Goal: Task Accomplishment & Management: Use online tool/utility

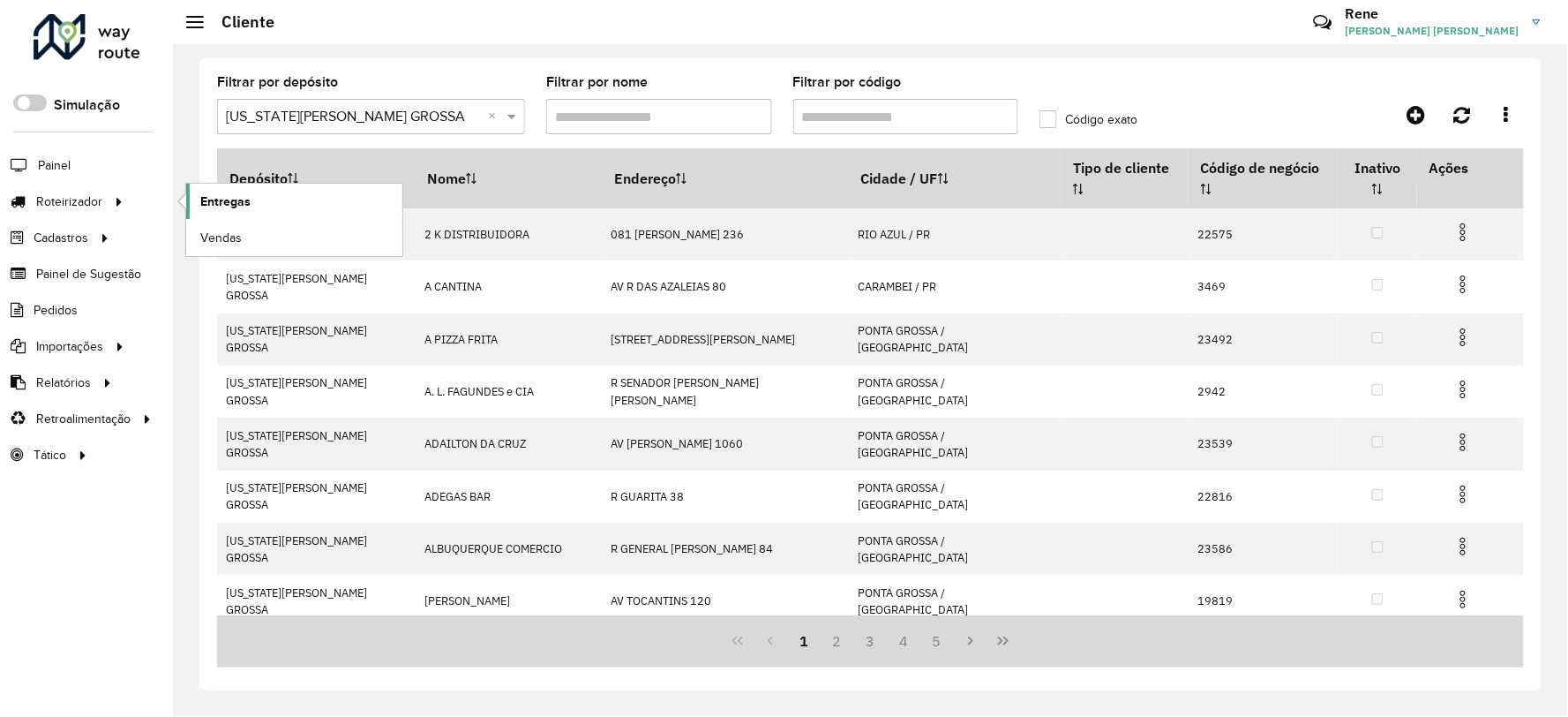
click at [224, 198] on span "Entregas" at bounding box center [226, 202] width 50 height 19
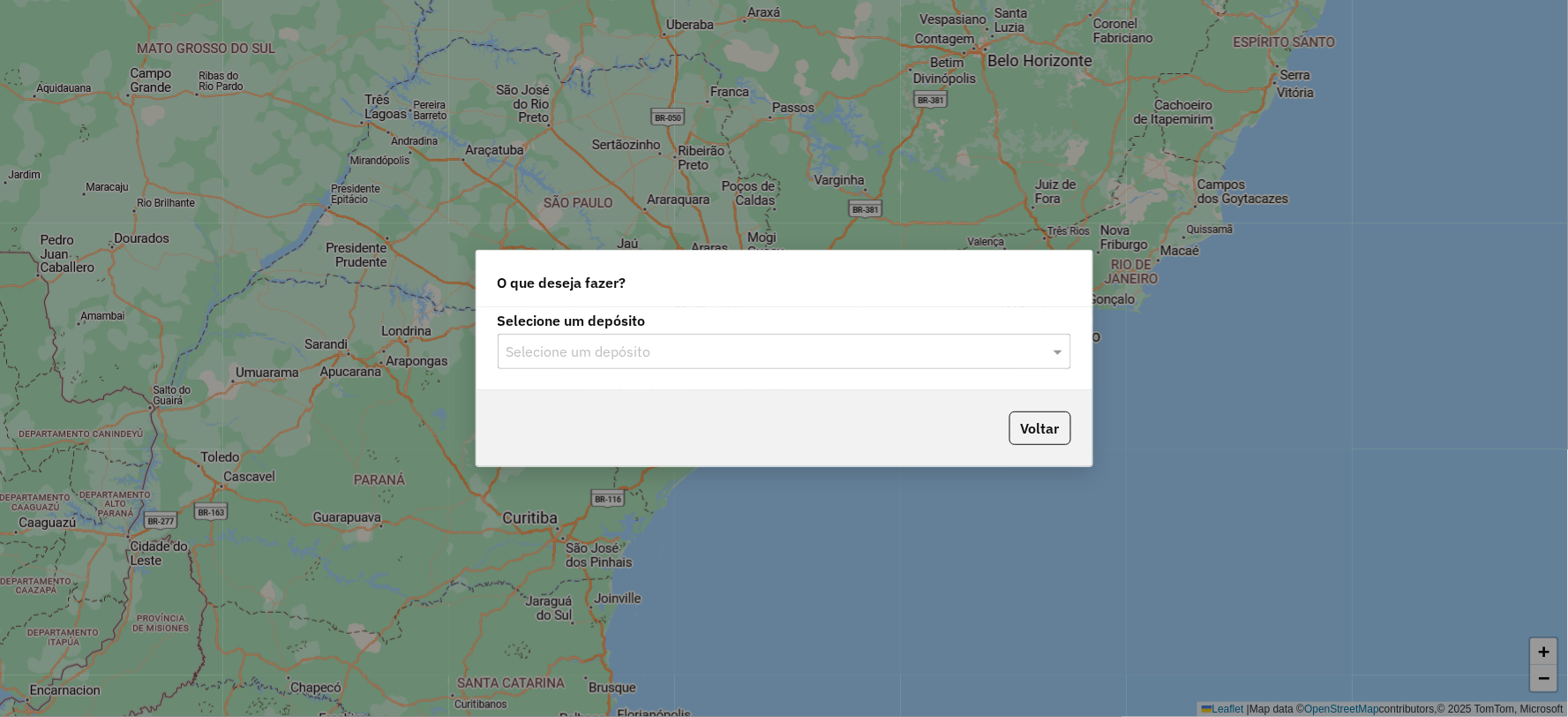
click at [594, 365] on div "Selecione um depósito" at bounding box center [784, 351] width 574 height 35
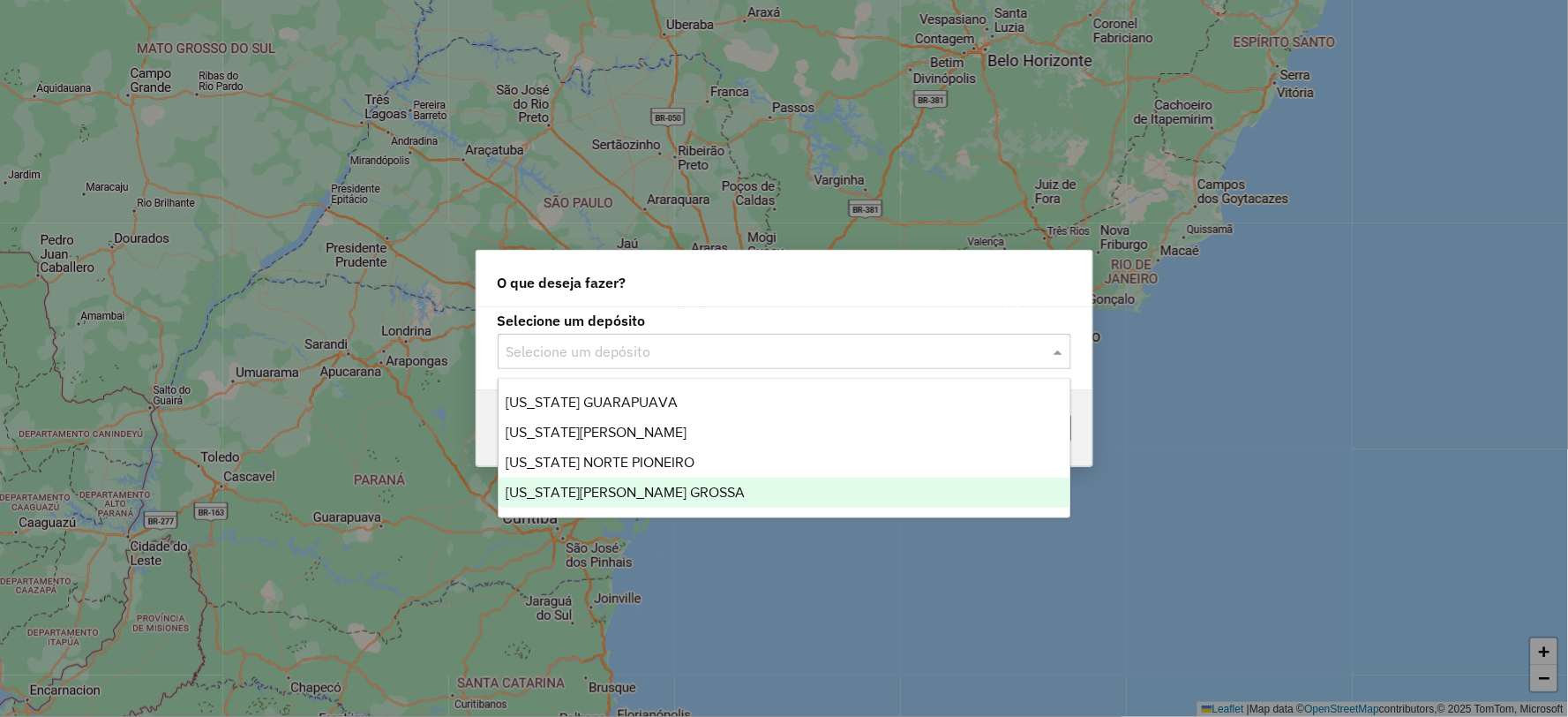
click at [590, 486] on span "[US_STATE][PERSON_NAME] GROSSA" at bounding box center [625, 492] width 239 height 15
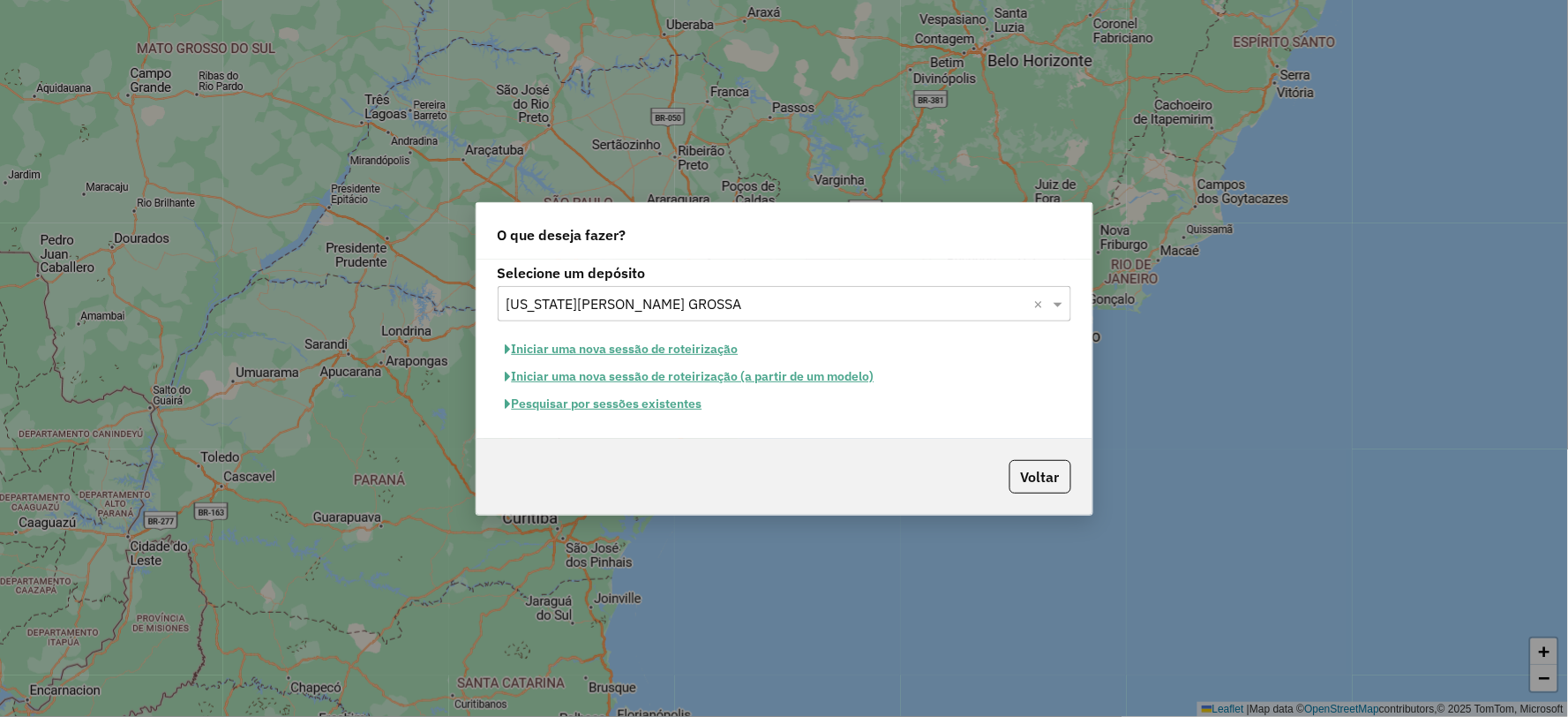
click at [586, 345] on button "Iniciar uma nova sessão de roteirização" at bounding box center [621, 349] width 249 height 27
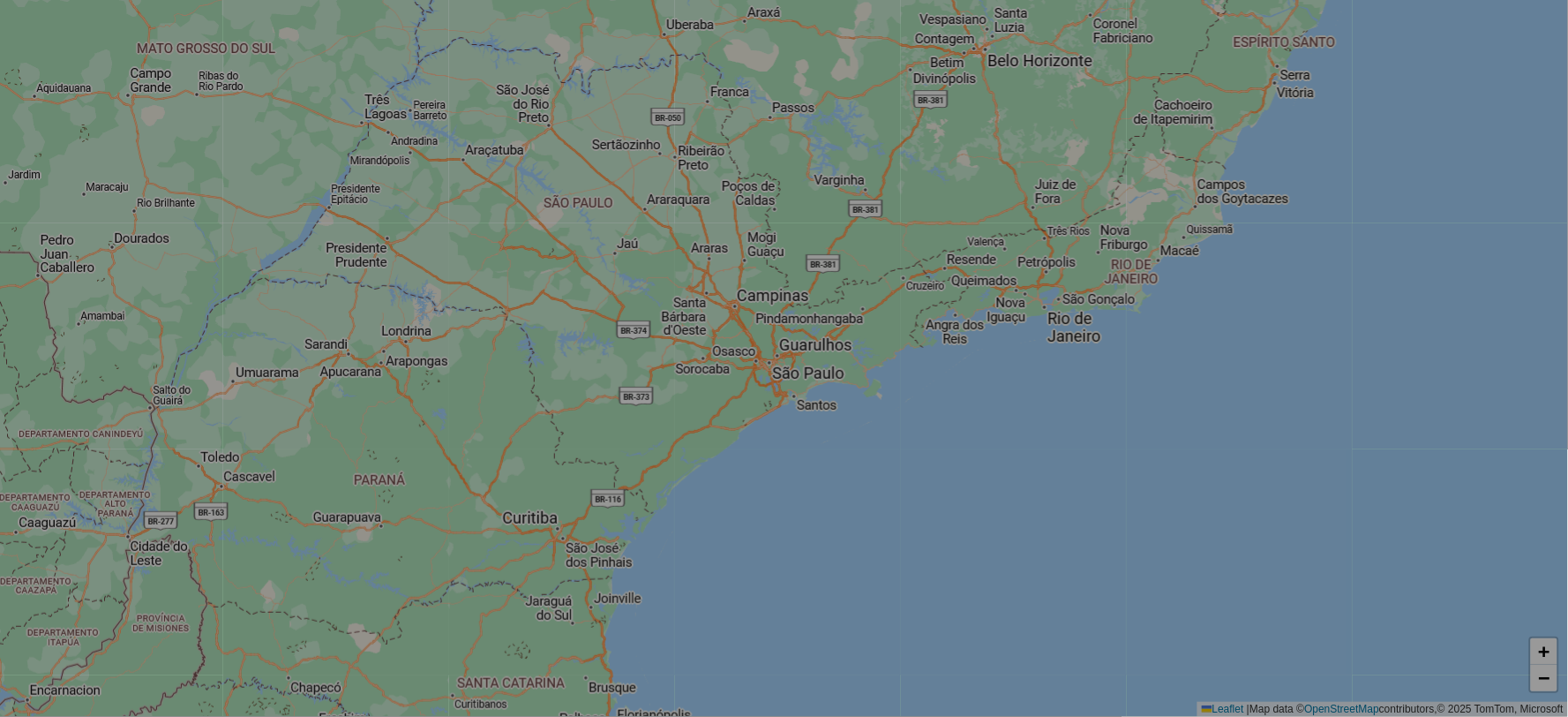
select select "*"
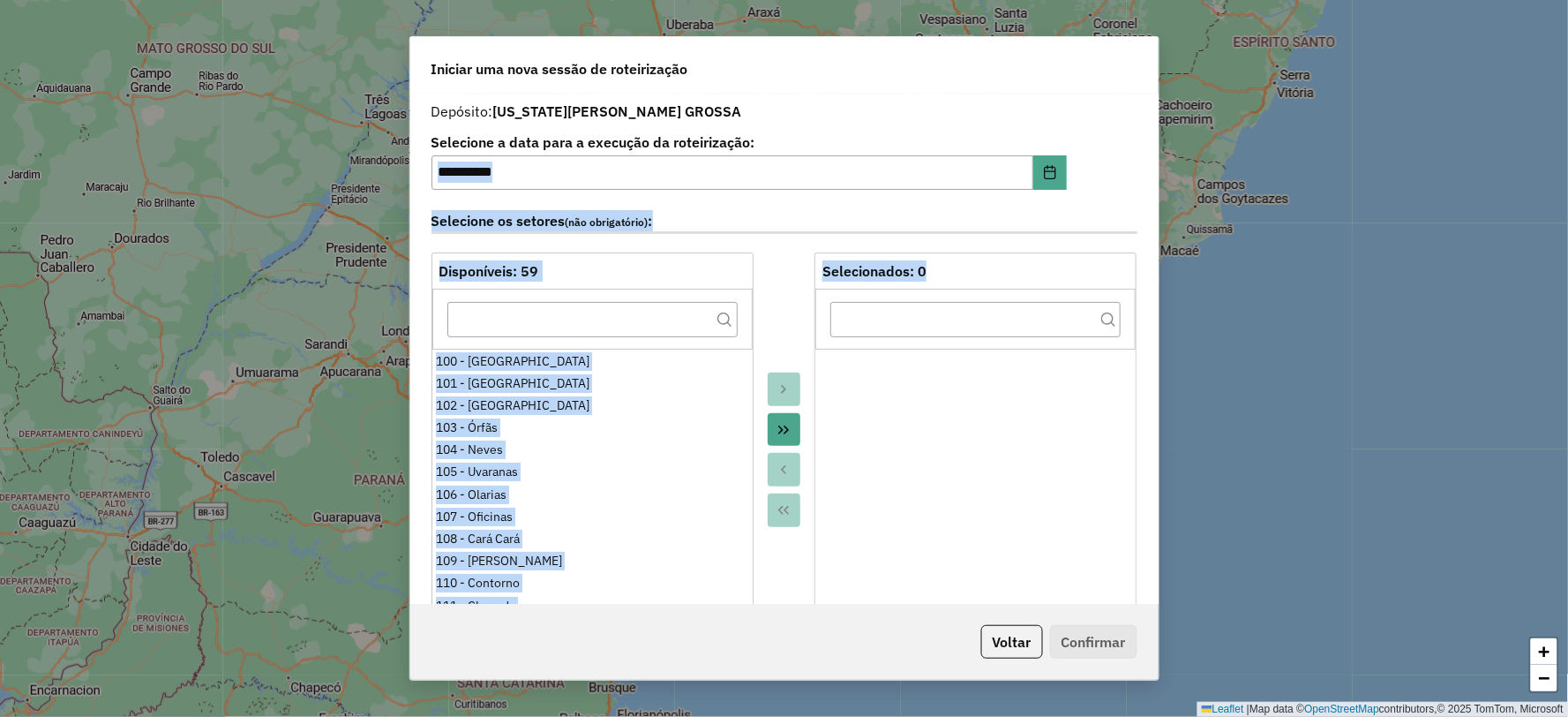
drag, startPoint x: 1159, startPoint y: 145, endPoint x: 1141, endPoint y: 157, distance: 21.6
click at [1148, 329] on div "**********" at bounding box center [784, 358] width 750 height 645
click at [1134, 125] on div "**********" at bounding box center [784, 349] width 748 height 511
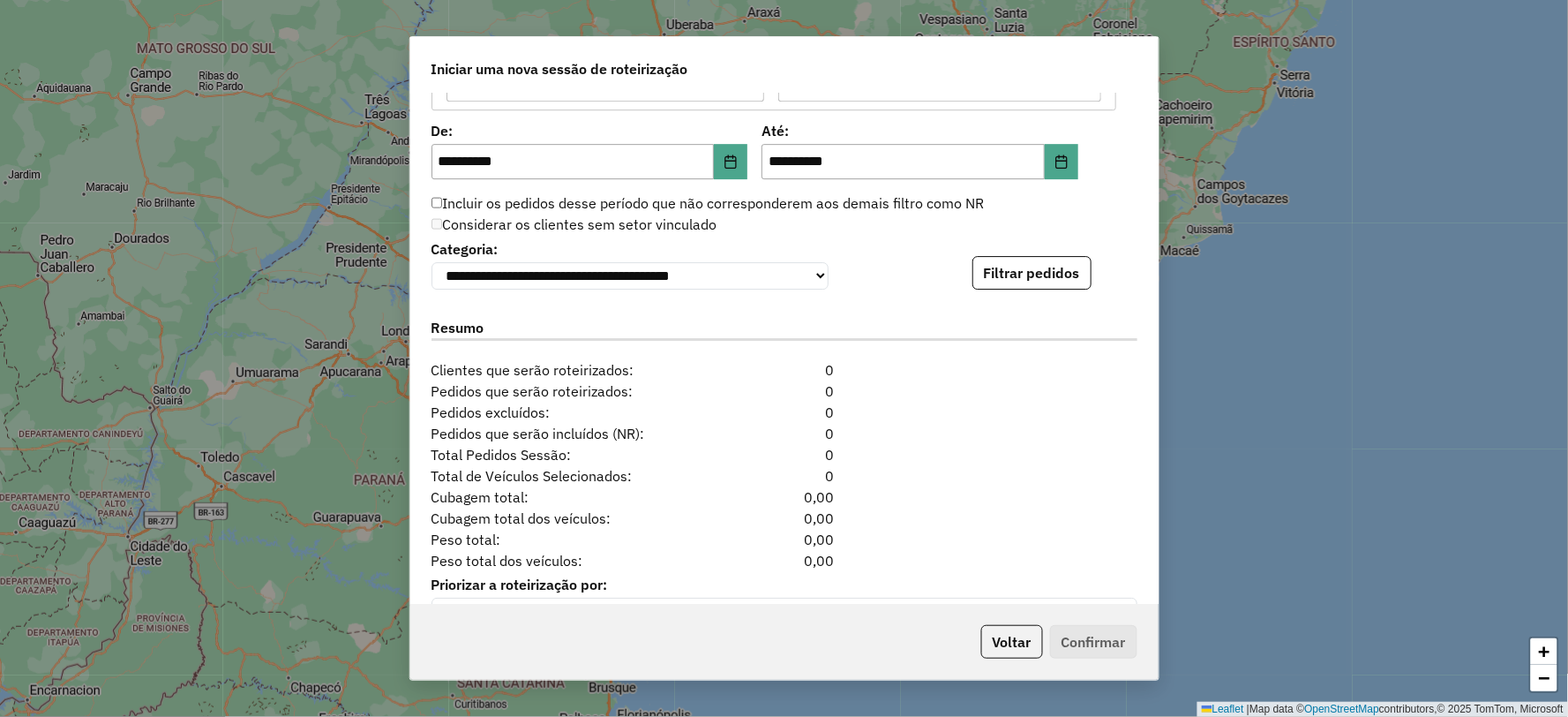
scroll to position [1725, 0]
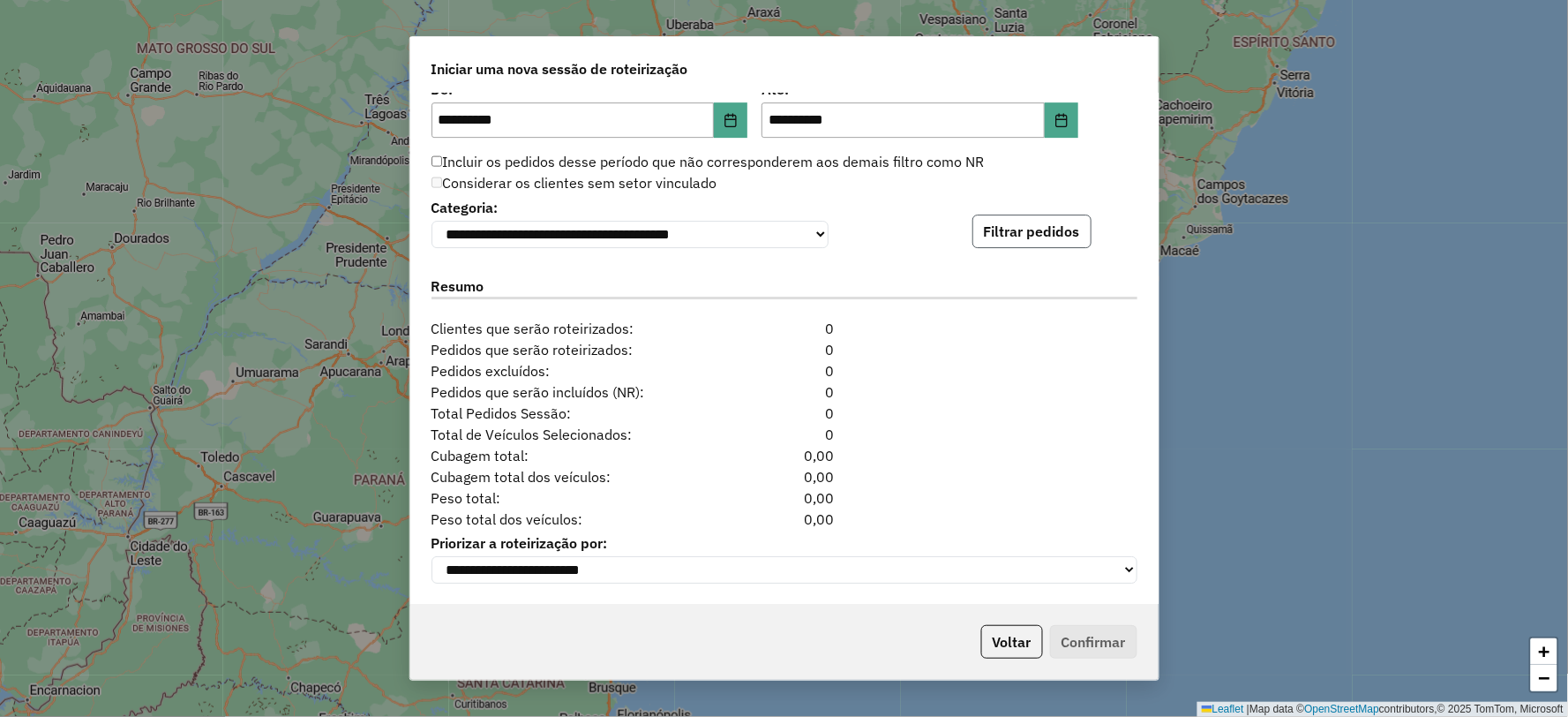
click at [1039, 233] on button "Filtrar pedidos" at bounding box center [1031, 230] width 119 height 33
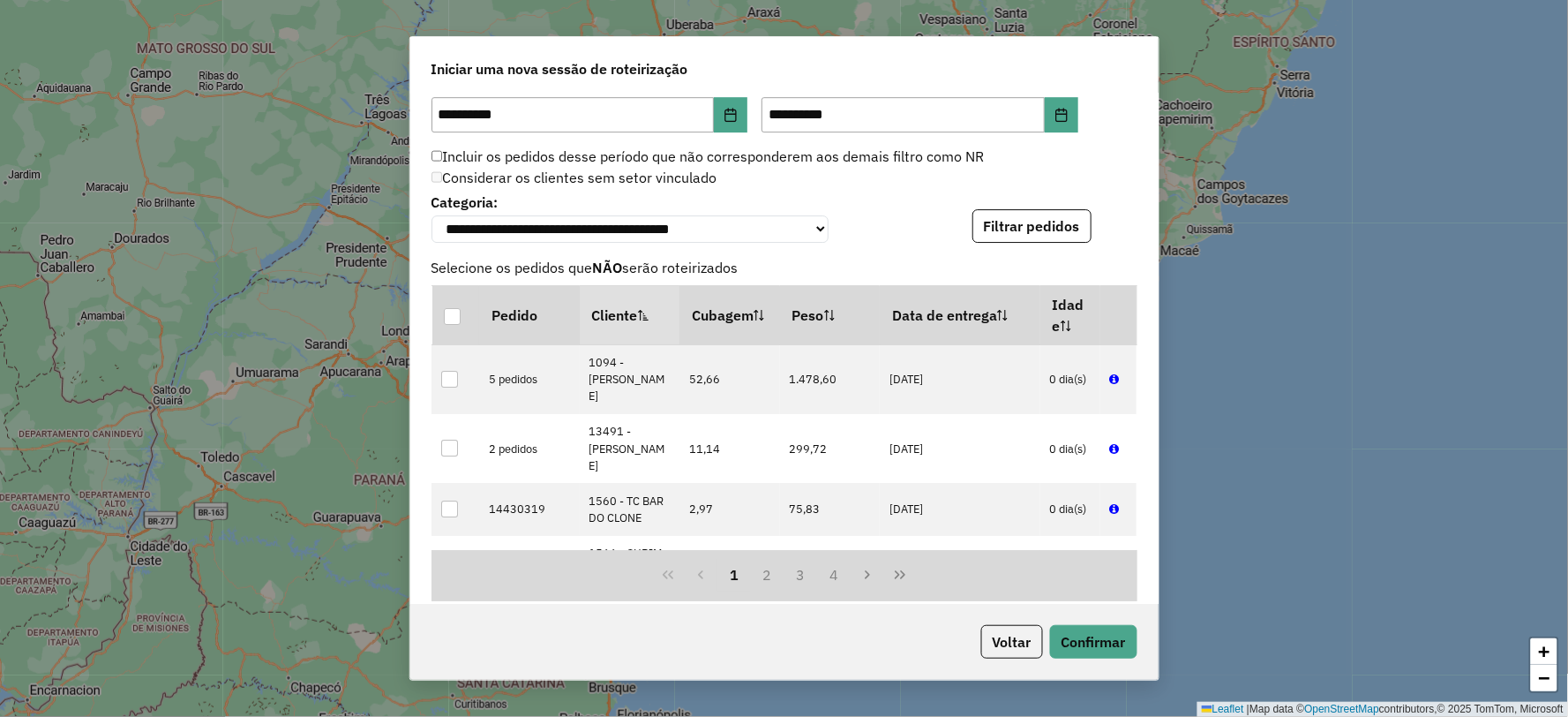
scroll to position [2089, 0]
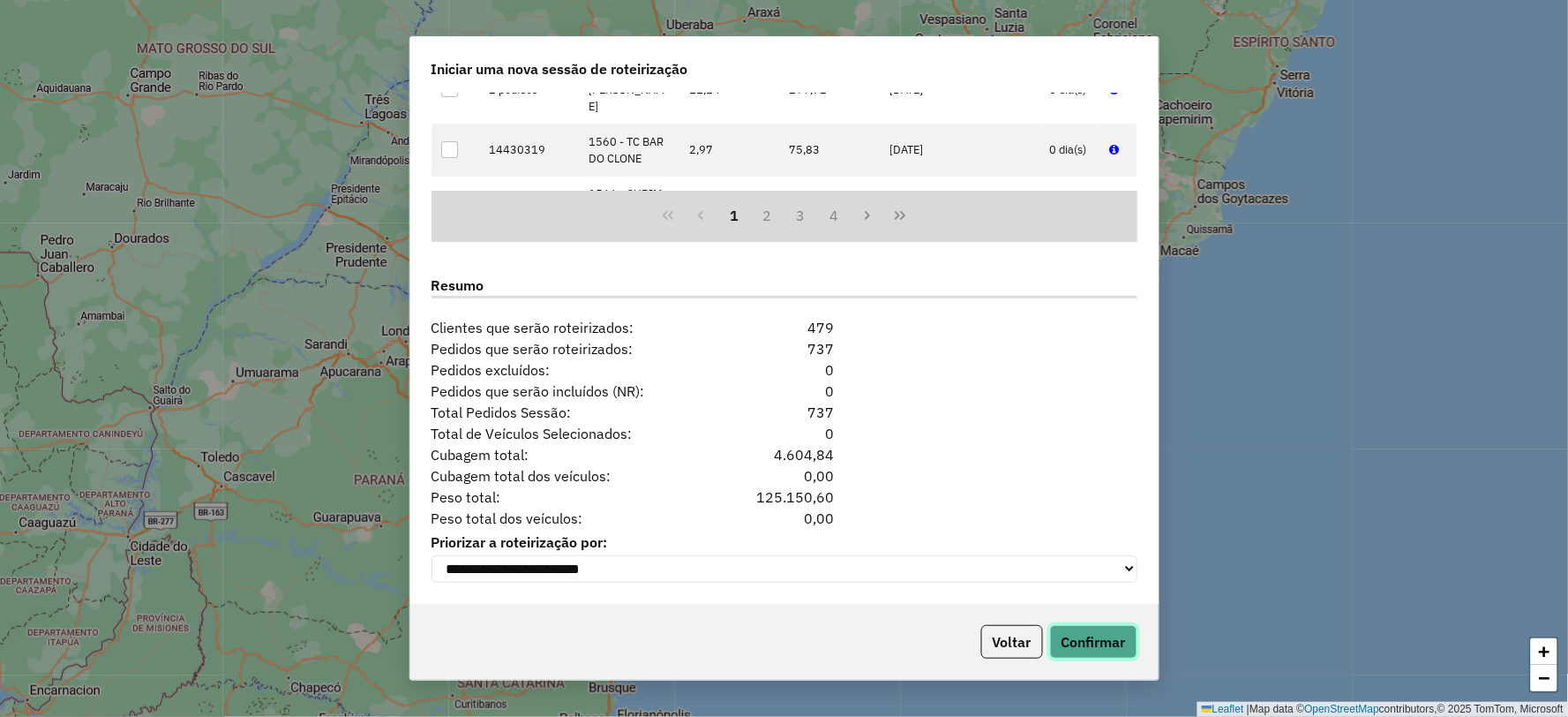
click at [1100, 641] on button "Confirmar" at bounding box center [1093, 641] width 87 height 33
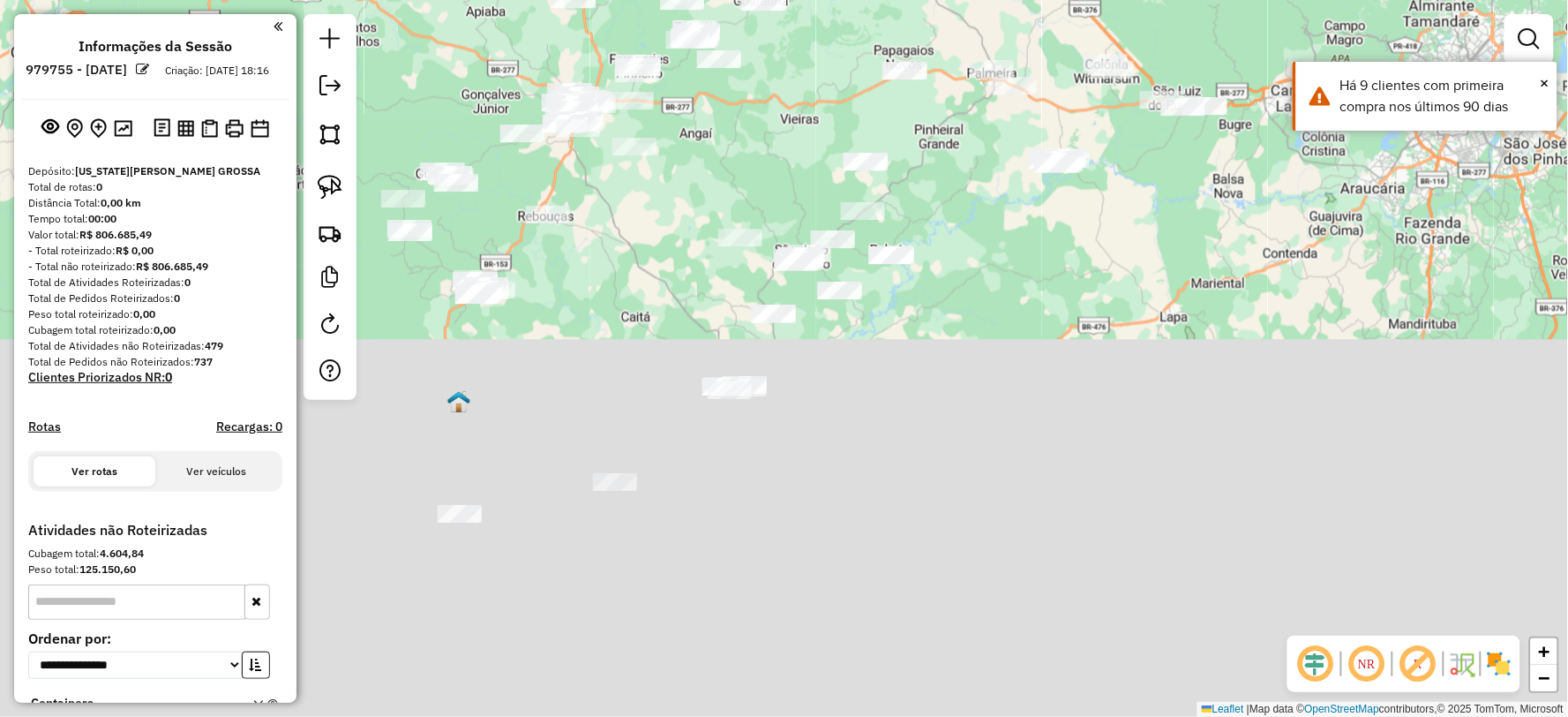
drag, startPoint x: 797, startPoint y: 213, endPoint x: 810, endPoint y: 80, distance: 133.6
click at [810, 80] on div "Janela de atendimento Grade de atendimento Capacidade Transportadoras Veículos …" at bounding box center [784, 358] width 1568 height 717
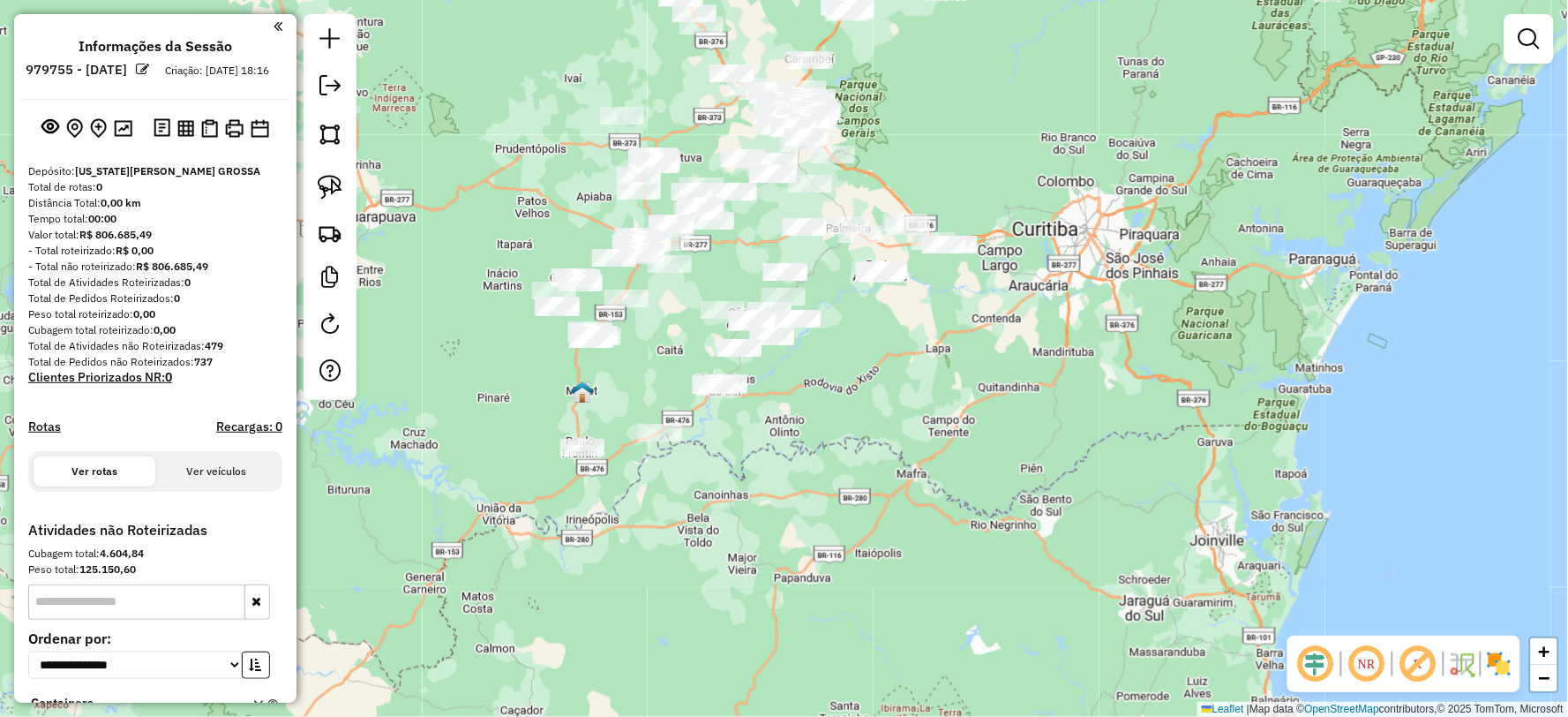
drag, startPoint x: 790, startPoint y: 348, endPoint x: 832, endPoint y: 427, distance: 89.5
click at [832, 427] on div "Janela de atendimento Grade de atendimento Capacidade Transportadoras Veículos …" at bounding box center [784, 358] width 1568 height 717
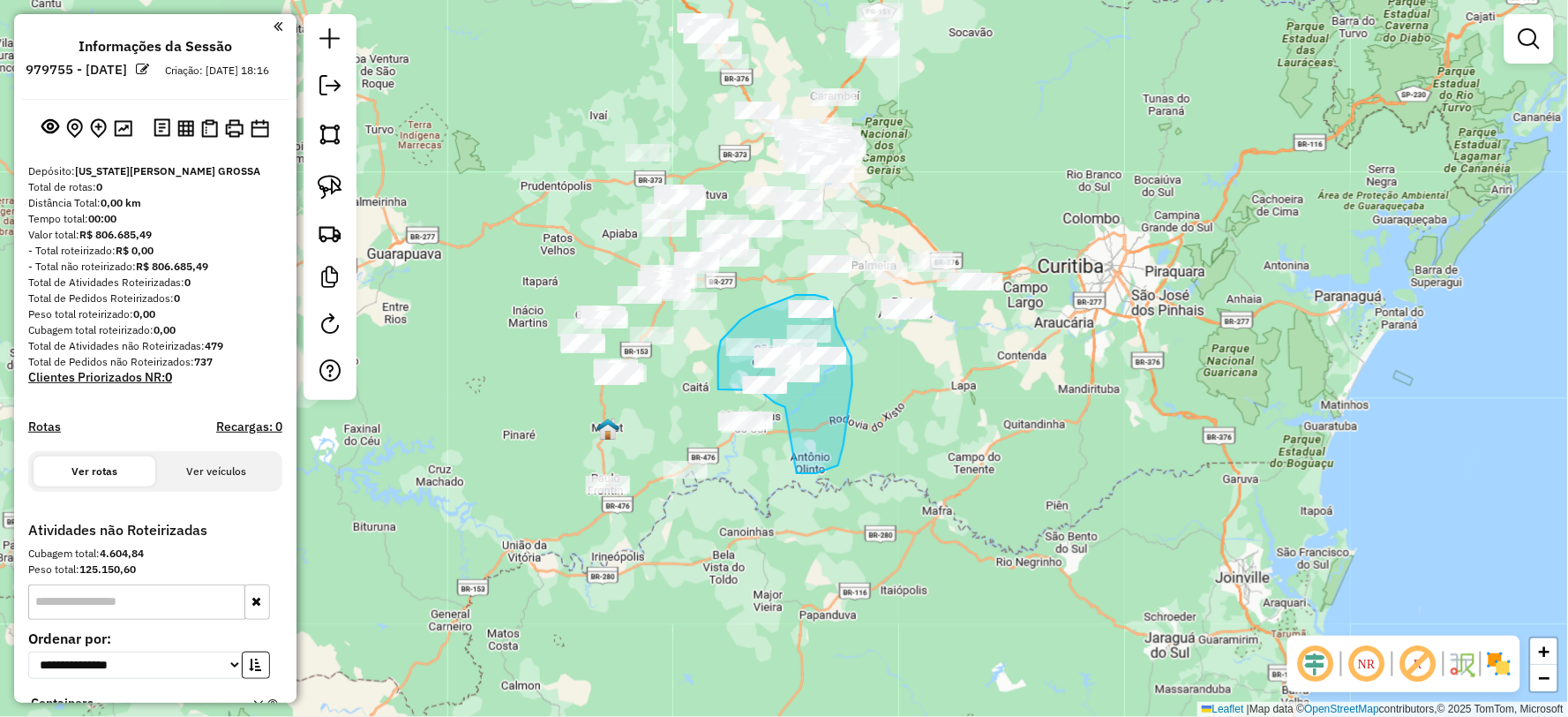
drag, startPoint x: 838, startPoint y: 465, endPoint x: 791, endPoint y: 408, distance: 73.9
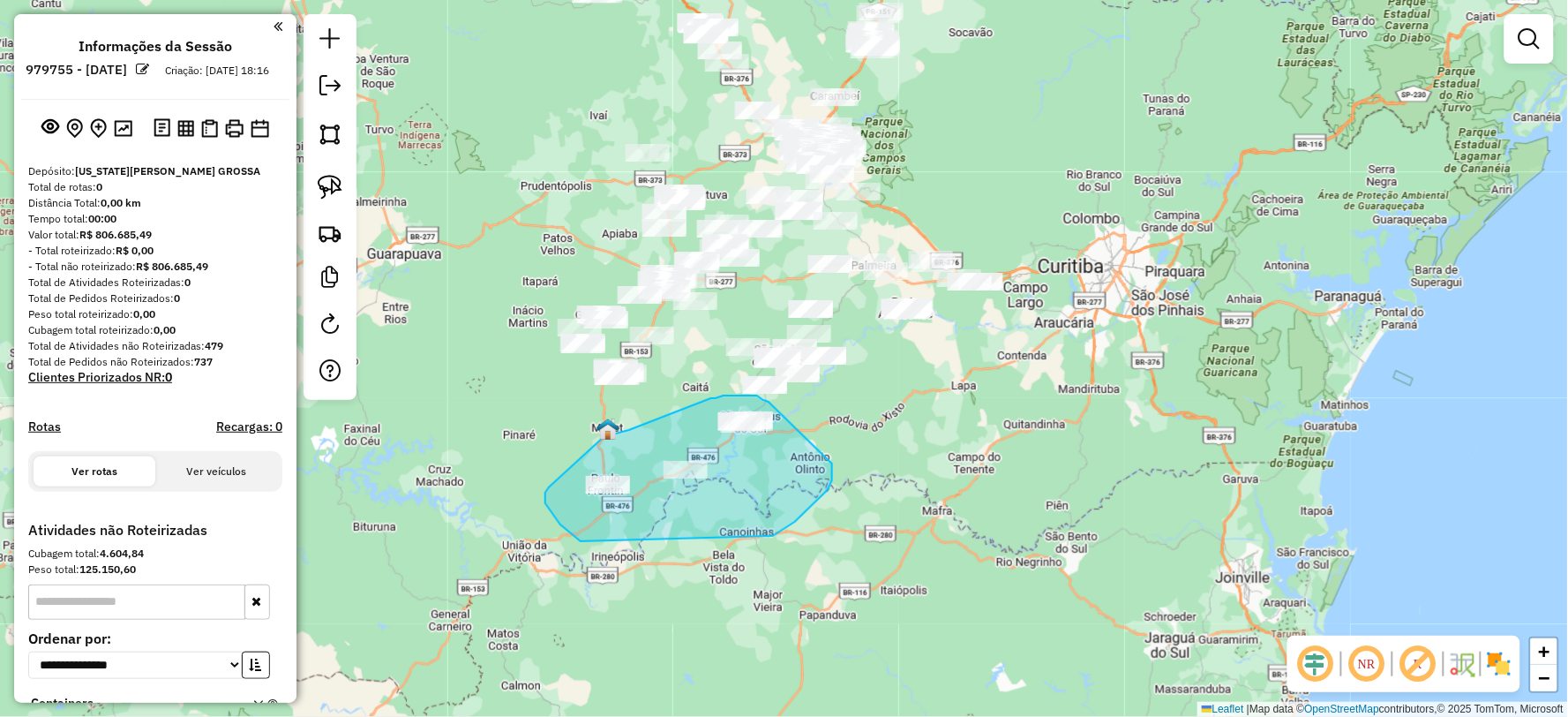
drag, startPoint x: 780, startPoint y: 533, endPoint x: 655, endPoint y: 576, distance: 132.2
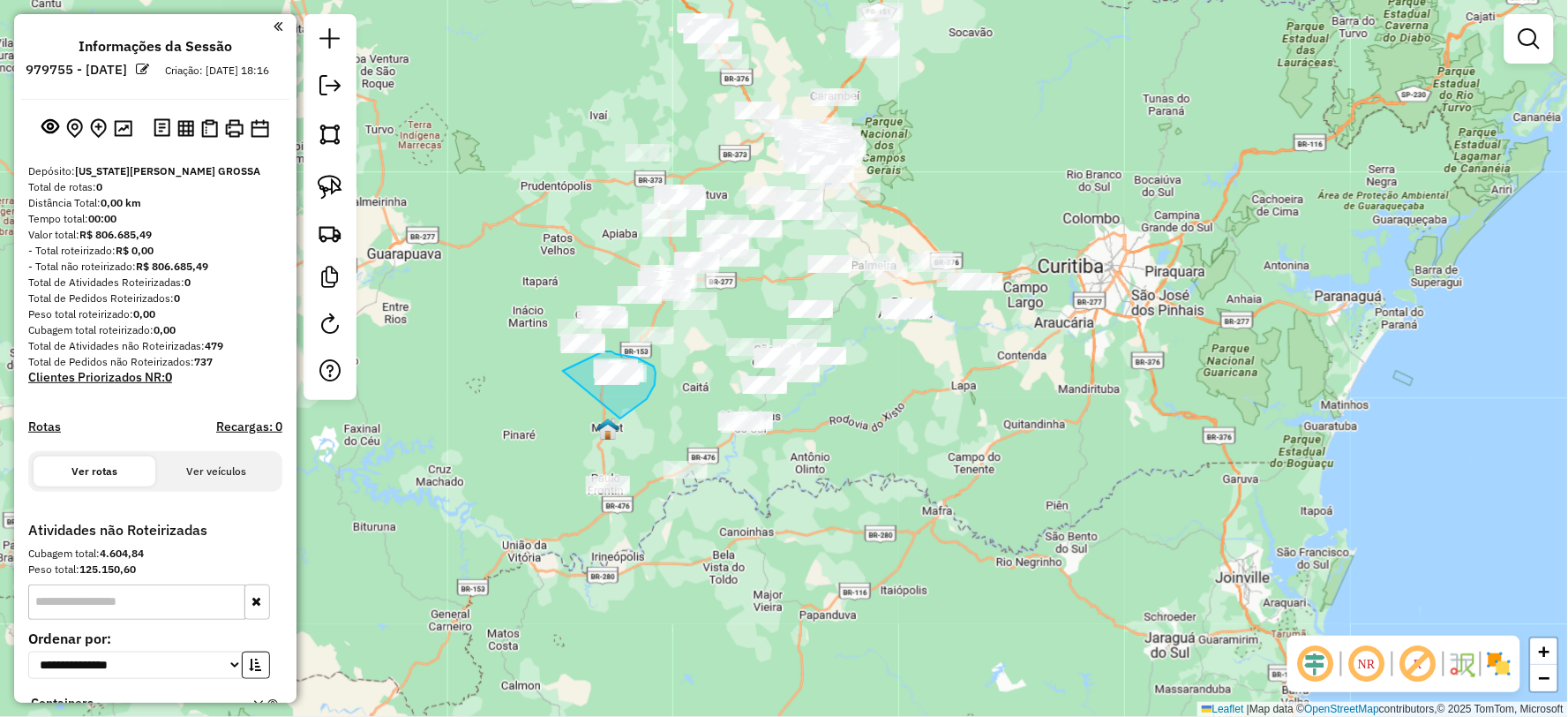
drag, startPoint x: 620, startPoint y: 418, endPoint x: 566, endPoint y: 398, distance: 57.6
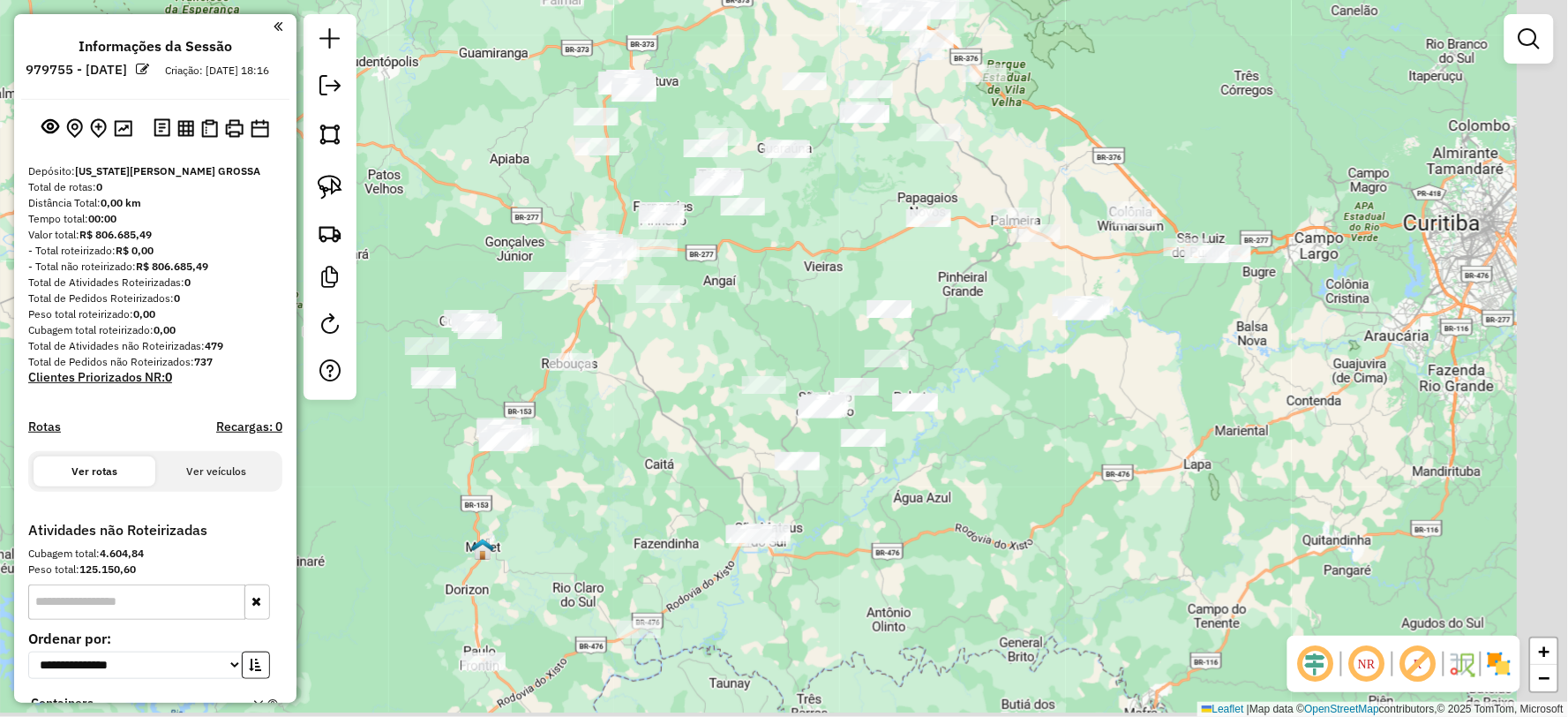
drag, startPoint x: 847, startPoint y: 471, endPoint x: 702, endPoint y: 460, distance: 145.4
click at [702, 460] on div "Janela de atendimento Grade de atendimento Capacidade Transportadoras Veículos …" at bounding box center [784, 358] width 1568 height 717
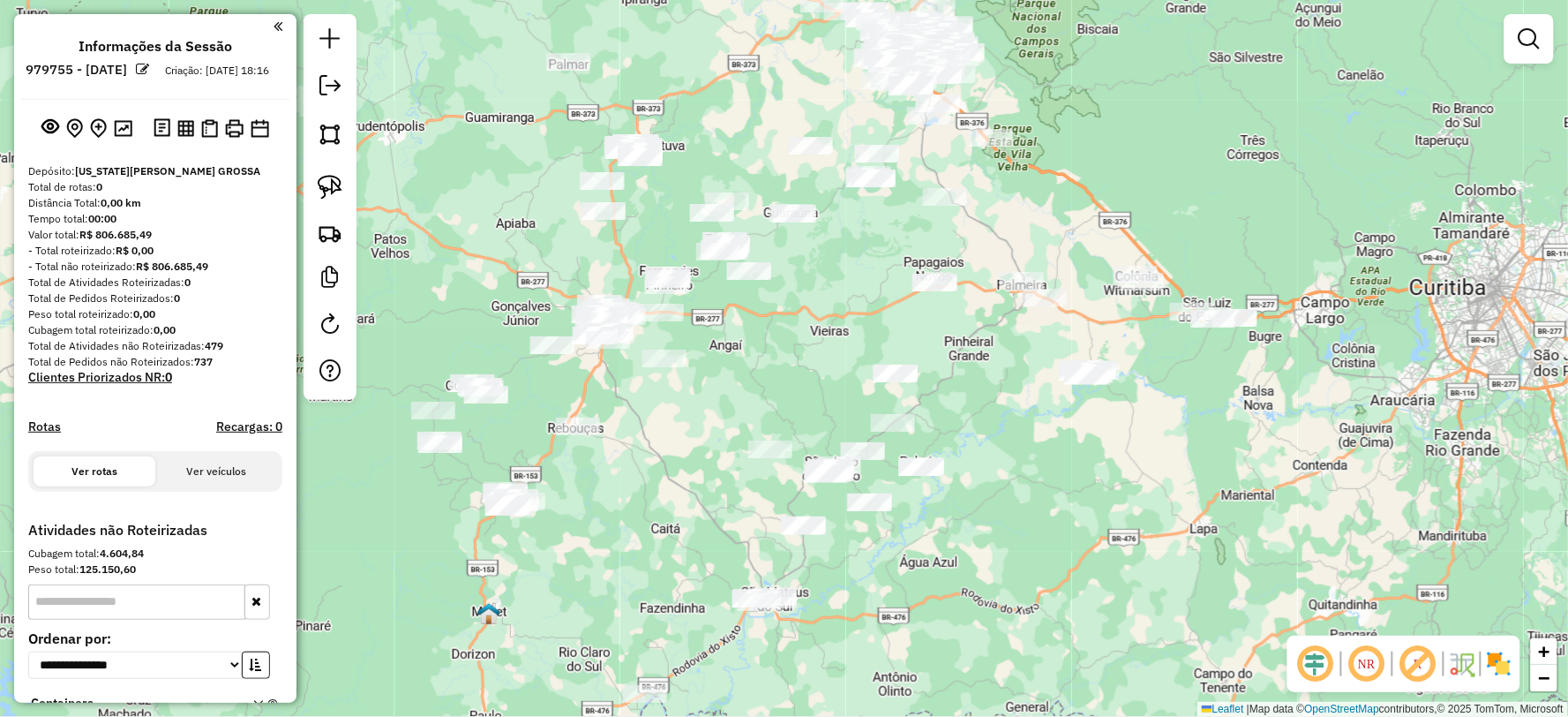
drag, startPoint x: 706, startPoint y: 374, endPoint x: 701, endPoint y: 415, distance: 41.3
click at [701, 415] on div "Janela de atendimento Grade de atendimento Capacidade Transportadoras Veículos …" at bounding box center [784, 358] width 1568 height 717
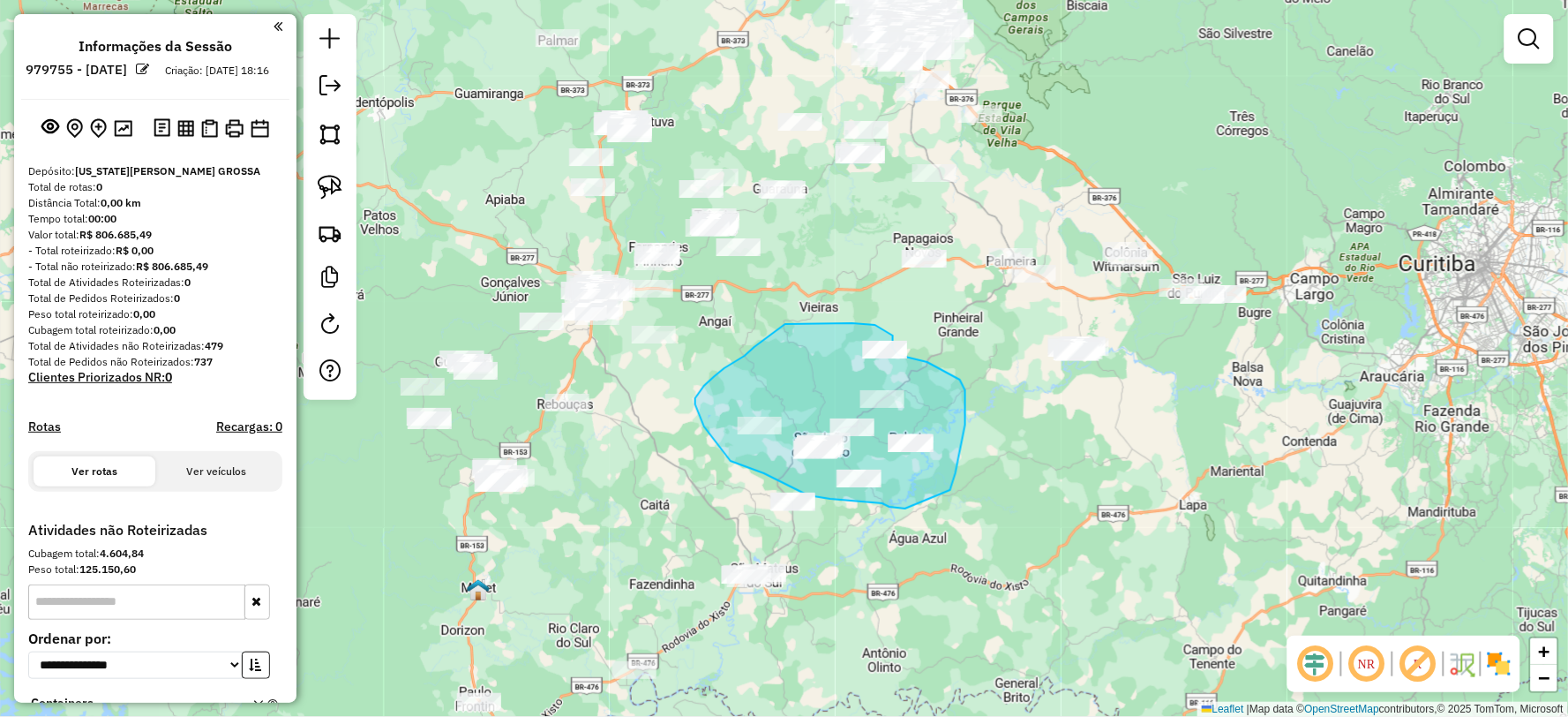
drag, startPoint x: 955, startPoint y: 477, endPoint x: 905, endPoint y: 508, distance: 58.8
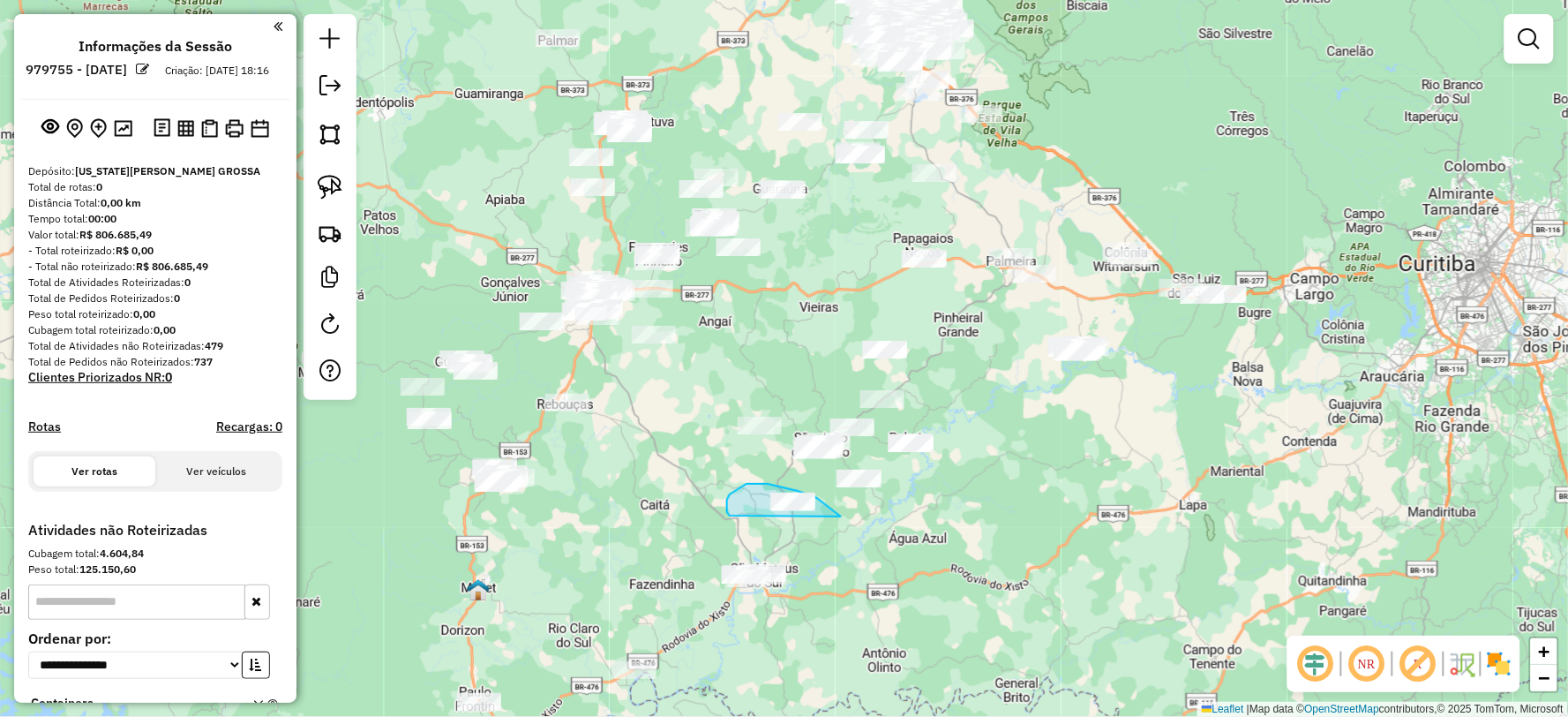
drag, startPoint x: 835, startPoint y: 512, endPoint x: 730, endPoint y: 515, distance: 105.0
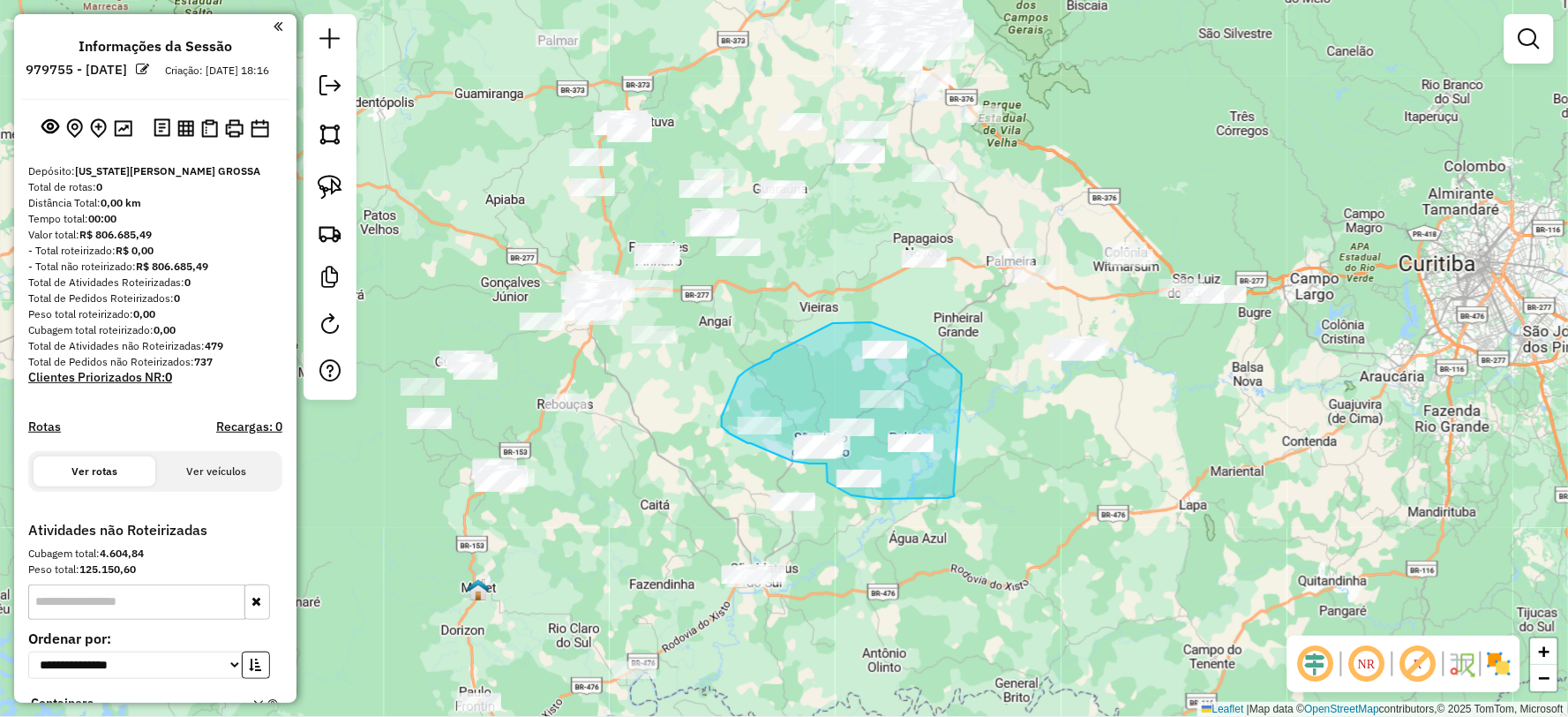
drag, startPoint x: 962, startPoint y: 376, endPoint x: 954, endPoint y: 492, distance: 116.3
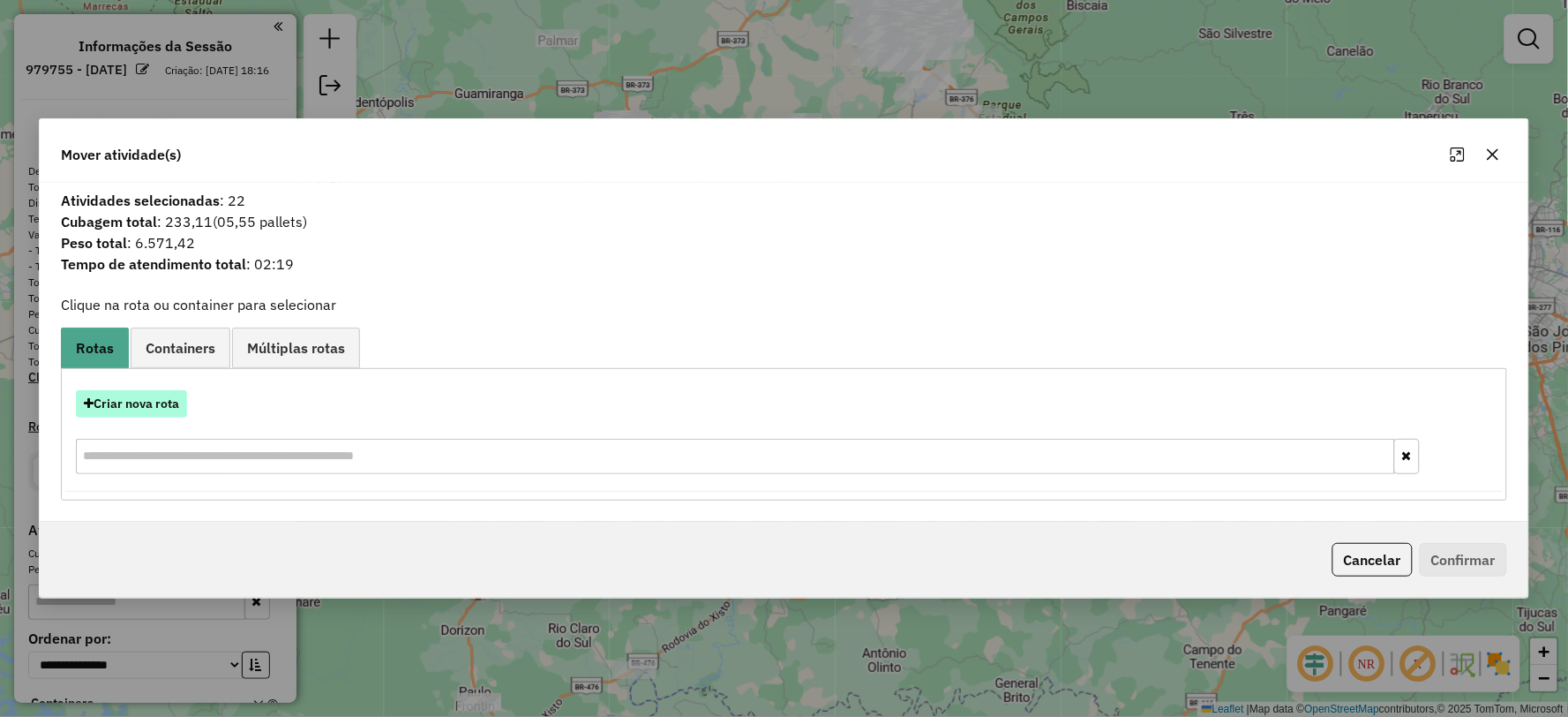
click at [134, 406] on button "Criar nova rota" at bounding box center [131, 404] width 111 height 27
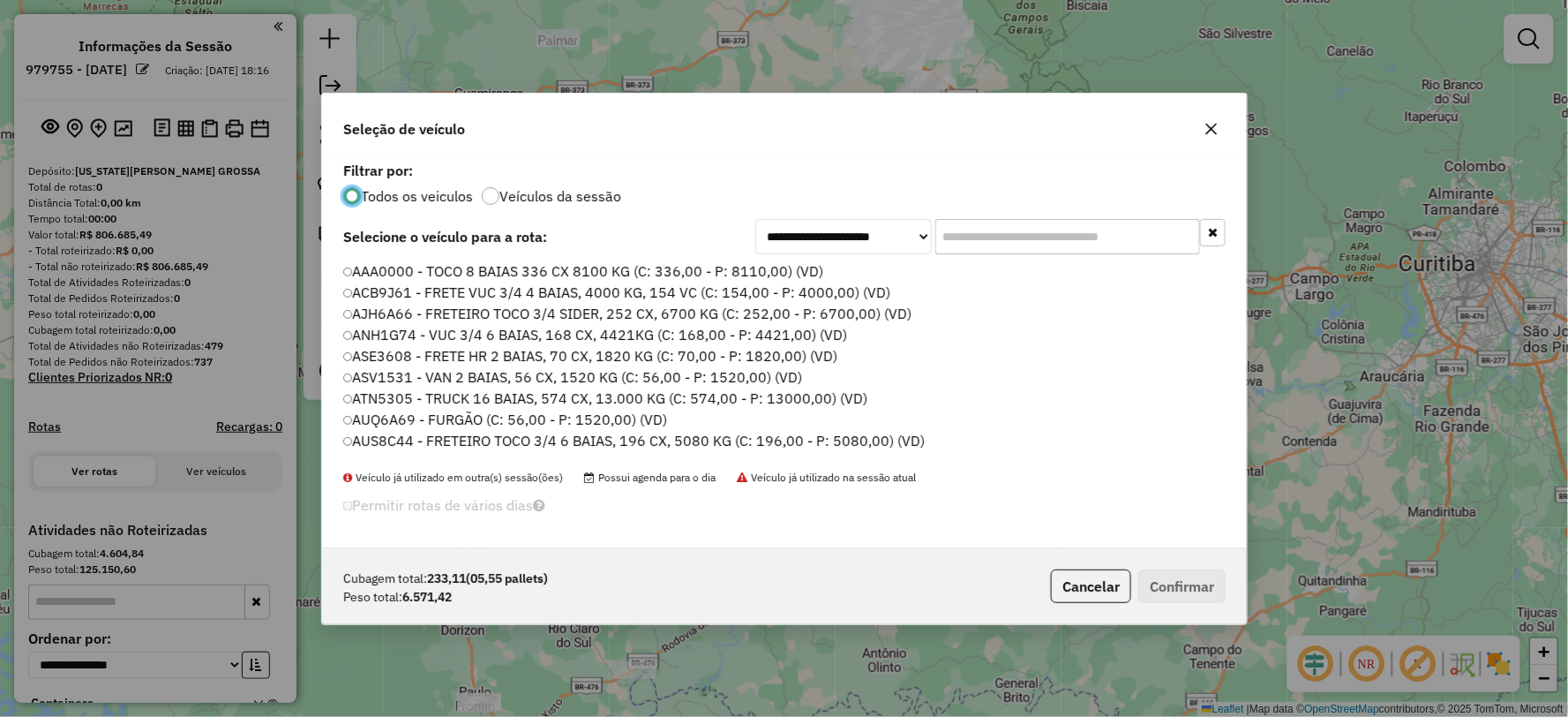
scroll to position [10, 4]
click at [967, 229] on input "text" at bounding box center [1067, 236] width 264 height 35
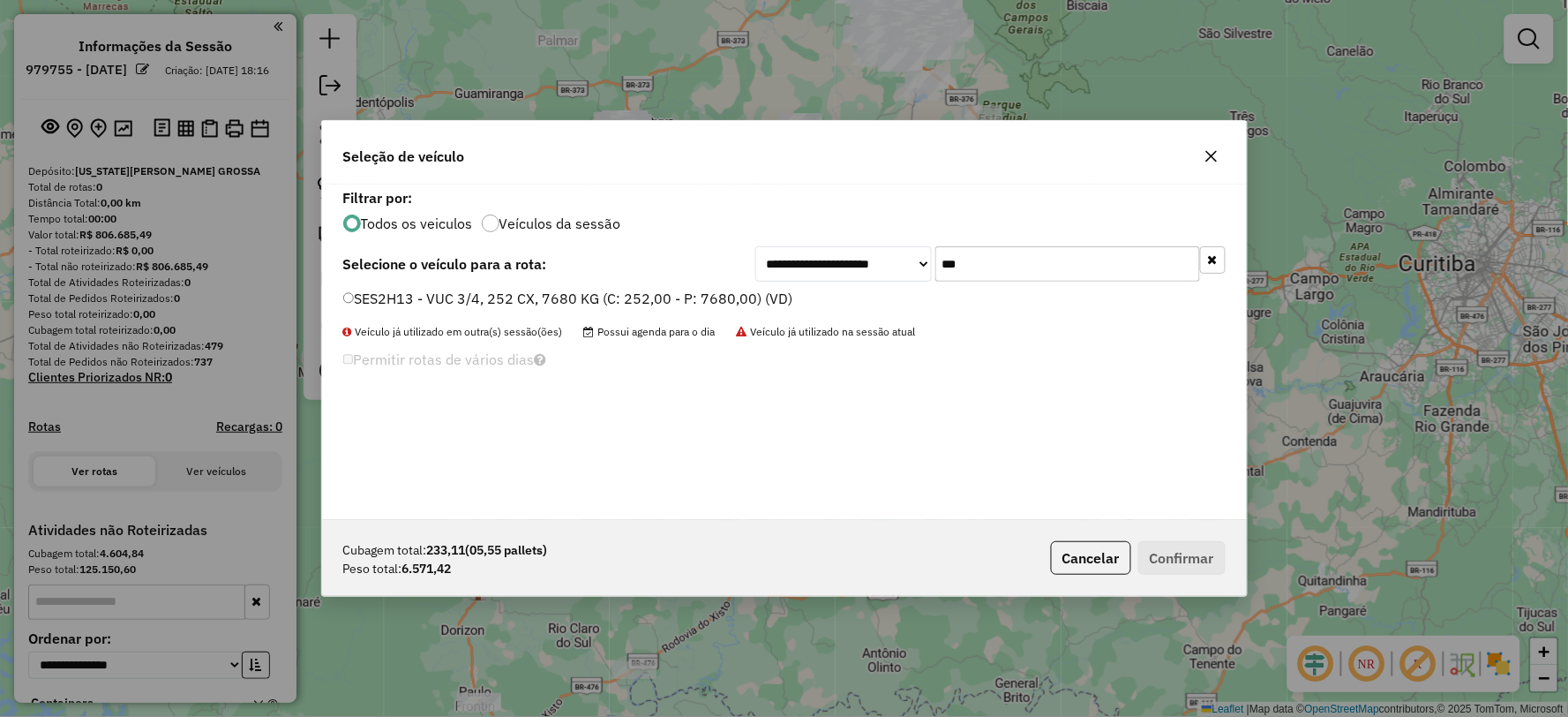
type input "***"
click at [410, 309] on div "SES2H13 - VUC 3/4, 252 CX, 7680 KG (C: 252,00 - P: 7680,00) (VD)" at bounding box center [784, 306] width 904 height 35
click at [389, 299] on label "SES2H13 - VUC 3/4, 252 CX, 7680 KG (C: 252,00 - P: 7680,00) (VD)" at bounding box center [568, 299] width 450 height 22
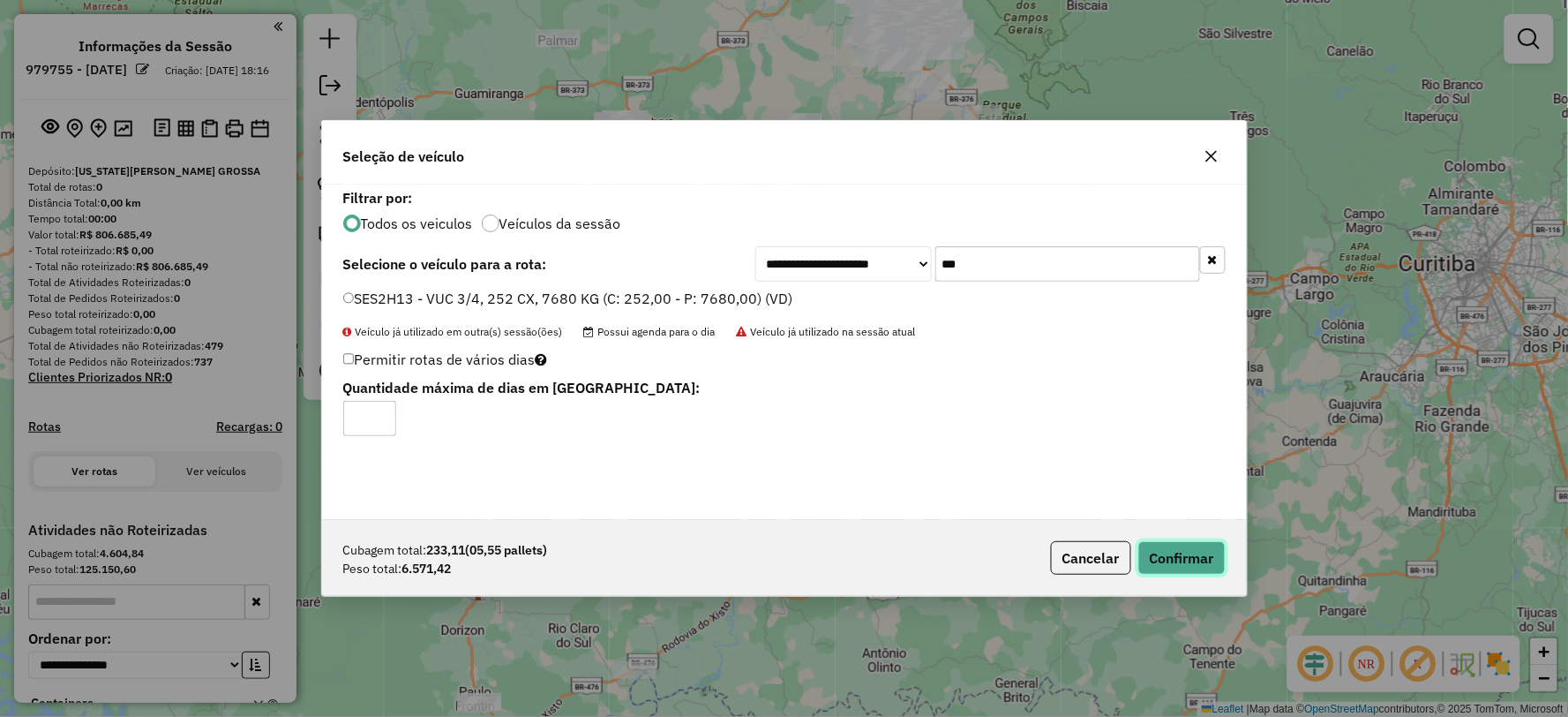
click at [1180, 542] on button "Confirmar" at bounding box center [1181, 558] width 87 height 33
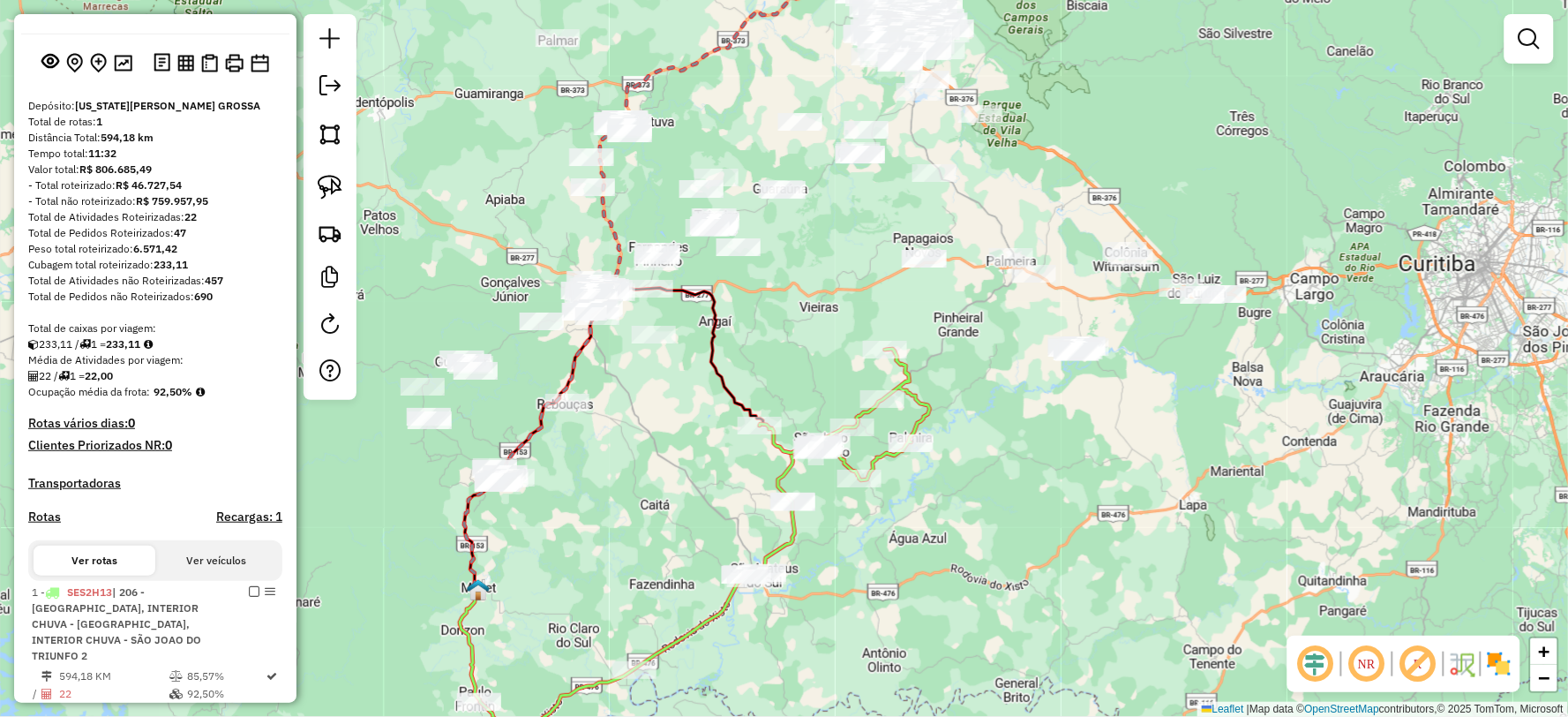
scroll to position [196, 0]
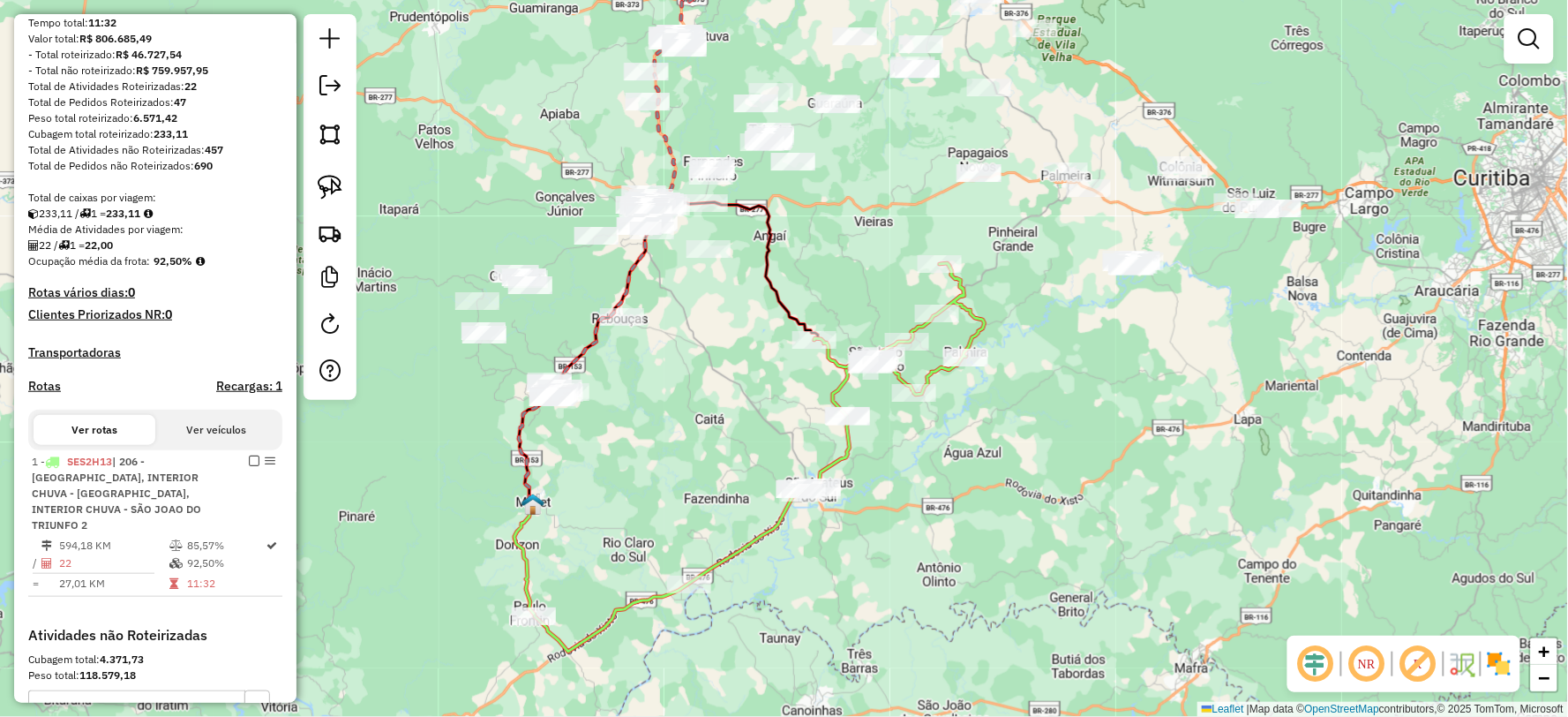
drag, startPoint x: 896, startPoint y: 522, endPoint x: 935, endPoint y: 478, distance: 58.8
click at [935, 478] on div "Janela de atendimento Grade de atendimento Capacidade Transportadoras Veículos …" at bounding box center [784, 358] width 1568 height 717
click at [1539, 39] on em at bounding box center [1529, 39] width 22 height 22
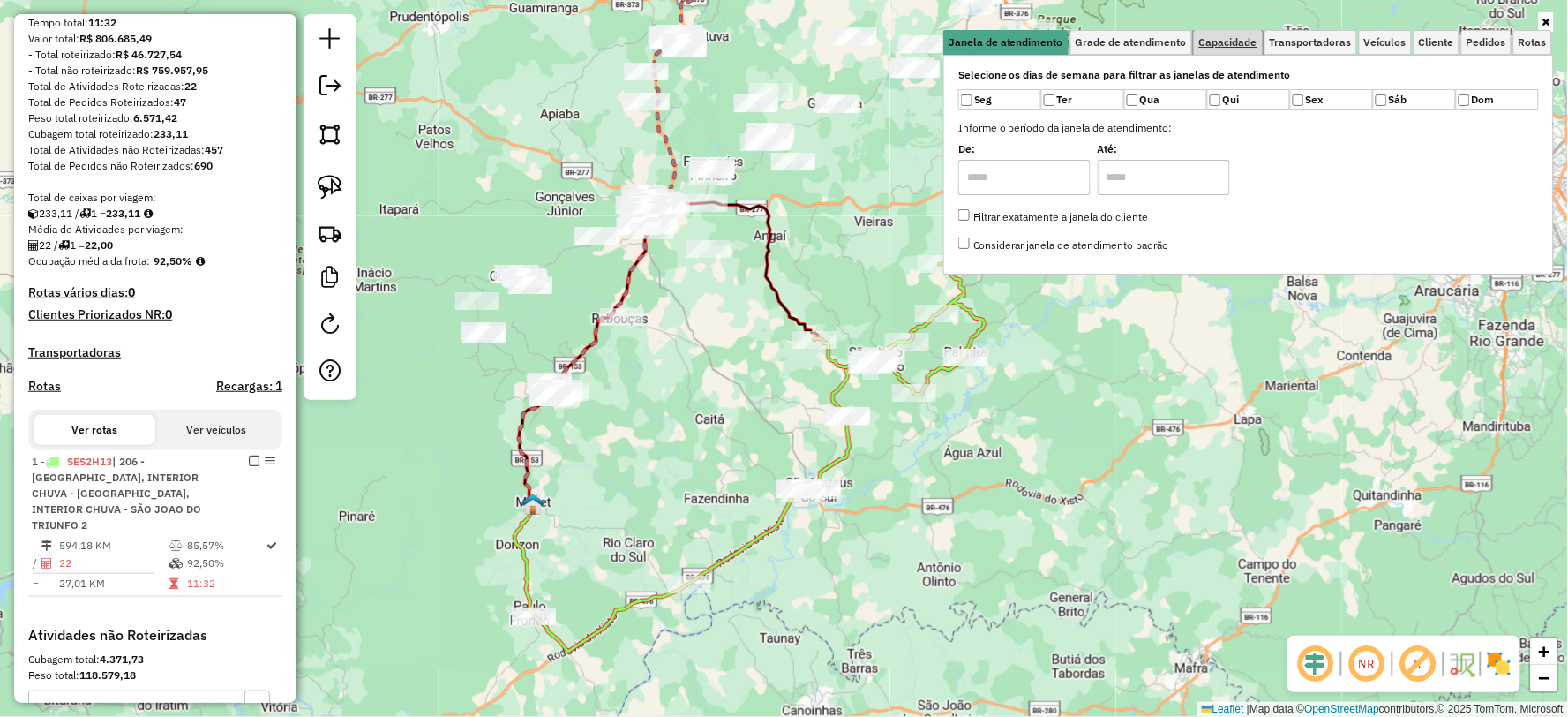
click at [1247, 40] on span "Capacidade" at bounding box center [1228, 42] width 58 height 11
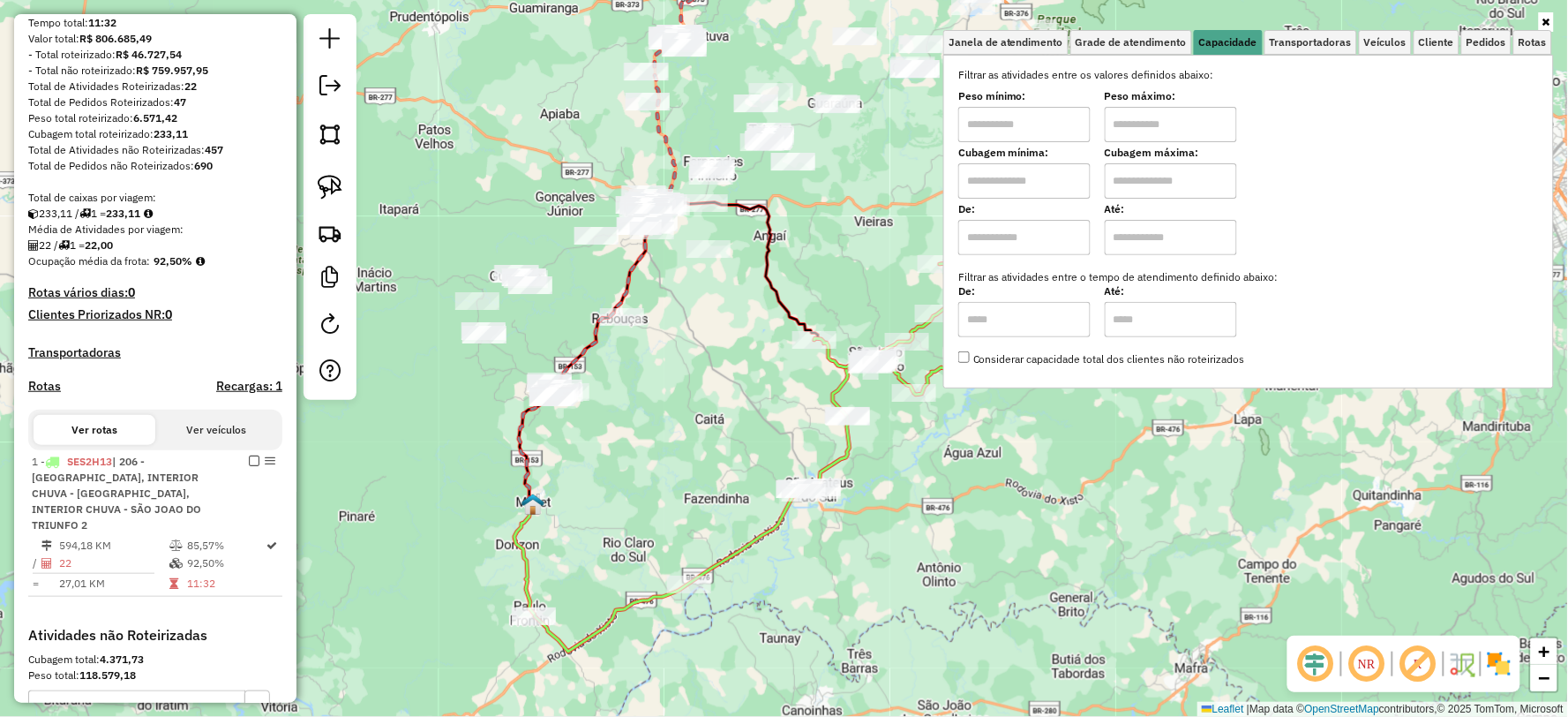
click at [1020, 121] on input "text" at bounding box center [1024, 124] width 132 height 35
type input "****"
click at [1159, 126] on input "text" at bounding box center [1171, 124] width 132 height 35
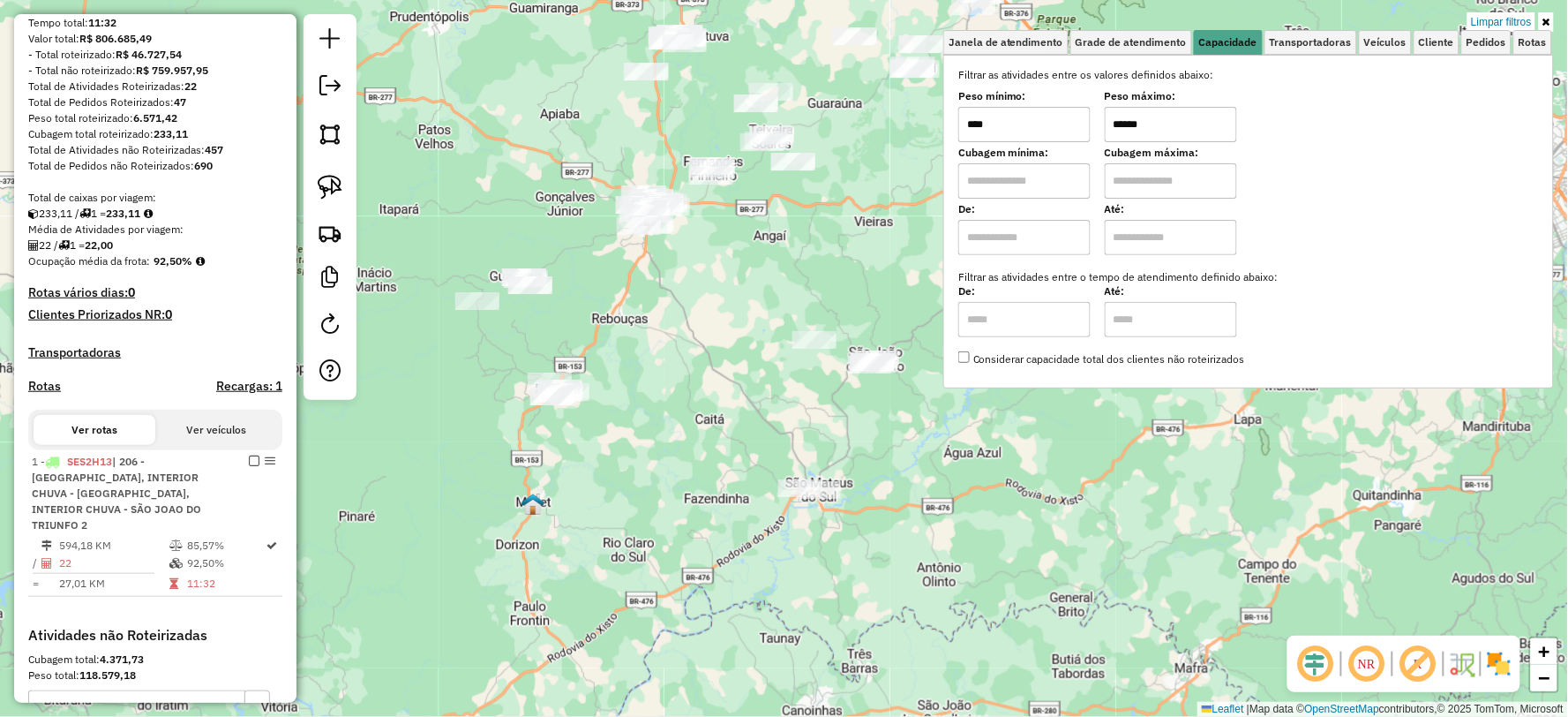
click at [951, 525] on div "Limpar filtros Janela de atendimento Grade de atendimento Capacidade Transporta…" at bounding box center [784, 358] width 1568 height 717
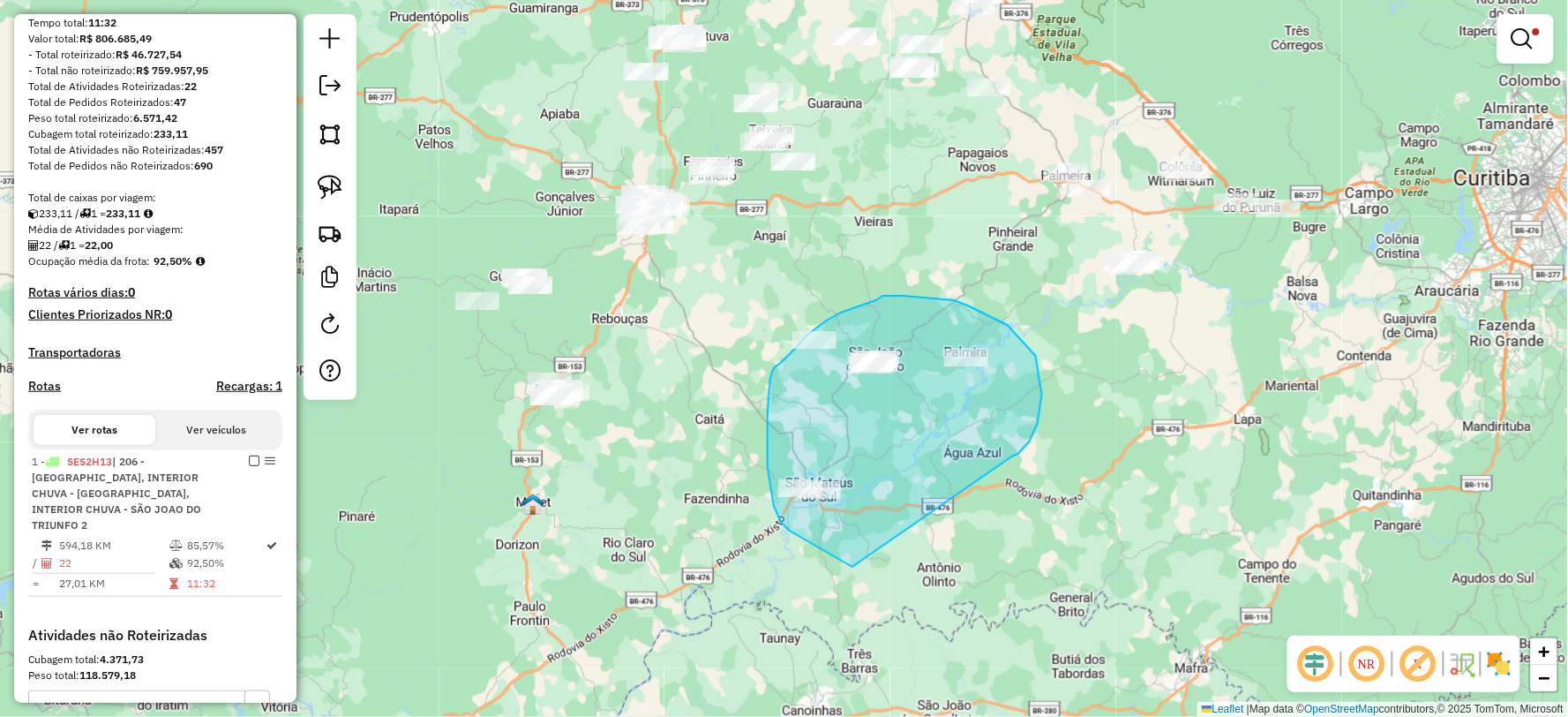
drag, startPoint x: 1012, startPoint y: 456, endPoint x: 852, endPoint y: 567, distance: 194.7
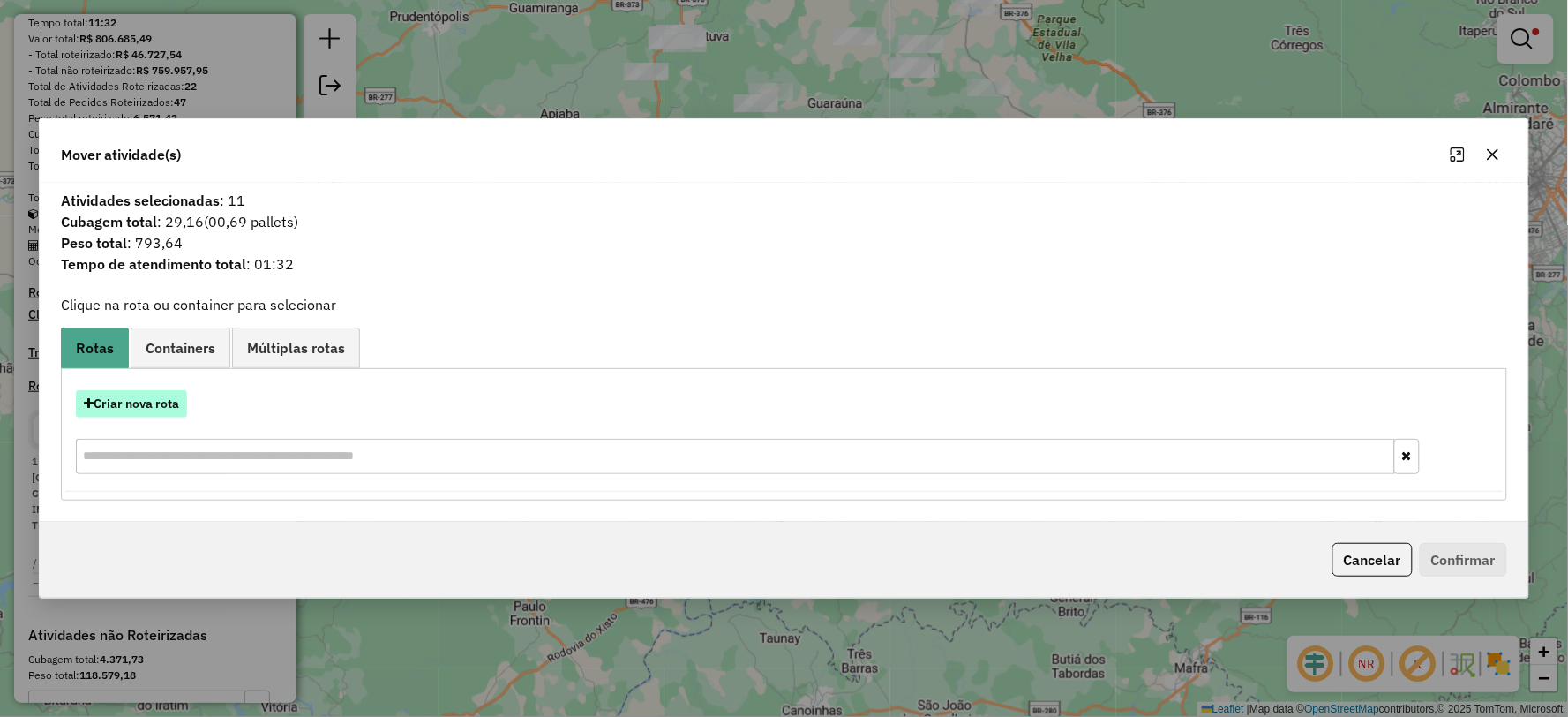
click at [164, 403] on button "Criar nova rota" at bounding box center [131, 404] width 111 height 27
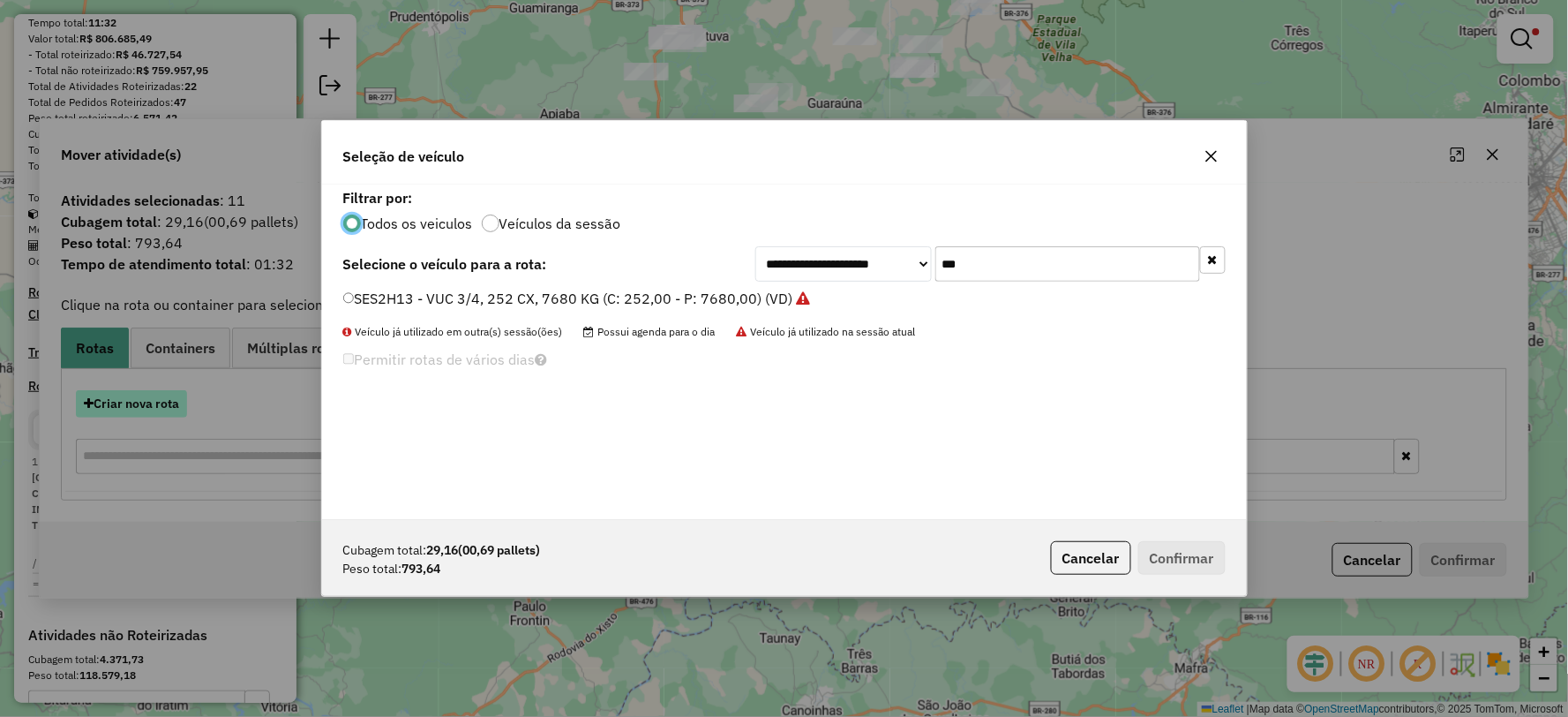
scroll to position [10, 4]
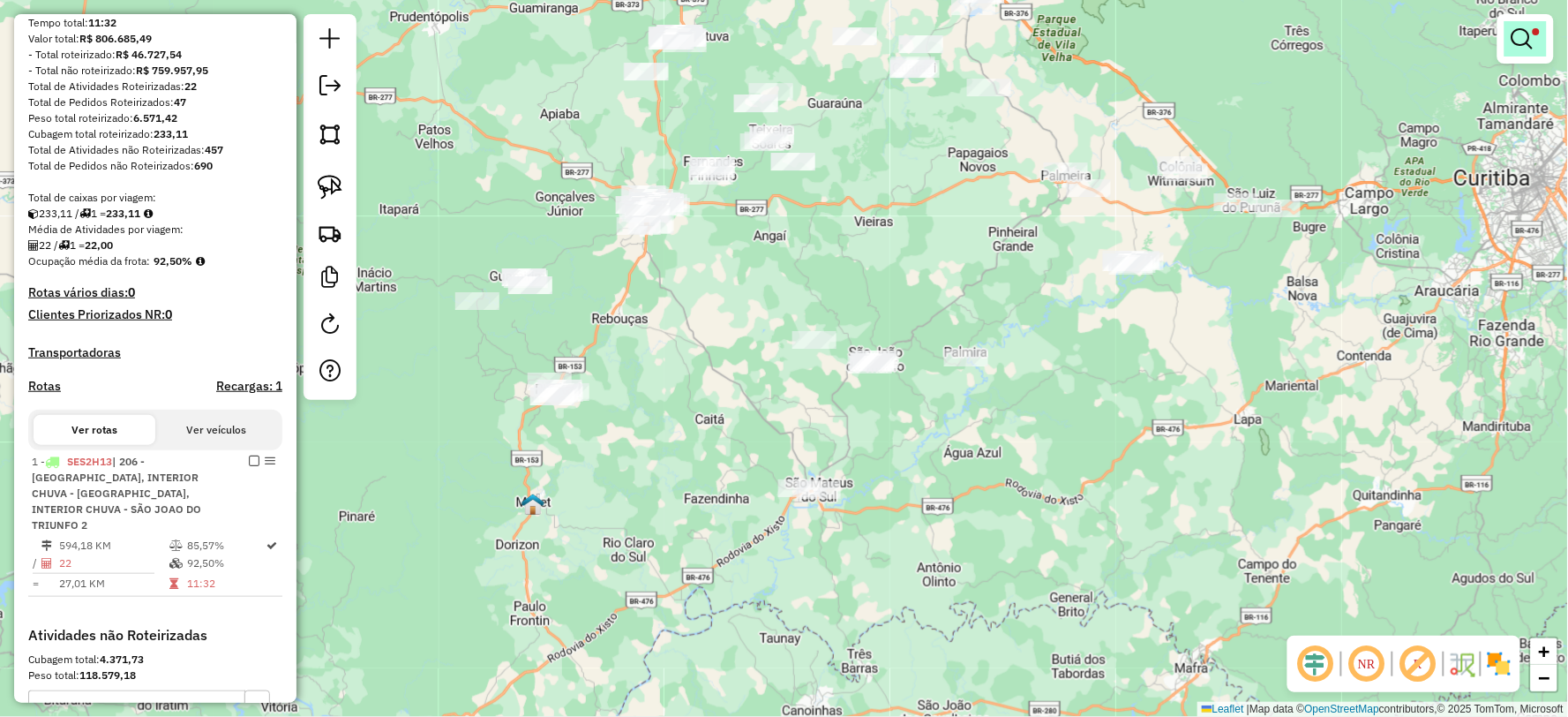
click at [1537, 30] on span at bounding box center [1537, 31] width 7 height 7
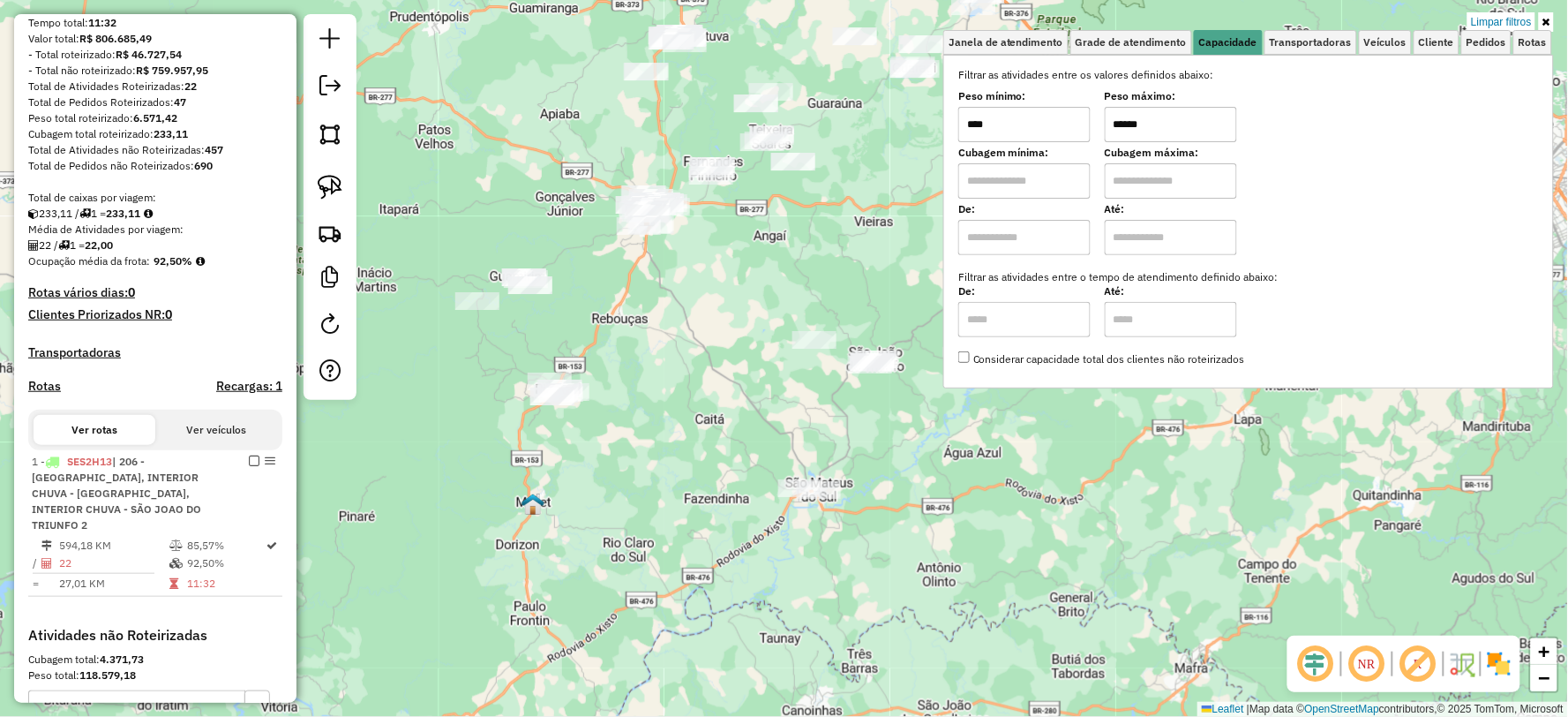
click at [1023, 139] on div "Peso mínimo: **** Peso máximo: ******" at bounding box center [1249, 117] width 581 height 49
type input "******"
click at [842, 553] on div "Limpar filtros Janela de atendimento Grade de atendimento Capacidade Transporta…" at bounding box center [784, 358] width 1568 height 717
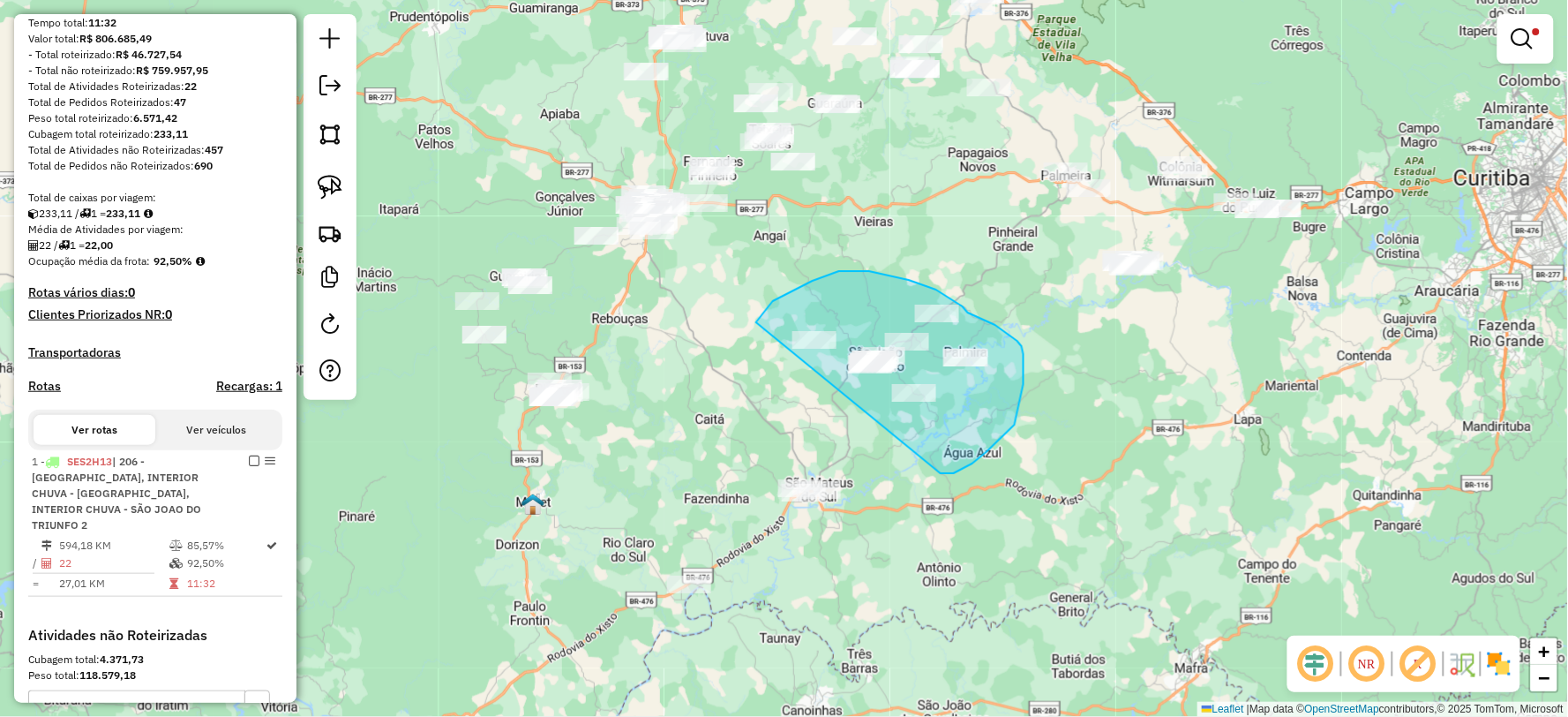
drag, startPoint x: 986, startPoint y: 452, endPoint x: 763, endPoint y: 386, distance: 232.6
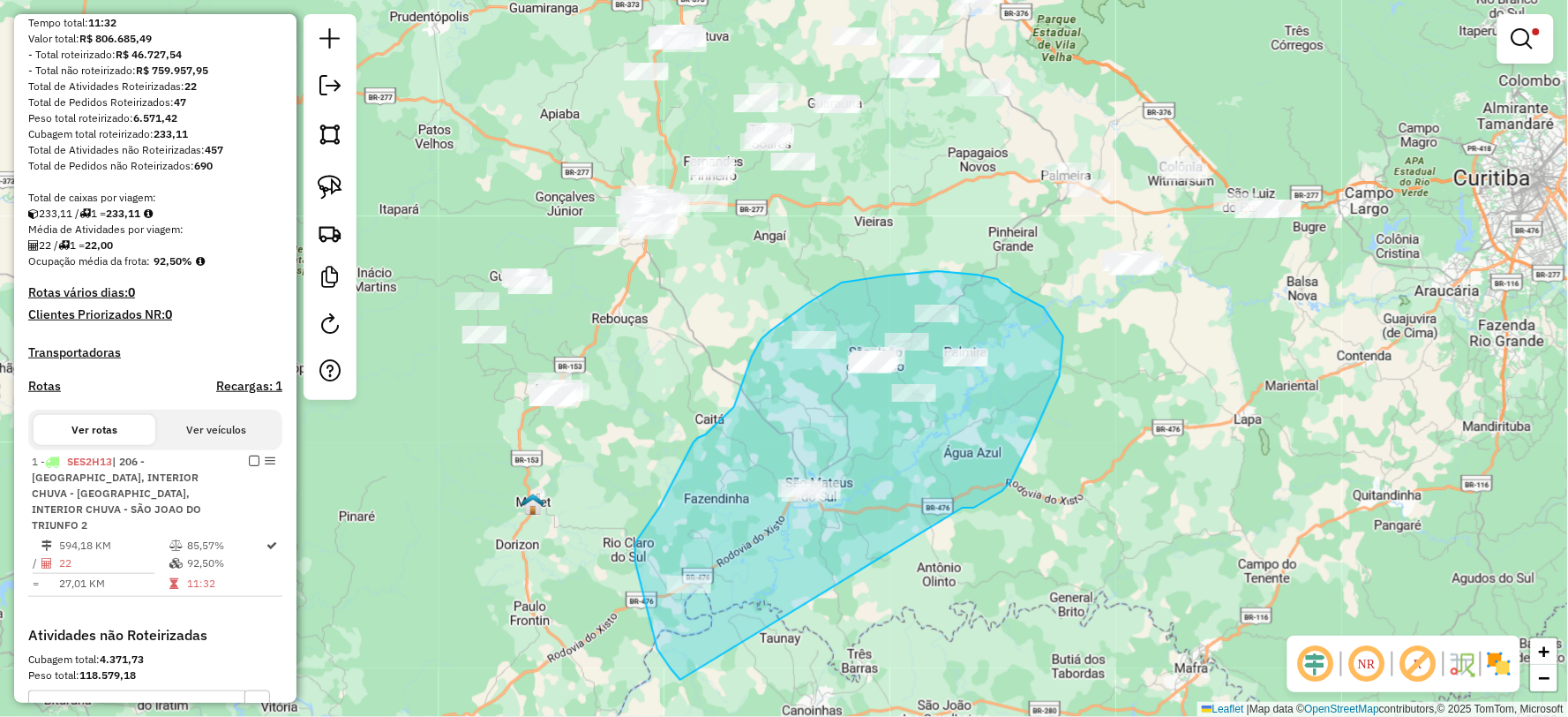
drag, startPoint x: 974, startPoint y: 507, endPoint x: 734, endPoint y: 668, distance: 289.0
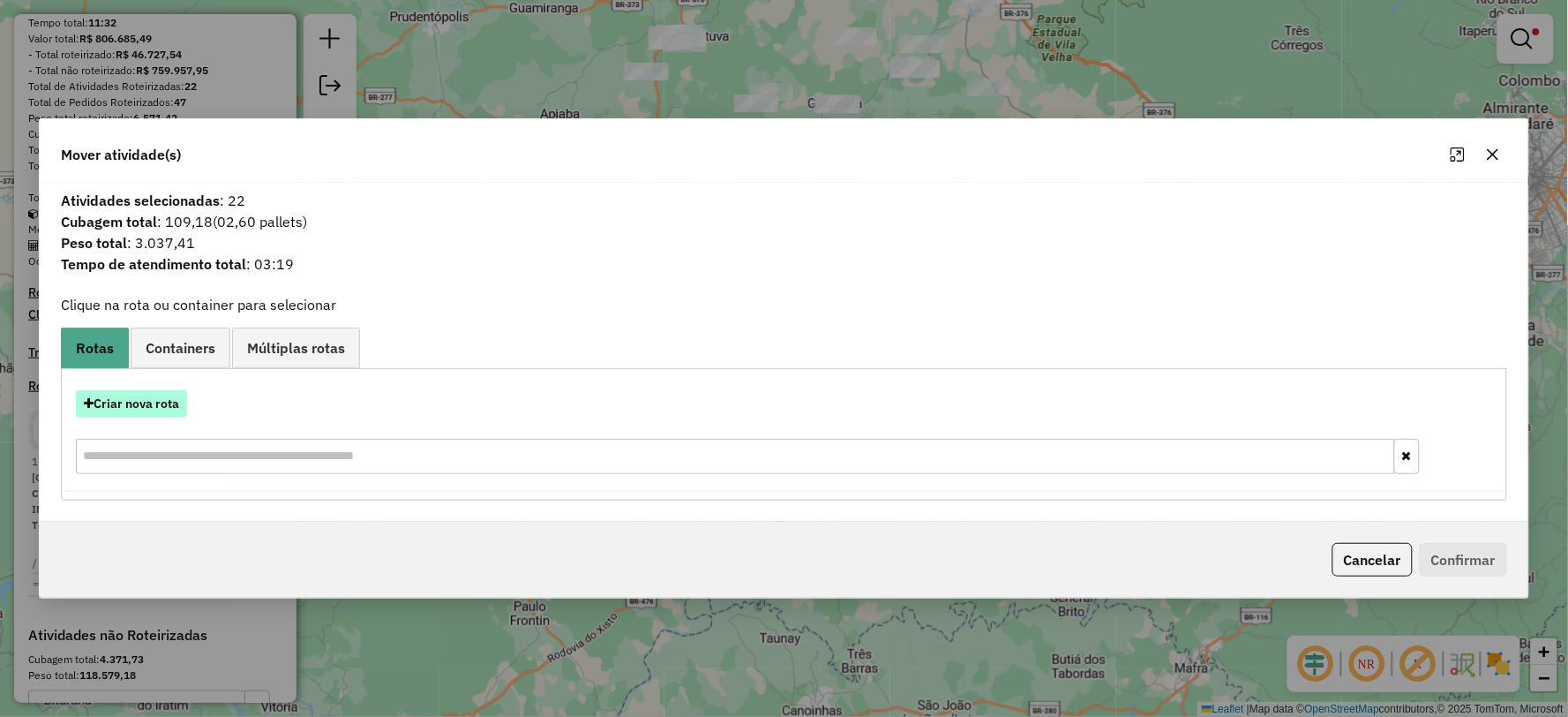
click at [138, 410] on button "Criar nova rota" at bounding box center [131, 404] width 111 height 27
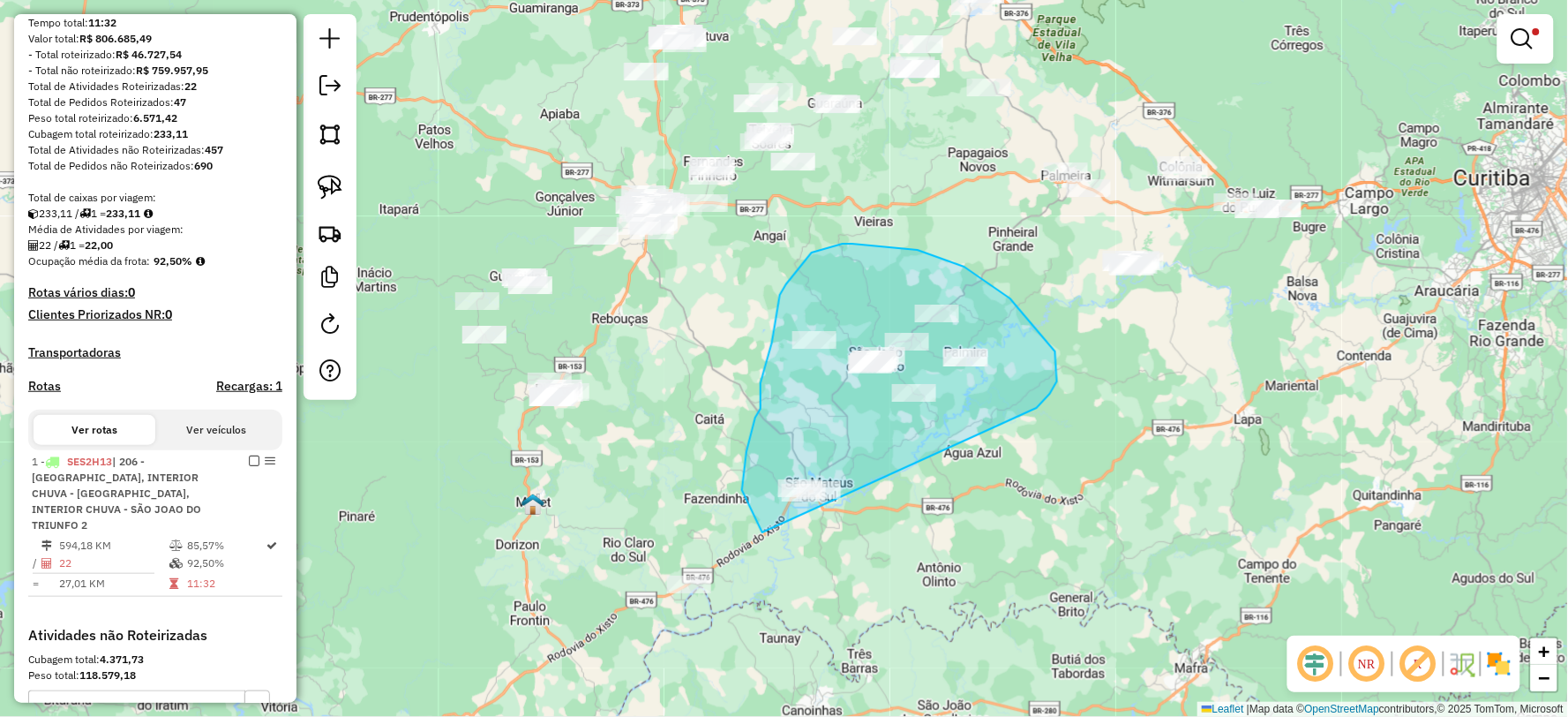
drag, startPoint x: 1056, startPoint y: 352, endPoint x: 904, endPoint y: 553, distance: 252.0
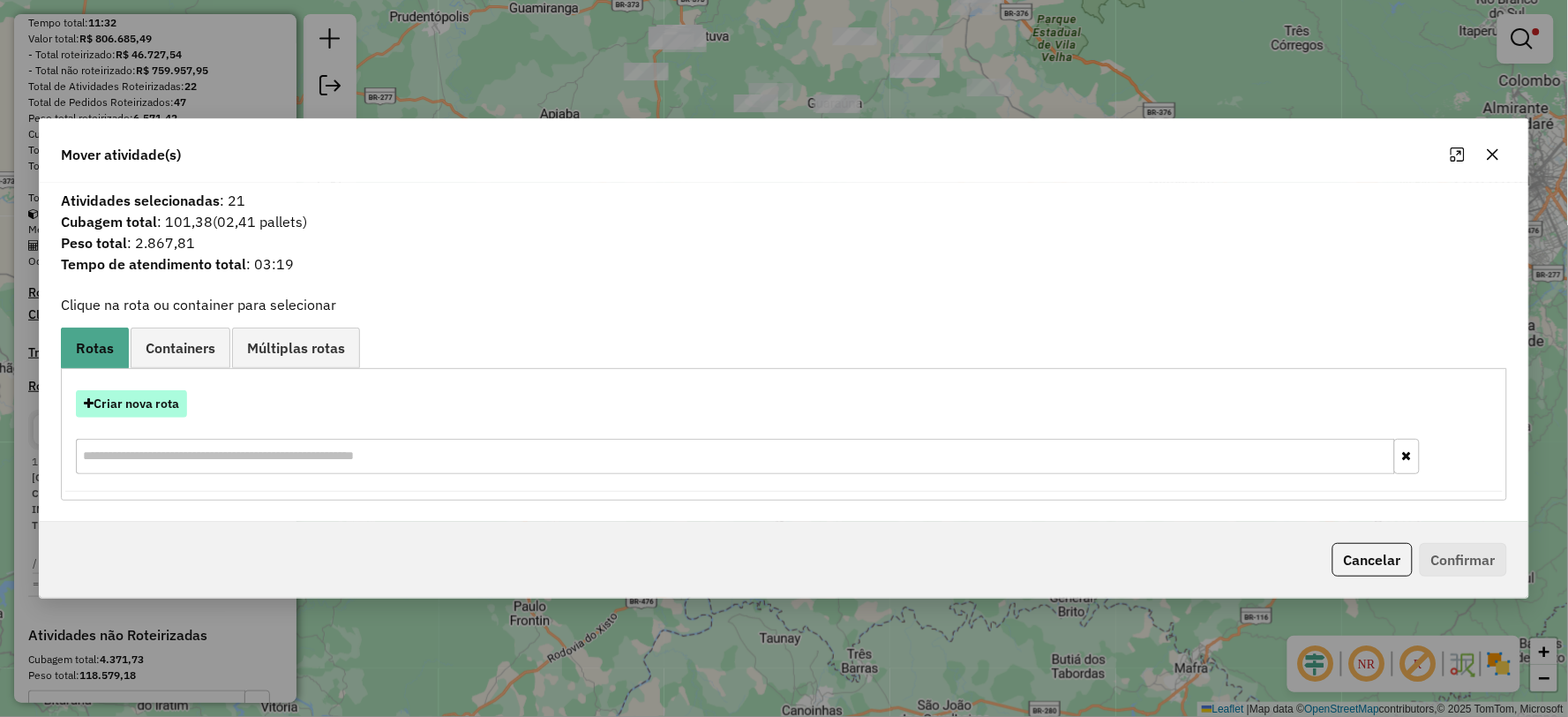
click at [156, 401] on button "Criar nova rota" at bounding box center [131, 404] width 111 height 27
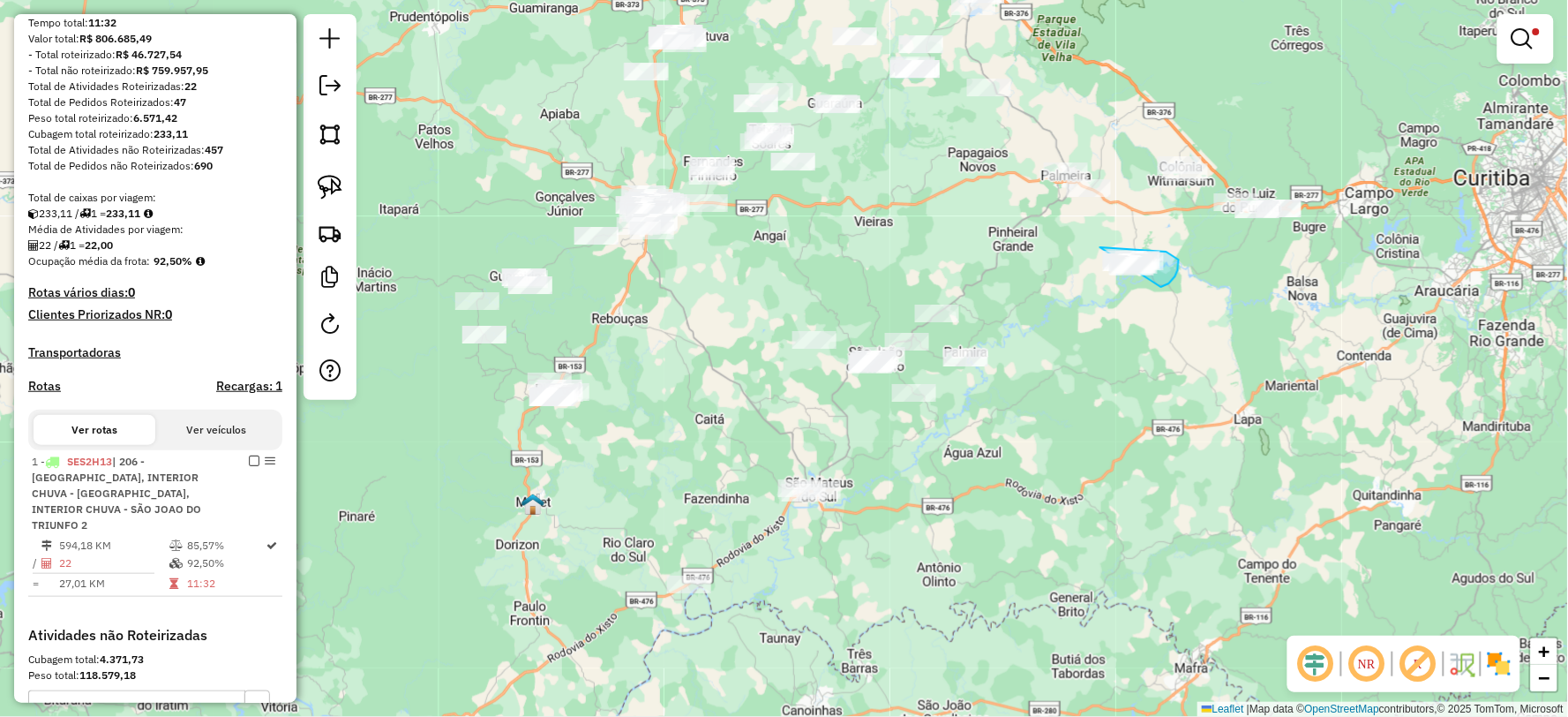
drag, startPoint x: 1165, startPoint y: 285, endPoint x: 1098, endPoint y: 337, distance: 84.8
drag, startPoint x: 1089, startPoint y: 202, endPoint x: 953, endPoint y: 134, distance: 152.1
drag, startPoint x: 1141, startPoint y: 345, endPoint x: 1105, endPoint y: 349, distance: 36.2
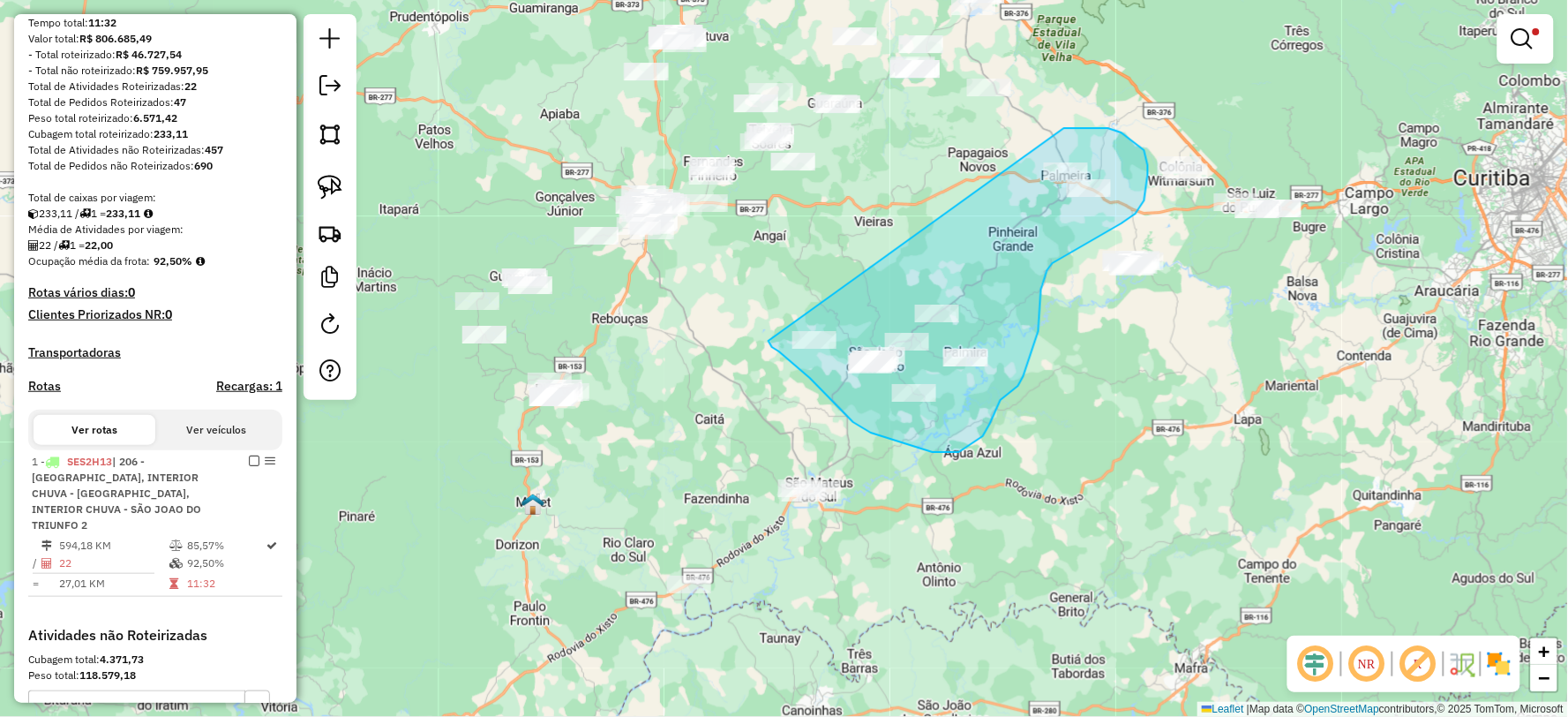
drag, startPoint x: 810, startPoint y: 378, endPoint x: 1065, endPoint y: 128, distance: 357.1
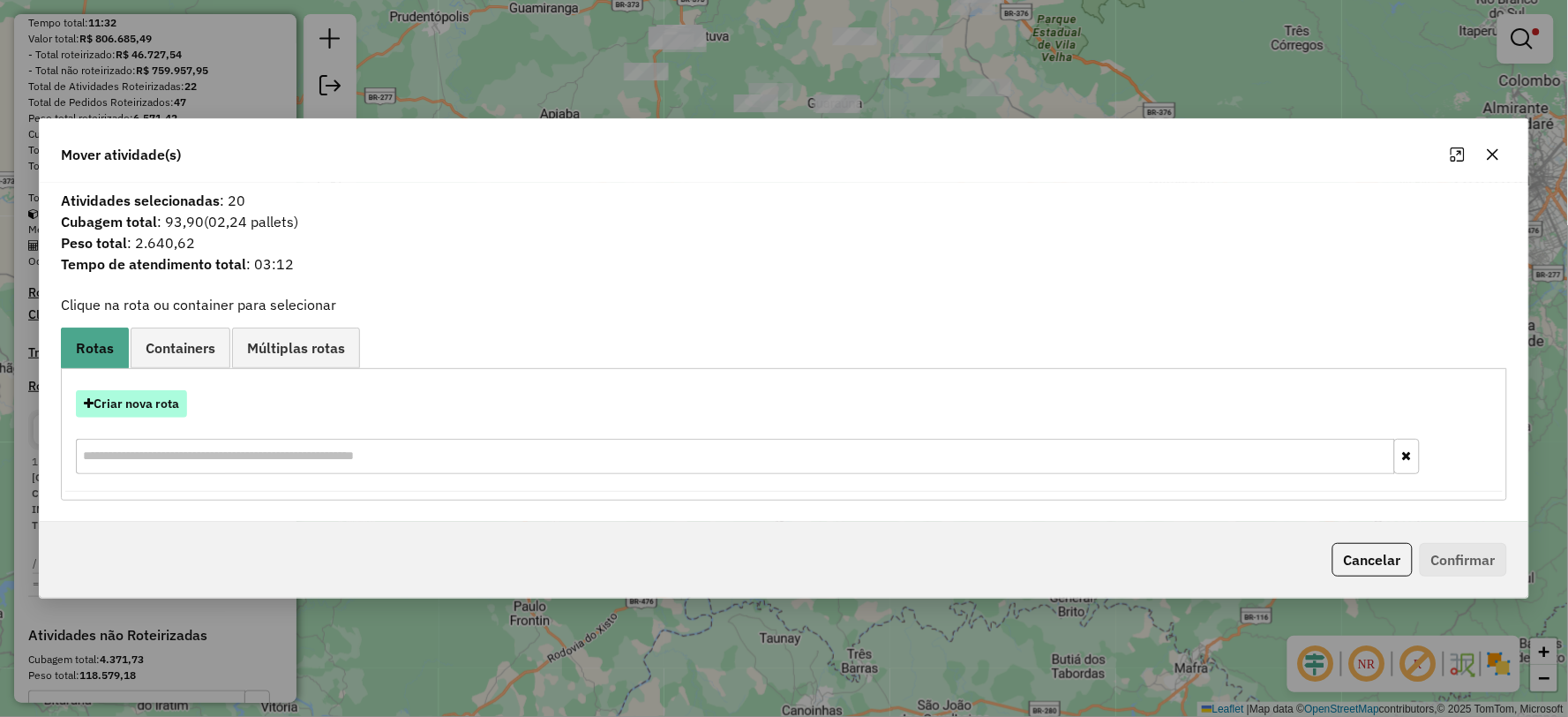
click at [145, 408] on button "Criar nova rota" at bounding box center [131, 404] width 111 height 27
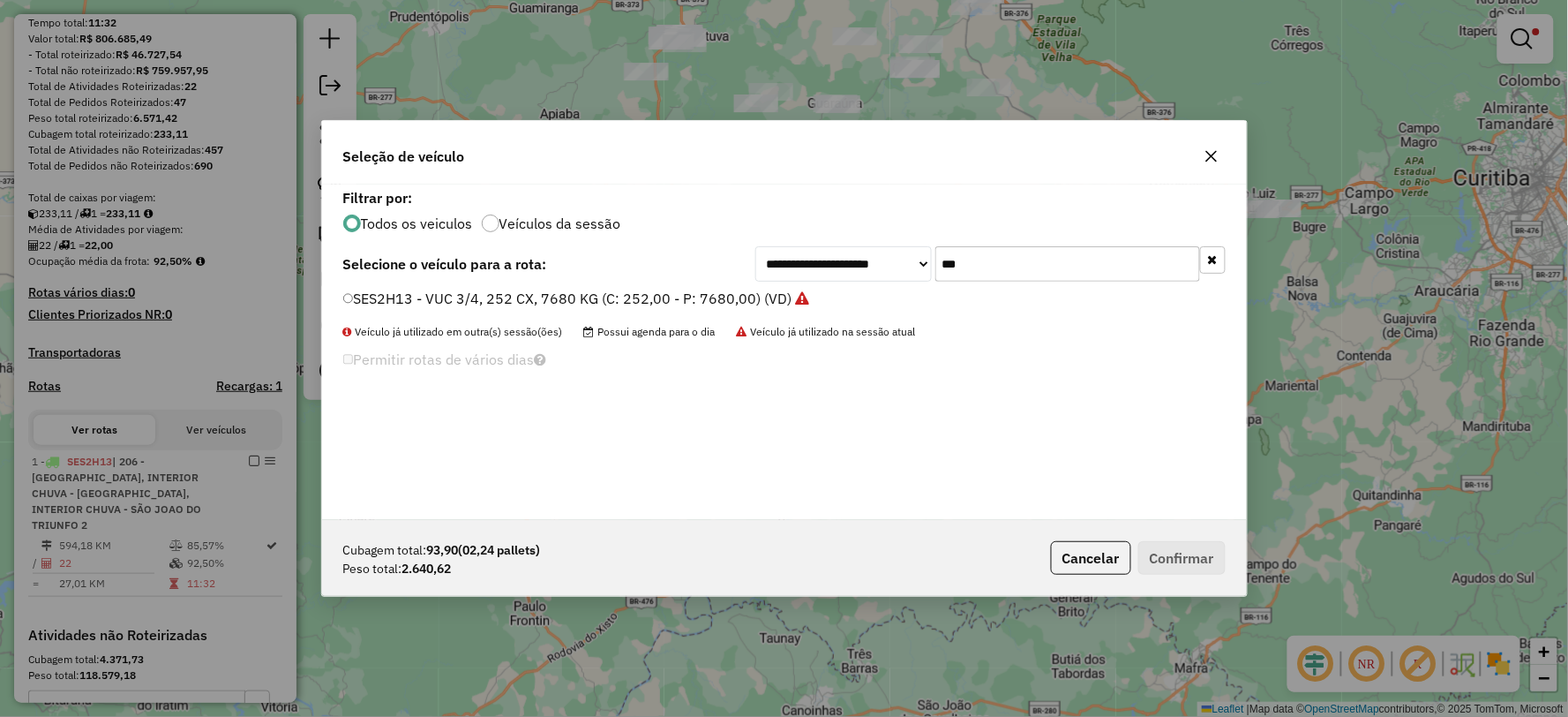
drag, startPoint x: 975, startPoint y: 255, endPoint x: 915, endPoint y: 261, distance: 60.3
click at [915, 261] on div "**********" at bounding box center [990, 264] width 470 height 35
type input "***"
click at [378, 290] on label "AUS8C44 - FRETEIRO TOCO 3/4 6 BAIAS, 196 CX, 5080 KG (C: 196,00 - P: 5080,00) (…" at bounding box center [636, 299] width 584 height 22
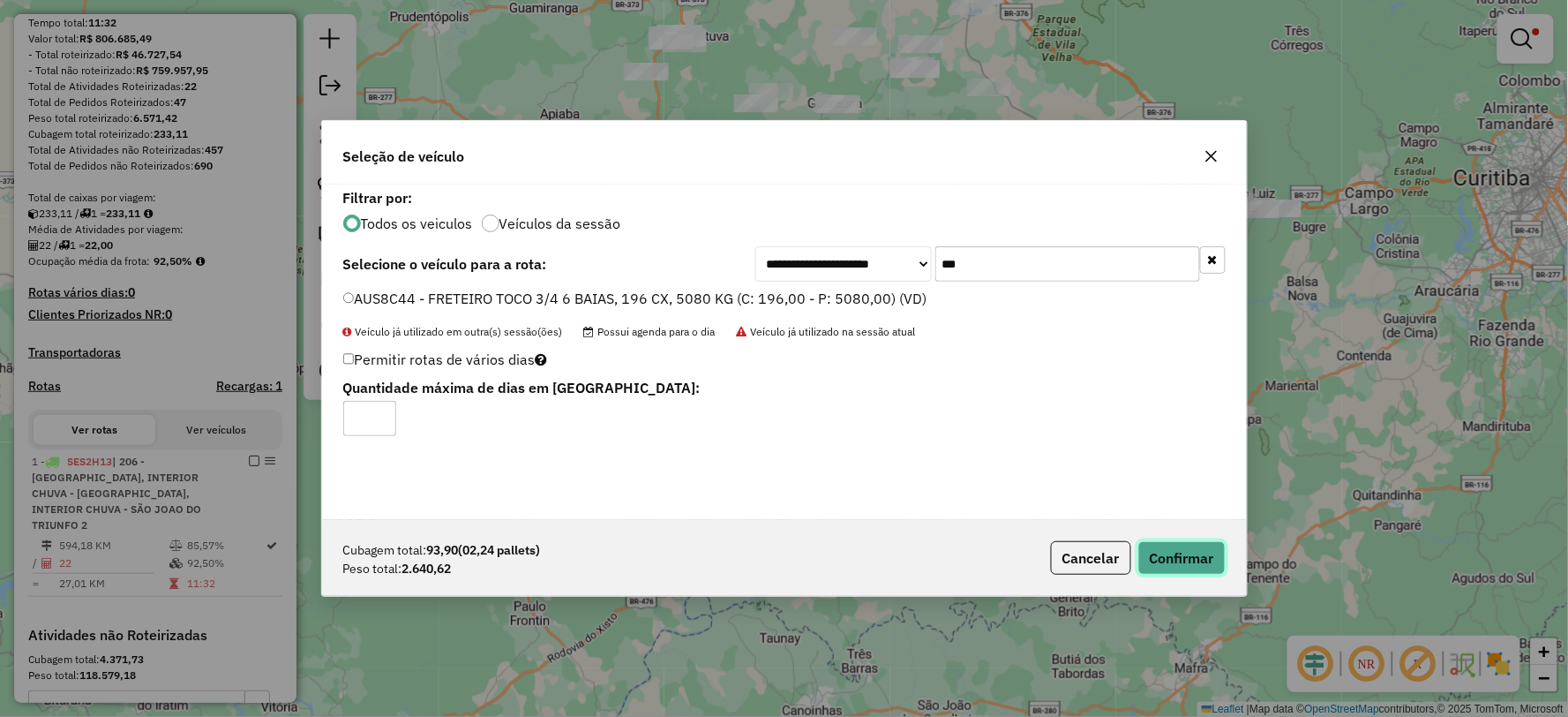
click at [1203, 545] on button "Confirmar" at bounding box center [1181, 558] width 87 height 33
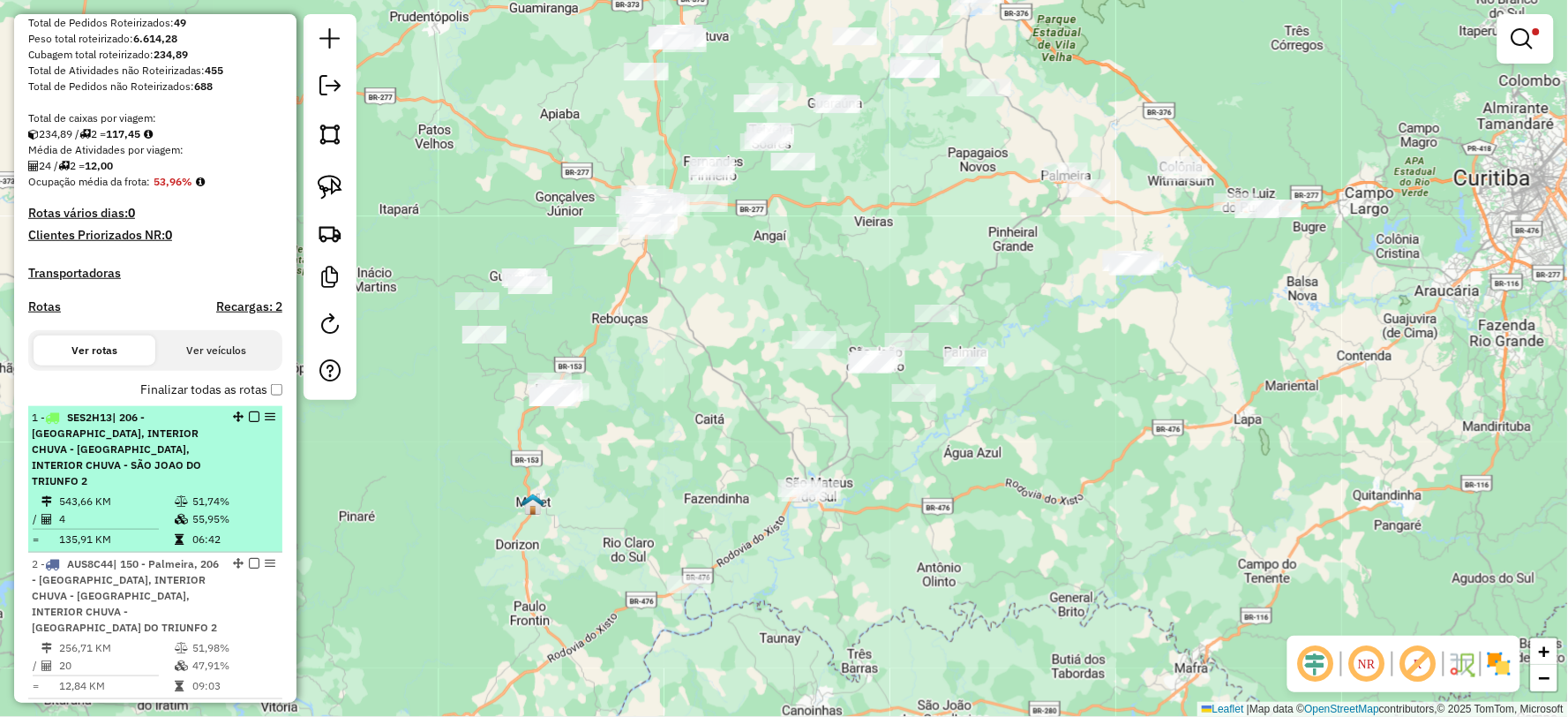
scroll to position [392, 0]
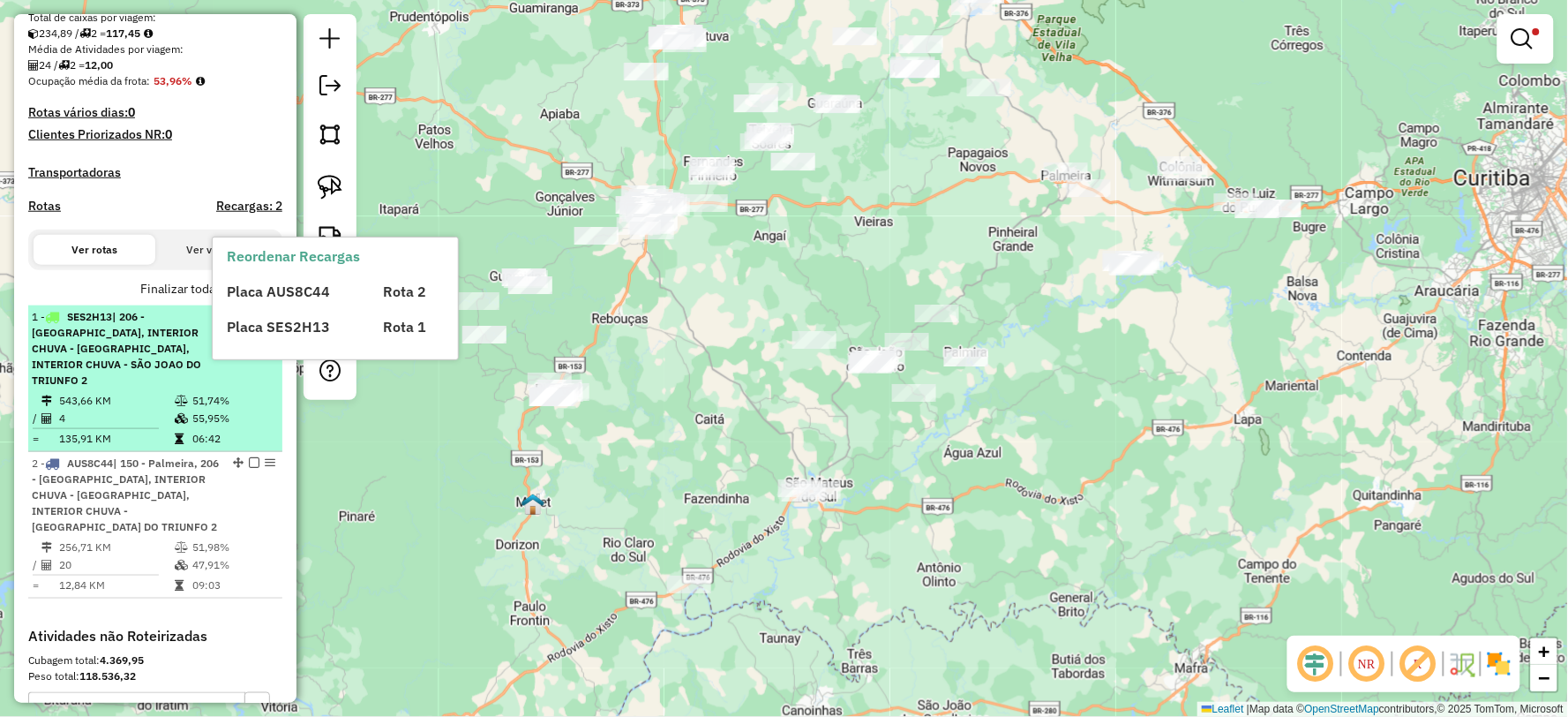
click at [111, 402] on td "543,66 KM" at bounding box center [116, 401] width 116 height 18
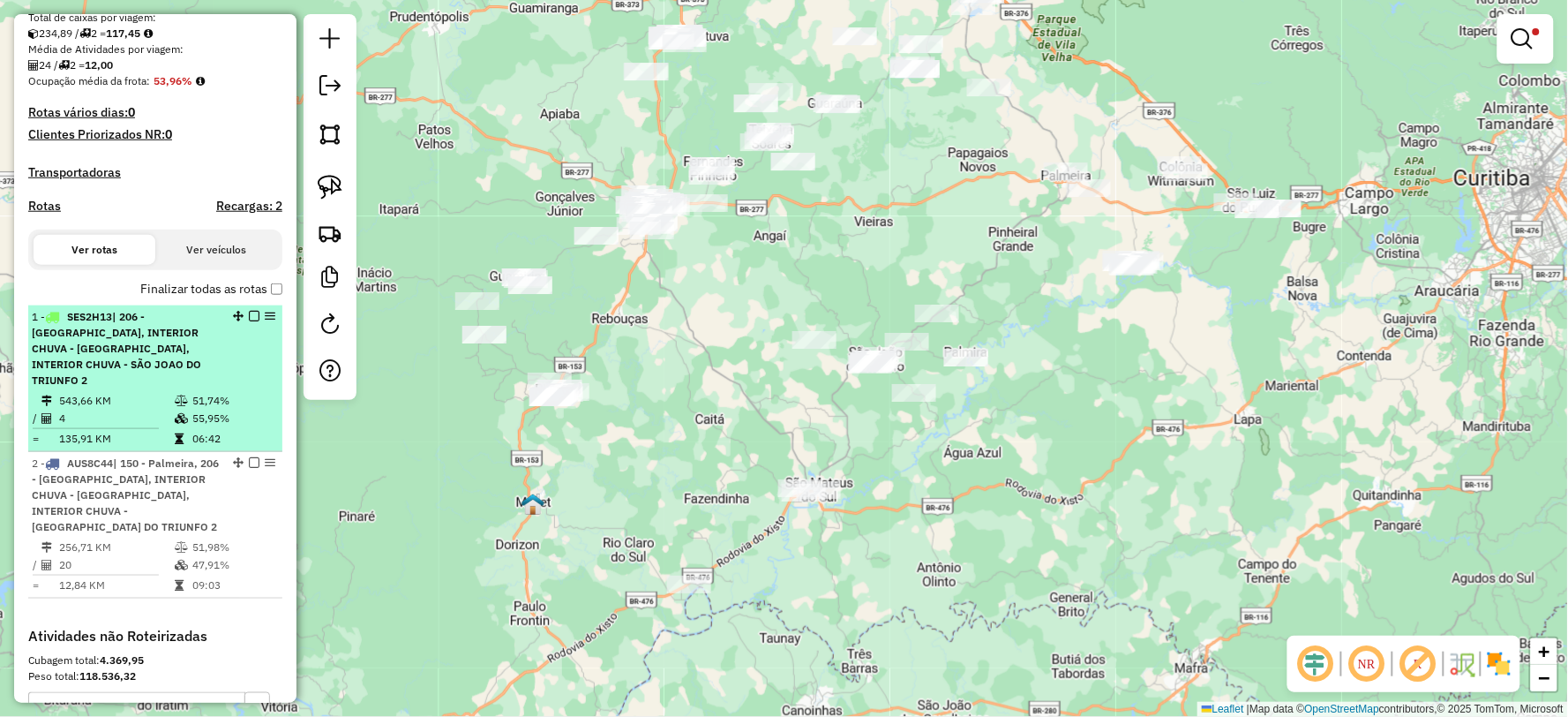
select select "**********"
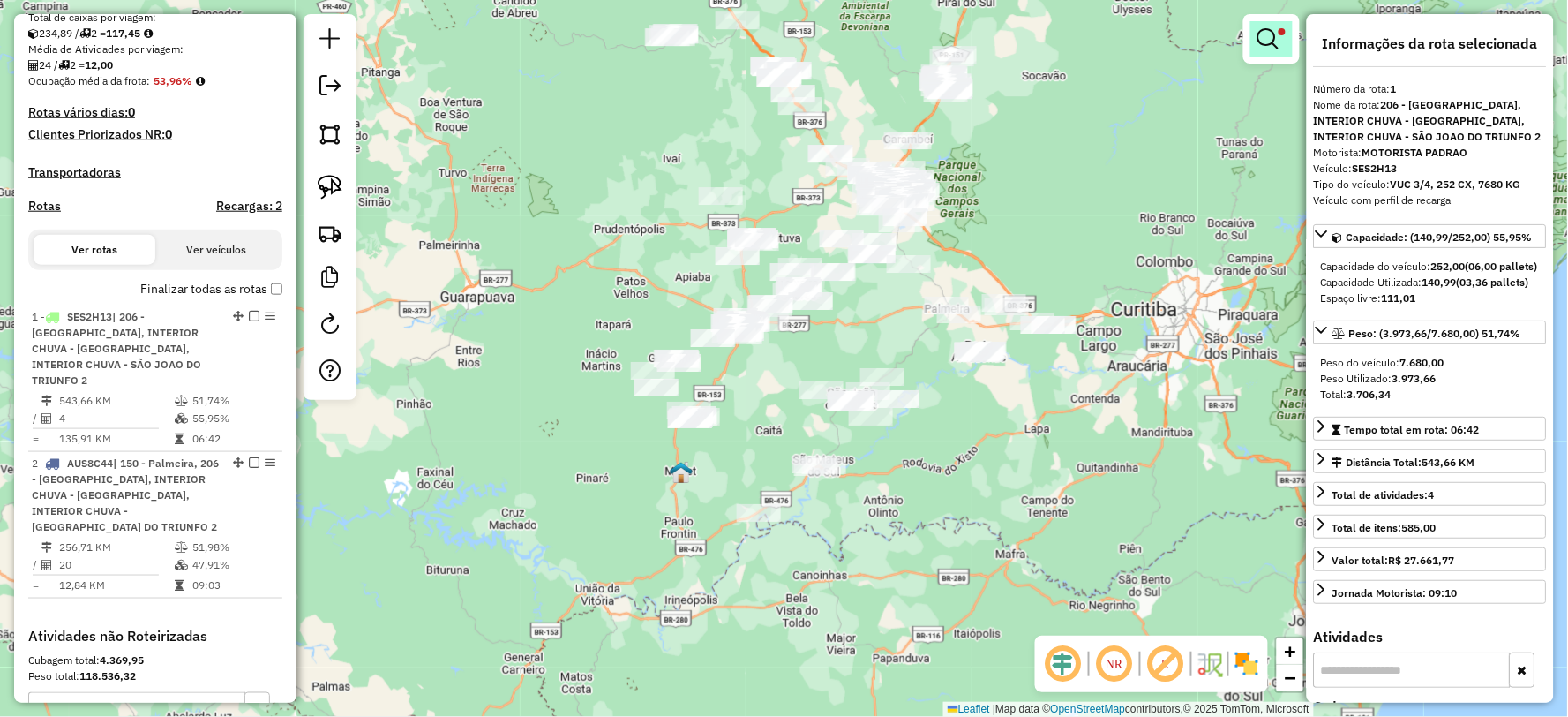
click at [1267, 46] on em at bounding box center [1268, 39] width 22 height 22
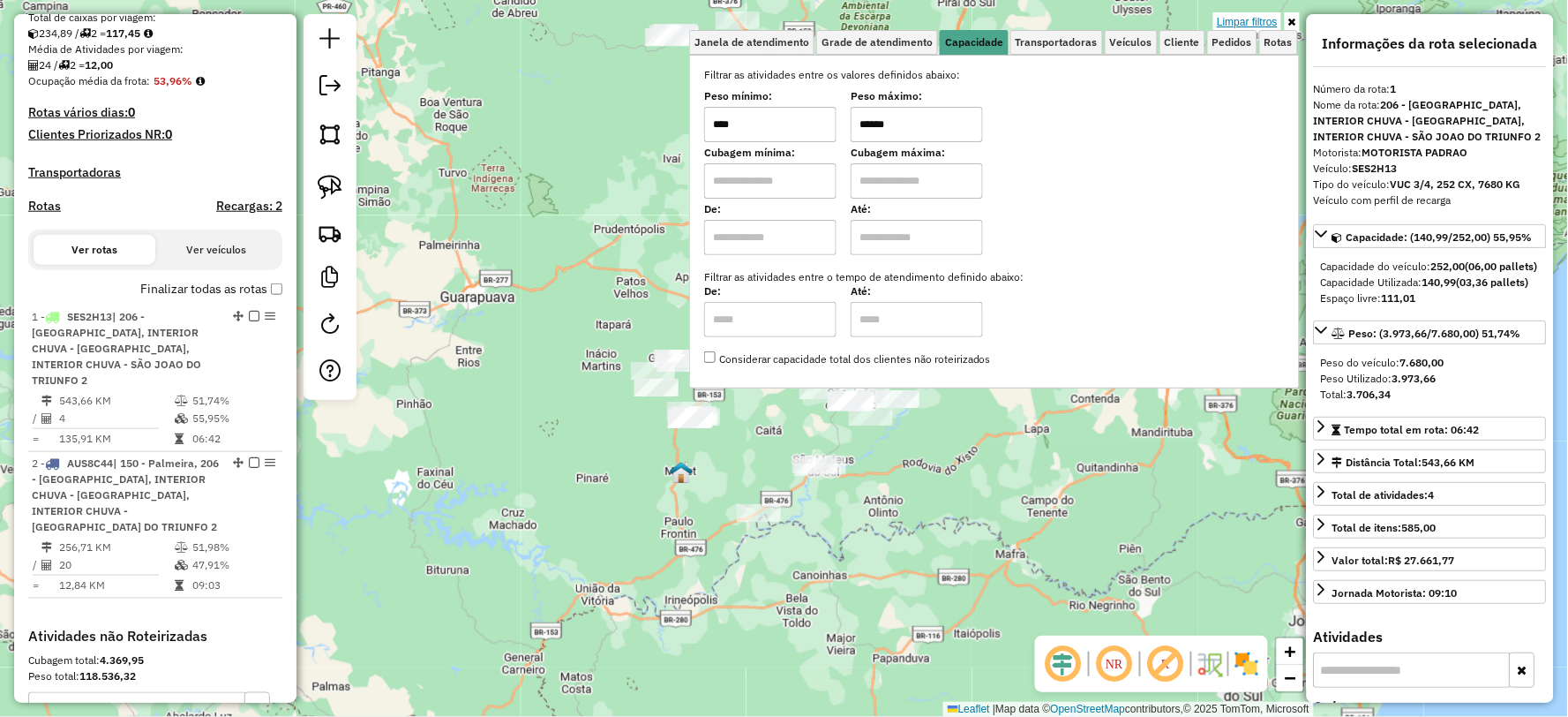
click at [1263, 24] on link "Limpar filtros" at bounding box center [1247, 22] width 68 height 20
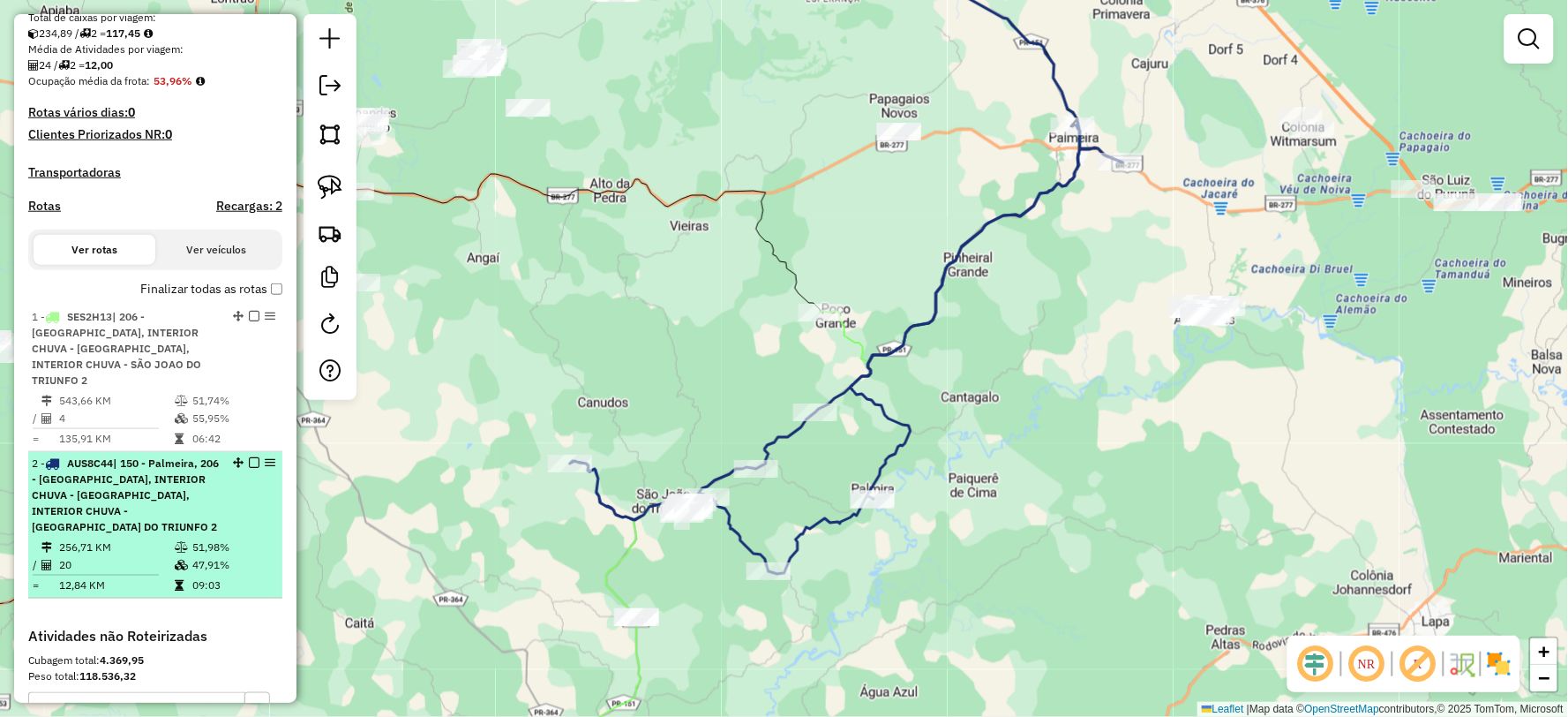
click at [249, 462] on em at bounding box center [254, 462] width 11 height 11
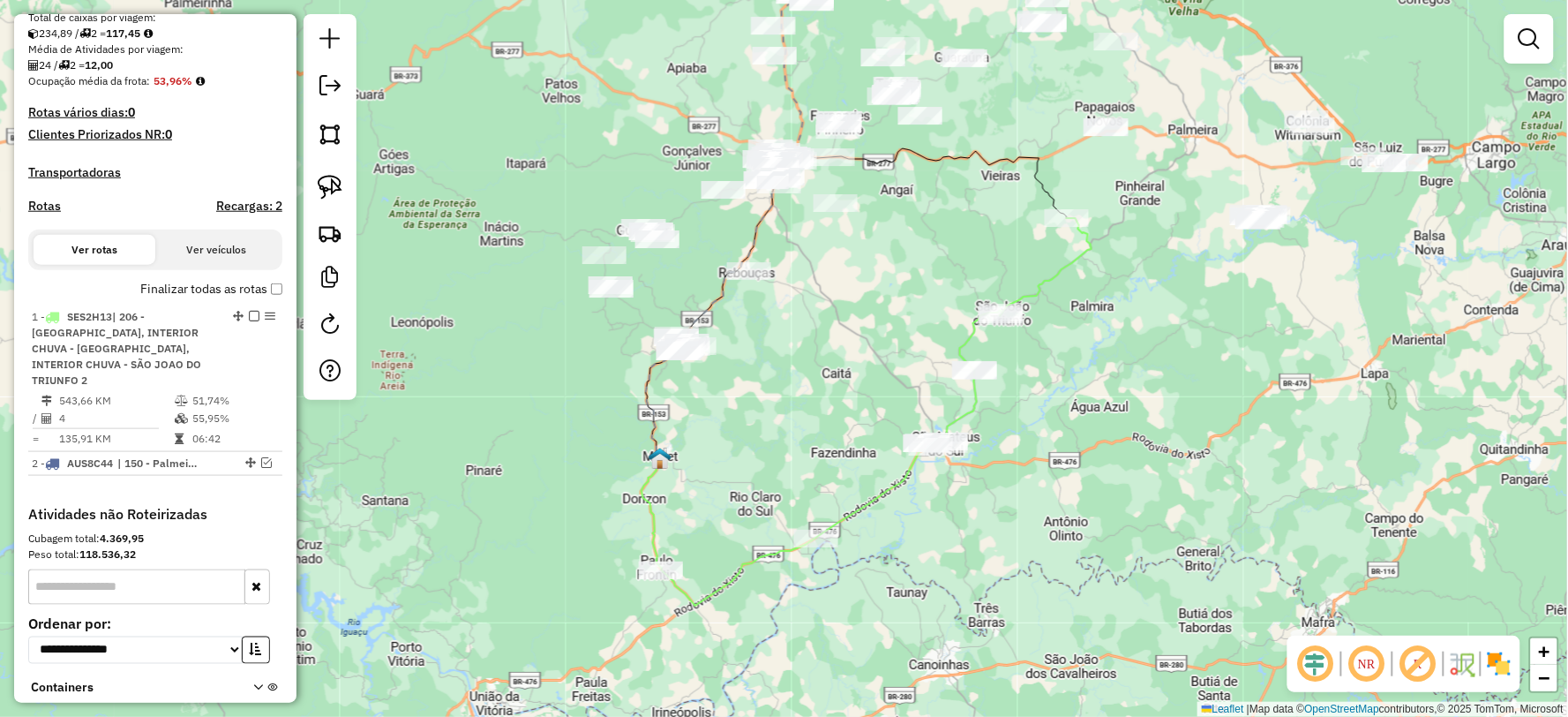
click at [1046, 280] on icon at bounding box center [1046, 266] width 92 height 98
select select "**********"
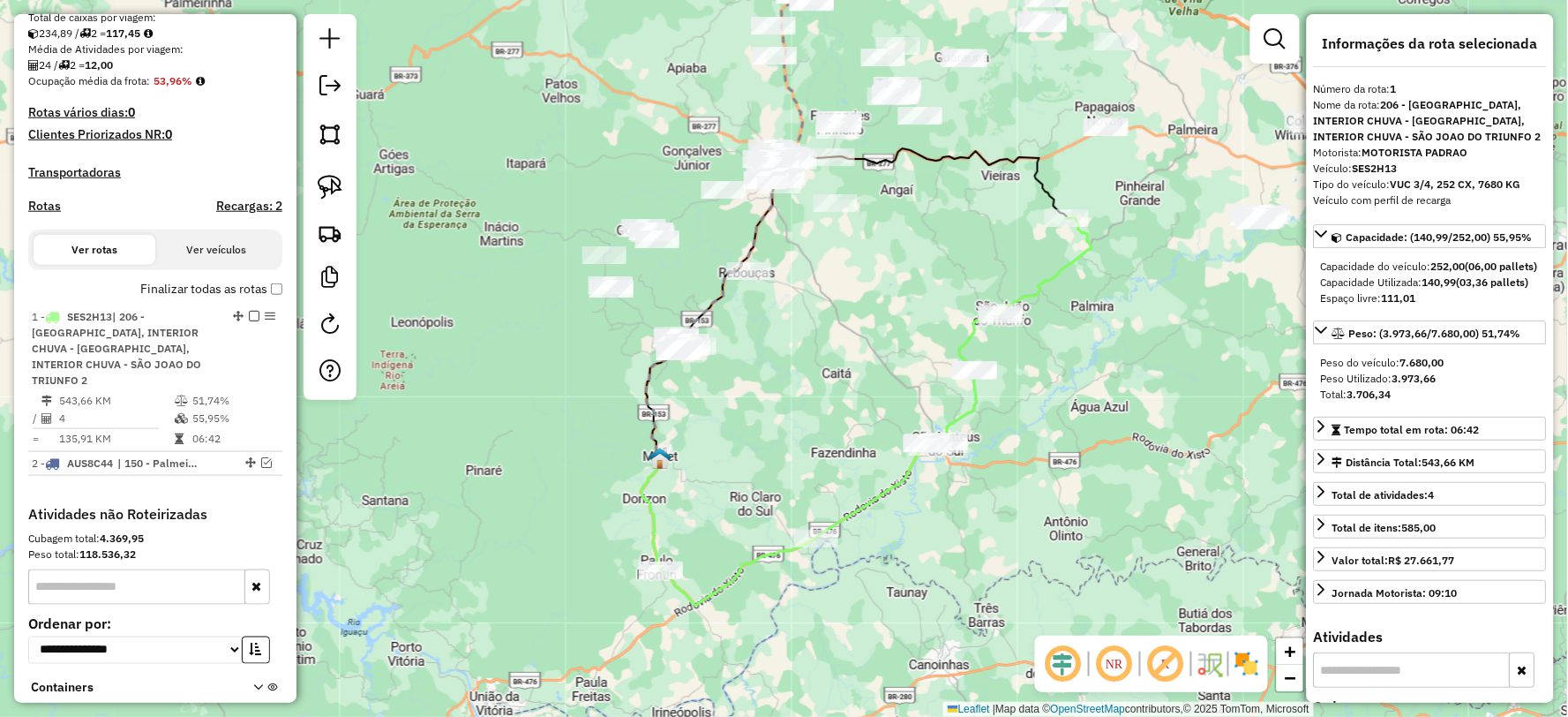
scroll to position [512, 0]
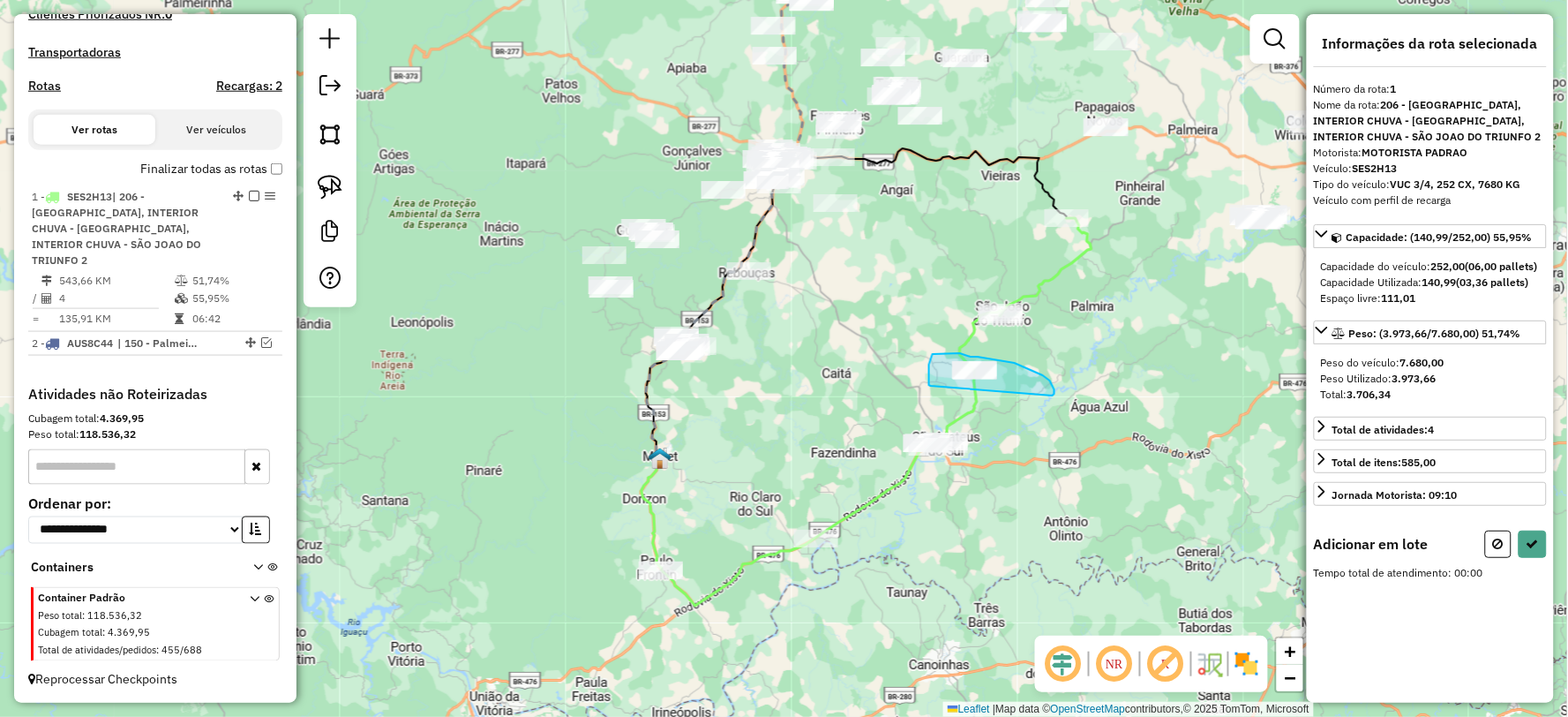
drag, startPoint x: 1055, startPoint y: 392, endPoint x: 944, endPoint y: 389, distance: 111.0
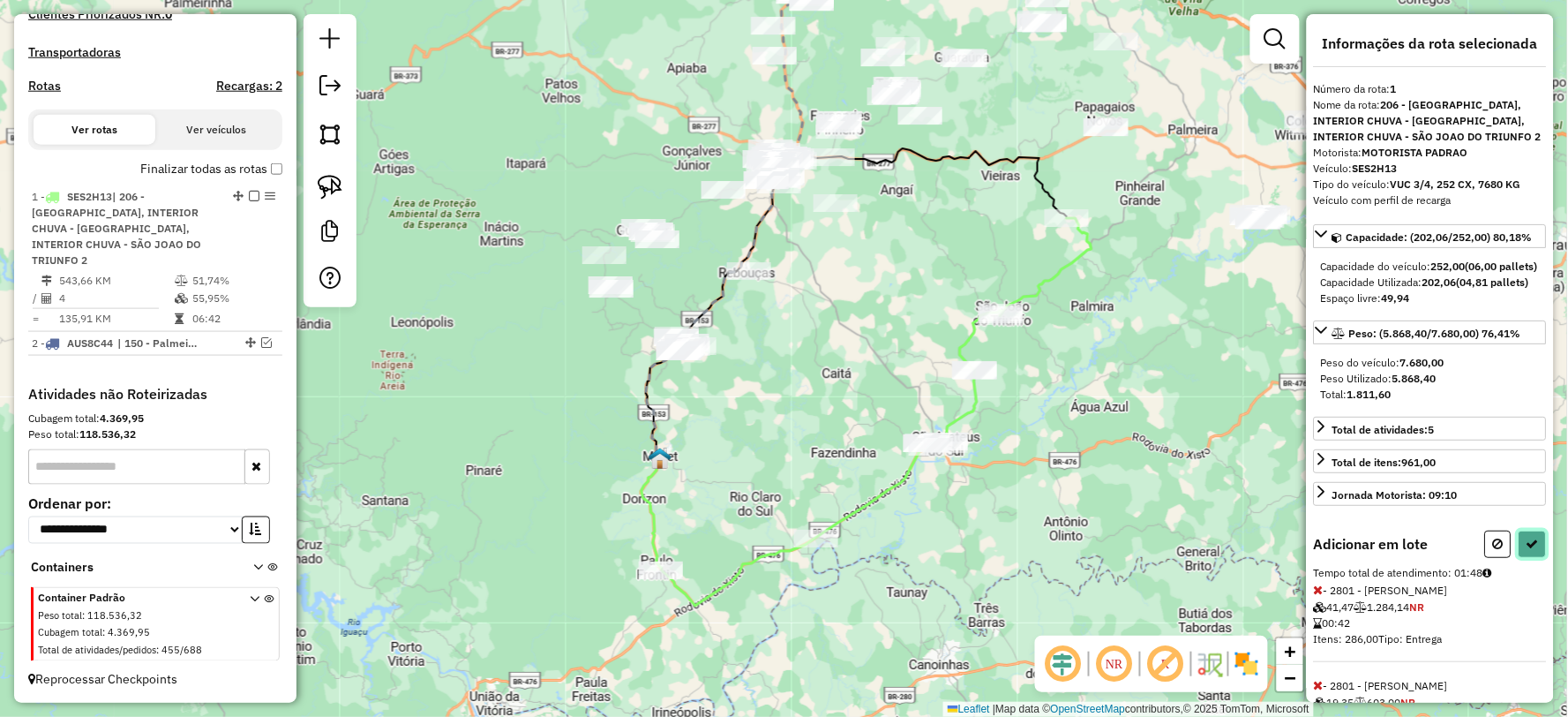
click at [1528, 550] on icon at bounding box center [1533, 544] width 13 height 13
select select "**********"
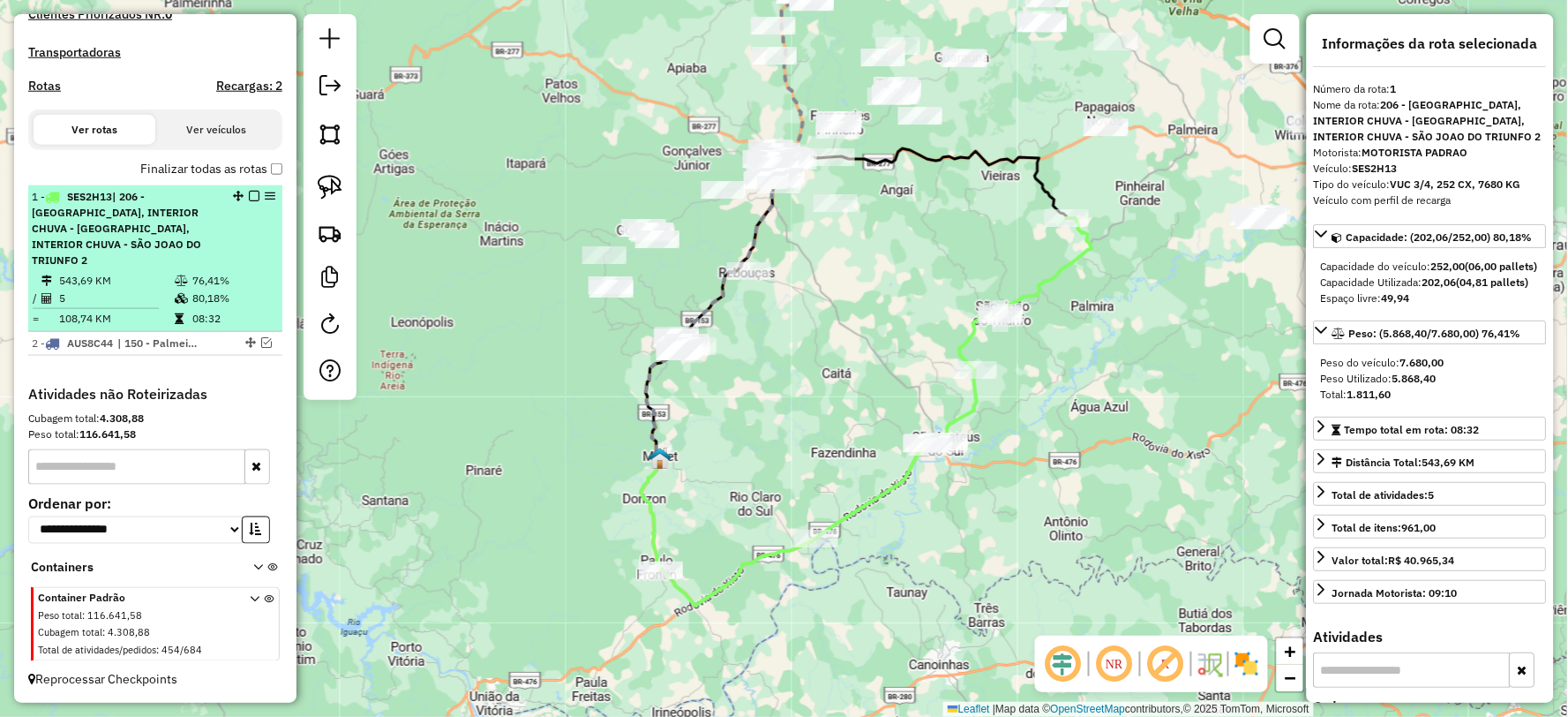
click at [249, 202] on em at bounding box center [254, 196] width 11 height 11
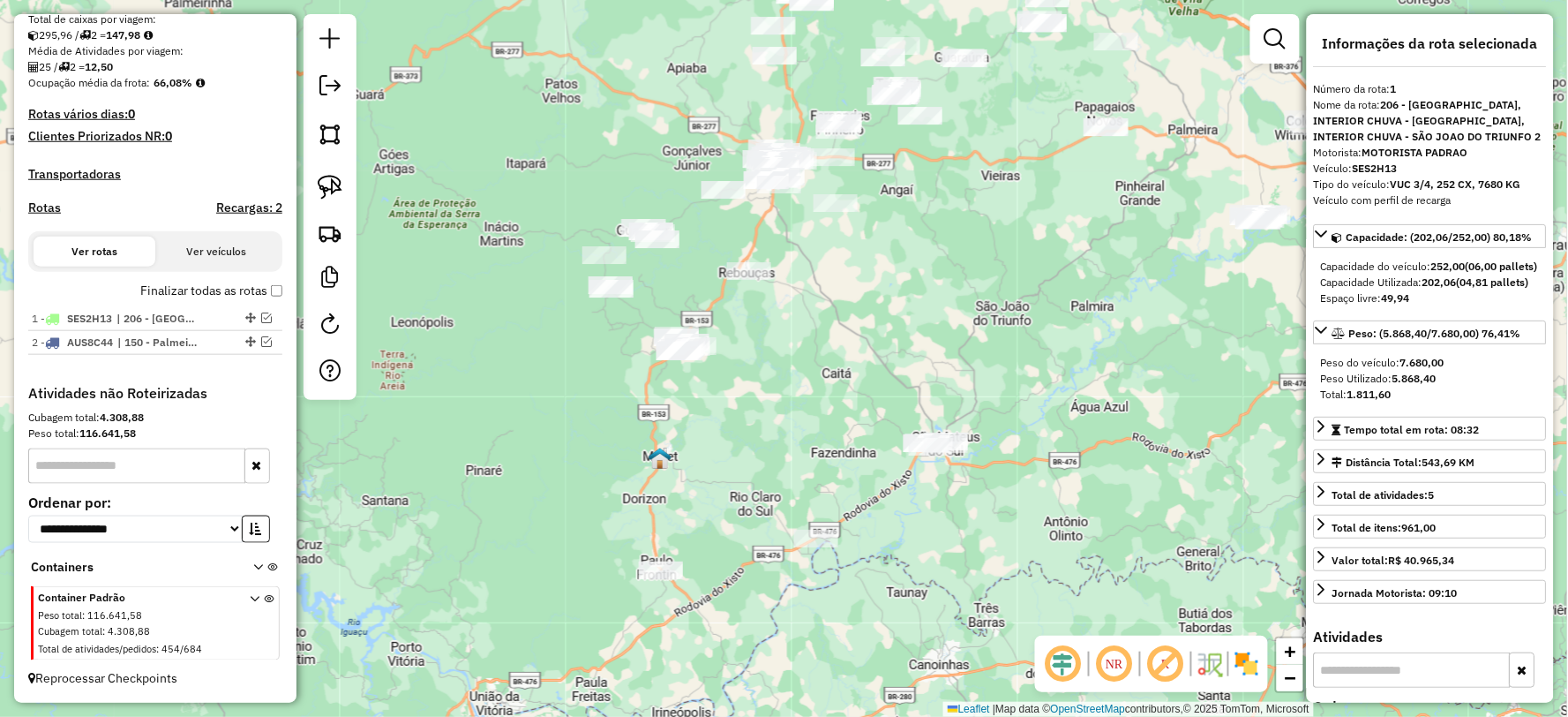
scroll to position [404, 0]
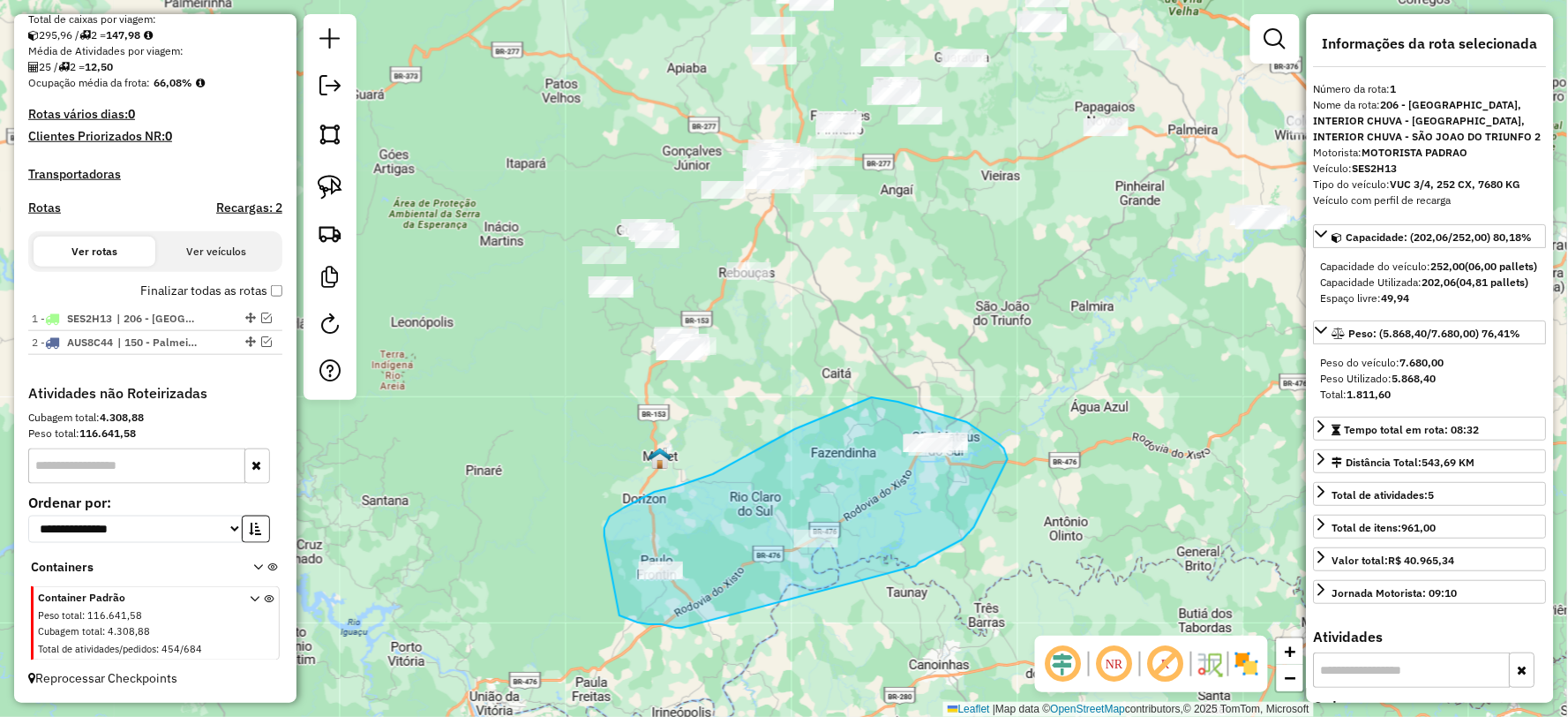
drag, startPoint x: 922, startPoint y: 561, endPoint x: 683, endPoint y: 628, distance: 248.2
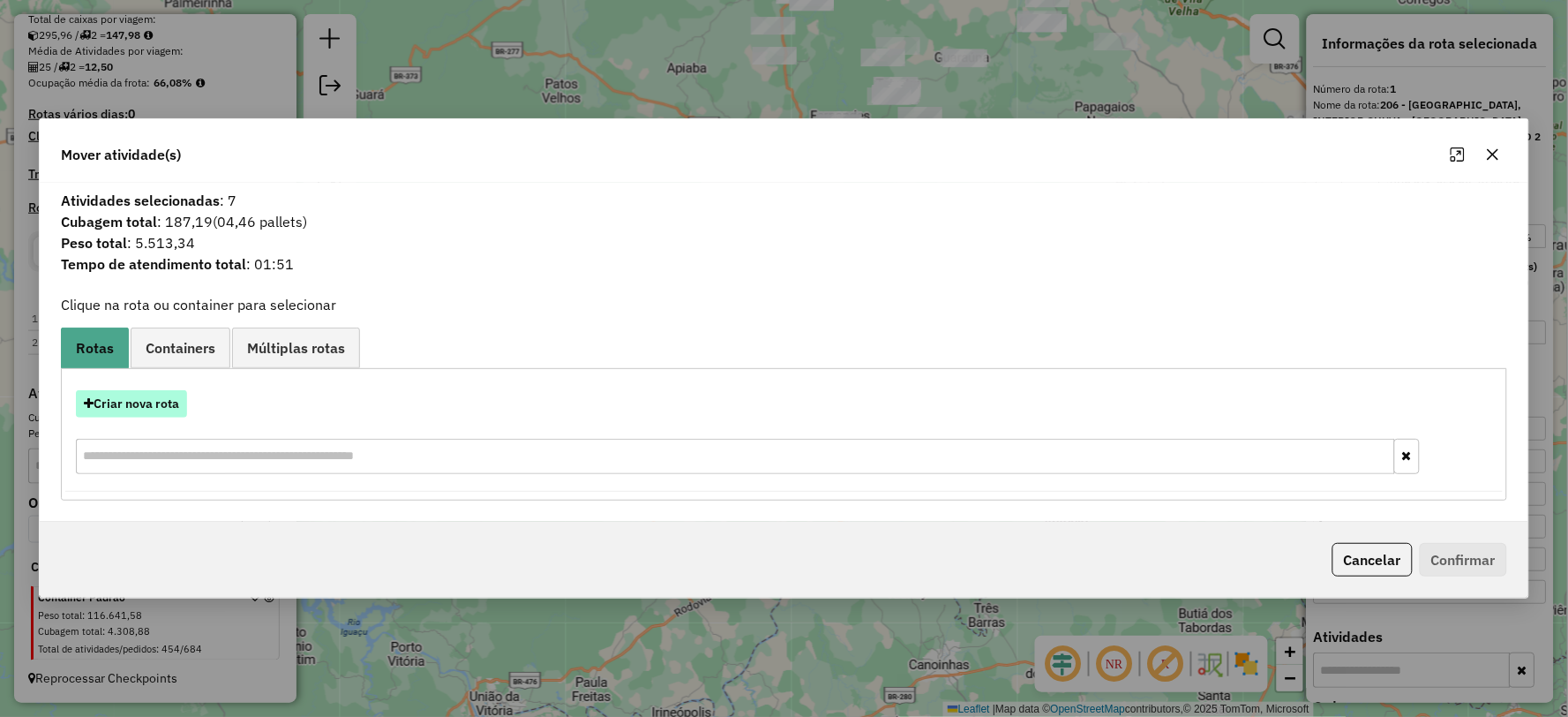
click at [138, 399] on button "Criar nova rota" at bounding box center [131, 404] width 111 height 27
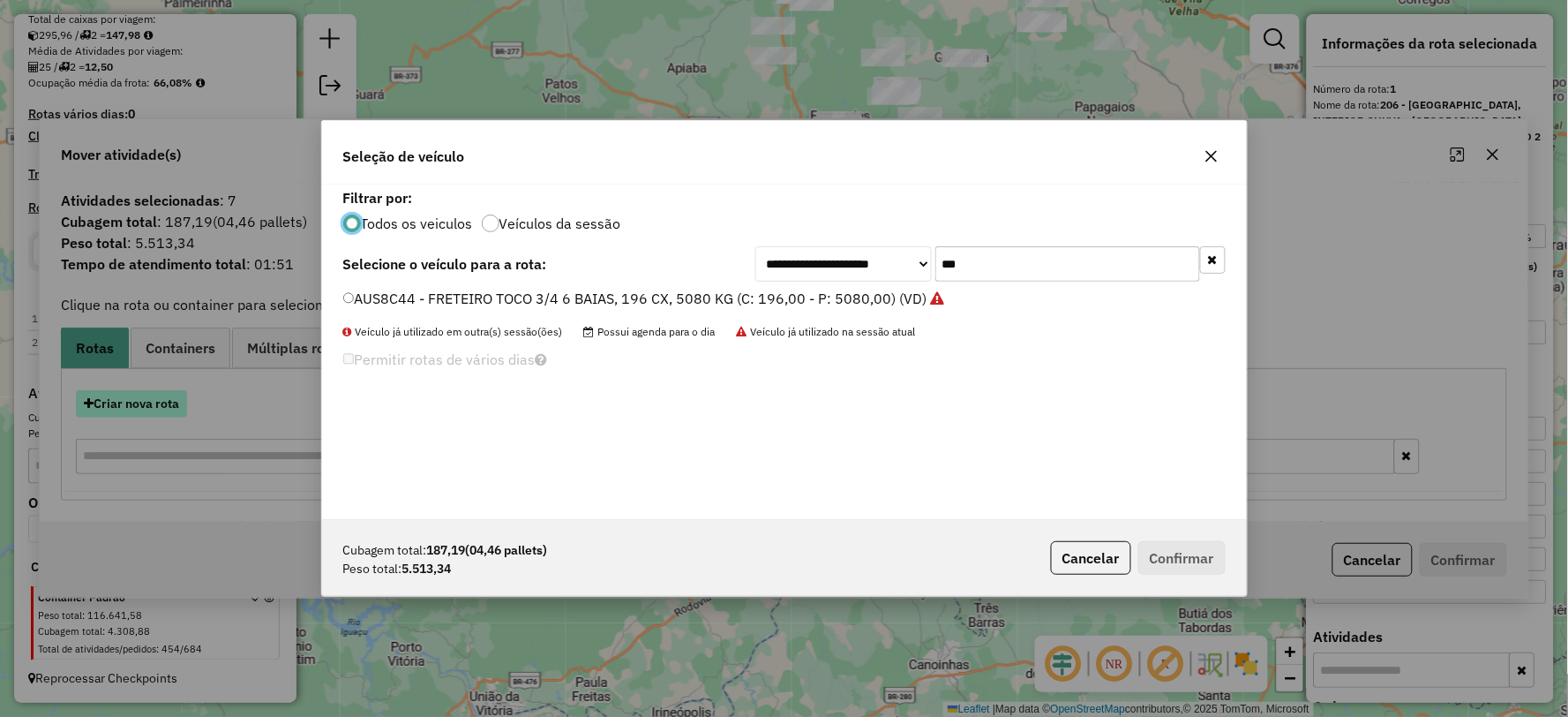
scroll to position [10, 4]
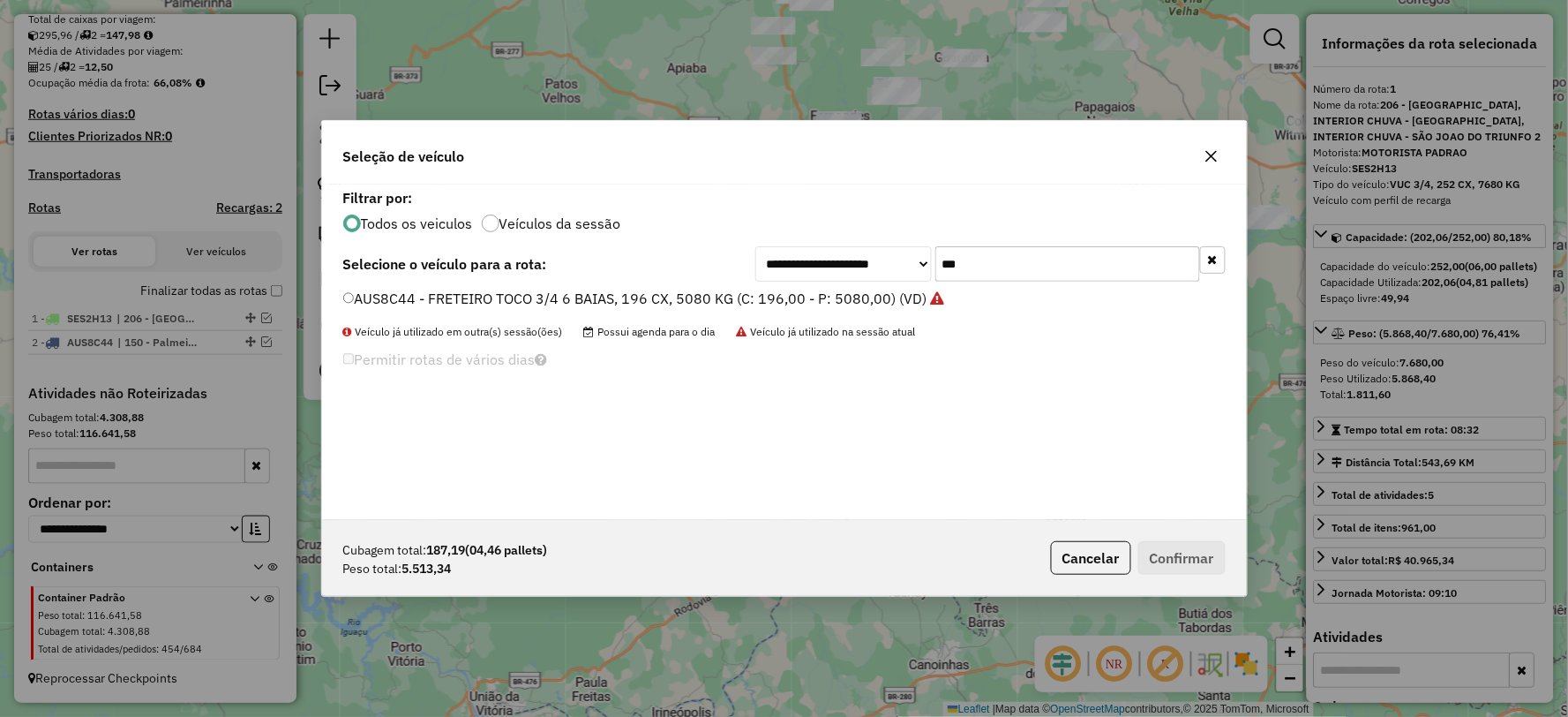
drag, startPoint x: 959, startPoint y: 268, endPoint x: 922, endPoint y: 268, distance: 37.0
click at [922, 268] on div "**********" at bounding box center [990, 264] width 470 height 35
type input "***"
click at [363, 287] on div "**********" at bounding box center [784, 352] width 924 height 336
click at [382, 306] on label "SES2H16 - VUC 3/4, 252 CX, 7680 KG (C: 252,00 - P: 7680,00) (VD)" at bounding box center [568, 299] width 450 height 22
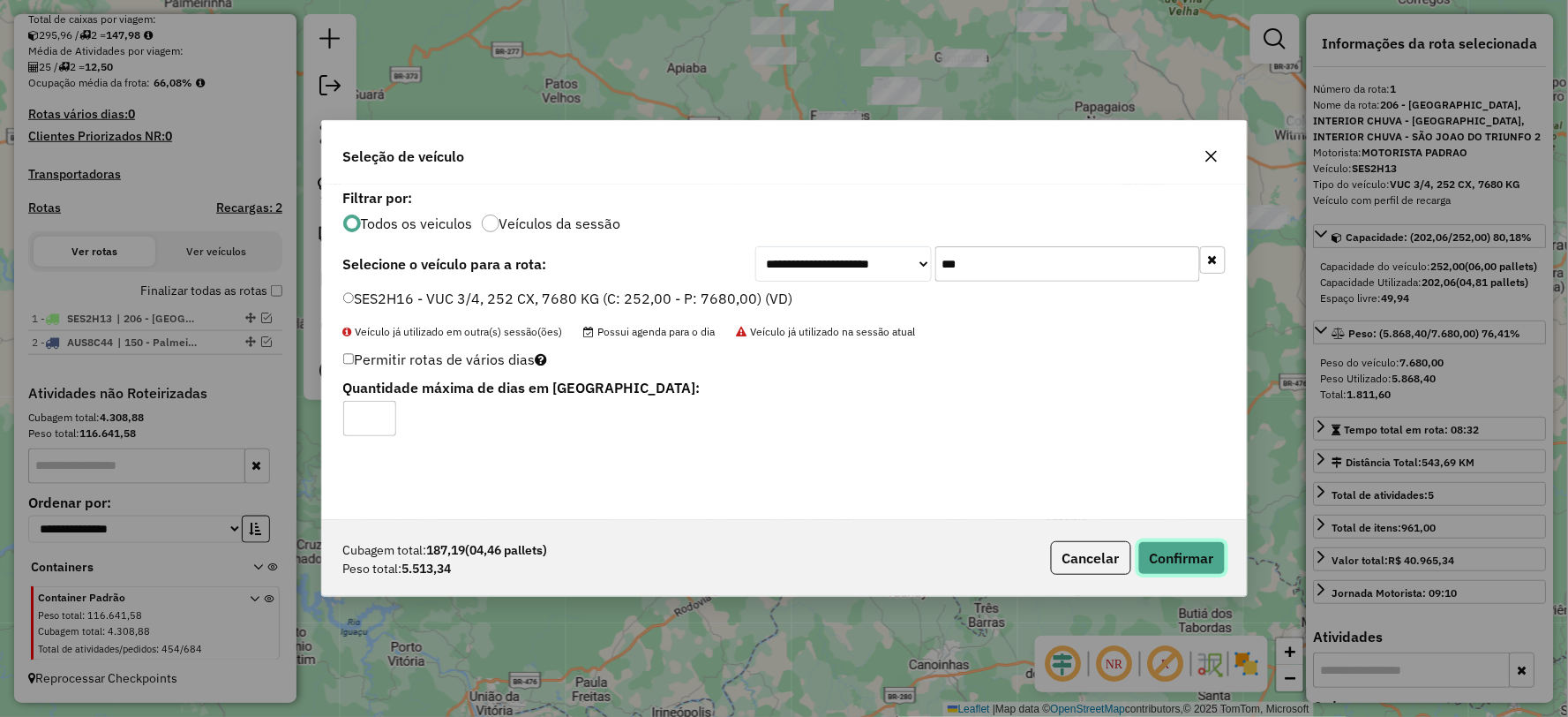
click at [1183, 542] on button "Confirmar" at bounding box center [1181, 558] width 87 height 33
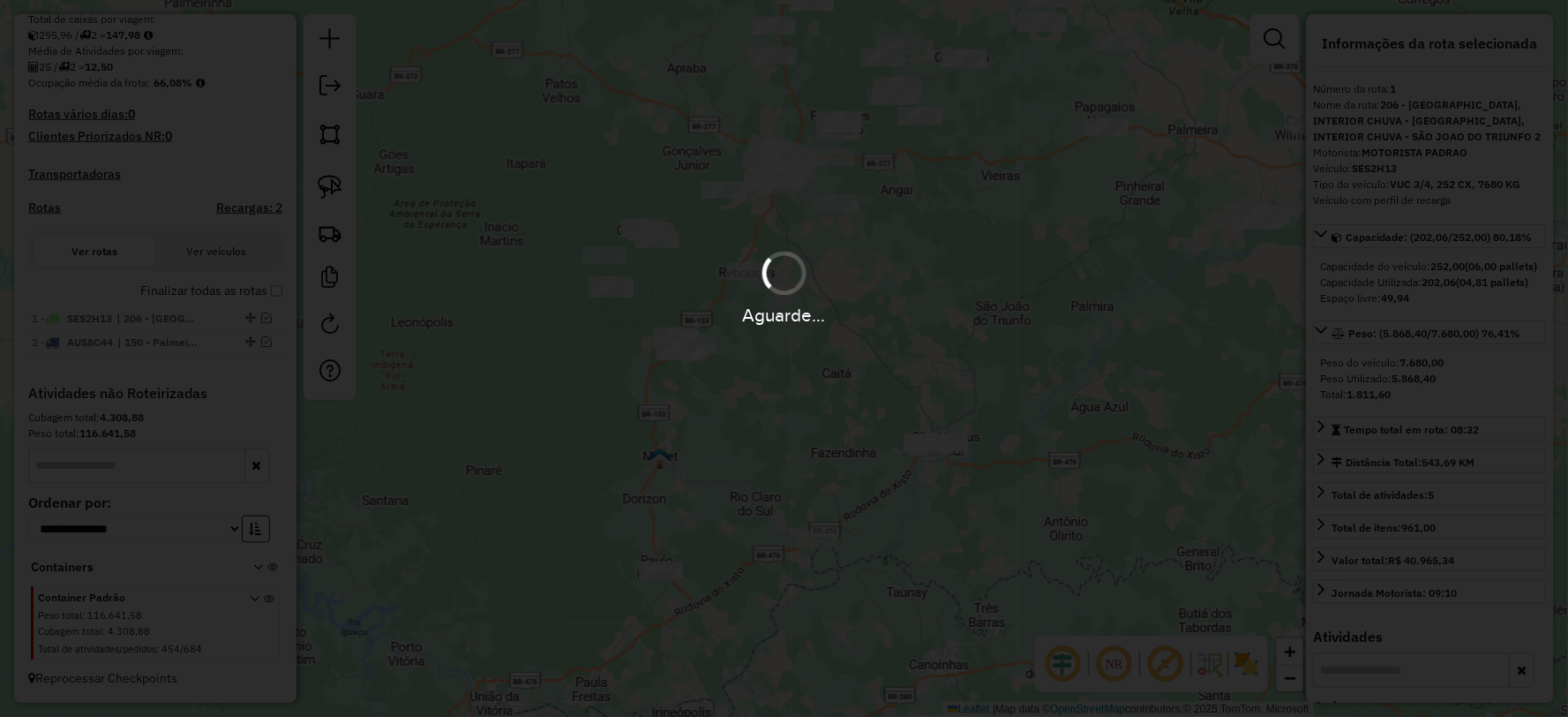
scroll to position [519, 0]
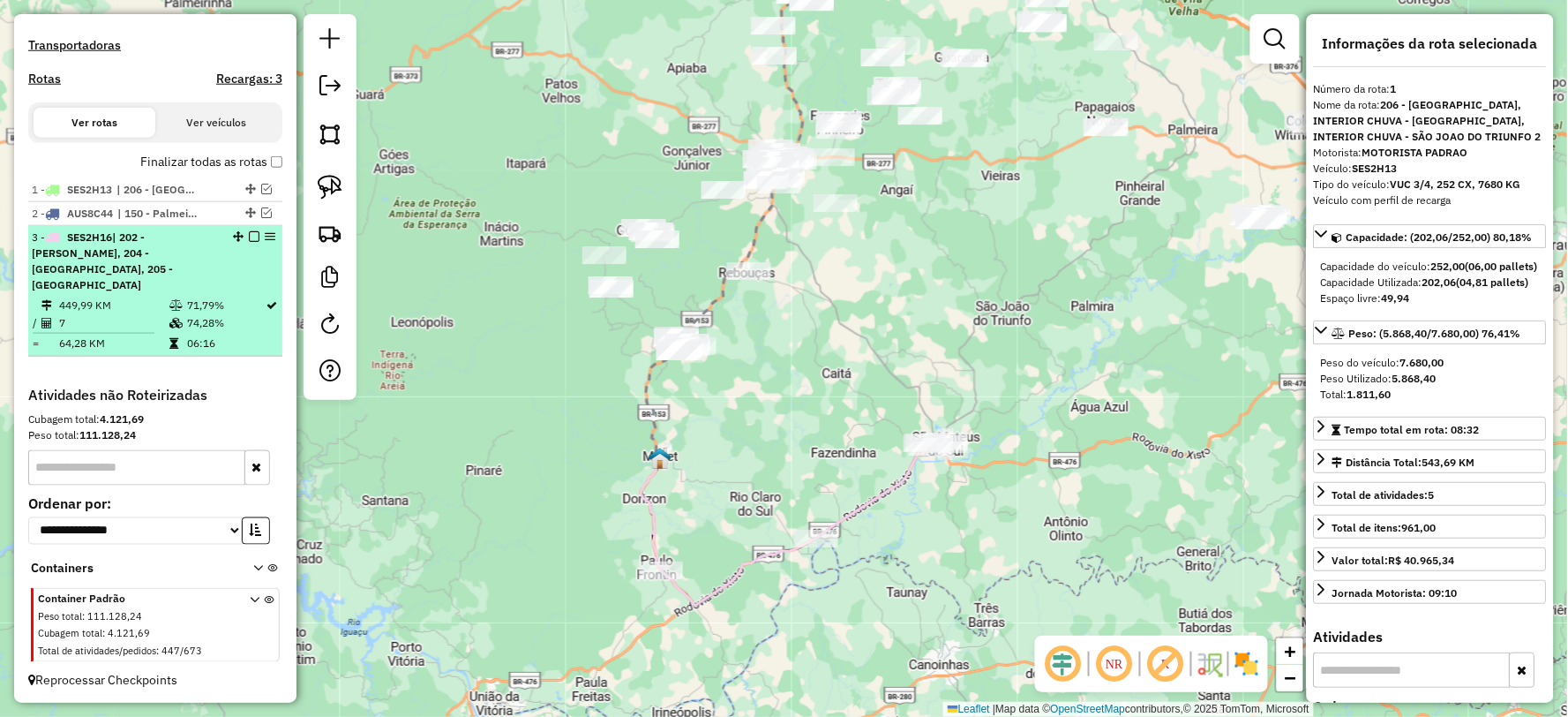
click at [249, 242] on em at bounding box center [254, 237] width 11 height 11
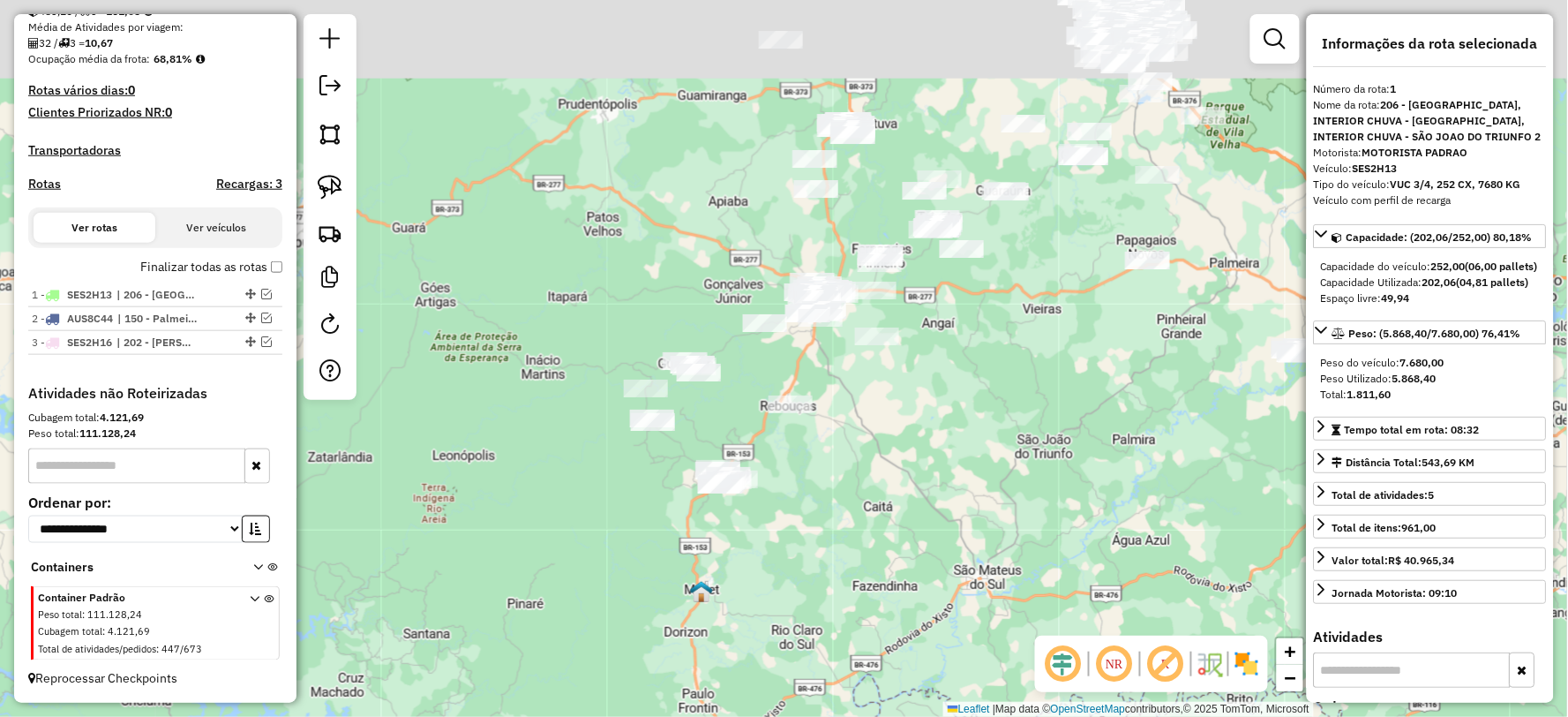
drag, startPoint x: 726, startPoint y: 460, endPoint x: 770, endPoint y: 544, distance: 94.8
click at [770, 544] on div "Janela de atendimento Grade de atendimento Capacidade Transportadoras Veículos …" at bounding box center [784, 358] width 1568 height 717
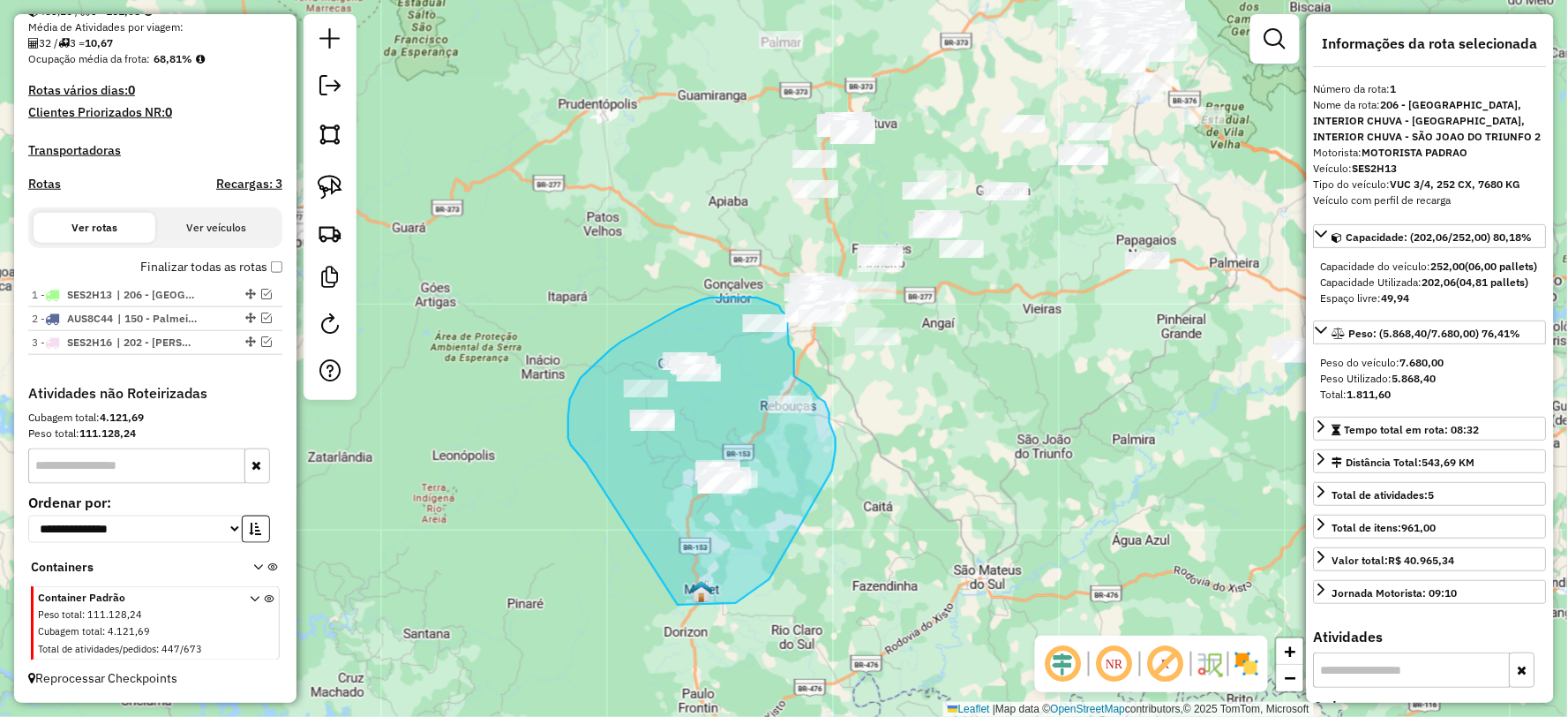
drag, startPoint x: 678, startPoint y: 605, endPoint x: 586, endPoint y: 462, distance: 170.0
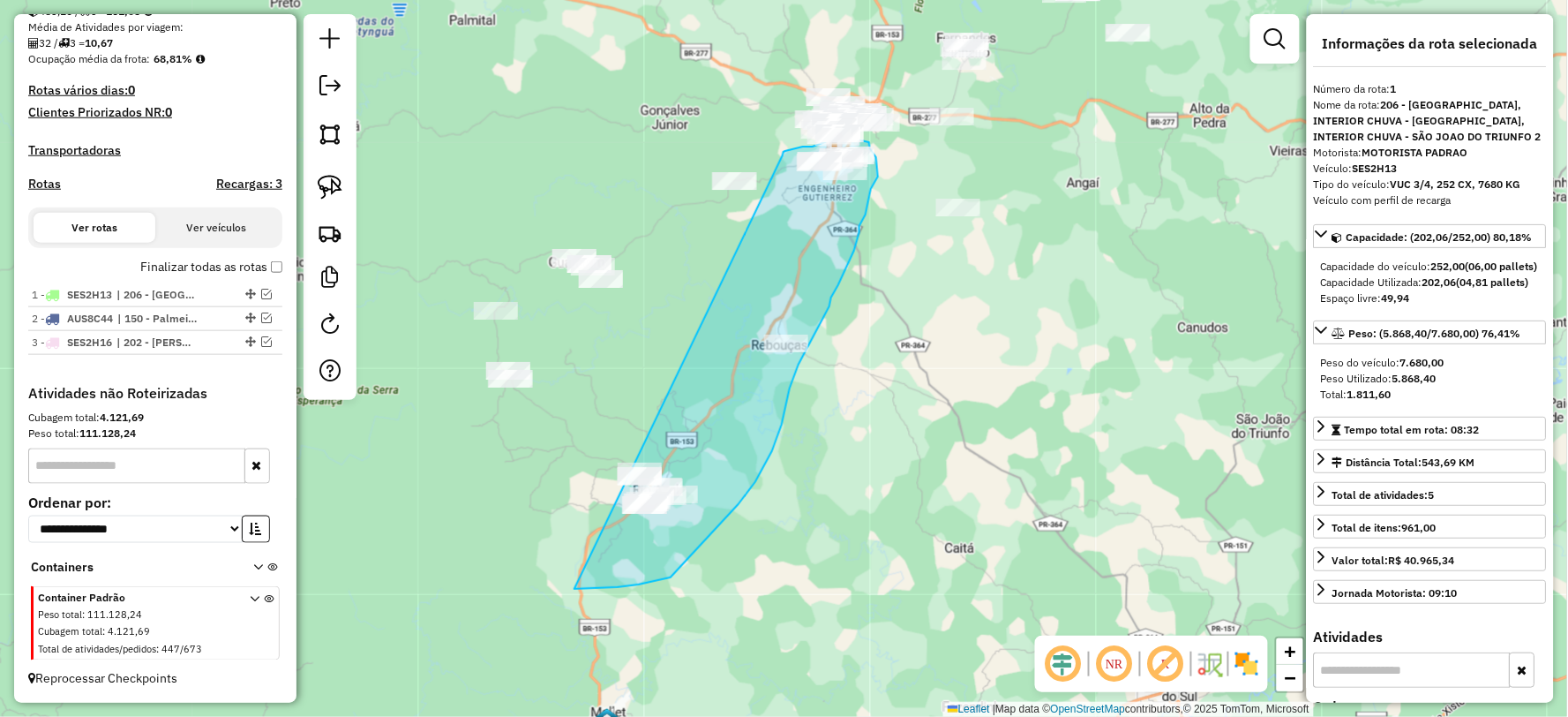
drag, startPoint x: 575, startPoint y: 589, endPoint x: 780, endPoint y: 166, distance: 470.1
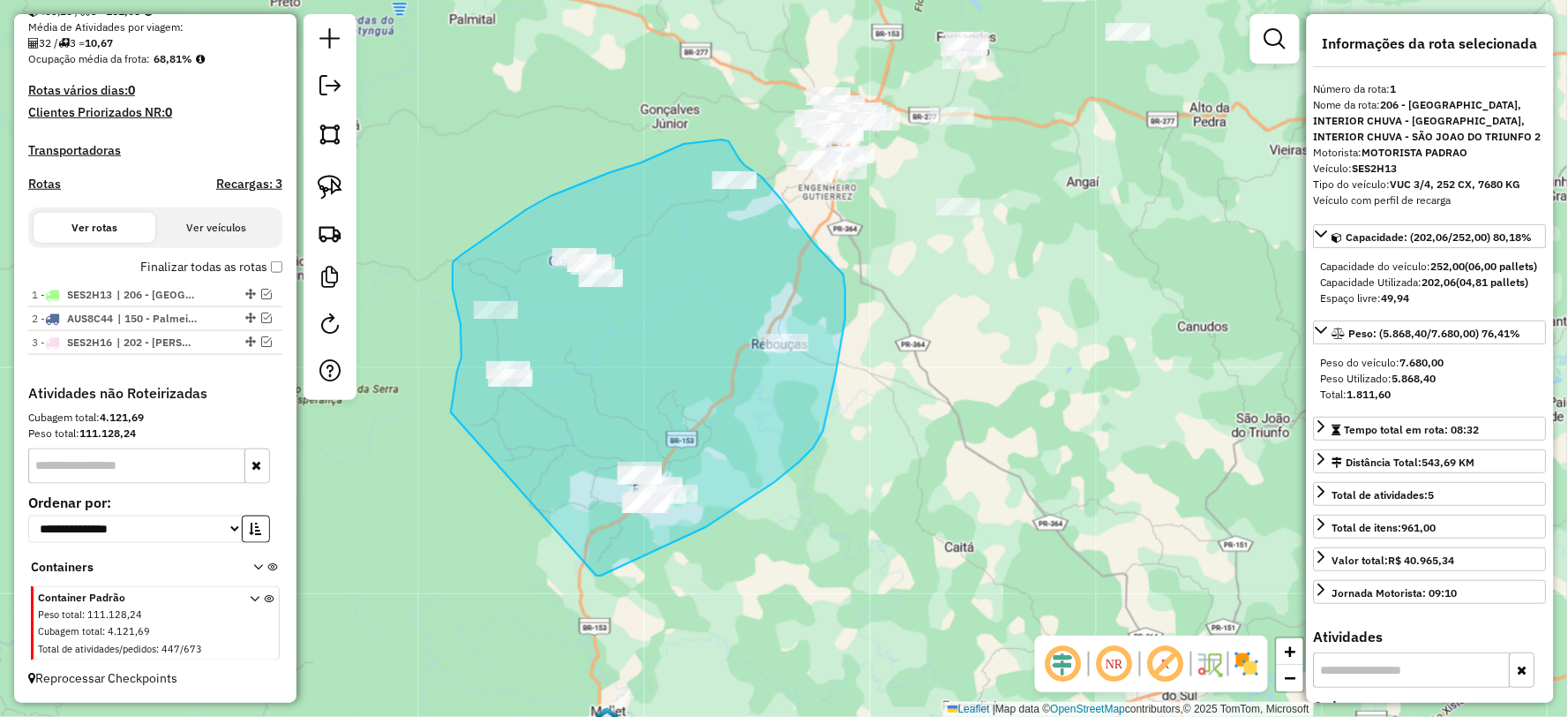
drag, startPoint x: 706, startPoint y: 527, endPoint x: 450, endPoint y: 412, distance: 280.6
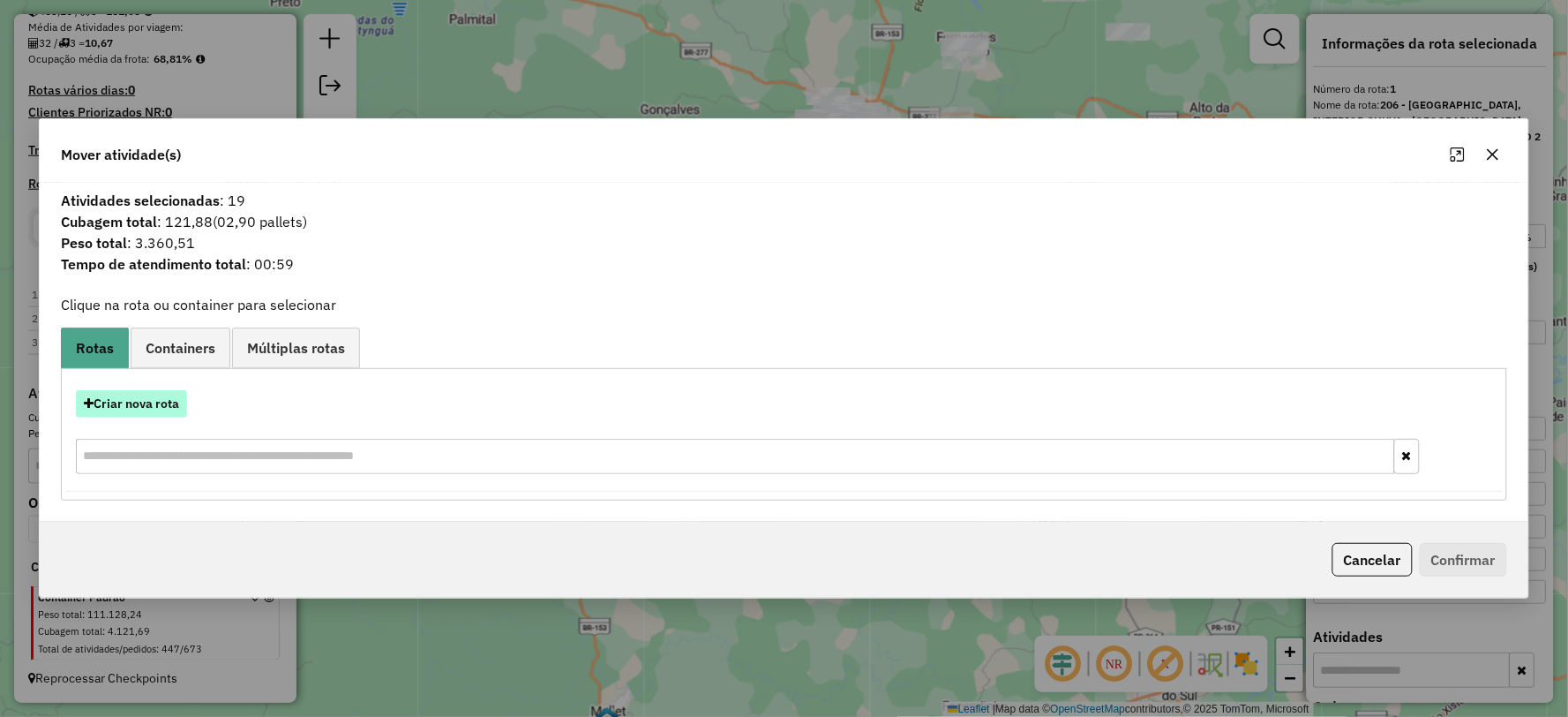
click at [147, 408] on button "Criar nova rota" at bounding box center [131, 404] width 111 height 27
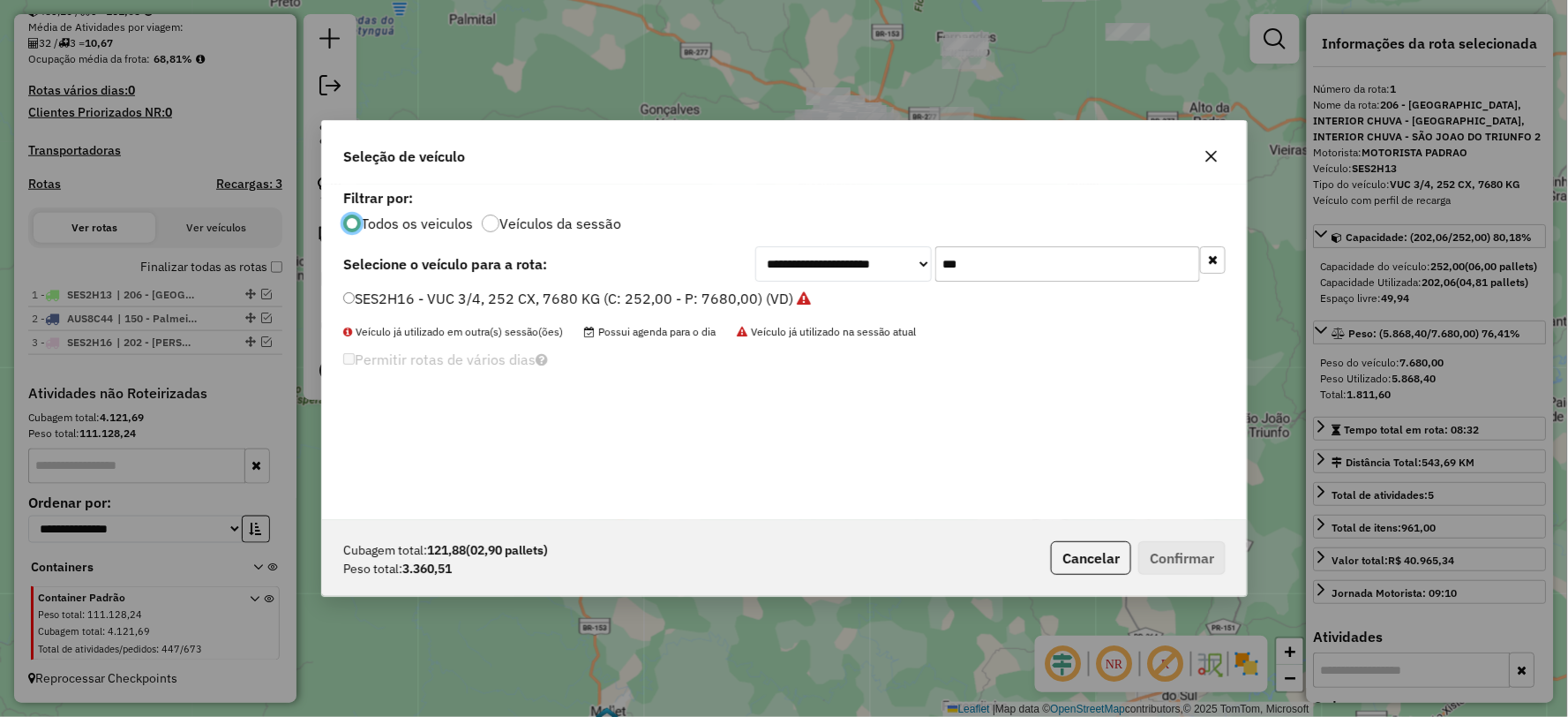
scroll to position [10, 4]
drag, startPoint x: 1026, startPoint y: 263, endPoint x: 819, endPoint y: 263, distance: 207.0
click at [819, 263] on div "**********" at bounding box center [990, 264] width 470 height 35
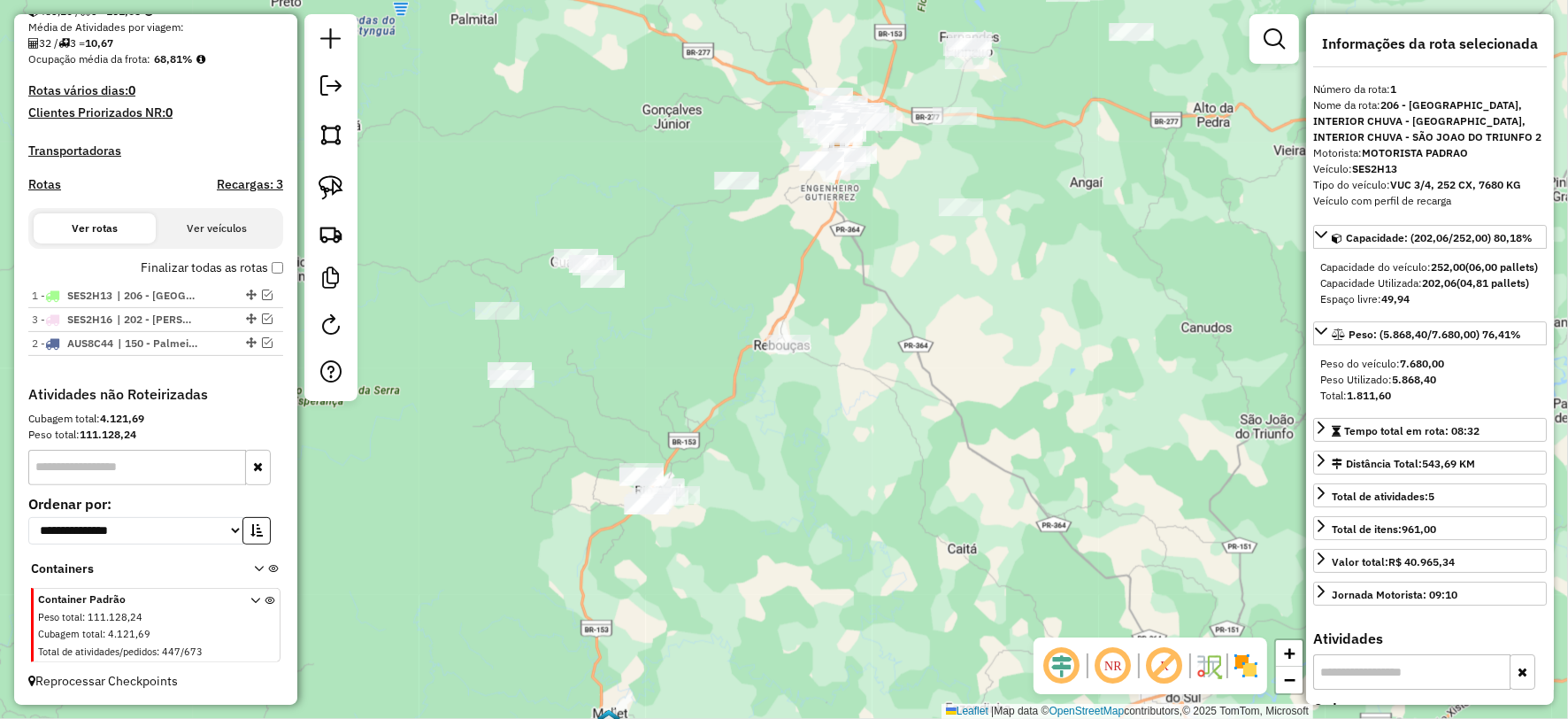
drag, startPoint x: 243, startPoint y: 312, endPoint x: 242, endPoint y: 391, distance: 79.0
click at [262, 296] on em at bounding box center [267, 295] width 11 height 11
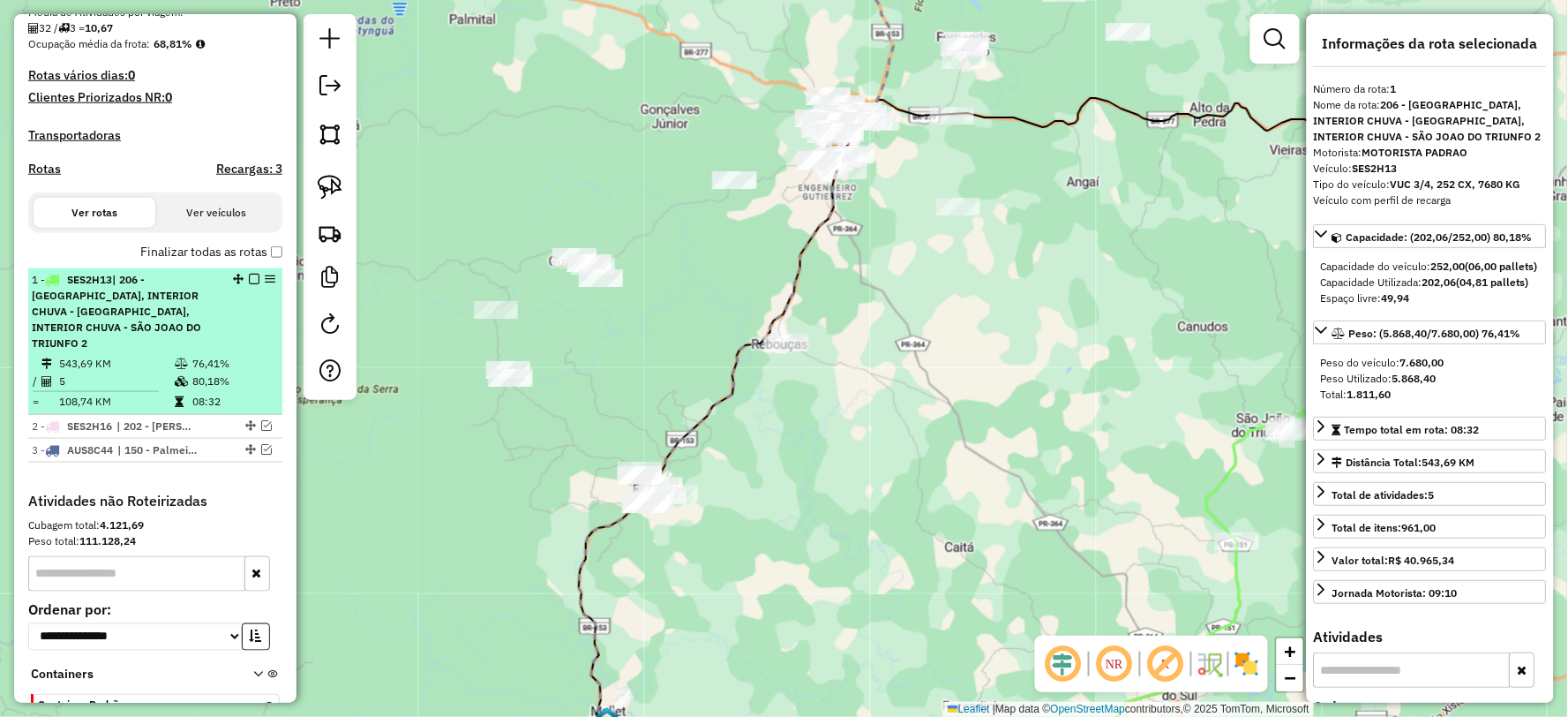
scroll to position [519, 0]
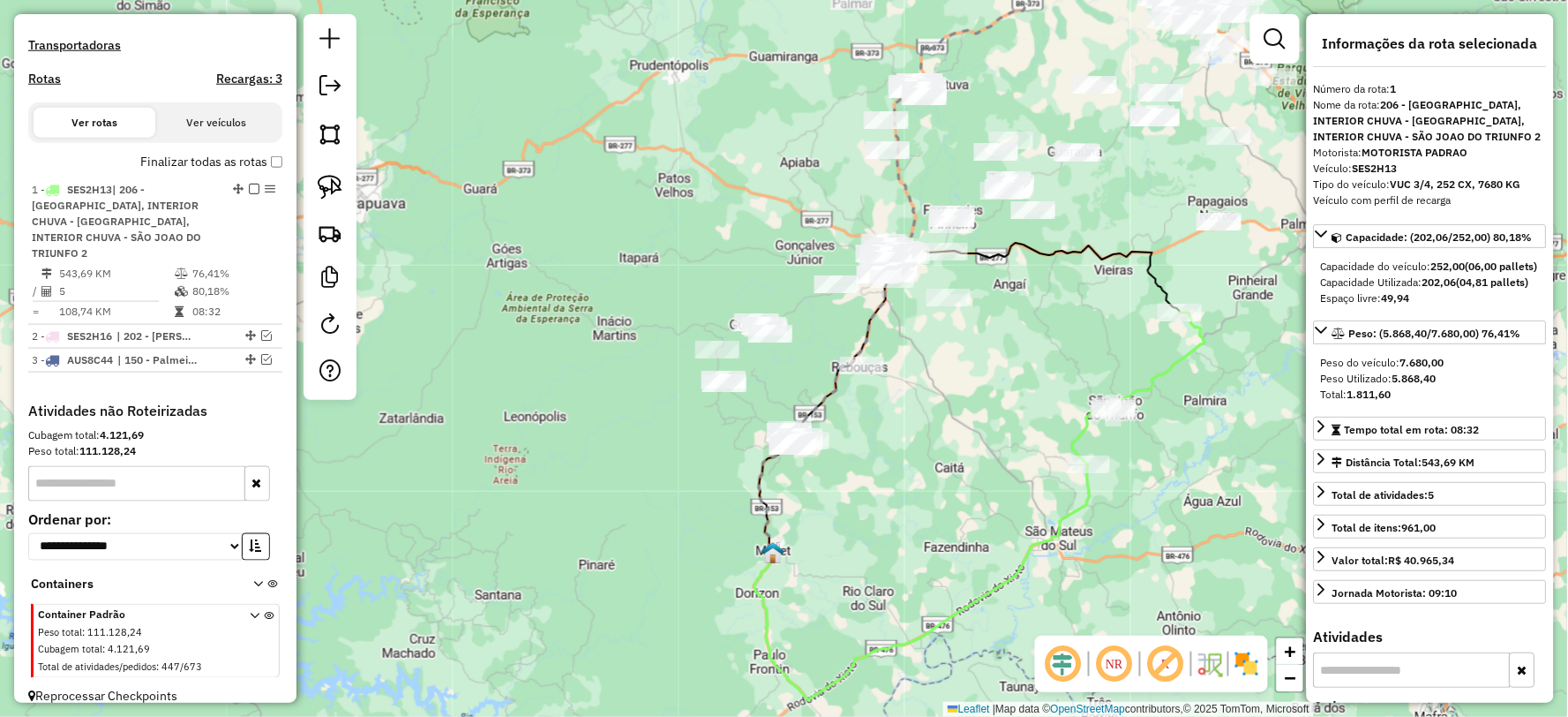
click at [1078, 512] on icon at bounding box center [922, 582] width 335 height 236
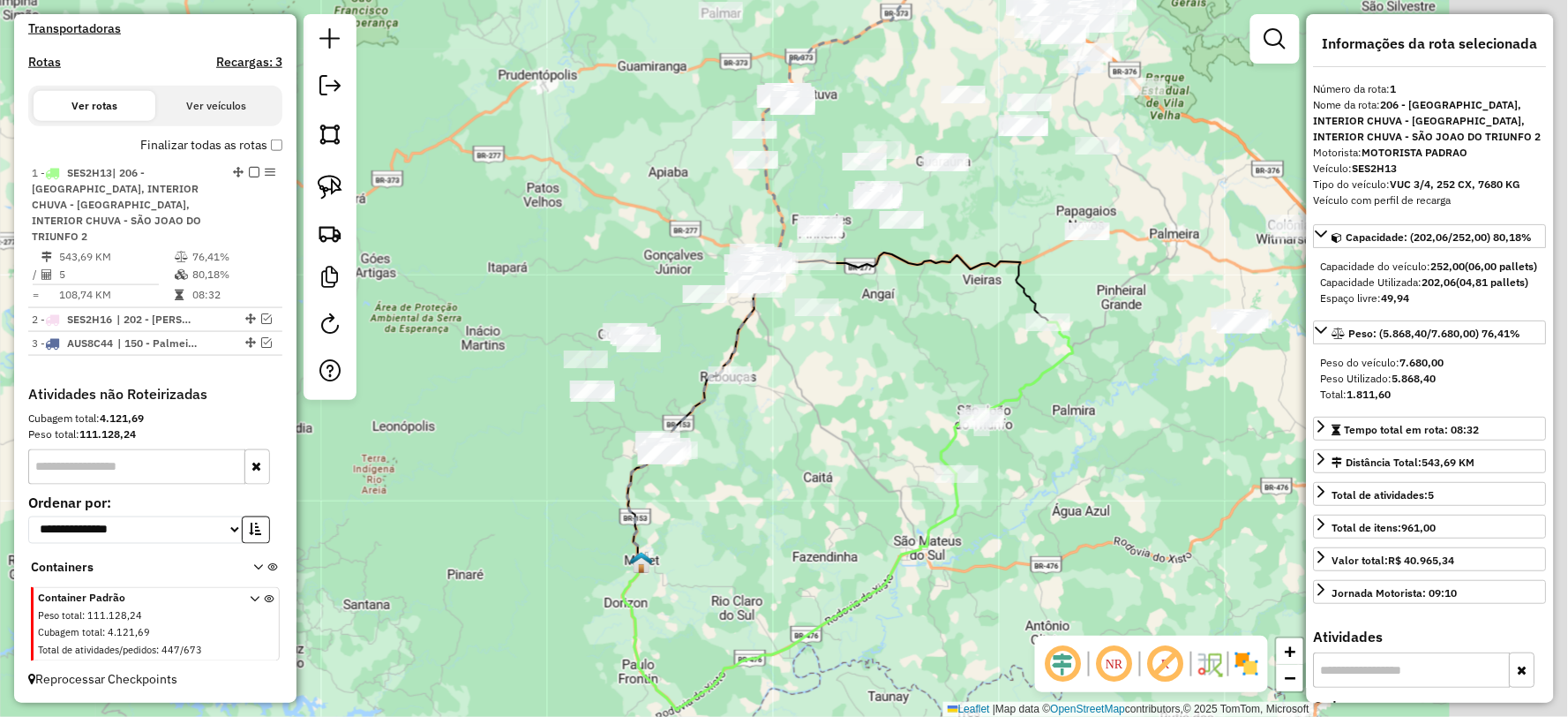
drag, startPoint x: 1057, startPoint y: 513, endPoint x: 993, endPoint y: 518, distance: 64.2
click at [993, 518] on div "Janela de atendimento Grade de atendimento Capacidade Transportadoras Veículos …" at bounding box center [784, 358] width 1568 height 717
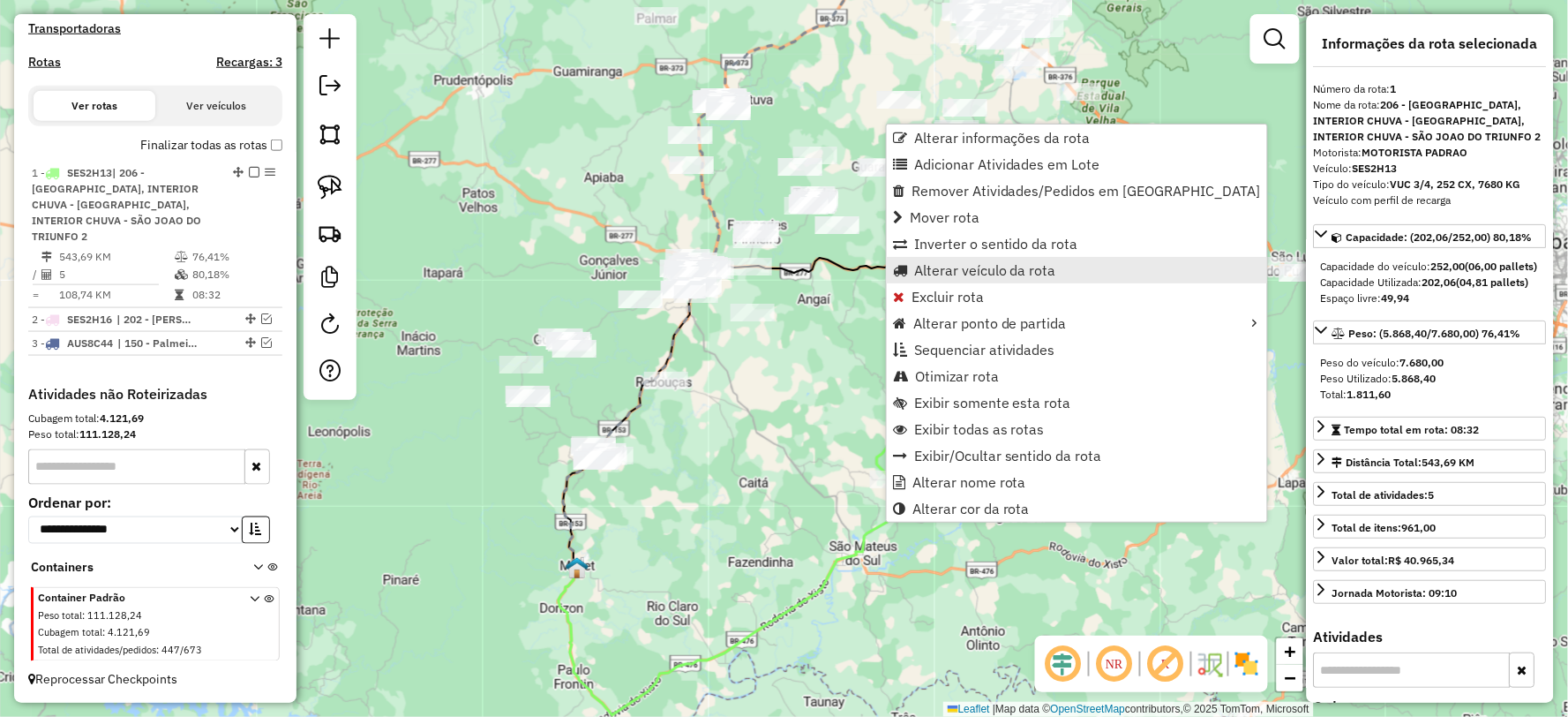
click at [968, 272] on span "Alterar veículo da rota" at bounding box center [985, 270] width 142 height 14
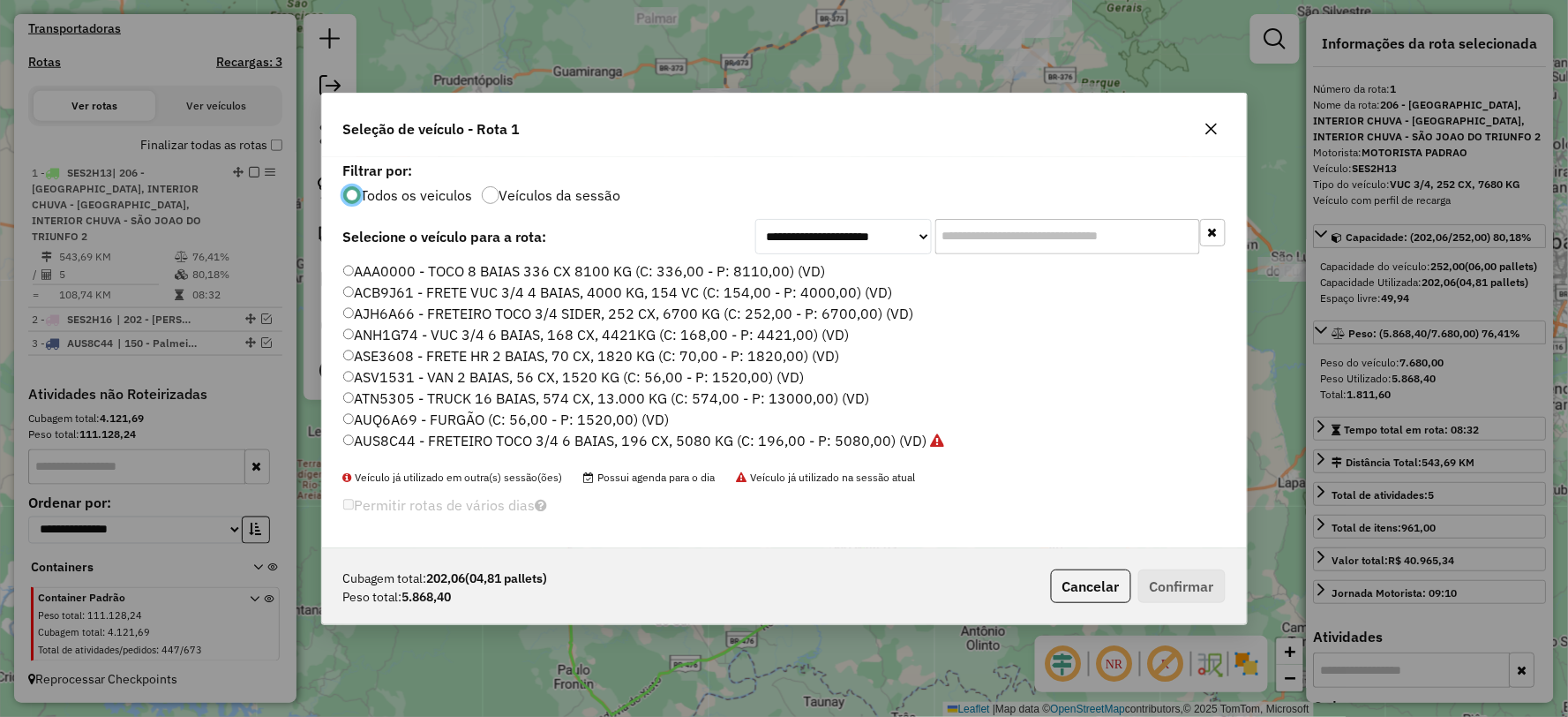
scroll to position [10, 4]
click at [1011, 238] on input "text" at bounding box center [1067, 236] width 264 height 35
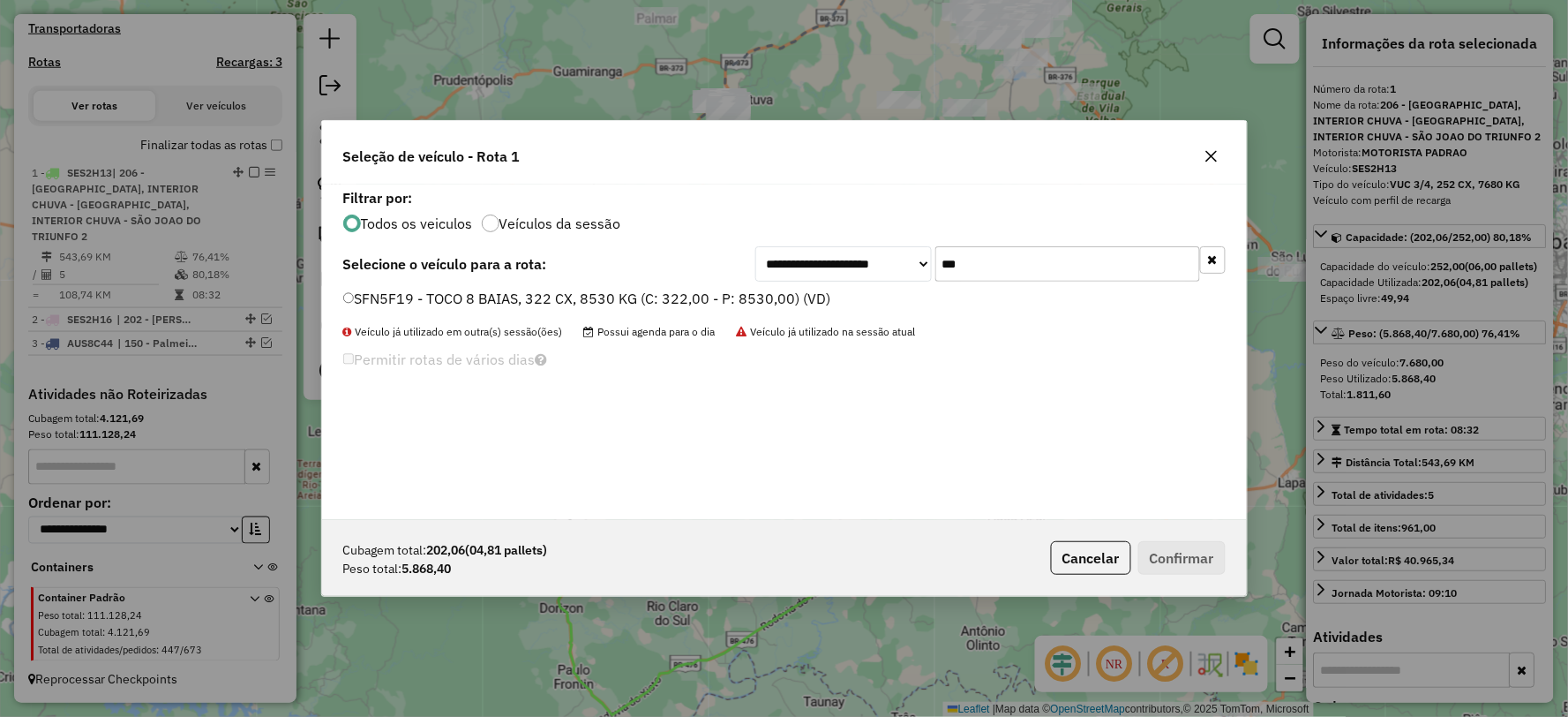
type input "***"
click at [375, 301] on label "SFN5F19 - TOCO 8 BAIAS, 322 CX, 8530 KG (C: 322,00 - P: 8530,00) (VD)" at bounding box center [587, 299] width 488 height 22
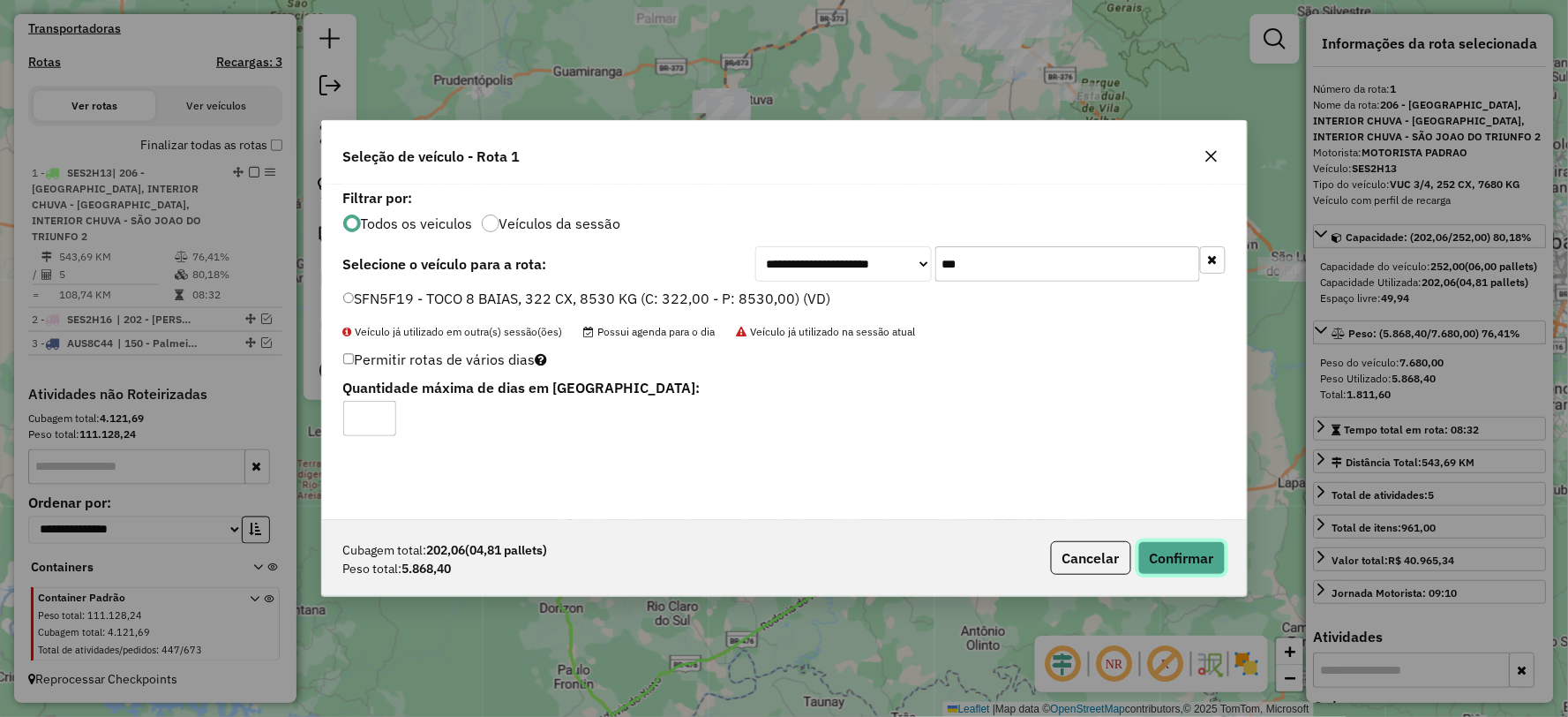
click at [1189, 543] on button "Confirmar" at bounding box center [1181, 558] width 87 height 33
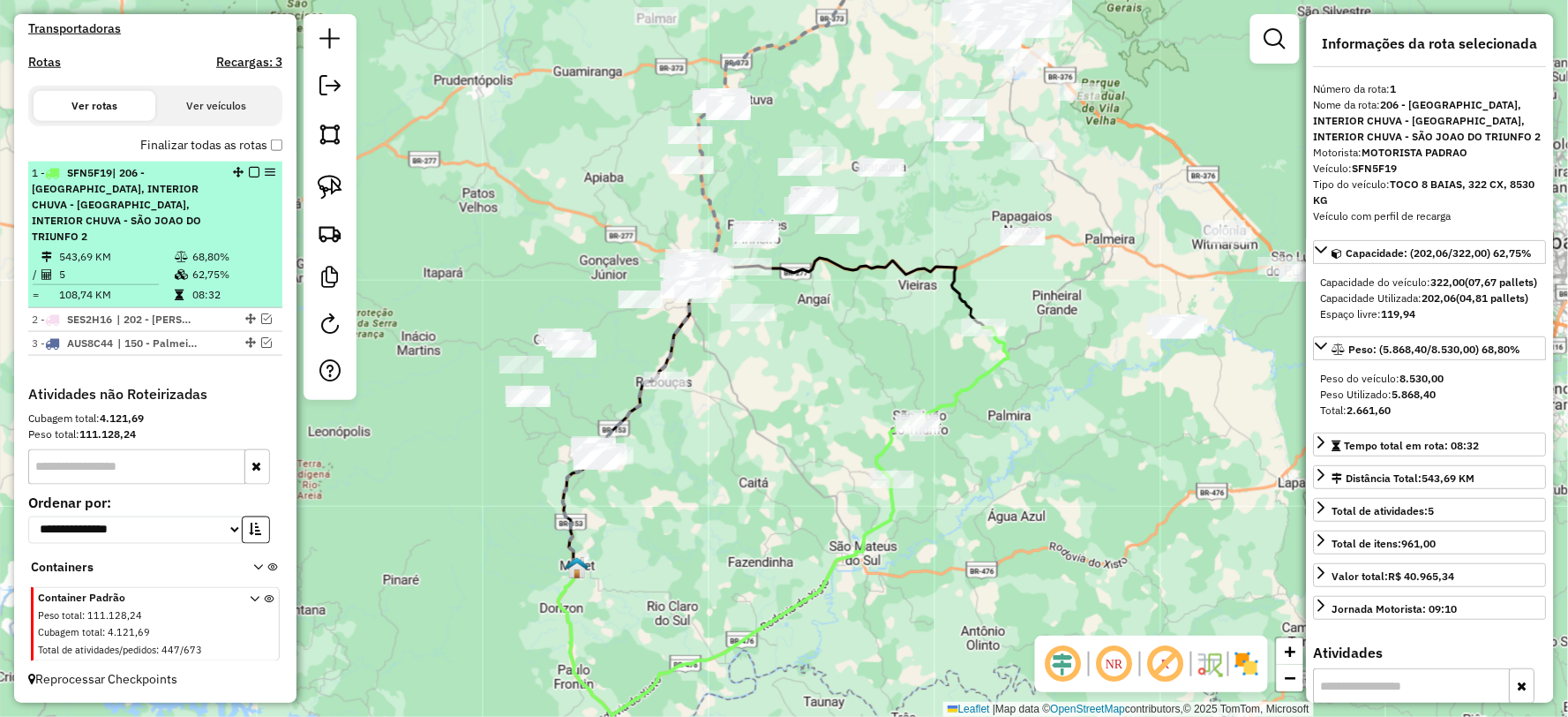
click at [249, 177] on em at bounding box center [254, 172] width 11 height 11
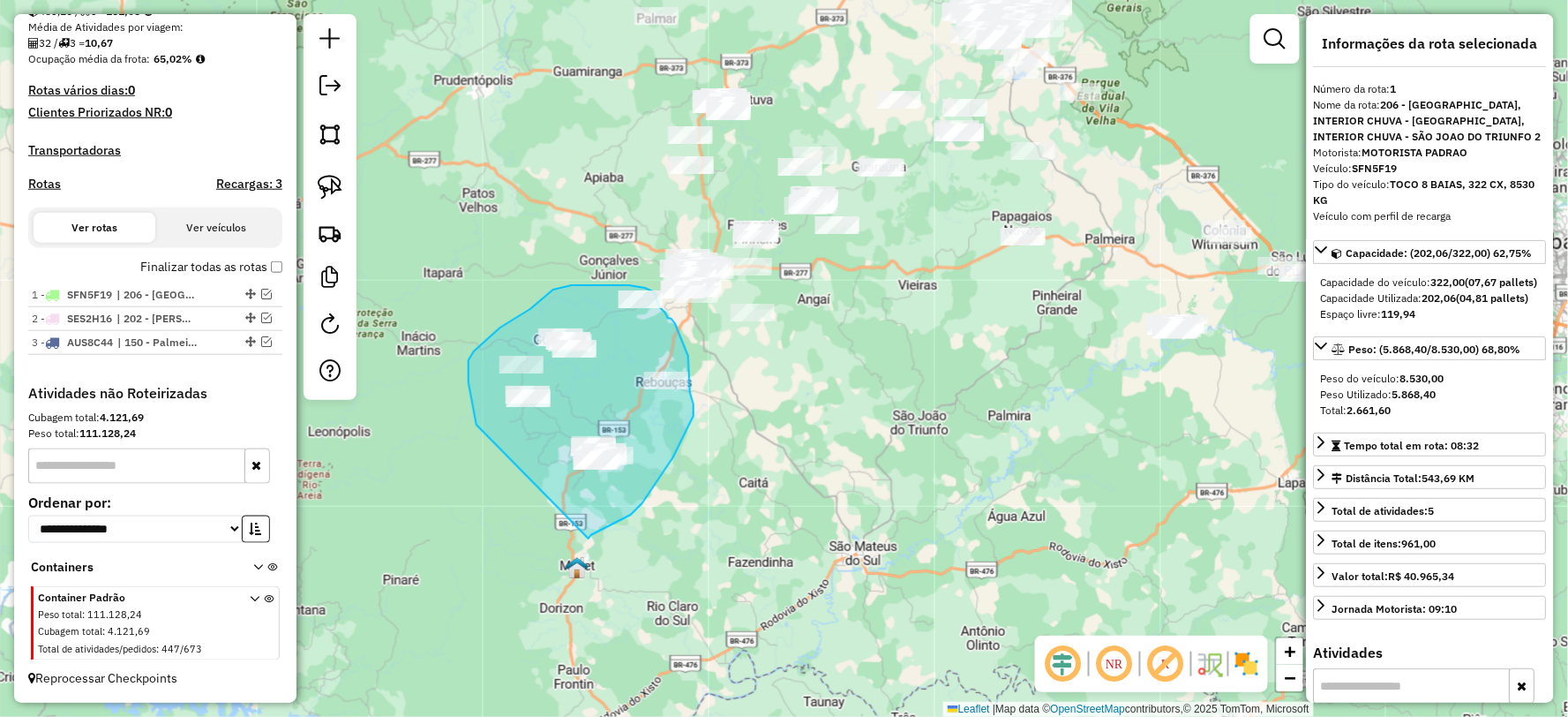
drag, startPoint x: 638, startPoint y: 506, endPoint x: 486, endPoint y: 442, distance: 164.9
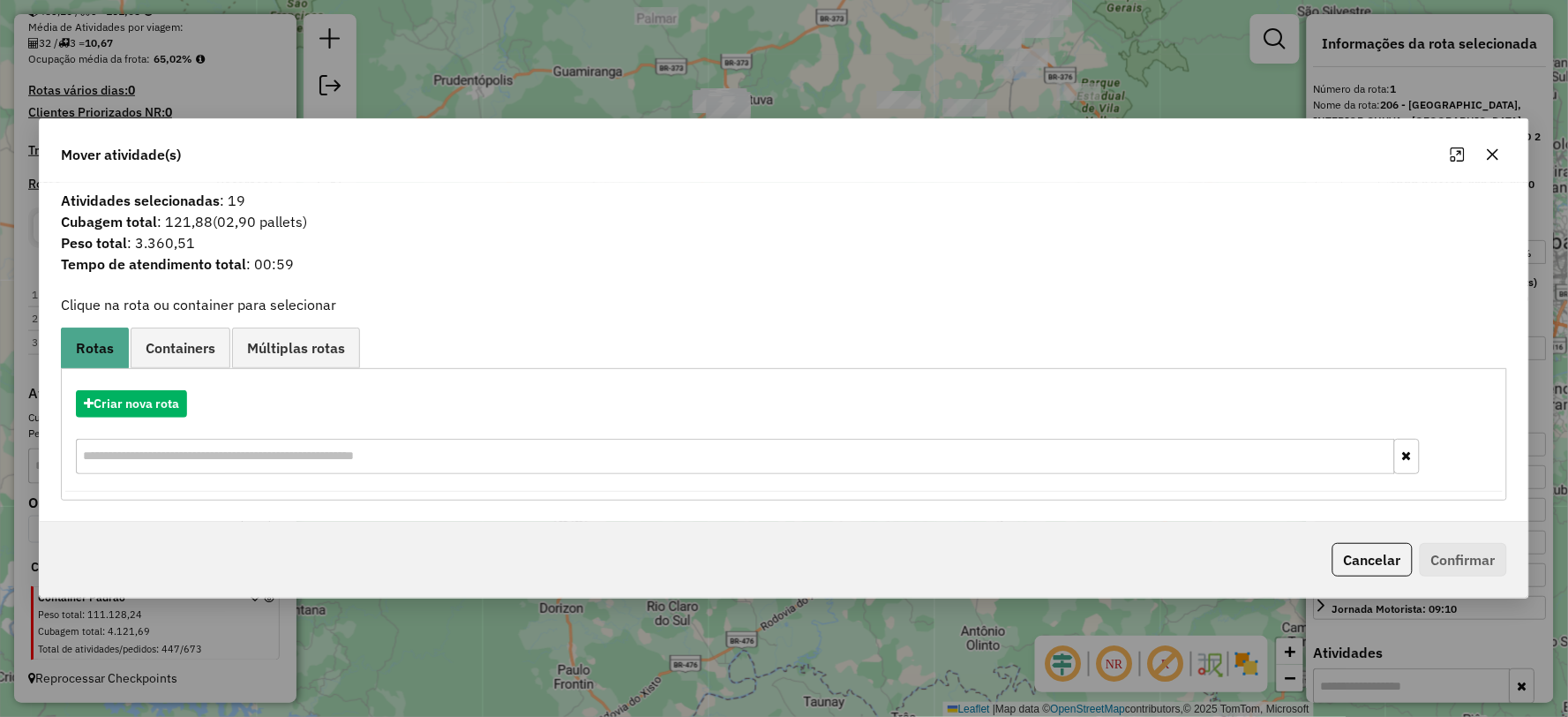
click at [141, 418] on div "Criar nova rota" at bounding box center [784, 435] width 1437 height 115
click at [138, 399] on button "Criar nova rota" at bounding box center [131, 404] width 111 height 27
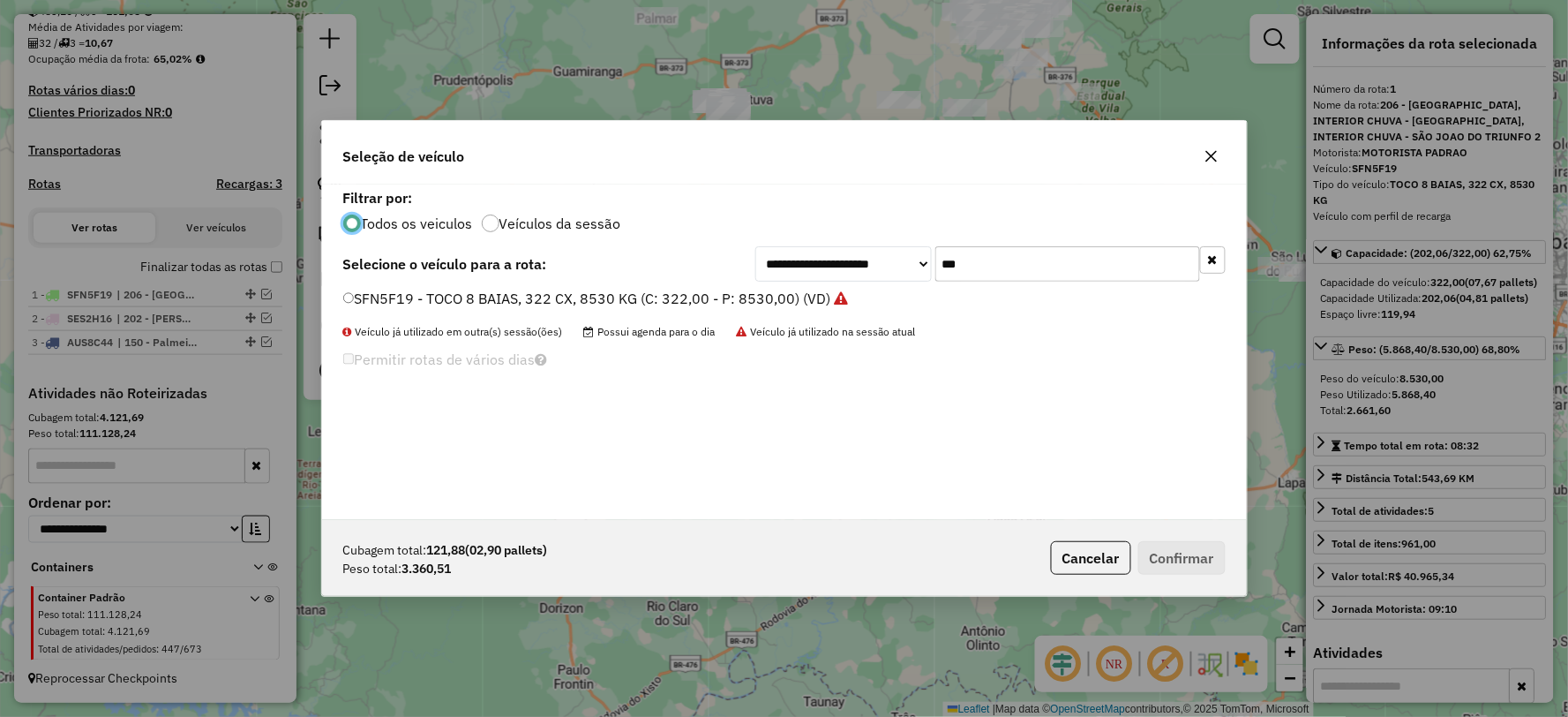
scroll to position [10, 4]
drag, startPoint x: 1055, startPoint y: 270, endPoint x: 832, endPoint y: 270, distance: 223.0
click at [832, 270] on div "**********" at bounding box center [990, 264] width 470 height 35
type input "***"
click at [390, 299] on label "SES2H13 - VUC 3/4, 252 CX, 7680 KG (C: 252,00 - P: 7680,00) (VD)" at bounding box center [568, 299] width 450 height 22
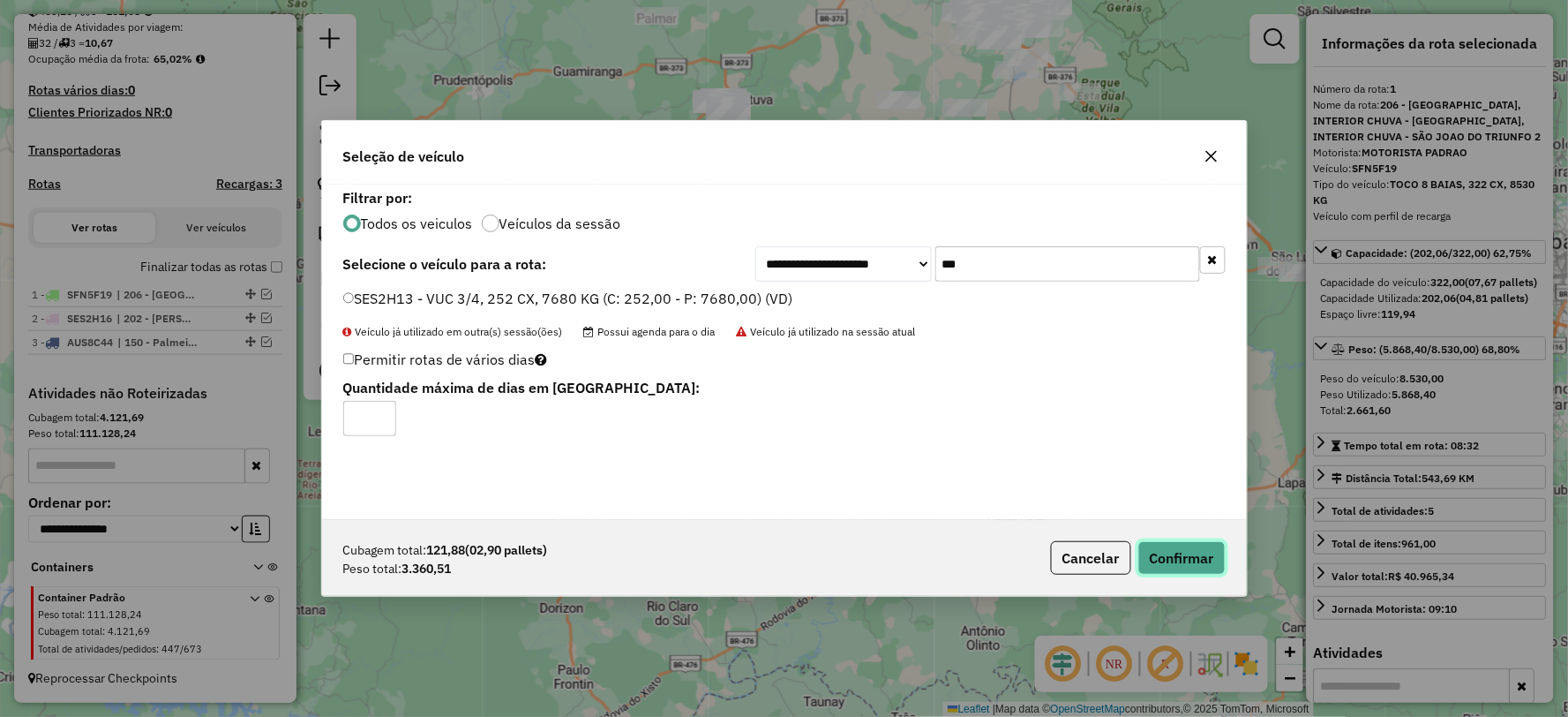
click at [1202, 559] on button "Confirmar" at bounding box center [1181, 558] width 87 height 33
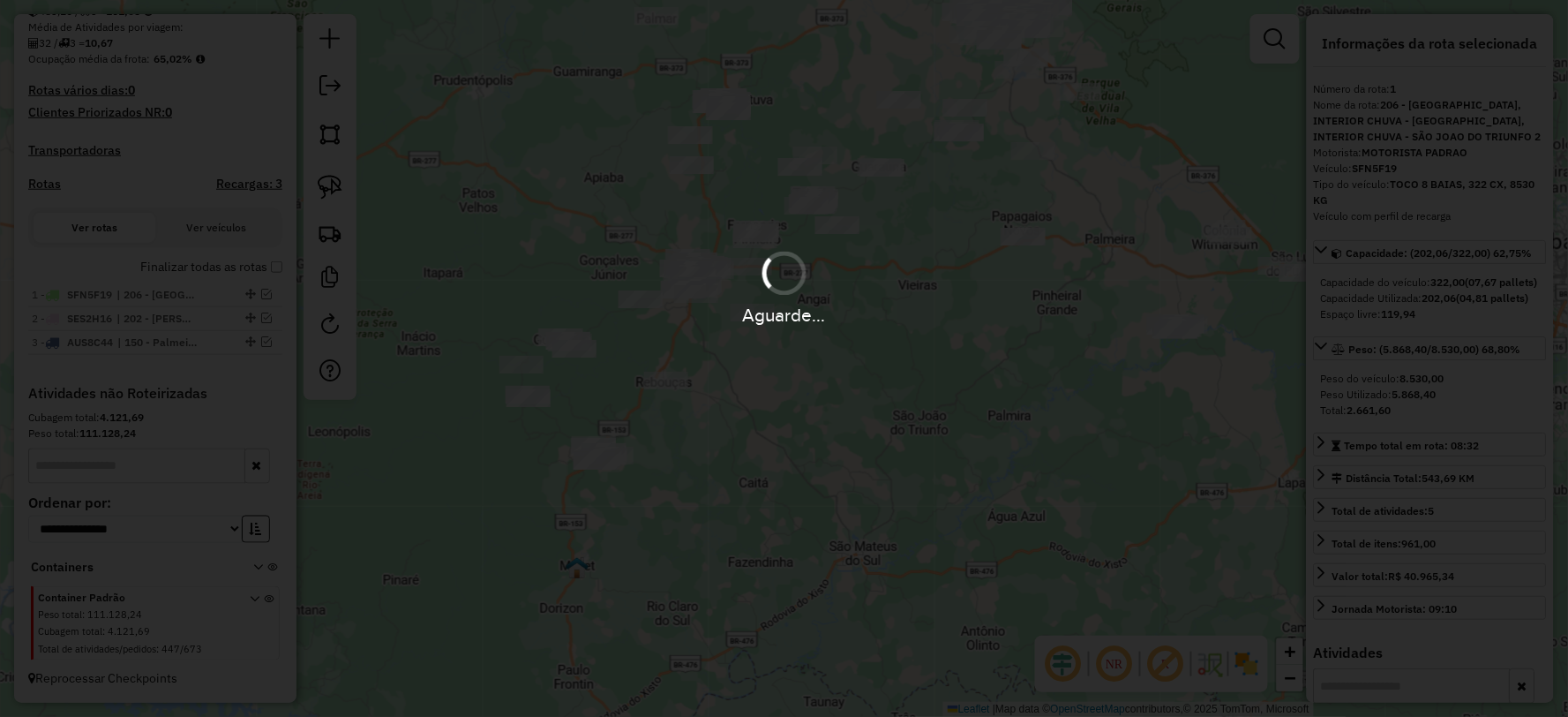
scroll to position [528, 0]
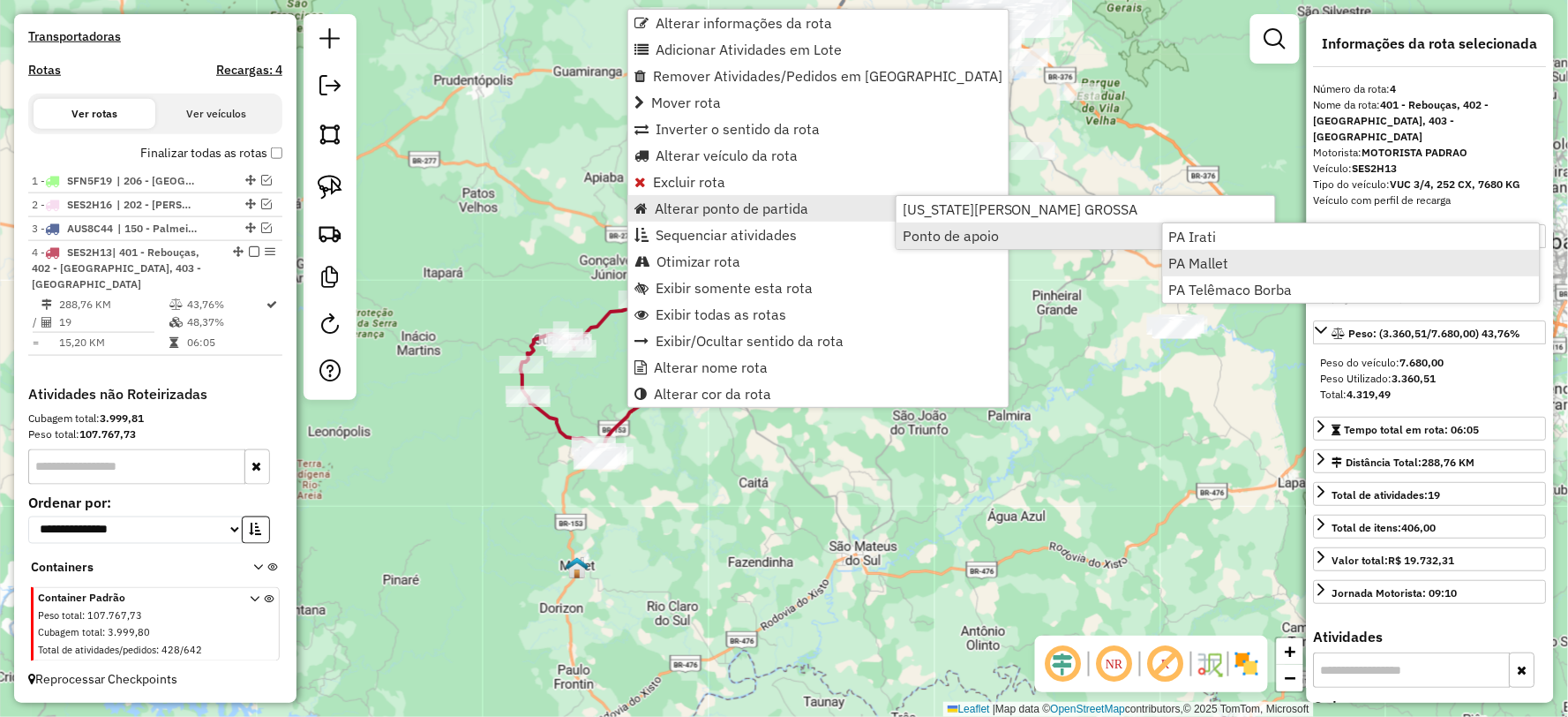
click at [1201, 268] on span "PA Mallet" at bounding box center [1198, 264] width 60 height 14
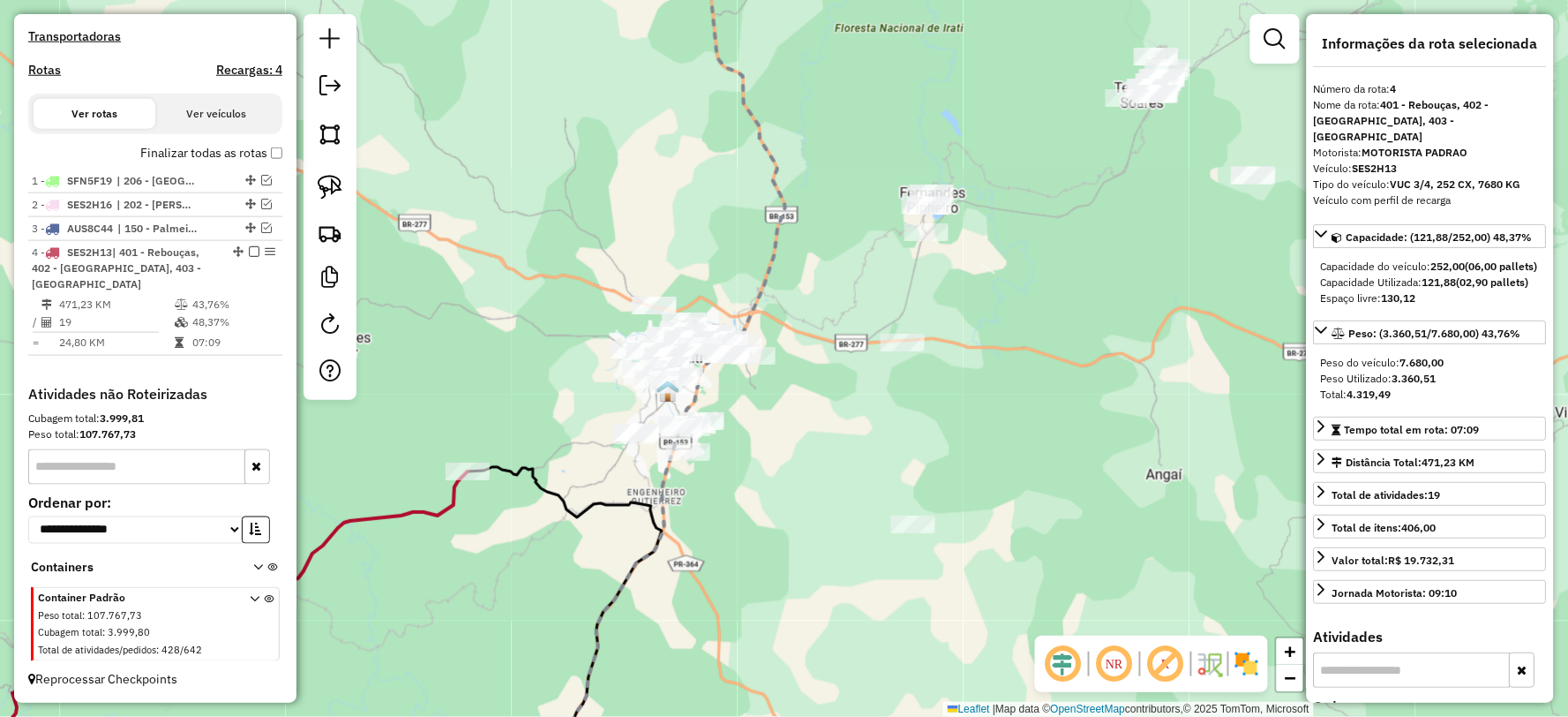
click at [441, 506] on icon at bounding box center [227, 630] width 482 height 317
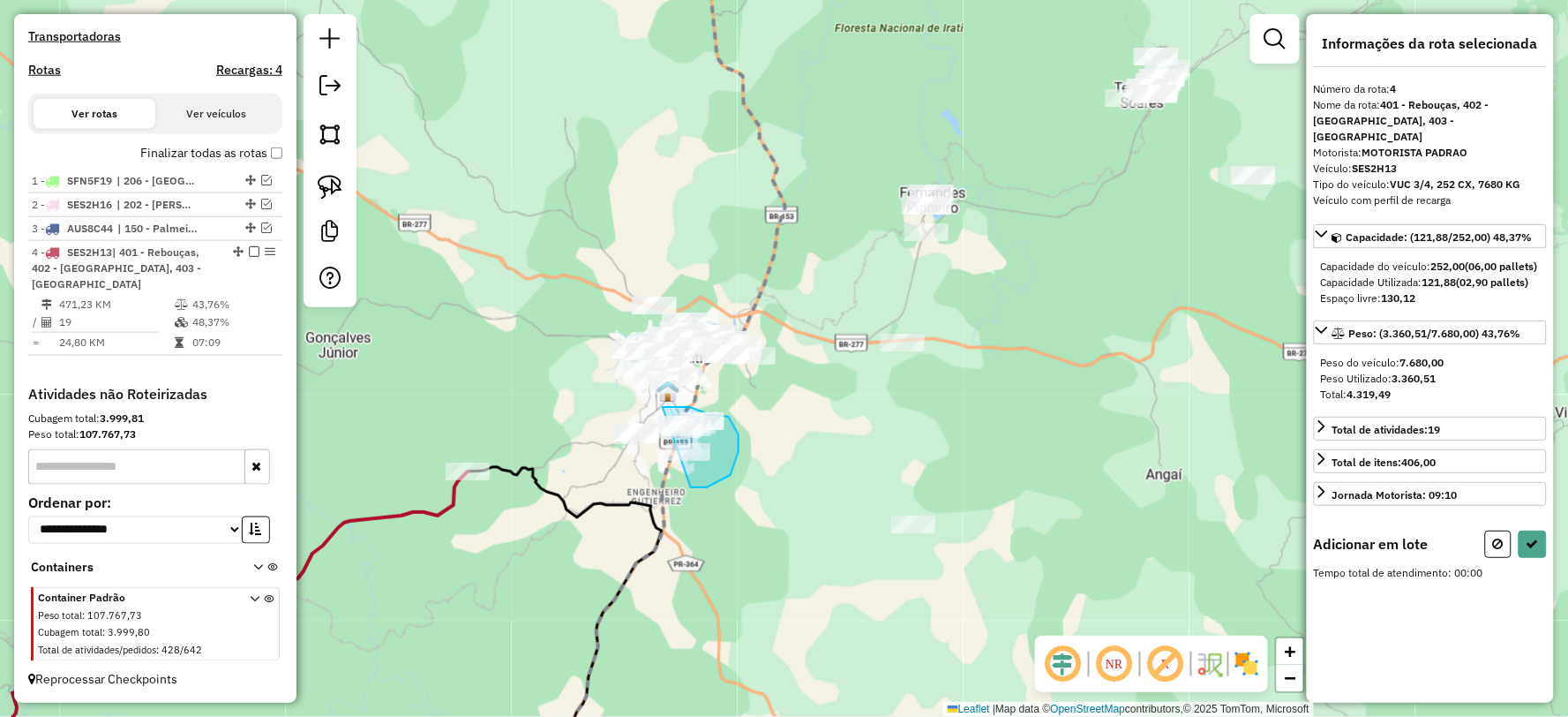
drag, startPoint x: 690, startPoint y: 488, endPoint x: 567, endPoint y: 484, distance: 123.1
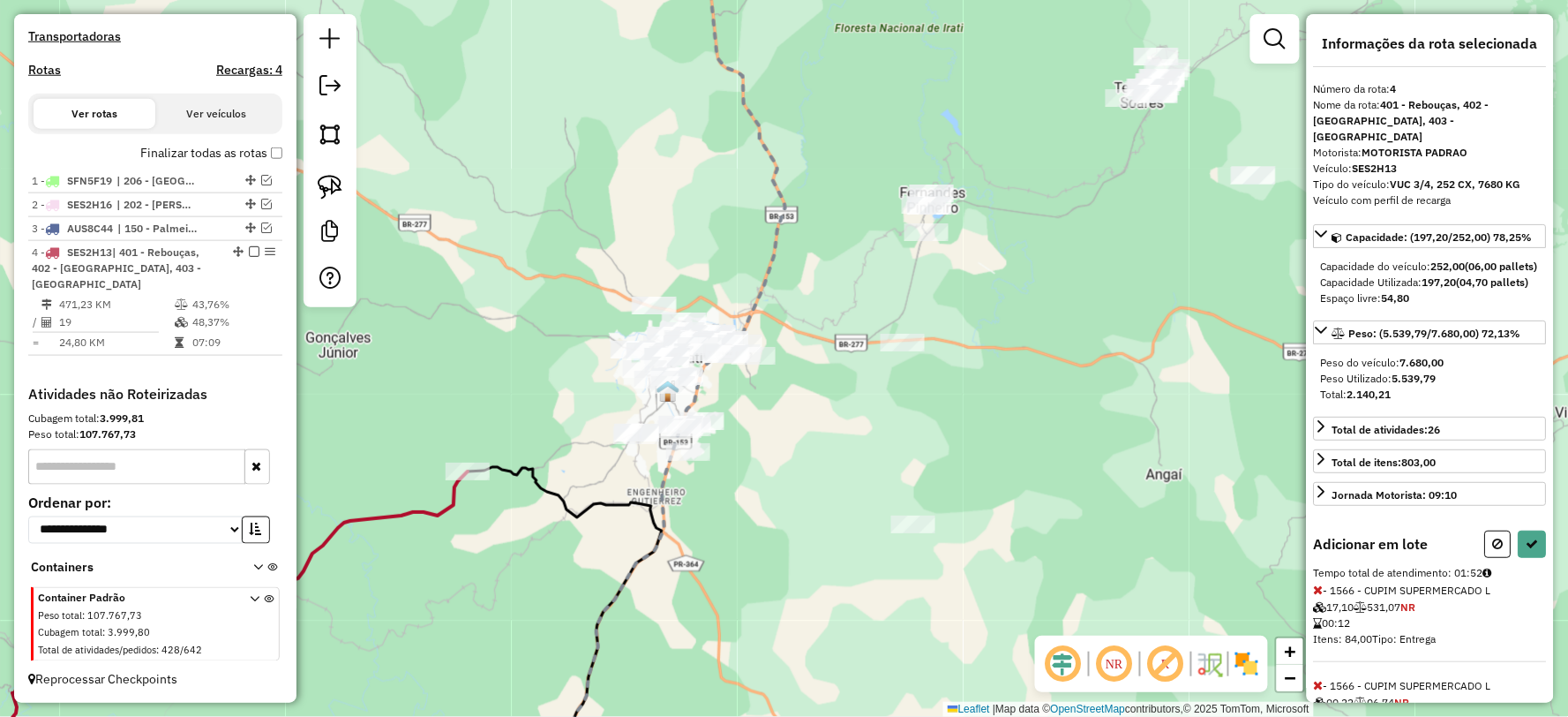
select select "**********"
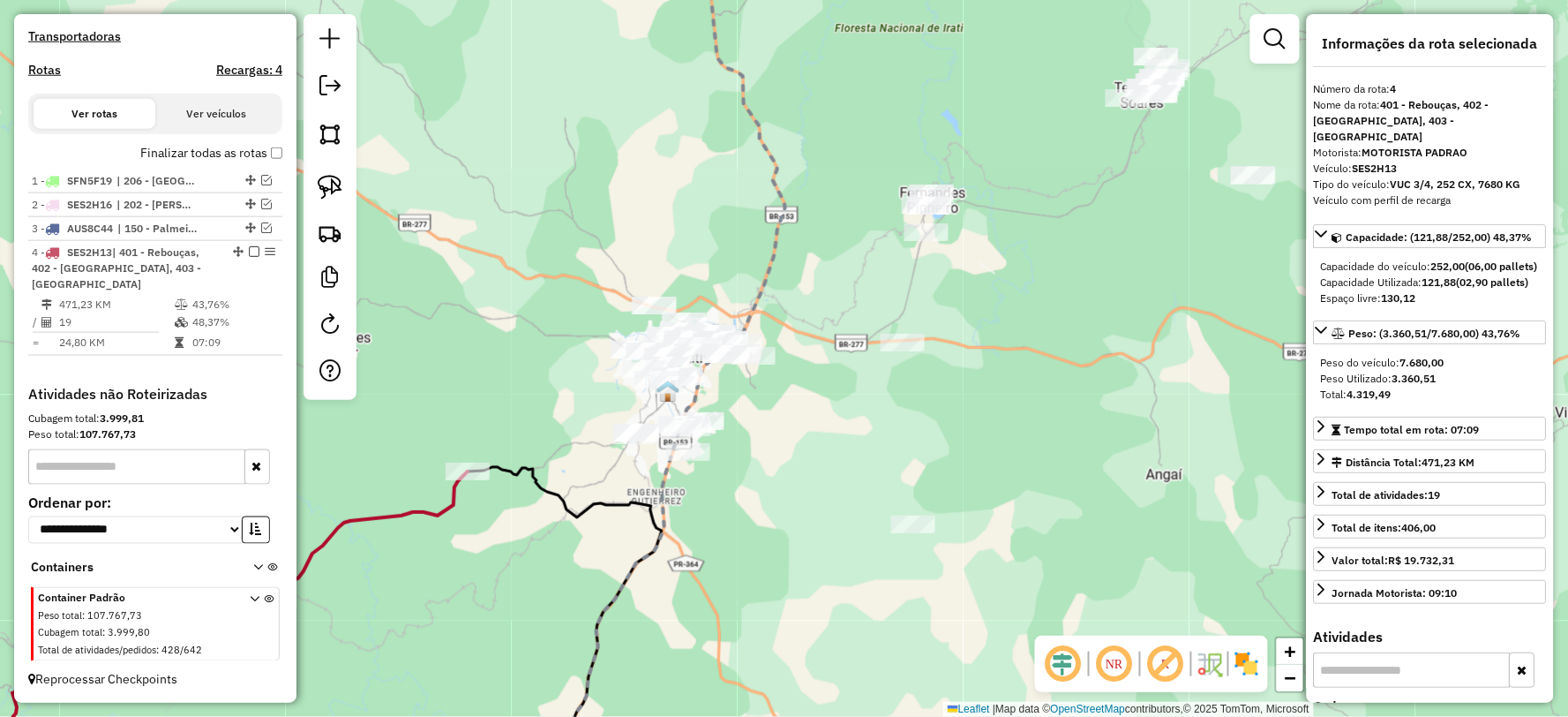
click at [448, 503] on icon at bounding box center [227, 630] width 482 height 317
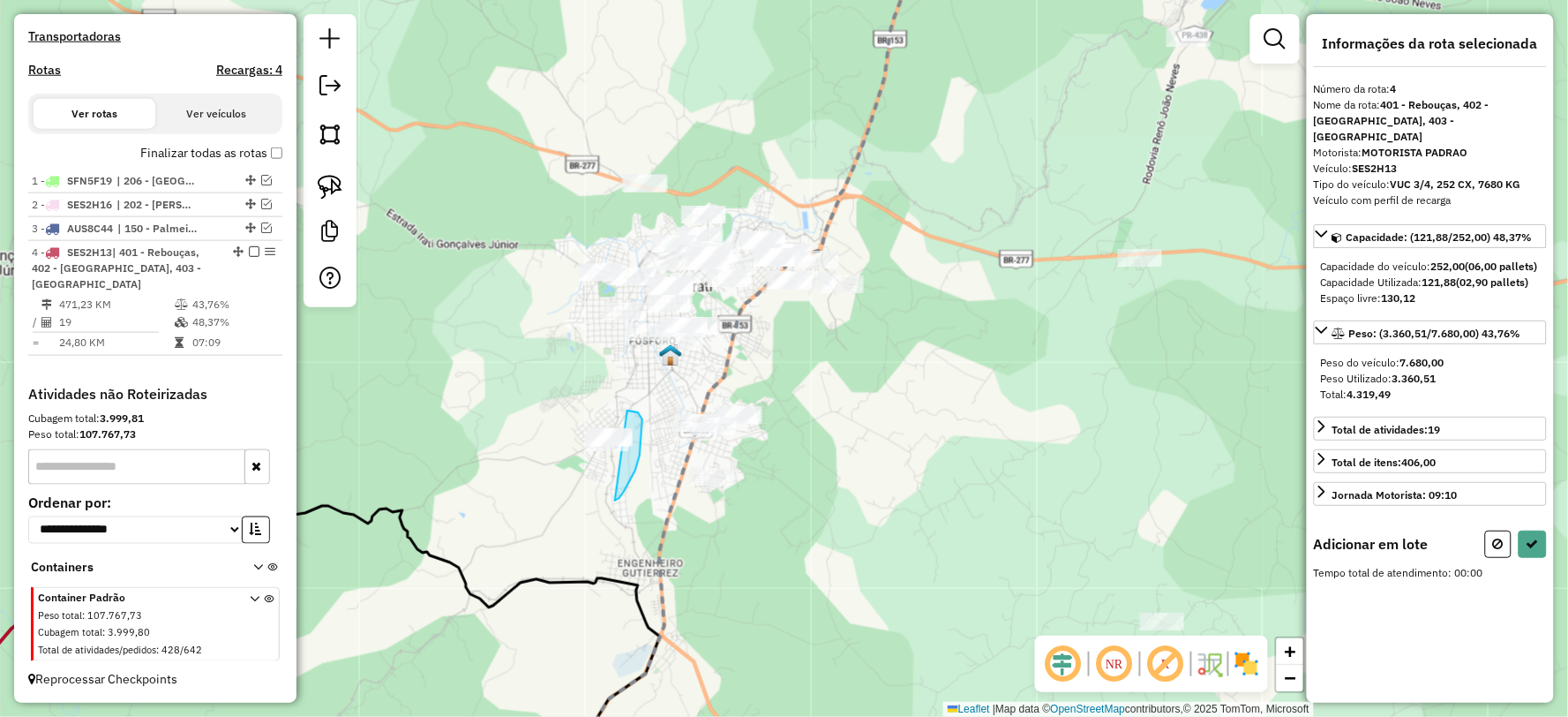
drag, startPoint x: 615, startPoint y: 500, endPoint x: 548, endPoint y: 497, distance: 67.1
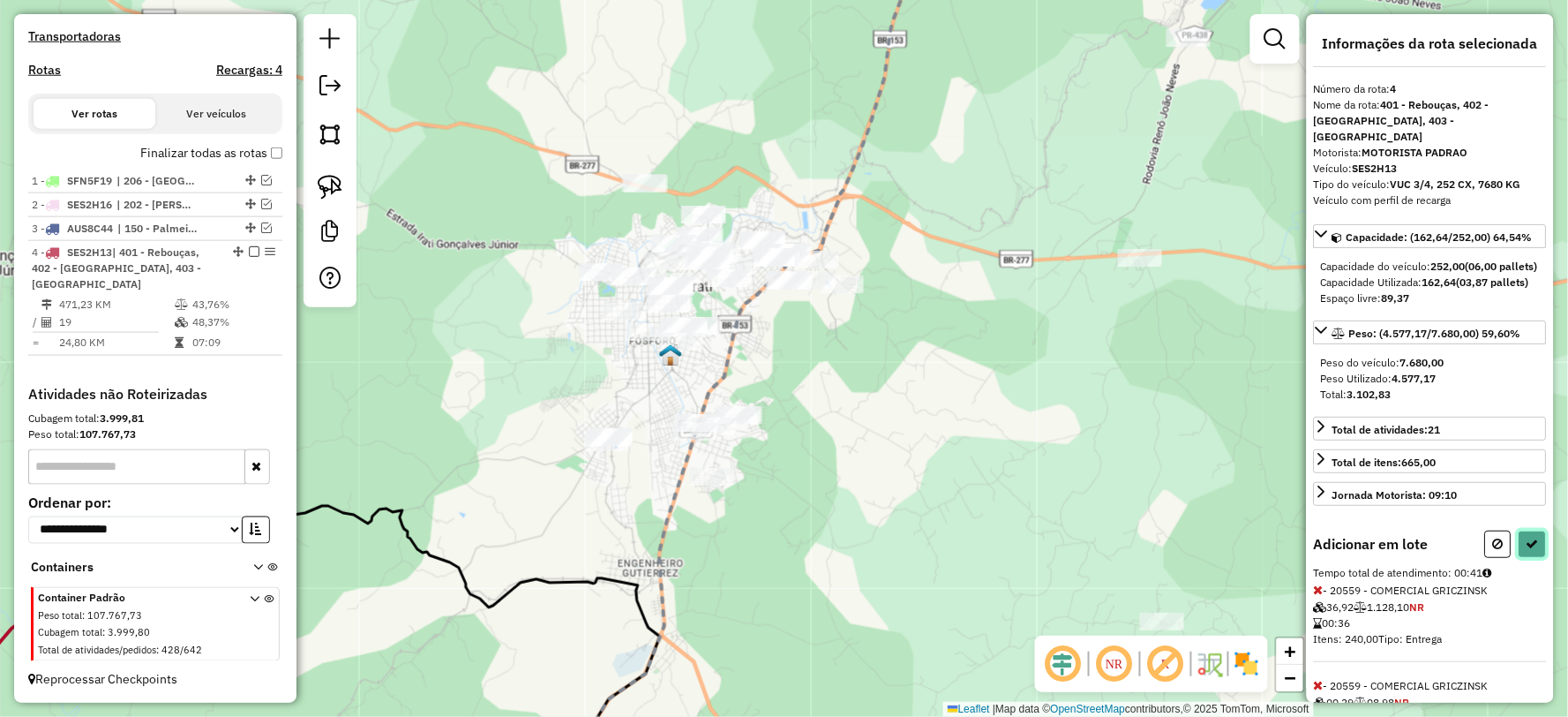
click at [1527, 550] on icon at bounding box center [1533, 544] width 13 height 13
select select "**********"
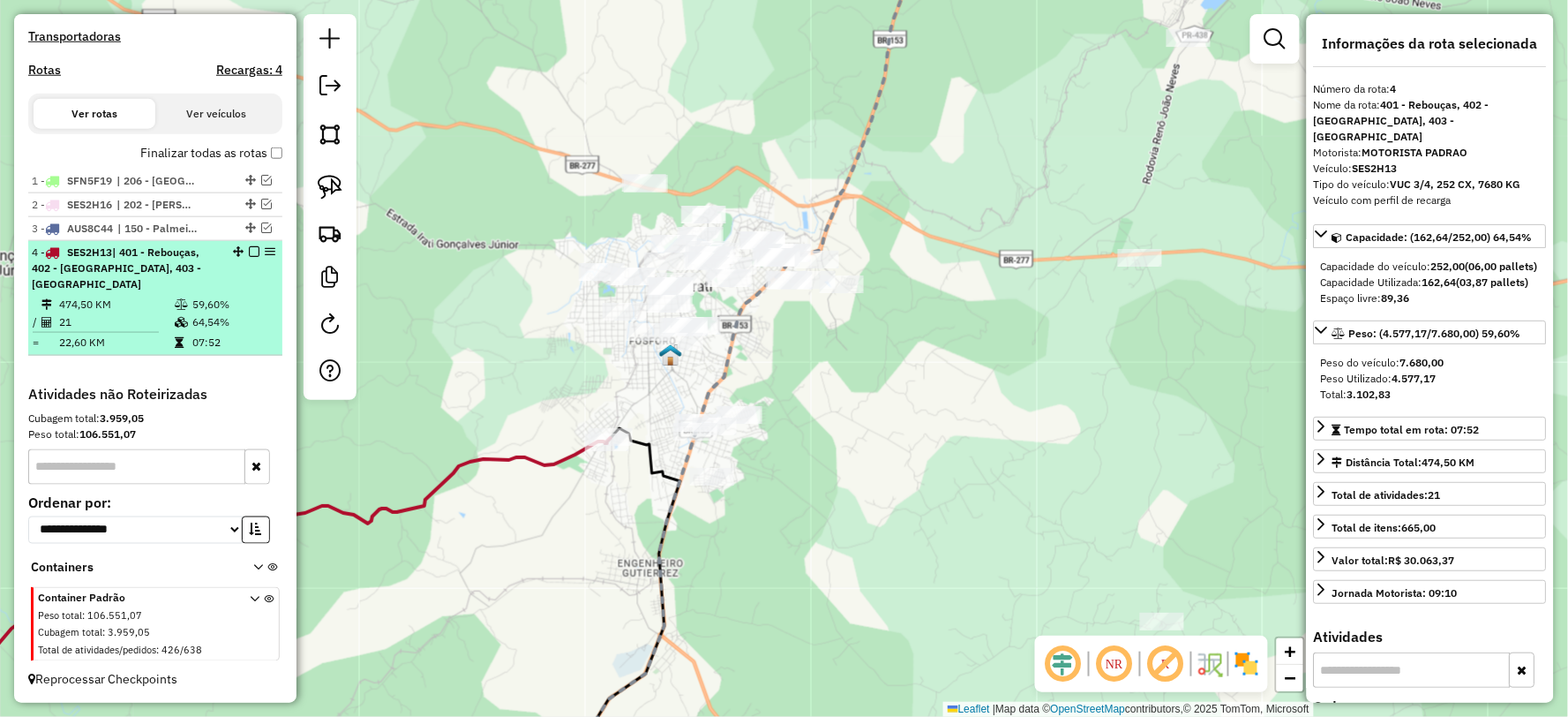
click at [251, 257] on em at bounding box center [254, 252] width 11 height 11
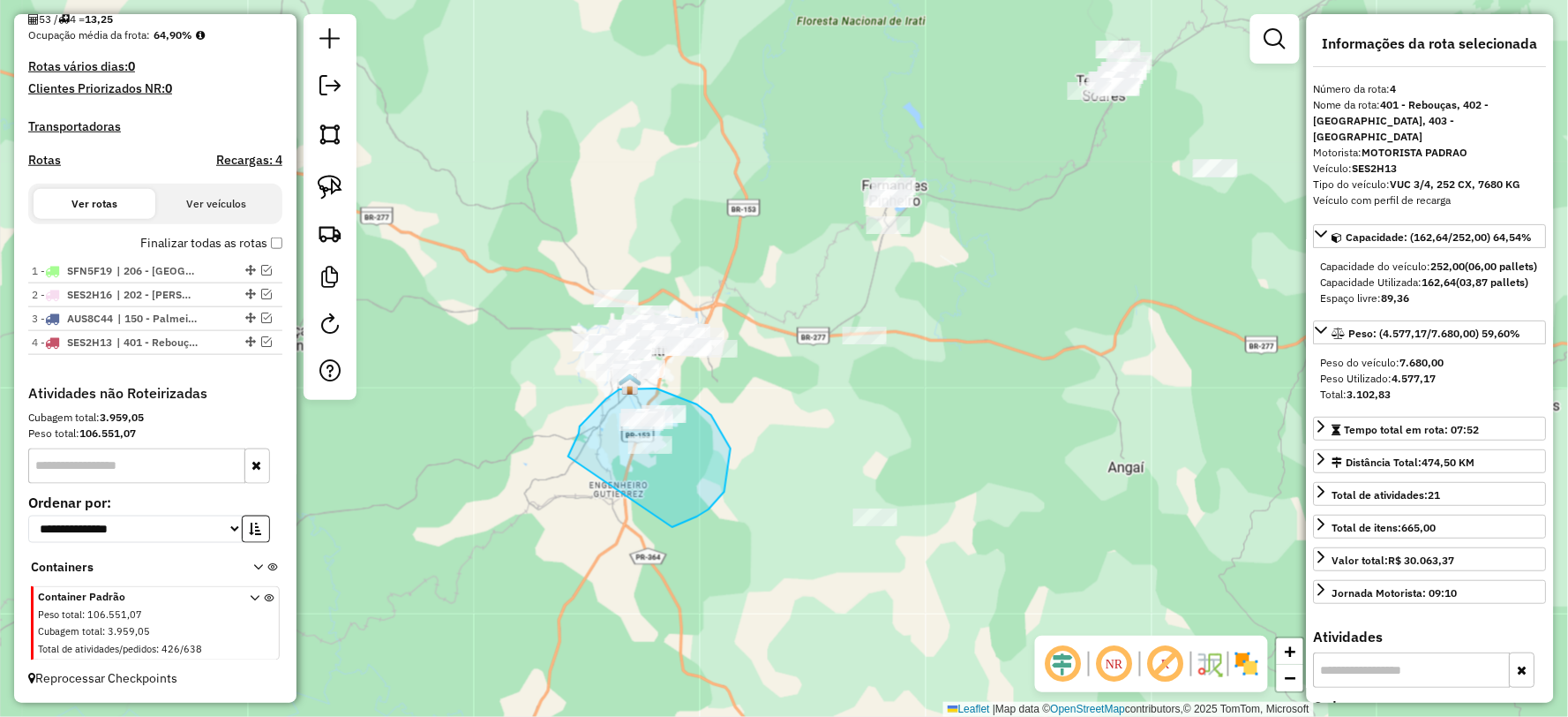
drag, startPoint x: 731, startPoint y: 449, endPoint x: 563, endPoint y: 486, distance: 172.0
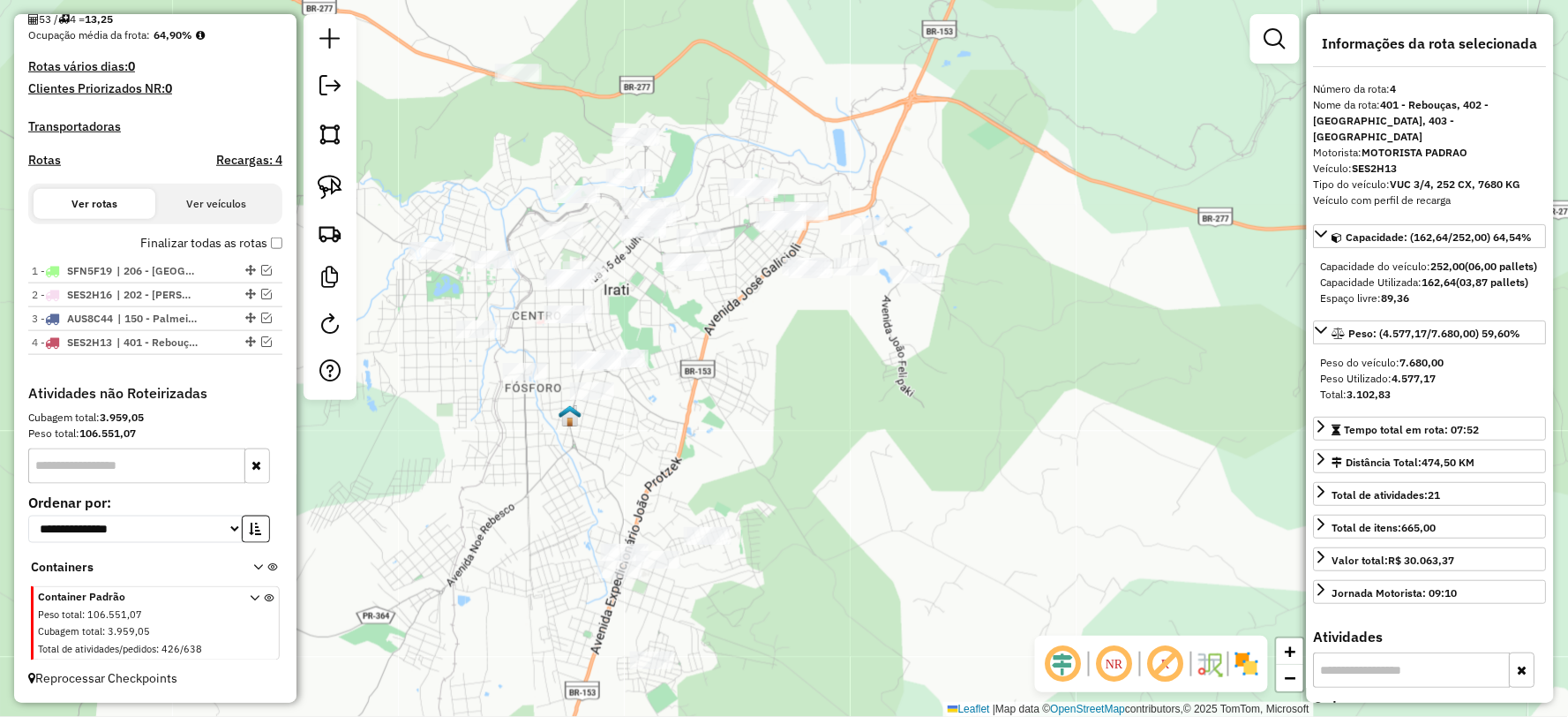
click at [731, 462] on div "Janela de atendimento Grade de atendimento Capacidade Transportadoras Veículos …" at bounding box center [784, 358] width 1568 height 717
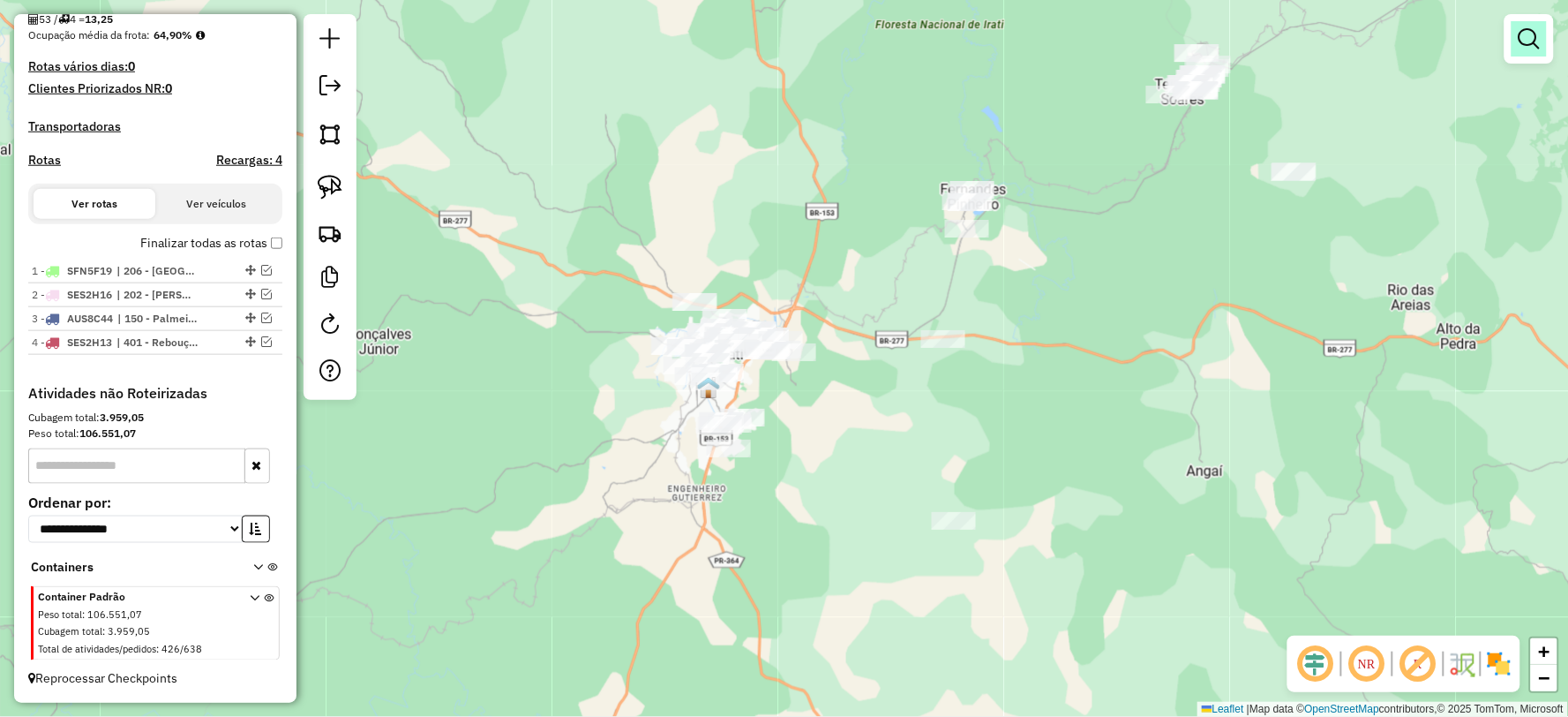
click at [1530, 36] on em at bounding box center [1529, 39] width 22 height 22
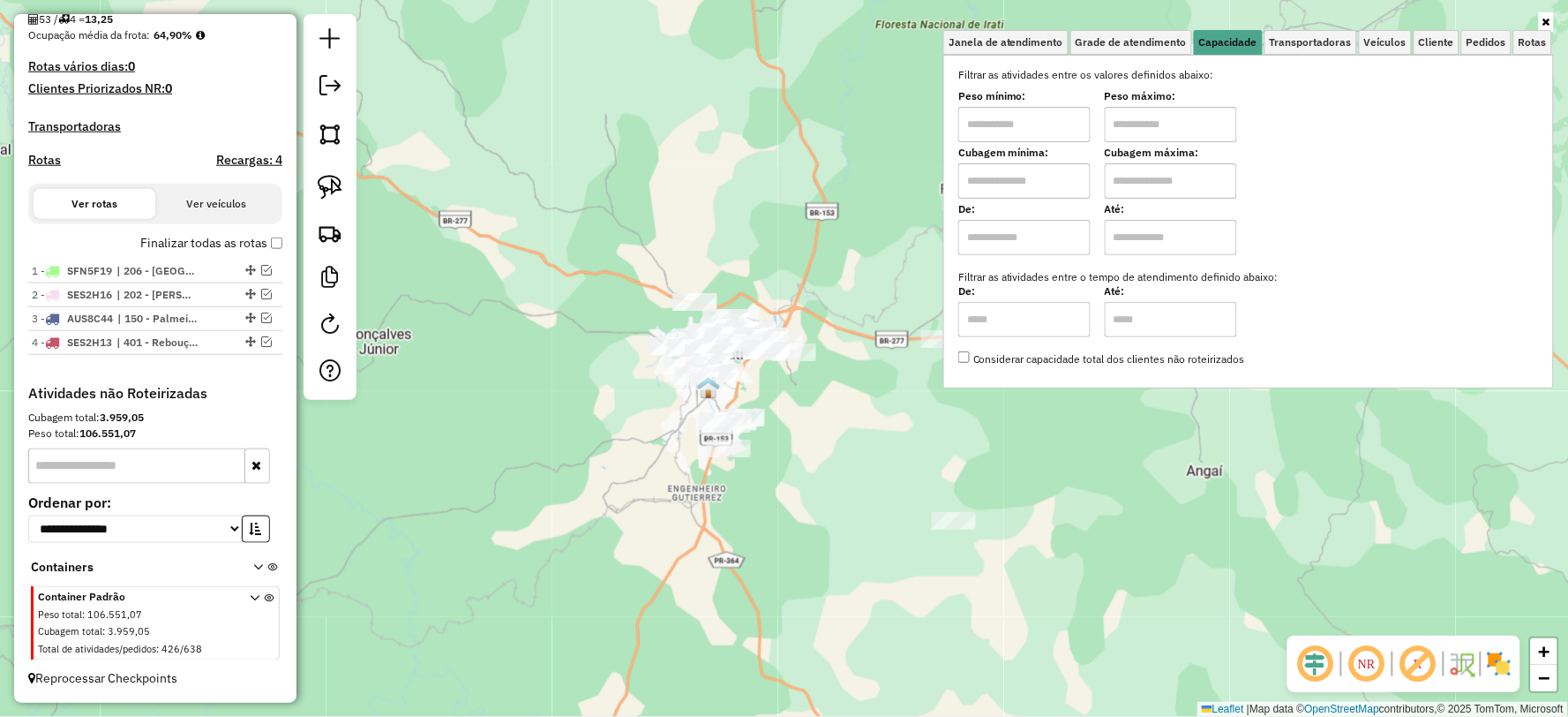
click at [1017, 126] on input "text" at bounding box center [1024, 124] width 132 height 35
type input "******"
click at [1149, 112] on input "text" at bounding box center [1171, 124] width 132 height 35
type input "**********"
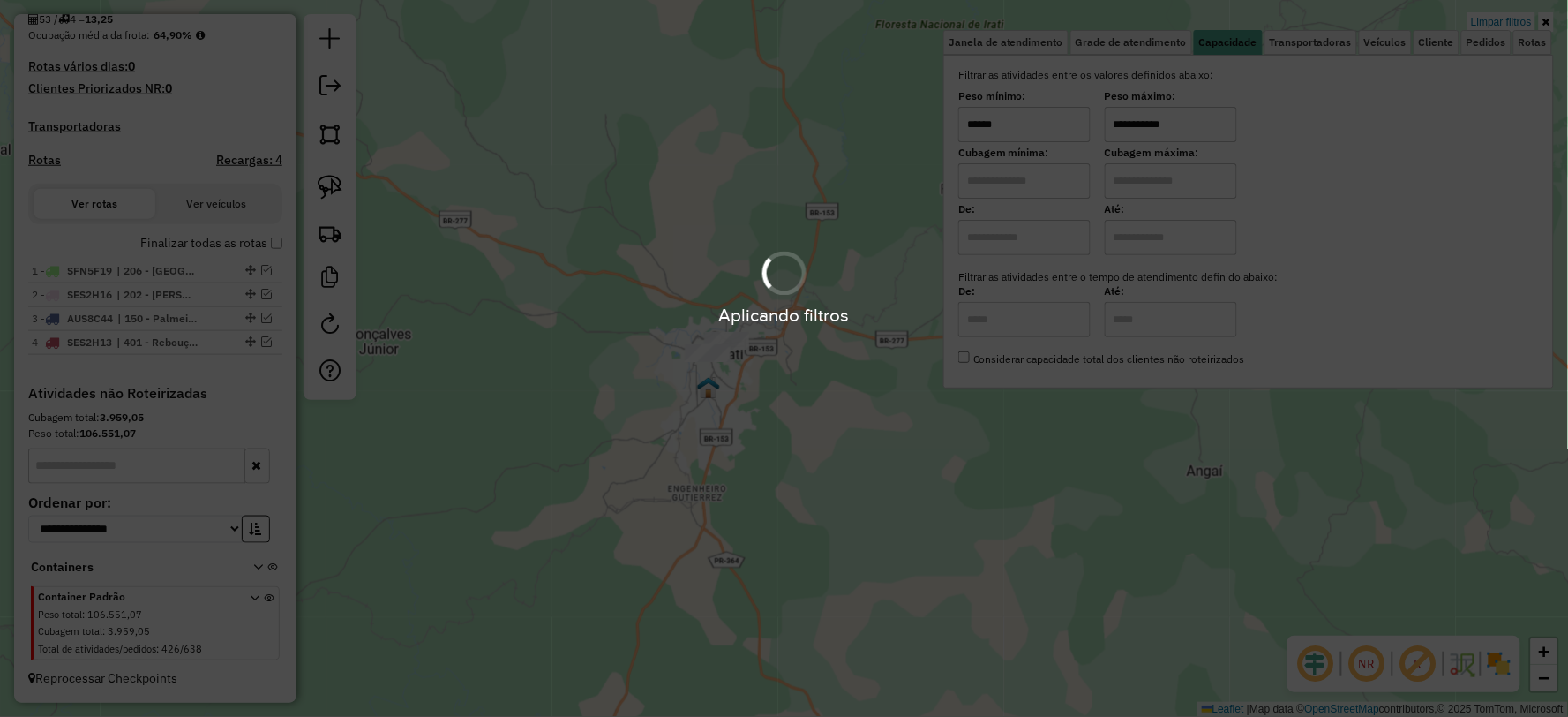
click at [769, 504] on hb-app "Aplicando filtros Pop-up bloqueado! Seu navegador bloqueou automáticamente a ab…" at bounding box center [784, 358] width 1568 height 717
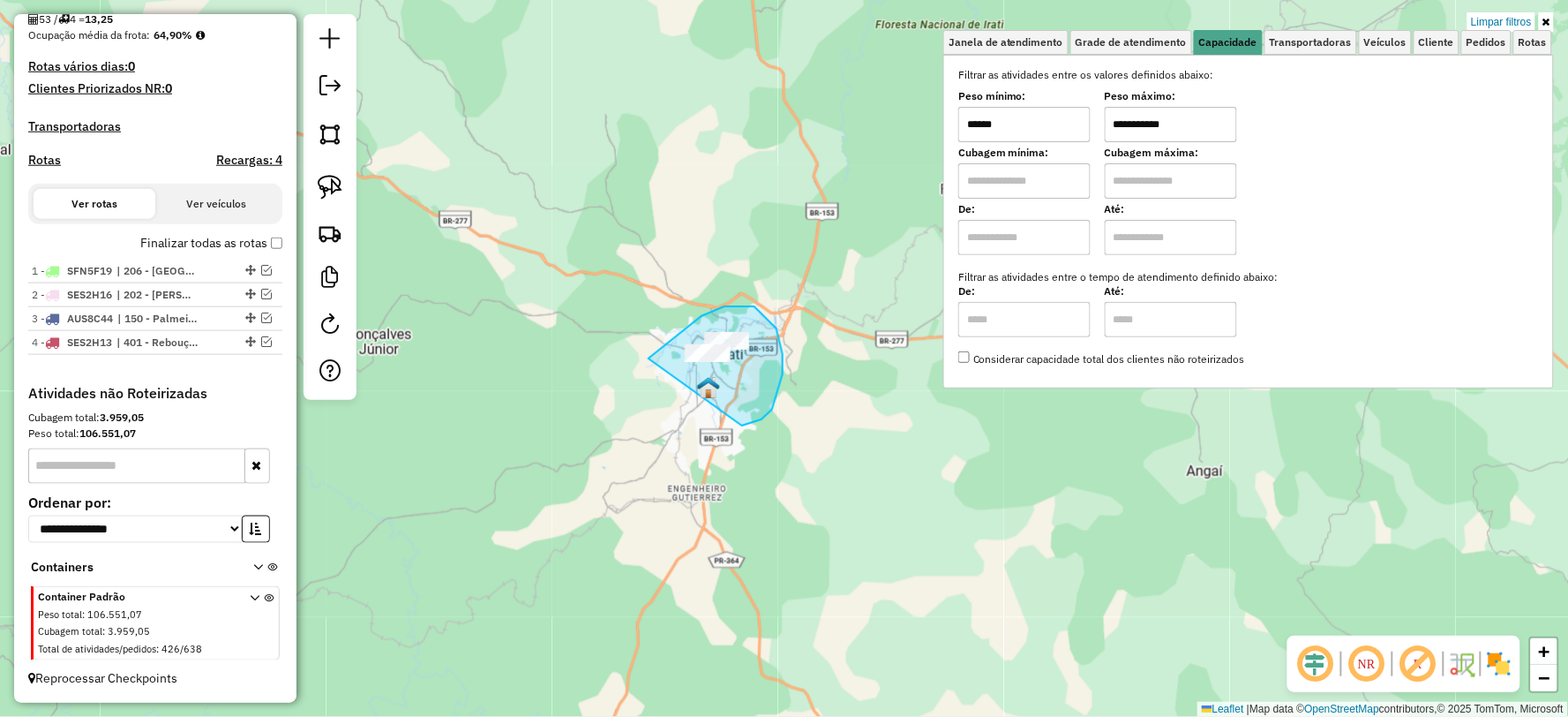
drag, startPoint x: 744, startPoint y: 426, endPoint x: 644, endPoint y: 463, distance: 106.6
click at [1547, 23] on icon at bounding box center [1546, 22] width 8 height 11
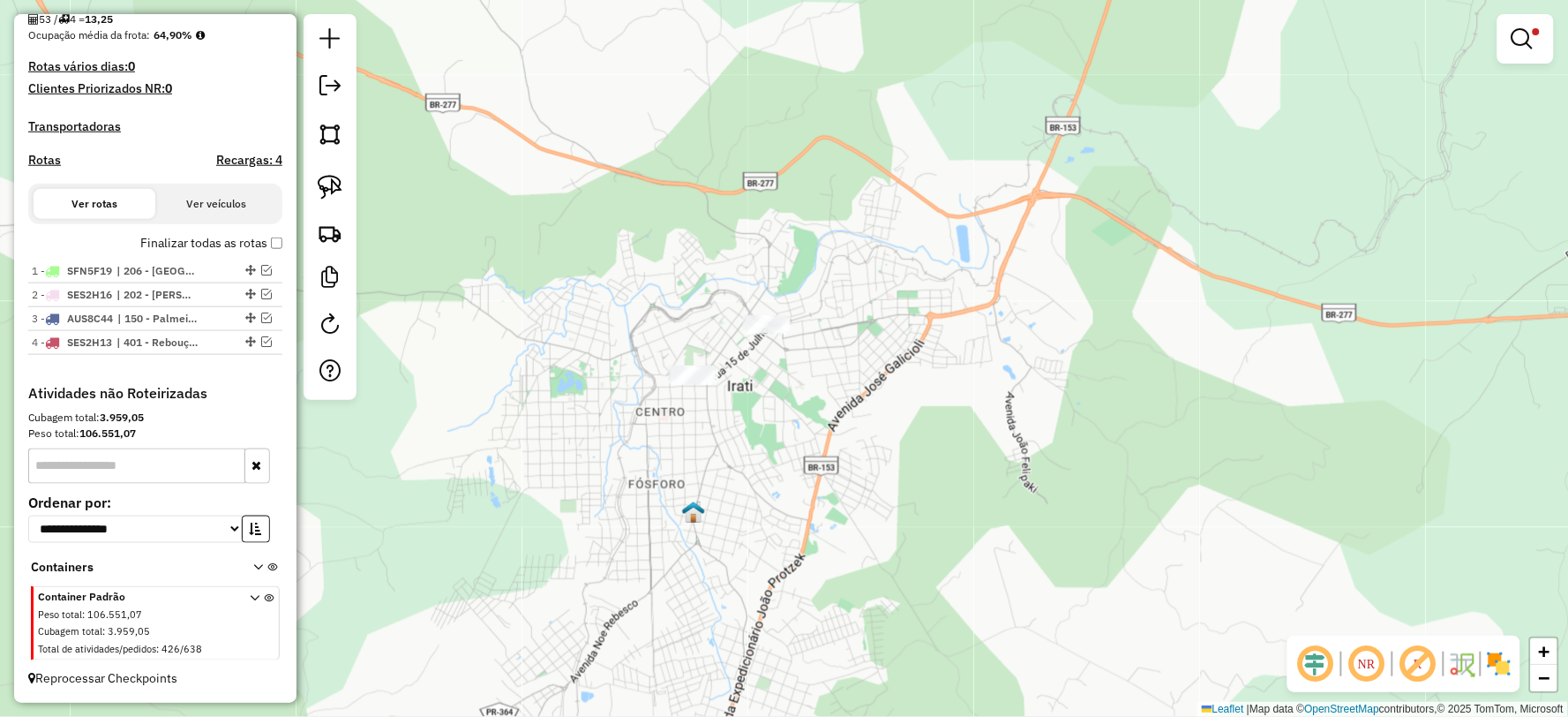
click at [756, 417] on div "**********" at bounding box center [784, 358] width 1568 height 717
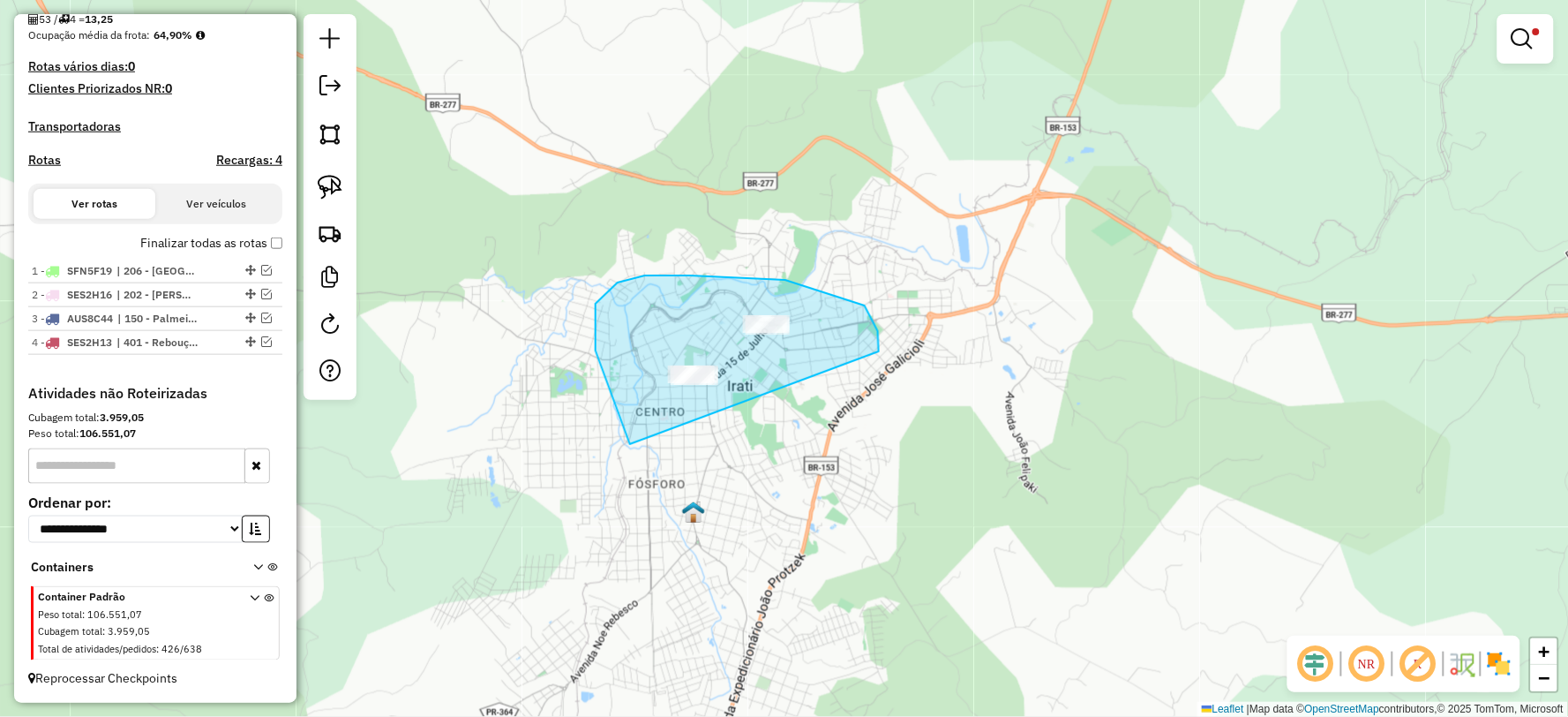
drag, startPoint x: 878, startPoint y: 331, endPoint x: 639, endPoint y: 452, distance: 267.9
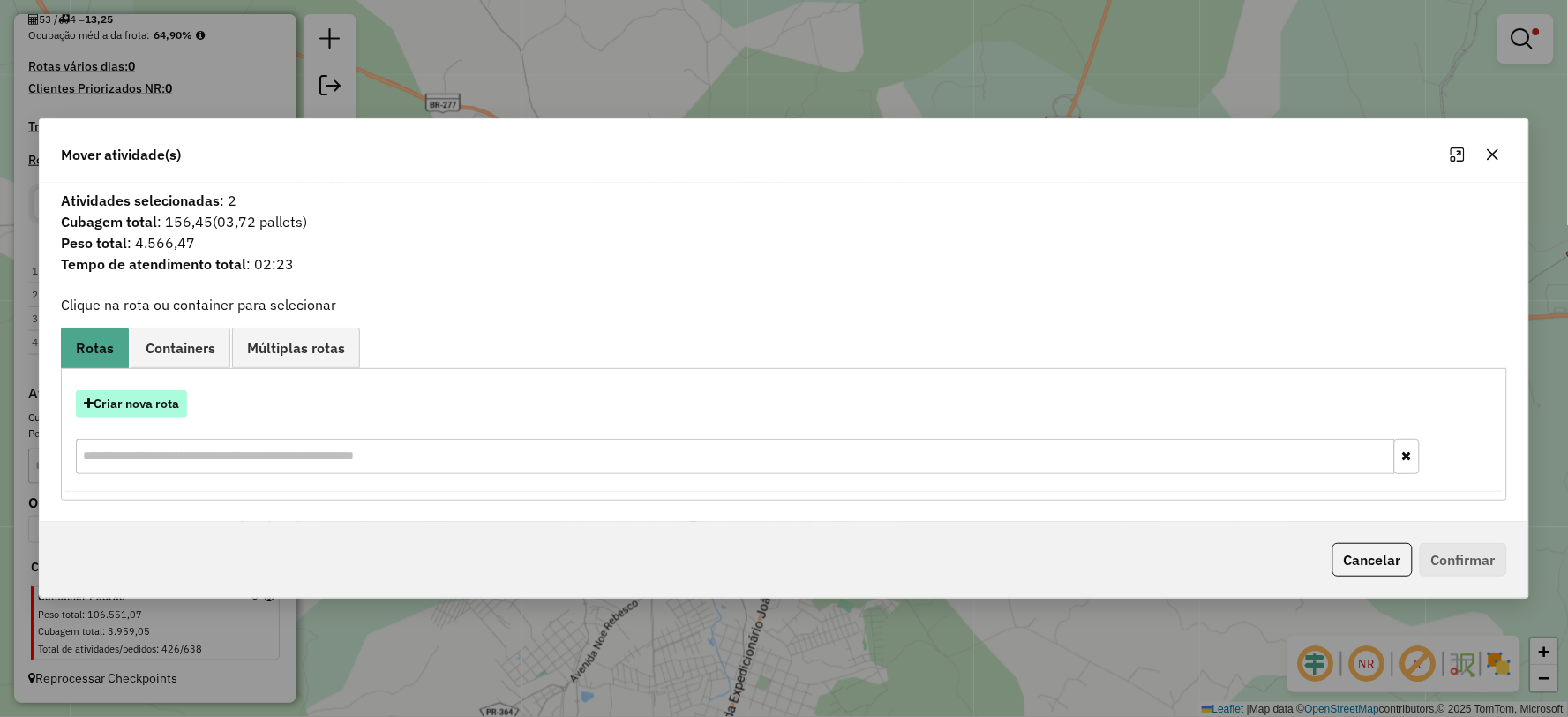
click at [143, 409] on button "Criar nova rota" at bounding box center [131, 404] width 111 height 27
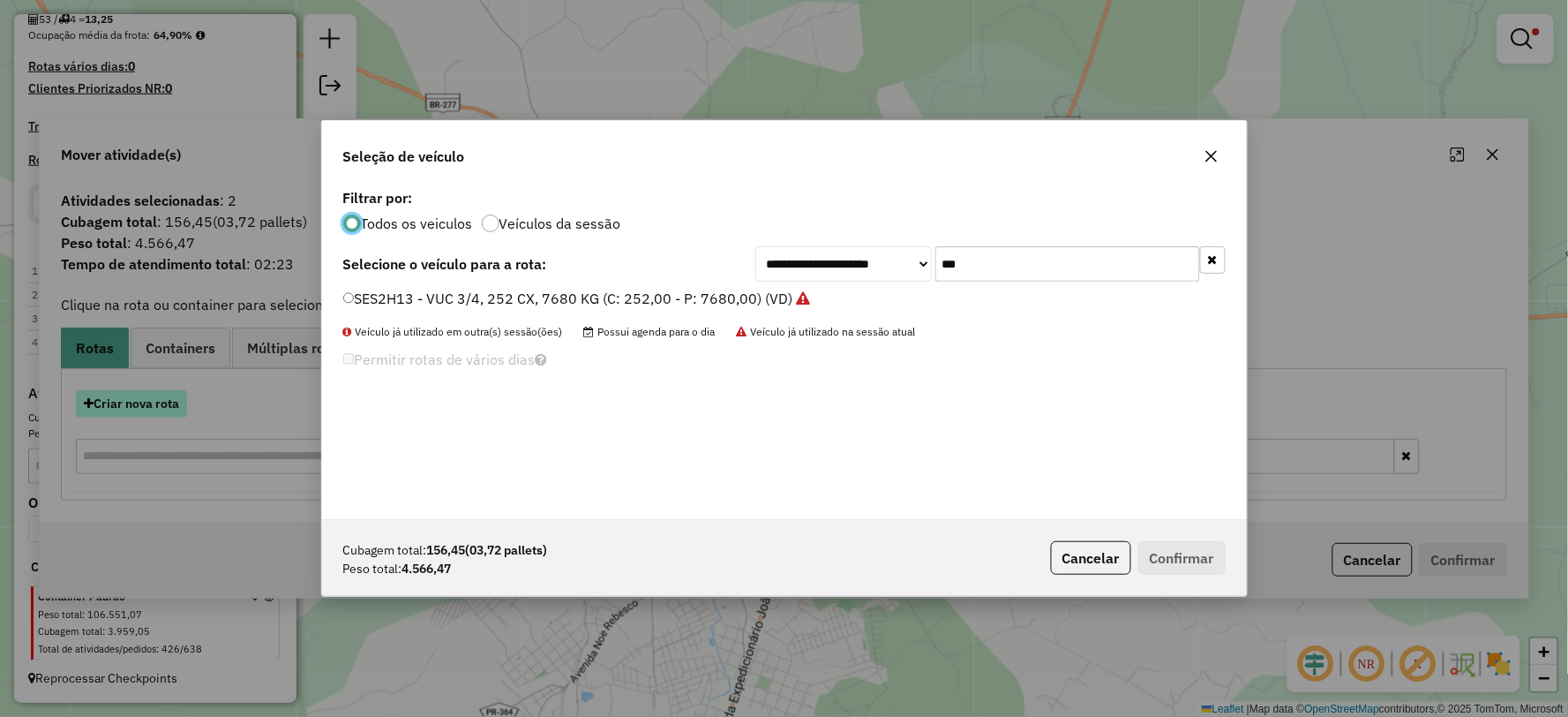
scroll to position [10, 4]
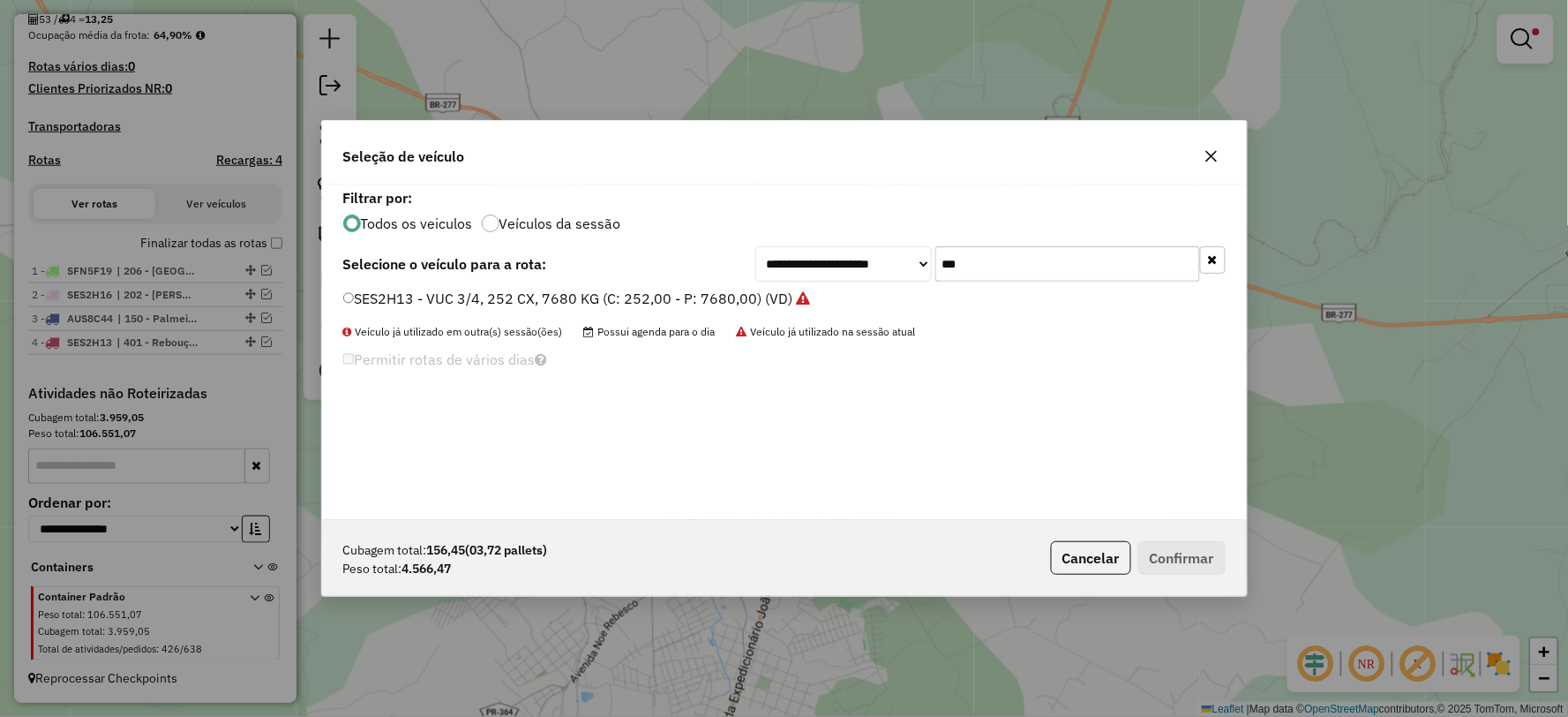
drag, startPoint x: 1006, startPoint y: 264, endPoint x: 757, endPoint y: 292, distance: 250.6
click at [757, 292] on div "**********" at bounding box center [784, 352] width 924 height 336
type input "***"
click at [359, 297] on label "FQQ7D81 - FRETEIRO TRUCK 3/4, 6 BAIAS, 252 CX 7100 KG (C: 252,00 - P: 7100,00) …" at bounding box center [640, 299] width 593 height 22
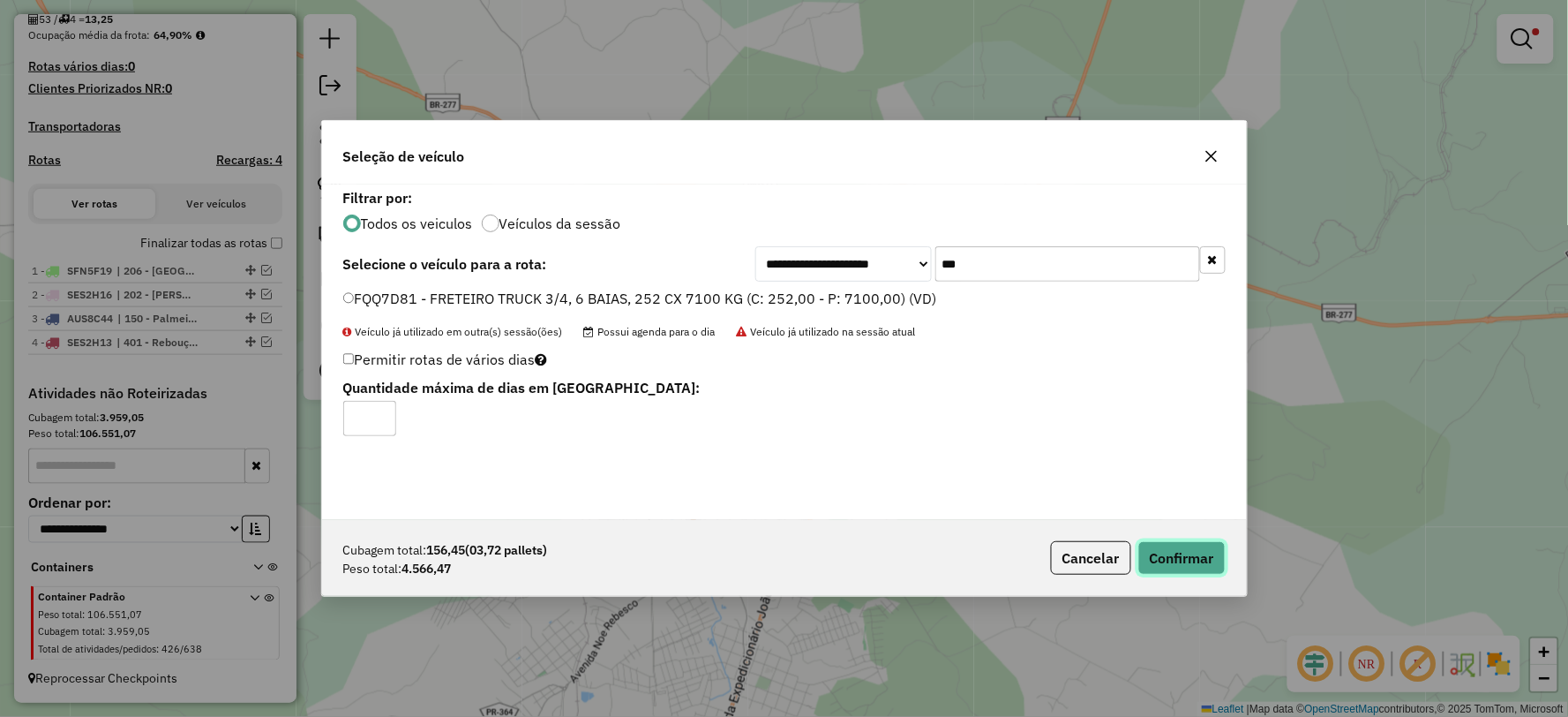
click at [1186, 561] on button "Confirmar" at bounding box center [1181, 558] width 87 height 33
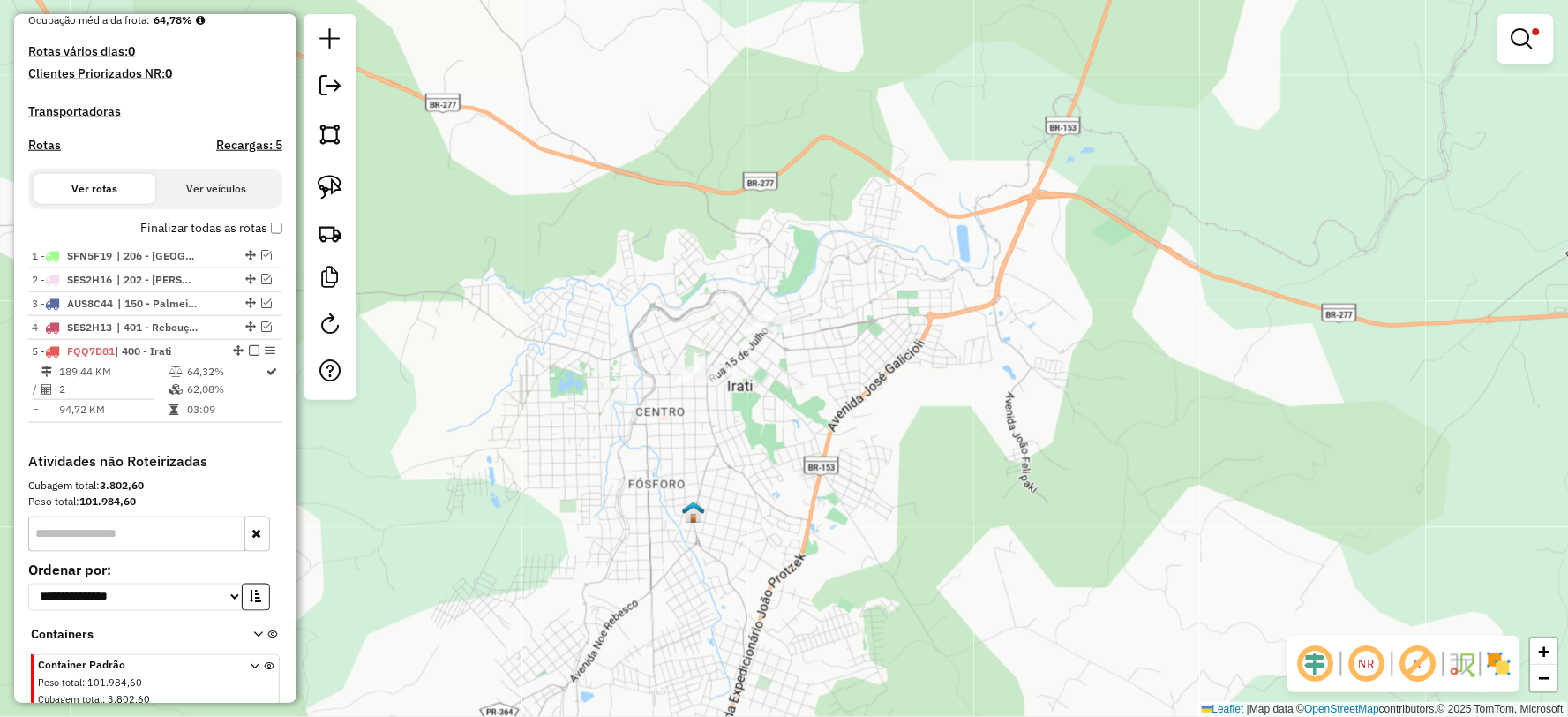
scroll to position [536, 0]
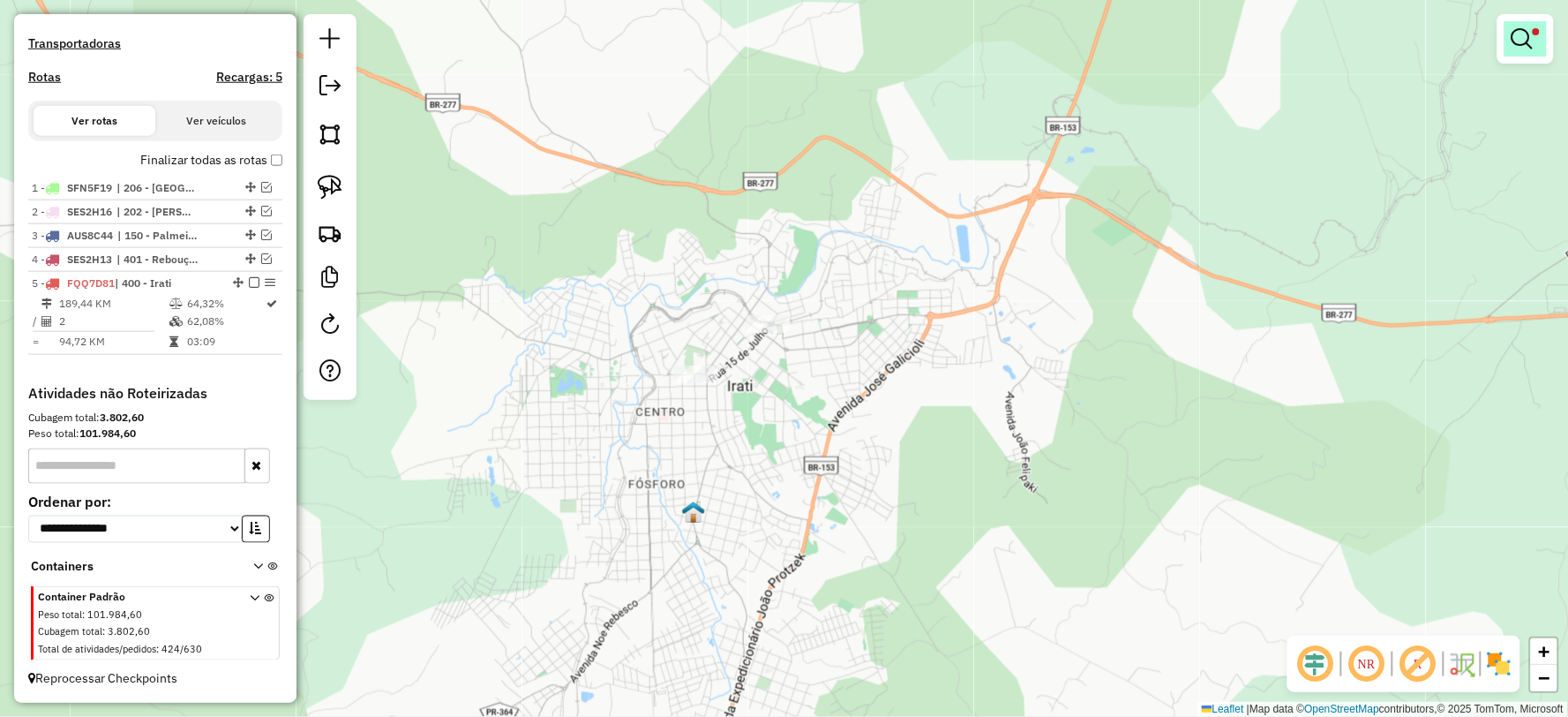
click at [1529, 42] on em at bounding box center [1522, 39] width 22 height 22
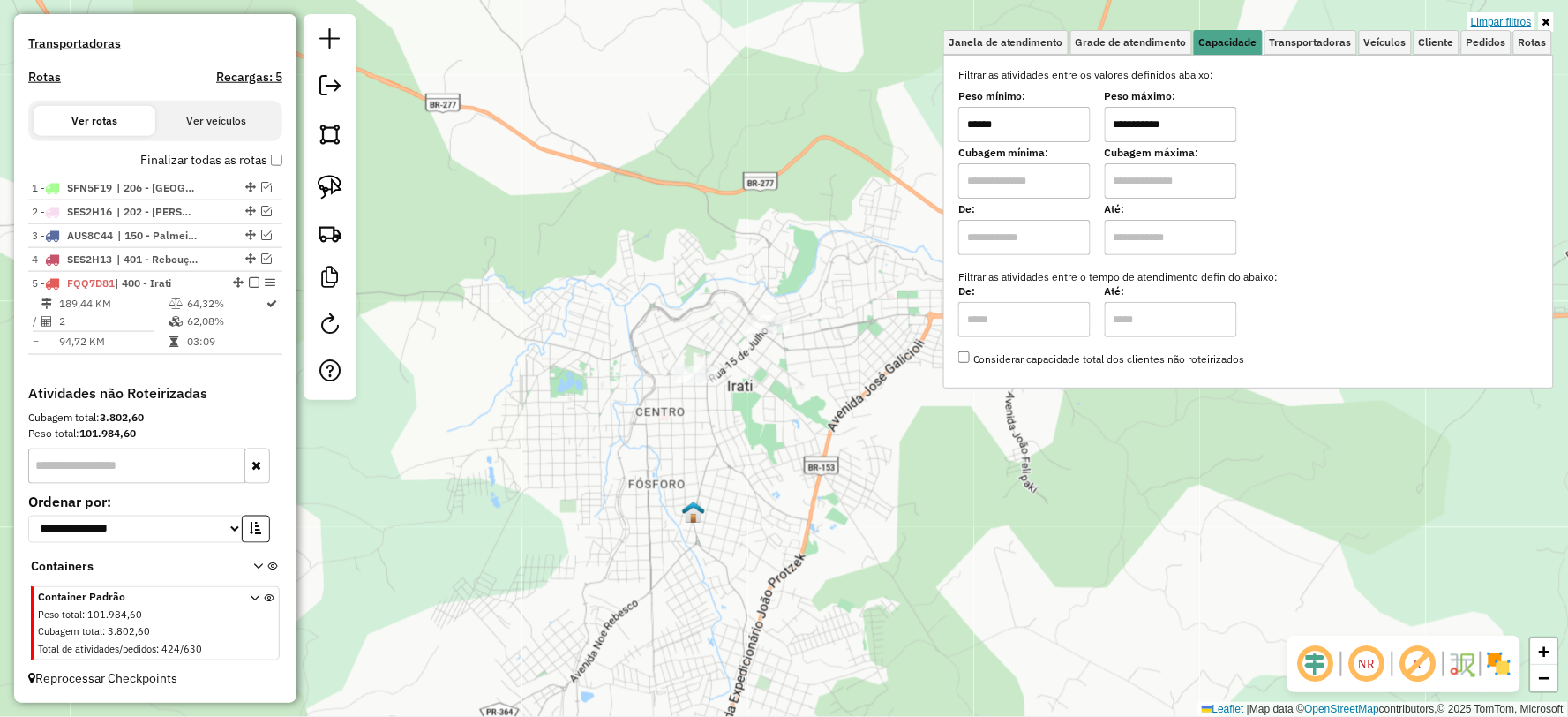
click at [1514, 21] on link "Limpar filtros" at bounding box center [1501, 22] width 68 height 20
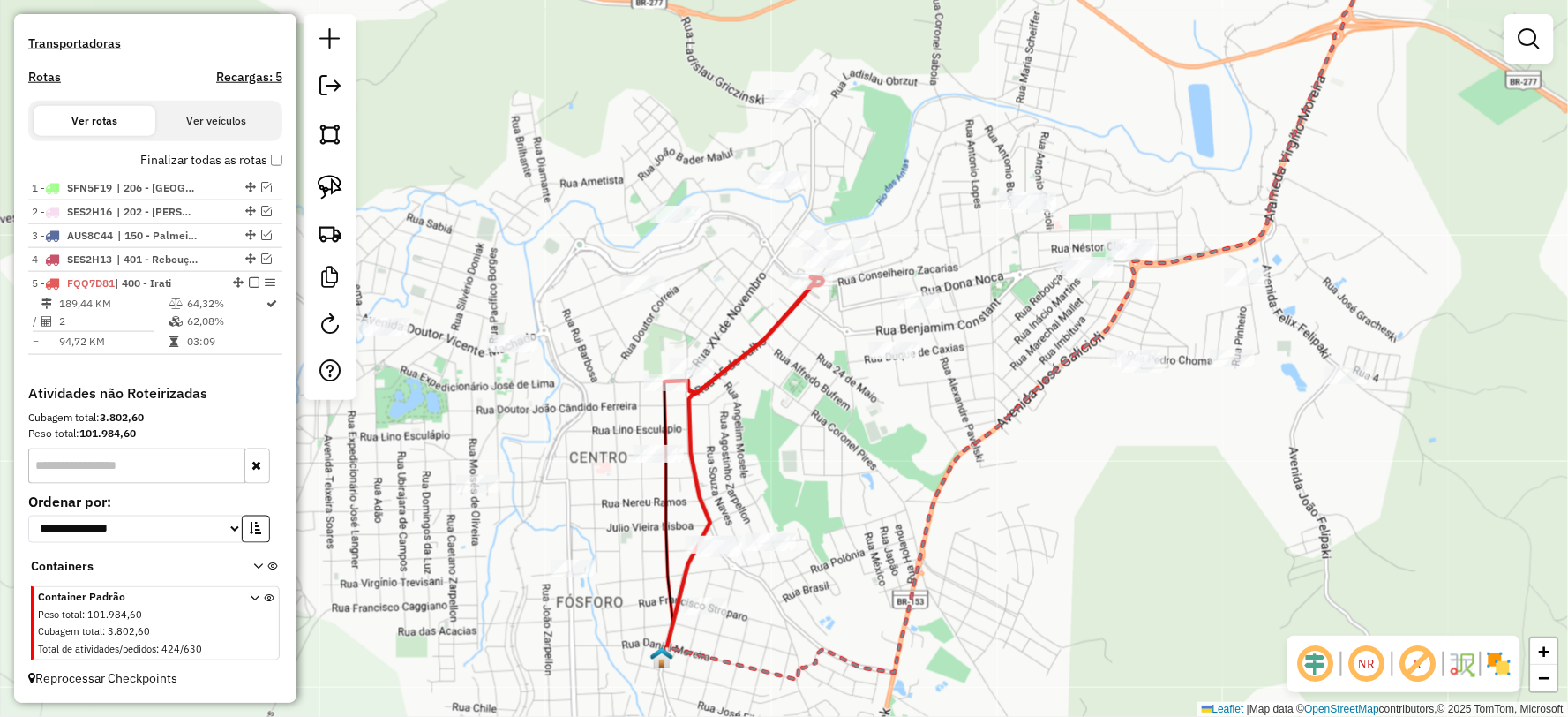
click at [721, 359] on icon at bounding box center [741, 336] width 149 height 115
select select "**********"
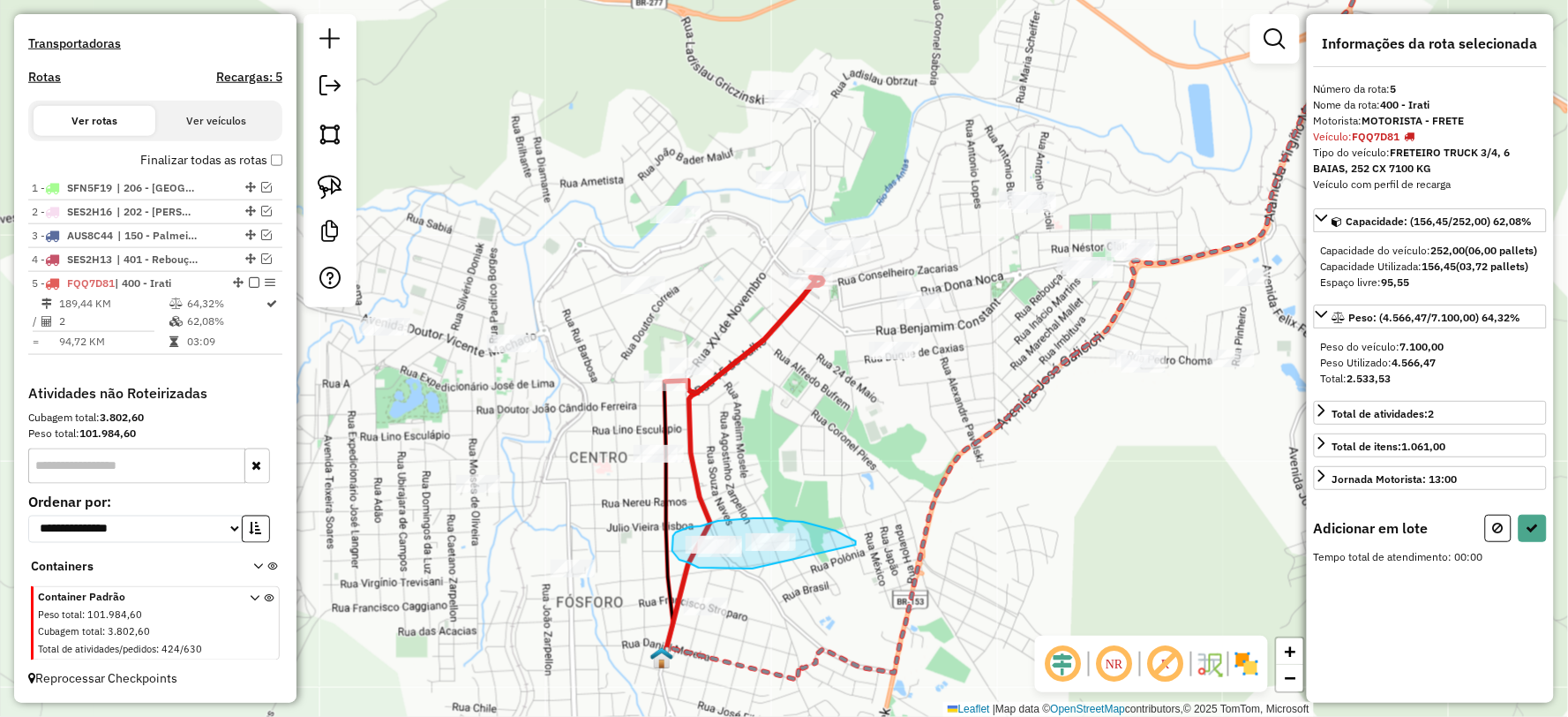
drag, startPoint x: 856, startPoint y: 544, endPoint x: 835, endPoint y: 553, distance: 22.8
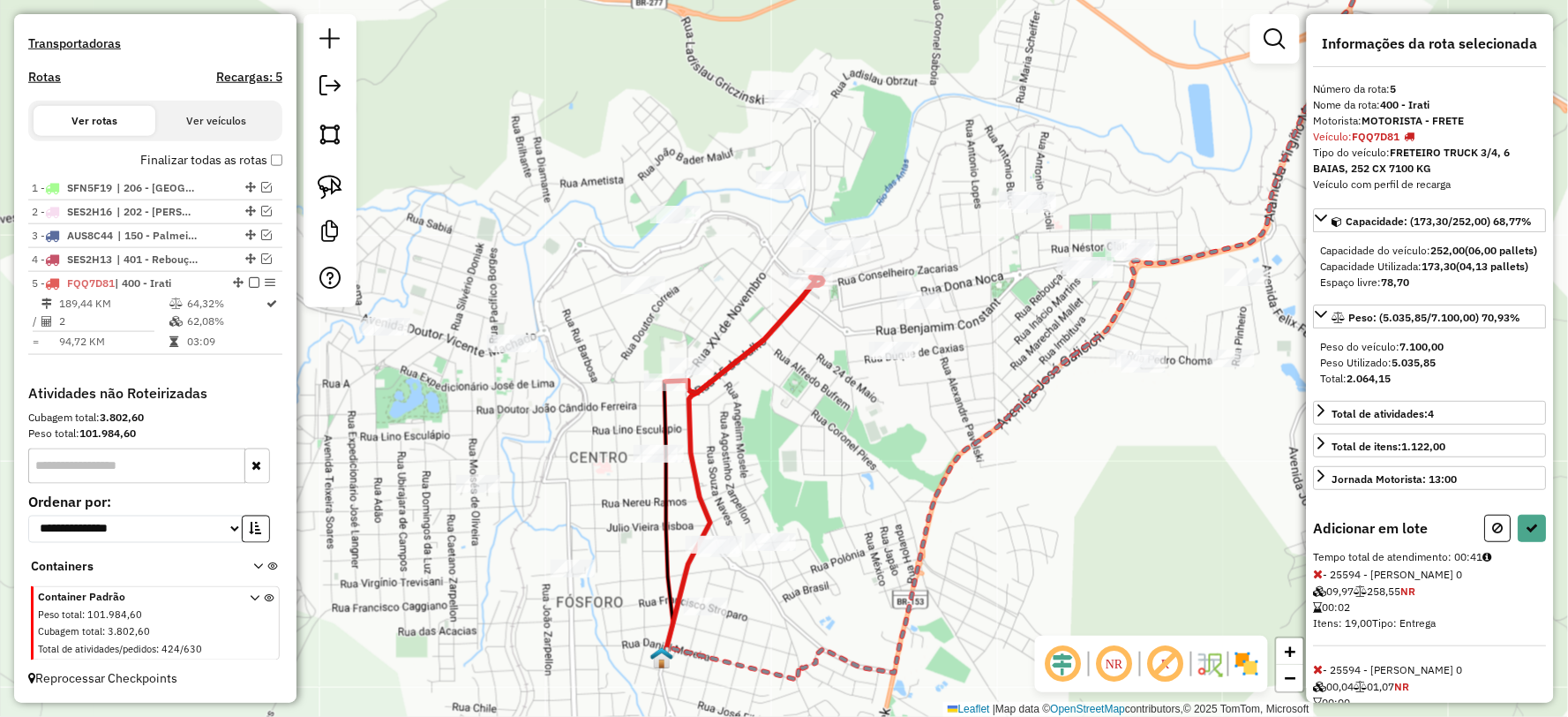
click at [700, 492] on icon at bounding box center [744, 467] width 159 height 381
select select "**********"
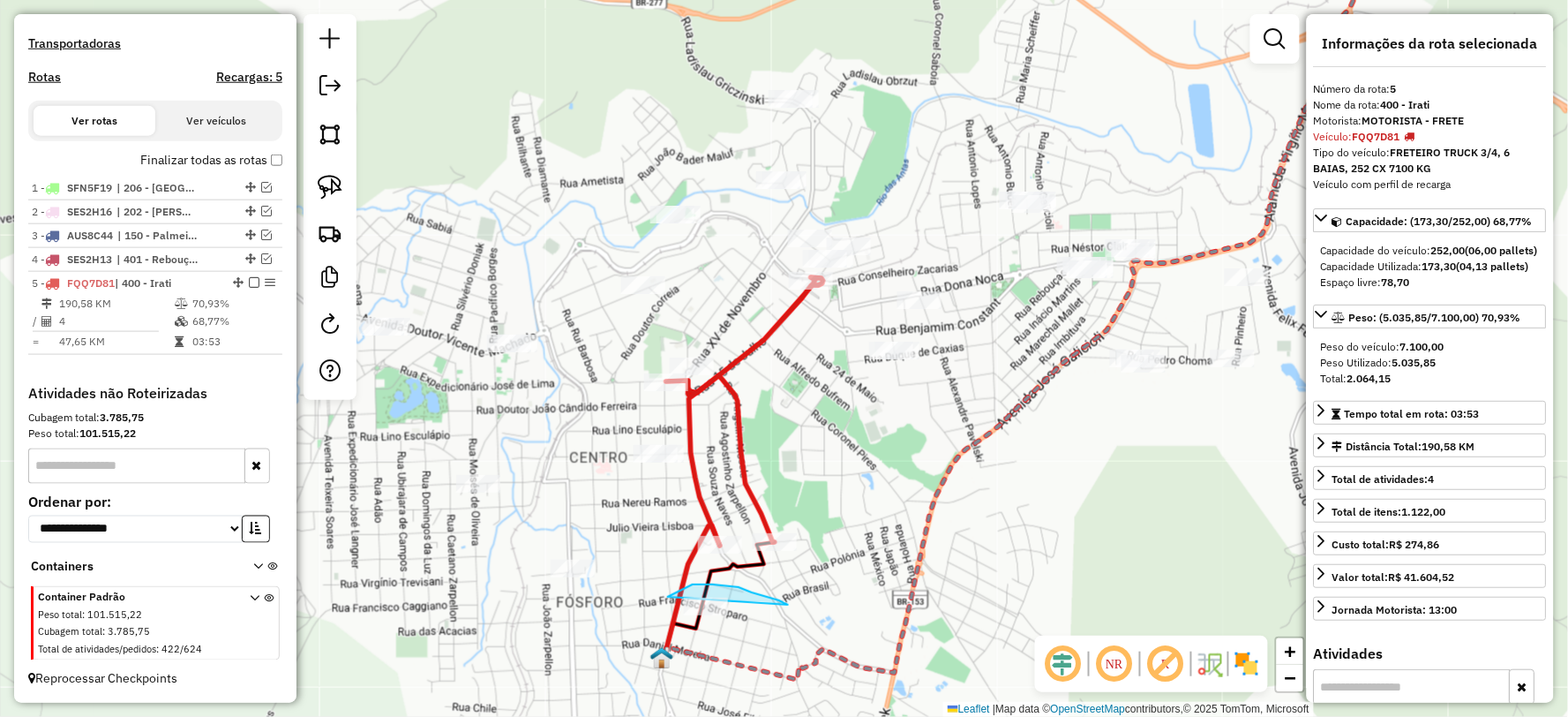
drag, startPoint x: 780, startPoint y: 600, endPoint x: 689, endPoint y: 641, distance: 99.8
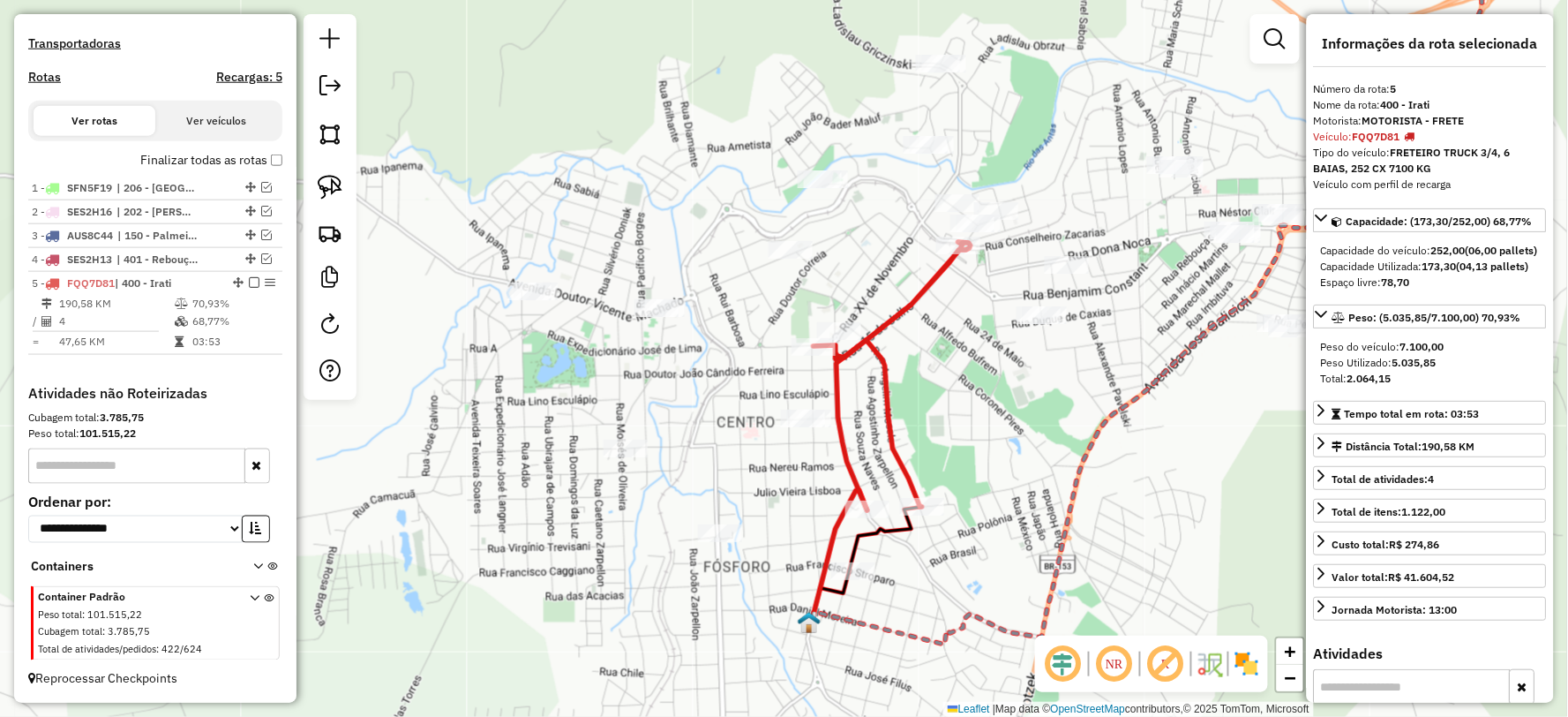
drag, startPoint x: 497, startPoint y: 427, endPoint x: 644, endPoint y: 392, distance: 151.1
click at [644, 392] on div "Janela de atendimento Grade de atendimento Capacidade Transportadoras Veículos …" at bounding box center [784, 358] width 1568 height 717
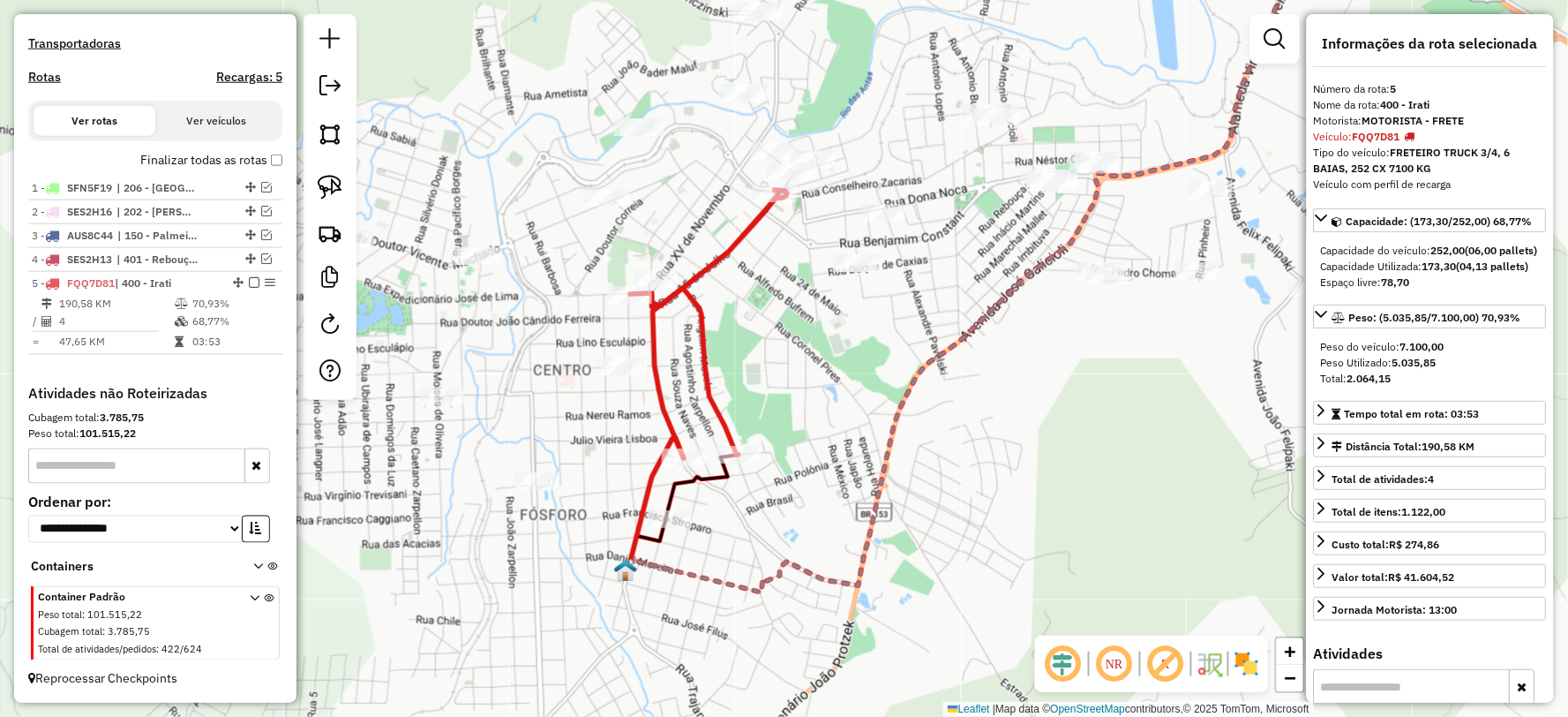
drag, startPoint x: 512, startPoint y: 539, endPoint x: 490, endPoint y: 535, distance: 22.4
click at [490, 535] on div "Janela de atendimento Grade de atendimento Capacidade Transportadoras Veículos …" at bounding box center [784, 358] width 1568 height 717
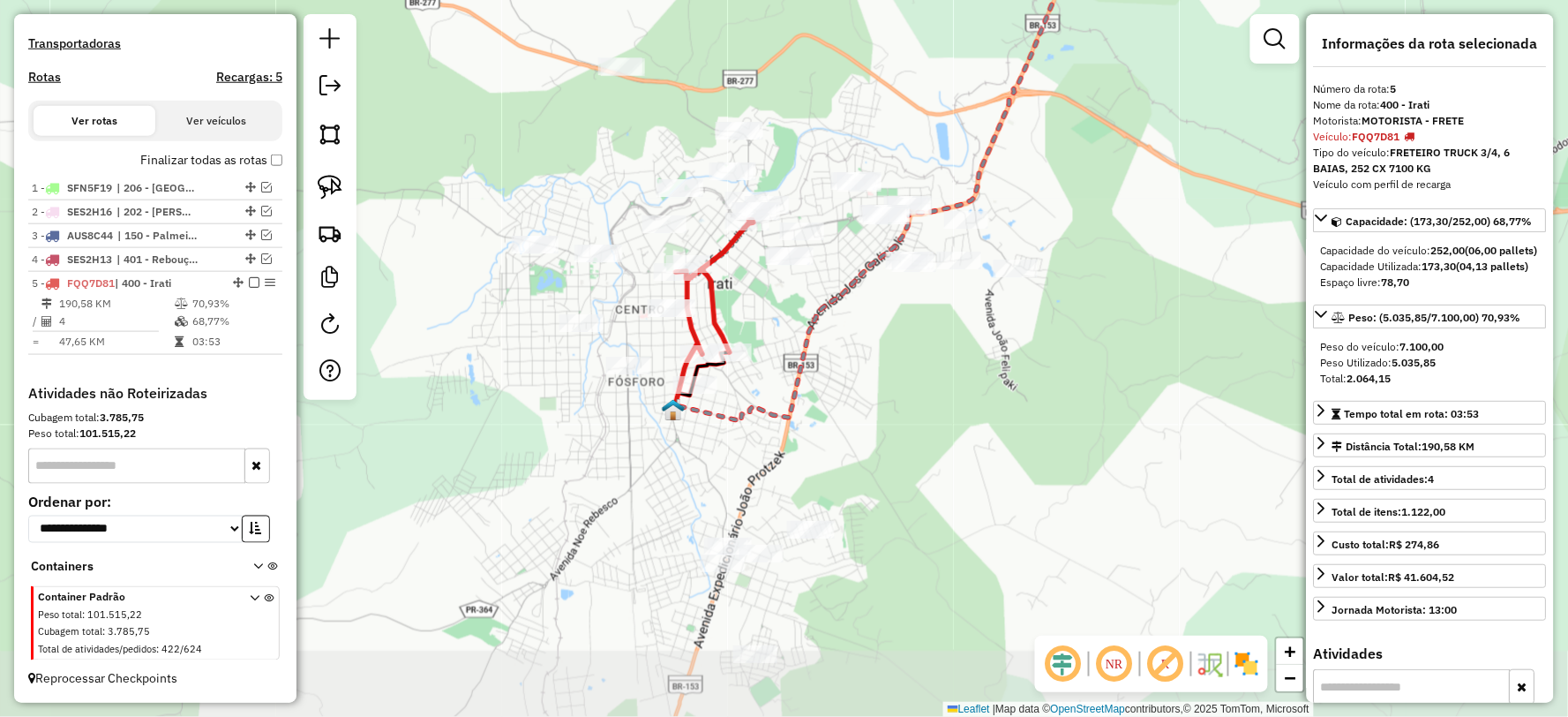
drag, startPoint x: 818, startPoint y: 464, endPoint x: 783, endPoint y: 359, distance: 110.7
click at [794, 328] on div "Janela de atendimento Grade de atendimento Capacidade Transportadoras Veículos …" at bounding box center [784, 358] width 1568 height 717
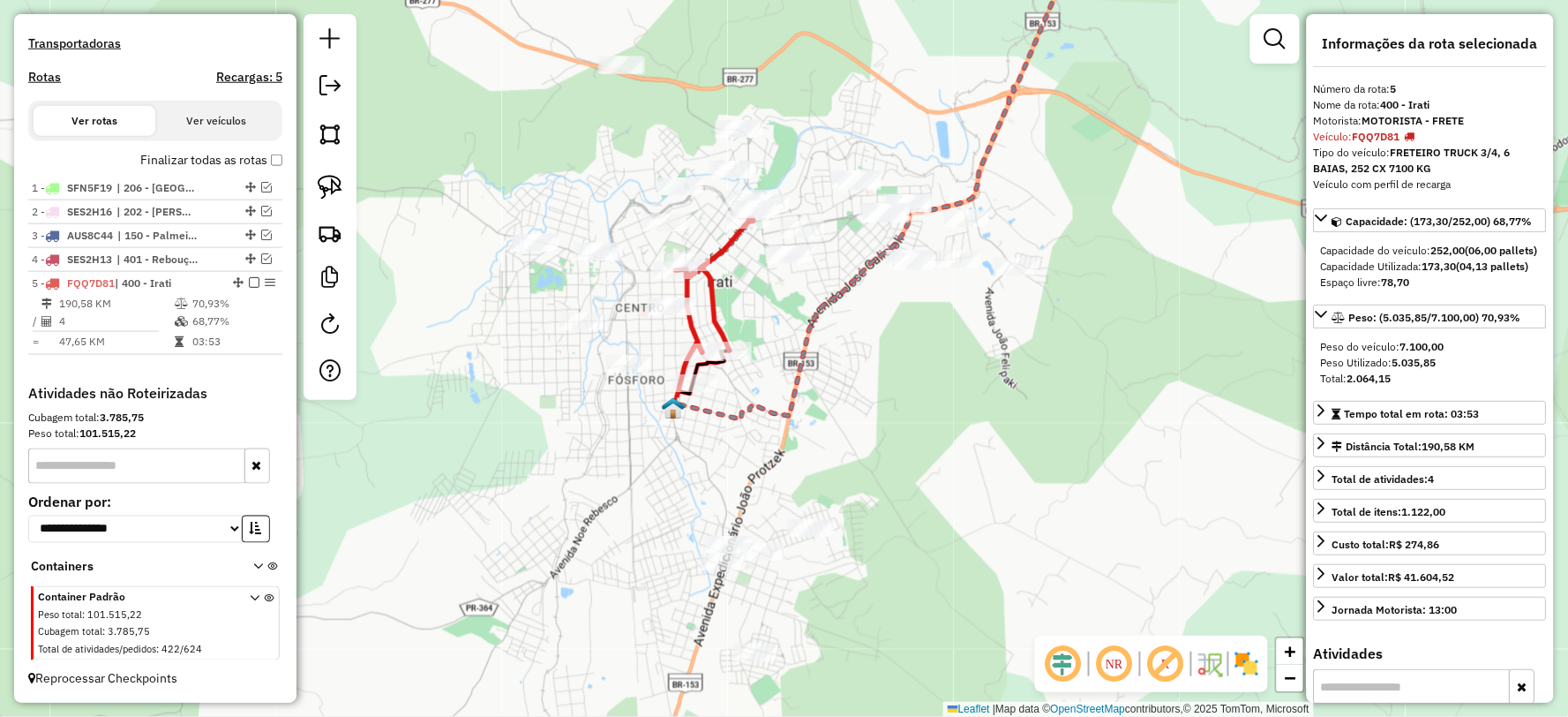
click at [716, 300] on icon at bounding box center [715, 284] width 77 height 134
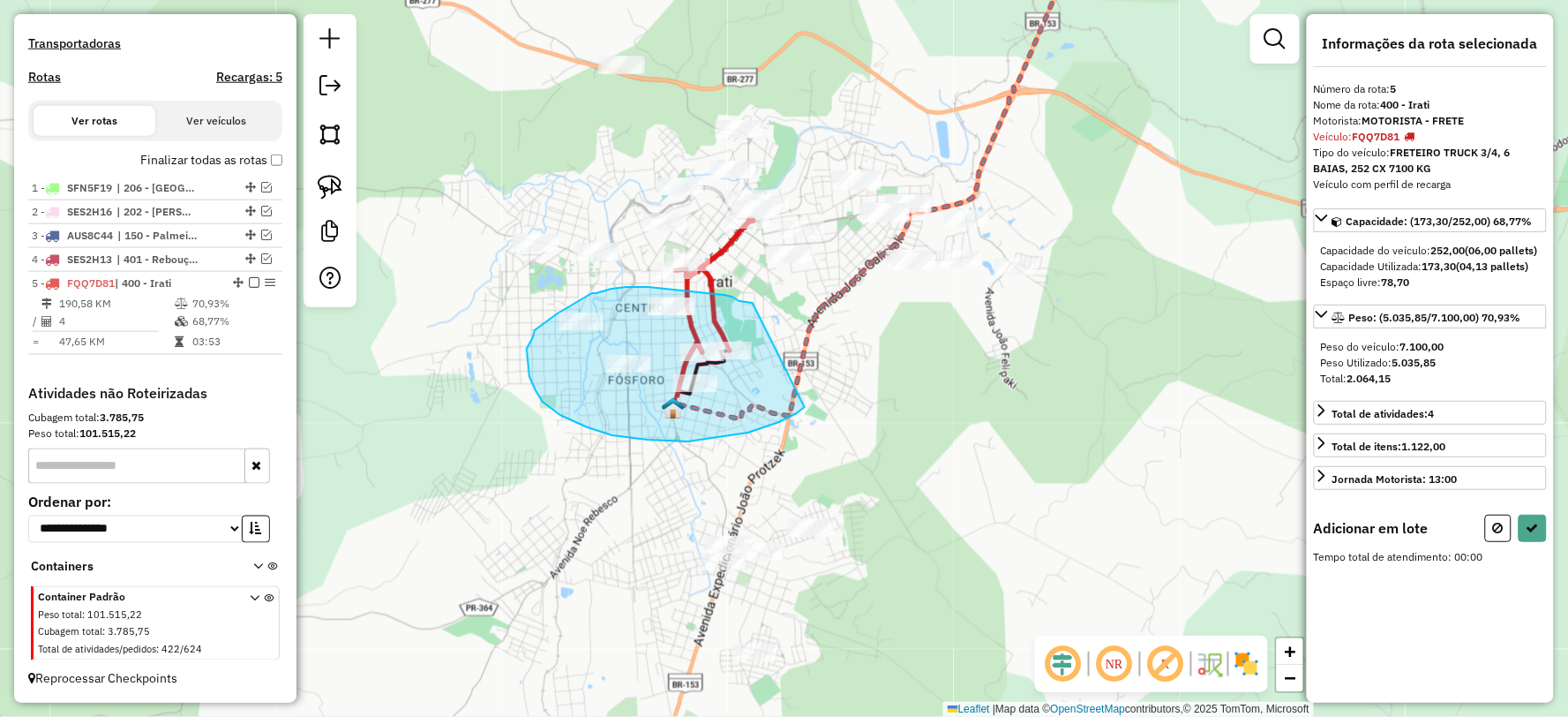
drag, startPoint x: 733, startPoint y: 297, endPoint x: 805, endPoint y: 407, distance: 131.5
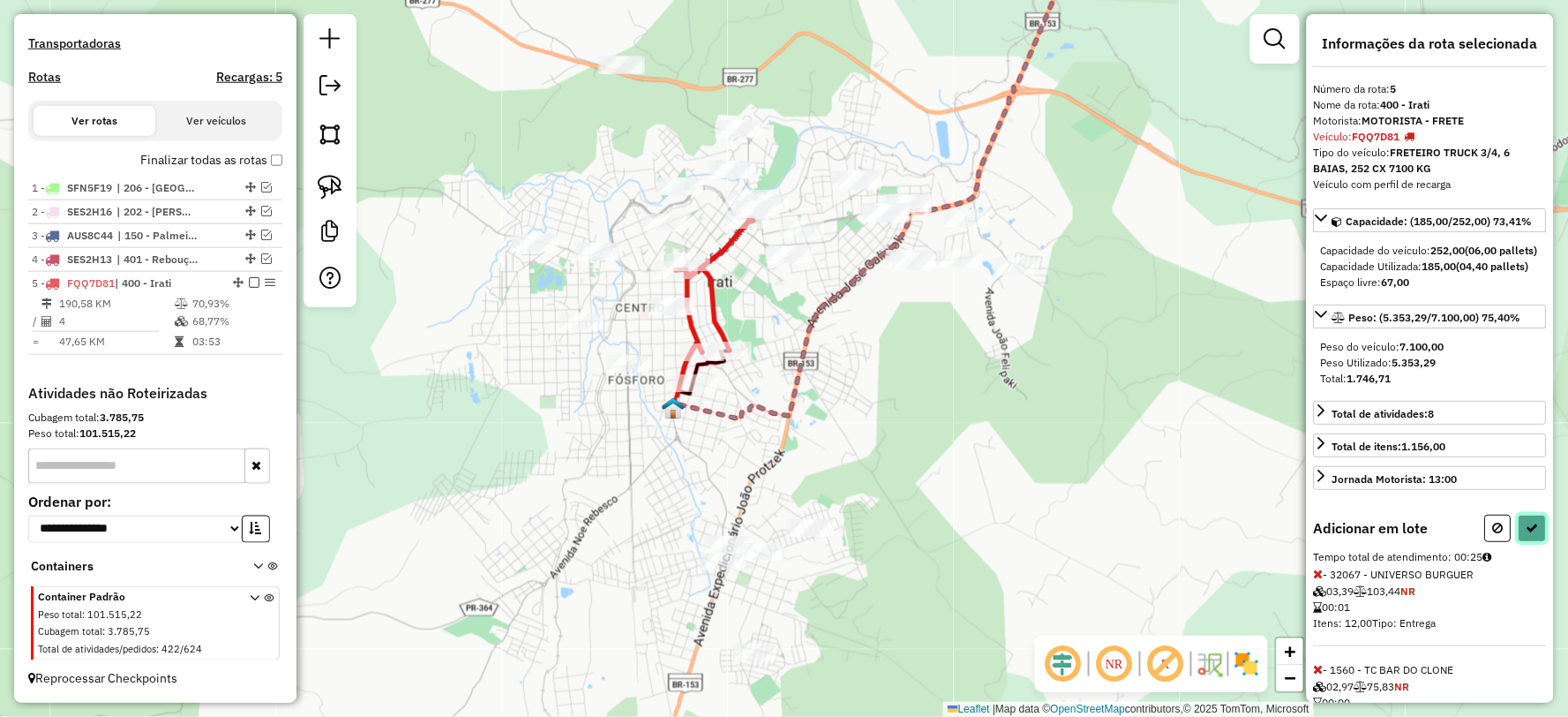
click at [1522, 542] on button at bounding box center [1532, 528] width 28 height 27
select select "**********"
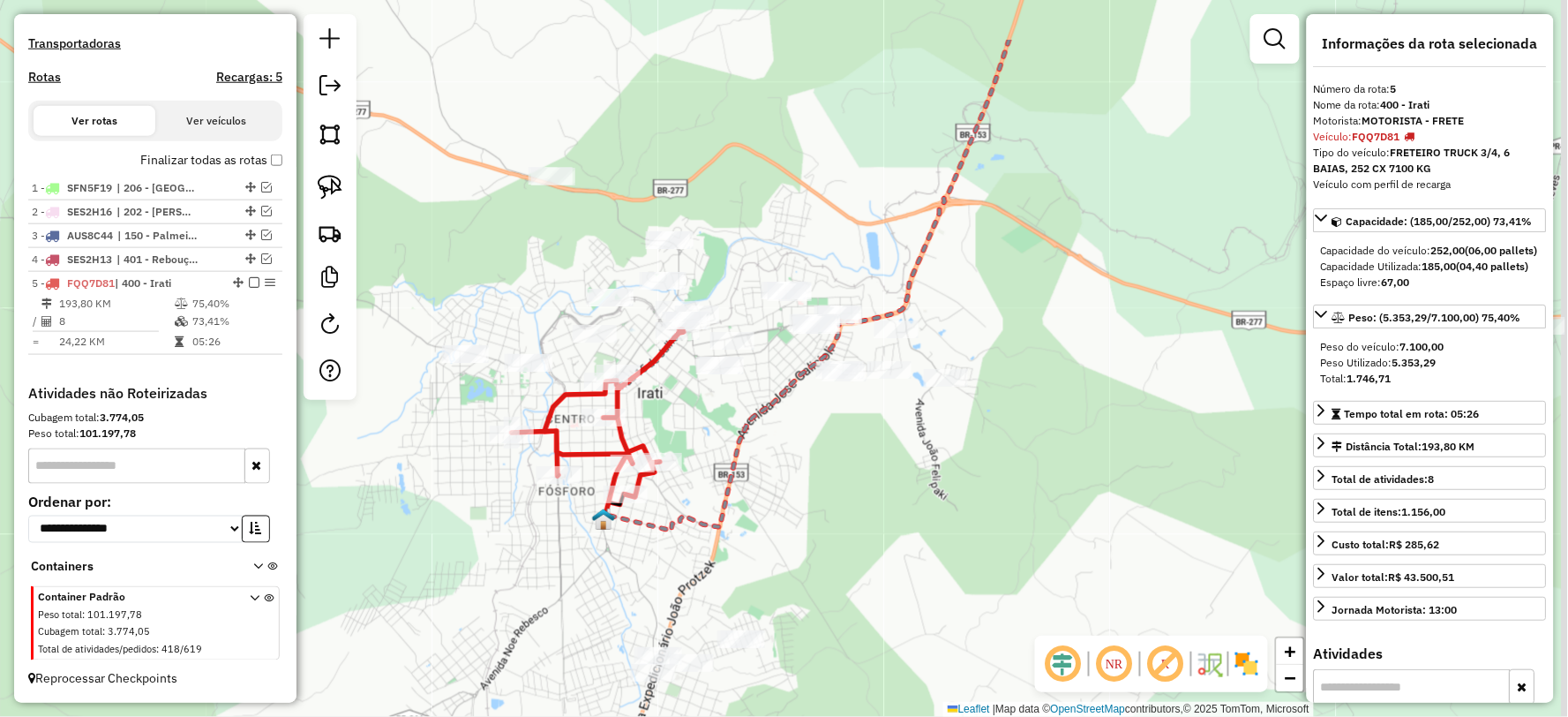
drag, startPoint x: 753, startPoint y: 313, endPoint x: 535, endPoint y: 444, distance: 254.3
click at [535, 448] on div "Janela de atendimento Grade de atendimento Capacidade Transportadoras Veículos …" at bounding box center [784, 358] width 1568 height 717
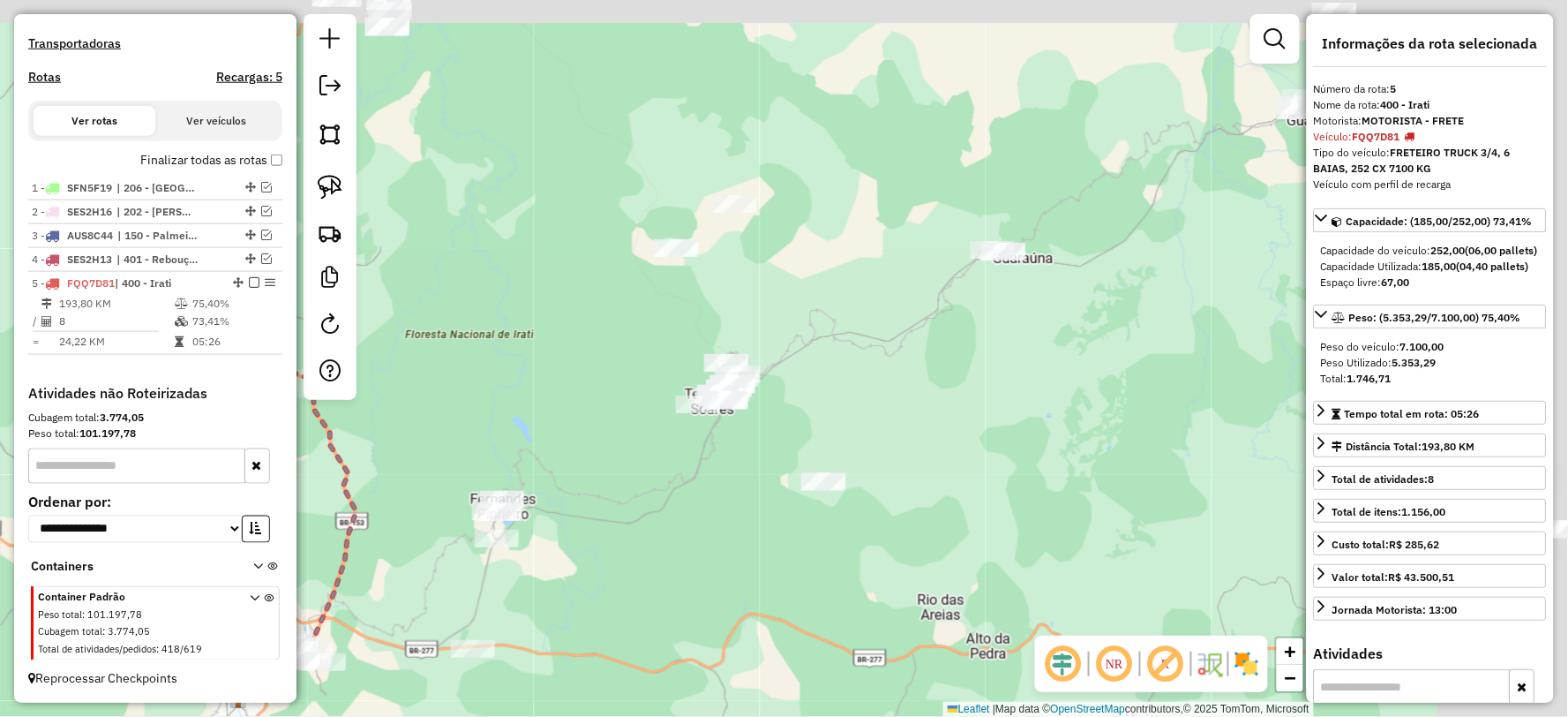
drag, startPoint x: 833, startPoint y: 305, endPoint x: 606, endPoint y: 462, distance: 276.0
click at [606, 462] on div "Janela de atendimento Grade de atendimento Capacidade Transportadoras Veículos …" at bounding box center [784, 358] width 1568 height 717
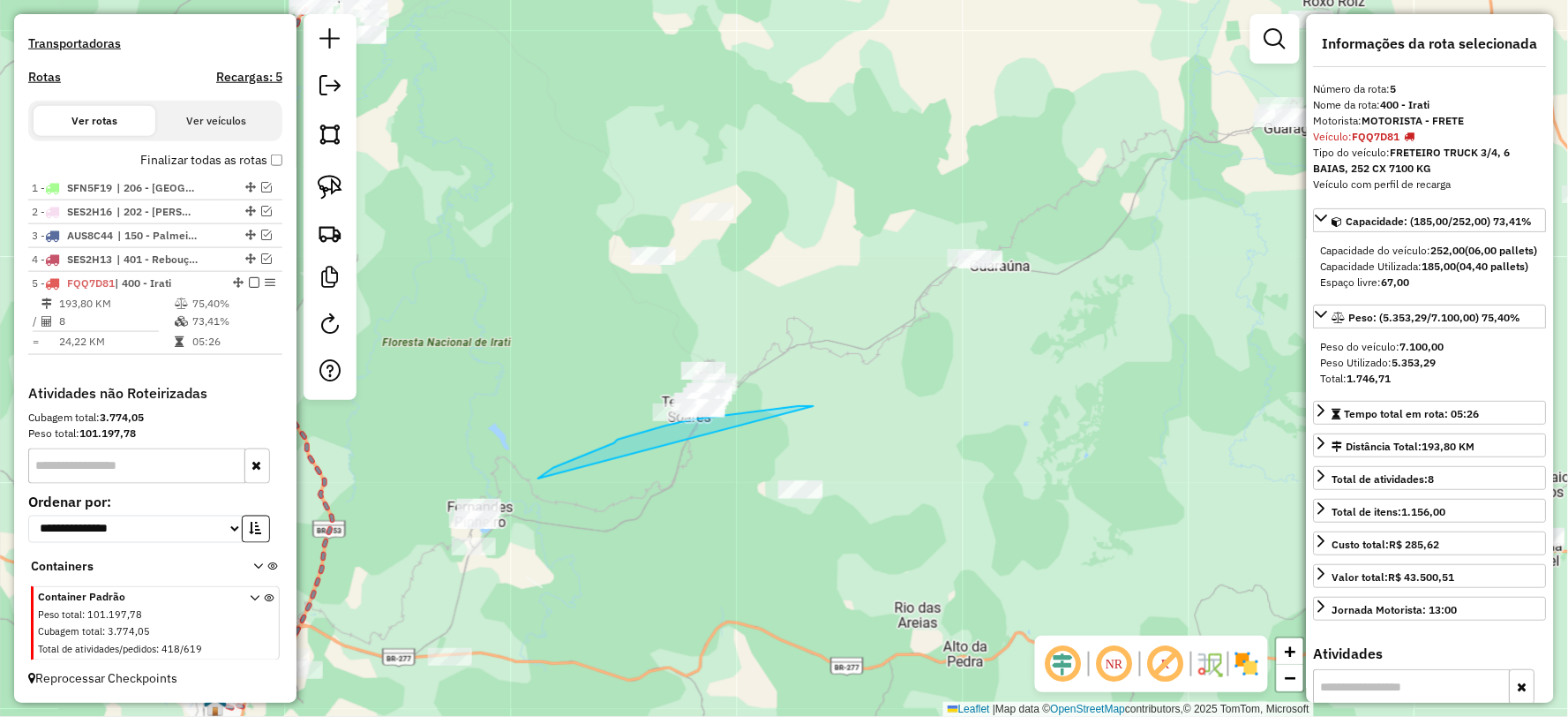
drag, startPoint x: 814, startPoint y: 406, endPoint x: 761, endPoint y: 396, distance: 53.9
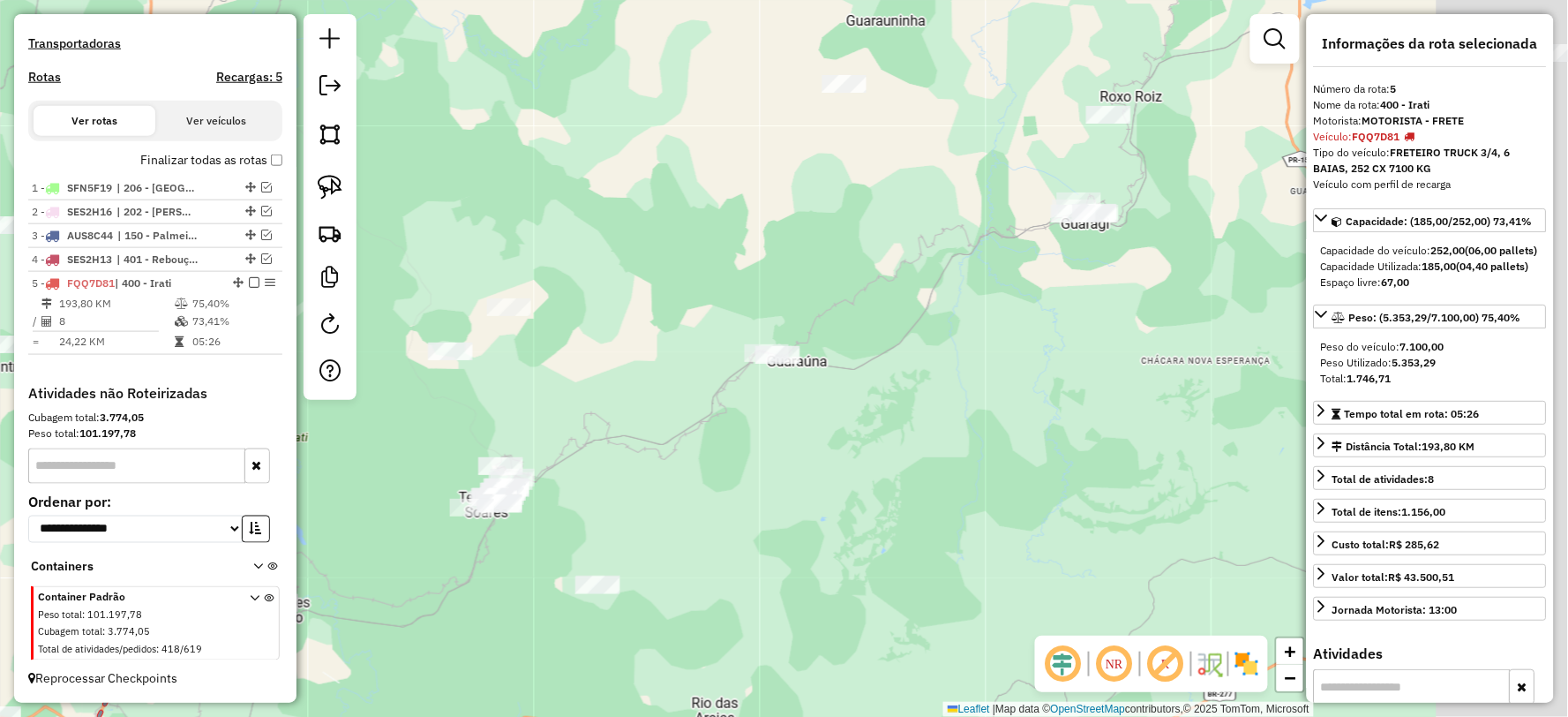
drag, startPoint x: 1085, startPoint y: 407, endPoint x: 947, endPoint y: 469, distance: 151.3
click at [947, 469] on div "Janela de atendimento Grade de atendimento Capacidade Transportadoras Veículos …" at bounding box center [784, 358] width 1568 height 717
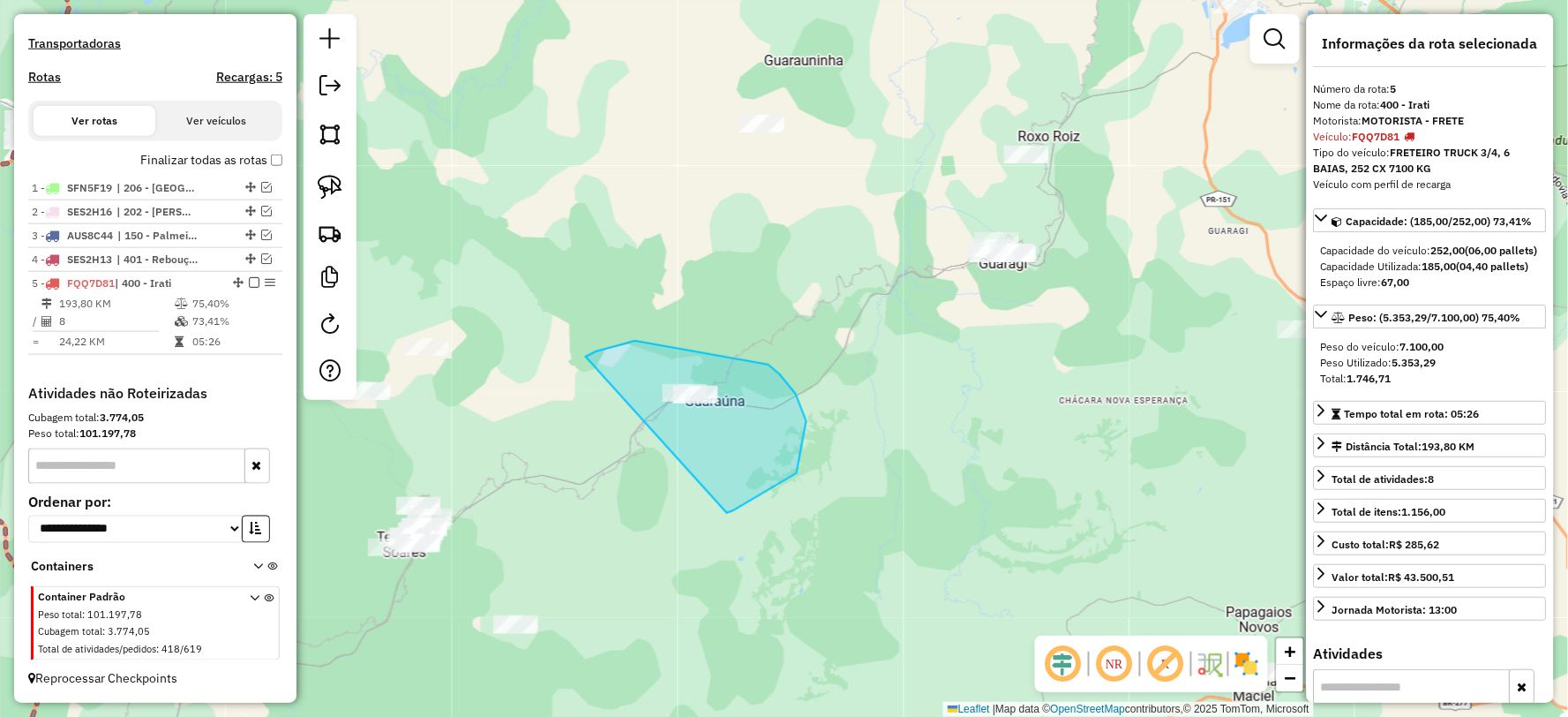
drag, startPoint x: 727, startPoint y: 513, endPoint x: 577, endPoint y: 452, distance: 161.9
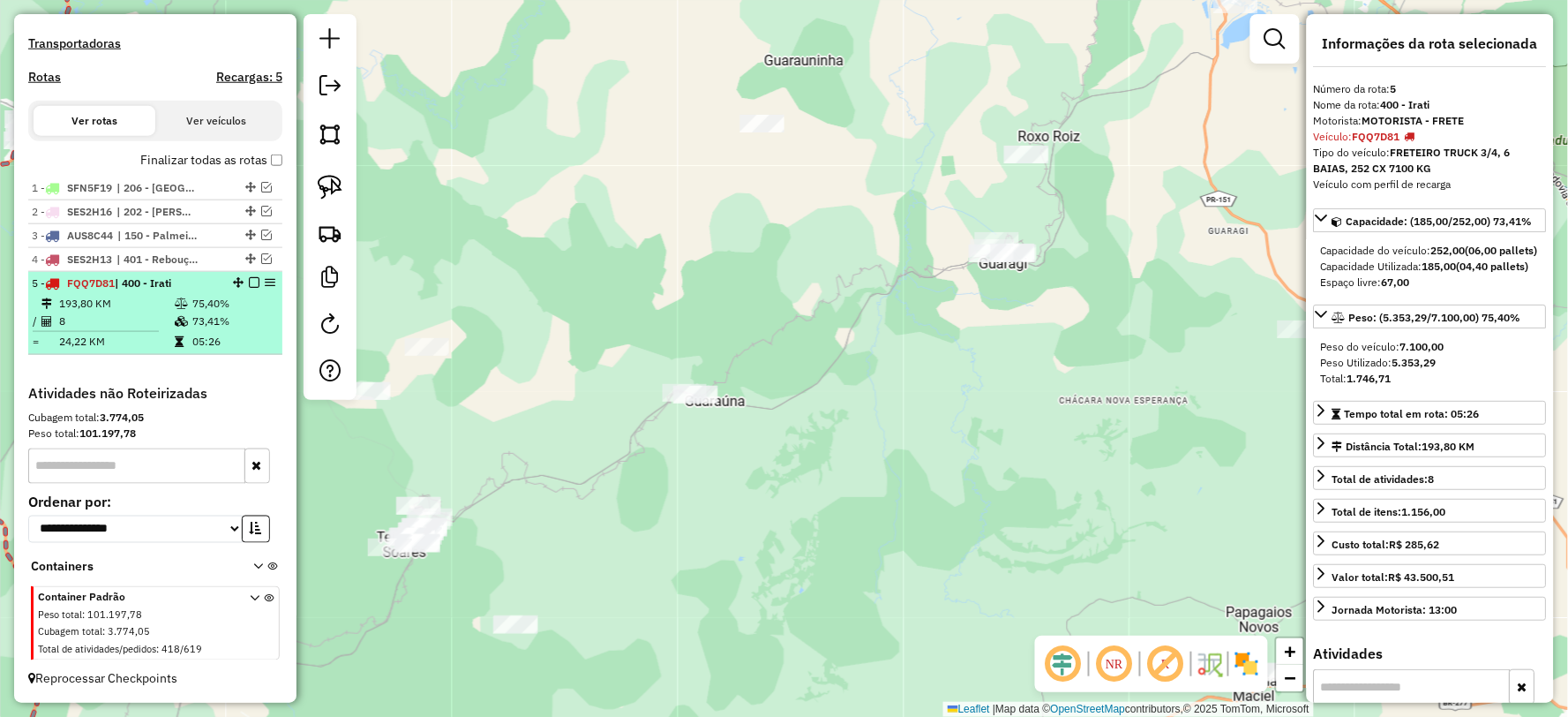
click at [192, 320] on td "73,41%" at bounding box center [233, 321] width 84 height 18
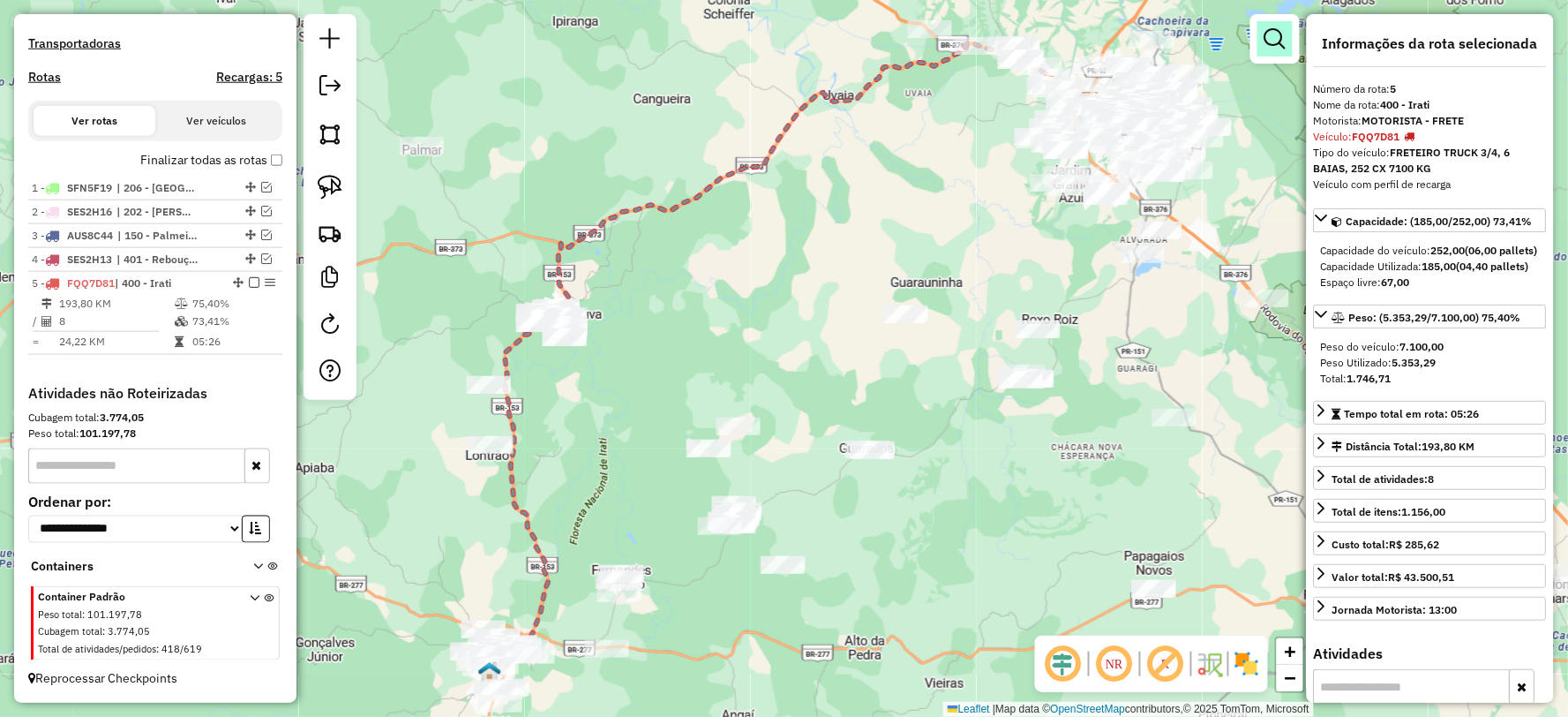
click at [1276, 44] on em at bounding box center [1275, 39] width 22 height 22
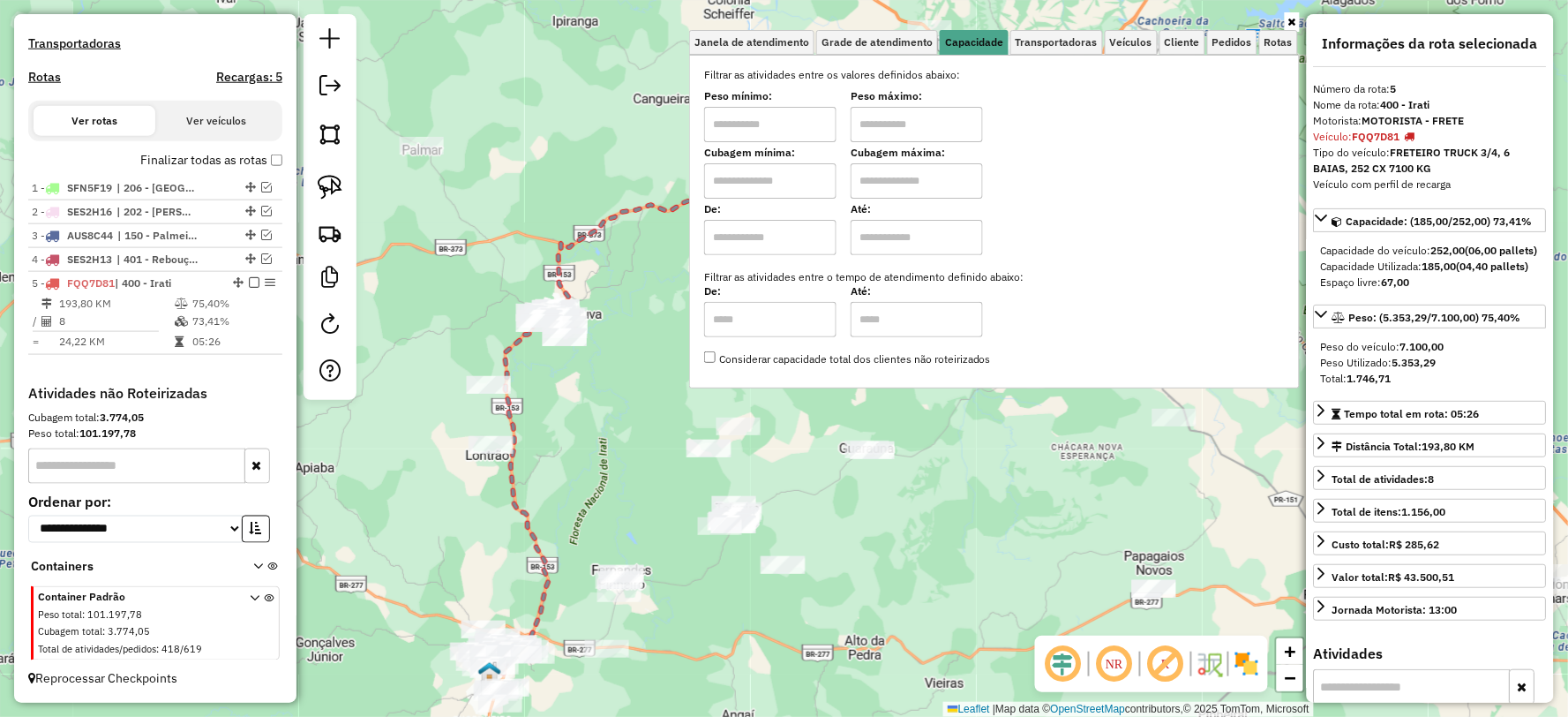
click at [1290, 21] on icon at bounding box center [1292, 22] width 8 height 11
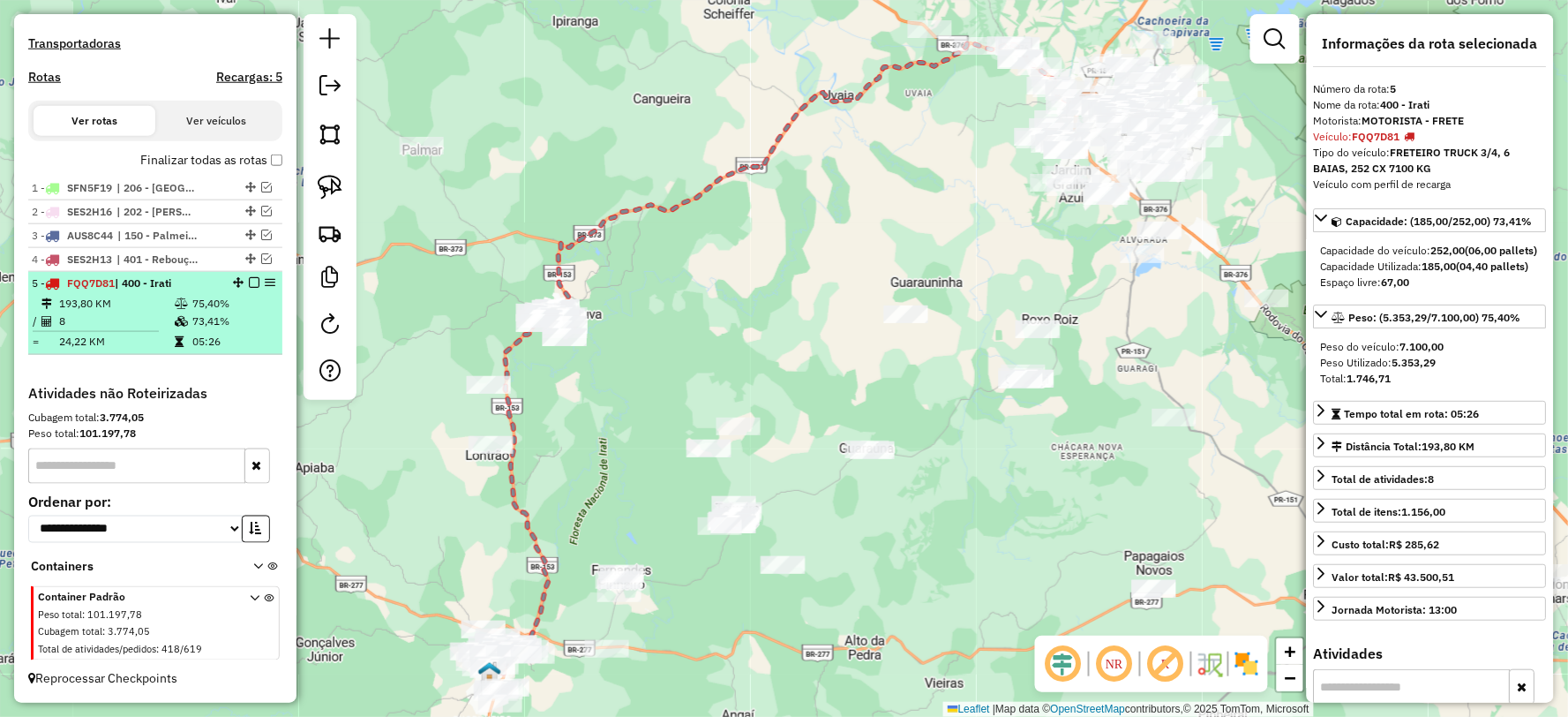
click at [183, 315] on td at bounding box center [183, 321] width 18 height 18
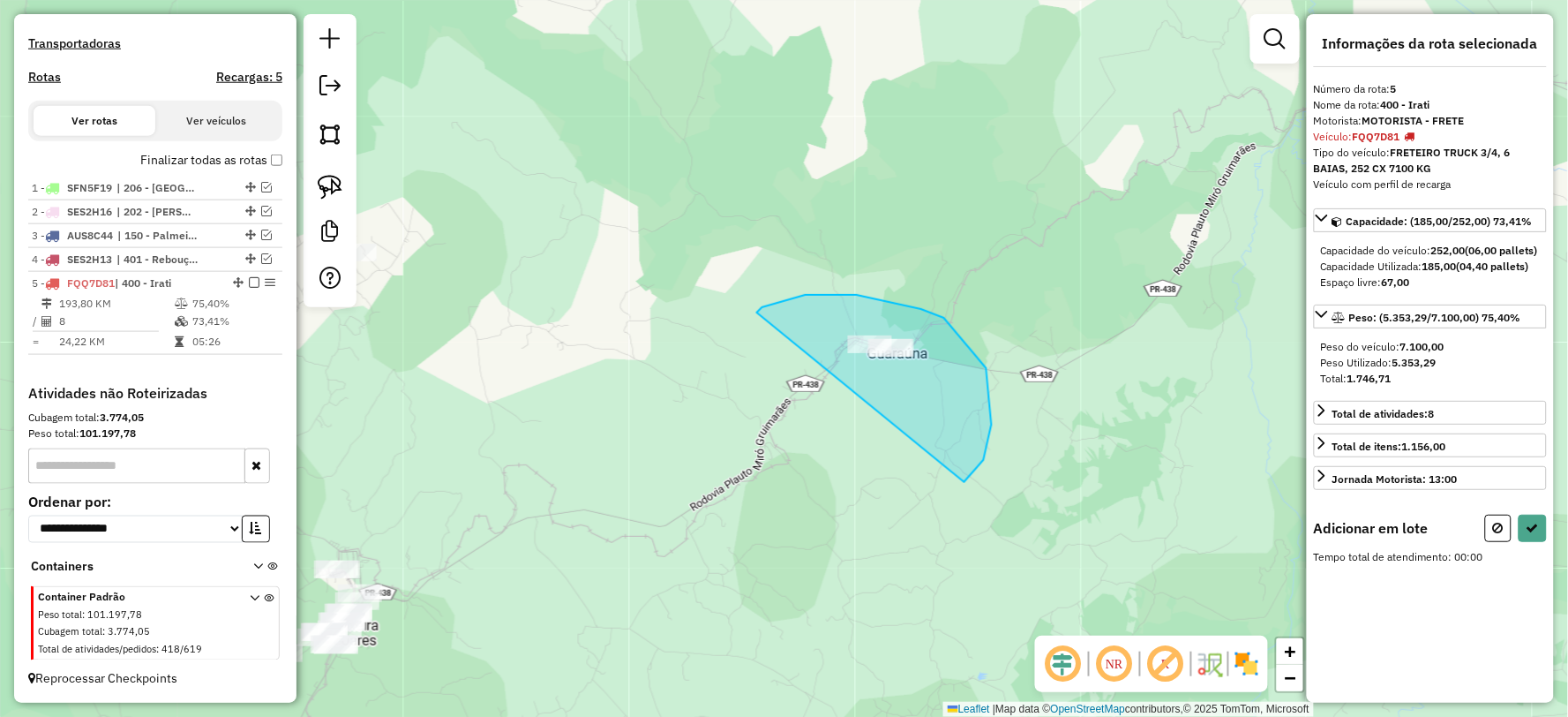
drag, startPoint x: 965, startPoint y: 482, endPoint x: 753, endPoint y: 372, distance: 238.8
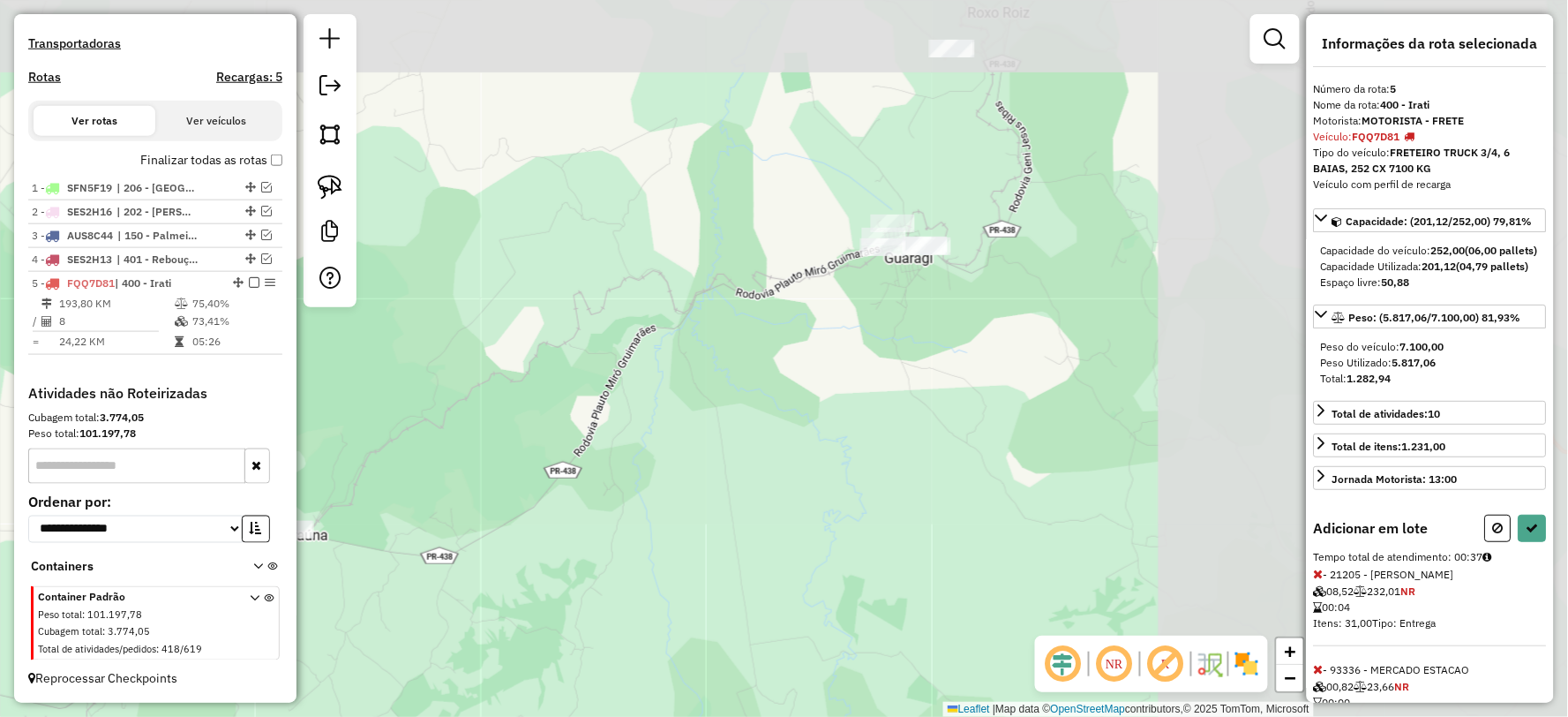
drag, startPoint x: 1096, startPoint y: 409, endPoint x: 477, endPoint y: 604, distance: 649.0
click at [475, 604] on div "Janela de atendimento Grade de atendimento Capacidade Transportadoras Veículos …" at bounding box center [784, 358] width 1568 height 717
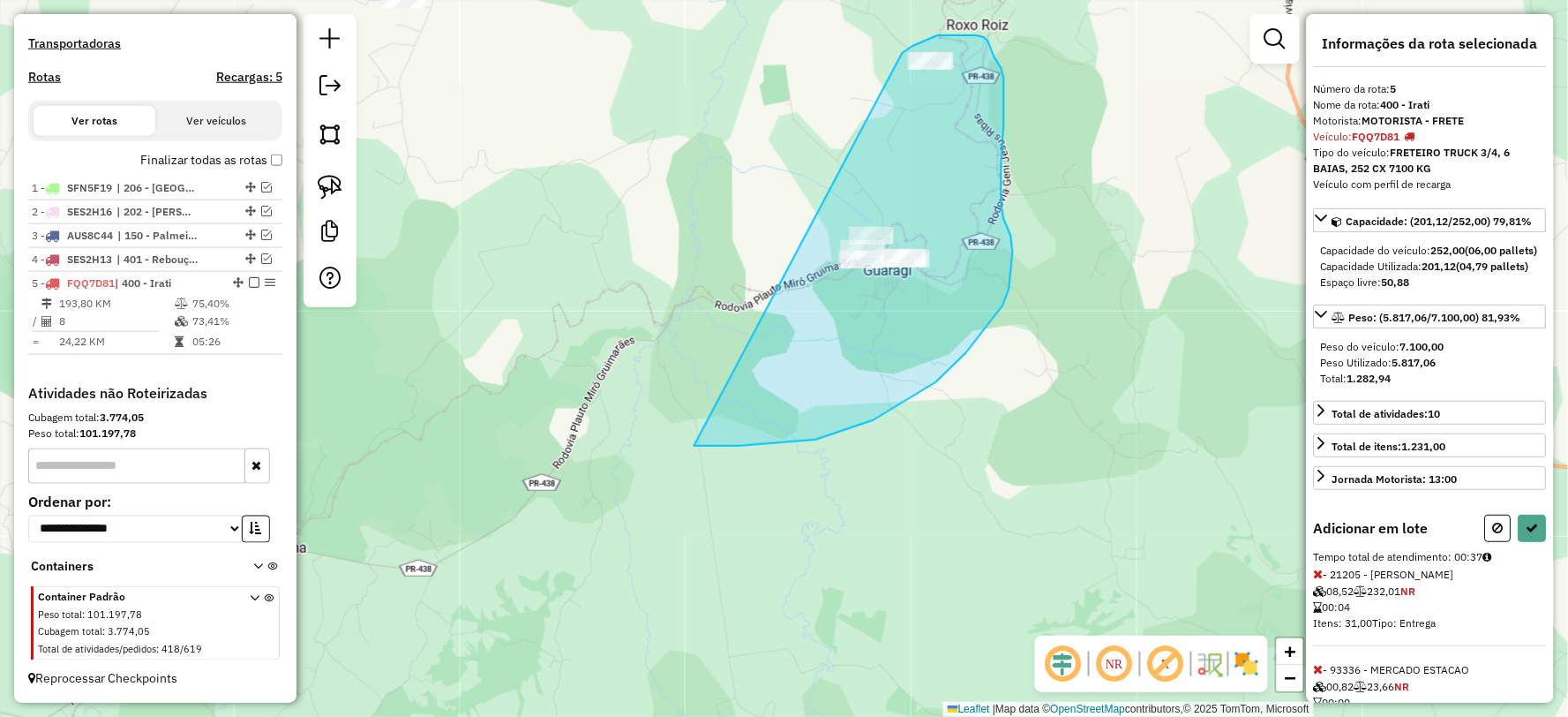
drag, startPoint x: 739, startPoint y: 446, endPoint x: 788, endPoint y: 130, distance: 319.8
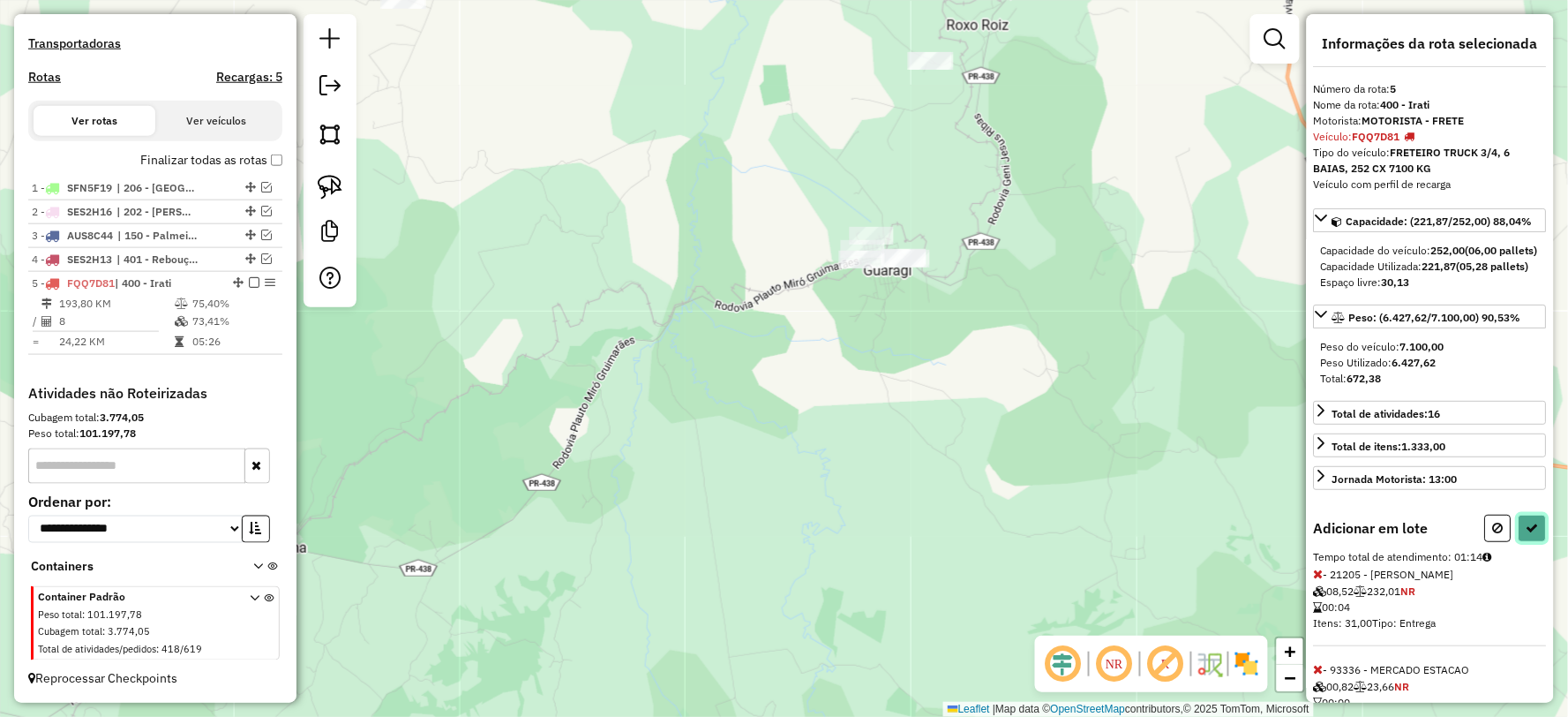
click at [1531, 534] on icon at bounding box center [1533, 528] width 13 height 13
select select "**********"
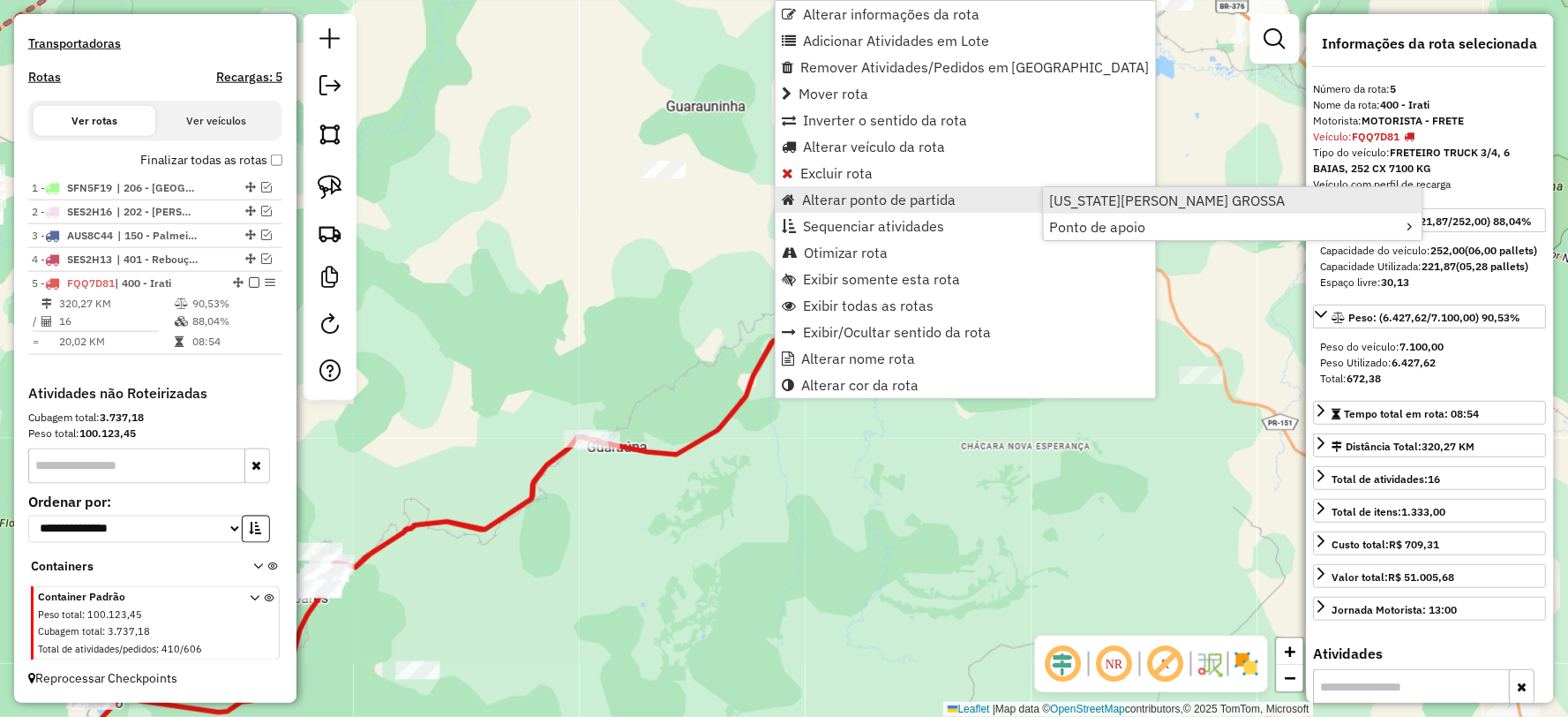
click at [1116, 200] on span "[US_STATE][PERSON_NAME] GROSSA" at bounding box center [1168, 201] width 236 height 14
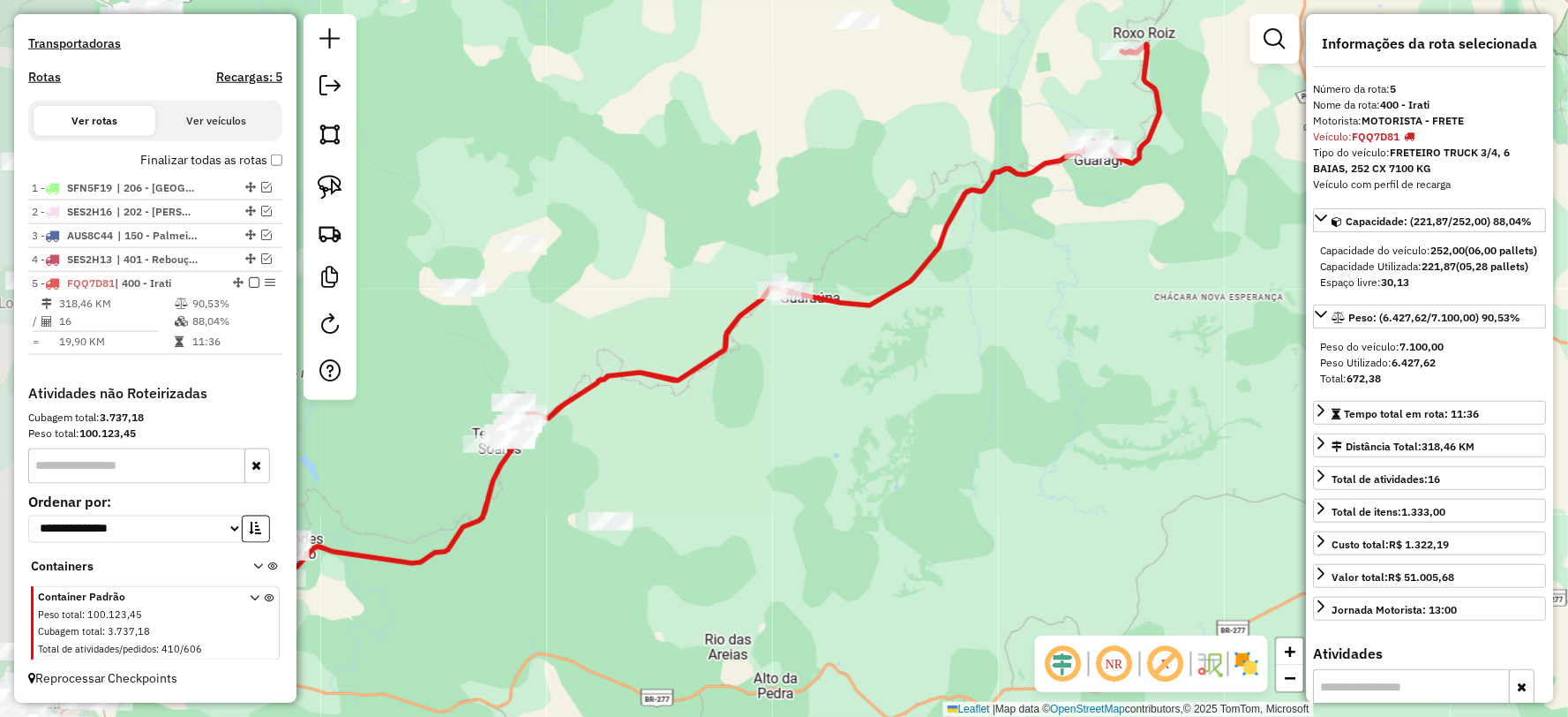
drag, startPoint x: 707, startPoint y: 607, endPoint x: 888, endPoint y: 470, distance: 227.0
click at [888, 470] on div "Janela de atendimento Grade de atendimento Capacidade Transportadoras Veículos …" at bounding box center [784, 358] width 1568 height 717
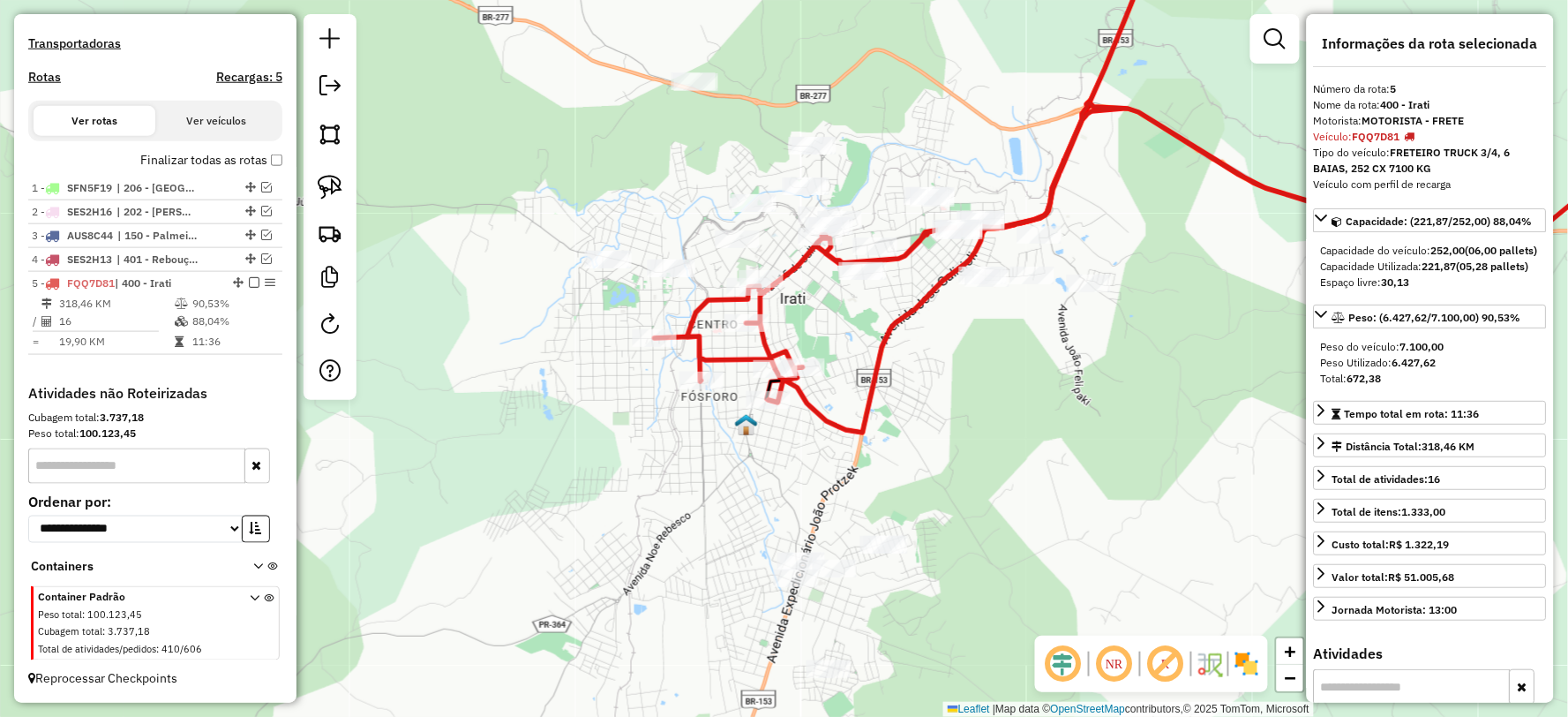
drag, startPoint x: 686, startPoint y: 478, endPoint x: 783, endPoint y: 470, distance: 97.3
click at [783, 470] on div "Janela de atendimento Grade de atendimento Capacidade Transportadoras Veículos …" at bounding box center [784, 358] width 1568 height 717
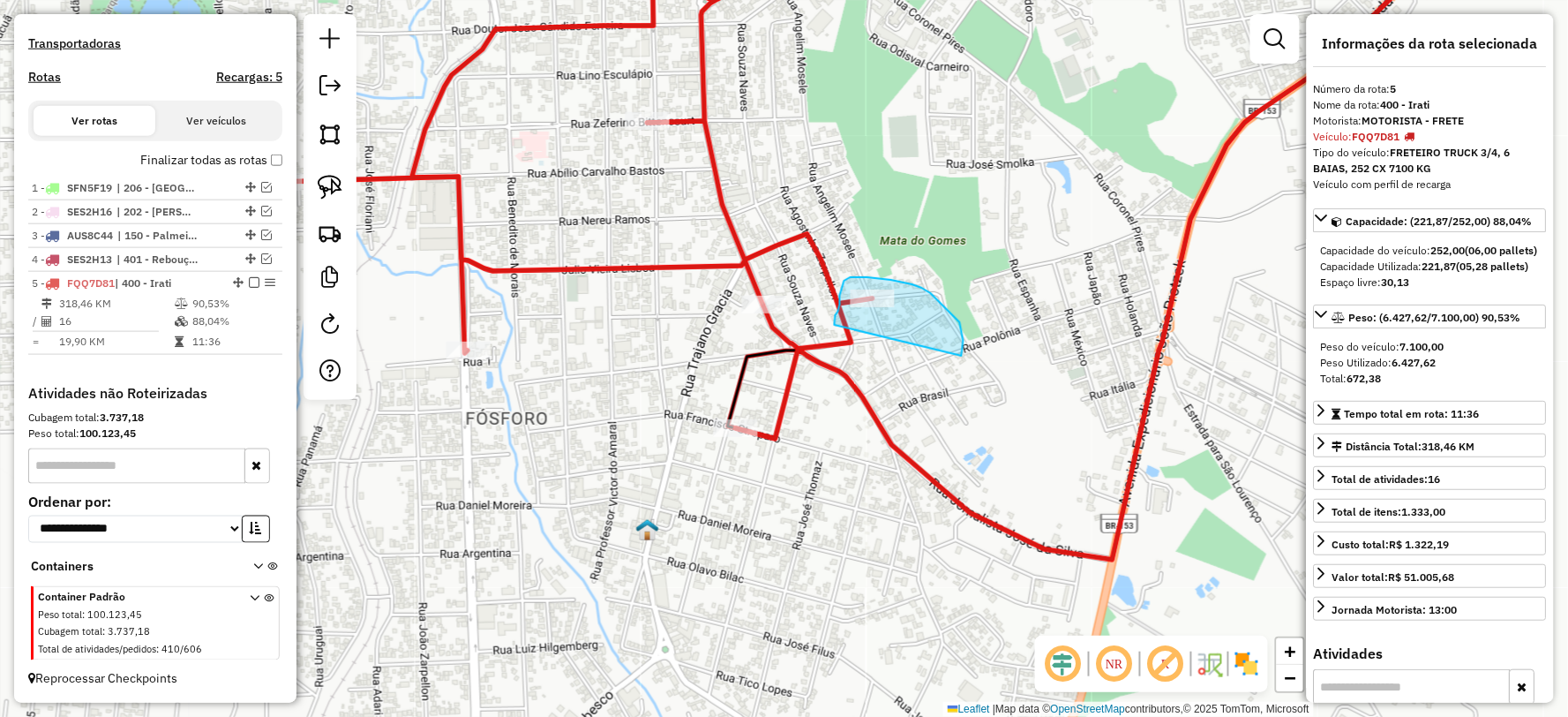
drag, startPoint x: 960, startPoint y: 322, endPoint x: 848, endPoint y: 391, distance: 131.5
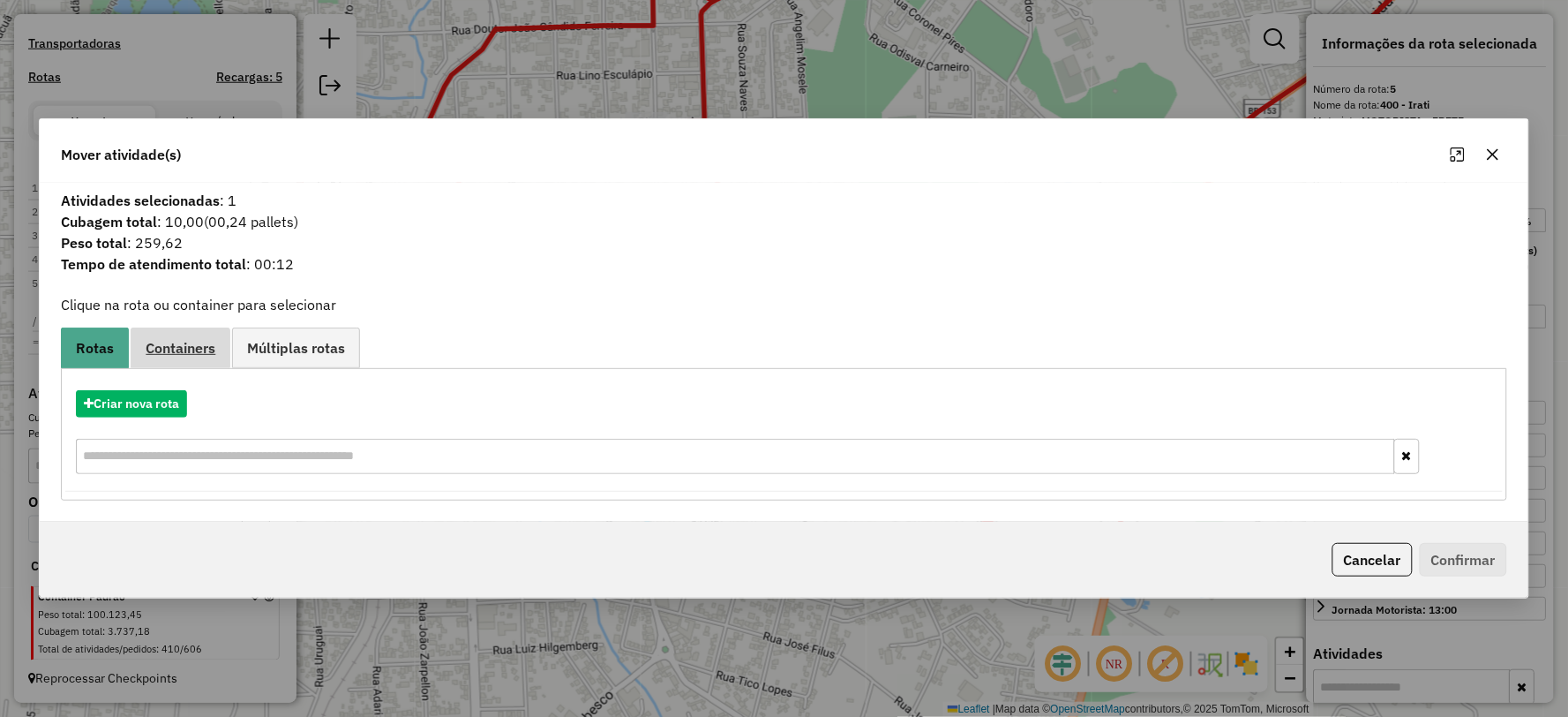
click at [192, 341] on span "Containers" at bounding box center [181, 348] width 70 height 14
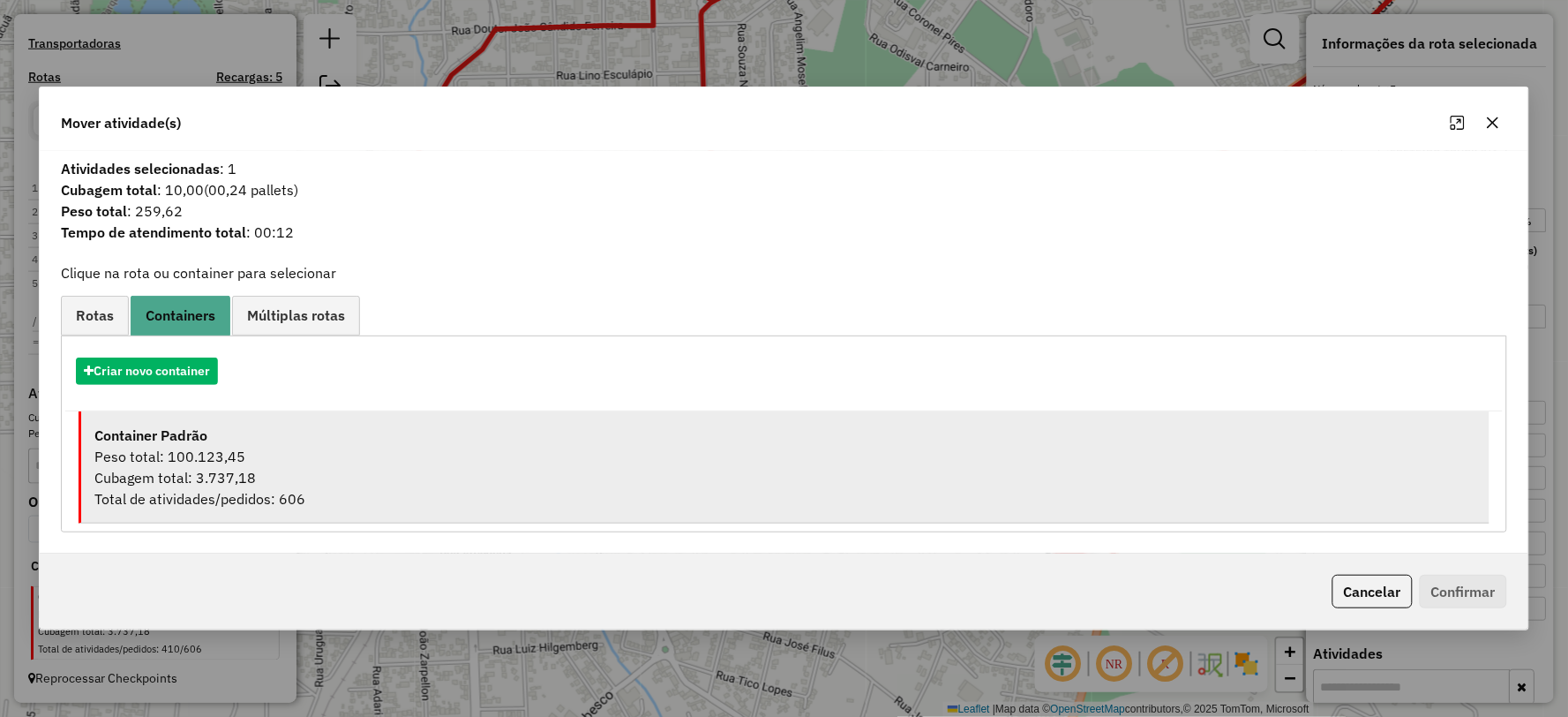
click at [297, 483] on div "Cubagem total: 3.737,18" at bounding box center [785, 478] width 1381 height 22
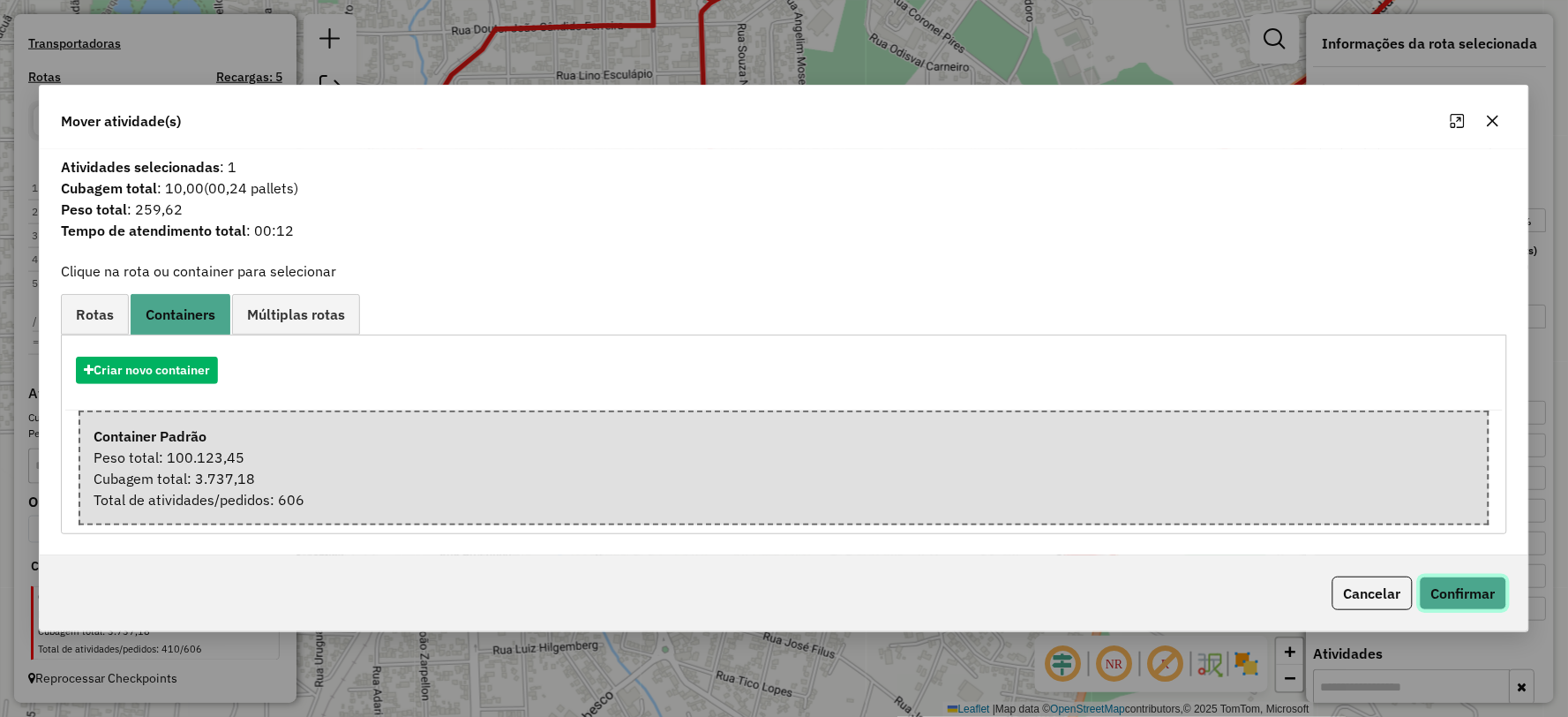
click at [1475, 585] on button "Confirmar" at bounding box center [1463, 593] width 87 height 33
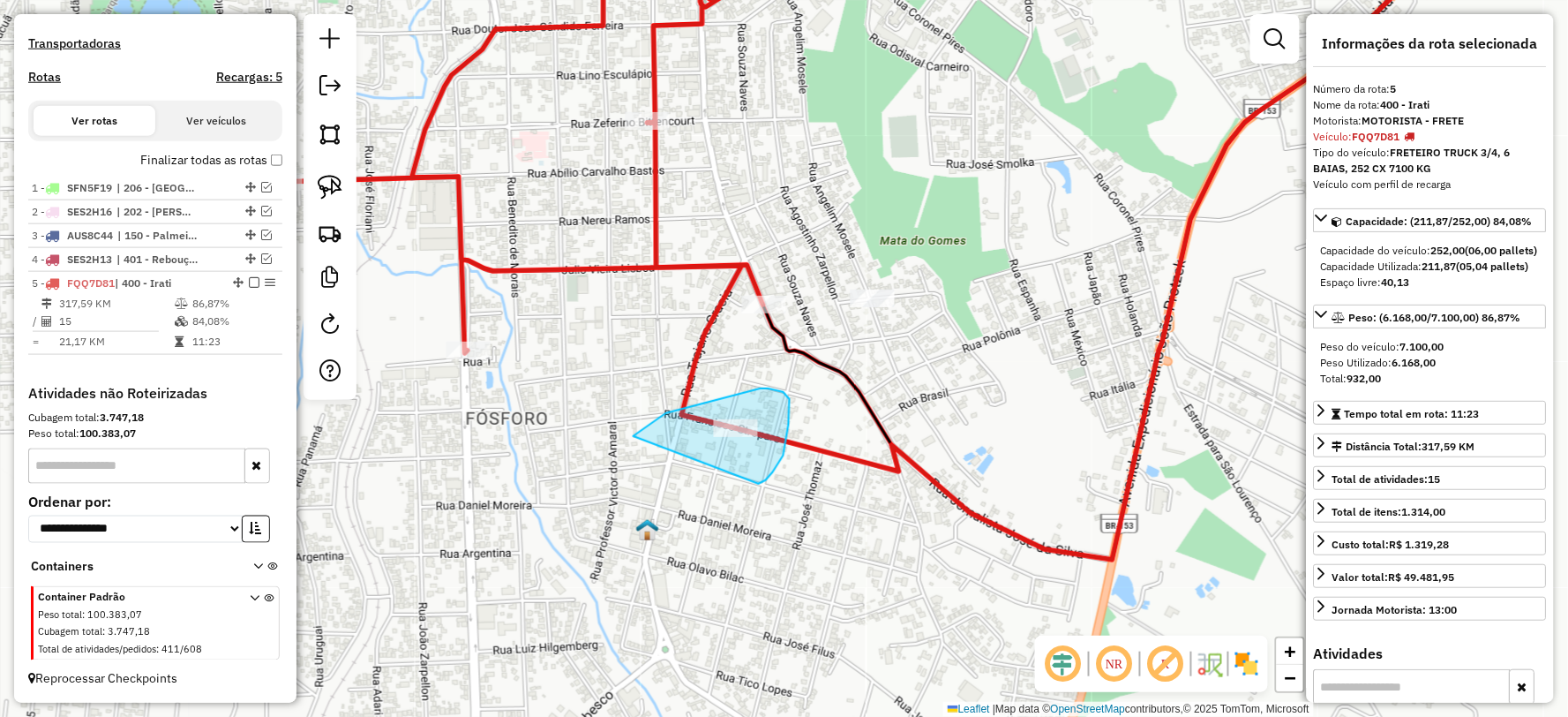
drag, startPoint x: 762, startPoint y: 483, endPoint x: 606, endPoint y: 473, distance: 156.3
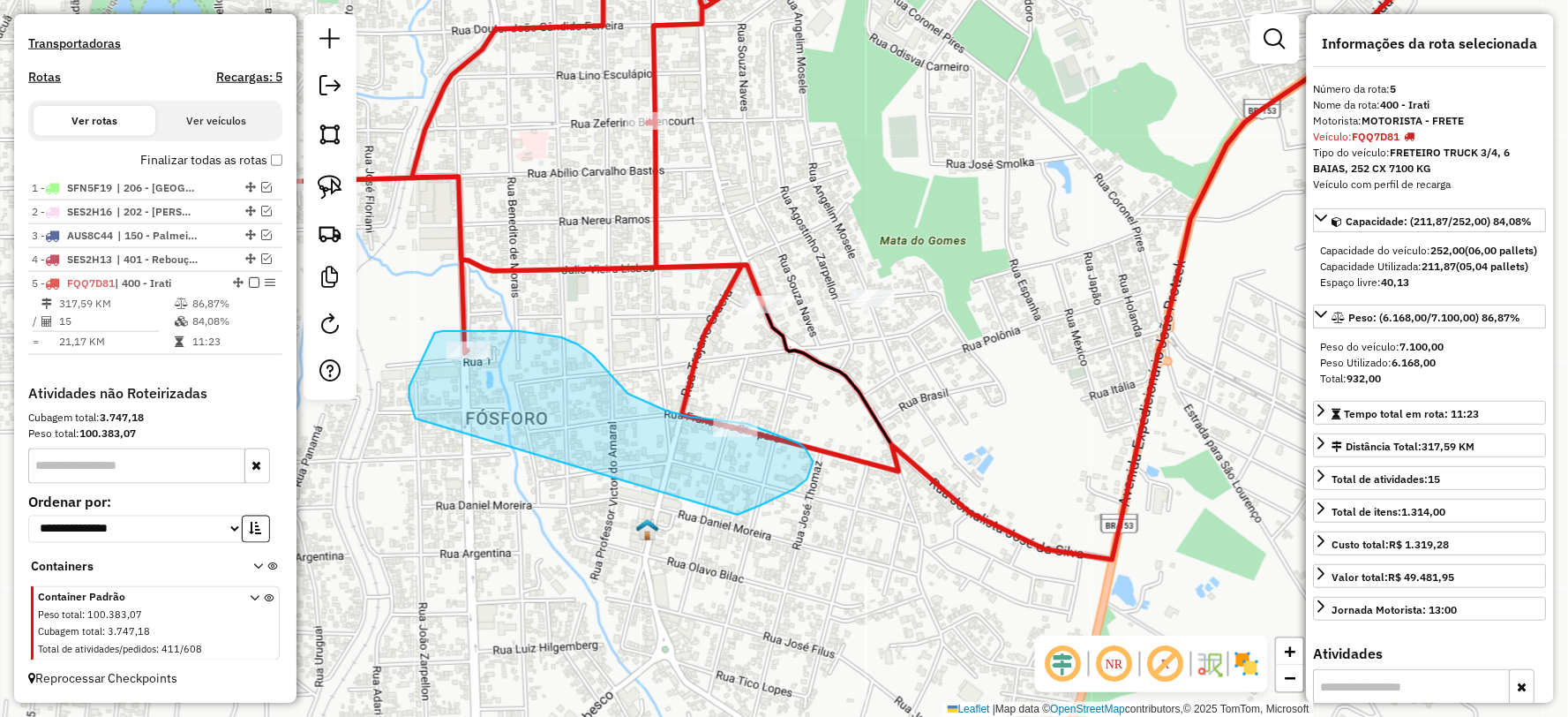
drag, startPoint x: 737, startPoint y: 515, endPoint x: 415, endPoint y: 418, distance: 336.3
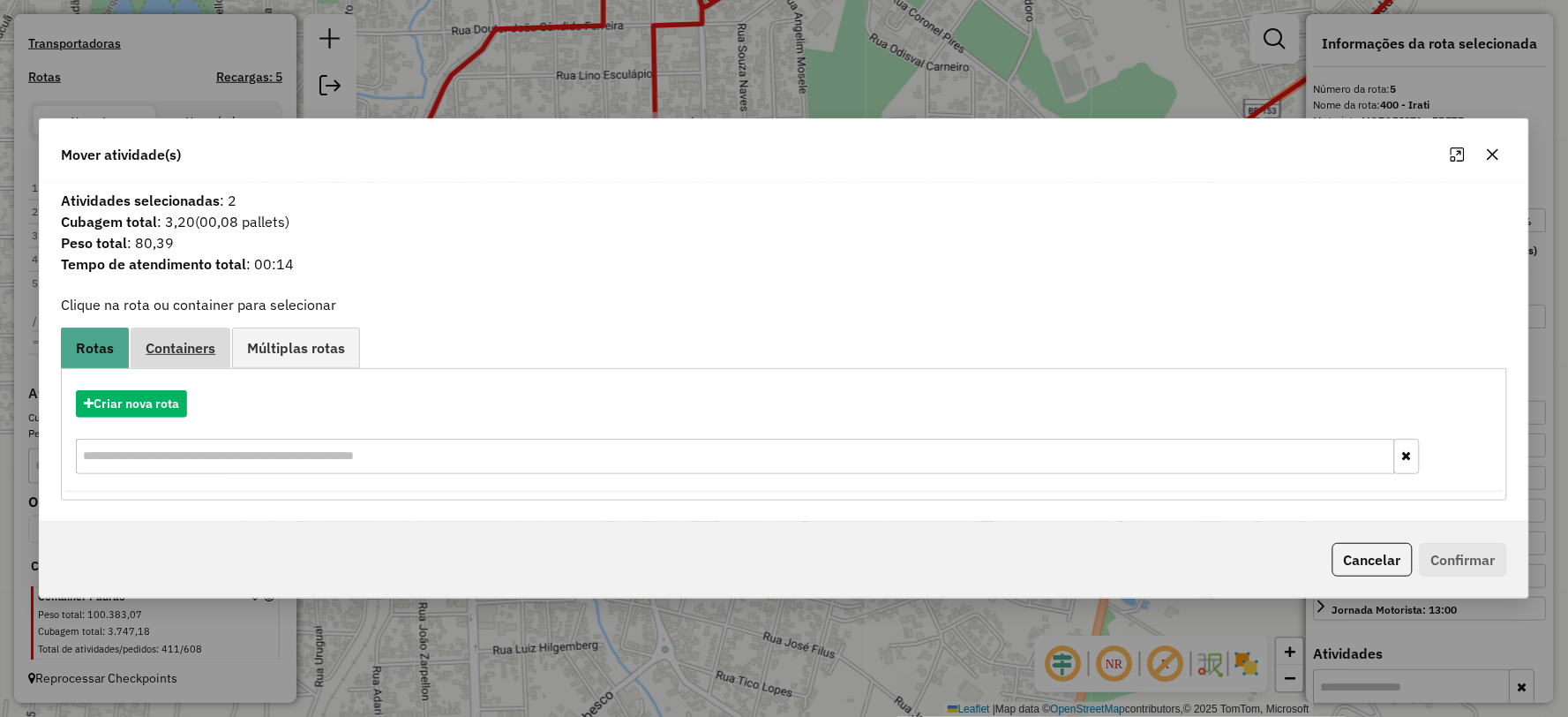
click at [174, 347] on span "Containers" at bounding box center [181, 348] width 70 height 14
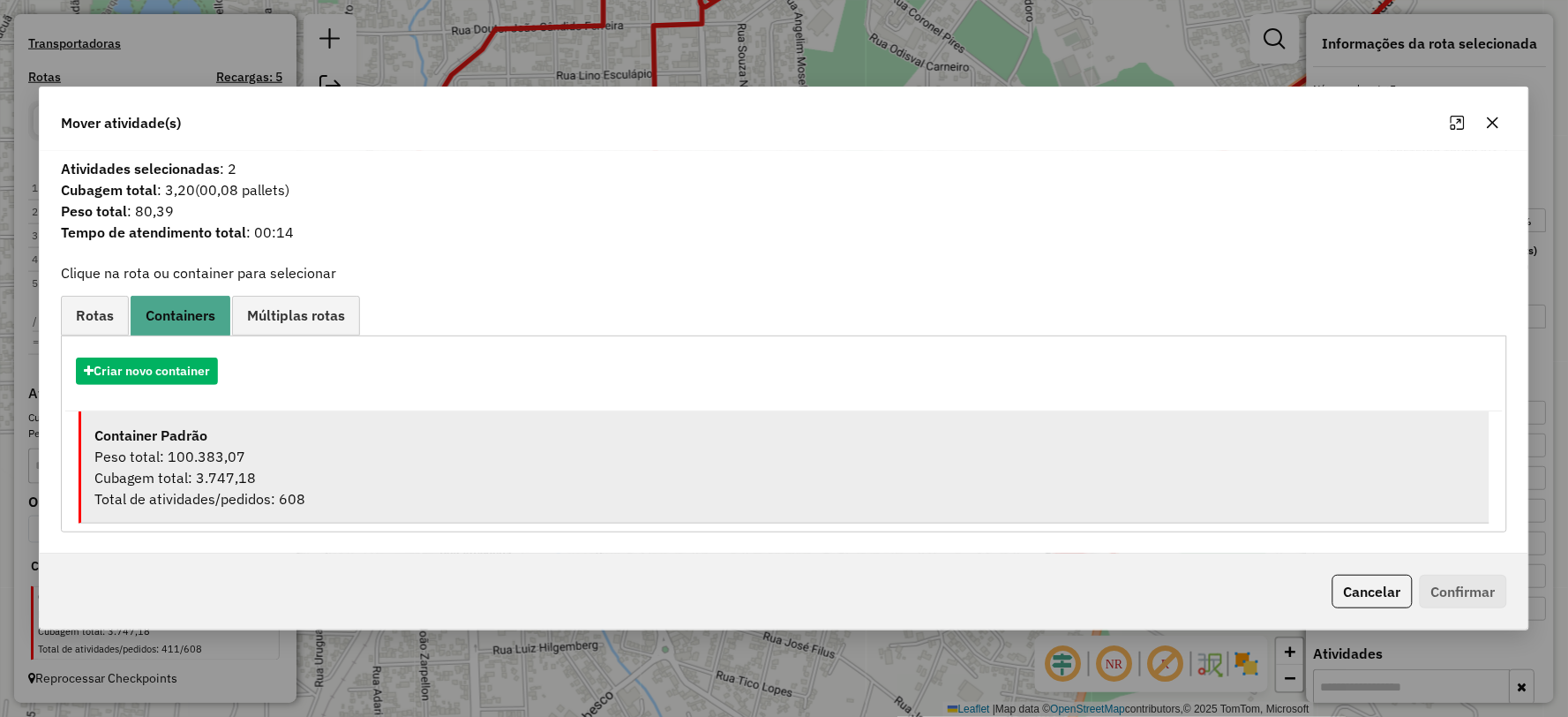
click at [201, 473] on div "Cubagem total: 3.747,18" at bounding box center [785, 478] width 1381 height 22
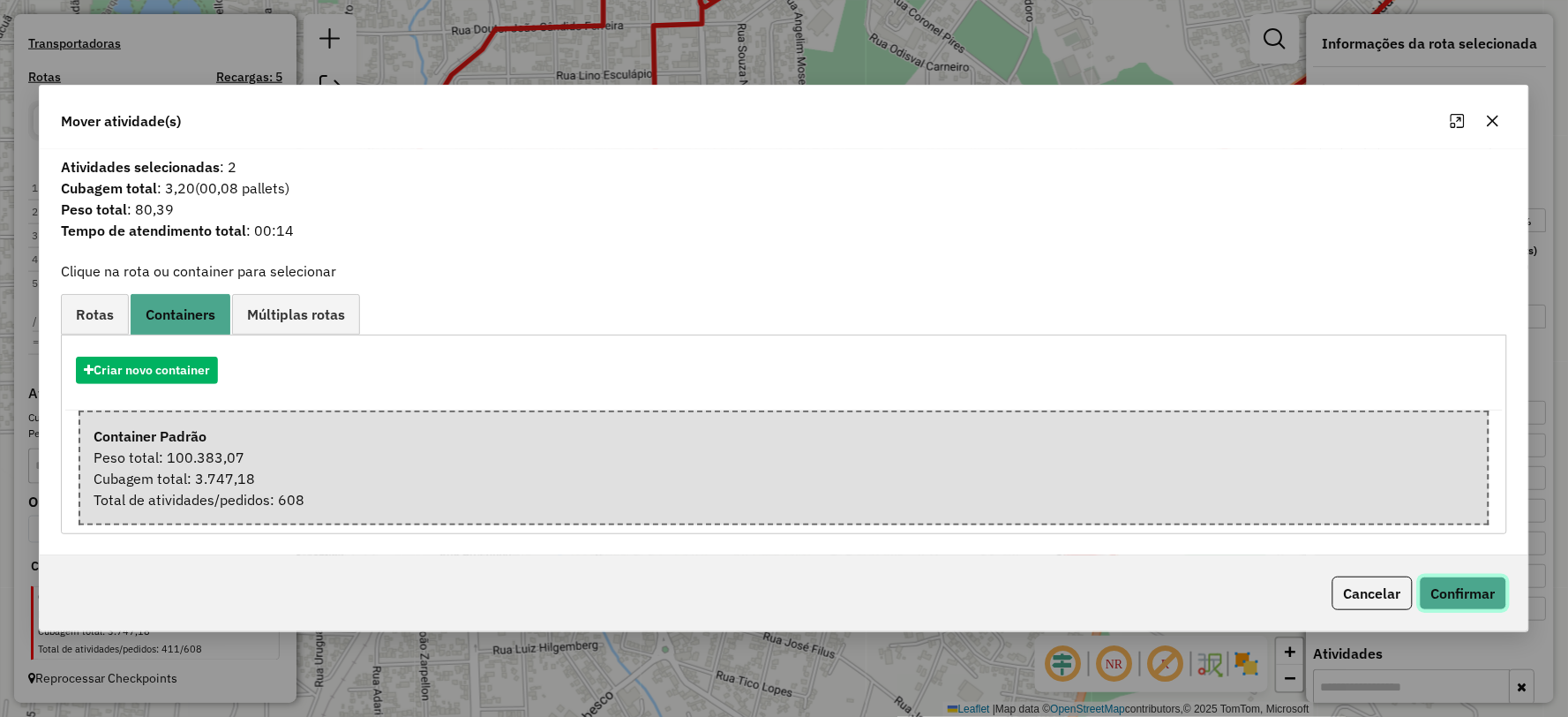
click at [1443, 587] on button "Confirmar" at bounding box center [1463, 593] width 87 height 33
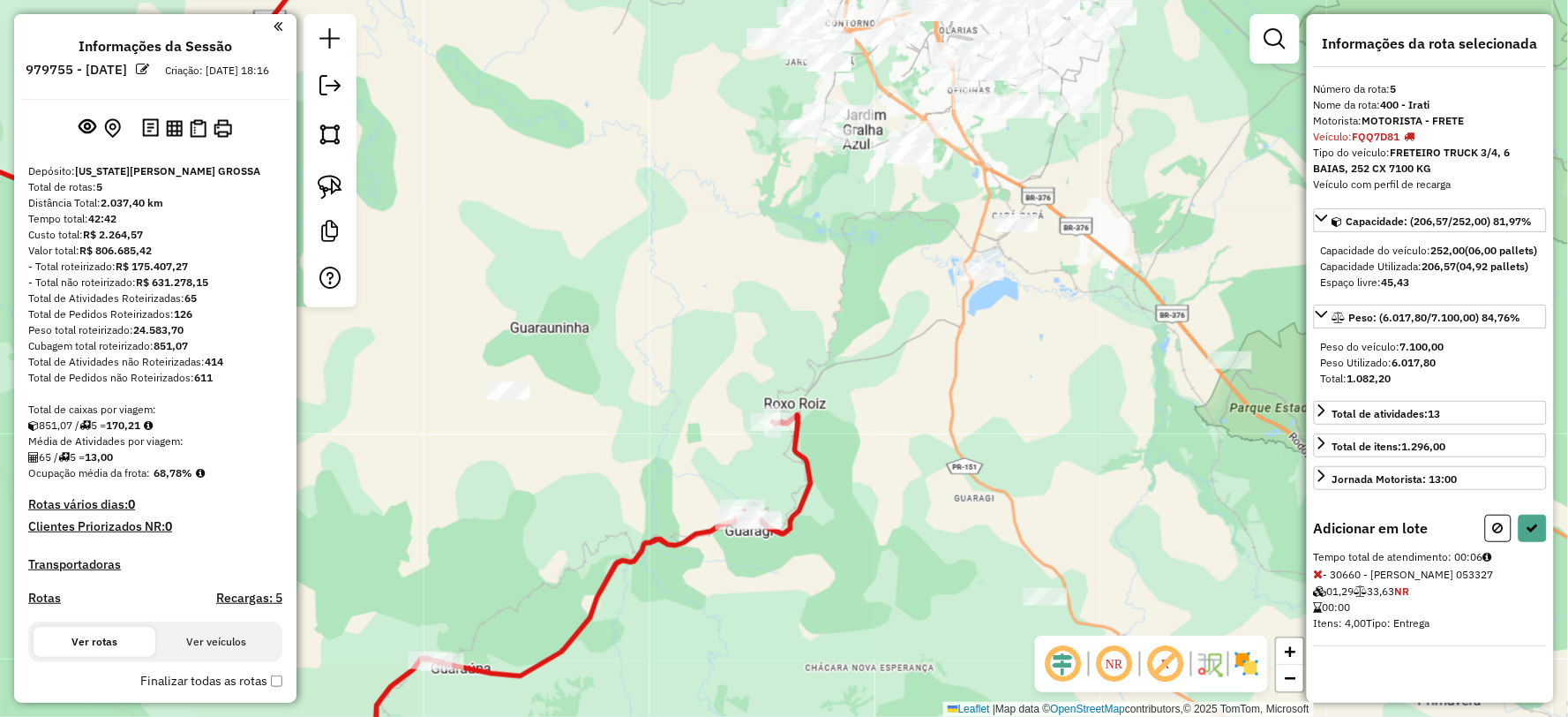
scroll to position [536, 0]
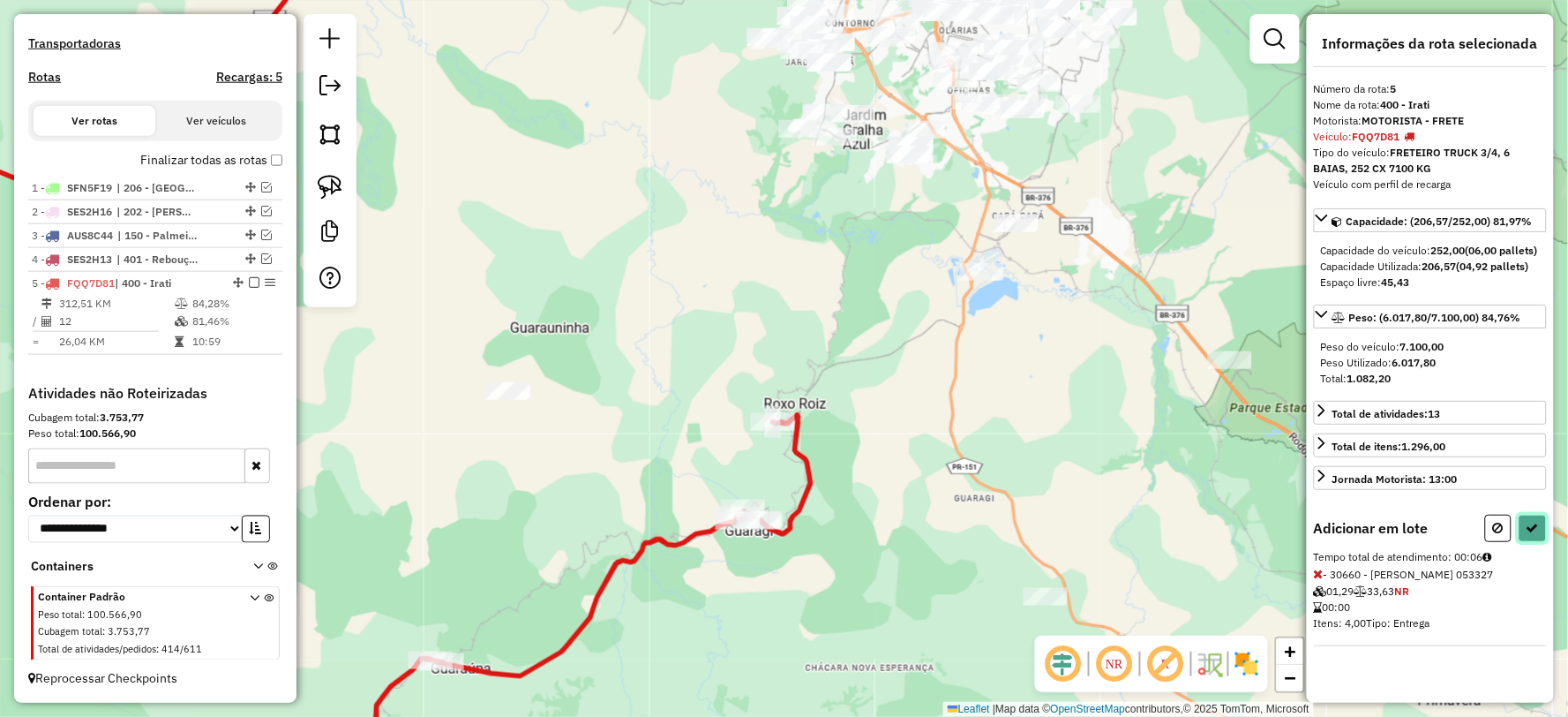
click at [1545, 542] on button at bounding box center [1532, 528] width 28 height 27
select select "**********"
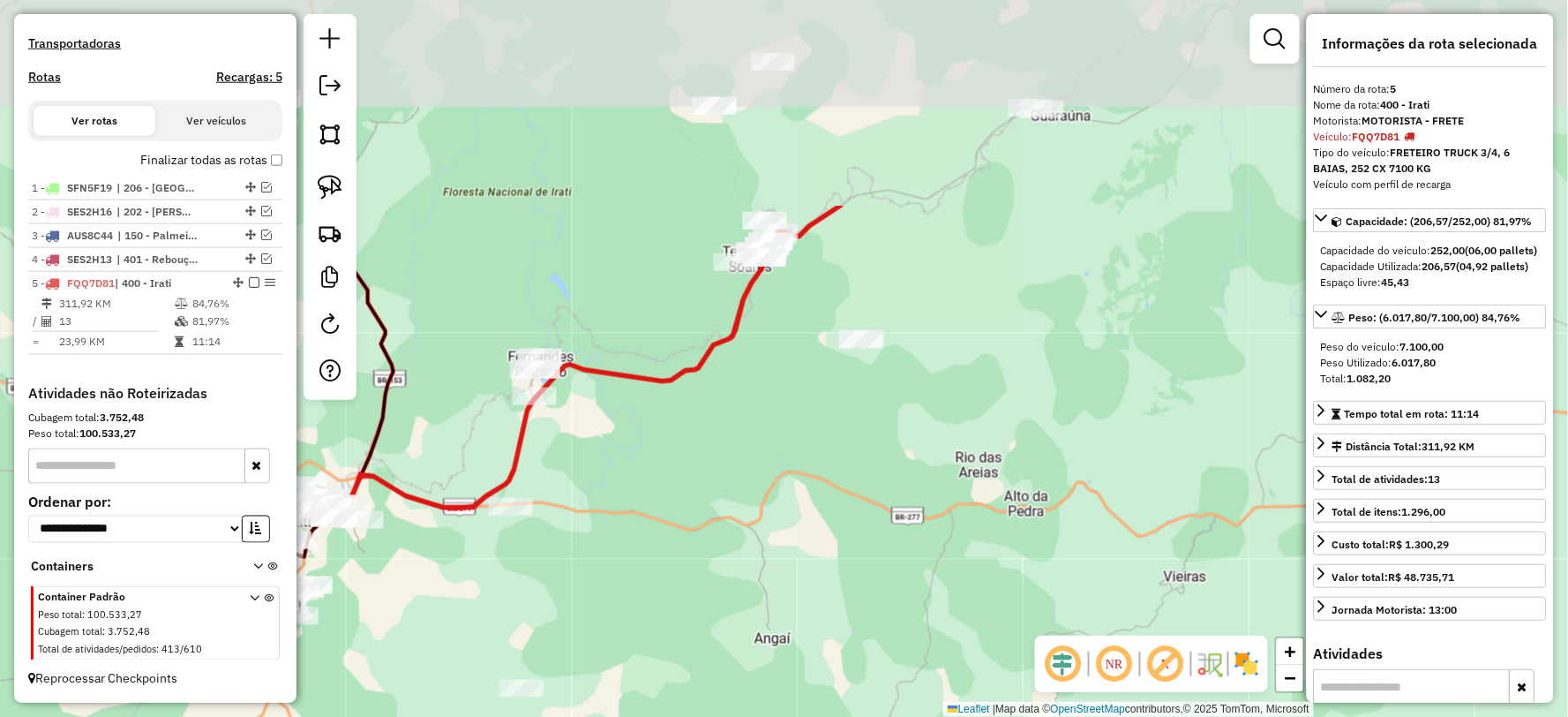
drag, startPoint x: 753, startPoint y: 247, endPoint x: 672, endPoint y: 587, distance: 349.5
click at [672, 587] on div "Janela de atendimento Grade de atendimento Capacidade Transportadoras Veículos …" at bounding box center [784, 358] width 1568 height 717
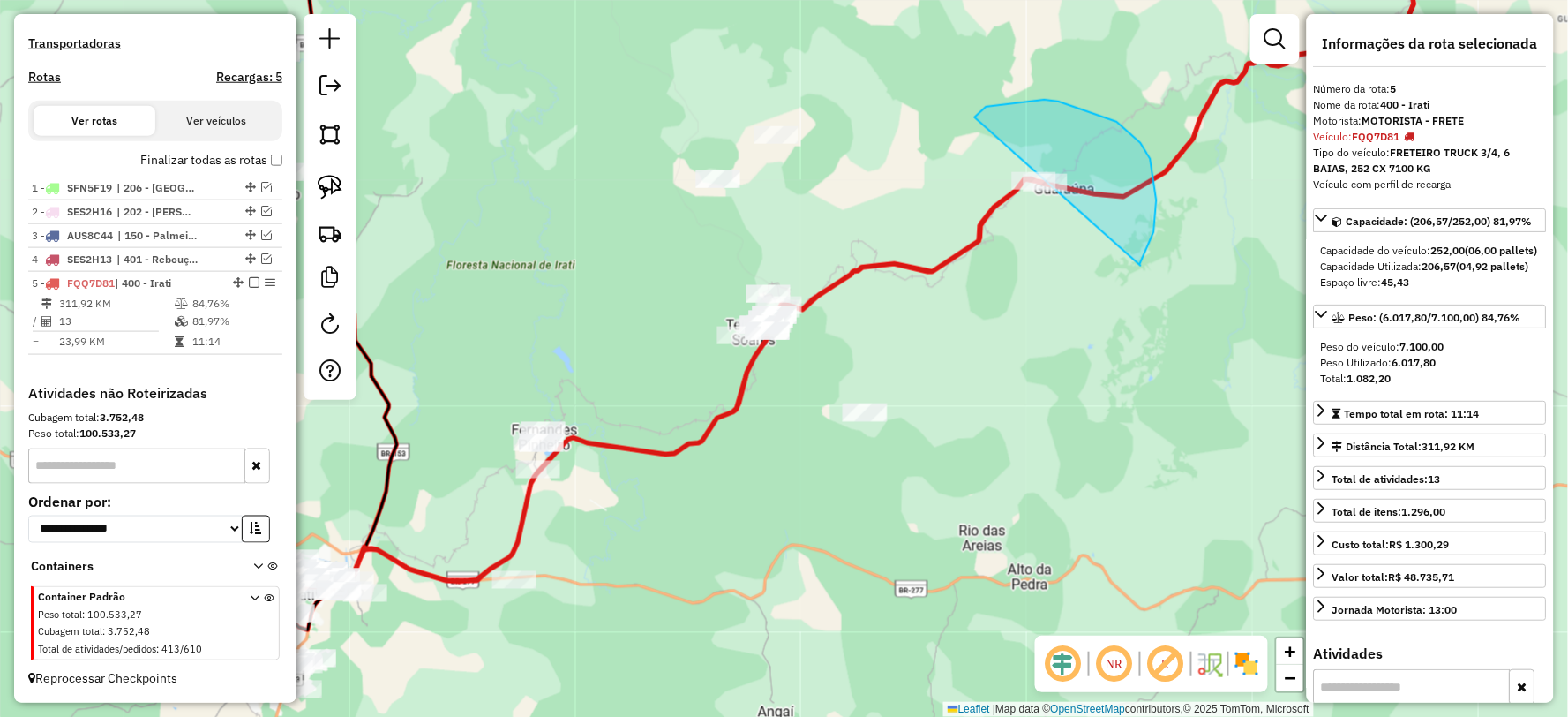
drag, startPoint x: 1141, startPoint y: 265, endPoint x: 991, endPoint y: 261, distance: 150.1
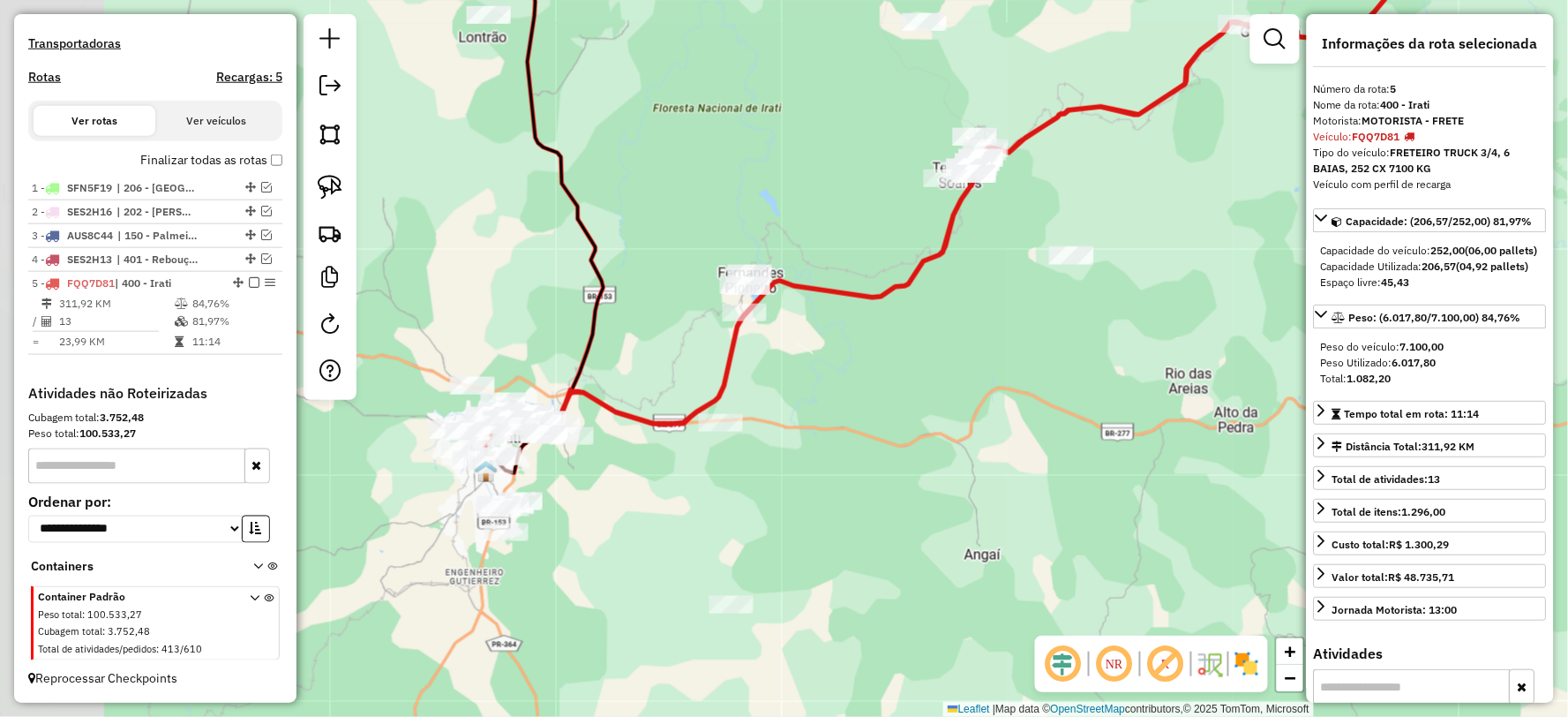
drag, startPoint x: 744, startPoint y: 479, endPoint x: 839, endPoint y: 431, distance: 106.4
click at [839, 431] on div "Janela de atendimento Grade de atendimento Capacidade Transportadoras Veículos …" at bounding box center [784, 358] width 1568 height 717
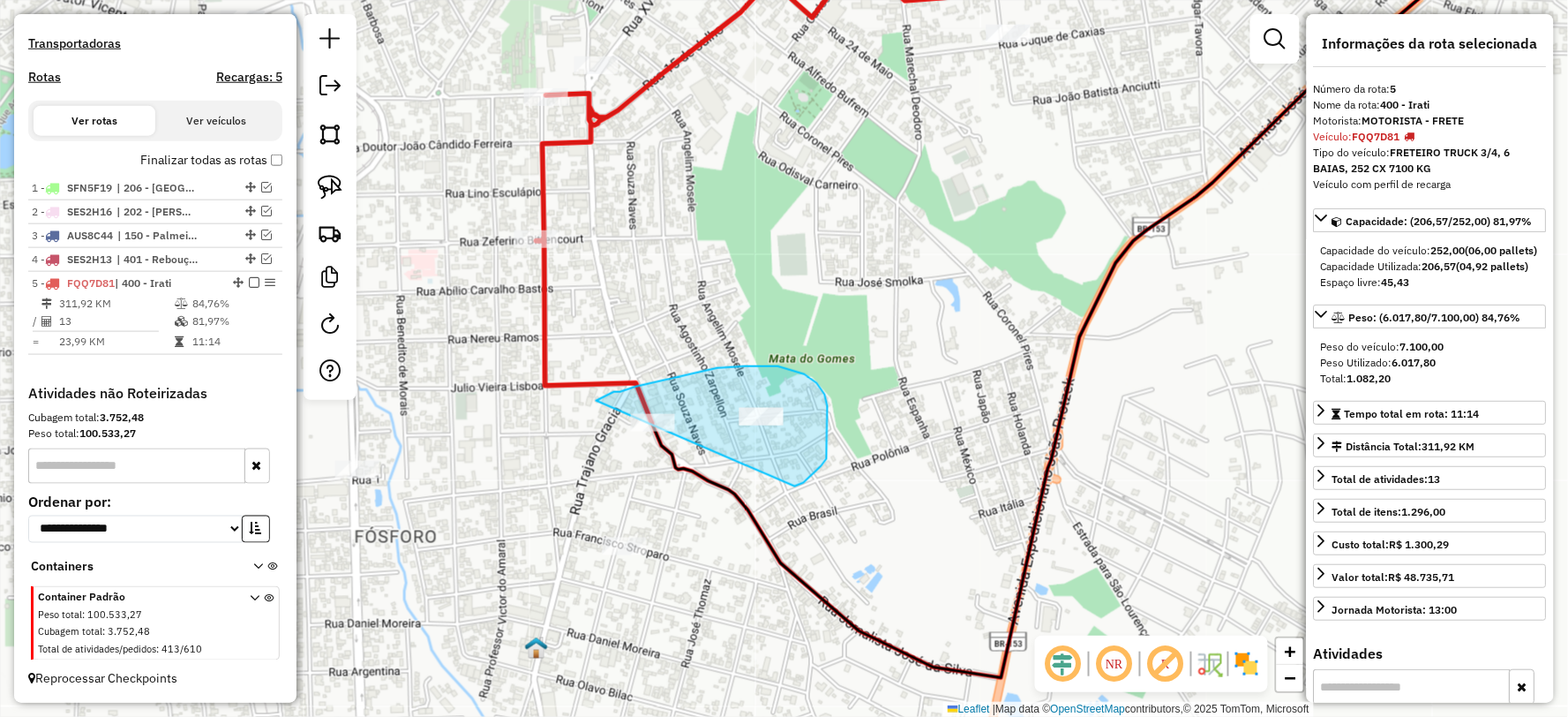
drag, startPoint x: 804, startPoint y: 483, endPoint x: 571, endPoint y: 515, distance: 235.2
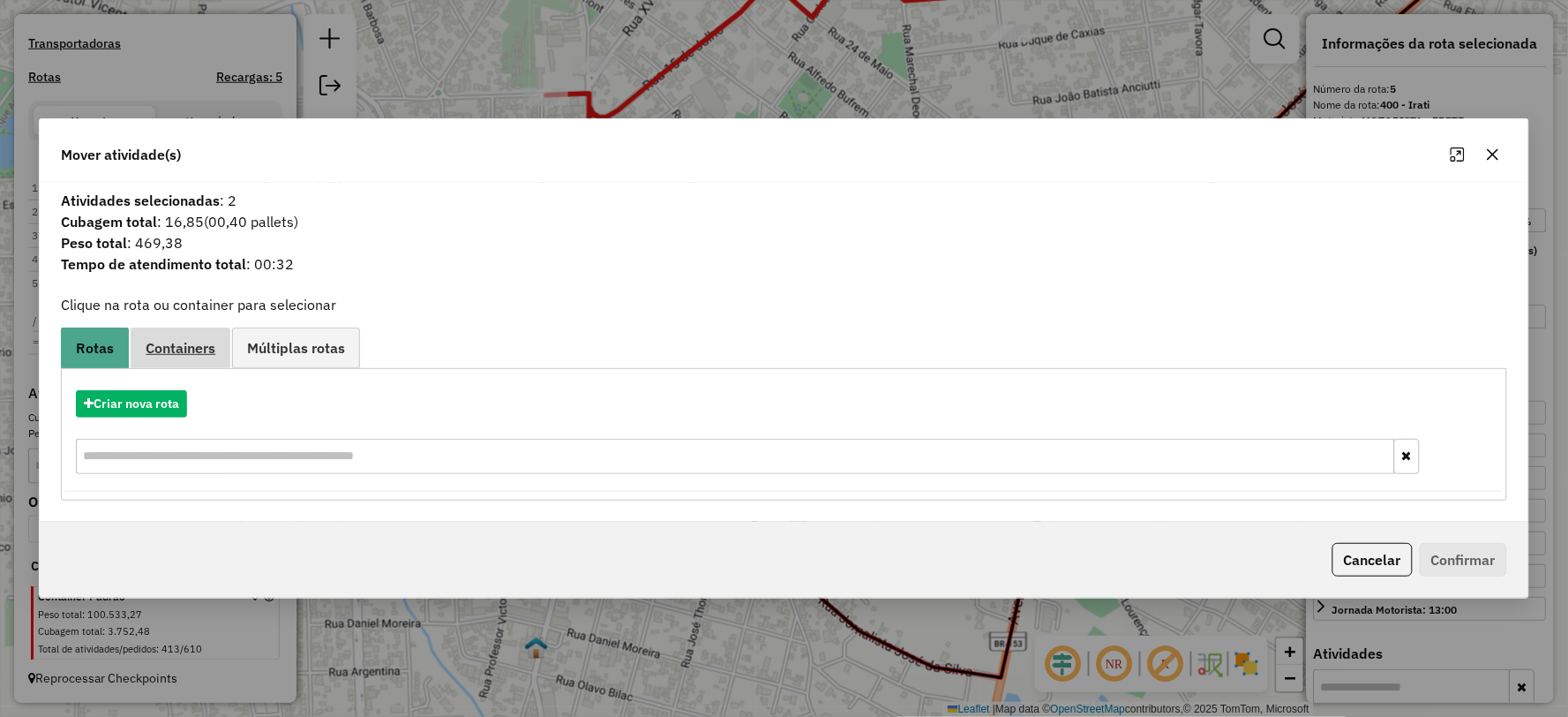
click at [192, 341] on span "Containers" at bounding box center [181, 348] width 70 height 14
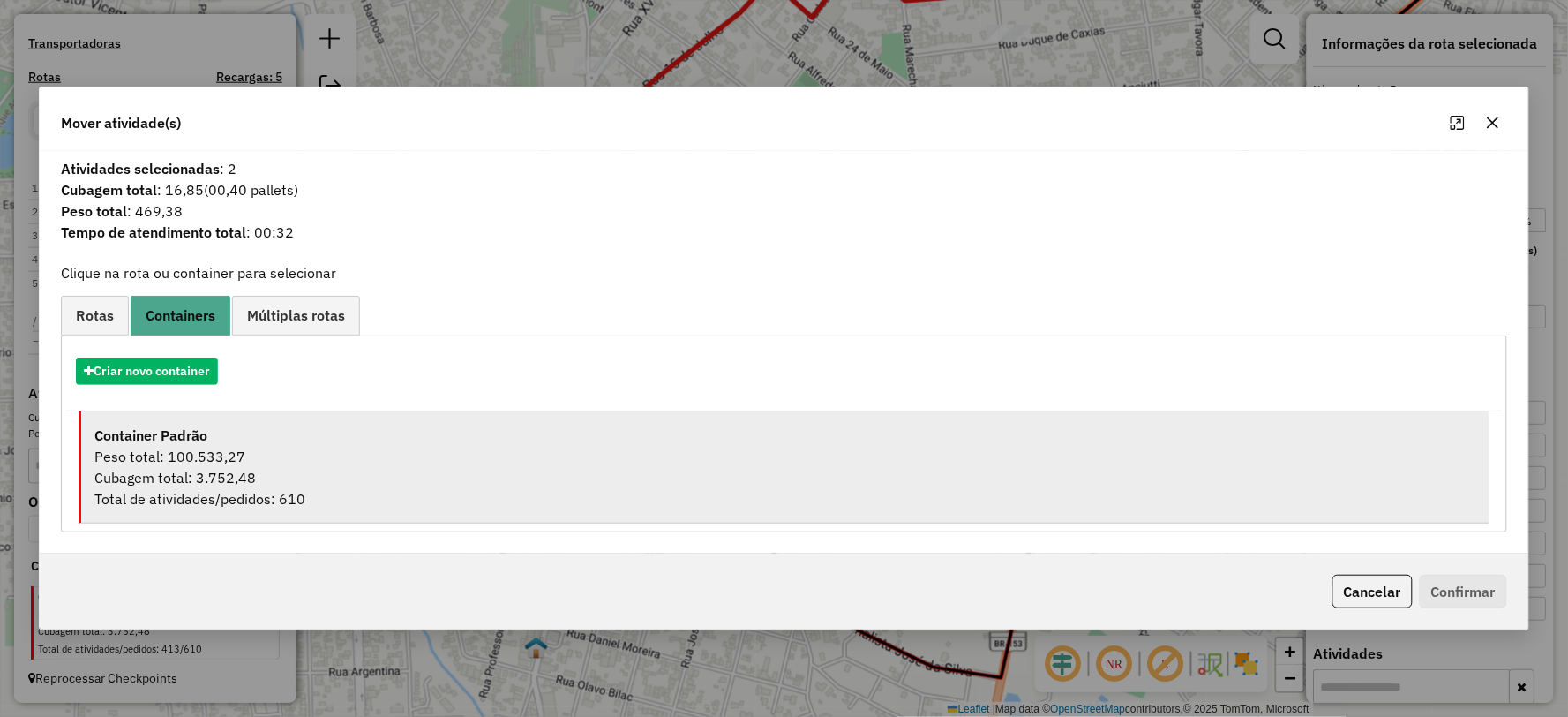
click at [192, 482] on div "Cubagem total: 3.752,48" at bounding box center [785, 478] width 1381 height 22
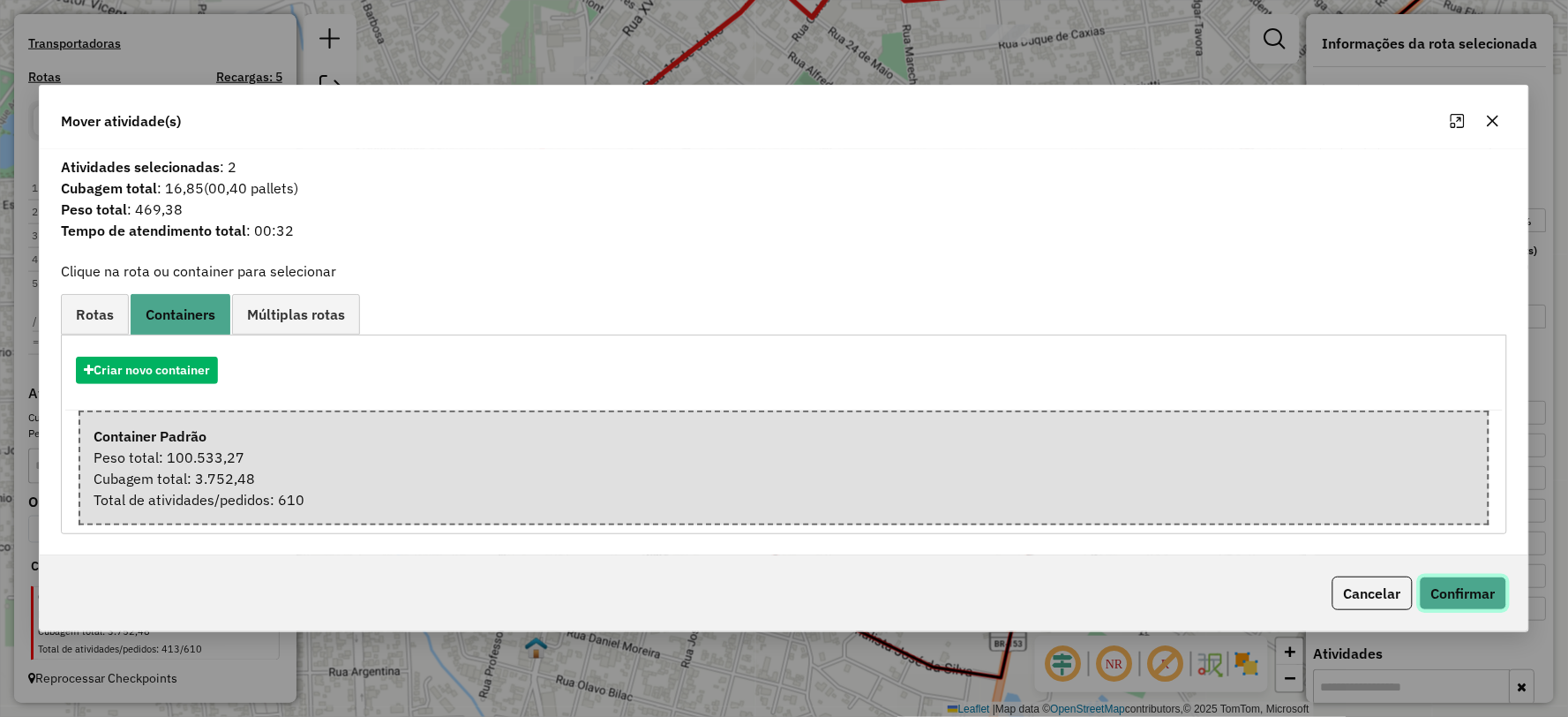
click at [1428, 598] on button "Confirmar" at bounding box center [1463, 593] width 87 height 33
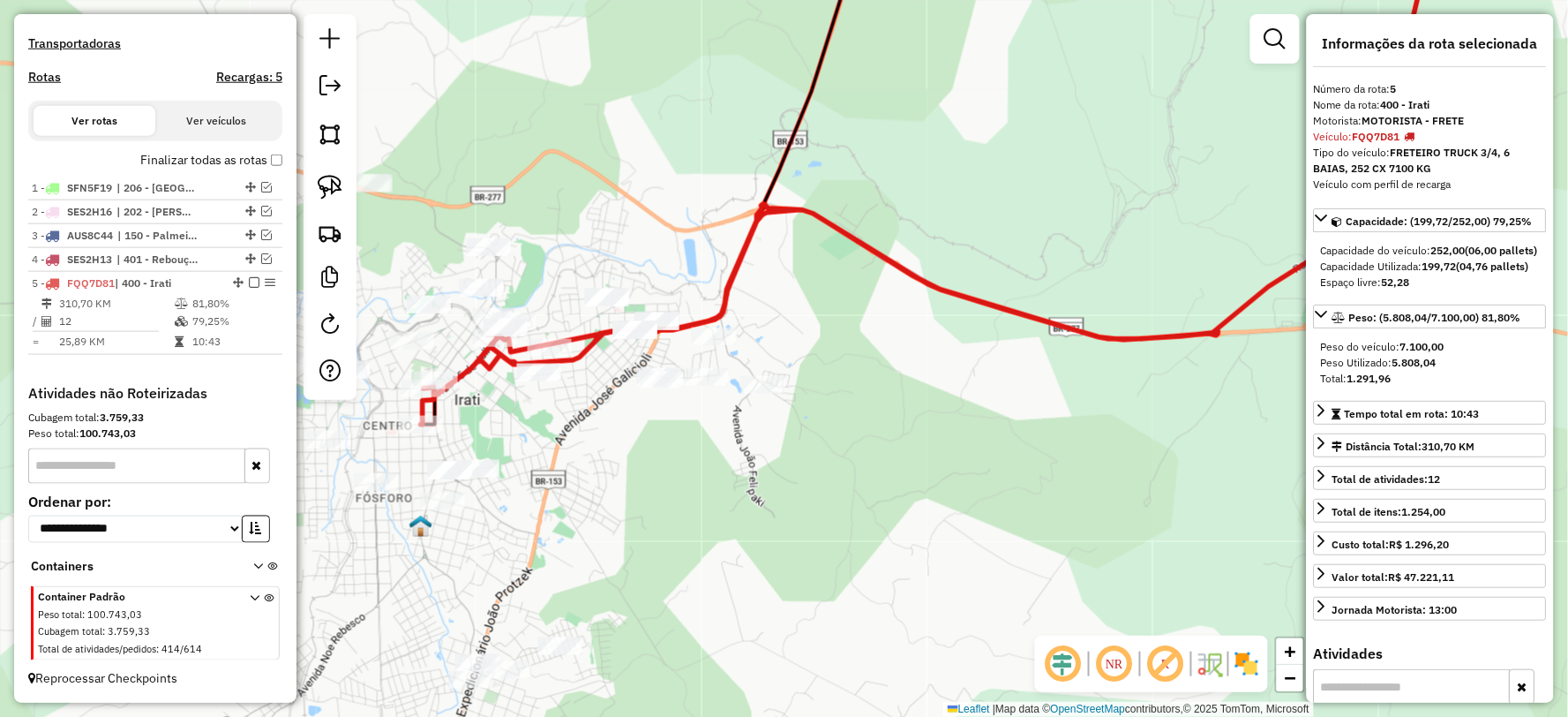
click at [980, 296] on icon at bounding box center [929, 177] width 1017 height 497
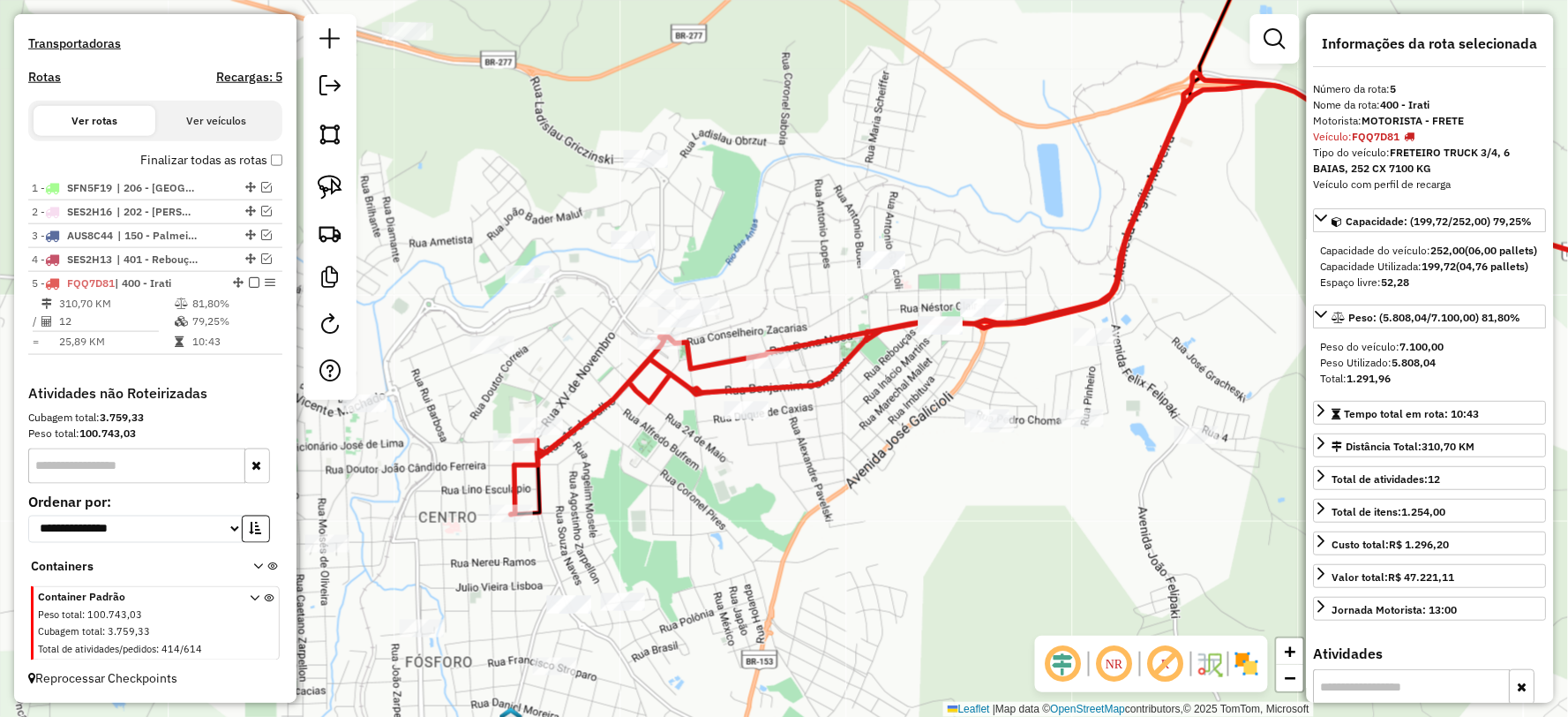
drag, startPoint x: 731, startPoint y: 503, endPoint x: 1385, endPoint y: 459, distance: 655.5
click at [1379, 462] on hb-router-mapa "Informações da Sessão 979755 - 15/08/2025 Criação: 14/08/2025 18:16 Depósito: V…" at bounding box center [784, 358] width 1568 height 717
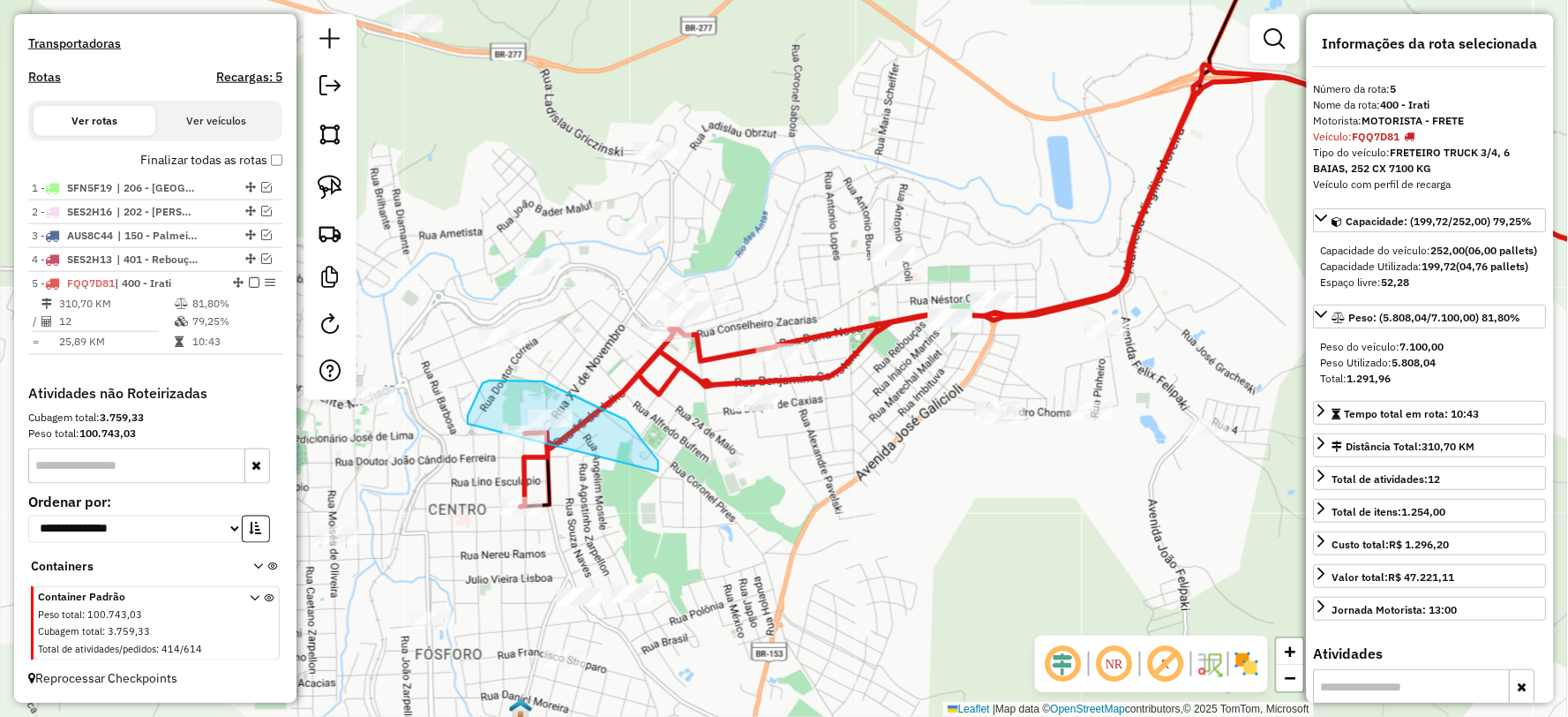
drag, startPoint x: 634, startPoint y: 428, endPoint x: 505, endPoint y: 450, distance: 130.9
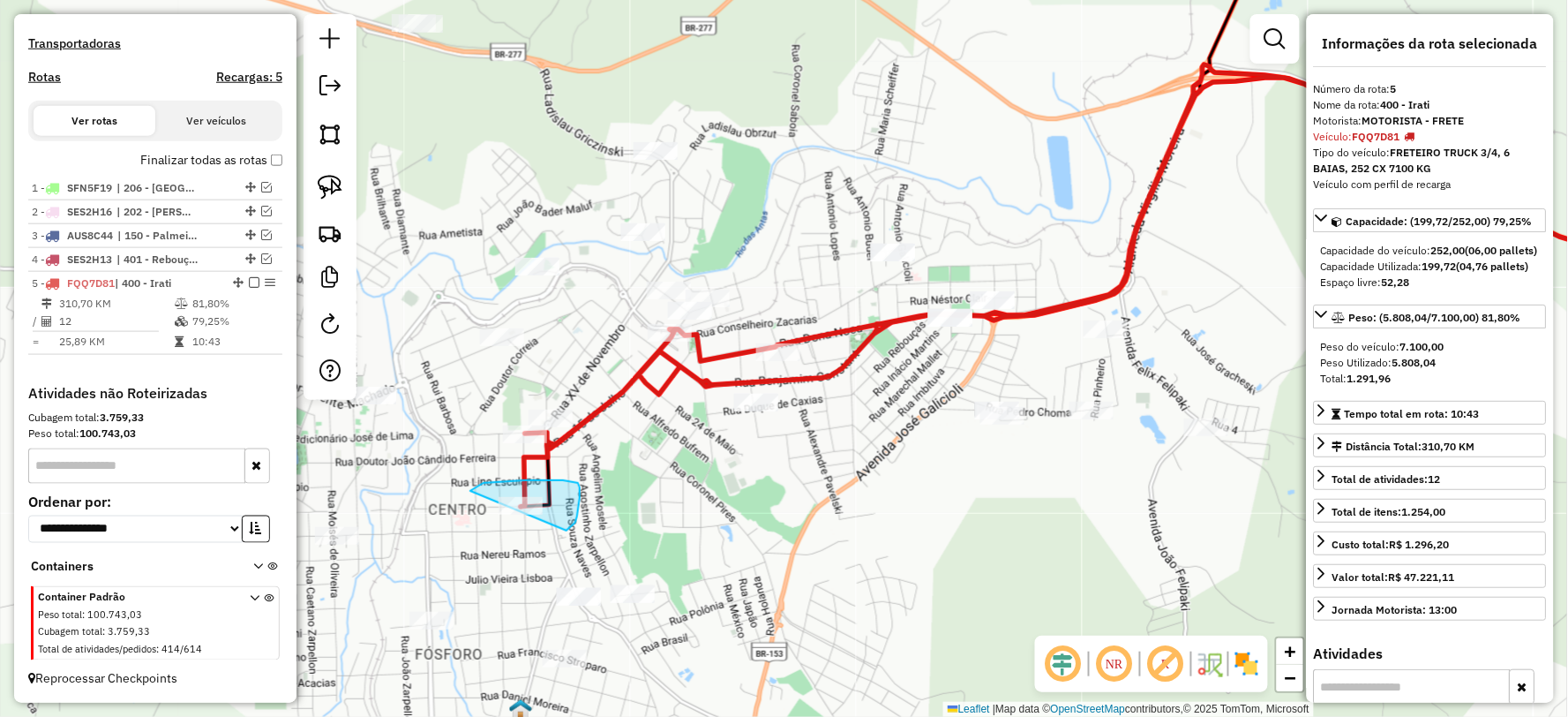
drag, startPoint x: 575, startPoint y: 523, endPoint x: 468, endPoint y: 577, distance: 119.9
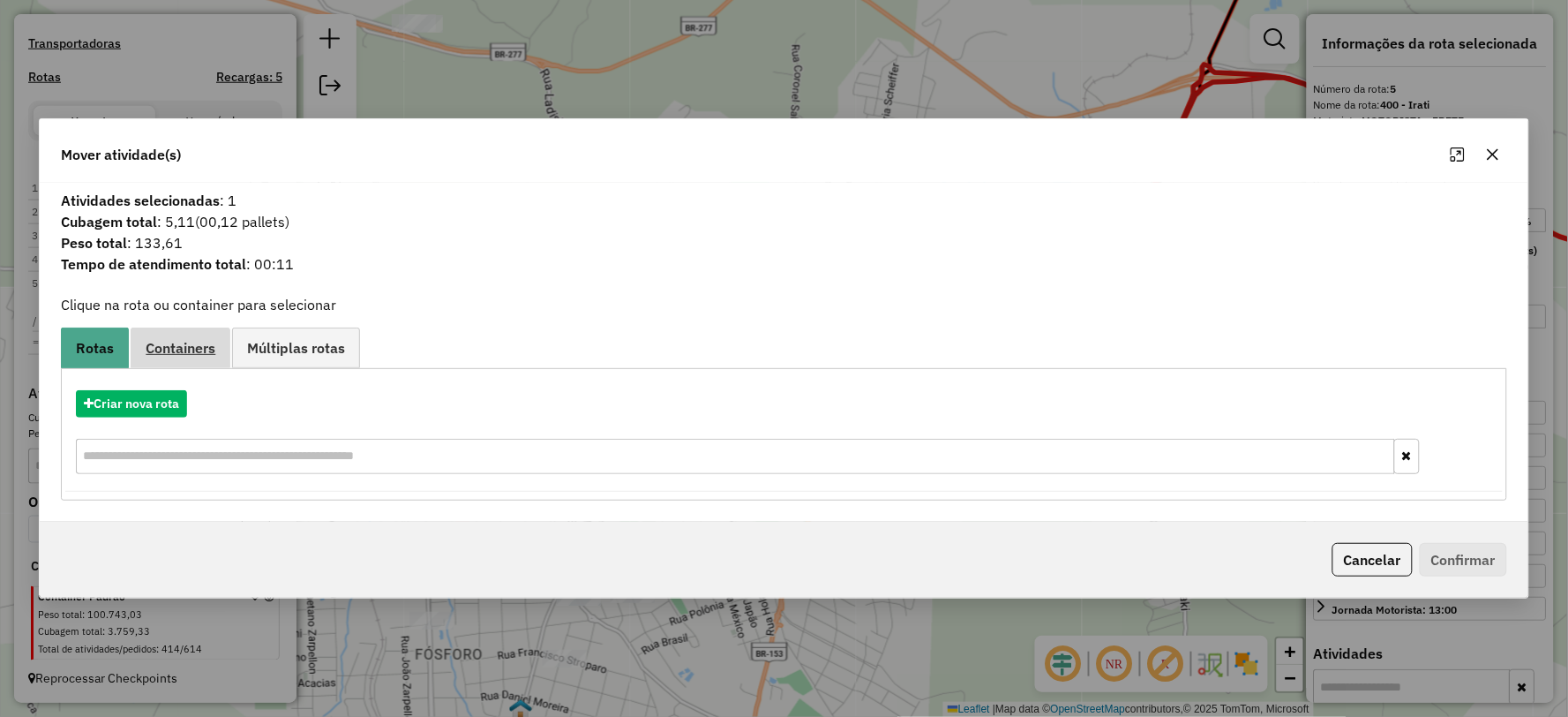
click at [205, 346] on span "Containers" at bounding box center [181, 348] width 70 height 14
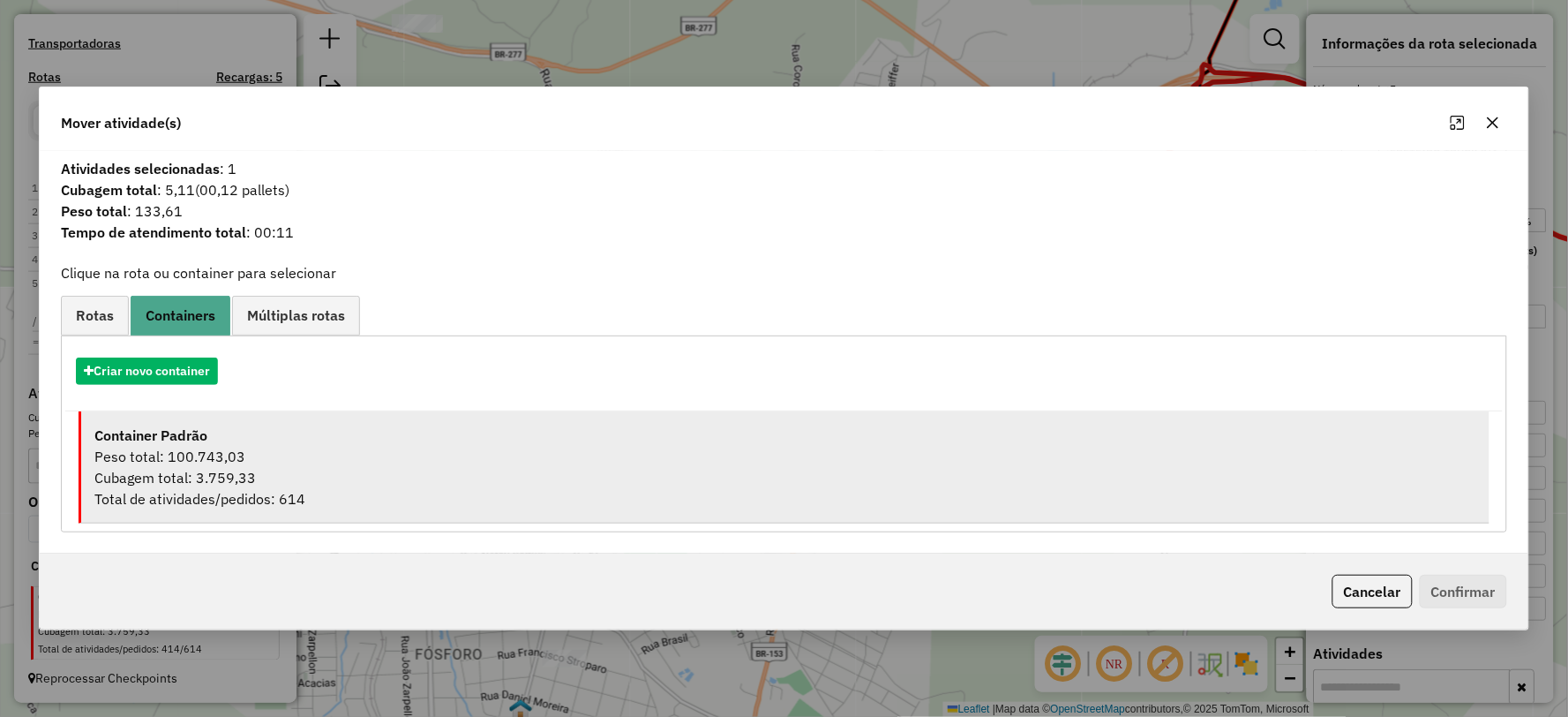
click at [259, 478] on div "Cubagem total: 3.759,33" at bounding box center [785, 478] width 1381 height 22
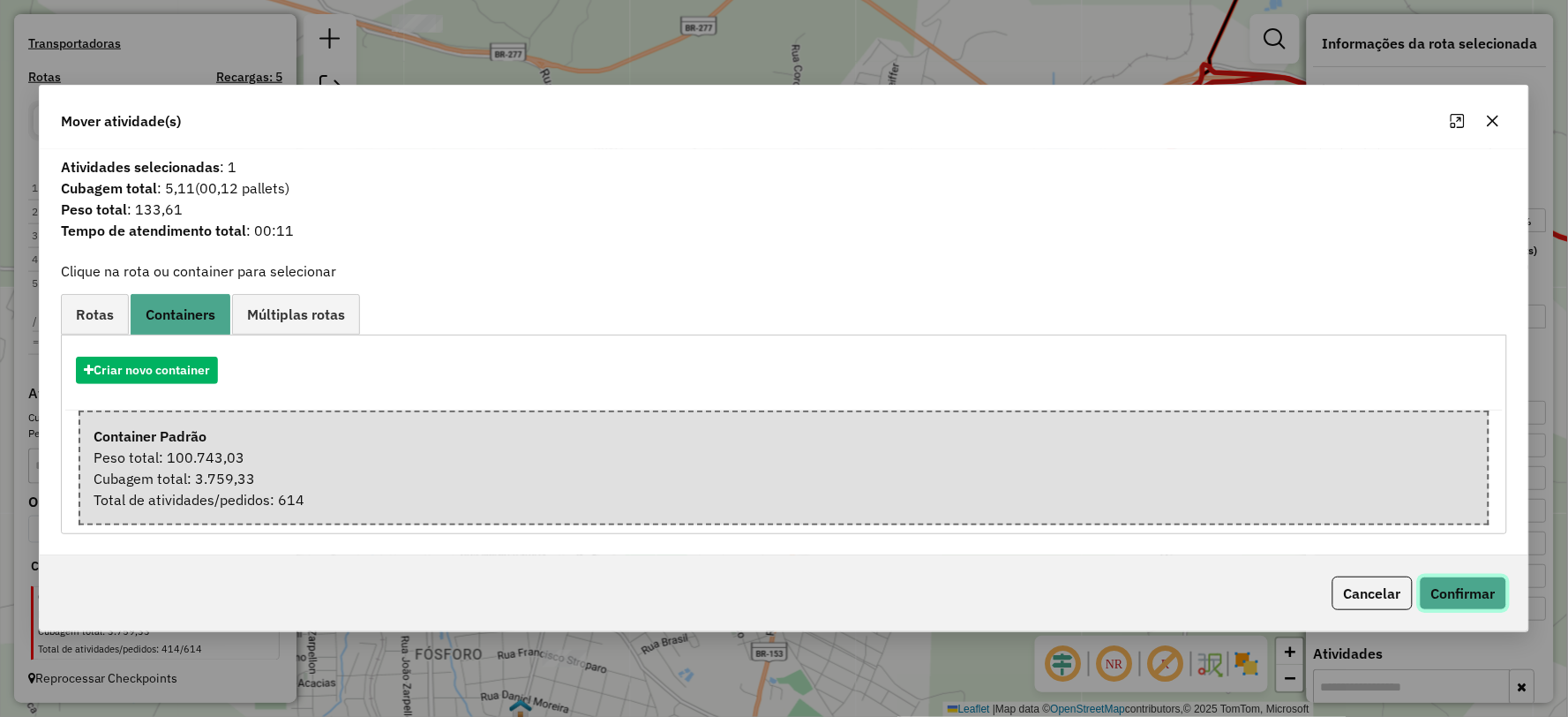
click at [1444, 577] on button "Confirmar" at bounding box center [1463, 593] width 87 height 33
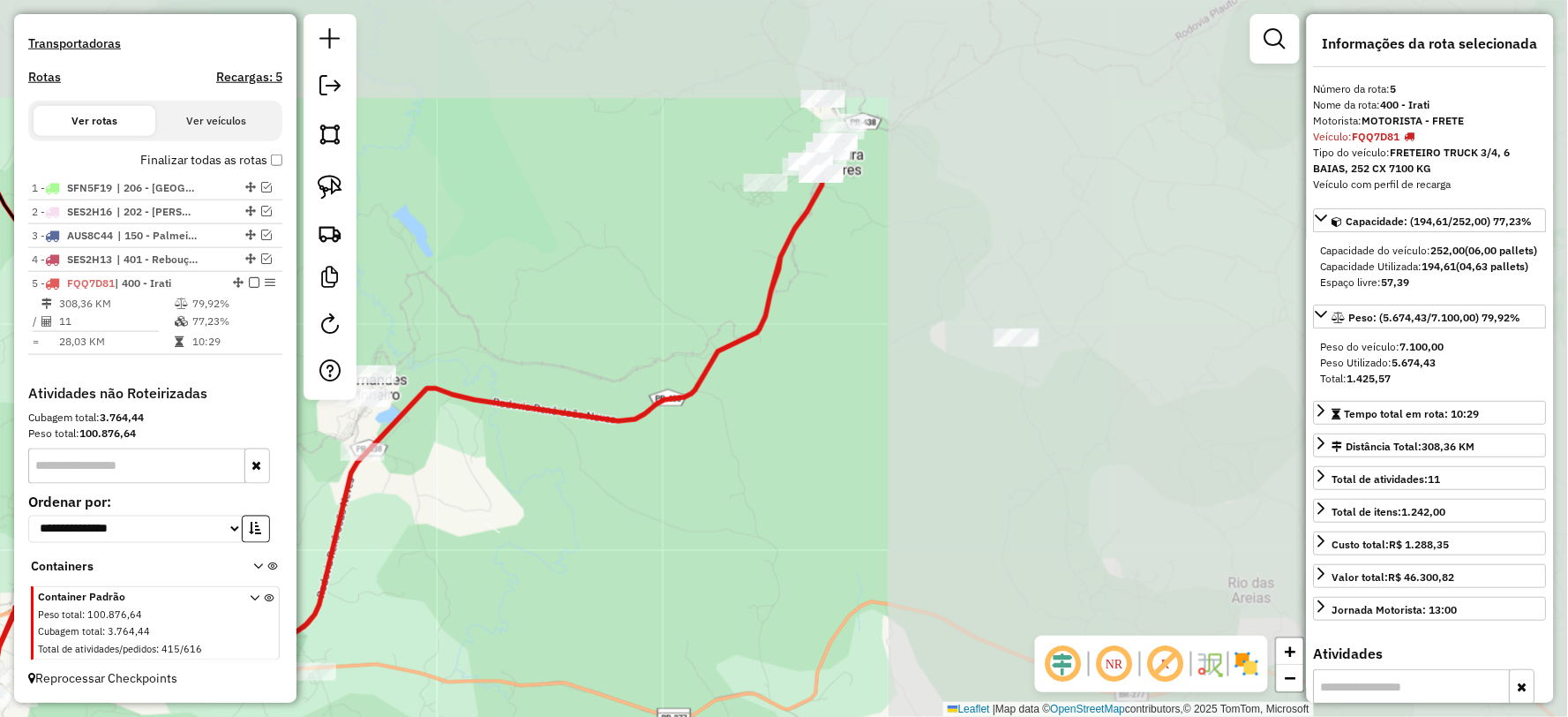
drag, startPoint x: 1141, startPoint y: 299, endPoint x: 442, endPoint y: 477, distance: 721.3
click at [413, 488] on div "Janela de atendimento Grade de atendimento Capacidade Transportadoras Veículos …" at bounding box center [784, 358] width 1568 height 717
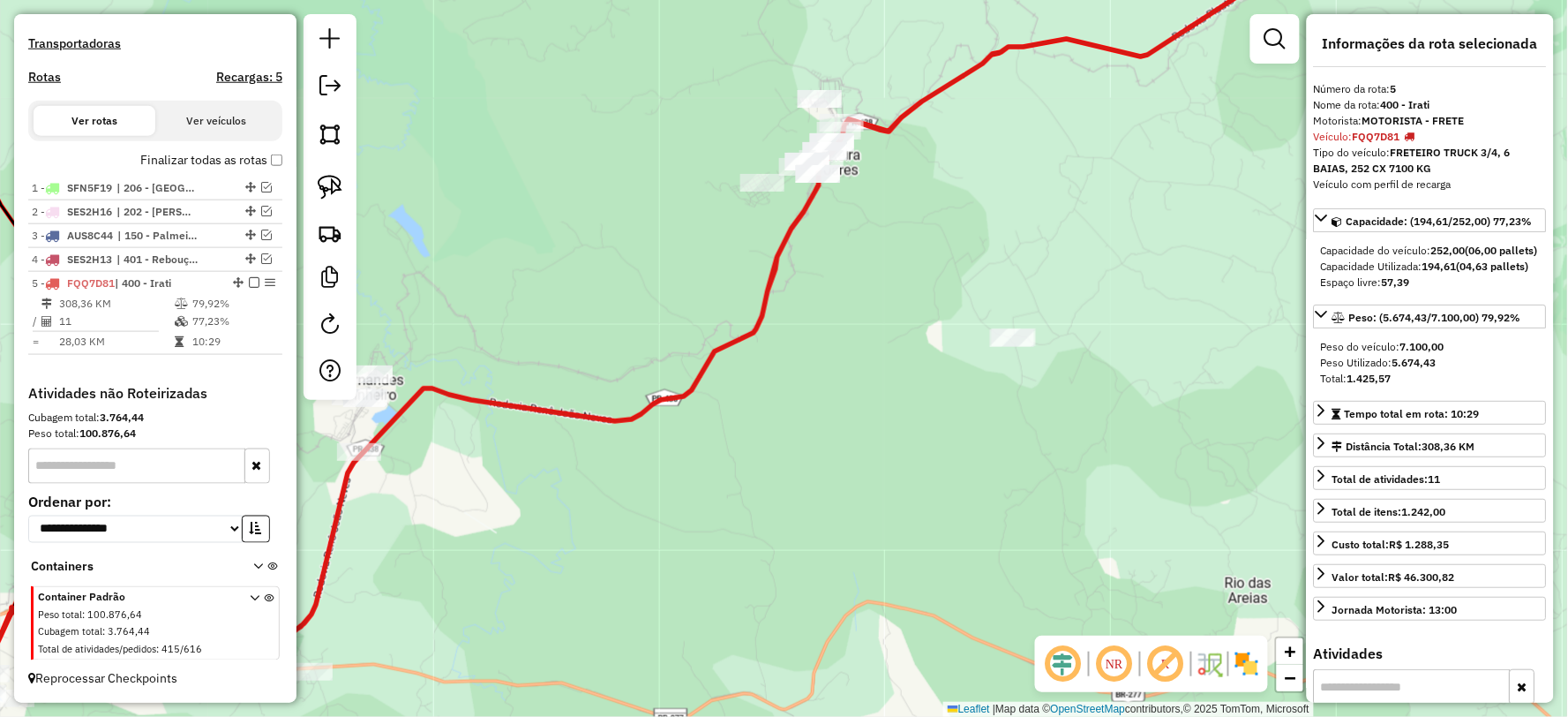
click at [653, 389] on div "Janela de atendimento Grade de atendimento Capacidade Transportadoras Veículos …" at bounding box center [784, 358] width 1568 height 717
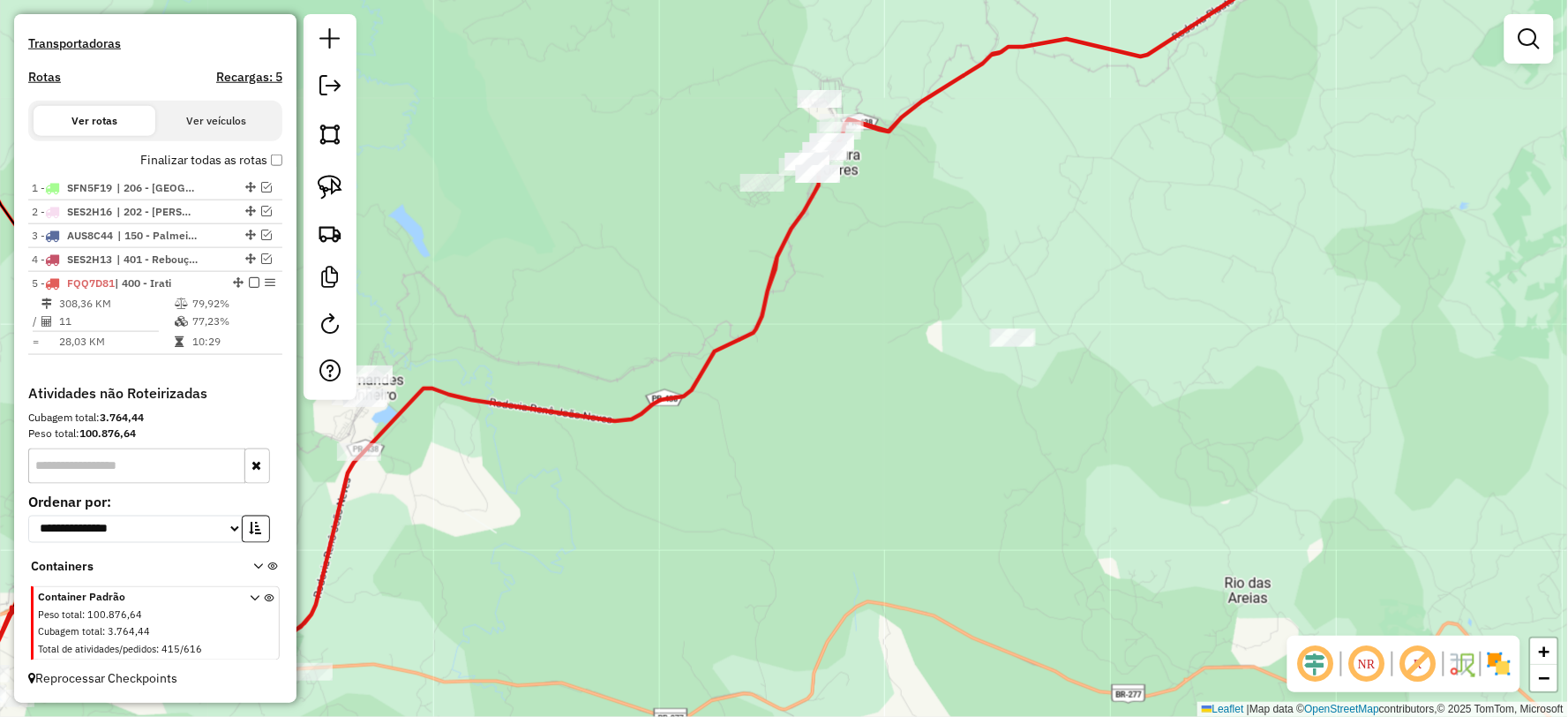
click at [660, 401] on icon at bounding box center [557, 317] width 1429 height 775
select select "**********"
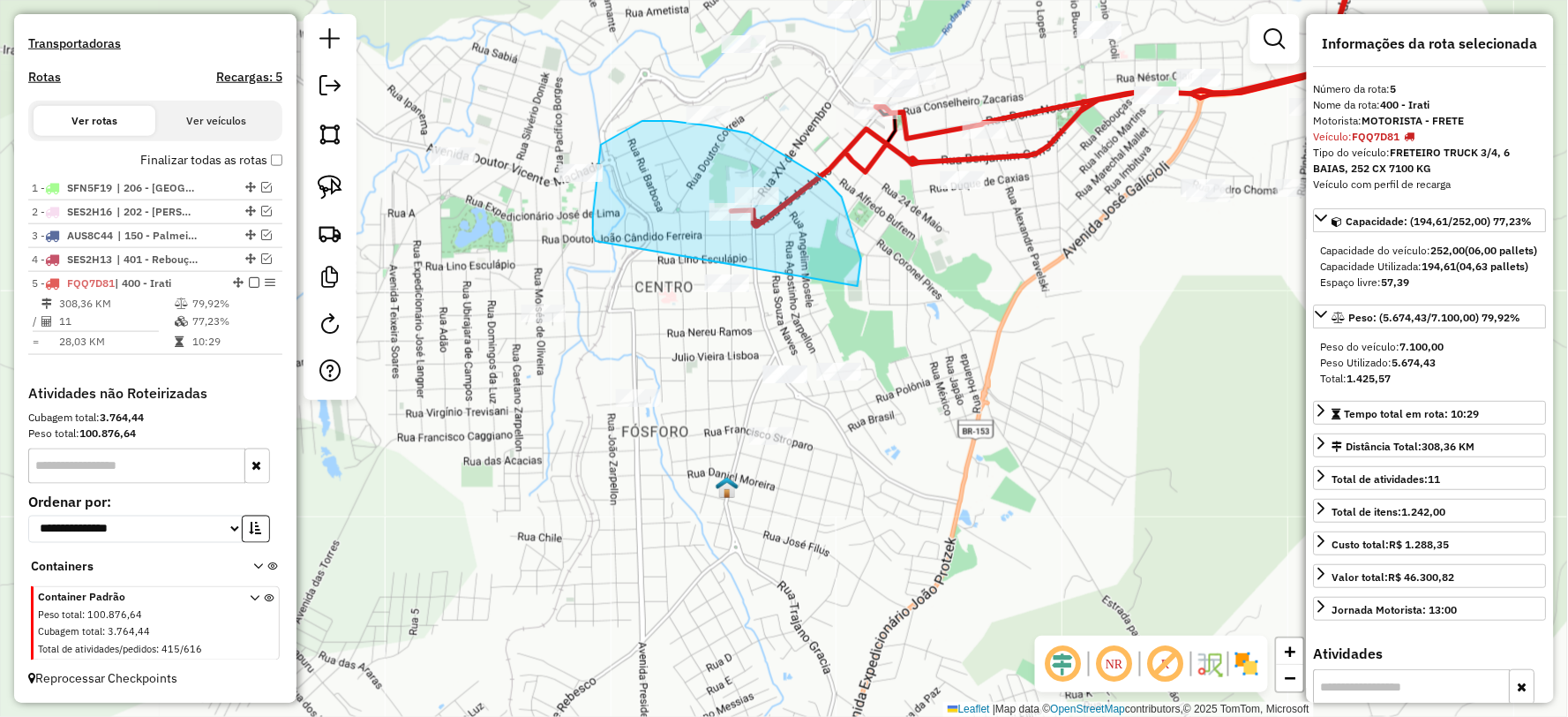
drag, startPoint x: 861, startPoint y: 259, endPoint x: 604, endPoint y: 250, distance: 257.2
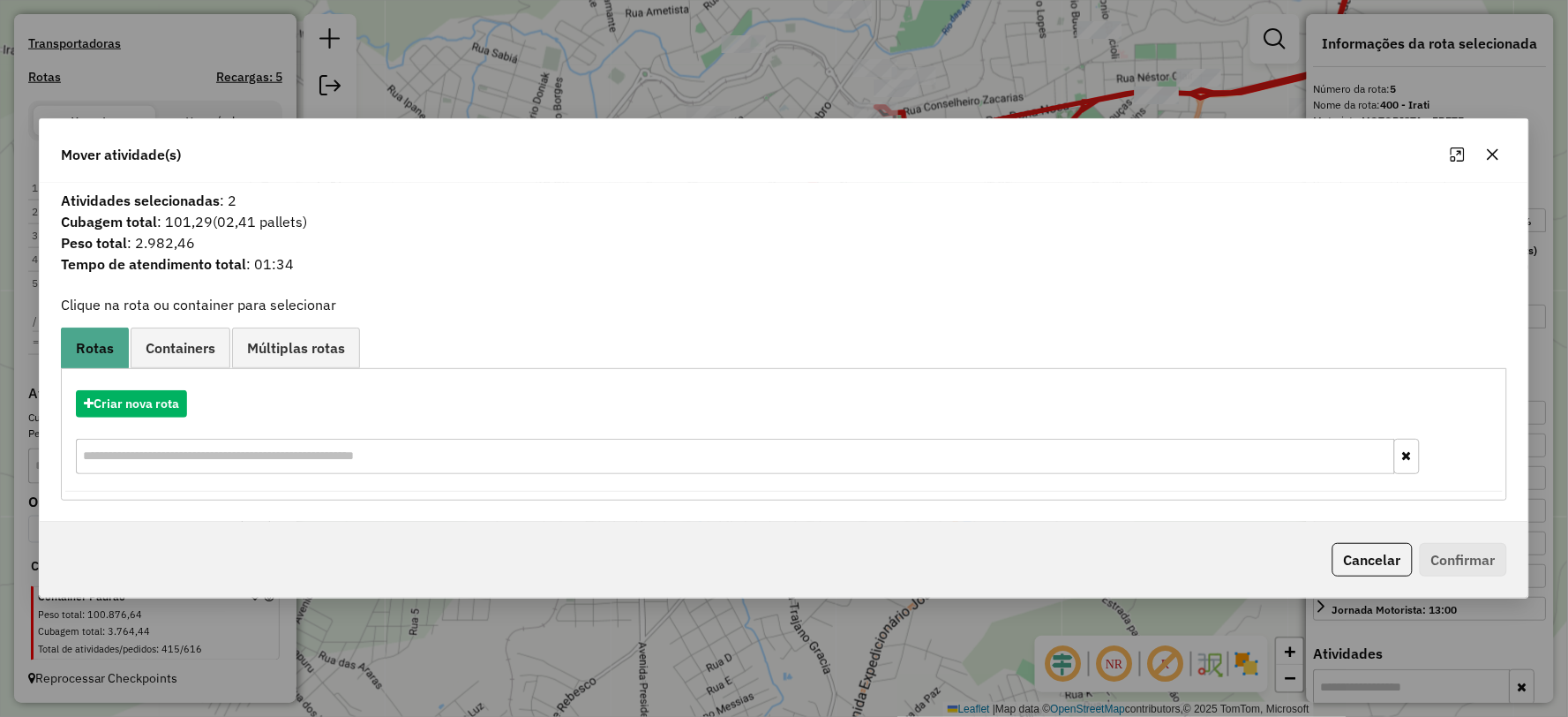
click at [181, 354] on span "Containers" at bounding box center [181, 348] width 70 height 14
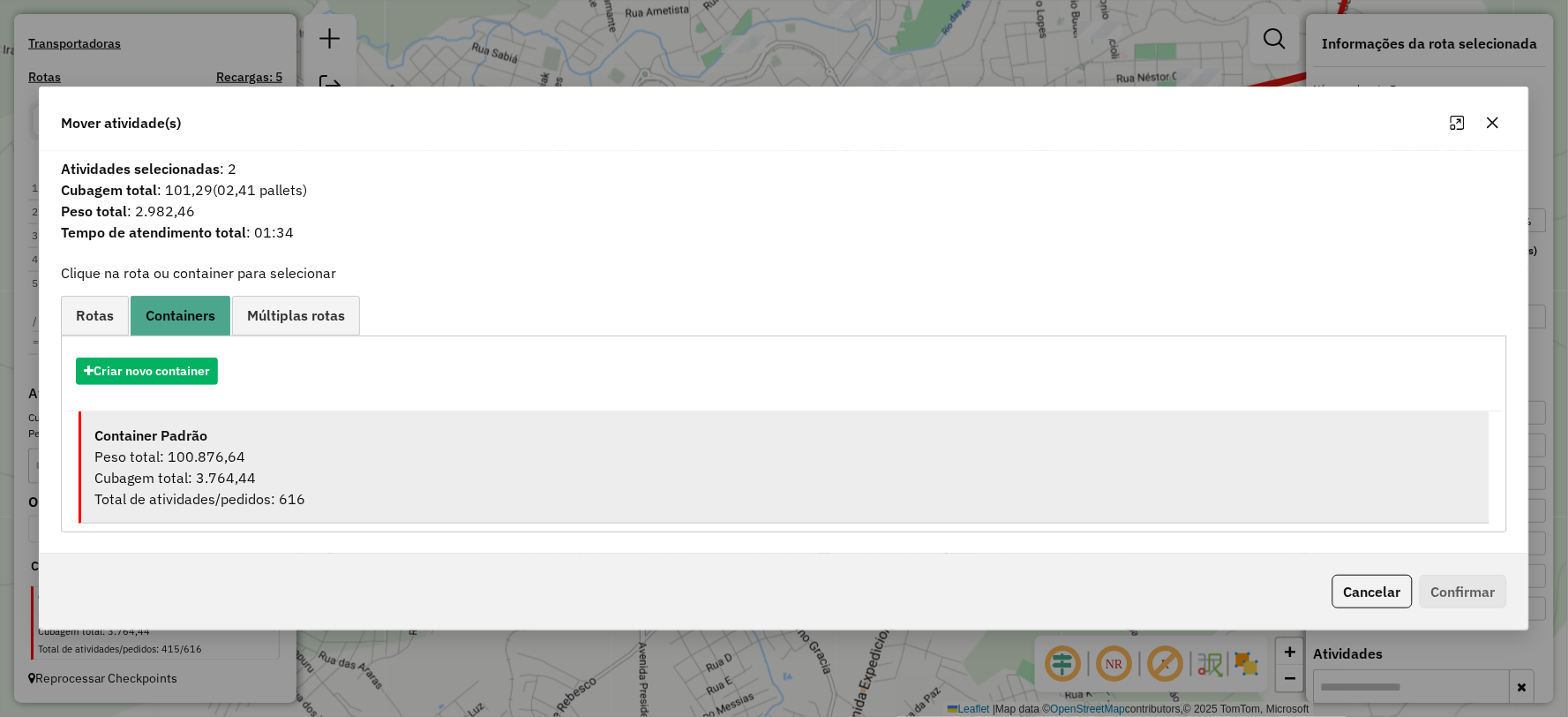
click at [212, 435] on div "Container Padrão" at bounding box center [785, 435] width 1381 height 22
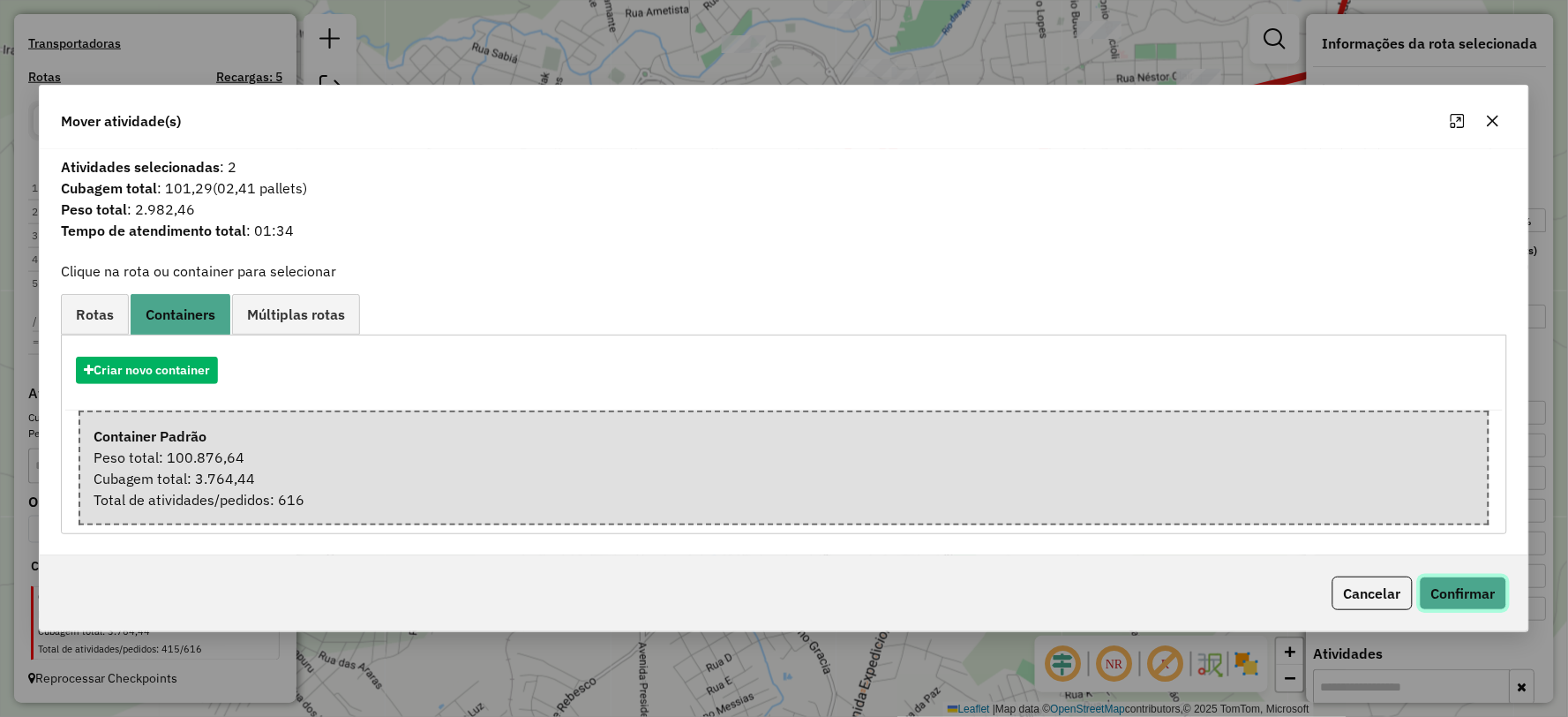
click at [1440, 579] on button "Confirmar" at bounding box center [1463, 593] width 87 height 33
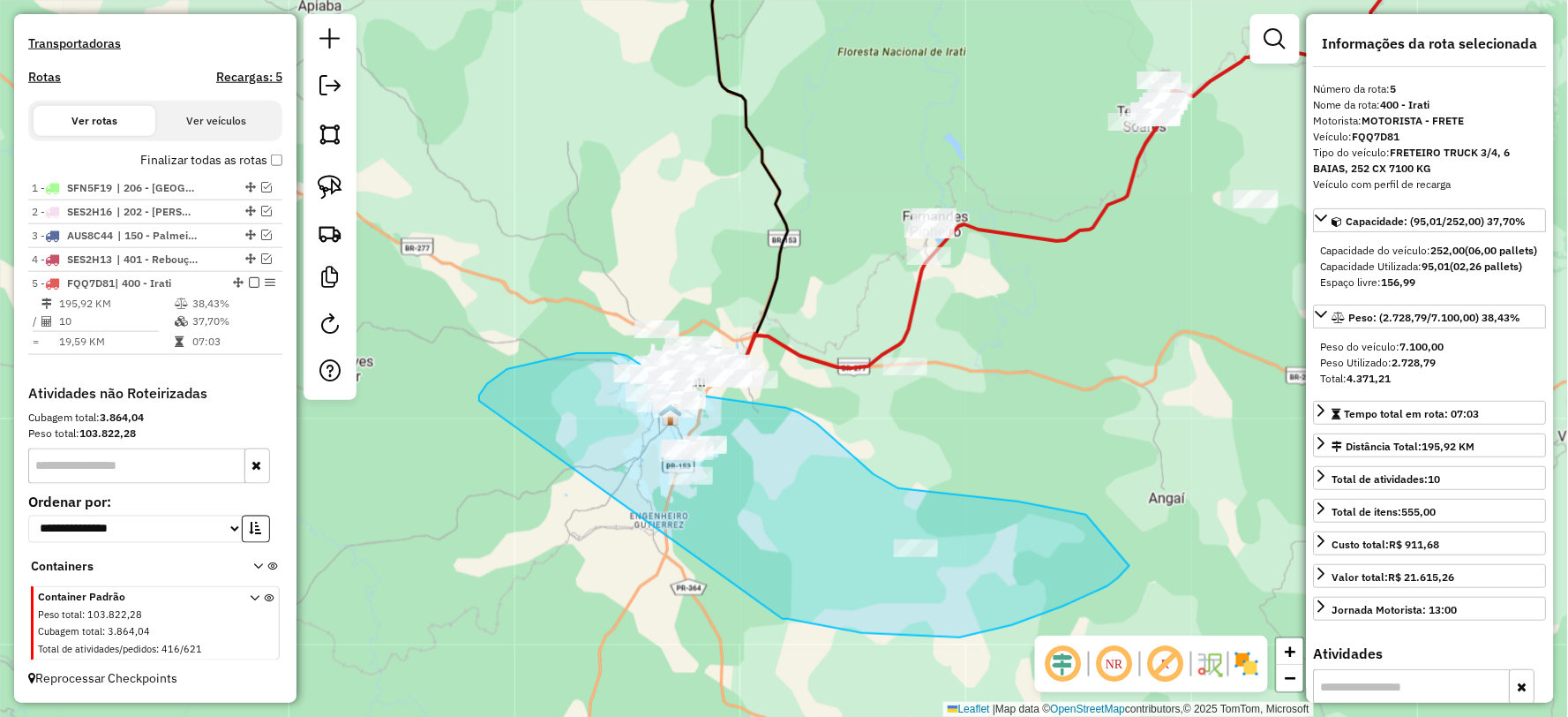
drag, startPoint x: 788, startPoint y: 619, endPoint x: 486, endPoint y: 443, distance: 349.5
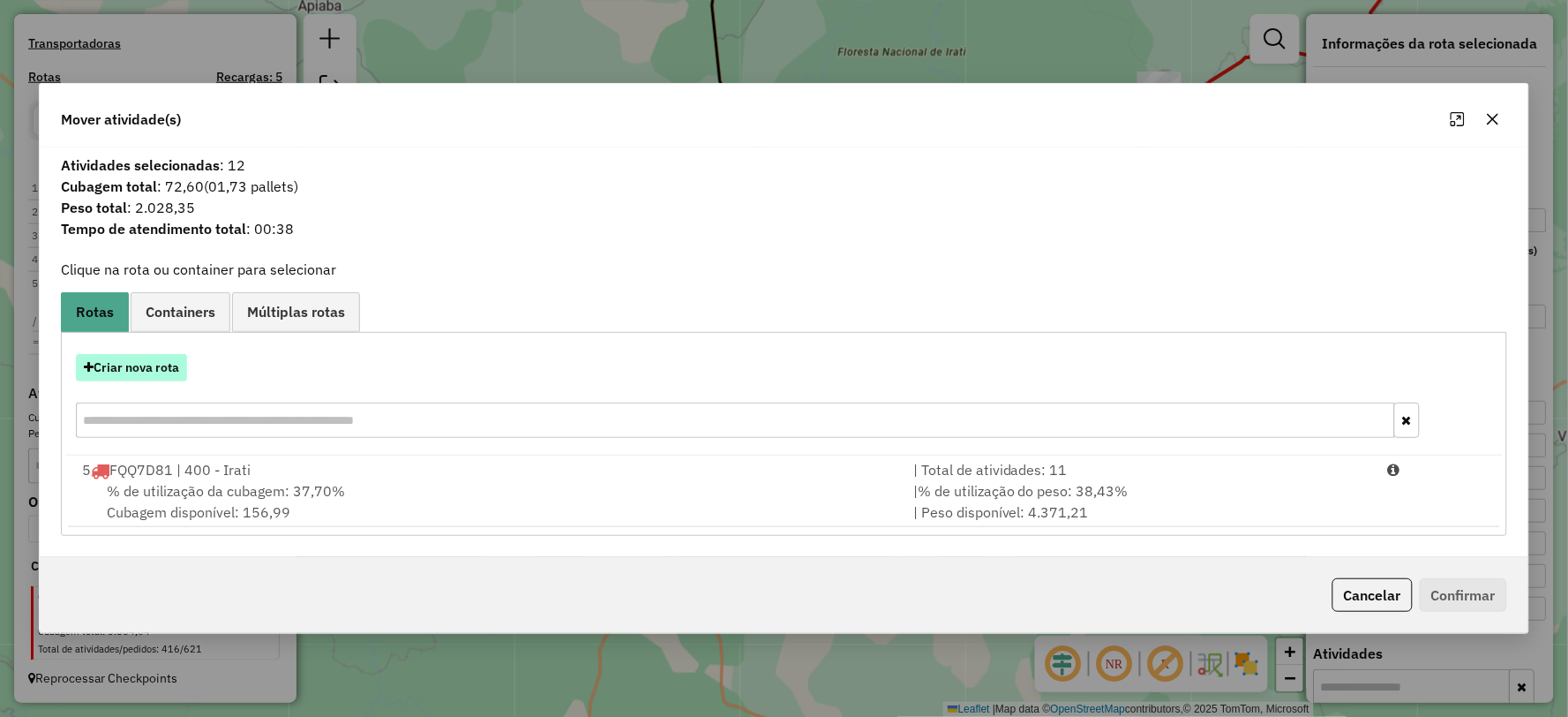
click at [165, 364] on button "Criar nova rota" at bounding box center [131, 368] width 111 height 27
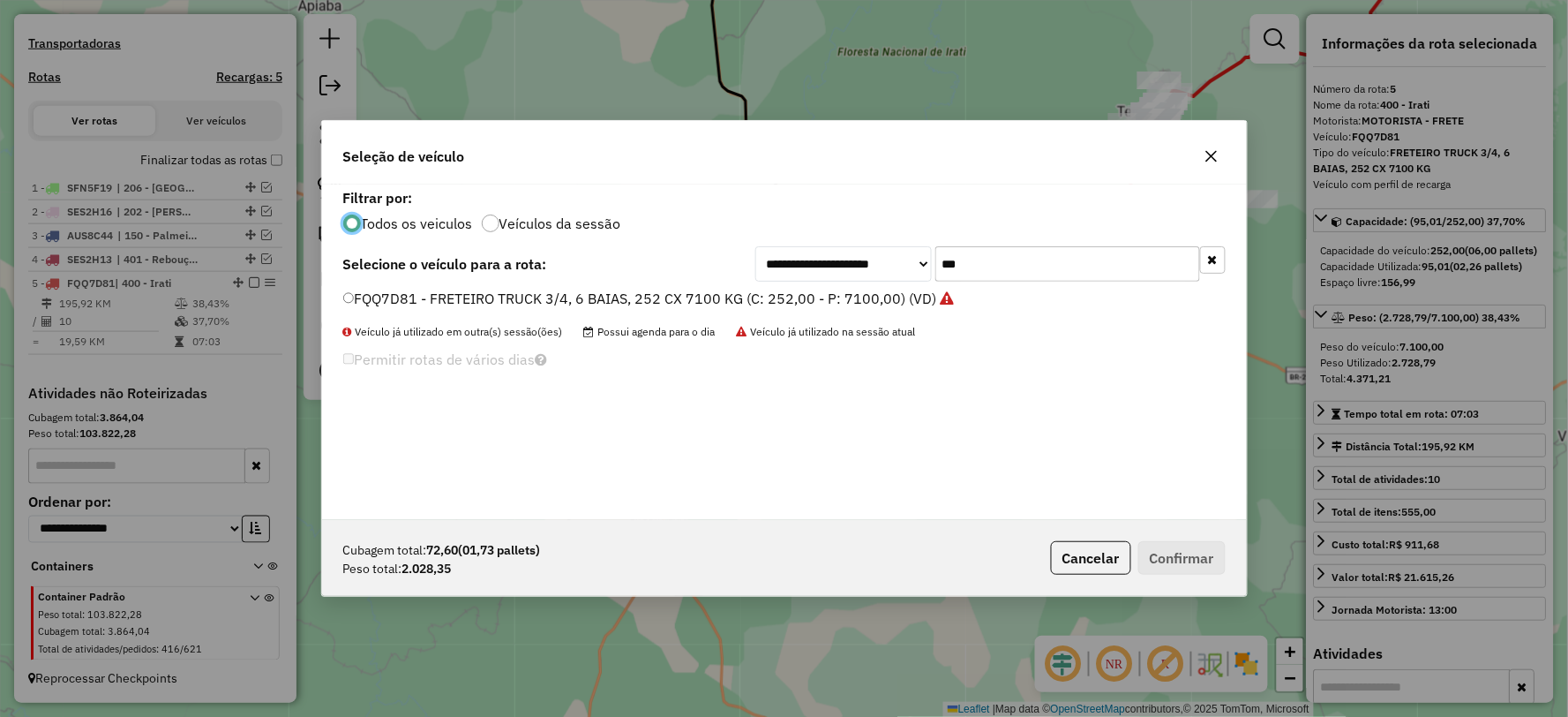
scroll to position [10, 4]
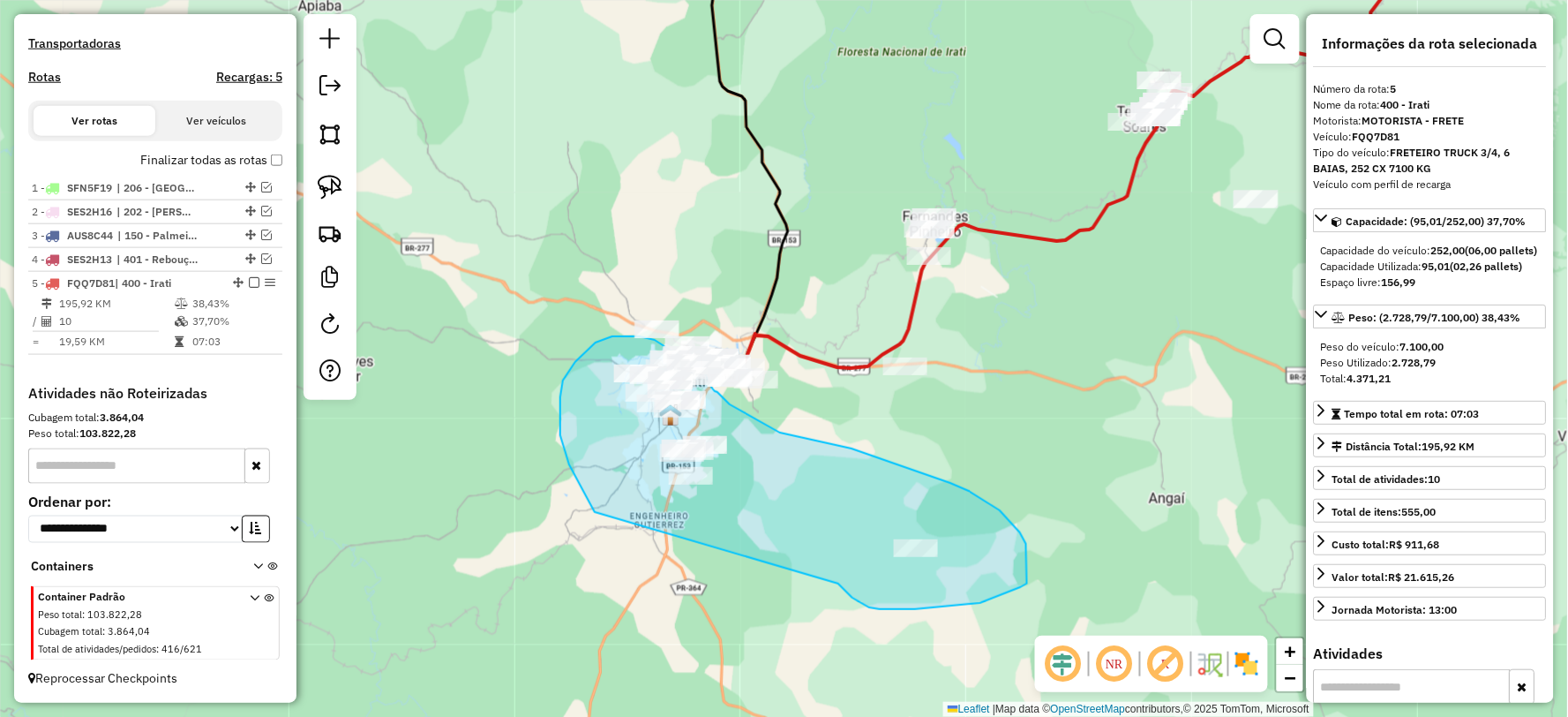
drag, startPoint x: 915, startPoint y: 609, endPoint x: 594, endPoint y: 512, distance: 335.3
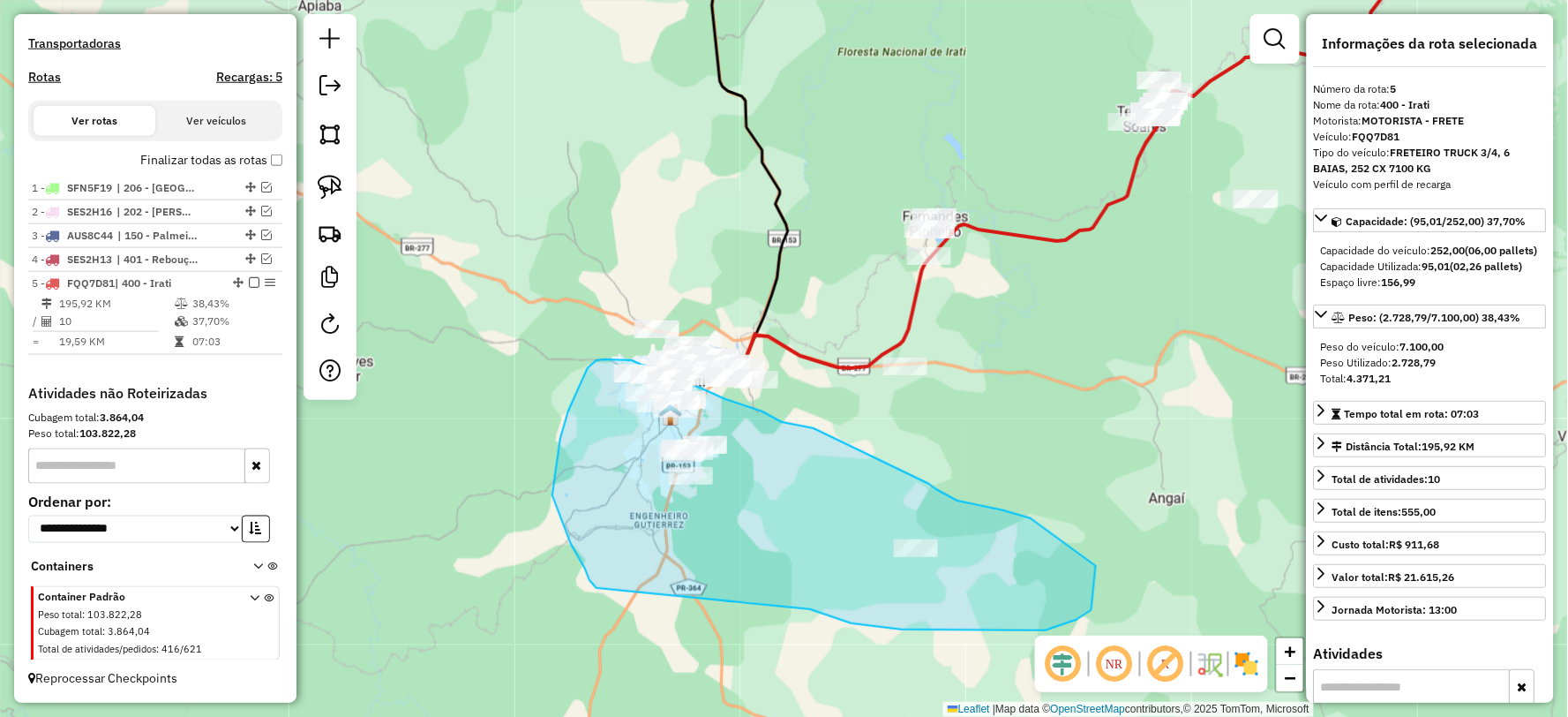
drag, startPoint x: 816, startPoint y: 611, endPoint x: 596, endPoint y: 588, distance: 221.2
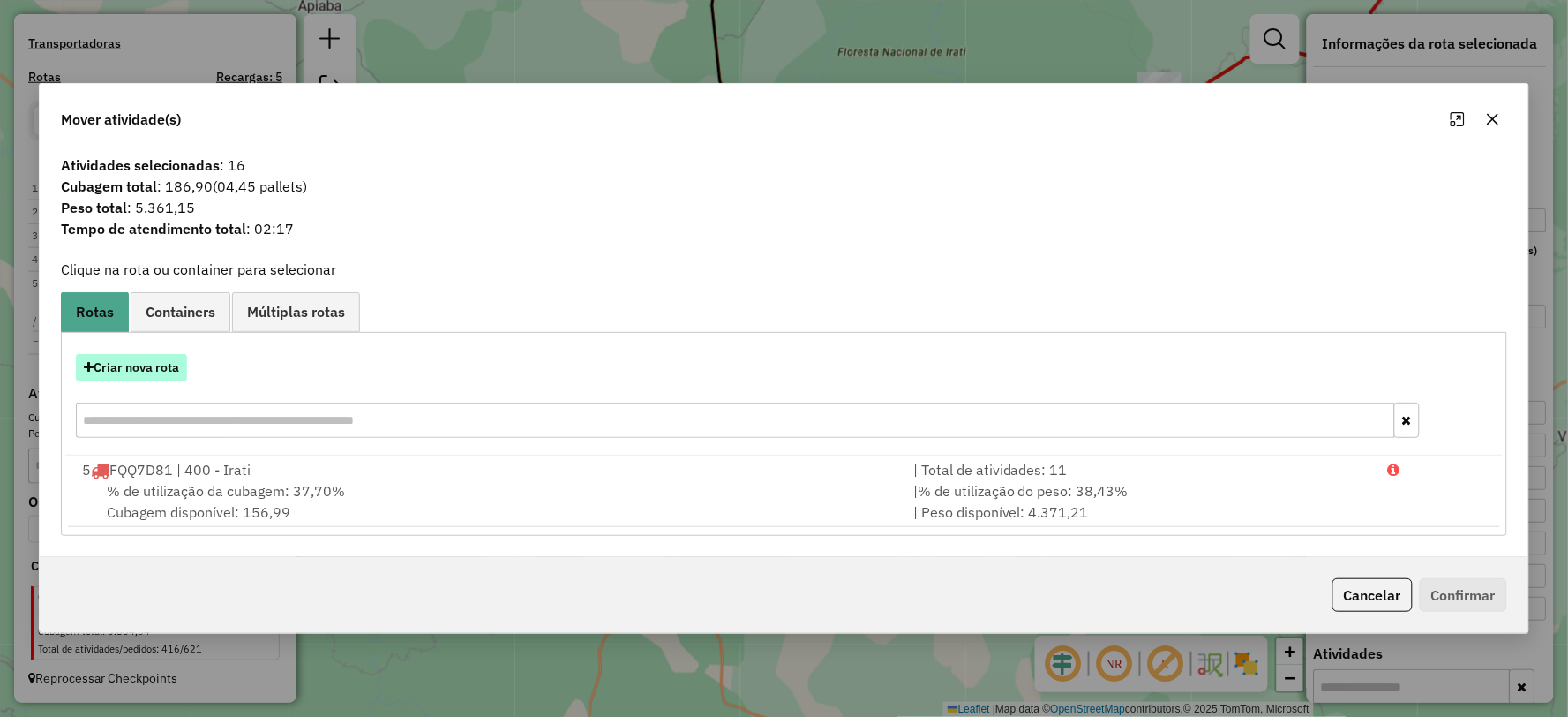
click at [155, 355] on button "Criar nova rota" at bounding box center [131, 368] width 111 height 27
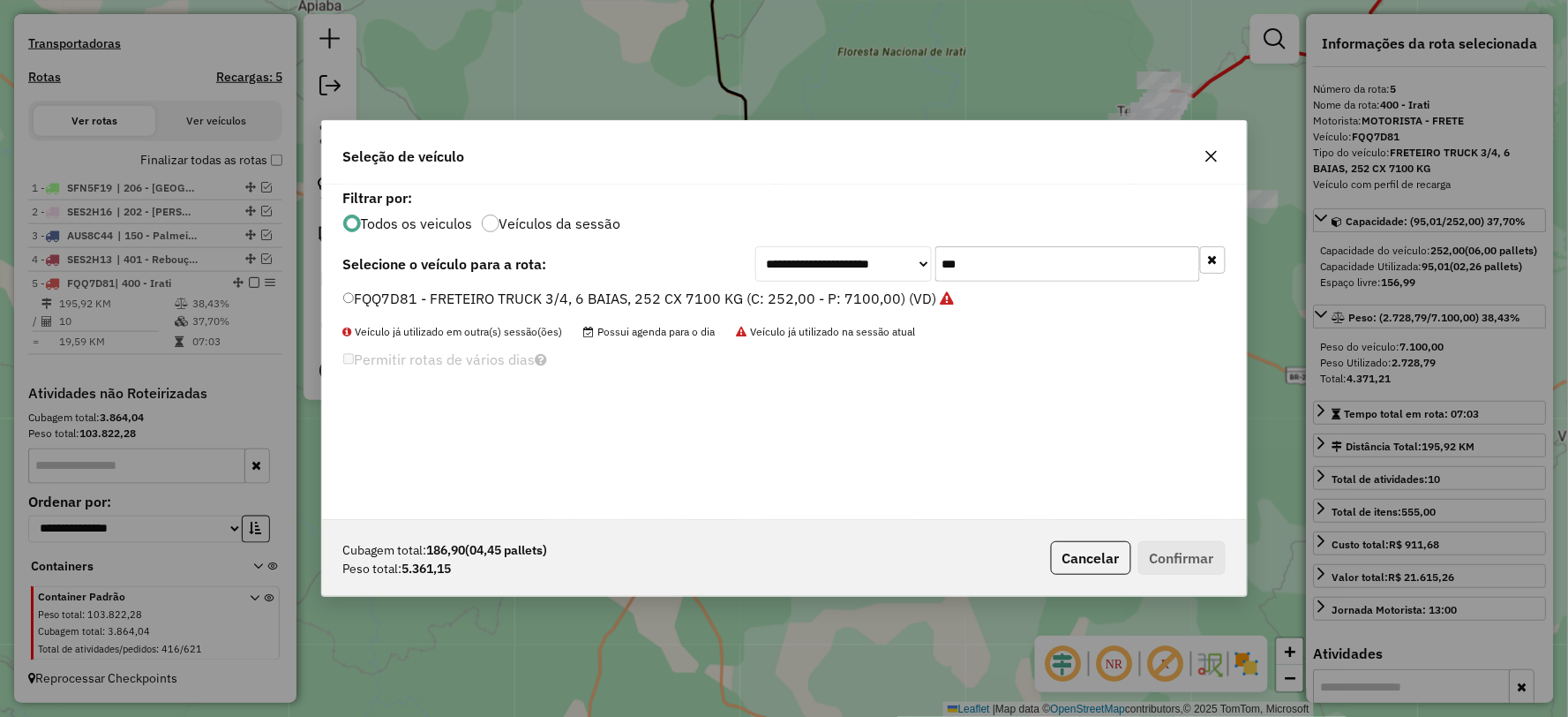
drag, startPoint x: 986, startPoint y: 260, endPoint x: 662, endPoint y: 267, distance: 324.1
click at [662, 267] on div "**********" at bounding box center [784, 264] width 882 height 35
type input "***"
click at [357, 298] on label "SEH2F06 - TOCO 8 BAIAS, 308 CX, 8100 KG (C: 308,00 - P: 8100,00) (VD)" at bounding box center [587, 299] width 488 height 22
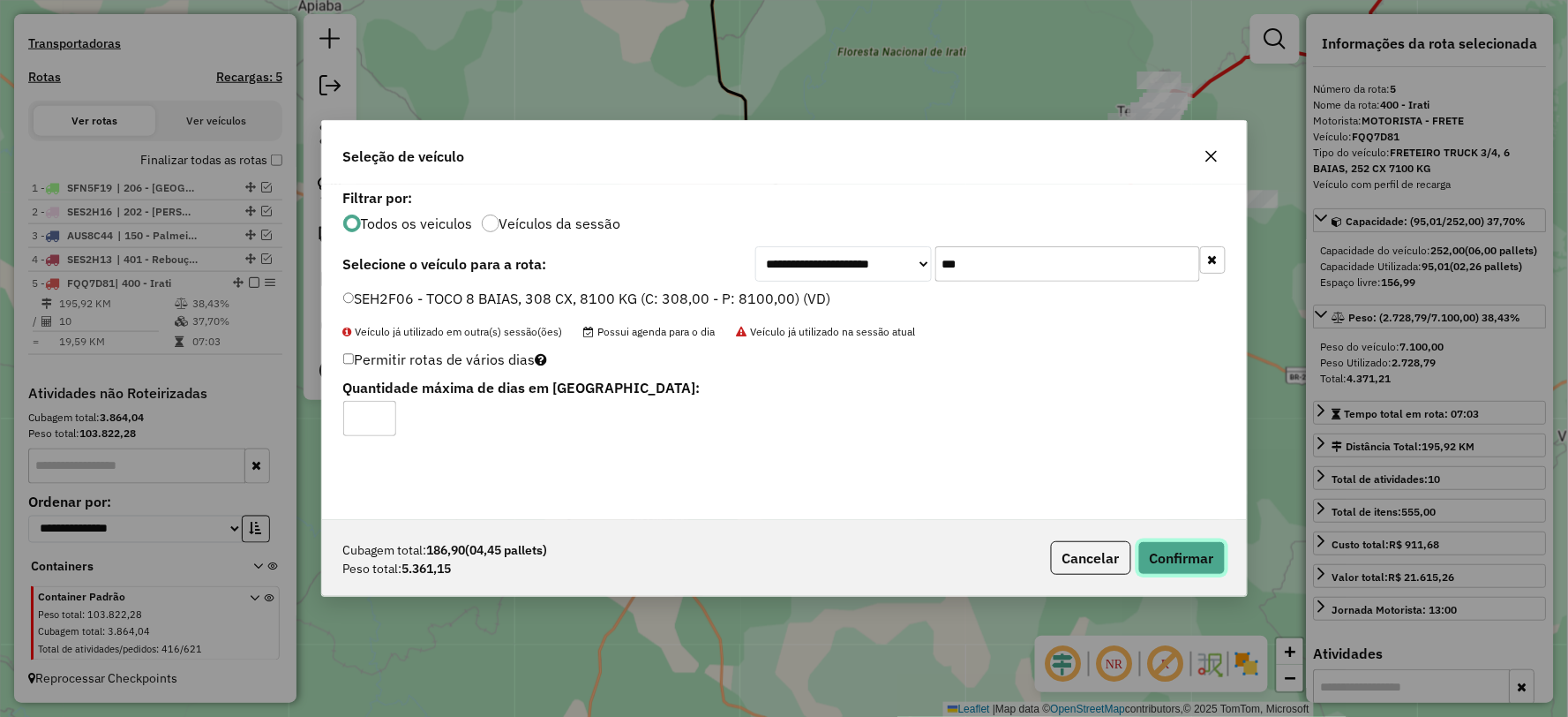
click at [1169, 563] on button "Confirmar" at bounding box center [1181, 558] width 87 height 33
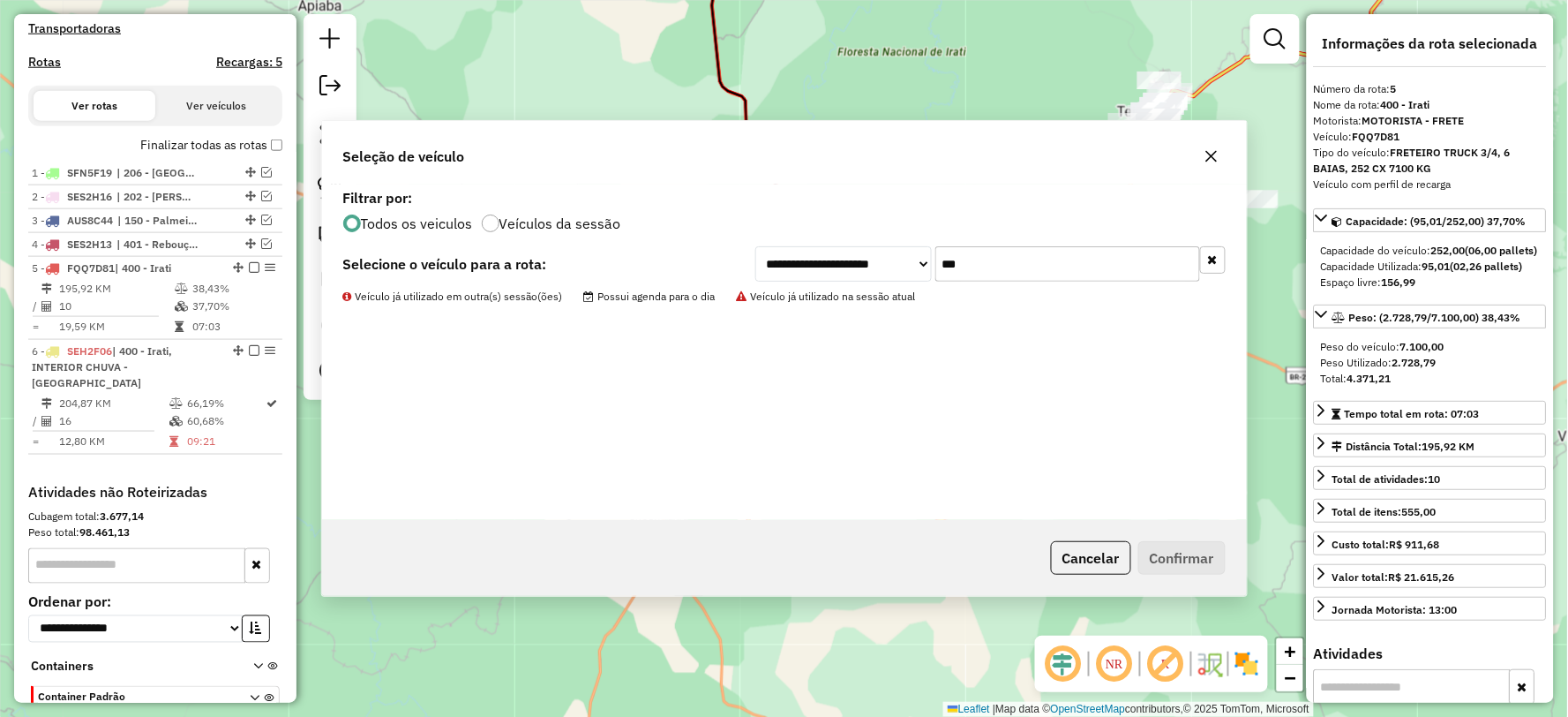
scroll to position [650, 0]
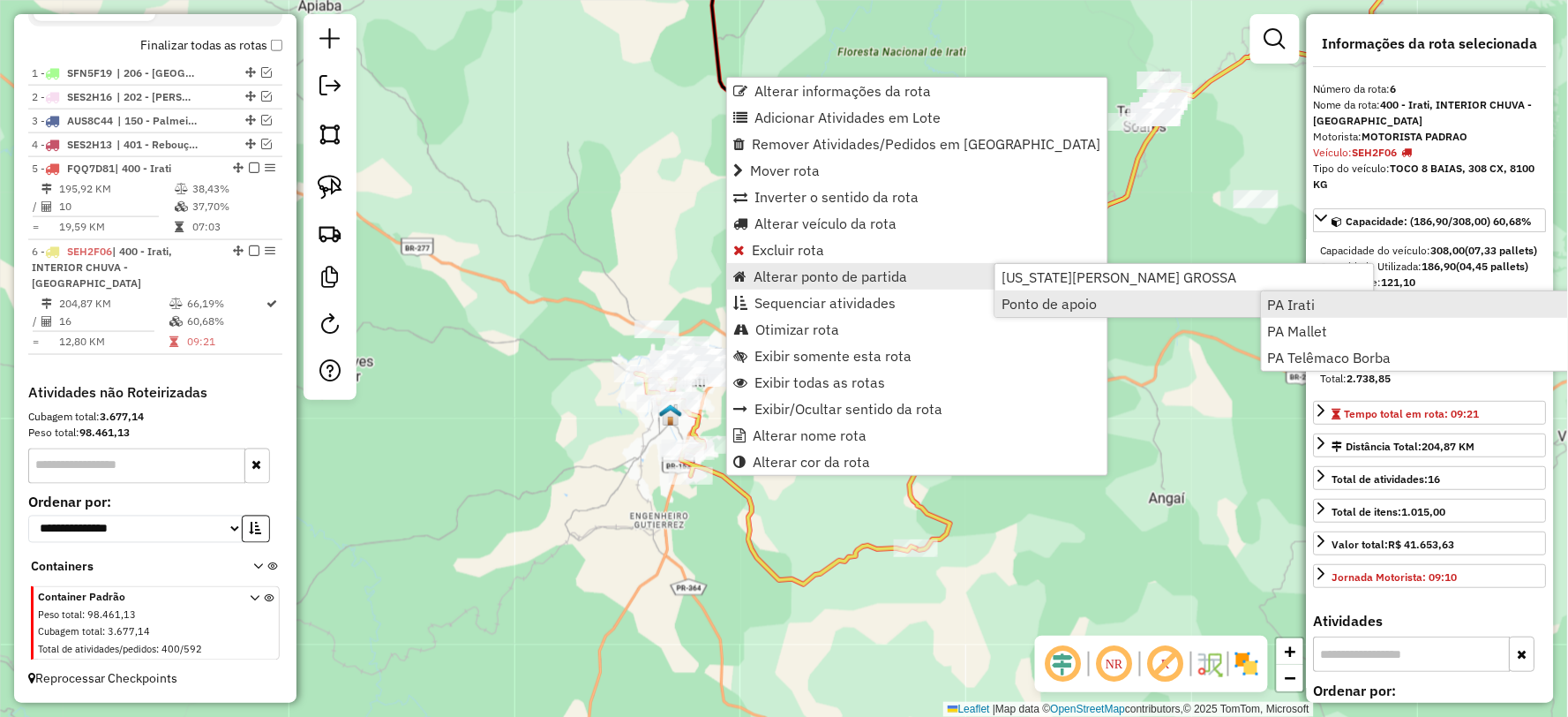
click at [1313, 303] on span "PA Irati" at bounding box center [1291, 305] width 48 height 14
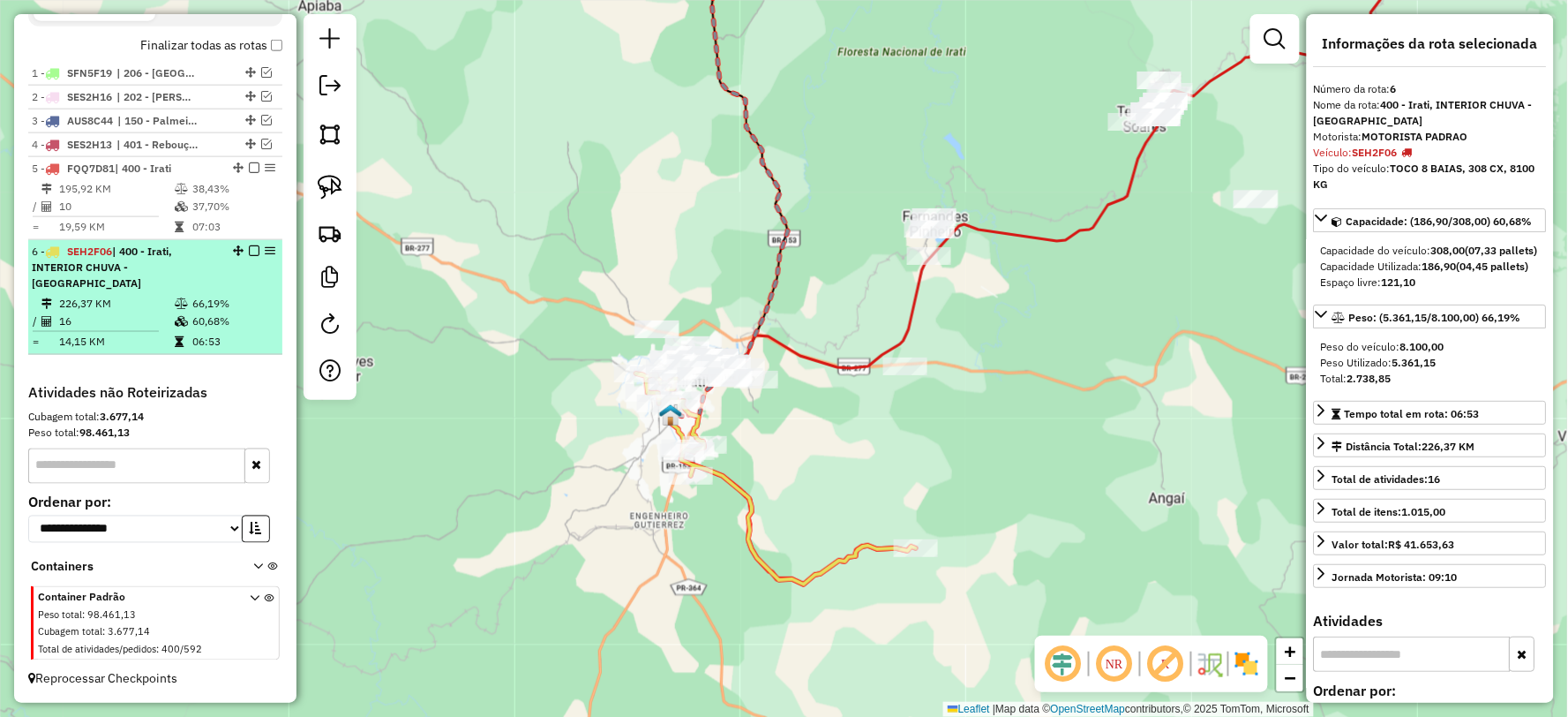
click at [249, 249] on em at bounding box center [254, 251] width 11 height 11
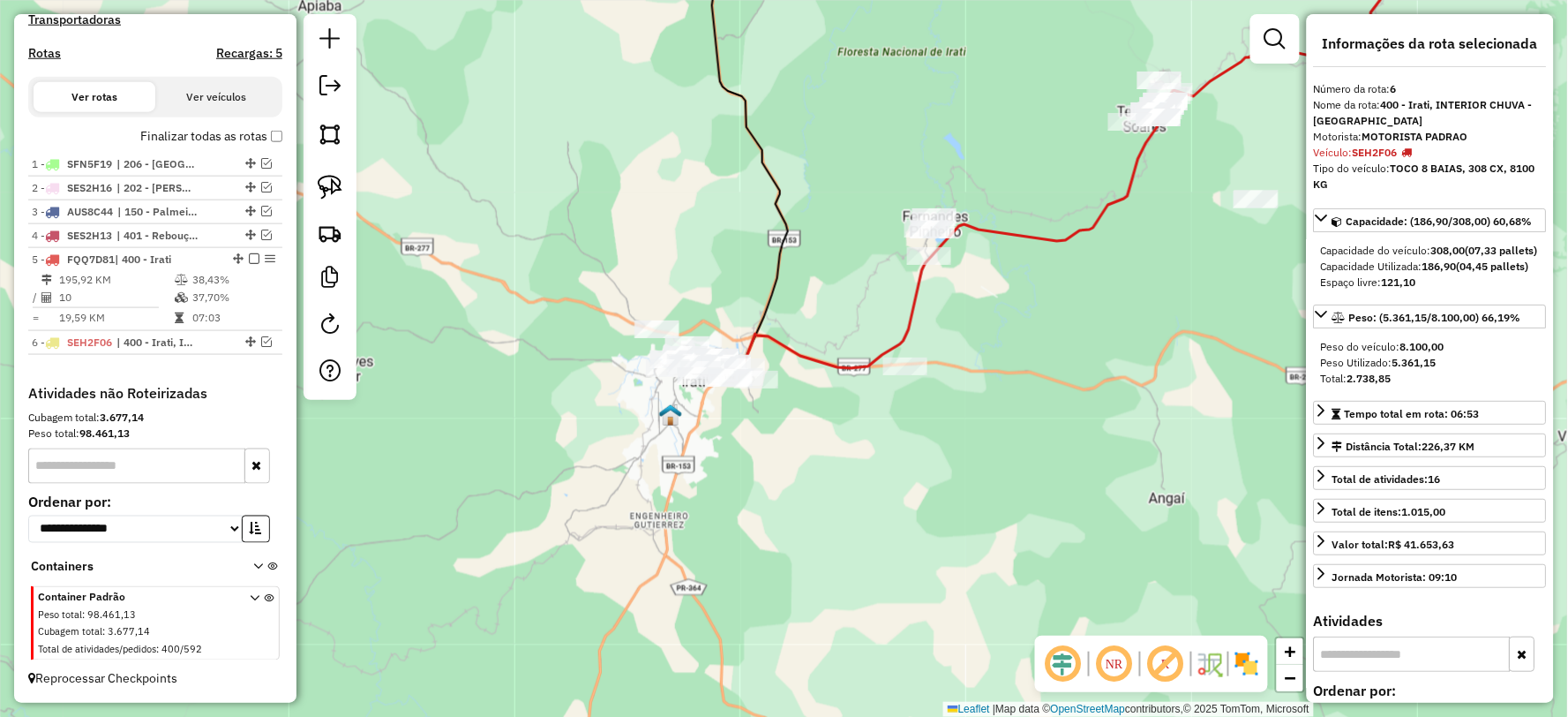
scroll to position [560, 0]
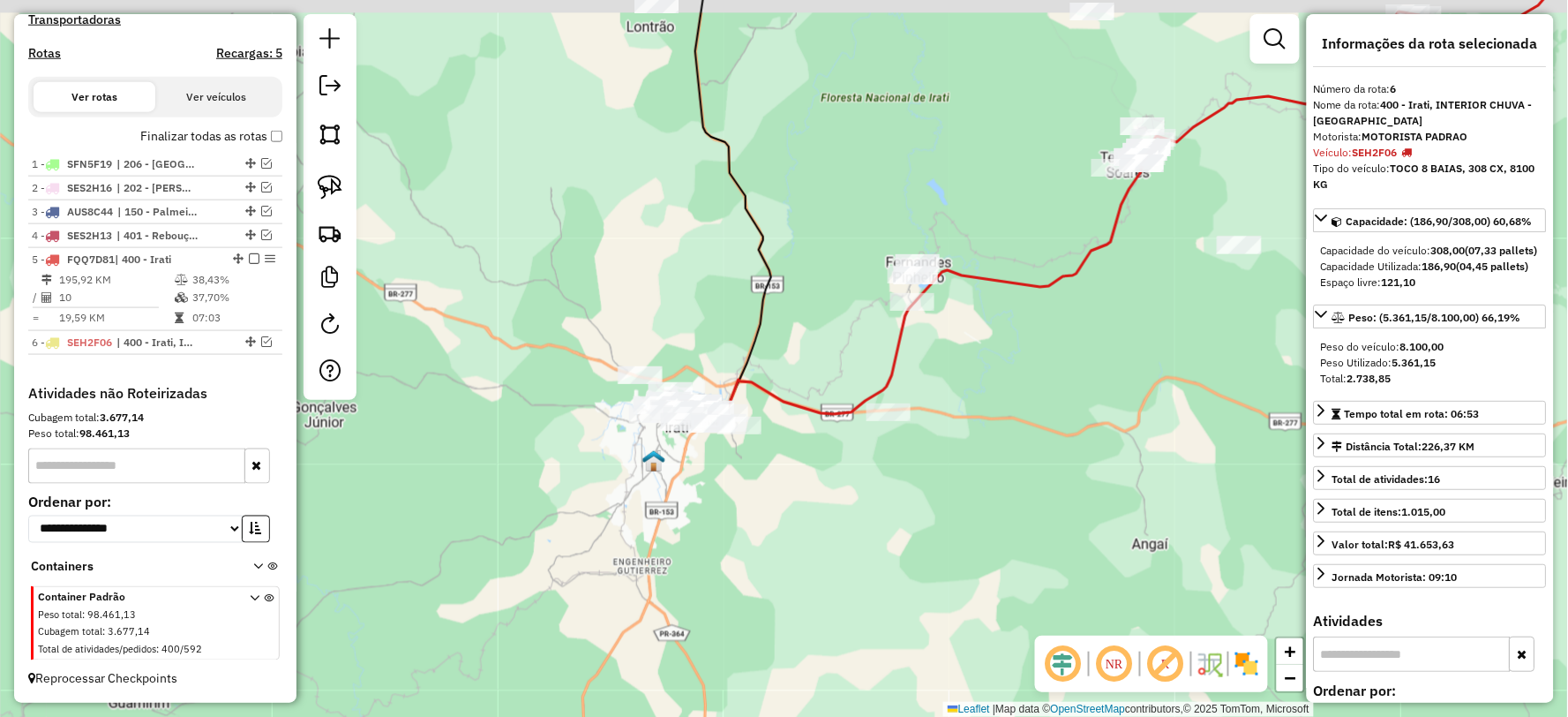
drag, startPoint x: 785, startPoint y: 411, endPoint x: 744, endPoint y: 491, distance: 89.9
click at [744, 491] on div "Janela de atendimento Grade de atendimento Capacidade Transportadoras Veículos …" at bounding box center [784, 358] width 1568 height 717
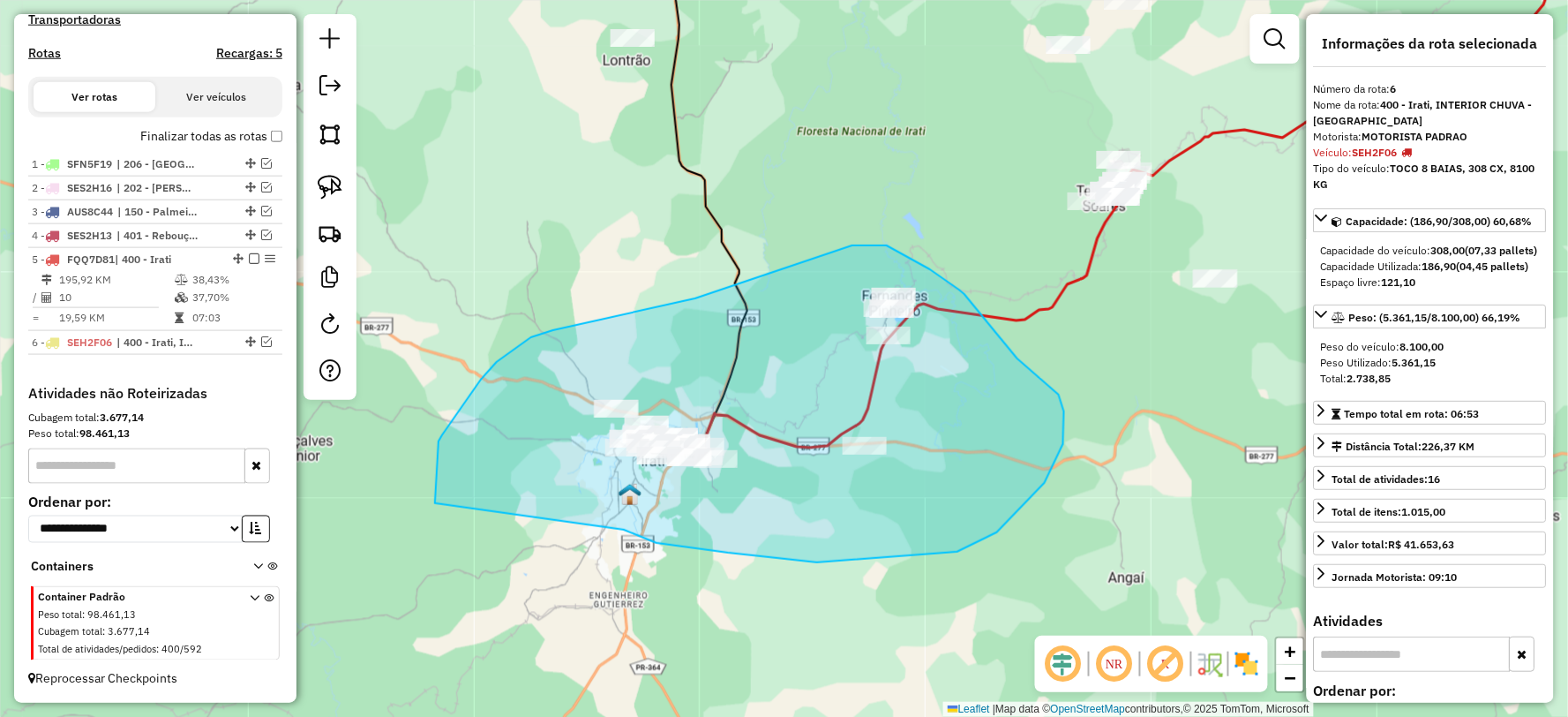
drag, startPoint x: 624, startPoint y: 530, endPoint x: 435, endPoint y: 503, distance: 190.9
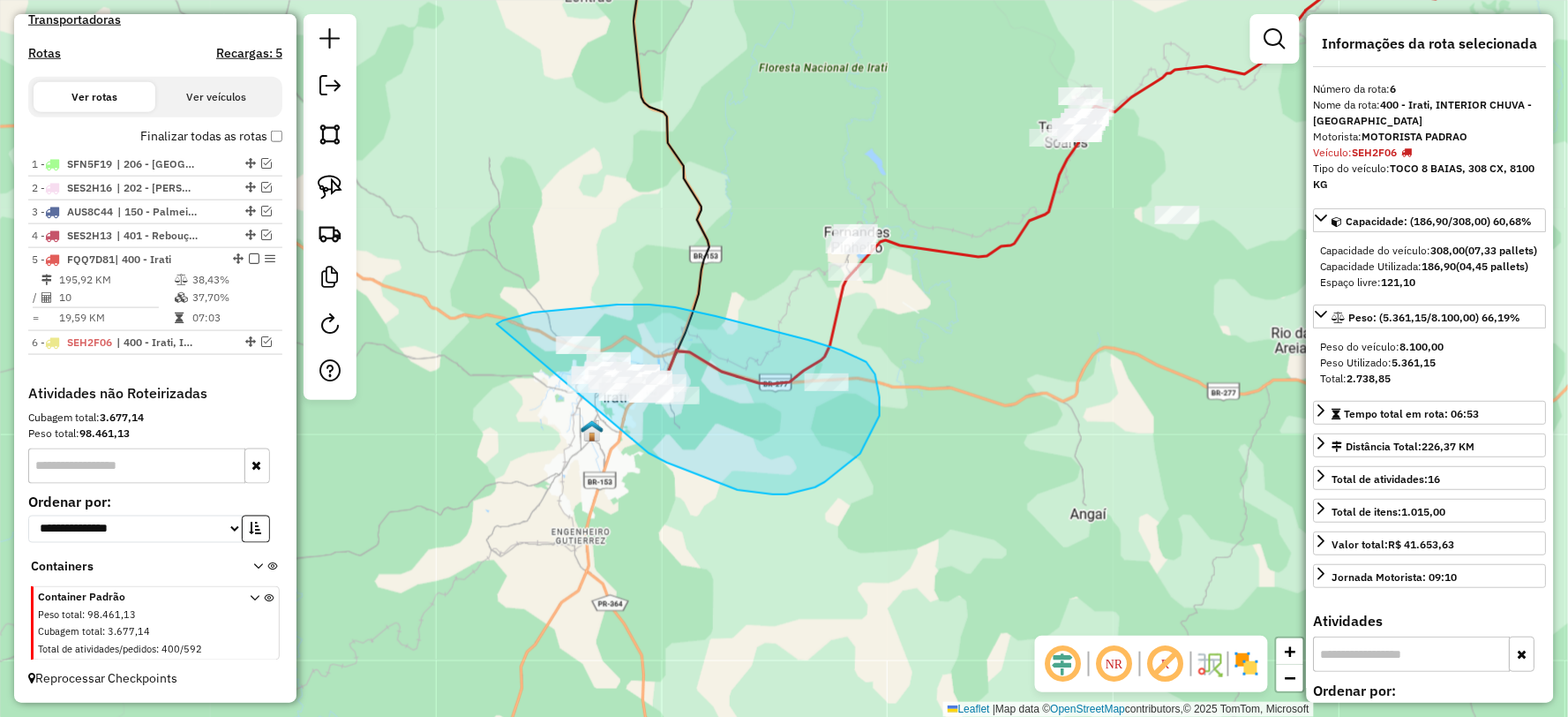
drag, startPoint x: 815, startPoint y: 488, endPoint x: 497, endPoint y: 461, distance: 319.1
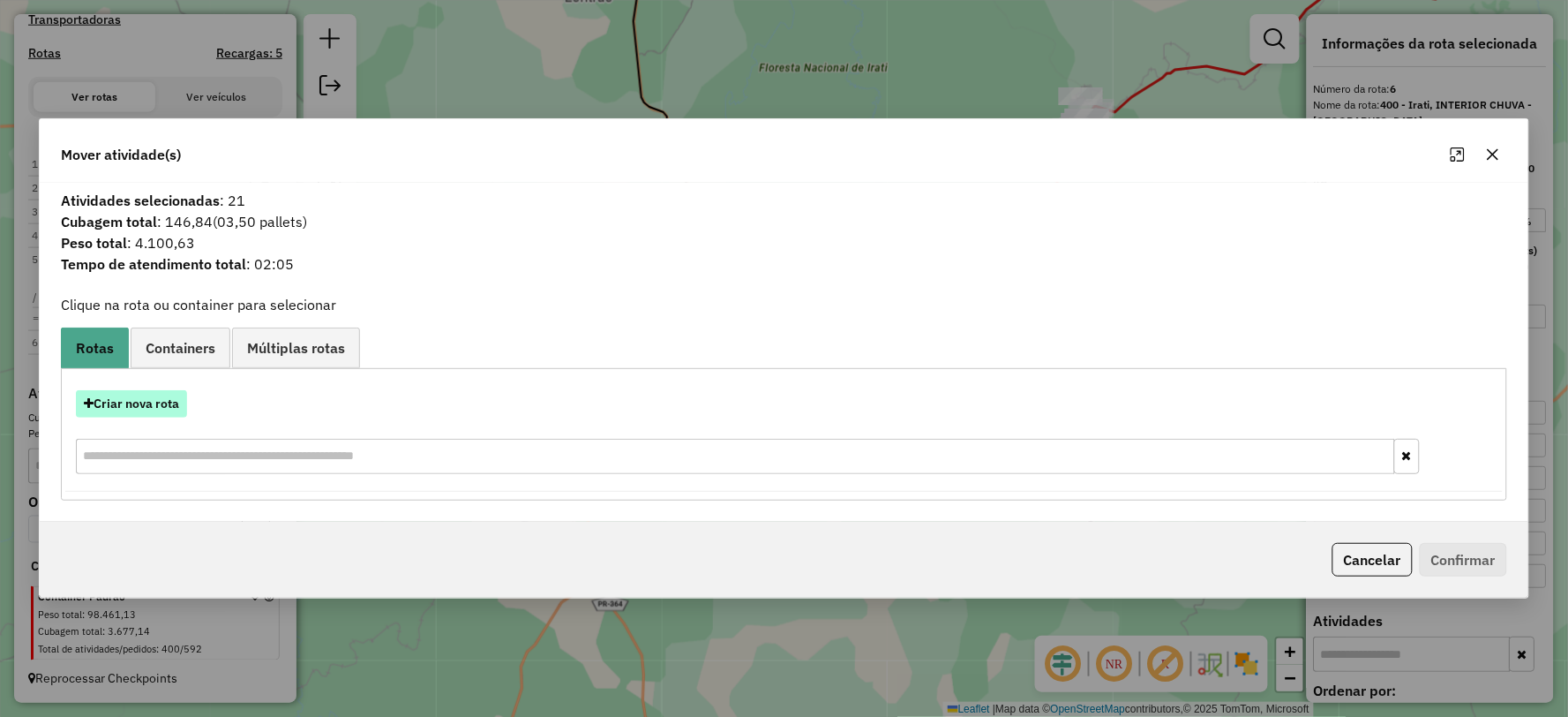
click at [152, 408] on button "Criar nova rota" at bounding box center [131, 404] width 111 height 27
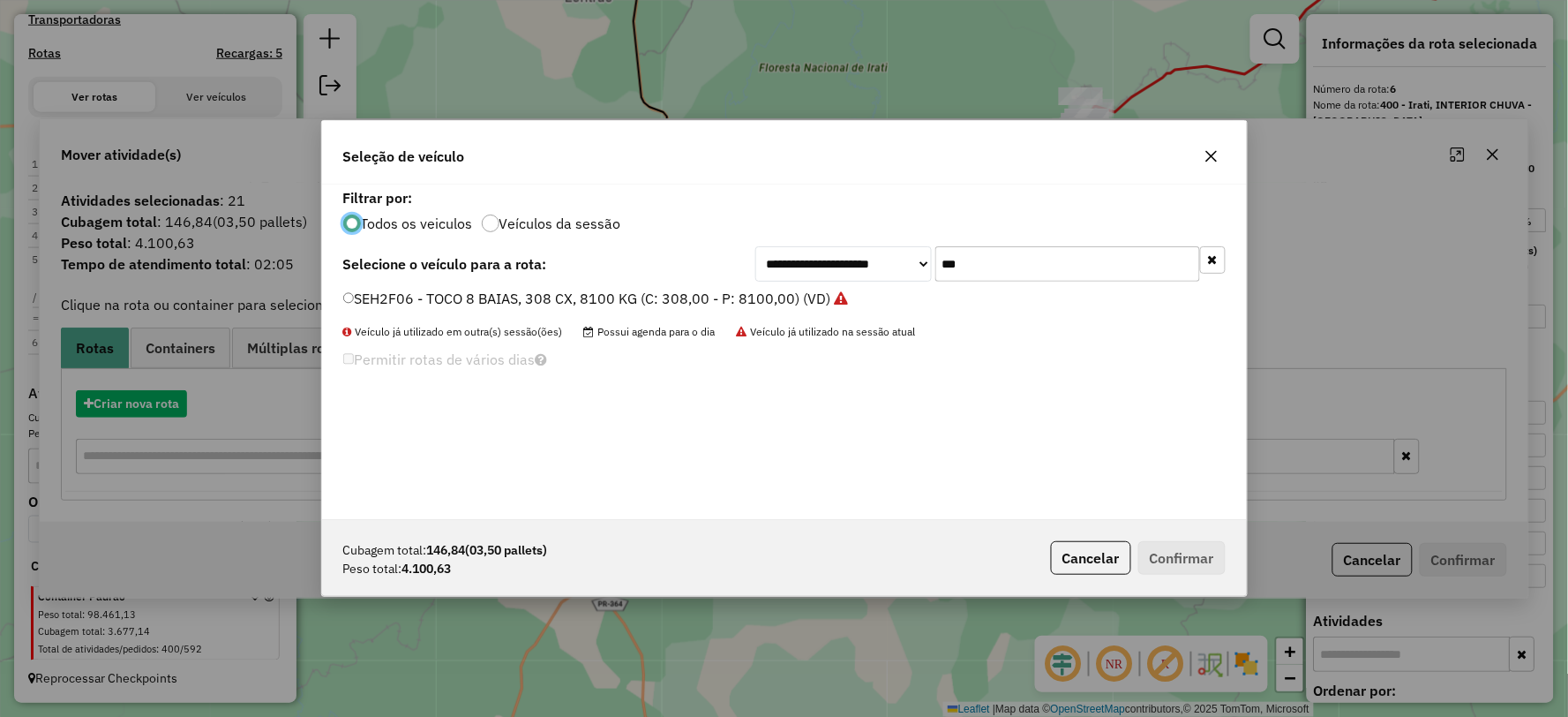
scroll to position [10, 4]
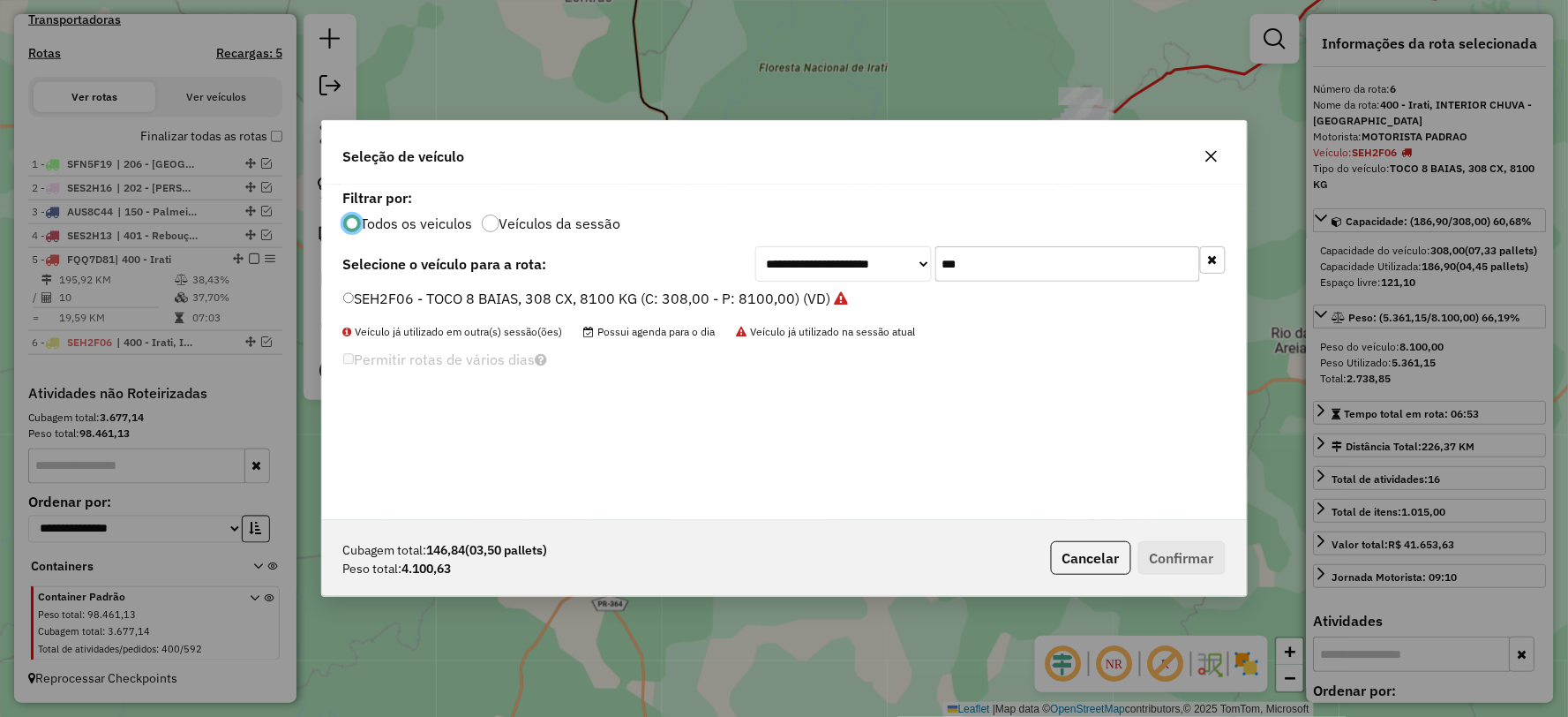
click at [728, 267] on div "**********" at bounding box center [784, 264] width 882 height 35
type input "***"
click at [399, 290] on label "FQK7J72 - TRUCK 3/4 6 BAIAS 252 CX 7100 KG (C: 252,00 - P: 7100,00) (VD)" at bounding box center [601, 299] width 515 height 22
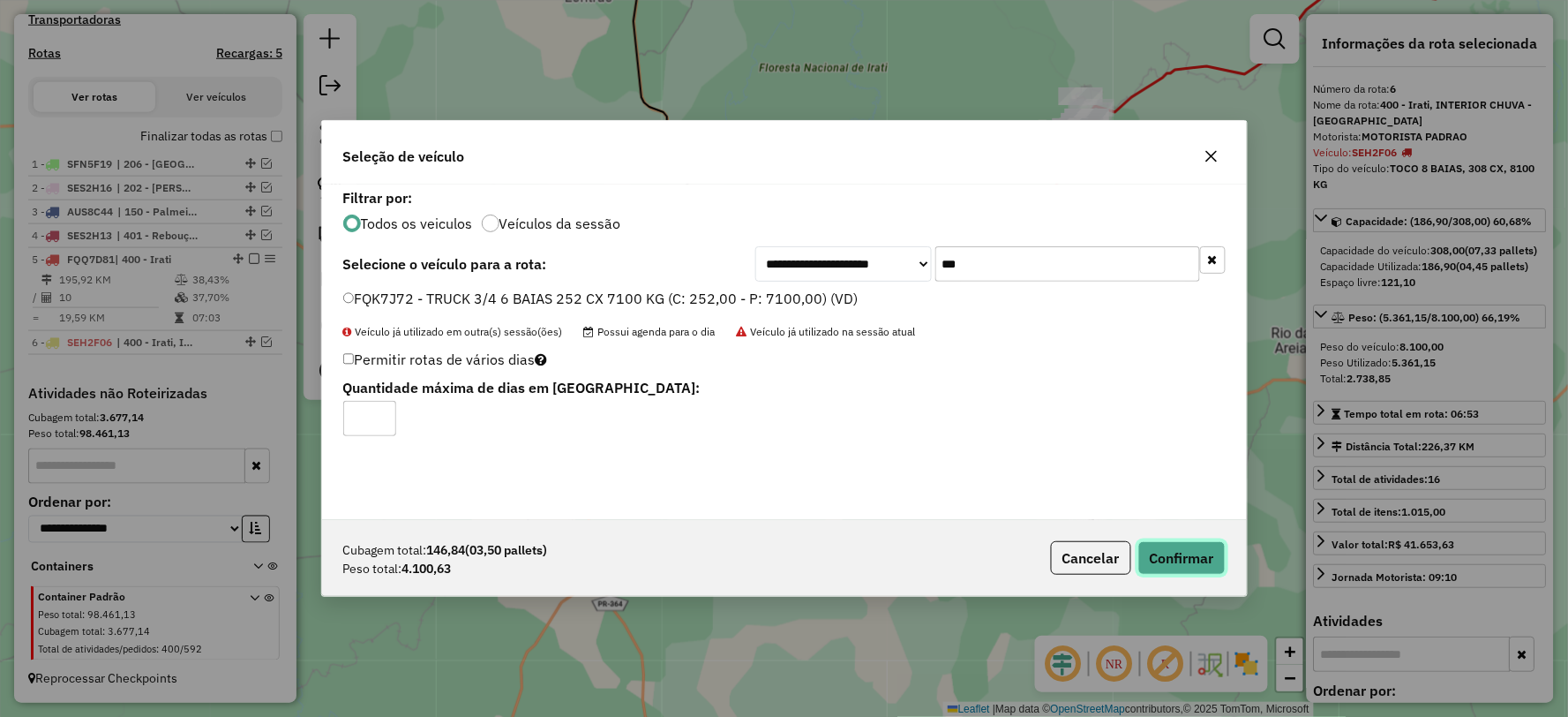
click at [1223, 544] on button "Confirmar" at bounding box center [1181, 558] width 87 height 33
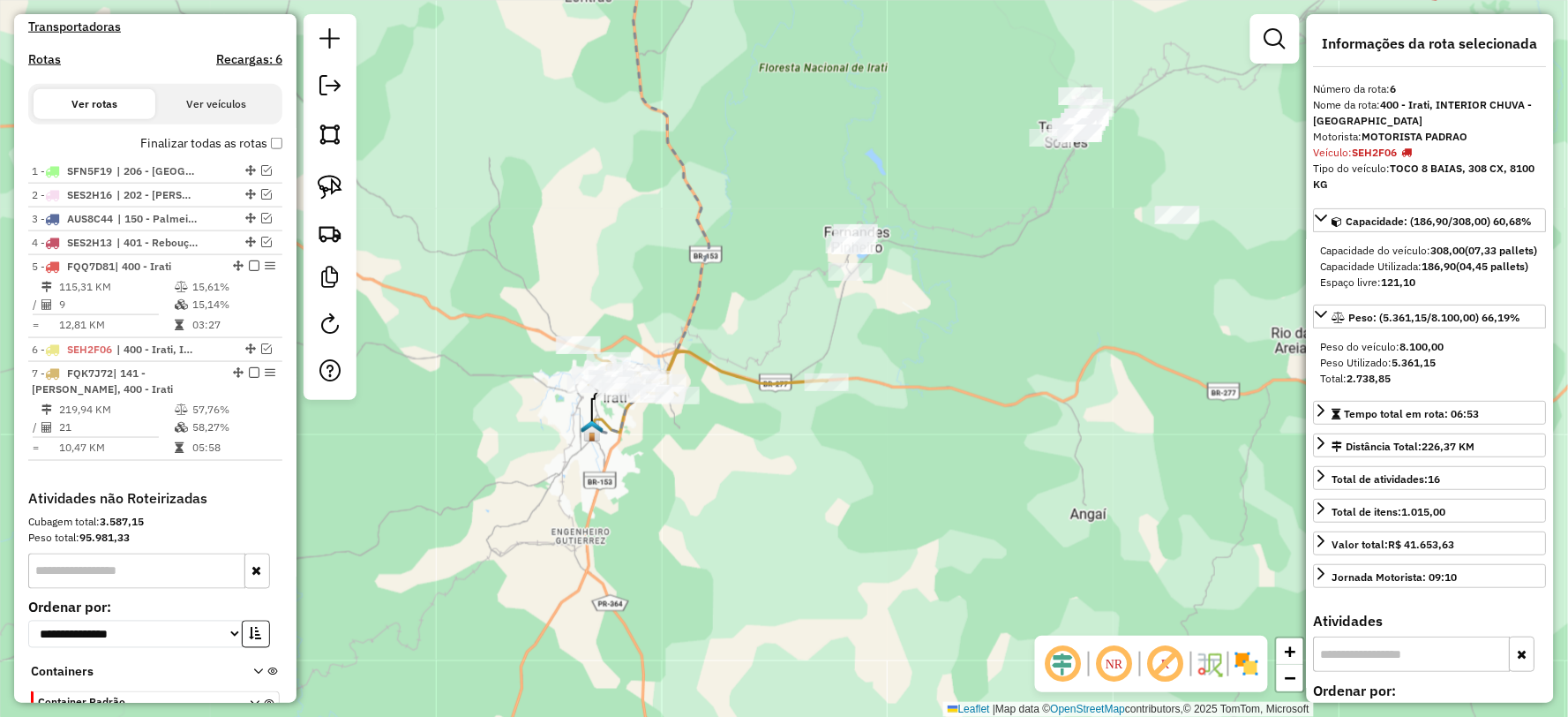
scroll to position [681, 0]
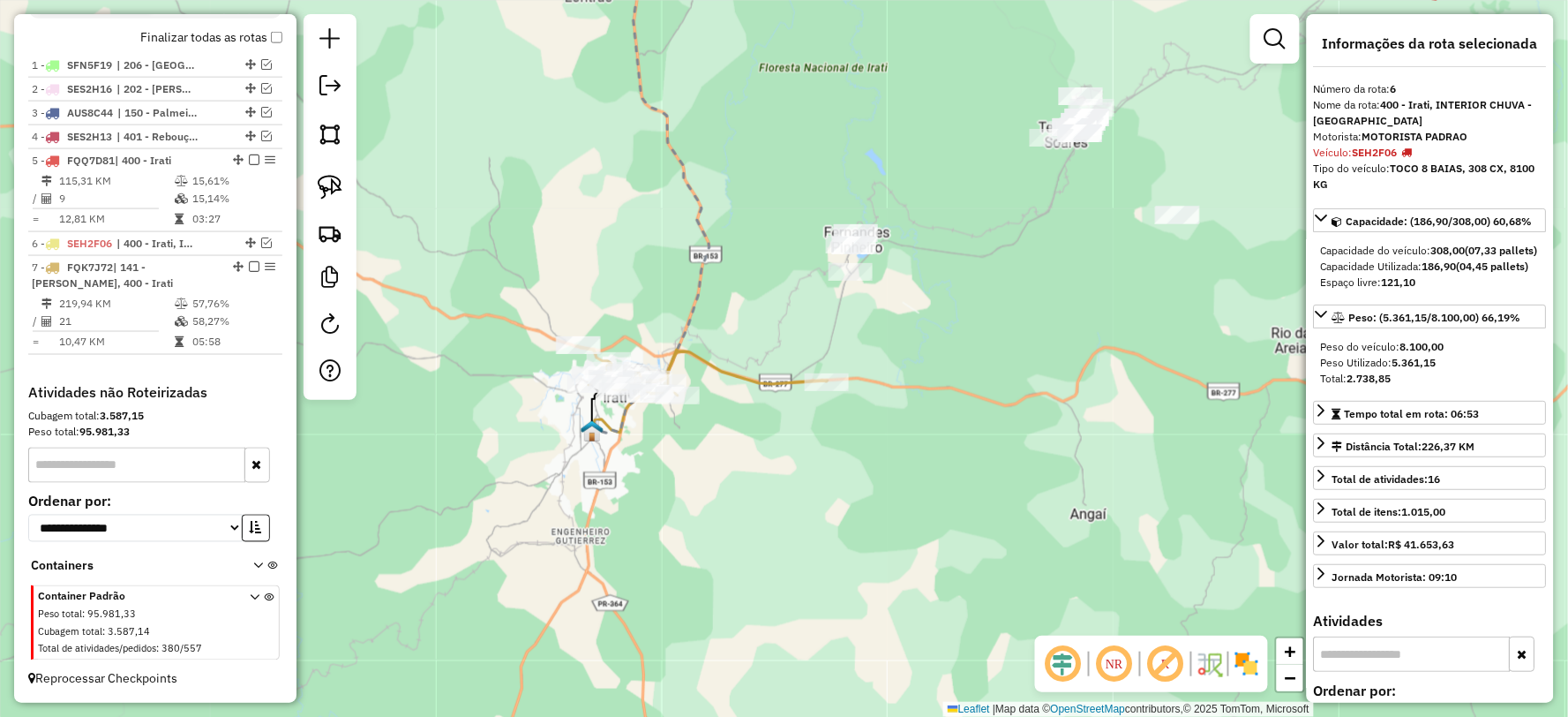
click at [725, 366] on icon at bounding box center [702, 371] width 252 height 49
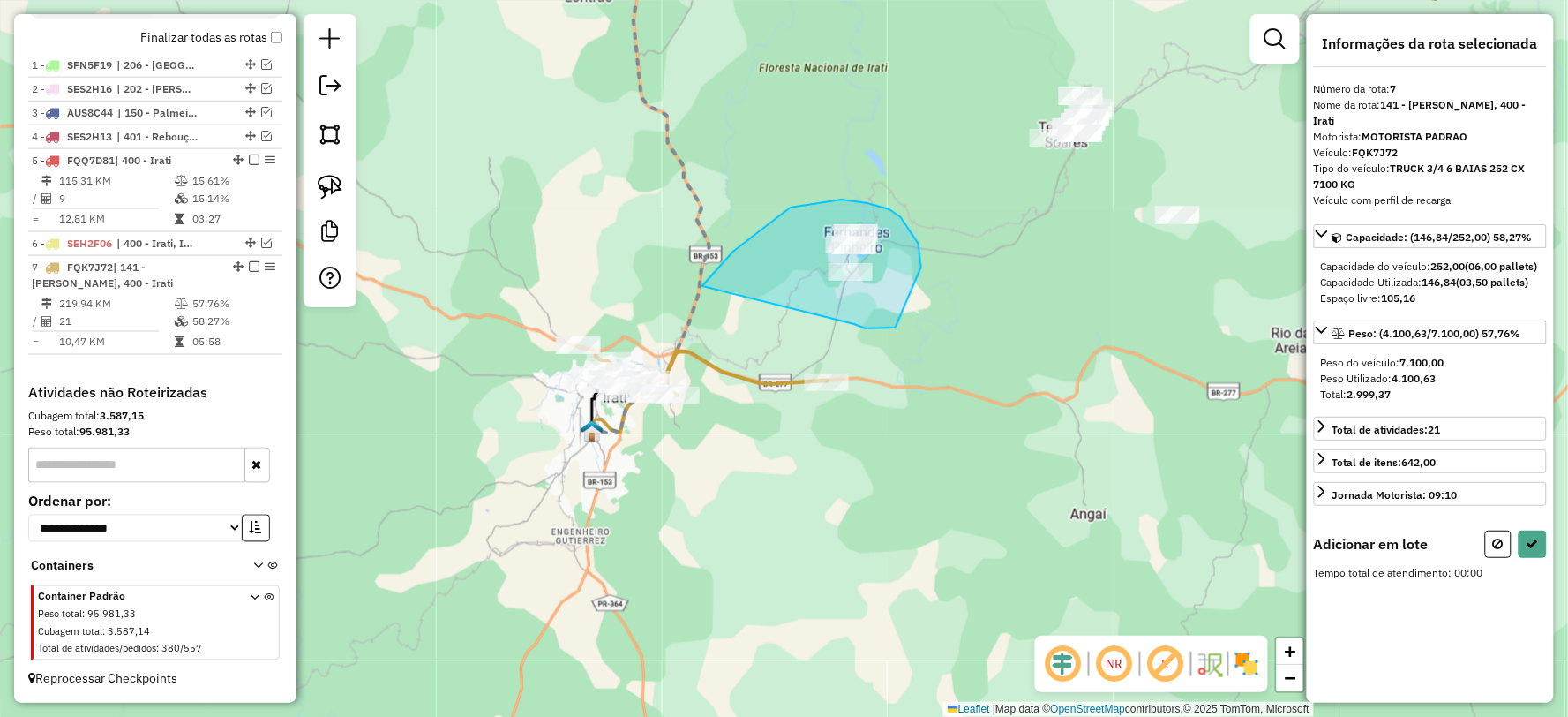
drag, startPoint x: 895, startPoint y: 327, endPoint x: 698, endPoint y: 341, distance: 197.5
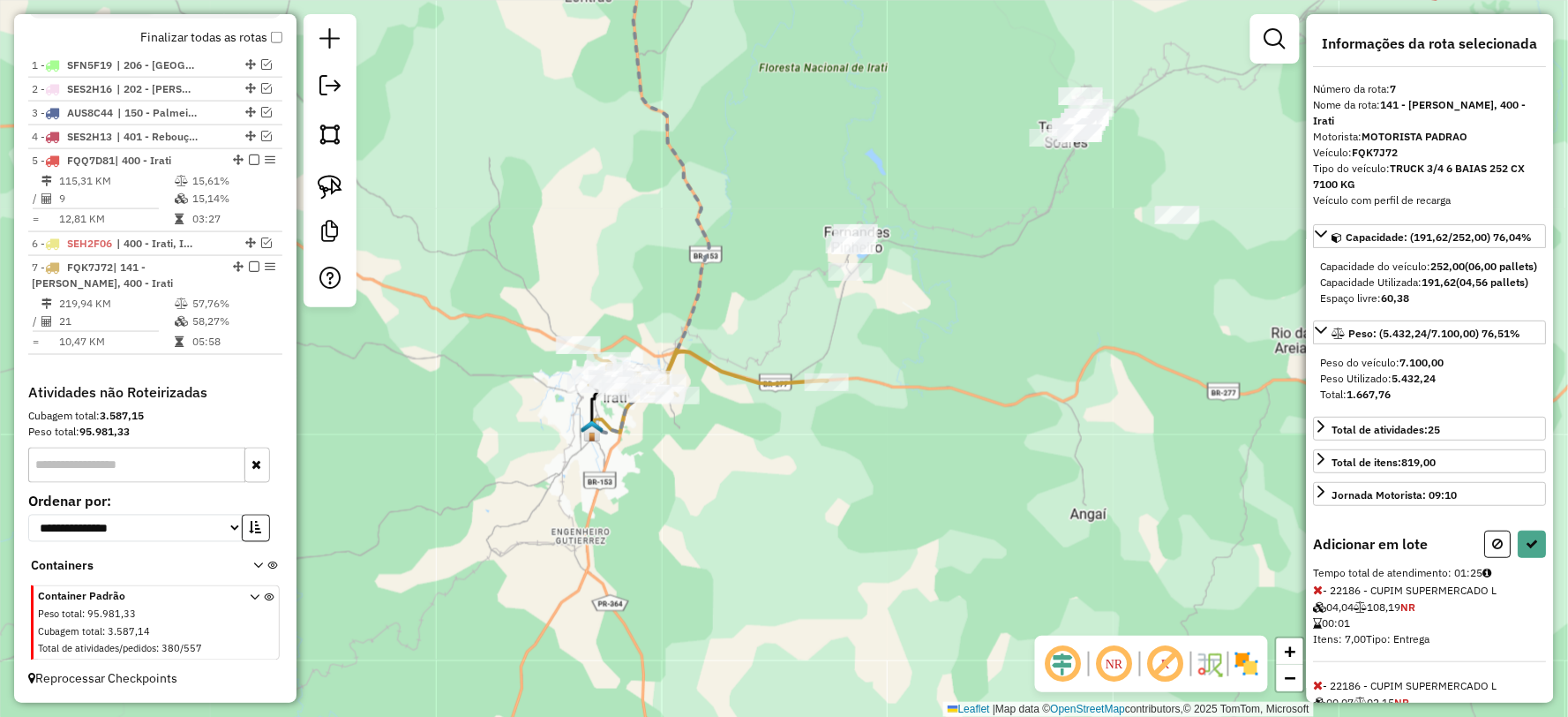
click at [1532, 550] on icon at bounding box center [1533, 544] width 13 height 13
select select "**********"
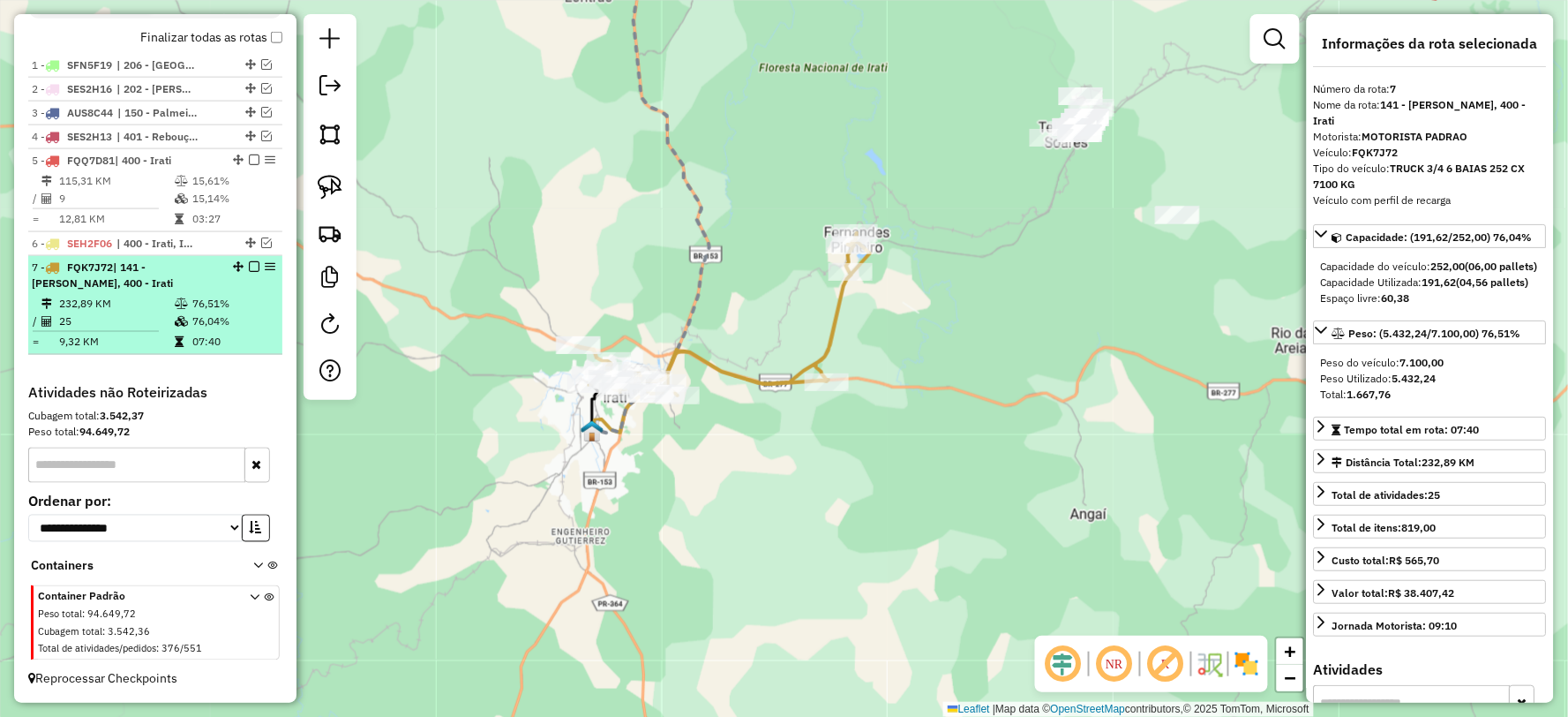
click at [249, 264] on em at bounding box center [254, 266] width 11 height 11
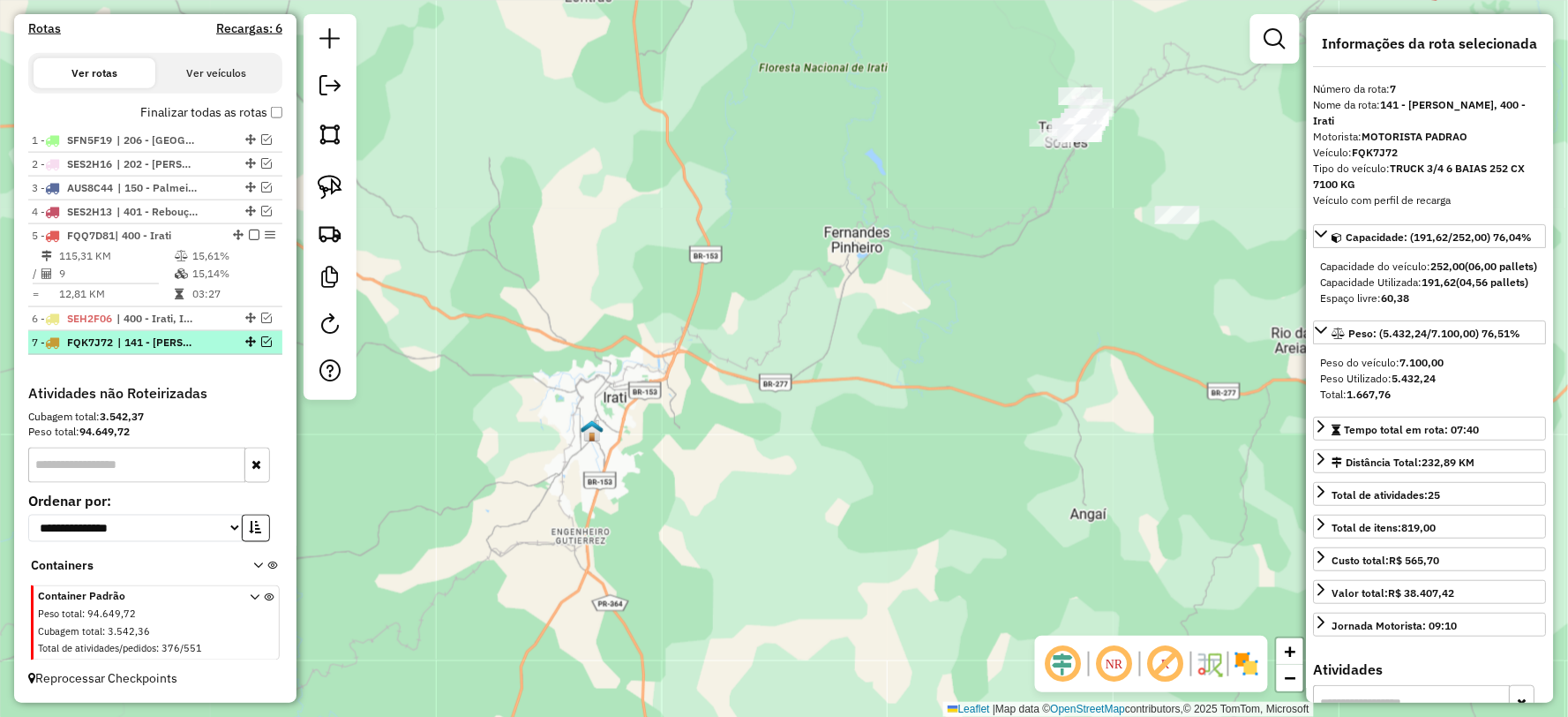
scroll to position [605, 0]
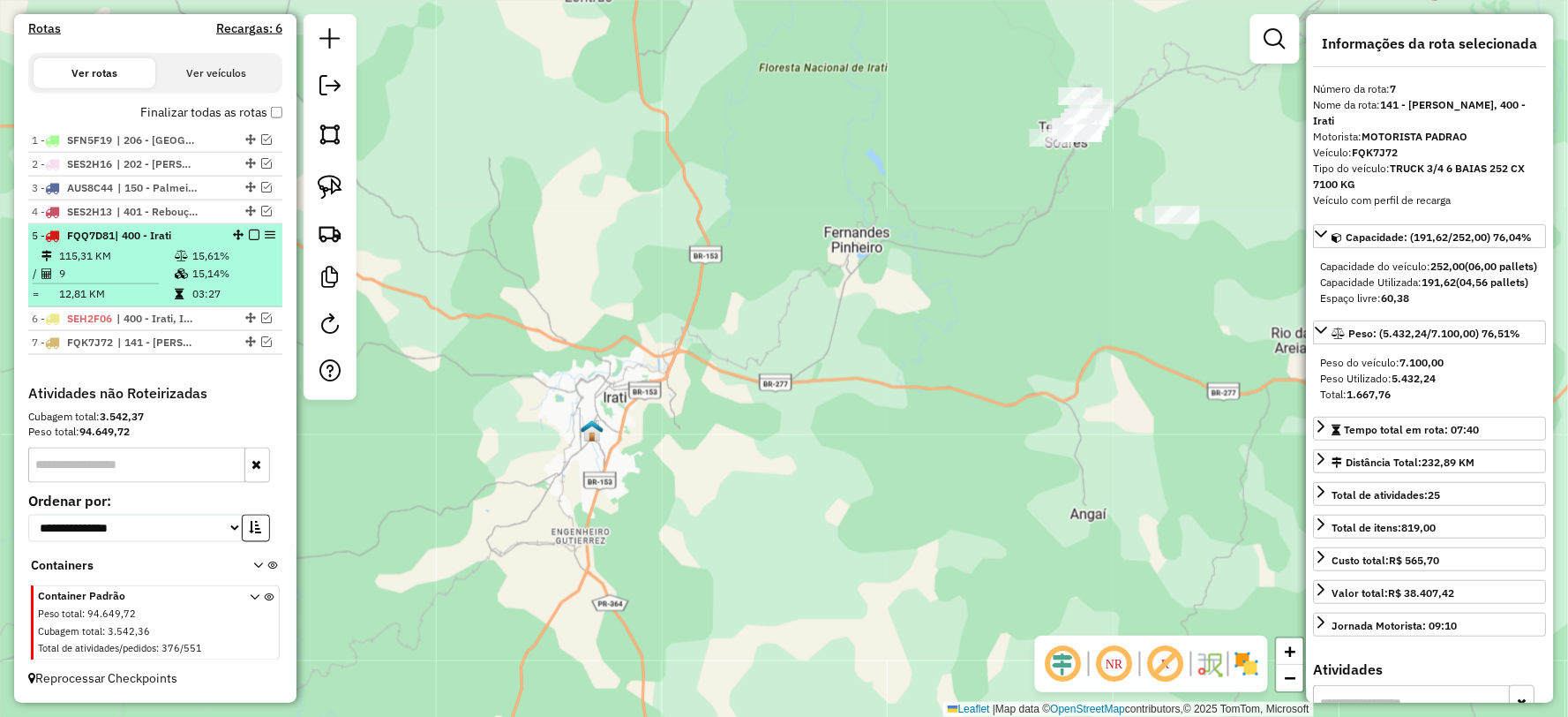
click at [197, 276] on td "15,14%" at bounding box center [233, 273] width 84 height 18
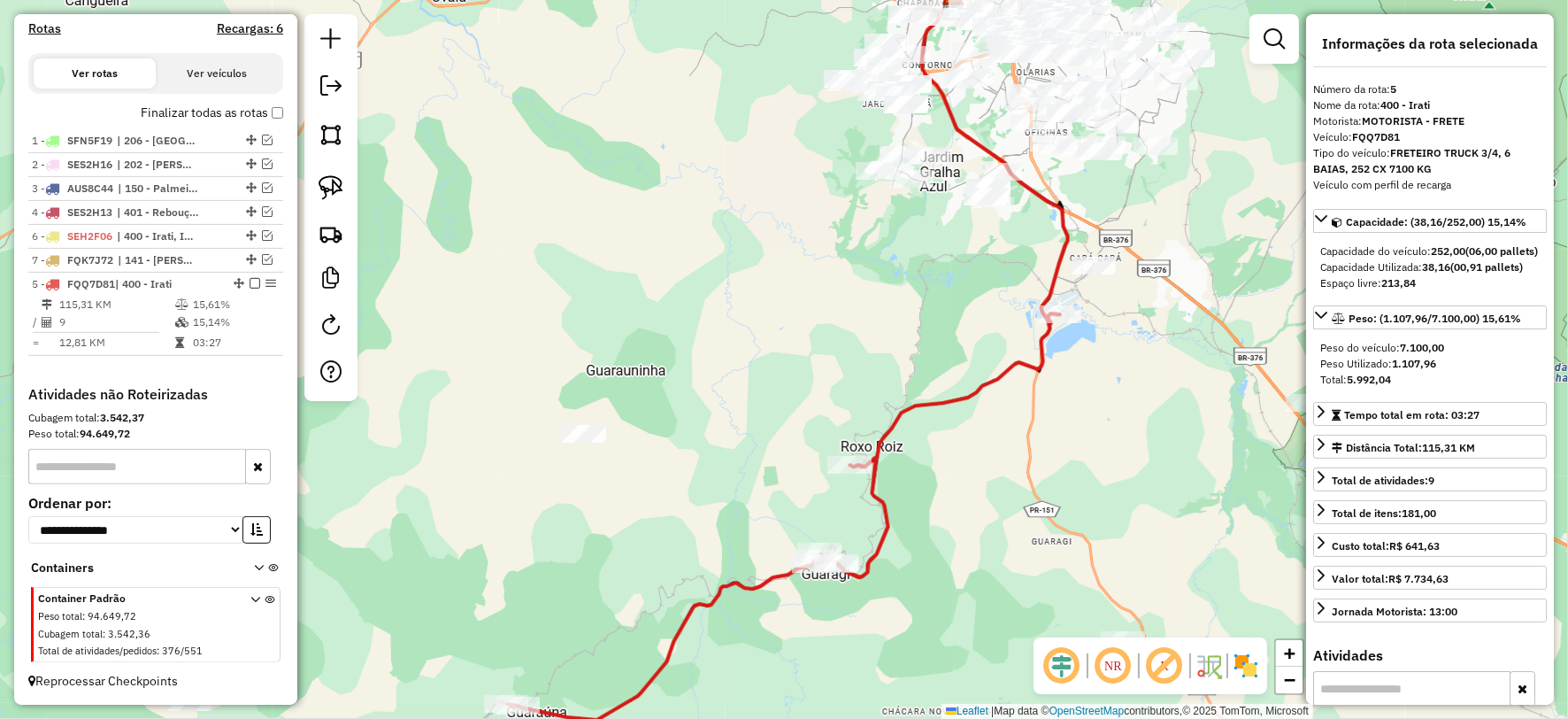
drag, startPoint x: 237, startPoint y: 232, endPoint x: 233, endPoint y: 426, distance: 194.0
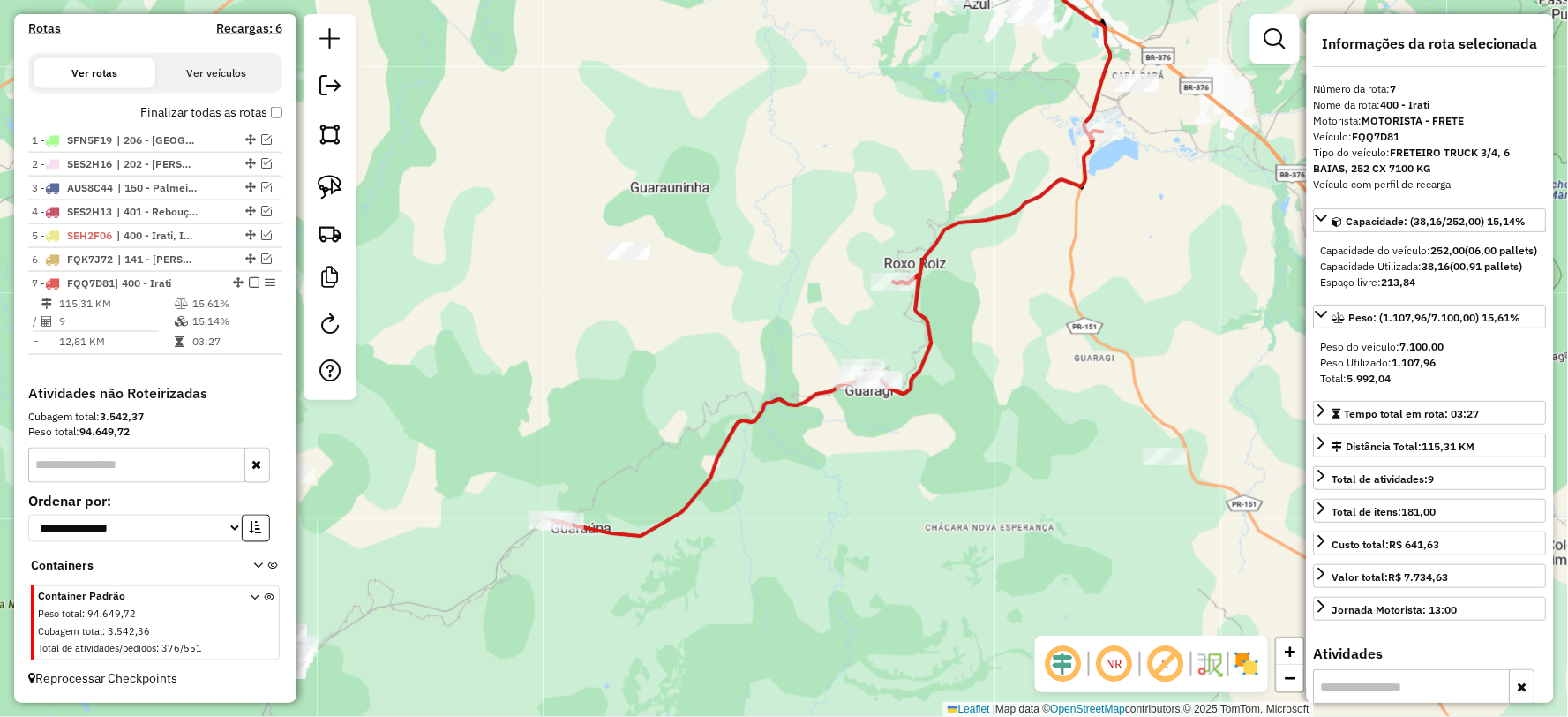
drag, startPoint x: 612, startPoint y: 550, endPoint x: 664, endPoint y: 369, distance: 188.3
click at [664, 369] on div "Janela de atendimento Grade de atendimento Capacidade Transportadoras Veículos …" at bounding box center [784, 358] width 1568 height 717
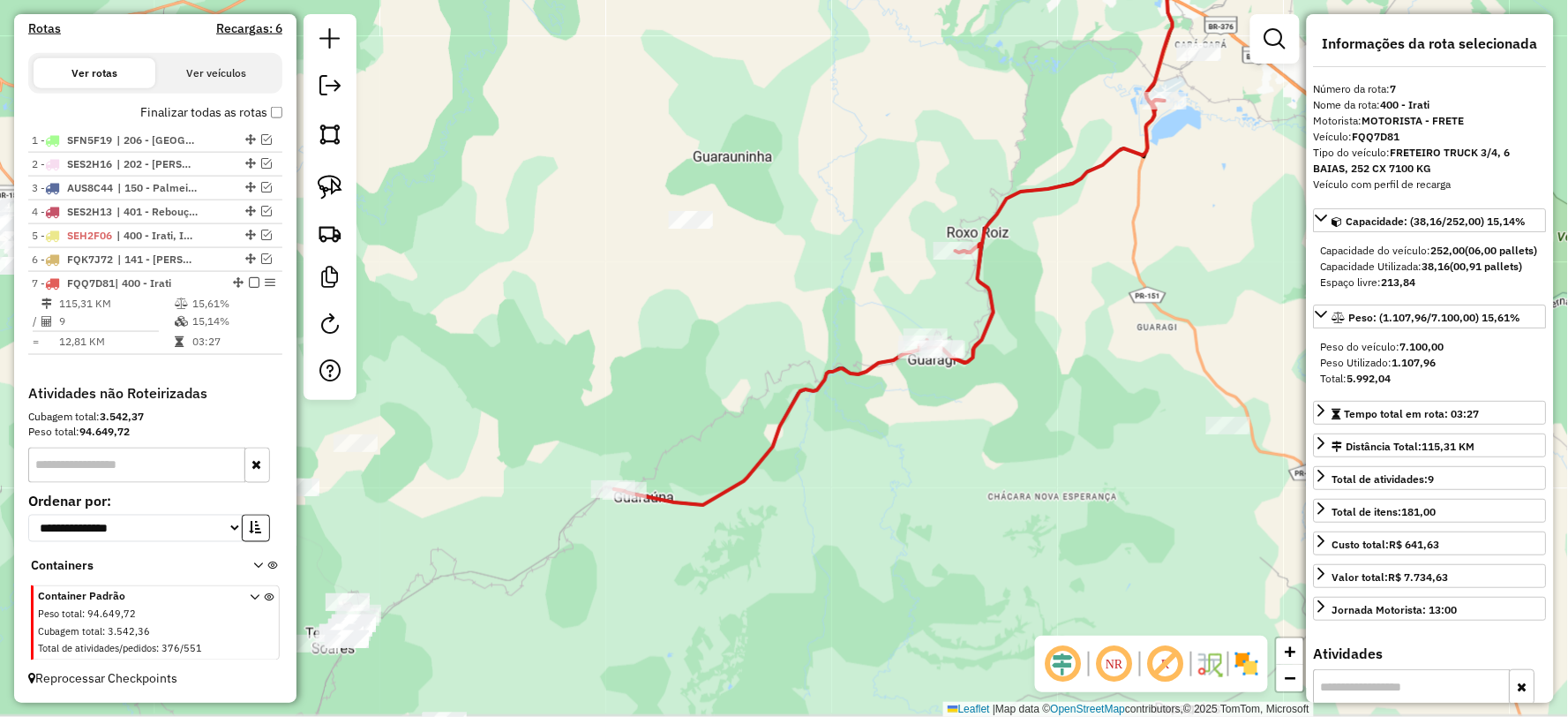
drag, startPoint x: 684, startPoint y: 484, endPoint x: 741, endPoint y: 464, distance: 60.4
click at [741, 464] on div "Janela de atendimento Grade de atendimento Capacidade Transportadoras Veículos …" at bounding box center [784, 358] width 1568 height 717
click at [761, 455] on icon at bounding box center [889, 302] width 550 height 405
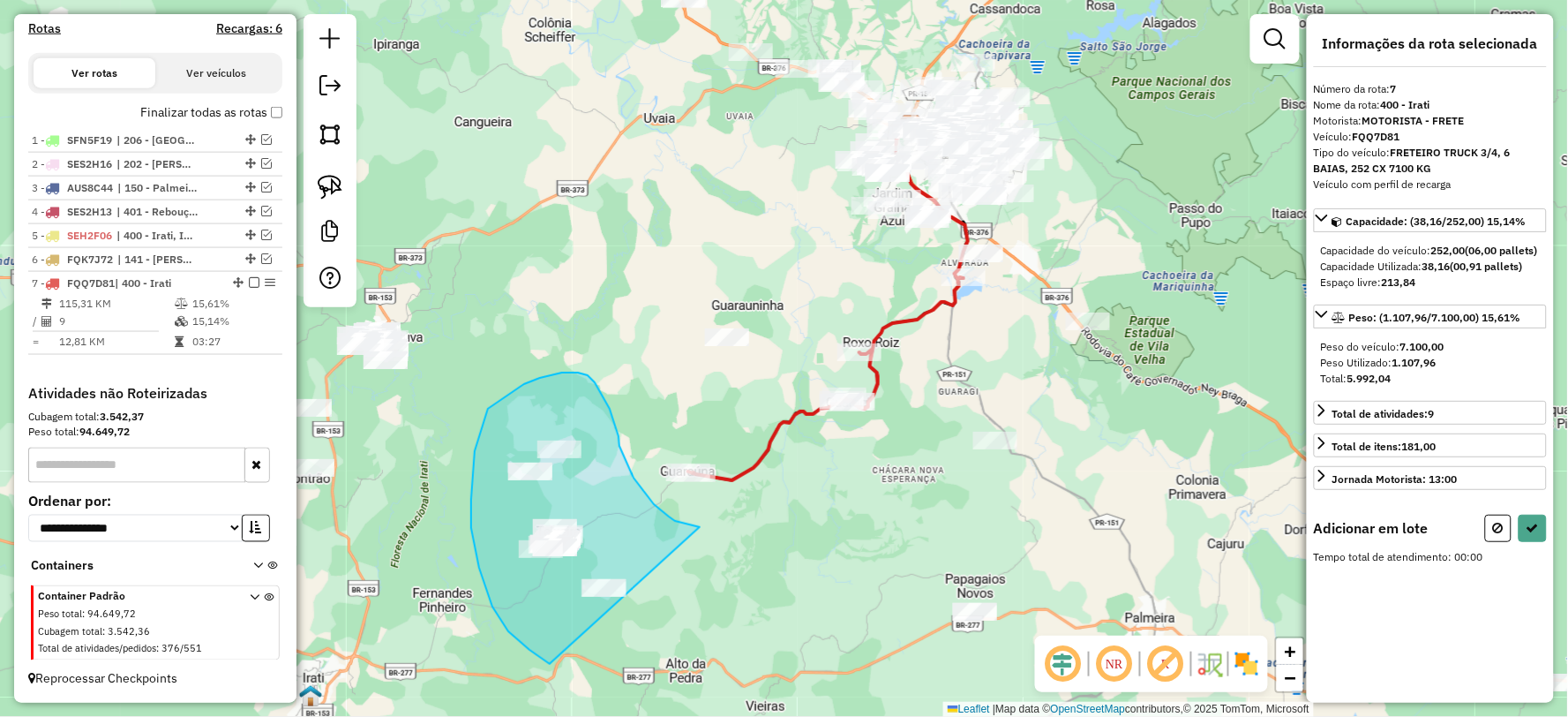
drag, startPoint x: 677, startPoint y: 521, endPoint x: 695, endPoint y: 639, distance: 119.4
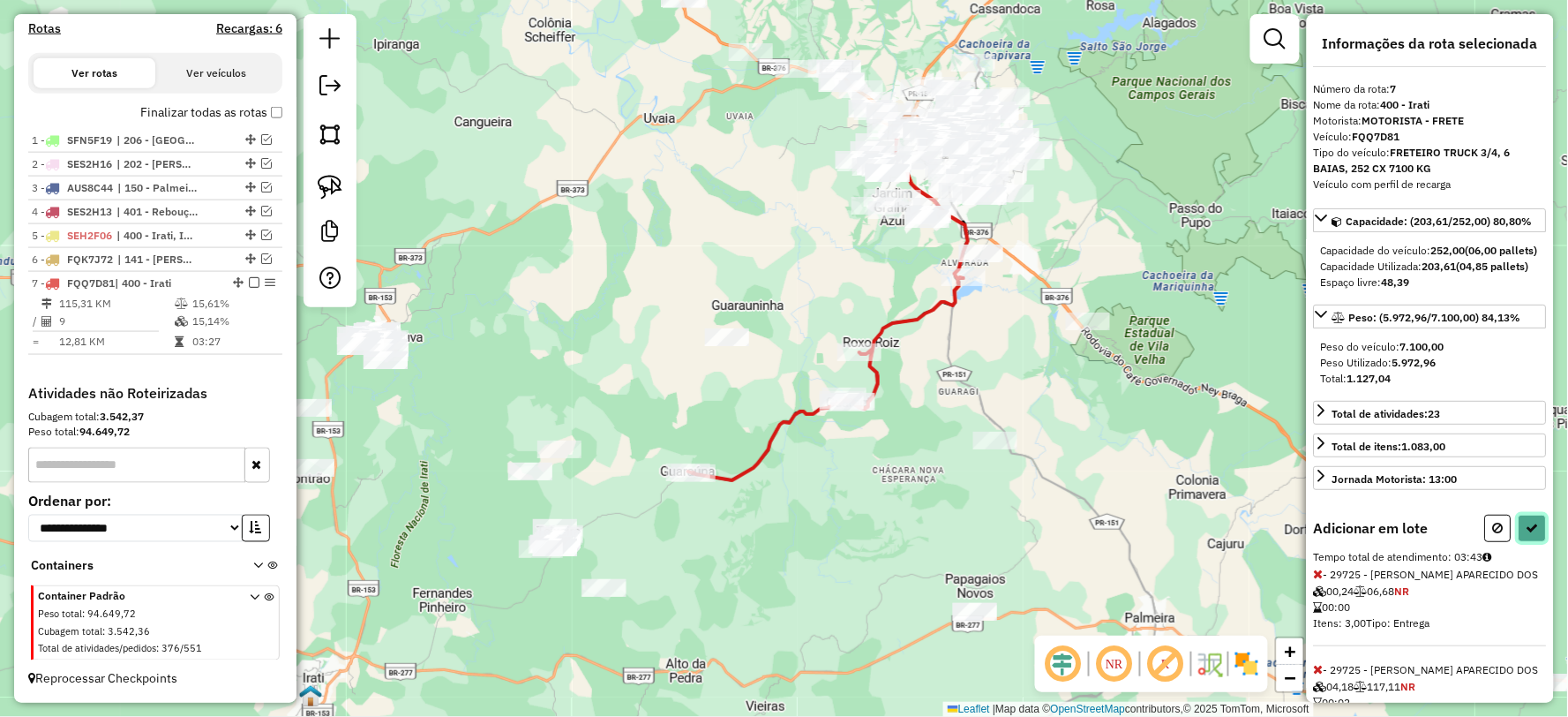
click at [1540, 542] on button at bounding box center [1532, 528] width 28 height 27
select select "**********"
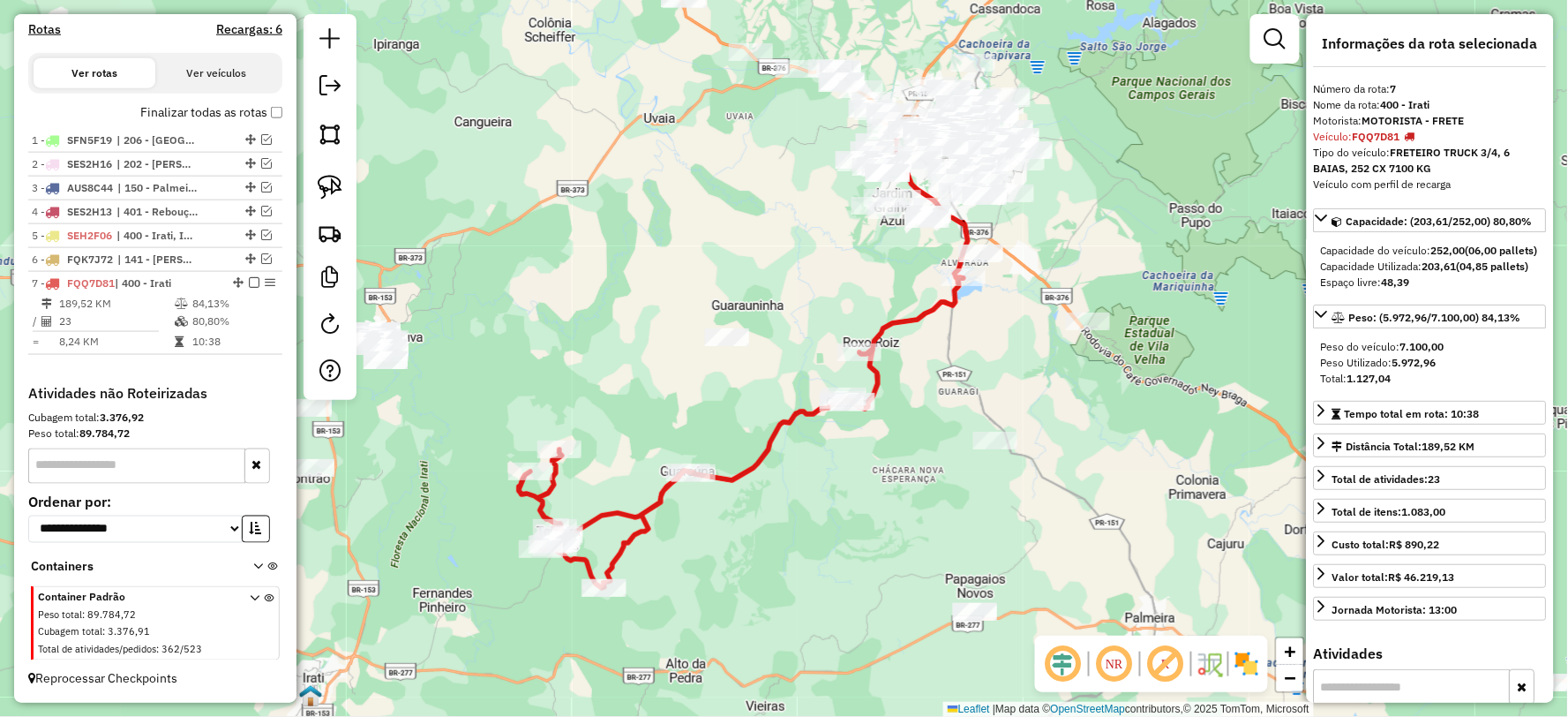
scroll to position [584, 0]
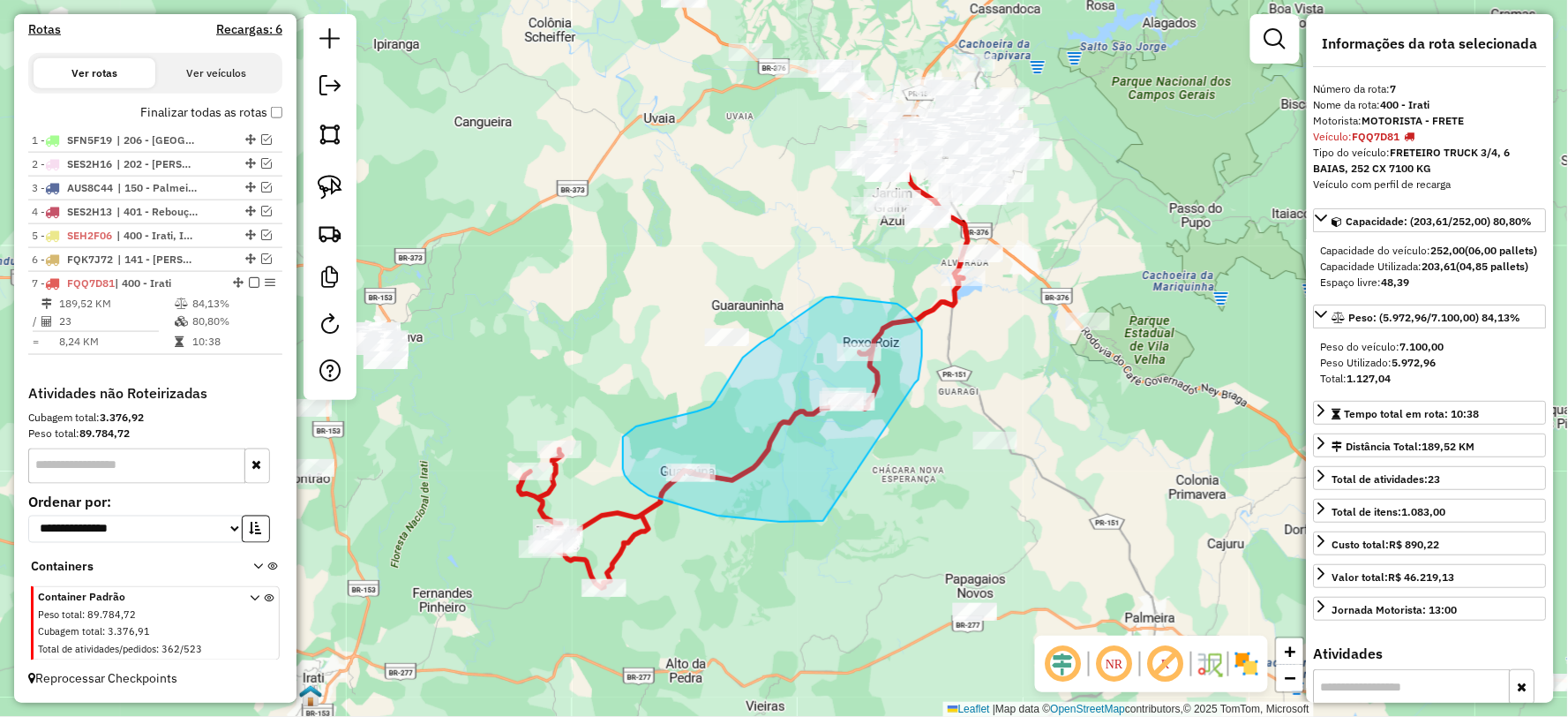
drag, startPoint x: 922, startPoint y: 355, endPoint x: 825, endPoint y: 521, distance: 192.3
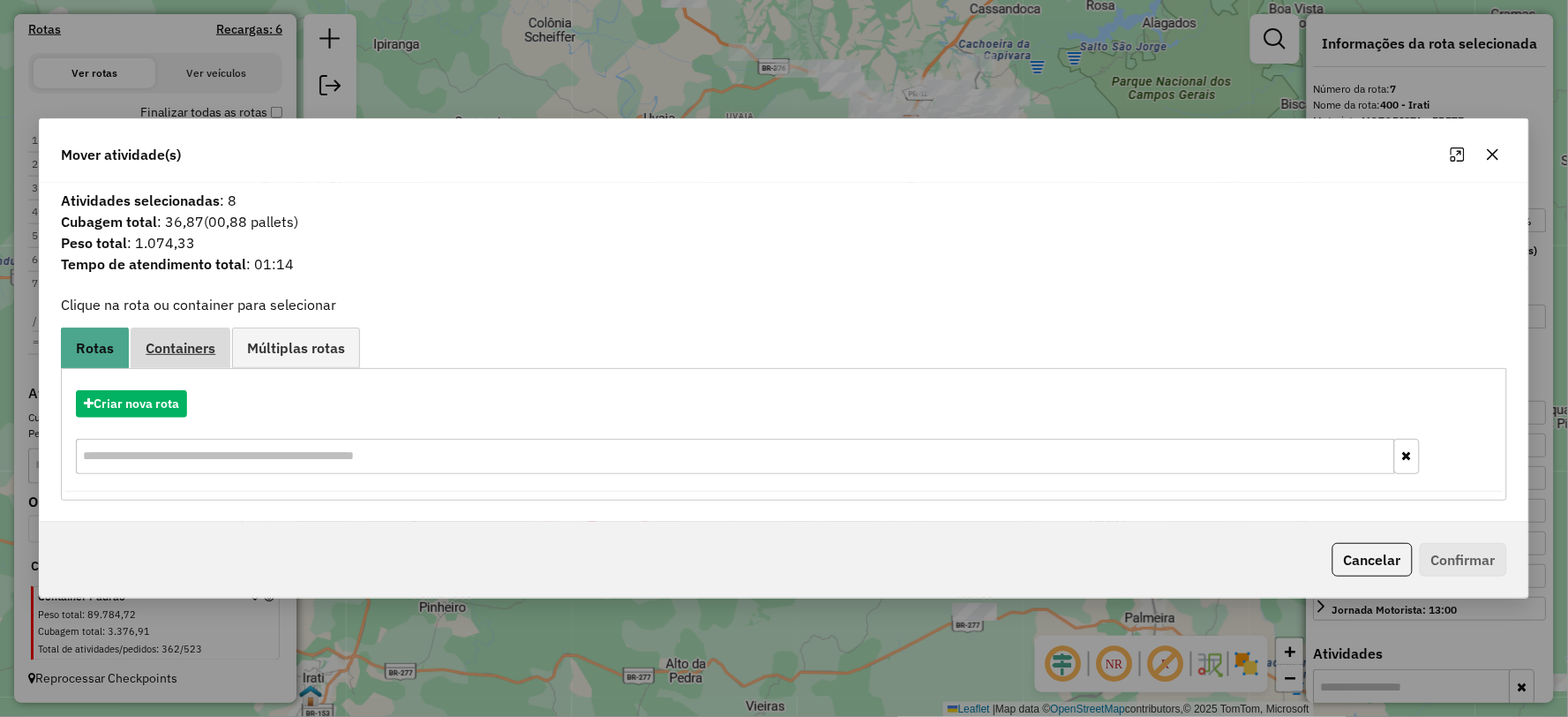
click at [173, 336] on link "Containers" at bounding box center [180, 347] width 100 height 40
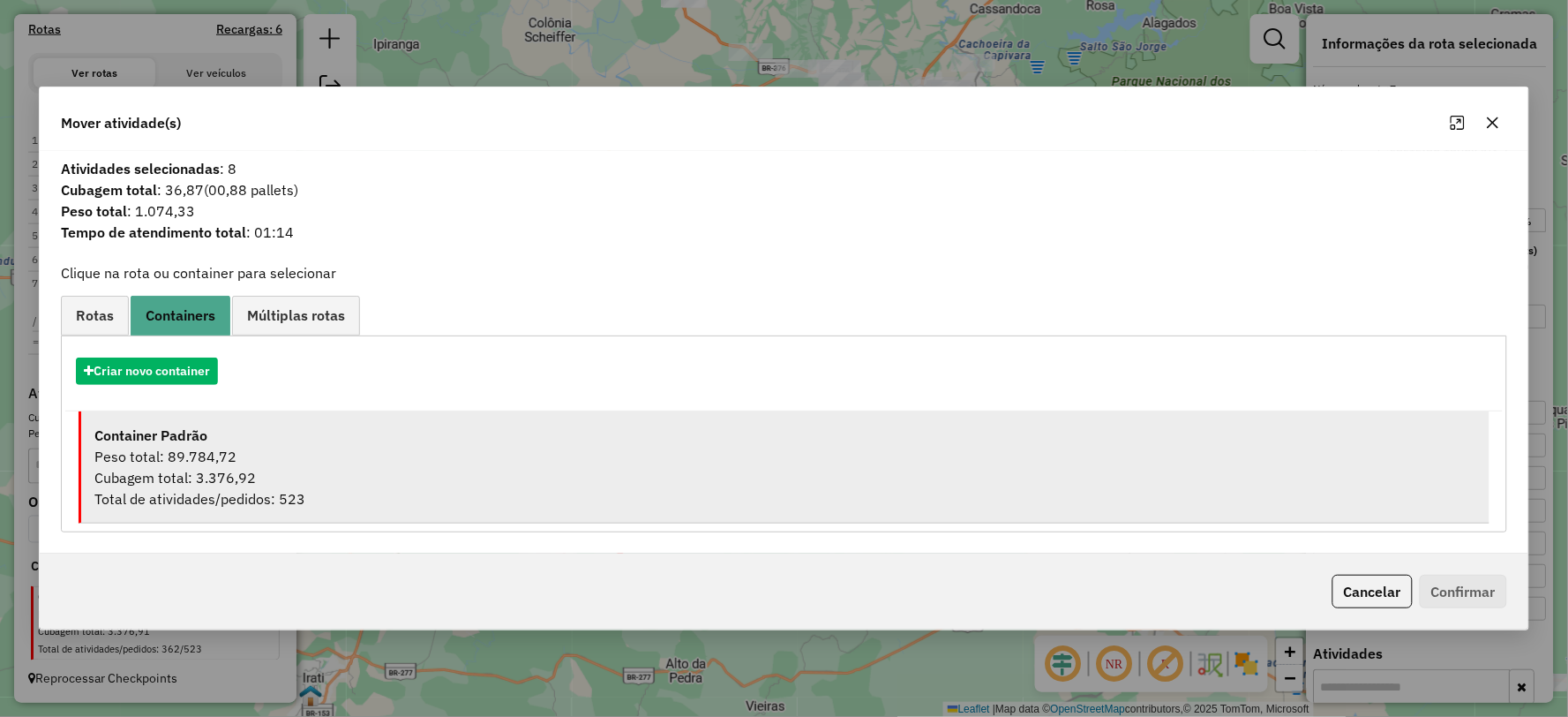
click at [217, 449] on div "Peso total: 89.784,72" at bounding box center [785, 457] width 1381 height 22
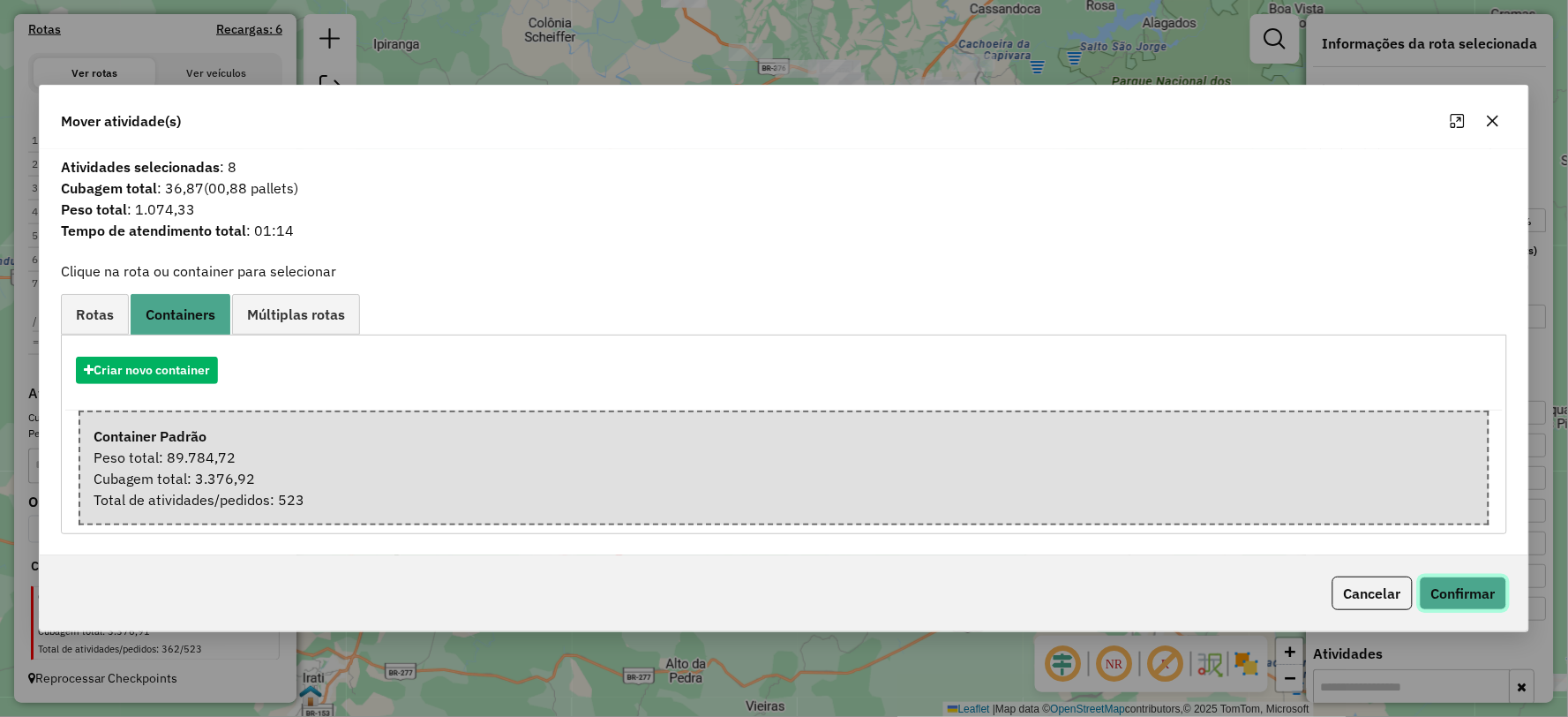
click at [1459, 597] on button "Confirmar" at bounding box center [1463, 593] width 87 height 33
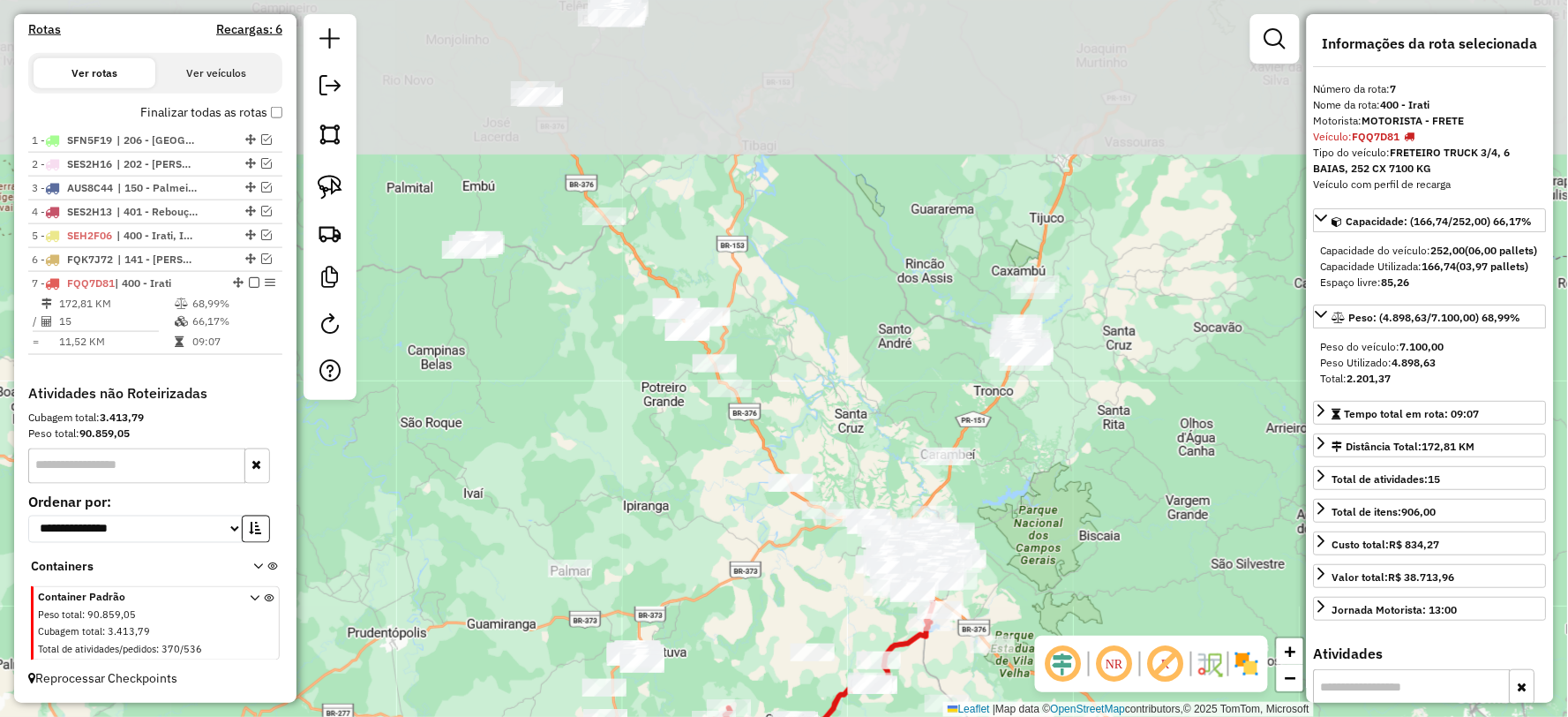
drag, startPoint x: 587, startPoint y: 688, endPoint x: 606, endPoint y: 734, distance: 49.8
click at [606, 716] on html "Aguarde... Pop-up bloqueado! Seu navegador bloqueou automáticamente a abertura …" at bounding box center [784, 358] width 1568 height 717
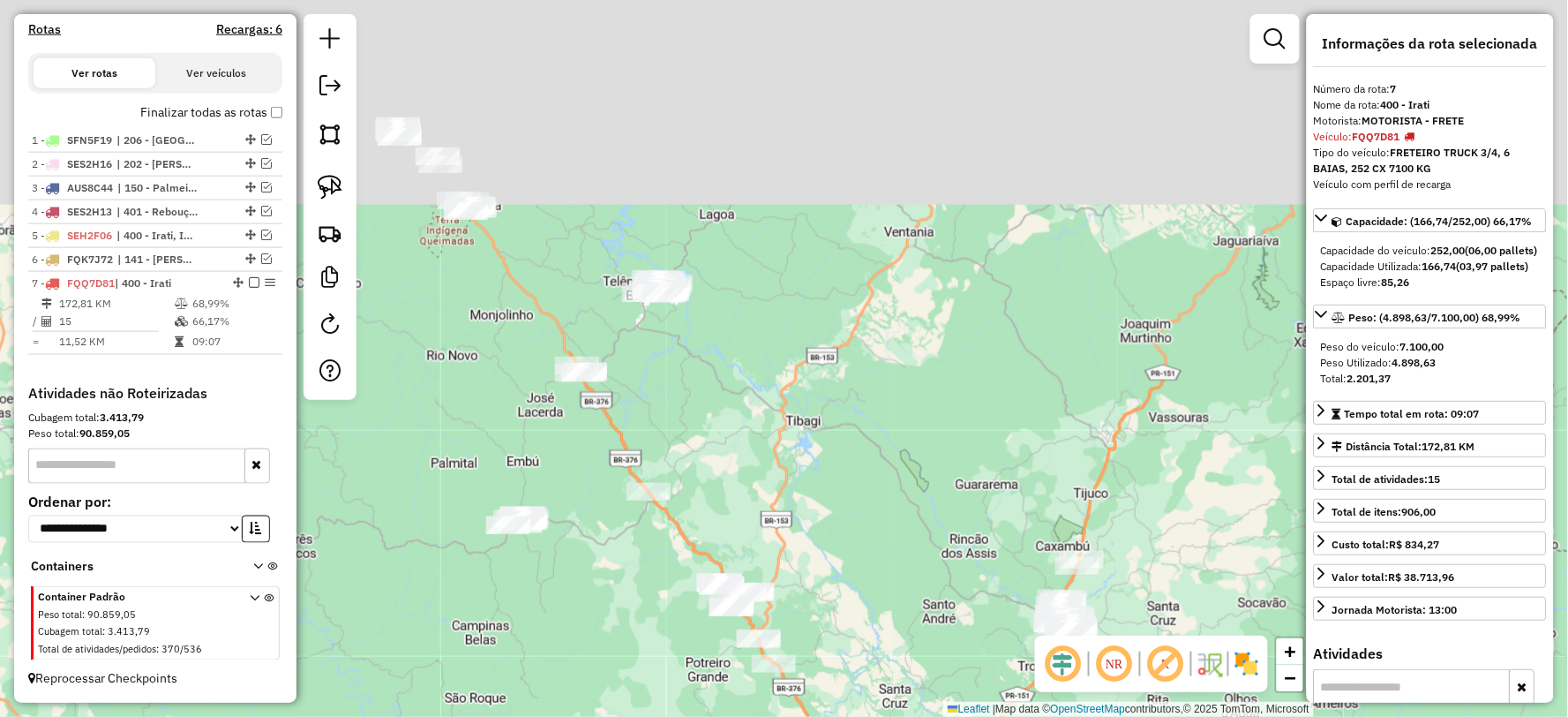
drag, startPoint x: 592, startPoint y: 498, endPoint x: 633, endPoint y: 650, distance: 157.4
click at [633, 650] on div "Janela de atendimento Grade de atendimento Capacidade Transportadoras Veículos …" at bounding box center [784, 358] width 1568 height 717
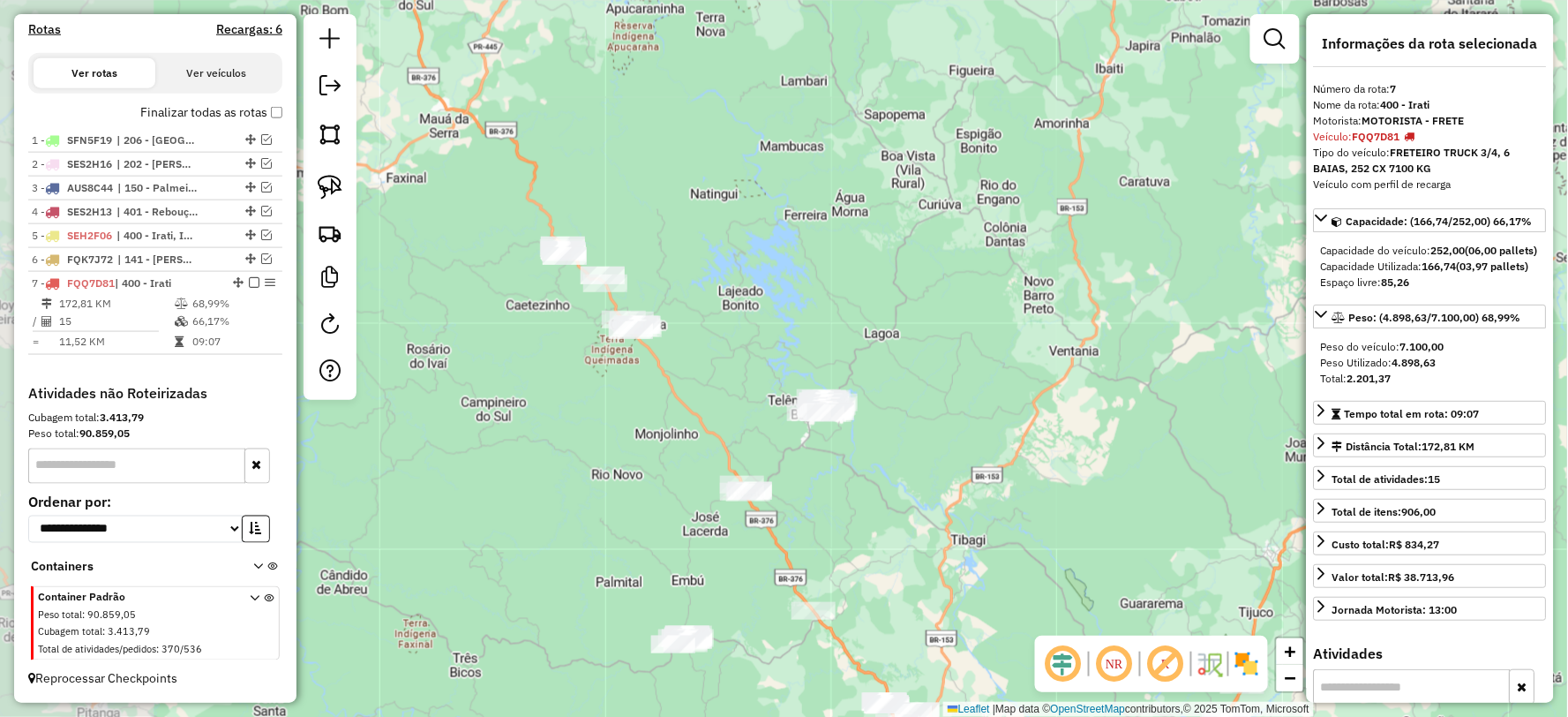
drag, startPoint x: 407, startPoint y: 334, endPoint x: 628, endPoint y: 415, distance: 235.4
click at [566, 427] on div "Janela de atendimento Grade de atendimento Capacidade Transportadoras Veículos …" at bounding box center [784, 358] width 1568 height 717
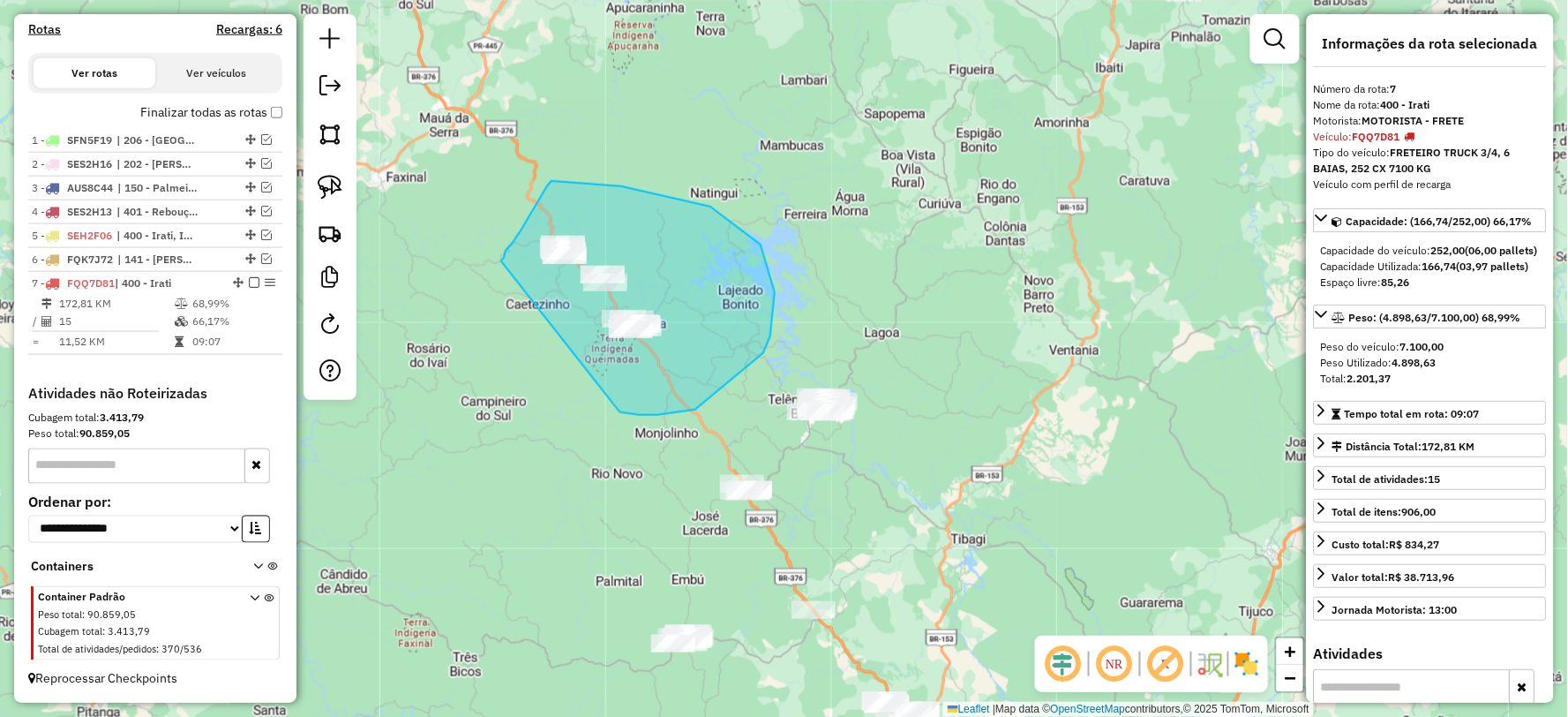
drag, startPoint x: 620, startPoint y: 412, endPoint x: 501, endPoint y: 262, distance: 191.5
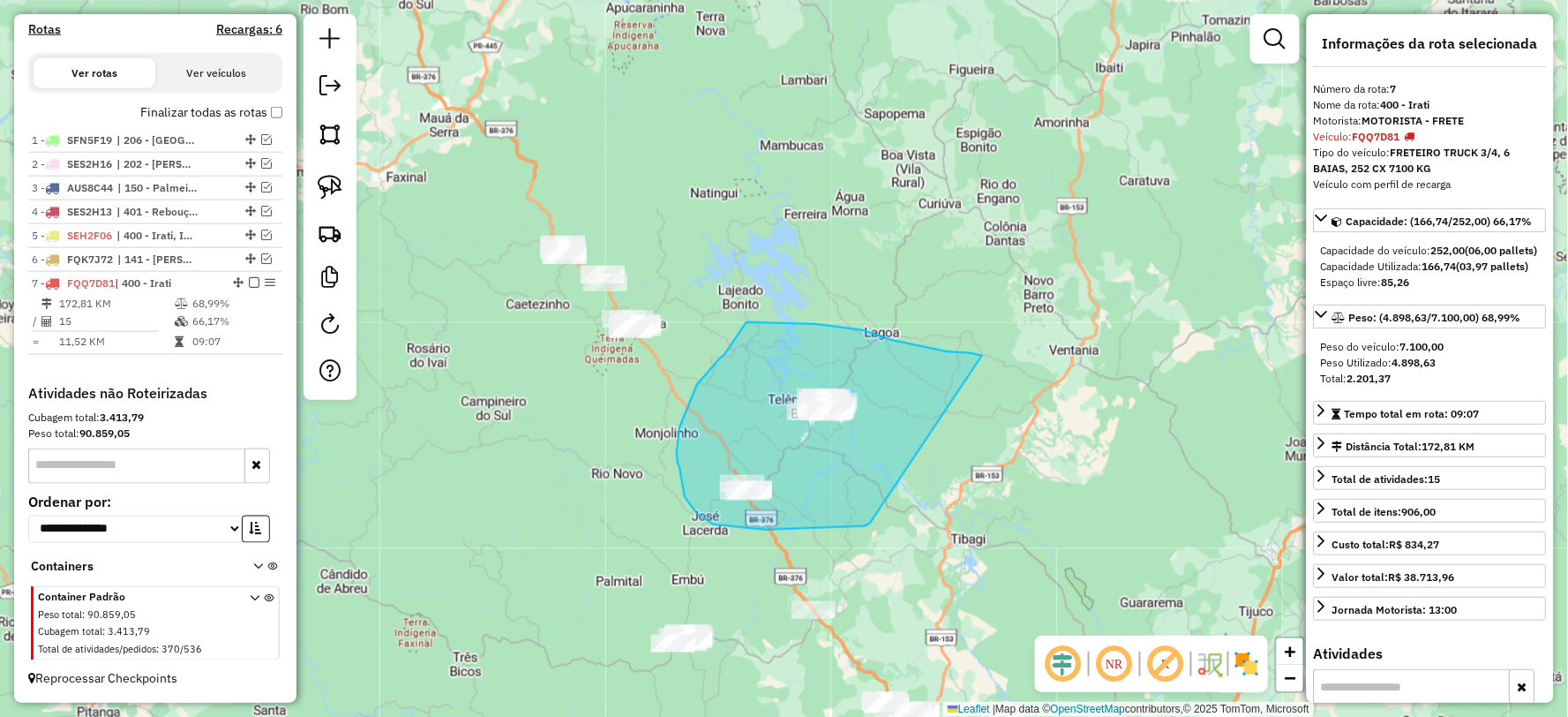
drag, startPoint x: 971, startPoint y: 354, endPoint x: 870, endPoint y: 524, distance: 197.7
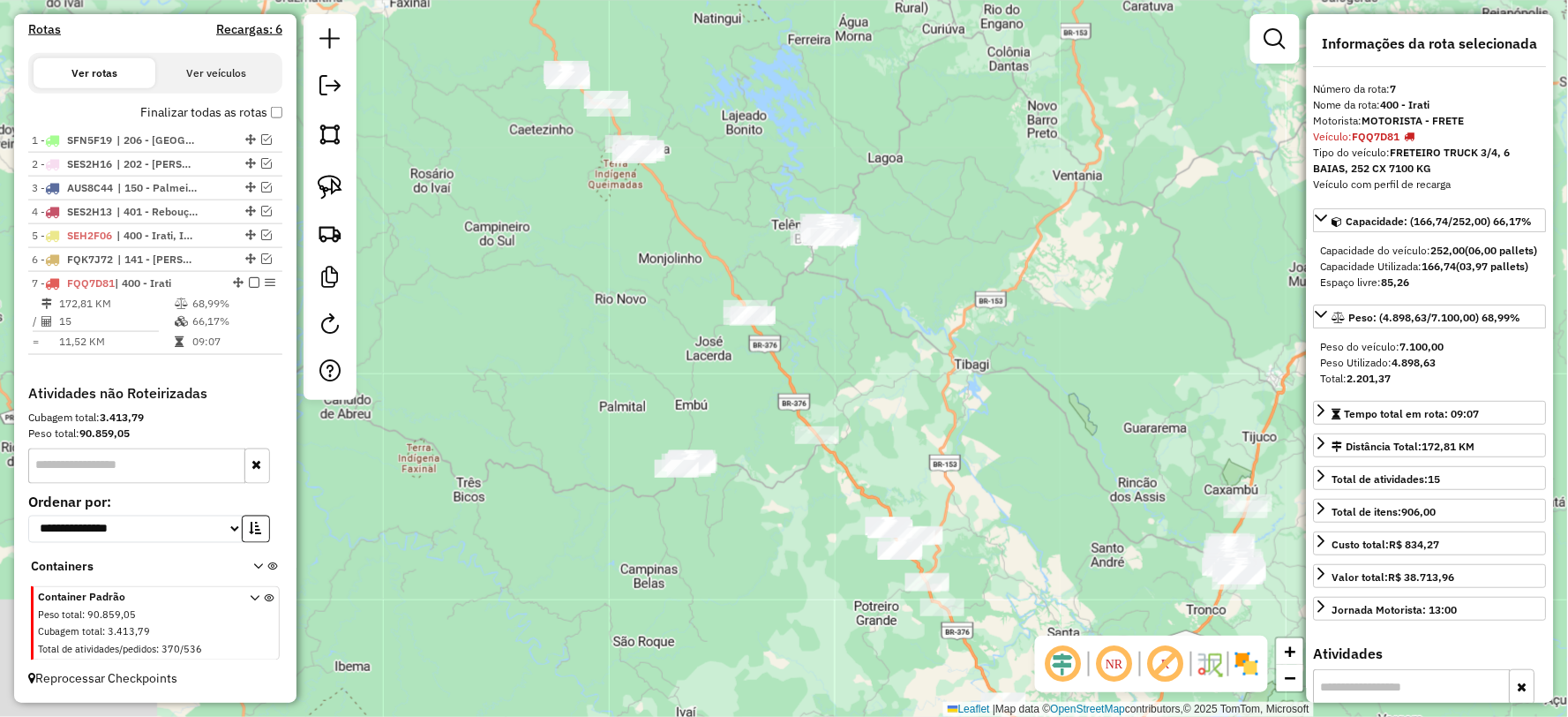
drag, startPoint x: 946, startPoint y: 444, endPoint x: 962, endPoint y: 347, distance: 98.3
click at [962, 347] on div "Janela de atendimento Grade de atendimento Capacidade Transportadoras Veículos …" at bounding box center [784, 358] width 1568 height 717
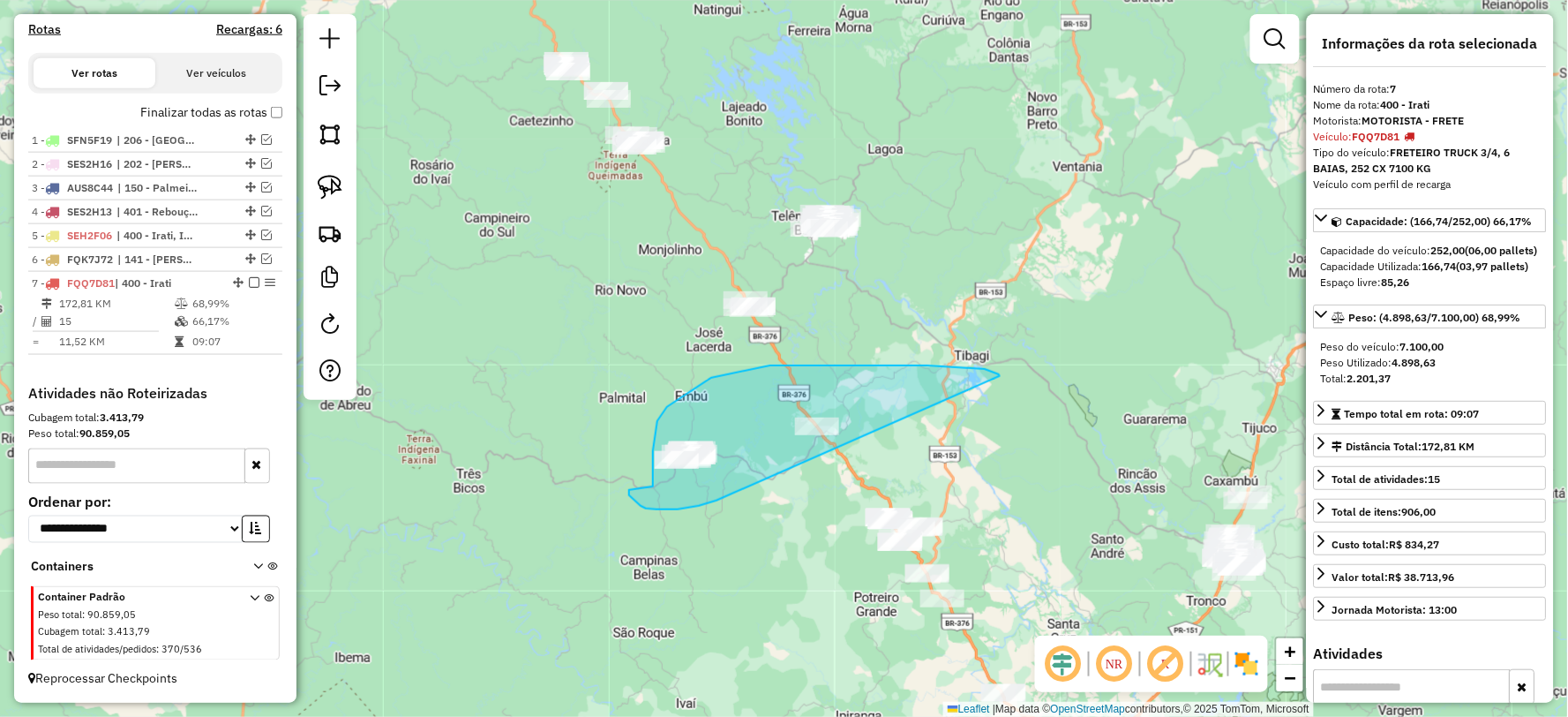
drag, startPoint x: 999, startPoint y: 374, endPoint x: 717, endPoint y: 500, distance: 308.9
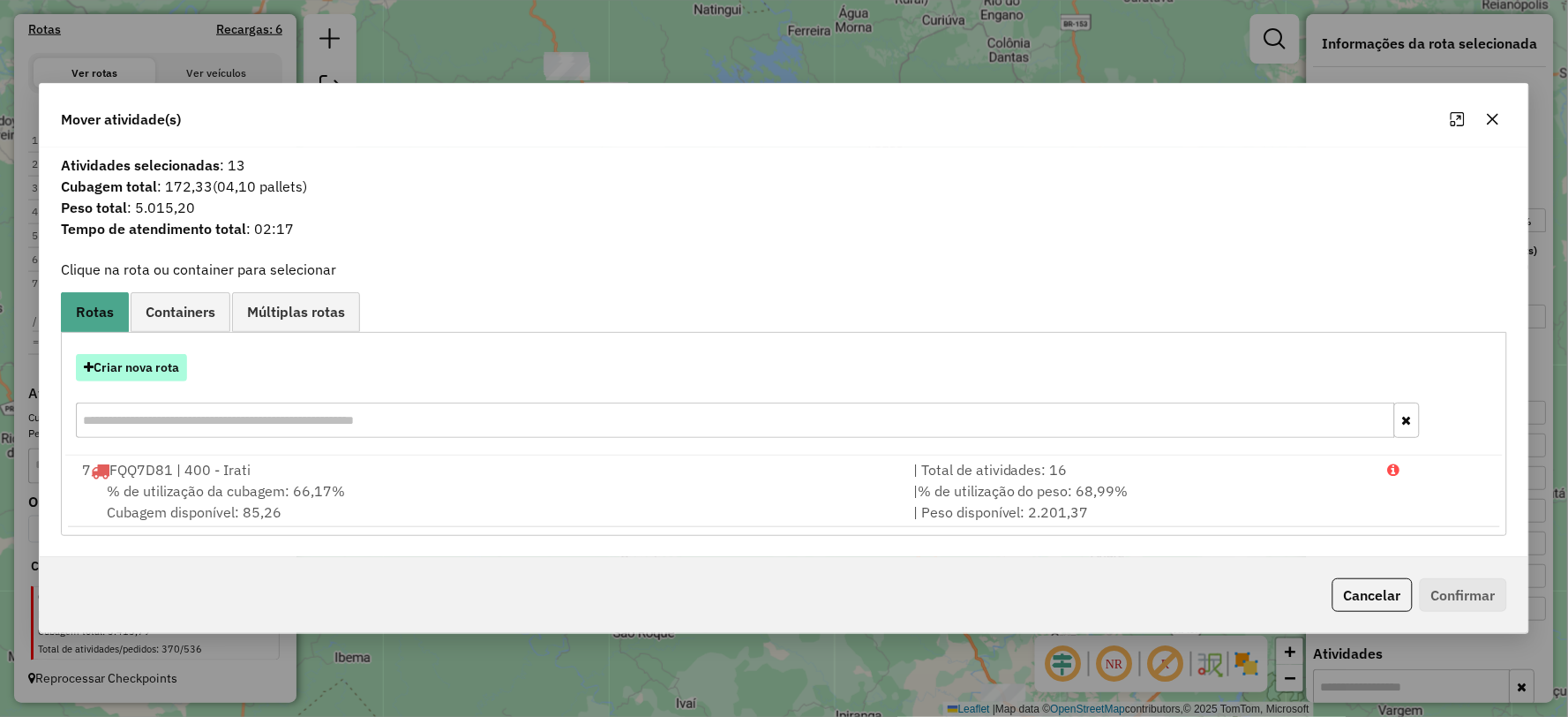
click at [147, 364] on button "Criar nova rota" at bounding box center [131, 368] width 111 height 27
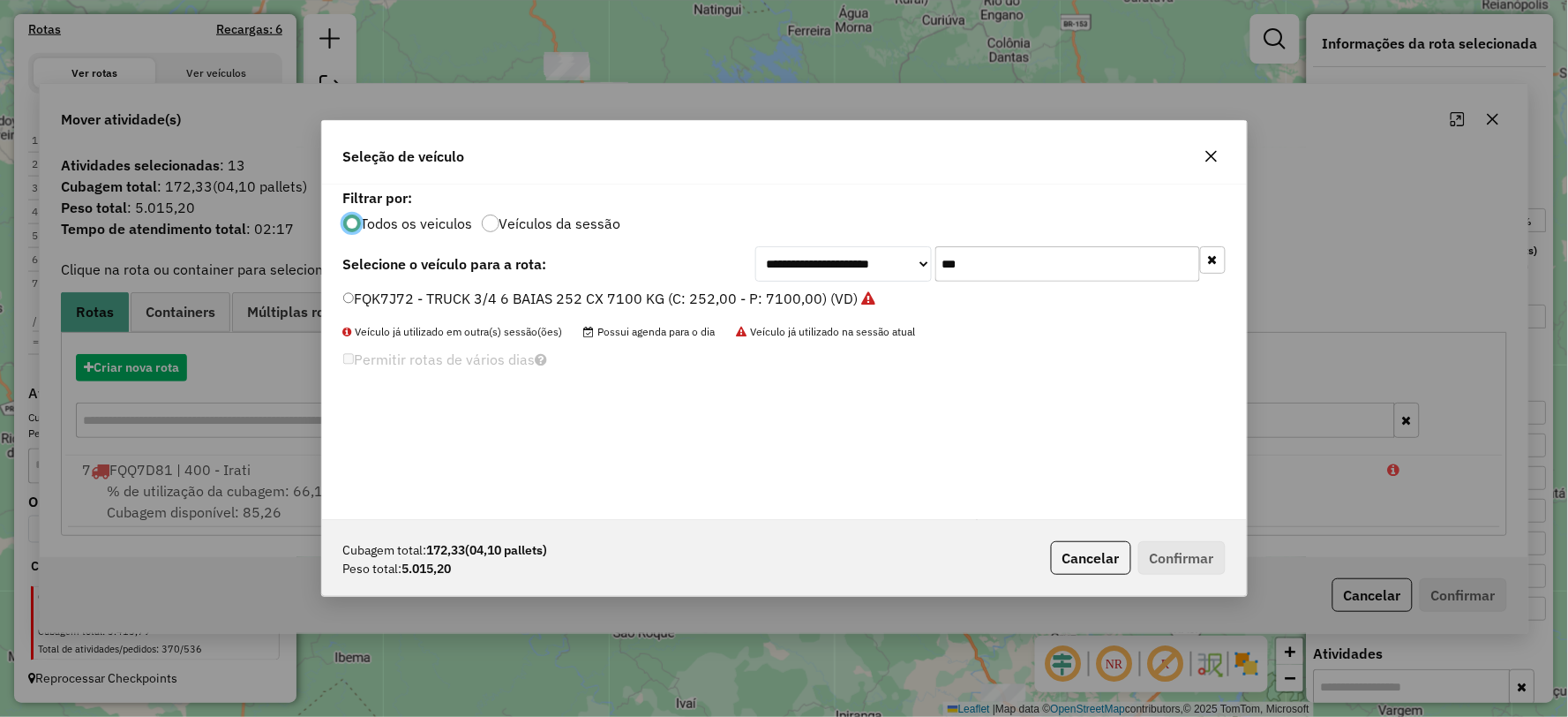
scroll to position [10, 4]
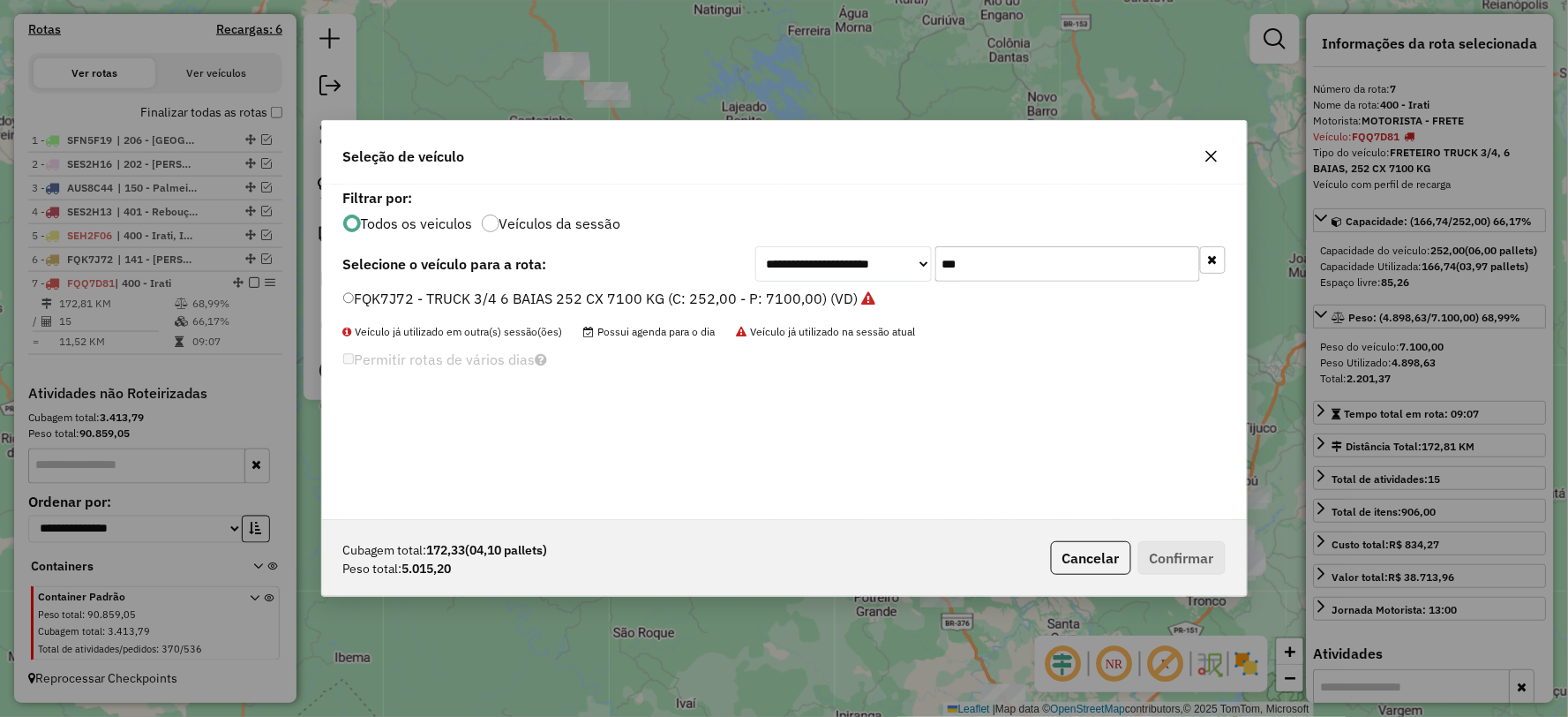
drag, startPoint x: 958, startPoint y: 263, endPoint x: 833, endPoint y: 261, distance: 125.0
click at [833, 261] on div "**********" at bounding box center [990, 264] width 470 height 35
type input "***"
click at [366, 290] on label "SEH2F04 - TOCO 8 BAIAS, 308 CX, 8100 KG (C: 308,00 - P: 8100,00) (VD)" at bounding box center [587, 299] width 488 height 22
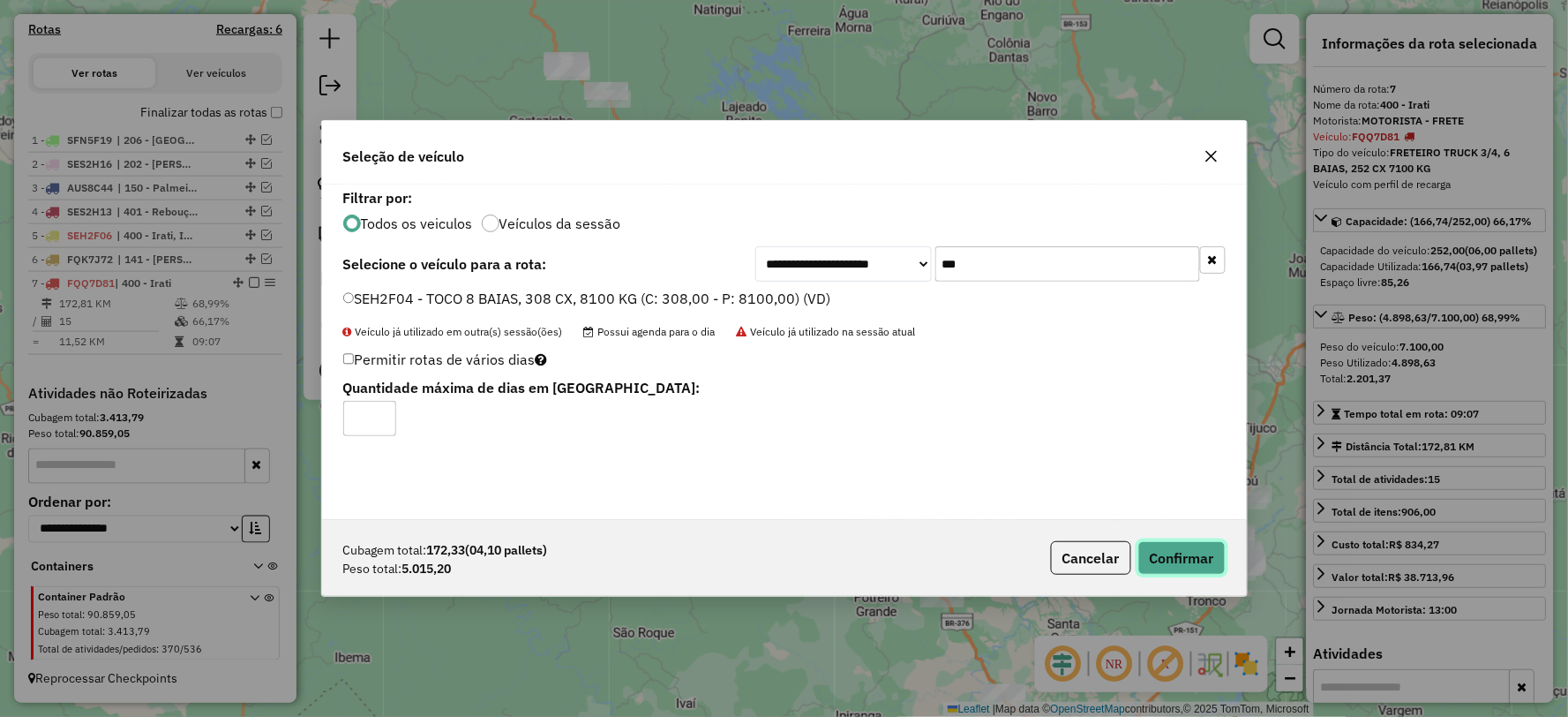
click at [1179, 547] on button "Confirmar" at bounding box center [1181, 558] width 87 height 33
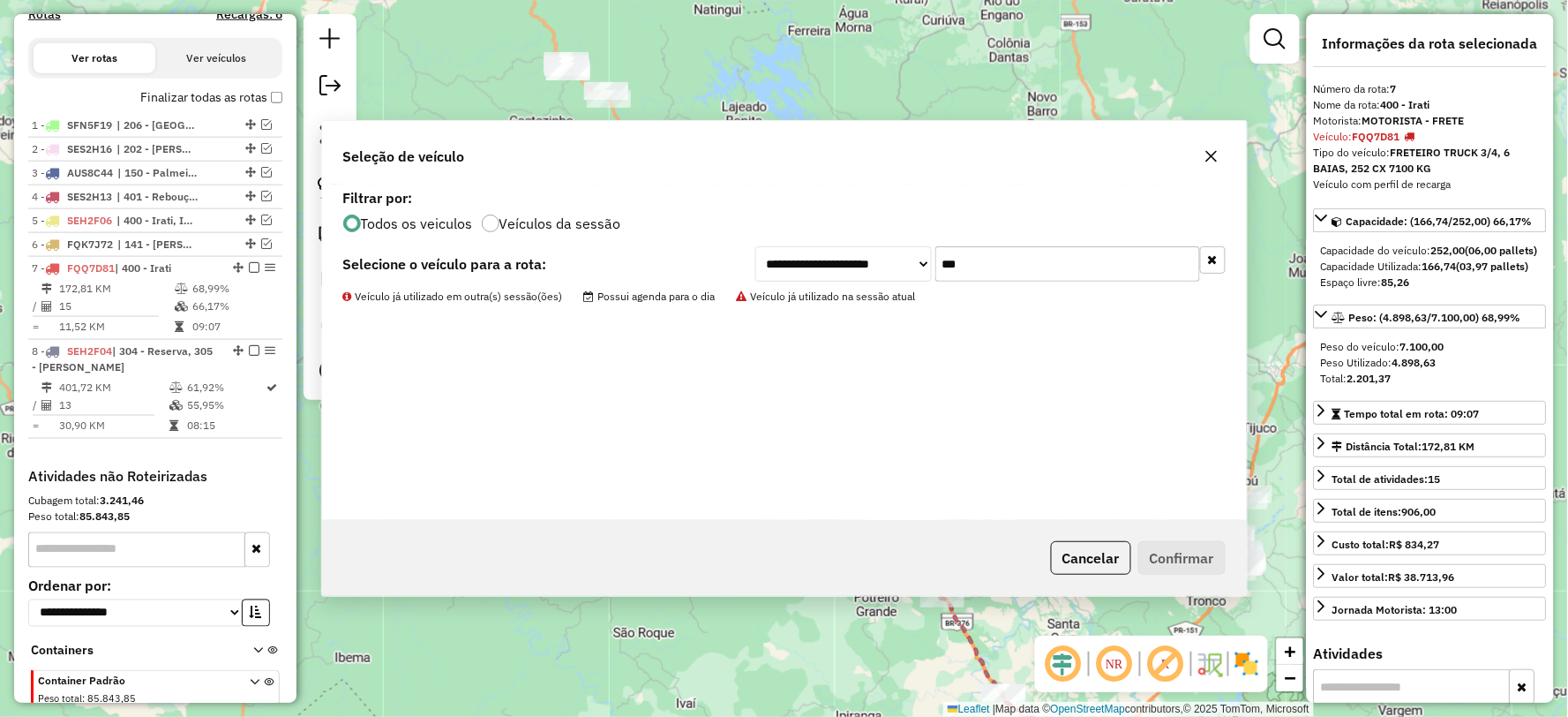
scroll to position [683, 0]
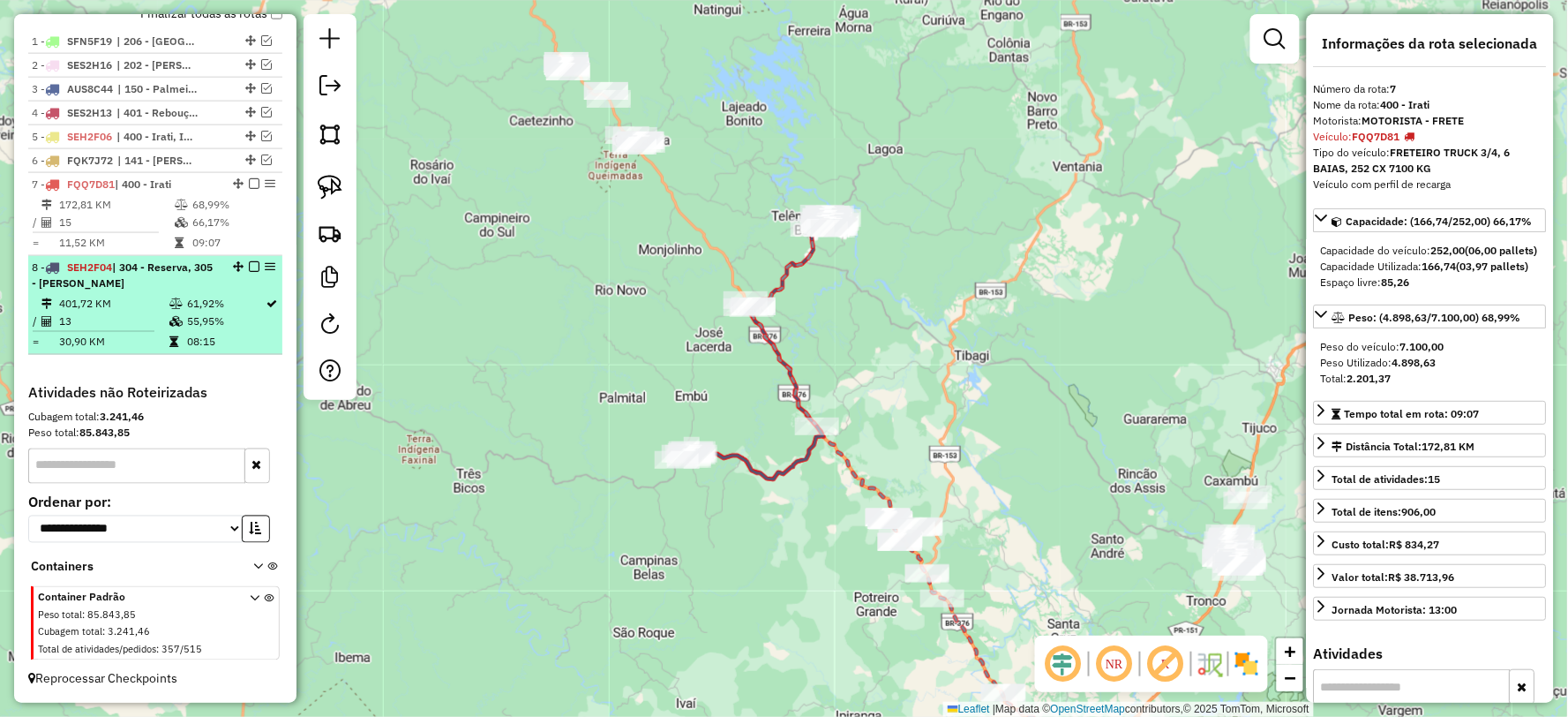
click at [250, 265] on em at bounding box center [254, 266] width 11 height 11
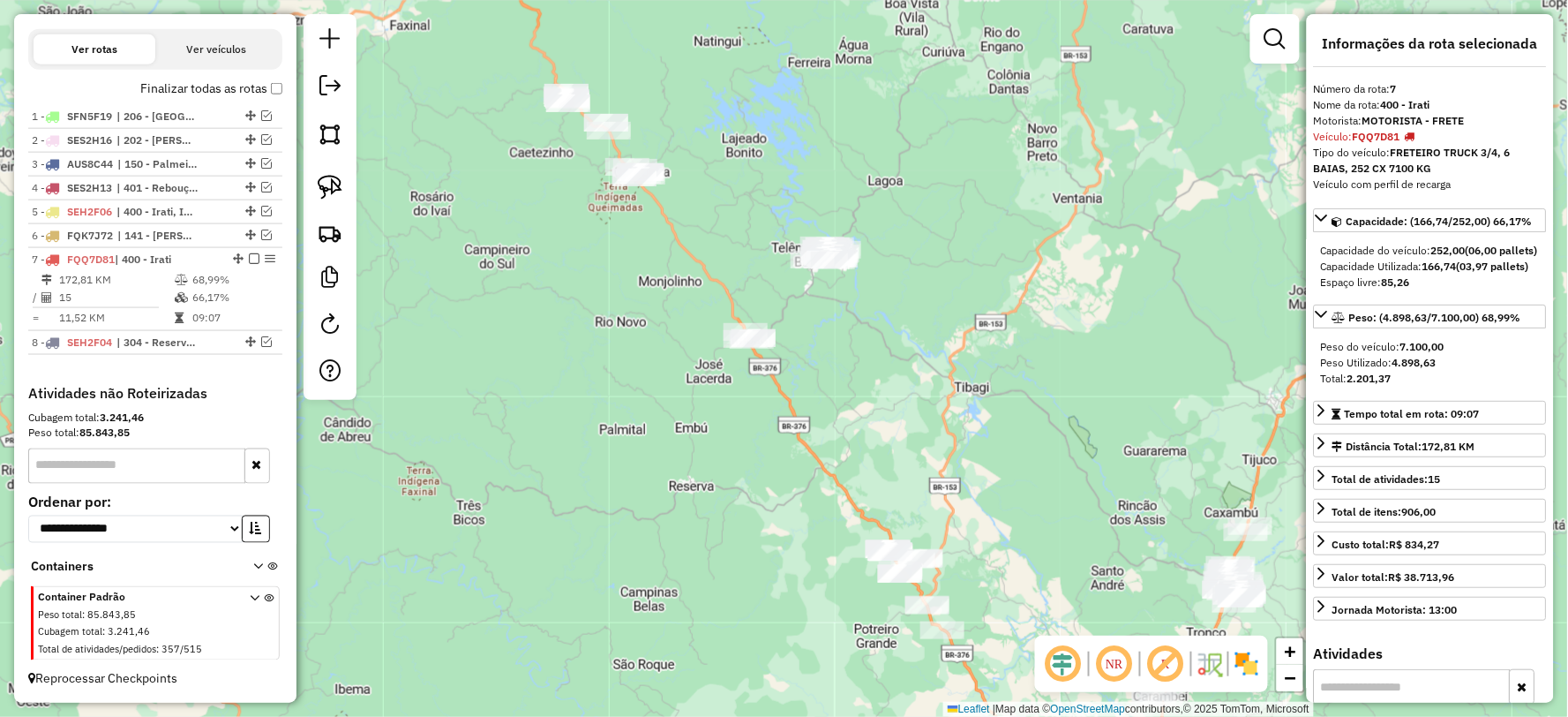
drag, startPoint x: 739, startPoint y: 429, endPoint x: 736, endPoint y: 481, distance: 52.1
click at [736, 481] on div "Janela de atendimento Grade de atendimento Capacidade Transportadoras Veículos …" at bounding box center [784, 358] width 1568 height 717
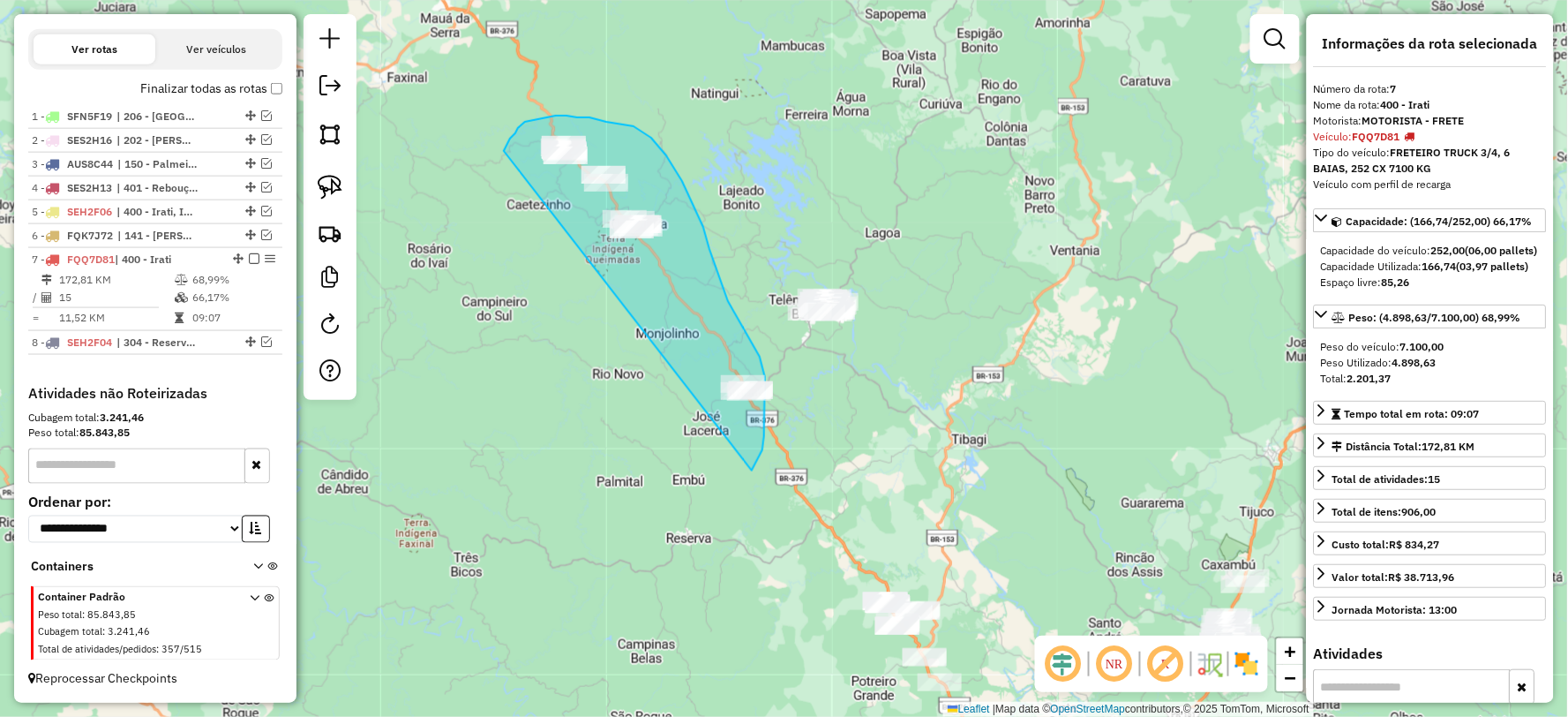
drag, startPoint x: 753, startPoint y: 469, endPoint x: 500, endPoint y: 156, distance: 402.5
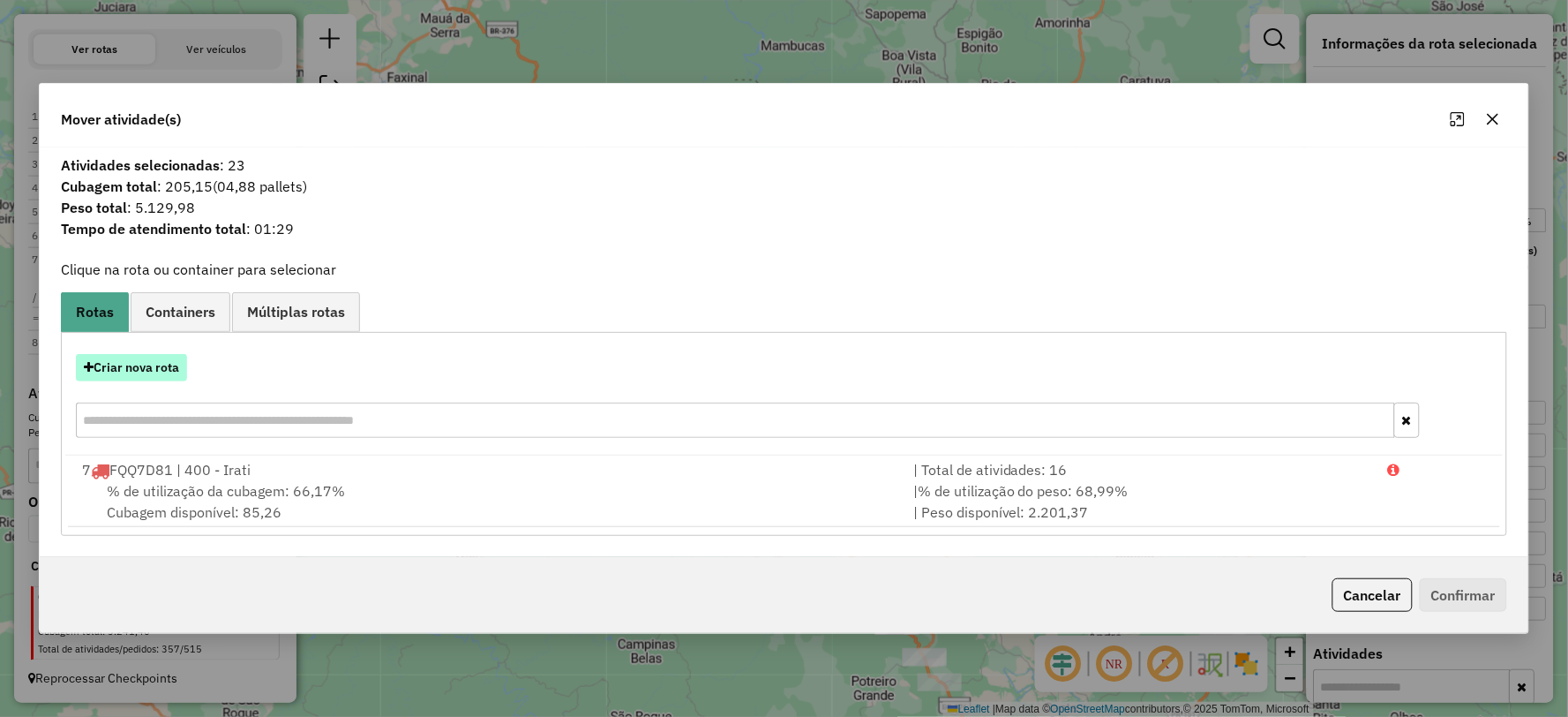
click at [127, 358] on button "Criar nova rota" at bounding box center [131, 368] width 111 height 27
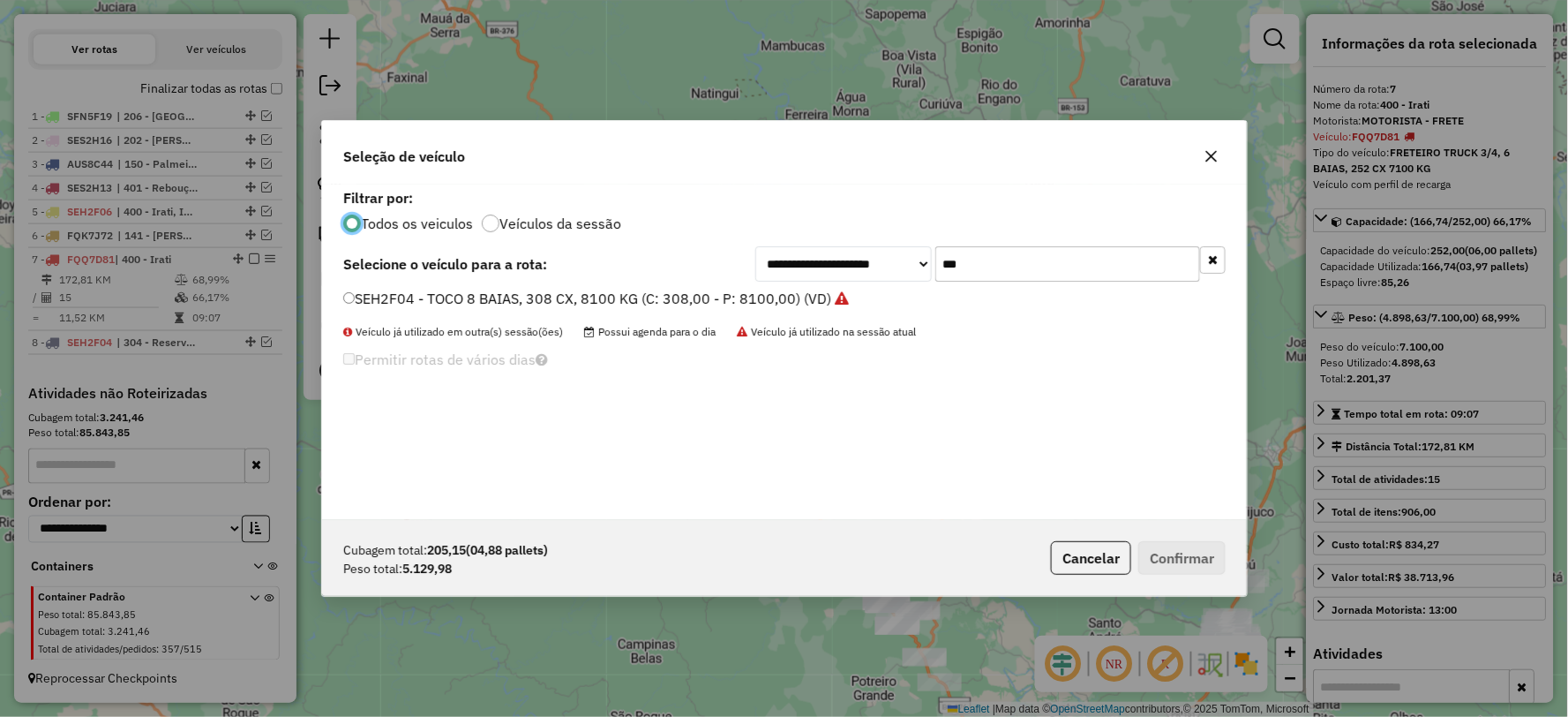
scroll to position [10, 4]
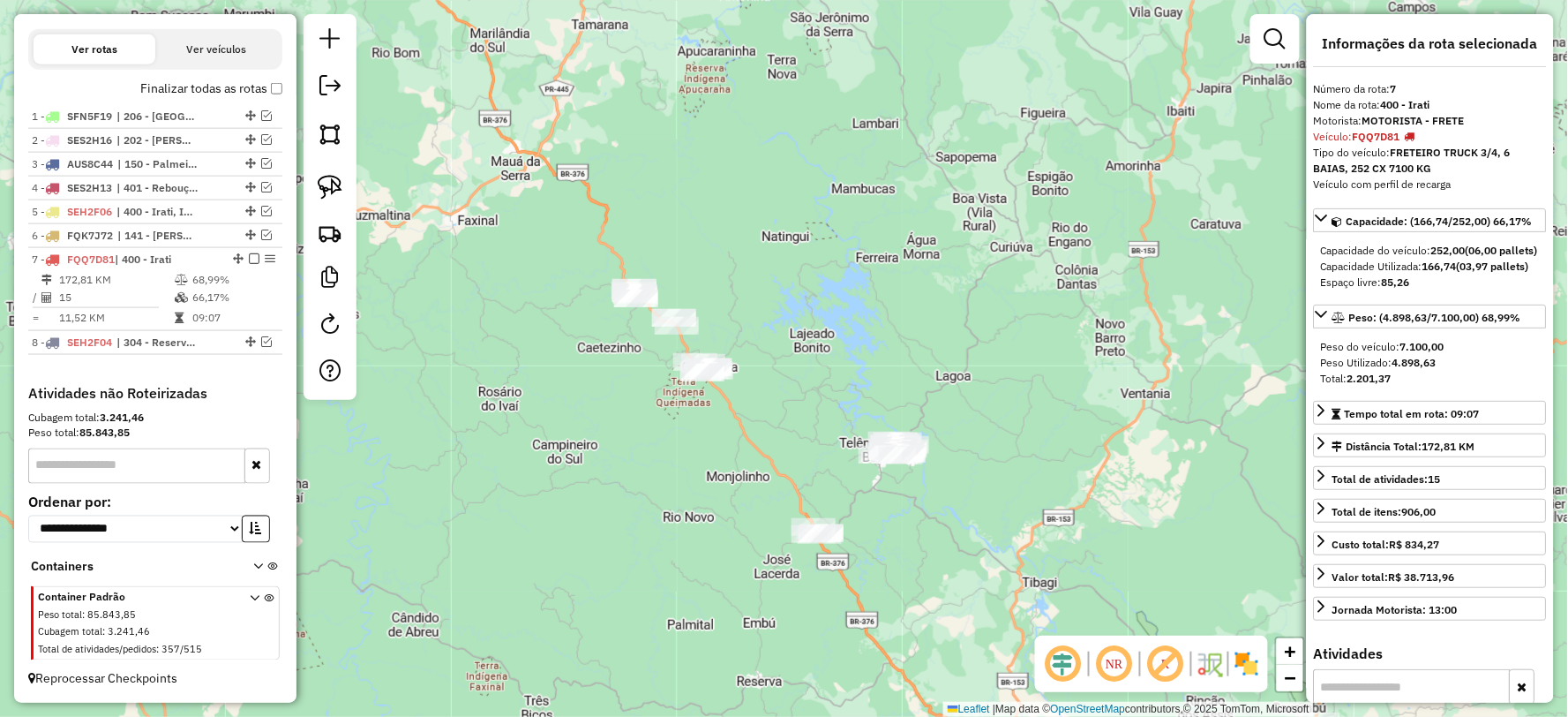
drag, startPoint x: 770, startPoint y: 491, endPoint x: 753, endPoint y: 474, distance: 24.0
click at [753, 474] on div "Janela de atendimento Grade de atendimento Capacidade Transportadoras Veículos …" at bounding box center [784, 358] width 1568 height 717
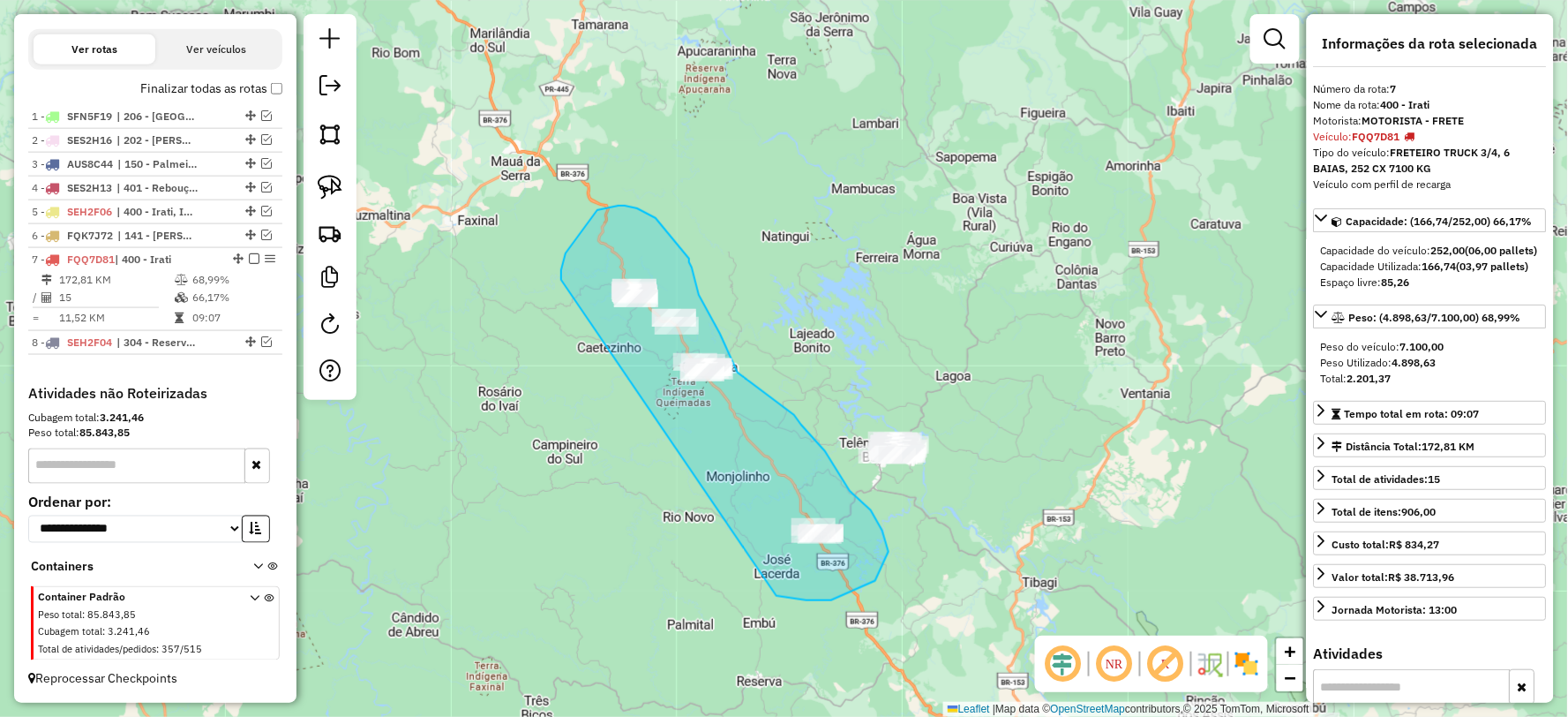
drag, startPoint x: 876, startPoint y: 581, endPoint x: 561, endPoint y: 280, distance: 435.7
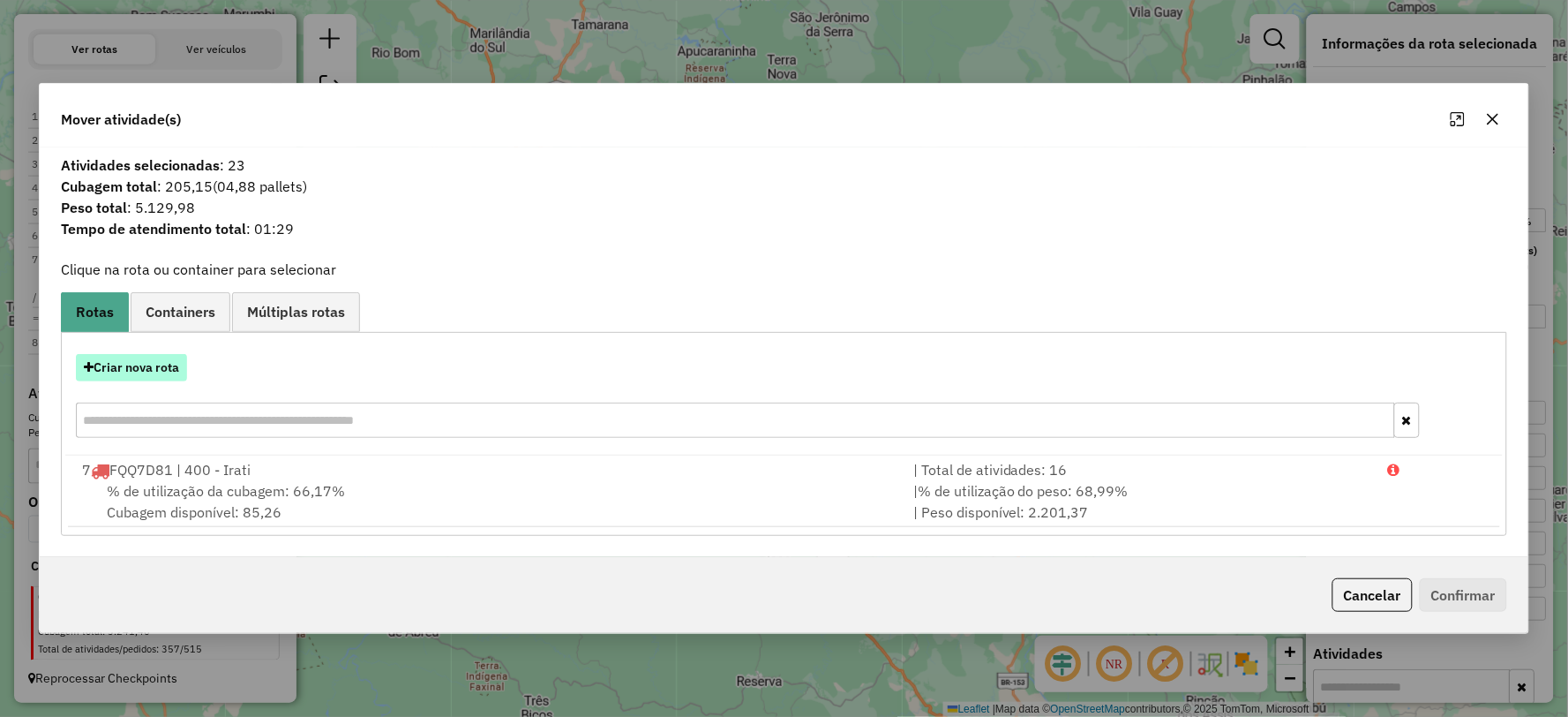
click at [138, 366] on button "Criar nova rota" at bounding box center [131, 368] width 111 height 27
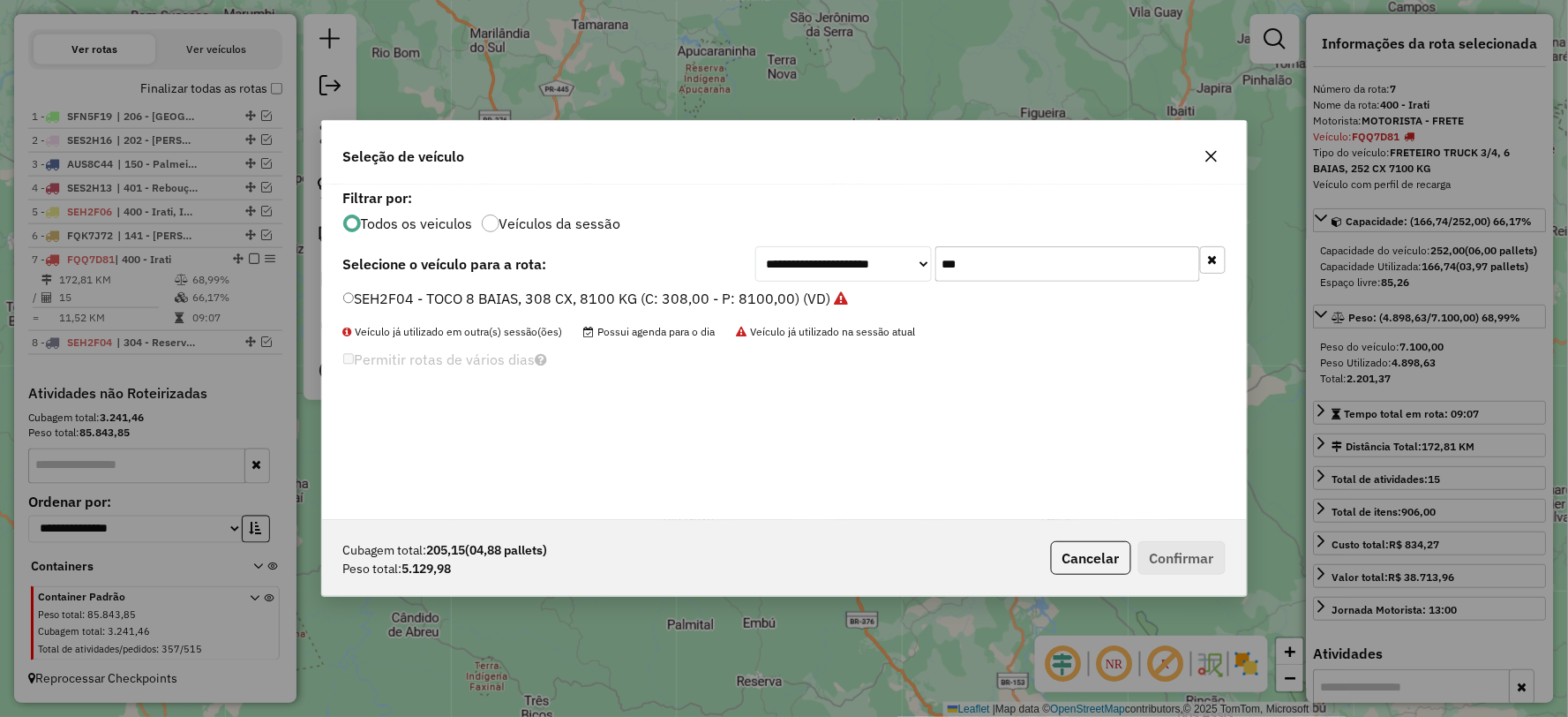
click at [911, 269] on div "**********" at bounding box center [990, 264] width 470 height 35
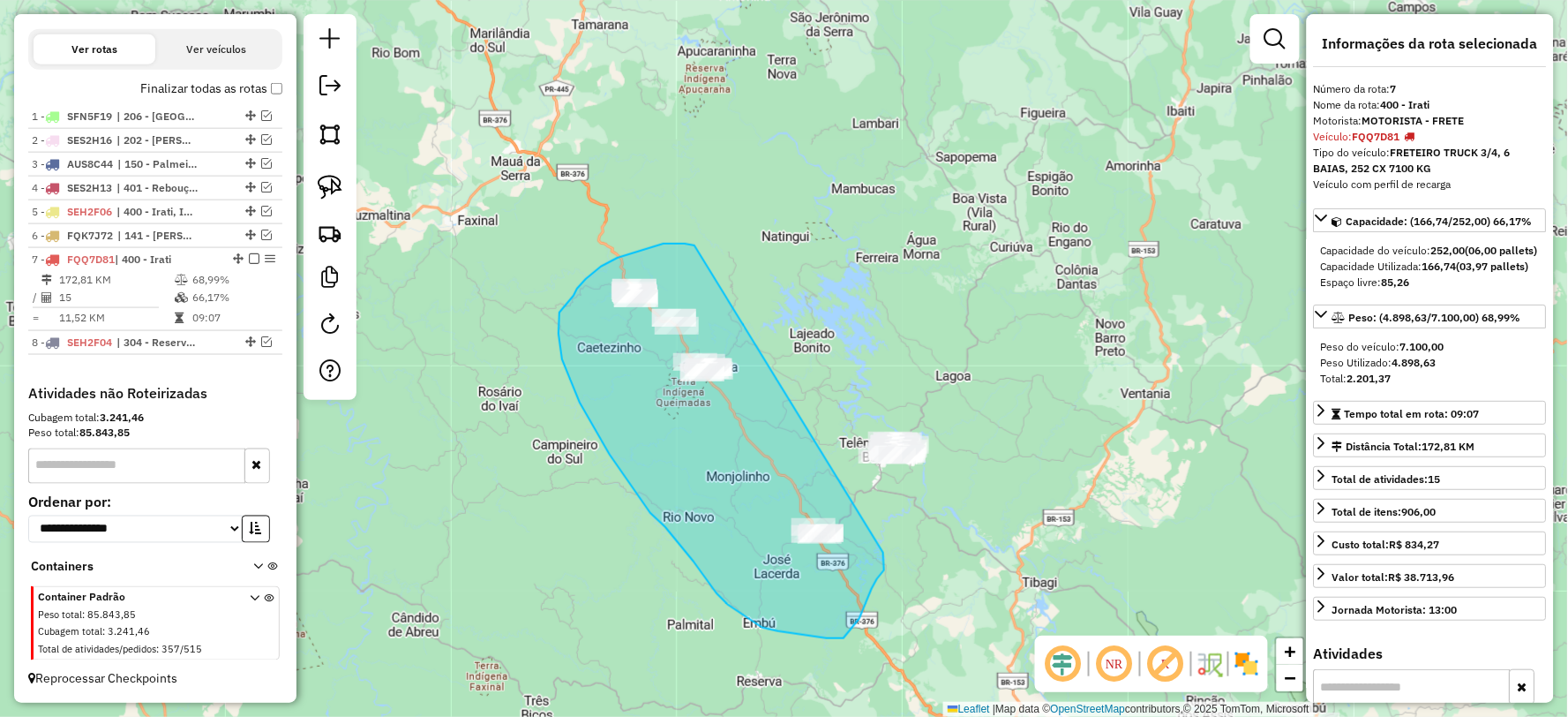
drag, startPoint x: 690, startPoint y: 246, endPoint x: 883, endPoint y: 552, distance: 361.8
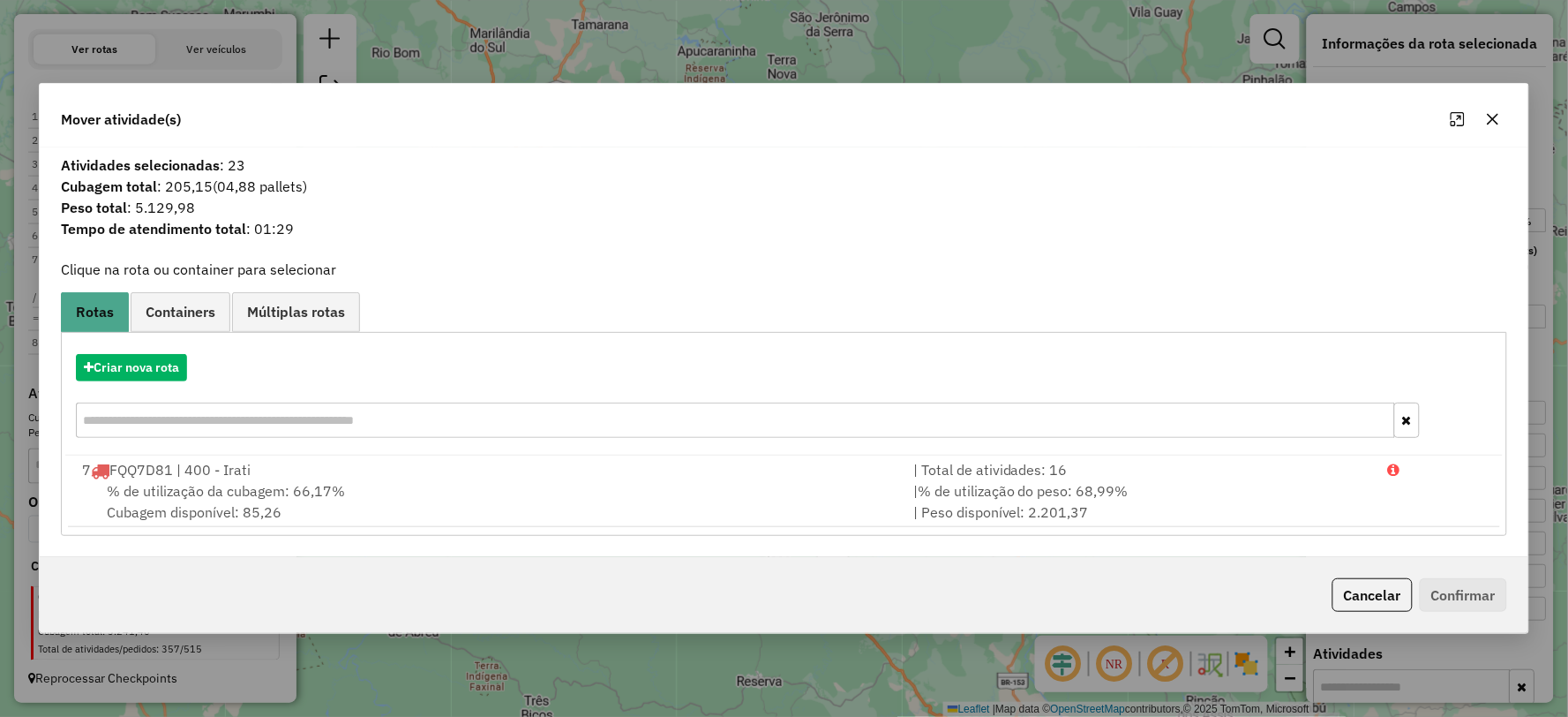
click at [135, 351] on div "Criar nova rota" at bounding box center [784, 399] width 1437 height 115
click at [126, 360] on button "Criar nova rota" at bounding box center [131, 368] width 111 height 27
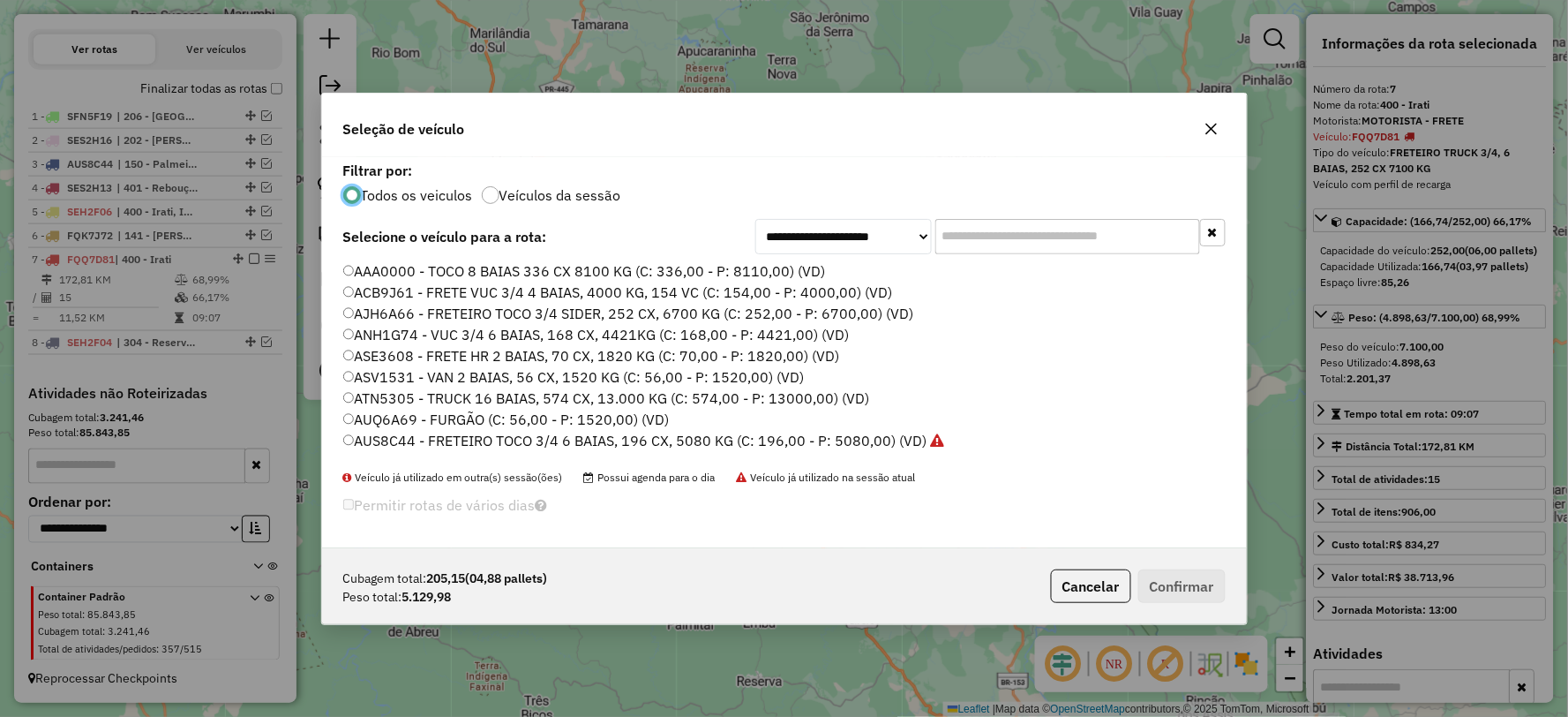
click at [977, 241] on input "text" at bounding box center [1067, 236] width 264 height 35
click at [1011, 226] on input "text" at bounding box center [1067, 236] width 264 height 35
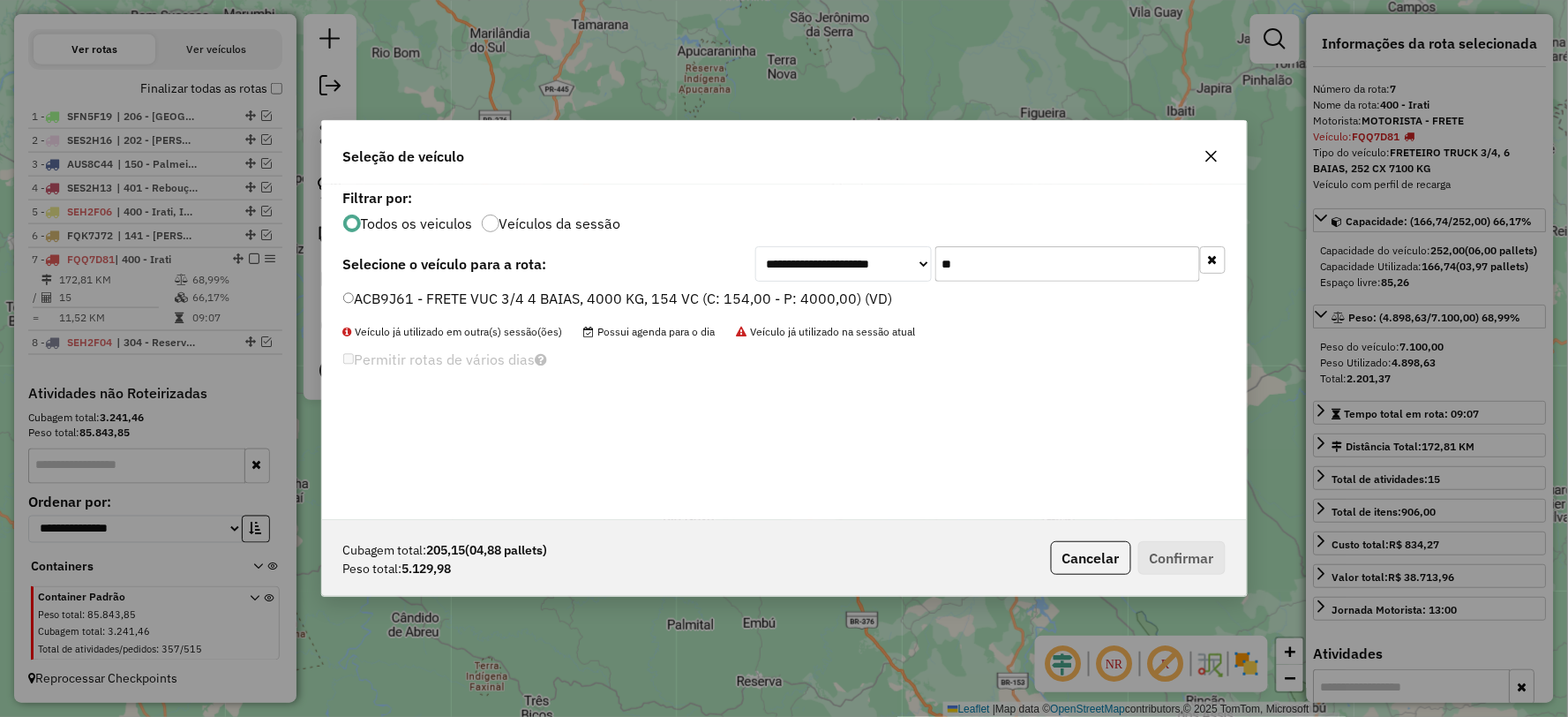
type input "***"
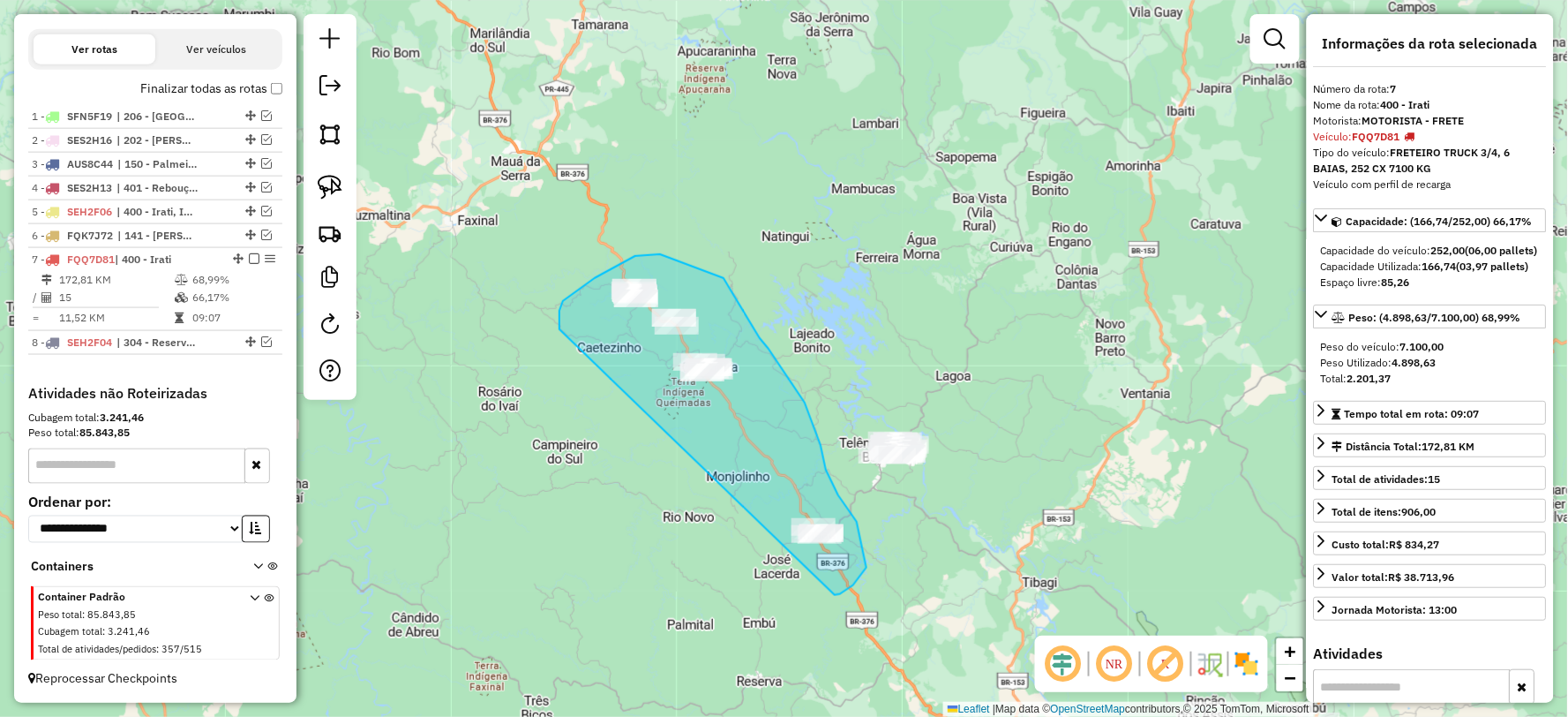
drag, startPoint x: 857, startPoint y: 522, endPoint x: 559, endPoint y: 329, distance: 355.0
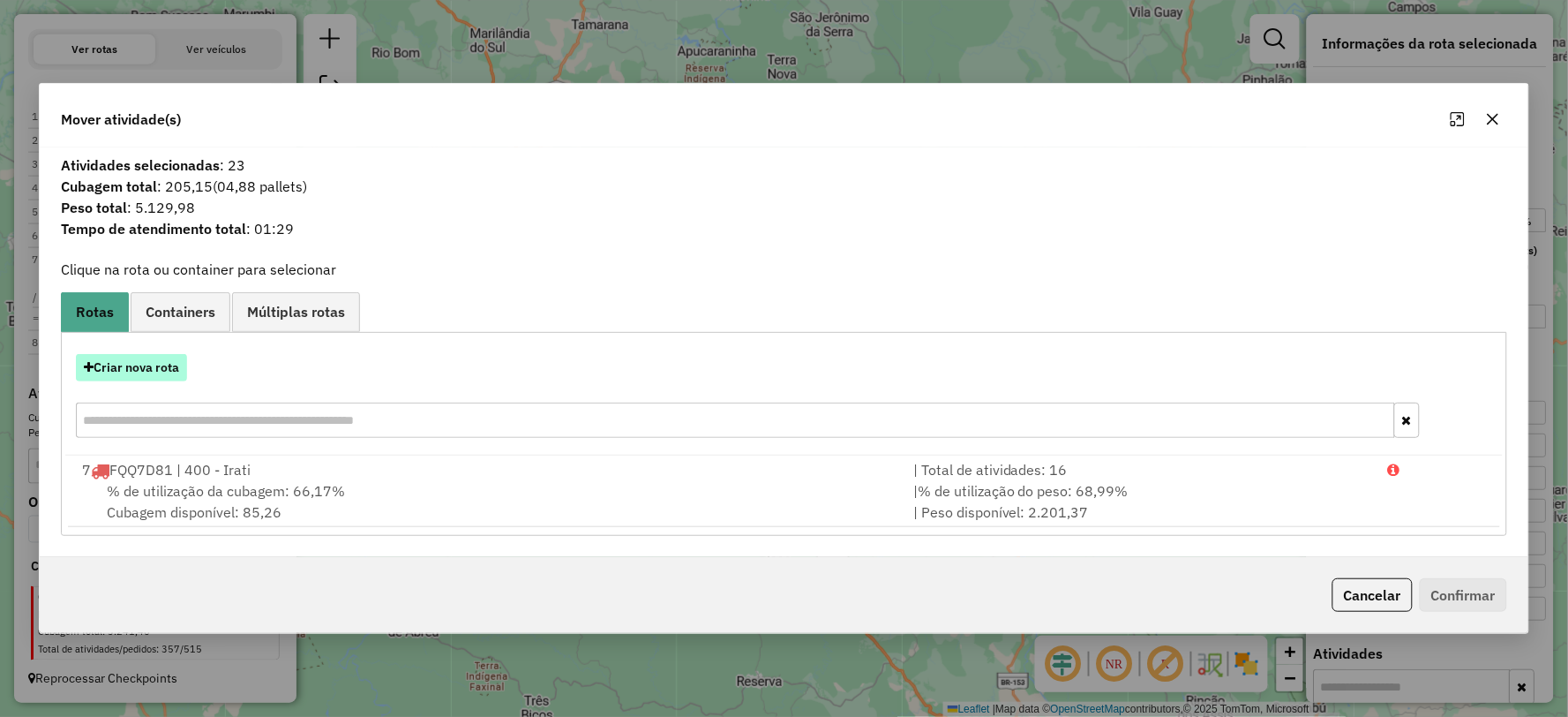
click at [155, 354] on button "Criar nova rota" at bounding box center [131, 368] width 111 height 27
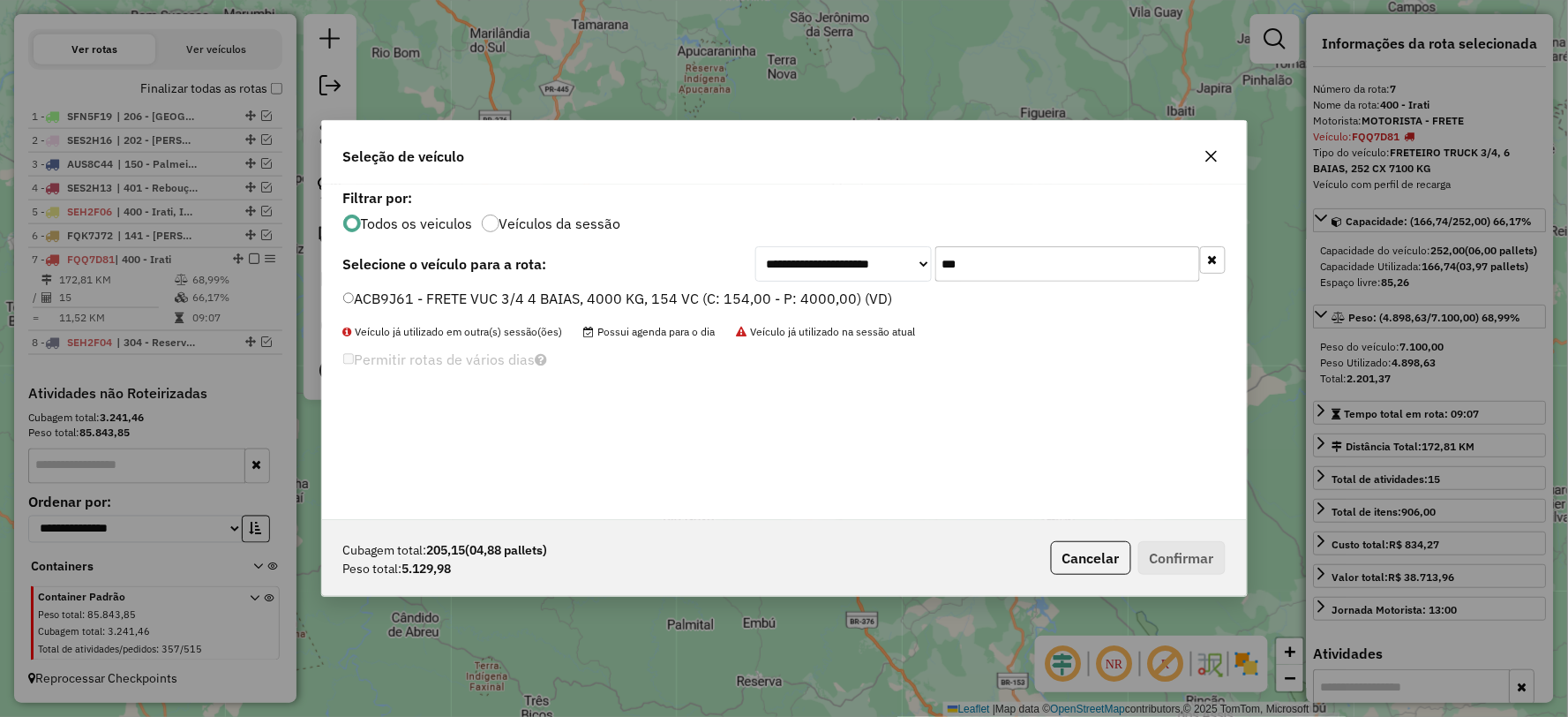
drag, startPoint x: 964, startPoint y: 262, endPoint x: 912, endPoint y: 269, distance: 52.5
click at [912, 269] on div "**********" at bounding box center [990, 264] width 470 height 35
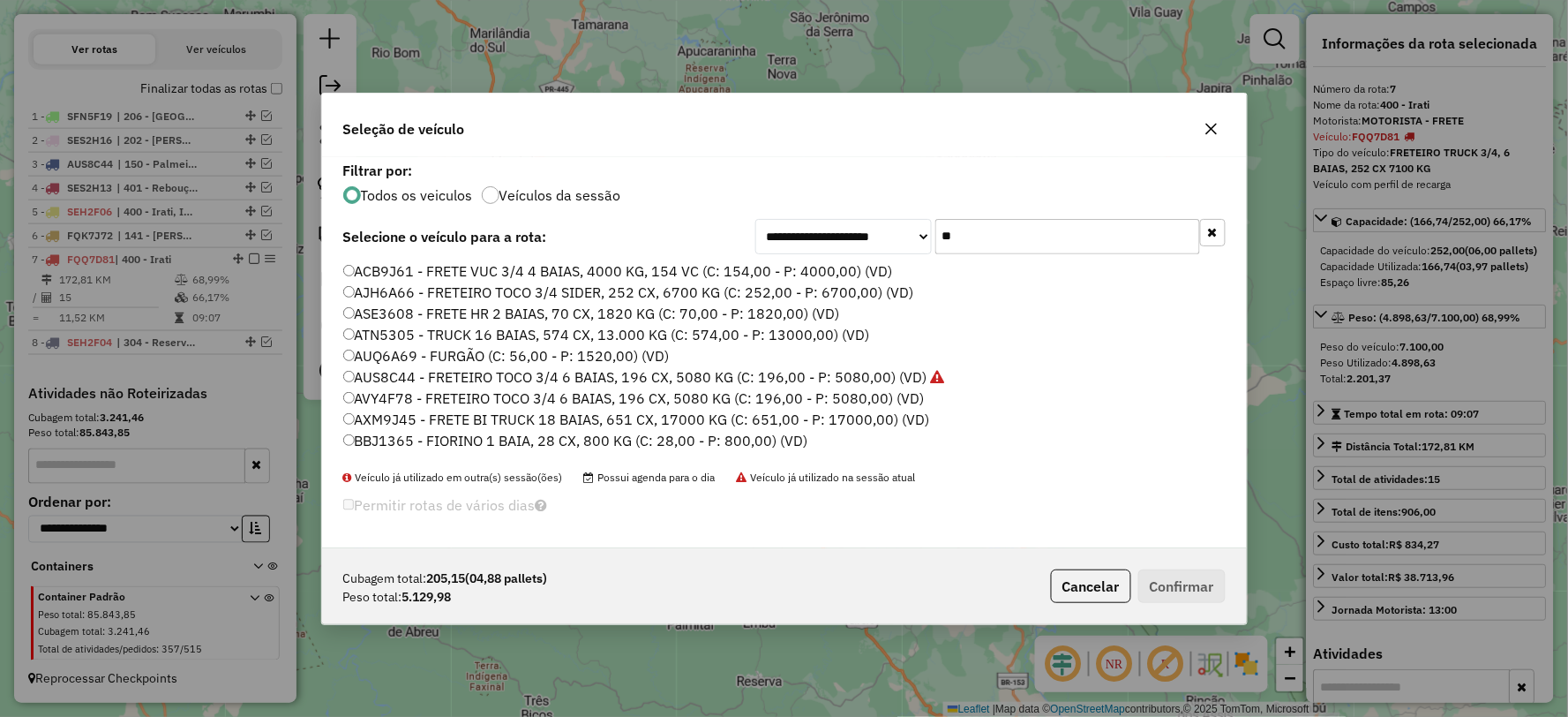
type input "*"
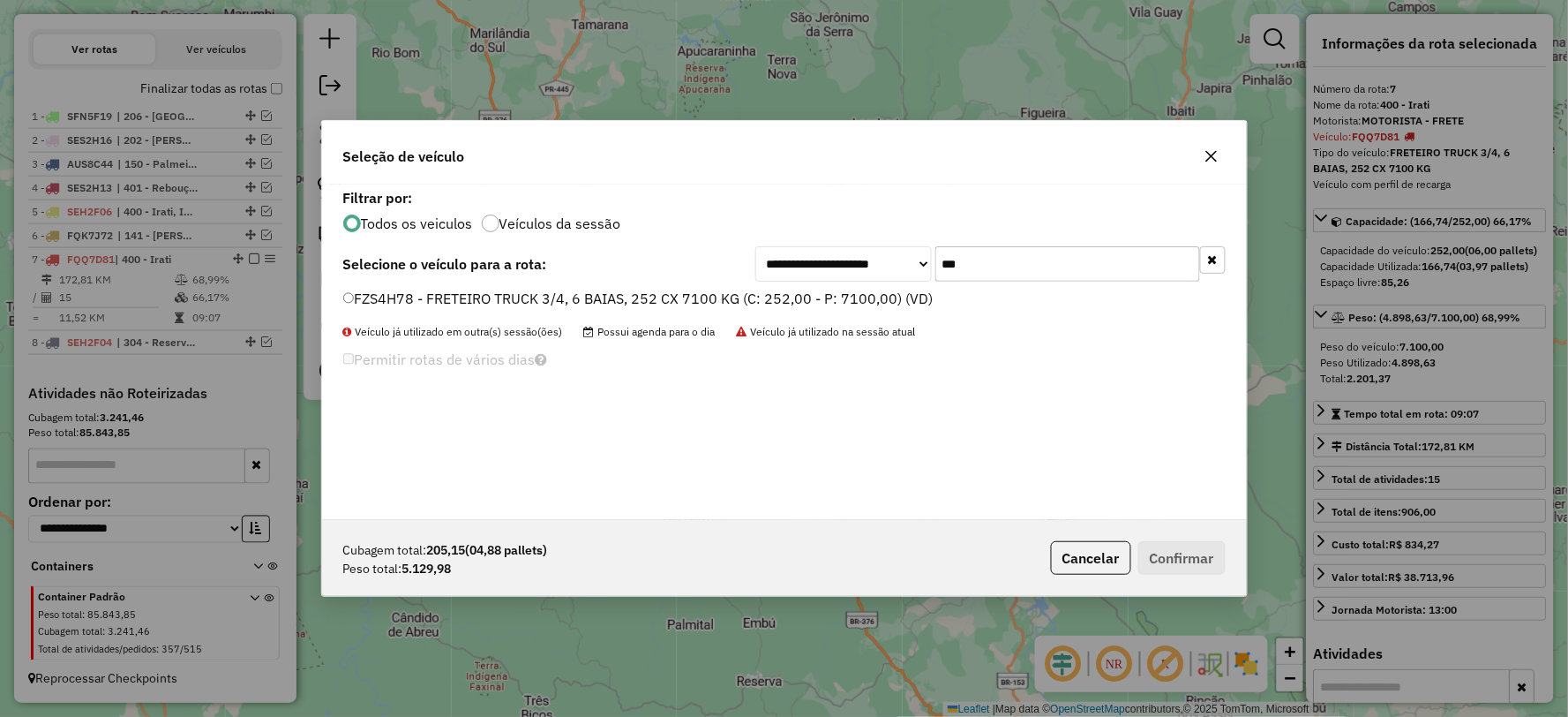
type input "***"
click at [433, 294] on label "FZS4H78 - FRETEIRO TRUCK 3/4, 6 BAIAS, 252 CX 7100 KG (C: 252,00 - P: 7100,00) …" at bounding box center [638, 299] width 591 height 22
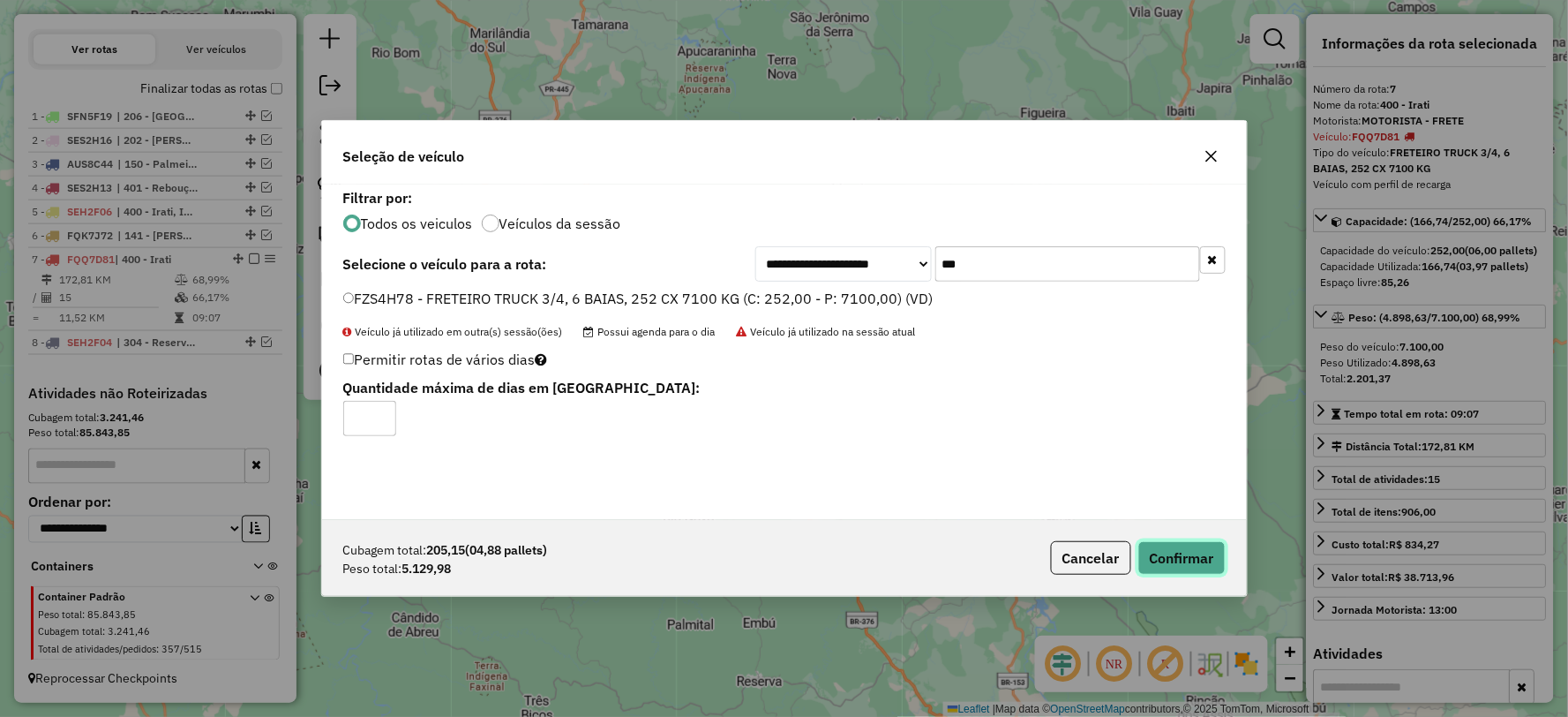
click at [1200, 550] on button "Confirmar" at bounding box center [1181, 558] width 87 height 33
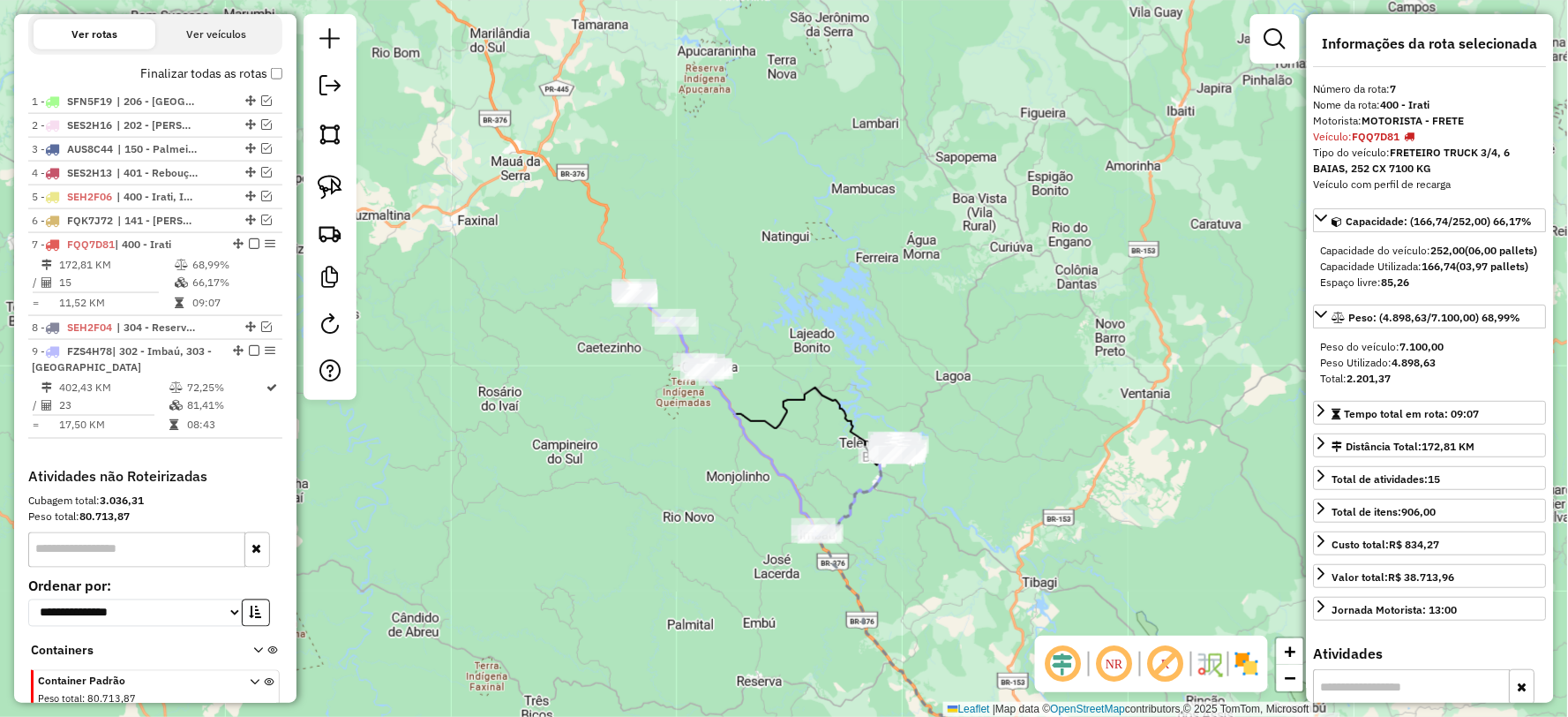
scroll to position [707, 0]
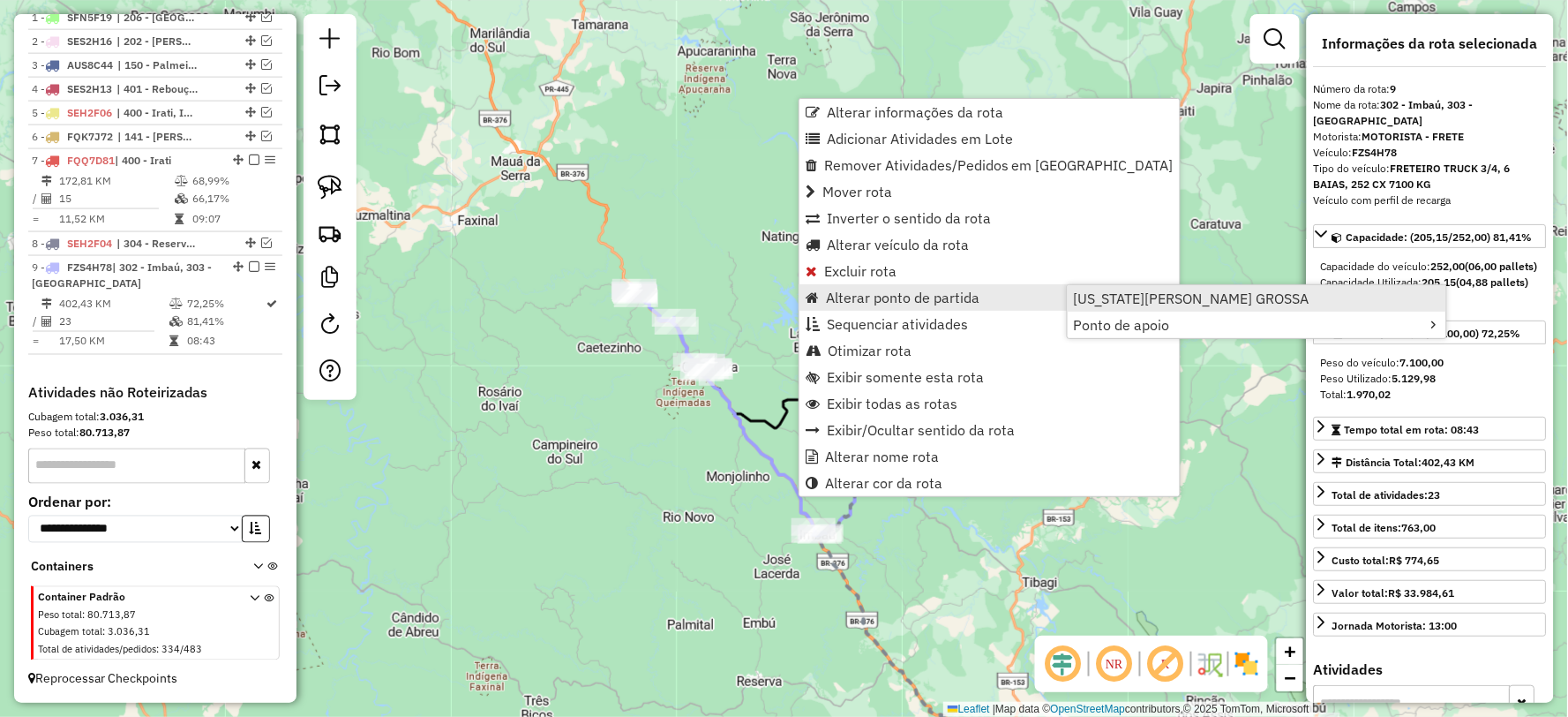
click at [1138, 295] on span "[US_STATE][PERSON_NAME] GROSSA" at bounding box center [1191, 299] width 236 height 14
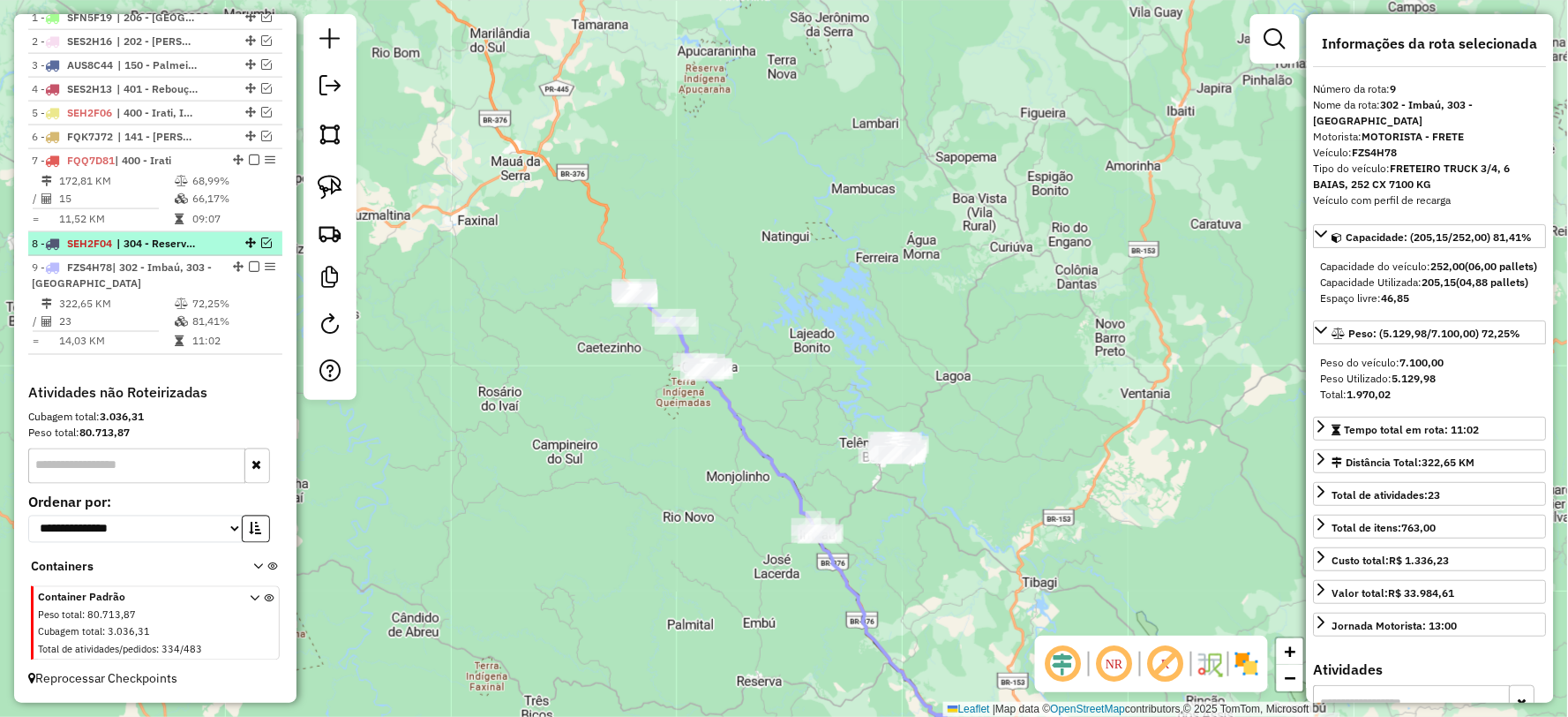
click at [262, 239] on em at bounding box center [266, 243] width 11 height 11
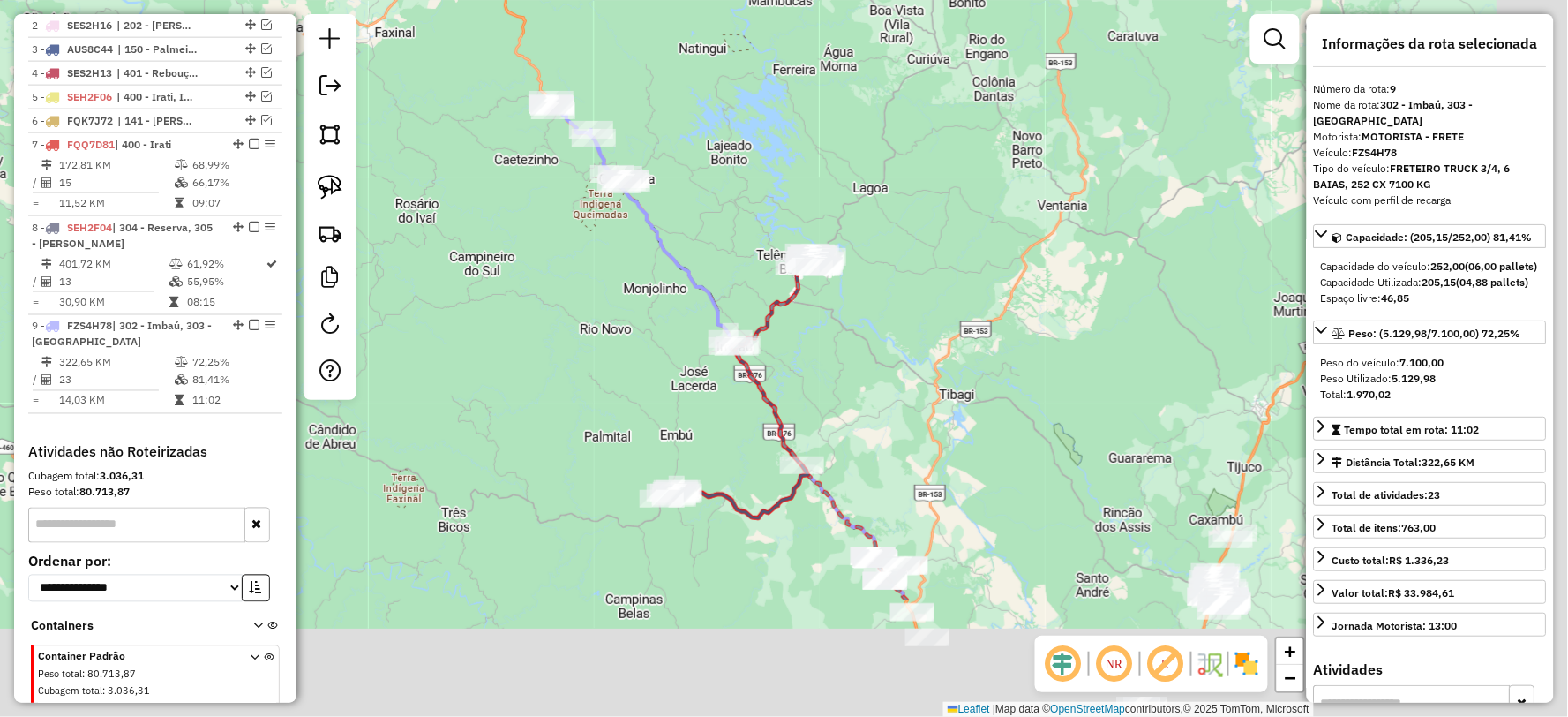
drag, startPoint x: 644, startPoint y: 419, endPoint x: 654, endPoint y: 360, distance: 59.8
click at [648, 368] on div "Janela de atendimento Grade de atendimento Capacidade Transportadoras Veículos …" at bounding box center [784, 358] width 1568 height 717
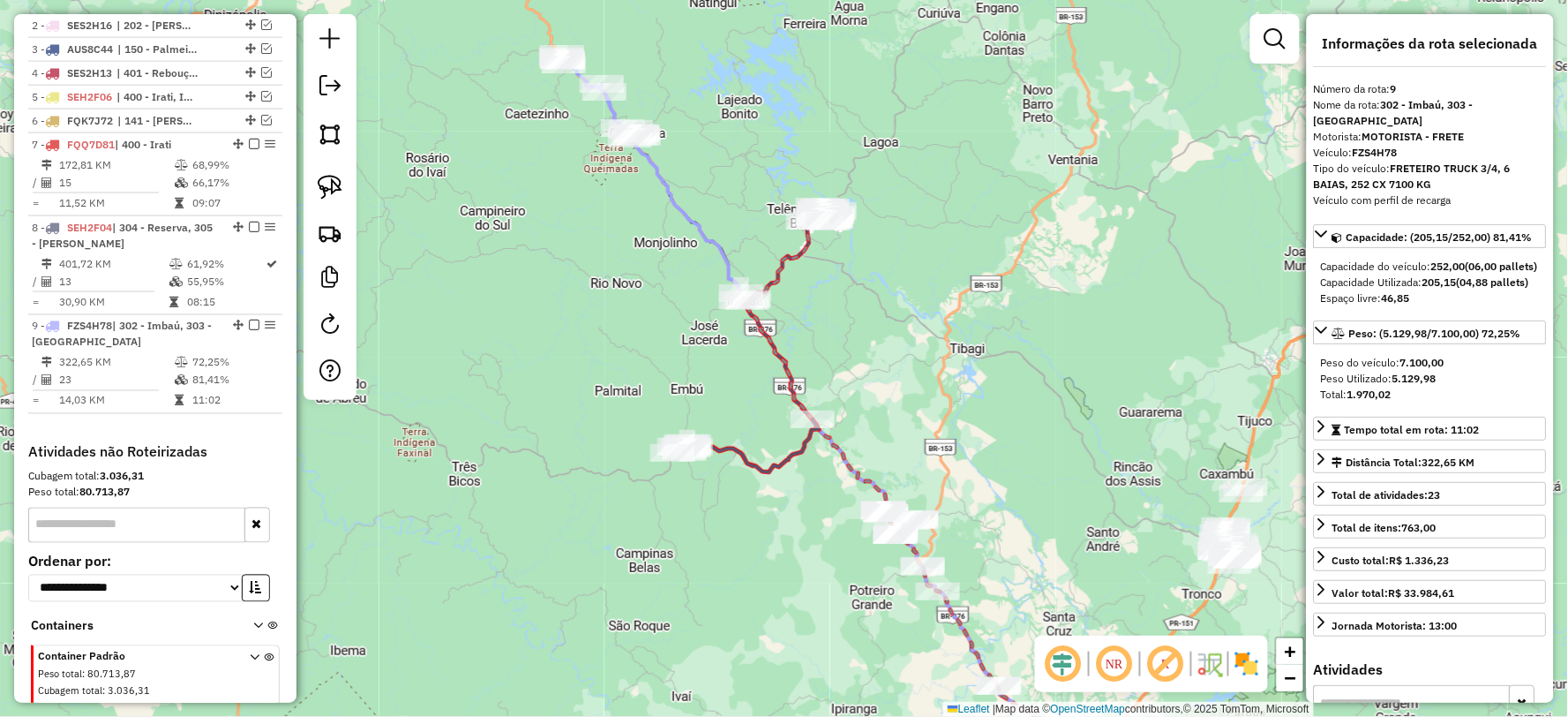
click at [726, 260] on icon at bounding box center [654, 176] width 191 height 252
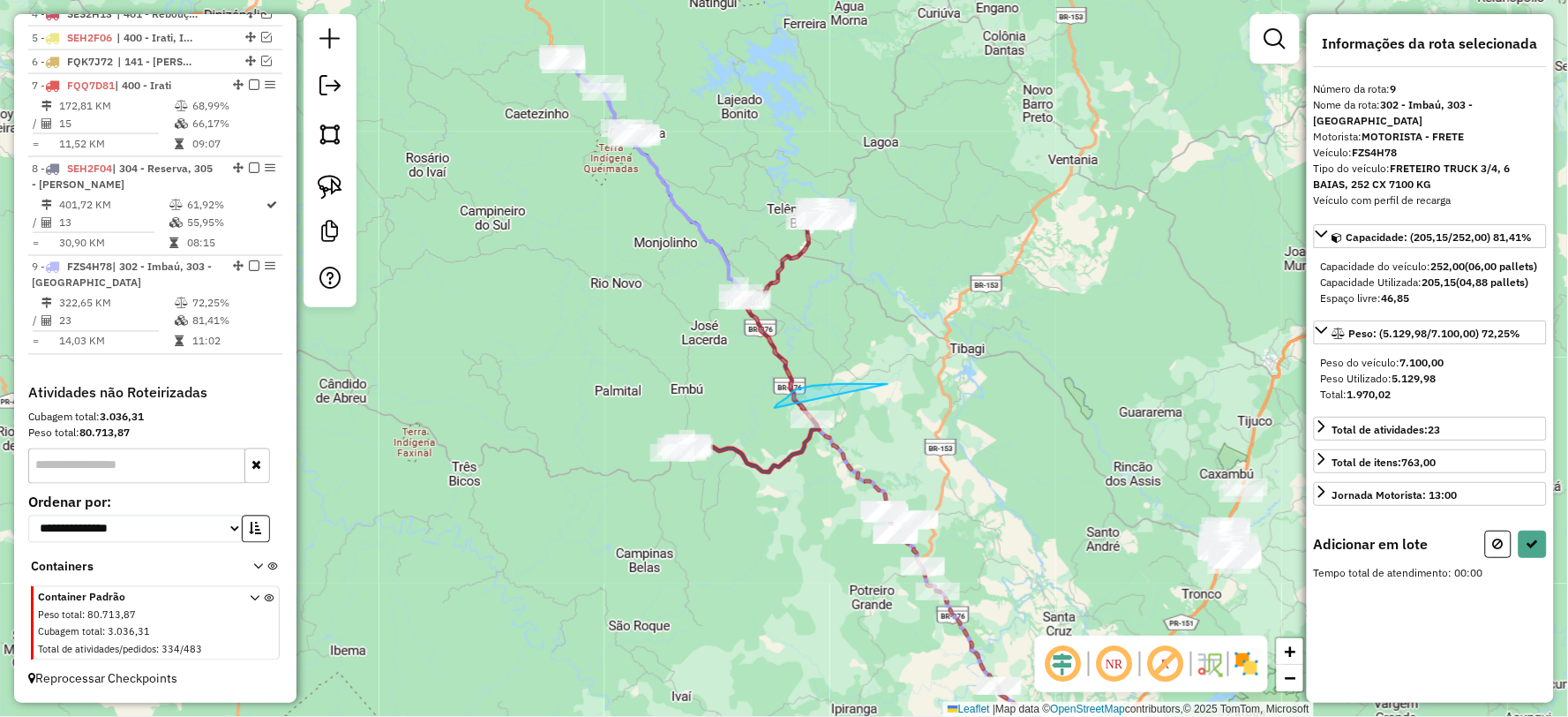
drag, startPoint x: 866, startPoint y: 384, endPoint x: 1081, endPoint y: 195, distance: 286.3
click at [787, 454] on icon at bounding box center [745, 445] width 147 height 53
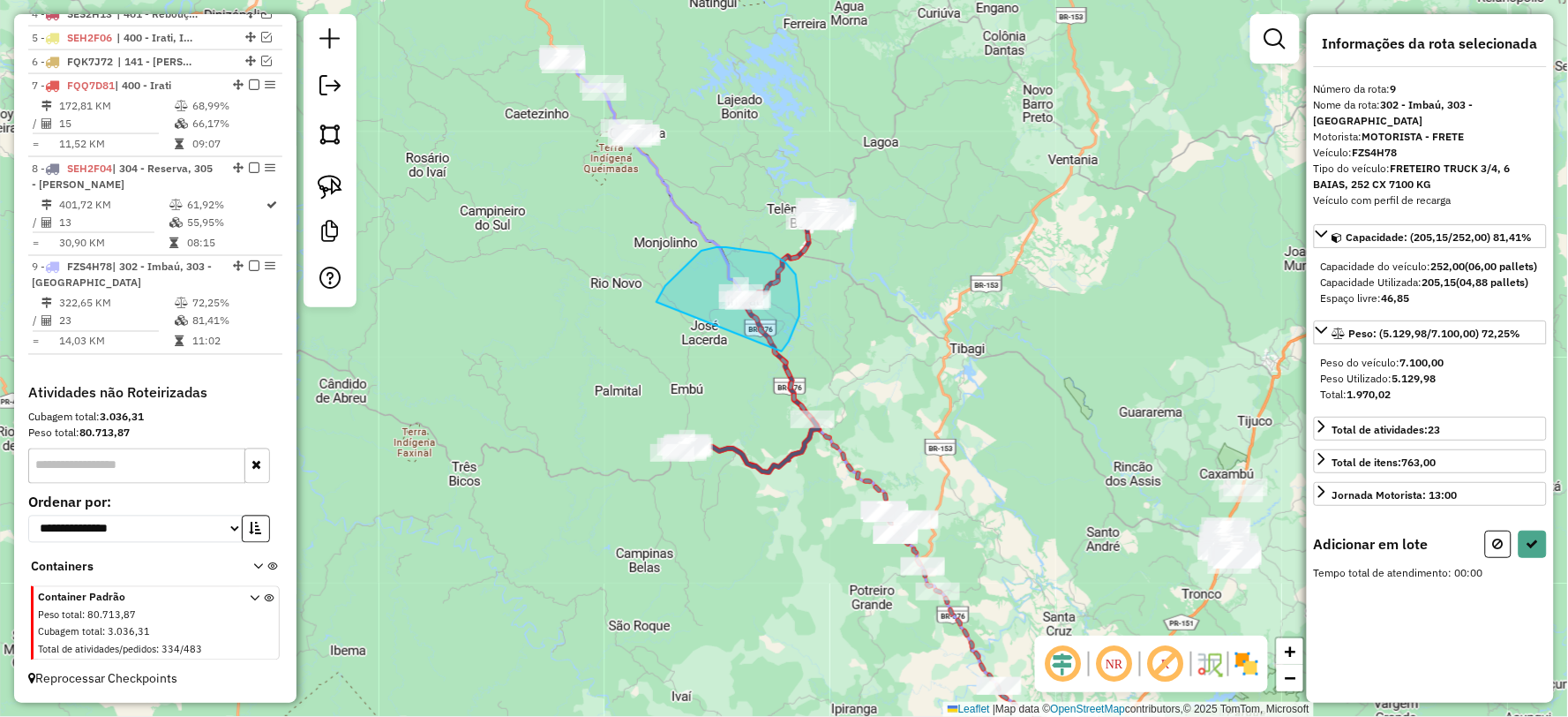
drag, startPoint x: 799, startPoint y: 316, endPoint x: 648, endPoint y: 328, distance: 151.5
select select "**********"
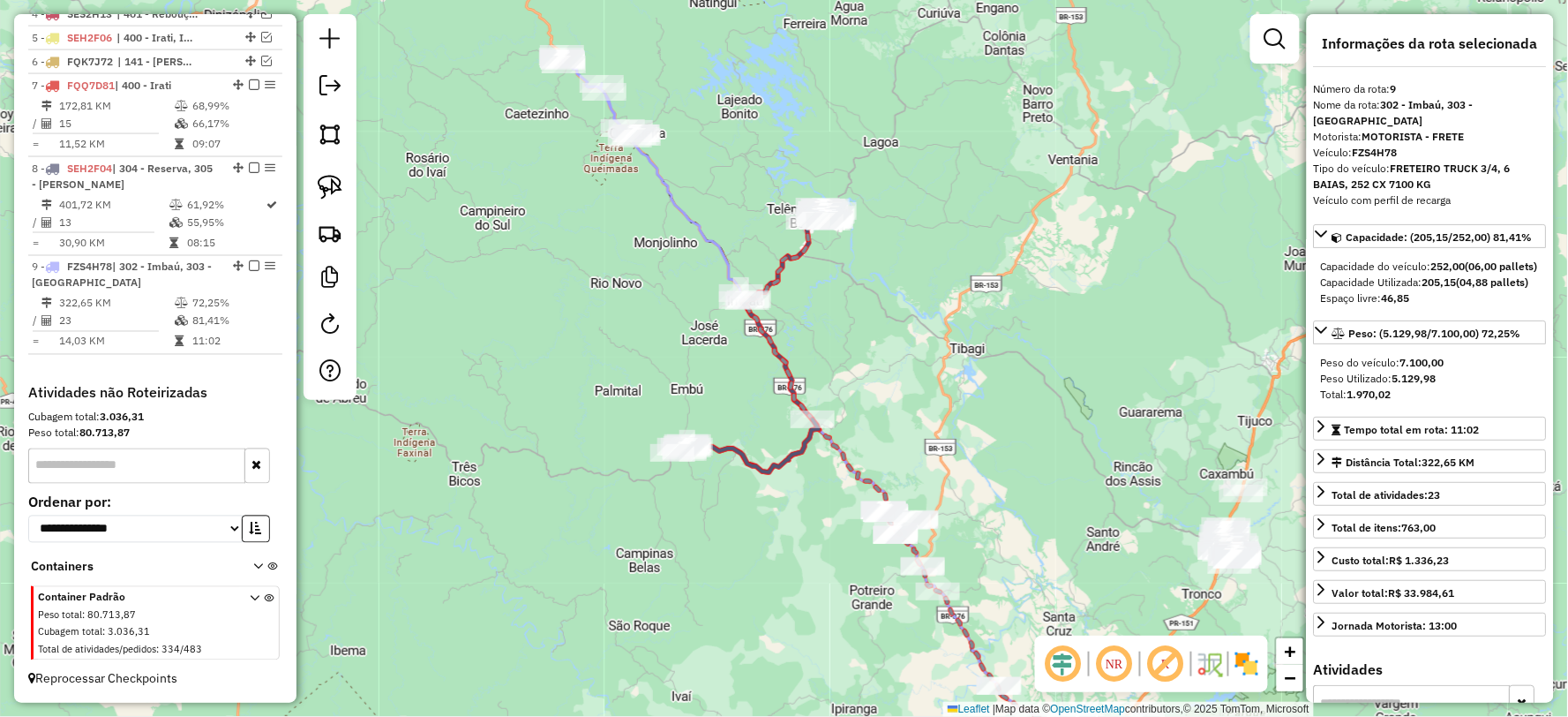
click at [684, 542] on div "Janela de atendimento Grade de atendimento Capacidade Transportadoras Veículos …" at bounding box center [784, 358] width 1568 height 717
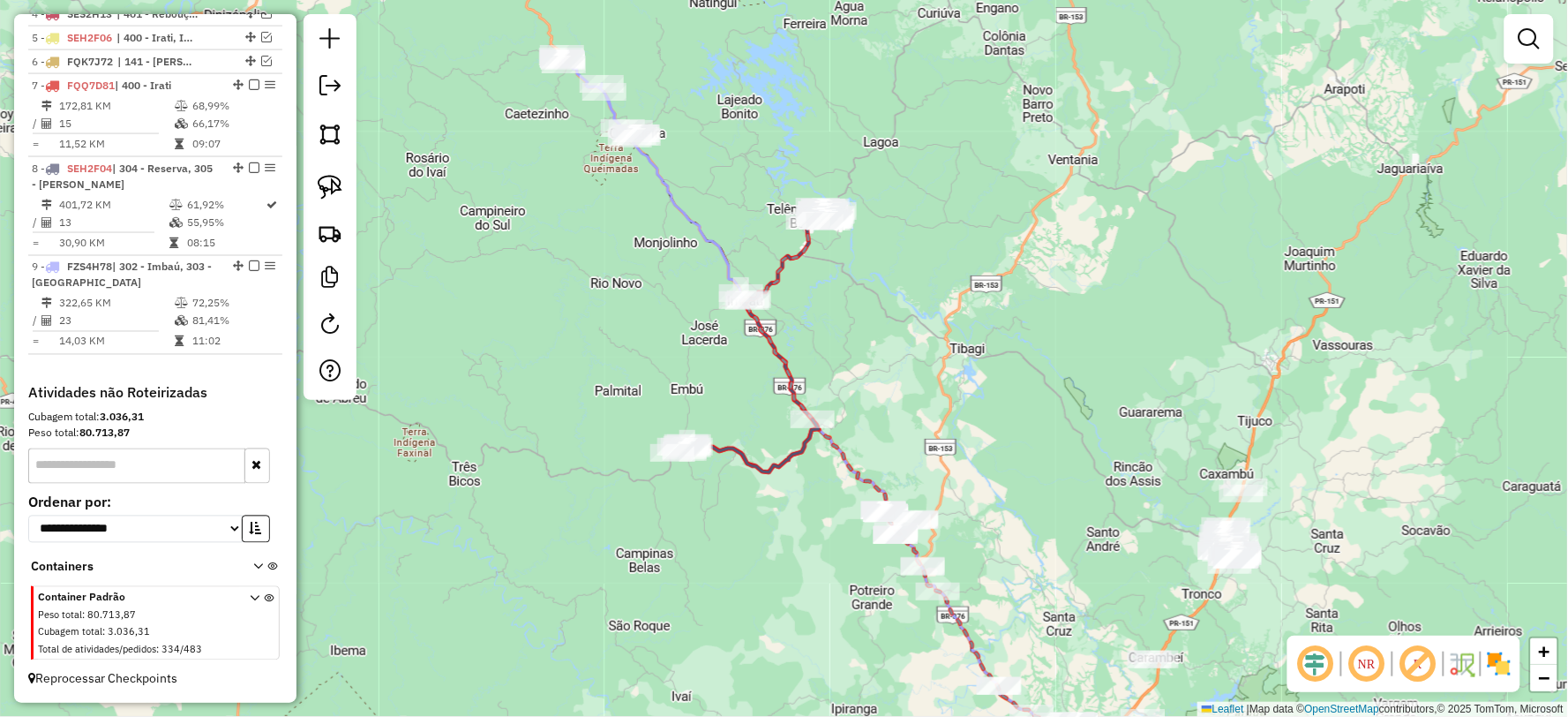
click at [770, 470] on icon at bounding box center [745, 445] width 147 height 53
select select "**********"
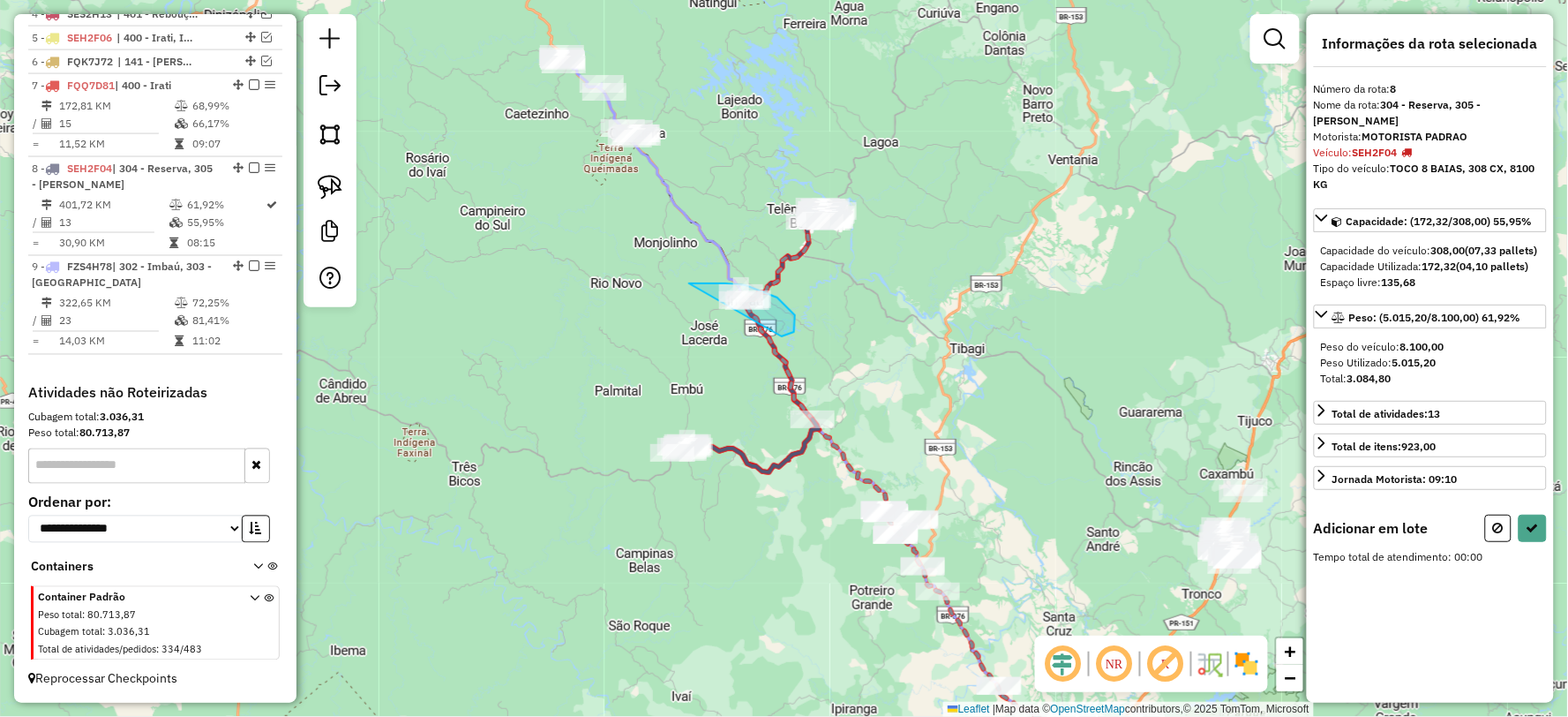
drag, startPoint x: 781, startPoint y: 336, endPoint x: 663, endPoint y: 311, distance: 120.6
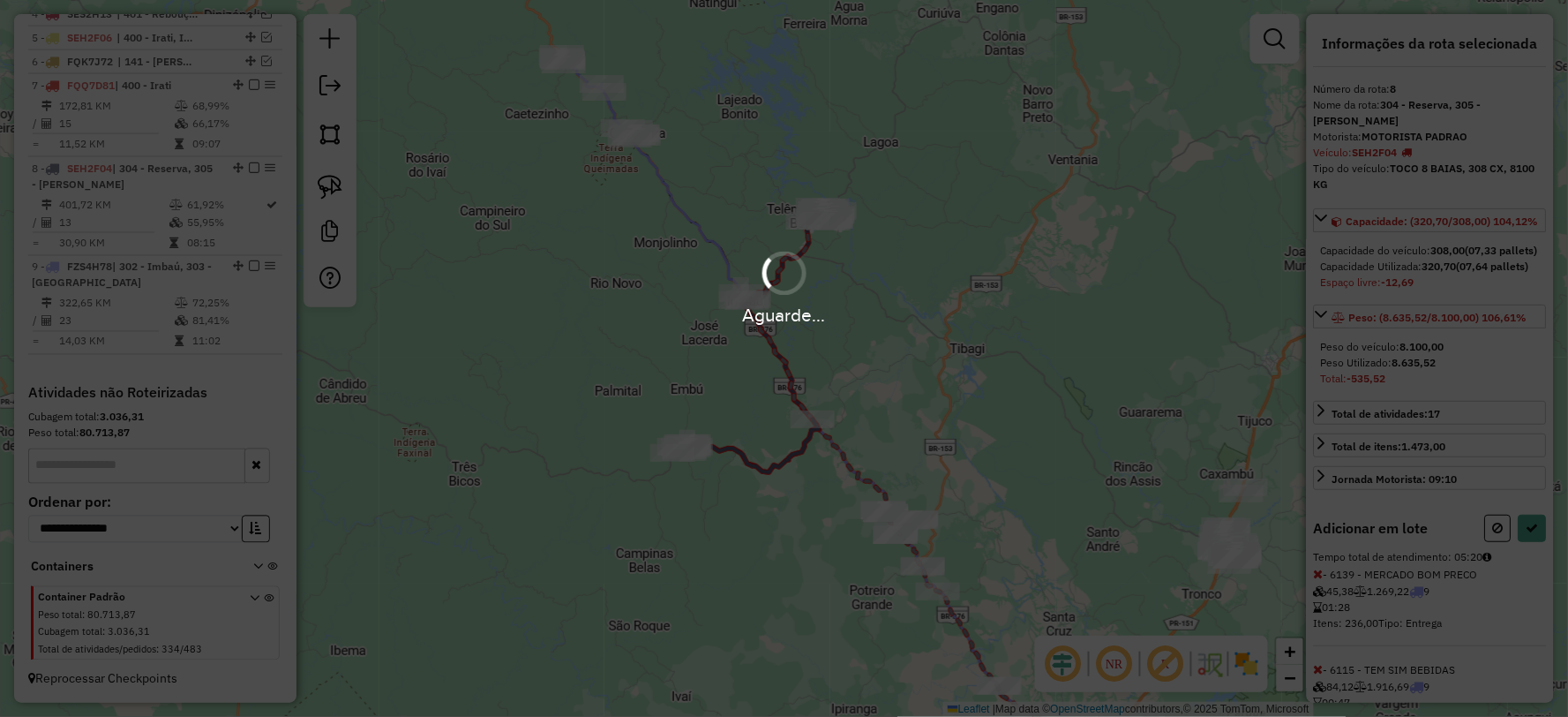
select select "**********"
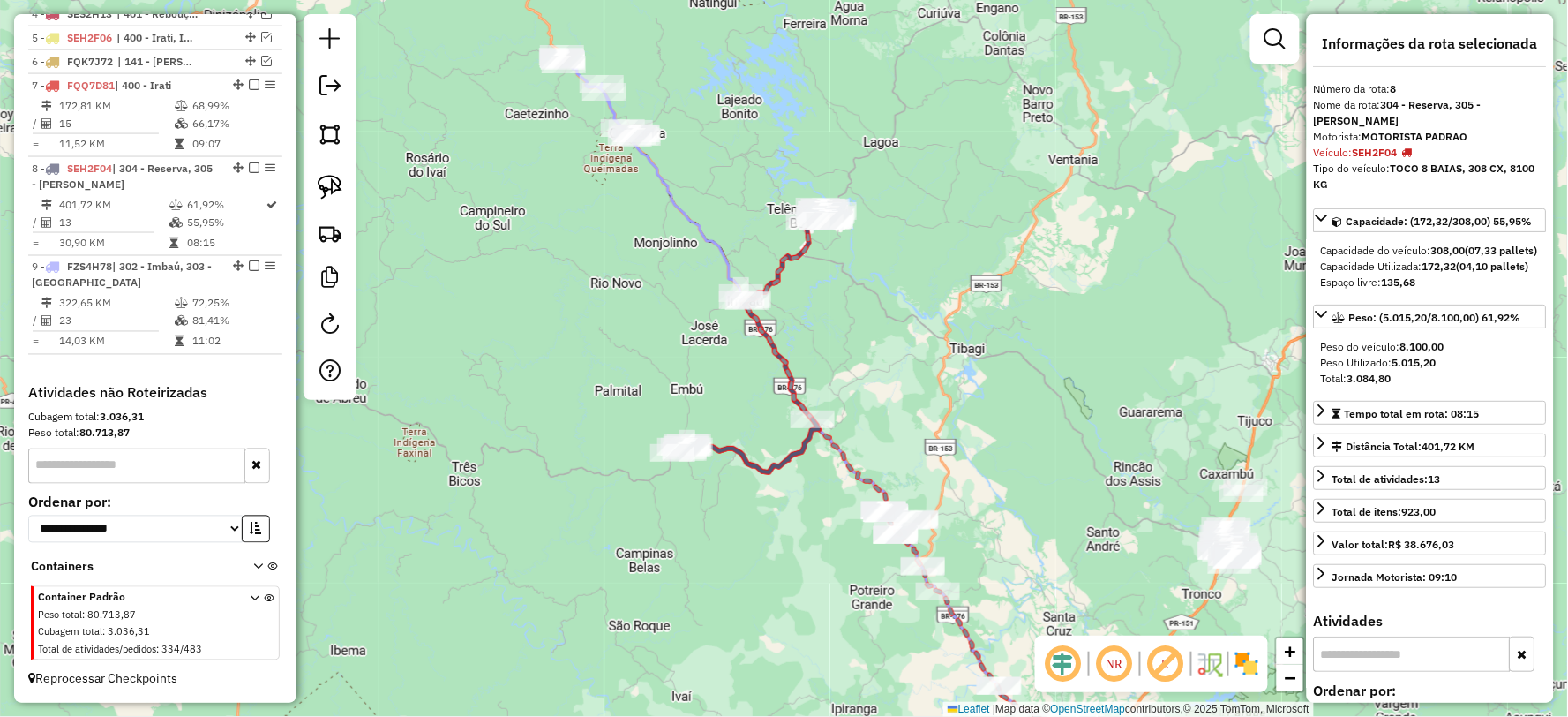
click at [700, 225] on icon at bounding box center [654, 176] width 191 height 252
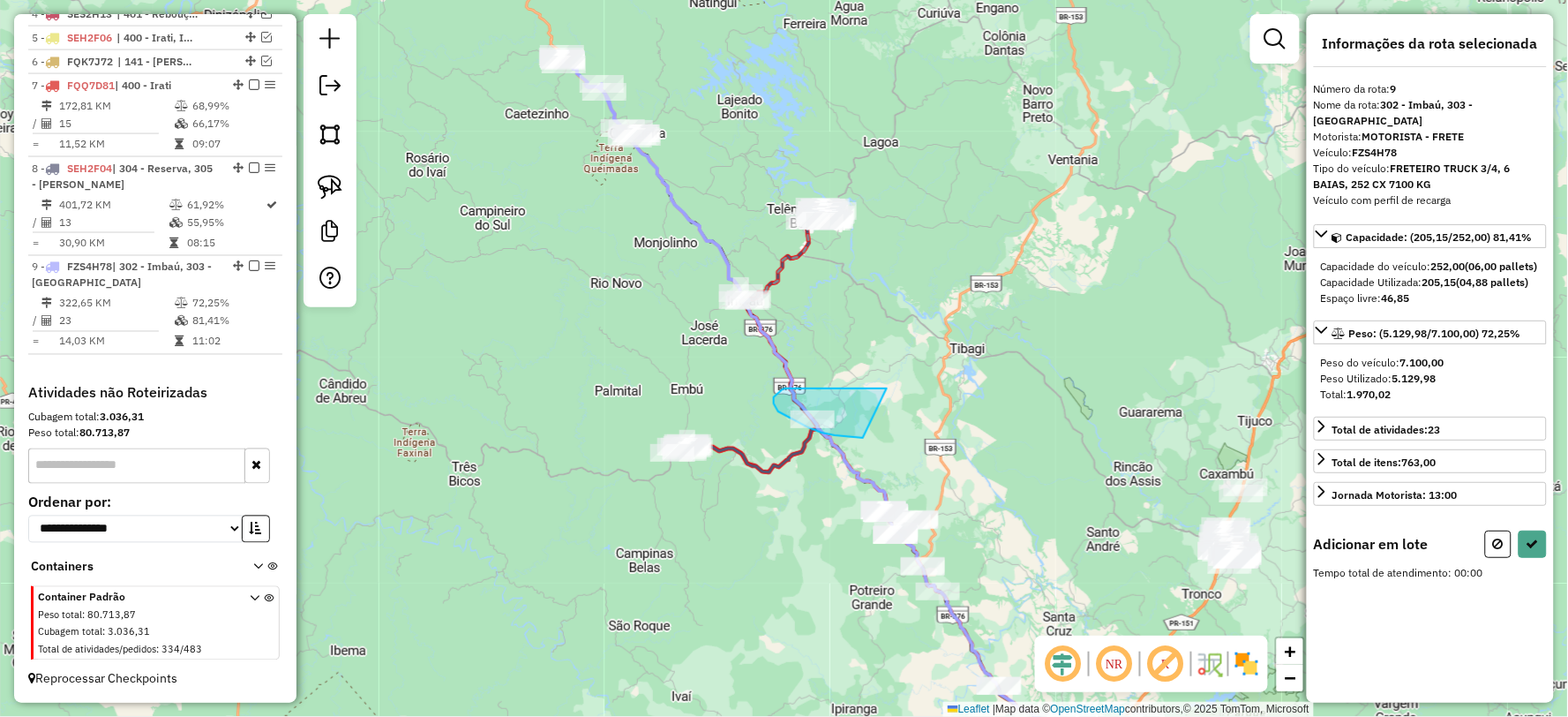
drag, startPoint x: 886, startPoint y: 389, endPoint x: 863, endPoint y: 438, distance: 54.1
click at [863, 438] on div "Rota 8 - Placa SEH2F04 6212 - AIRES TURRA - ME Janela de atendimento Grade de a…" at bounding box center [784, 358] width 1568 height 717
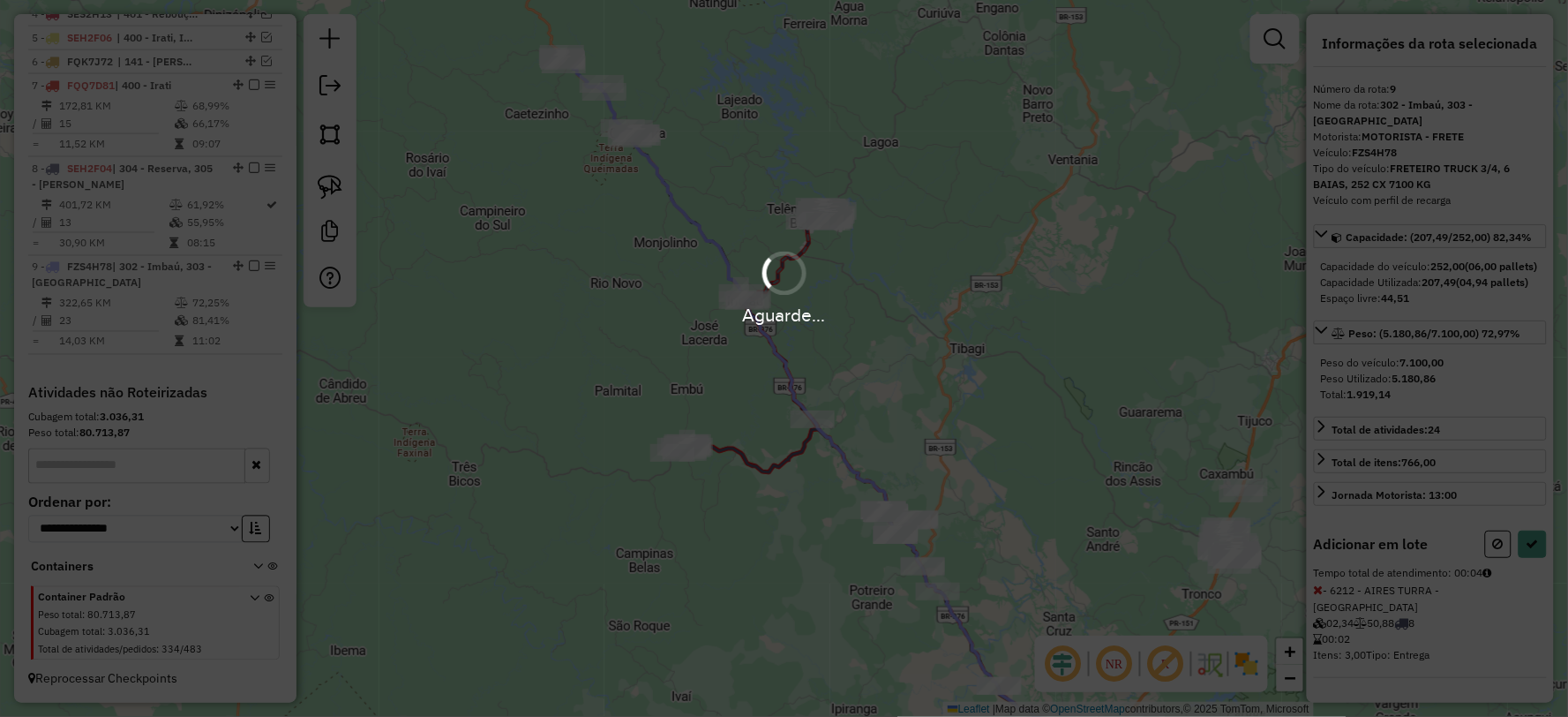
select select "**********"
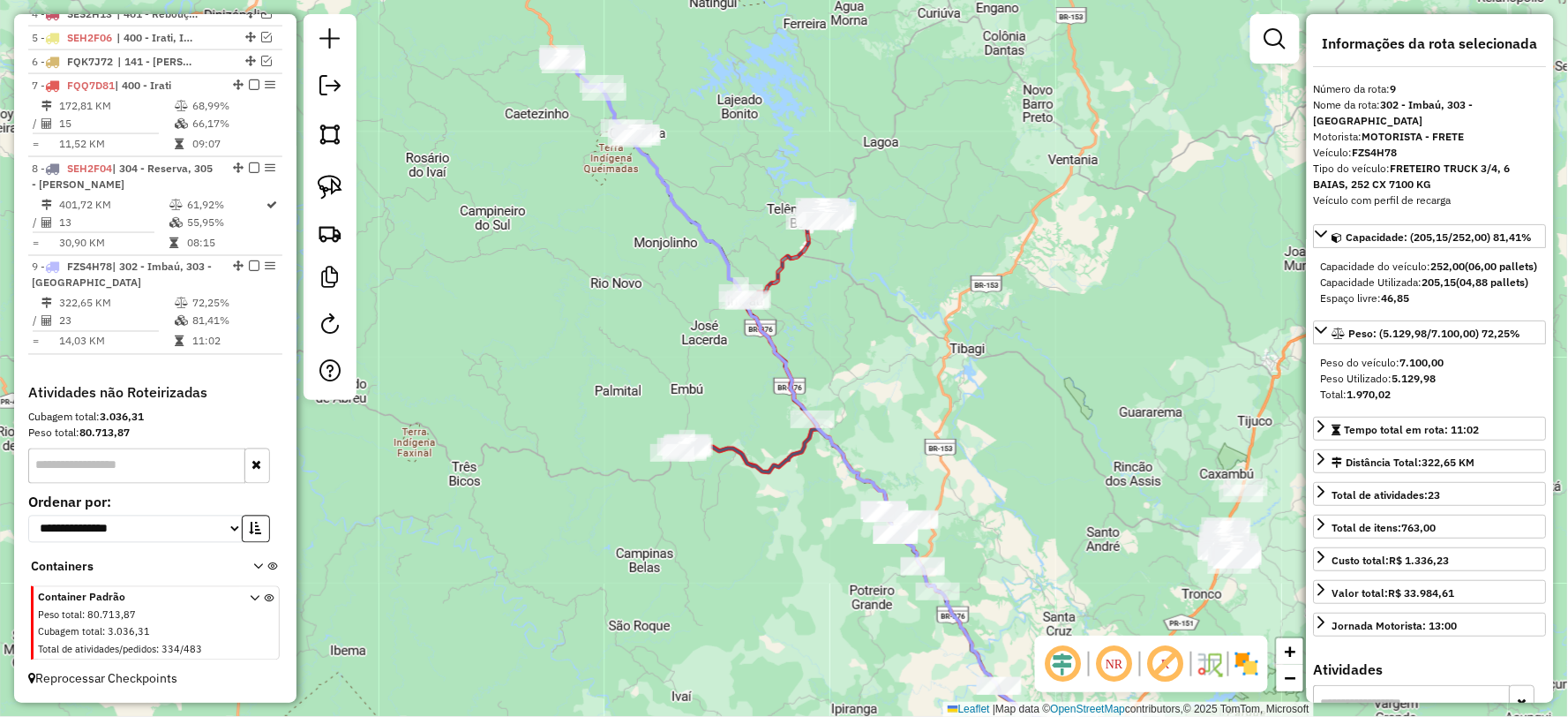
click at [770, 466] on icon at bounding box center [745, 445] width 147 height 53
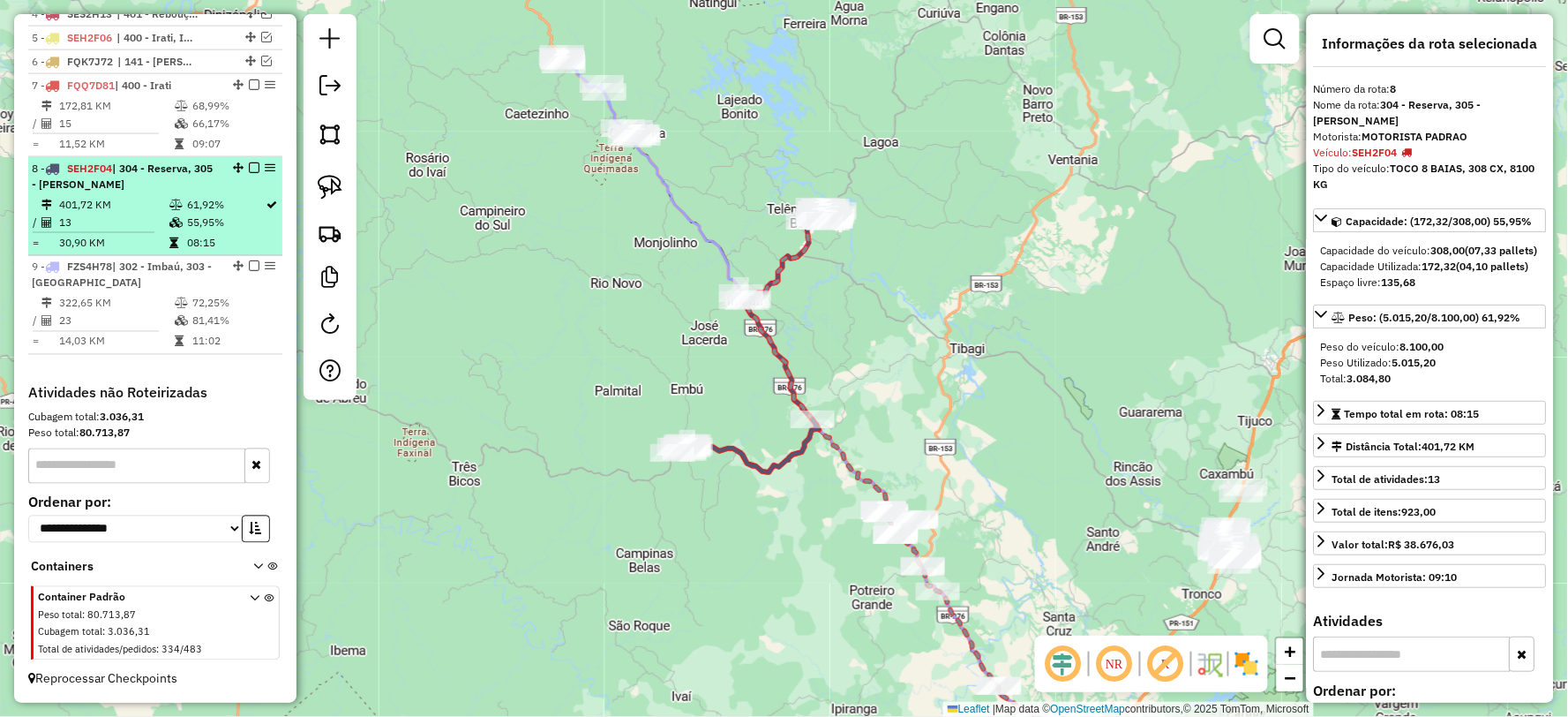
click at [249, 163] on em at bounding box center [254, 168] width 11 height 11
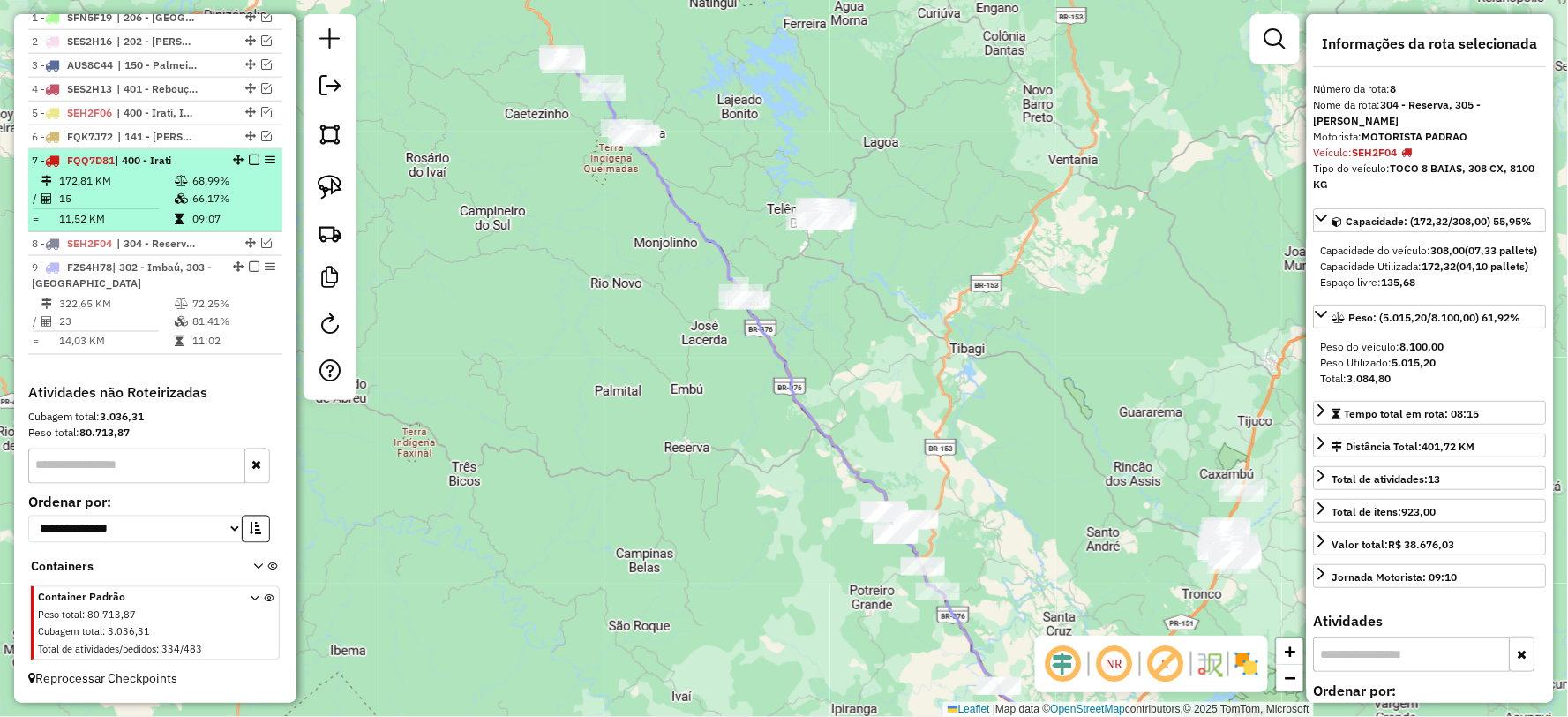
click at [199, 193] on td "66,17%" at bounding box center [233, 199] width 84 height 18
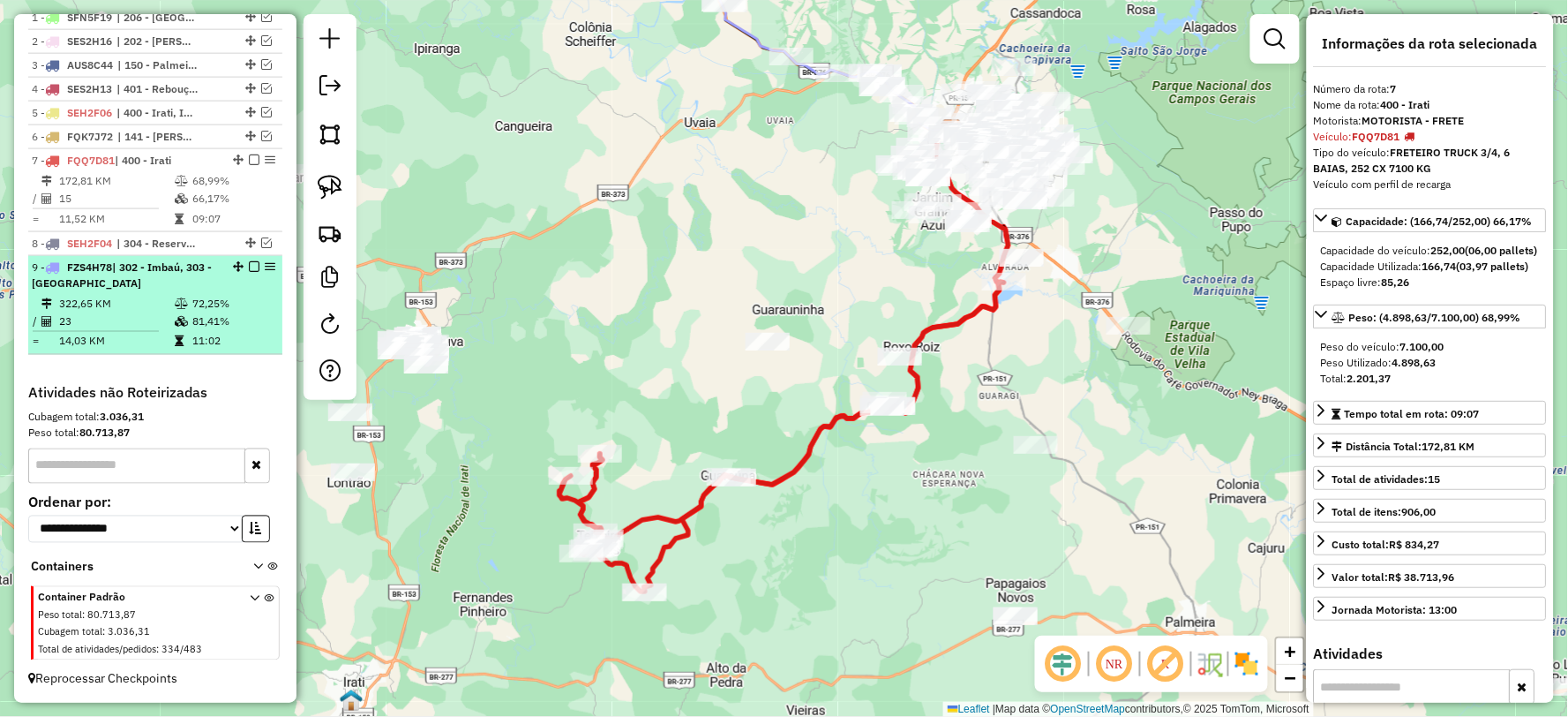
click at [215, 315] on td "81,41%" at bounding box center [233, 321] width 84 height 18
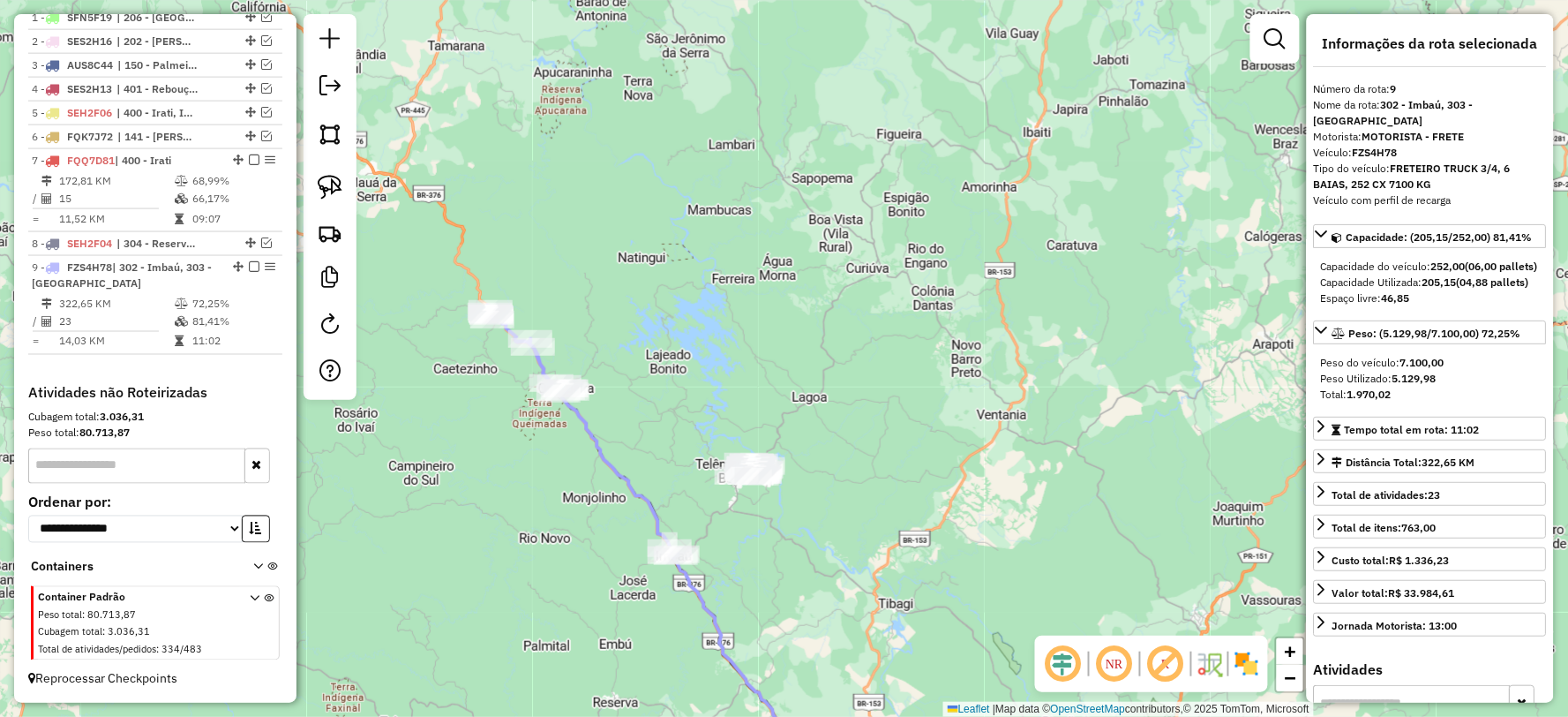
drag, startPoint x: 562, startPoint y: 343, endPoint x: 539, endPoint y: 627, distance: 284.9
click at [539, 627] on div "Janela de atendimento Grade de atendimento Capacidade Transportadoras Veículos …" at bounding box center [784, 358] width 1568 height 717
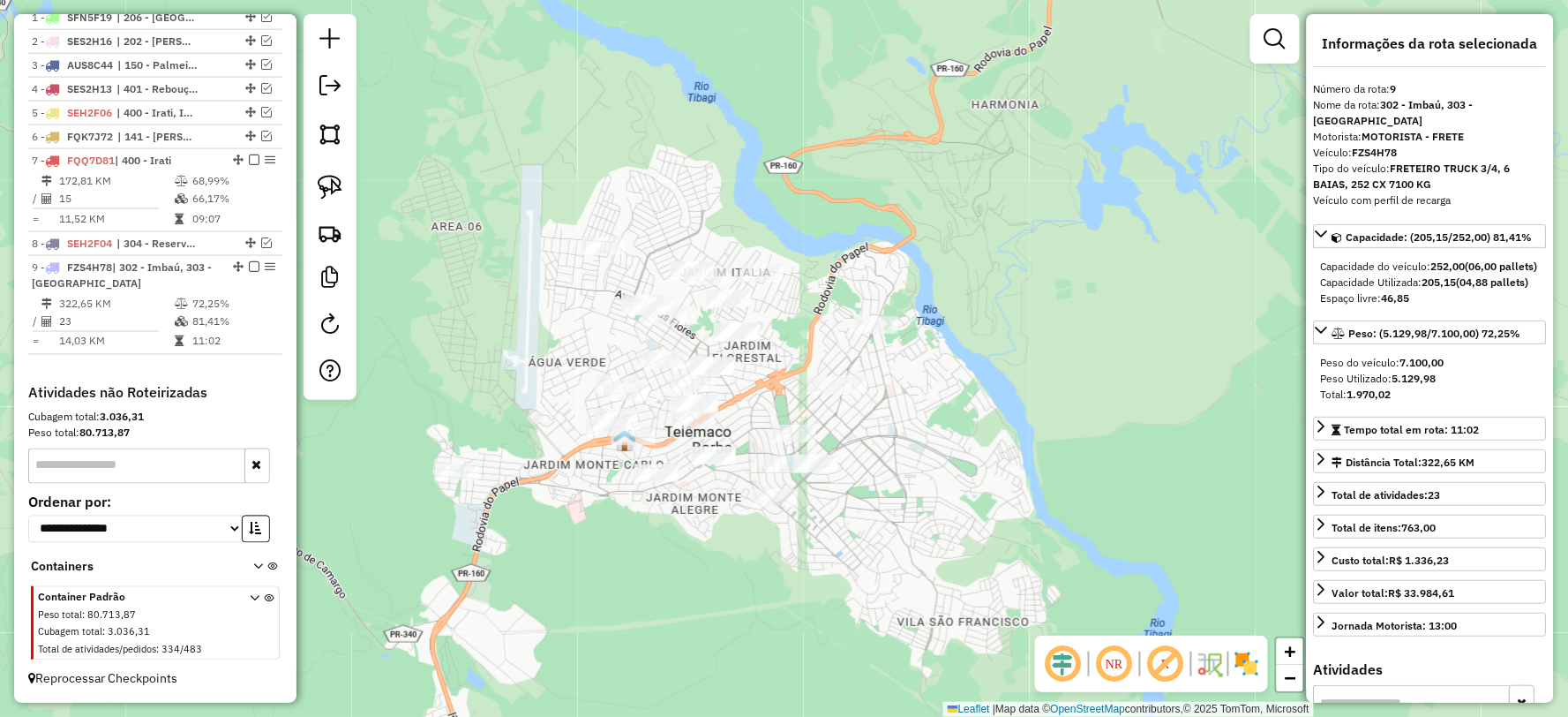
drag, startPoint x: 1011, startPoint y: 436, endPoint x: 998, endPoint y: 334, distance: 102.8
click at [998, 334] on div "Janela de atendimento Grade de atendimento Capacidade Transportadoras Veículos …" at bounding box center [784, 358] width 1568 height 717
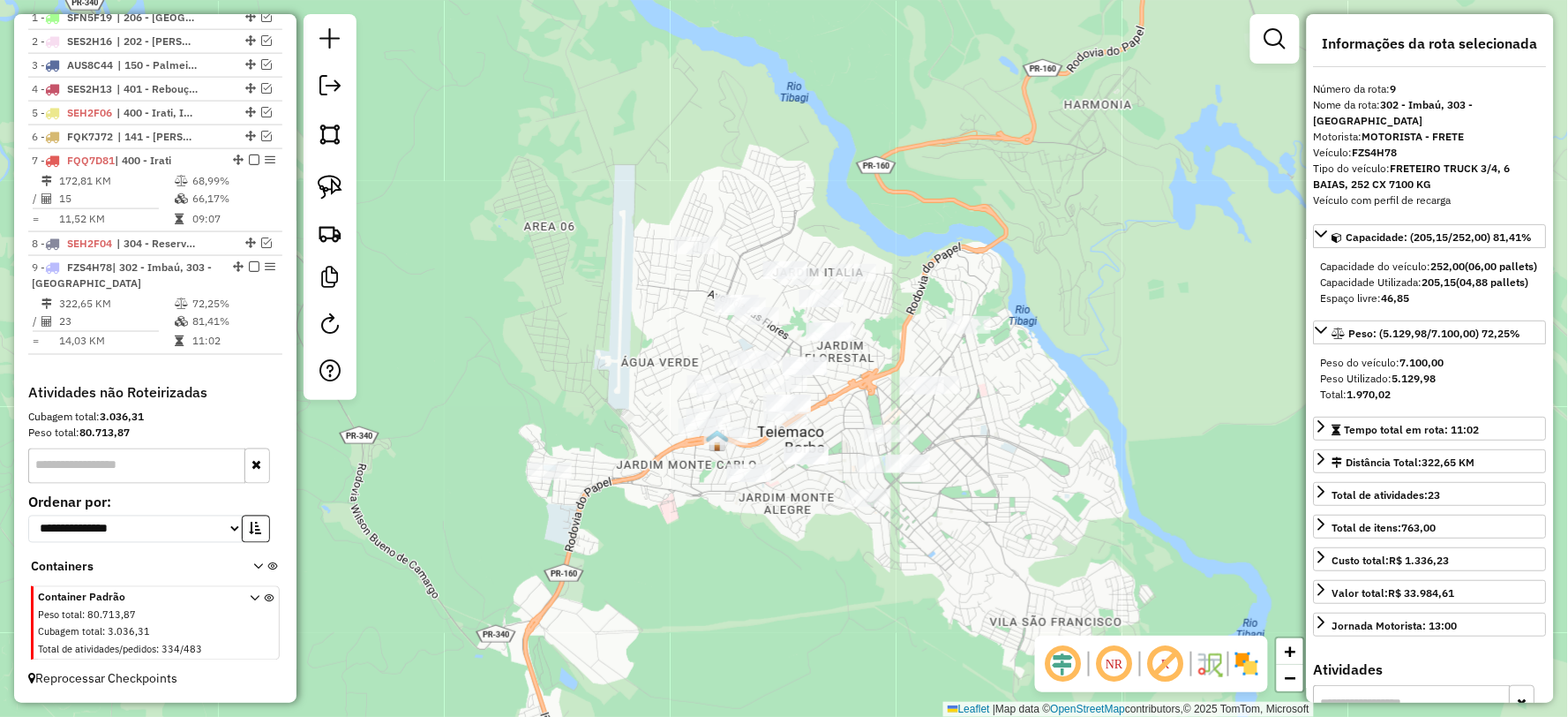
drag, startPoint x: 905, startPoint y: 445, endPoint x: 998, endPoint y: 445, distance: 93.0
click at [998, 445] on div "Janela de atendimento Grade de atendimento Capacidade Transportadoras Veículos …" at bounding box center [784, 358] width 1568 height 717
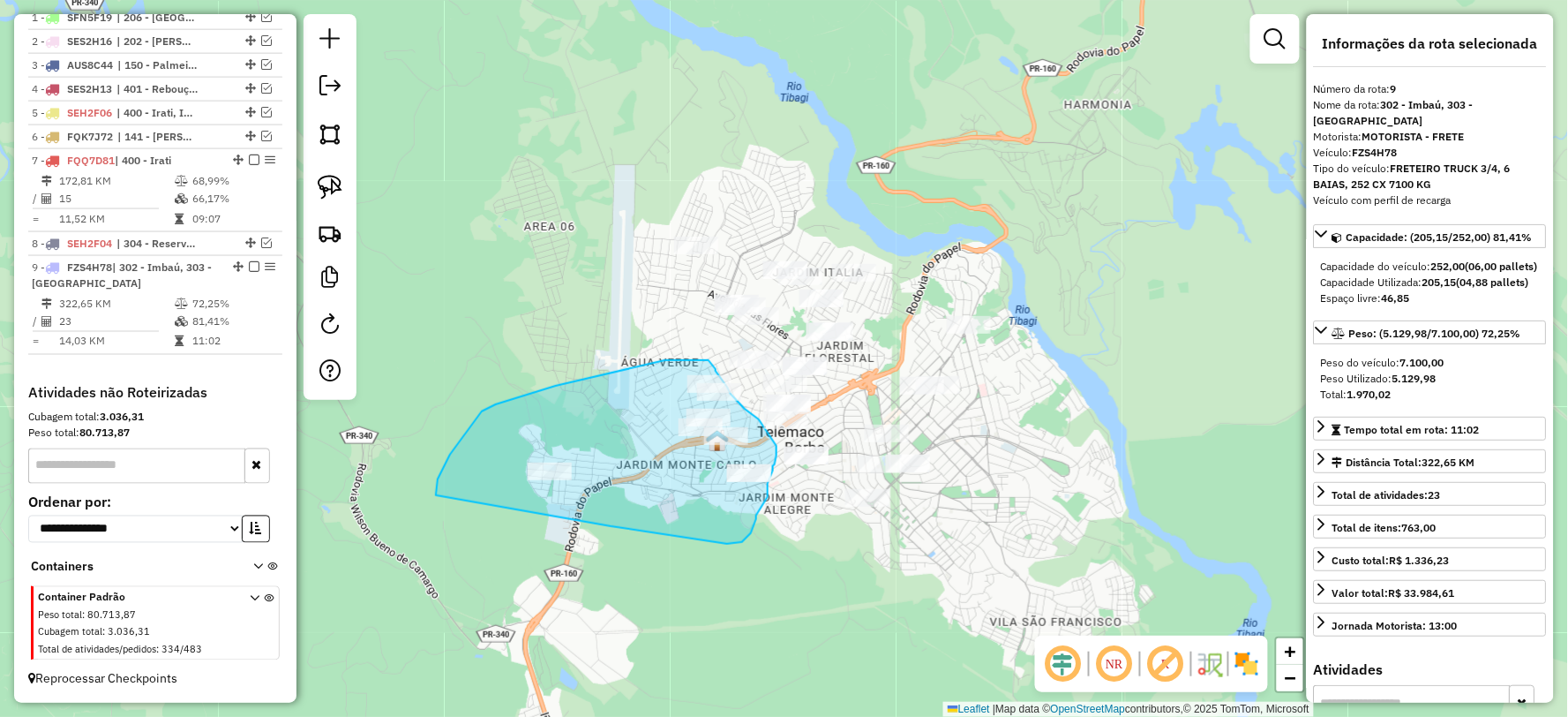
drag, startPoint x: 658, startPoint y: 534, endPoint x: 444, endPoint y: 536, distance: 214.0
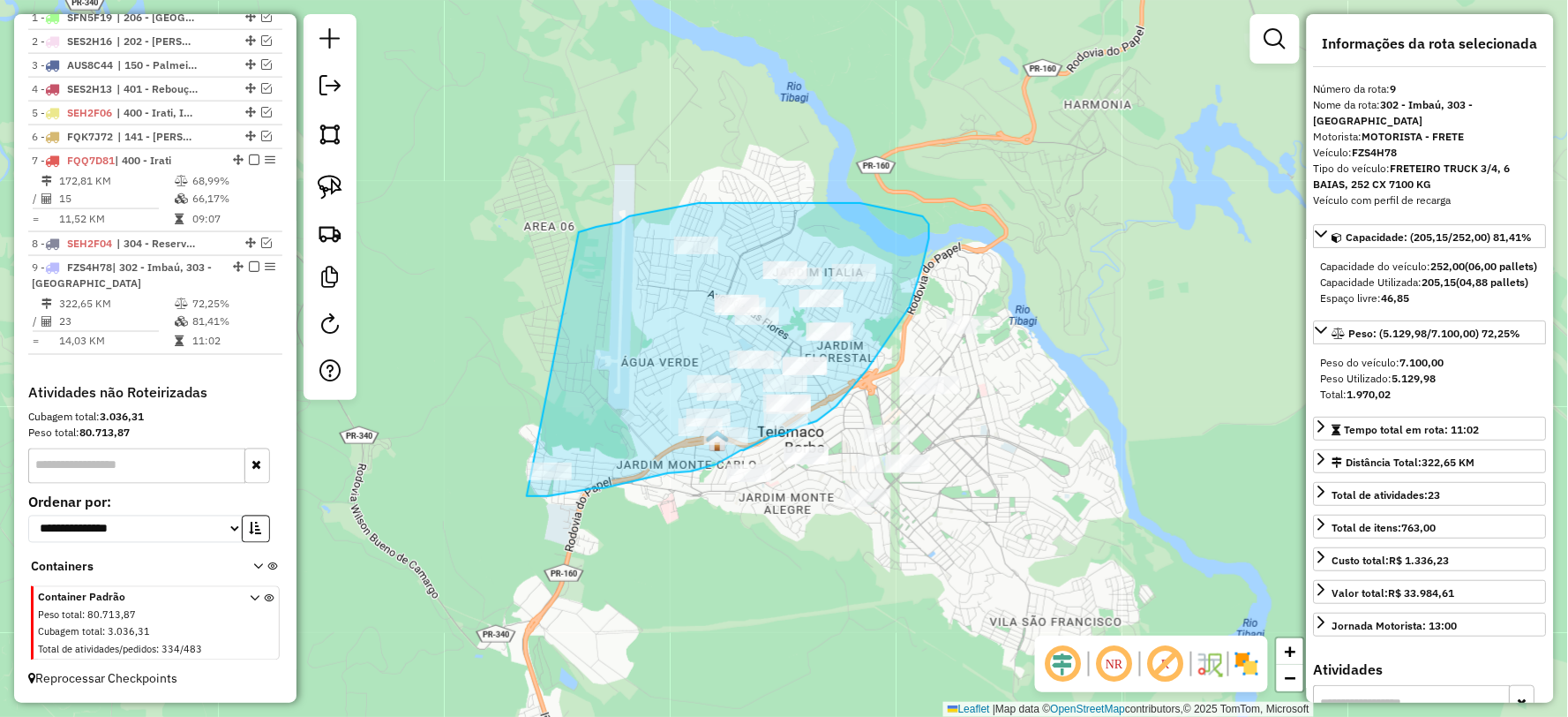
drag, startPoint x: 527, startPoint y: 497, endPoint x: 579, endPoint y: 232, distance: 270.1
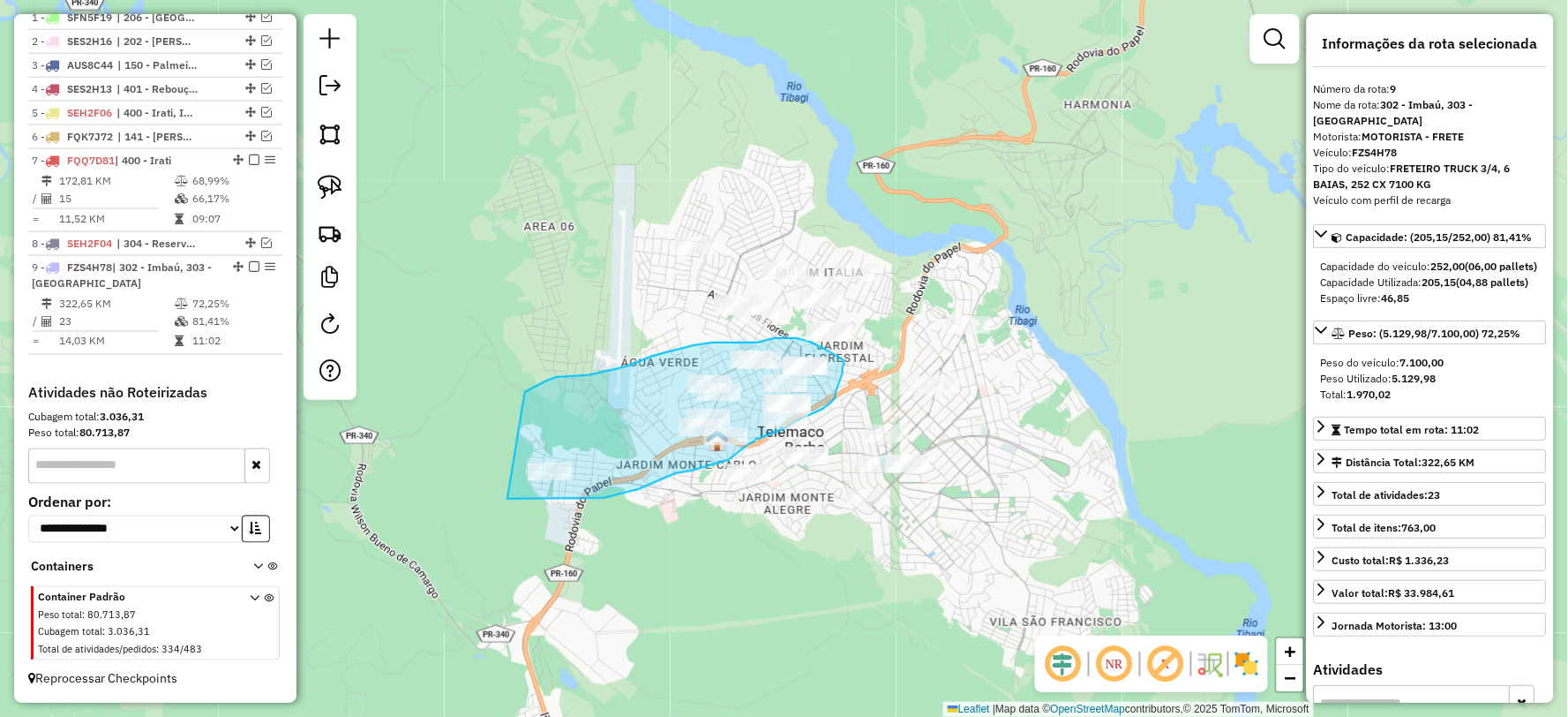
drag, startPoint x: 507, startPoint y: 498, endPoint x: 525, endPoint y: 392, distance: 107.5
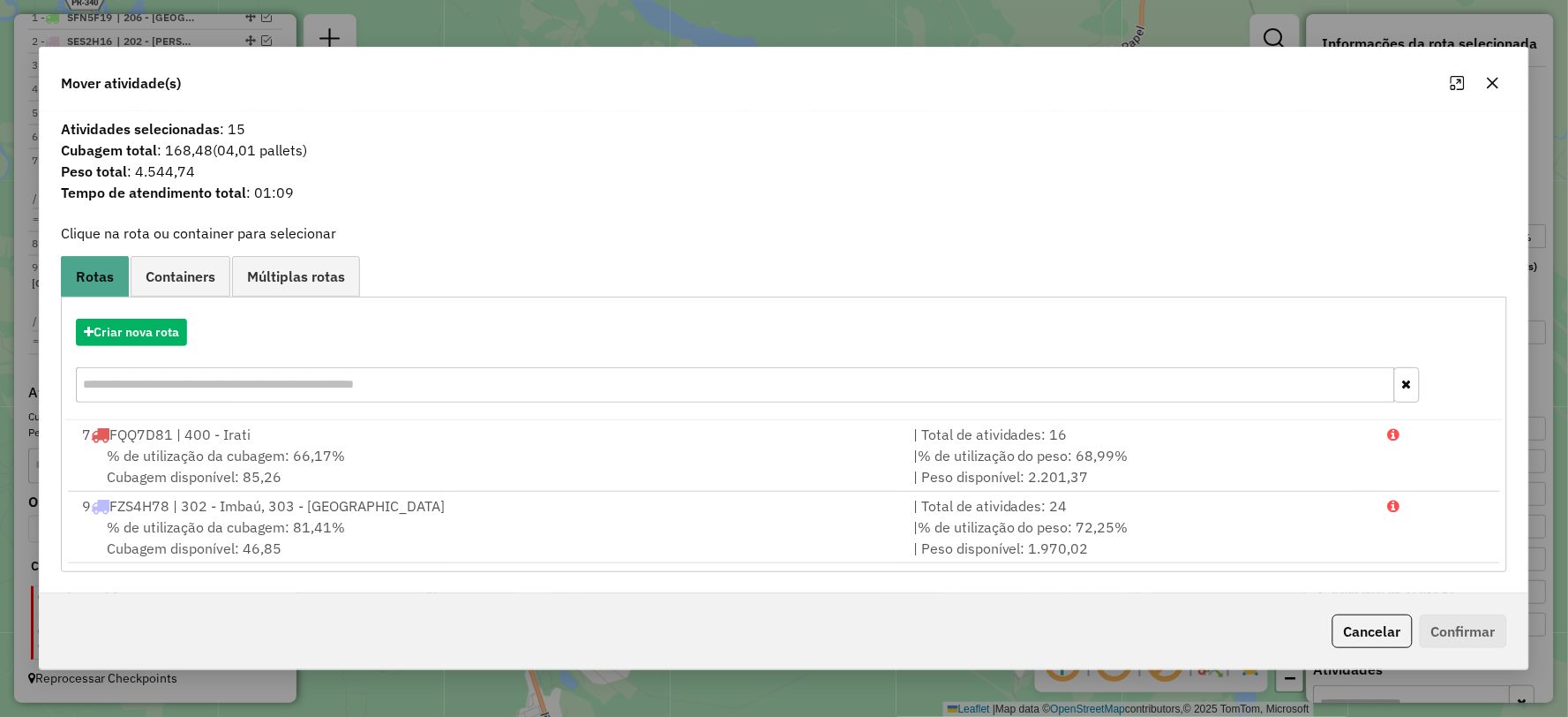
click at [162, 313] on div "Criar nova rota" at bounding box center [784, 363] width 1437 height 115
click at [144, 339] on button "Criar nova rota" at bounding box center [131, 332] width 111 height 27
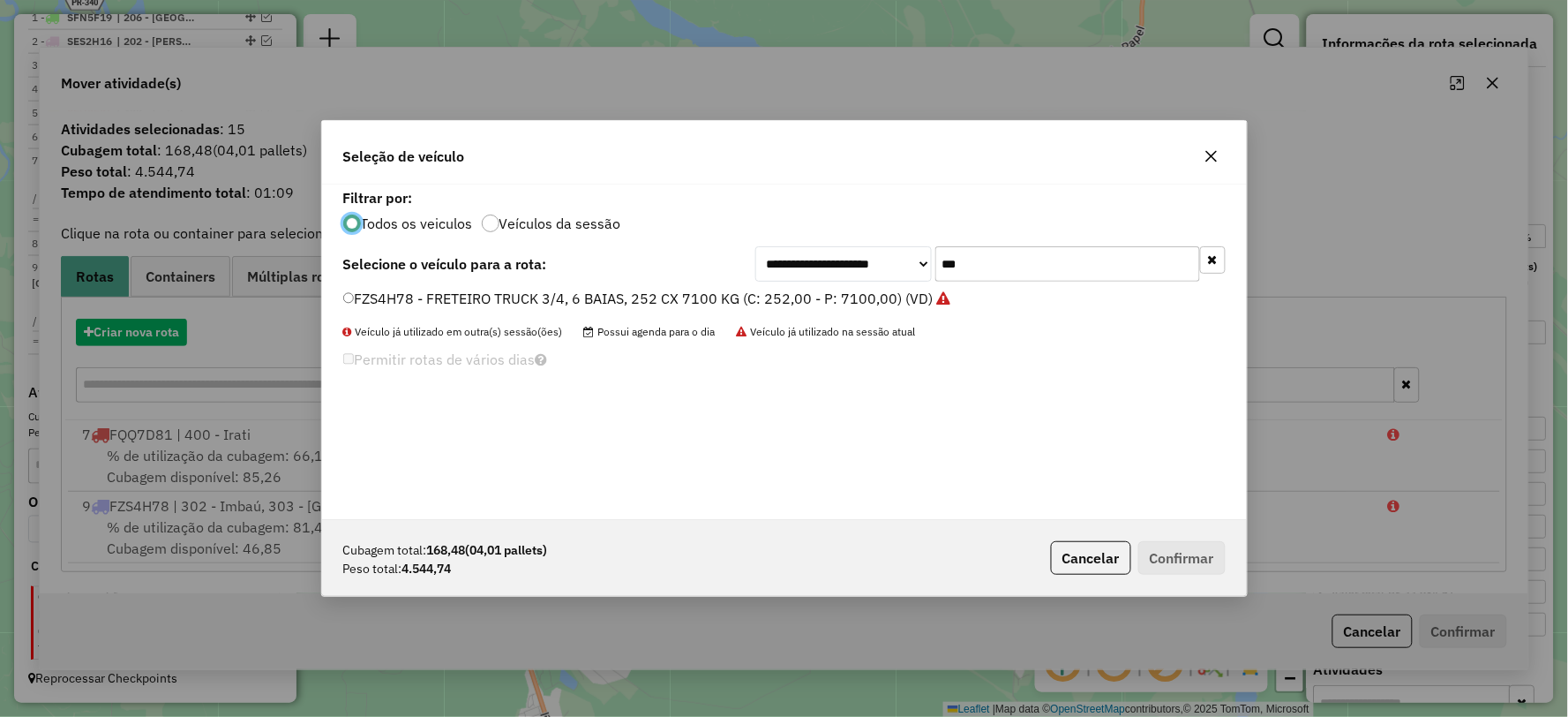
scroll to position [10, 4]
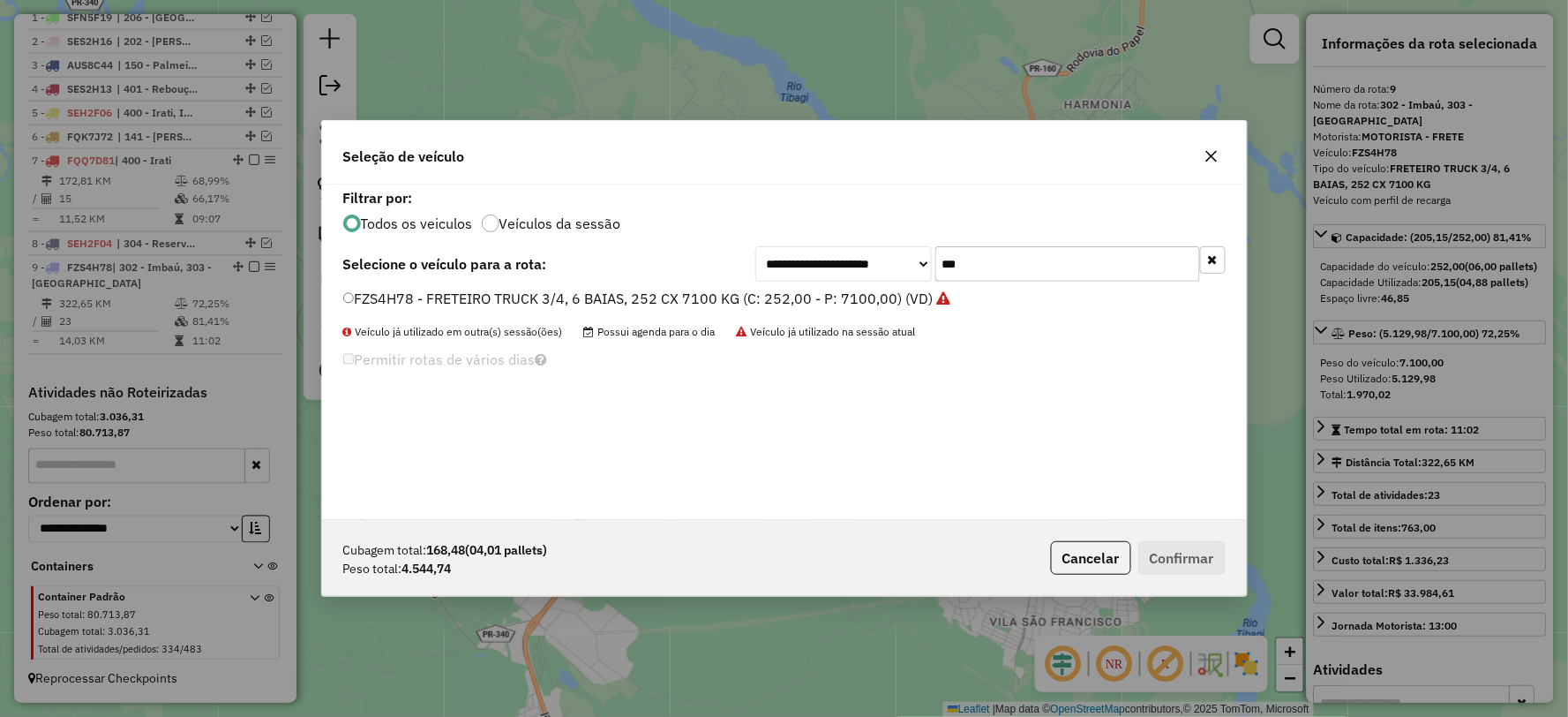
drag, startPoint x: 940, startPoint y: 259, endPoint x: 889, endPoint y: 265, distance: 51.4
click at [889, 265] on div "**********" at bounding box center [990, 264] width 470 height 35
type input "***"
click at [409, 294] on label "TAZ6B24 - TOCO 8 BAIAS, 322 CX, 8530 KG (C: 322,00 - P: 8530,00) (VD)" at bounding box center [587, 299] width 487 height 22
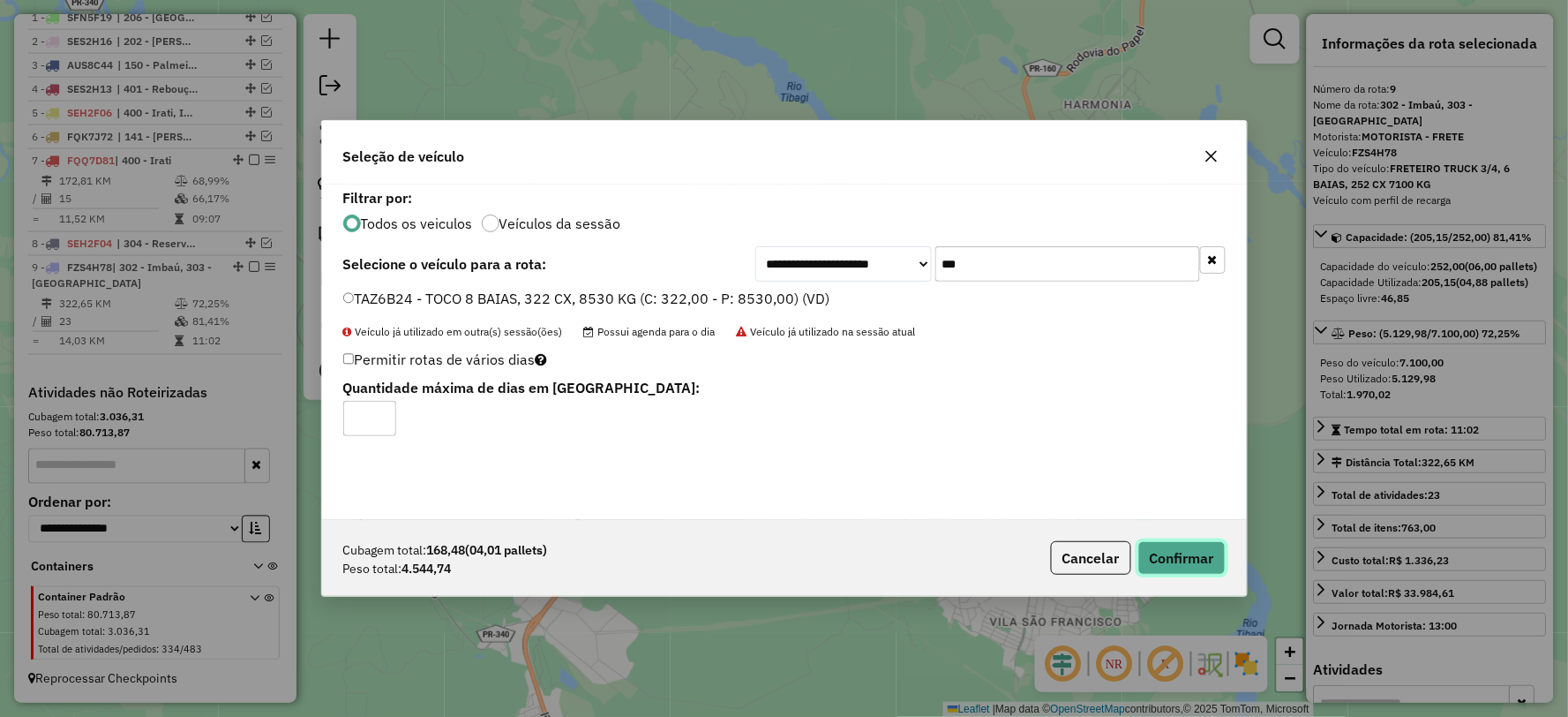
click at [1168, 542] on button "Confirmar" at bounding box center [1181, 558] width 87 height 33
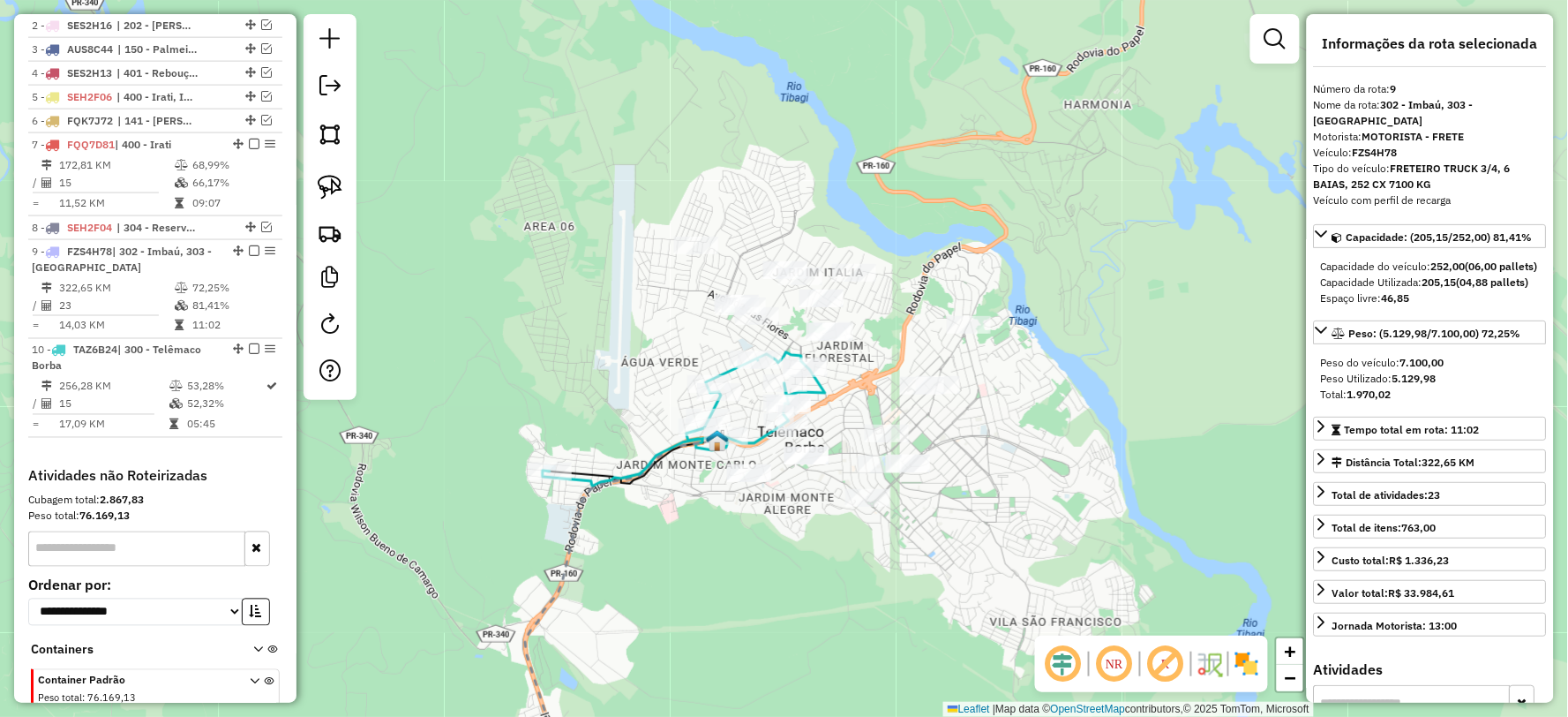
scroll to position [805, 0]
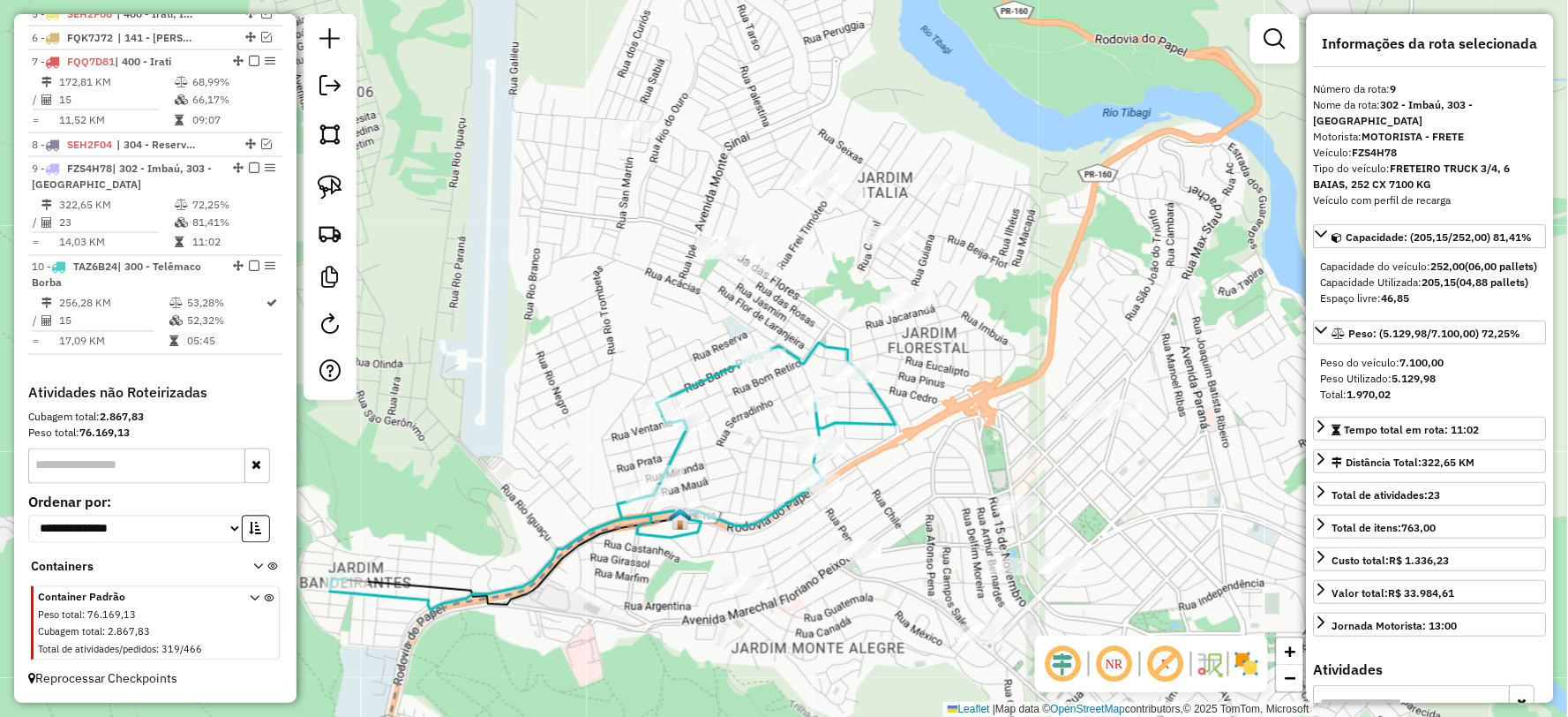
click at [877, 417] on icon at bounding box center [612, 476] width 566 height 267
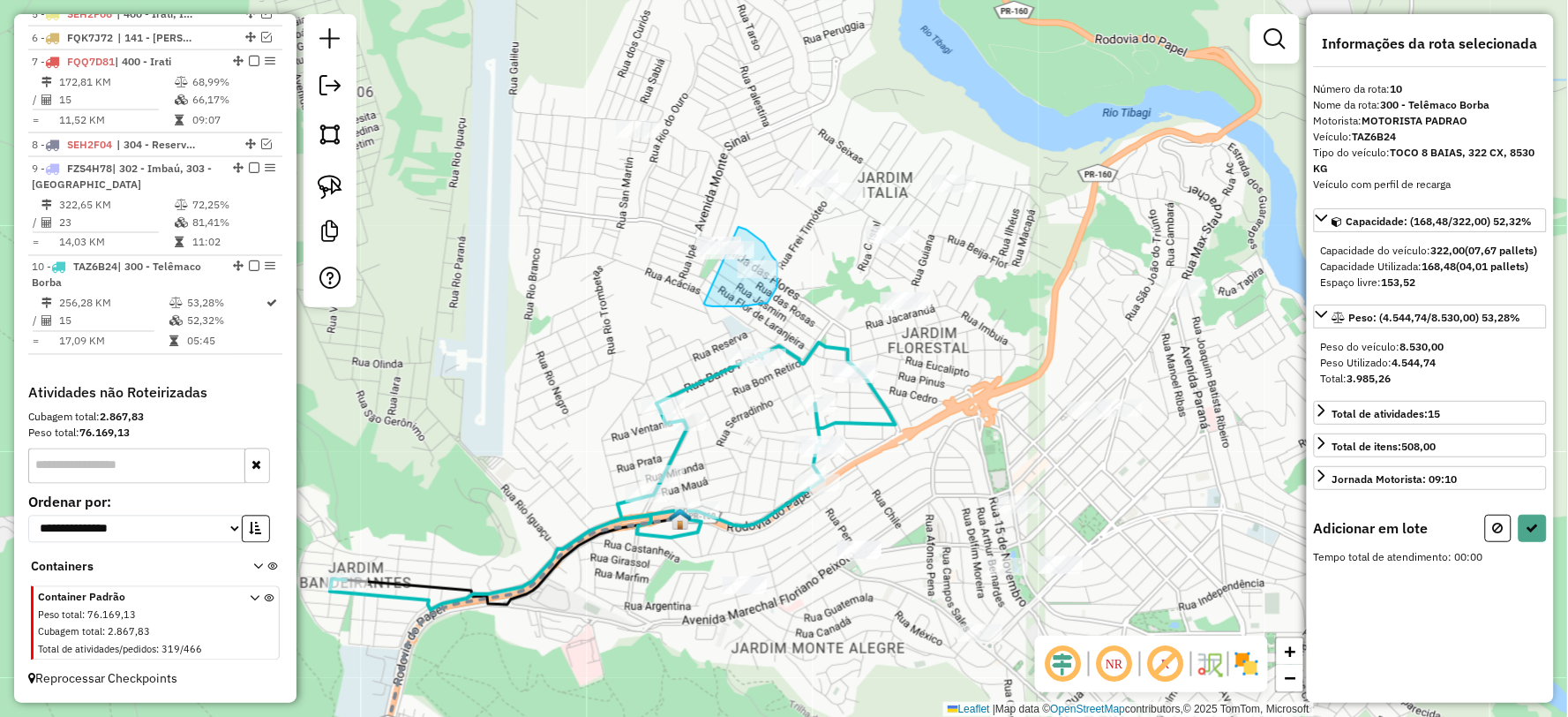
drag, startPoint x: 742, startPoint y: 307, endPoint x: 610, endPoint y: 262, distance: 139.5
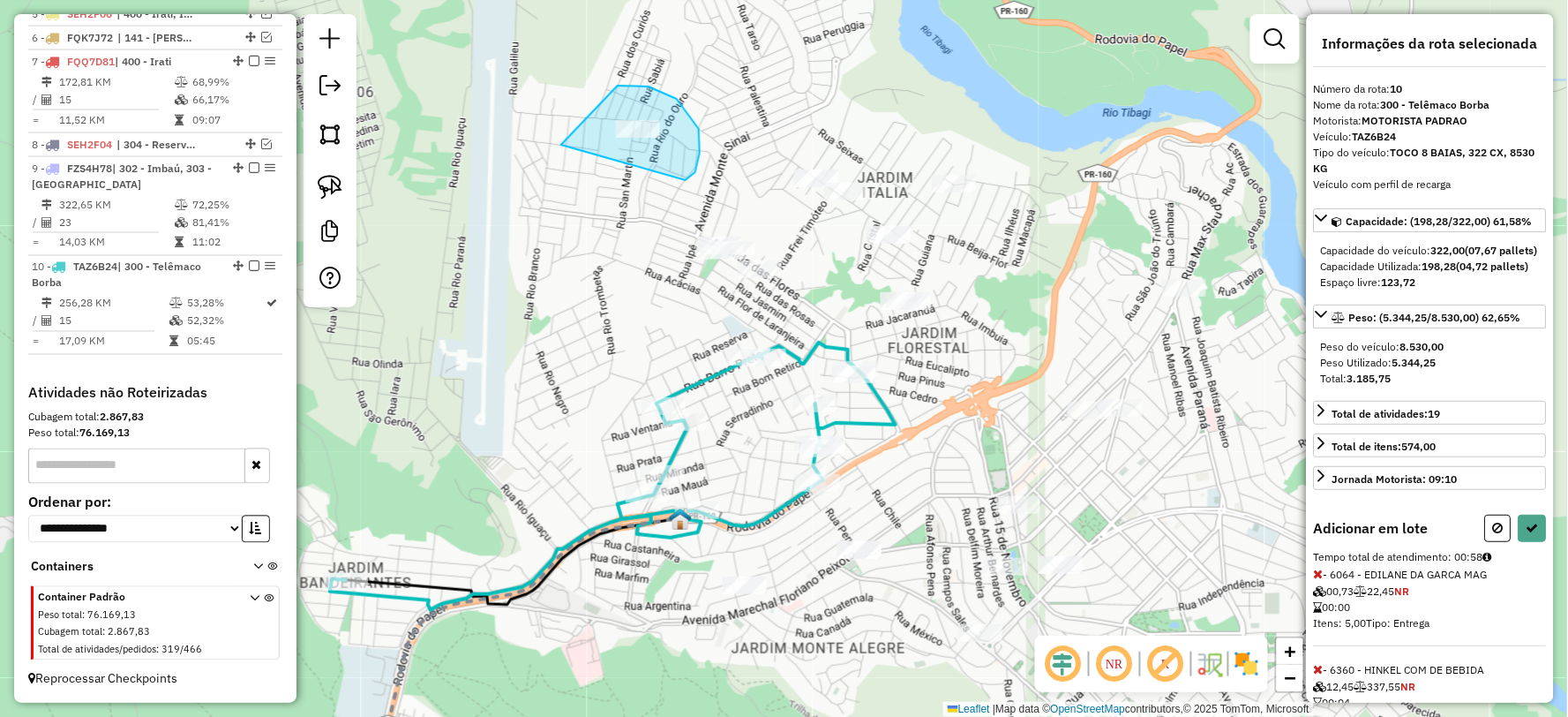
drag, startPoint x: 699, startPoint y: 153, endPoint x: 566, endPoint y: 182, distance: 136.1
drag, startPoint x: 915, startPoint y: 338, endPoint x: 816, endPoint y: 306, distance: 104.0
click at [1529, 534] on icon at bounding box center [1533, 528] width 13 height 13
select select "**********"
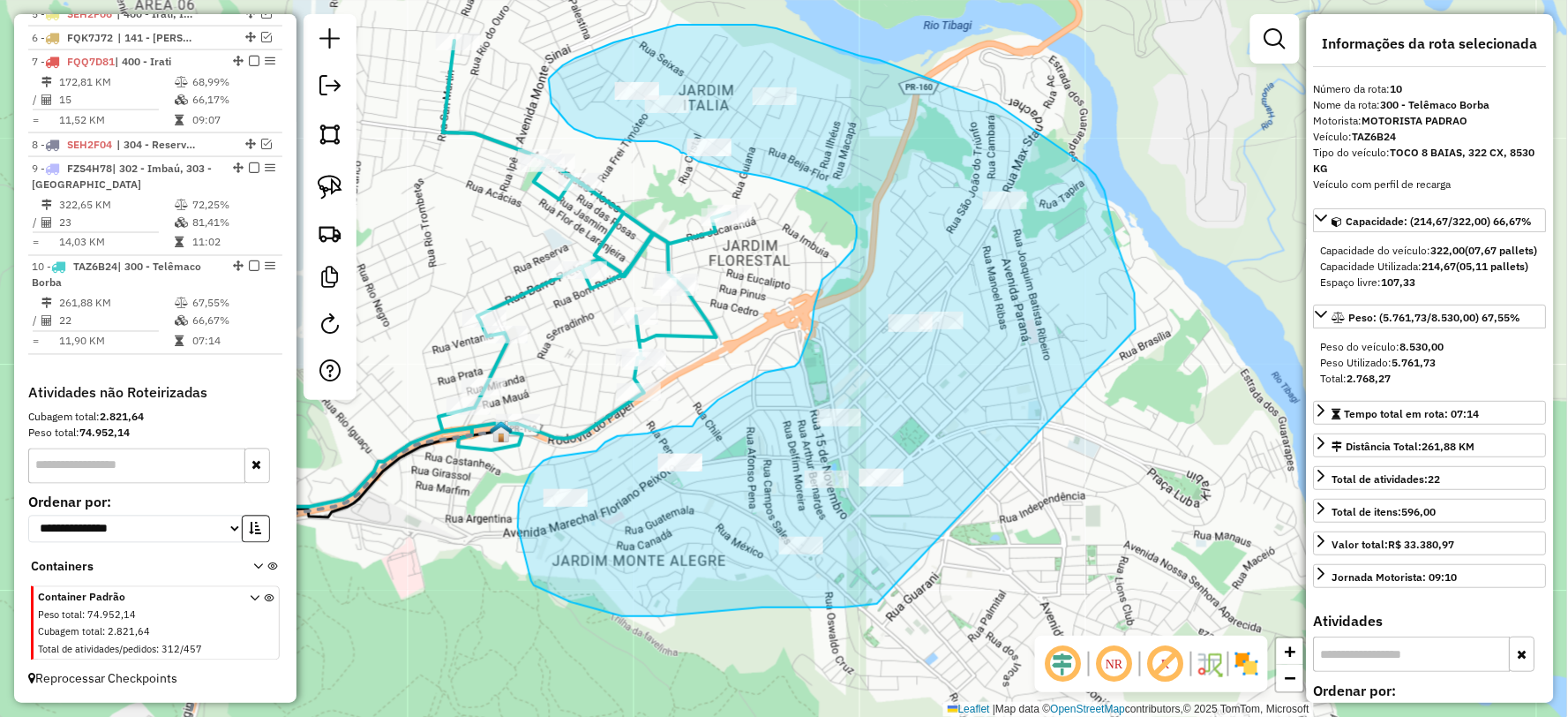
drag, startPoint x: 1116, startPoint y: 241, endPoint x: 877, endPoint y: 604, distance: 434.6
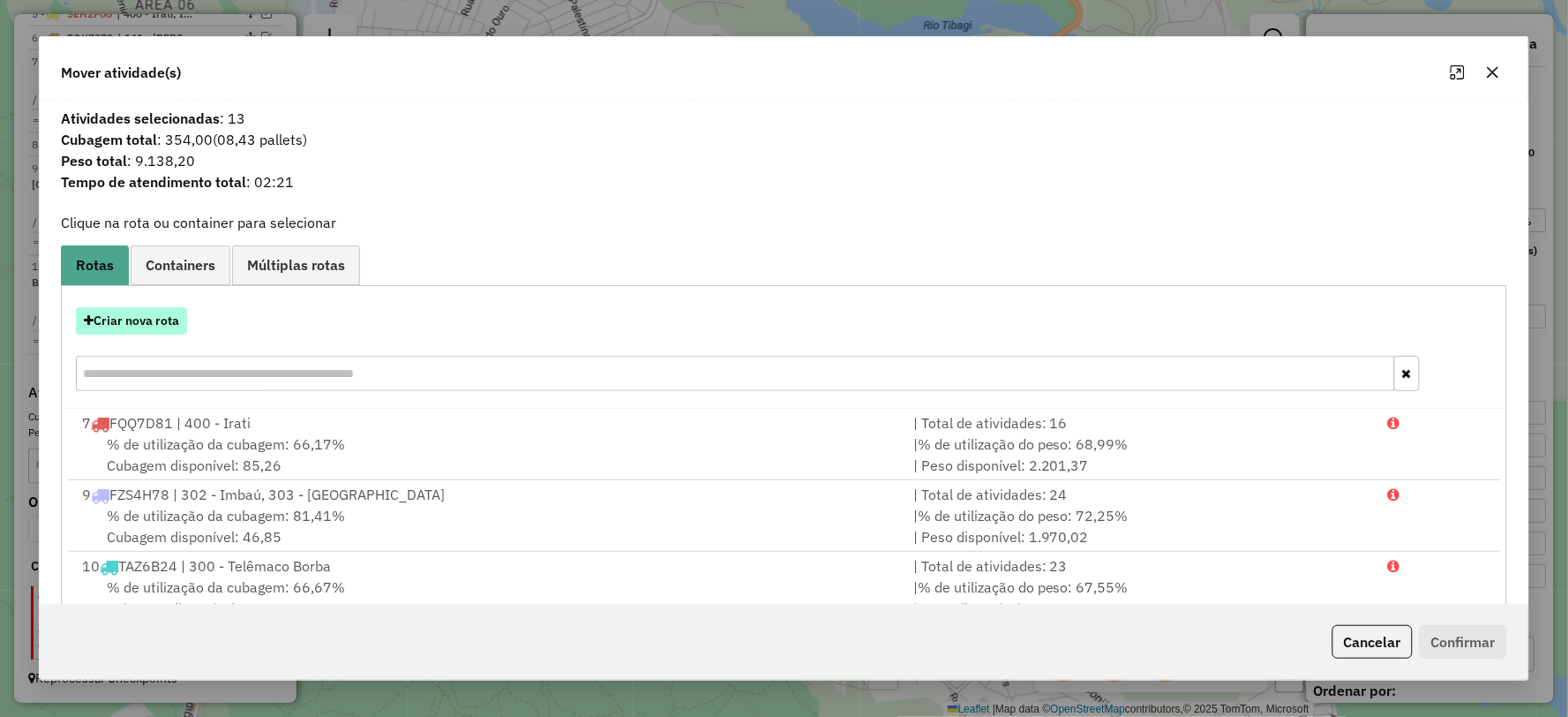
click at [148, 311] on button "Criar nova rota" at bounding box center [131, 321] width 111 height 27
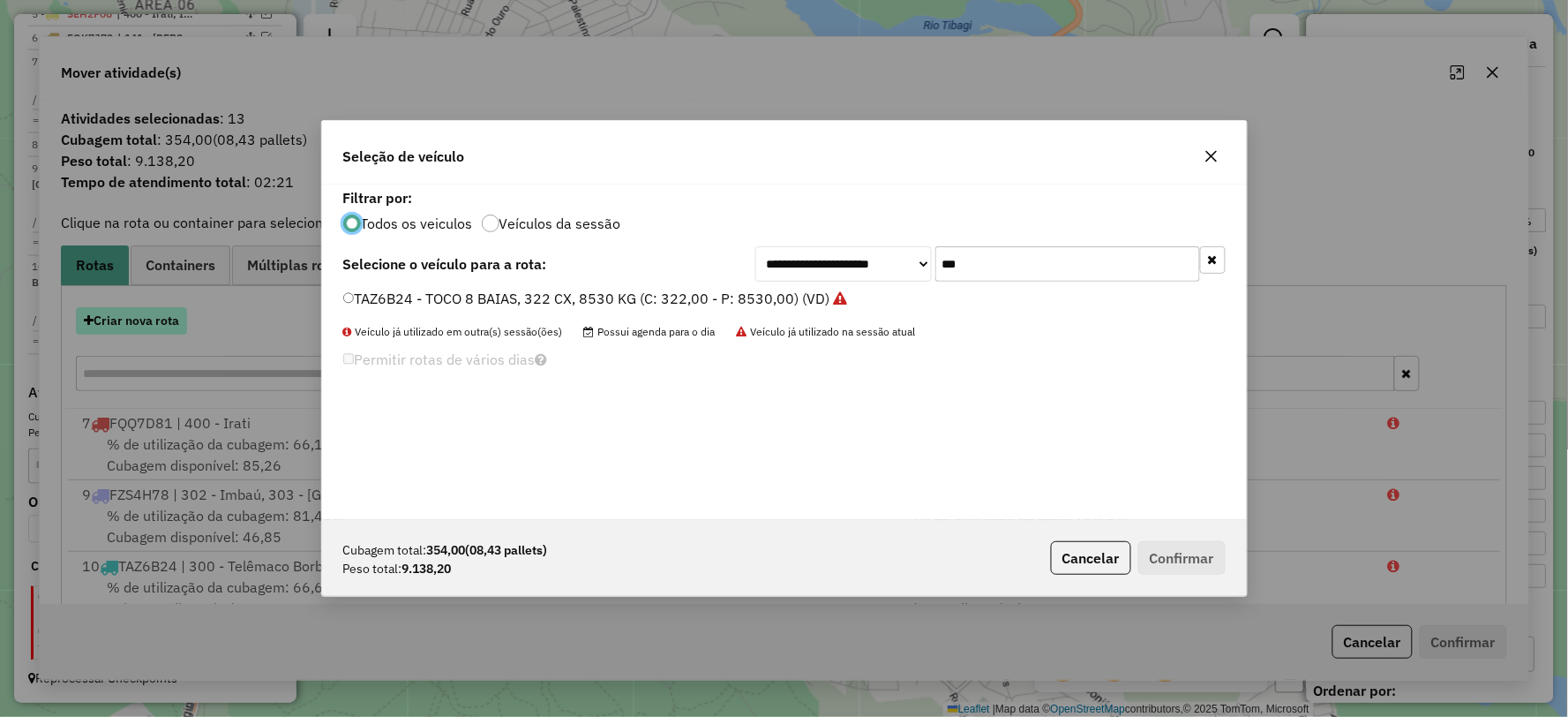
scroll to position [10, 4]
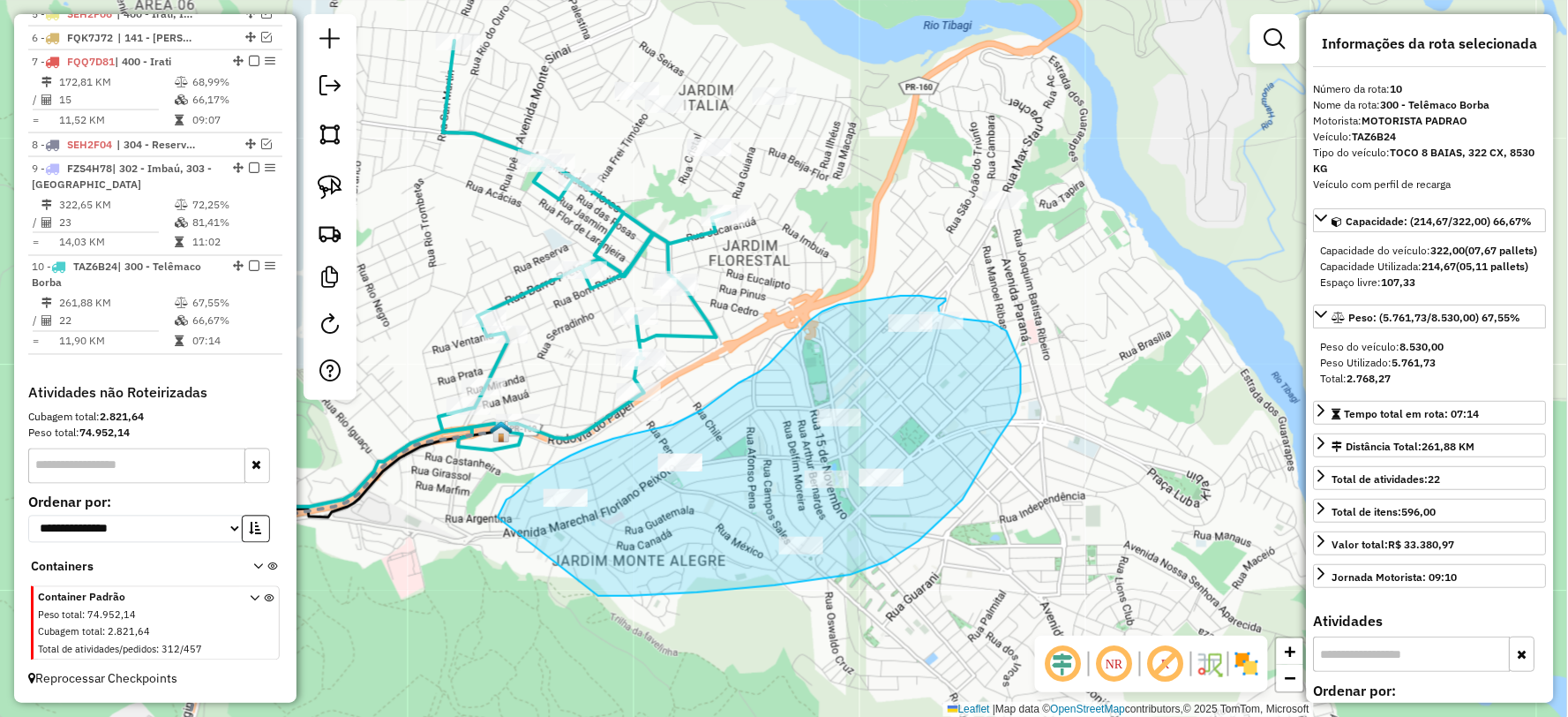
drag, startPoint x: 621, startPoint y: 596, endPoint x: 497, endPoint y: 517, distance: 147.0
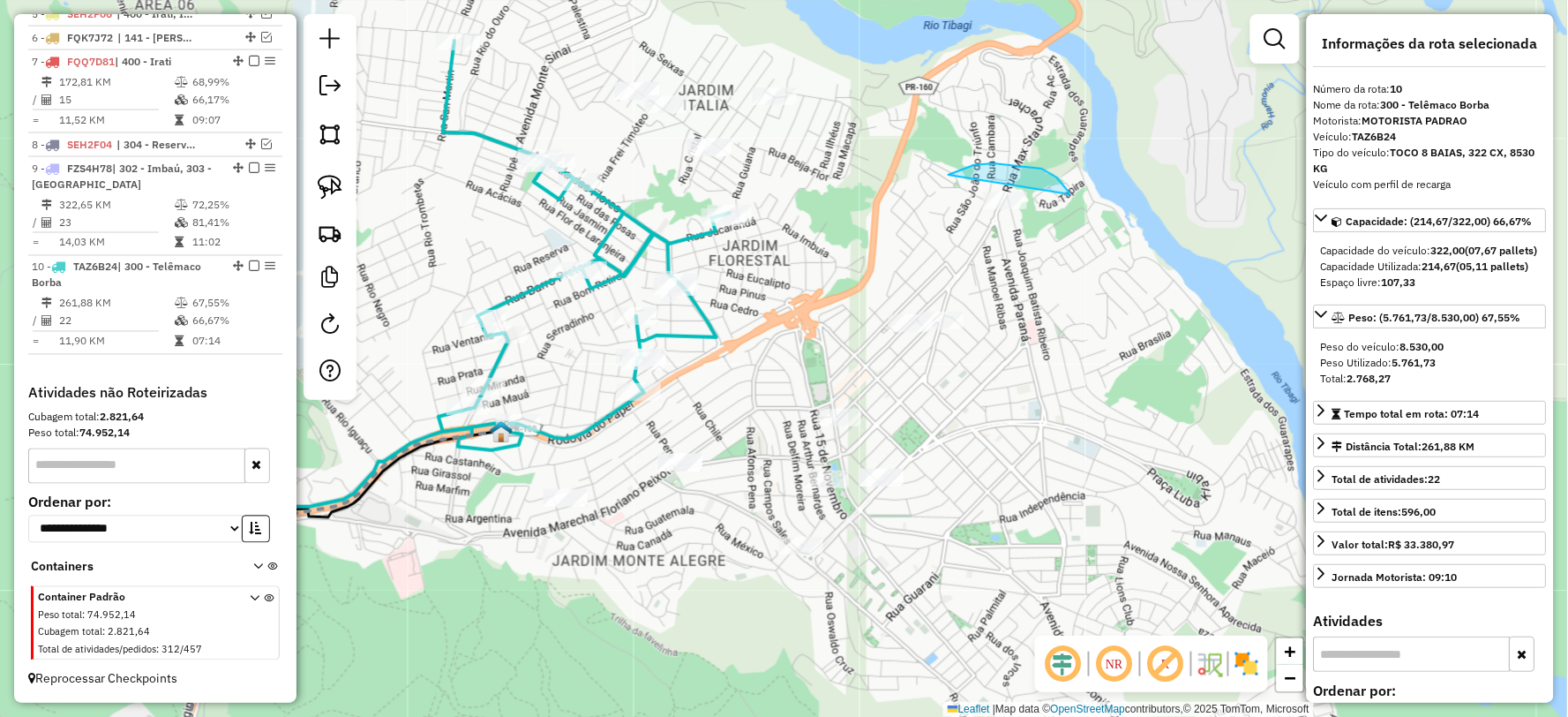
drag, startPoint x: 1069, startPoint y: 194, endPoint x: 994, endPoint y: 230, distance: 83.2
drag, startPoint x: 965, startPoint y: 289, endPoint x: 994, endPoint y: 346, distance: 64.0
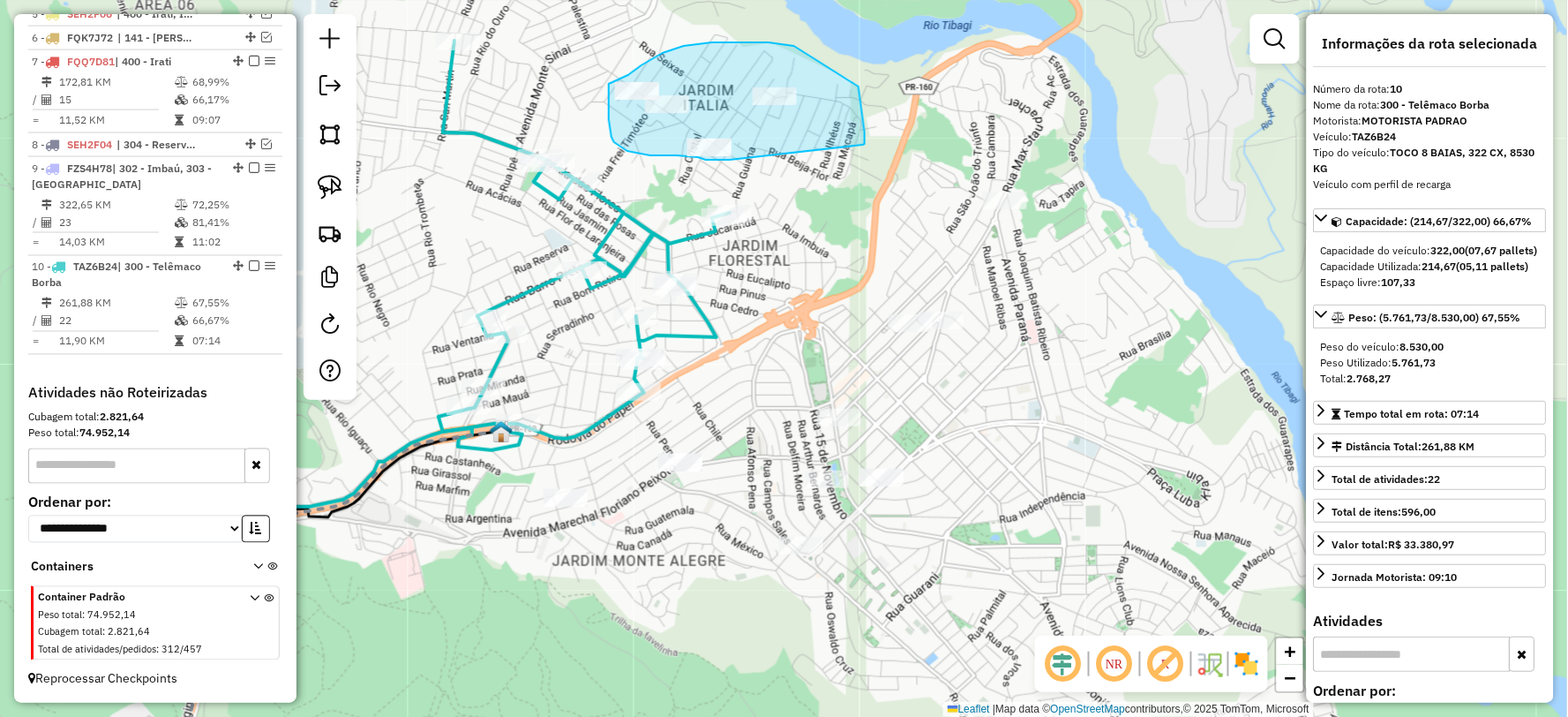
drag, startPoint x: 859, startPoint y: 86, endPoint x: 736, endPoint y: 160, distance: 143.5
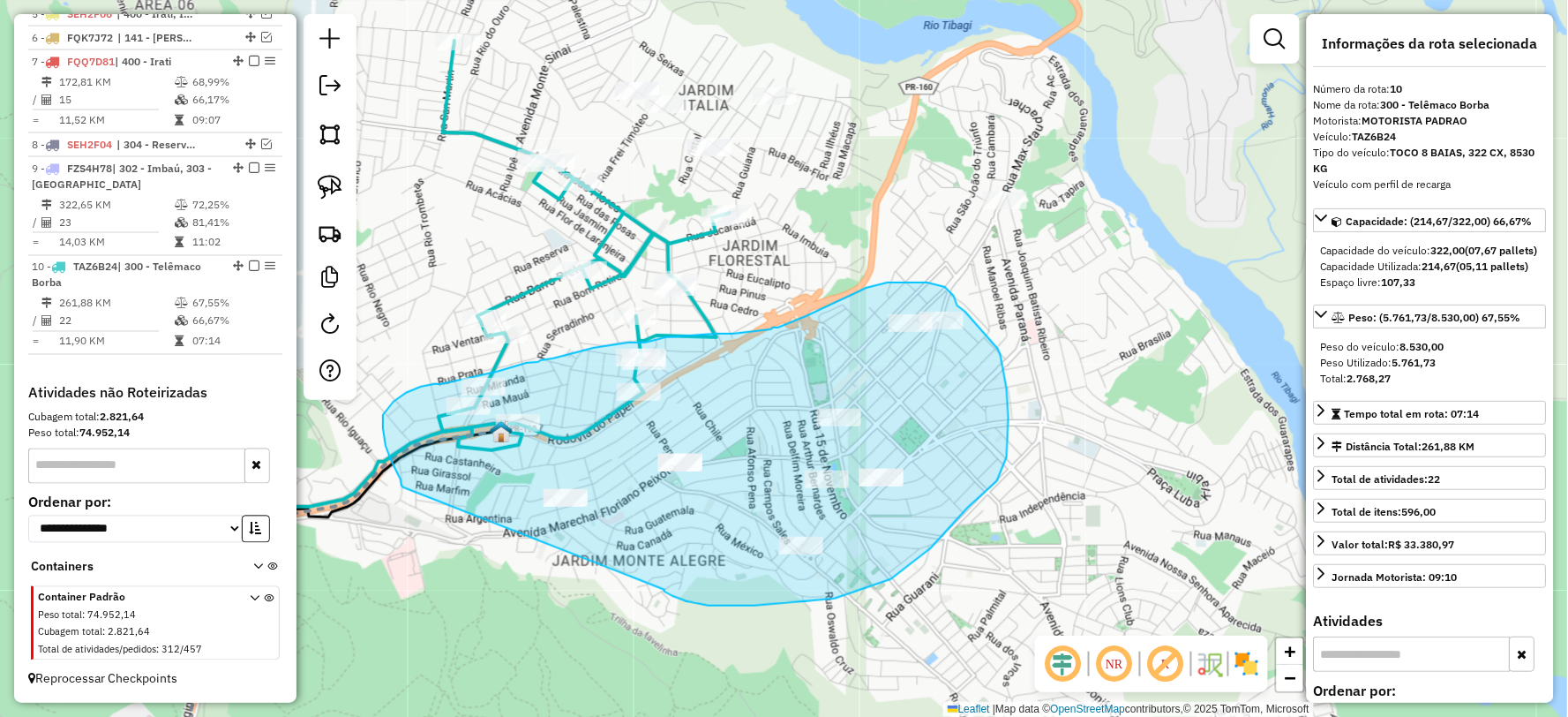
drag, startPoint x: 664, startPoint y: 590, endPoint x: 404, endPoint y: 489, distance: 278.9
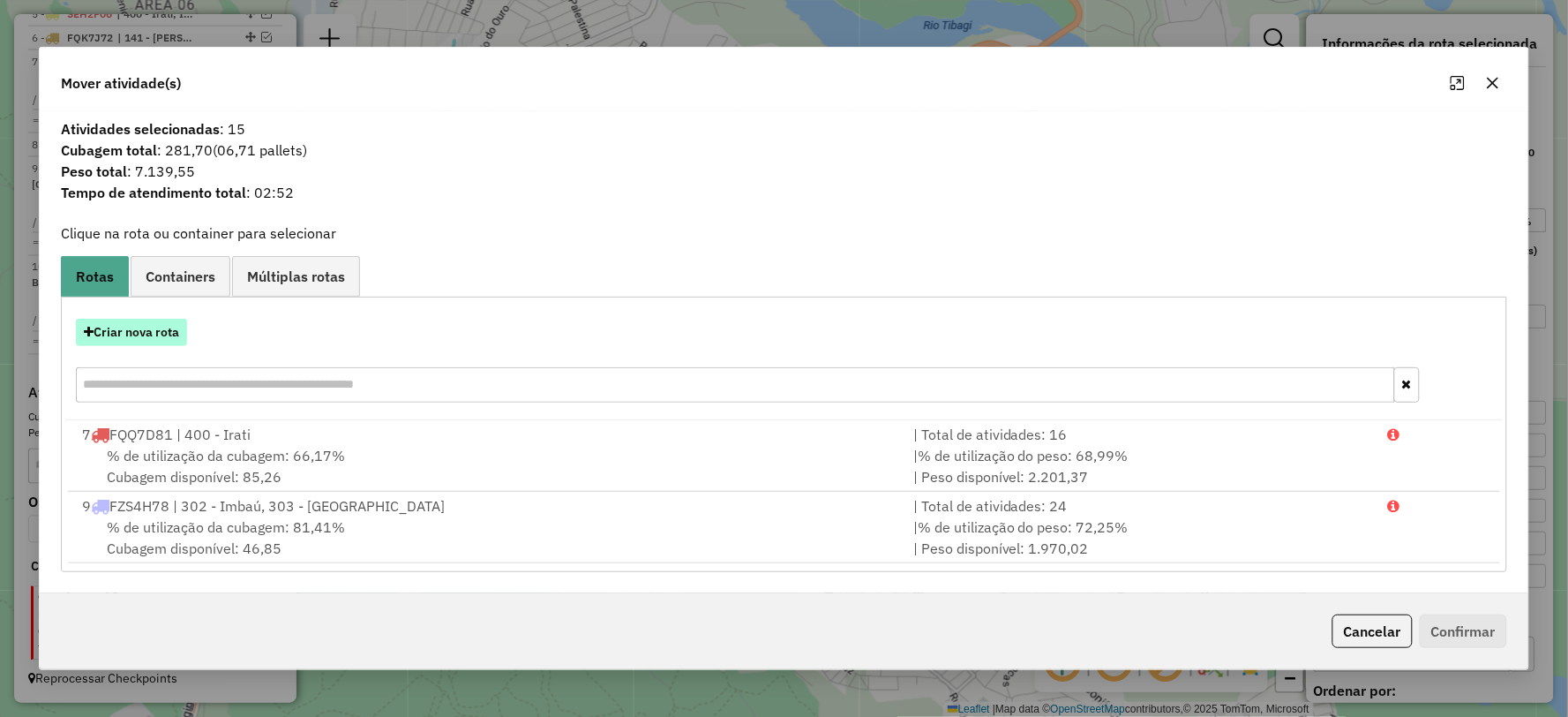
click at [154, 331] on button "Criar nova rota" at bounding box center [131, 332] width 111 height 27
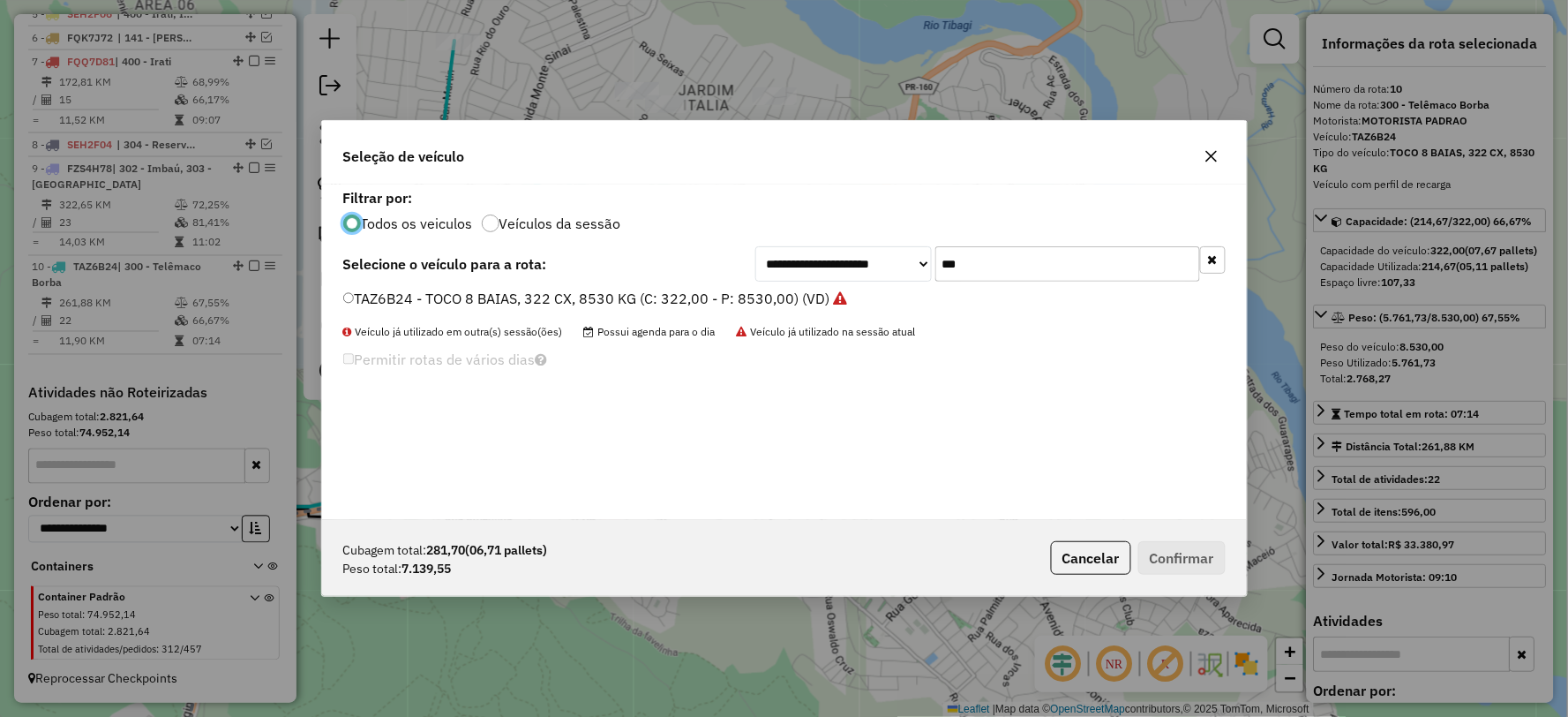
click at [904, 272] on div "**********" at bounding box center [990, 264] width 470 height 35
type input "***"
click at [392, 309] on li "SEH2F09 - TOCO 8 BAIAS, 308 CX, 8000 KG (C: 308,00 - P: 8000,00) (VD)" at bounding box center [784, 300] width 882 height 22
click at [366, 297] on label "SEH2F09 - TOCO 8 BAIAS, 308 CX, 8000 KG (C: 308,00 - P: 8000,00) (VD)" at bounding box center [587, 299] width 488 height 22
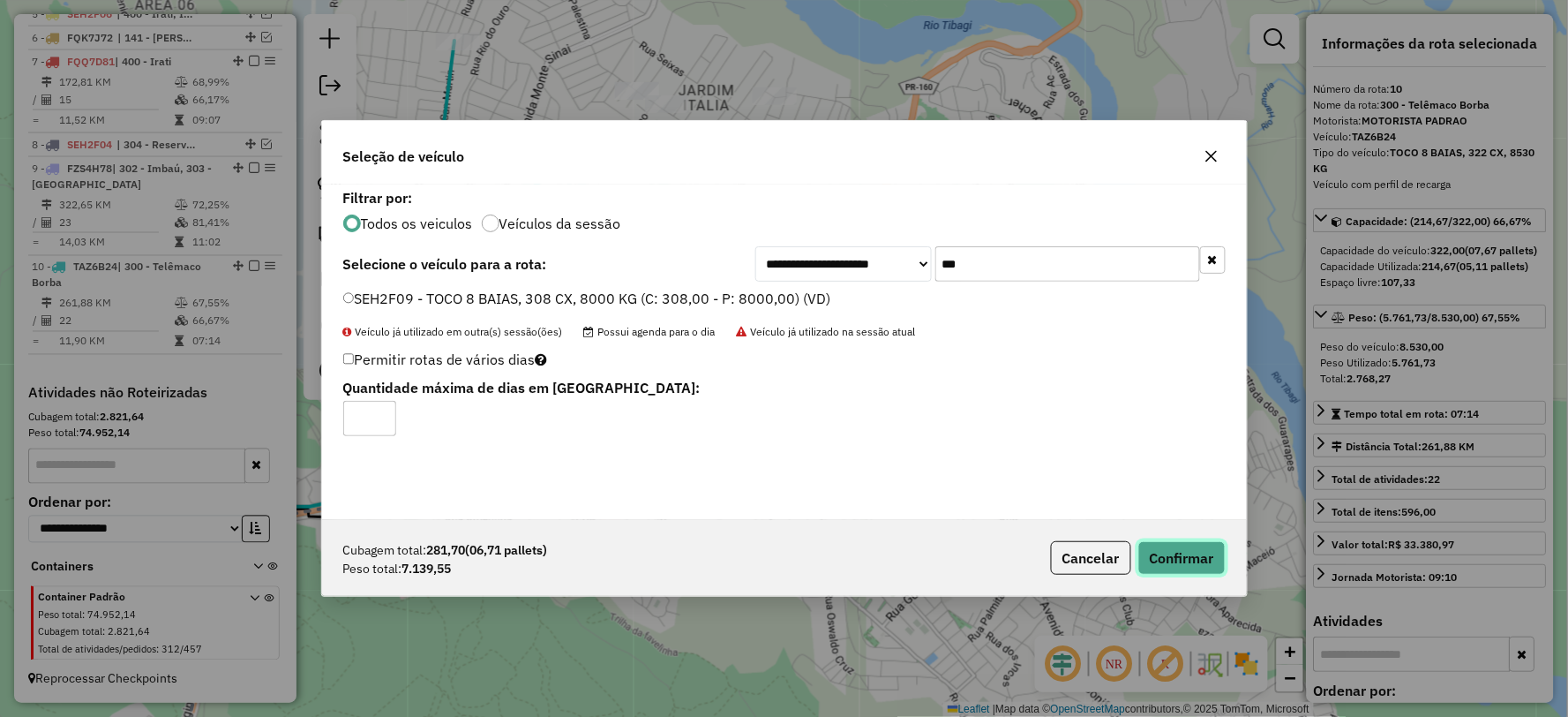
click at [1189, 562] on button "Confirmar" at bounding box center [1181, 558] width 87 height 33
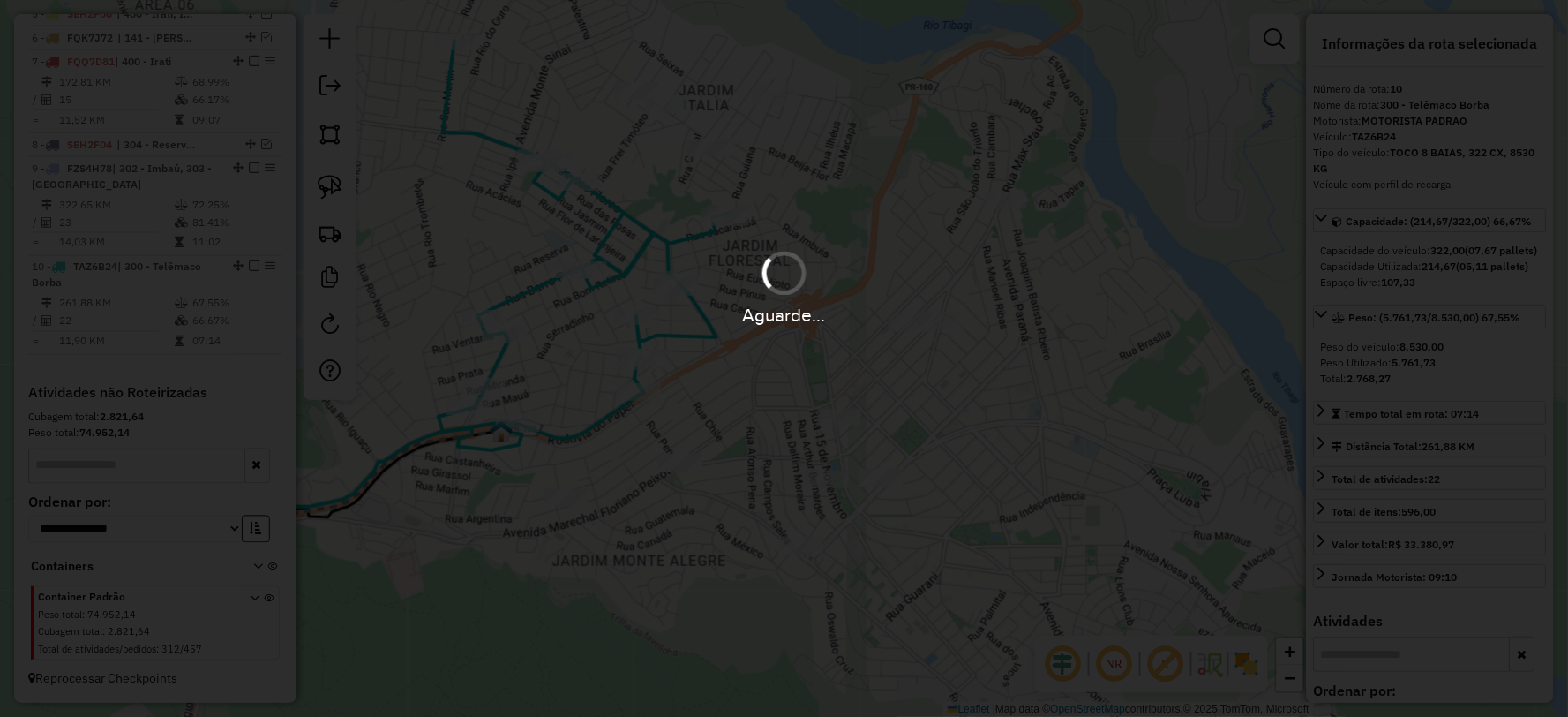
scroll to position [904, 0]
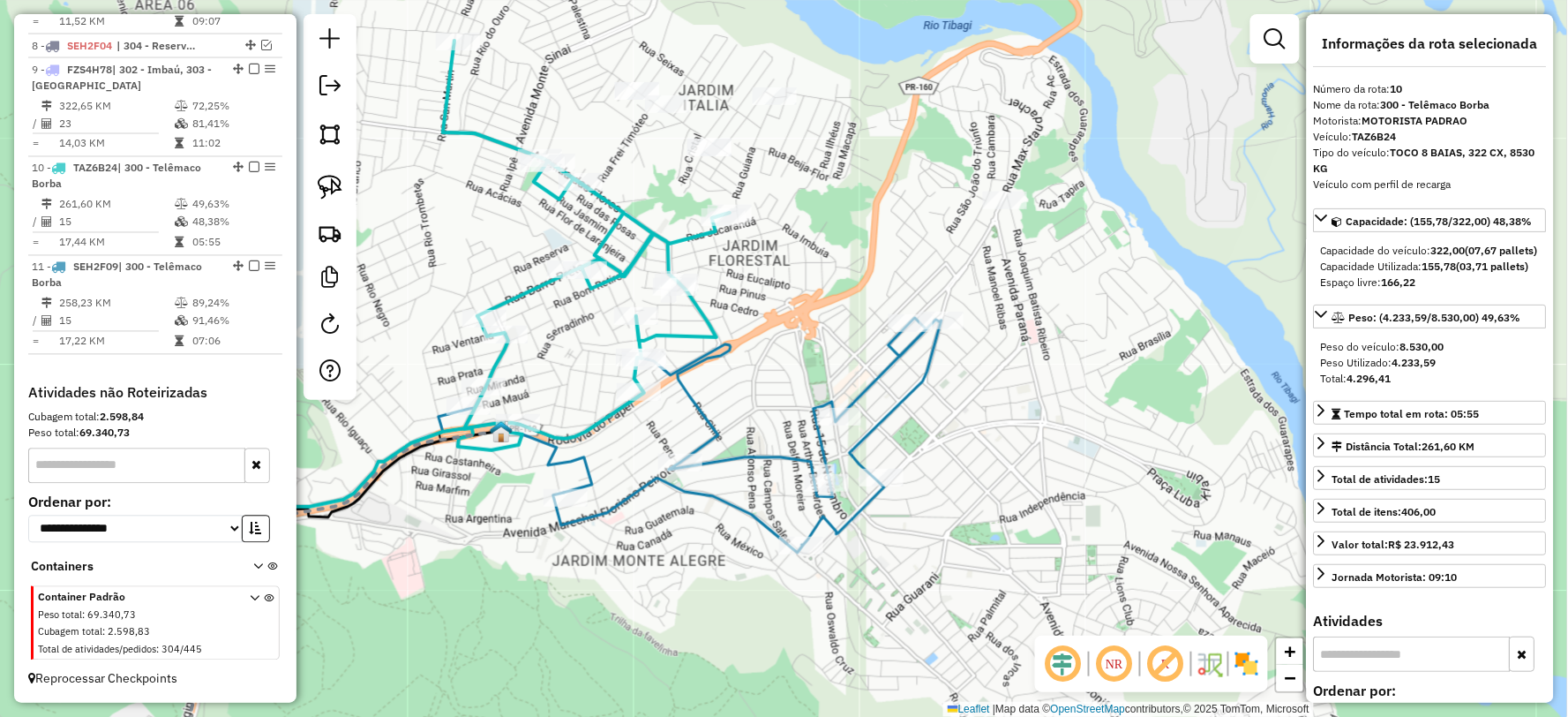
click at [897, 411] on icon at bounding box center [690, 435] width 503 height 235
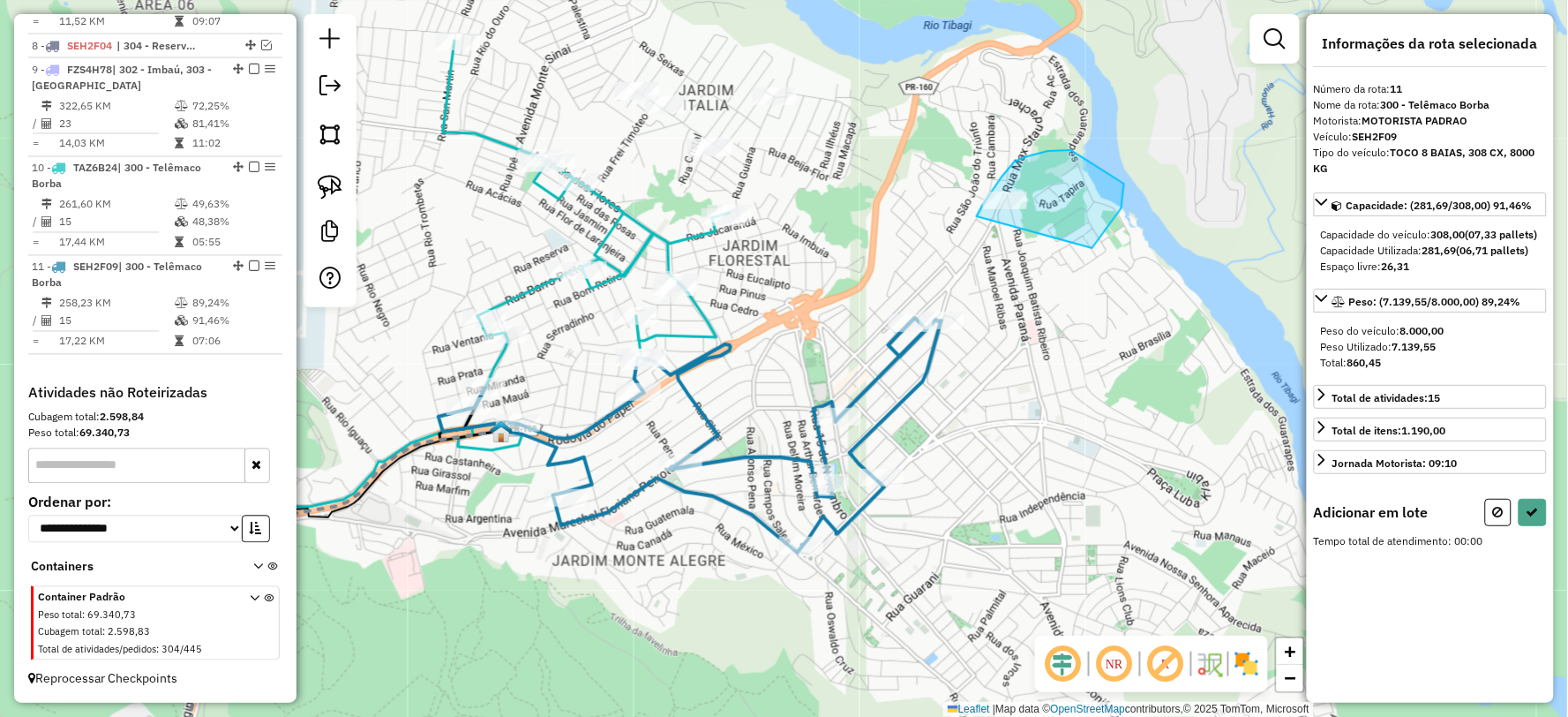
drag, startPoint x: 1096, startPoint y: 245, endPoint x: 976, endPoint y: 246, distance: 120.0
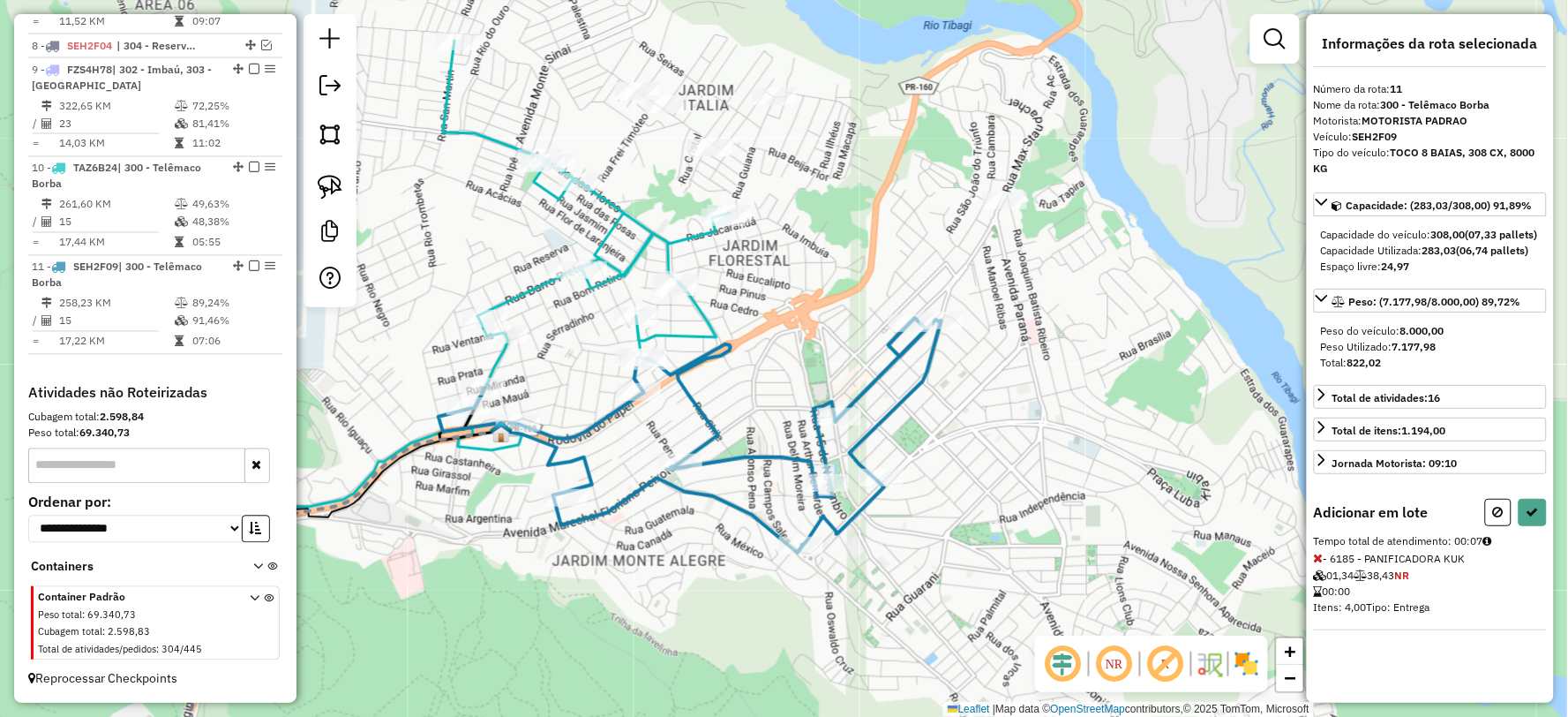
click at [1546, 514] on div at bounding box center [1516, 512] width 62 height 27
click at [1534, 518] on icon at bounding box center [1533, 512] width 13 height 13
select select "**********"
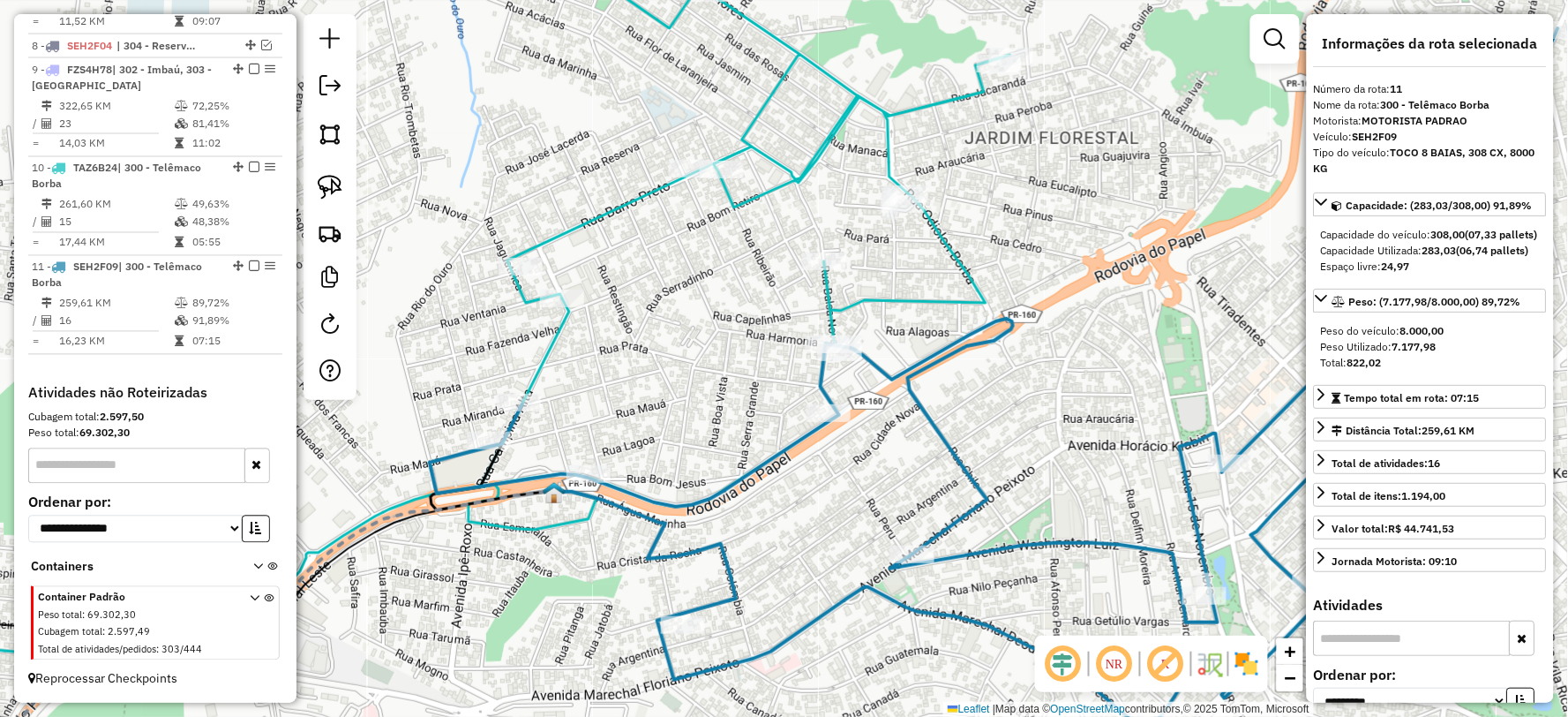
click at [452, 453] on icon at bounding box center [993, 381] width 1128 height 705
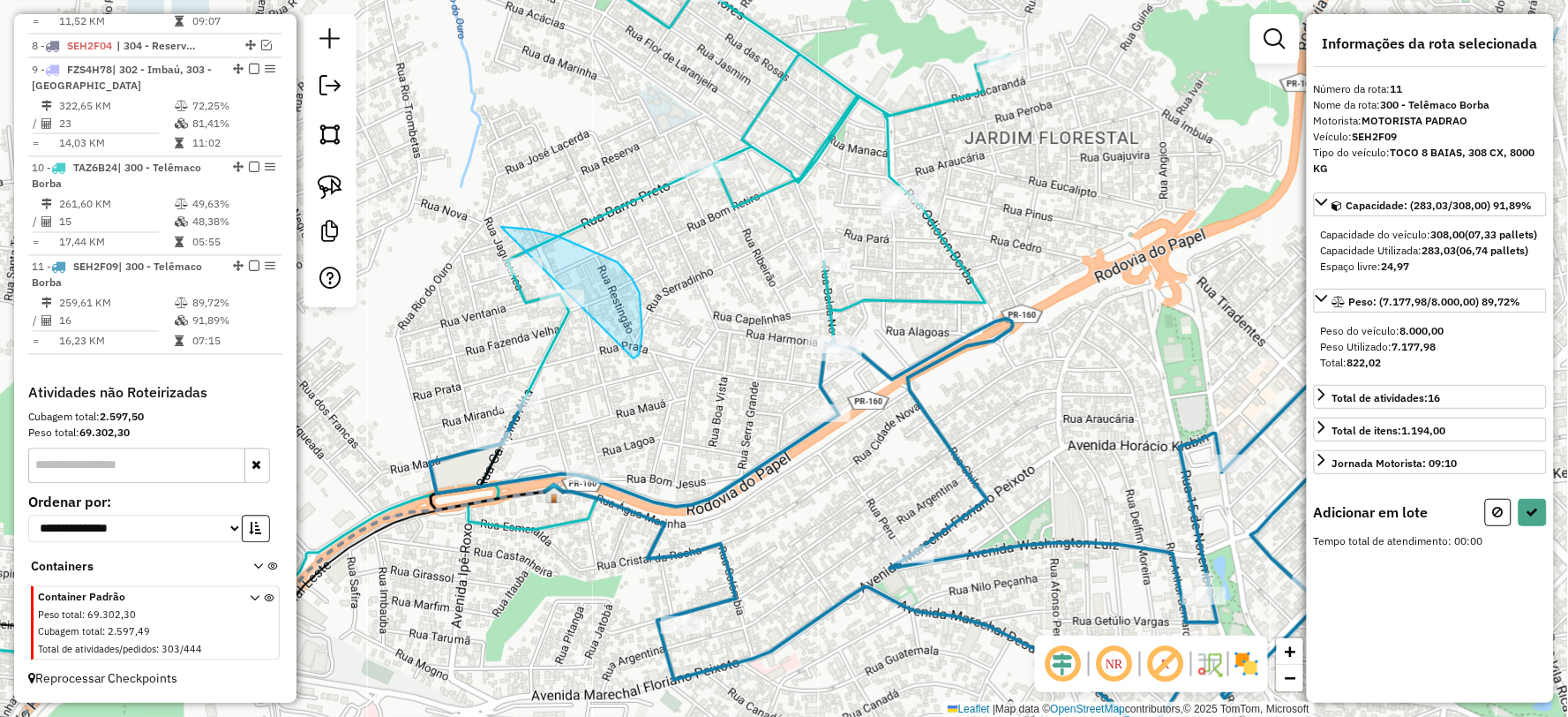
drag, startPoint x: 638, startPoint y: 355, endPoint x: 470, endPoint y: 350, distance: 168.1
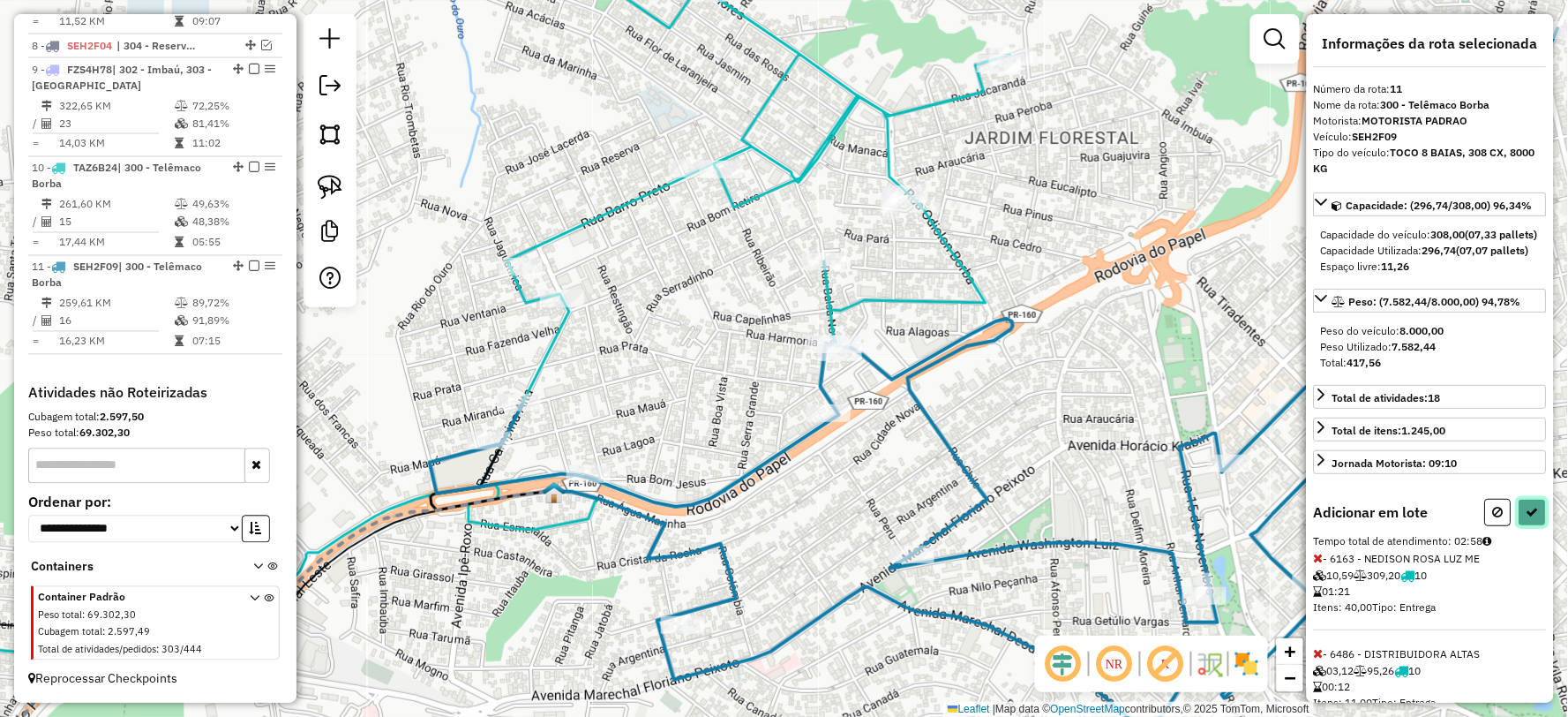
click at [1528, 518] on icon at bounding box center [1533, 512] width 13 height 13
select select "**********"
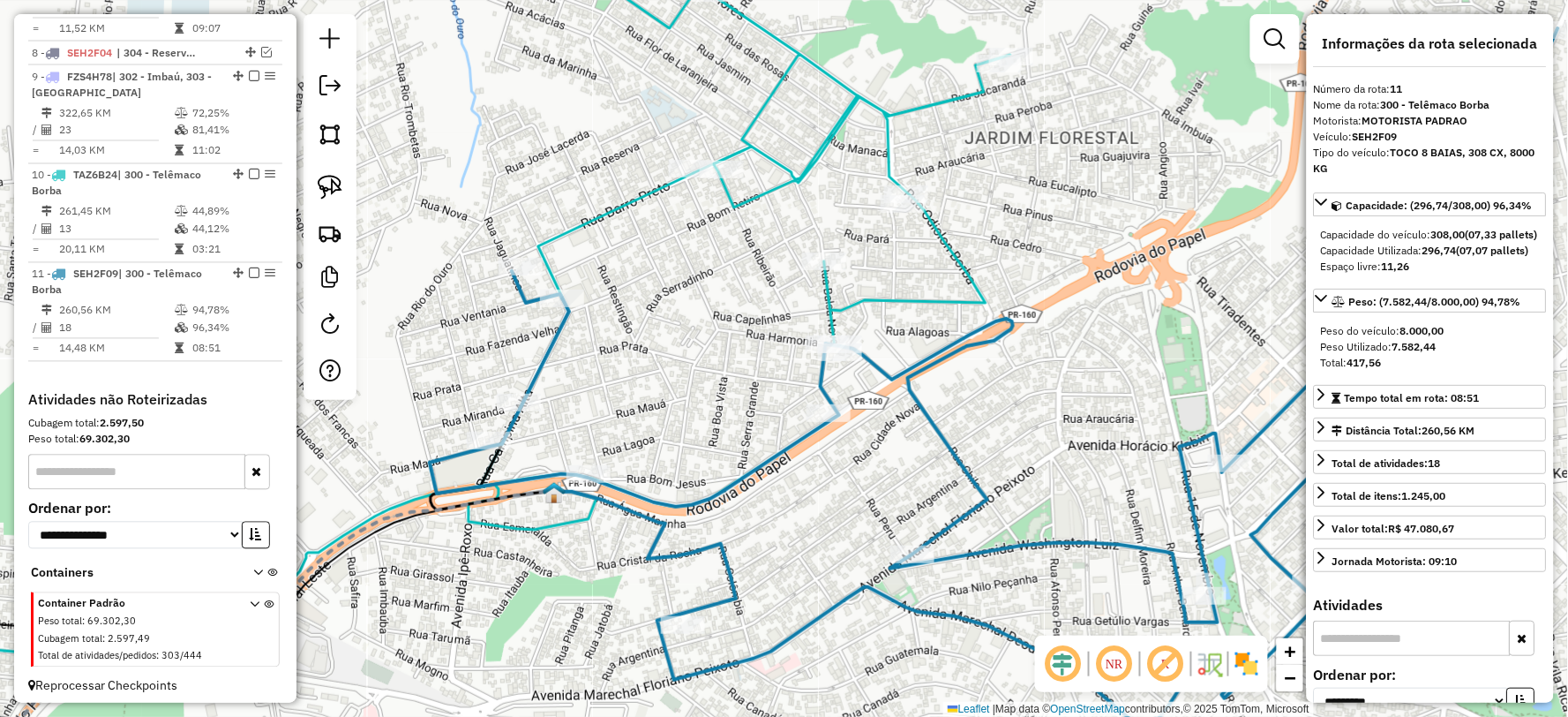
scroll to position [925, 0]
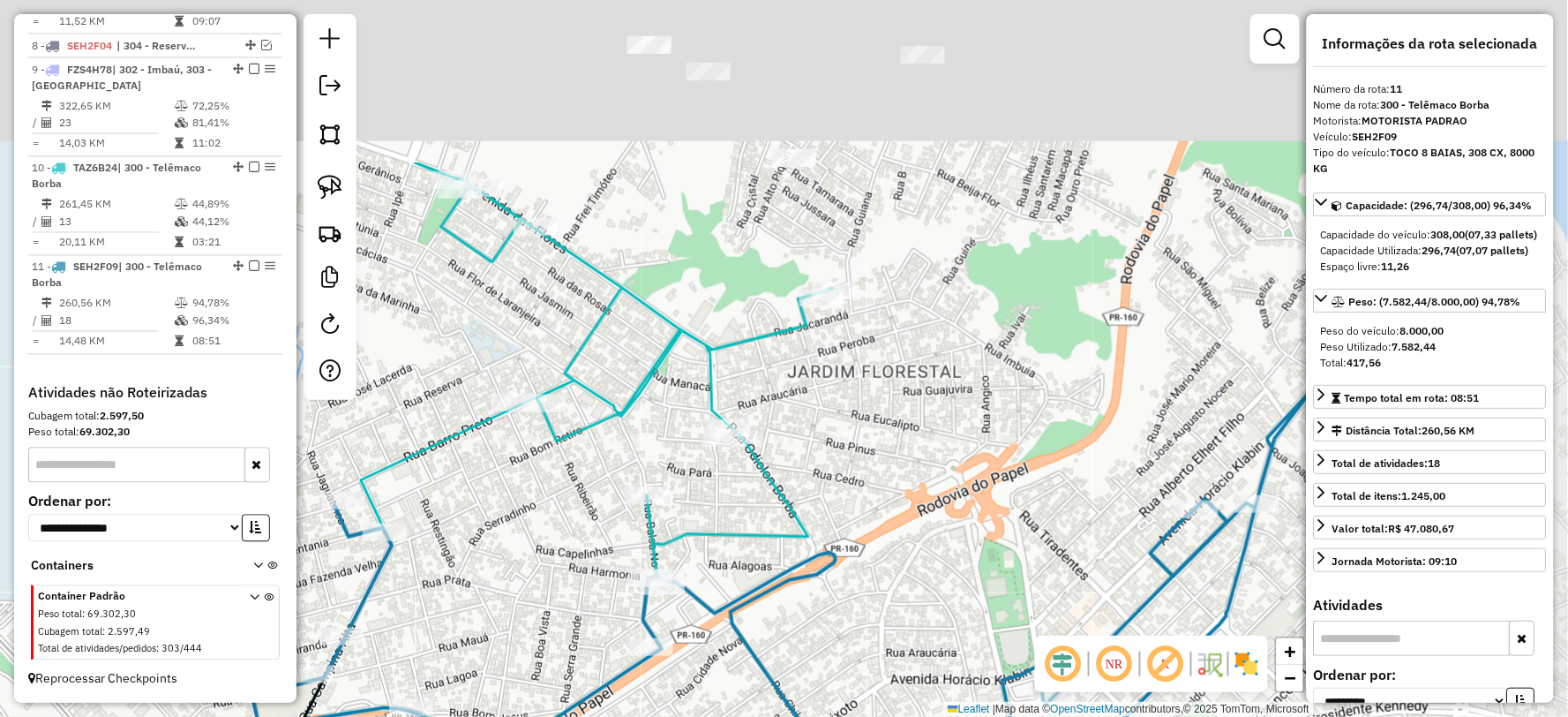
drag, startPoint x: 868, startPoint y: 498, endPoint x: 771, endPoint y: 633, distance: 166.2
click at [771, 639] on div "Janela de atendimento Grade de atendimento Capacidade Transportadoras Veículos …" at bounding box center [784, 358] width 1568 height 717
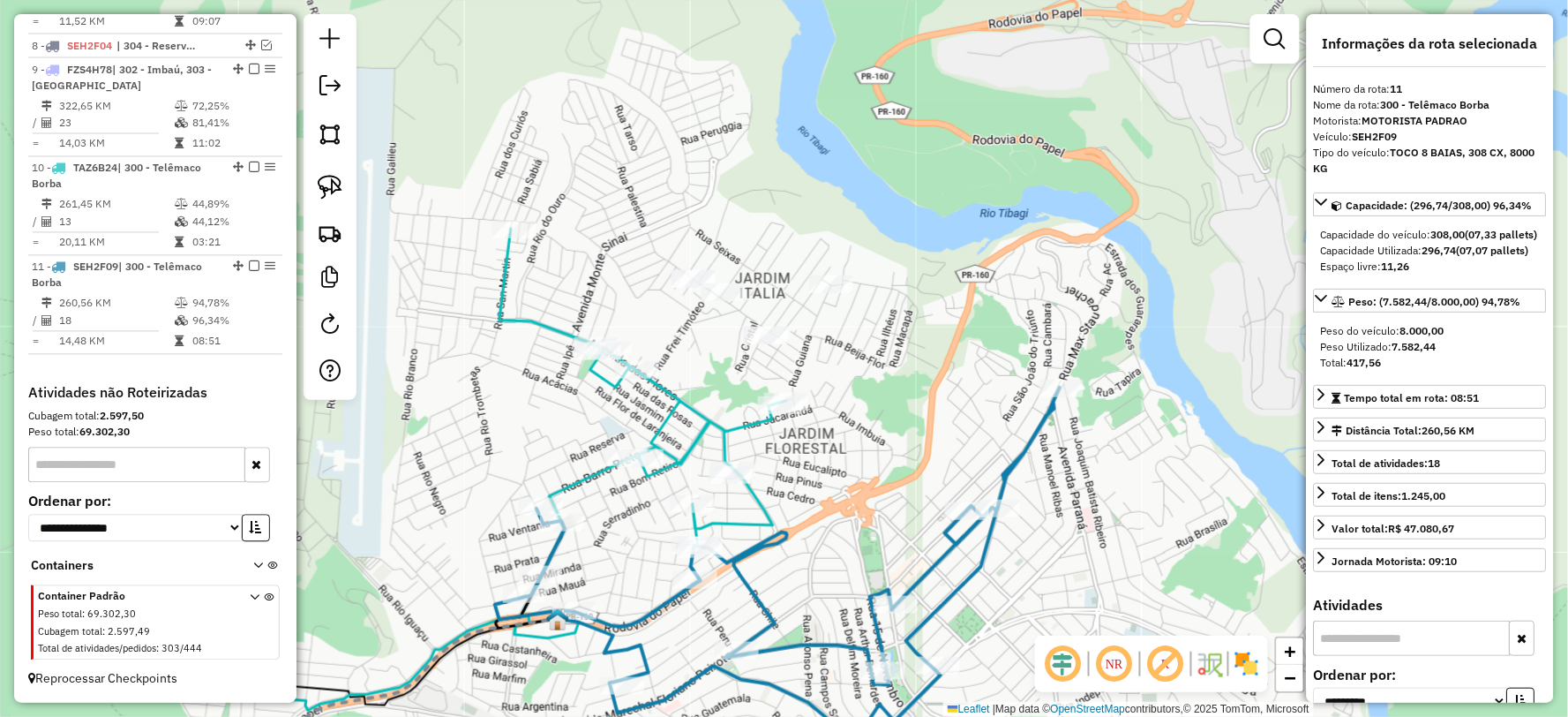
click at [734, 429] on icon at bounding box center [497, 470] width 579 height 482
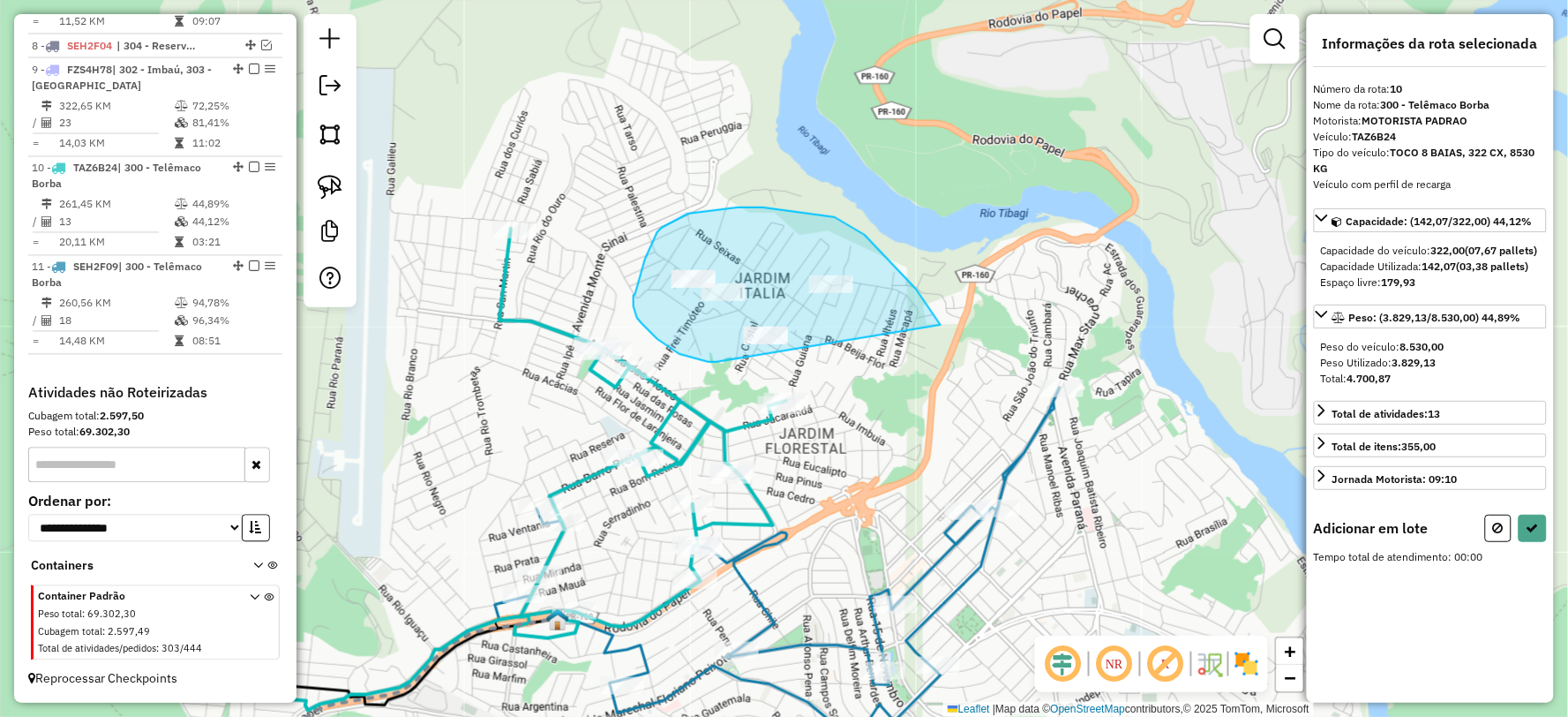
drag, startPoint x: 916, startPoint y: 289, endPoint x: 717, endPoint y: 362, distance: 212.0
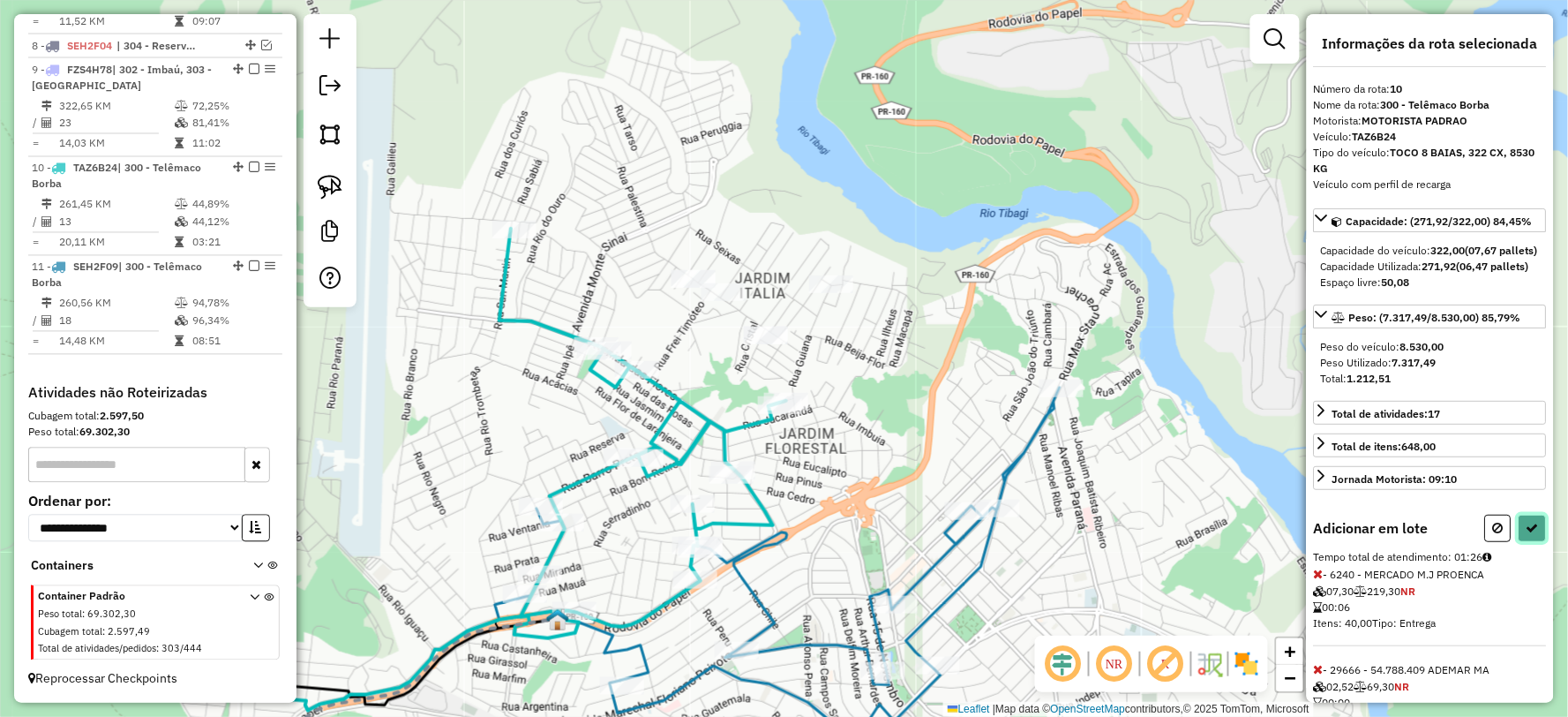
click at [1525, 542] on button at bounding box center [1532, 528] width 28 height 27
select select "**********"
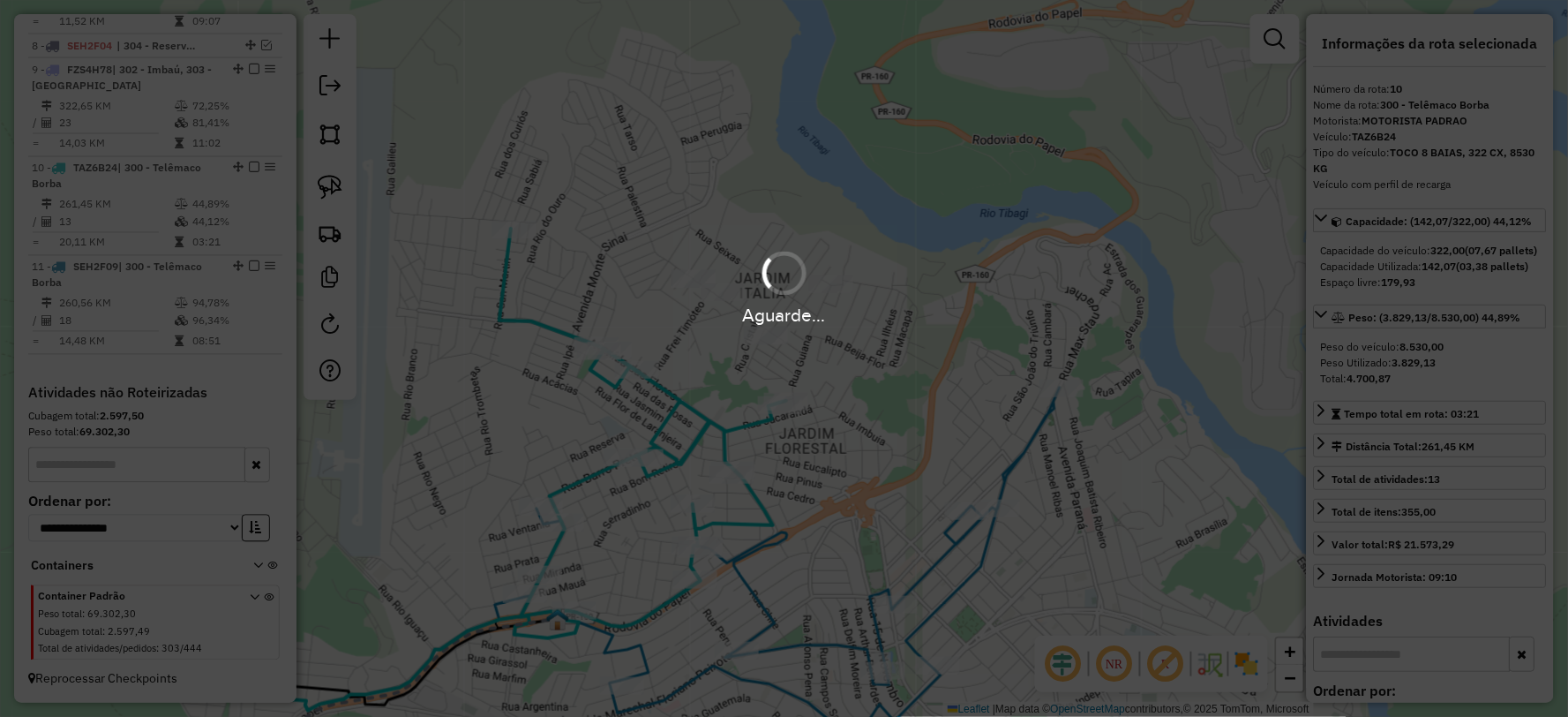
scroll to position [904, 0]
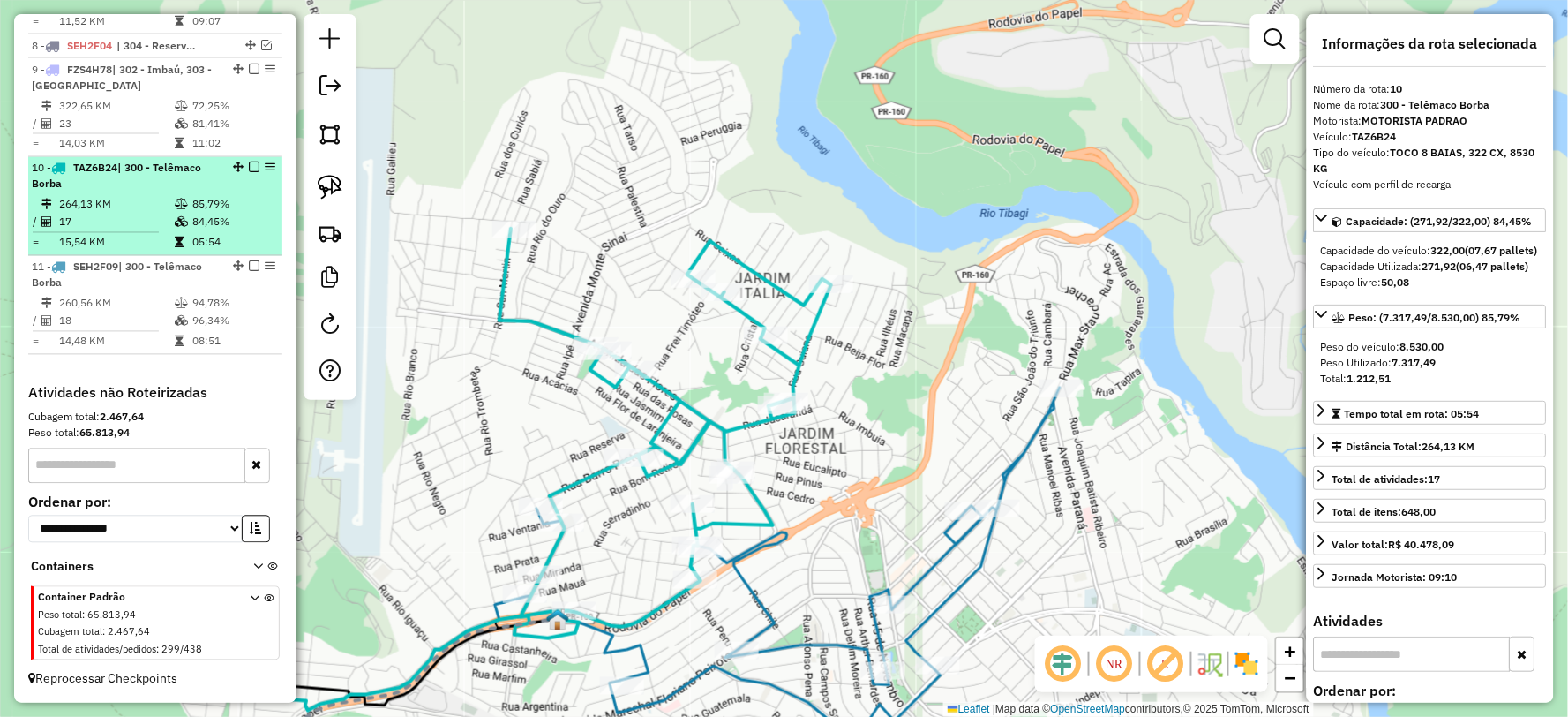
click at [249, 163] on em at bounding box center [254, 168] width 11 height 11
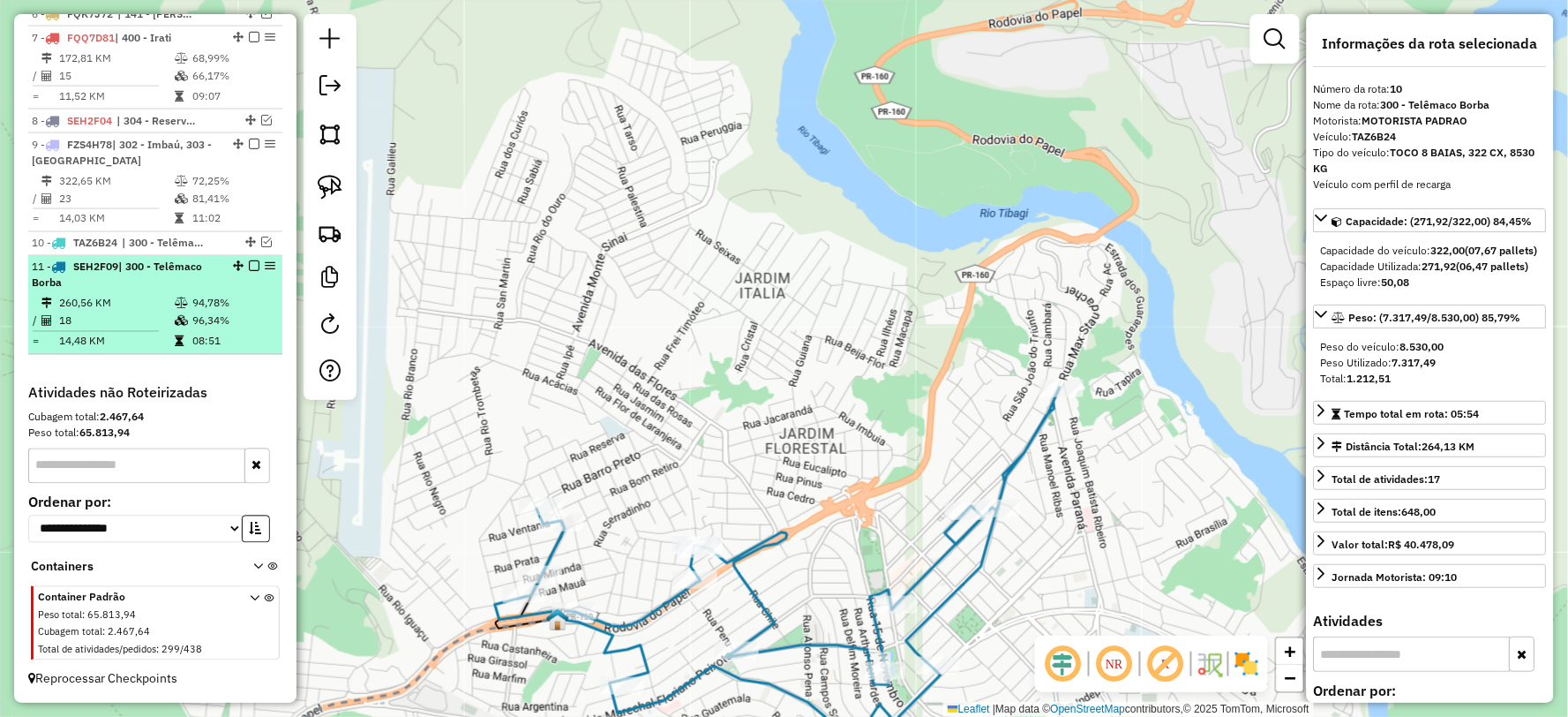
click at [249, 265] on em at bounding box center [254, 266] width 11 height 11
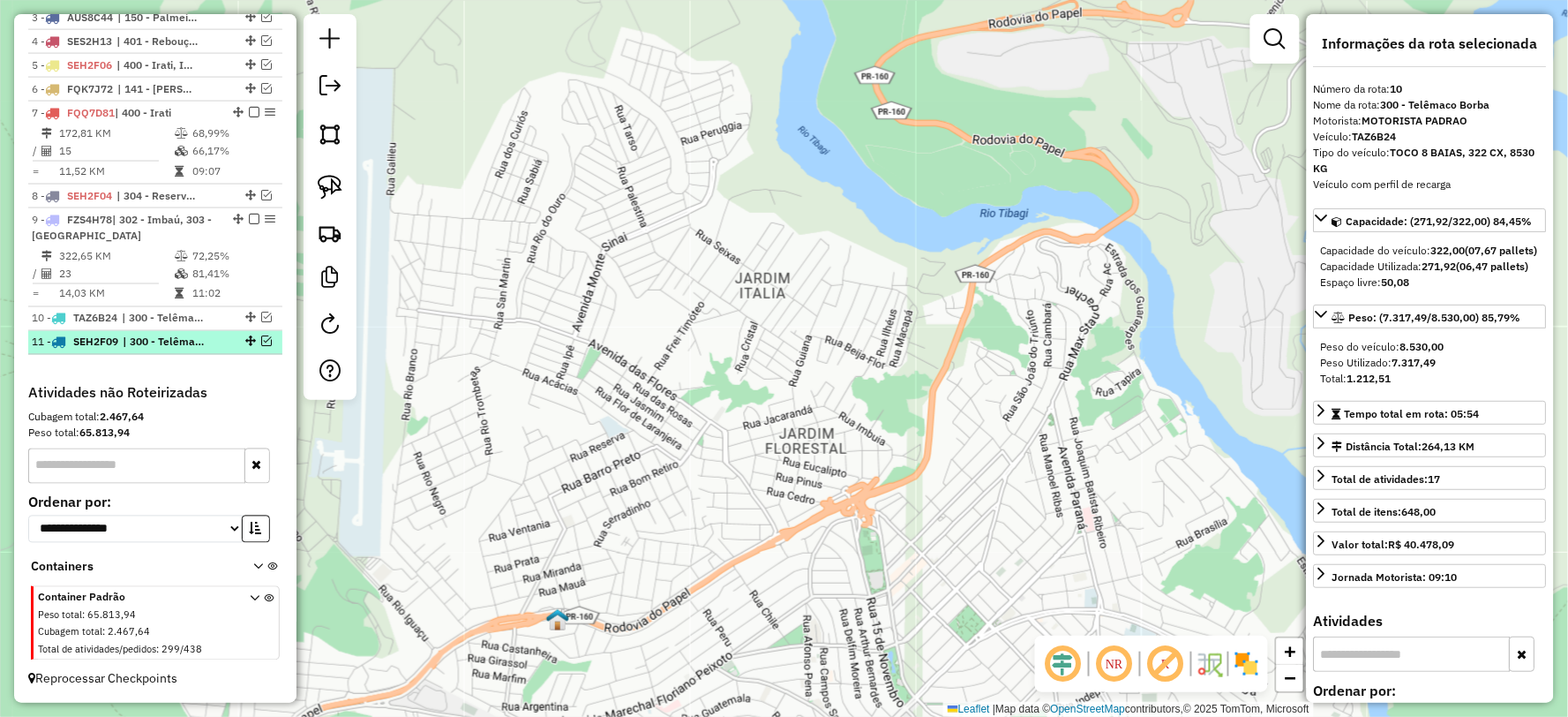
scroll to position [754, 0]
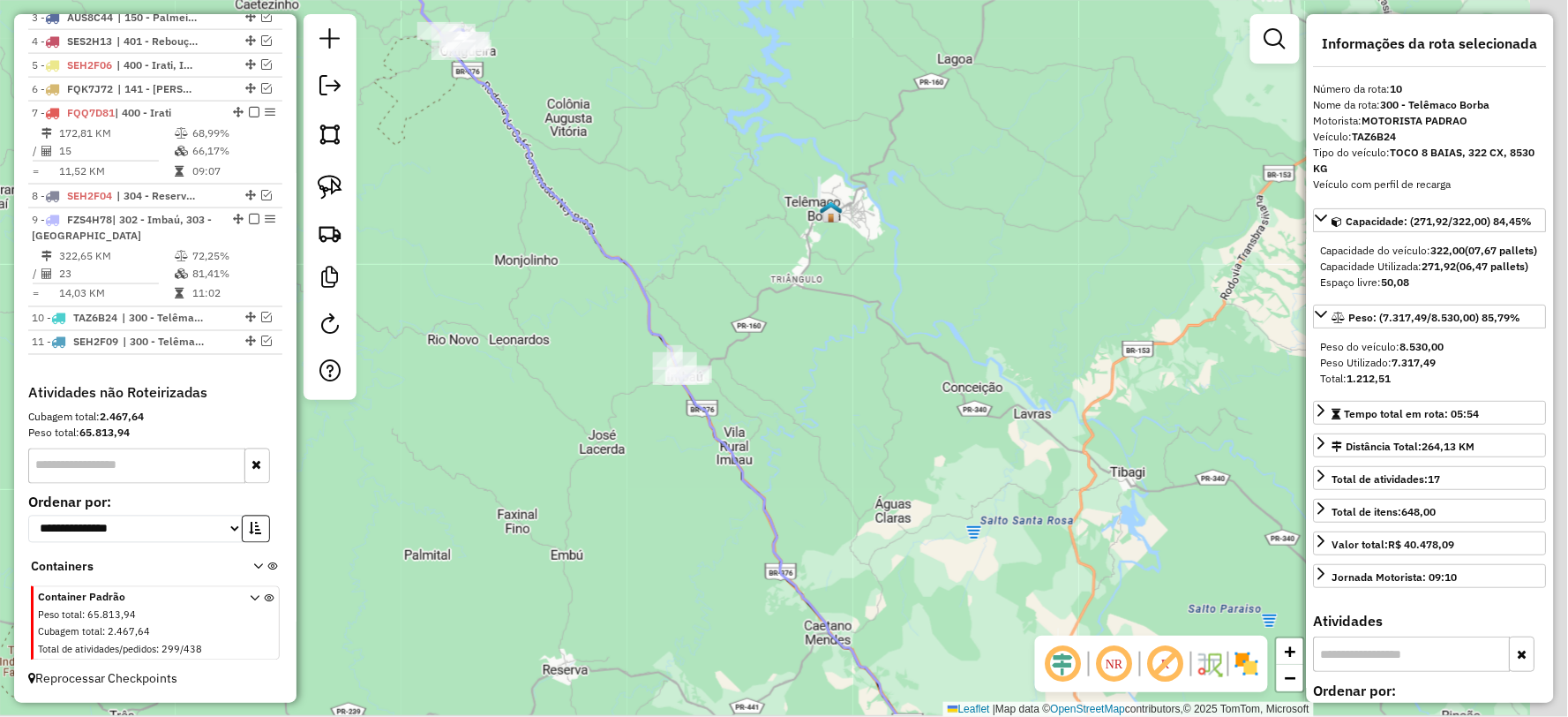
drag, startPoint x: 804, startPoint y: 359, endPoint x: 722, endPoint y: 262, distance: 127.0
click at [722, 264] on div "Janela de atendimento Grade de atendimento Capacidade Transportadoras Veículos …" at bounding box center [784, 358] width 1568 height 717
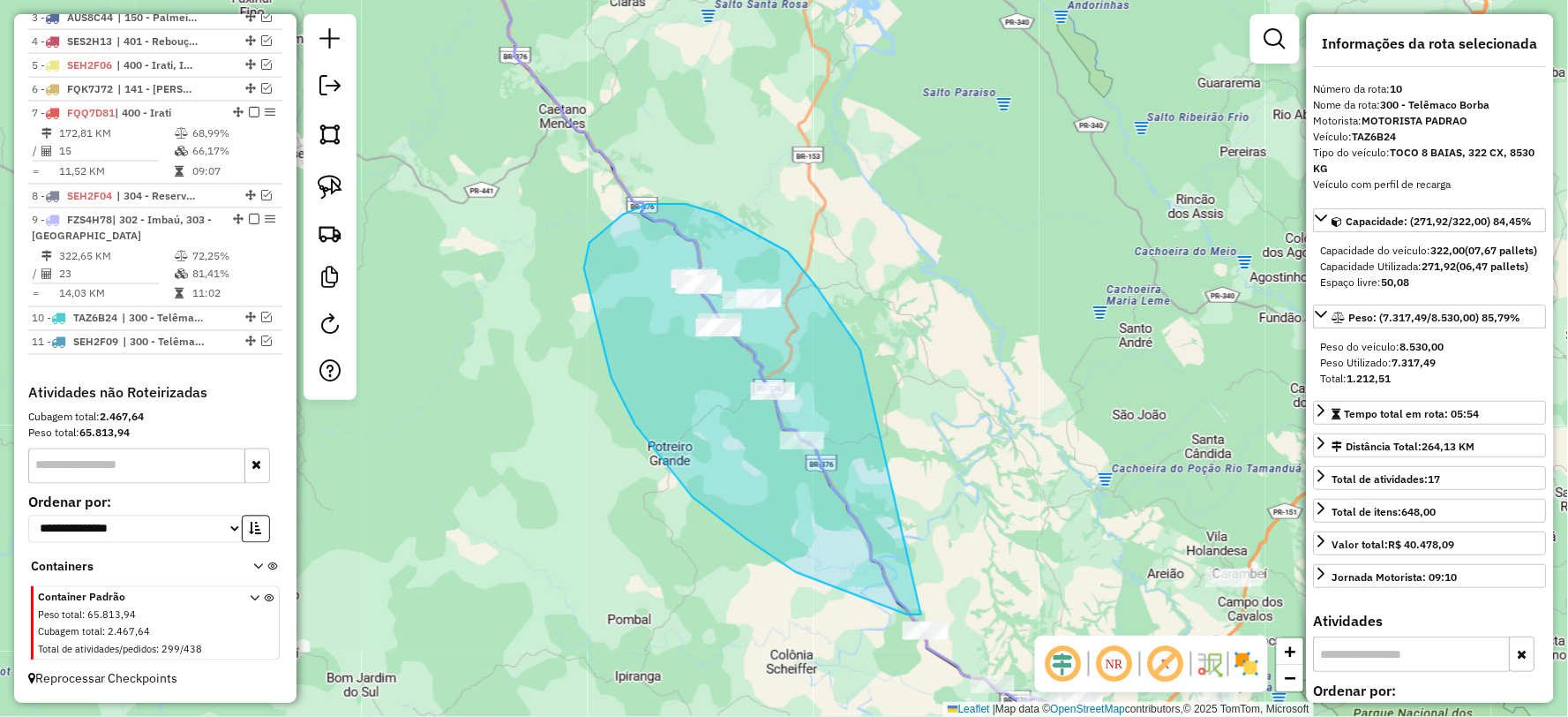
drag, startPoint x: 858, startPoint y: 346, endPoint x: 922, endPoint y: 614, distance: 275.5
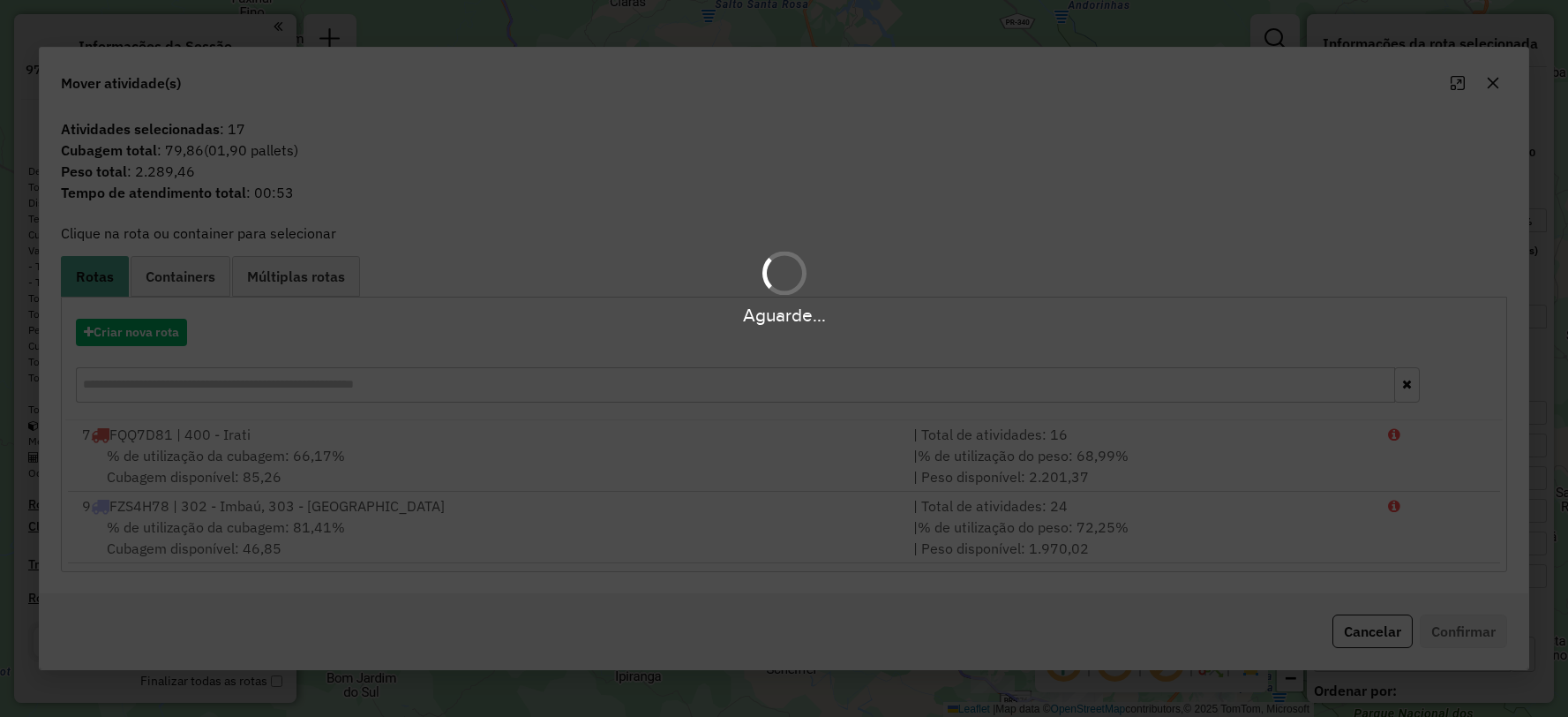
select select "**********"
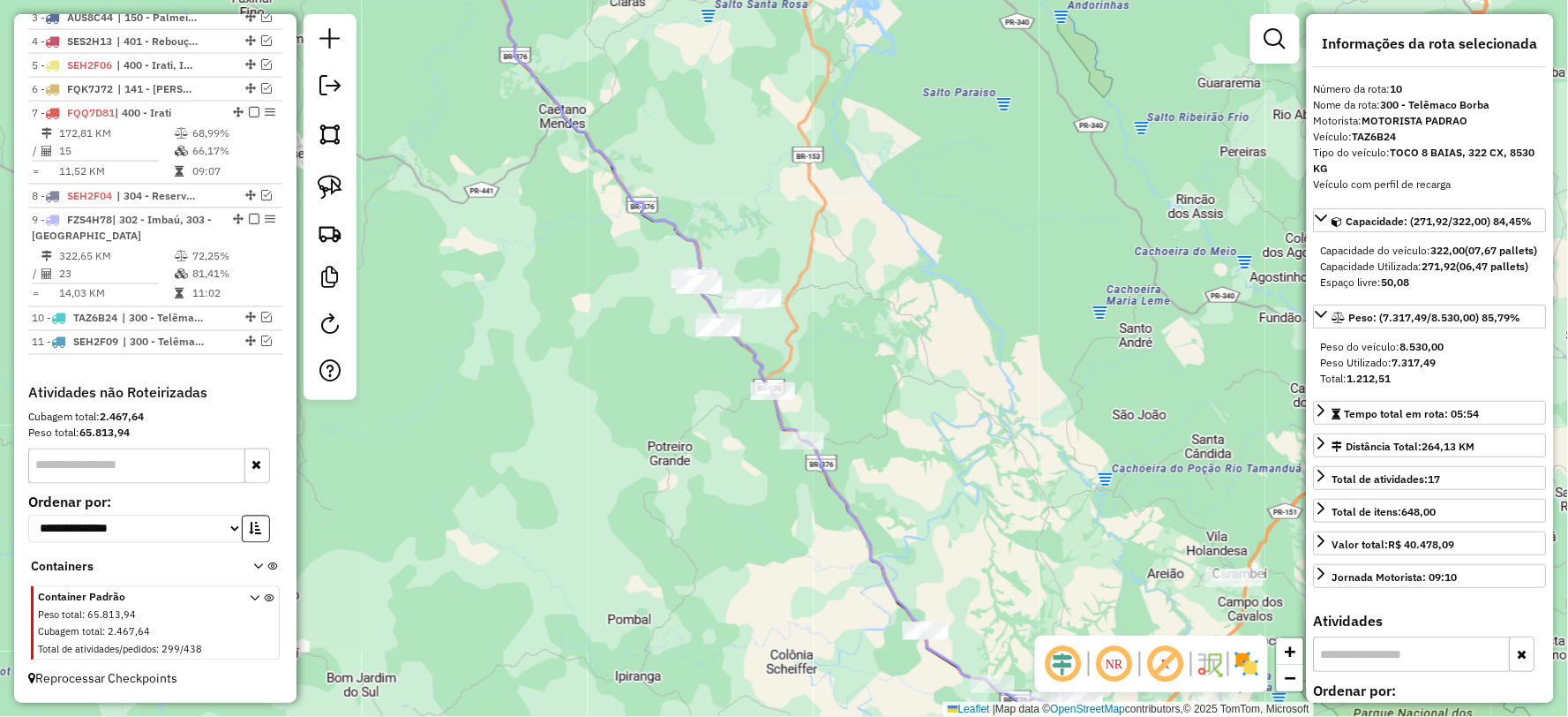
click at [656, 220] on icon at bounding box center [806, 345] width 693 height 832
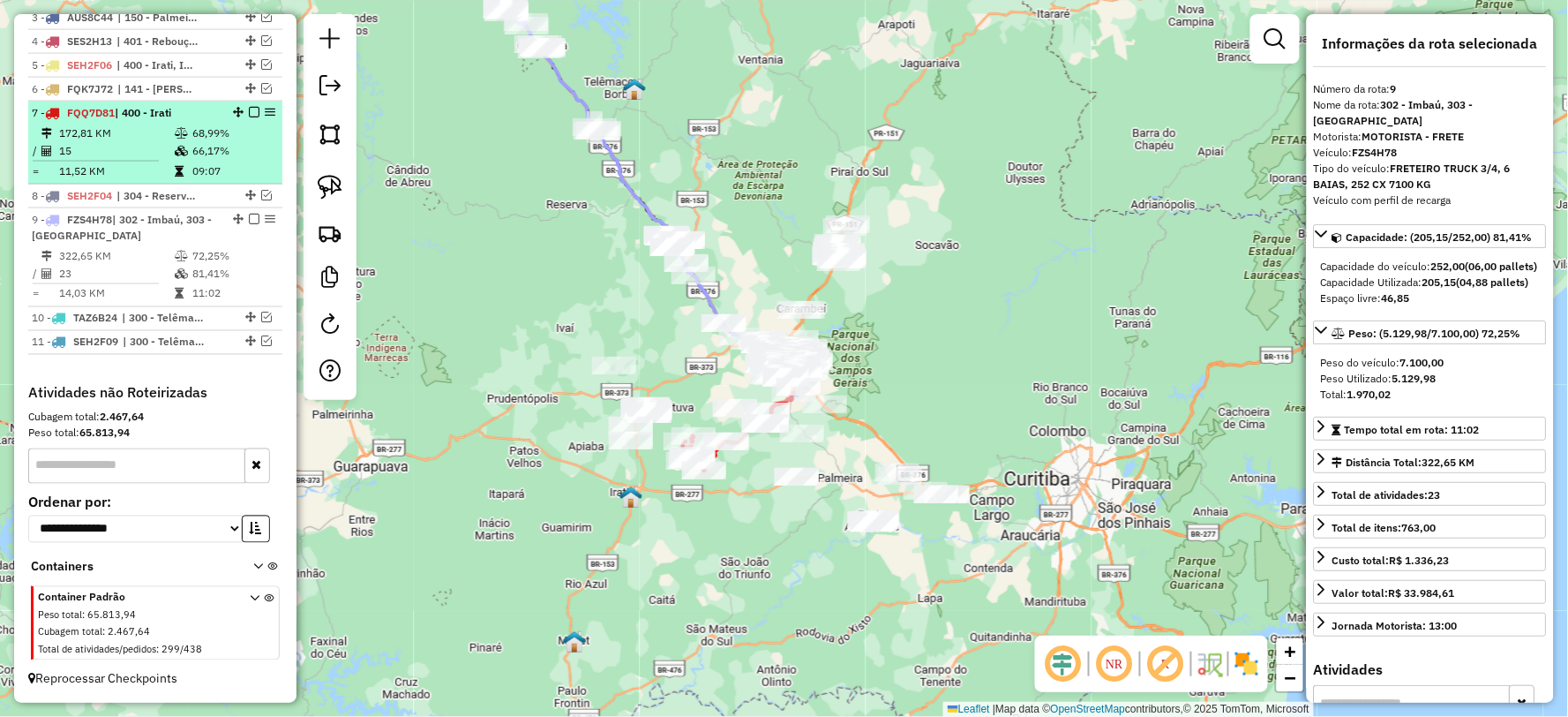
click at [249, 112] on em at bounding box center [254, 112] width 11 height 11
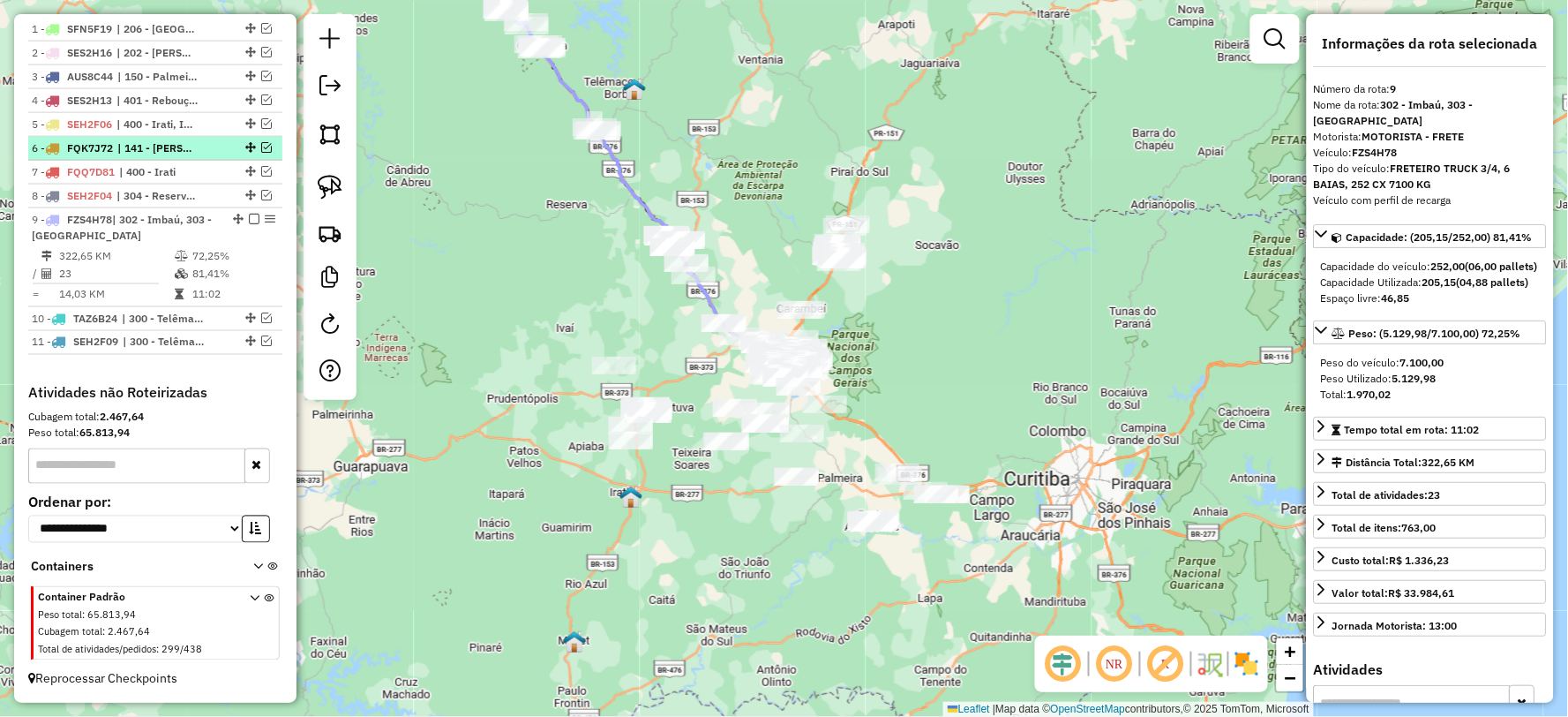
scroll to position [695, 0]
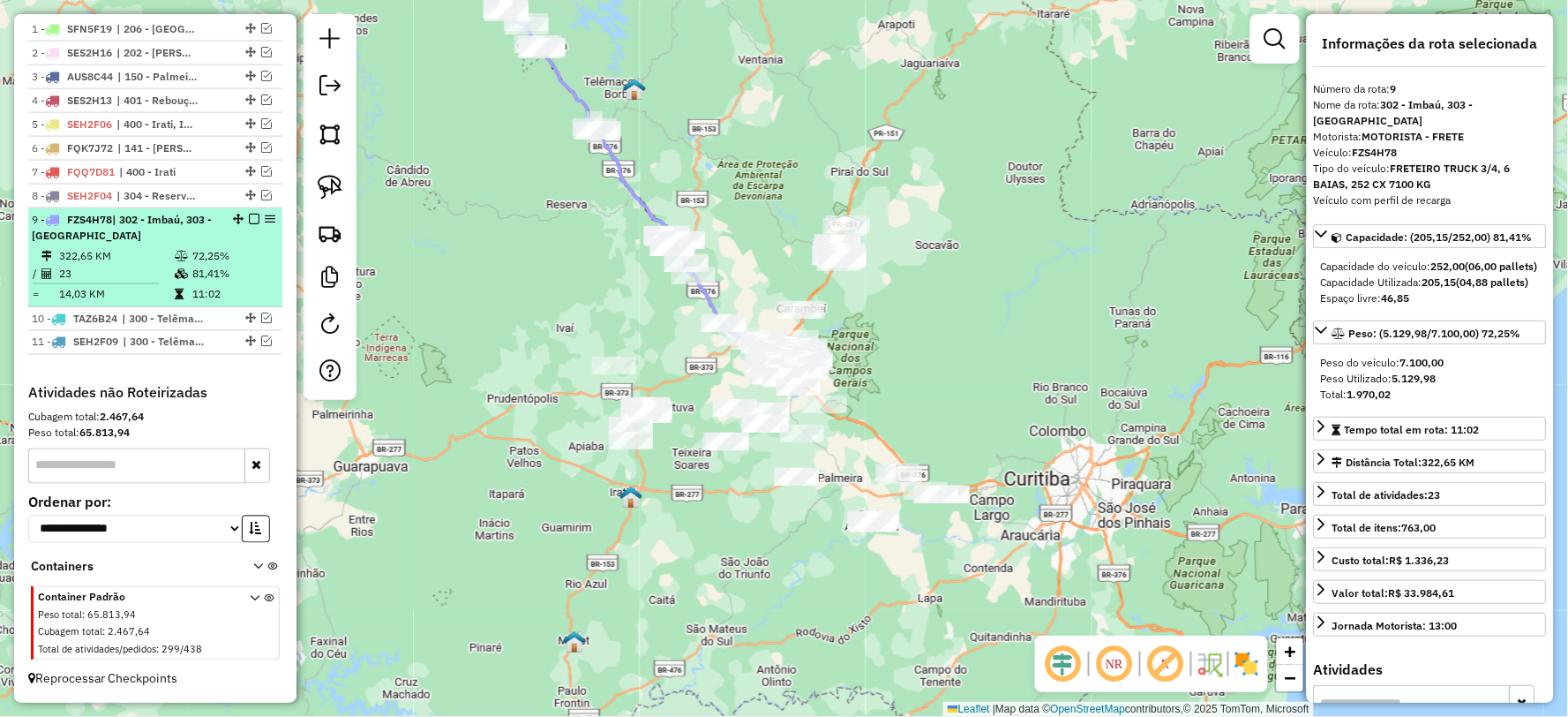
click at [249, 217] on em at bounding box center [254, 219] width 11 height 11
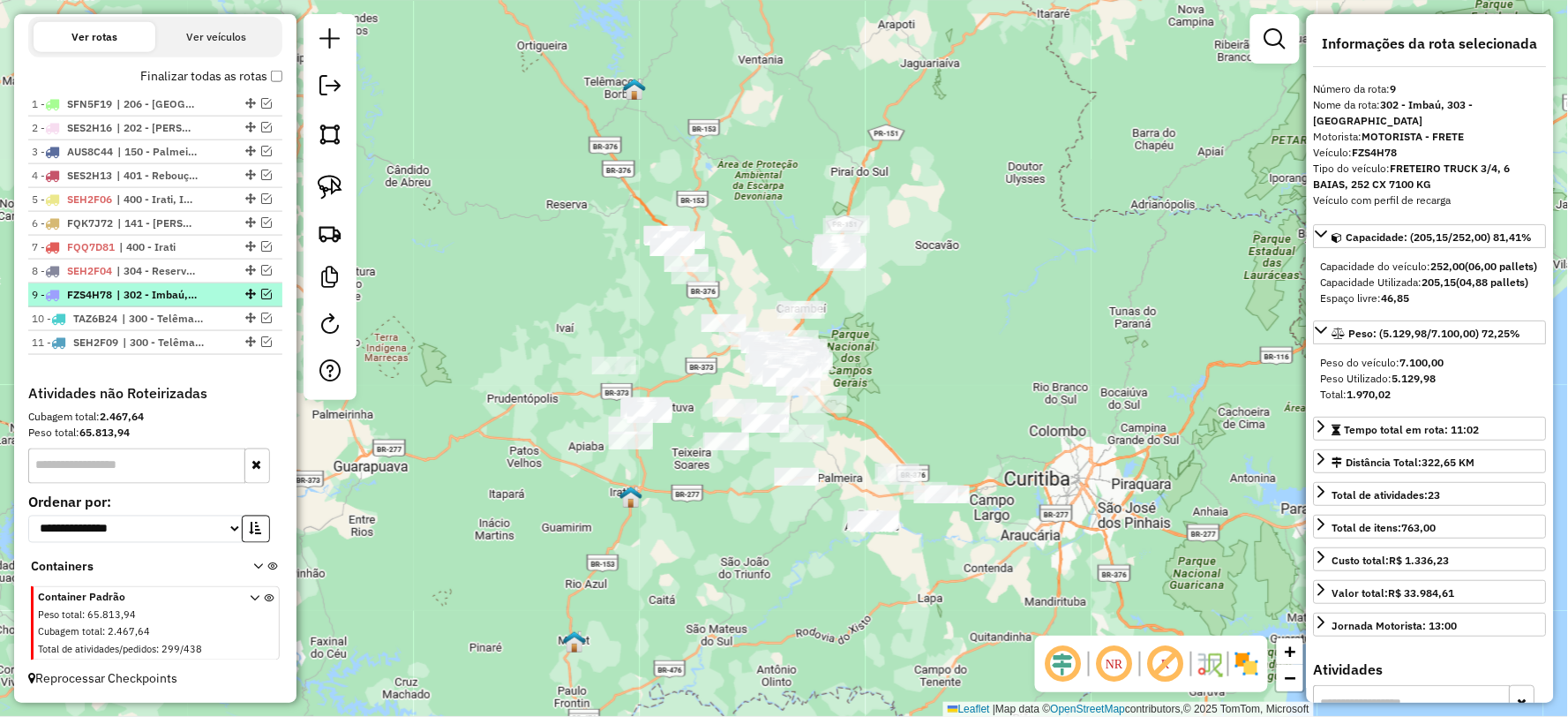
scroll to position [621, 0]
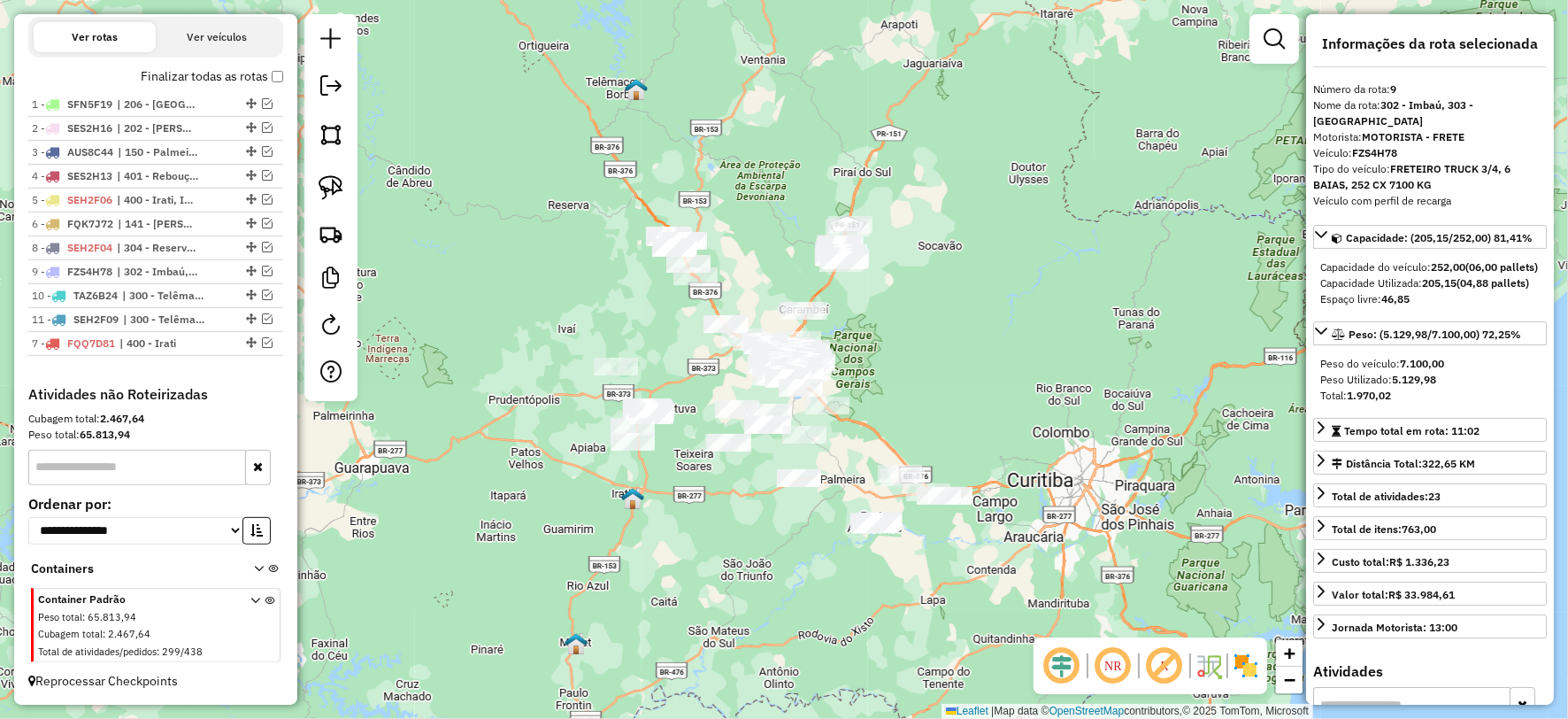
drag, startPoint x: 243, startPoint y: 243, endPoint x: 243, endPoint y: 397, distance: 154.0
drag, startPoint x: 243, startPoint y: 144, endPoint x: 263, endPoint y: 409, distance: 265.8
drag, startPoint x: 248, startPoint y: 242, endPoint x: 251, endPoint y: 403, distance: 161.0
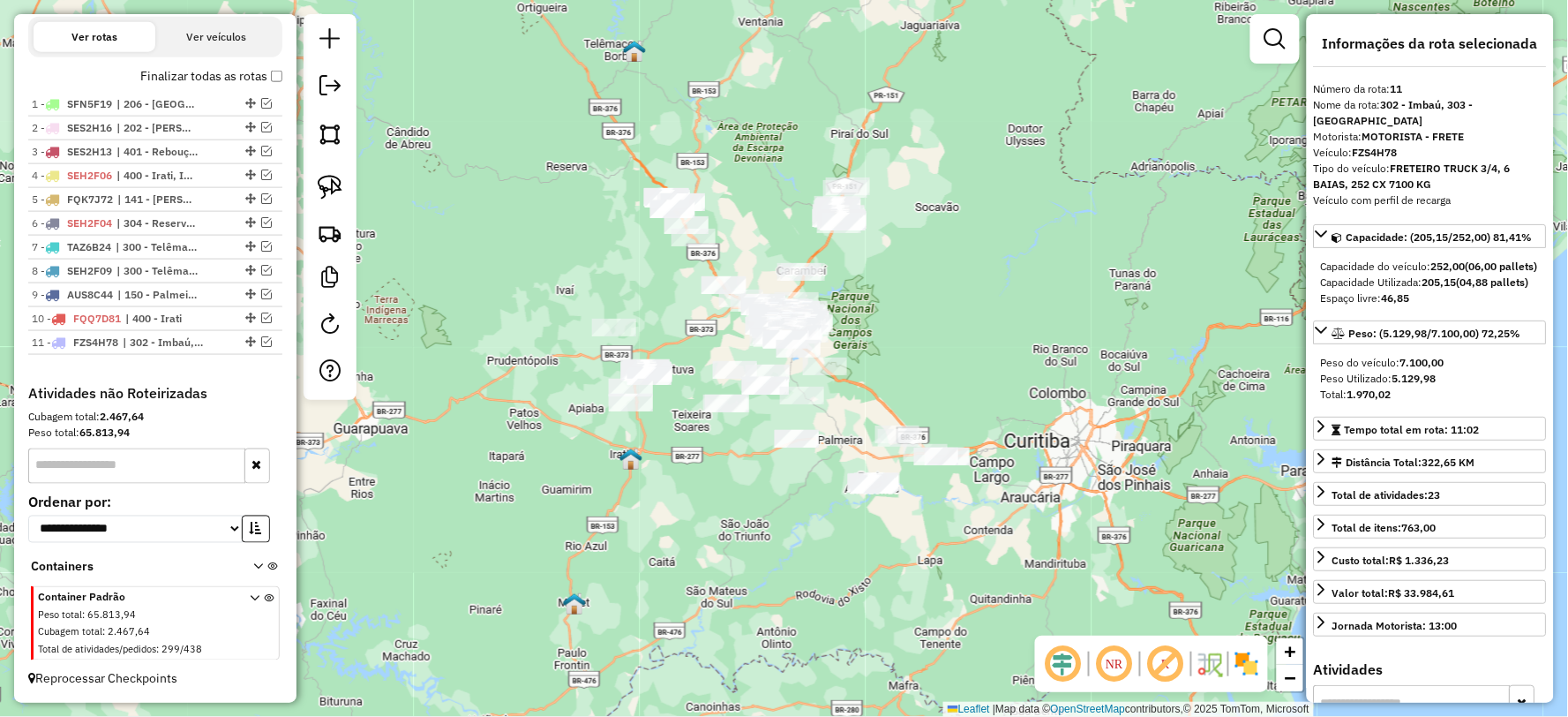
drag, startPoint x: 703, startPoint y: 562, endPoint x: 703, endPoint y: 524, distance: 38.0
click at [703, 524] on div "Janela de atendimento Grade de atendimento Capacidade Transportadoras Veículos …" at bounding box center [784, 358] width 1568 height 717
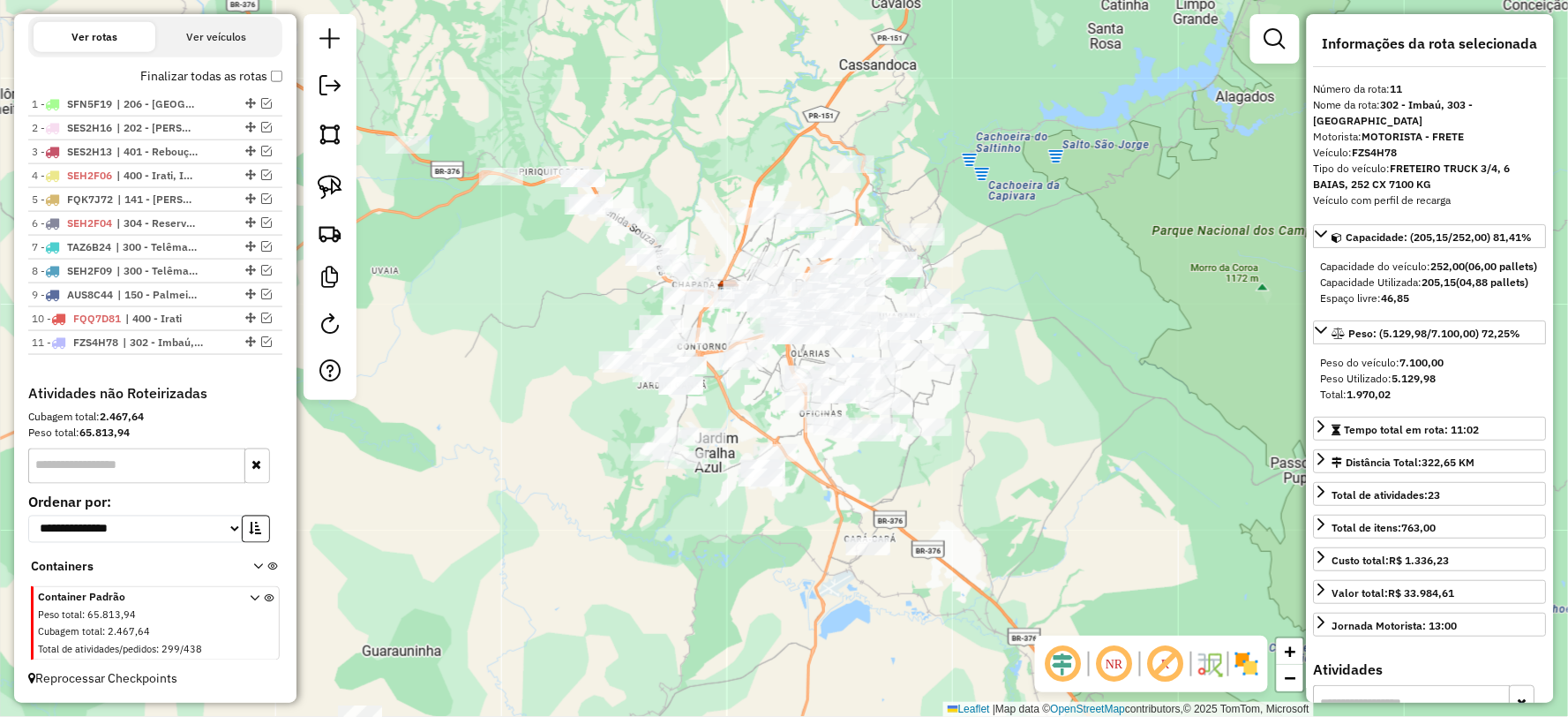
drag, startPoint x: 1153, startPoint y: 407, endPoint x: 1099, endPoint y: 415, distance: 54.6
click at [1099, 415] on div "Janela de atendimento Grade de atendimento Capacidade Transportadoras Veículos …" at bounding box center [784, 358] width 1568 height 717
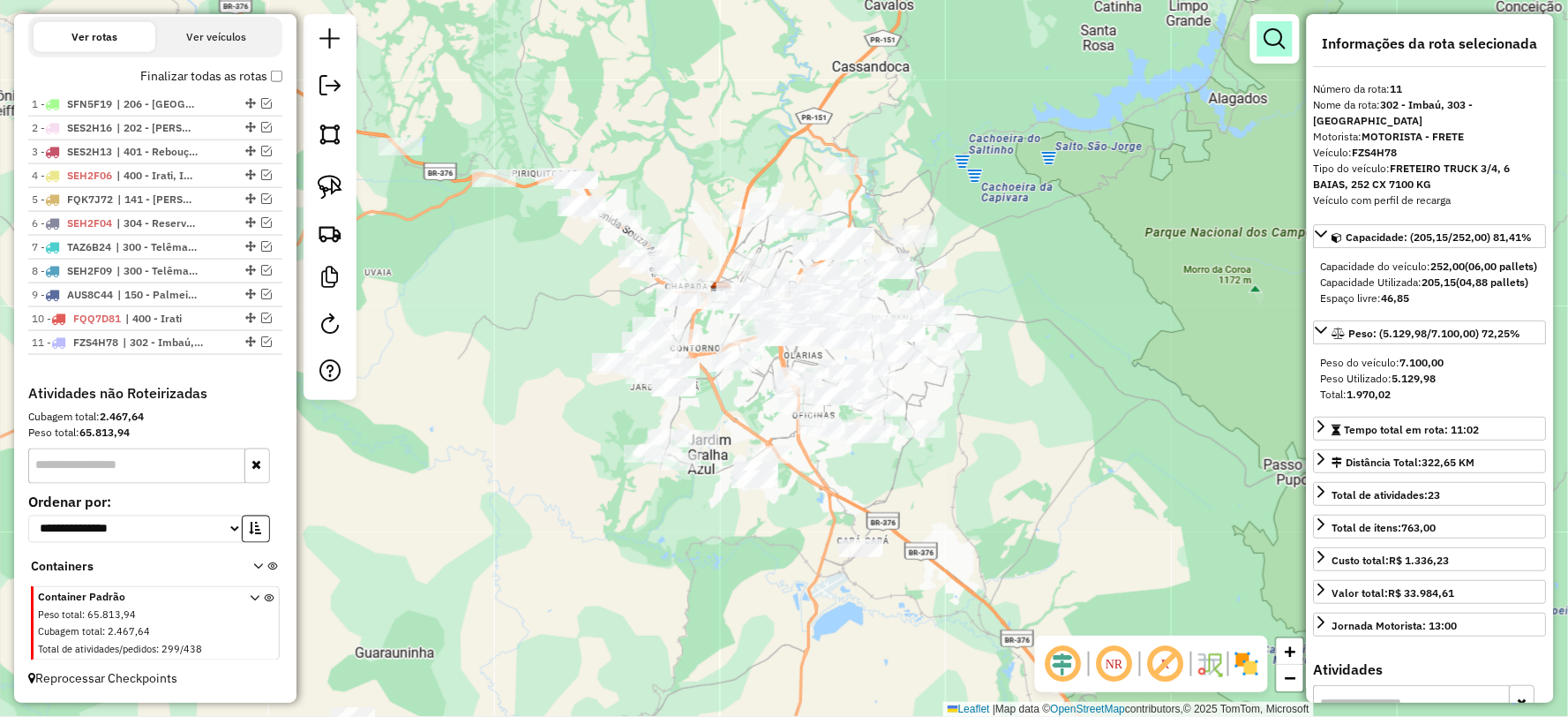
click at [1287, 29] on link at bounding box center [1274, 39] width 35 height 35
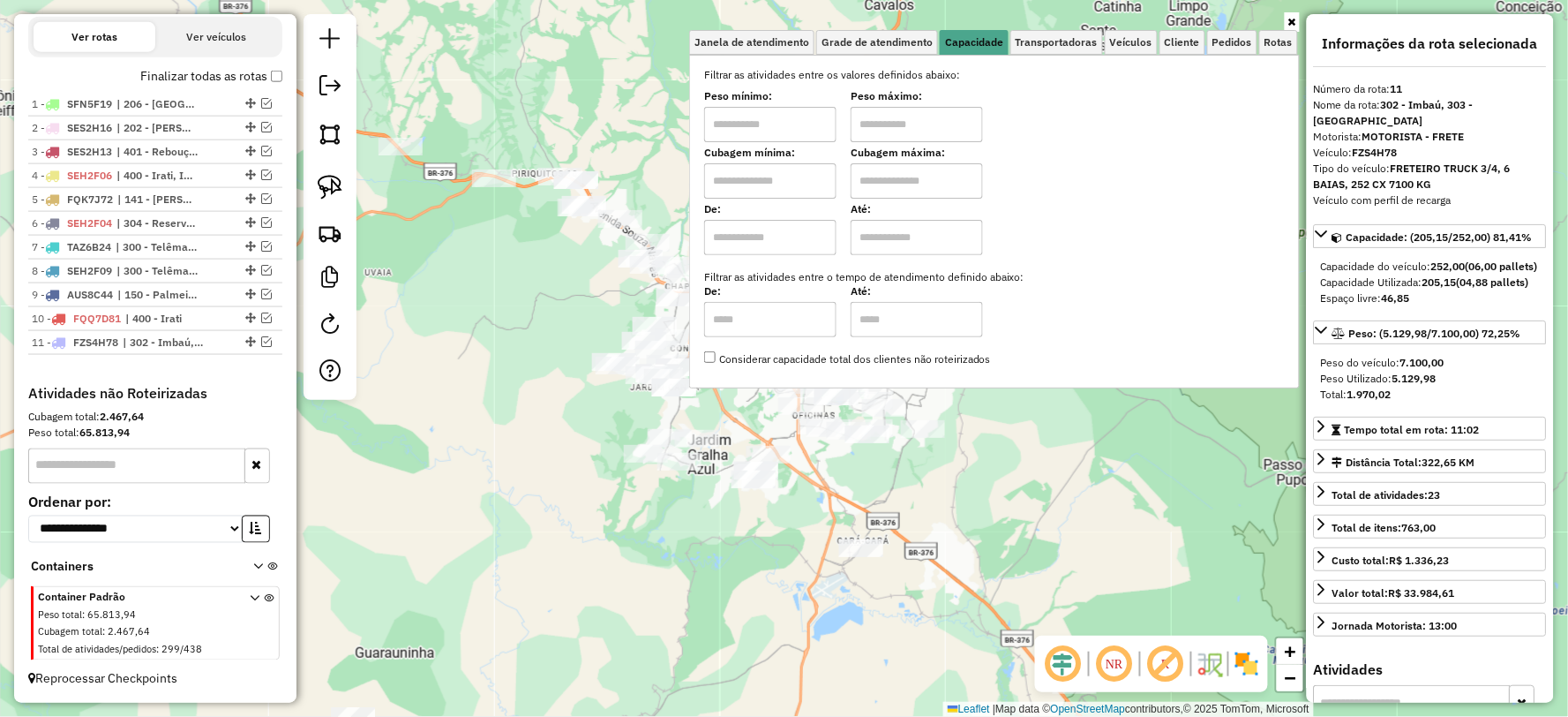
click at [799, 130] on input "text" at bounding box center [770, 124] width 132 height 35
type input "****"
click at [974, 102] on label "Peso máximo:" at bounding box center [916, 96] width 132 height 16
click at [893, 128] on input "text" at bounding box center [916, 124] width 132 height 35
click at [1177, 141] on div "Peso mínimo: **** Peso máximo:" at bounding box center [994, 117] width 581 height 49
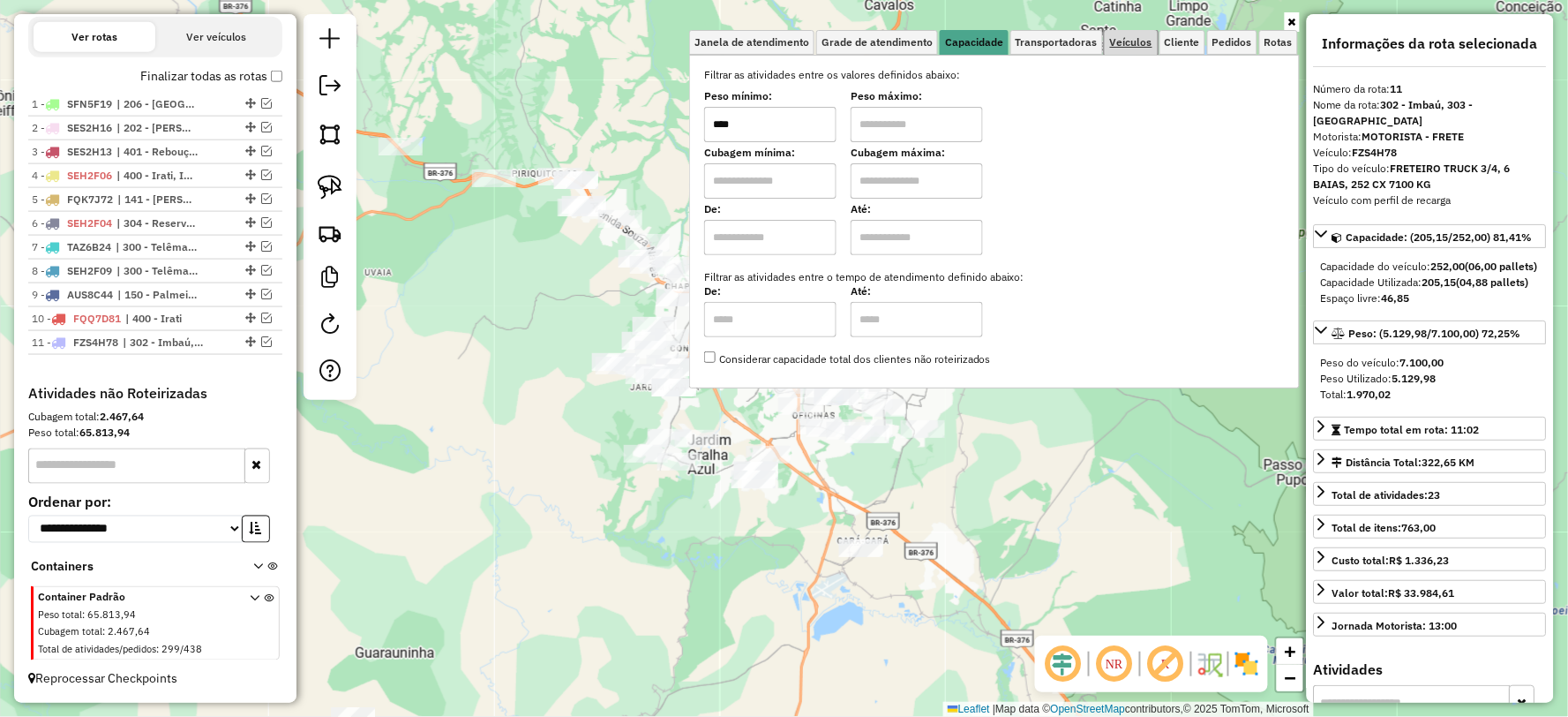
click at [1138, 45] on span "Veículos" at bounding box center [1131, 42] width 42 height 11
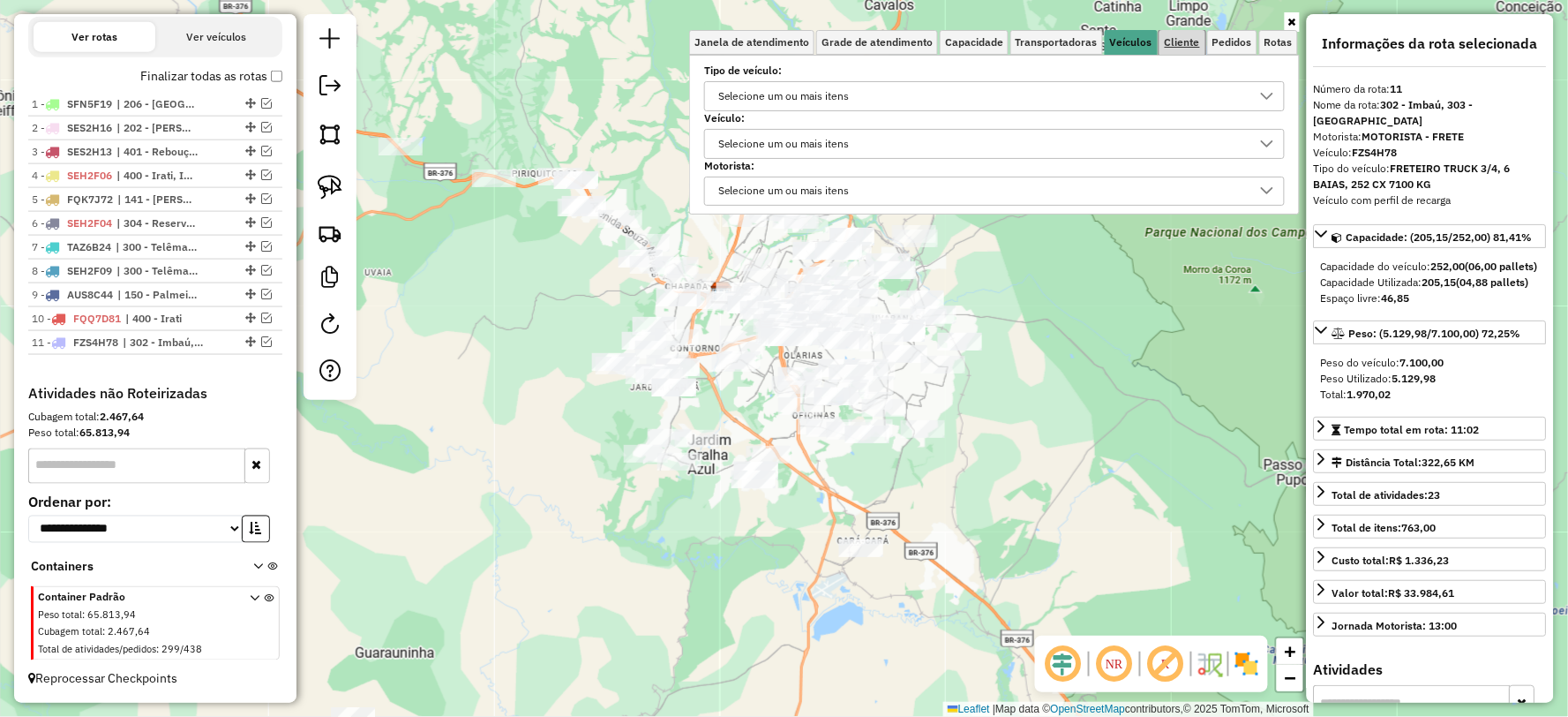
click at [1188, 41] on span "Cliente" at bounding box center [1181, 42] width 35 height 11
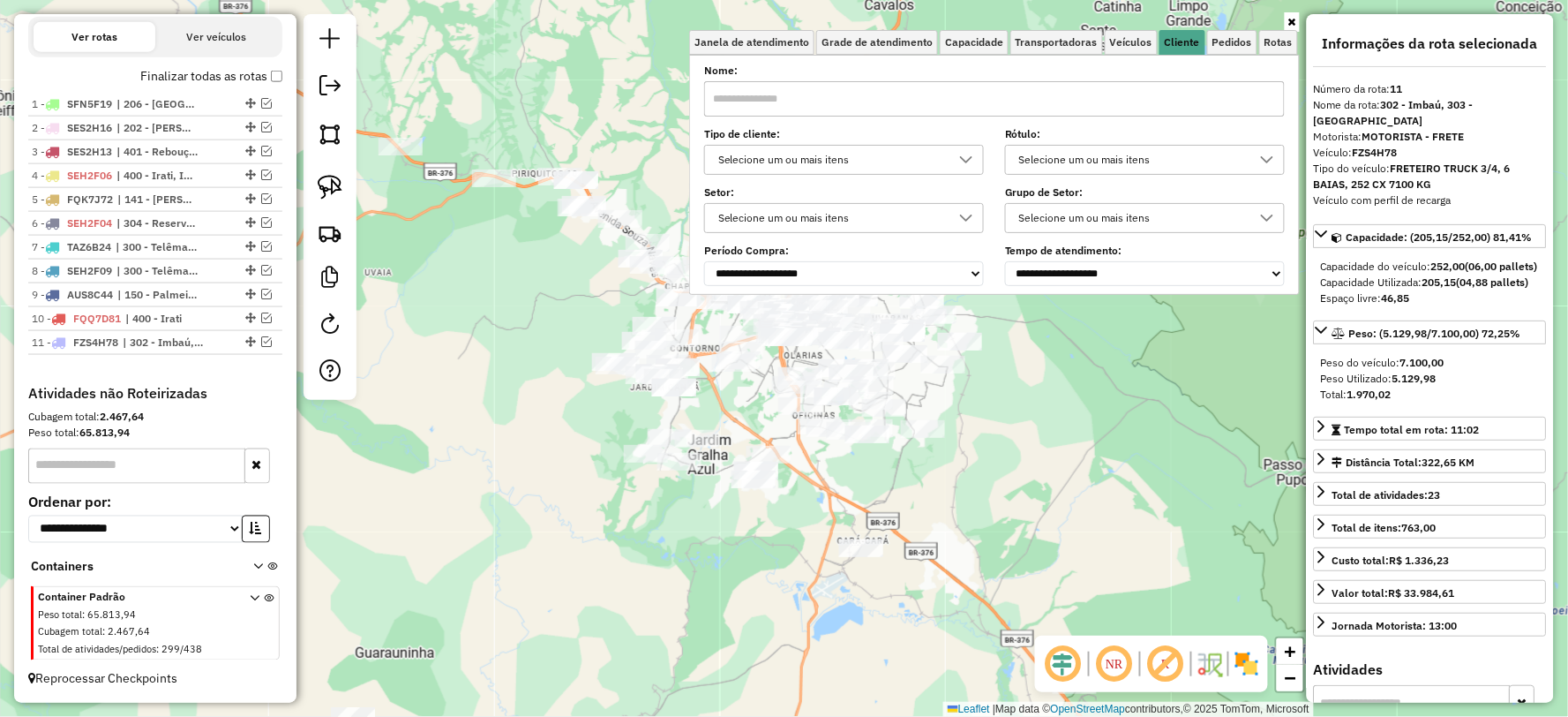
click at [1118, 163] on div "Selecione um ou mais itens" at bounding box center [1132, 159] width 237 height 28
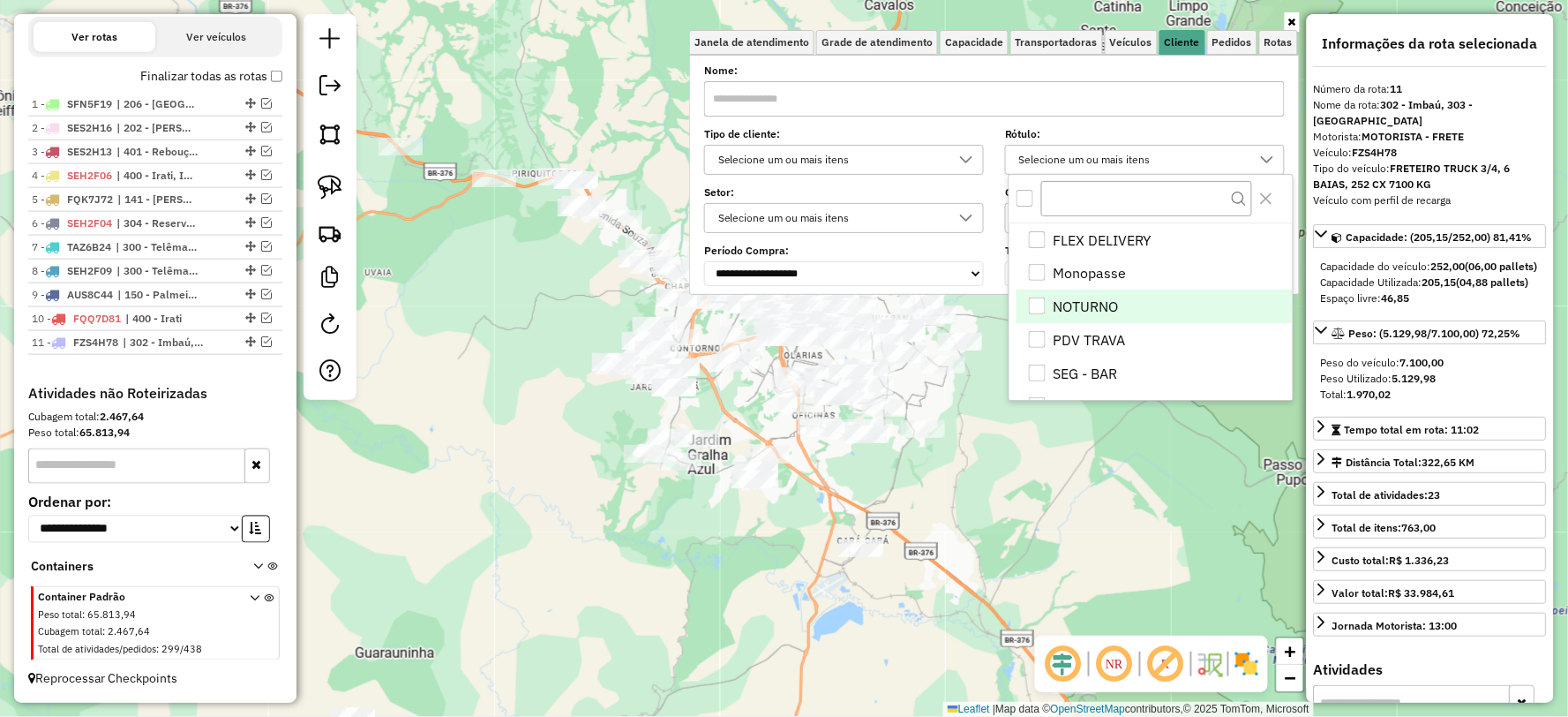
click at [1037, 301] on div "NOTURNO" at bounding box center [1037, 306] width 17 height 17
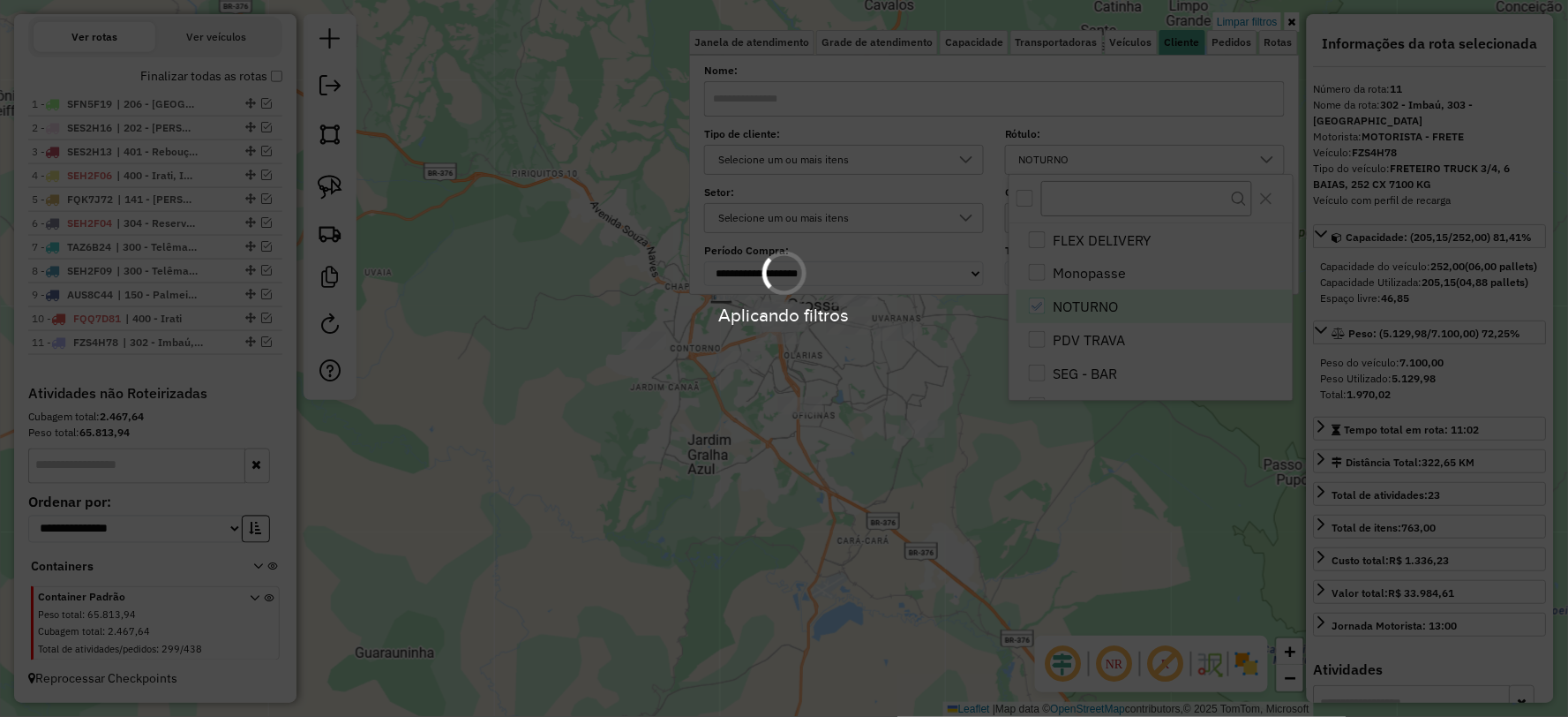
click at [536, 491] on hb-app "Aplicando filtros Pop-up bloqueado! Seu navegador bloqueou automáticamente a ab…" at bounding box center [784, 358] width 1568 height 717
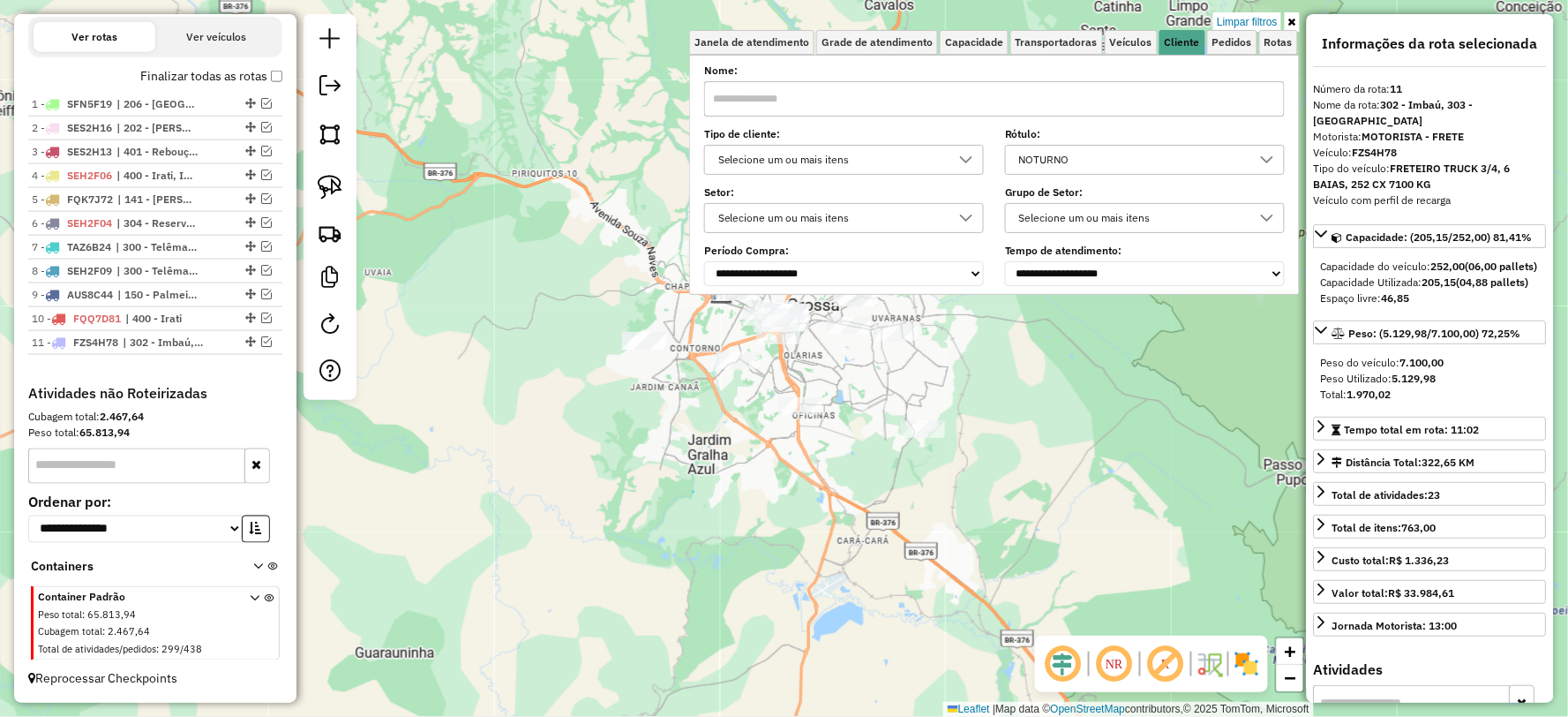
click at [693, 492] on div "Limpar filtros Janela de atendimento Grade de atendimento Capacidade Transporta…" at bounding box center [784, 358] width 1568 height 717
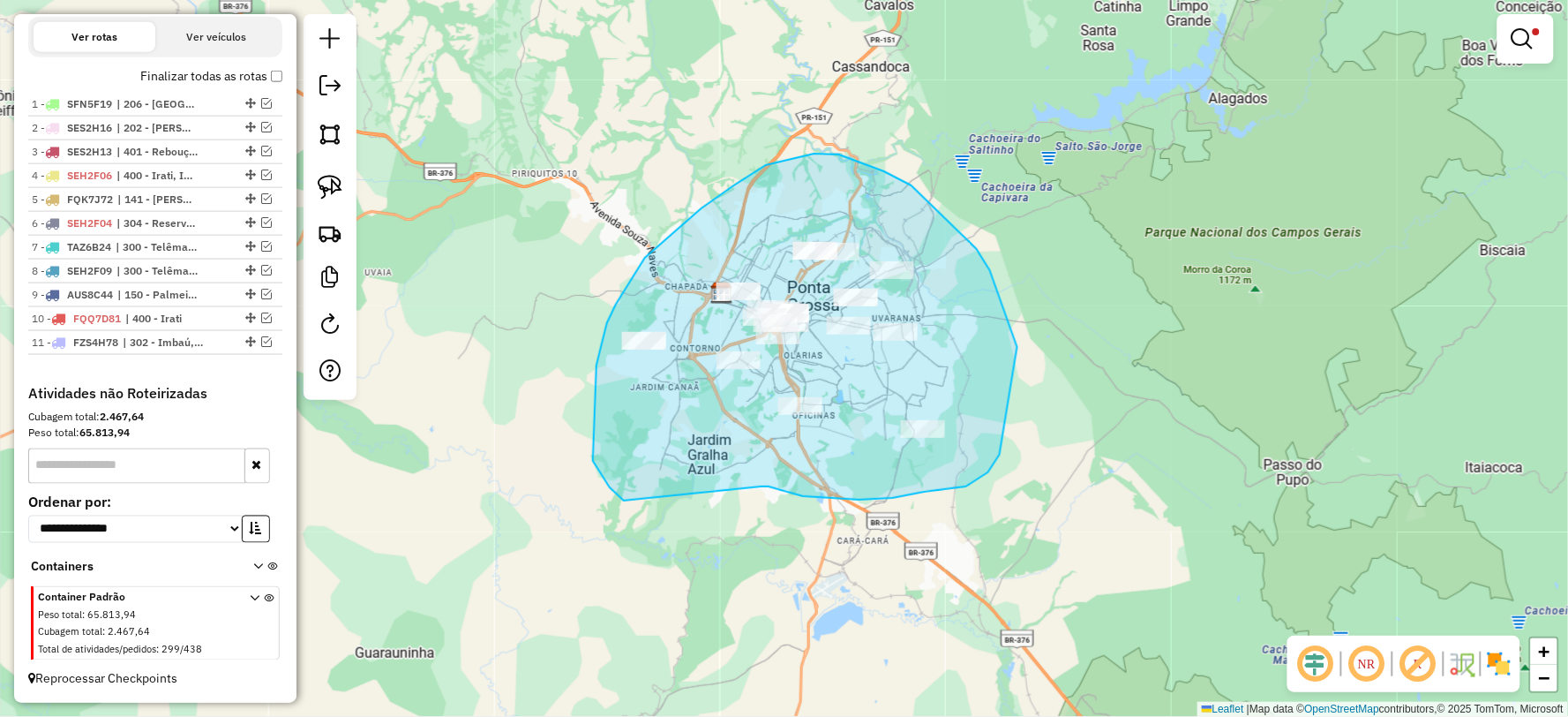
drag, startPoint x: 893, startPoint y: 497, endPoint x: 624, endPoint y: 500, distance: 269.0
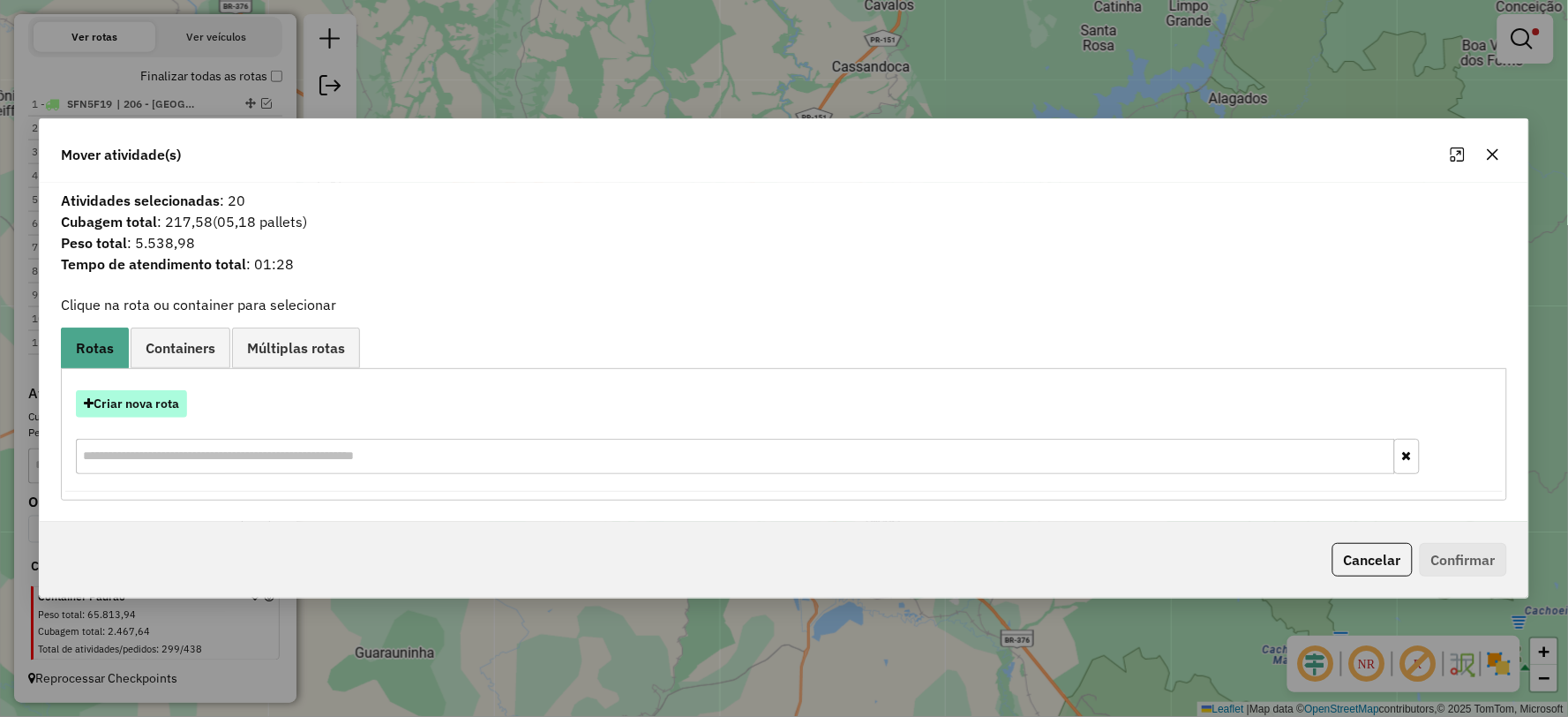
click at [155, 401] on button "Criar nova rota" at bounding box center [131, 404] width 111 height 27
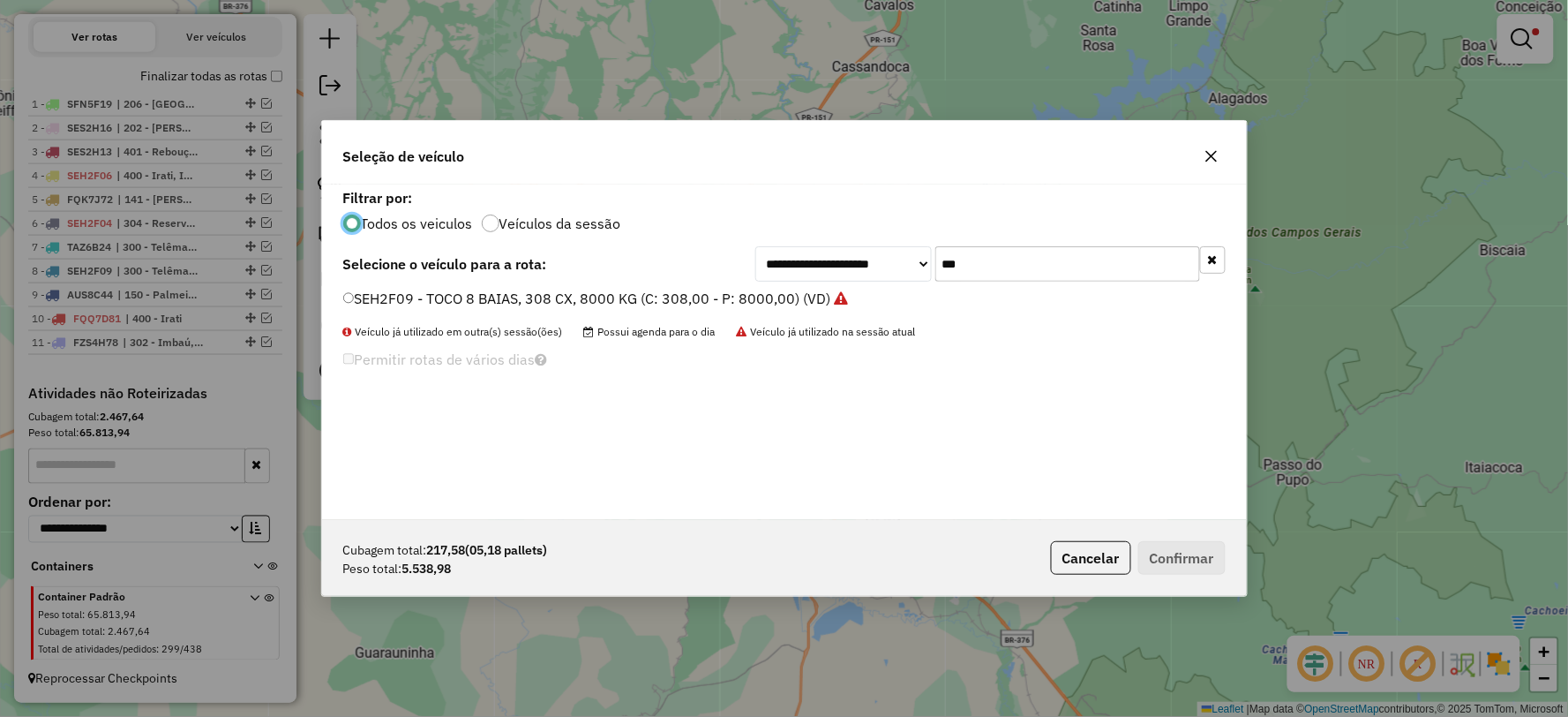
scroll to position [10, 4]
drag, startPoint x: 920, startPoint y: 268, endPoint x: 804, endPoint y: 283, distance: 117.0
click at [804, 283] on div "**********" at bounding box center [784, 352] width 924 height 336
click at [373, 299] on label "RHE4B10 - TOCO 8 BAIAS, 308 CX, 8600 KG (C: 308,00 - P: 8600,00) (VD)" at bounding box center [588, 299] width 490 height 22
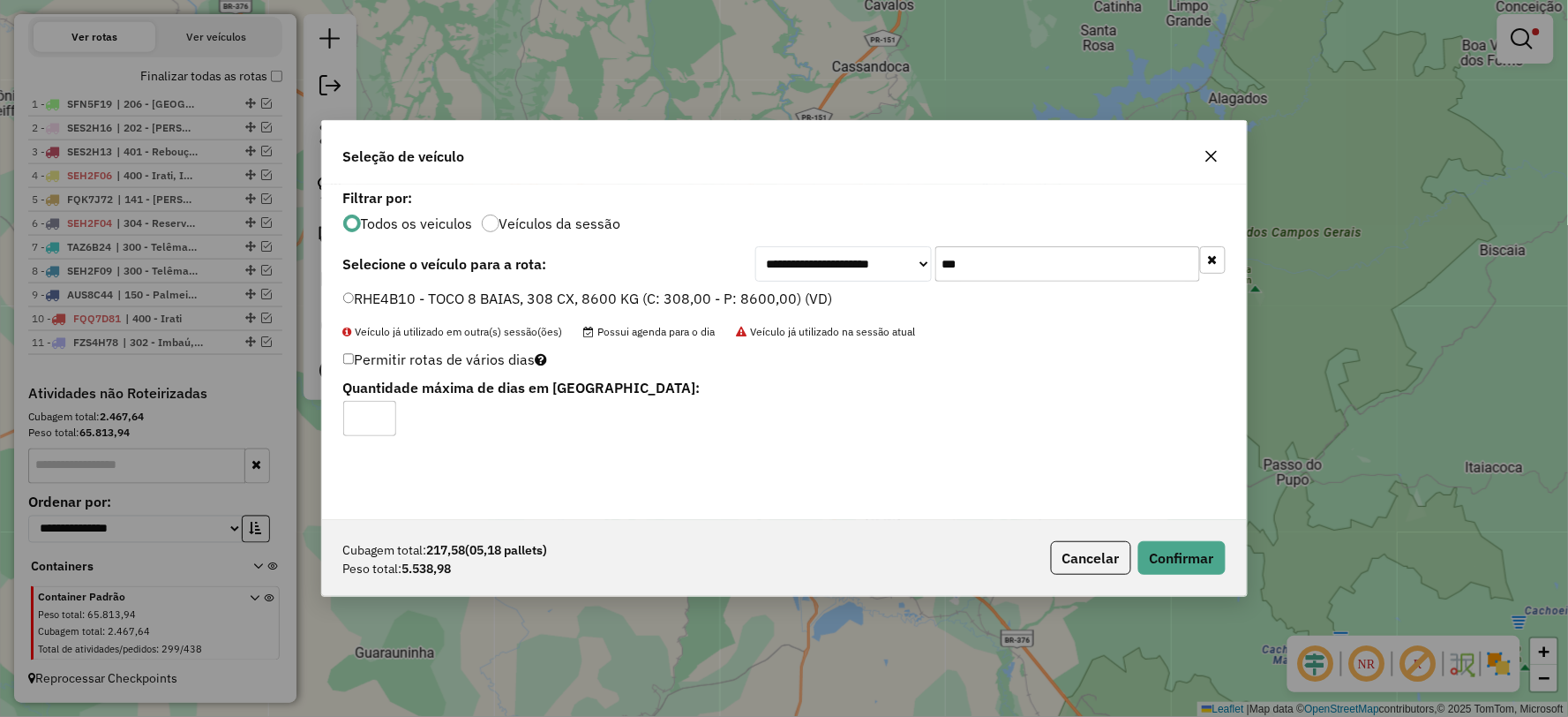
drag, startPoint x: 1028, startPoint y: 263, endPoint x: 886, endPoint y: 267, distance: 142.1
click at [886, 267] on div "**********" at bounding box center [990, 264] width 470 height 35
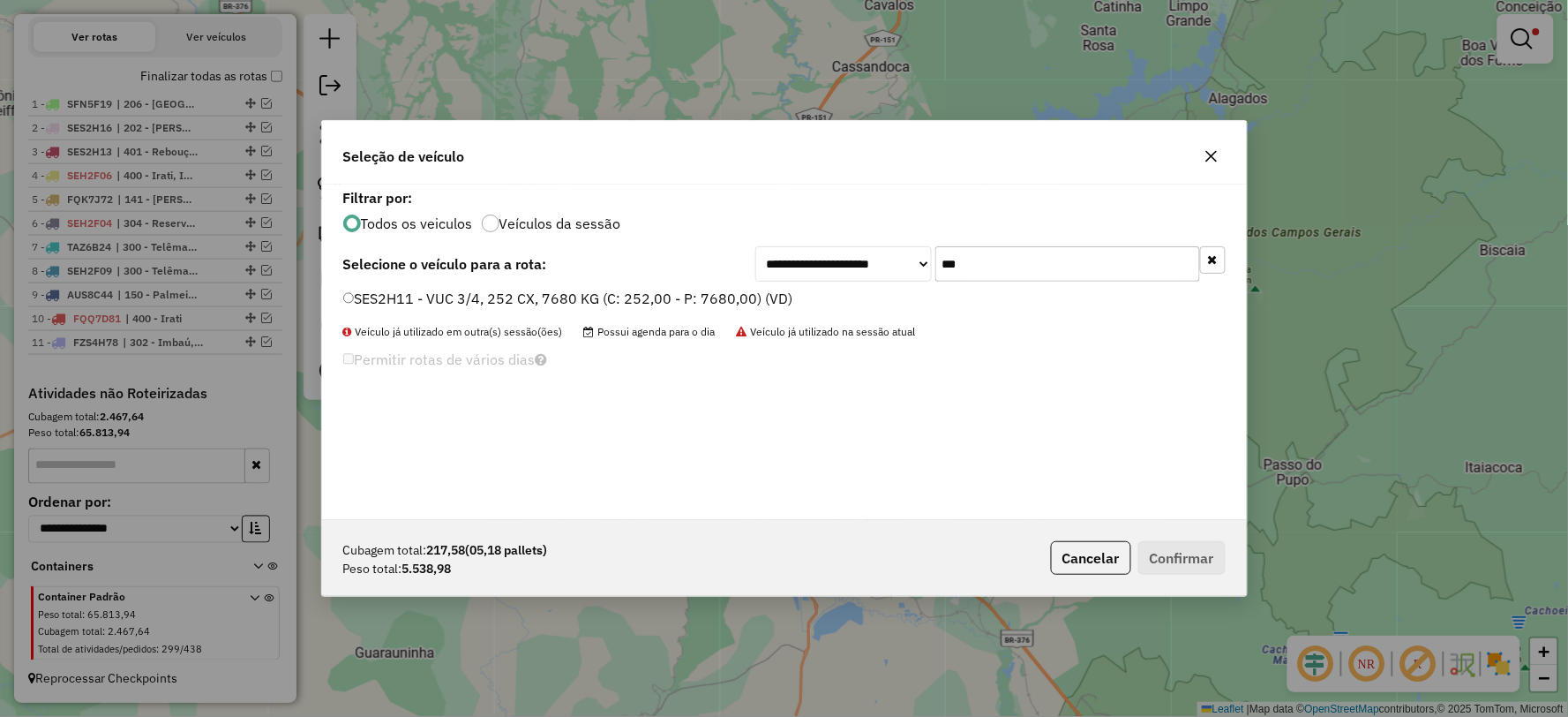
click at [409, 297] on label "SES2H11 - VUC 3/4, 252 CX, 7680 KG (C: 252,00 - P: 7680,00) (VD)" at bounding box center [568, 299] width 450 height 22
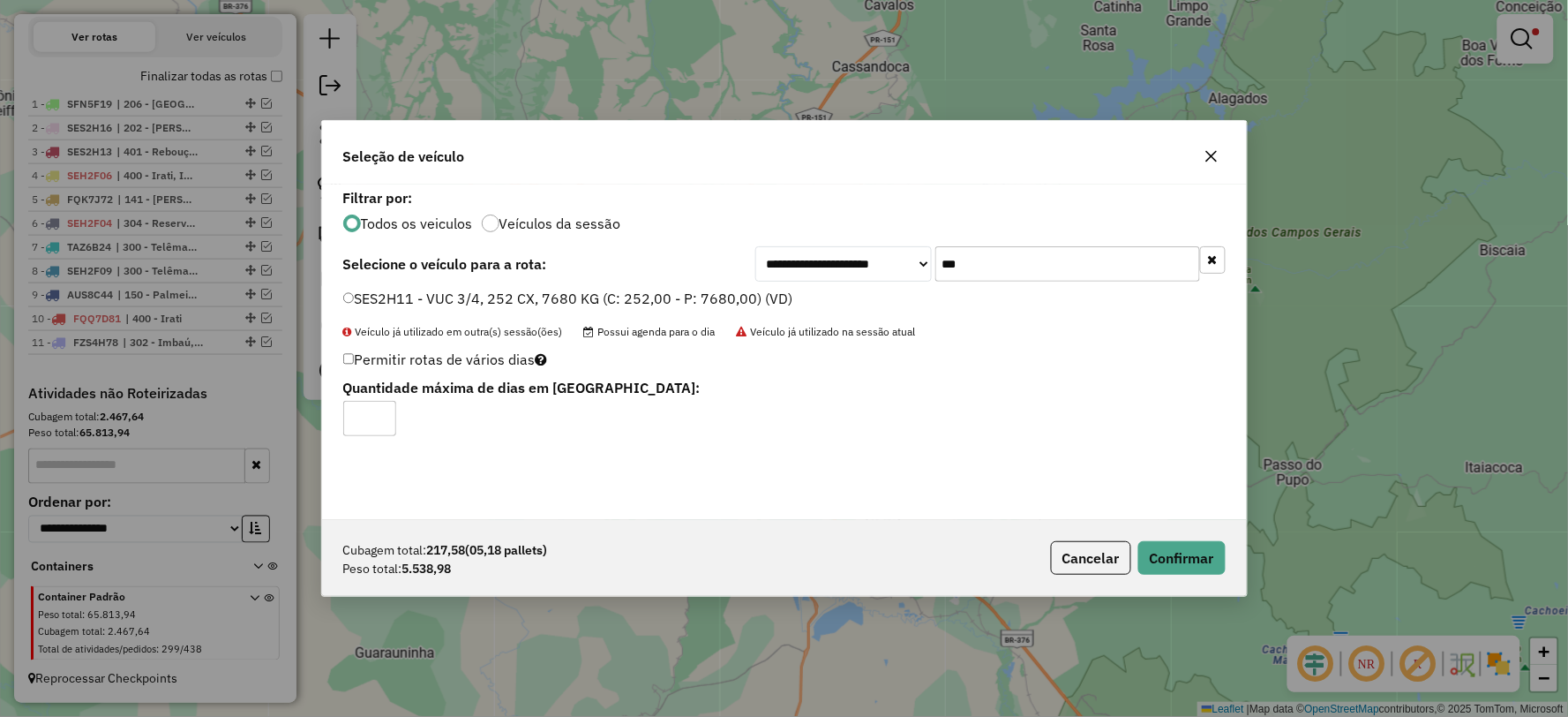
click at [984, 266] on input "***" at bounding box center [1067, 264] width 264 height 35
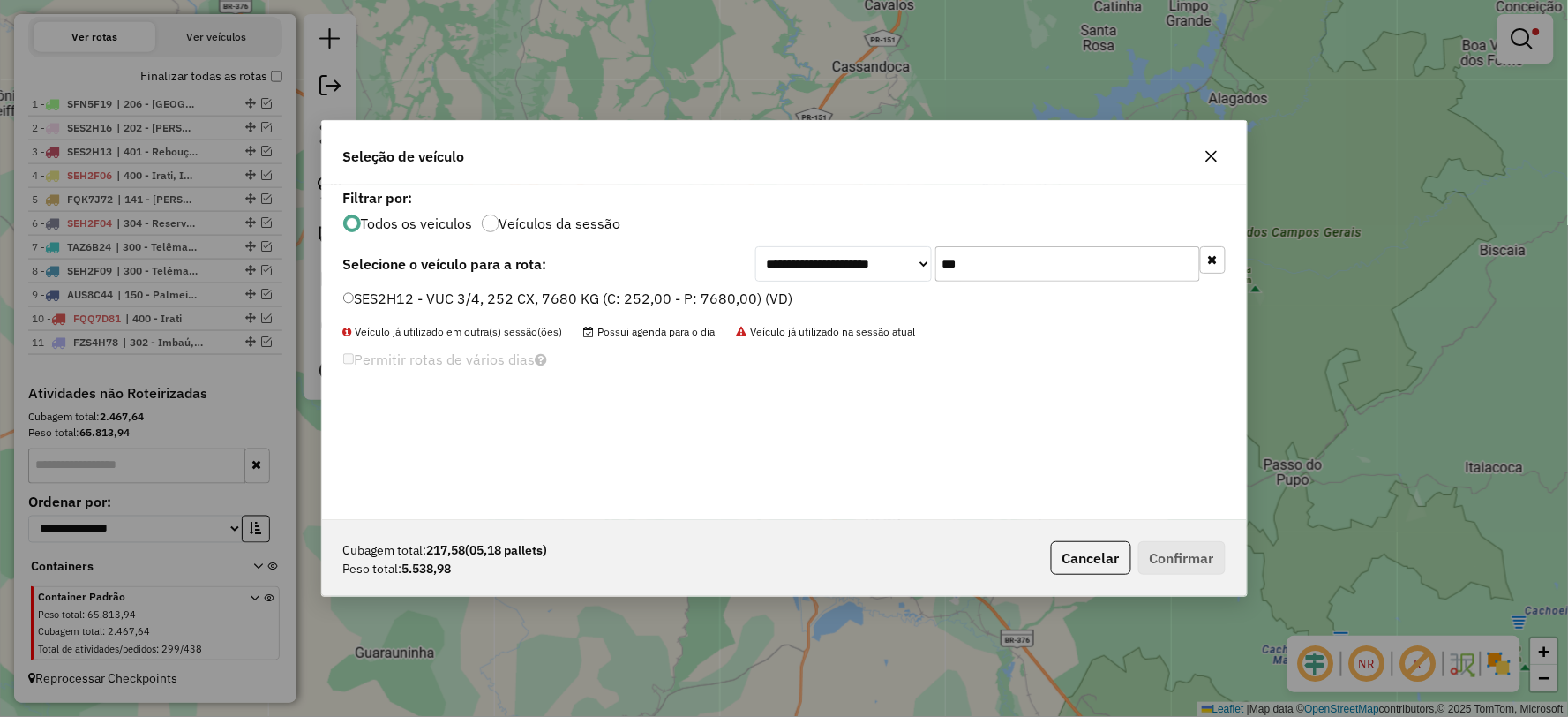
type input "***"
click at [379, 294] on label "SES2H12 - VUC 3/4, 252 CX, 7680 KG (C: 252,00 - P: 7680,00) (VD)" at bounding box center [568, 299] width 450 height 22
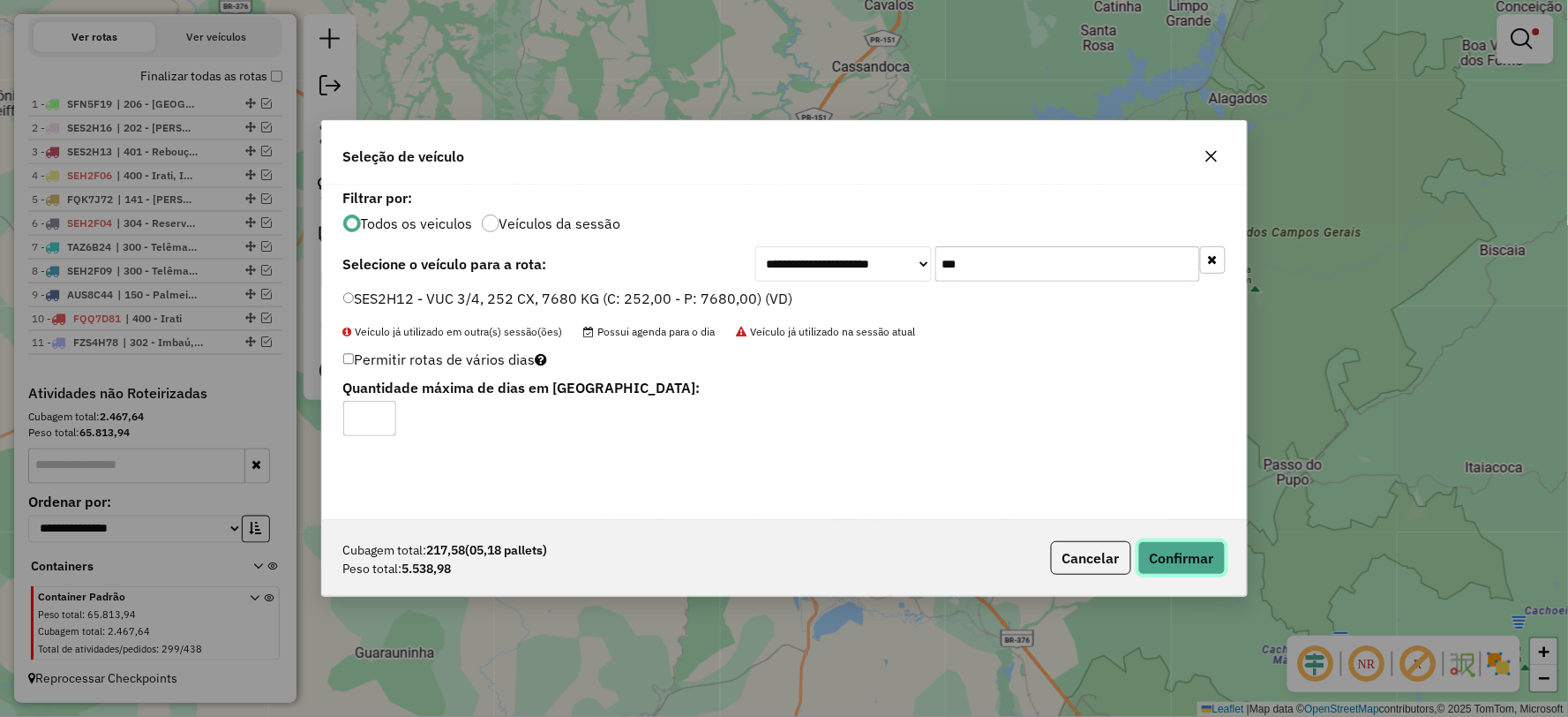
click at [1168, 553] on button "Confirmar" at bounding box center [1181, 558] width 87 height 33
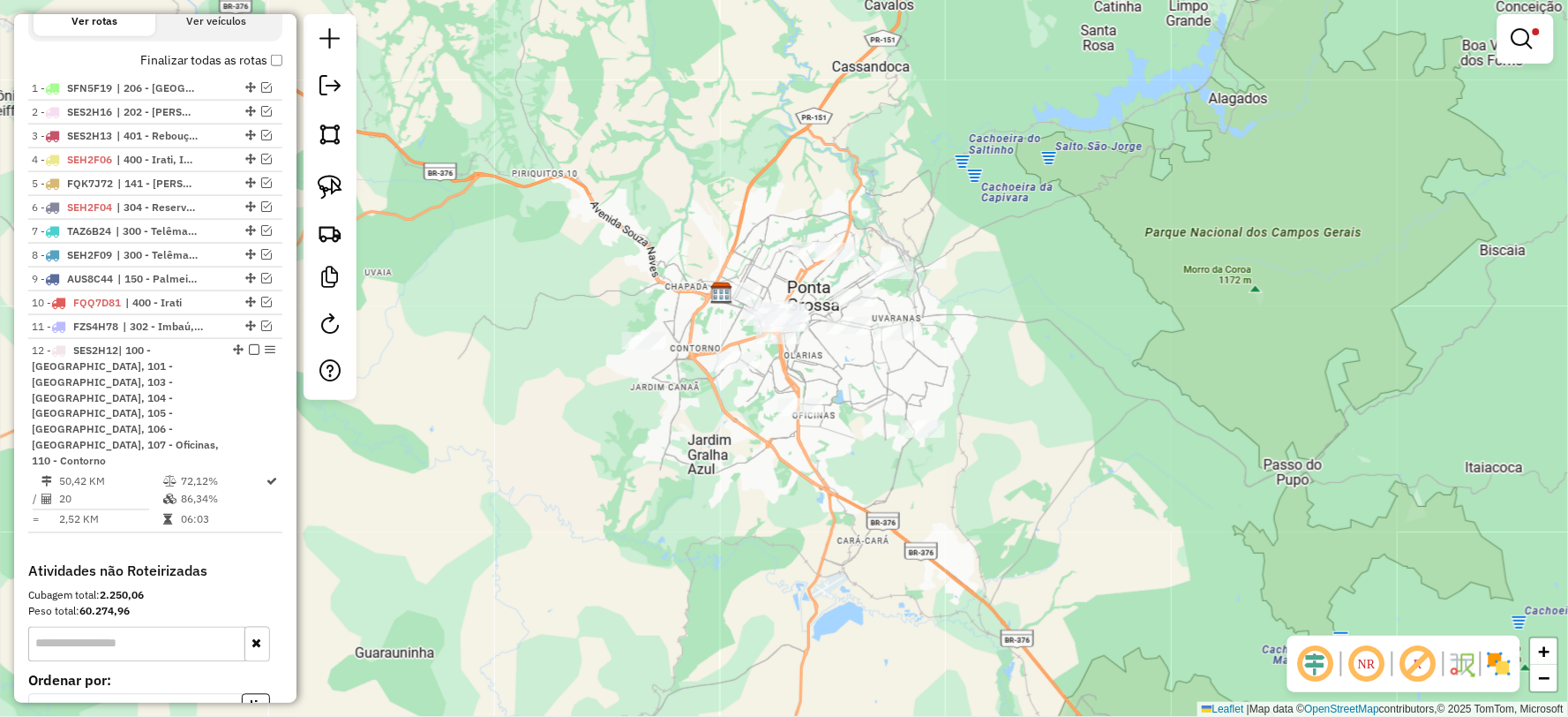
click at [251, 355] on em at bounding box center [254, 350] width 11 height 11
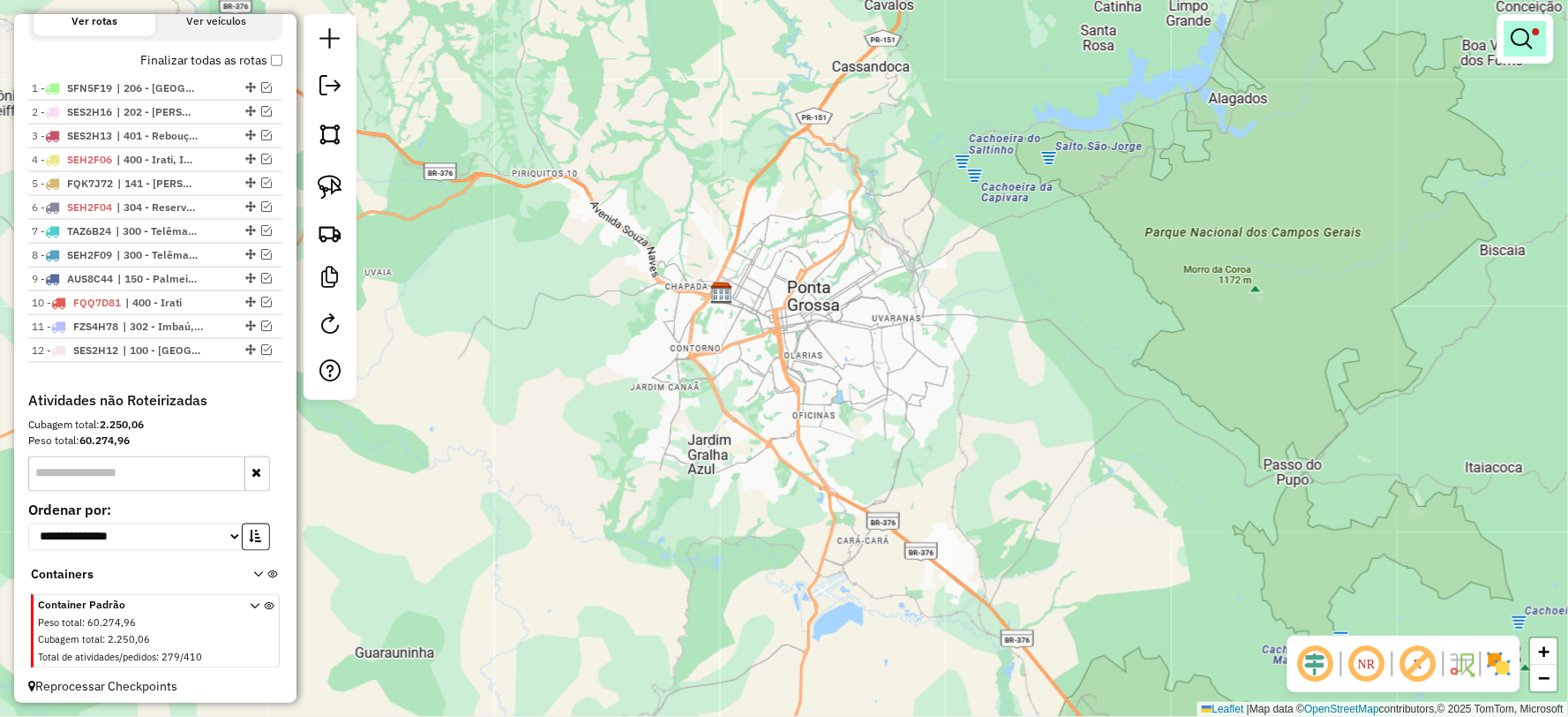
click at [1540, 40] on link at bounding box center [1525, 39] width 42 height 35
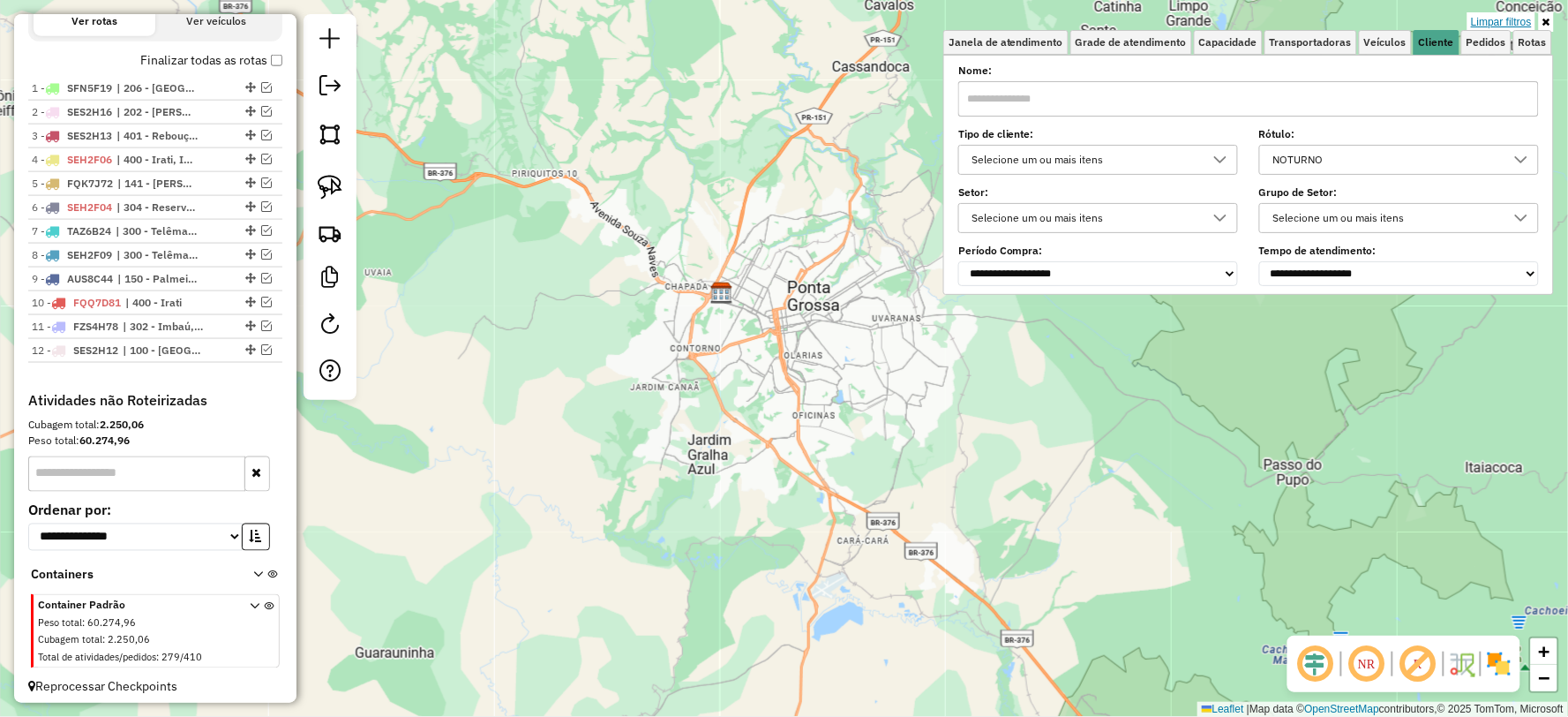
click at [1507, 23] on link "Limpar filtros" at bounding box center [1501, 22] width 68 height 20
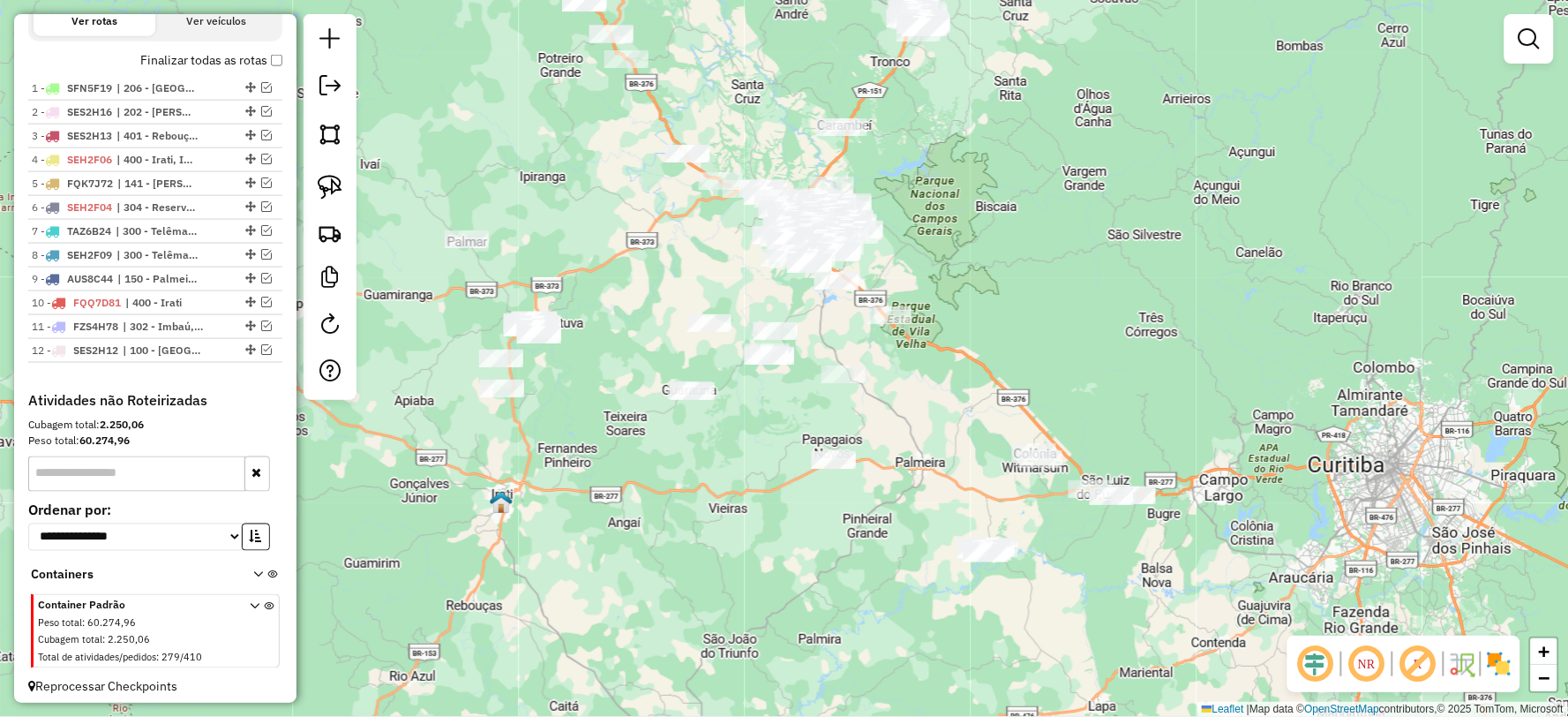
drag, startPoint x: 904, startPoint y: 548, endPoint x: 830, endPoint y: 450, distance: 122.8
click at [830, 450] on div "Janela de atendimento Grade de atendimento Capacidade Transportadoras Veículos …" at bounding box center [784, 358] width 1568 height 717
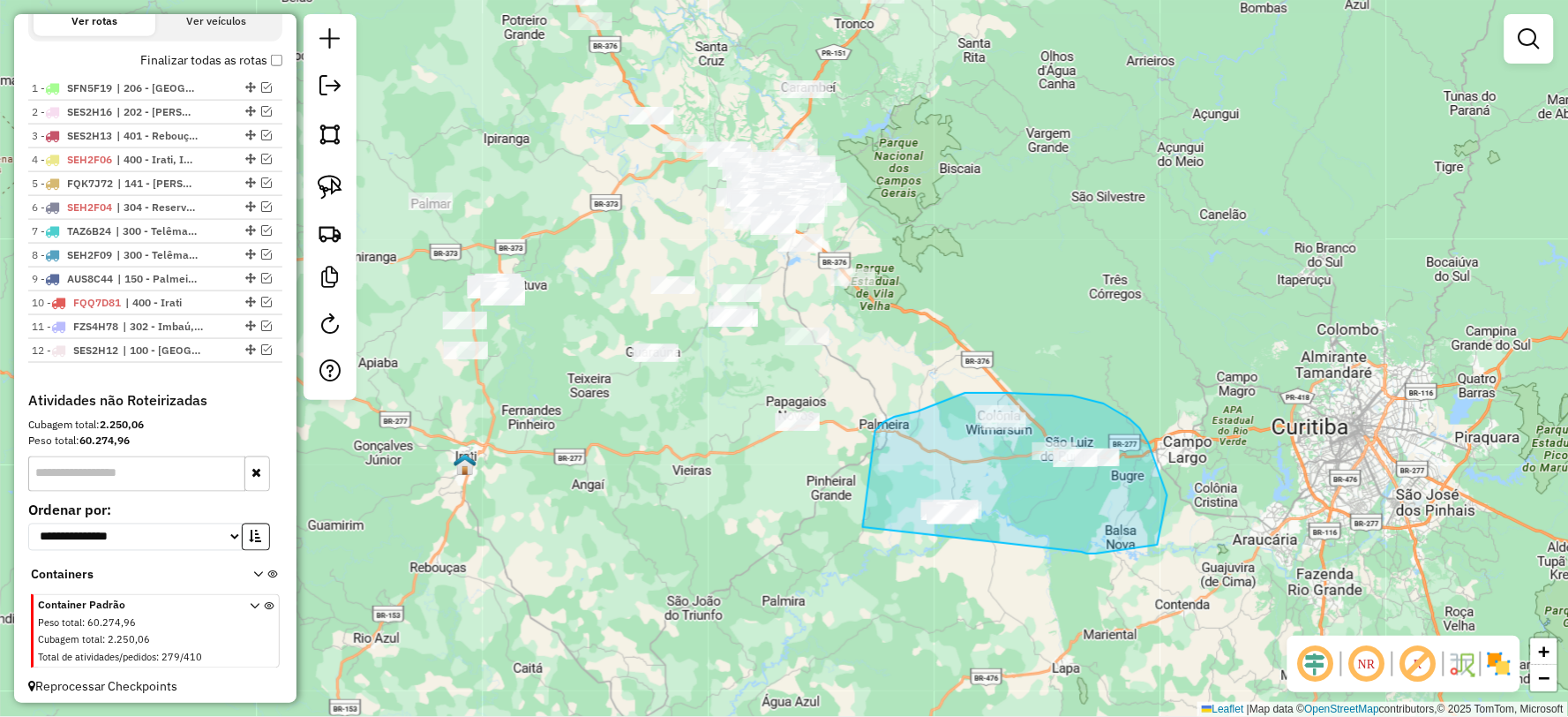
drag, startPoint x: 1158, startPoint y: 544, endPoint x: 875, endPoint y: 646, distance: 300.8
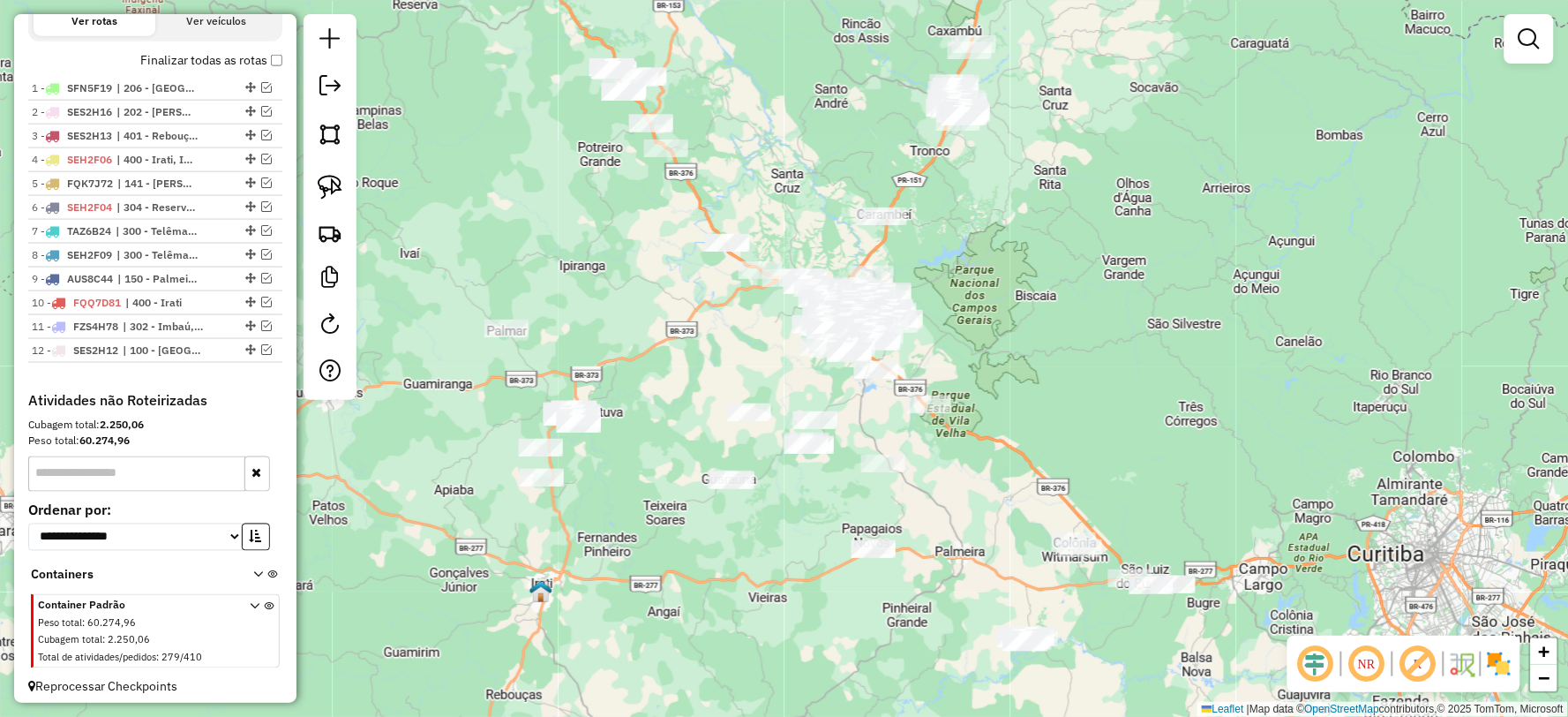
click at [728, 521] on div "Janela de atendimento Grade de atendimento Capacidade Transportadoras Veículos …" at bounding box center [784, 358] width 1568 height 717
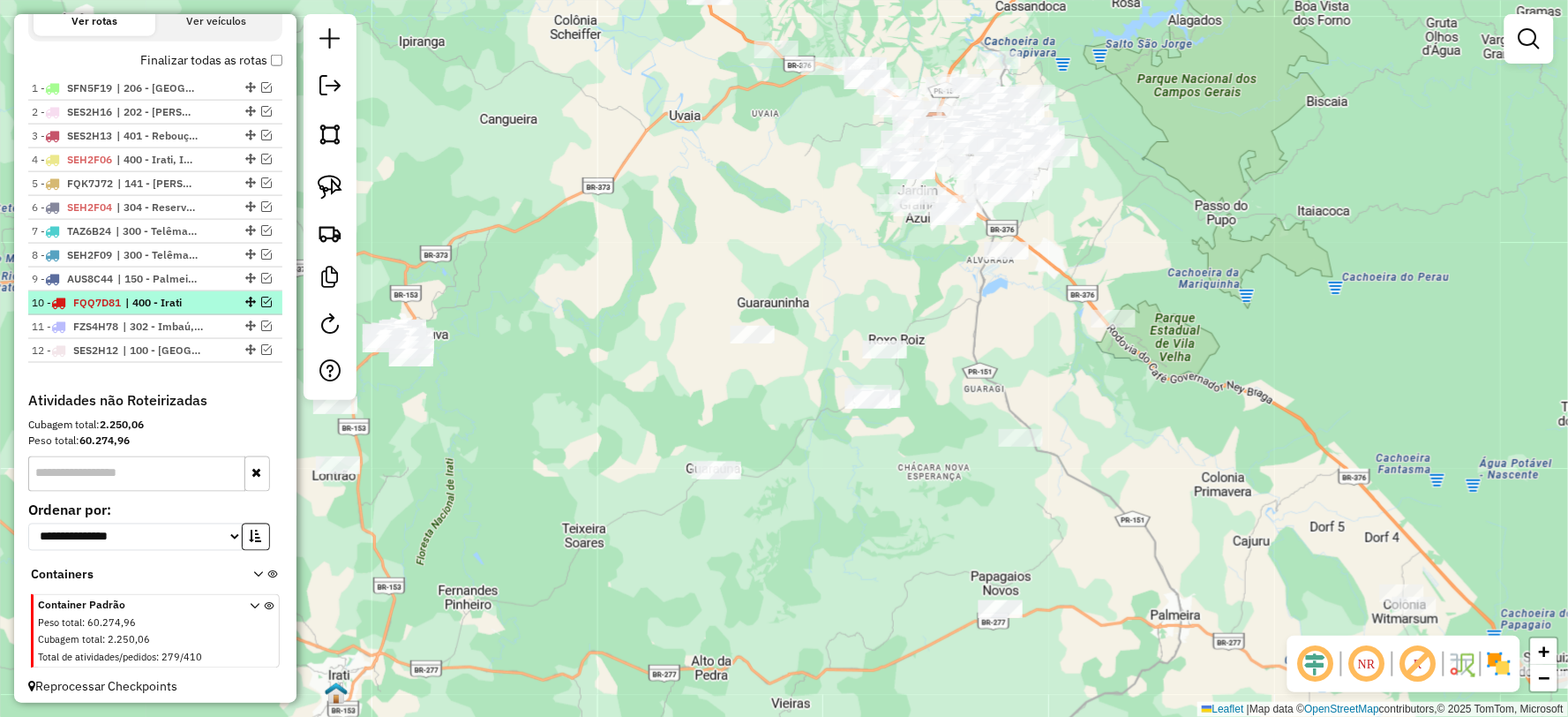
click at [261, 308] on em at bounding box center [266, 302] width 11 height 11
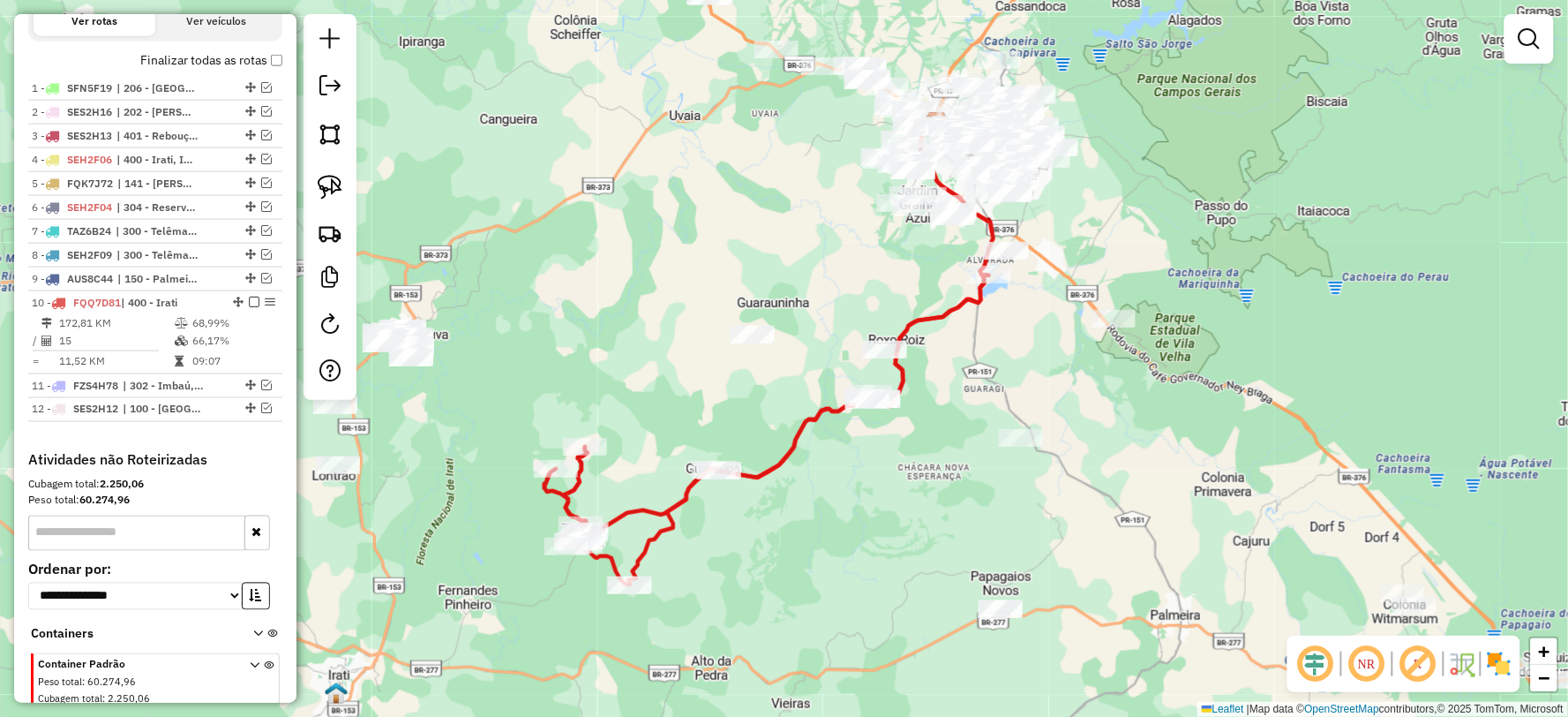
select select "**********"
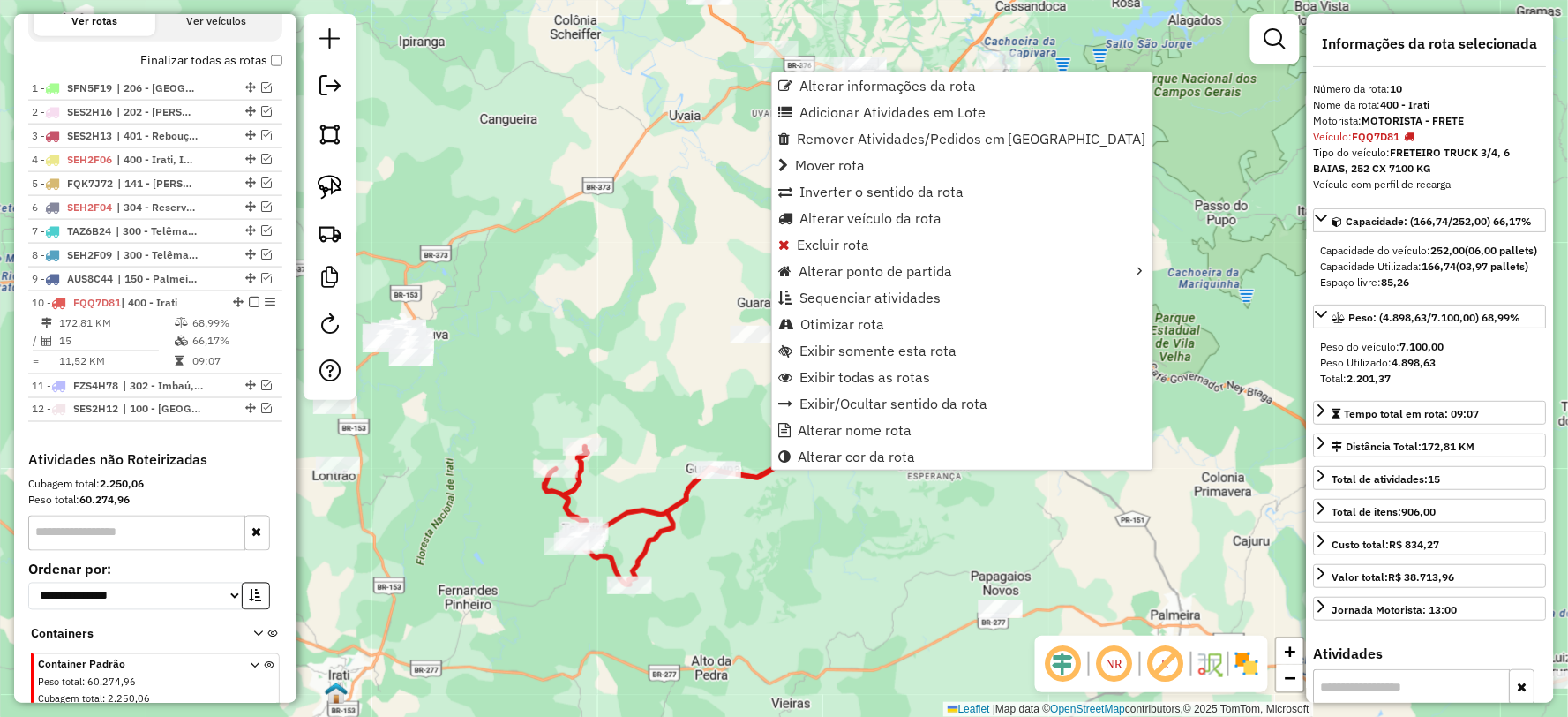
scroll to position [703, 0]
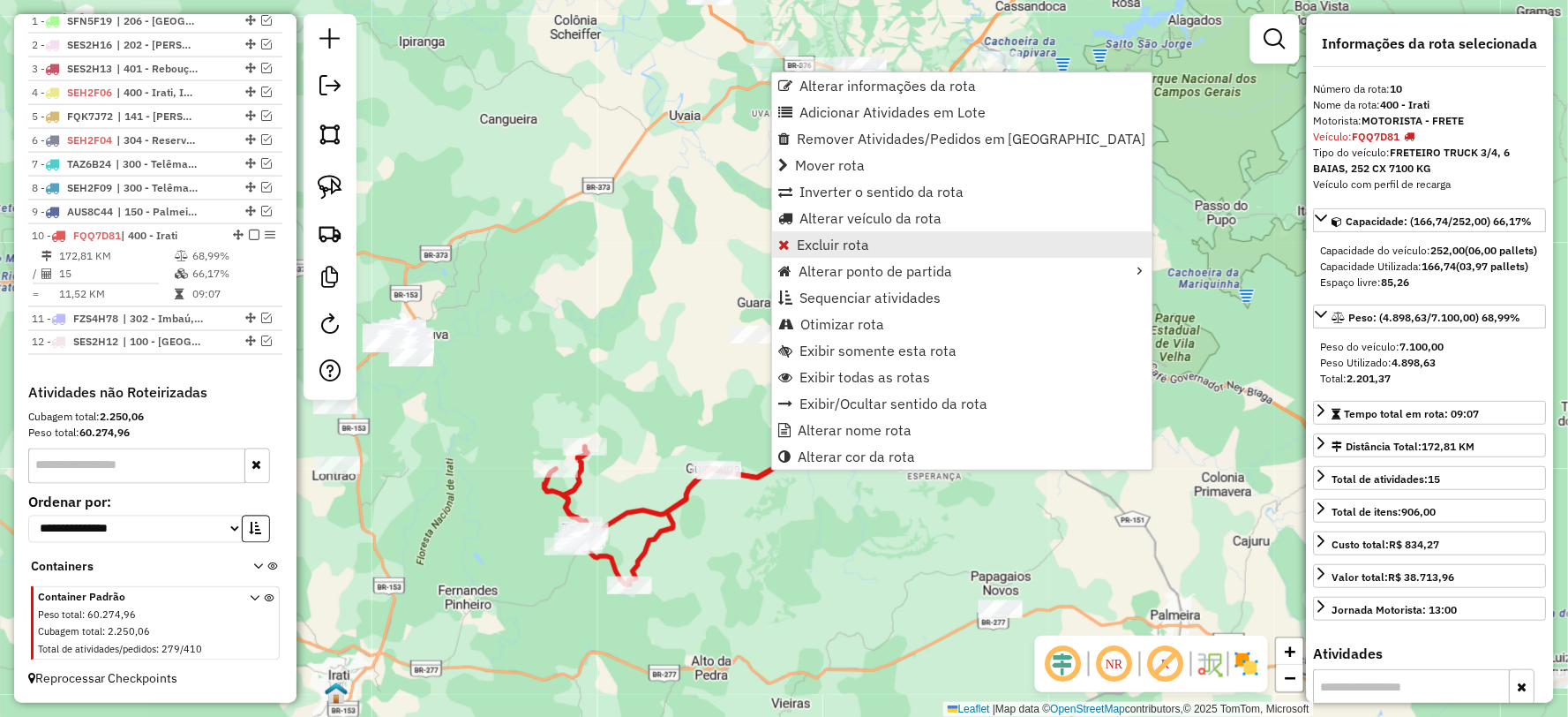
click at [826, 241] on span "Excluir rota" at bounding box center [833, 245] width 72 height 14
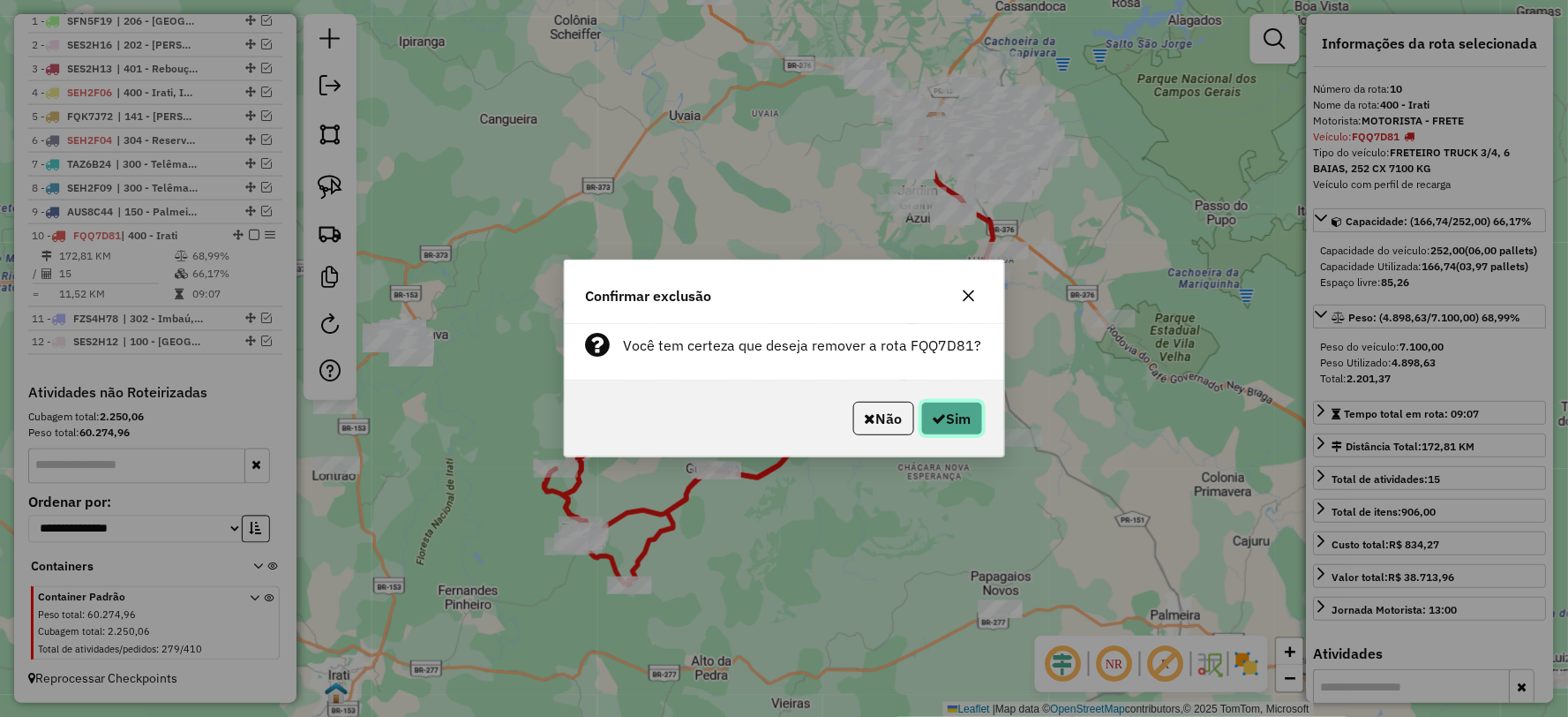
click at [949, 409] on button "Sim" at bounding box center [952, 418] width 62 height 33
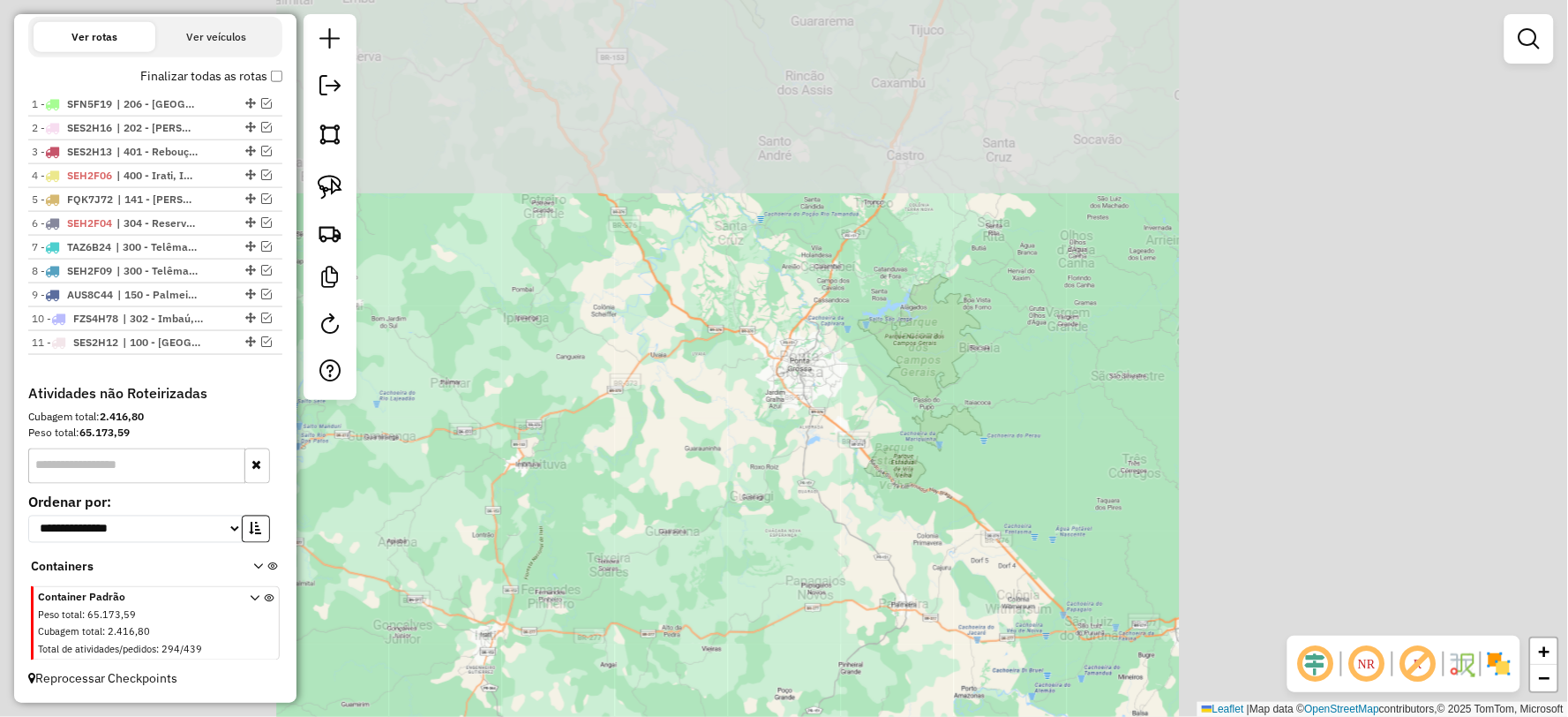
scroll to position [621, 0]
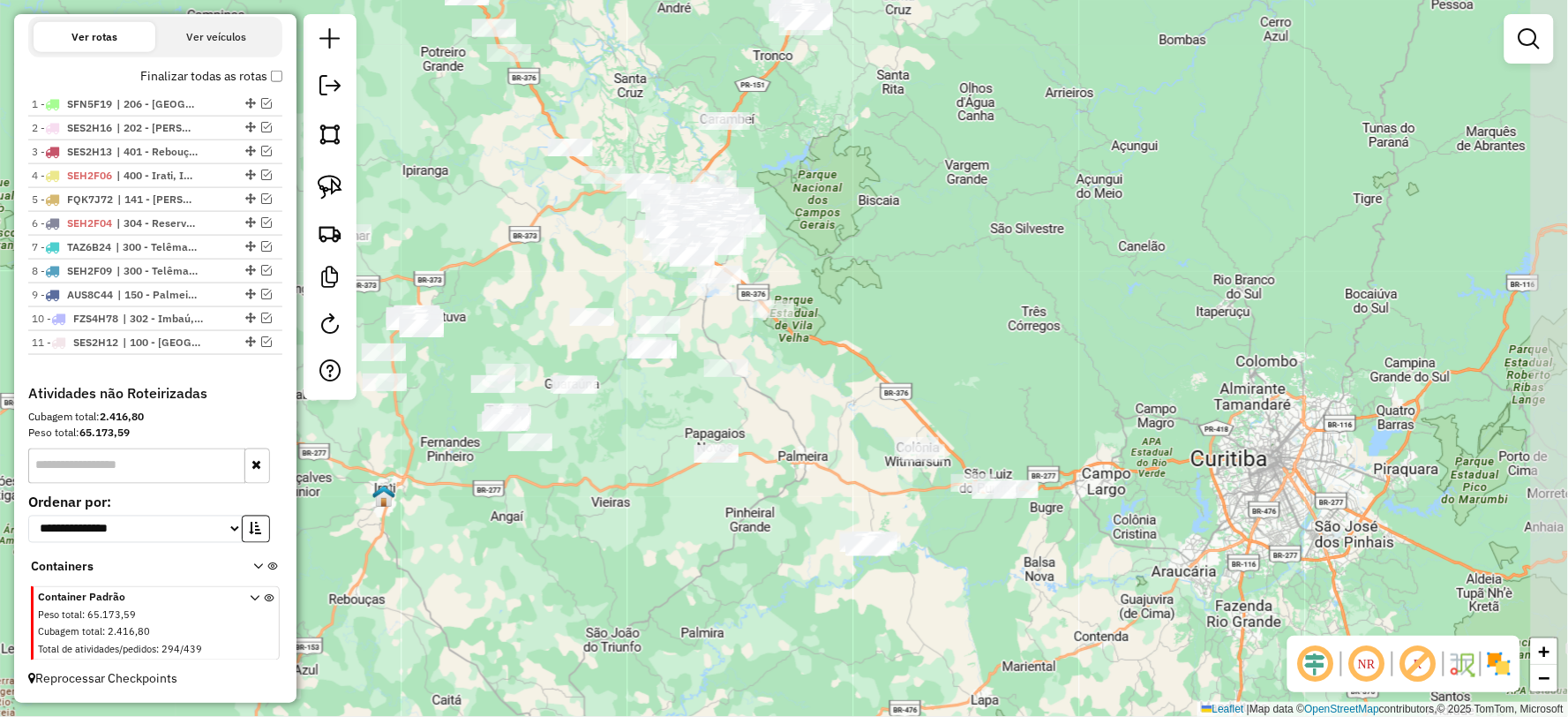
drag, startPoint x: 1001, startPoint y: 544, endPoint x: 897, endPoint y: 396, distance: 180.9
click at [906, 393] on div "Janela de atendimento Grade de atendimento Capacidade Transportadoras Veículos …" at bounding box center [784, 358] width 1568 height 717
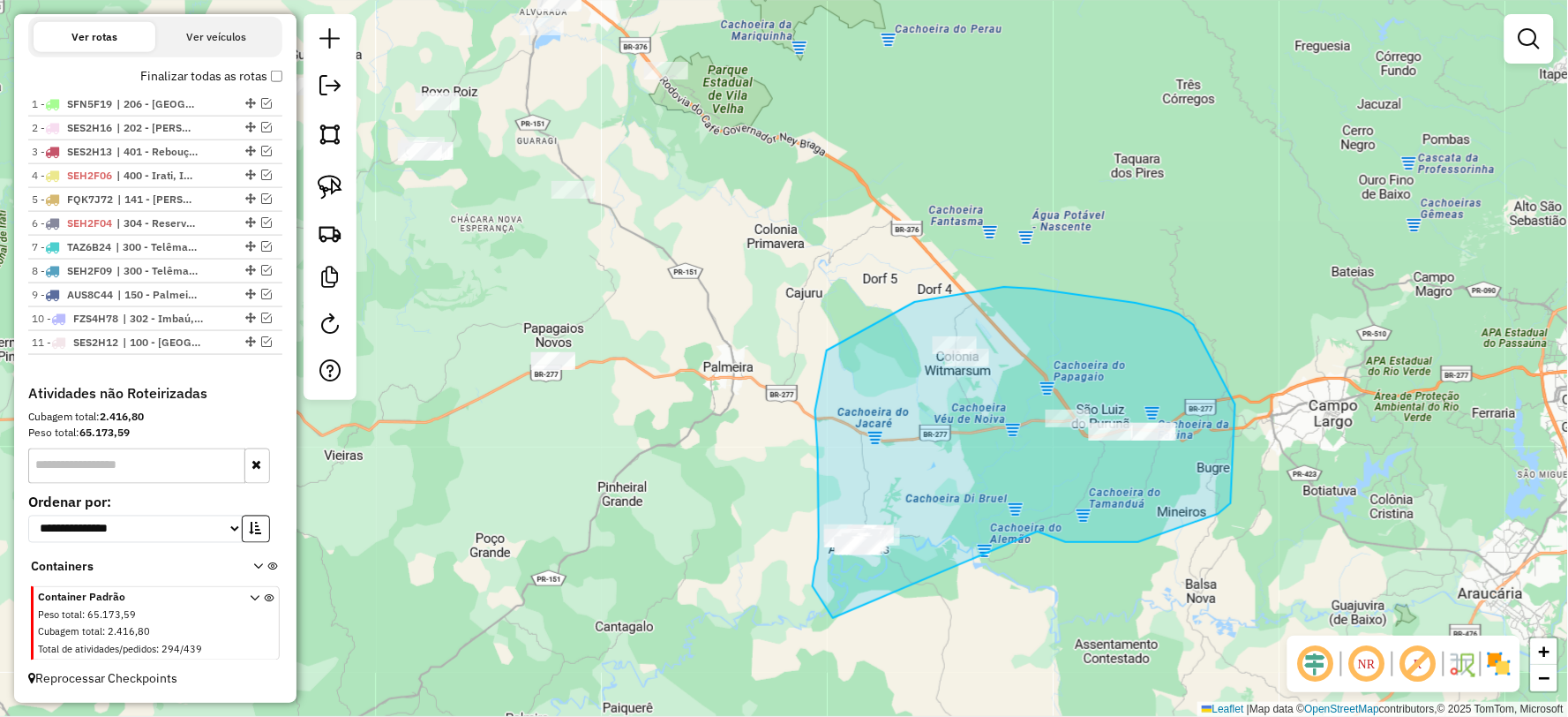
drag, startPoint x: 1038, startPoint y: 533, endPoint x: 842, endPoint y: 622, distance: 215.3
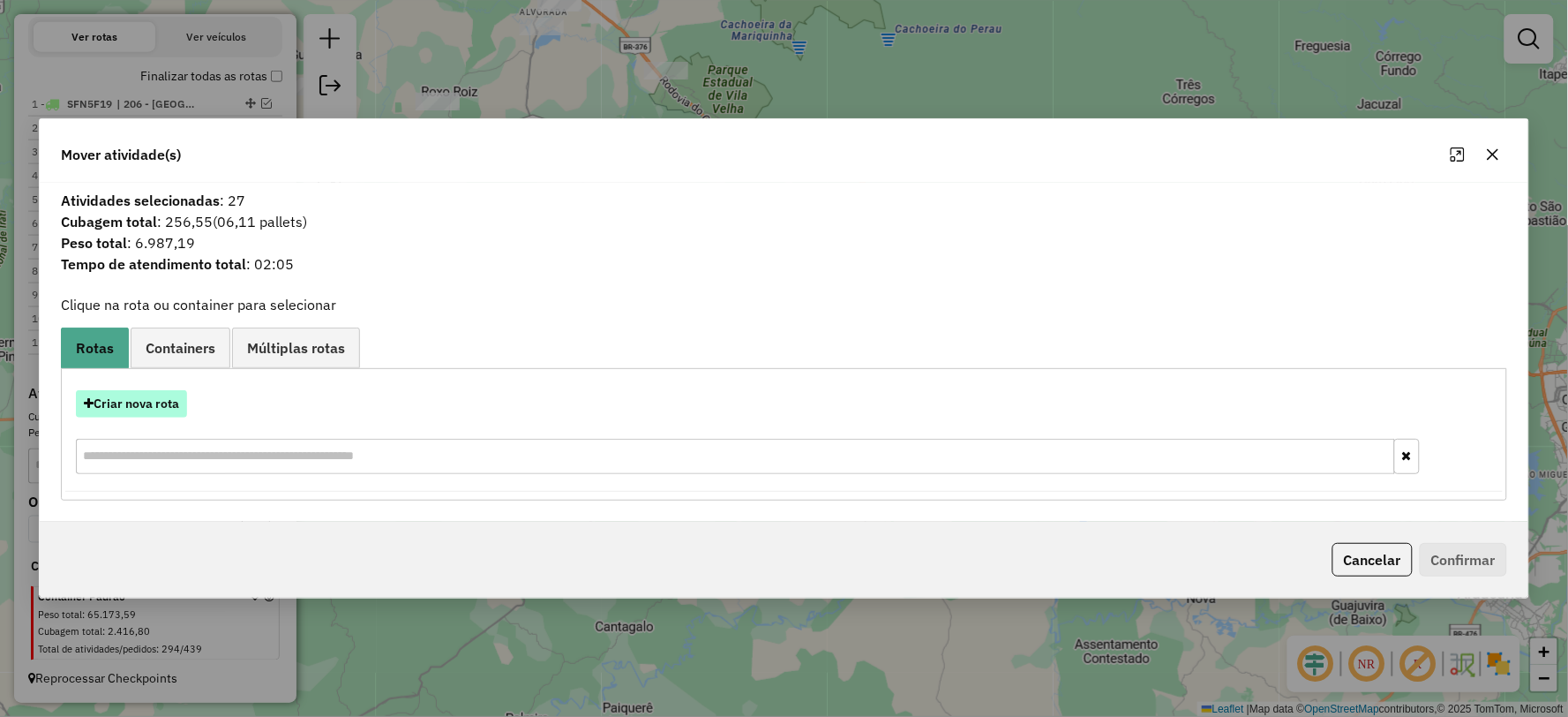
click at [152, 395] on button "Criar nova rota" at bounding box center [131, 404] width 111 height 27
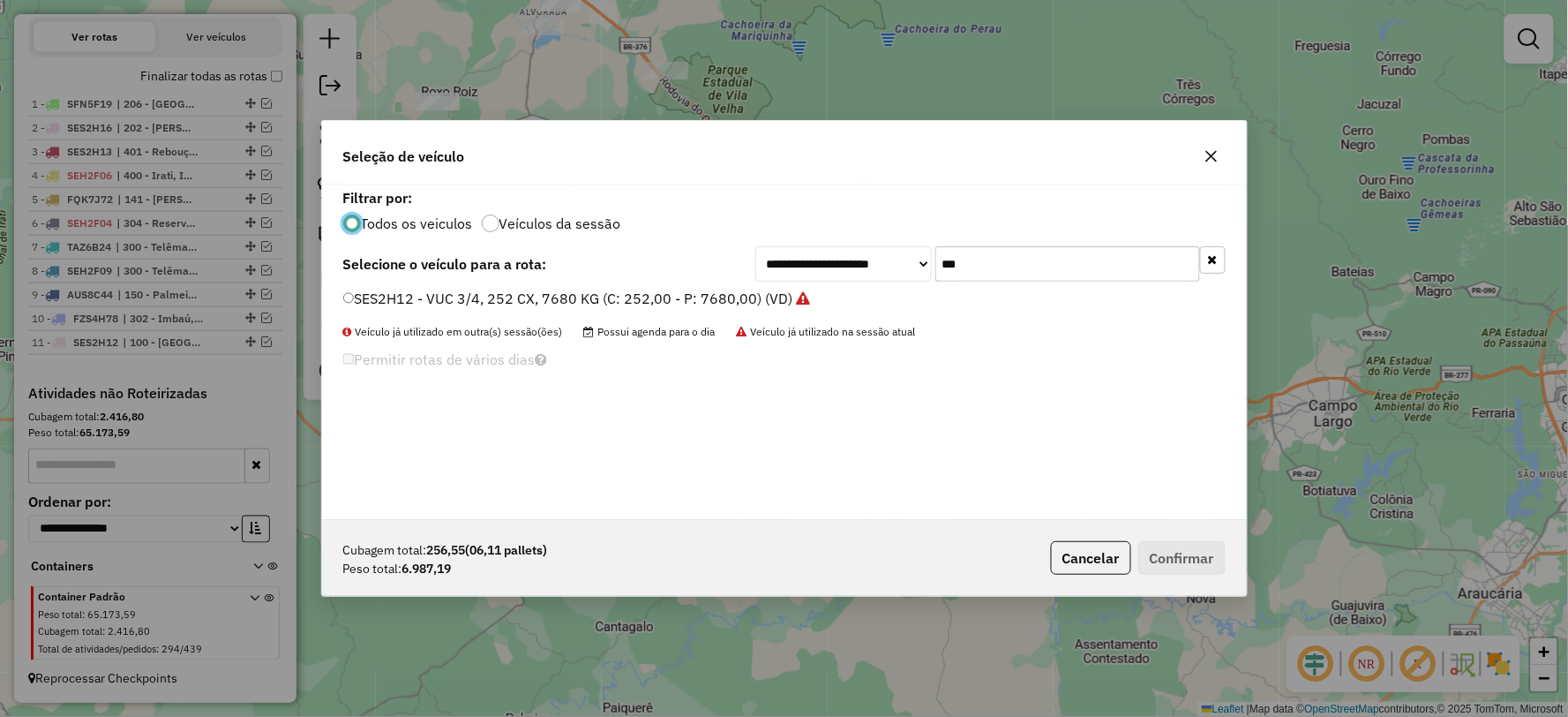
scroll to position [10, 4]
click at [819, 277] on div "**********" at bounding box center [990, 264] width 470 height 35
type input "***"
click at [385, 301] on label "FQQ7D81 - FRETEIRO TRUCK 3/4, 6 BAIAS, 252 CX 7100 KG (C: 252,00 - P: 7100,00) …" at bounding box center [640, 299] width 593 height 22
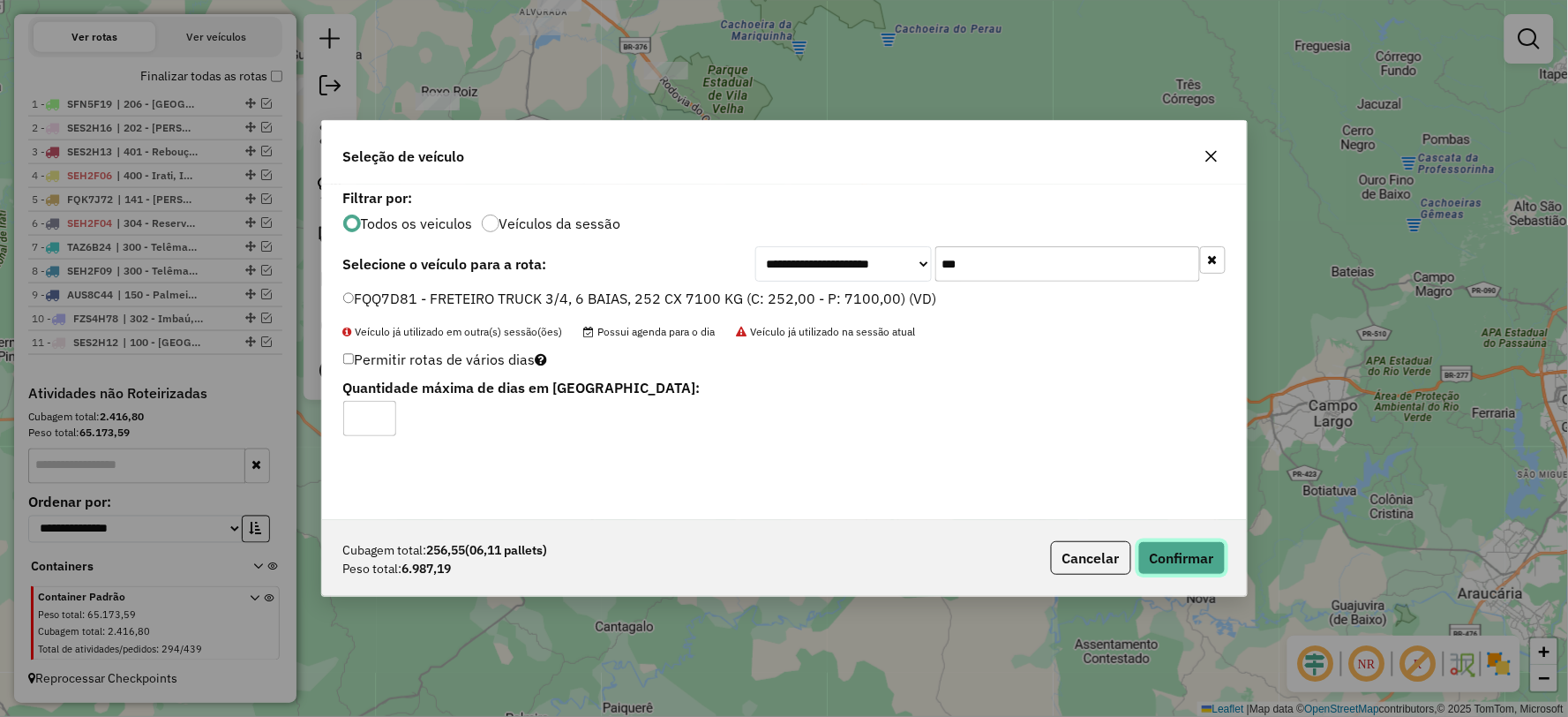
click at [1180, 544] on button "Confirmar" at bounding box center [1181, 558] width 87 height 33
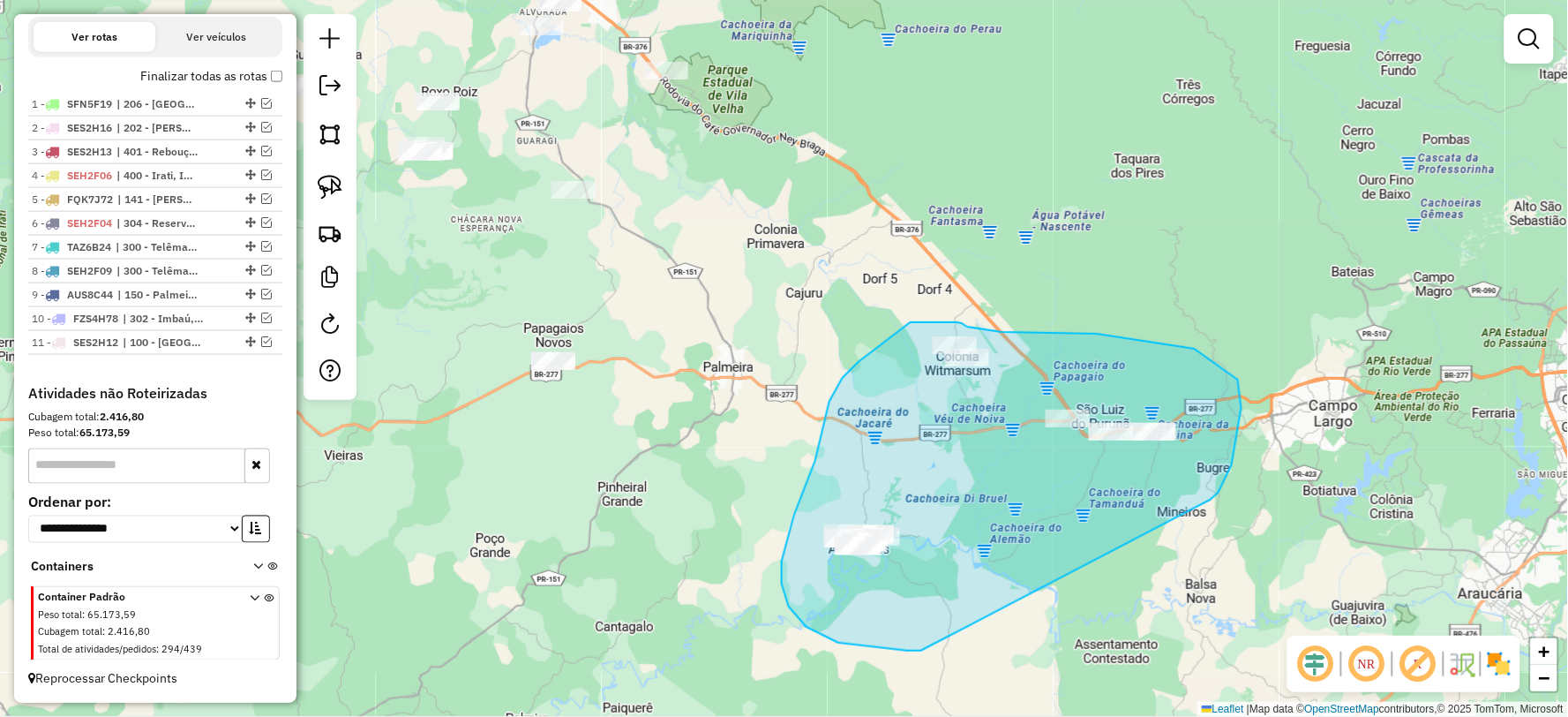
drag, startPoint x: 1218, startPoint y: 493, endPoint x: 924, endPoint y: 649, distance: 332.8
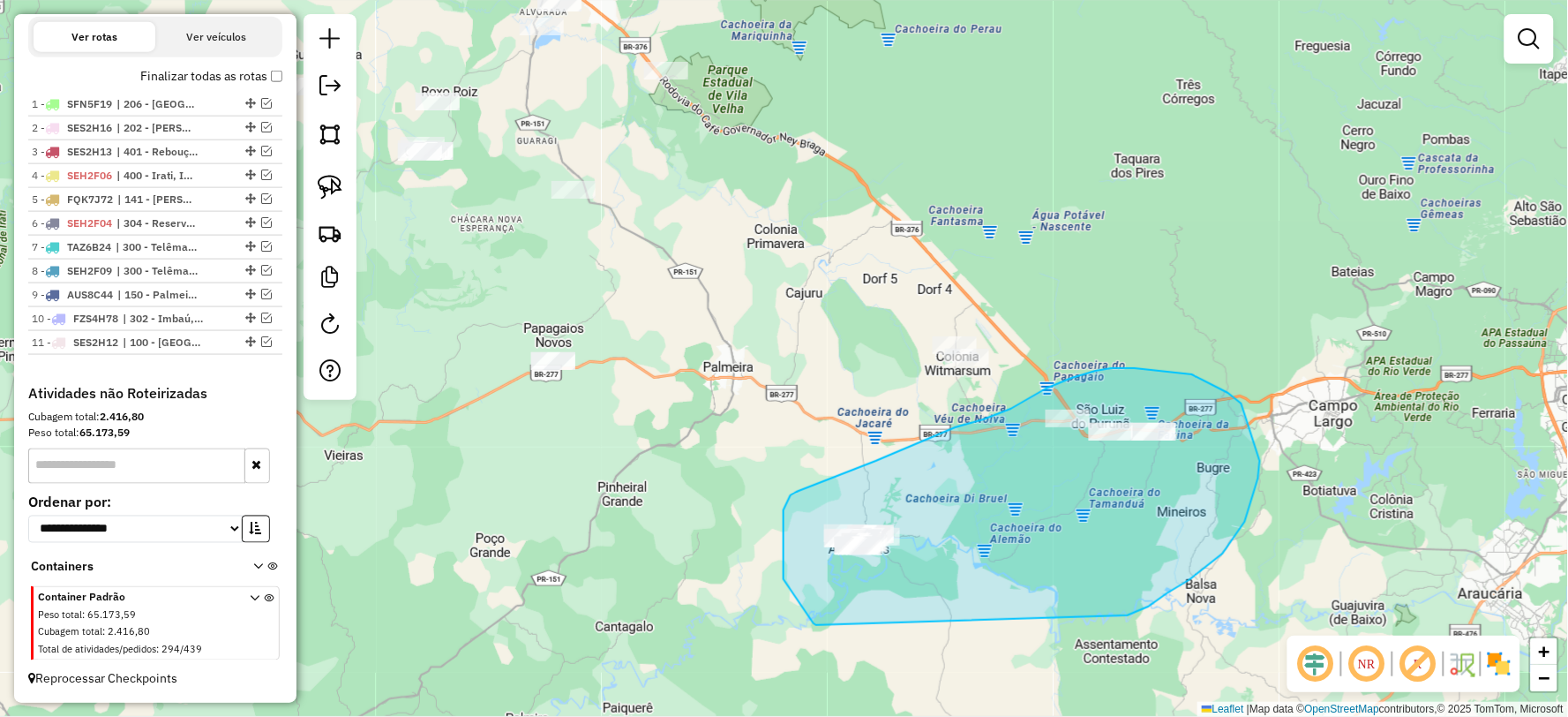
drag, startPoint x: 1223, startPoint y: 553, endPoint x: 819, endPoint y: 625, distance: 410.4
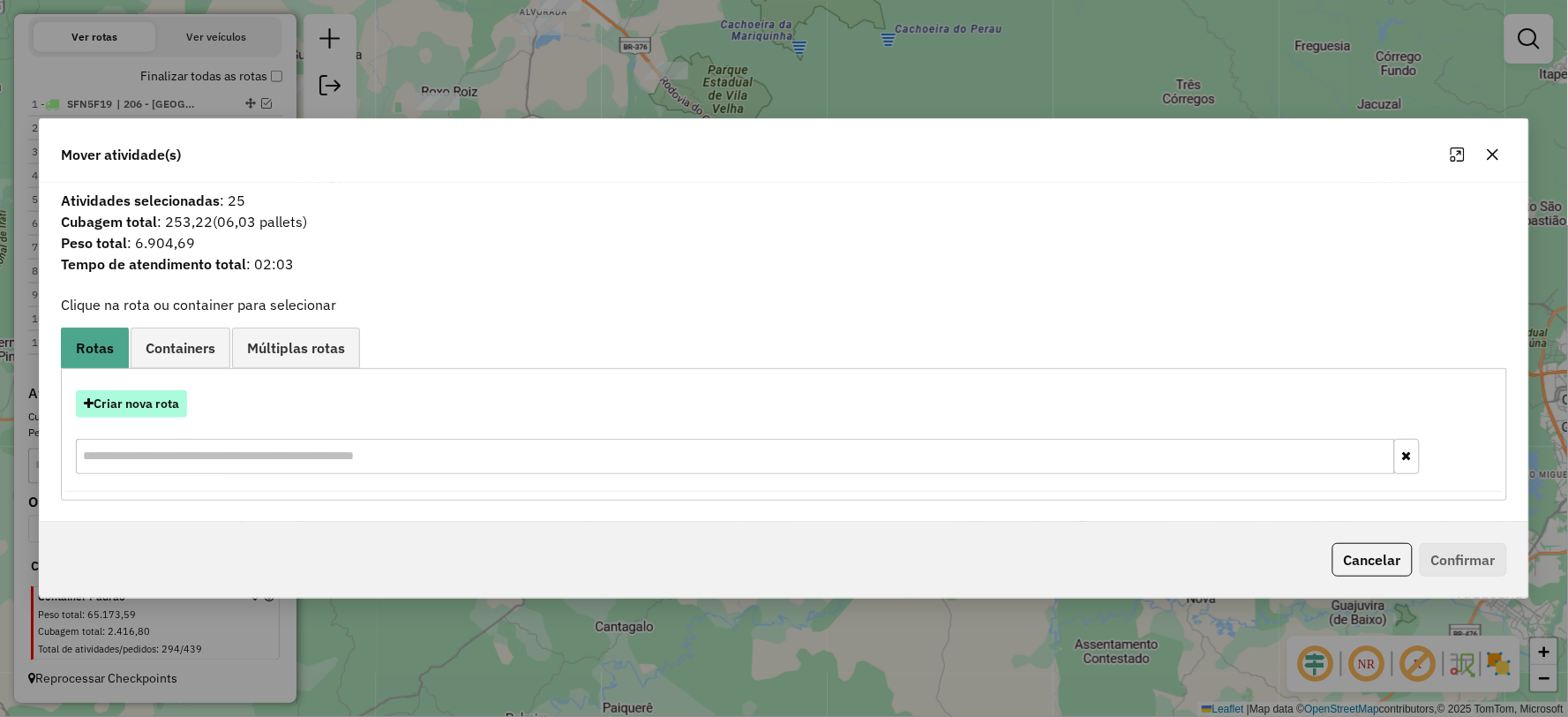
click at [154, 409] on button "Criar nova rota" at bounding box center [131, 404] width 111 height 27
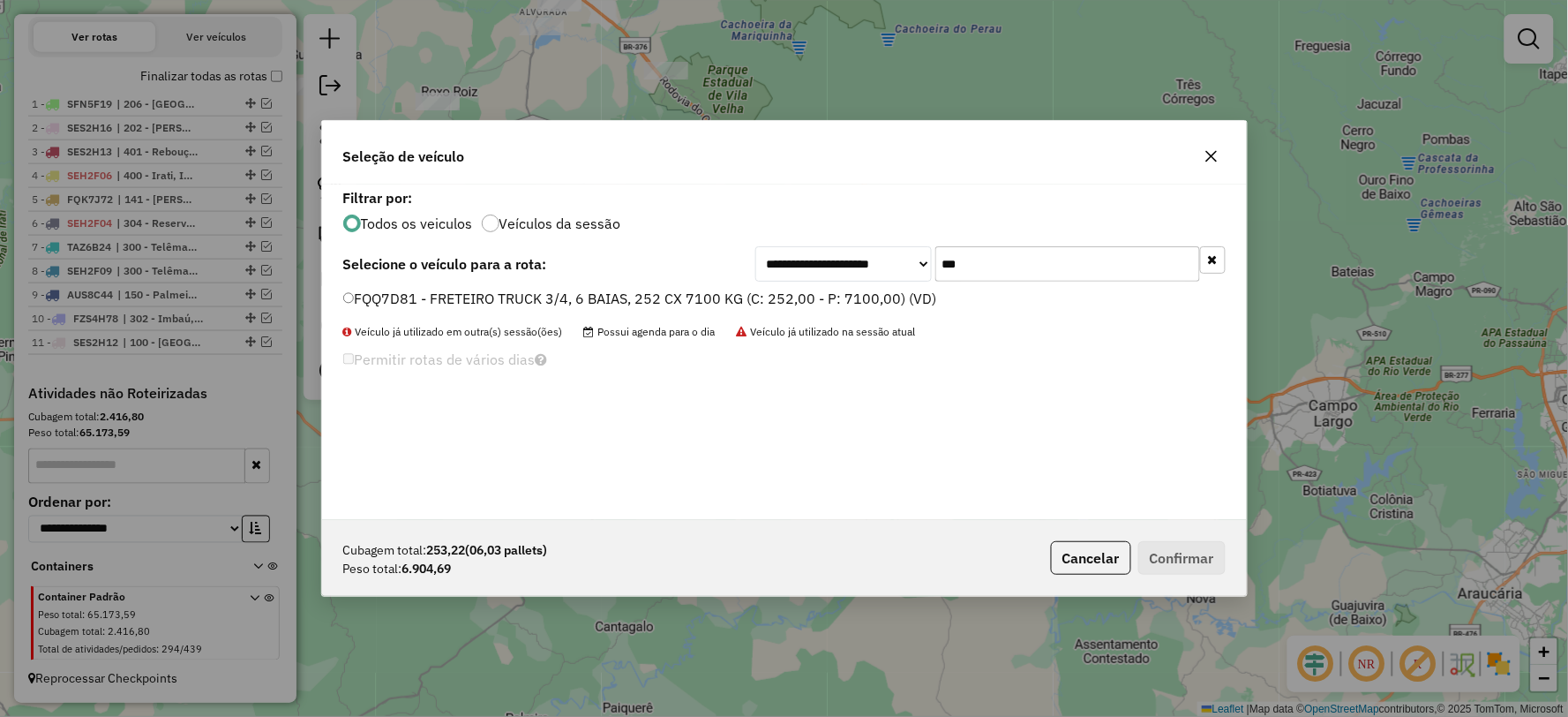
click at [409, 298] on label "FQQ7D81 - FRETEIRO TRUCK 3/4, 6 BAIAS, 252 CX 7100 KG (C: 252,00 - P: 7100,00) …" at bounding box center [640, 299] width 593 height 22
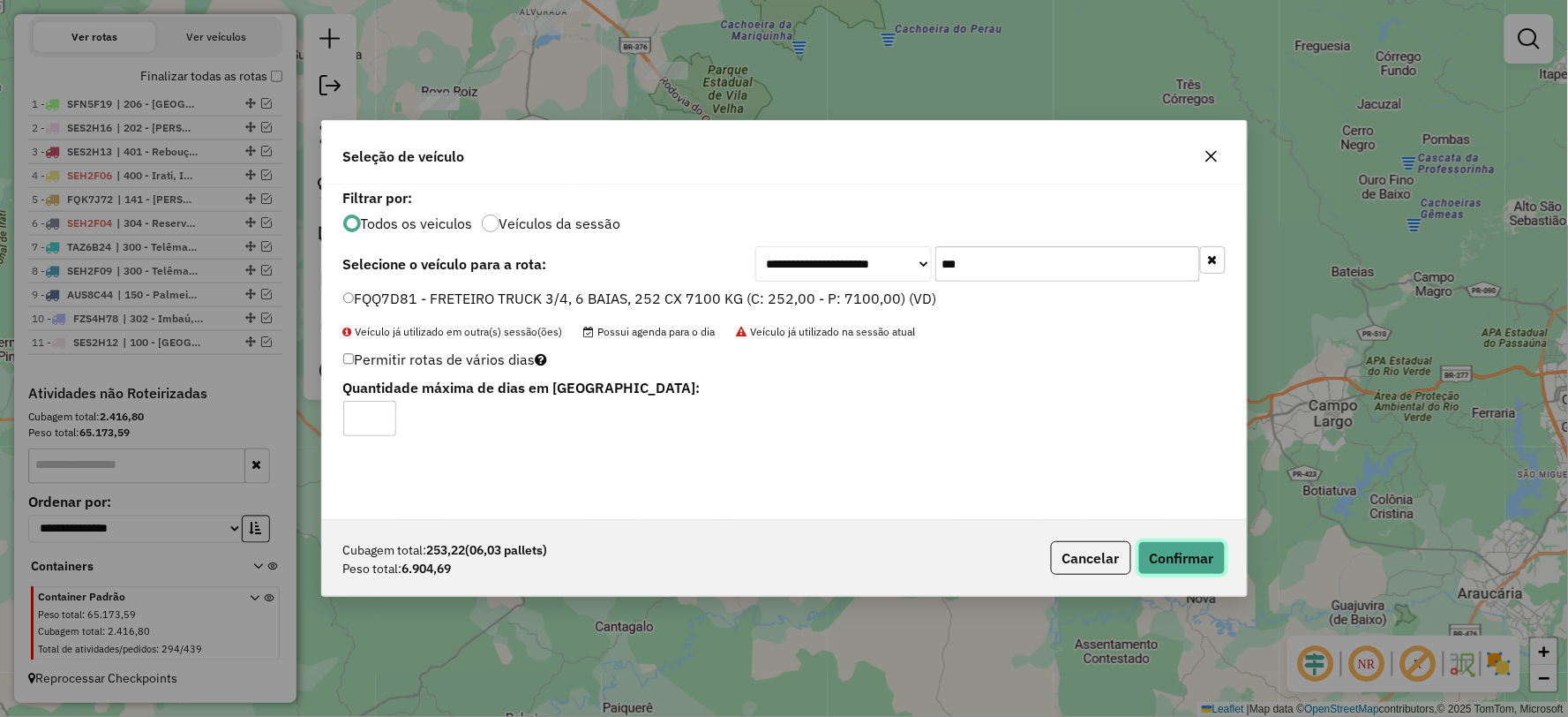
click at [1192, 557] on button "Confirmar" at bounding box center [1181, 558] width 87 height 33
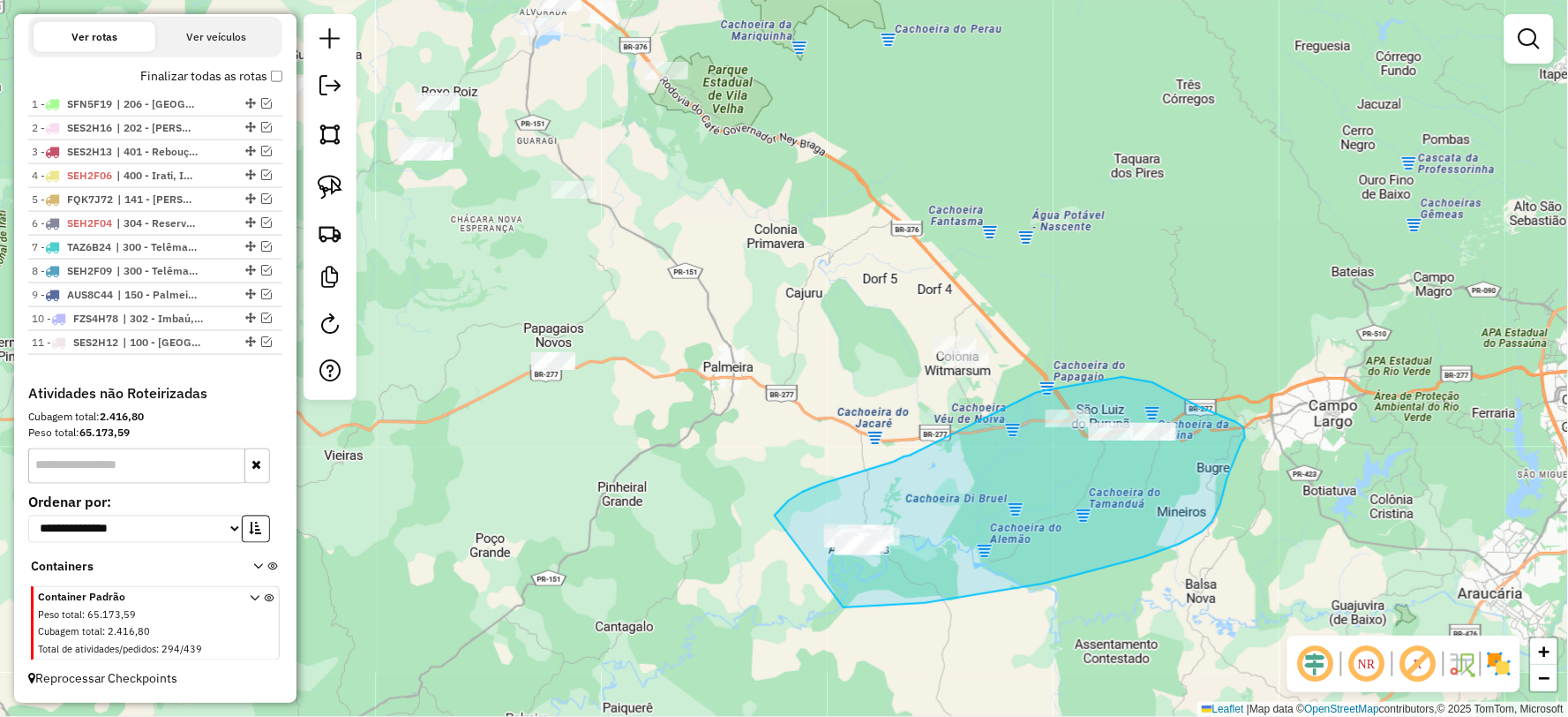
drag, startPoint x: 924, startPoint y: 603, endPoint x: 773, endPoint y: 613, distance: 151.3
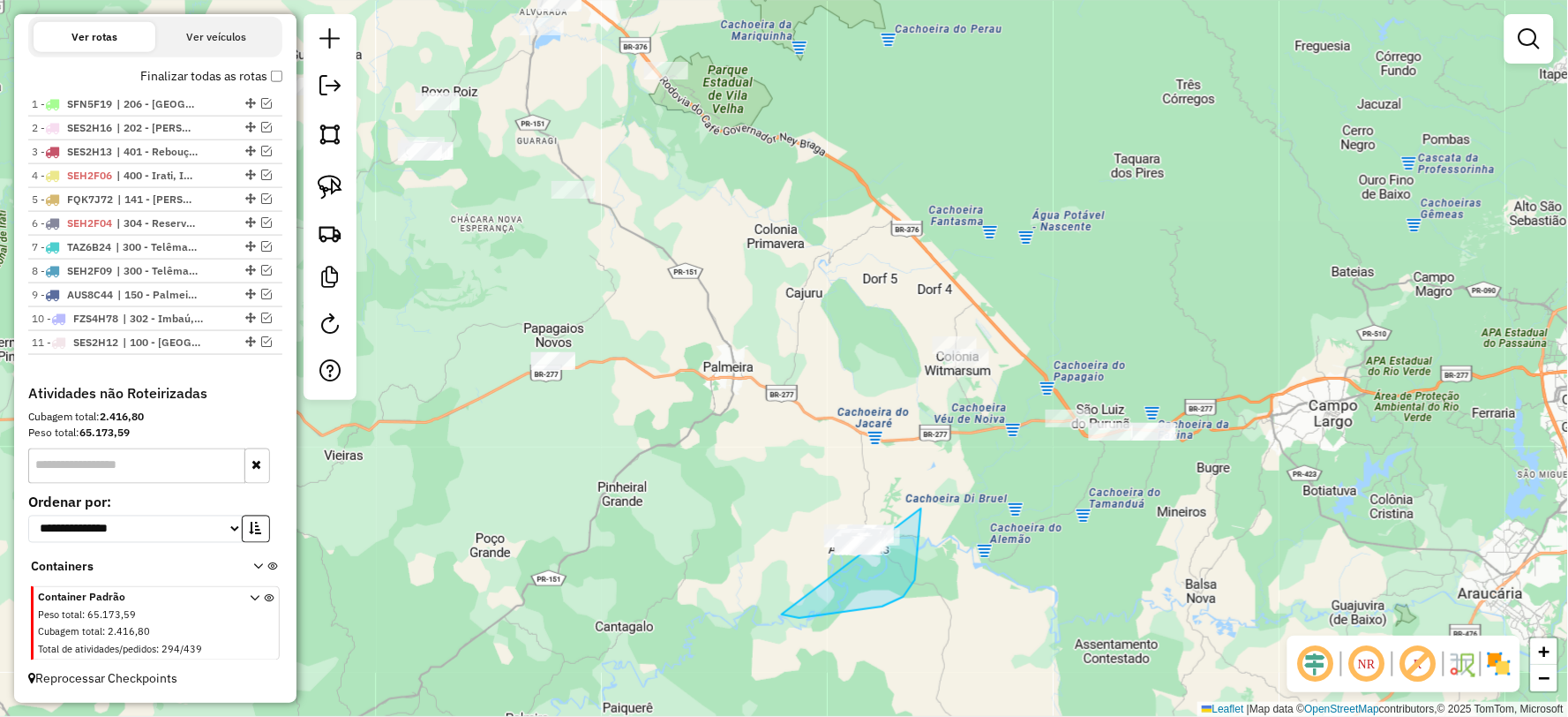
drag, startPoint x: 907, startPoint y: 592, endPoint x: 779, endPoint y: 477, distance: 172.1
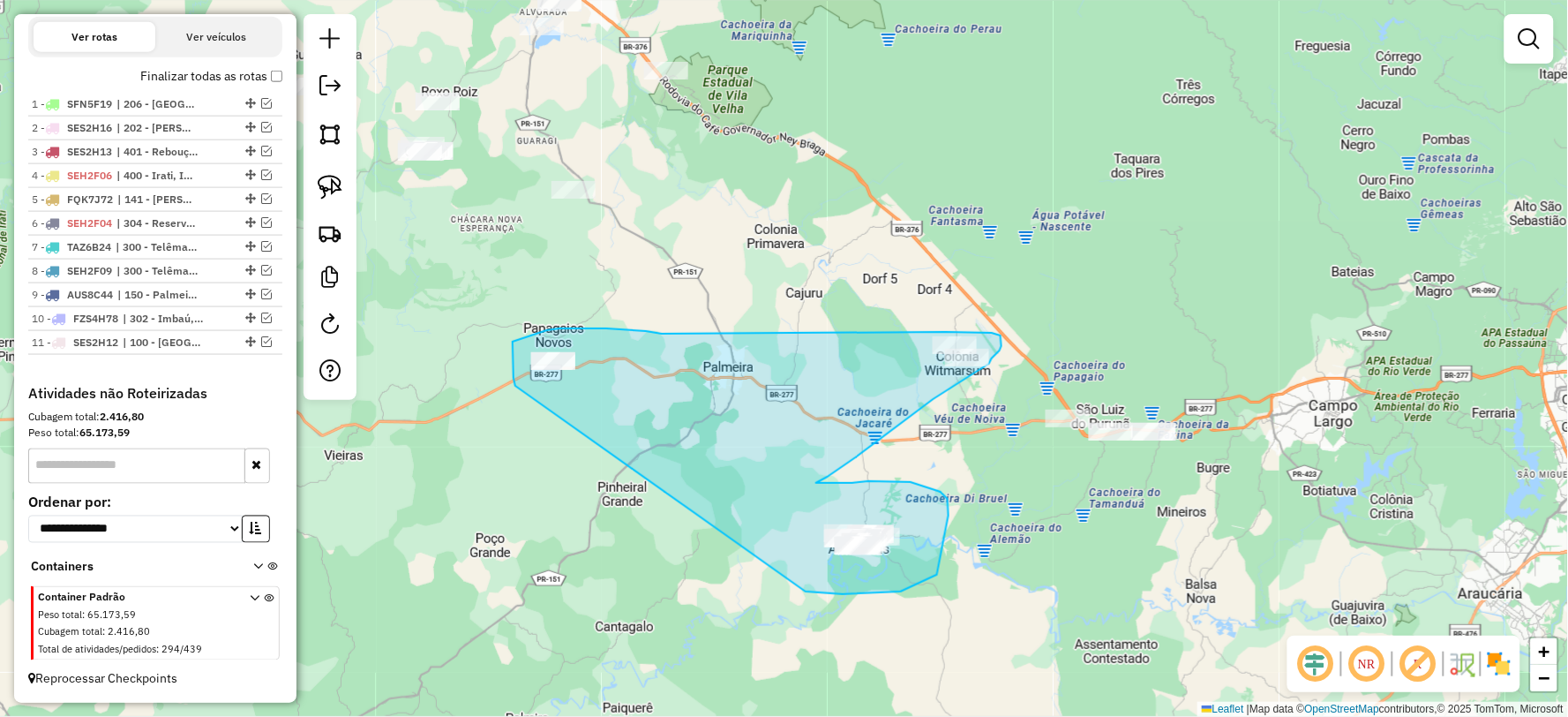
drag, startPoint x: 827, startPoint y: 592, endPoint x: 515, endPoint y: 386, distance: 373.9
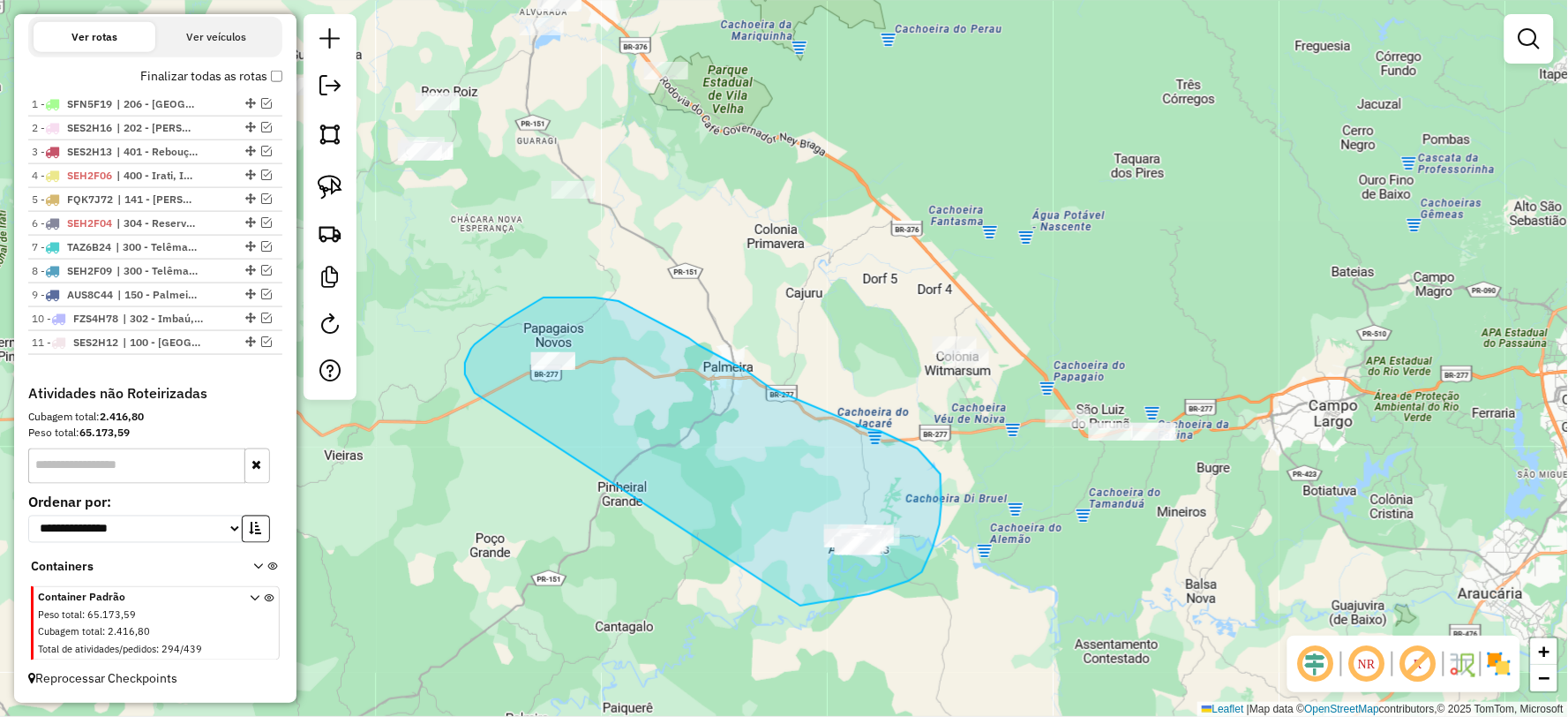
drag, startPoint x: 800, startPoint y: 605, endPoint x: 477, endPoint y: 399, distance: 383.1
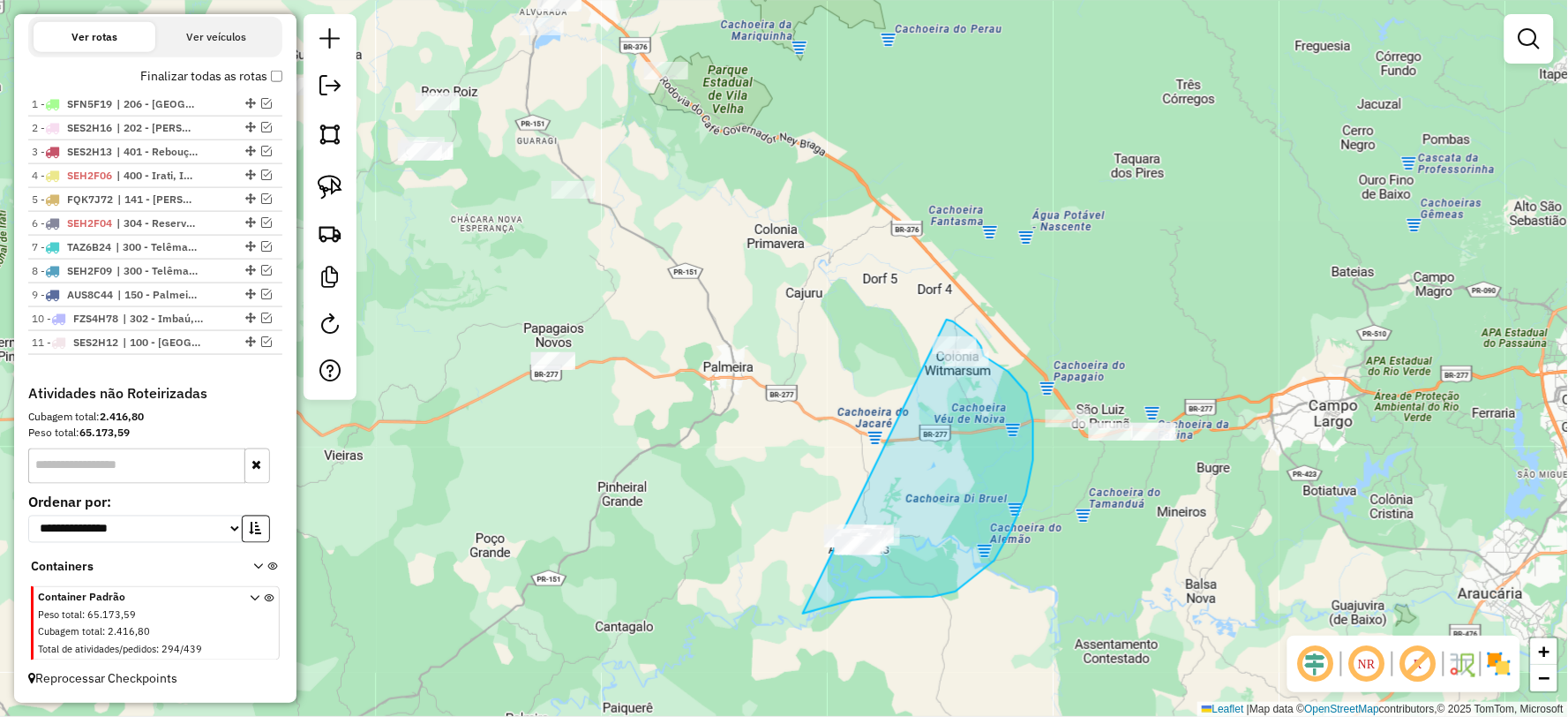
drag, startPoint x: 803, startPoint y: 614, endPoint x: 900, endPoint y: 327, distance: 302.9
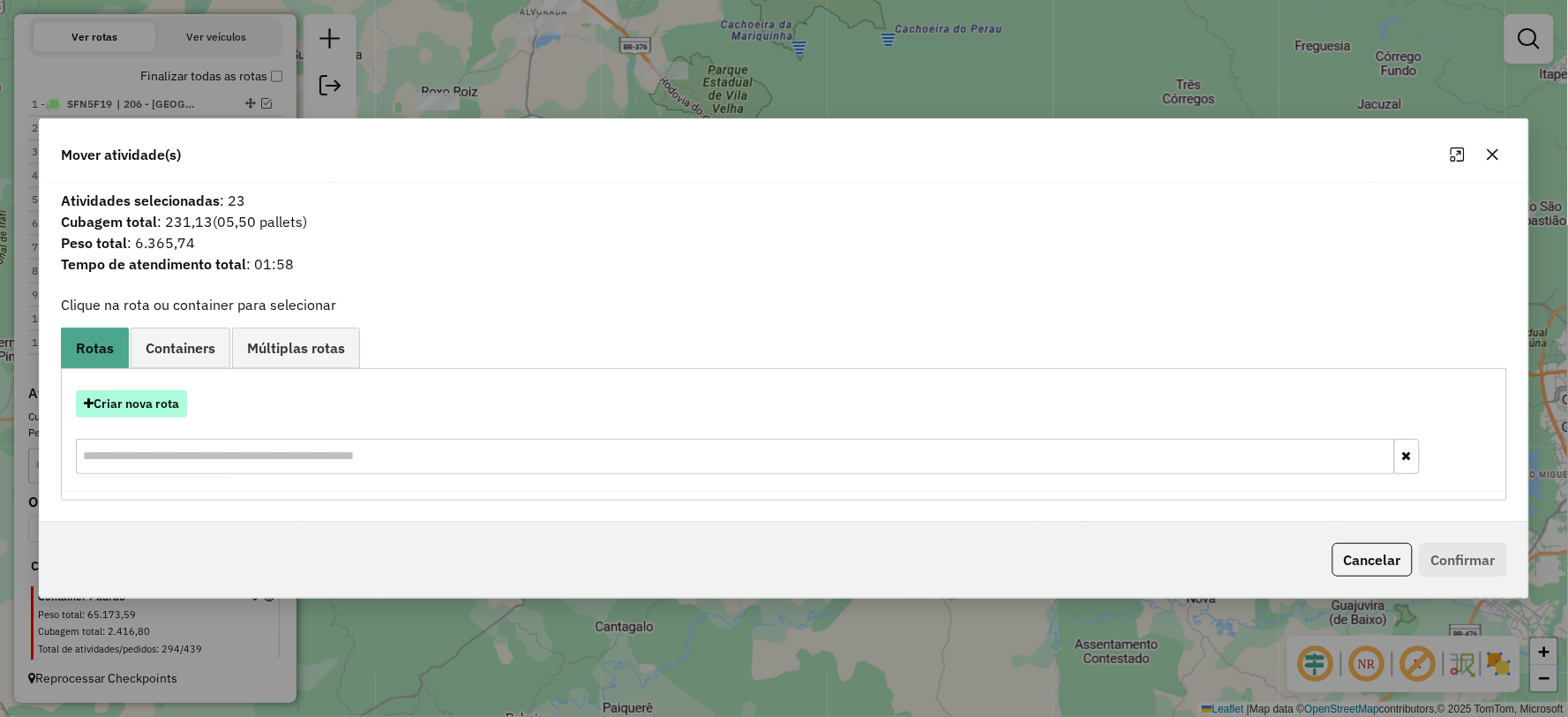
click at [141, 404] on button "Criar nova rota" at bounding box center [131, 404] width 111 height 27
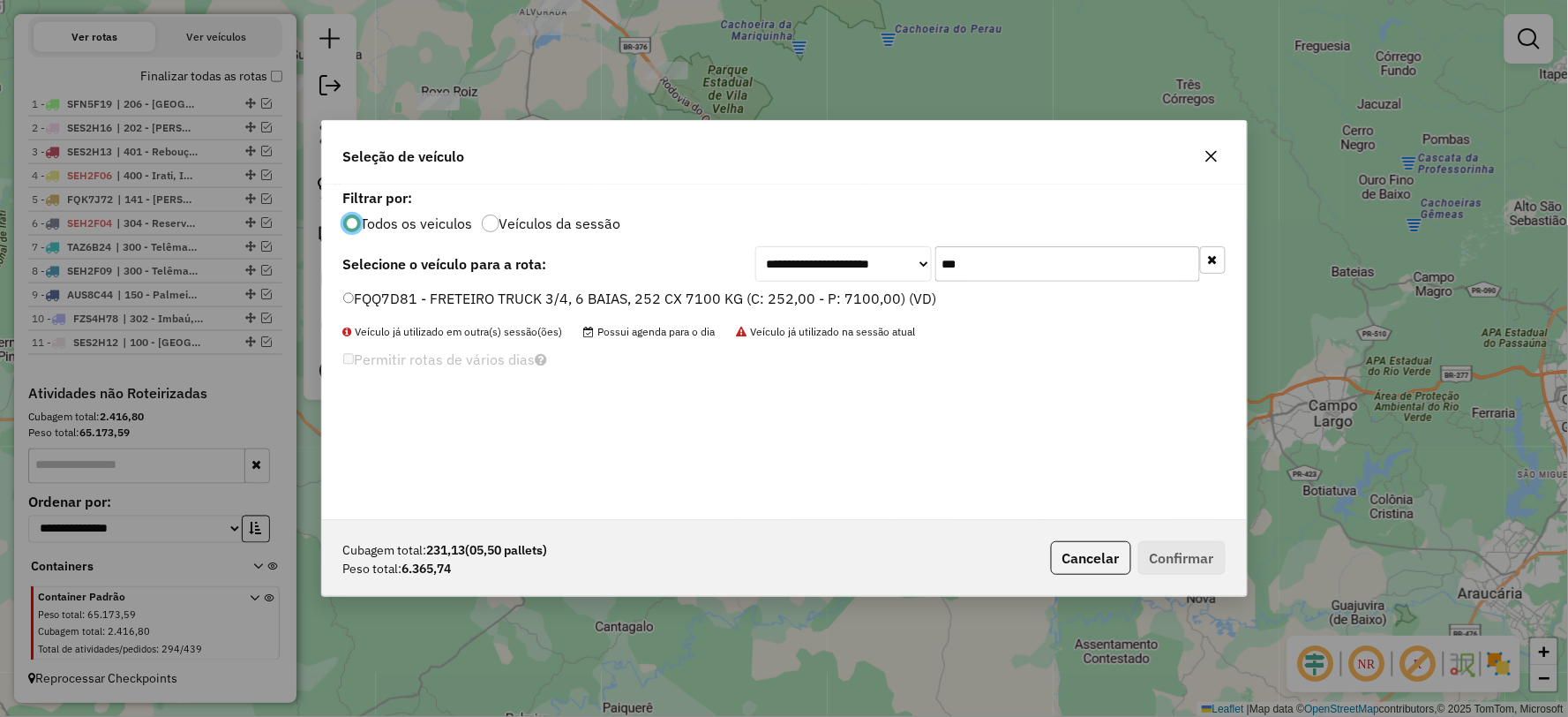
click at [371, 302] on label "FQQ7D81 - FRETEIRO TRUCK 3/4, 6 BAIAS, 252 CX 7100 KG (C: 252,00 - P: 7100,00) …" at bounding box center [640, 299] width 593 height 22
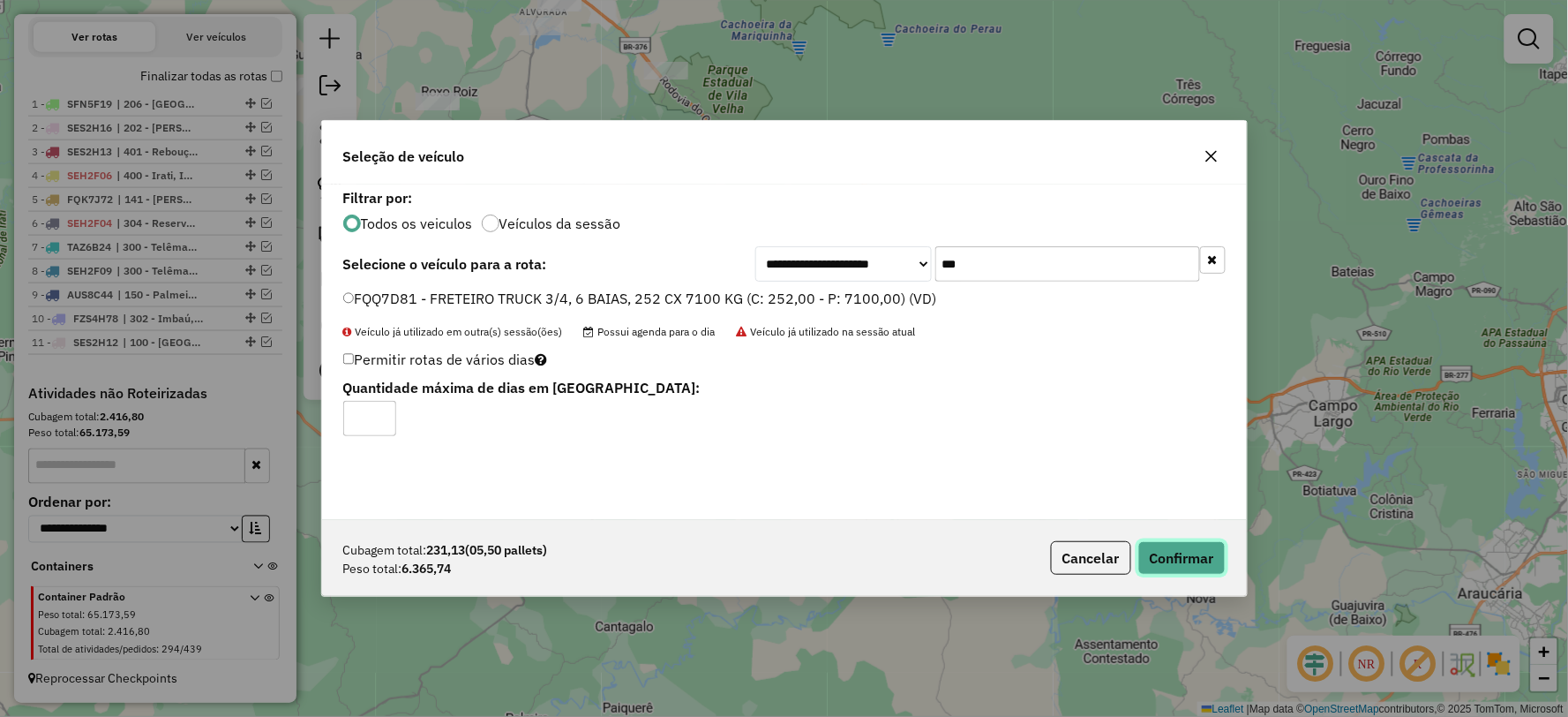
click at [1178, 549] on button "Confirmar" at bounding box center [1181, 558] width 87 height 33
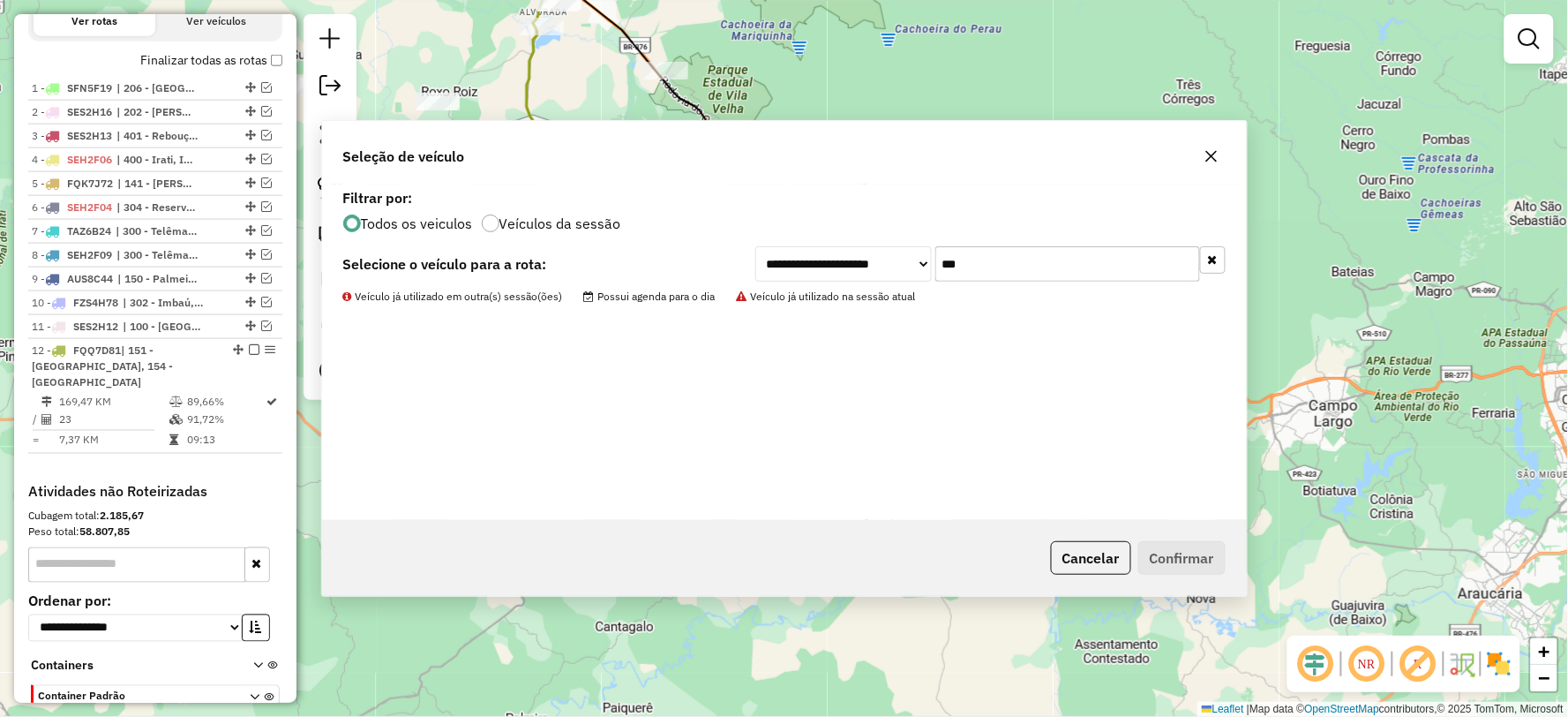
scroll to position [703, 0]
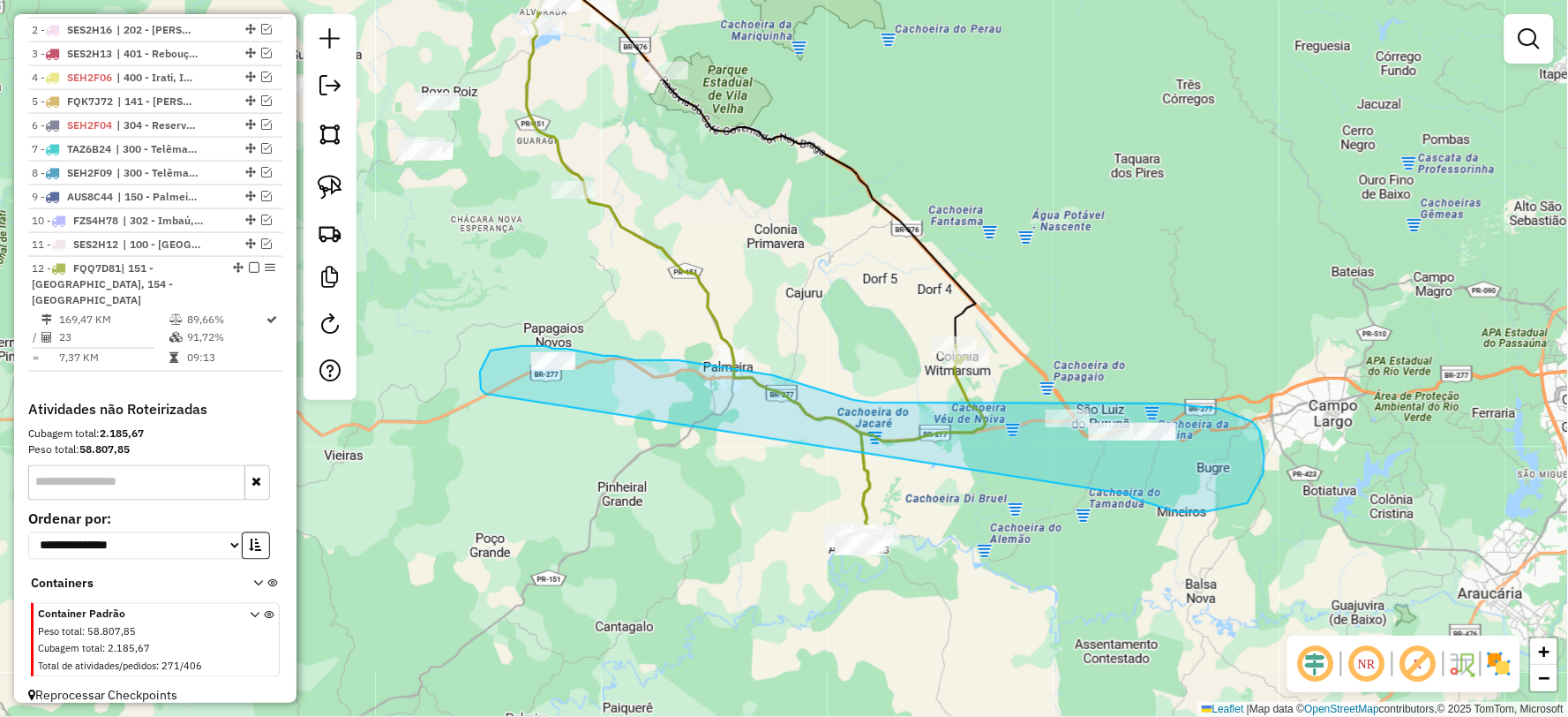
drag, startPoint x: 1129, startPoint y: 495, endPoint x: 486, endPoint y: 394, distance: 650.9
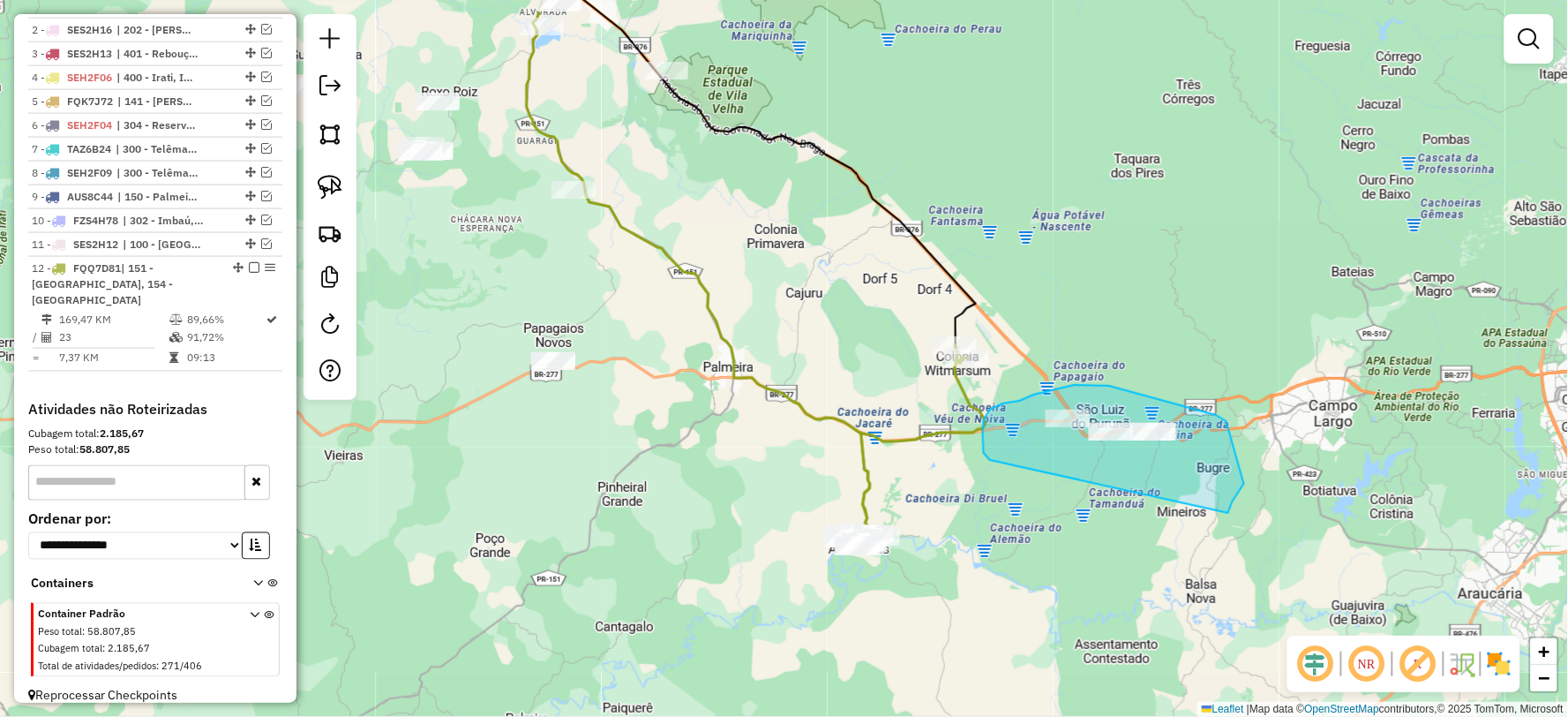
drag, startPoint x: 1226, startPoint y: 421, endPoint x: 991, endPoint y: 462, distance: 238.5
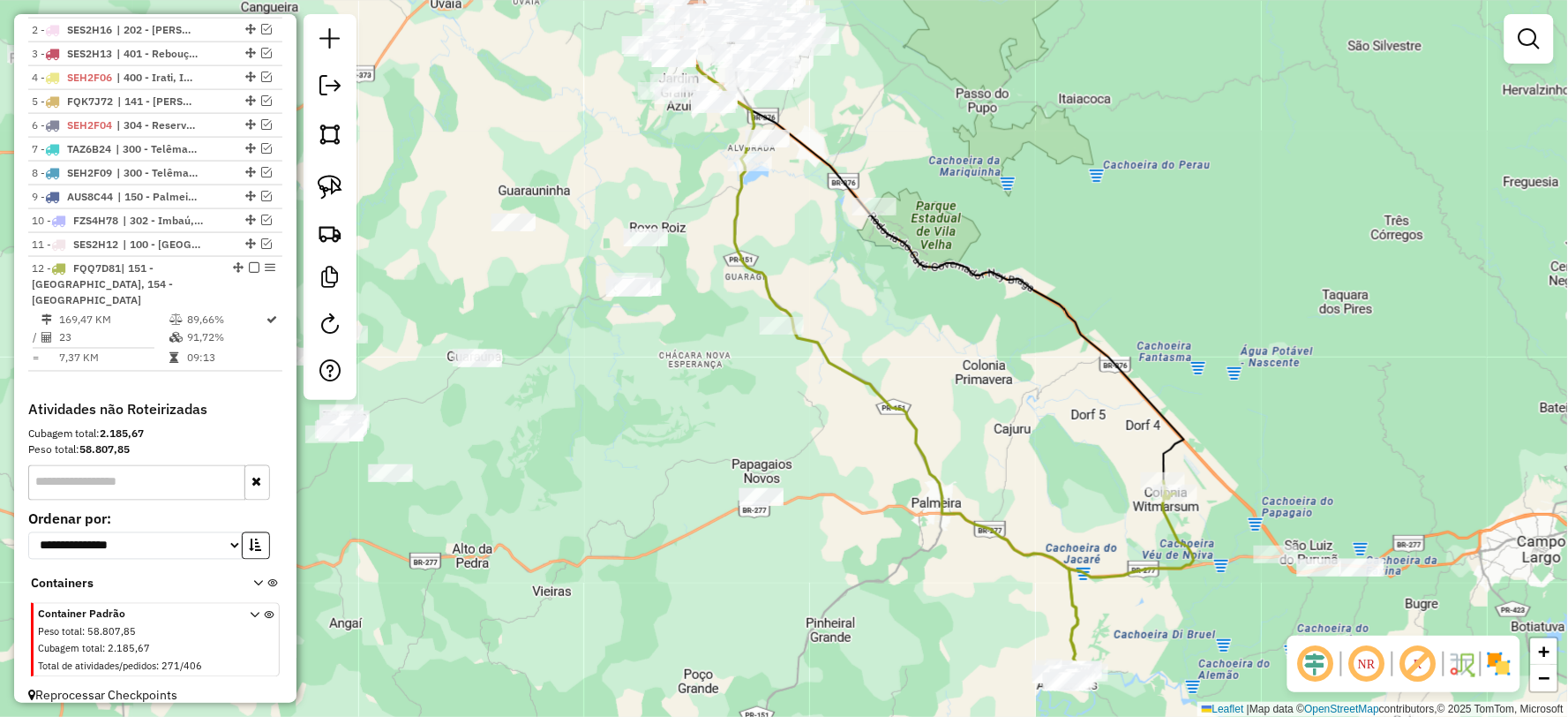
drag, startPoint x: 861, startPoint y: 444, endPoint x: 1069, endPoint y: 579, distance: 248.0
click at [1069, 579] on icon at bounding box center [1124, 582] width 139 height 202
click at [888, 385] on div "Janela de atendimento Grade de atendimento Capacidade Transportadoras Veículos …" at bounding box center [784, 358] width 1568 height 717
drag, startPoint x: 880, startPoint y: 386, endPoint x: 871, endPoint y: 387, distance: 9.1
click at [879, 386] on icon at bounding box center [881, 338] width 398 height 664
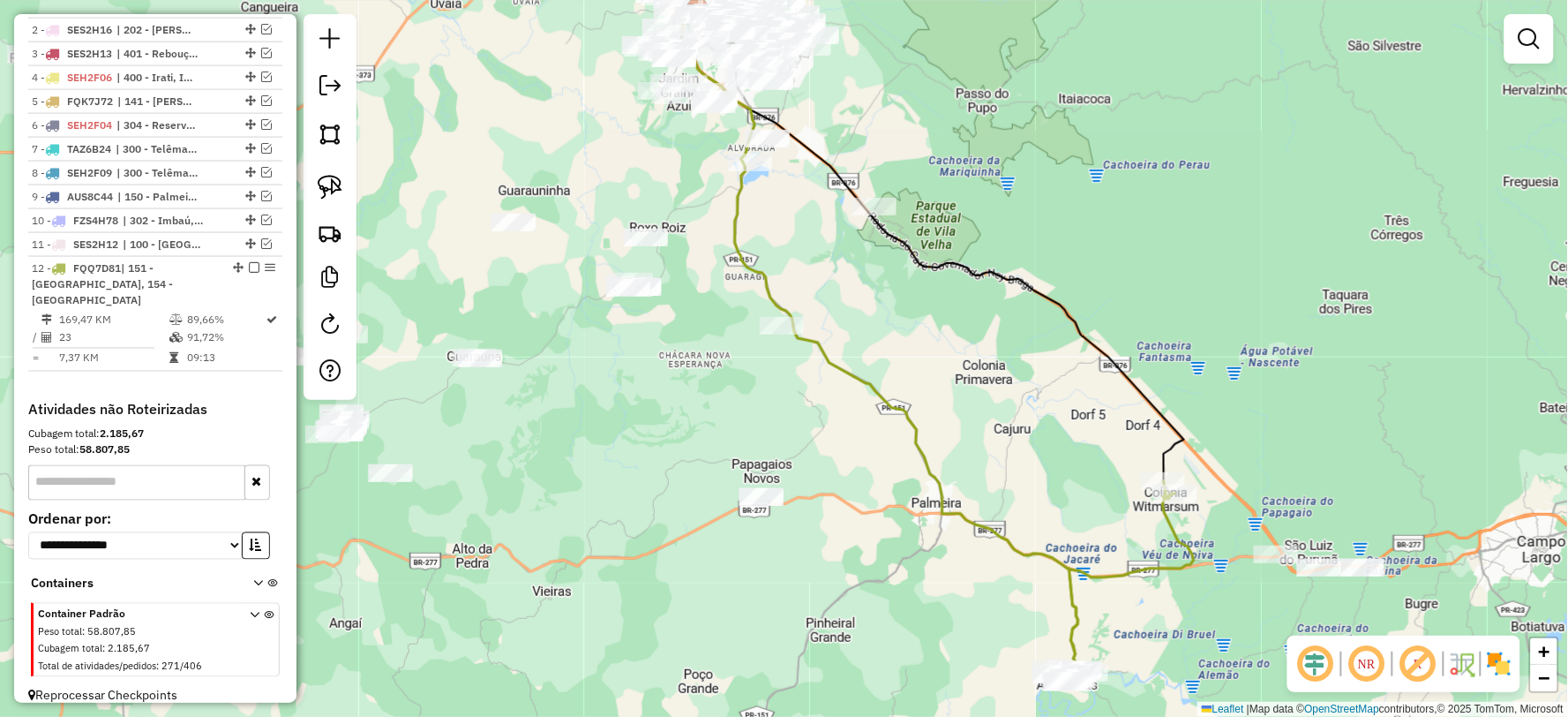
scroll to position [720, 0]
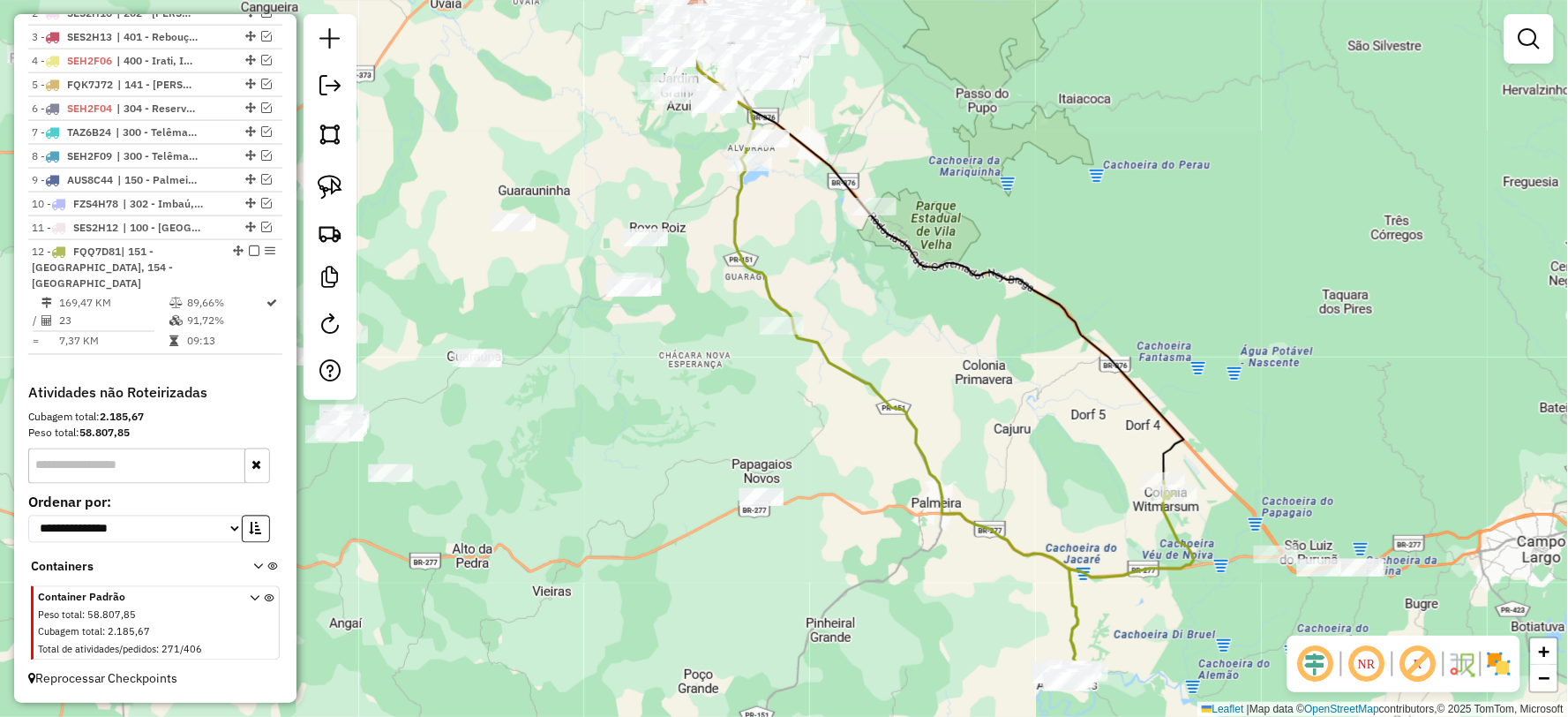
select select "**********"
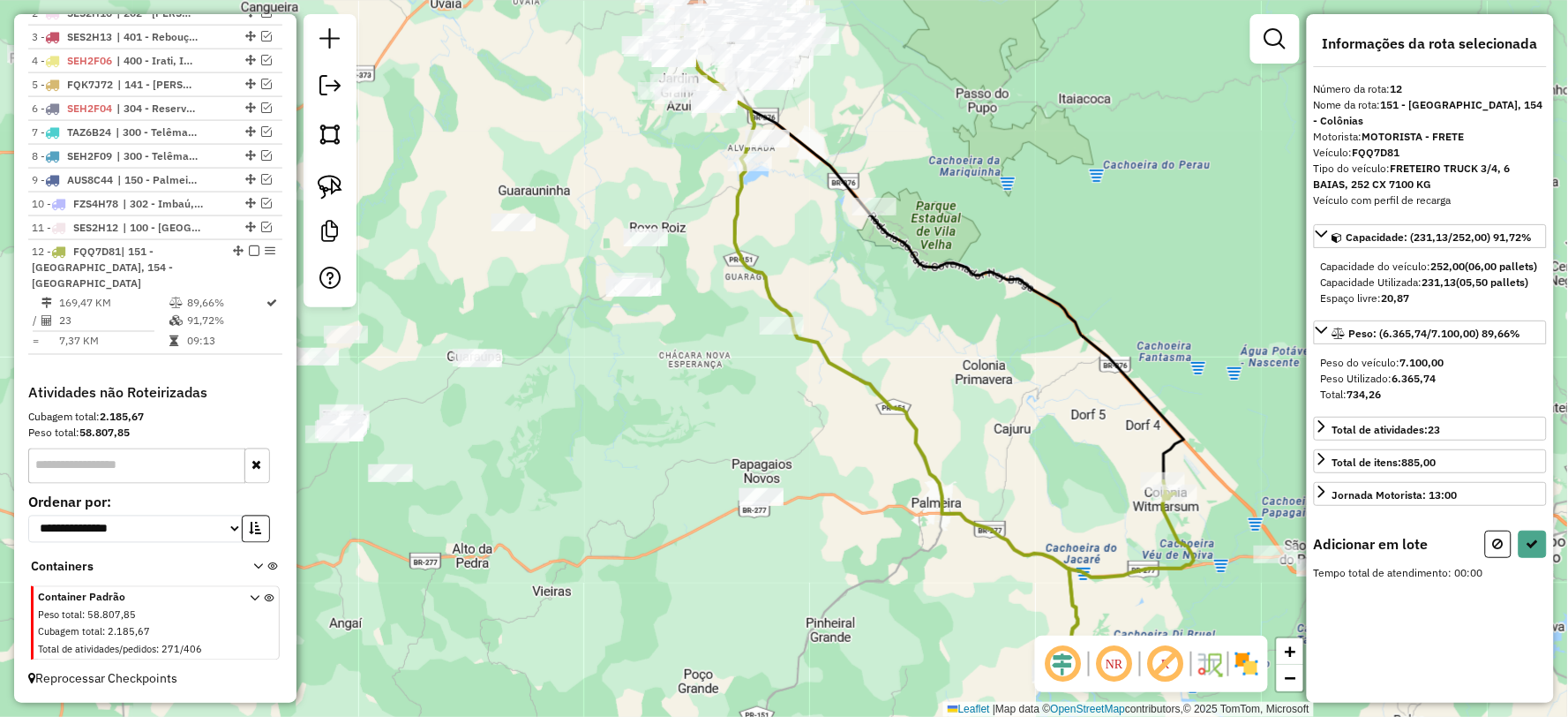
click at [859, 561] on div "Janela de atendimento Grade de atendimento Capacidade Transportadoras Veículos …" at bounding box center [784, 358] width 1568 height 717
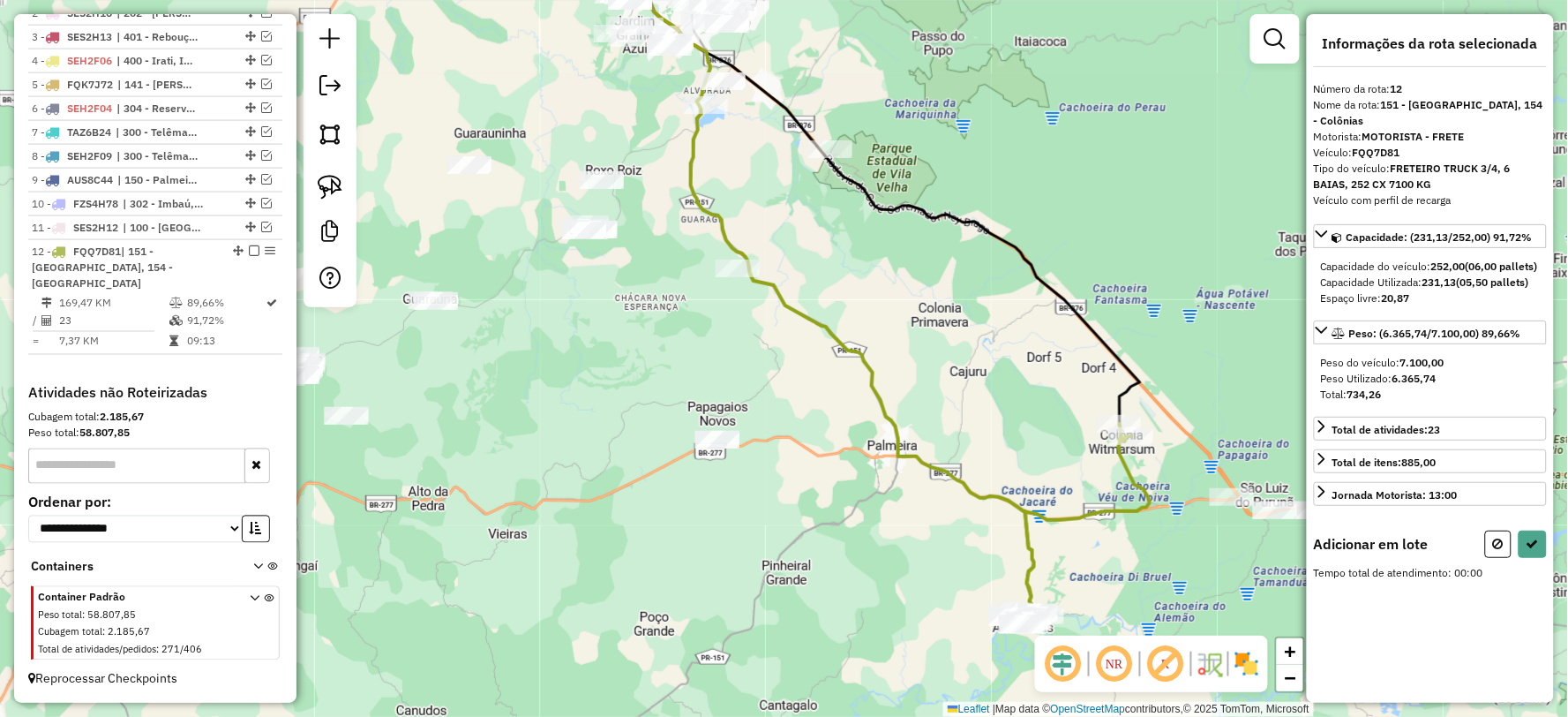
drag, startPoint x: 796, startPoint y: 592, endPoint x: 735, endPoint y: 527, distance: 89.1
click at [735, 527] on div "Janela de atendimento Grade de atendimento Capacidade Transportadoras Veículos …" at bounding box center [784, 358] width 1568 height 717
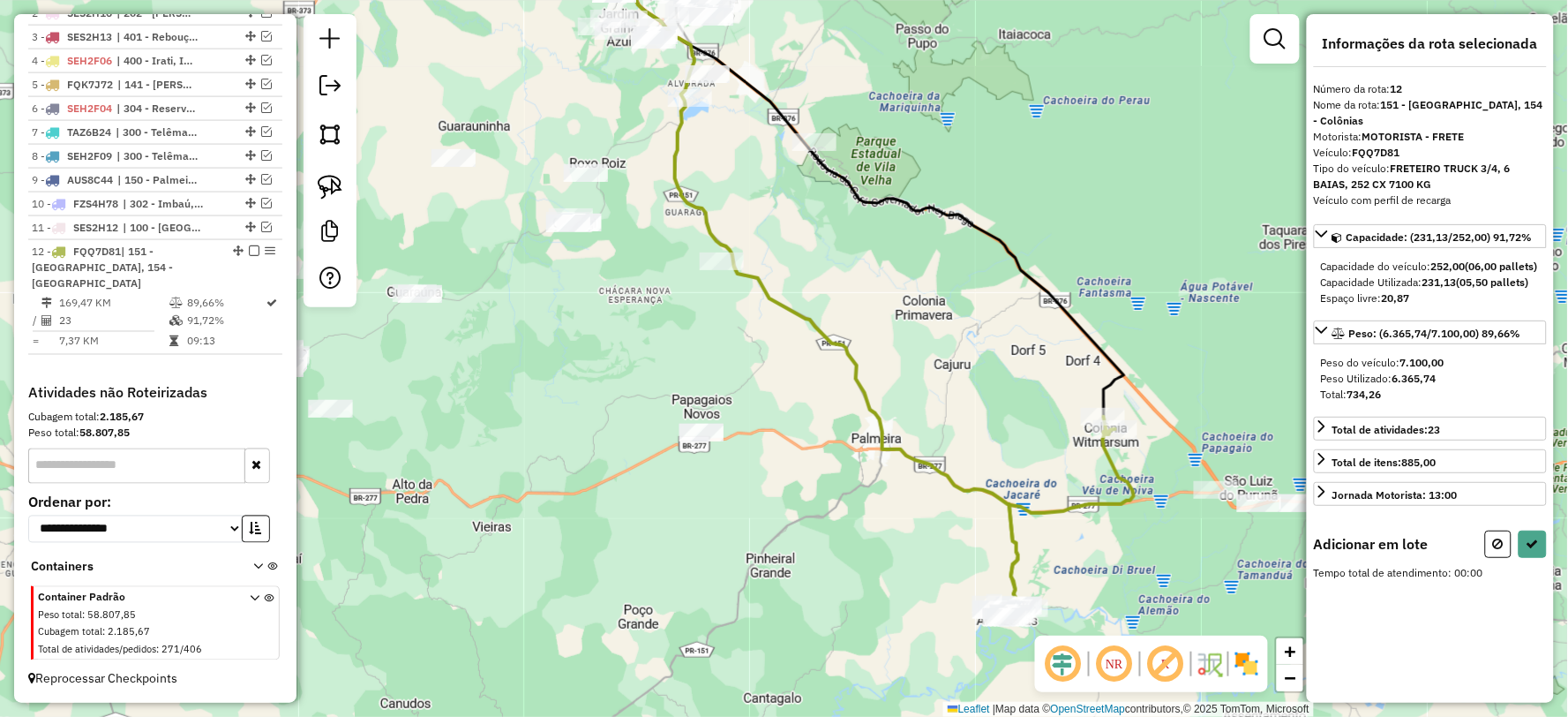
click at [736, 503] on div "Janela de atendimento Grade de atendimento Capacidade Transportadoras Veículos …" at bounding box center [784, 358] width 1568 height 717
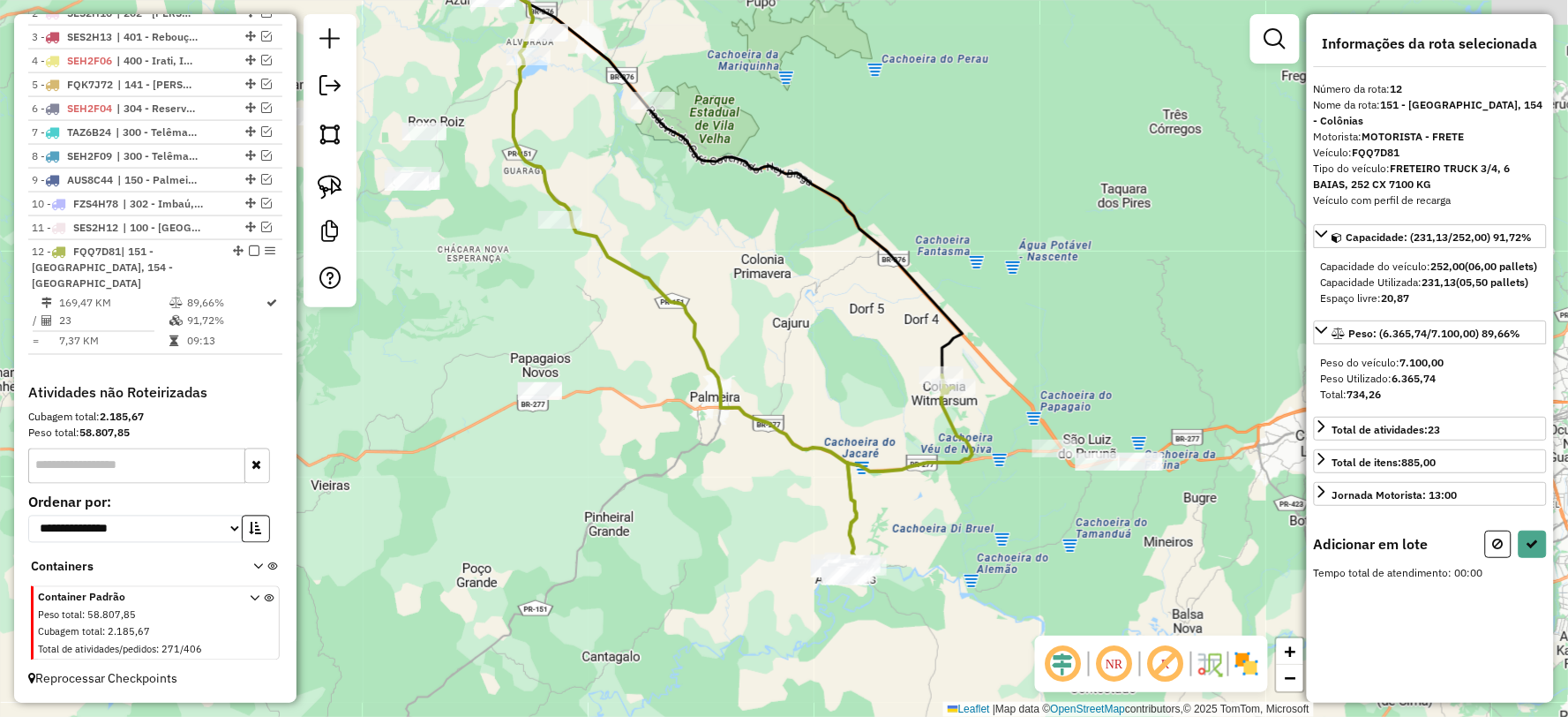
drag, startPoint x: 1198, startPoint y: 548, endPoint x: 1015, endPoint y: 495, distance: 190.5
click at [1013, 495] on div "Janela de atendimento Grade de atendimento Capacidade Transportadoras Veículos …" at bounding box center [784, 358] width 1568 height 717
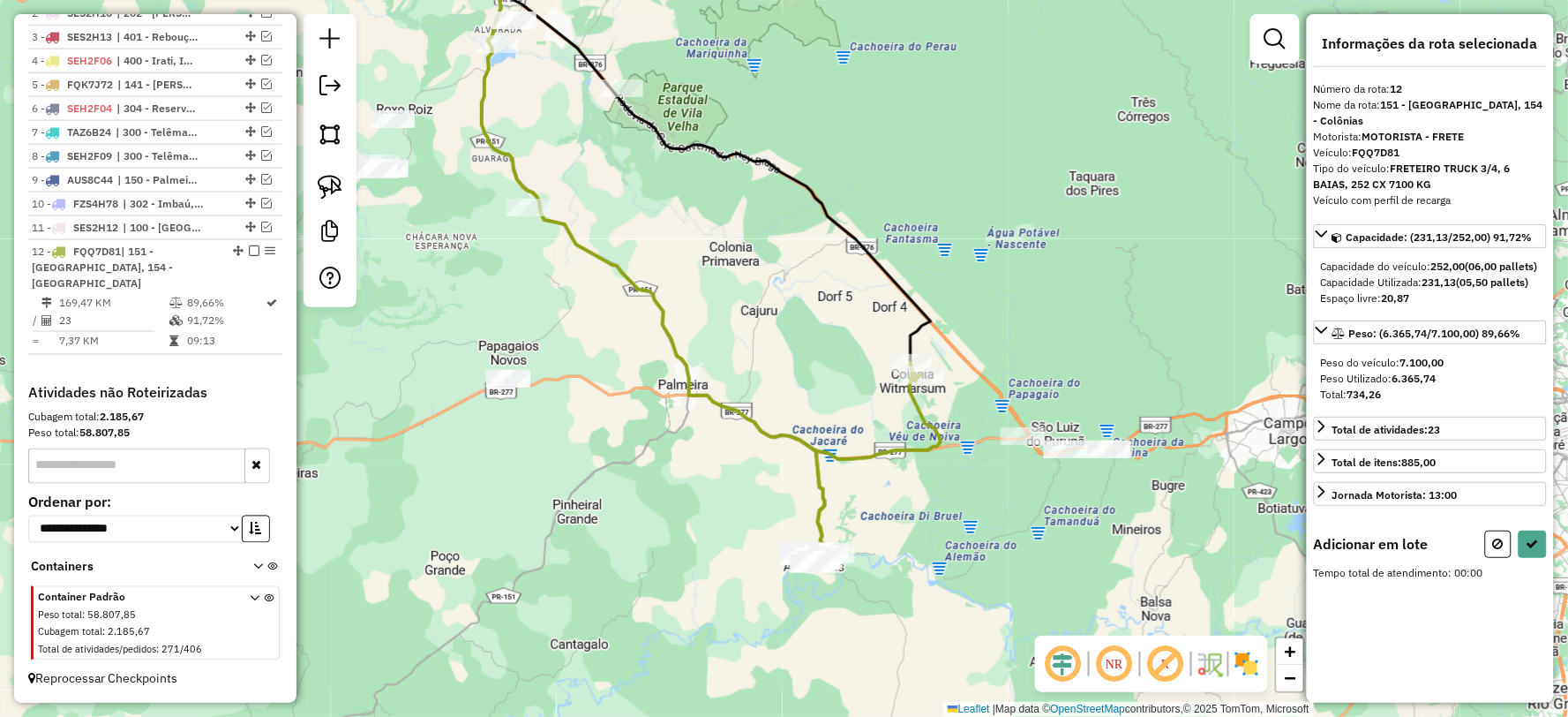
select select "**********"
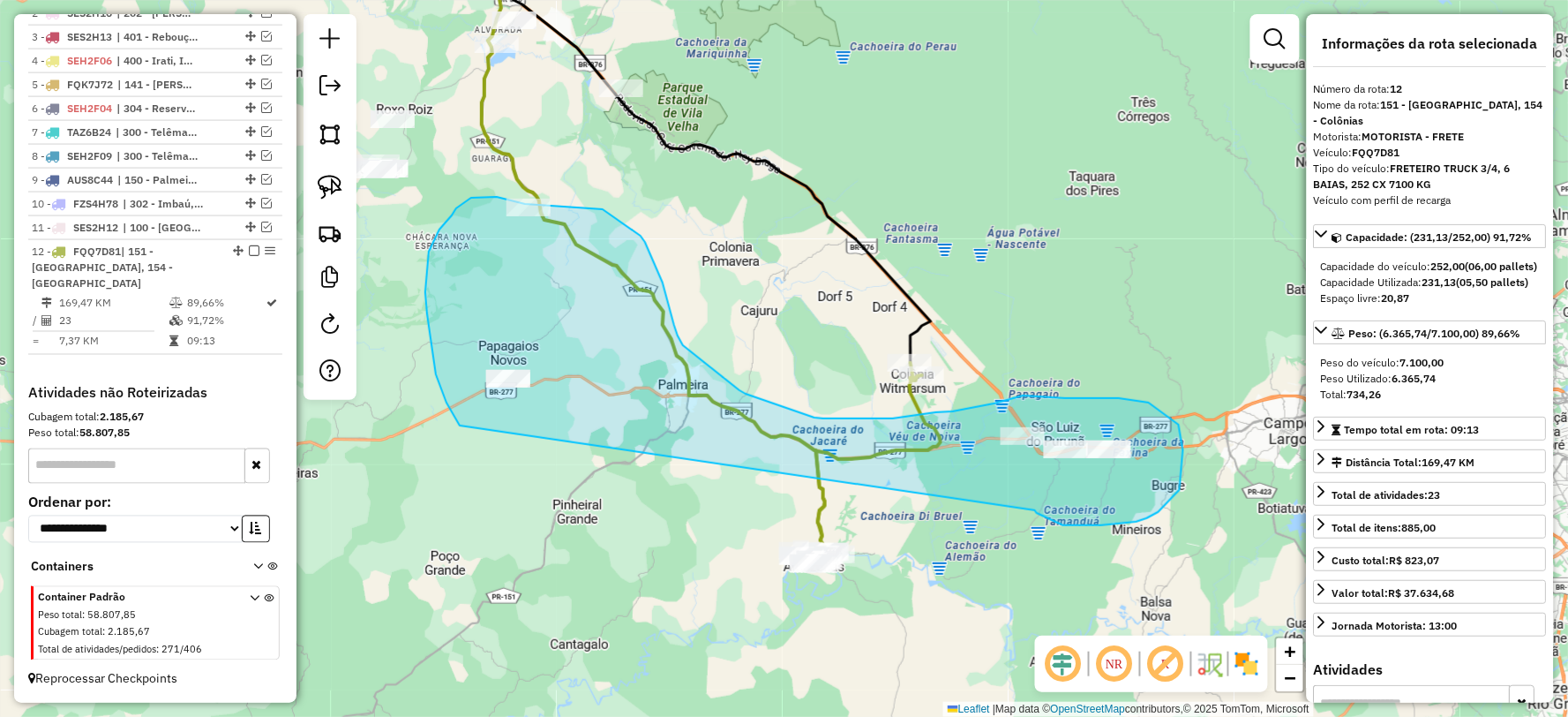
drag, startPoint x: 1136, startPoint y: 522, endPoint x: 459, endPoint y: 426, distance: 683.8
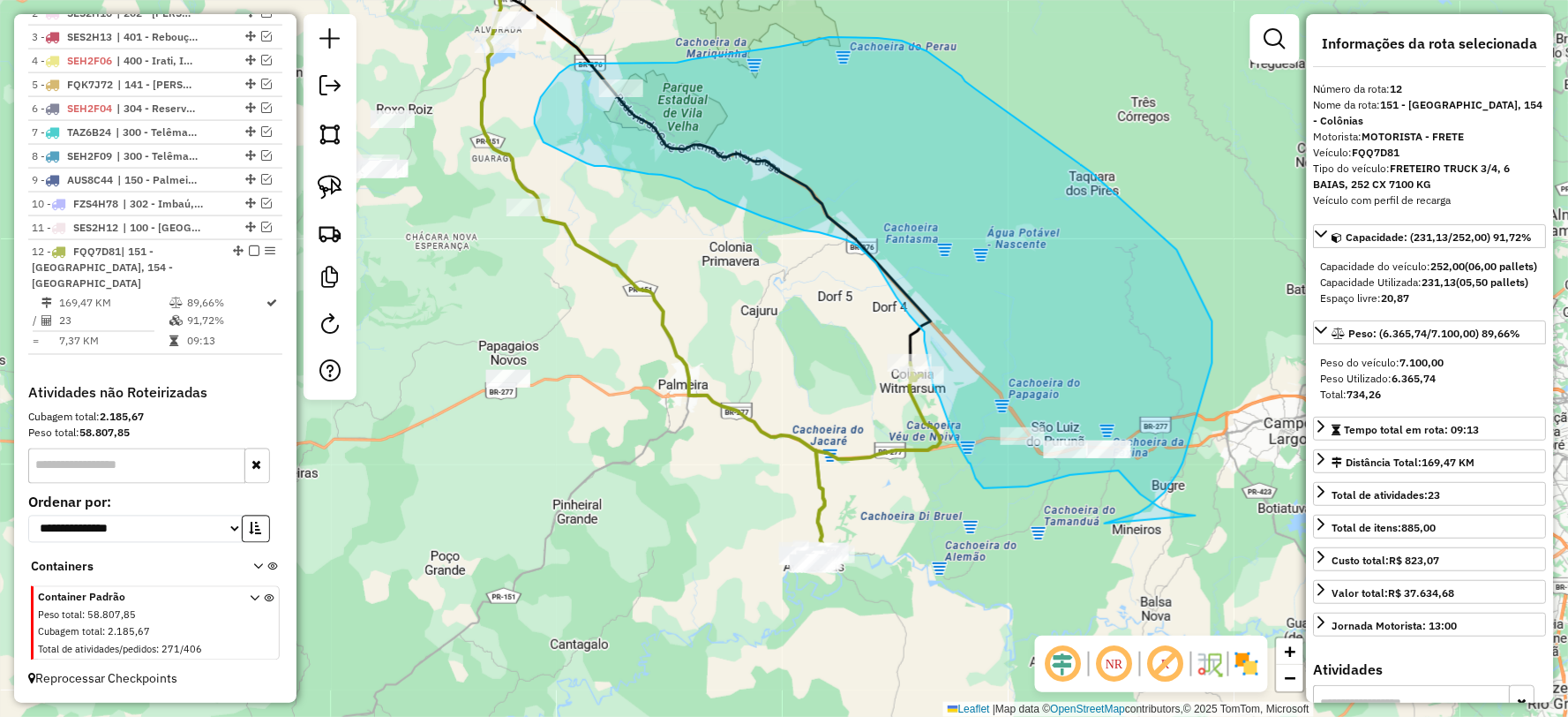
drag, startPoint x: 1109, startPoint y: 523, endPoint x: 1196, endPoint y: 515, distance: 87.4
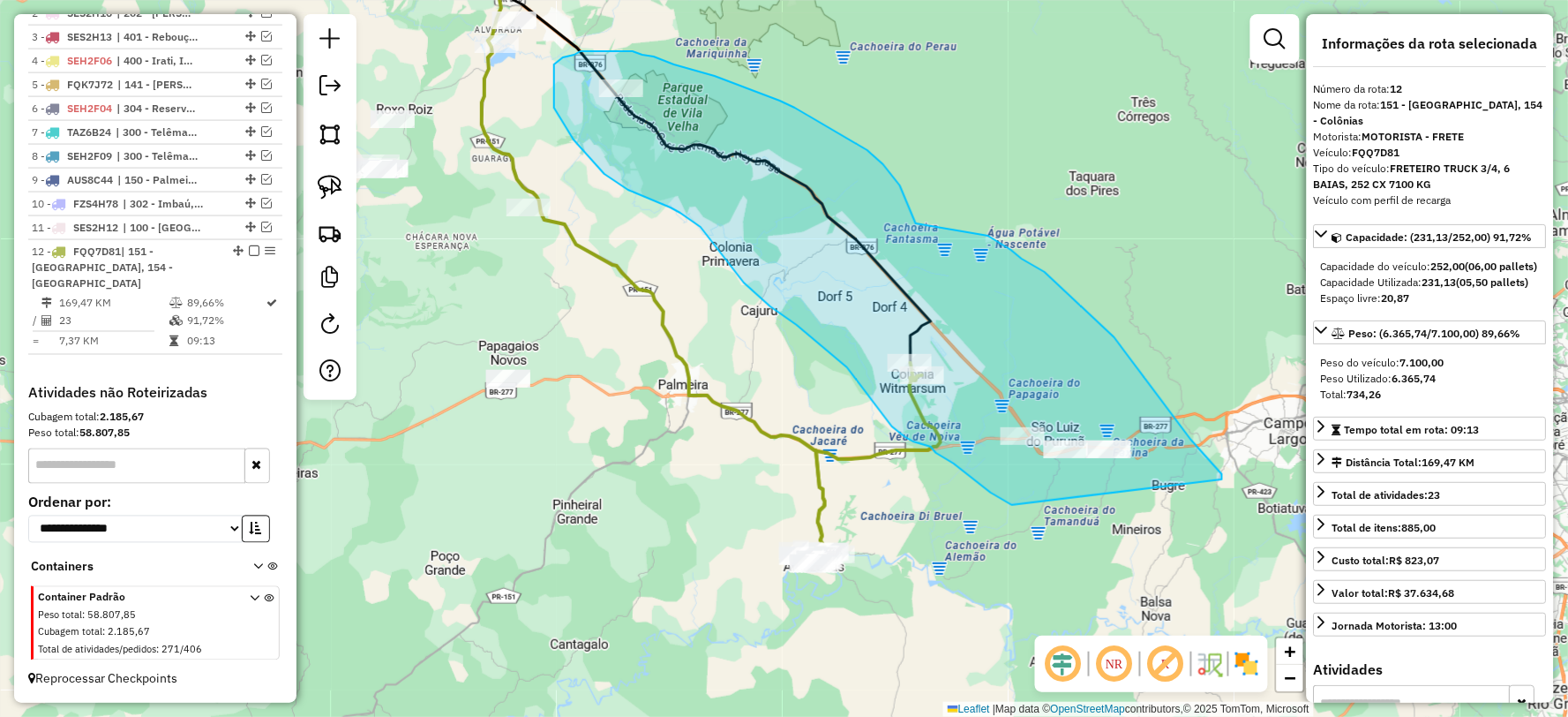
drag, startPoint x: 1222, startPoint y: 474, endPoint x: 1045, endPoint y: 510, distance: 180.6
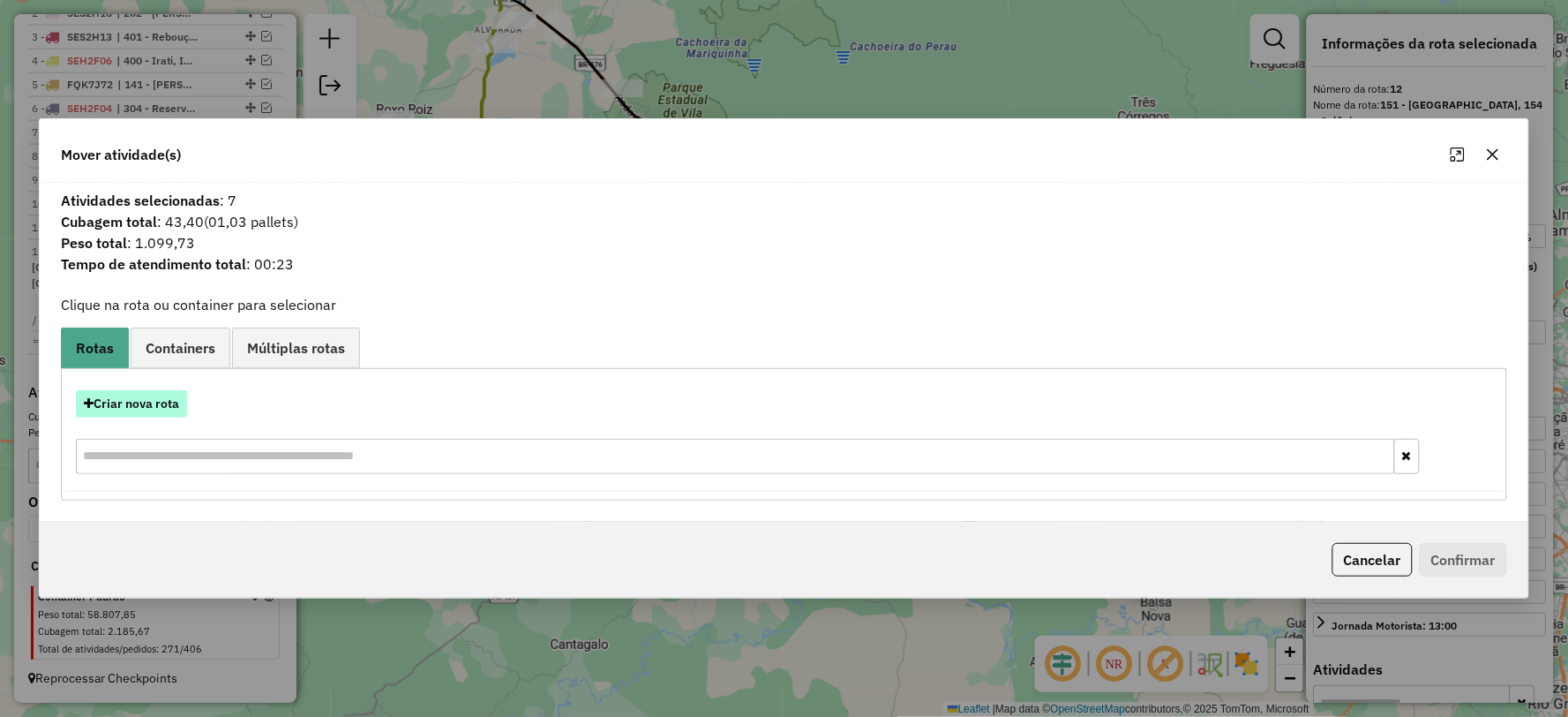
click at [142, 406] on button "Criar nova rota" at bounding box center [131, 404] width 111 height 27
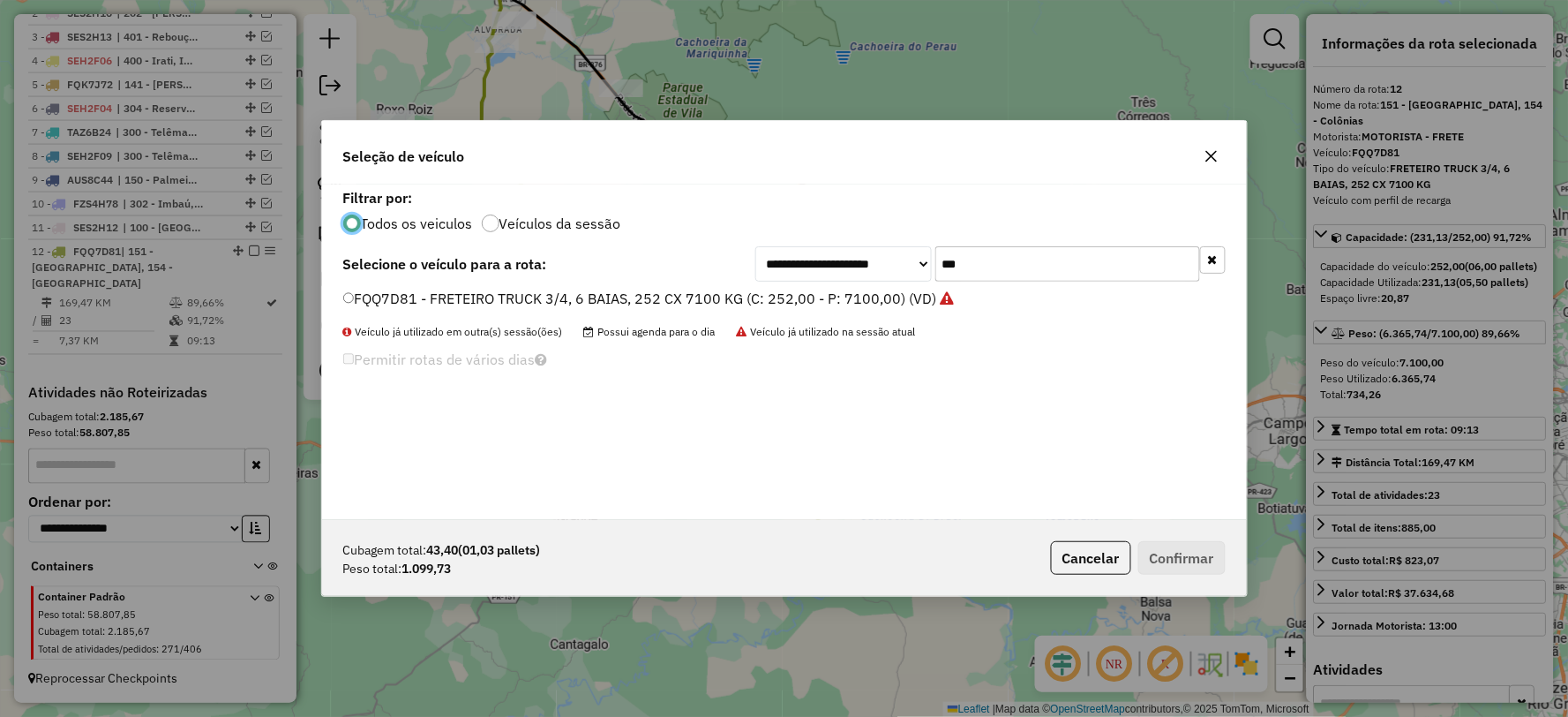
scroll to position [10, 4]
drag, startPoint x: 1030, startPoint y: 271, endPoint x: 860, endPoint y: 270, distance: 170.0
click at [838, 270] on div "**********" at bounding box center [990, 264] width 470 height 35
type input "***"
click at [389, 298] on label "ACB9J61 - FRETE VUC 3/4 4 BAIAS, 4000 KG, 154 VC (C: 154,00 - P: 4000,00) (VD)" at bounding box center [618, 299] width 549 height 22
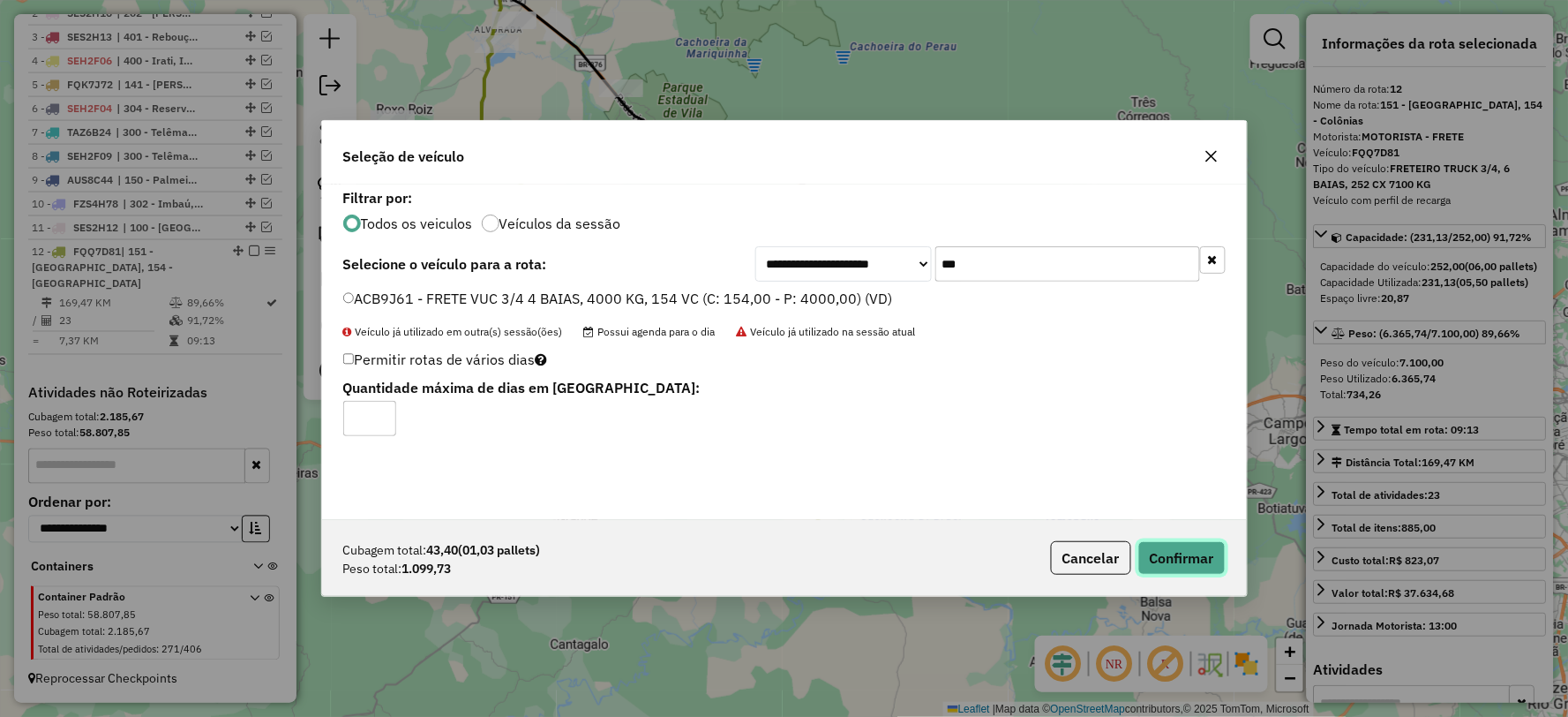
click at [1162, 544] on button "Confirmar" at bounding box center [1181, 558] width 87 height 33
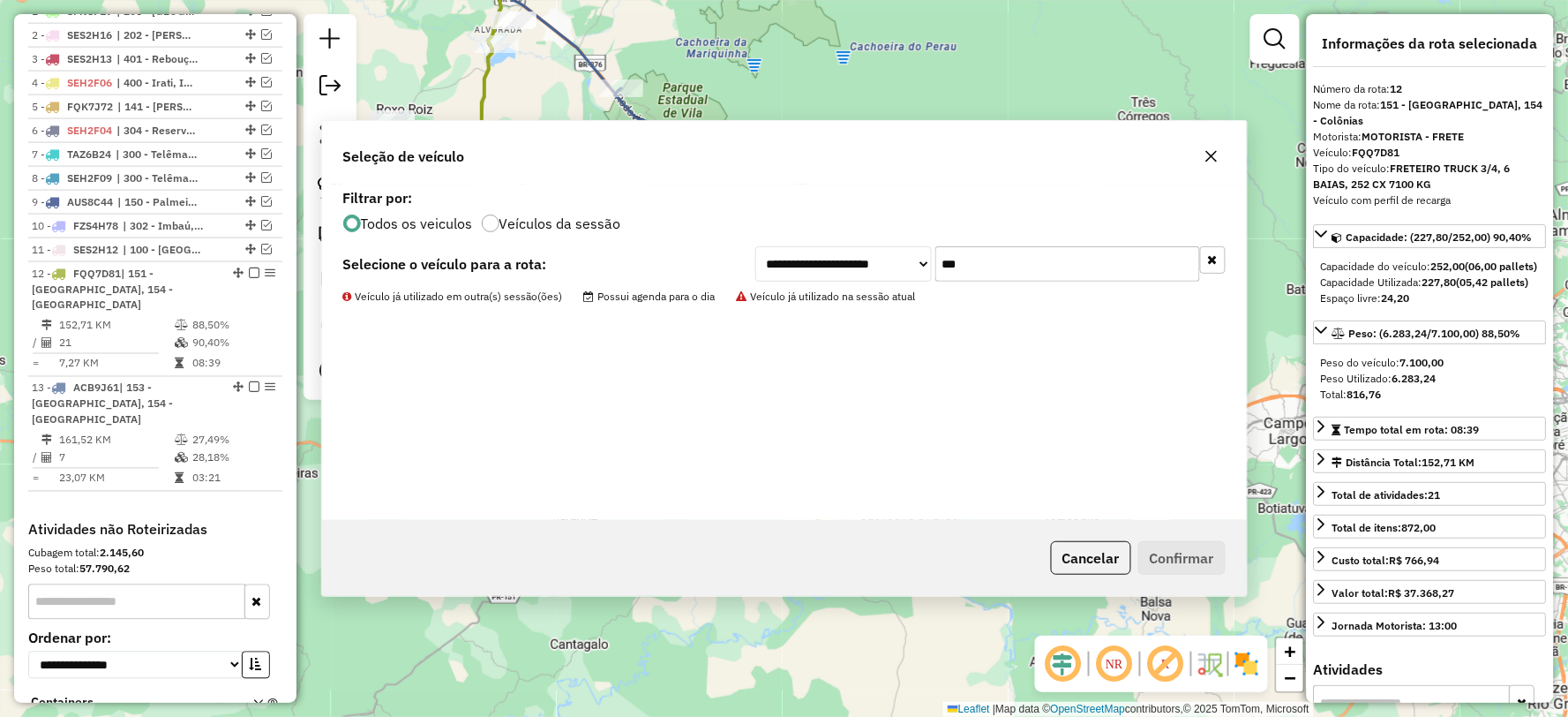
scroll to position [840, 0]
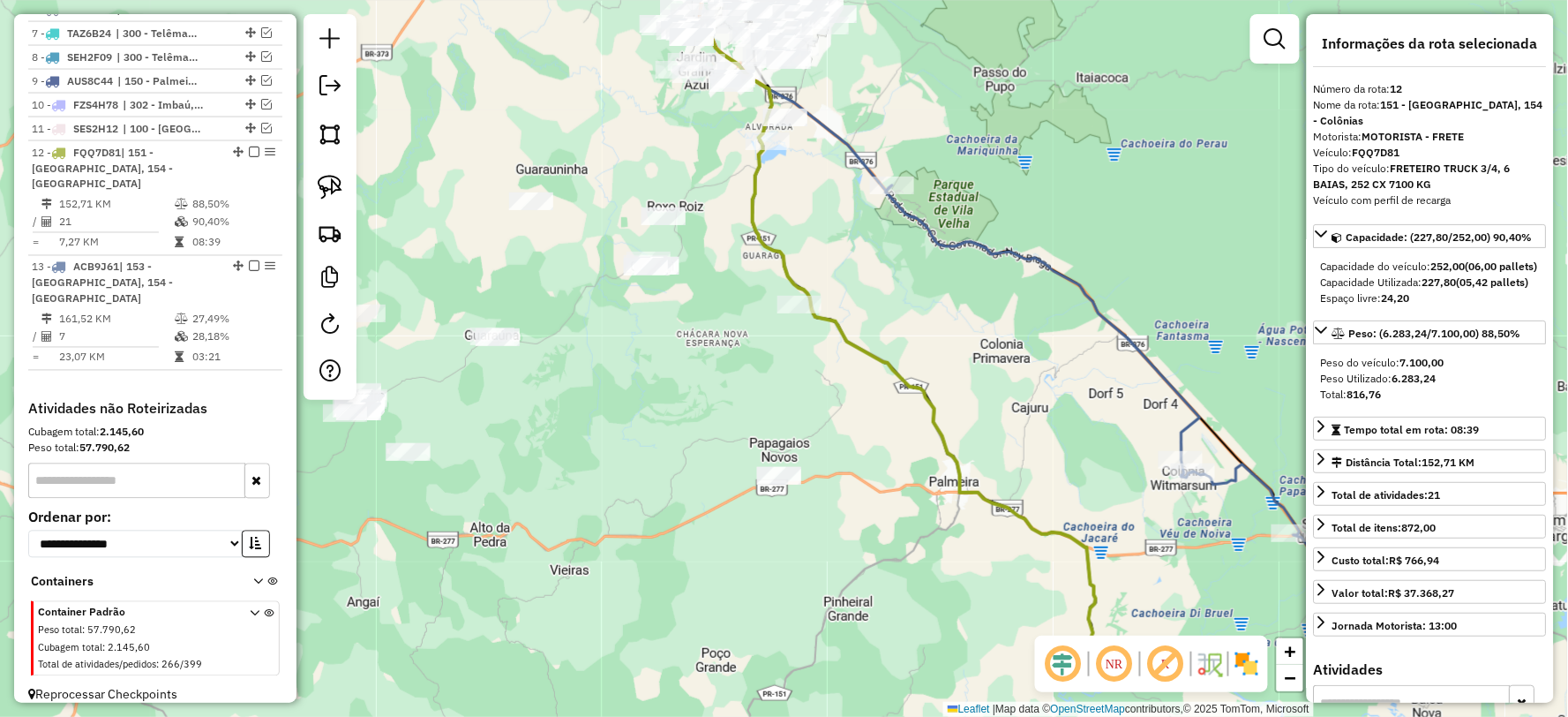
drag, startPoint x: 773, startPoint y: 419, endPoint x: 988, endPoint y: 519, distance: 237.1
click at [988, 519] on icon at bounding box center [901, 336] width 394 height 623
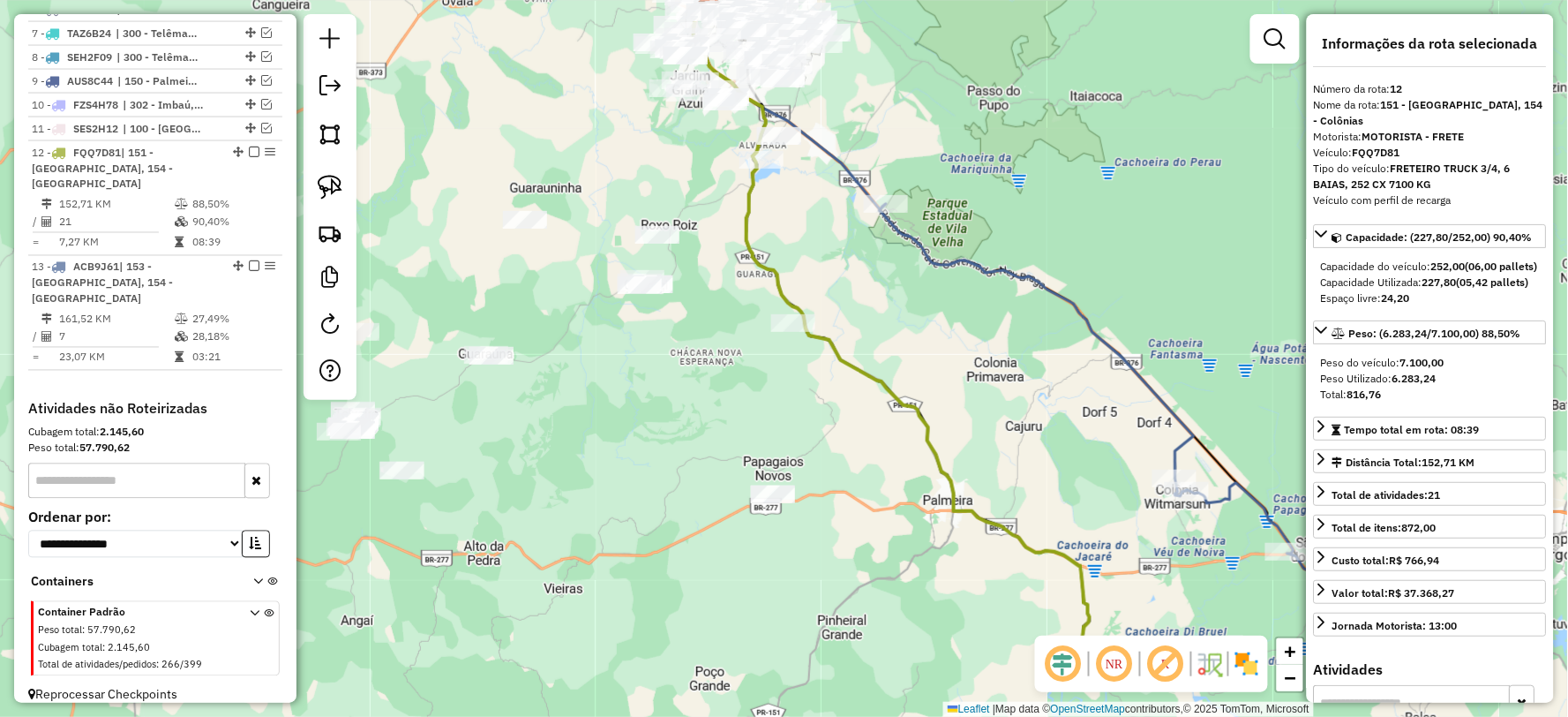
click at [924, 435] on icon at bounding box center [892, 336] width 398 height 664
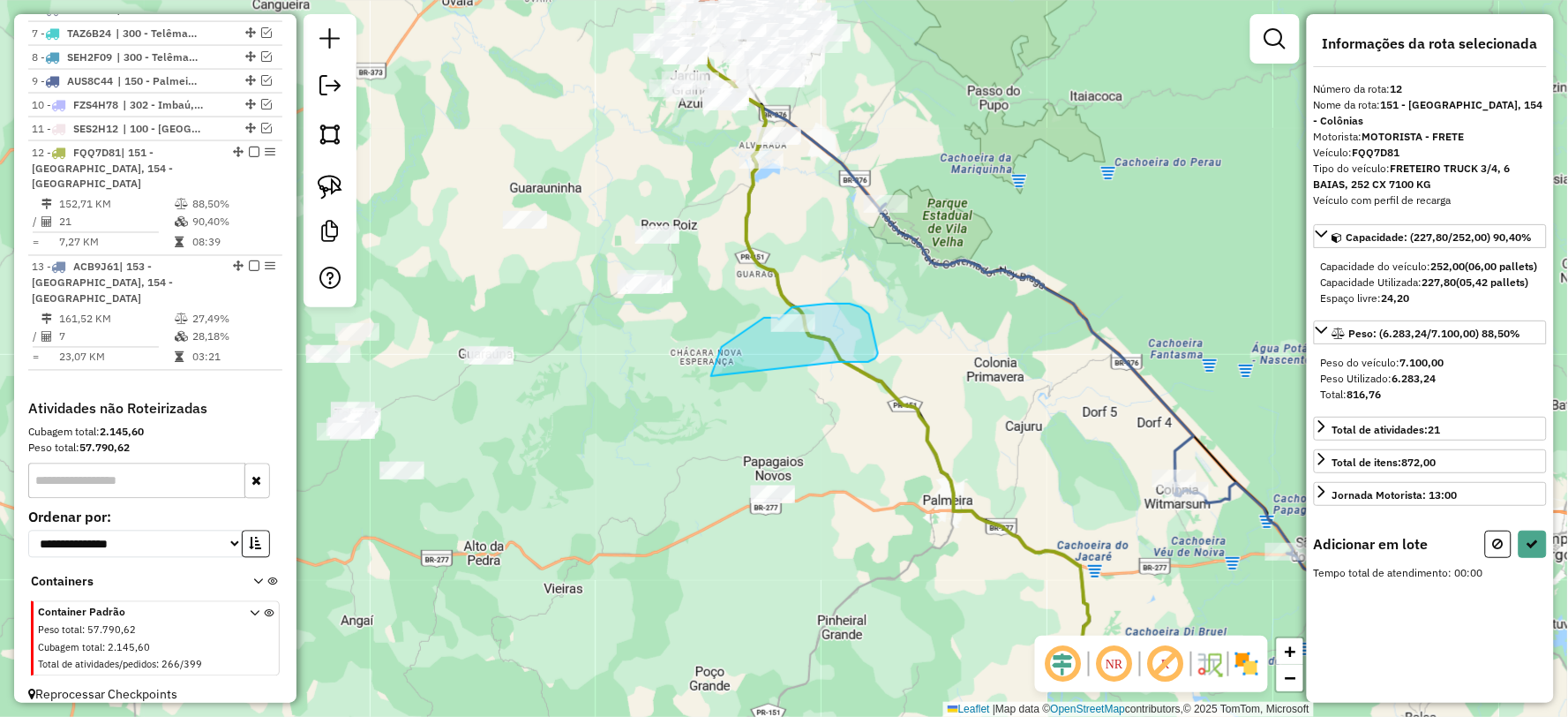
drag, startPoint x: 838, startPoint y: 362, endPoint x: 711, endPoint y: 377, distance: 127.9
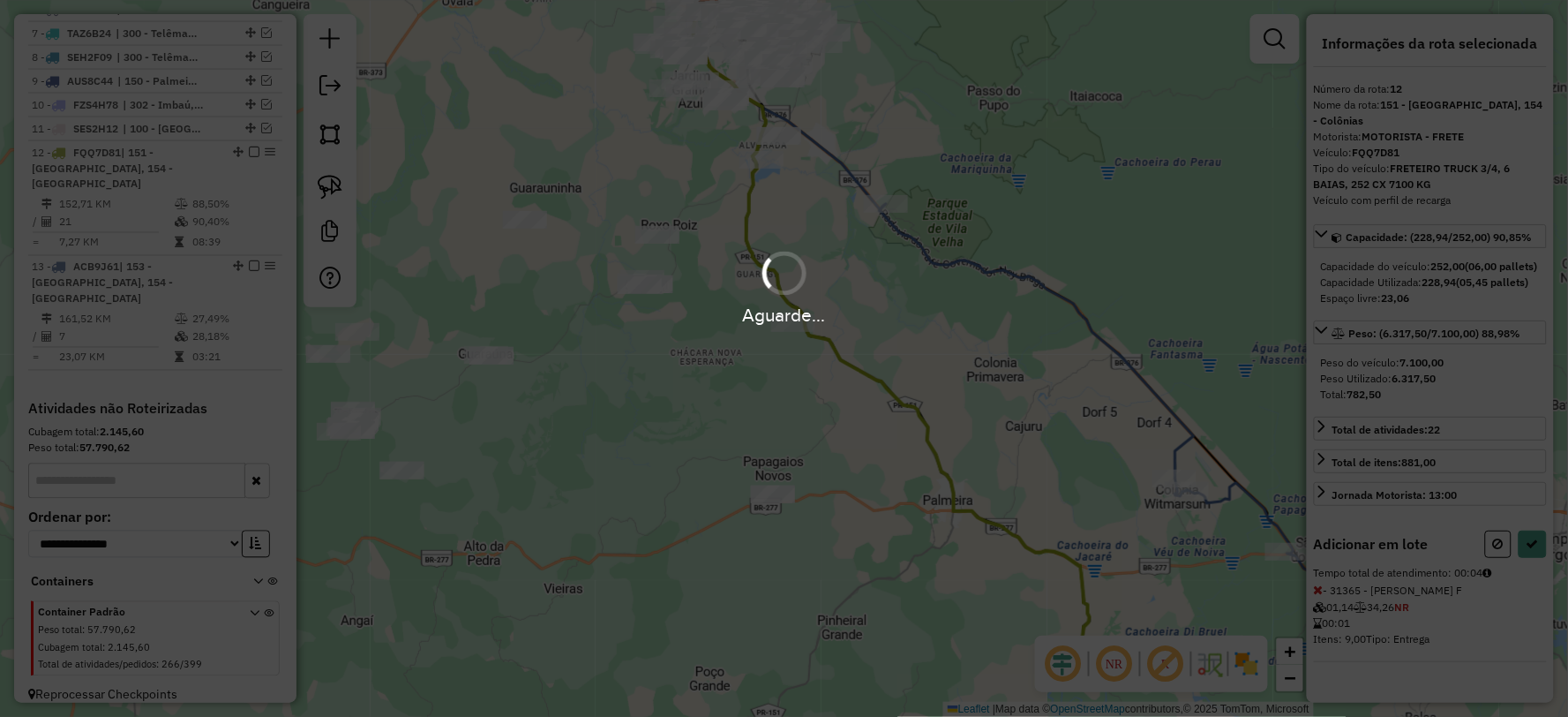
select select "**********"
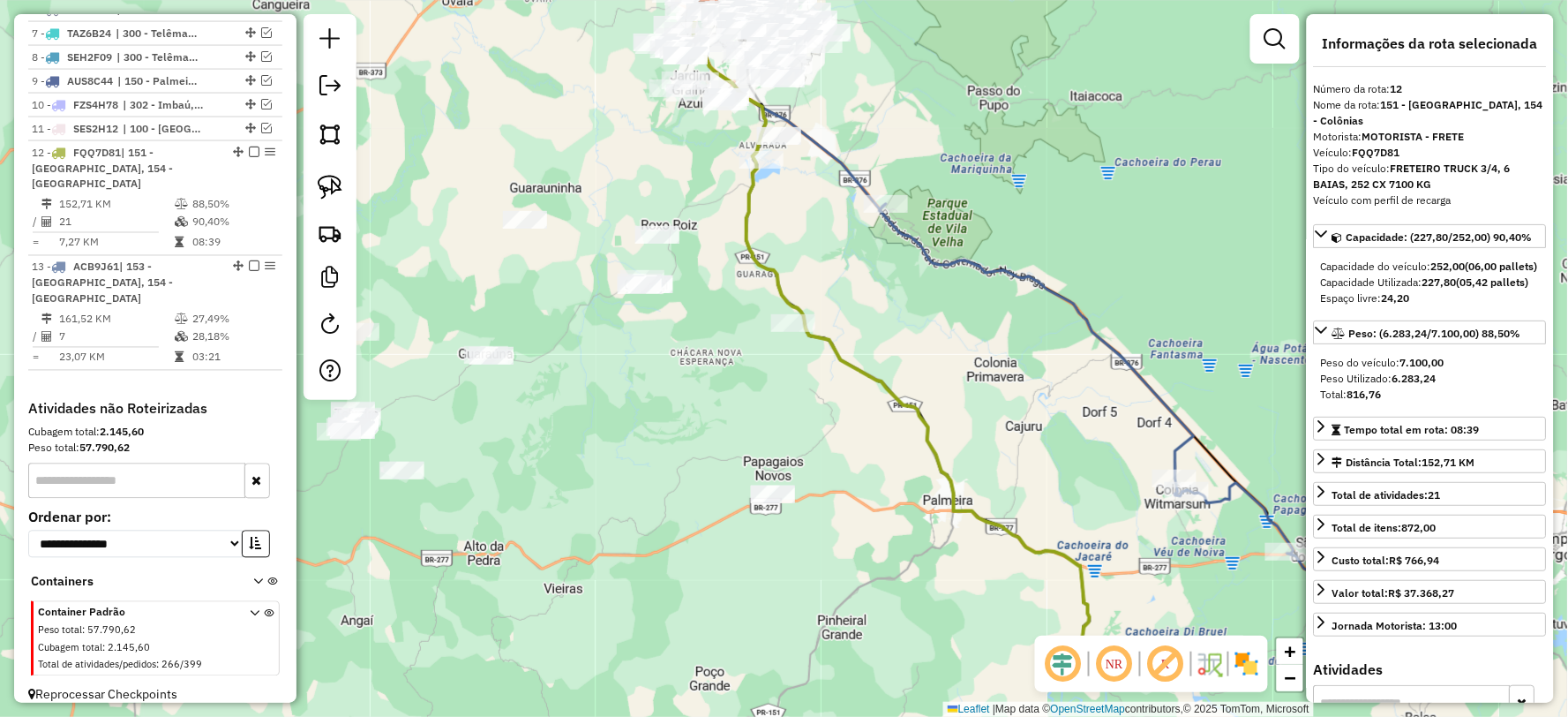
click at [1002, 524] on icon at bounding box center [892, 336] width 398 height 664
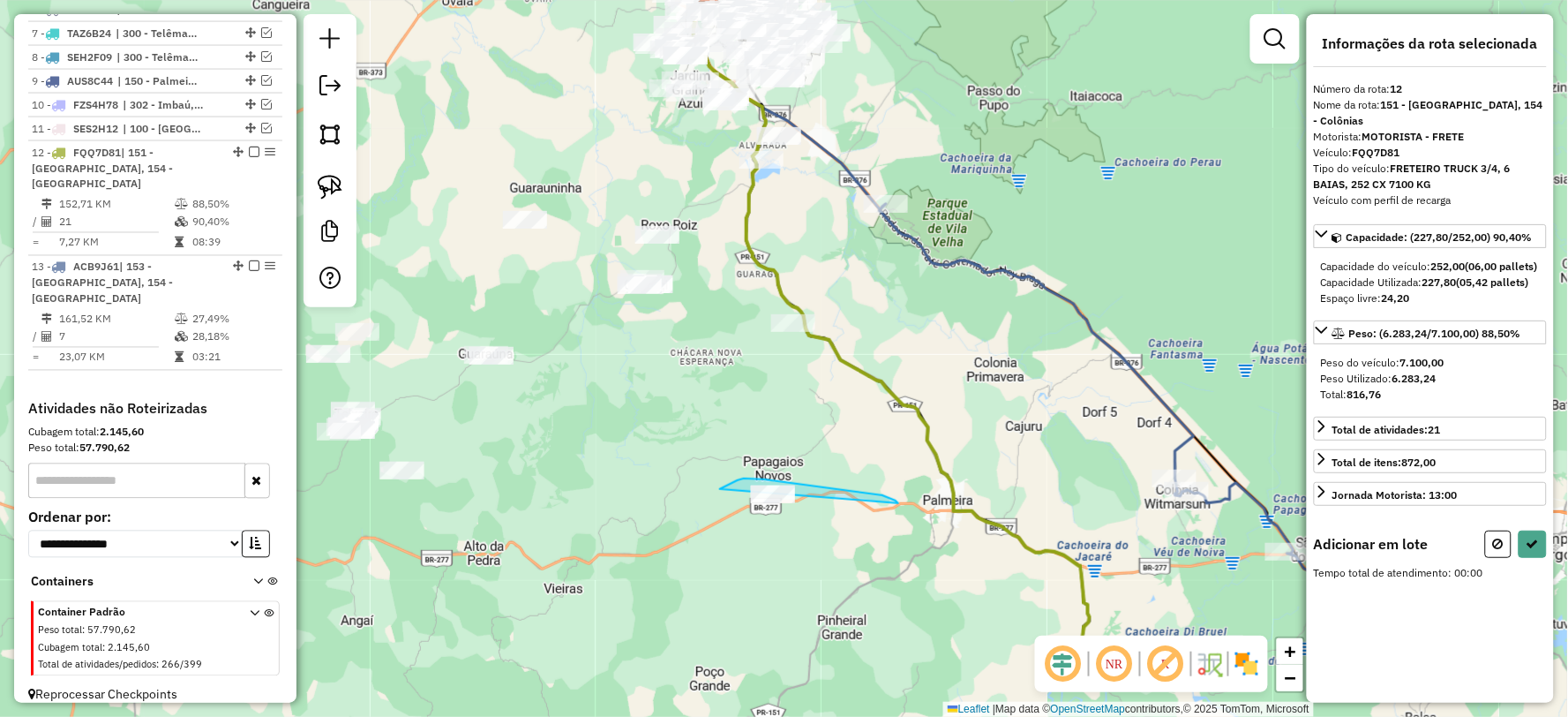
drag, startPoint x: 764, startPoint y: 479, endPoint x: 728, endPoint y: 540, distance: 70.8
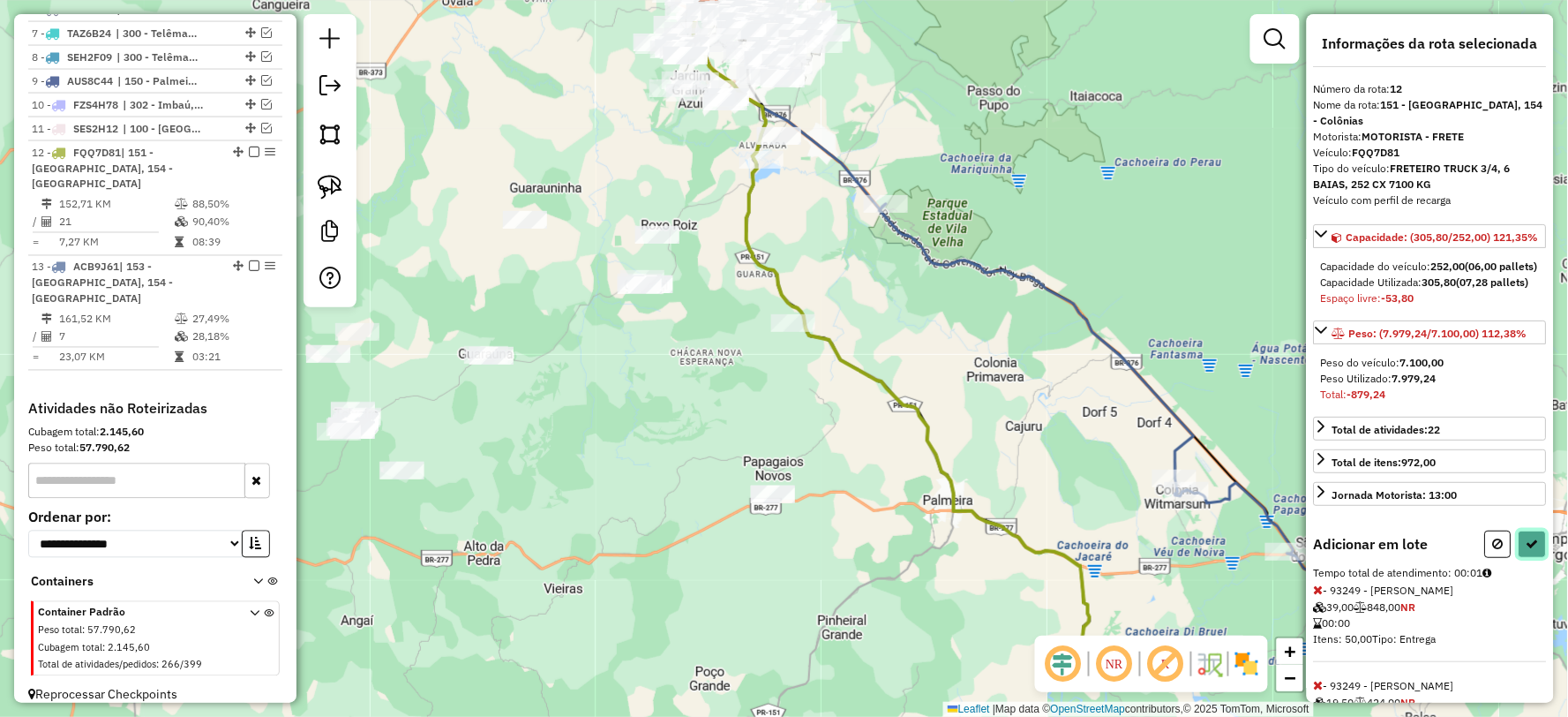
click at [1534, 550] on icon at bounding box center [1533, 544] width 13 height 13
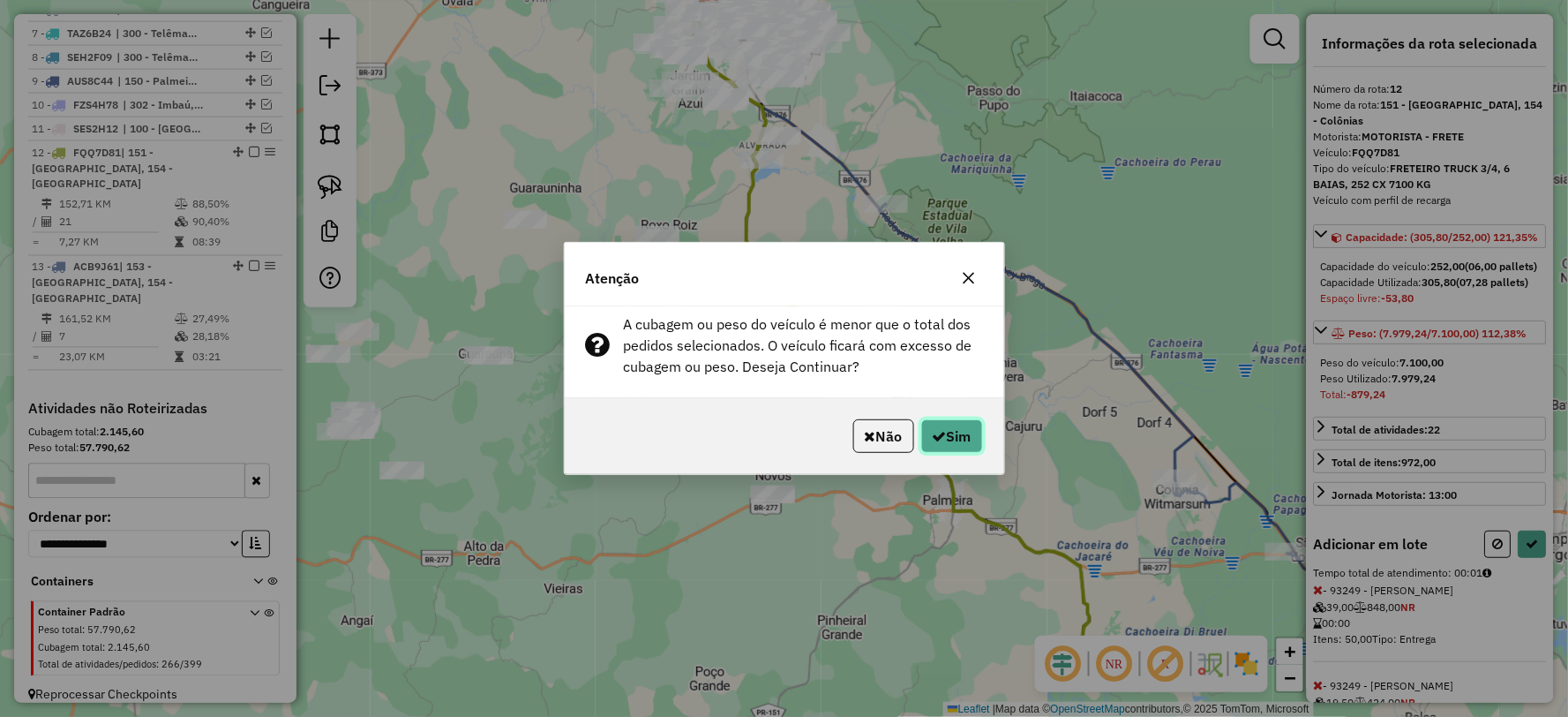
click at [935, 443] on icon "button" at bounding box center [940, 436] width 14 height 14
select select "**********"
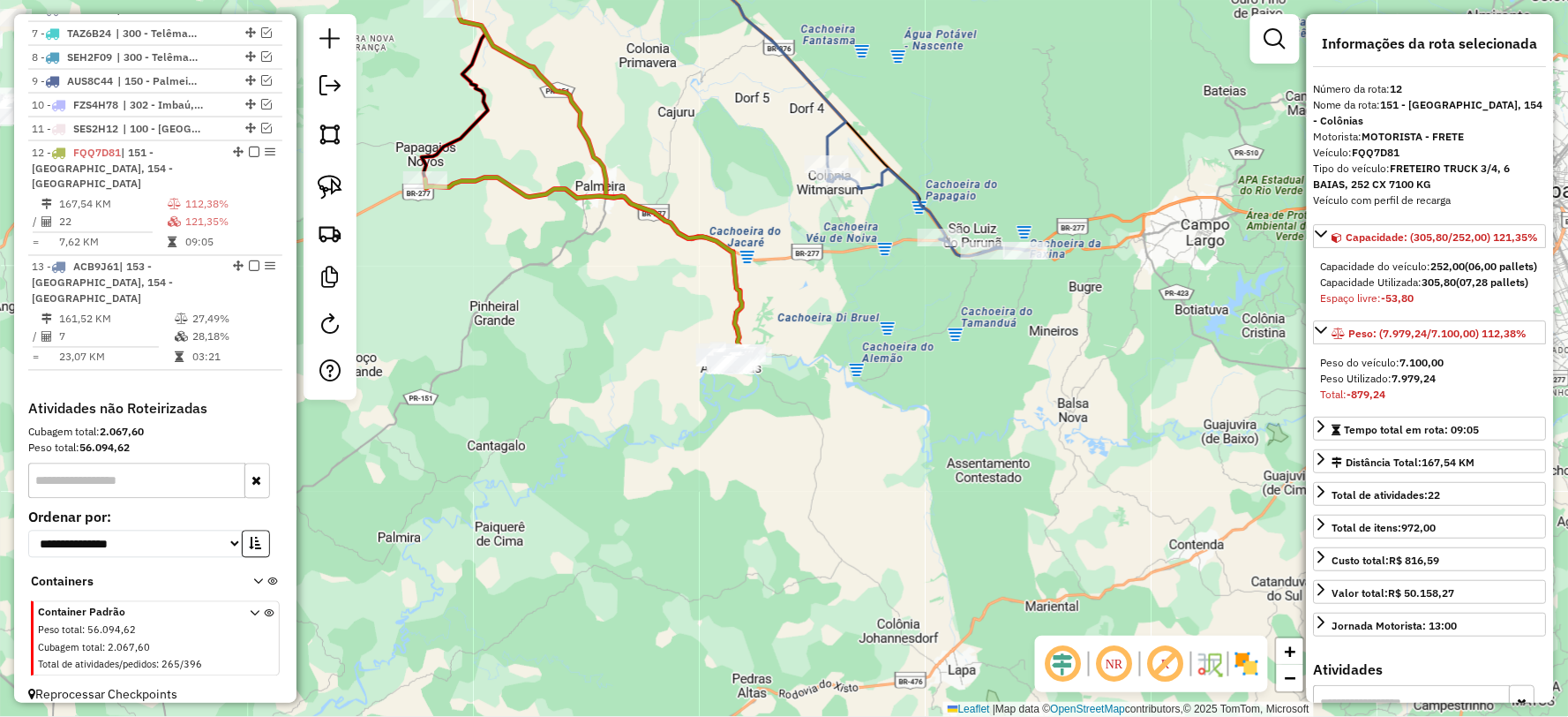
drag, startPoint x: 1161, startPoint y: 596, endPoint x: 816, endPoint y: 234, distance: 500.1
click at [816, 234] on div "Janela de atendimento Grade de atendimento Capacidade Transportadoras Veículos …" at bounding box center [784, 358] width 1568 height 717
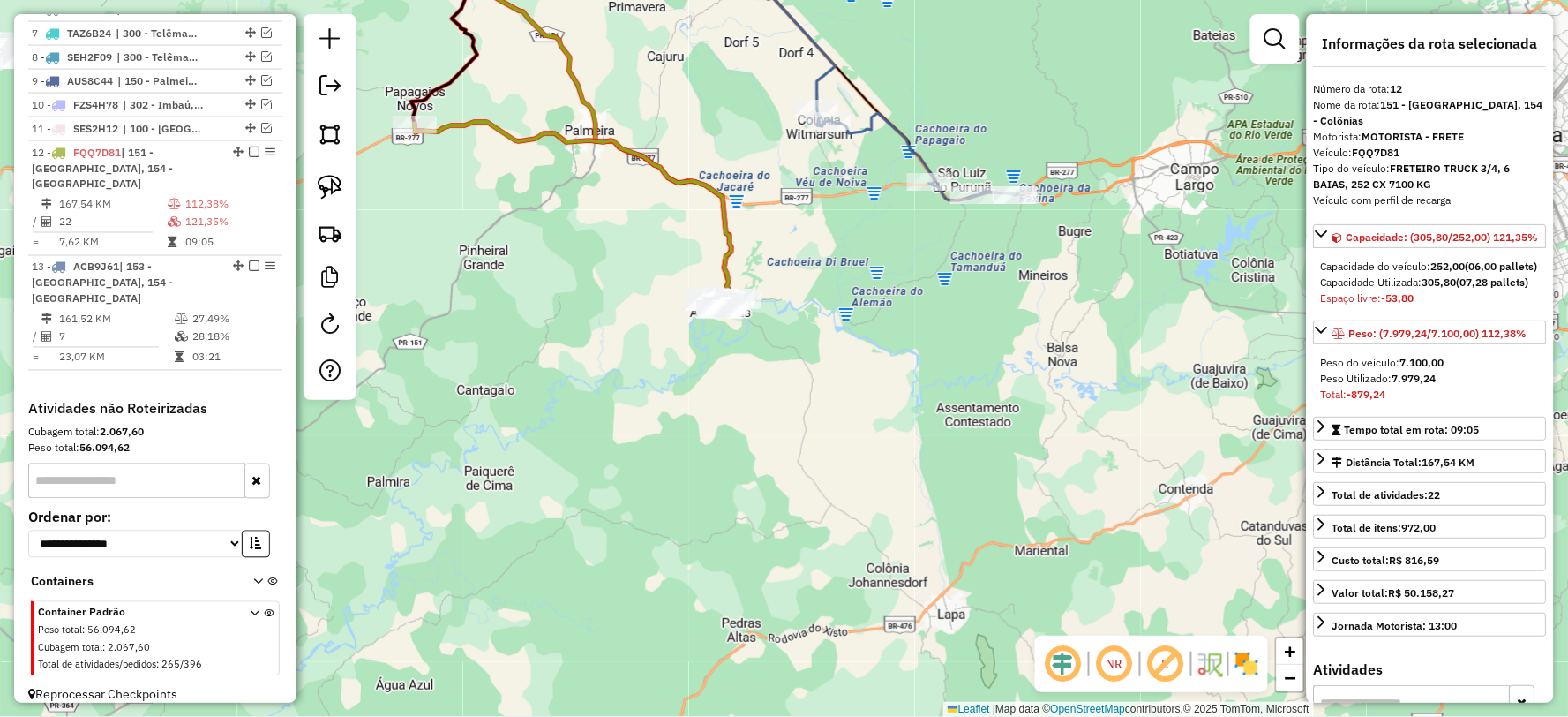
click at [906, 142] on icon at bounding box center [862, 65] width 313 height 272
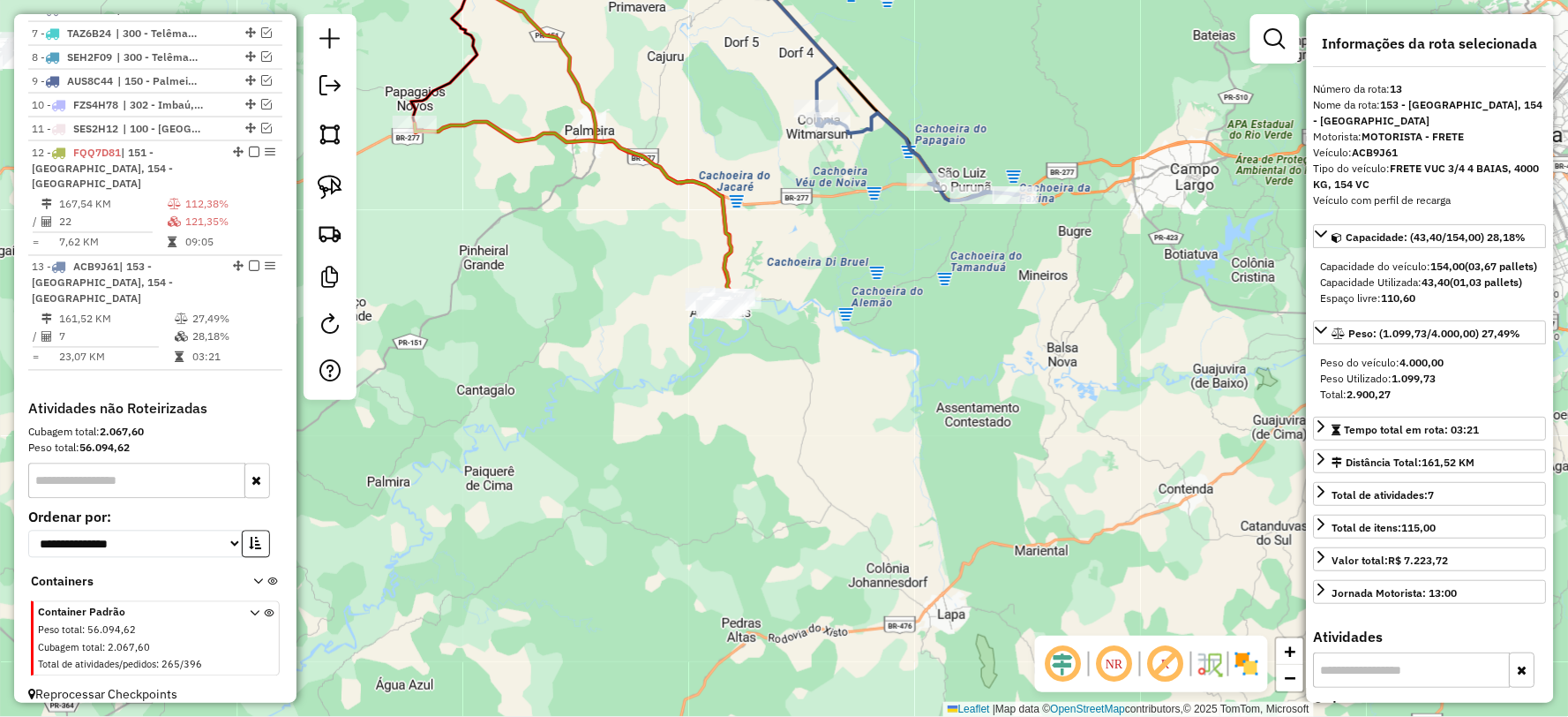
click at [718, 214] on icon at bounding box center [576, 215] width 325 height 188
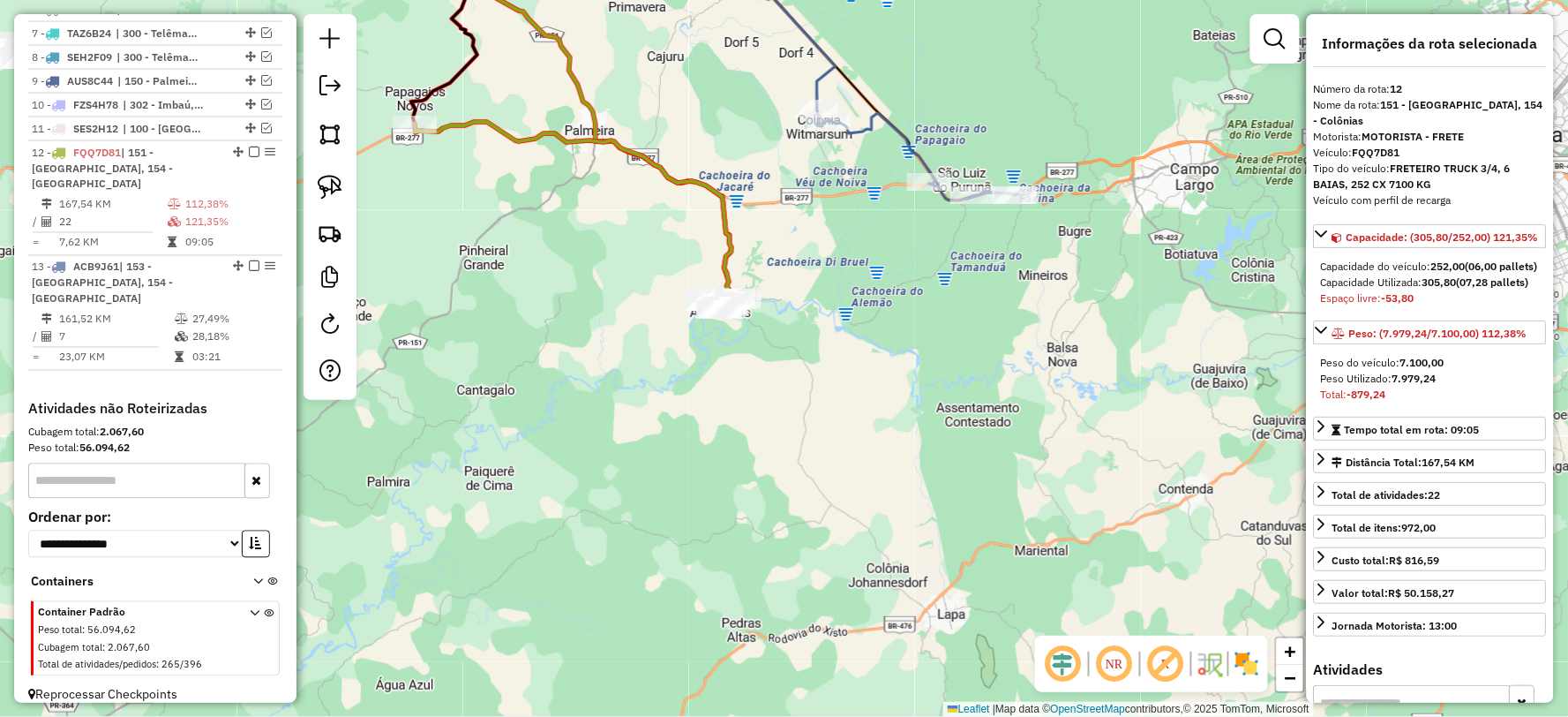
click at [911, 148] on icon at bounding box center [862, 65] width 313 height 272
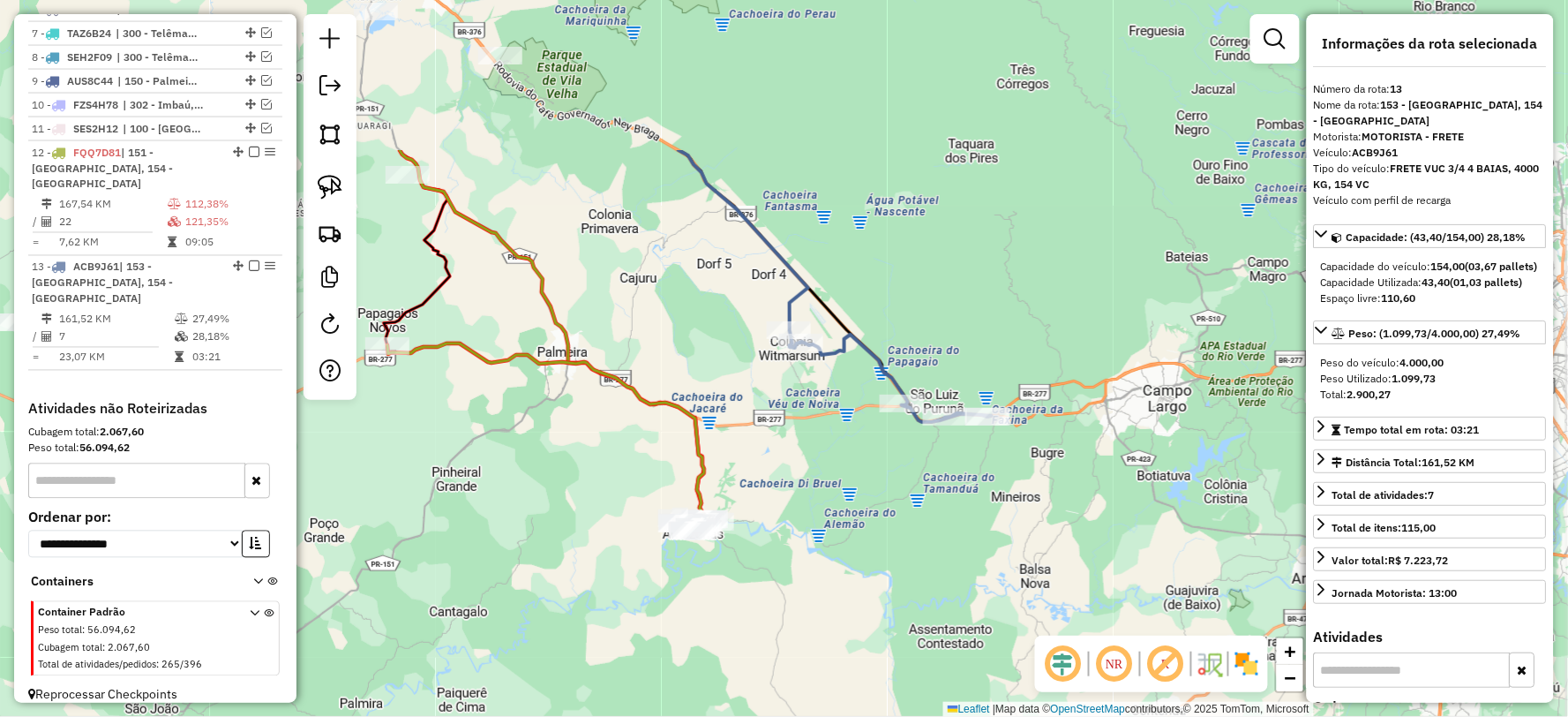
drag, startPoint x: 911, startPoint y: 148, endPoint x: 883, endPoint y: 369, distance: 222.8
click at [883, 369] on icon at bounding box center [835, 286] width 313 height 272
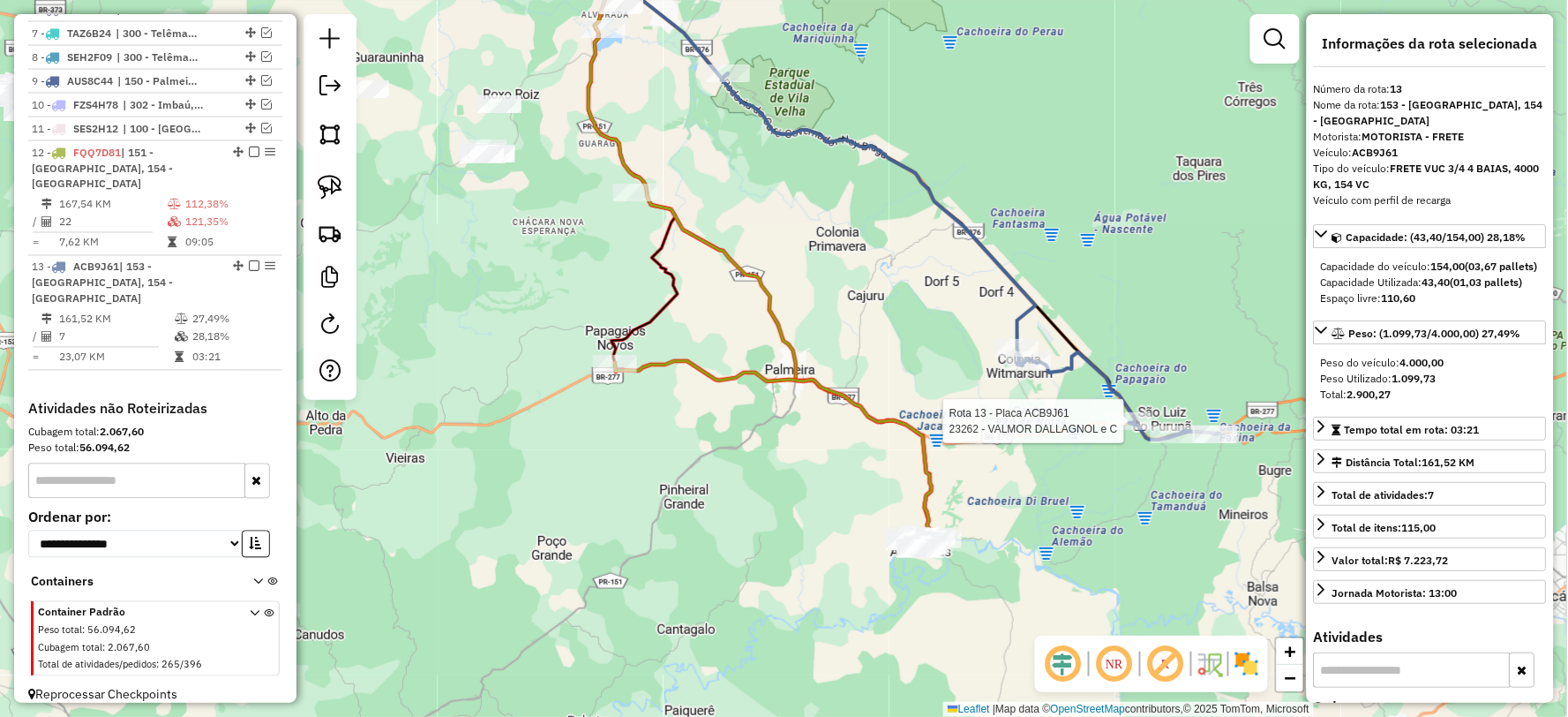
drag, startPoint x: 801, startPoint y: 431, endPoint x: 1029, endPoint y: 449, distance: 228.7
click at [1029, 449] on div "Rota 13 - Placa ACB9J61 23262 - VALMOR DALLAGNOL e C Janela de atendimento Grad…" at bounding box center [784, 358] width 1568 height 717
click at [792, 357] on icon at bounding box center [741, 233] width 385 height 608
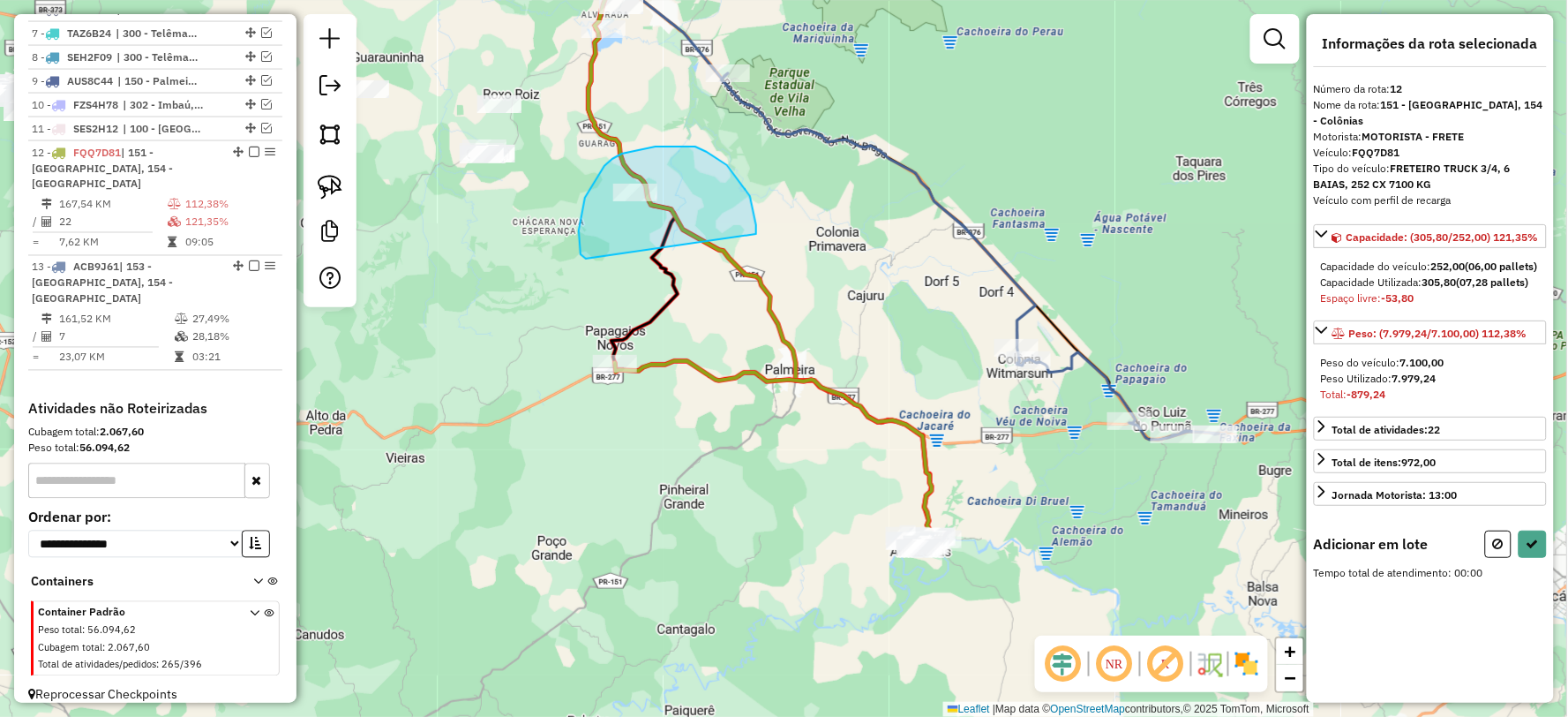
drag, startPoint x: 695, startPoint y: 147, endPoint x: 593, endPoint y: 274, distance: 162.9
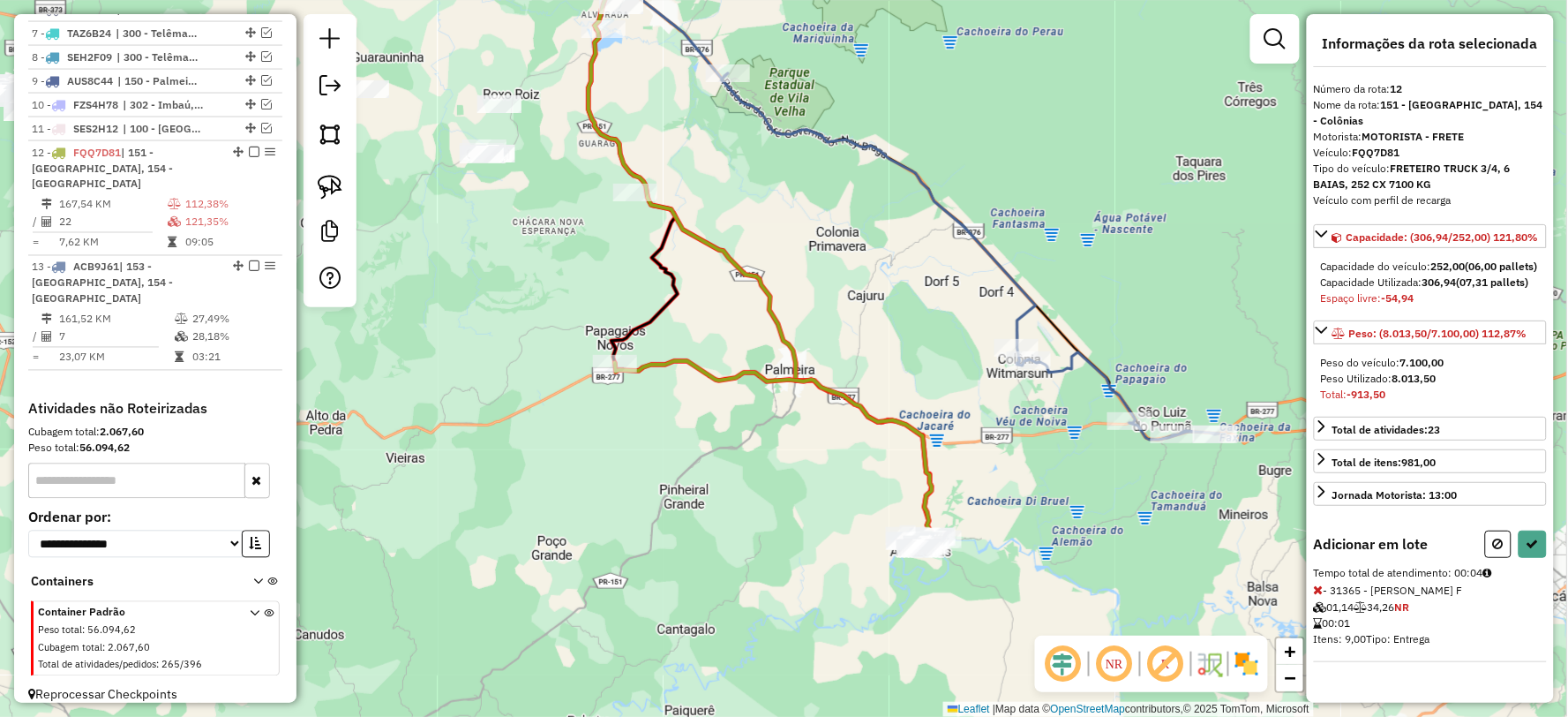
click at [1540, 575] on div "Adicionar em lote Tempo total de atendimento: 00:04 - 31365 - PATRICIA APARECID…" at bounding box center [1430, 596] width 233 height 131
click at [1531, 550] on icon at bounding box center [1533, 544] width 13 height 13
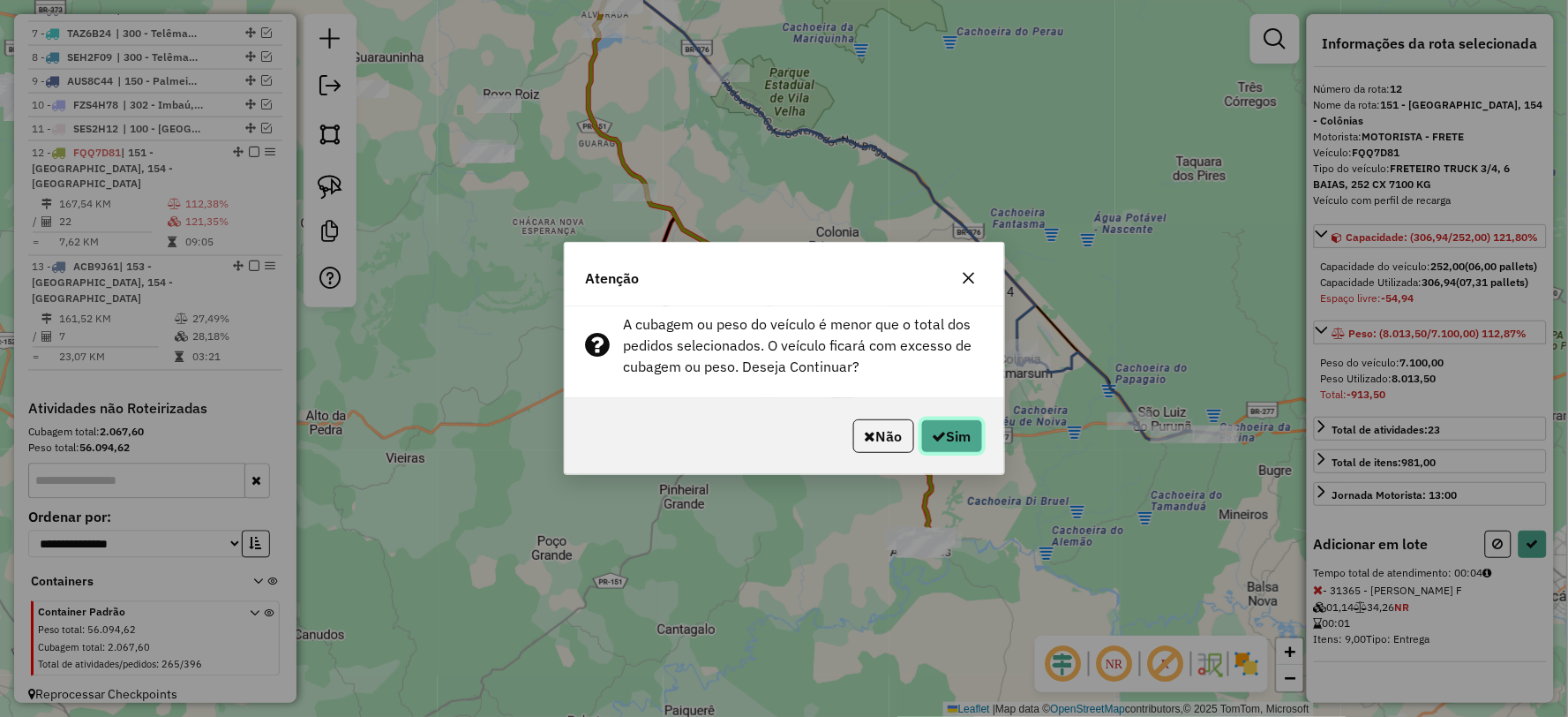
click at [949, 426] on button "Sim" at bounding box center [952, 435] width 62 height 33
select select "**********"
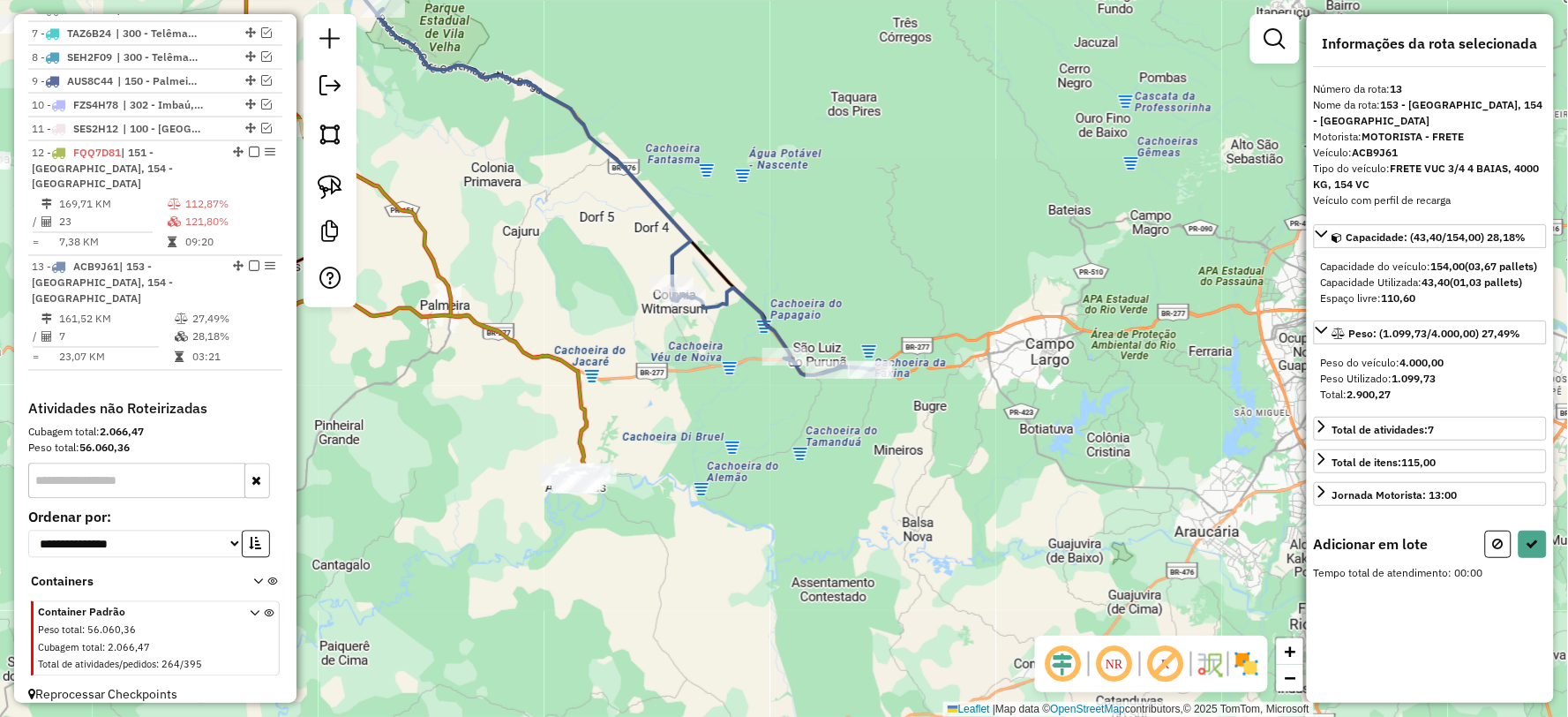
drag, startPoint x: 568, startPoint y: 507, endPoint x: 701, endPoint y: 519, distance: 133.5
click at [701, 519] on div "Janela de atendimento Grade de atendimento Capacidade Transportadoras Veículos …" at bounding box center [784, 358] width 1568 height 717
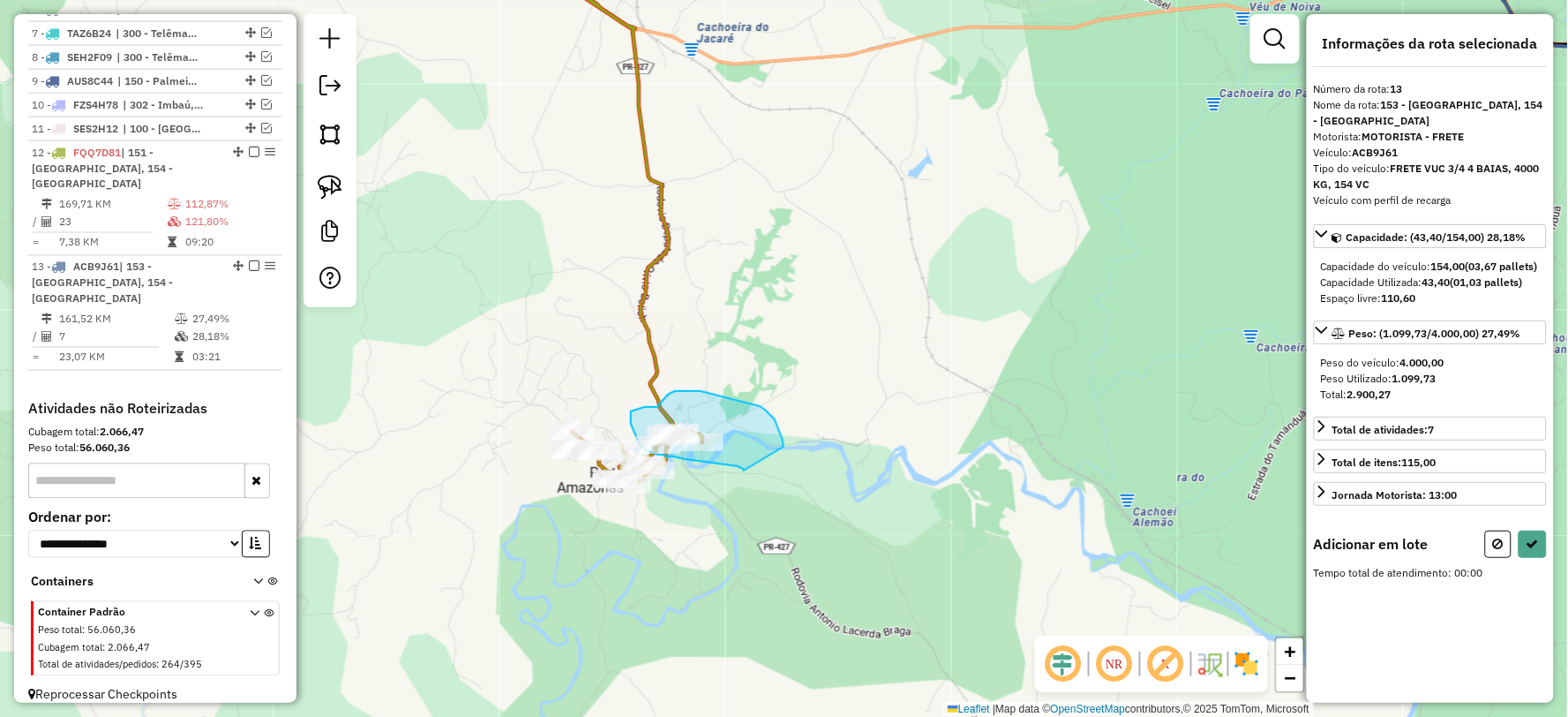
drag, startPoint x: 760, startPoint y: 406, endPoint x: 778, endPoint y: 491, distance: 86.9
click at [775, 491] on div "Rota 12 - Placa FQQ7D81 20694 - LORD HOOKAH Janela de atendimento Grade de aten…" at bounding box center [784, 358] width 1568 height 717
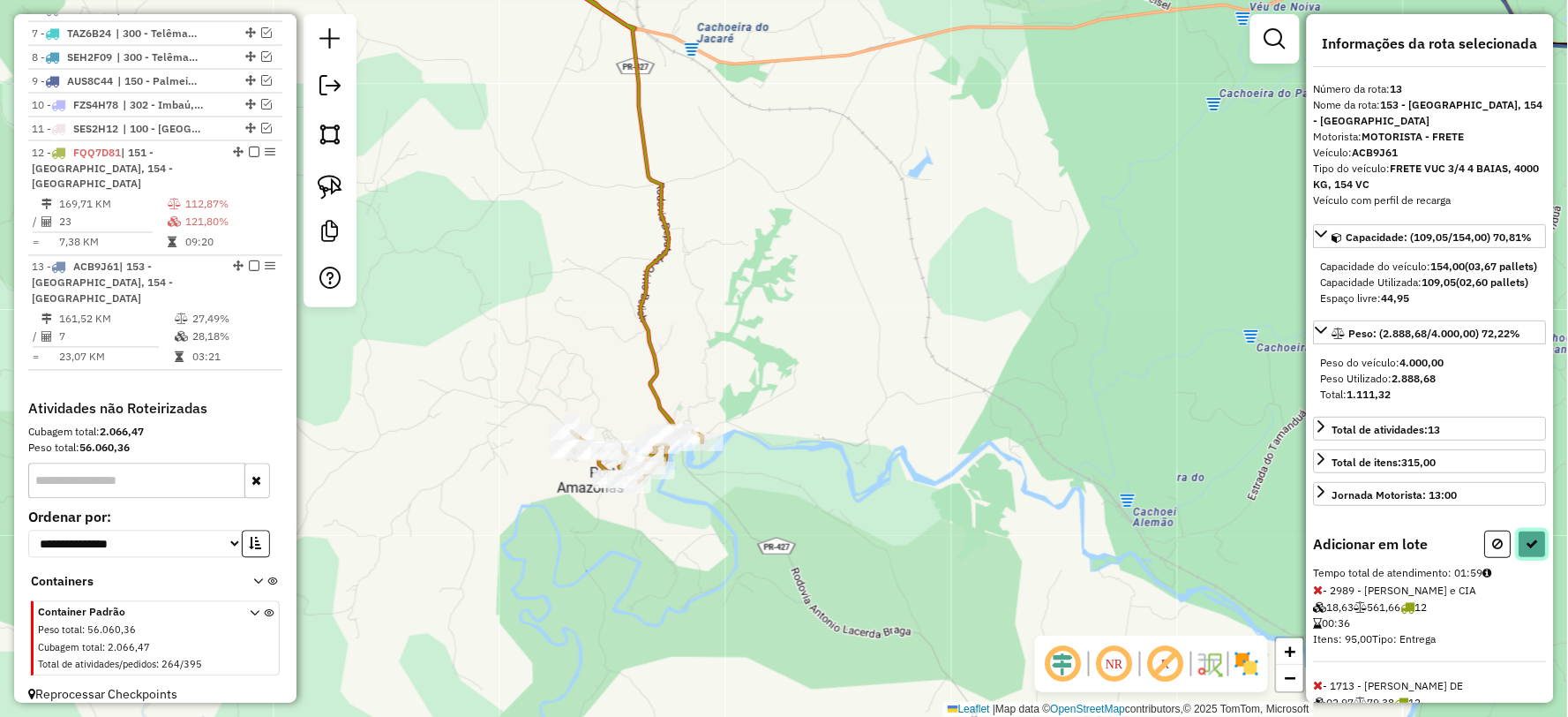
drag, startPoint x: 1524, startPoint y: 571, endPoint x: 1373, endPoint y: 544, distance: 153.4
click at [1527, 550] on icon at bounding box center [1533, 544] width 13 height 13
select select "**********"
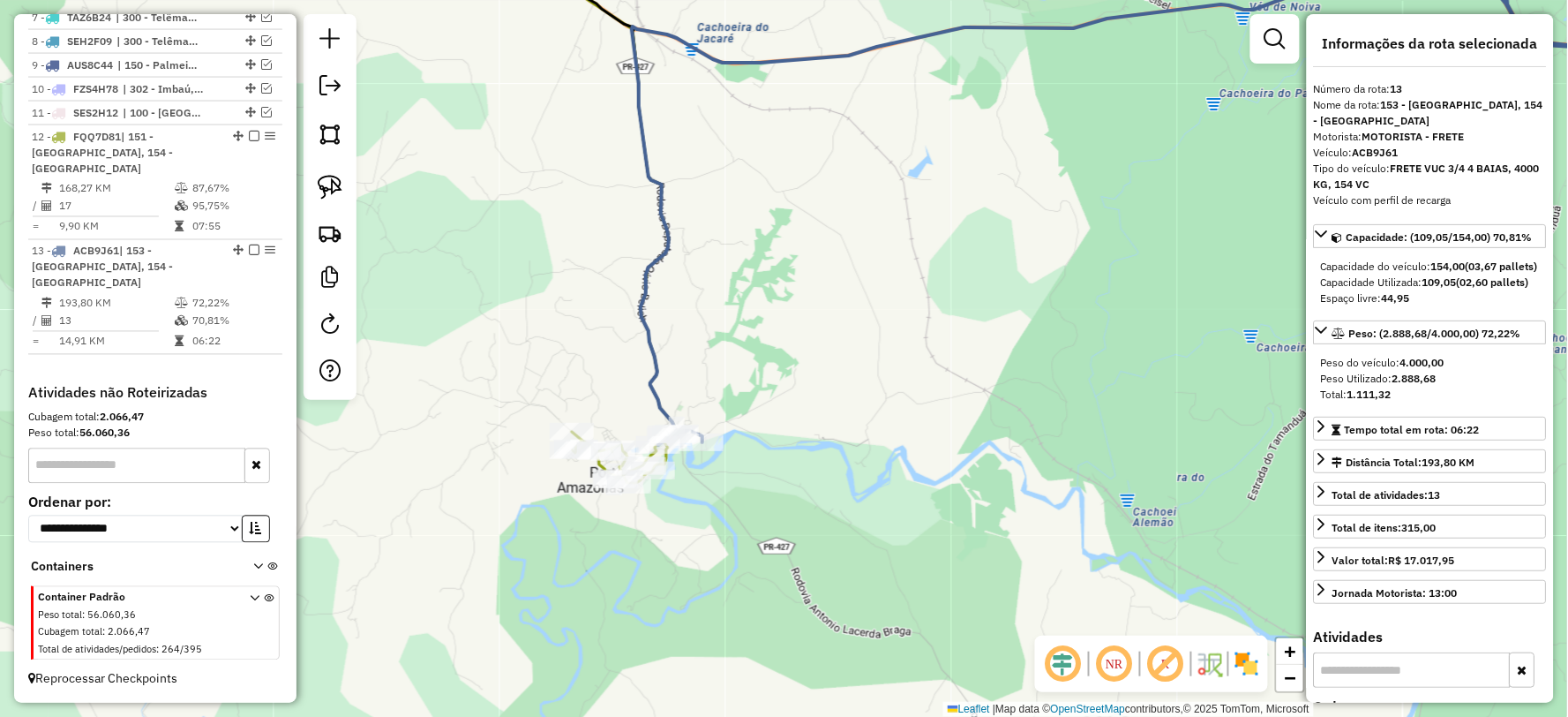
scroll to position [818, 0]
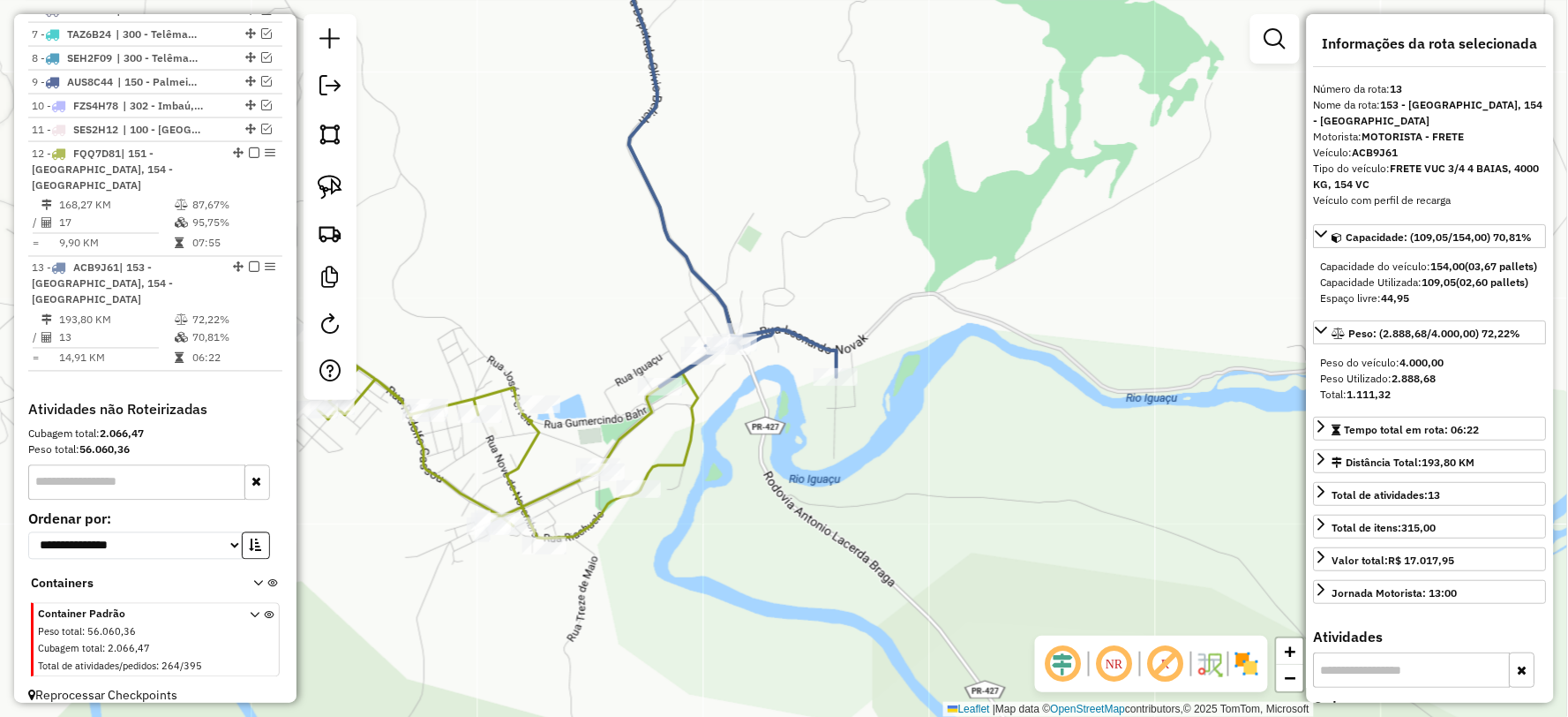
click at [798, 330] on icon at bounding box center [727, 157] width 217 height 458
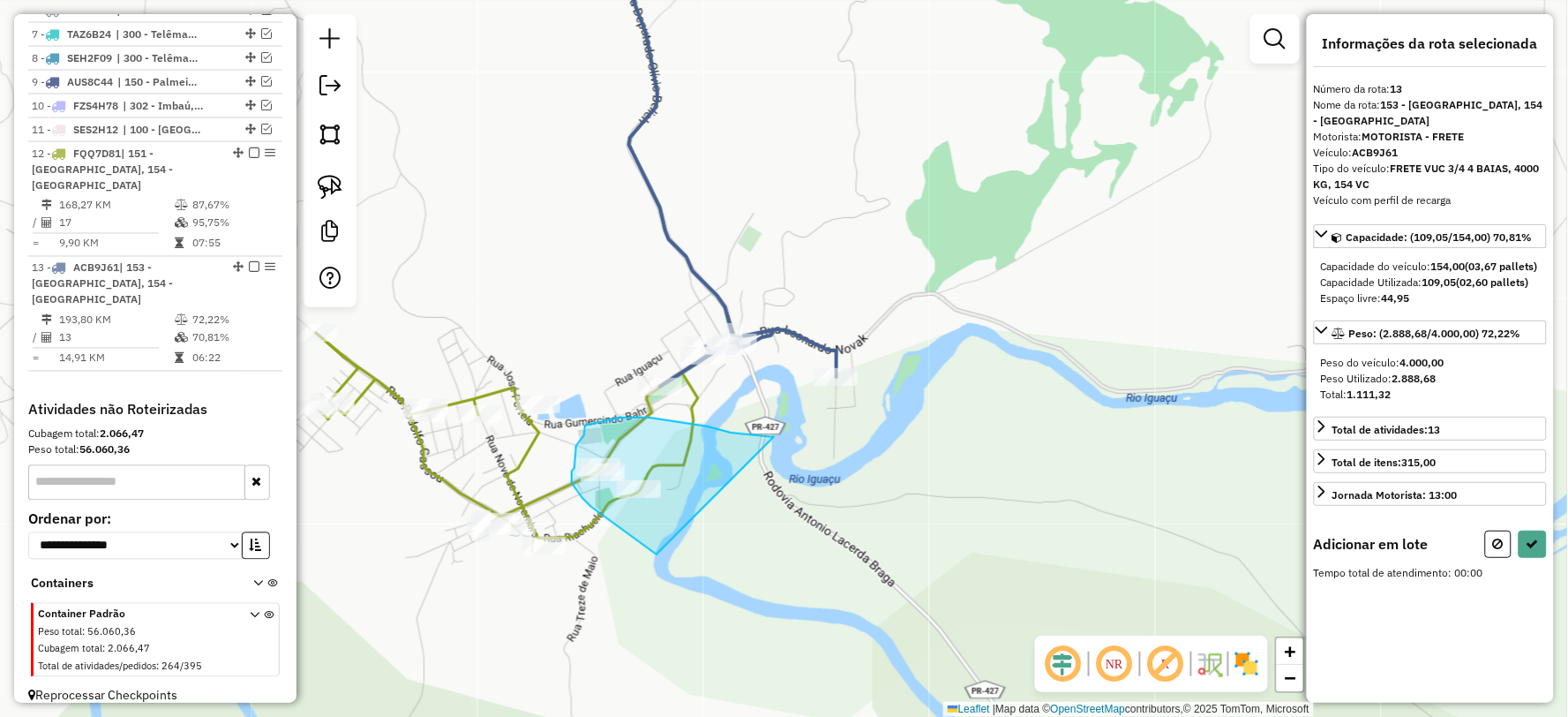
drag, startPoint x: 646, startPoint y: 417, endPoint x: 736, endPoint y: 565, distance: 173.2
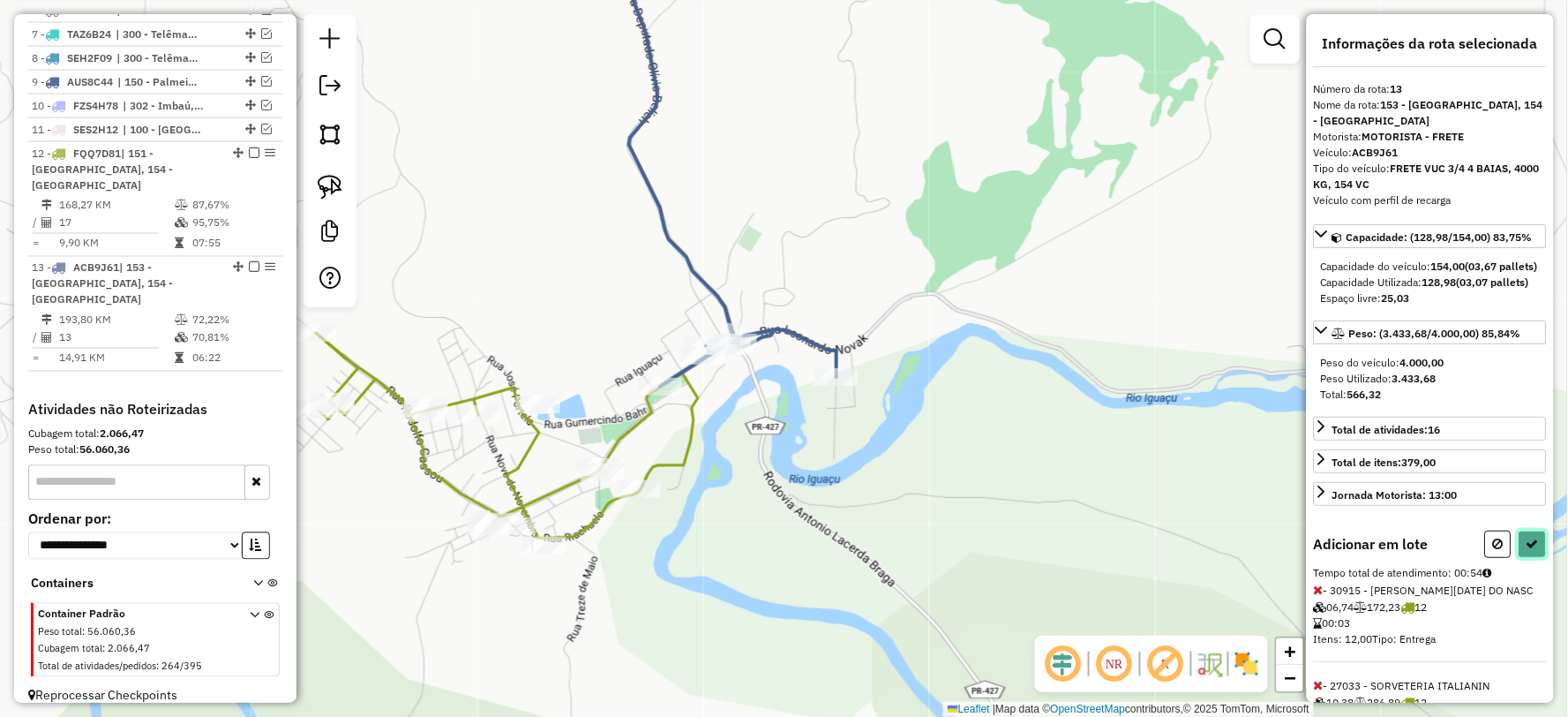
click at [1528, 550] on icon at bounding box center [1533, 544] width 13 height 13
select select "**********"
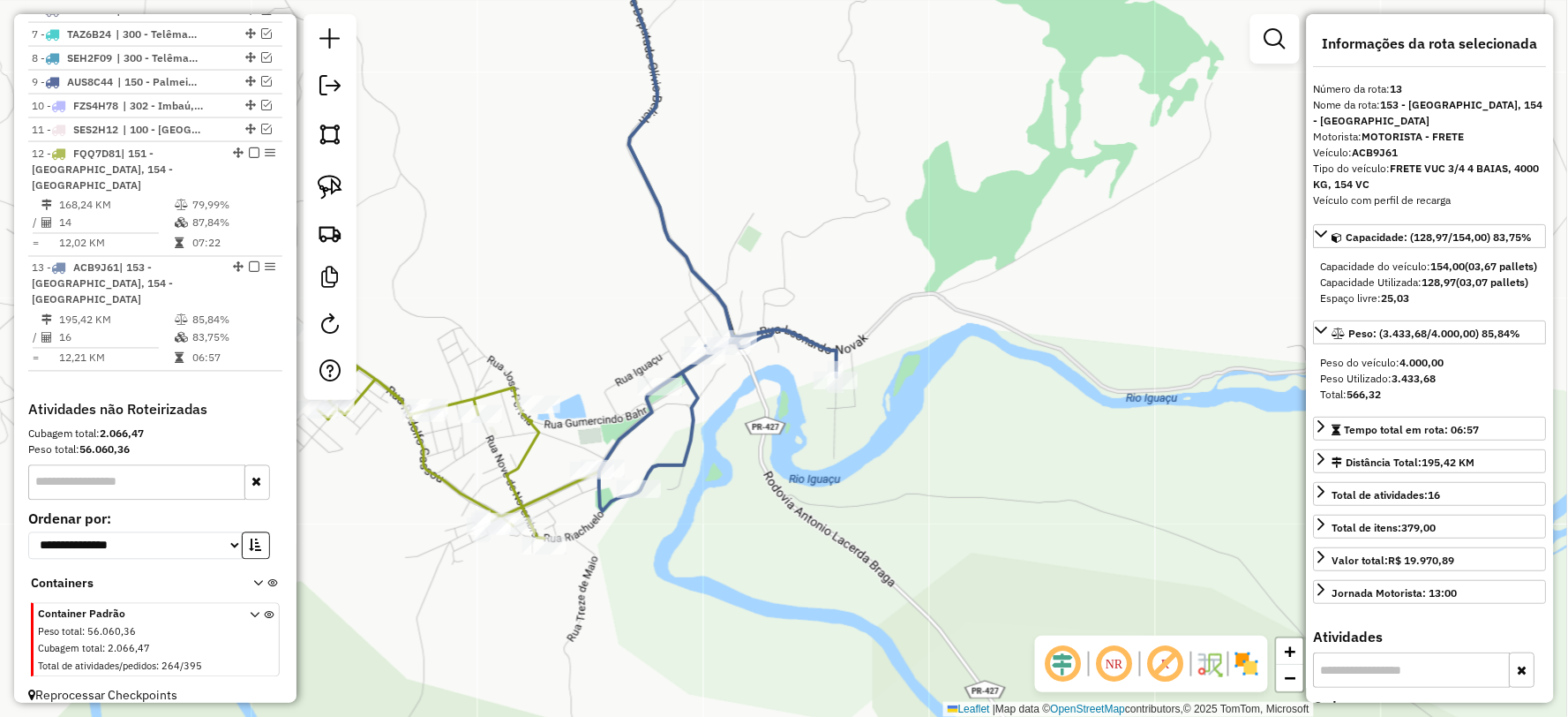
click at [526, 450] on icon at bounding box center [527, 234] width 423 height 610
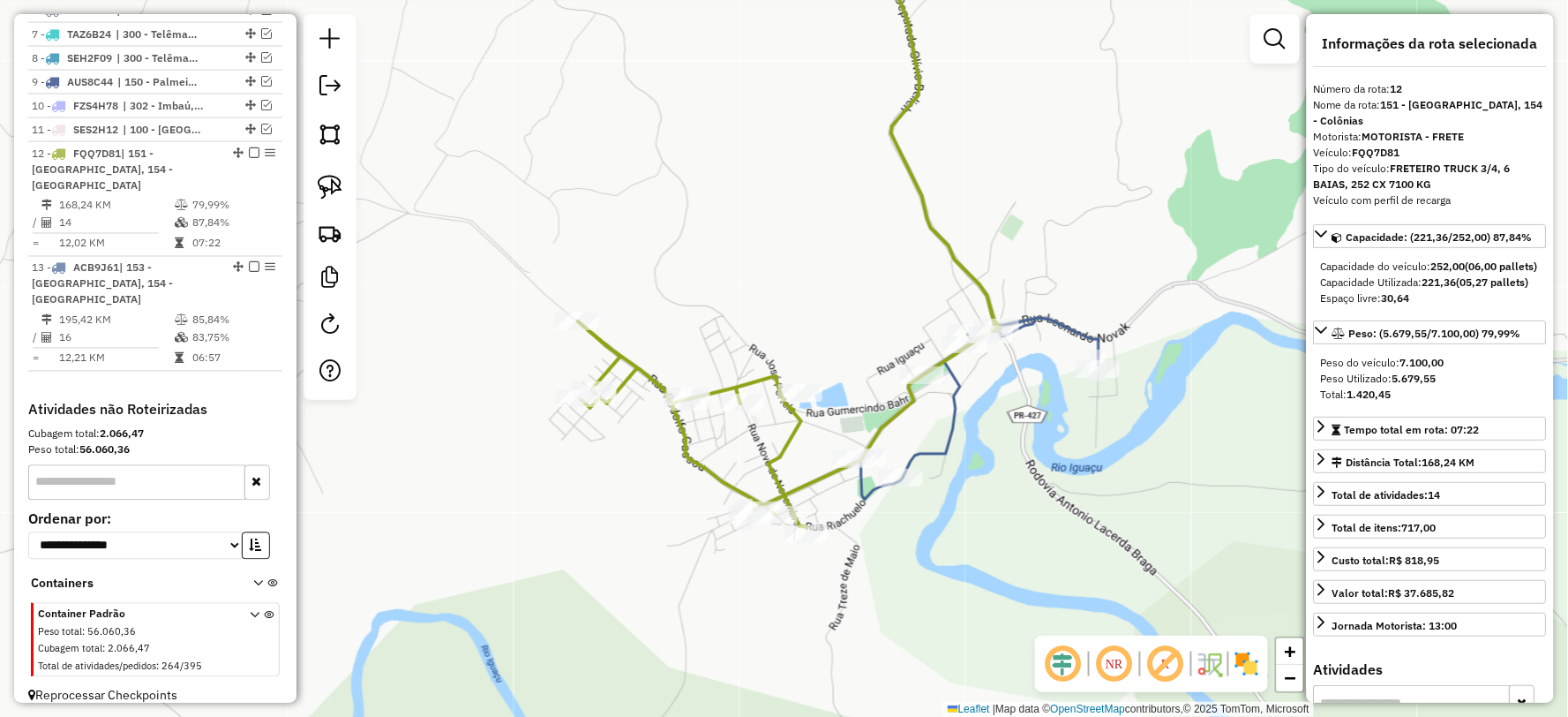
drag, startPoint x: 965, startPoint y: 542, endPoint x: 1085, endPoint y: 542, distance: 120.0
click at [1085, 542] on div "Janela de atendimento Grade de atendimento Capacidade Transportadoras Veículos …" at bounding box center [784, 358] width 1568 height 717
click at [933, 450] on icon at bounding box center [980, 214] width 237 height 571
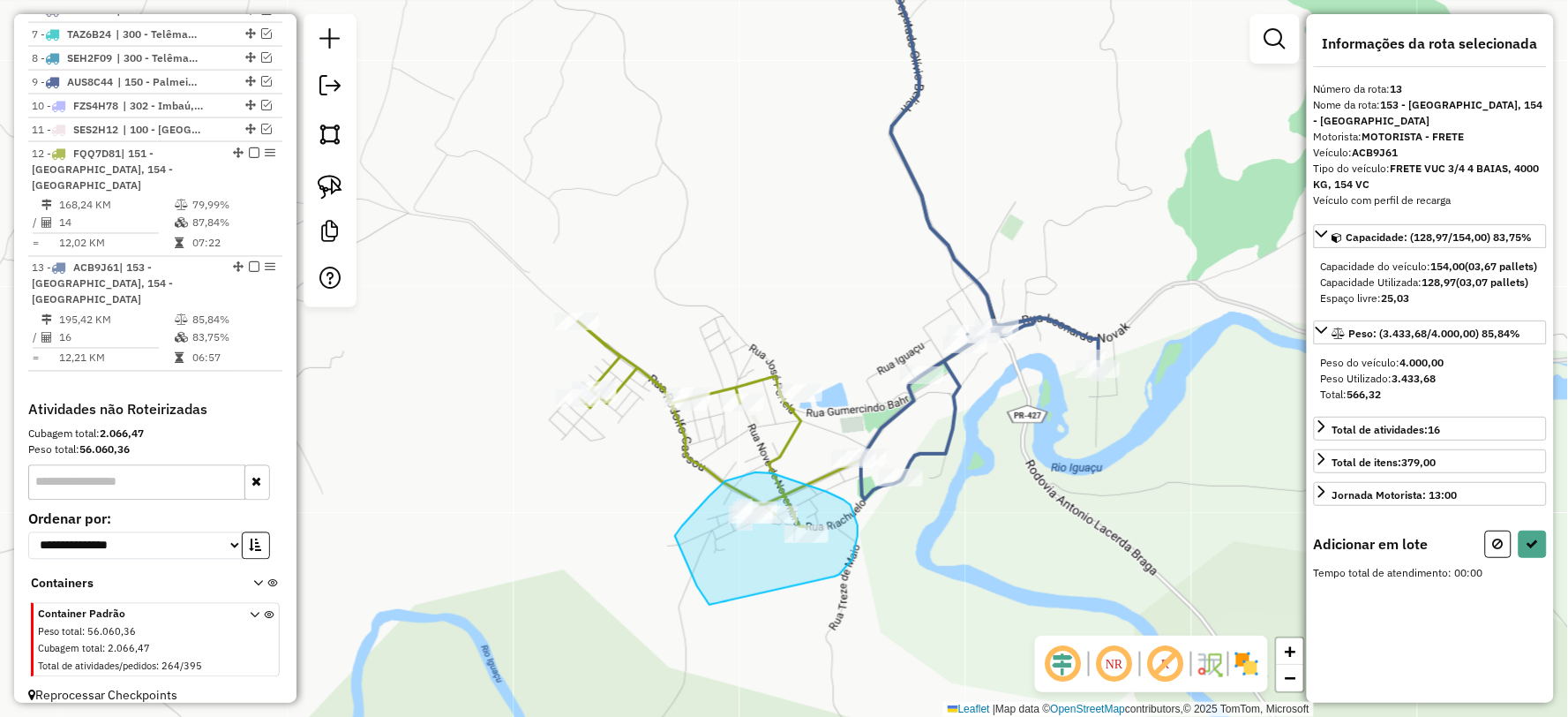
drag, startPoint x: 839, startPoint y: 575, endPoint x: 720, endPoint y: 614, distance: 125.2
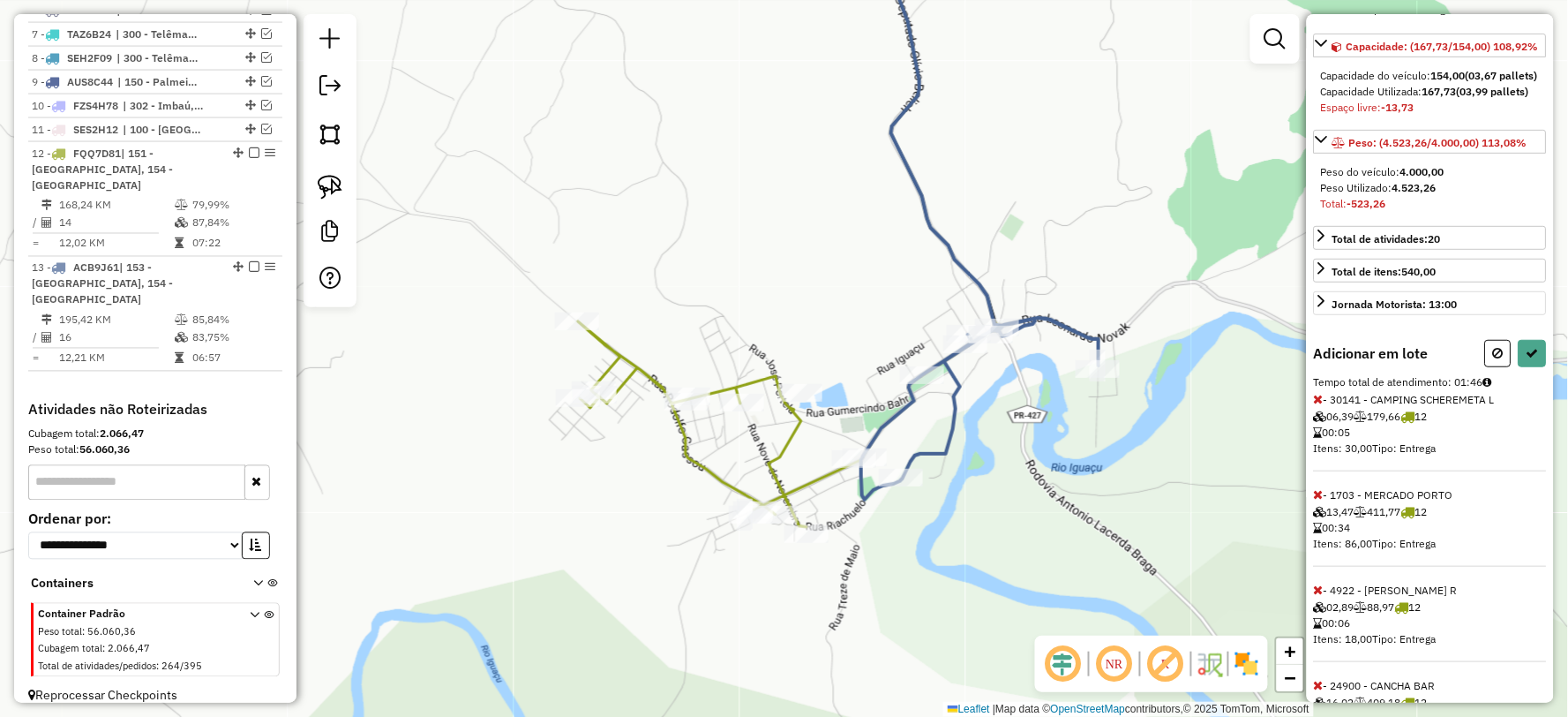
scroll to position [312, 0]
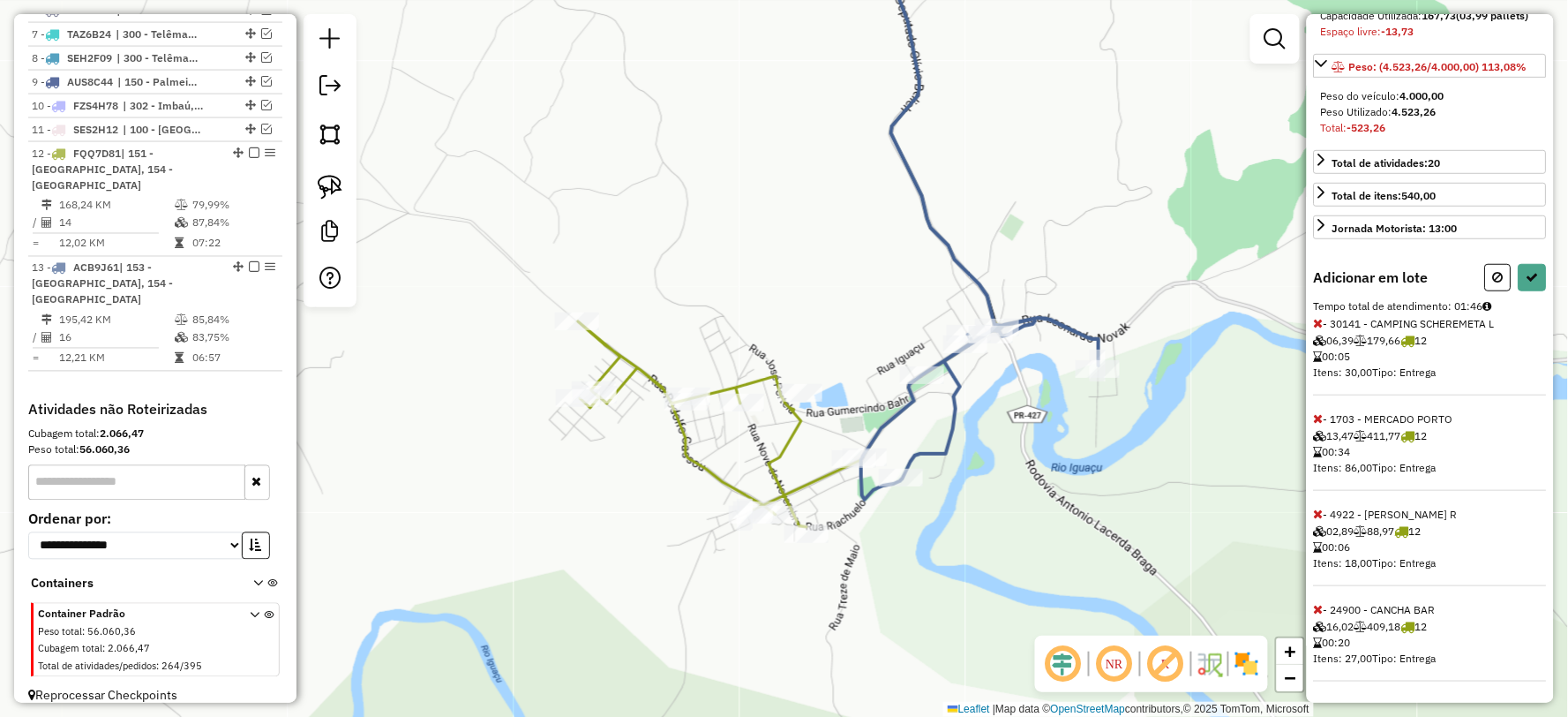
click at [1321, 612] on icon at bounding box center [1318, 609] width 10 height 13
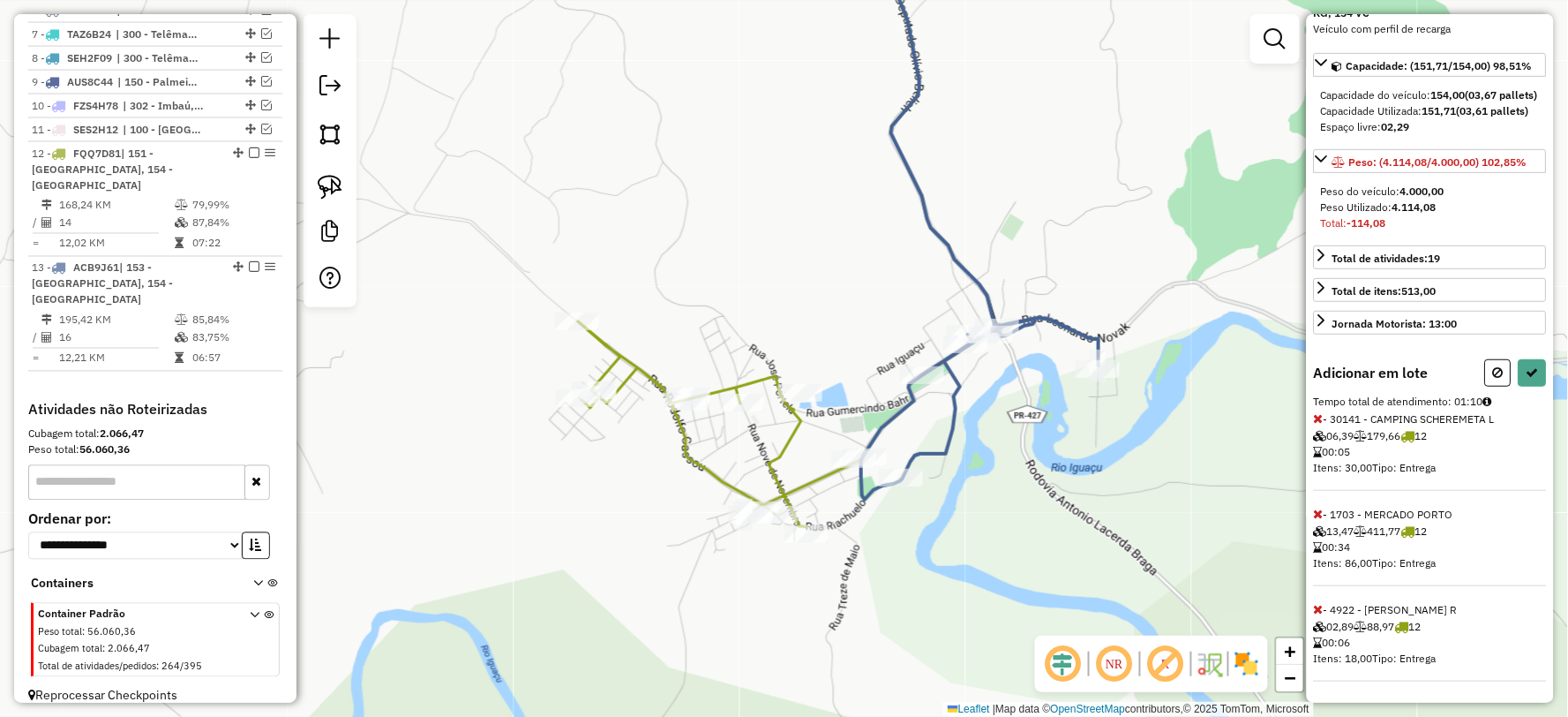
click at [1318, 609] on icon at bounding box center [1318, 609] width 10 height 13
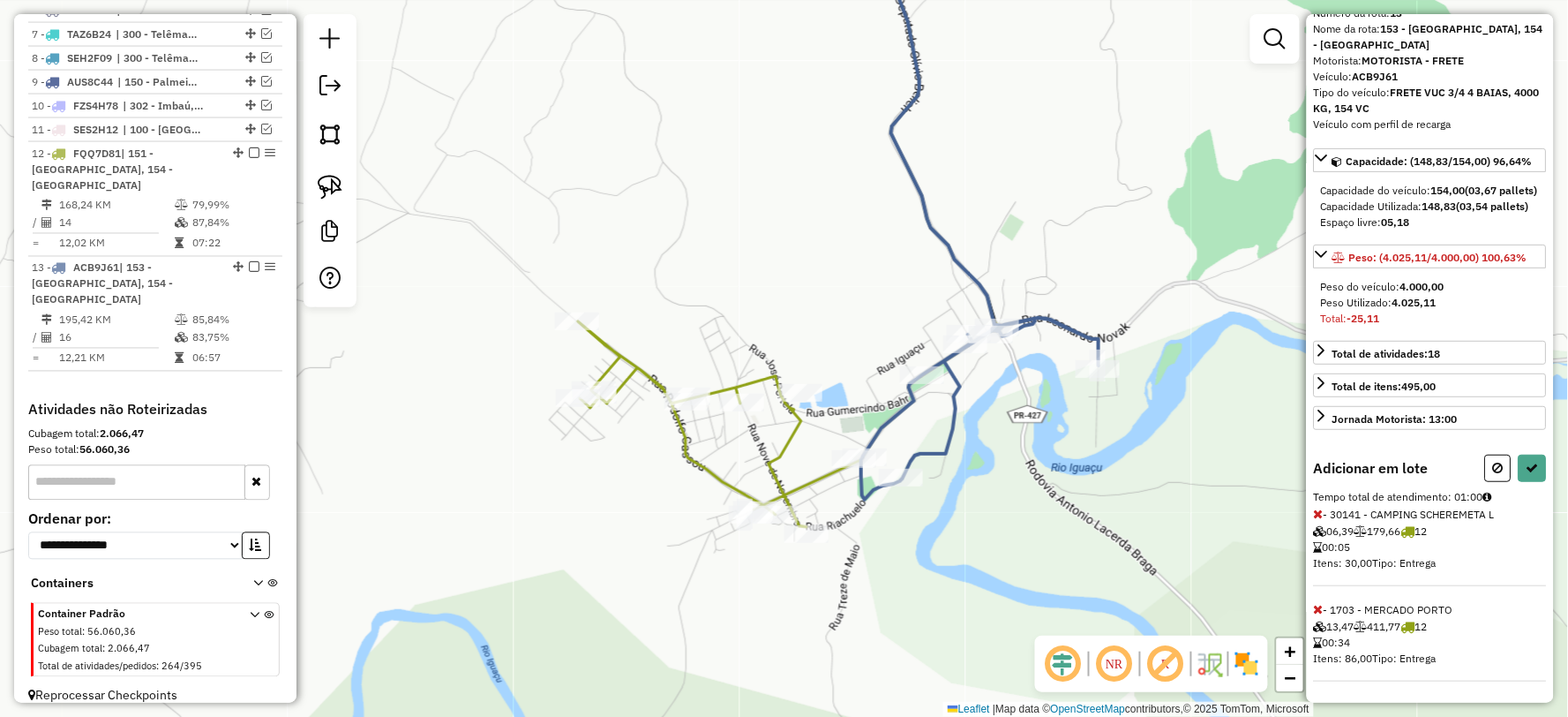
click at [1317, 513] on icon at bounding box center [1318, 514] width 10 height 13
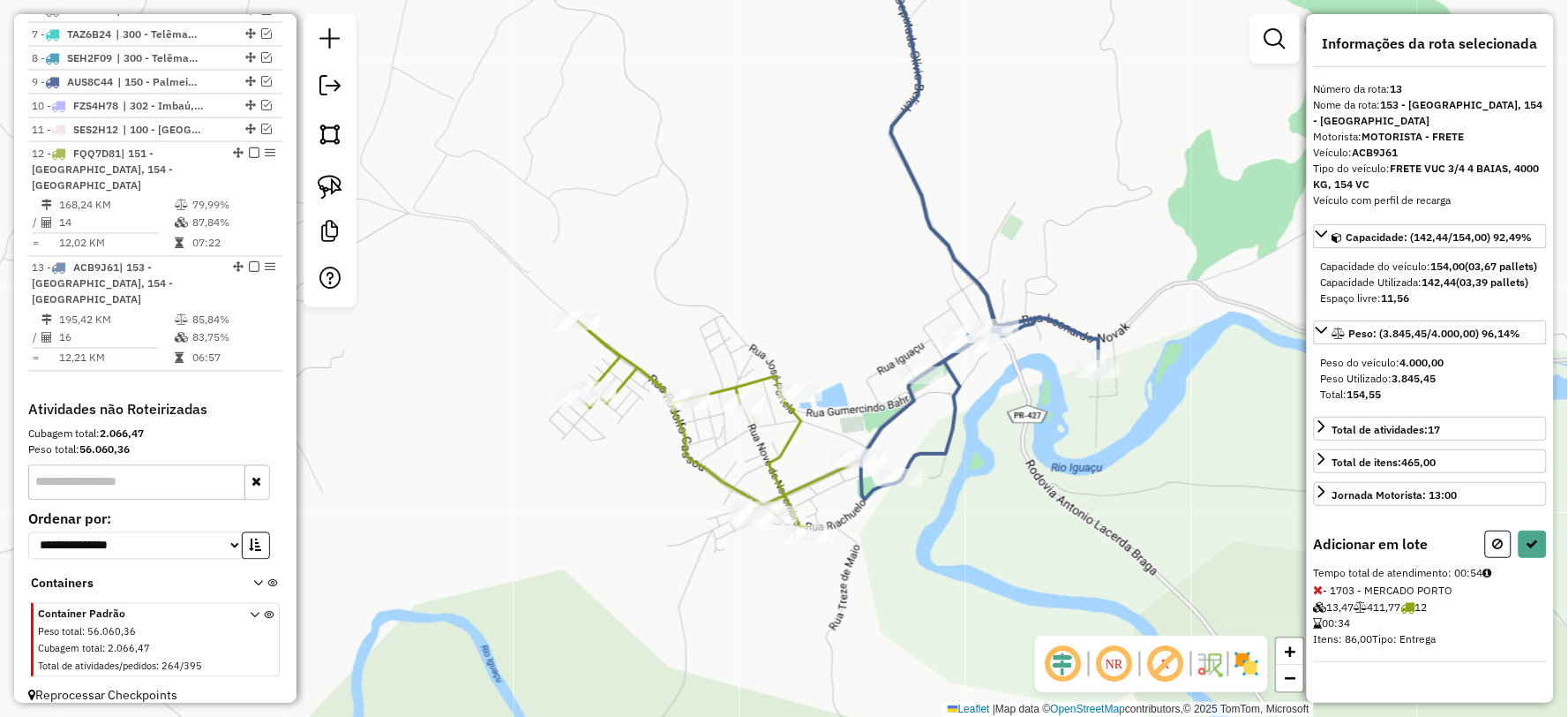
scroll to position [12, 0]
click at [1528, 556] on button at bounding box center [1532, 544] width 28 height 27
select select "**********"
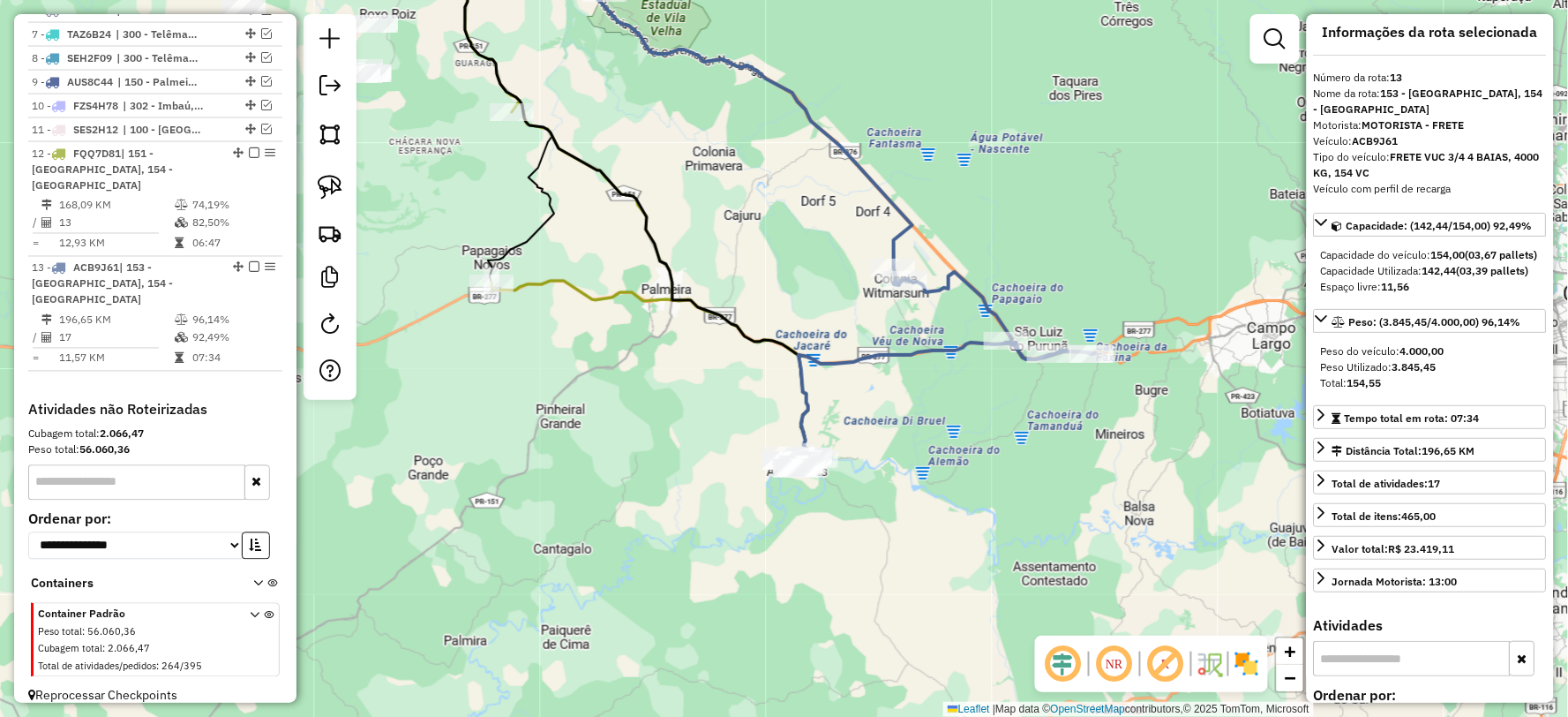
click at [916, 341] on icon at bounding box center [846, 230] width 497 height 476
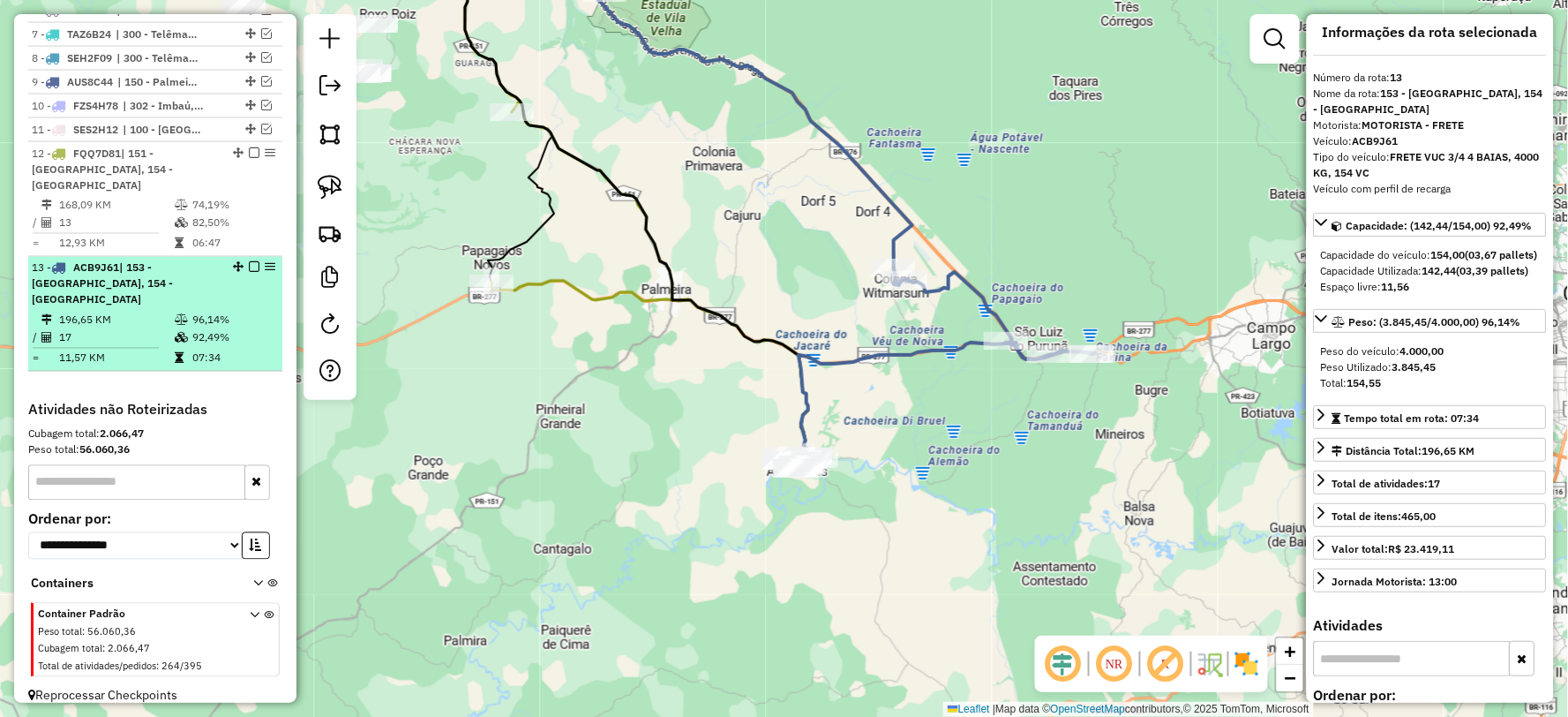
click at [249, 262] on em at bounding box center [254, 267] width 11 height 11
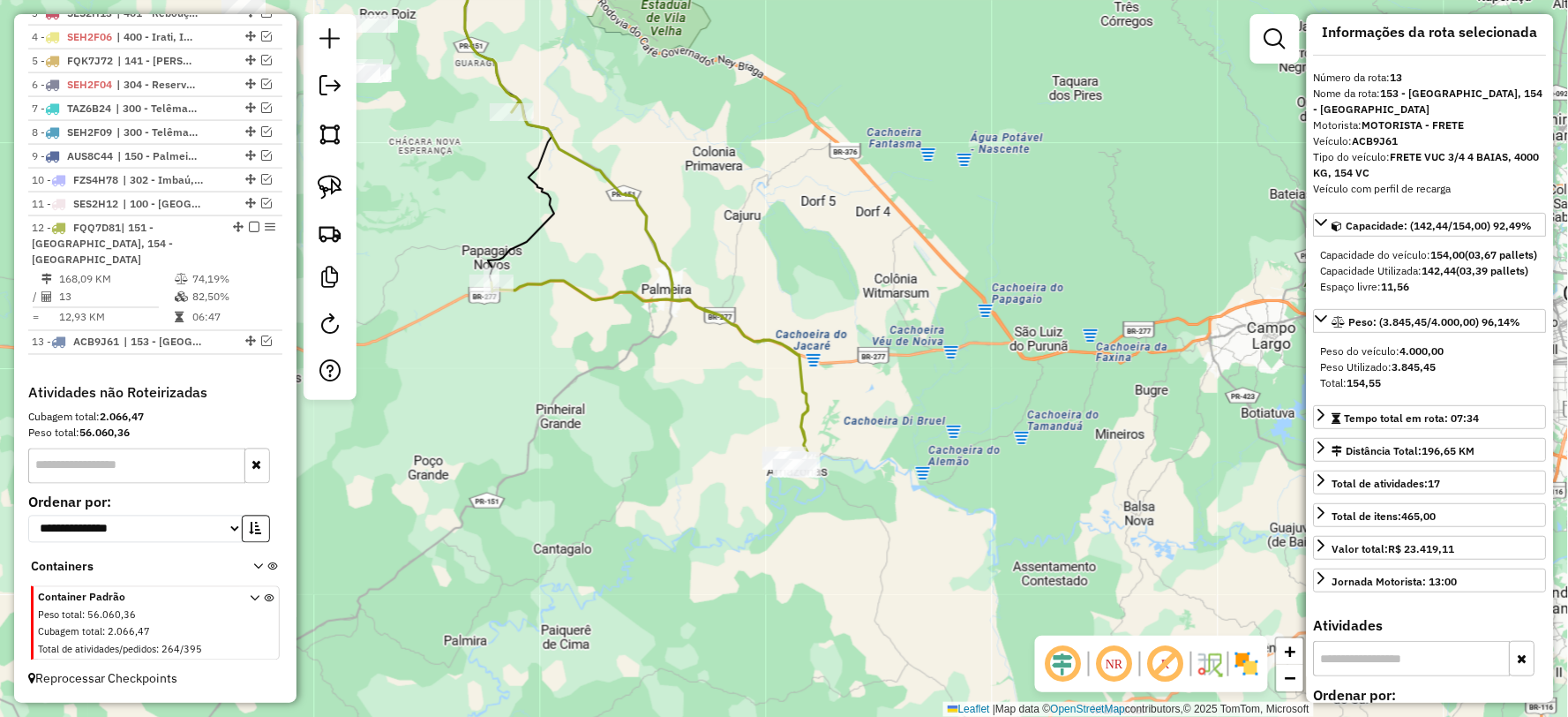
click at [718, 523] on div "Janela de atendimento Grade de atendimento Capacidade Transportadoras Veículos …" at bounding box center [784, 358] width 1568 height 717
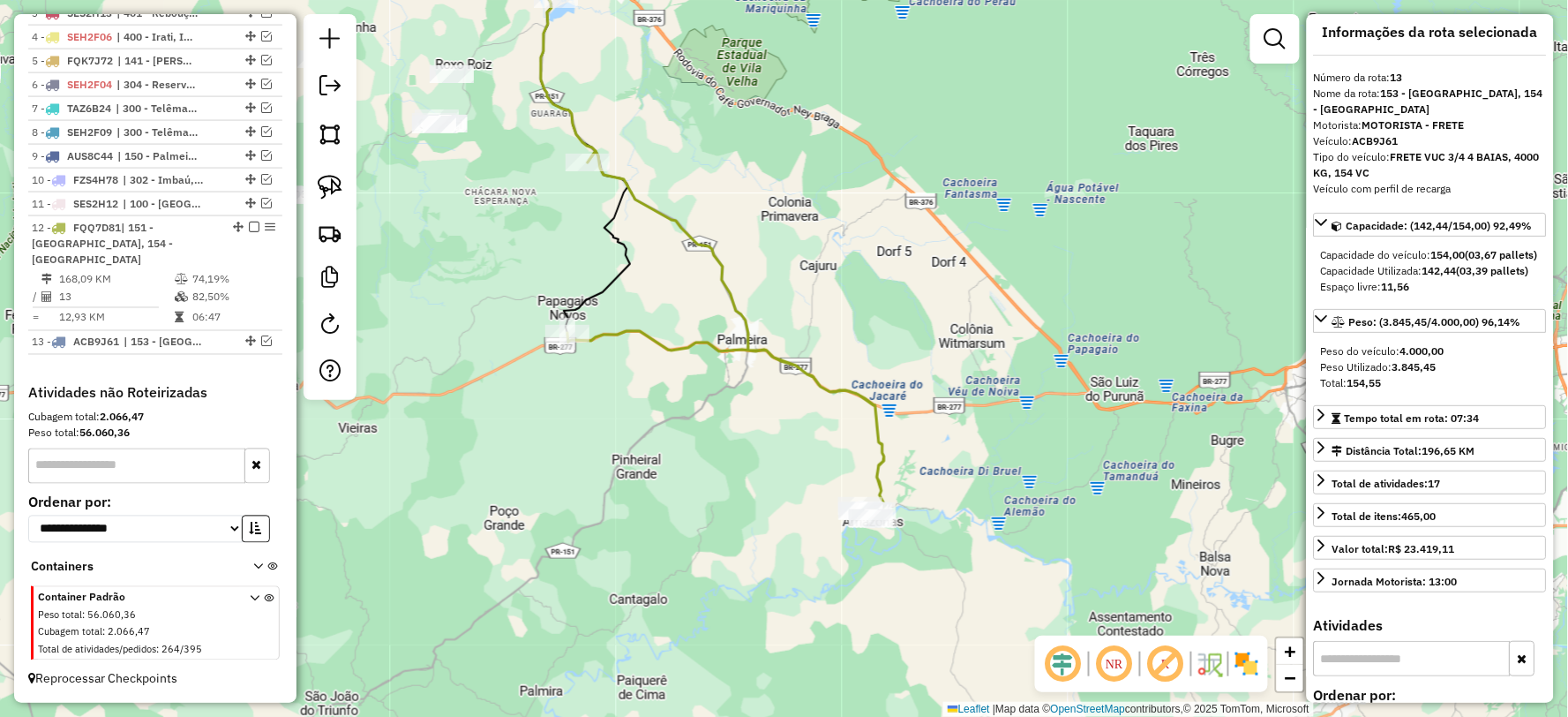
click at [877, 440] on icon at bounding box center [726, 335] width 318 height 368
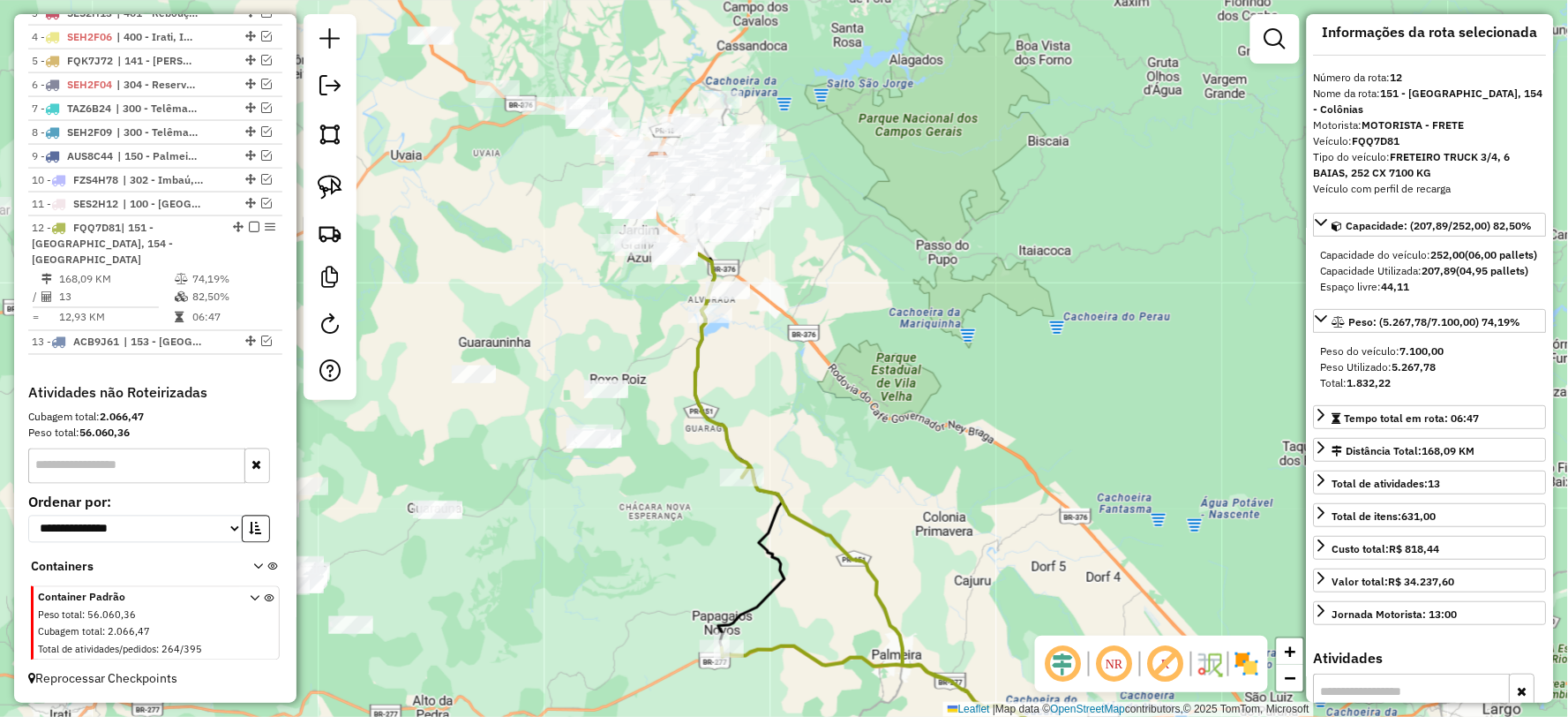
drag, startPoint x: 675, startPoint y: 229, endPoint x: 832, endPoint y: 544, distance: 352.0
click at [832, 544] on icon at bounding box center [881, 650] width 318 height 368
drag, startPoint x: 720, startPoint y: 349, endPoint x: 681, endPoint y: 377, distance: 48.0
click at [728, 442] on icon at bounding box center [699, 318] width 108 height 319
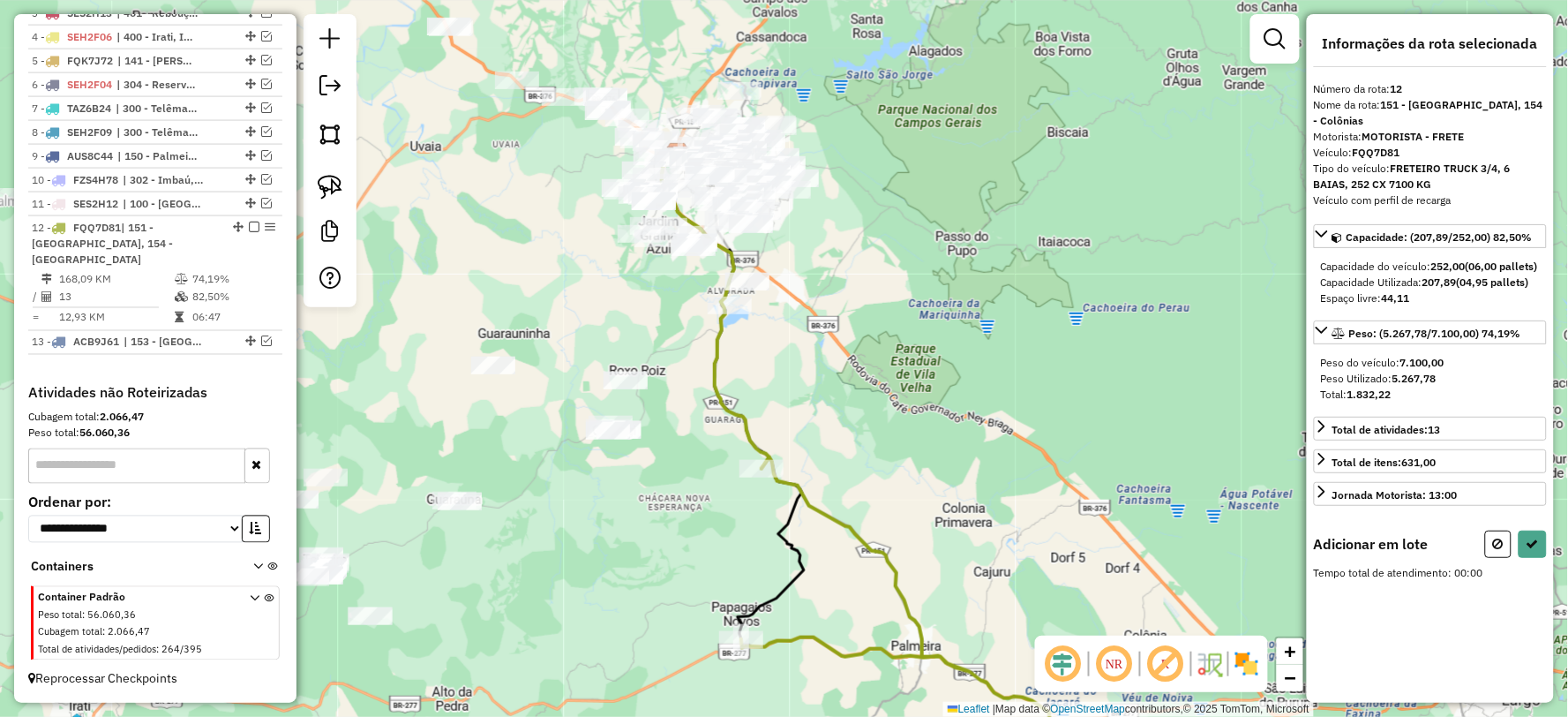
drag, startPoint x: 780, startPoint y: 309, endPoint x: 804, endPoint y: 321, distance: 26.8
click at [804, 321] on div "Janela de atendimento Grade de atendimento Capacidade Transportadoras Veículos …" at bounding box center [784, 358] width 1568 height 717
drag, startPoint x: 805, startPoint y: 296, endPoint x: 688, endPoint y: 348, distance: 128.0
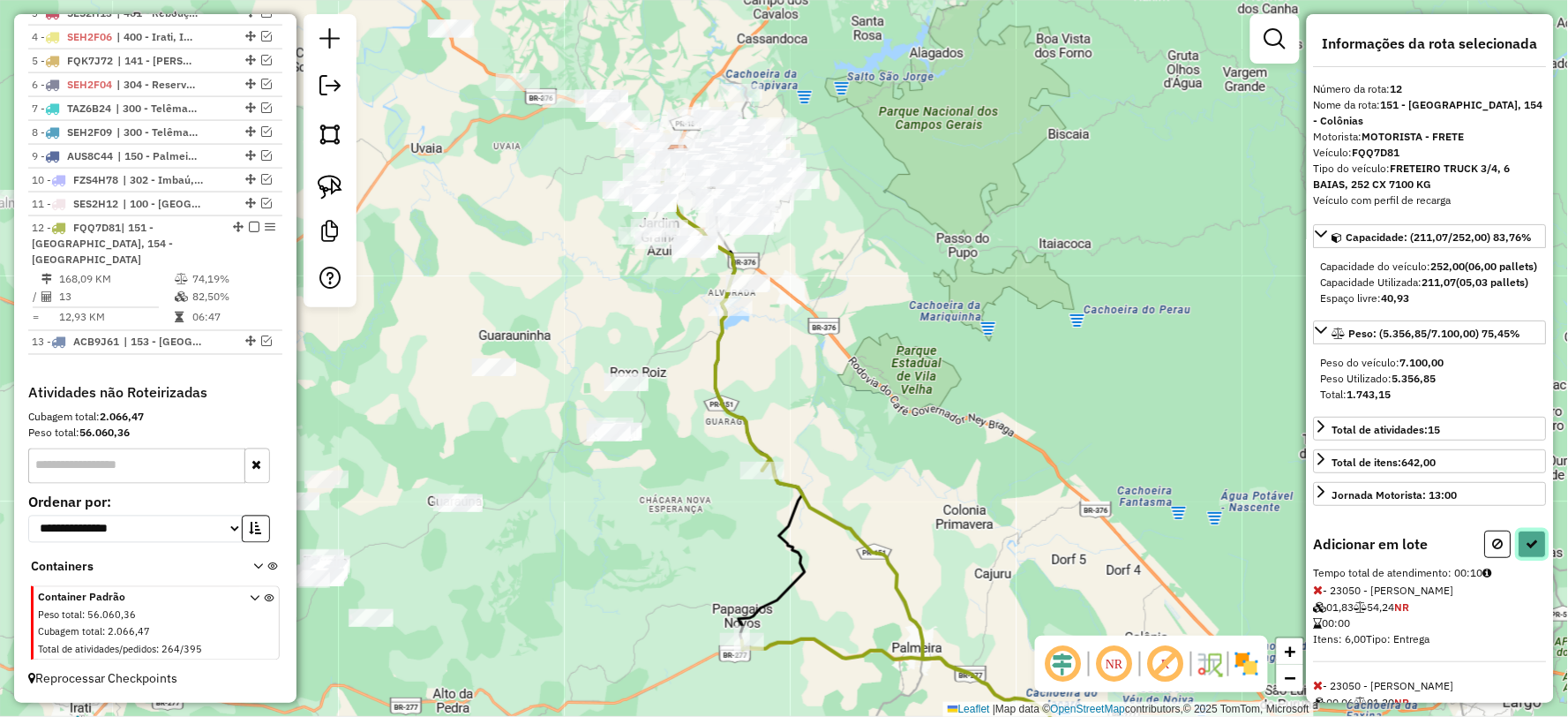
click at [1524, 558] on button at bounding box center [1532, 544] width 28 height 27
select select "**********"
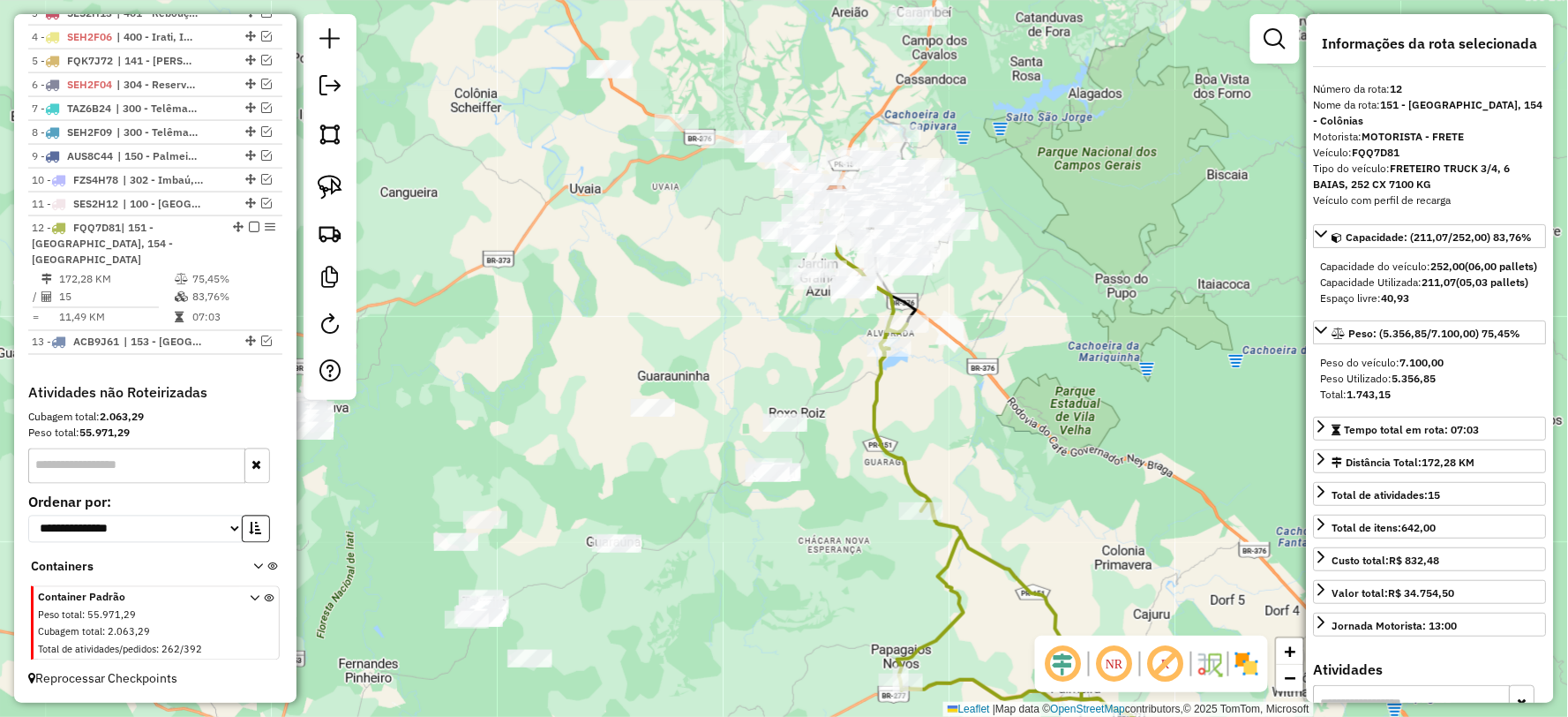
drag, startPoint x: 886, startPoint y: 372, endPoint x: 887, endPoint y: 400, distance: 28.0
click at [887, 400] on div "Janela de atendimento Grade de atendimento Capacidade Transportadoras Veículos …" at bounding box center [784, 358] width 1568 height 717
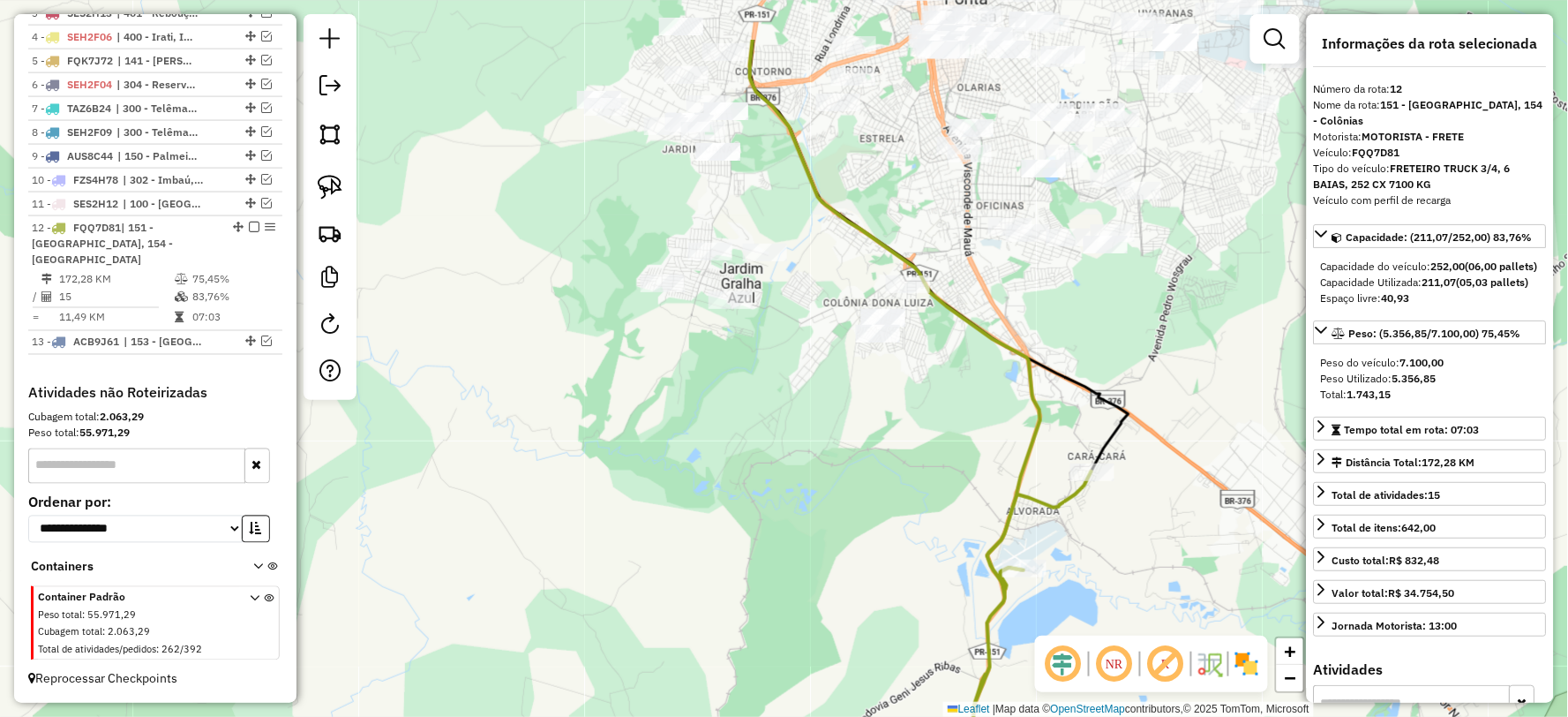
drag, startPoint x: 1122, startPoint y: 332, endPoint x: 1095, endPoint y: 434, distance: 105.5
click at [1117, 402] on div "Janela de atendimento Grade de atendimento Capacidade Transportadoras Veículos …" at bounding box center [784, 358] width 1568 height 717
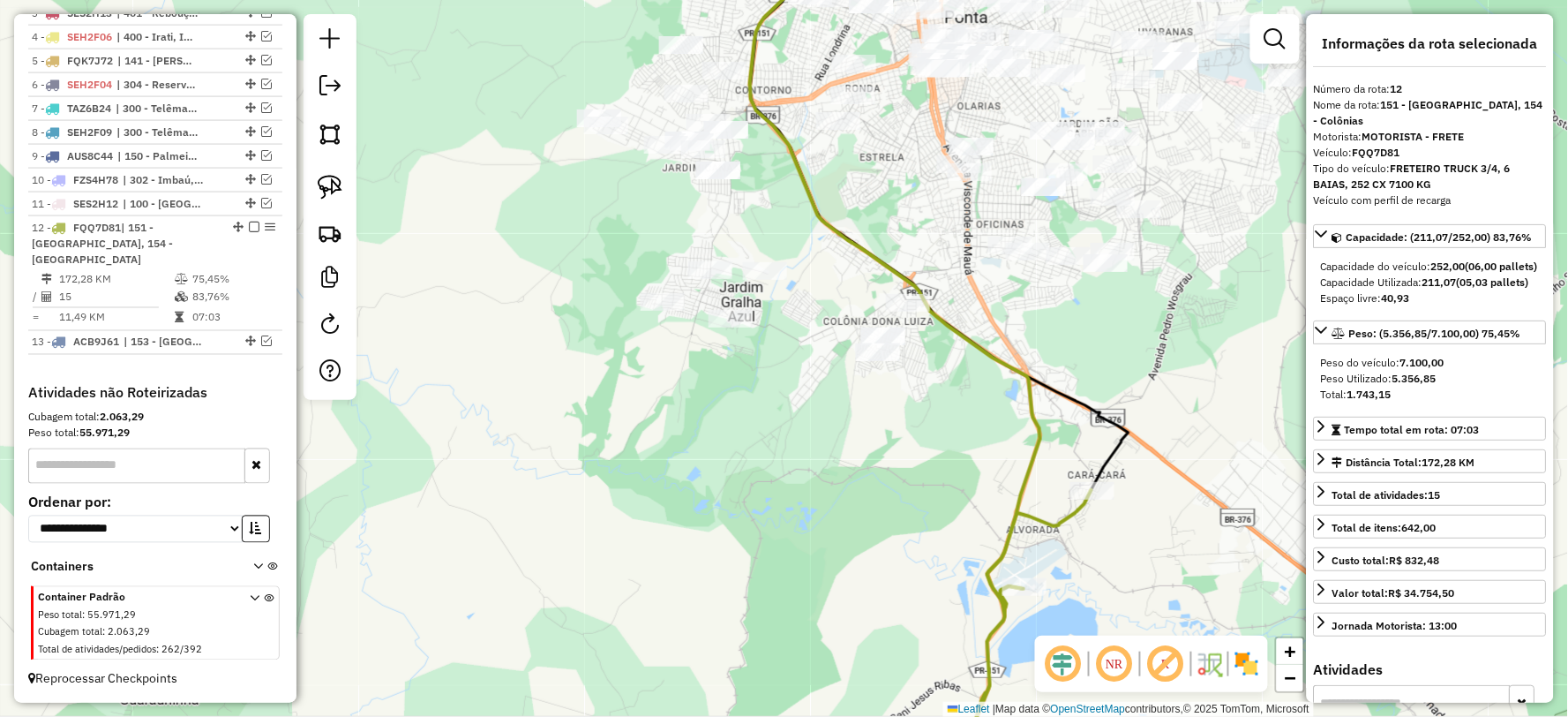
click at [1033, 417] on icon at bounding box center [895, 283] width 290 height 647
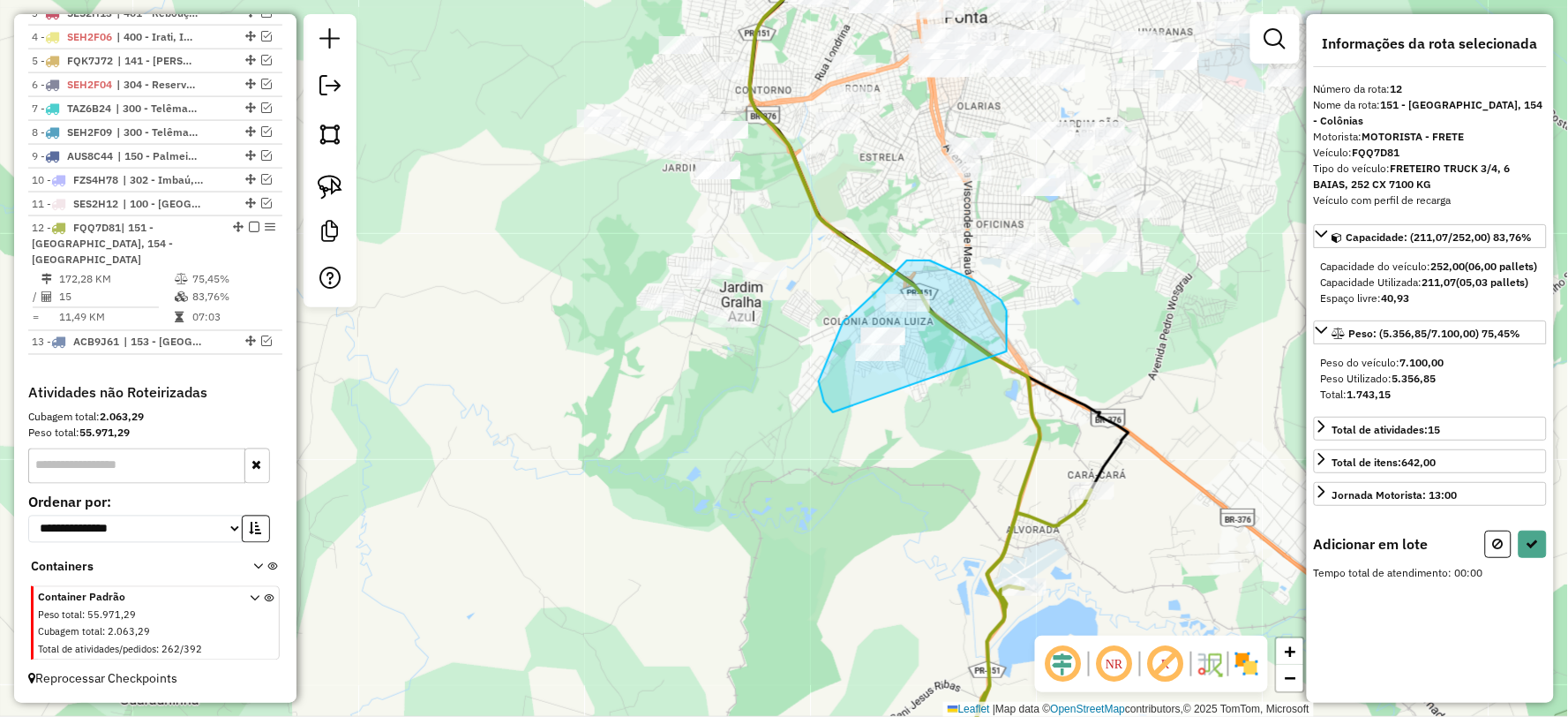
drag, startPoint x: 1007, startPoint y: 342, endPoint x: 849, endPoint y: 421, distance: 176.6
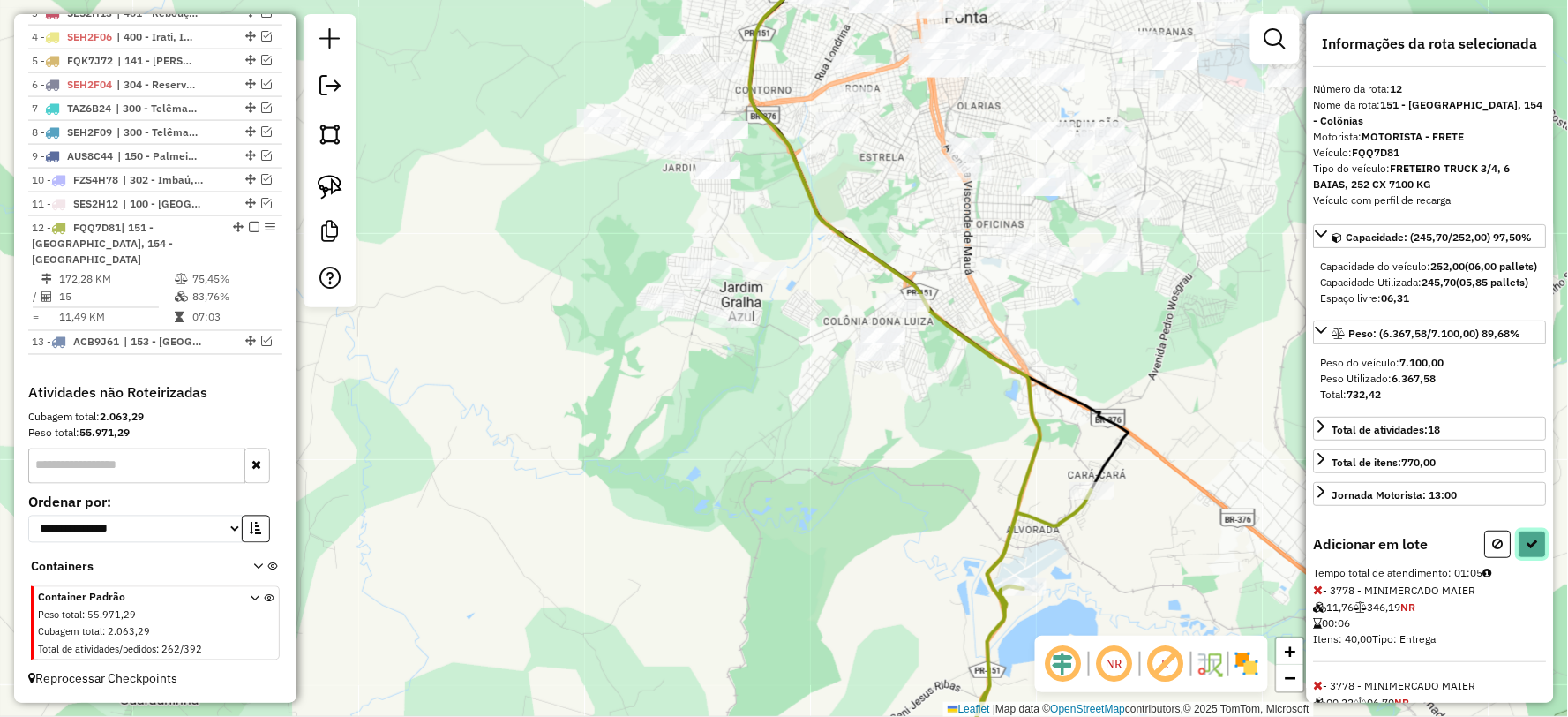
click at [1527, 550] on icon at bounding box center [1533, 544] width 13 height 13
select select "**********"
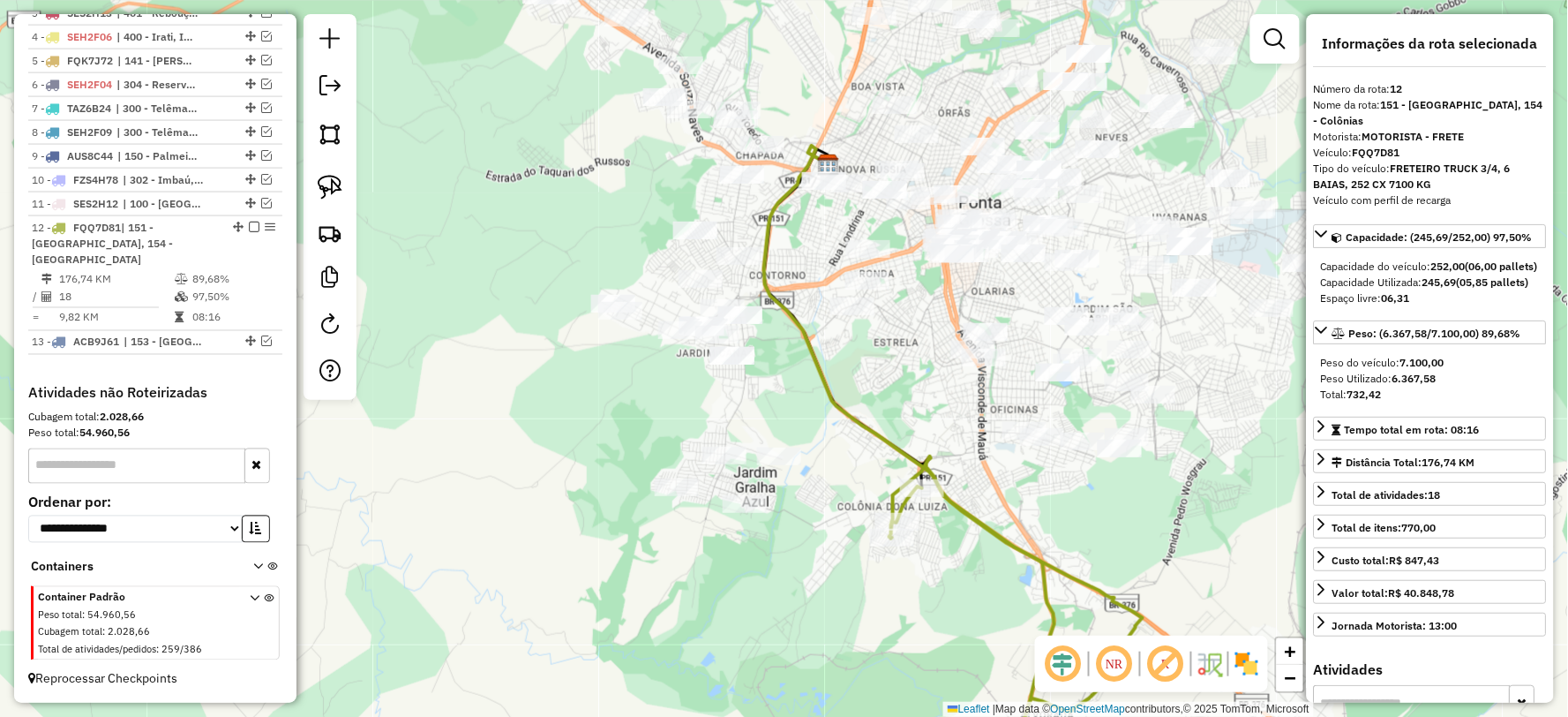
drag, startPoint x: 807, startPoint y: 244, endPoint x: 822, endPoint y: 426, distance: 182.6
click at [822, 426] on div "Janela de atendimento Grade de atendimento Capacidade Transportadoras Veículos …" at bounding box center [784, 358] width 1568 height 717
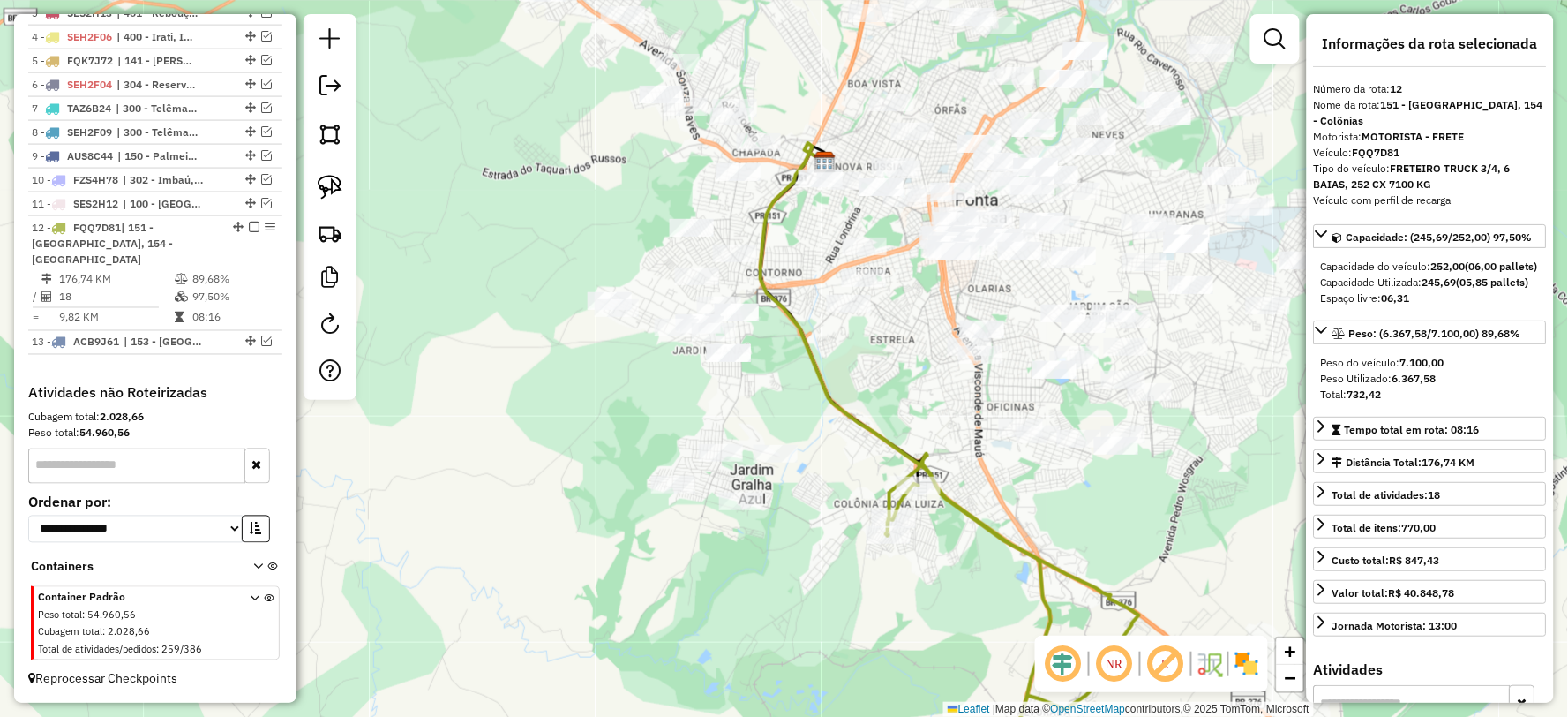
click at [878, 433] on icon at bounding box center [905, 465] width 290 height 645
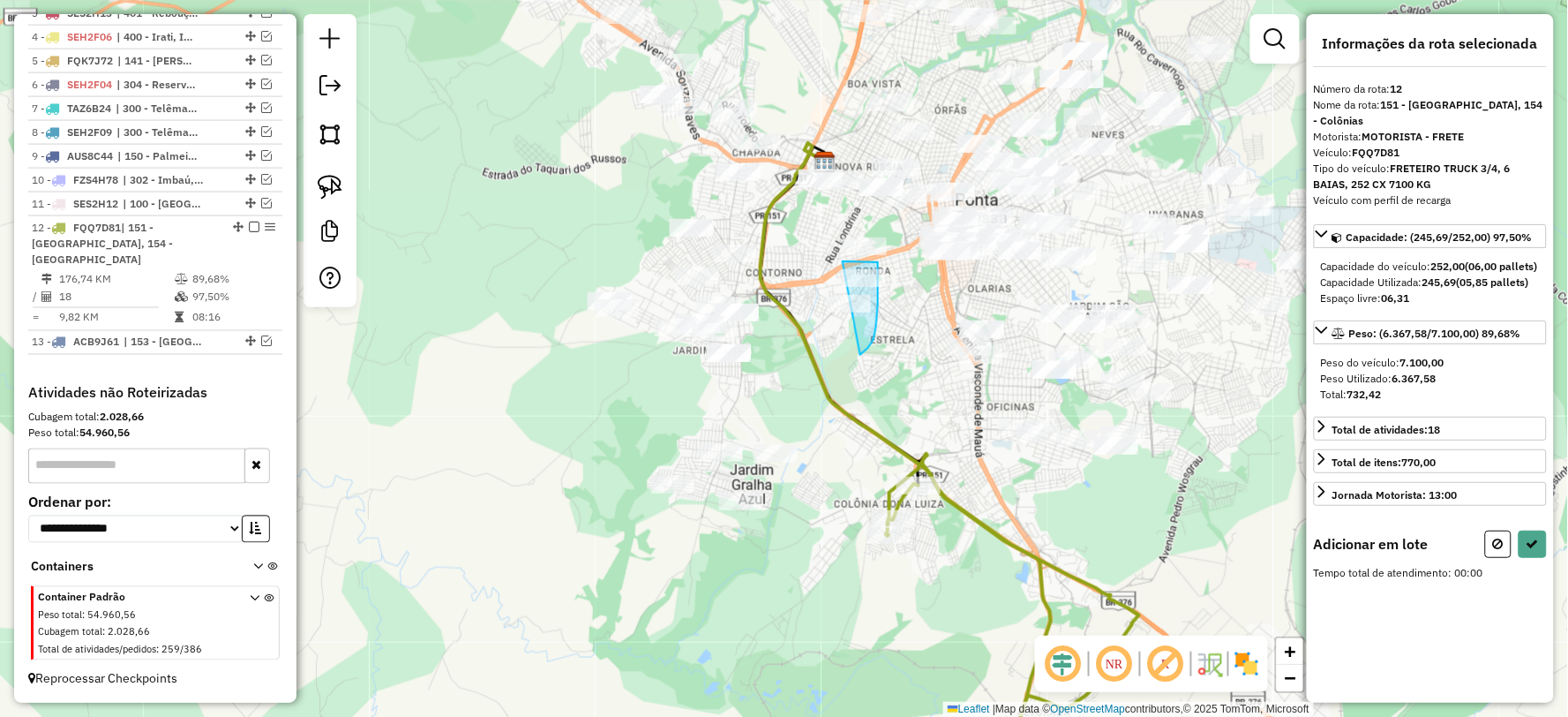
drag, startPoint x: 878, startPoint y: 304, endPoint x: 800, endPoint y: 311, distance: 78.3
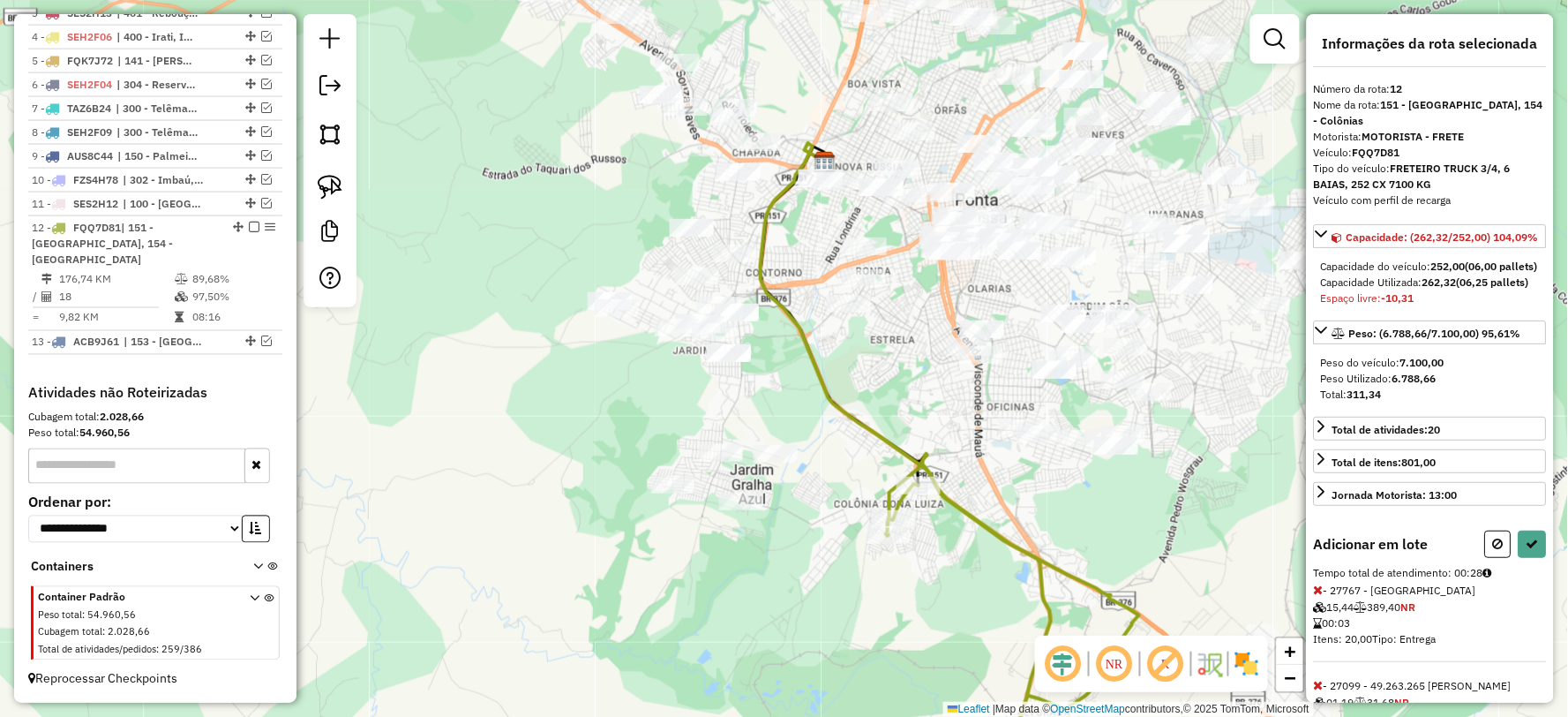
select select "**********"
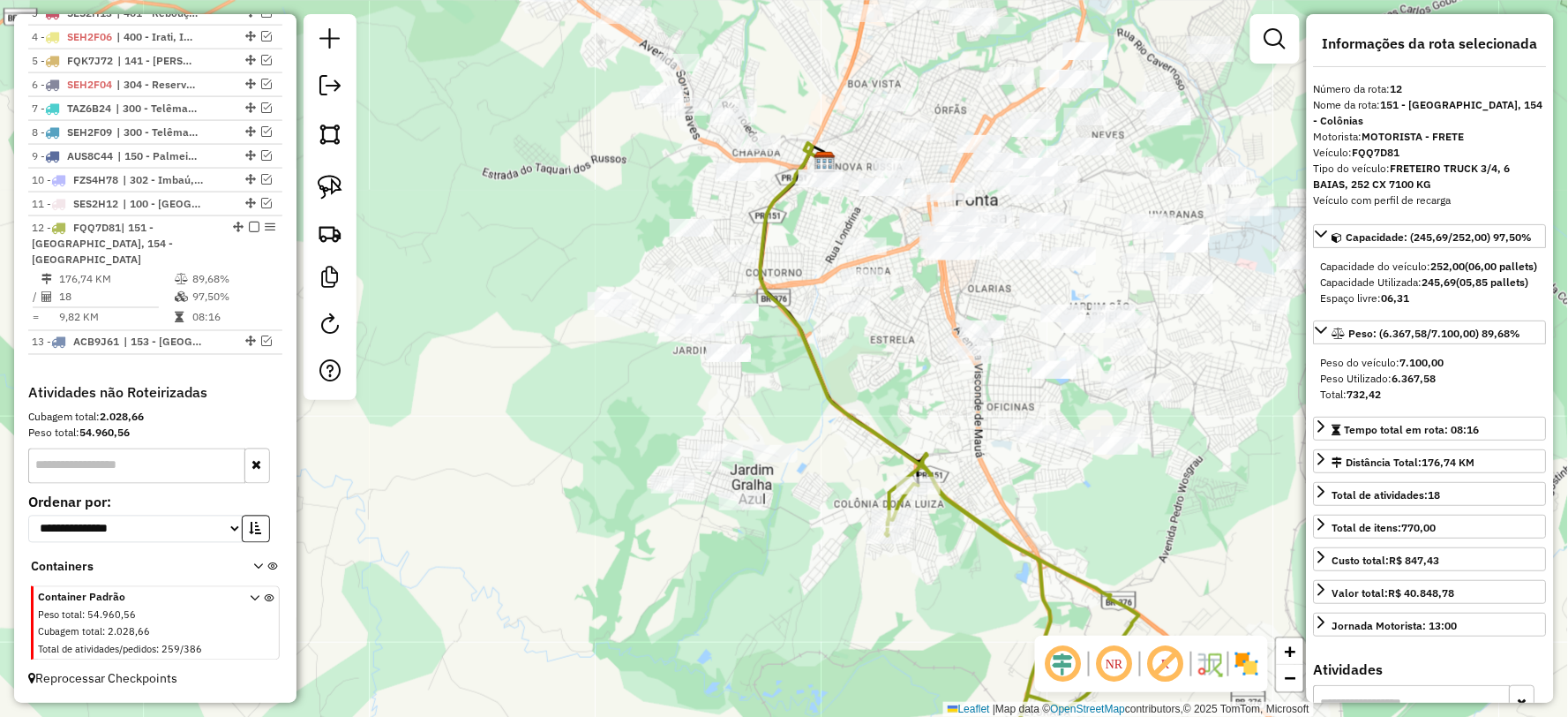
click at [862, 418] on icon at bounding box center [905, 465] width 290 height 645
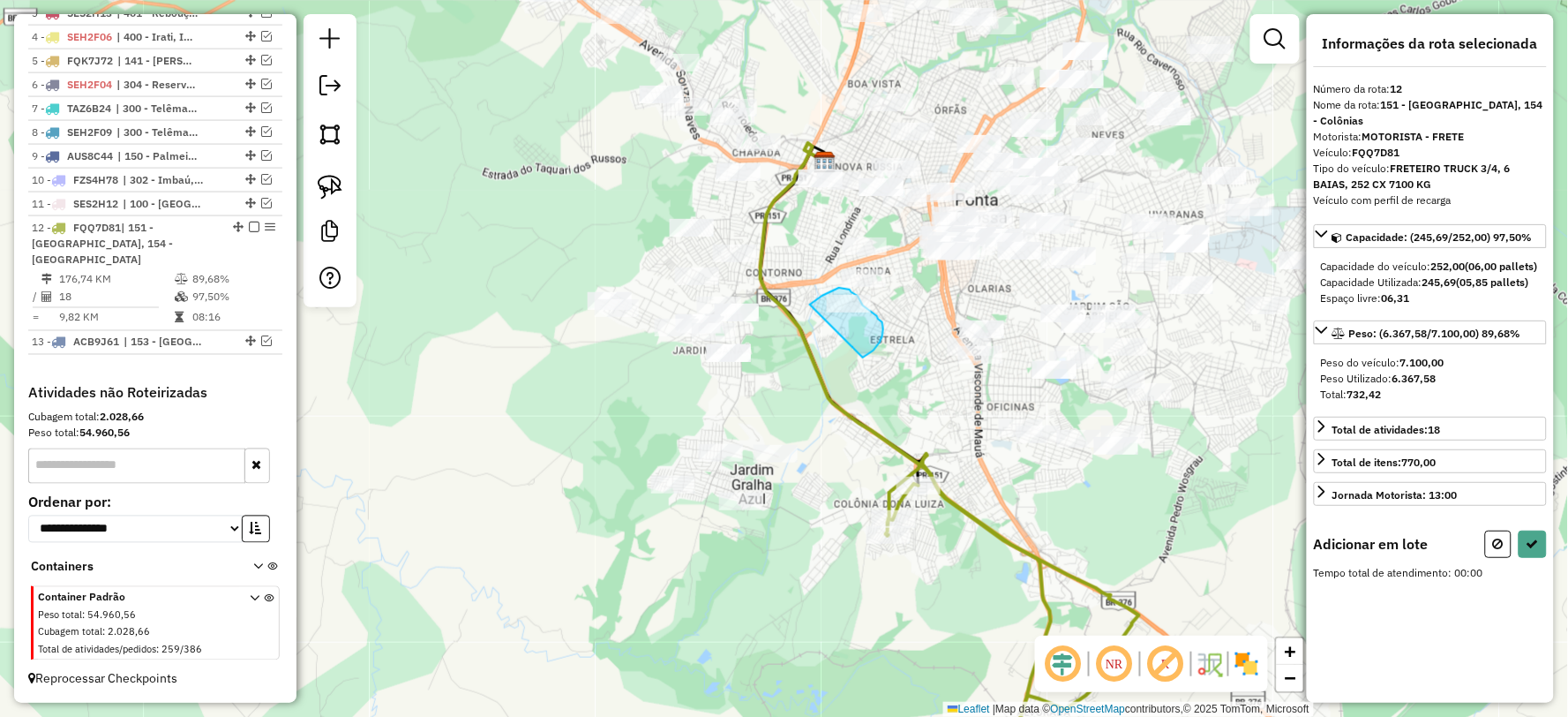
drag, startPoint x: 863, startPoint y: 357, endPoint x: 799, endPoint y: 313, distance: 77.7
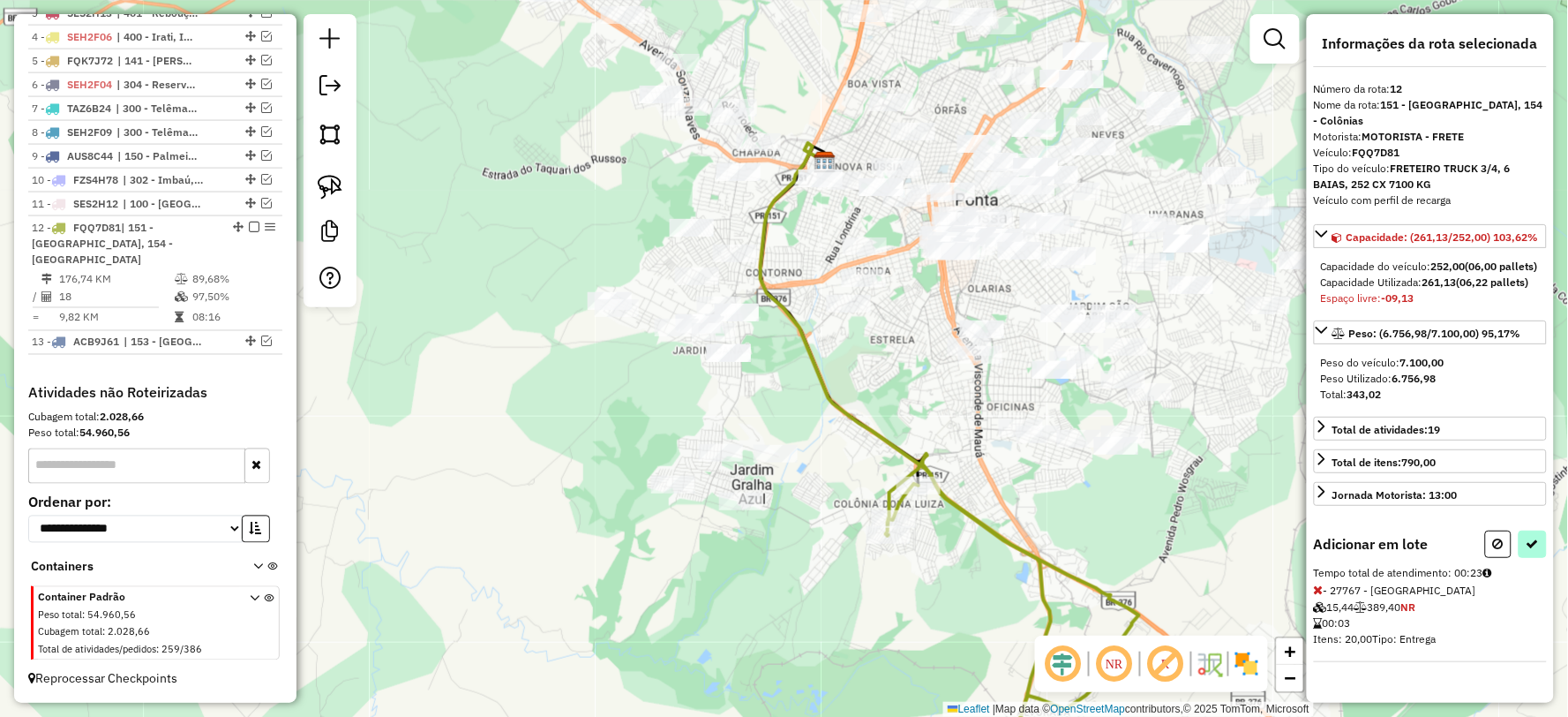
select select "**********"
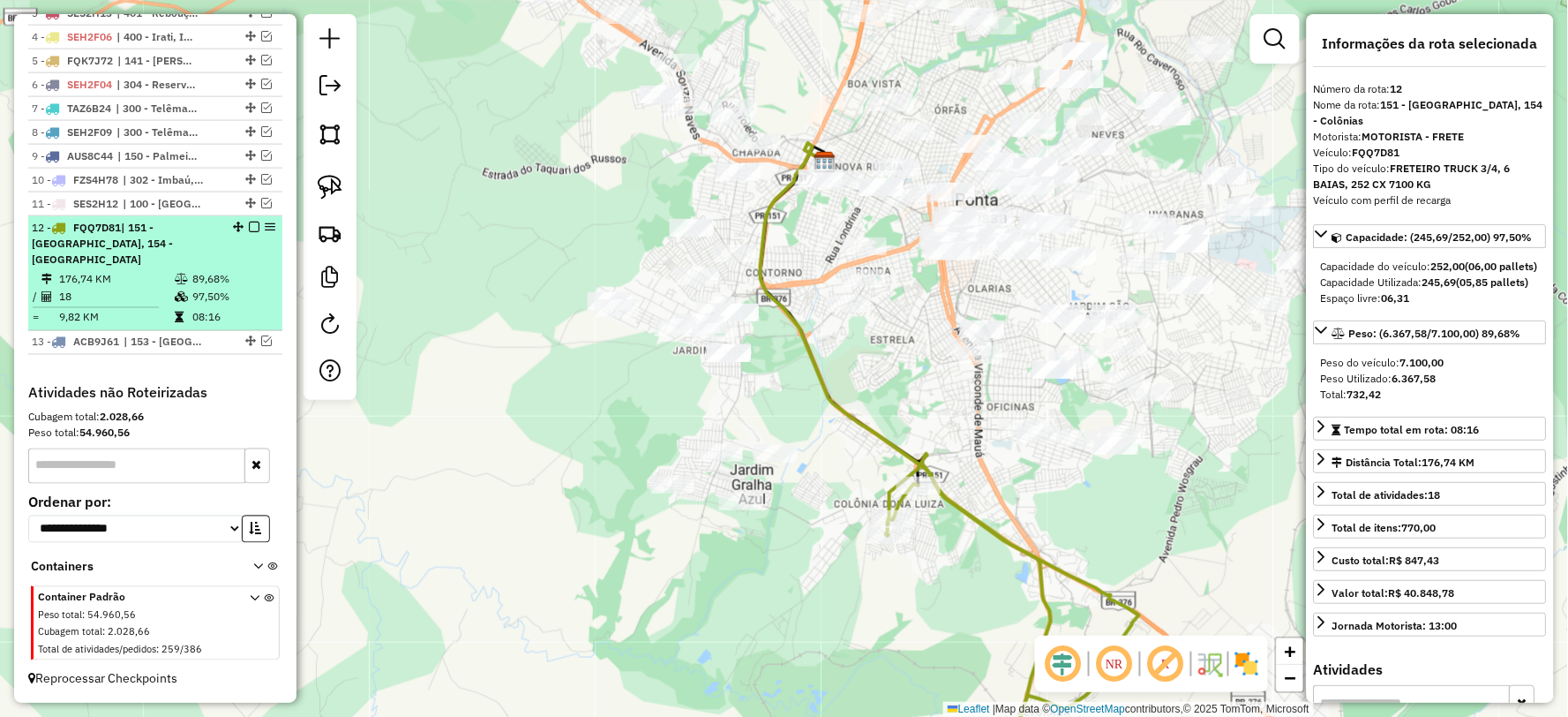
click at [251, 232] on em at bounding box center [254, 227] width 11 height 11
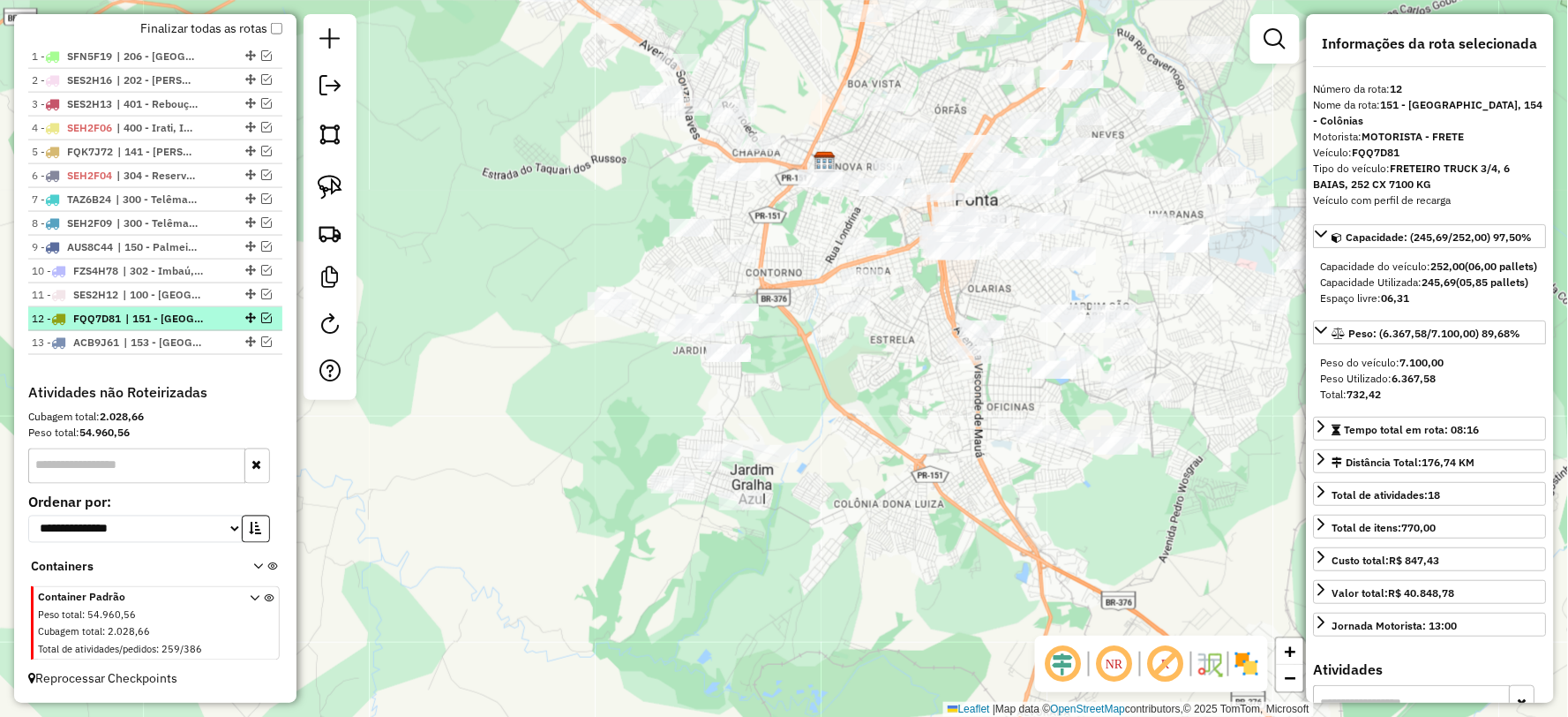
scroll to position [668, 0]
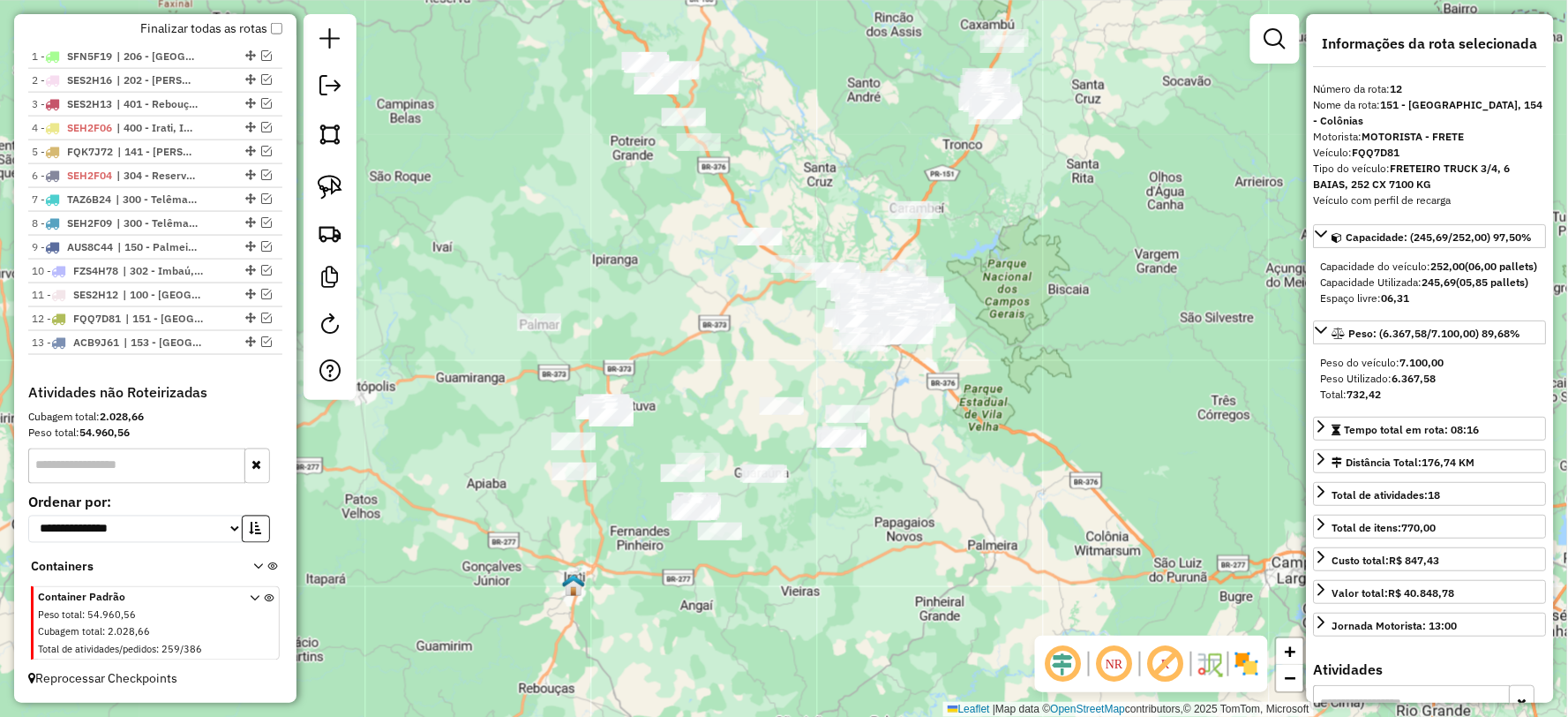
drag, startPoint x: 680, startPoint y: 566, endPoint x: 726, endPoint y: 557, distance: 46.9
click at [726, 557] on div "Janela de atendimento Grade de atendimento Capacidade Transportadoras Veículos …" at bounding box center [784, 358] width 1568 height 717
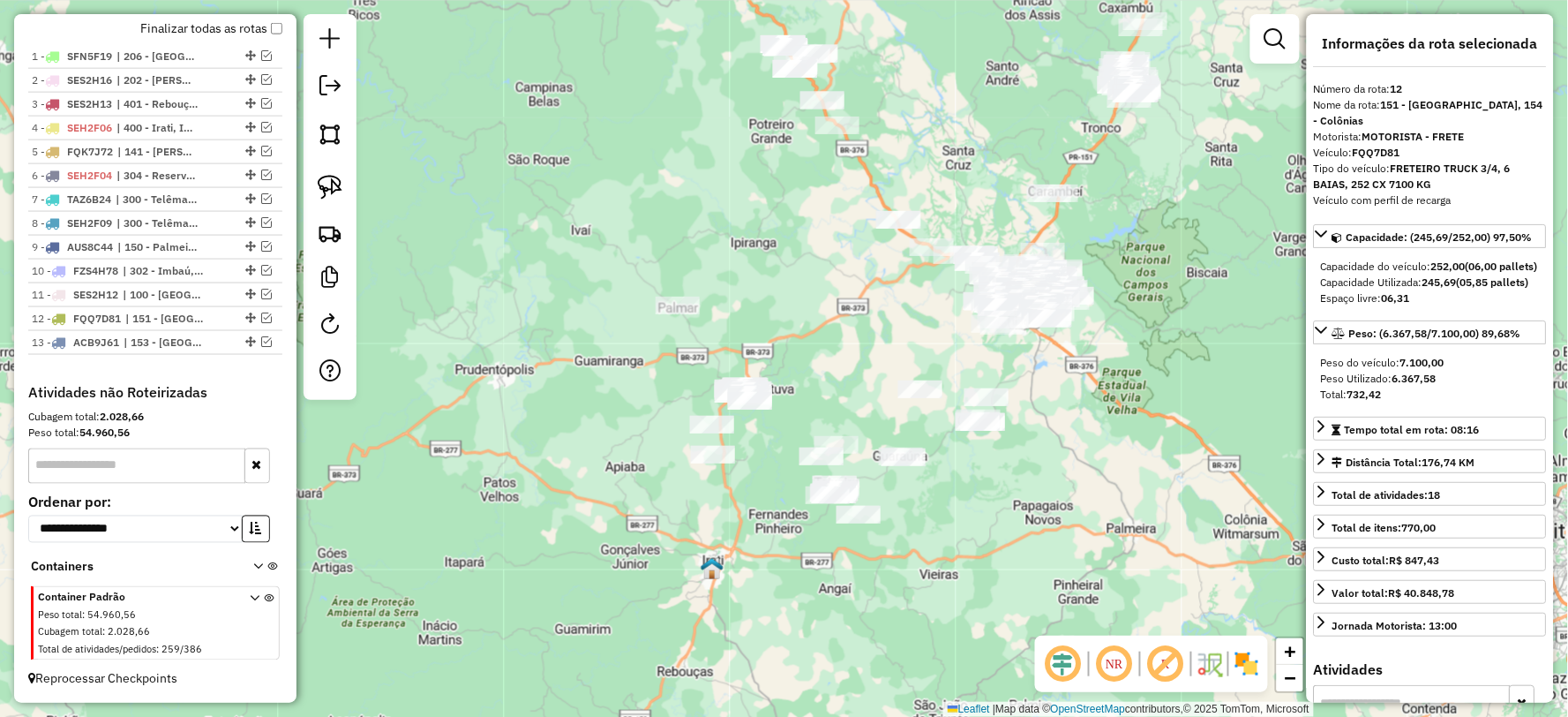
drag, startPoint x: 557, startPoint y: 516, endPoint x: 625, endPoint y: 497, distance: 70.6
click at [625, 497] on div "Janela de atendimento Grade de atendimento Capacidade Transportadoras Veículos …" at bounding box center [784, 358] width 1568 height 717
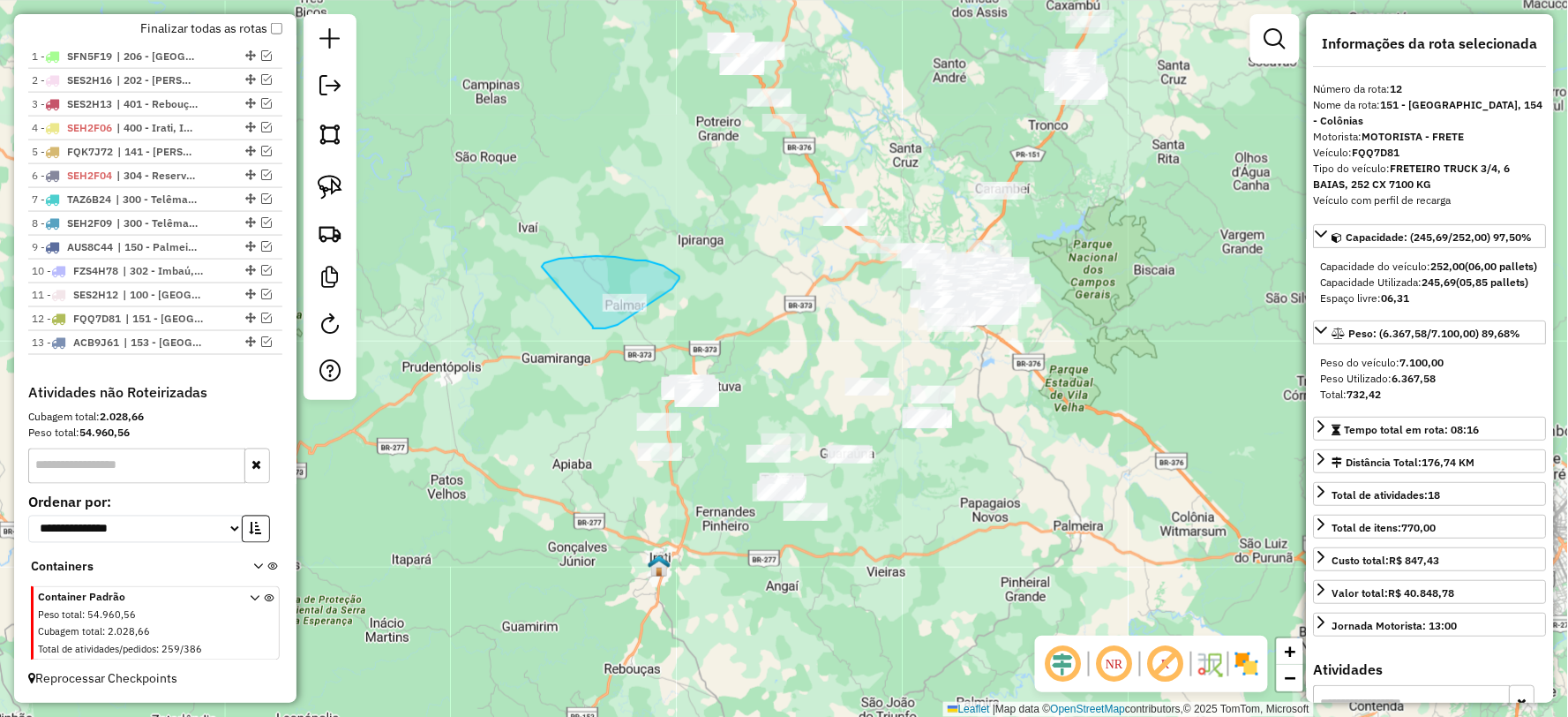
drag, startPoint x: 673, startPoint y: 289, endPoint x: 542, endPoint y: 266, distance: 133.0
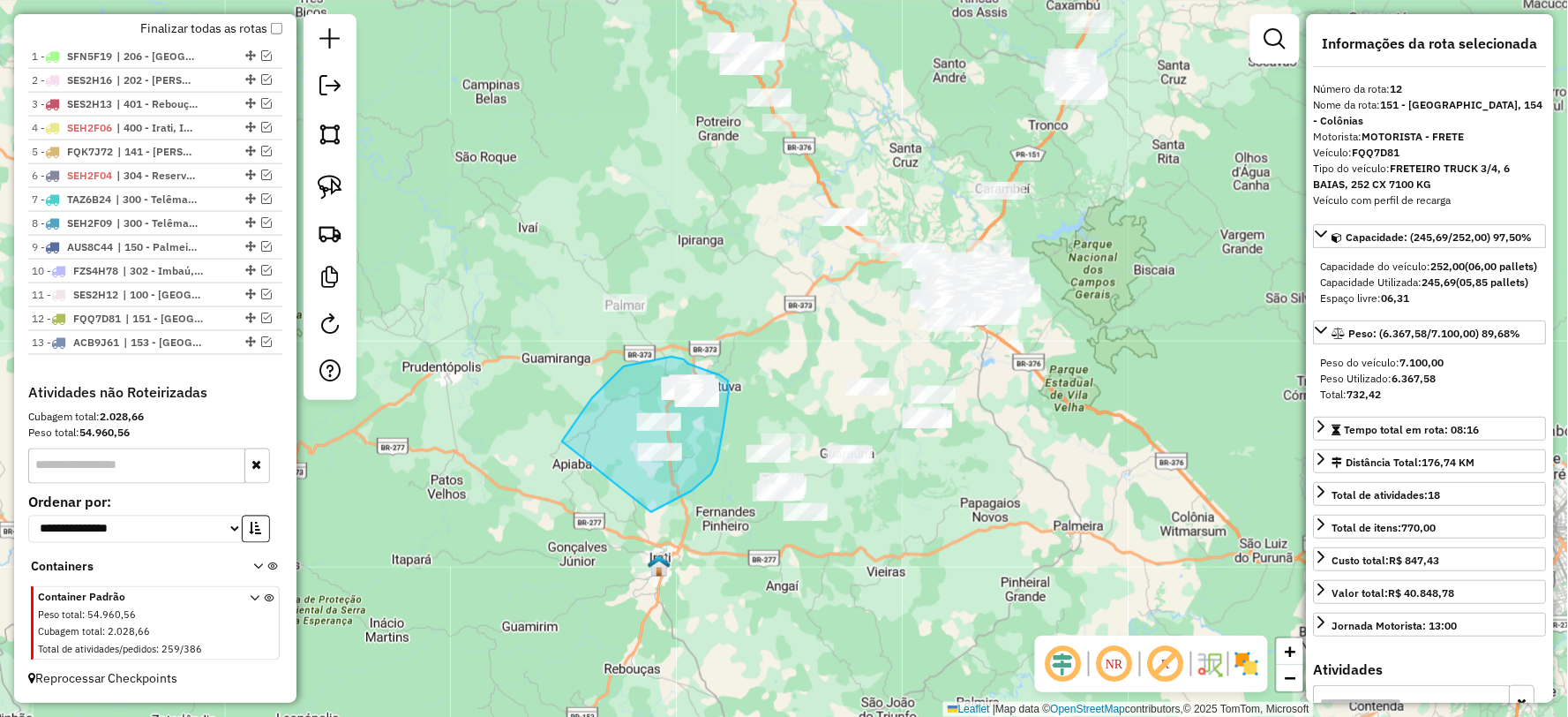
drag, startPoint x: 711, startPoint y: 474, endPoint x: 557, endPoint y: 525, distance: 162.2
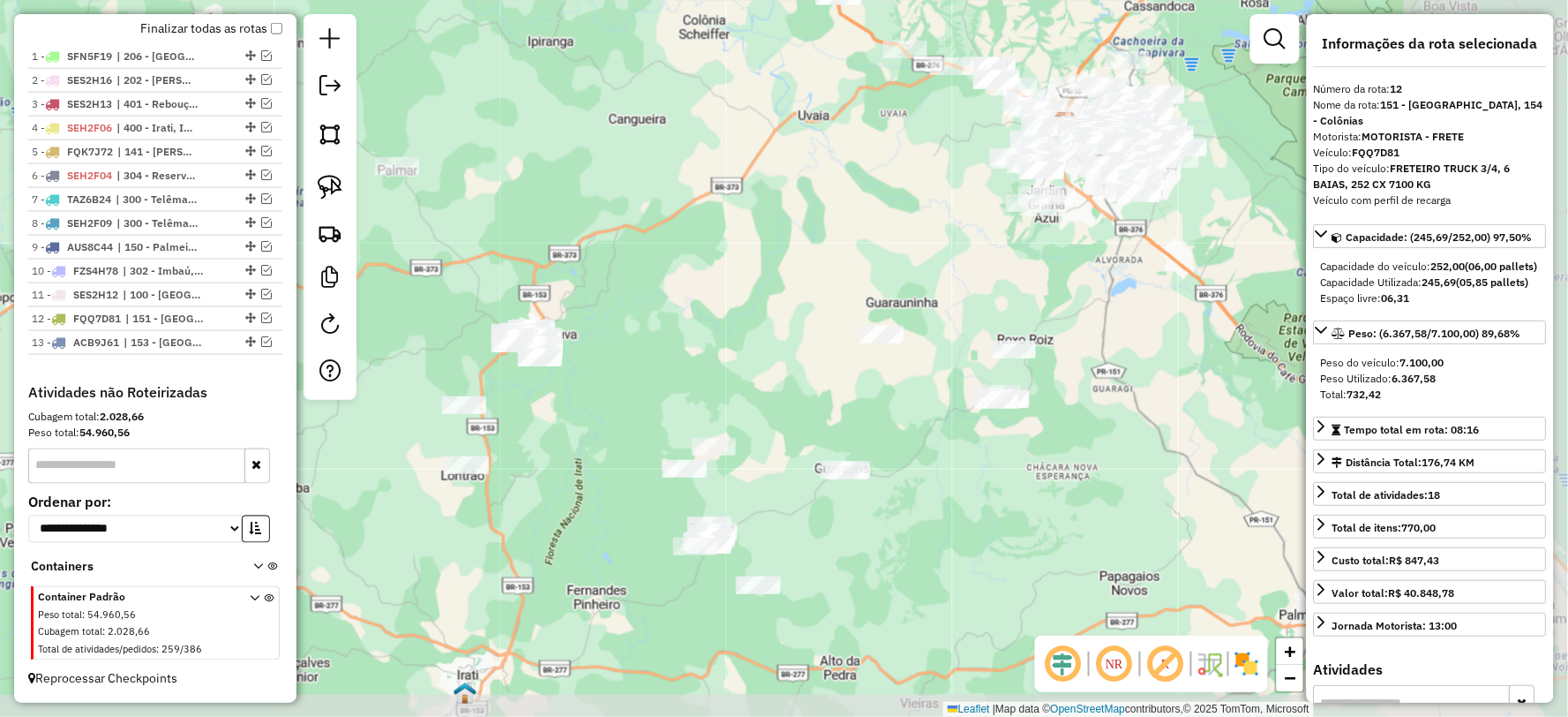
drag, startPoint x: 735, startPoint y: 470, endPoint x: 583, endPoint y: 427, distance: 158.0
click at [583, 427] on div "Janela de atendimento Grade de atendimento Capacidade Transportadoras Veículos …" at bounding box center [784, 358] width 1568 height 717
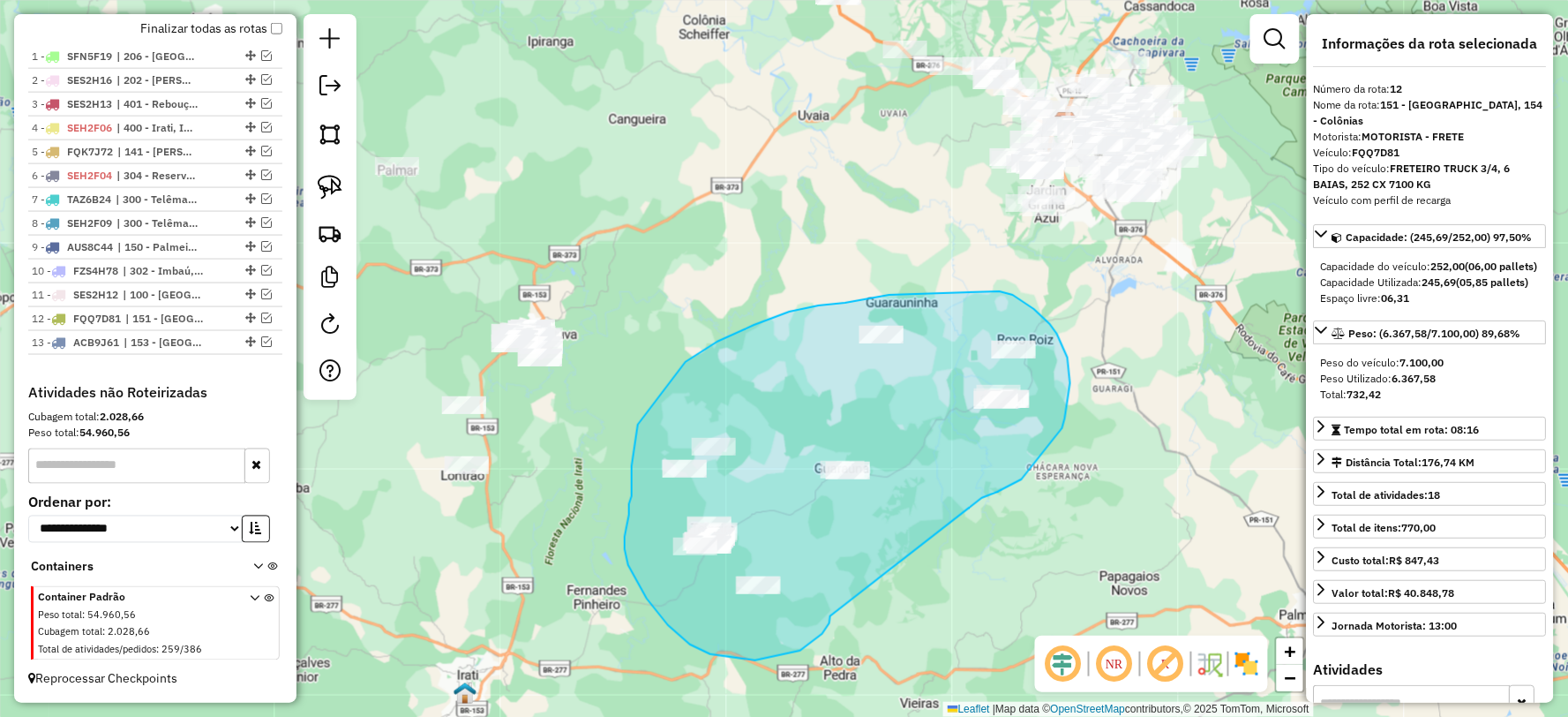
drag, startPoint x: 1063, startPoint y: 428, endPoint x: 830, endPoint y: 616, distance: 299.4
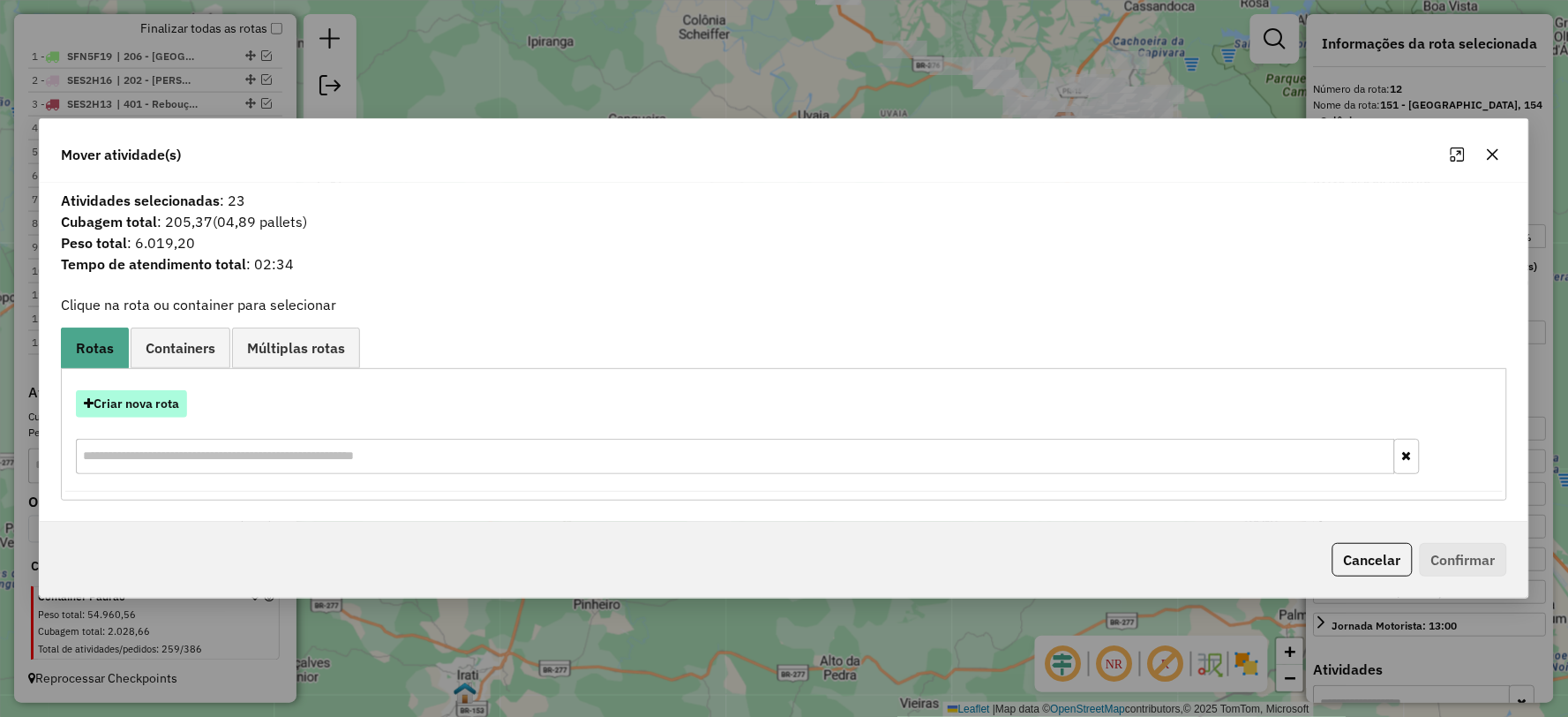
click at [177, 401] on button "Criar nova rota" at bounding box center [131, 404] width 111 height 27
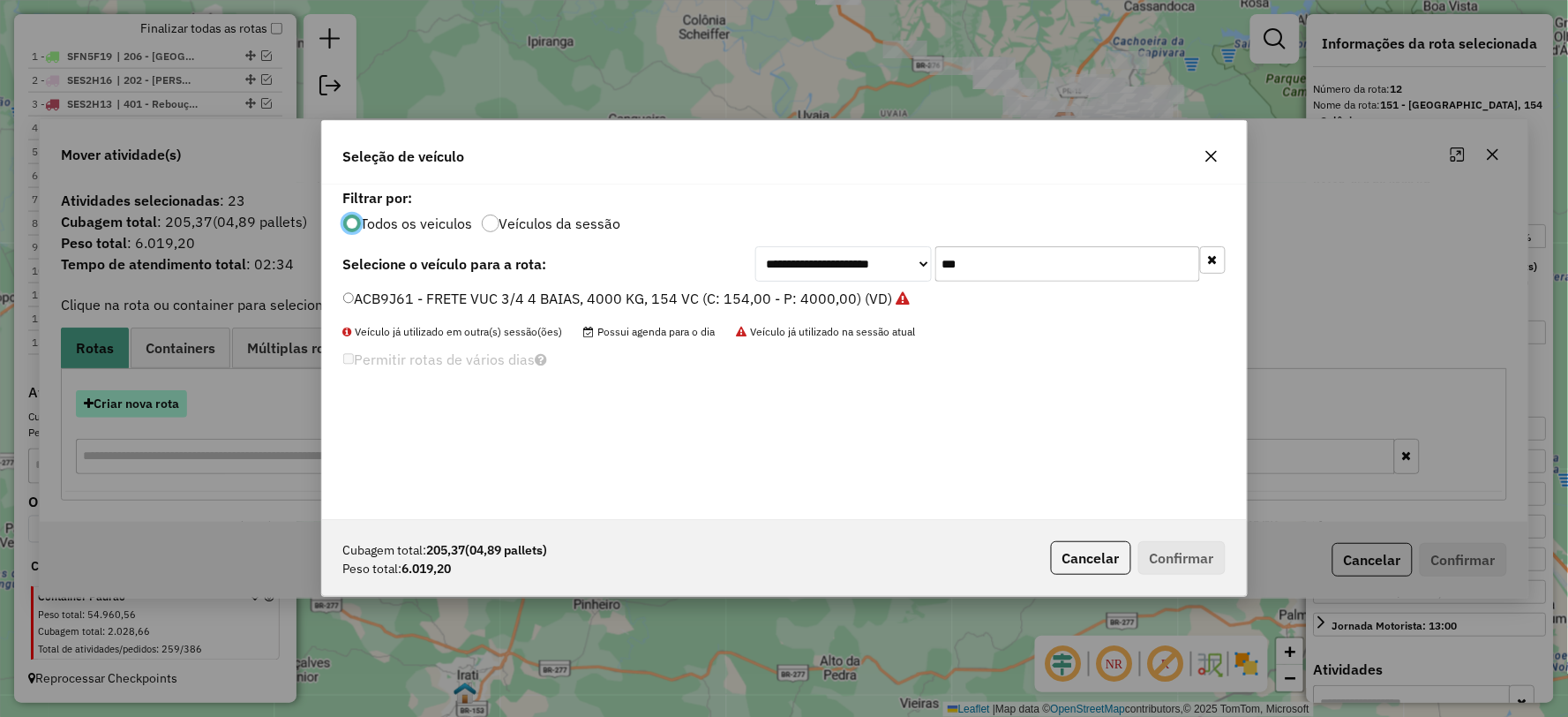
scroll to position [10, 4]
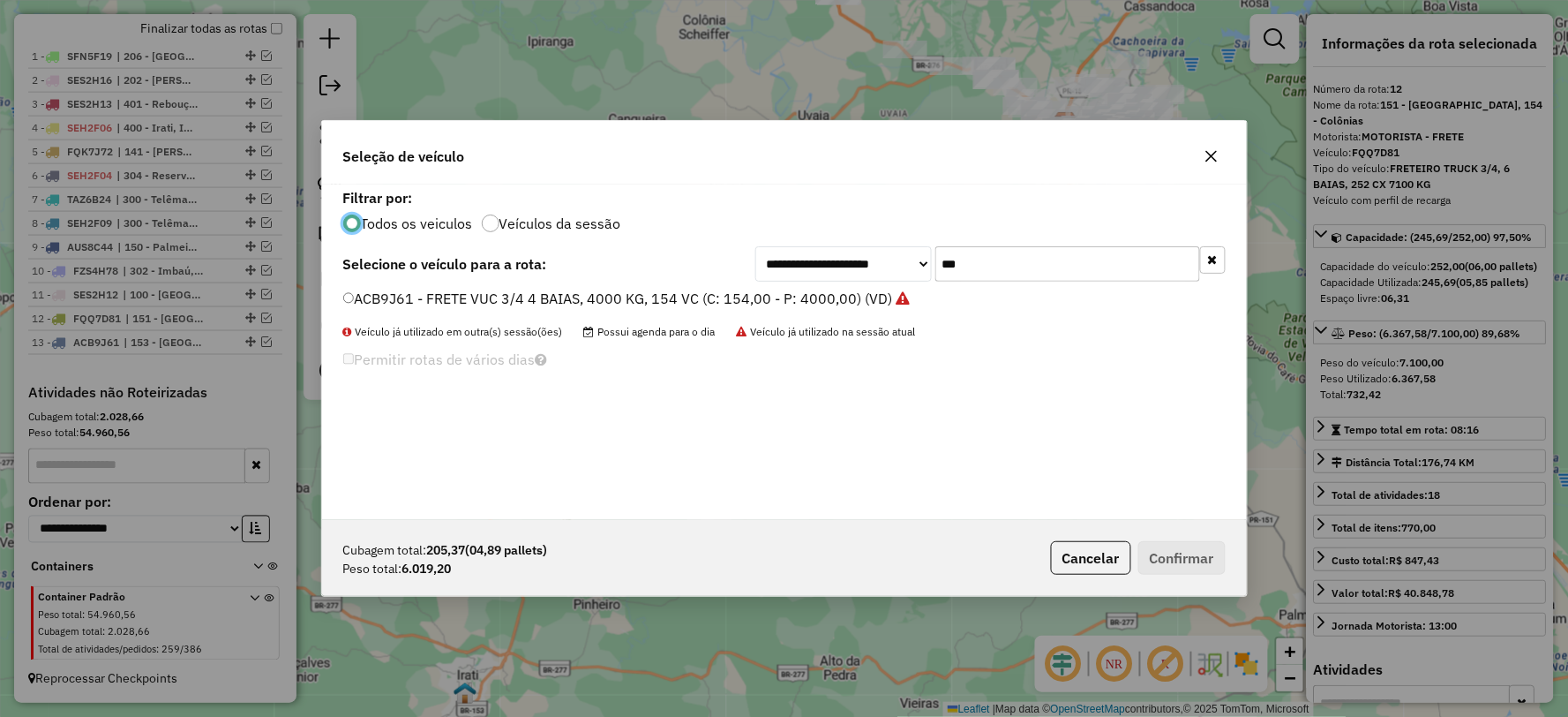
drag, startPoint x: 973, startPoint y: 263, endPoint x: 815, endPoint y: 263, distance: 158.0
click at [815, 263] on div "**********" at bounding box center [990, 264] width 470 height 35
type input "***"
click at [360, 294] on label "SEH2F08 - TOCO 8 BAIAS, 308 CX, 8000 KG (C: 308,00 - P: 8000,00) (VD)" at bounding box center [587, 299] width 488 height 22
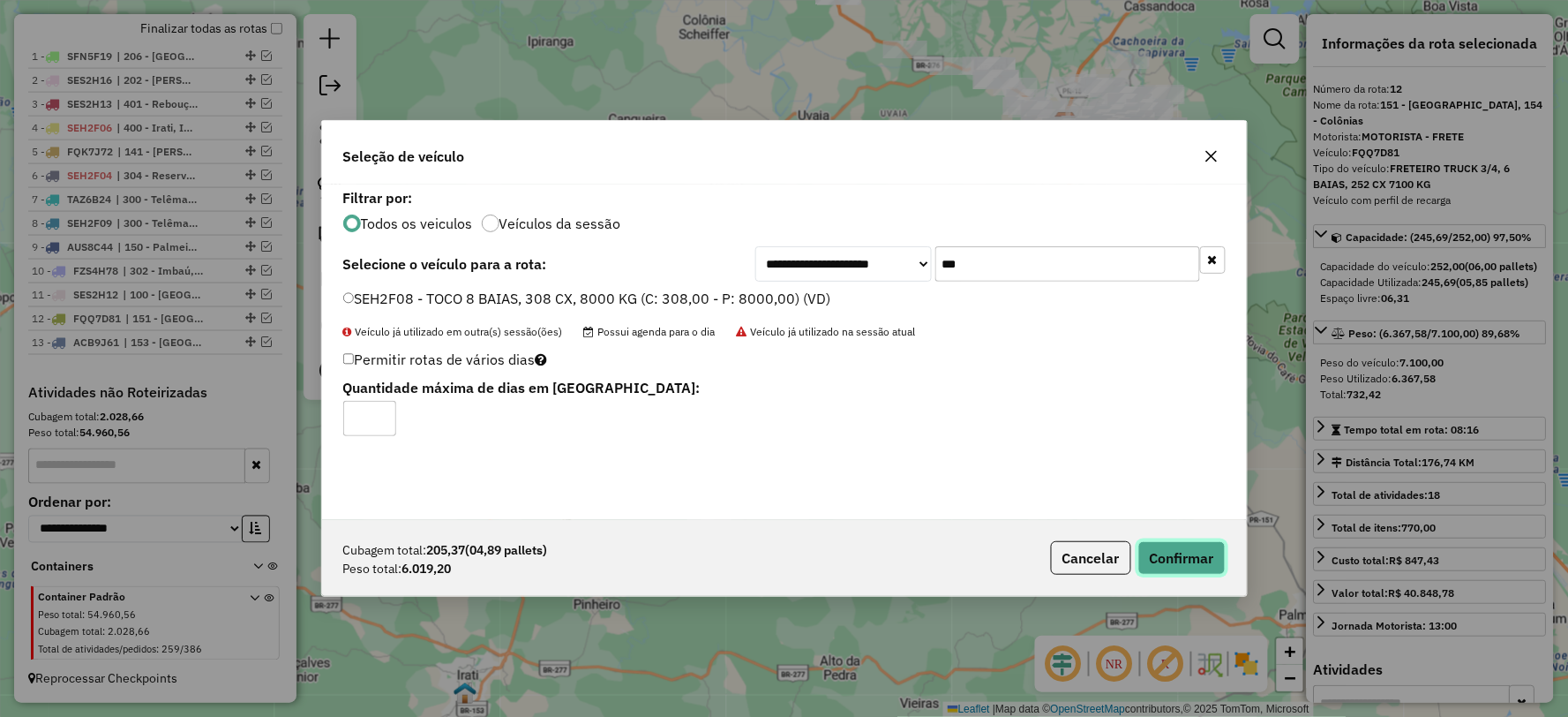
click at [1165, 554] on button "Confirmar" at bounding box center [1181, 558] width 87 height 33
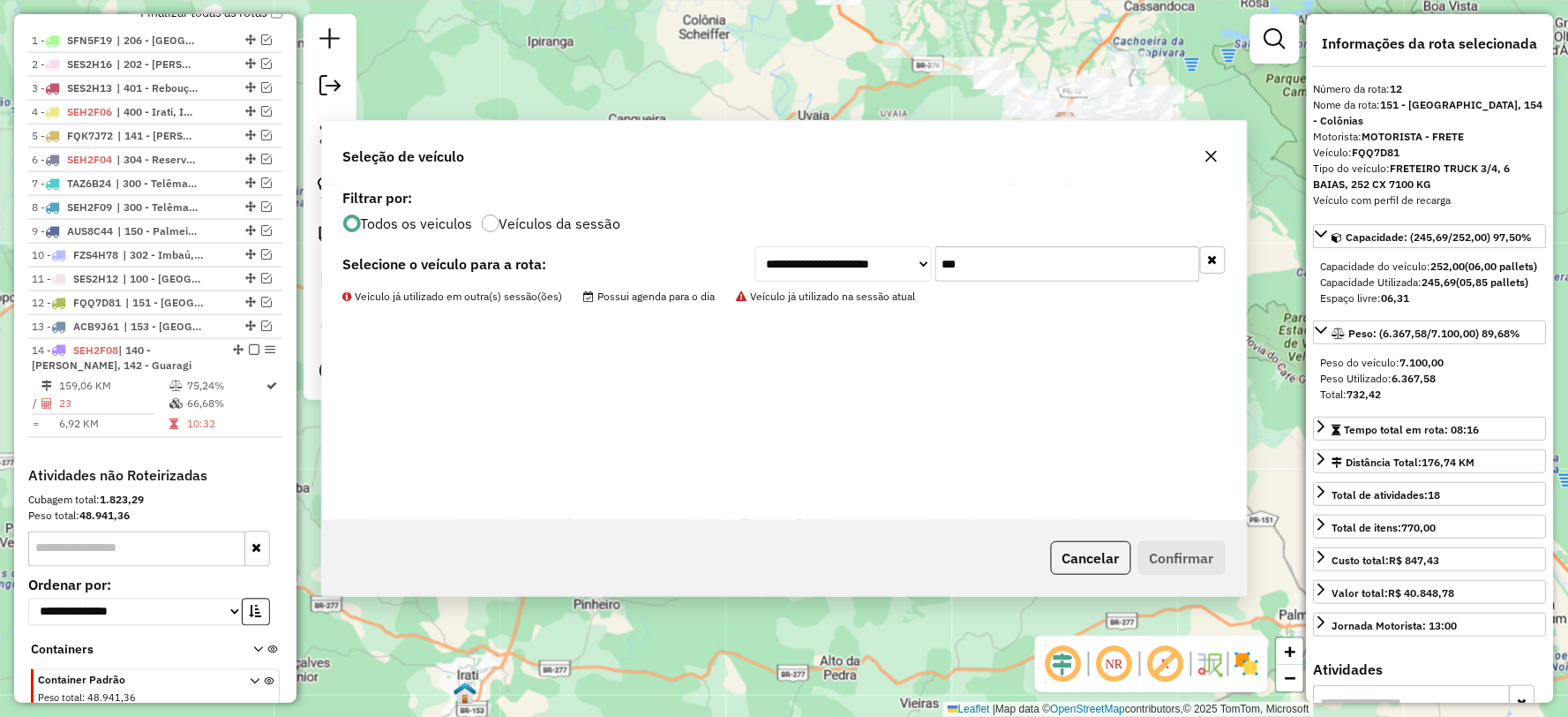
scroll to position [766, 0]
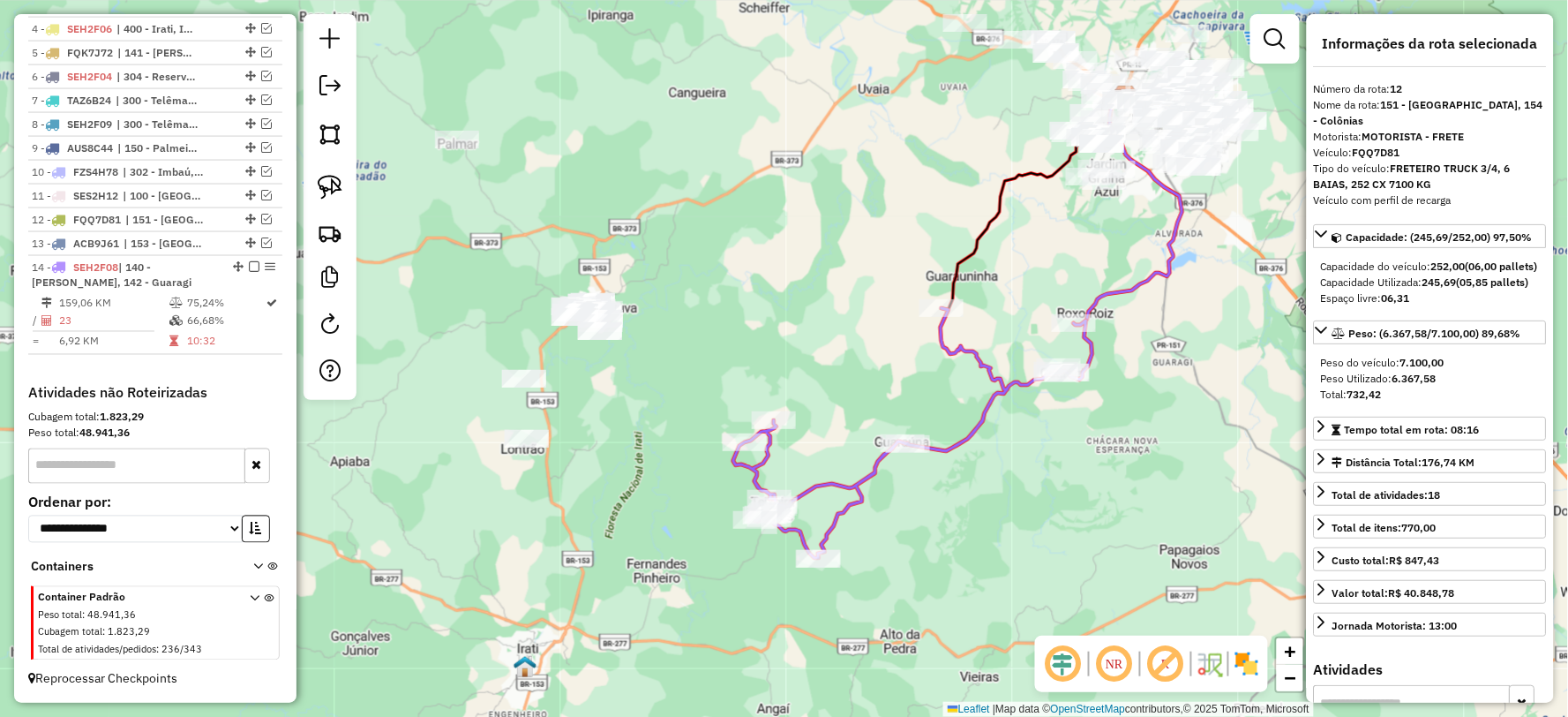
drag, startPoint x: 540, startPoint y: 508, endPoint x: 636, endPoint y: 468, distance: 104.0
click at [636, 468] on div "Janela de atendimento Grade de atendimento Capacidade Transportadoras Veículos …" at bounding box center [784, 358] width 1568 height 717
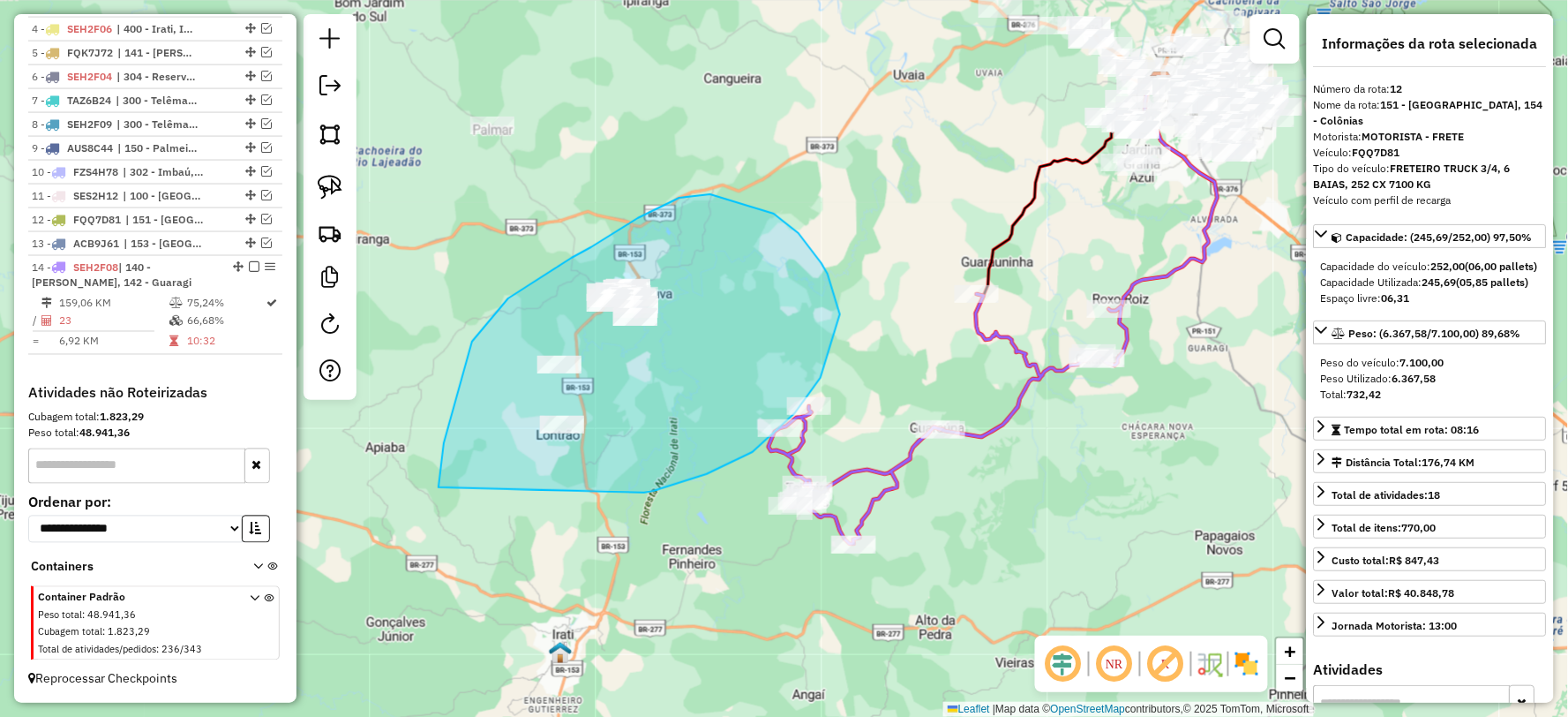
drag, startPoint x: 821, startPoint y: 378, endPoint x: 463, endPoint y: 544, distance: 394.6
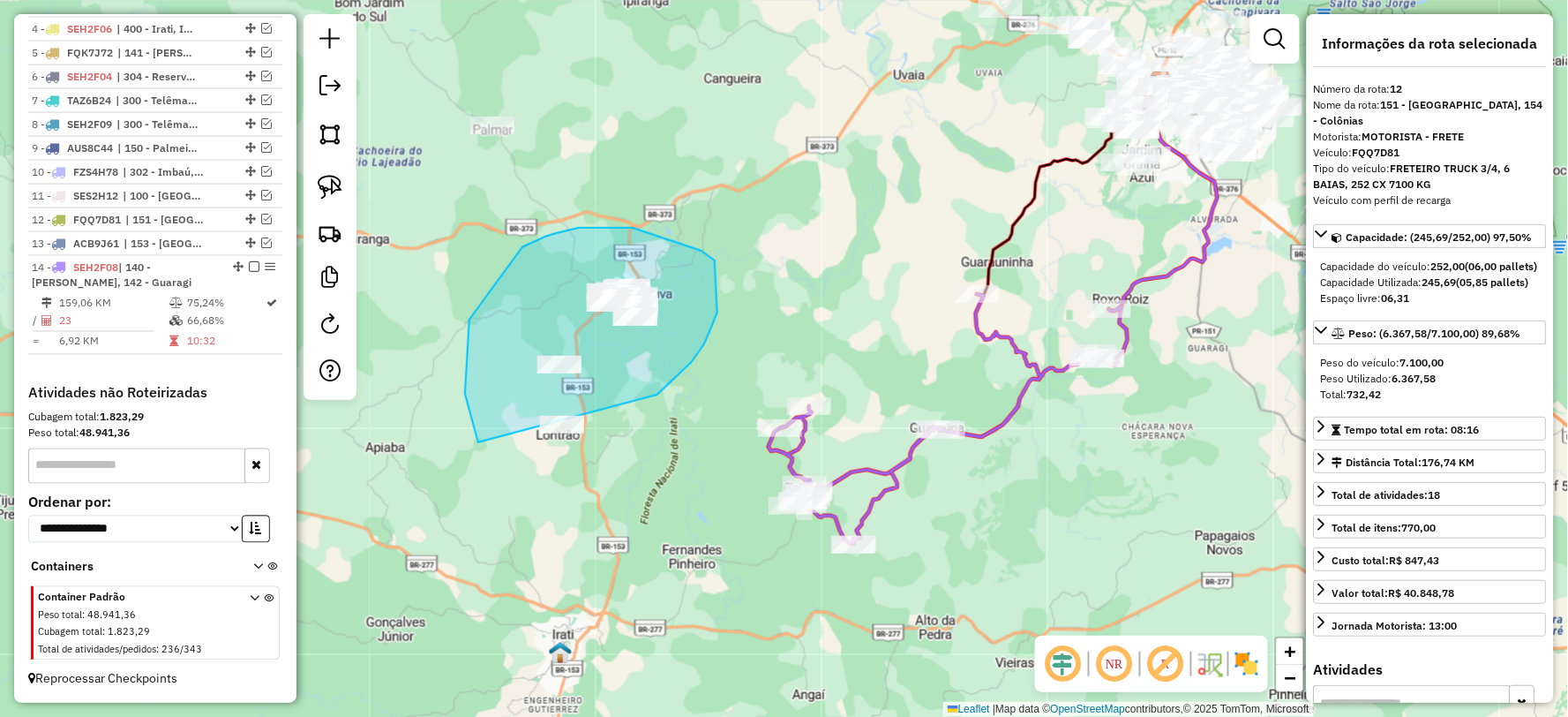
drag, startPoint x: 658, startPoint y: 394, endPoint x: 559, endPoint y: 544, distance: 179.7
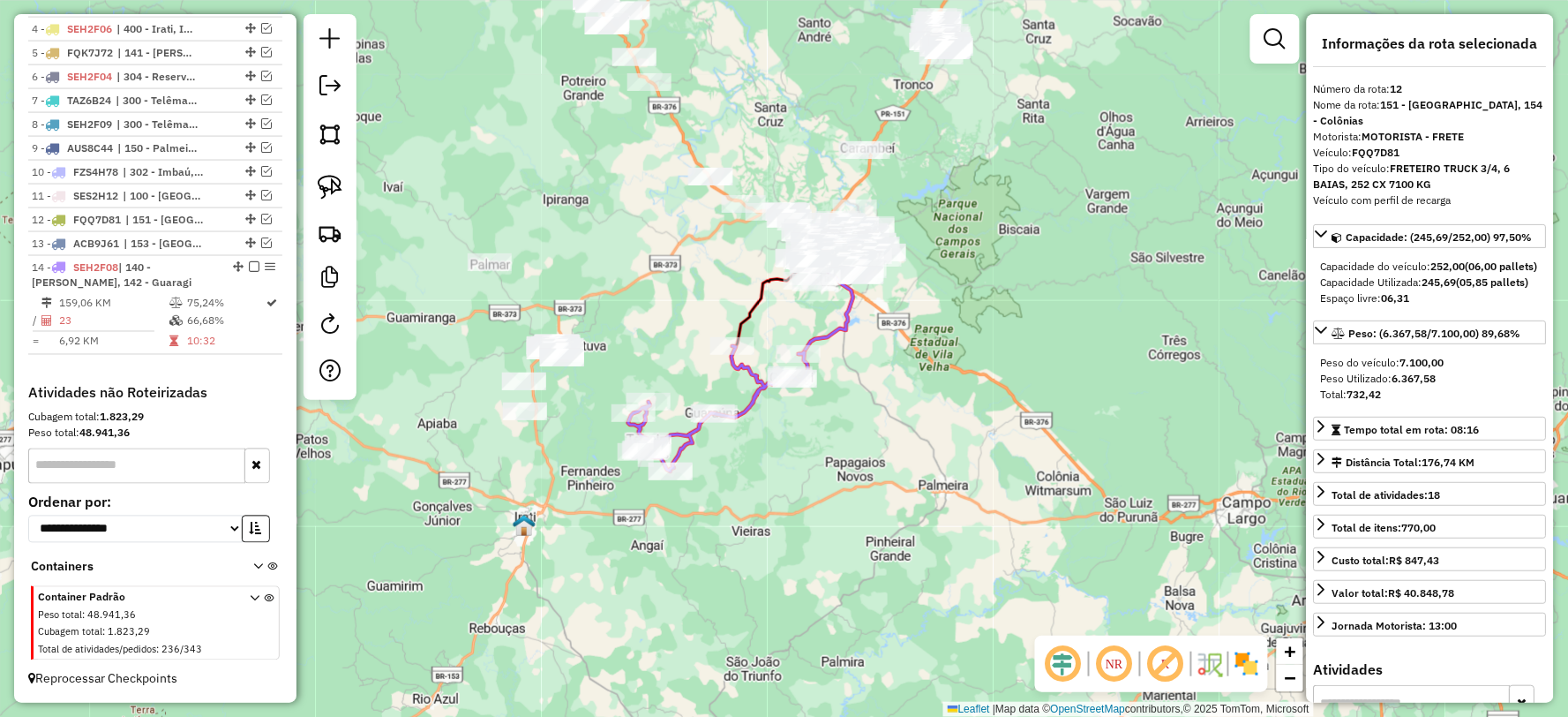
drag, startPoint x: 756, startPoint y: 235, endPoint x: 662, endPoint y: 288, distance: 107.9
click at [662, 288] on div "Janela de atendimento Grade de atendimento Capacidade Transportadoras Veículos …" at bounding box center [784, 358] width 1568 height 717
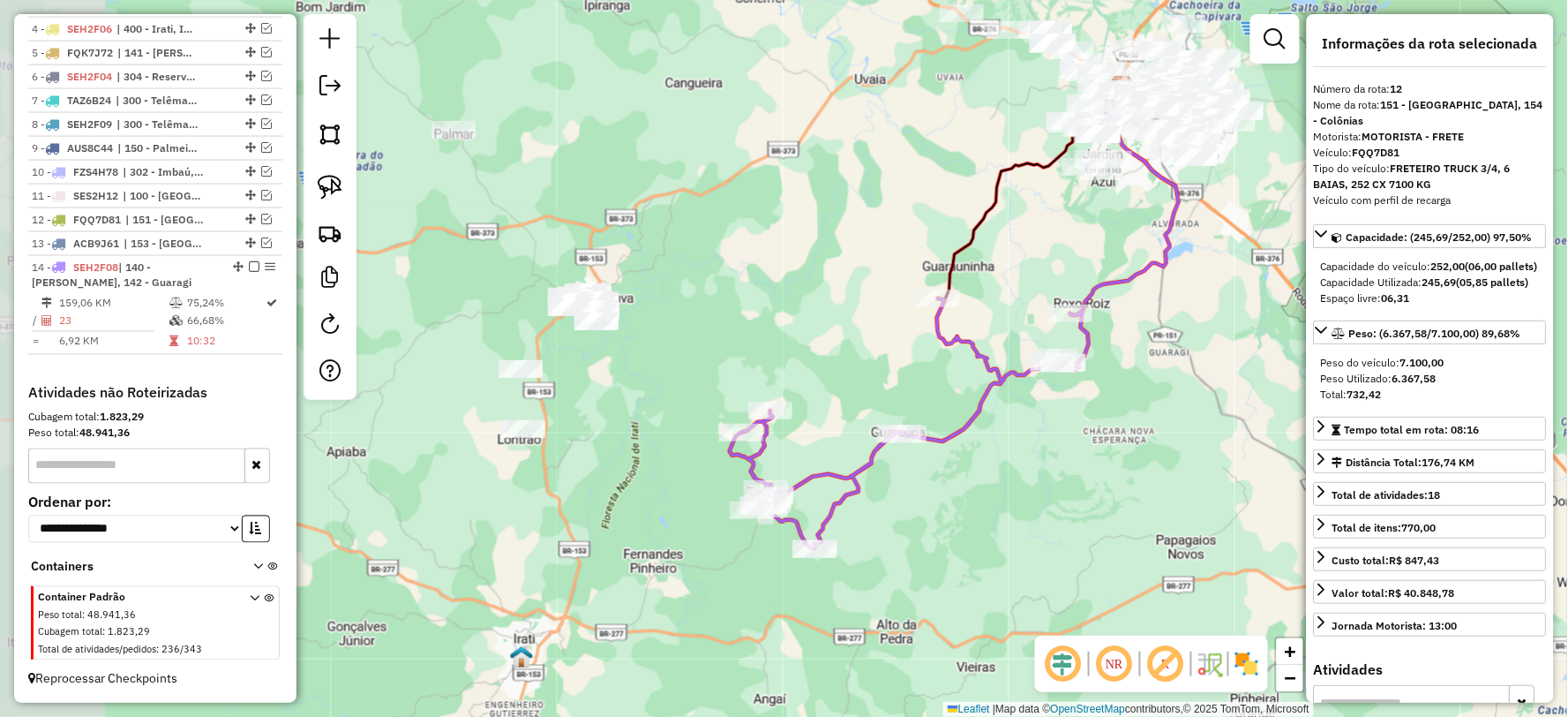
drag, startPoint x: 835, startPoint y: 472, endPoint x: 964, endPoint y: 505, distance: 133.2
click at [964, 505] on div "Janela de atendimento Grade de atendimento Capacidade Transportadoras Veículos …" at bounding box center [784, 358] width 1568 height 717
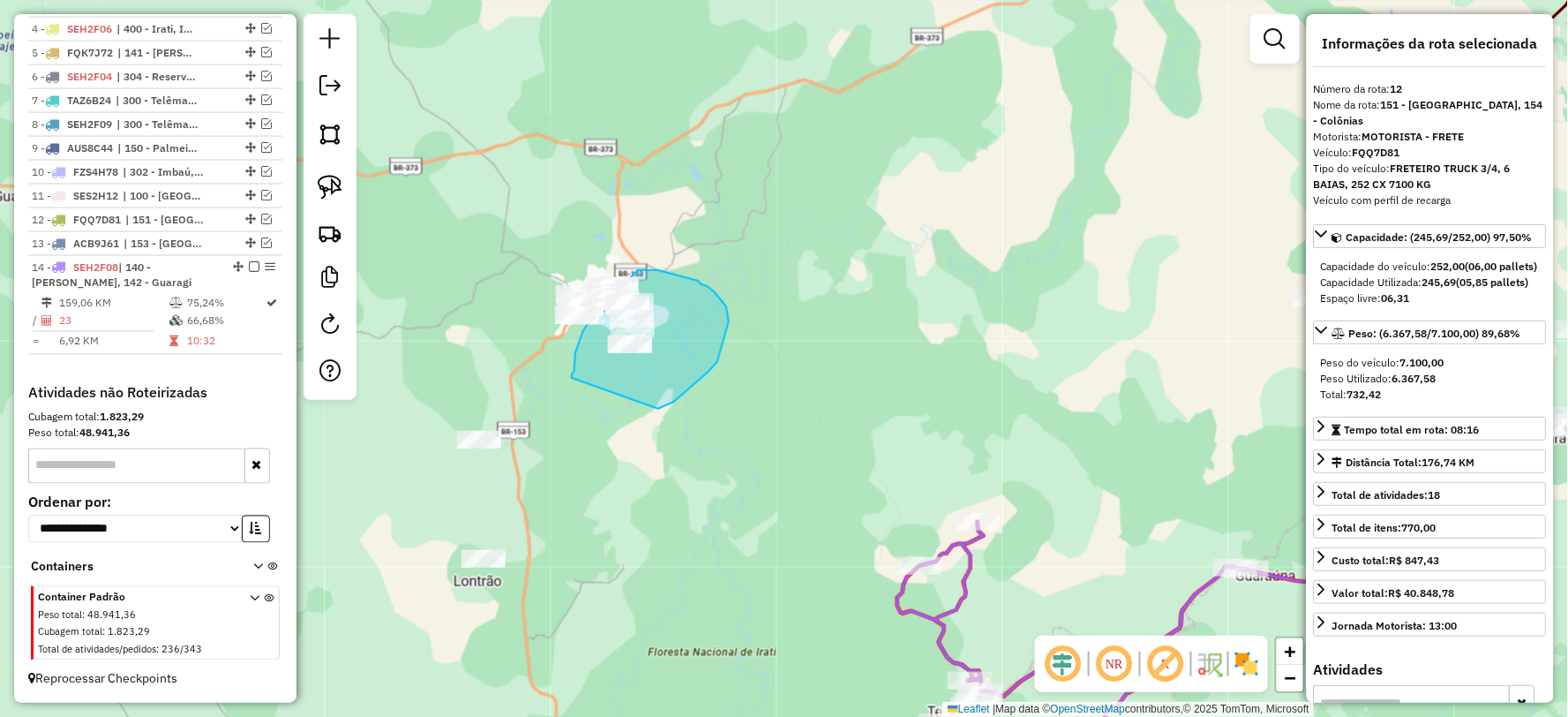
drag, startPoint x: 658, startPoint y: 408, endPoint x: 572, endPoint y: 380, distance: 90.4
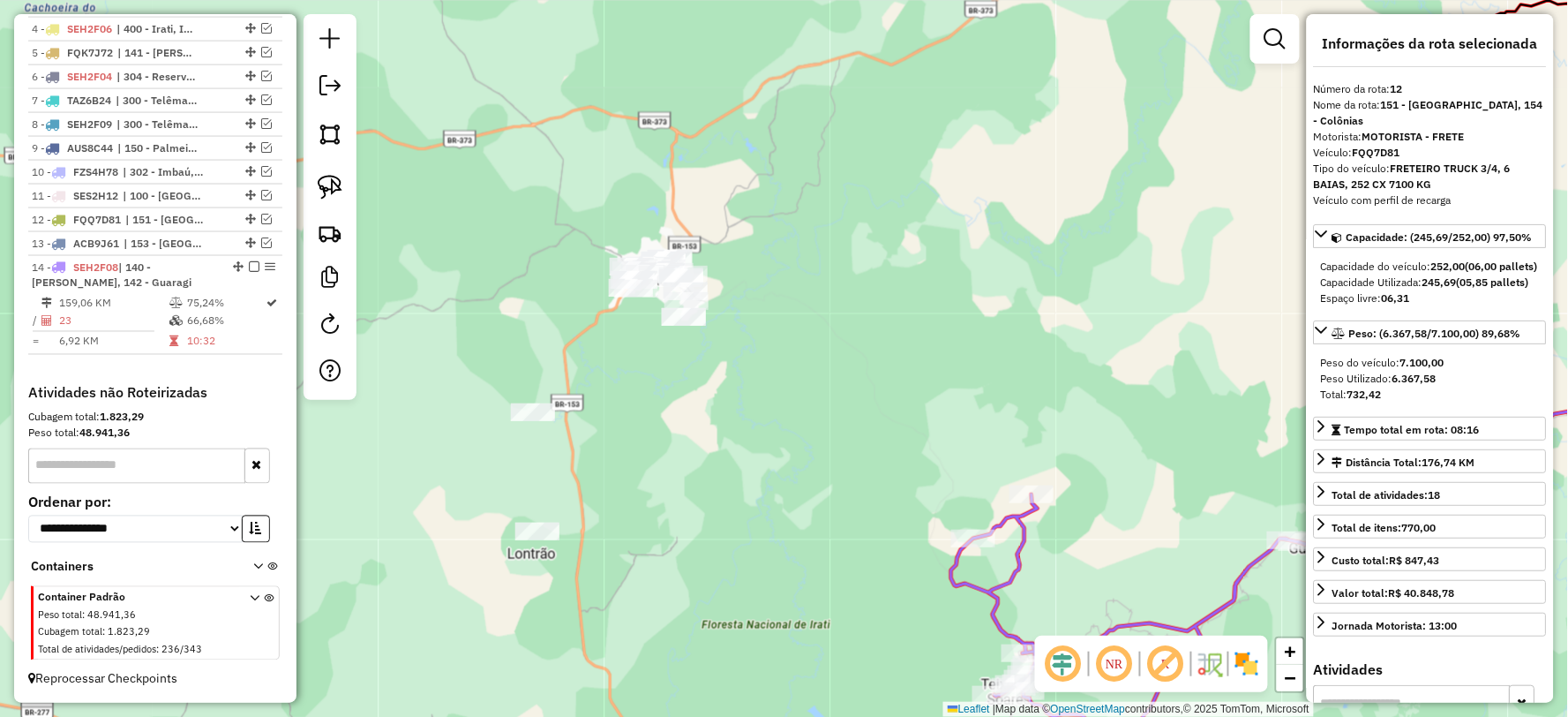
drag, startPoint x: 665, startPoint y: 433, endPoint x: 684, endPoint y: 425, distance: 20.6
click at [684, 425] on div "Janela de atendimento Grade de atendimento Capacidade Transportadoras Veículos …" at bounding box center [784, 358] width 1568 height 717
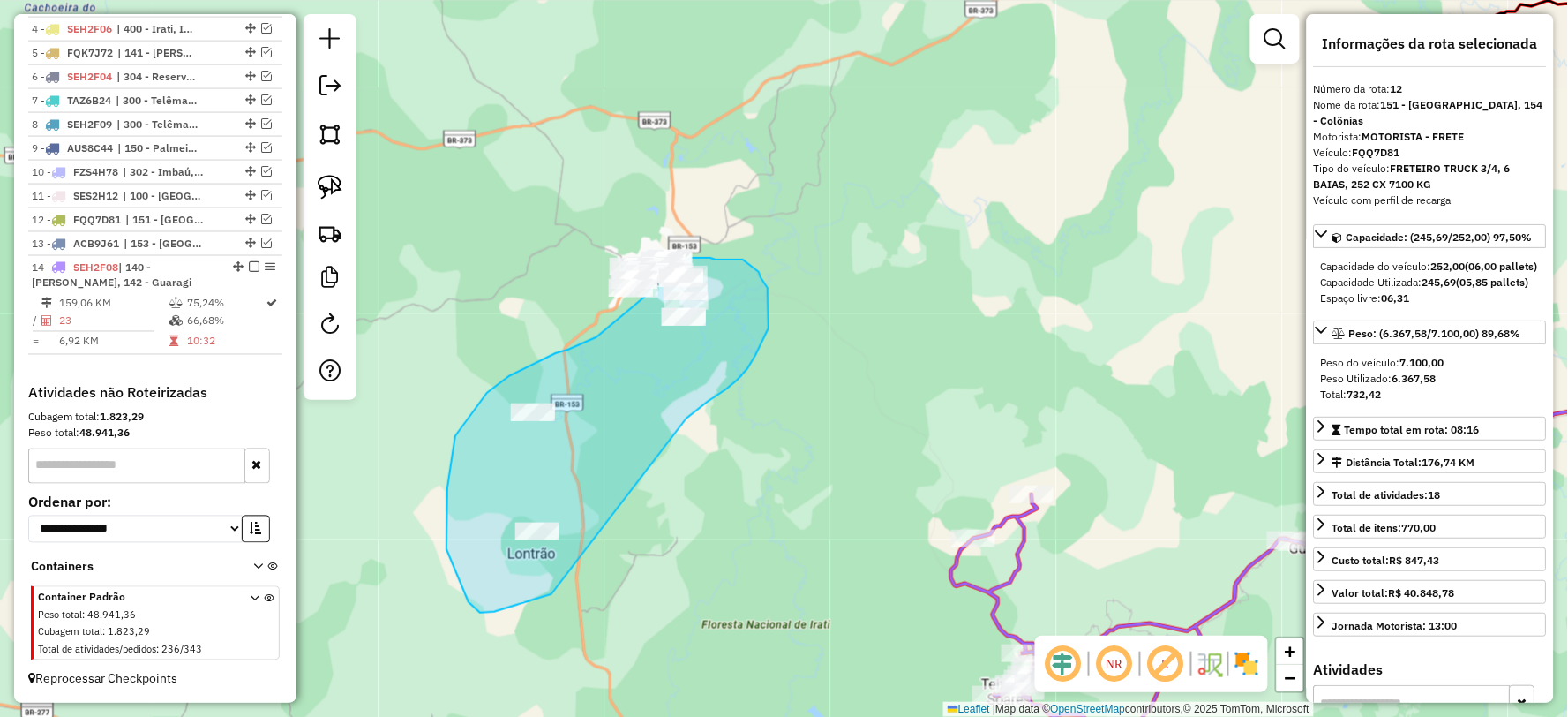
drag, startPoint x: 686, startPoint y: 418, endPoint x: 556, endPoint y: 594, distance: 218.8
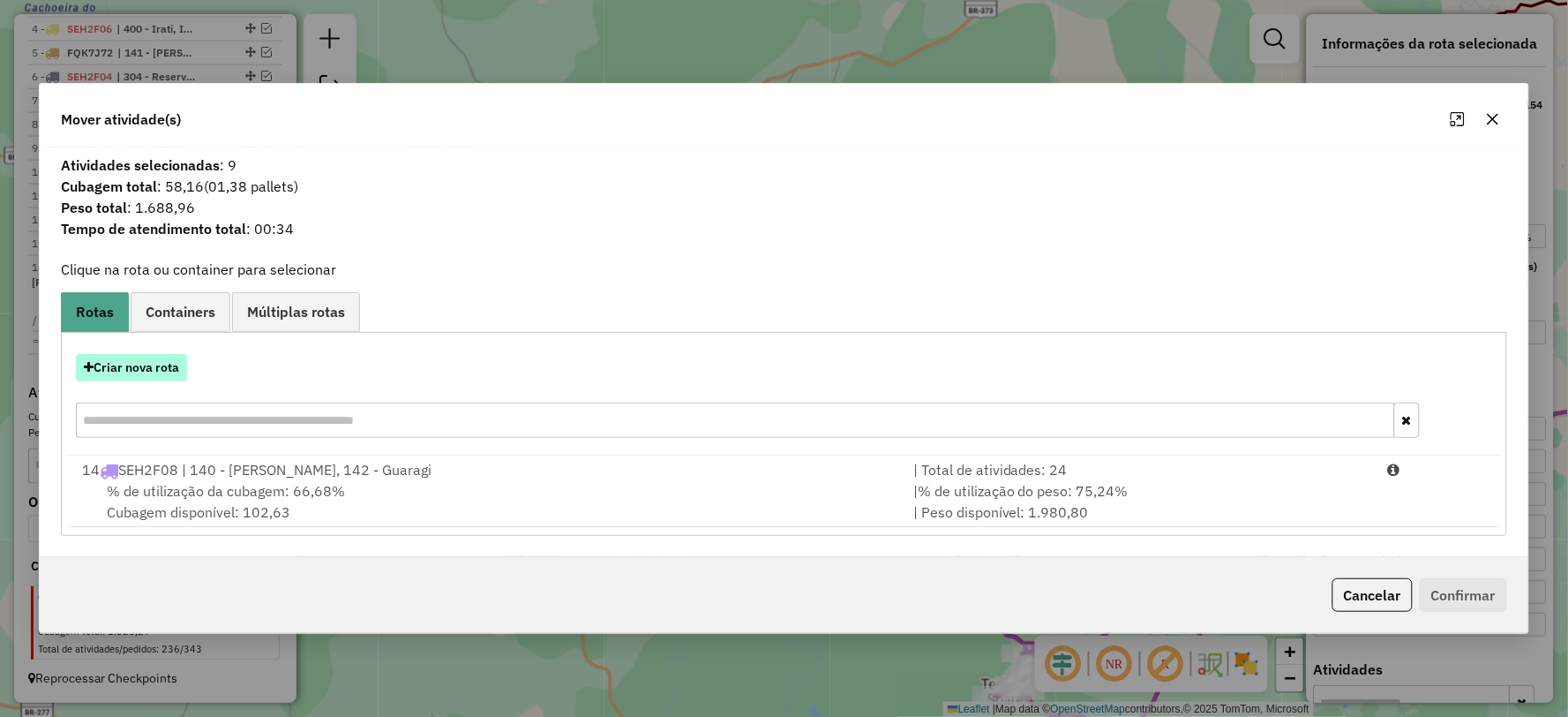
click at [156, 365] on button "Criar nova rota" at bounding box center [131, 368] width 111 height 27
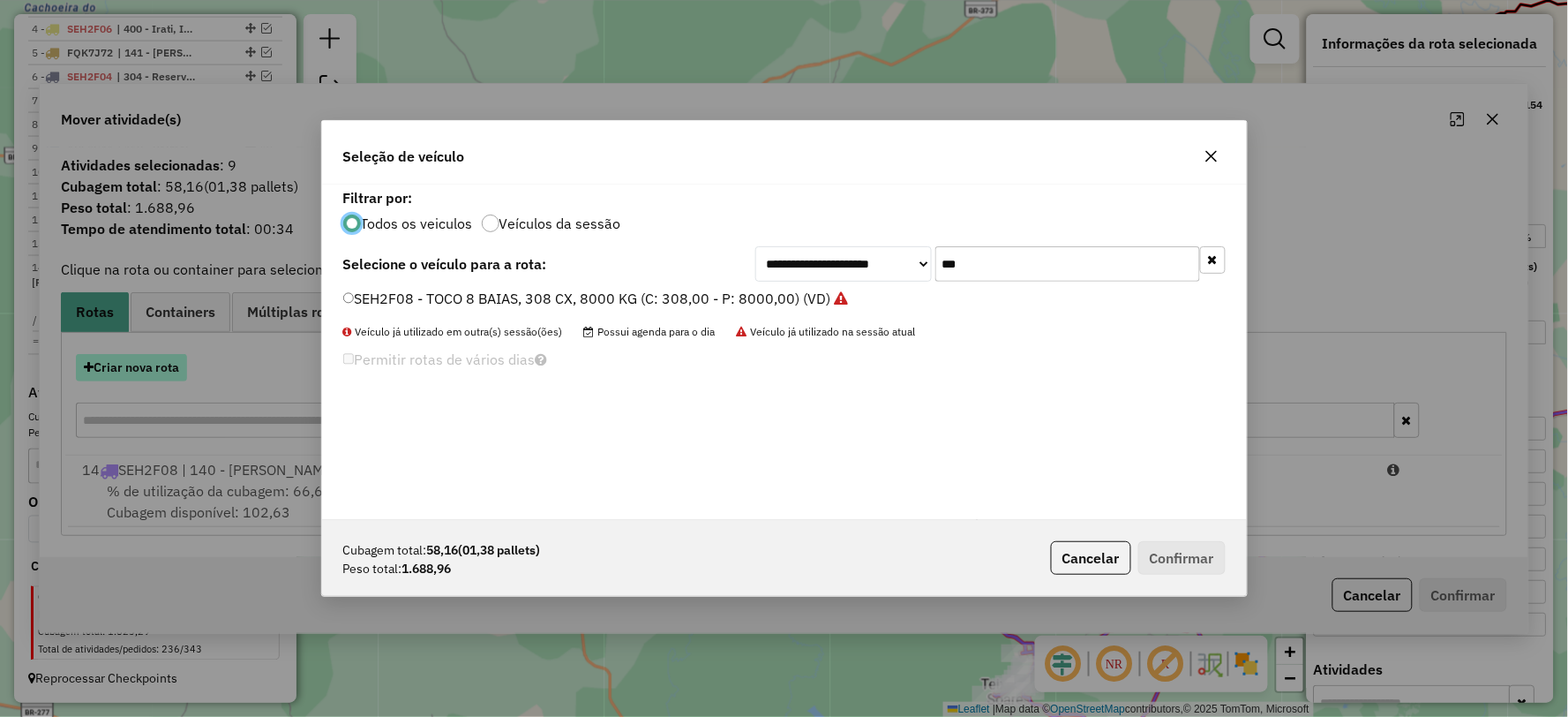
scroll to position [10, 4]
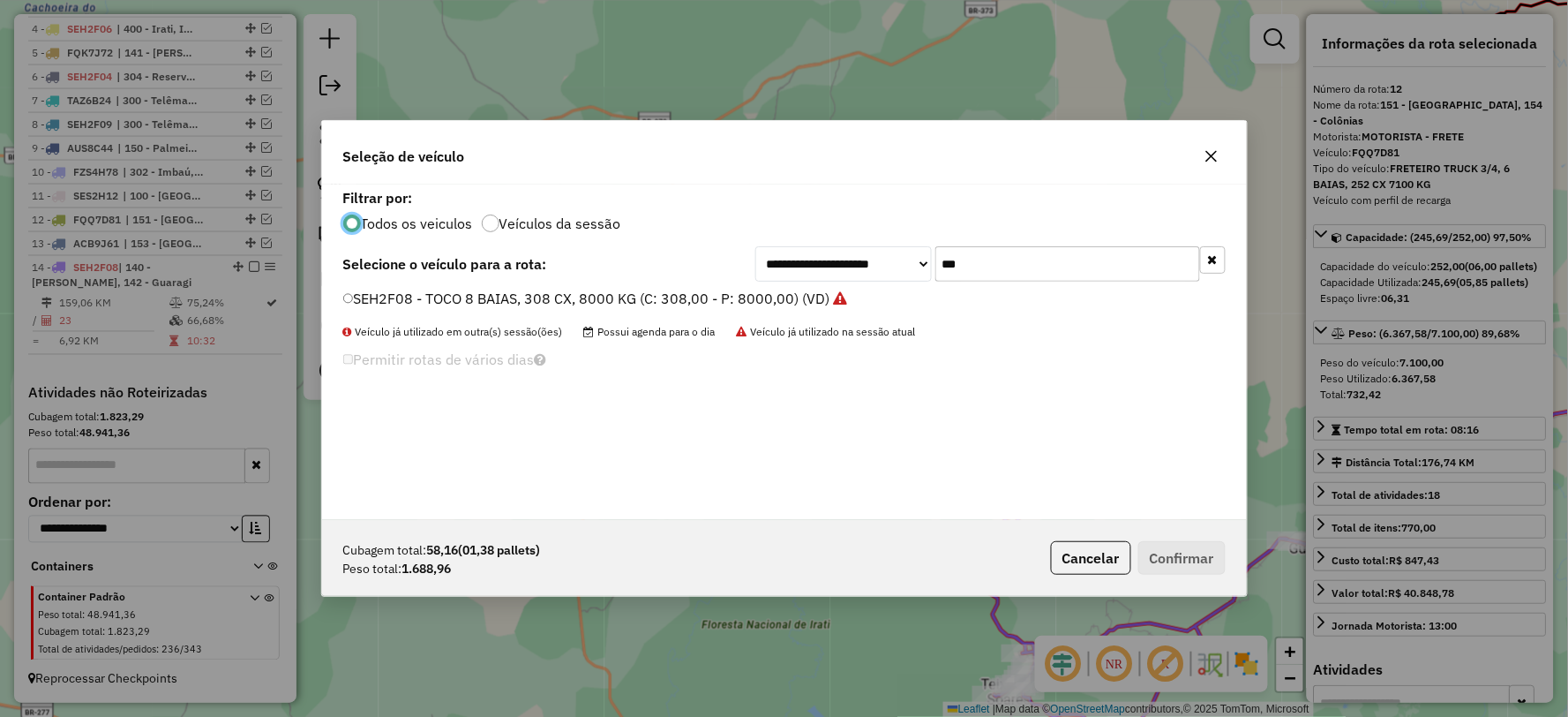
drag, startPoint x: 995, startPoint y: 261, endPoint x: 905, endPoint y: 264, distance: 90.0
click at [905, 264] on div "**********" at bounding box center [990, 264] width 470 height 35
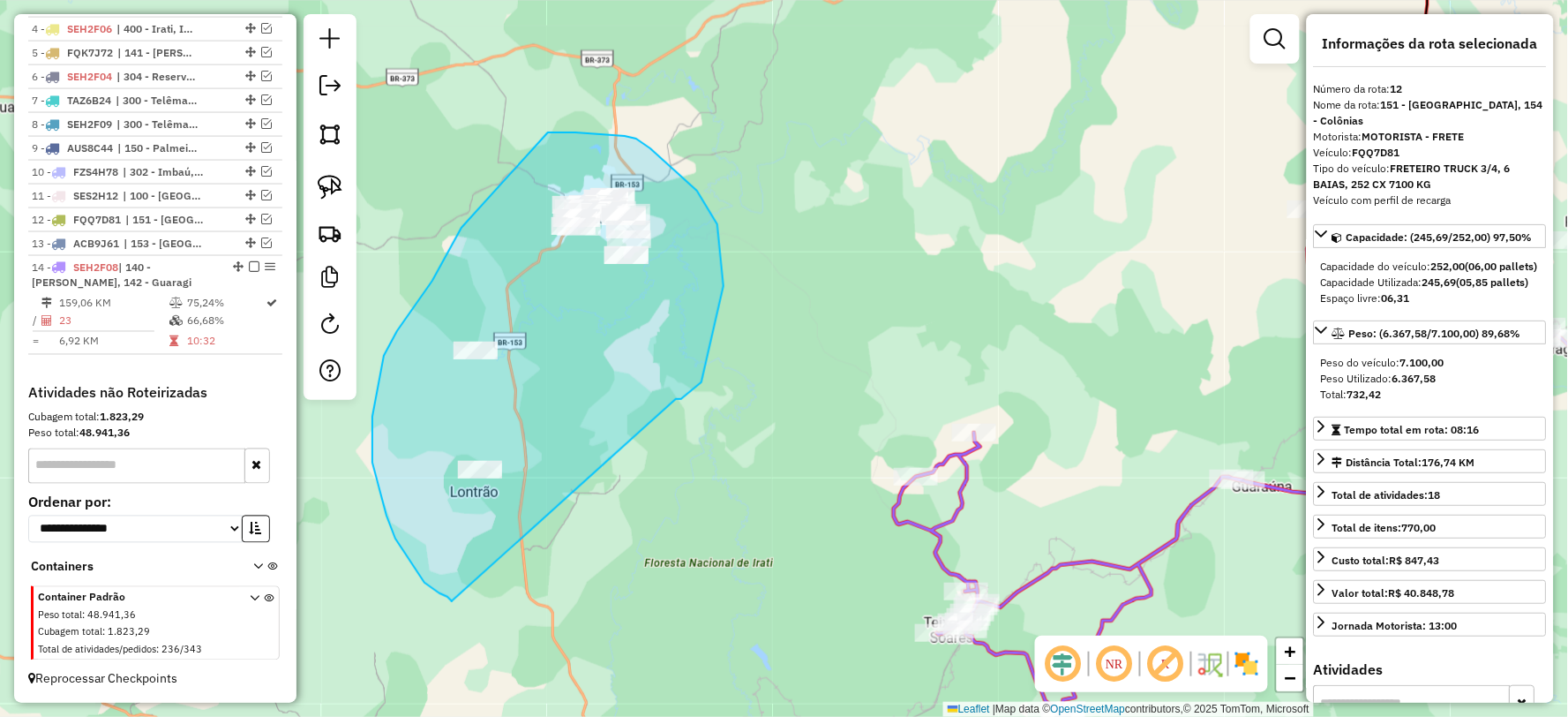
drag, startPoint x: 724, startPoint y: 286, endPoint x: 451, endPoint y: 601, distance: 416.8
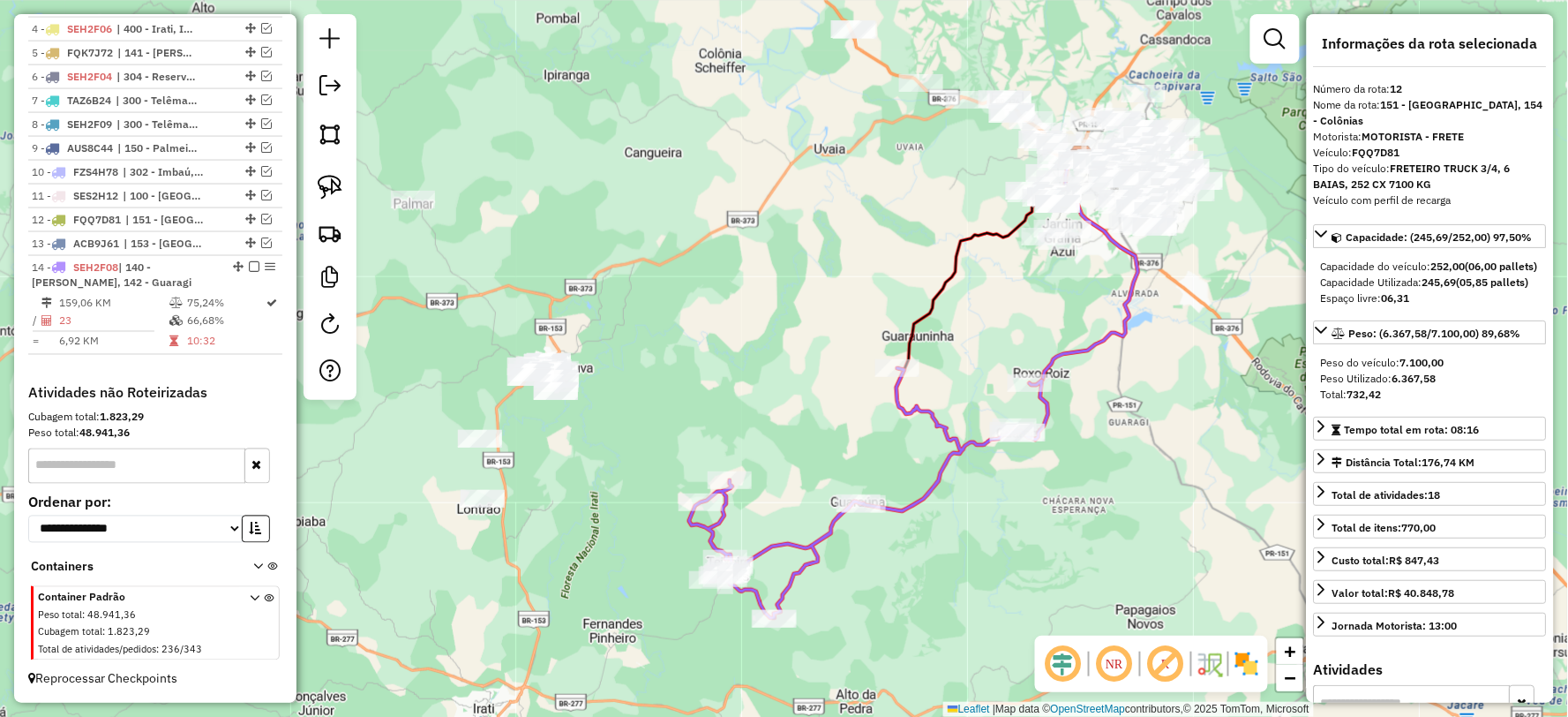
drag, startPoint x: 834, startPoint y: 615, endPoint x: 854, endPoint y: 578, distance: 42.1
click at [854, 578] on div "Janela de atendimento Grade de atendimento Capacidade Transportadoras Veículos …" at bounding box center [784, 358] width 1568 height 717
click at [550, 475] on div "Janela de atendimento Grade de atendimento Capacidade Transportadoras Veículos …" at bounding box center [784, 358] width 1568 height 717
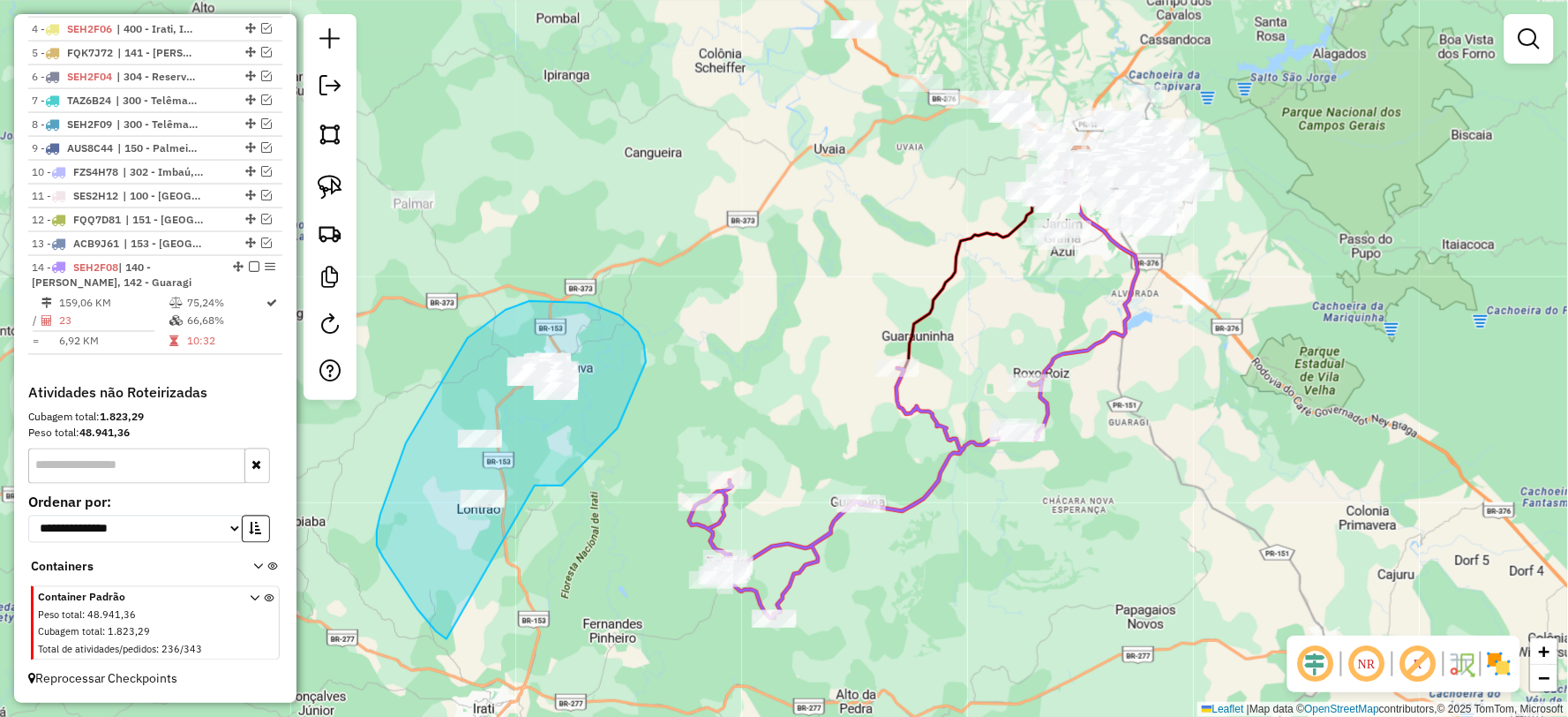
drag, startPoint x: 544, startPoint y: 486, endPoint x: 450, endPoint y: 639, distance: 179.6
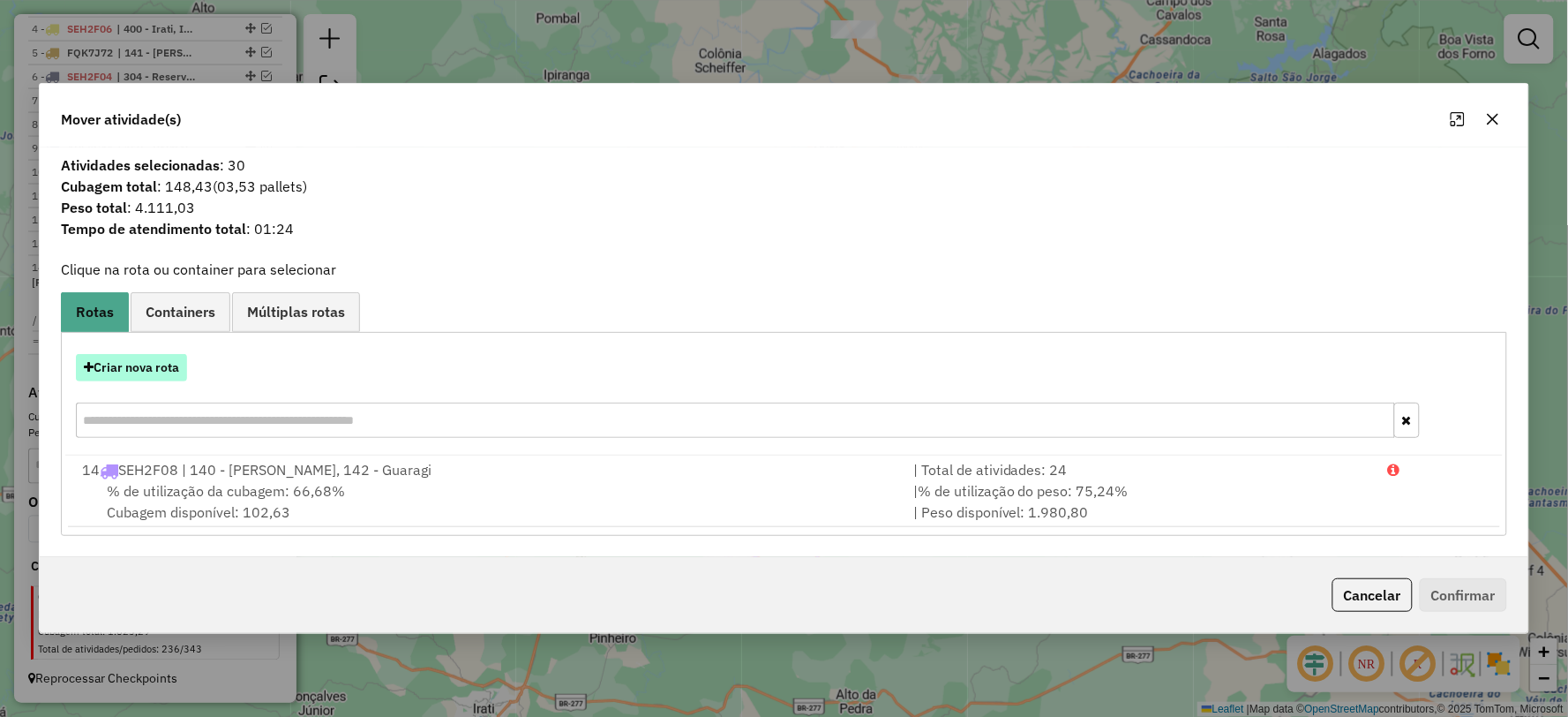
click at [150, 377] on button "Criar nova rota" at bounding box center [131, 368] width 111 height 27
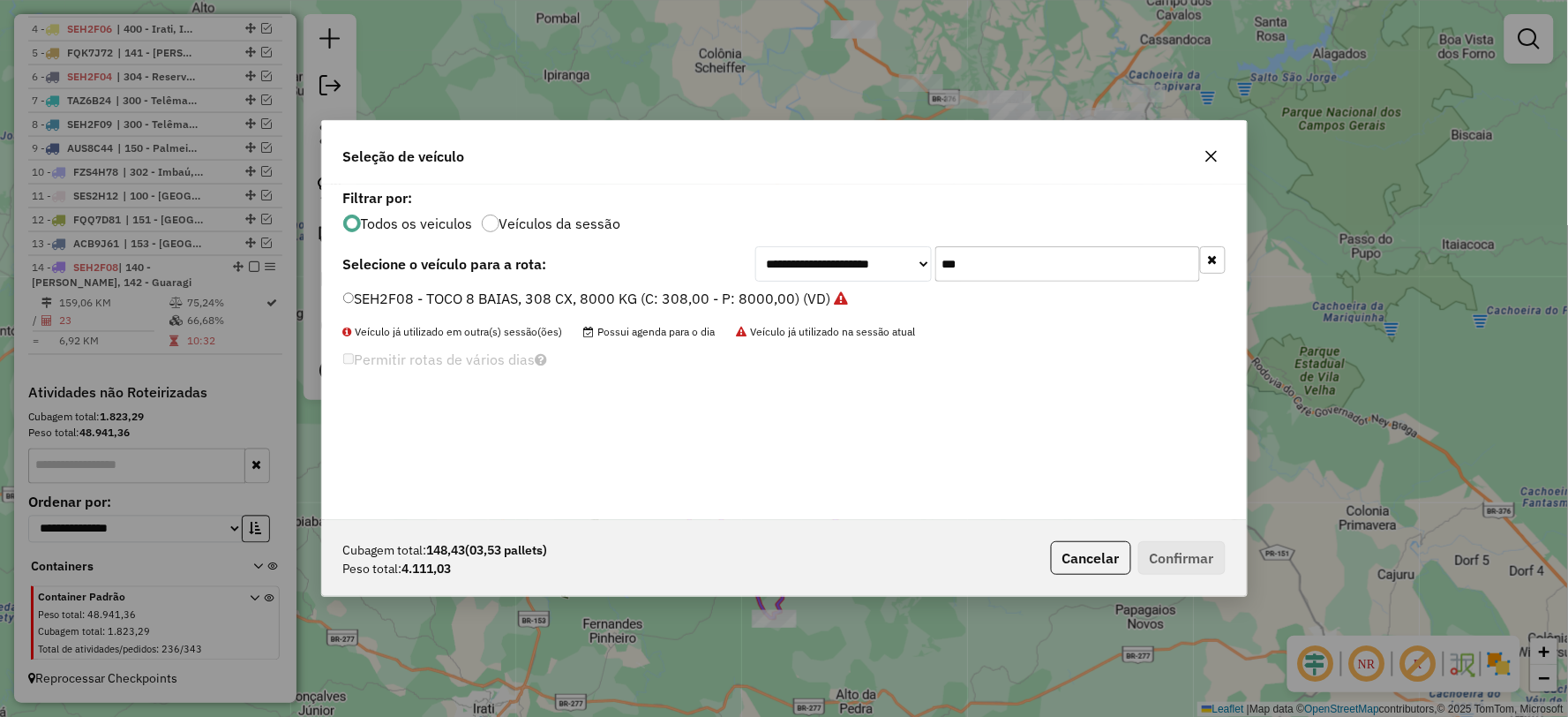
drag, startPoint x: 1004, startPoint y: 265, endPoint x: 885, endPoint y: 273, distance: 119.3
click at [885, 273] on div "**********" at bounding box center [990, 264] width 470 height 35
type input "***"
click at [386, 301] on label "RHX2F76 - FRETE TOCO, SIDER, 6 BAIAS, 6000 KG -252 CX (C: 252,00 - P: 6000,00) …" at bounding box center [637, 299] width 586 height 22
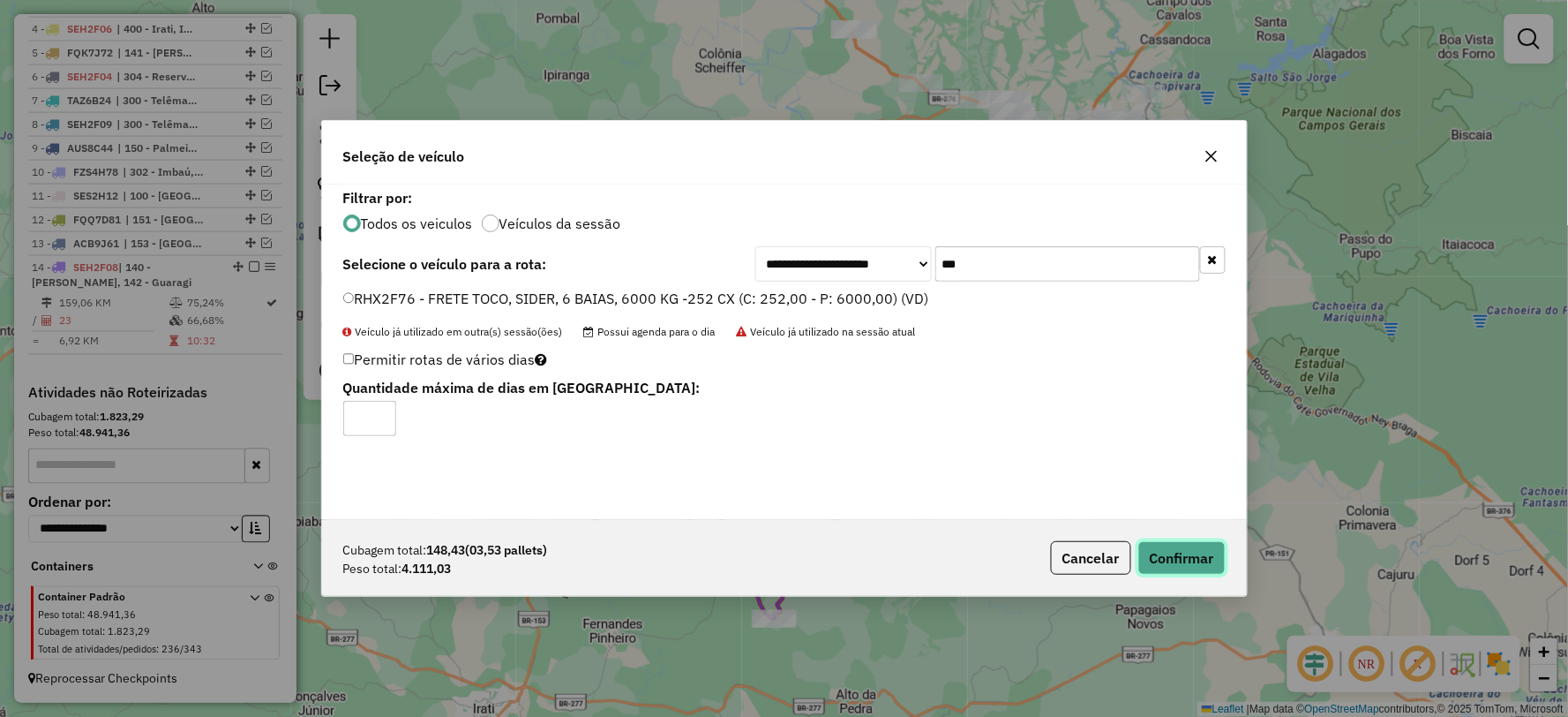
click at [1195, 550] on button "Confirmar" at bounding box center [1181, 558] width 87 height 33
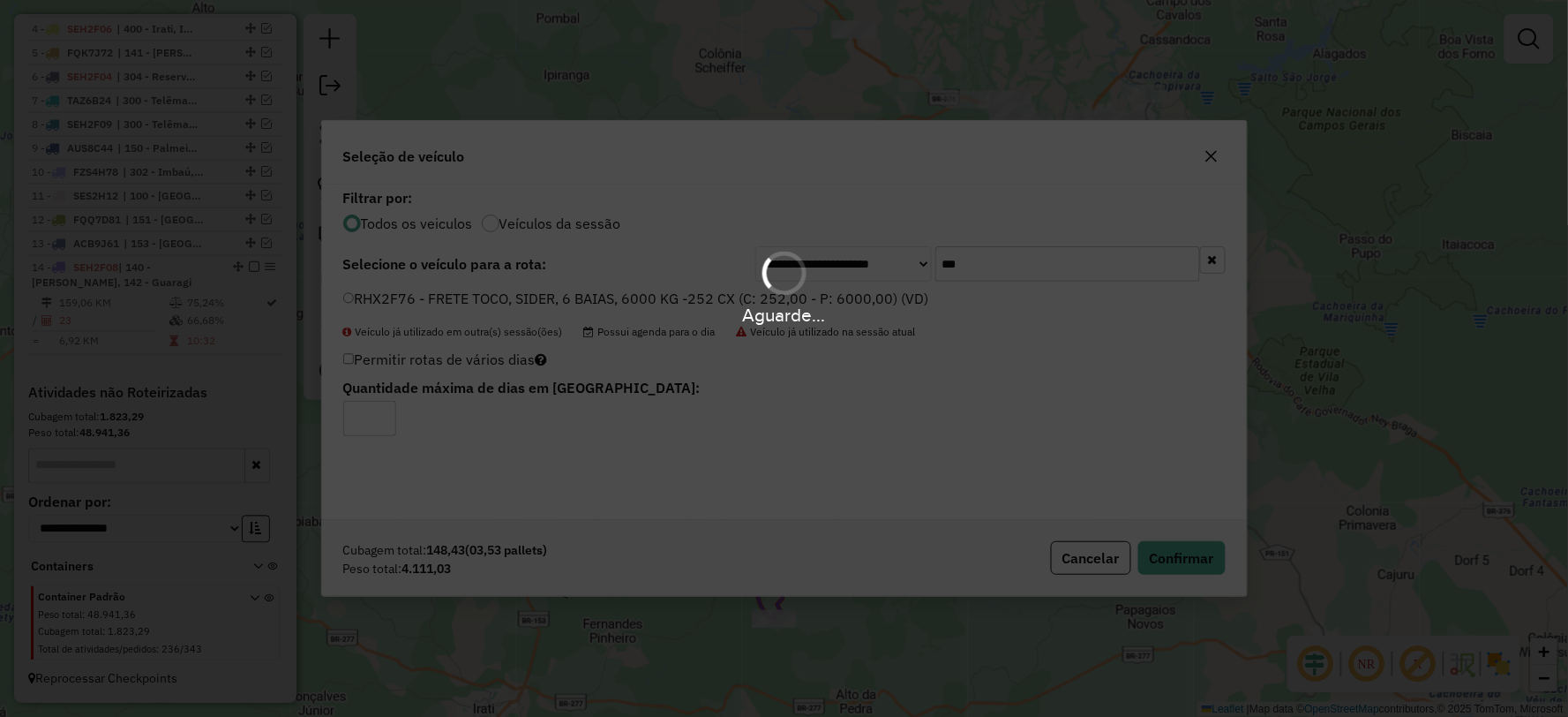
scroll to position [819, 0]
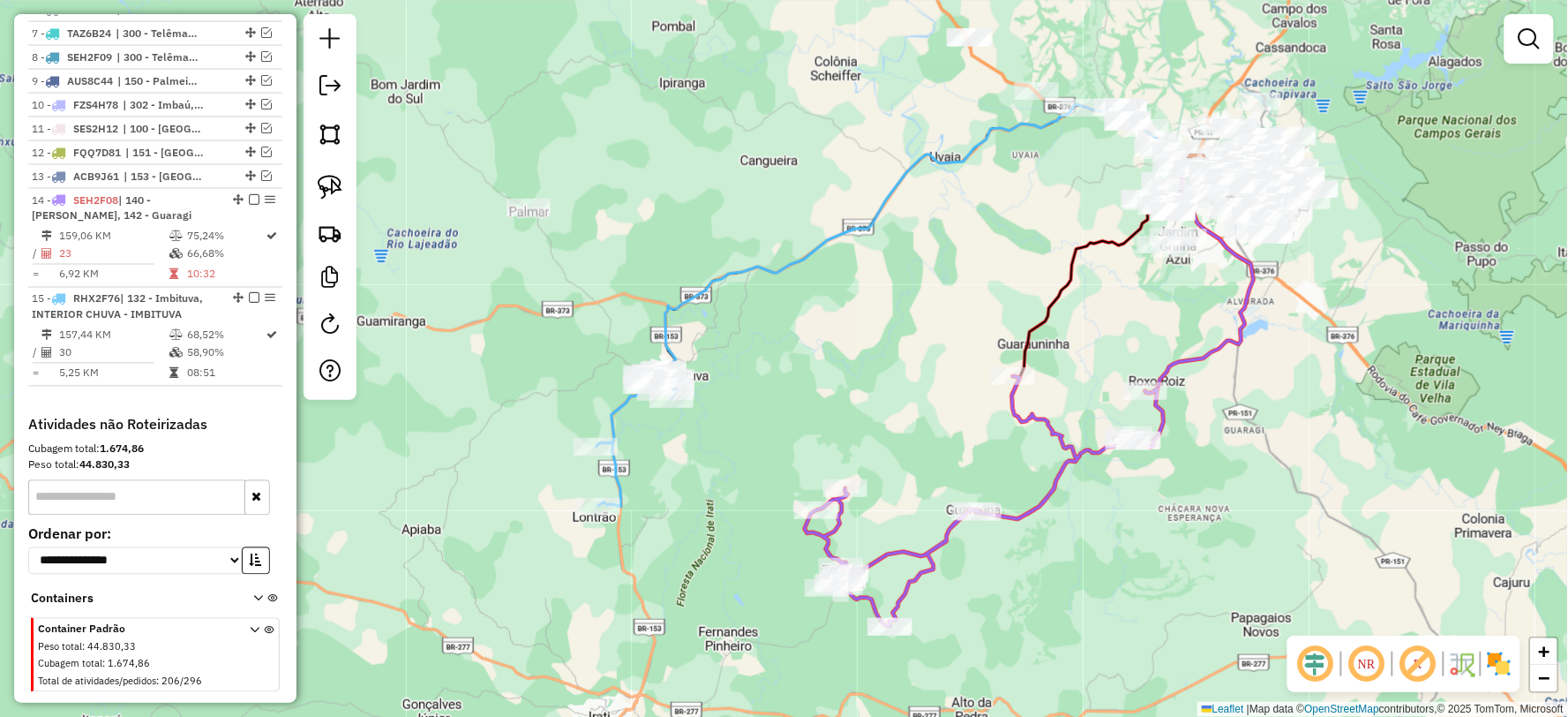
drag, startPoint x: 654, startPoint y: 375, endPoint x: 770, endPoint y: 383, distance: 116.3
click at [770, 383] on div "Janela de atendimento Grade de atendimento Capacidade Transportadoras Veículos …" at bounding box center [784, 358] width 1568 height 717
select select "**********"
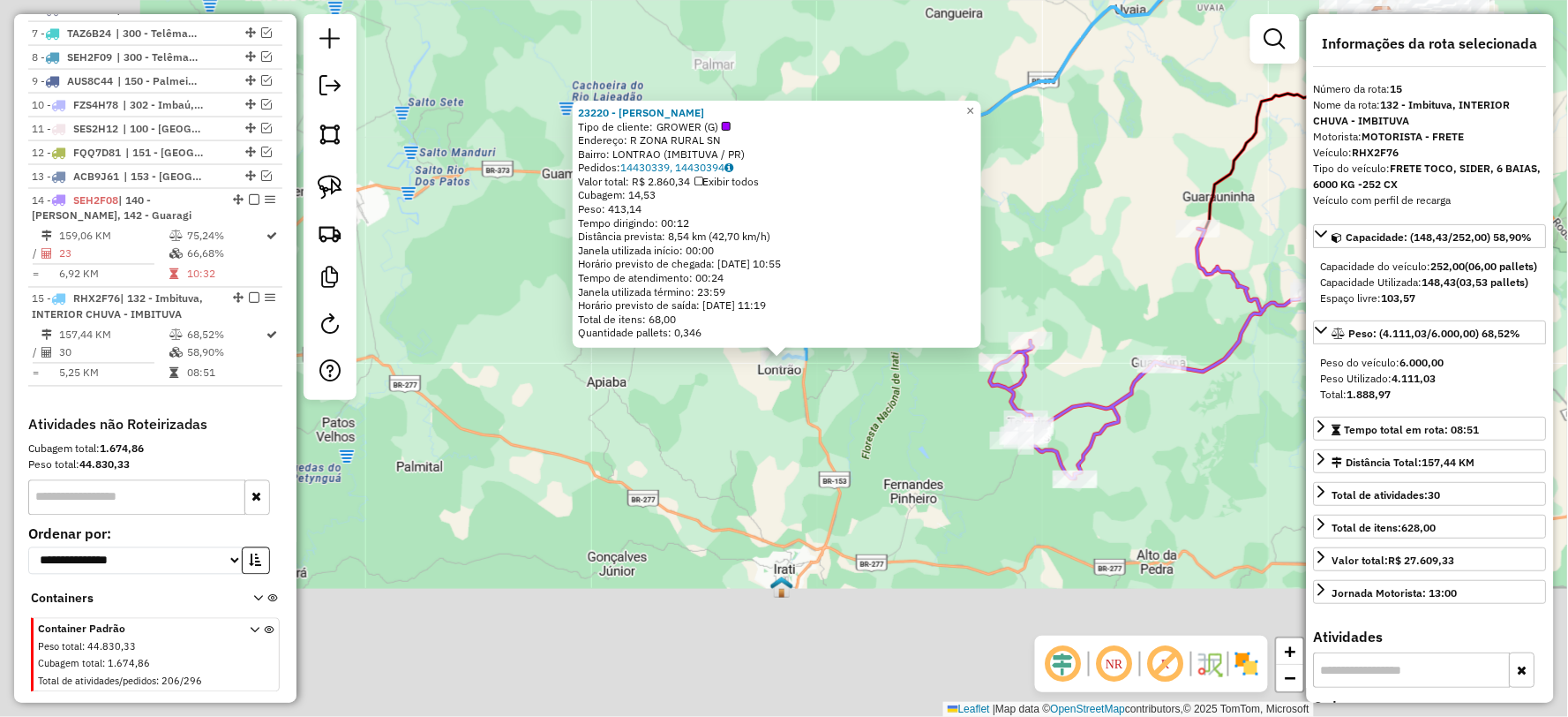
scroll to position [866, 0]
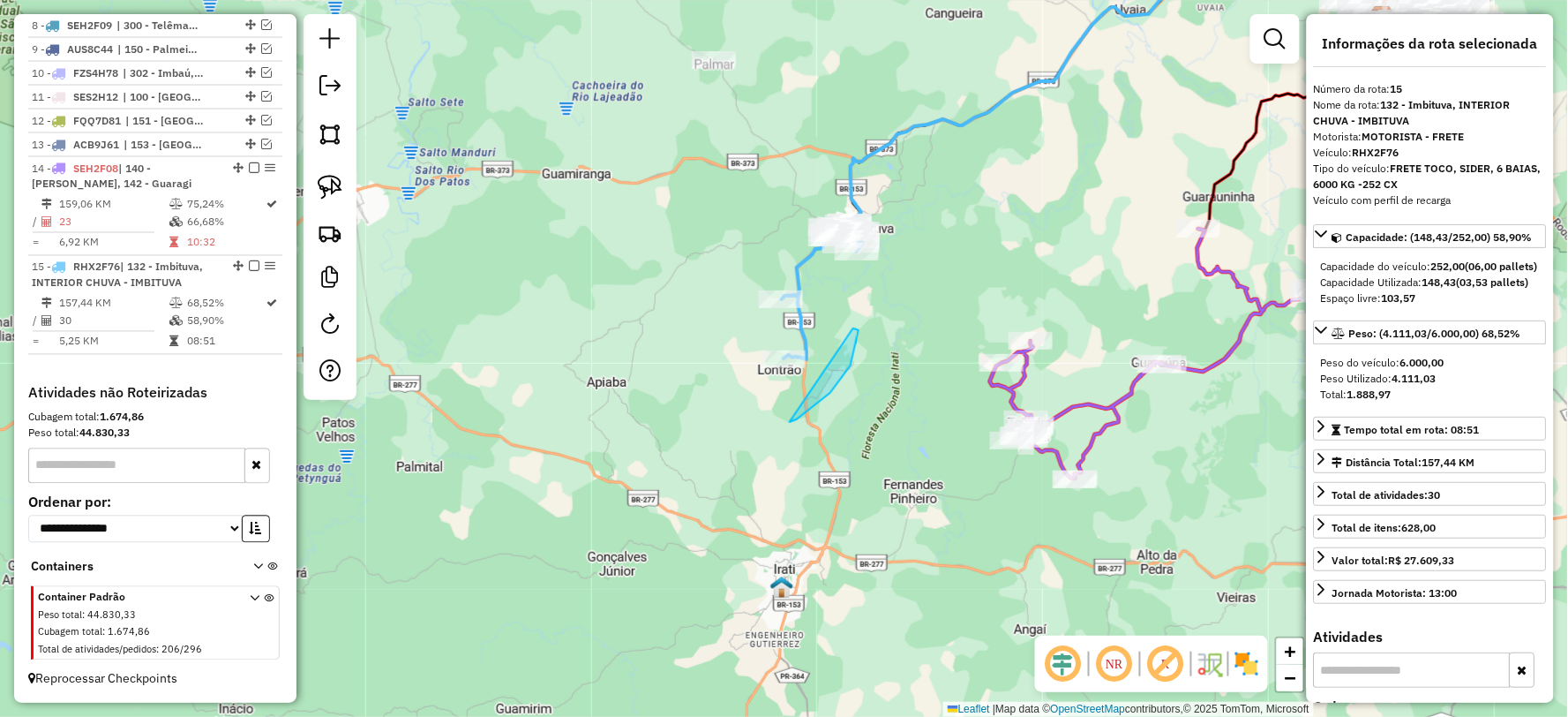
drag, startPoint x: 790, startPoint y: 422, endPoint x: 690, endPoint y: 411, distance: 100.6
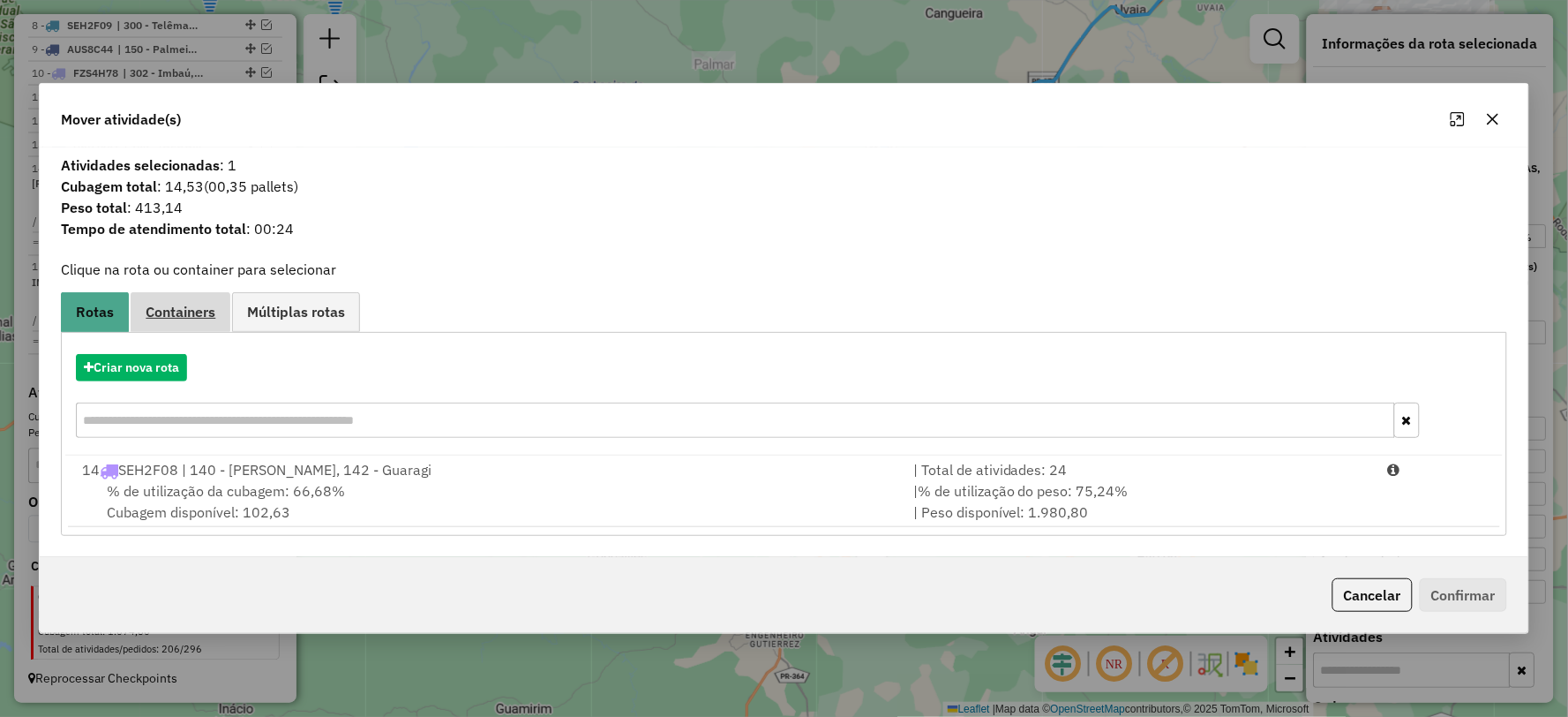
click at [189, 310] on span "Containers" at bounding box center [181, 312] width 70 height 14
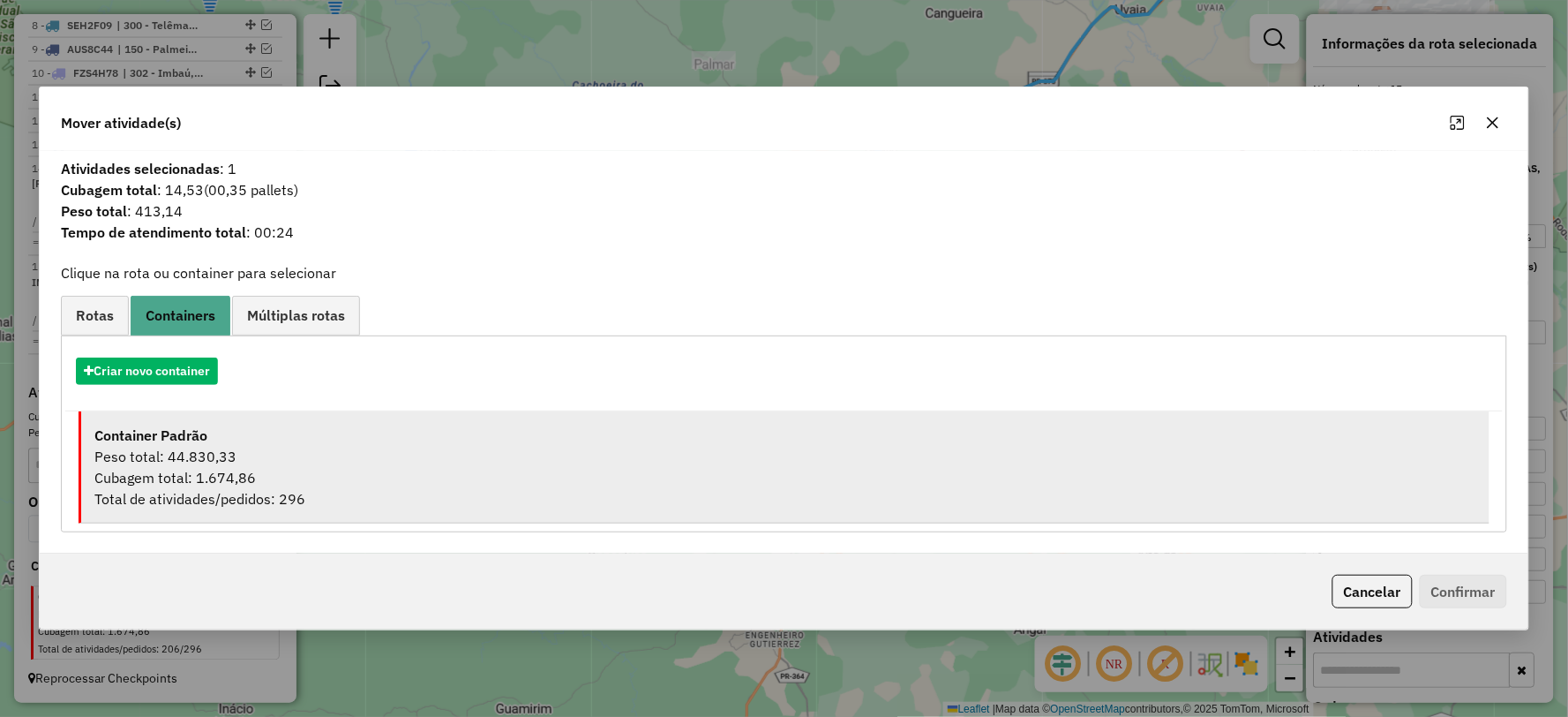
click at [274, 492] on div "Total de atividades/pedidos: 296" at bounding box center [785, 499] width 1381 height 22
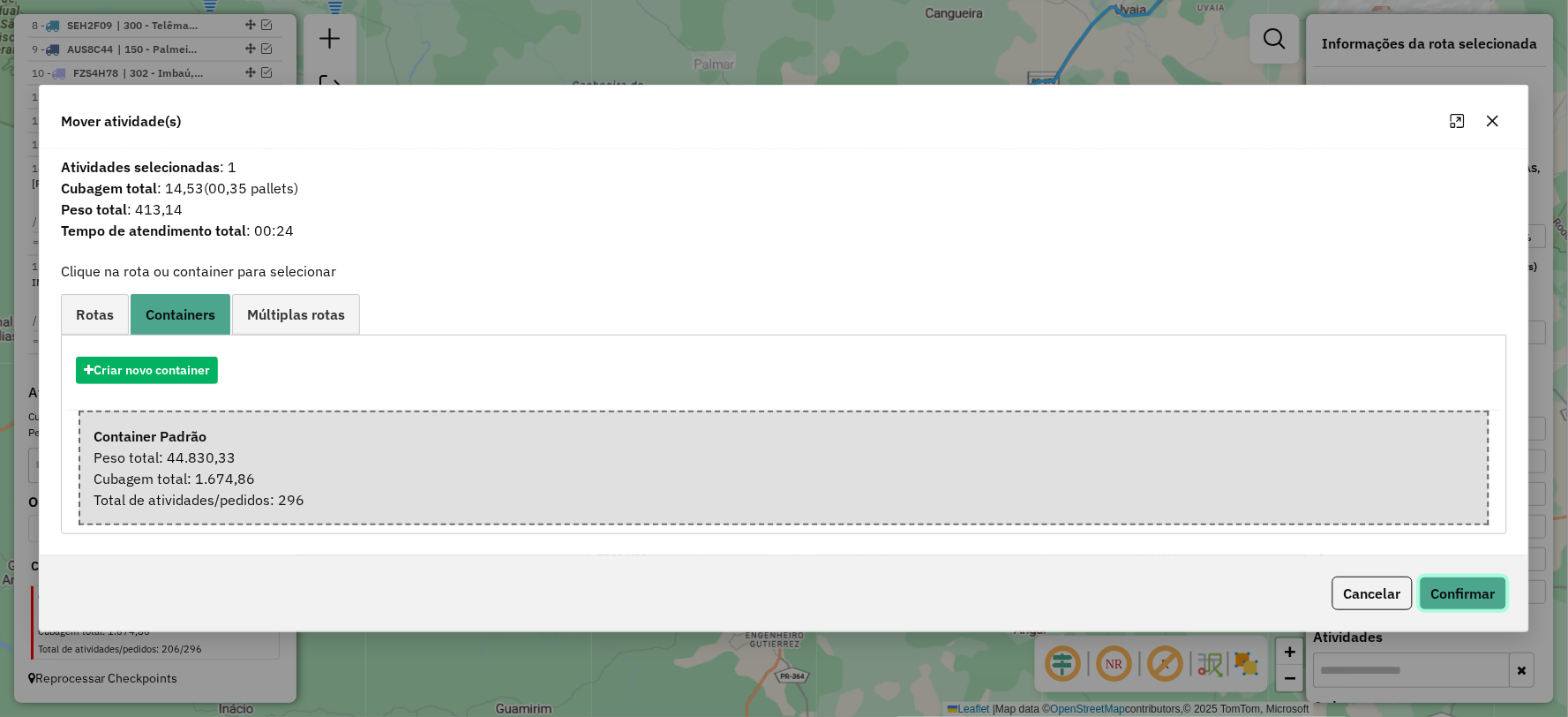
click at [1492, 586] on button "Confirmar" at bounding box center [1463, 593] width 87 height 33
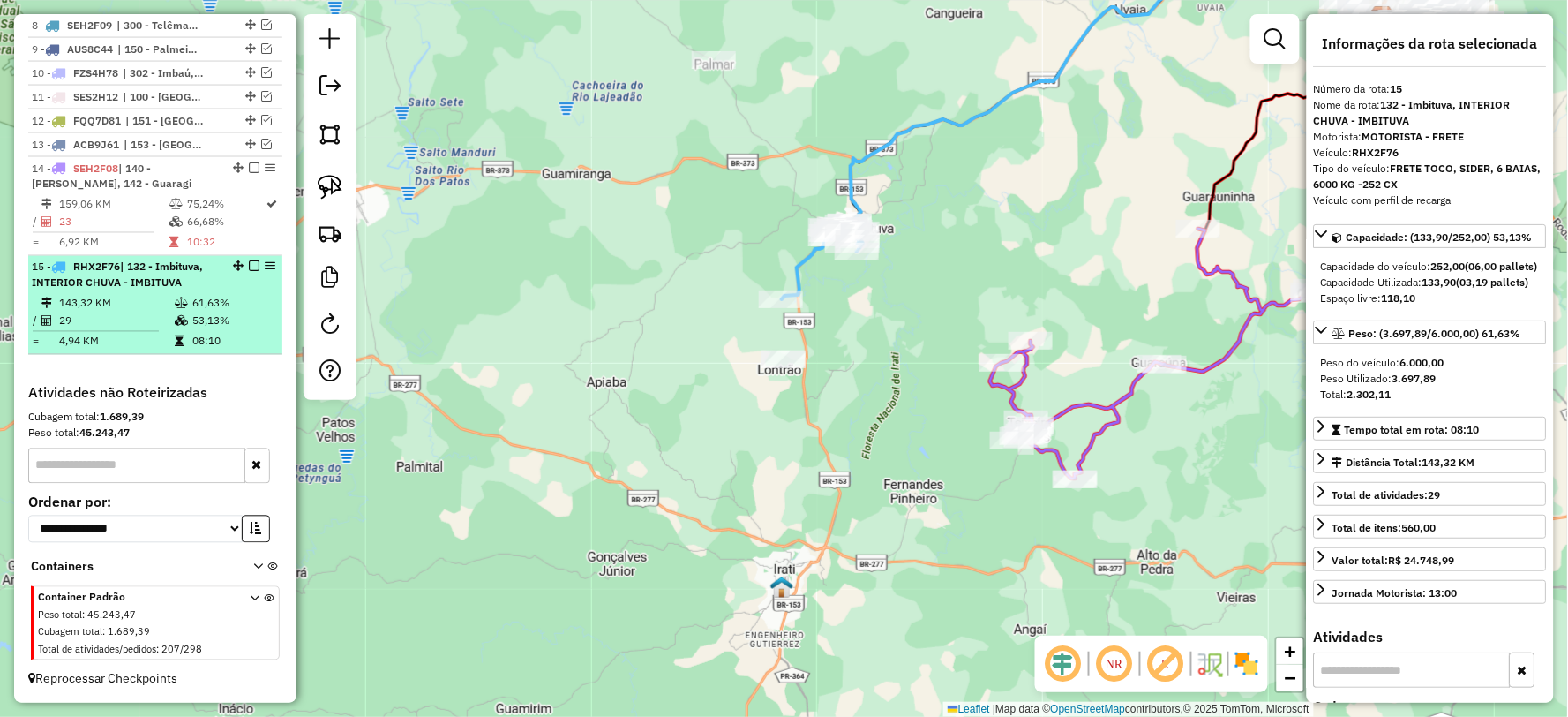
click at [254, 267] on em at bounding box center [254, 266] width 11 height 11
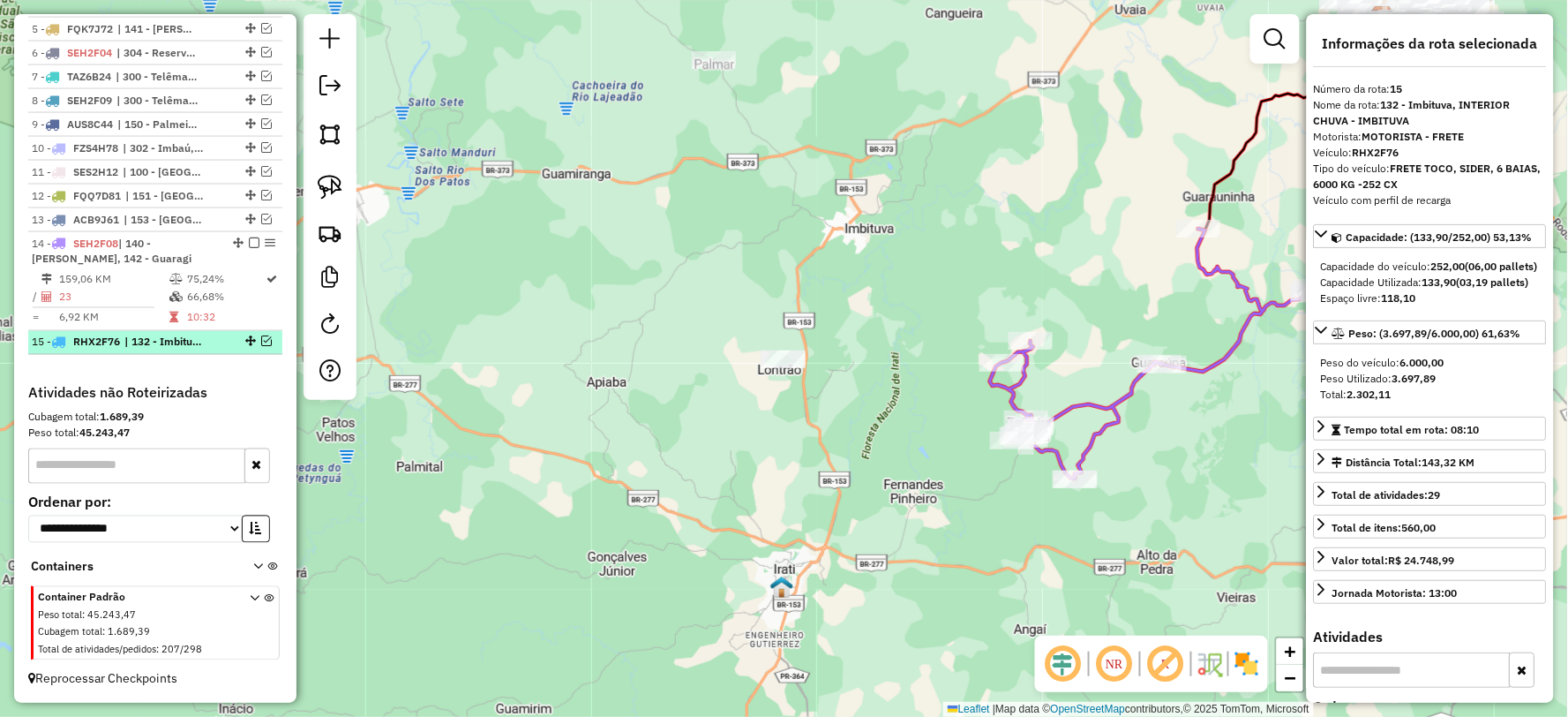
scroll to position [791, 0]
click at [262, 336] on em at bounding box center [266, 342] width 11 height 11
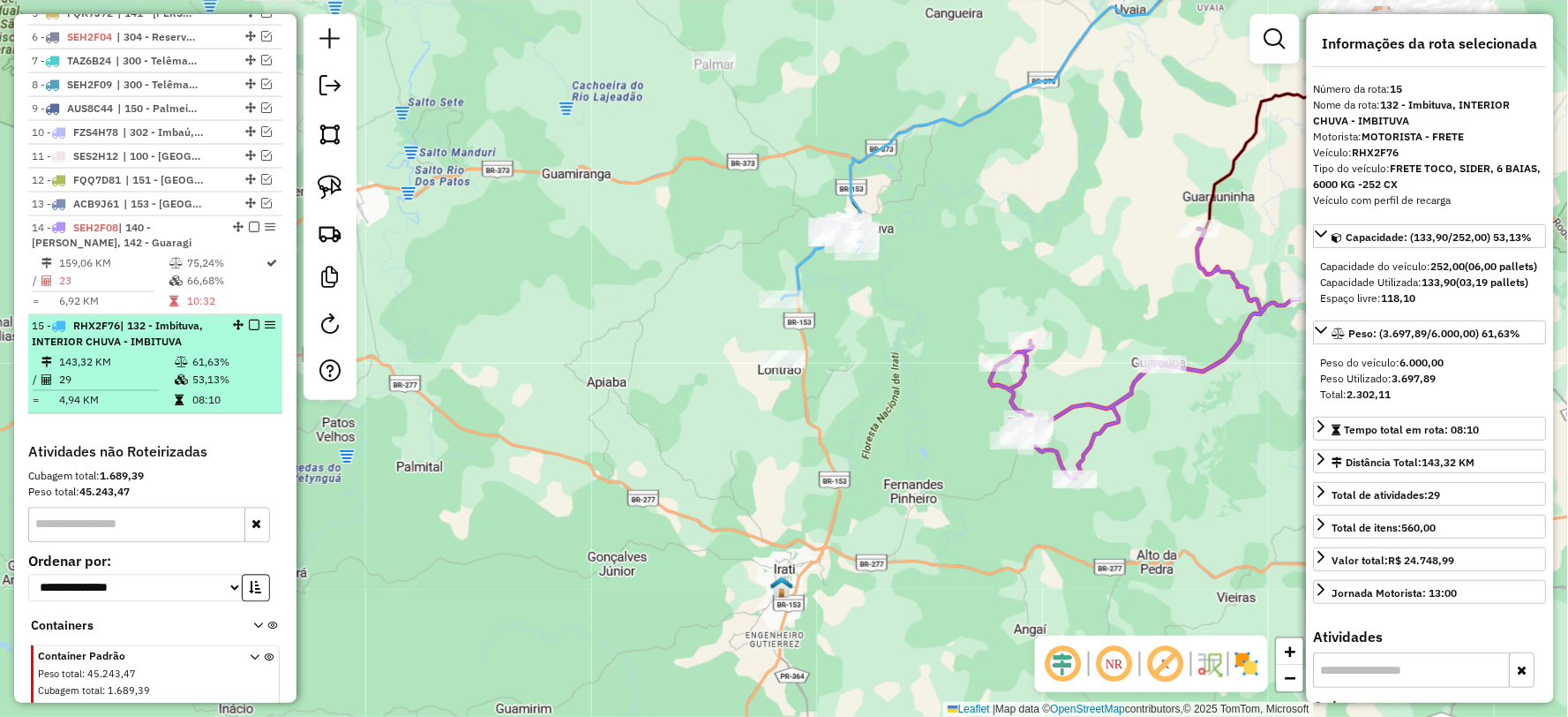
scroll to position [866, 0]
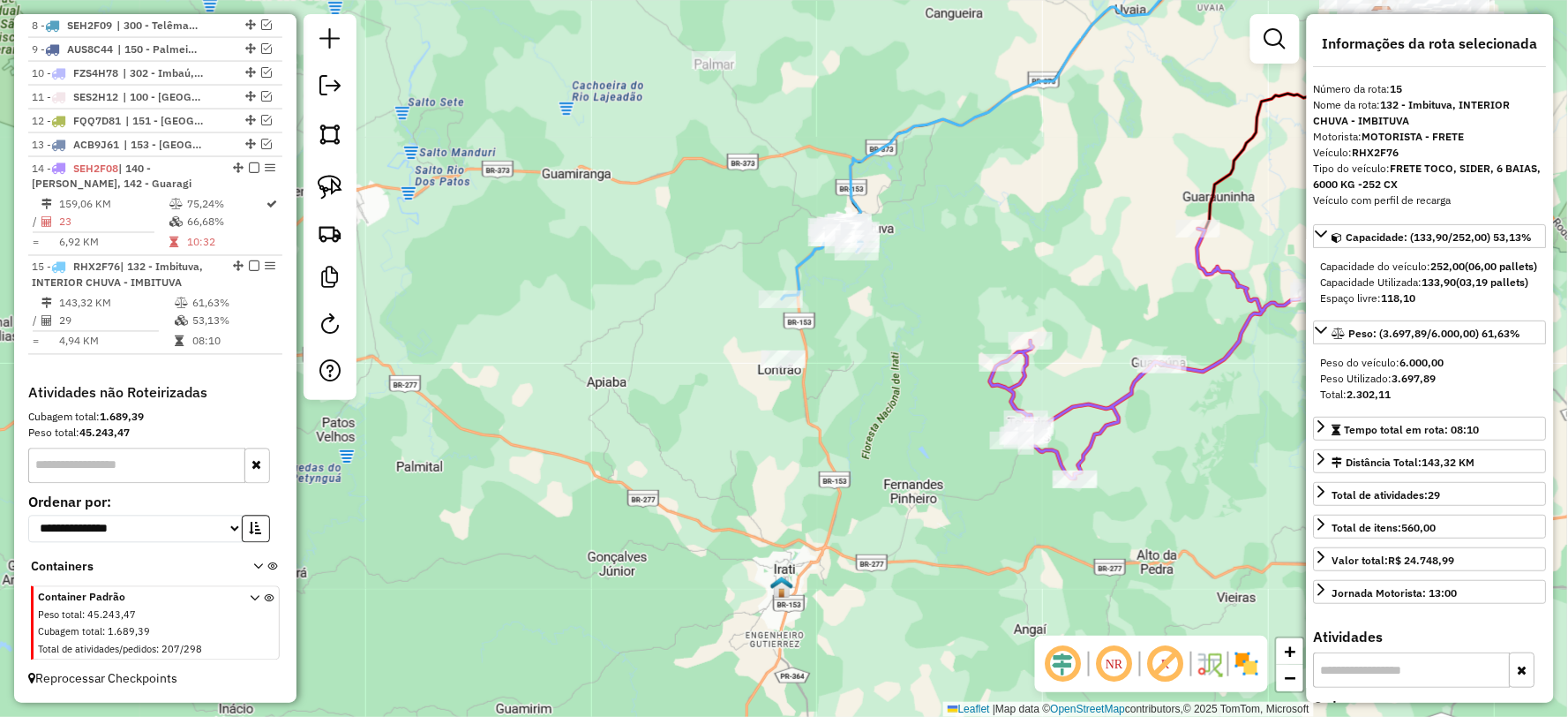
click at [867, 157] on icon at bounding box center [1116, 89] width 533 height 265
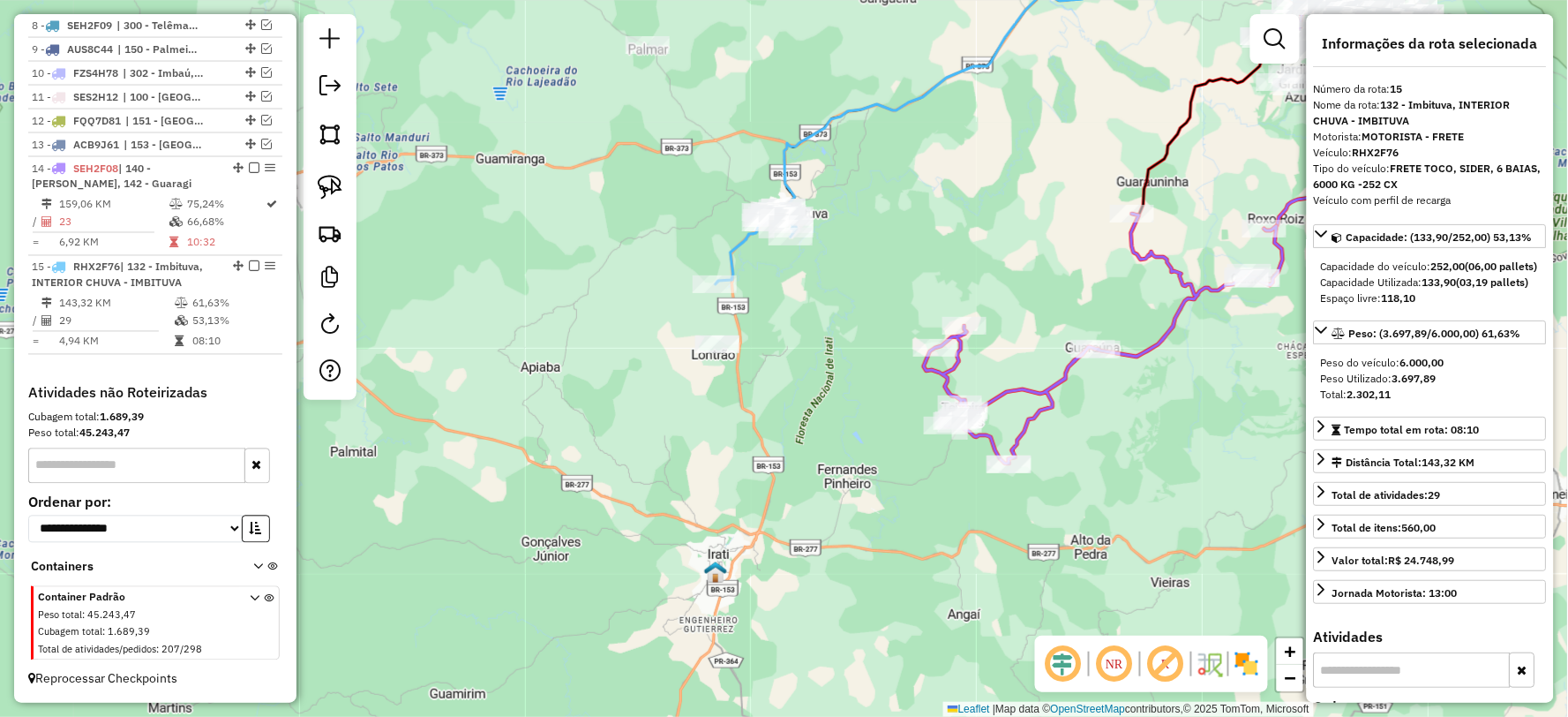
drag, startPoint x: 834, startPoint y: 293, endPoint x: 780, endPoint y: 292, distance: 54.0
click at [787, 285] on div "Janela de atendimento Grade de atendimento Capacidade Transportadoras Veículos …" at bounding box center [784, 358] width 1568 height 717
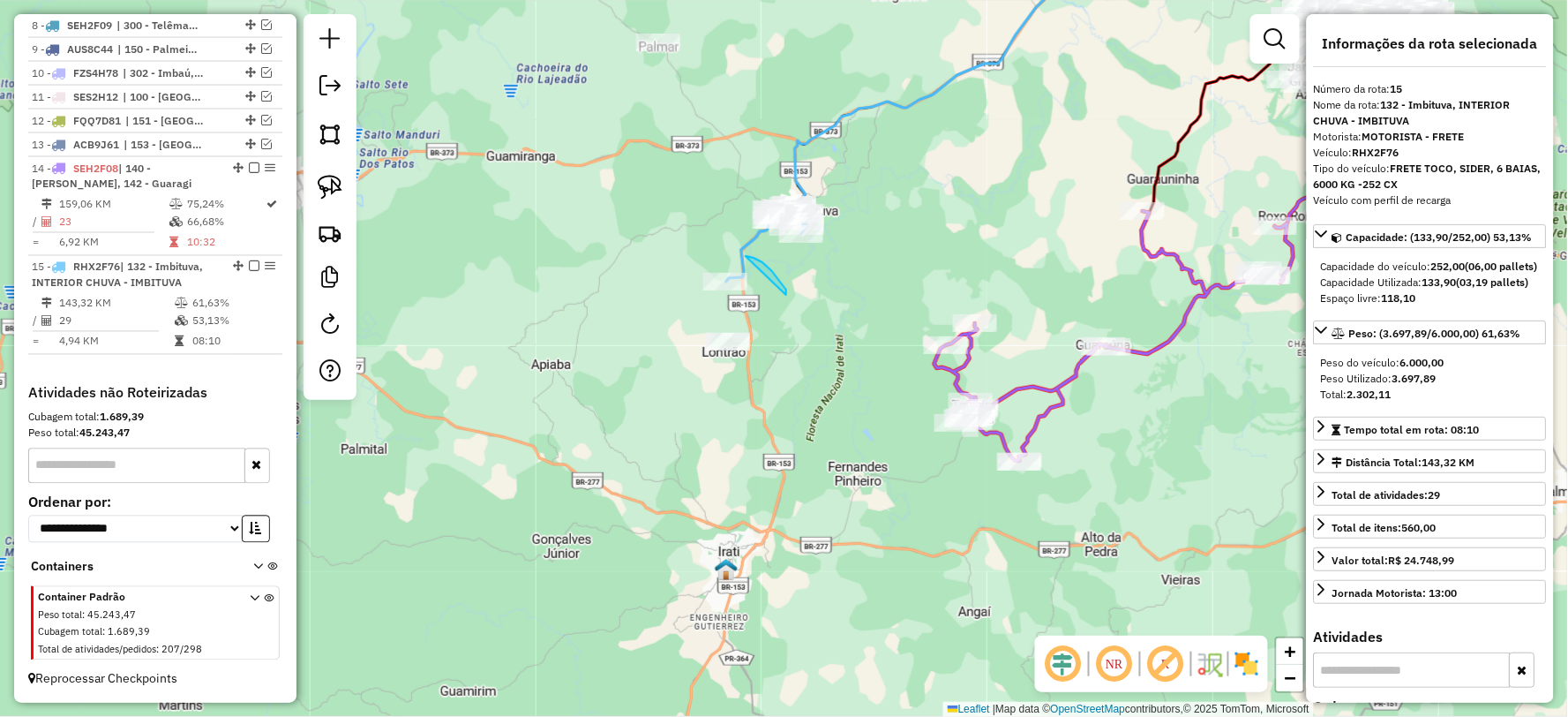
drag, startPoint x: 786, startPoint y: 290, endPoint x: 701, endPoint y: 345, distance: 101.2
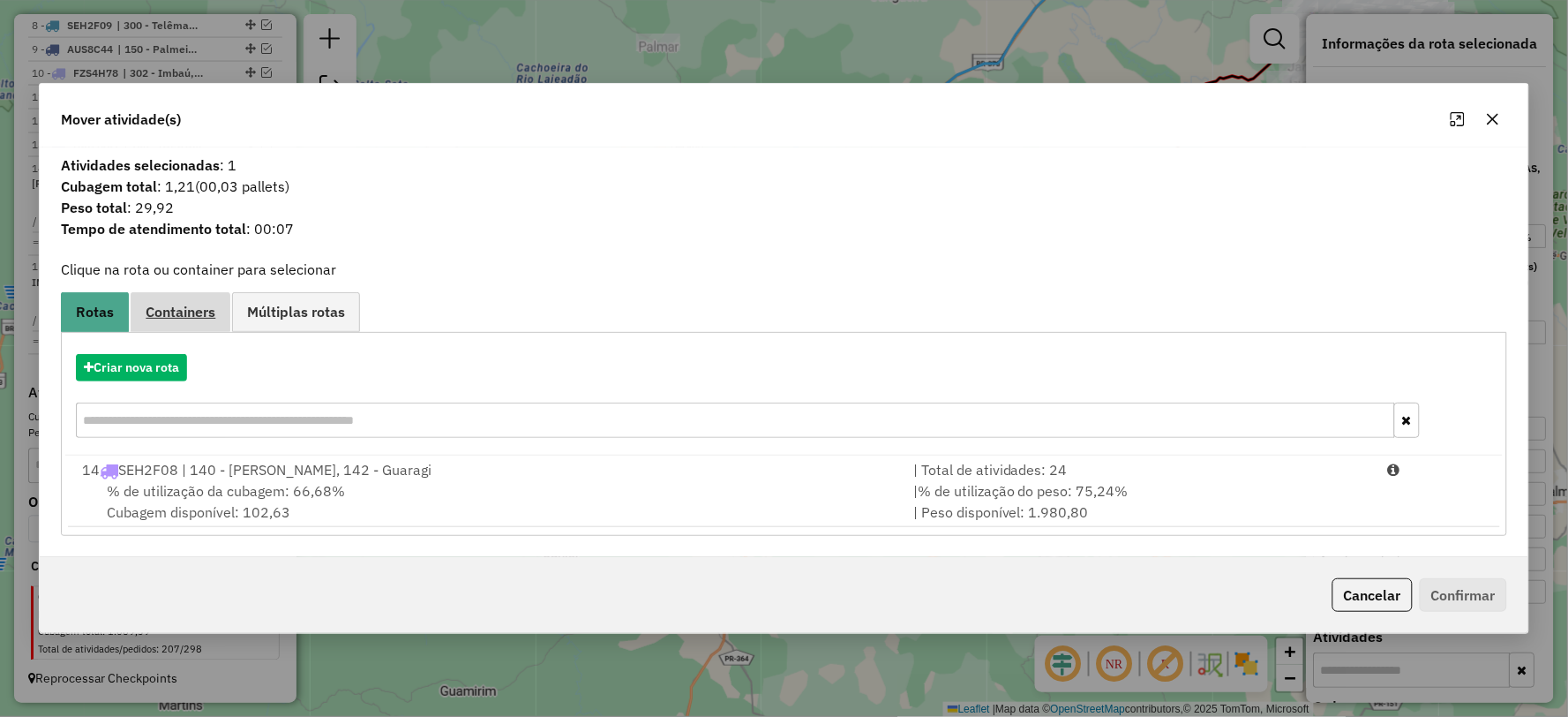
click at [174, 312] on span "Containers" at bounding box center [181, 312] width 70 height 14
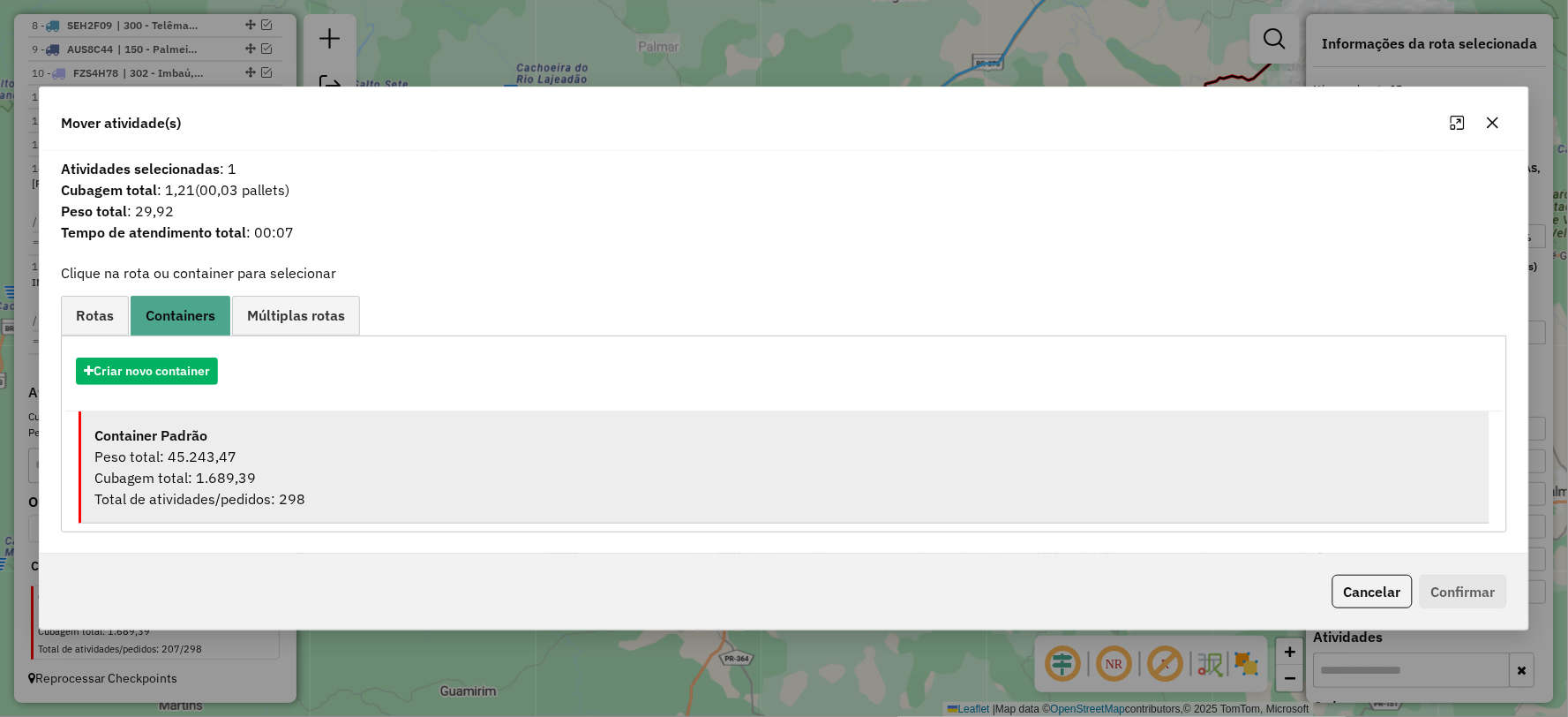
click at [249, 439] on div "Container Padrão" at bounding box center [785, 435] width 1381 height 22
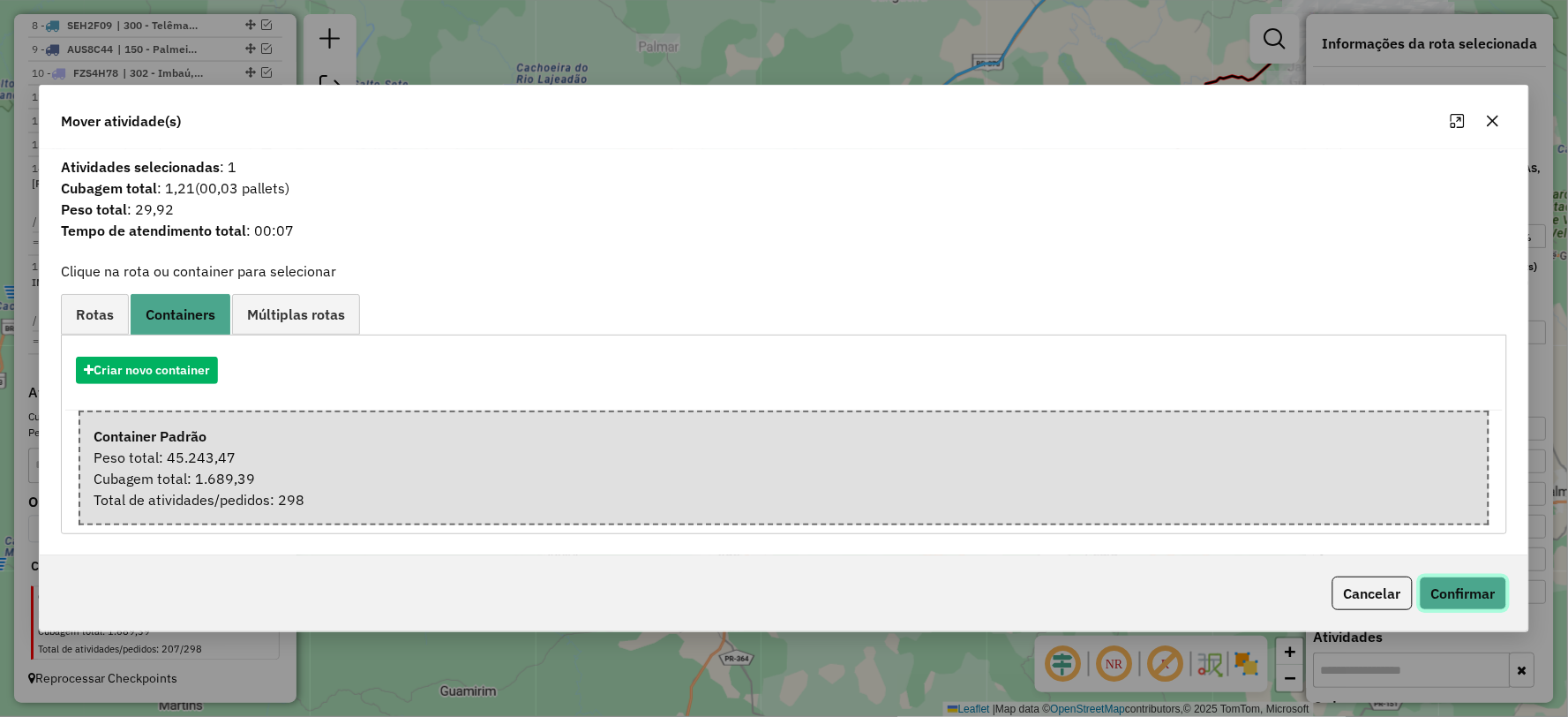
click at [1454, 590] on button "Confirmar" at bounding box center [1463, 593] width 87 height 33
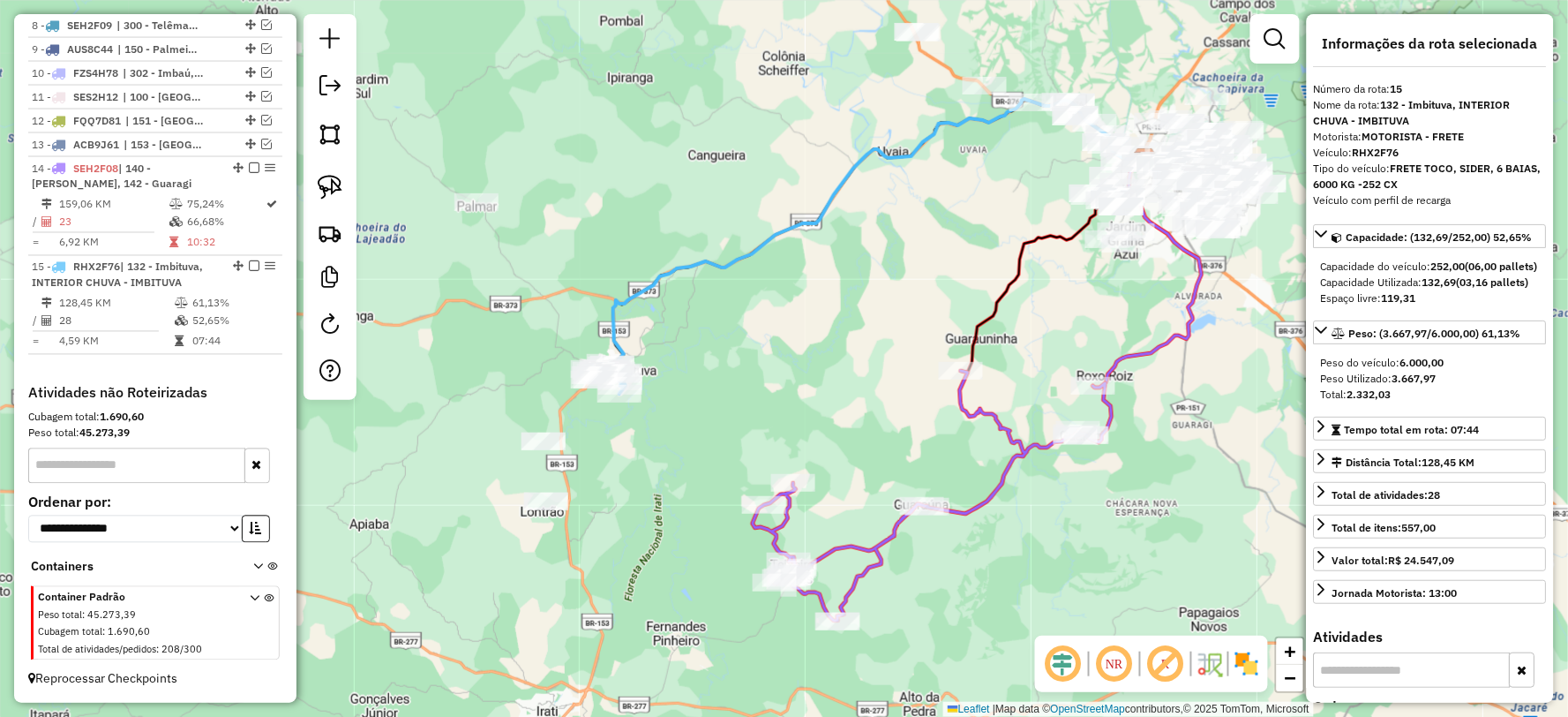
drag, startPoint x: 893, startPoint y: 305, endPoint x: 839, endPoint y: 330, distance: 59.5
click at [836, 345] on div "Janela de atendimento Grade de atendimento Capacidade Transportadoras Veículos …" at bounding box center [784, 358] width 1568 height 717
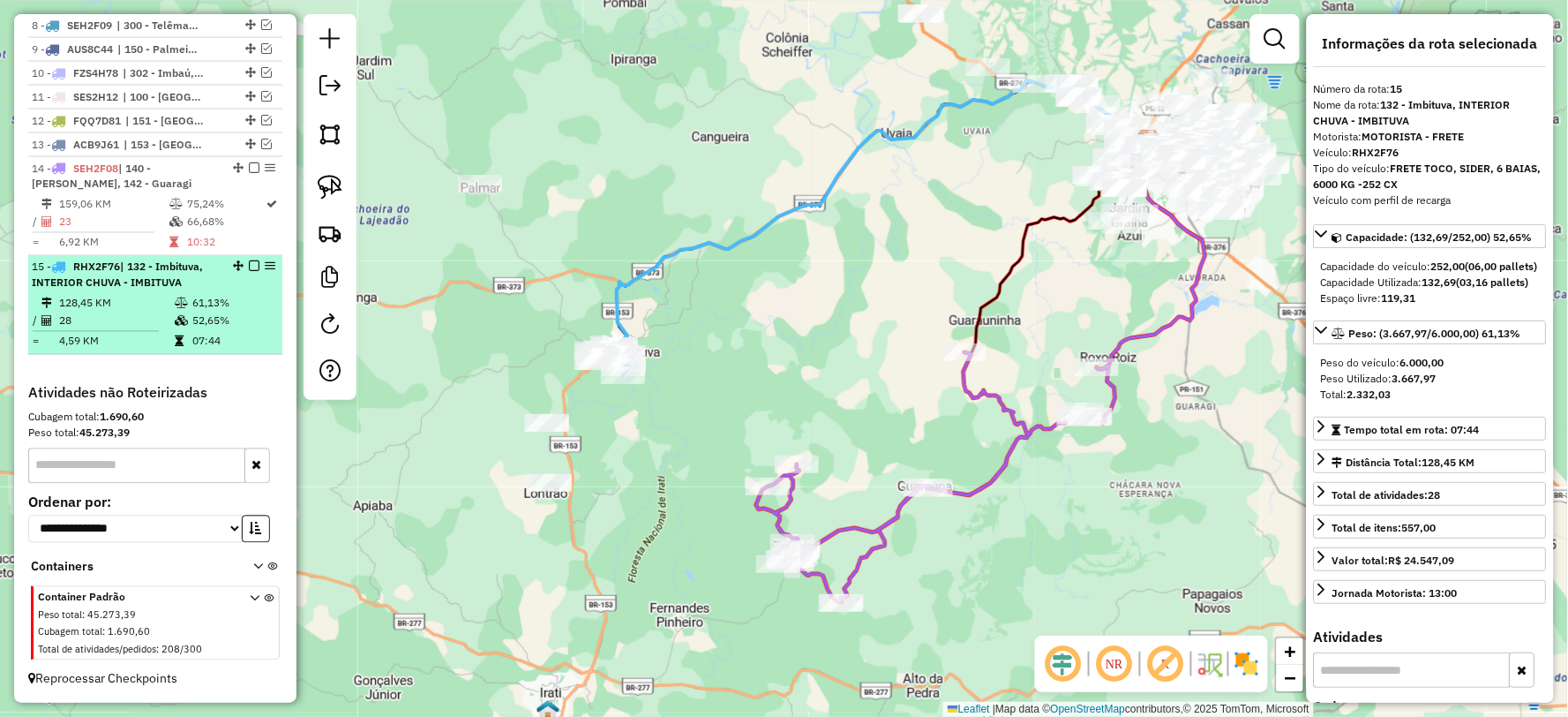
click at [252, 266] on em at bounding box center [254, 266] width 11 height 11
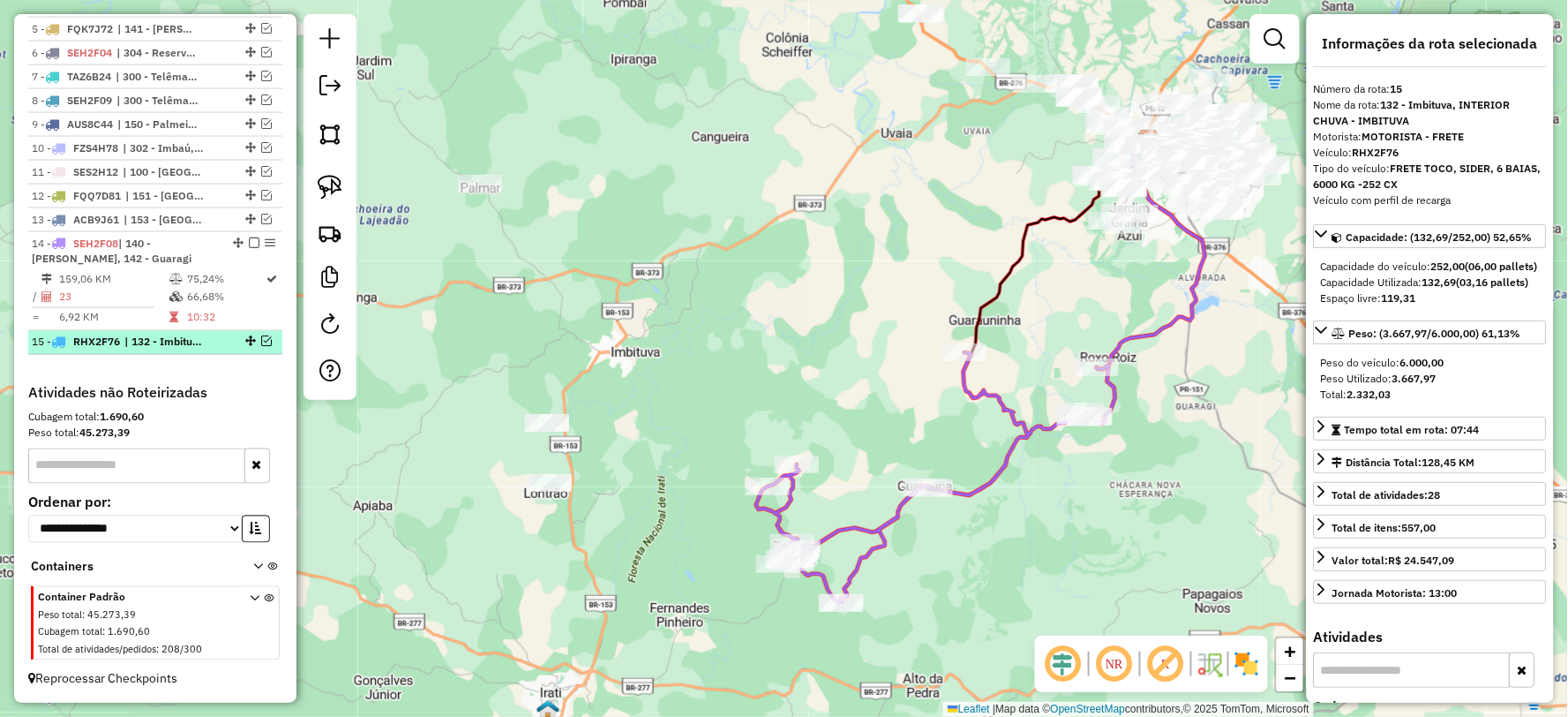
scroll to position [791, 0]
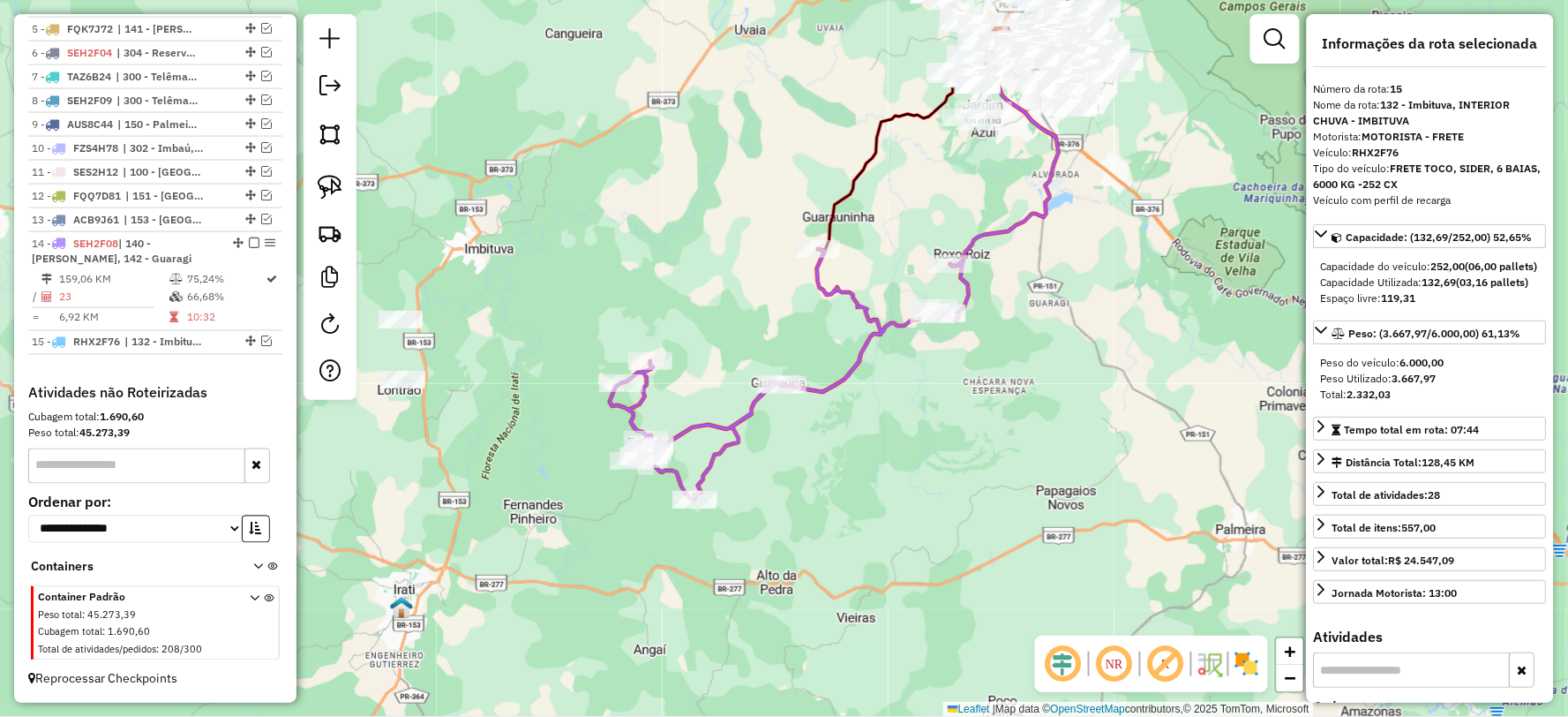
drag, startPoint x: 1121, startPoint y: 503, endPoint x: 980, endPoint y: 400, distance: 174.6
click at [980, 400] on div "Janela de atendimento Grade de atendimento Capacidade Transportadoras Veículos …" at bounding box center [784, 358] width 1568 height 717
click at [830, 378] on icon at bounding box center [788, 374] width 359 height 250
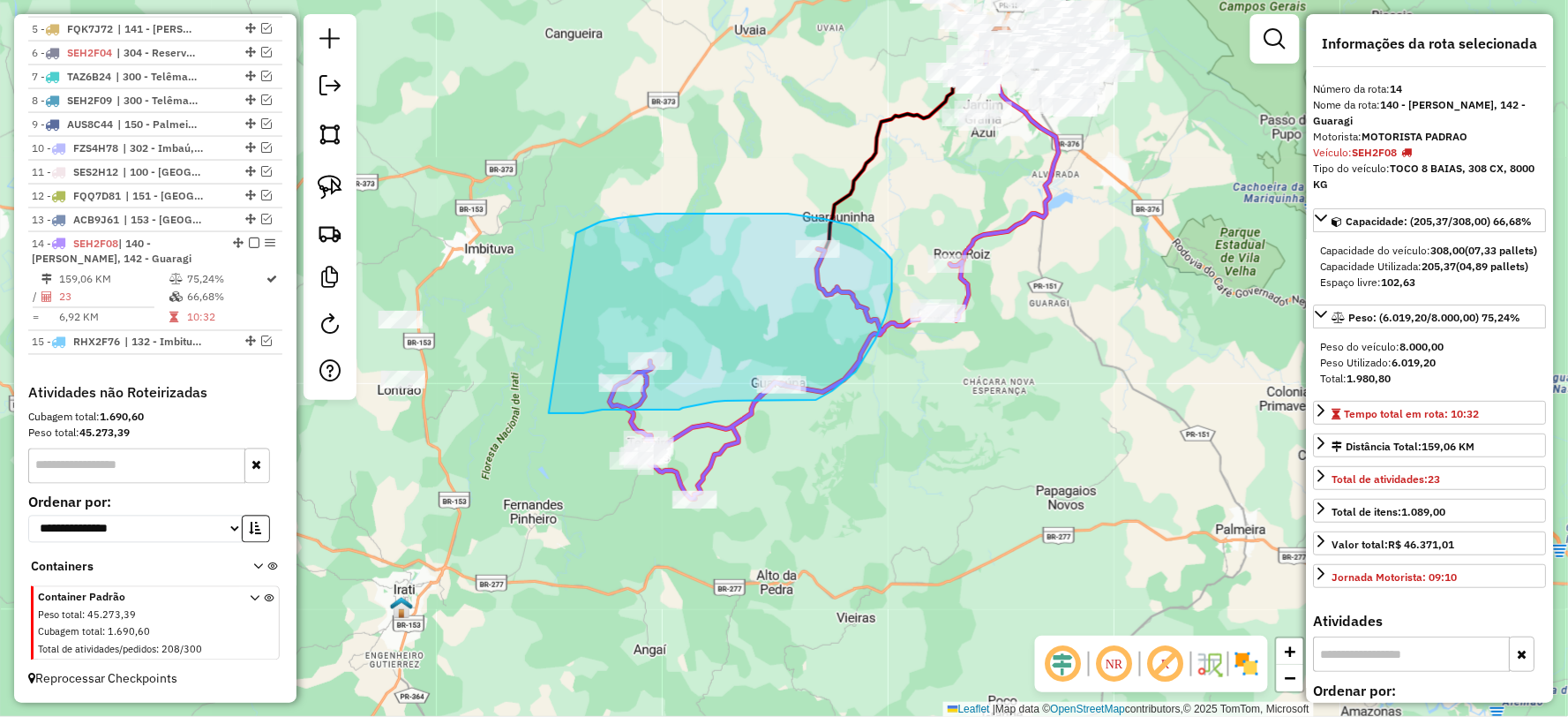
drag, startPoint x: 548, startPoint y: 413, endPoint x: 576, endPoint y: 233, distance: 182.2
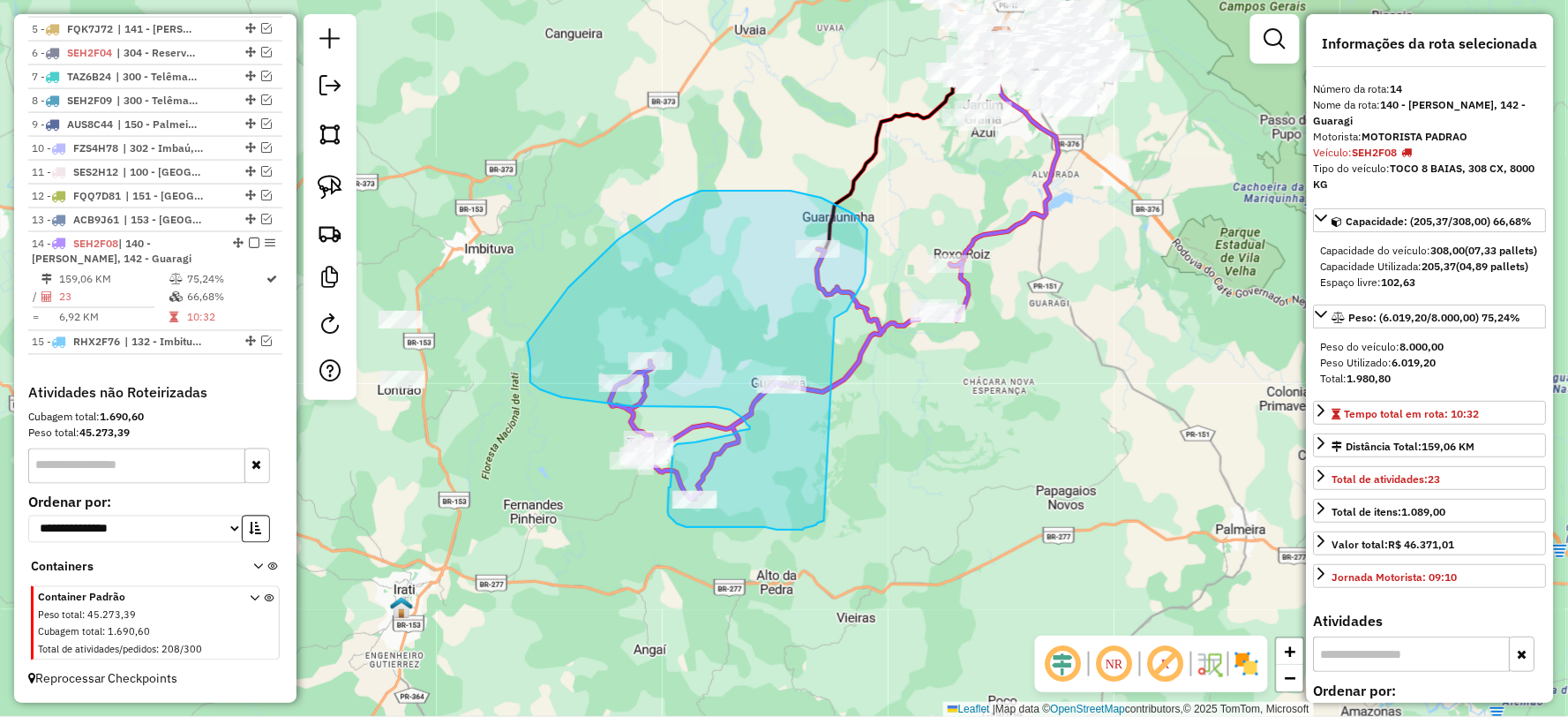
drag, startPoint x: 866, startPoint y: 273, endPoint x: 824, endPoint y: 521, distance: 251.5
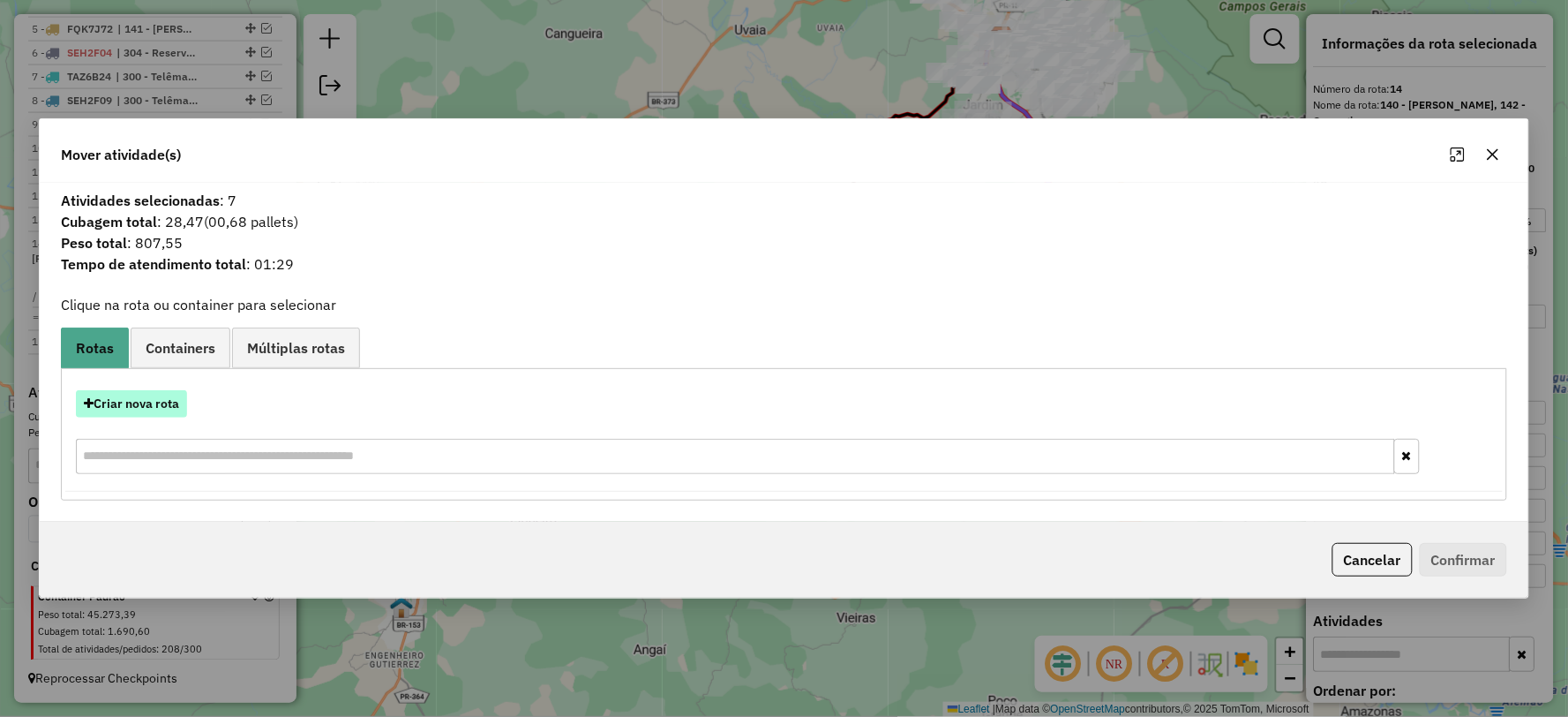
click at [124, 401] on button "Criar nova rota" at bounding box center [131, 404] width 111 height 27
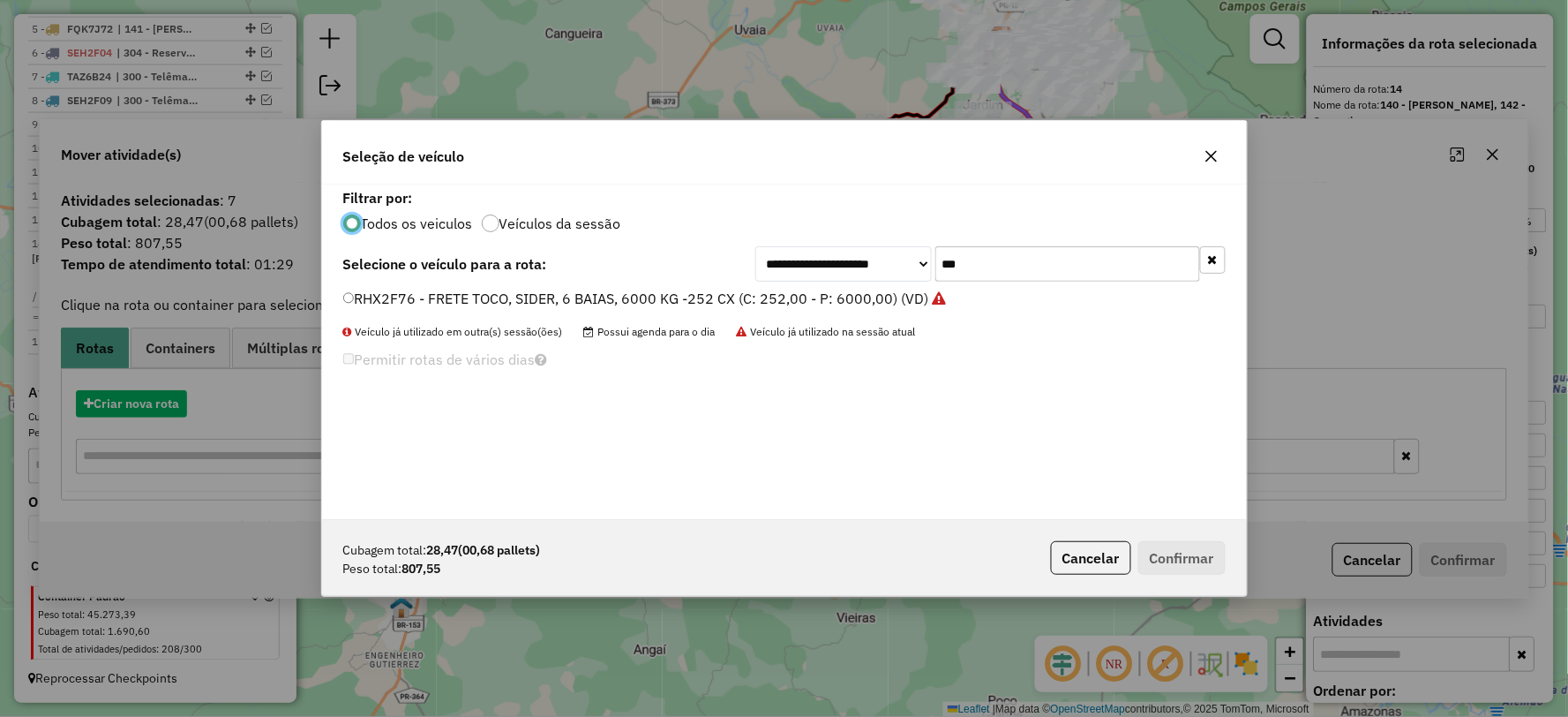
scroll to position [10, 4]
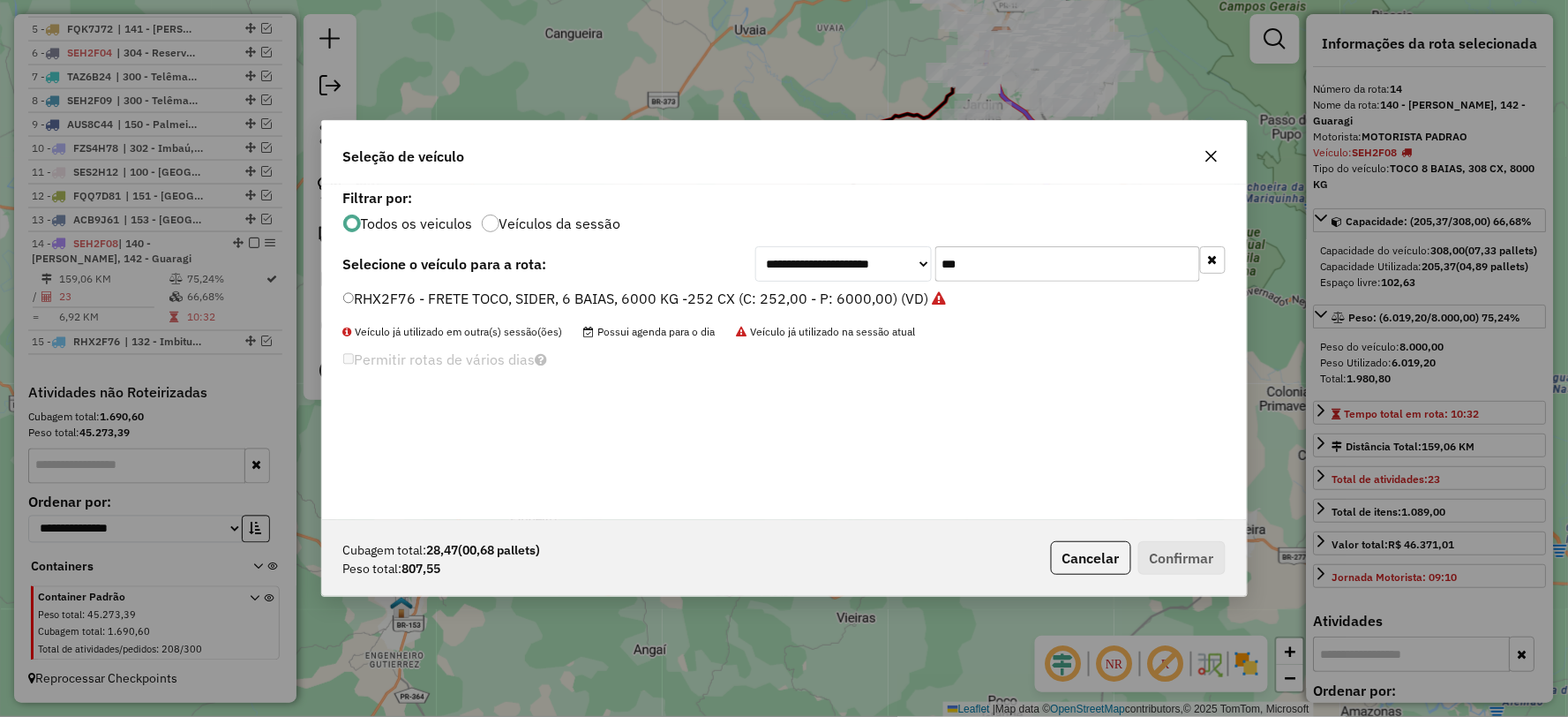
drag, startPoint x: 919, startPoint y: 270, endPoint x: 896, endPoint y: 275, distance: 23.5
click at [896, 275] on div "**********" at bounding box center [990, 264] width 470 height 35
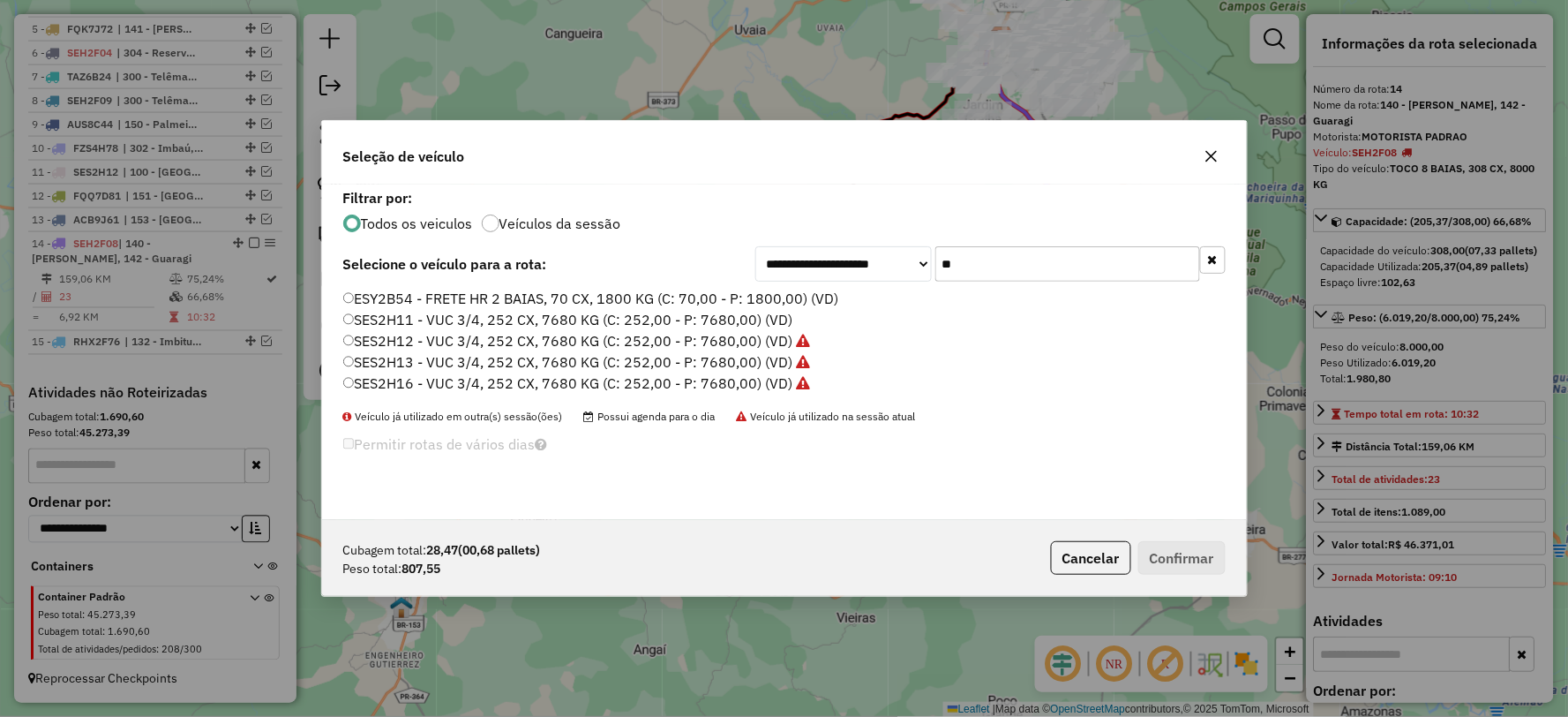
type input "**"
click at [483, 294] on label "ESY2B54 - FRETE HR 2 BAIAS, 70 CX, 1800 KG (C: 70,00 - P: 1800,00) (VD)" at bounding box center [592, 299] width 496 height 22
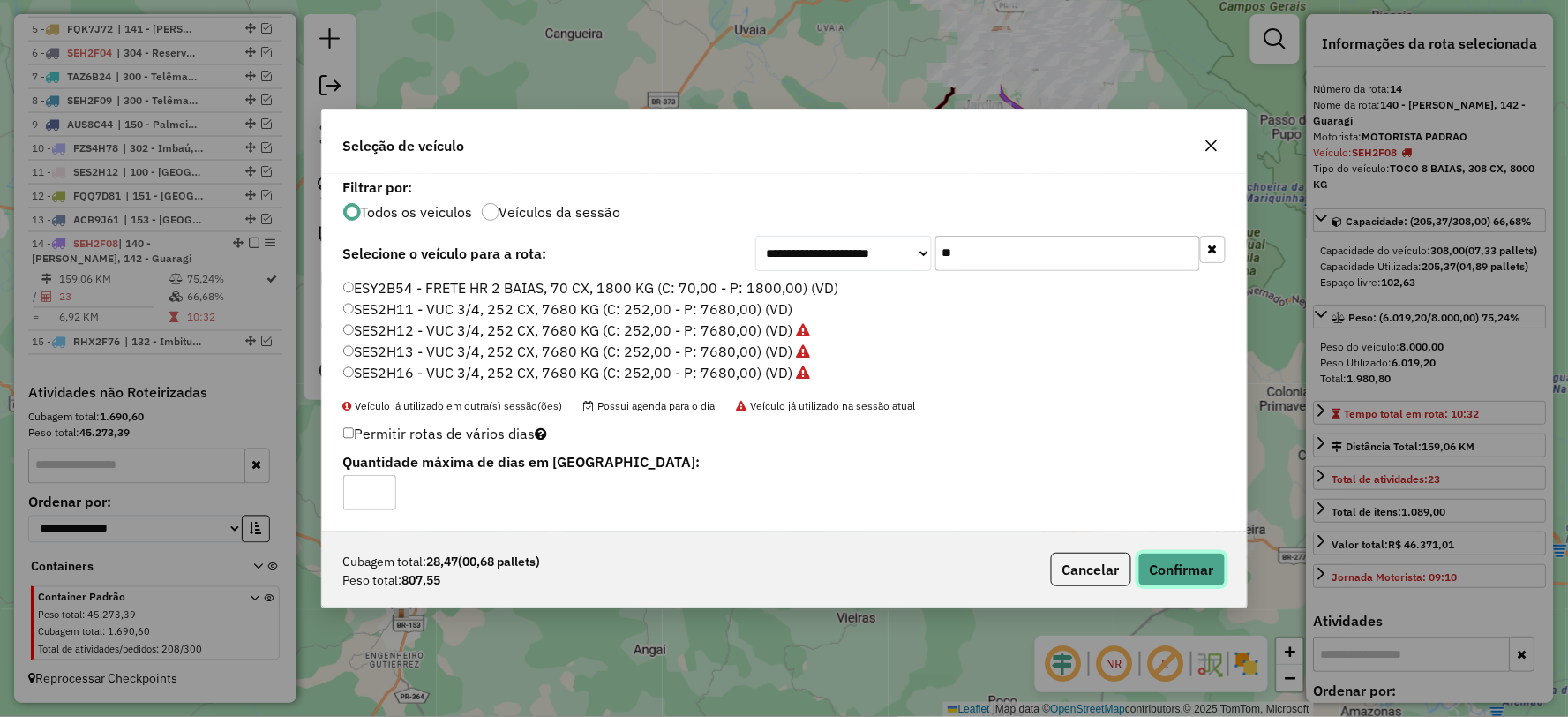
click at [1188, 566] on button "Confirmar" at bounding box center [1181, 569] width 87 height 33
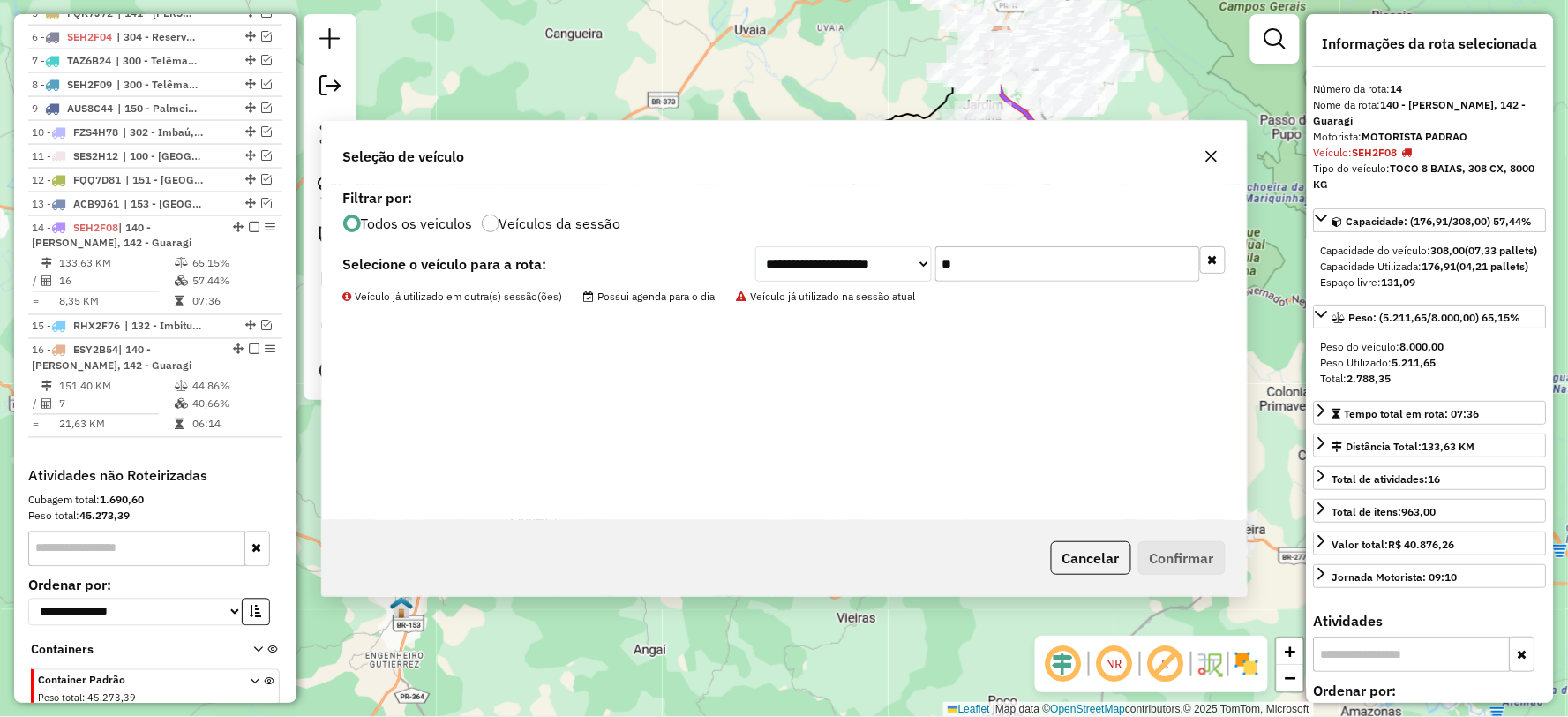
scroll to position [889, 0]
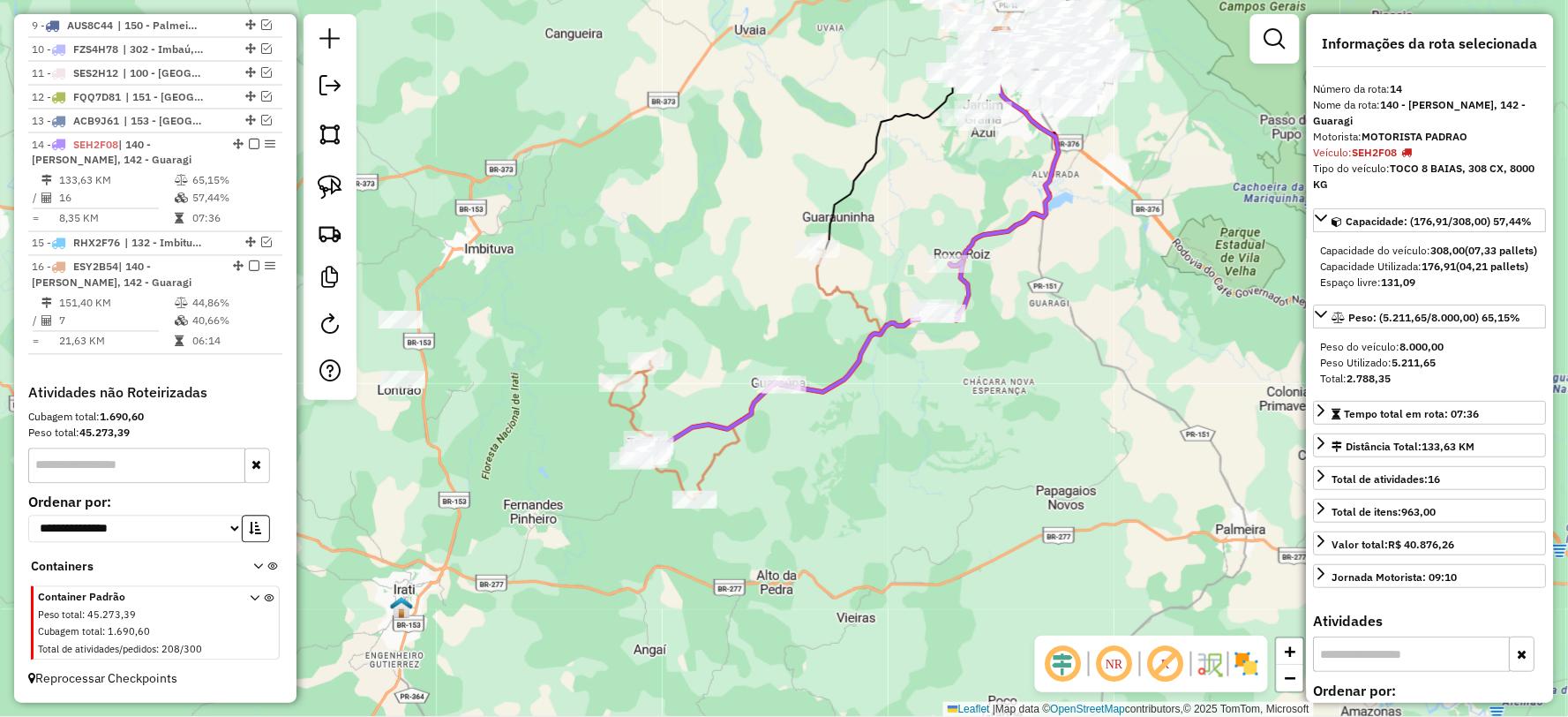
click at [851, 302] on icon at bounding box center [746, 374] width 274 height 251
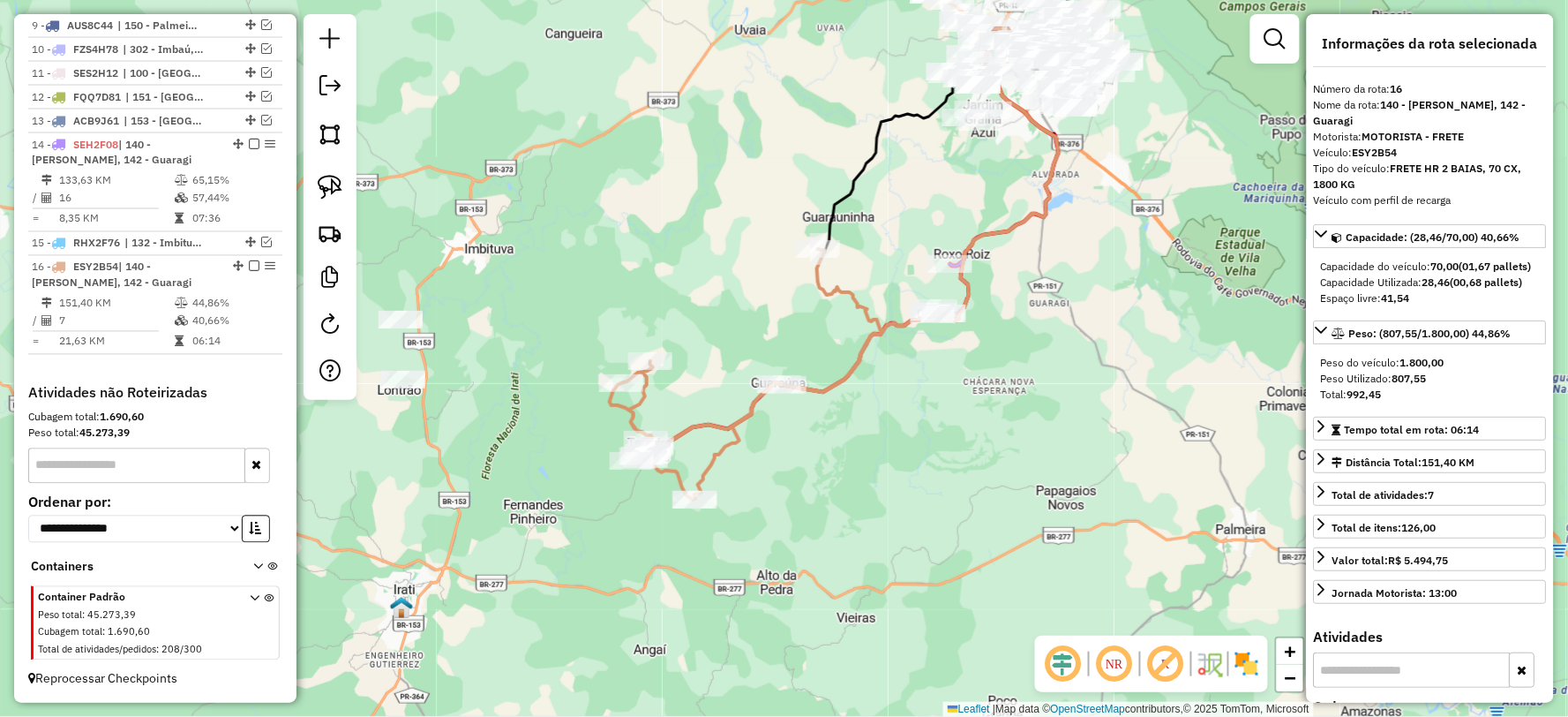
click at [982, 172] on div "Janela de atendimento Grade de atendimento Capacidade Transportadoras Veículos …" at bounding box center [784, 358] width 1568 height 717
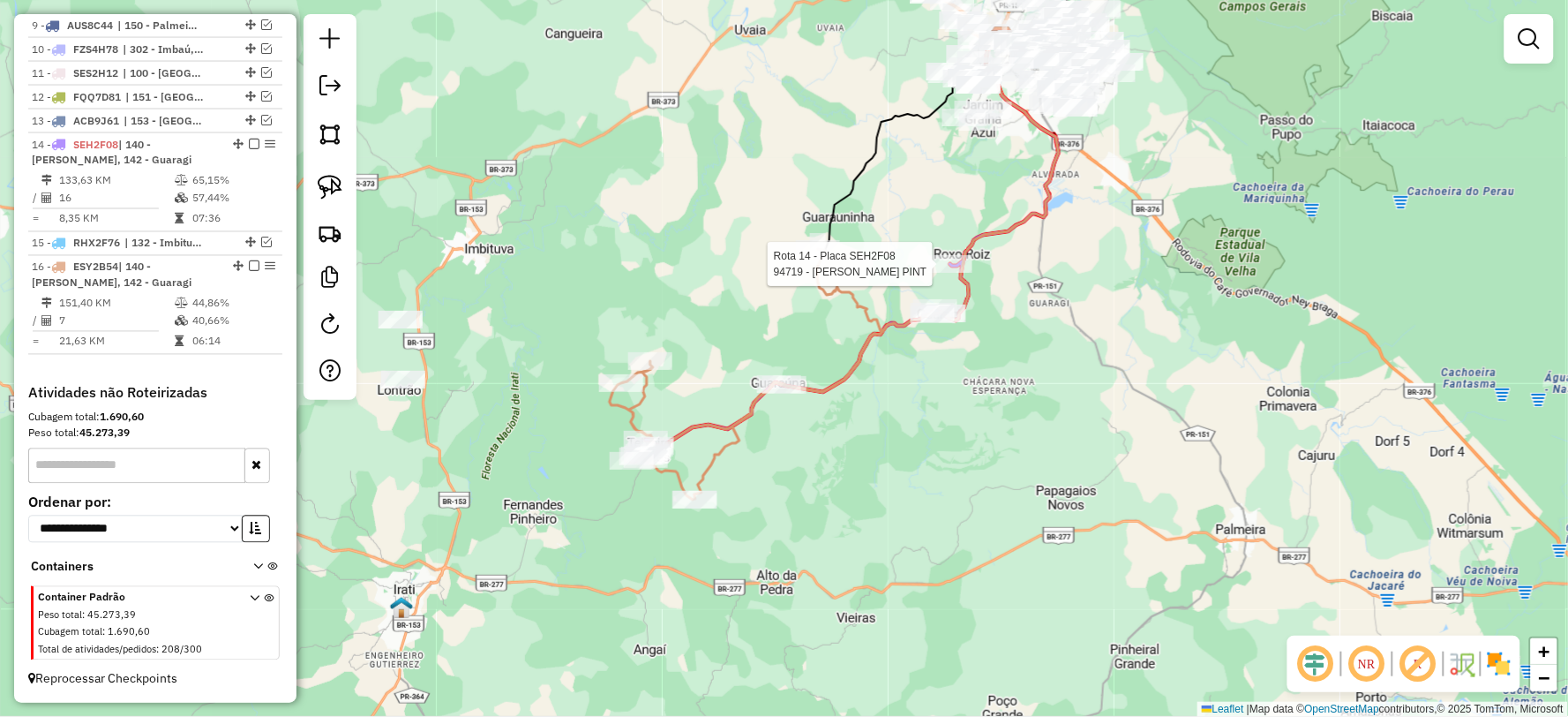
select select "**********"
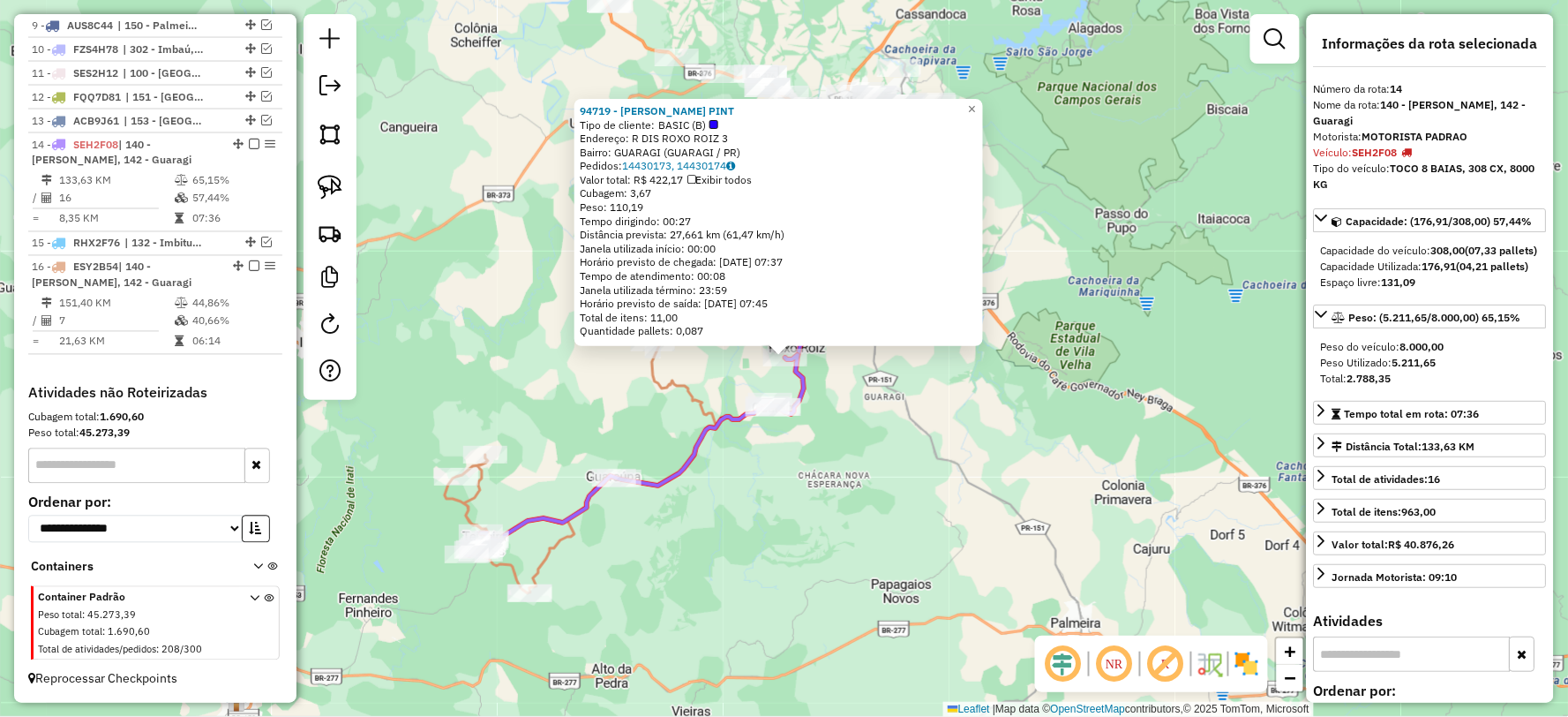
click at [1024, 403] on div "94719 - MARCIO DONIZETE PINT Tipo de cliente: BASIC (B) Endereço: R DIS ROXO RO…" at bounding box center [784, 358] width 1568 height 717
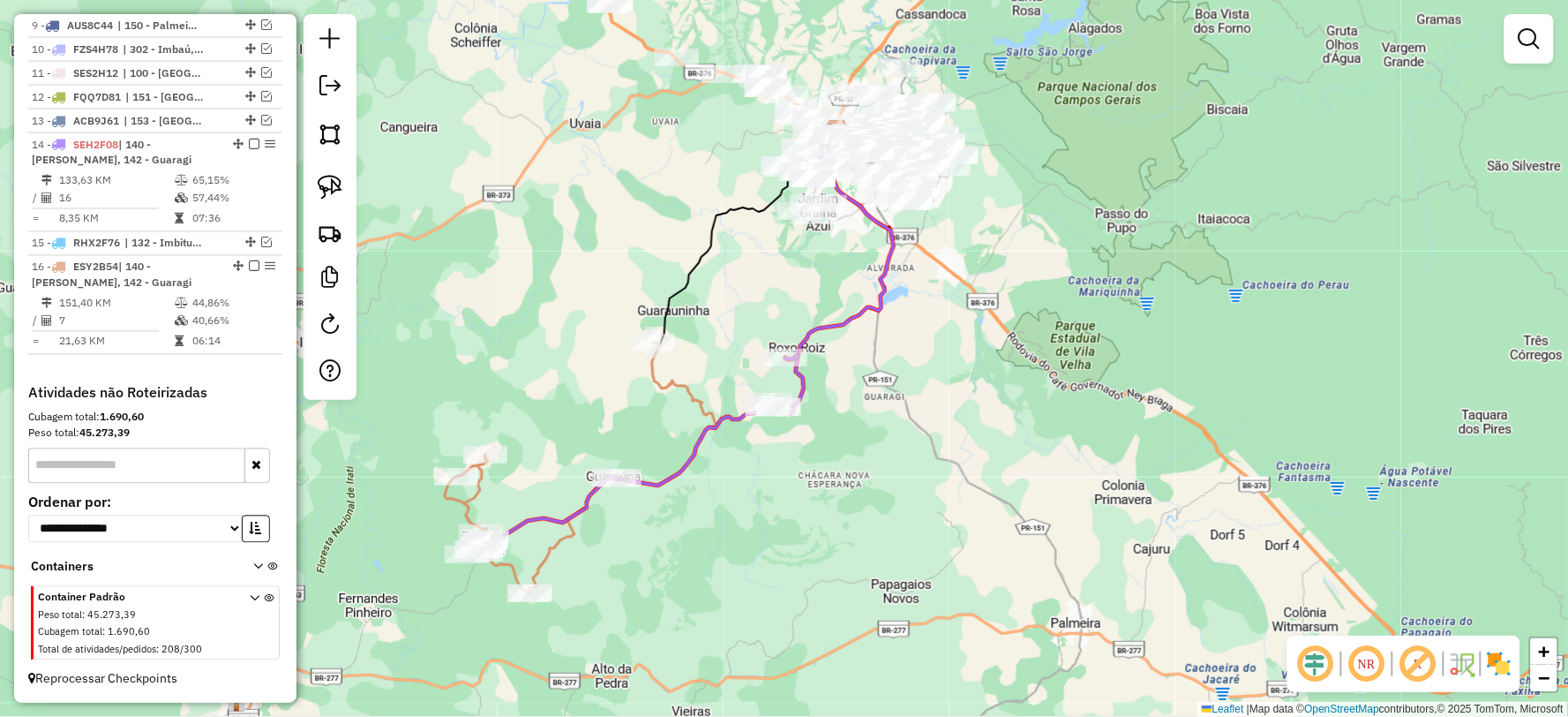
click at [686, 393] on icon at bounding box center [582, 468] width 274 height 251
select select "**********"
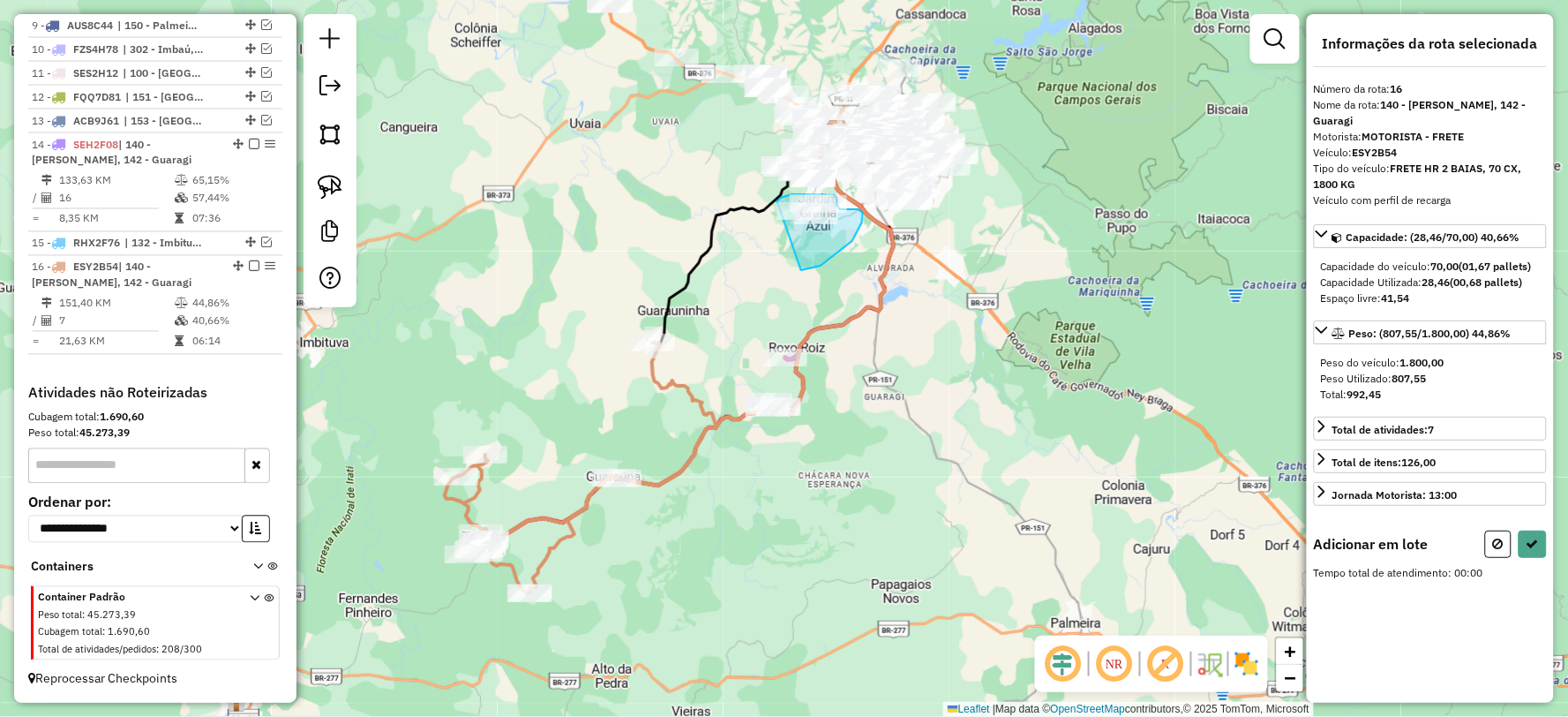
drag, startPoint x: 801, startPoint y: 270, endPoint x: 760, endPoint y: 232, distance: 55.9
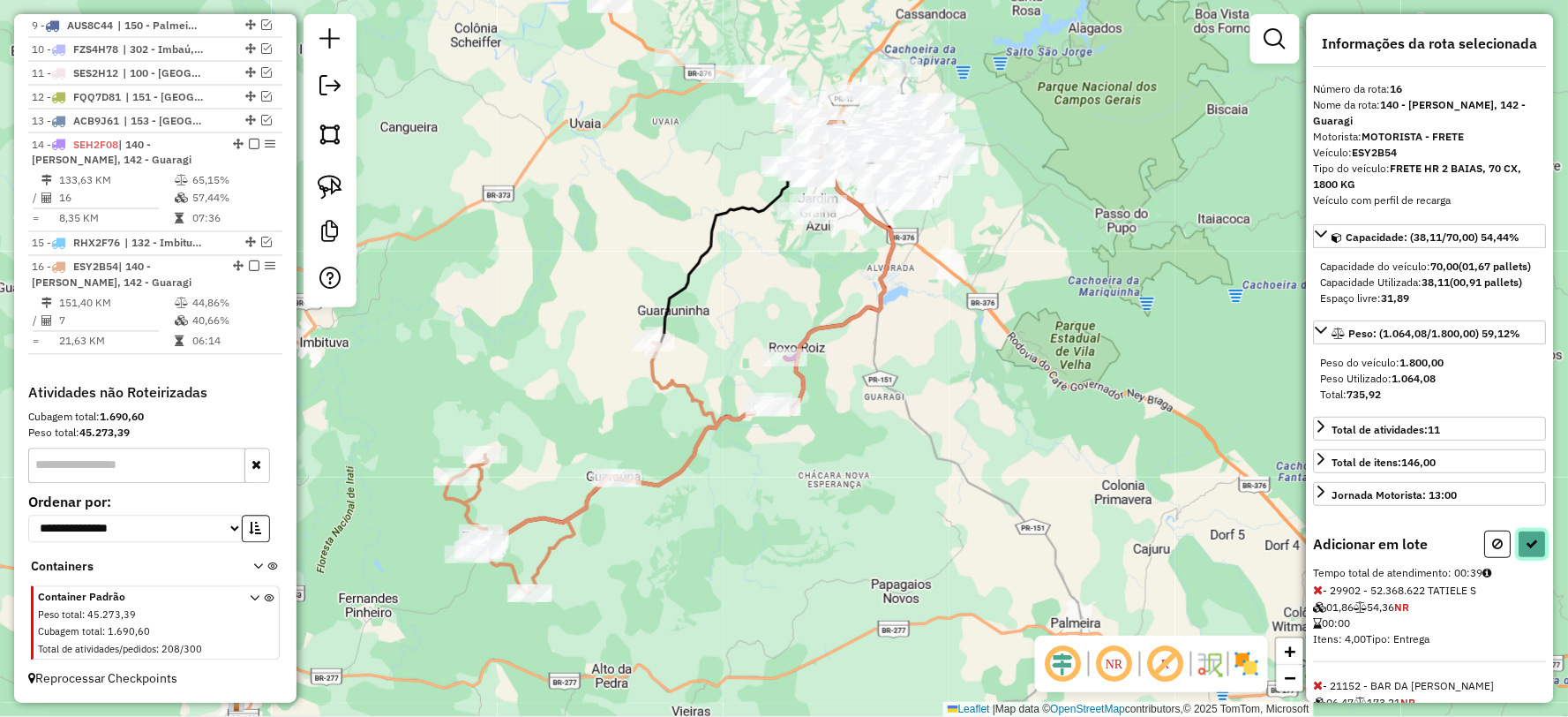
click at [1519, 557] on button at bounding box center [1532, 544] width 28 height 27
select select "**********"
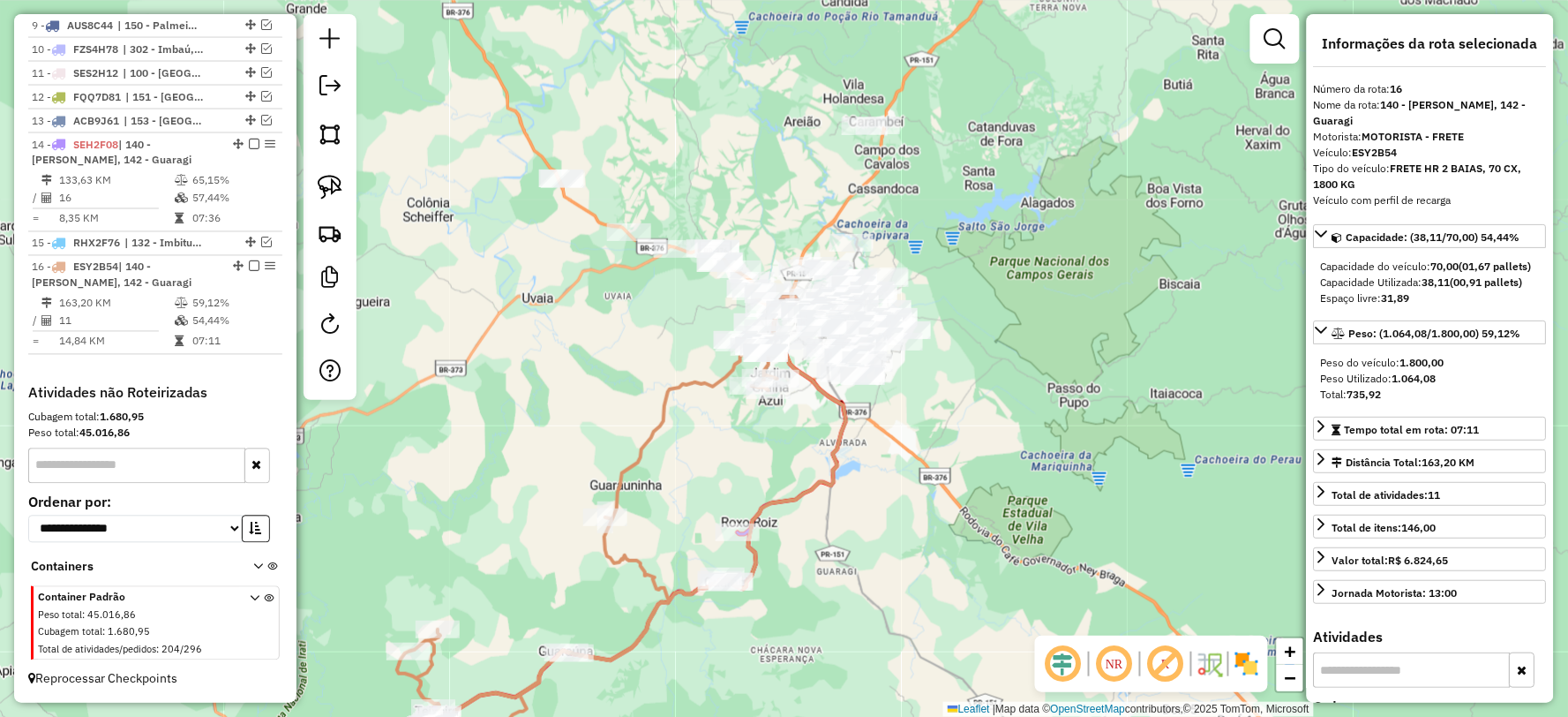
drag, startPoint x: 766, startPoint y: 260, endPoint x: 717, endPoint y: 430, distance: 176.9
click at [718, 440] on div "Janela de atendimento Grade de atendimento Capacidade Transportadoras Veículos …" at bounding box center [784, 358] width 1568 height 717
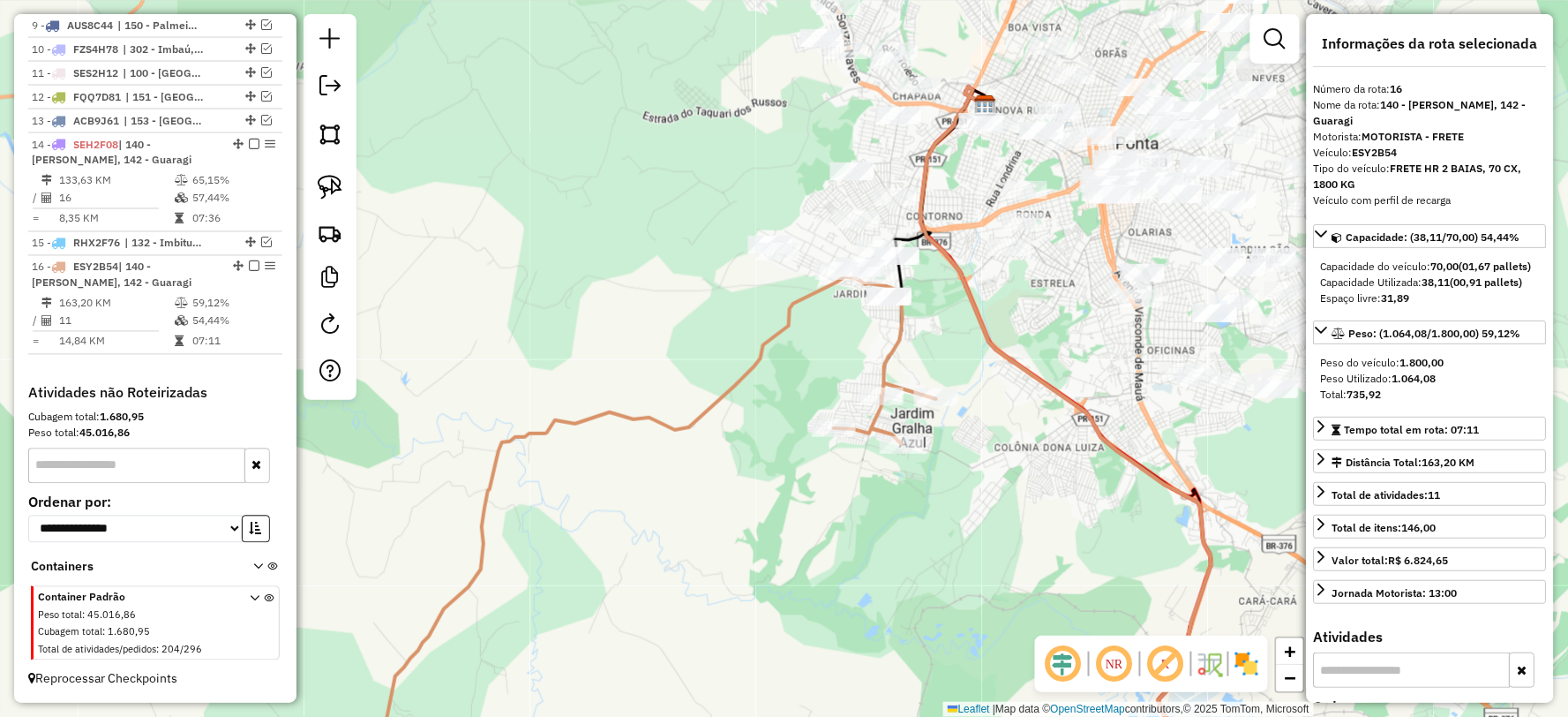
click at [888, 345] on icon at bounding box center [624, 532] width 623 height 513
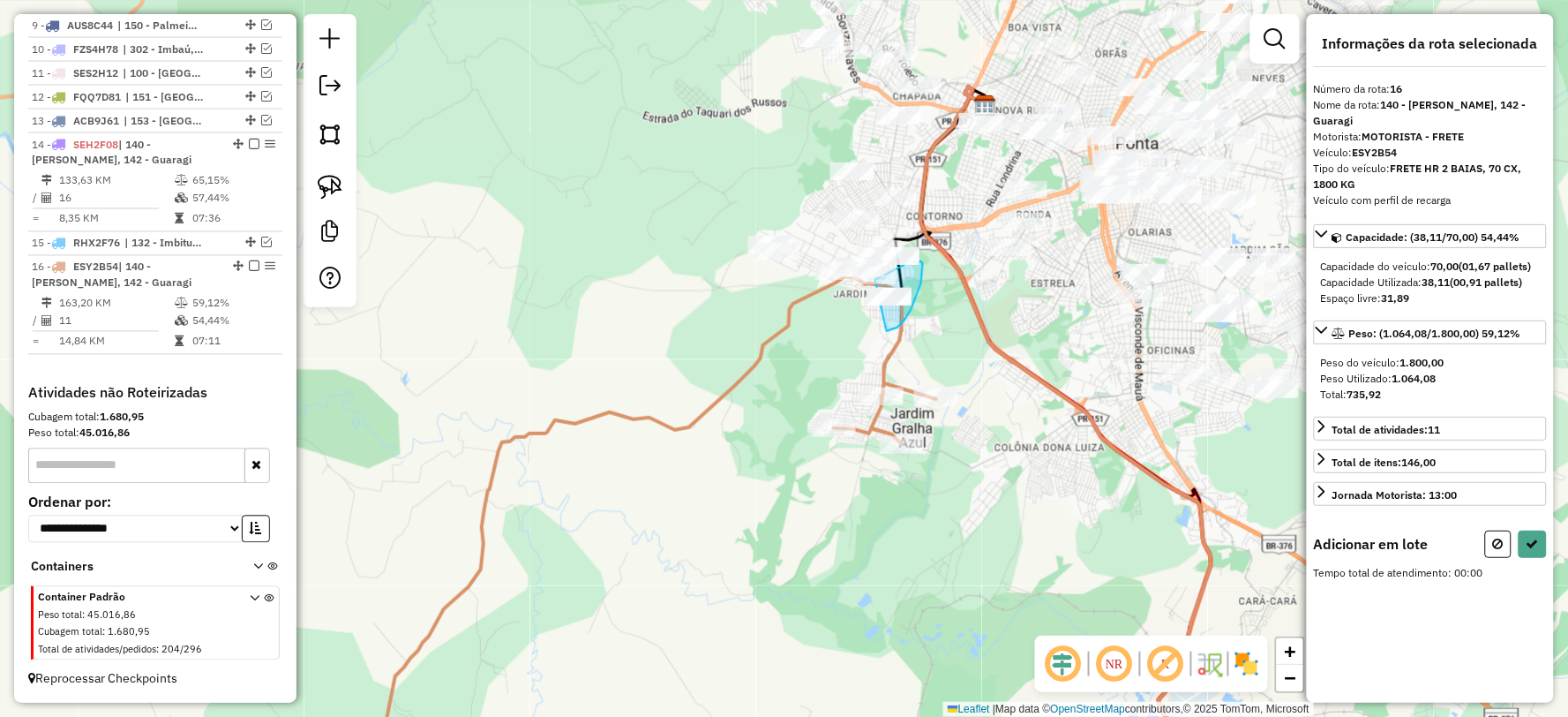
drag, startPoint x: 886, startPoint y: 331, endPoint x: 826, endPoint y: 324, distance: 60.4
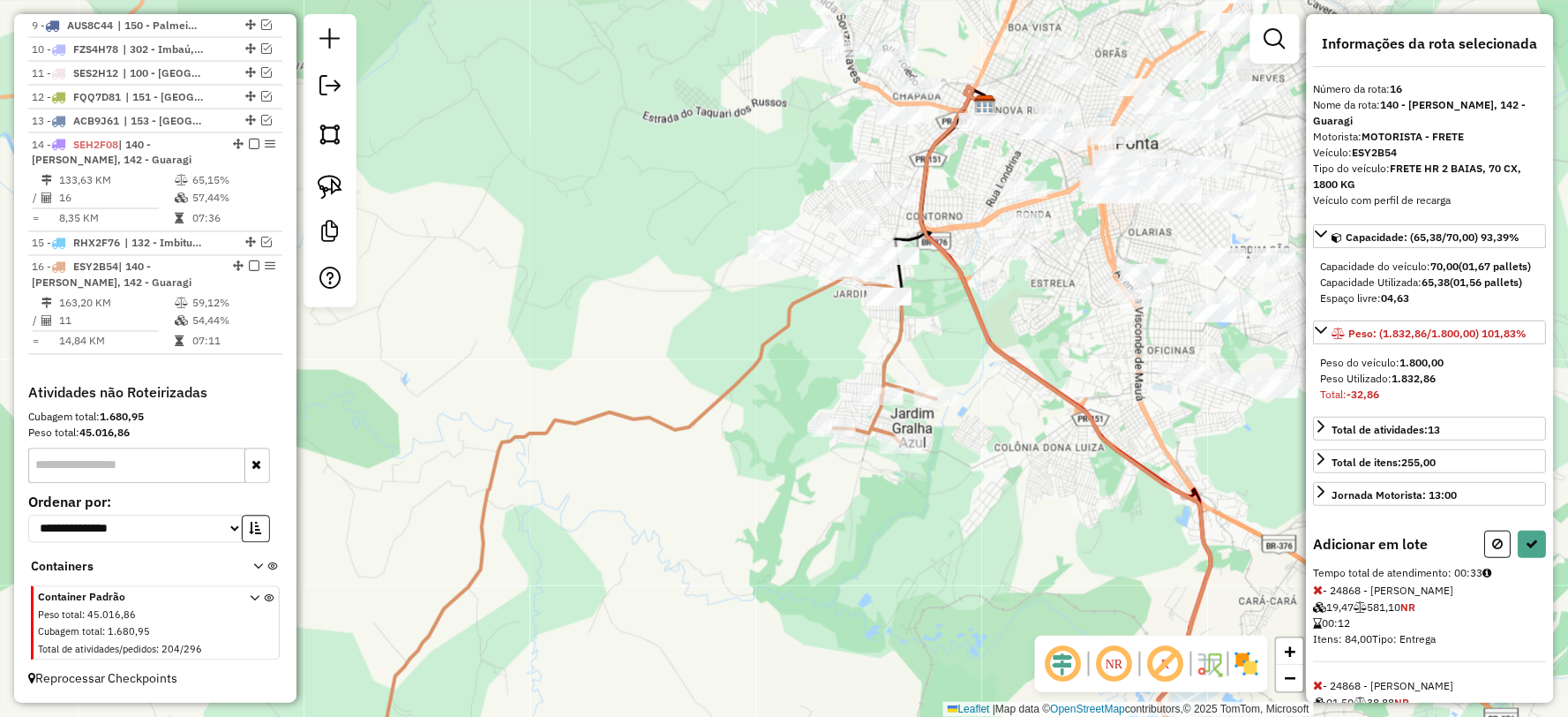
select select "**********"
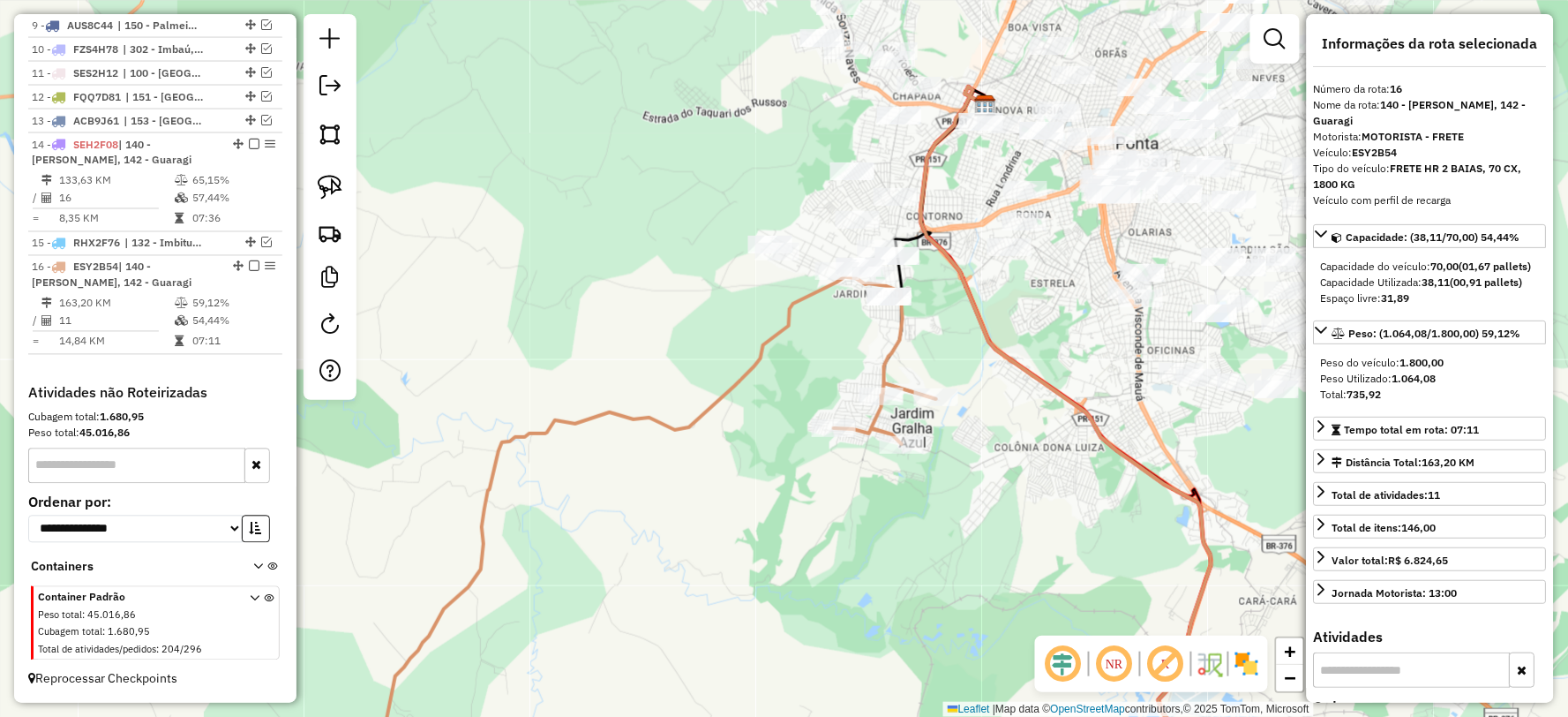
click at [901, 334] on icon at bounding box center [624, 532] width 623 height 513
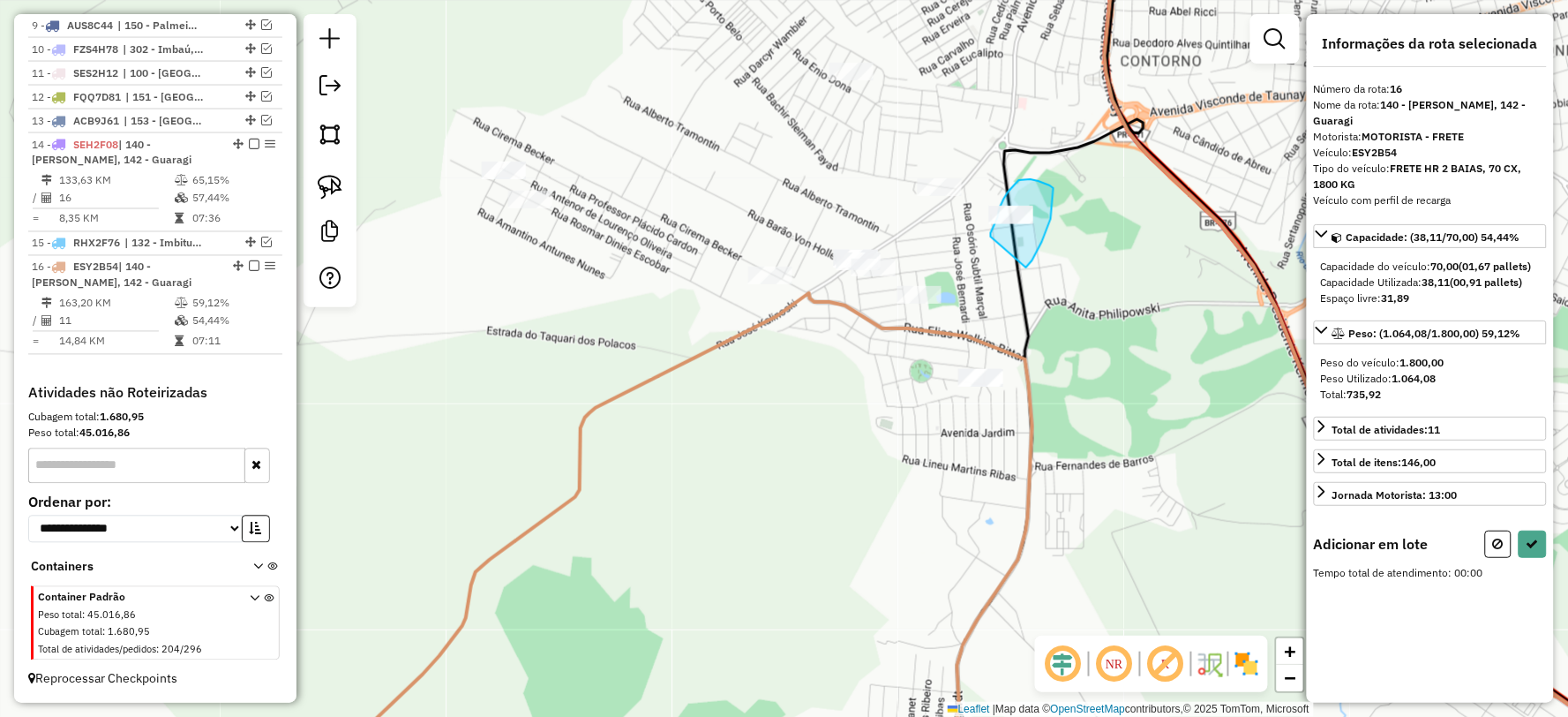
drag, startPoint x: 1026, startPoint y: 267, endPoint x: 991, endPoint y: 246, distance: 40.8
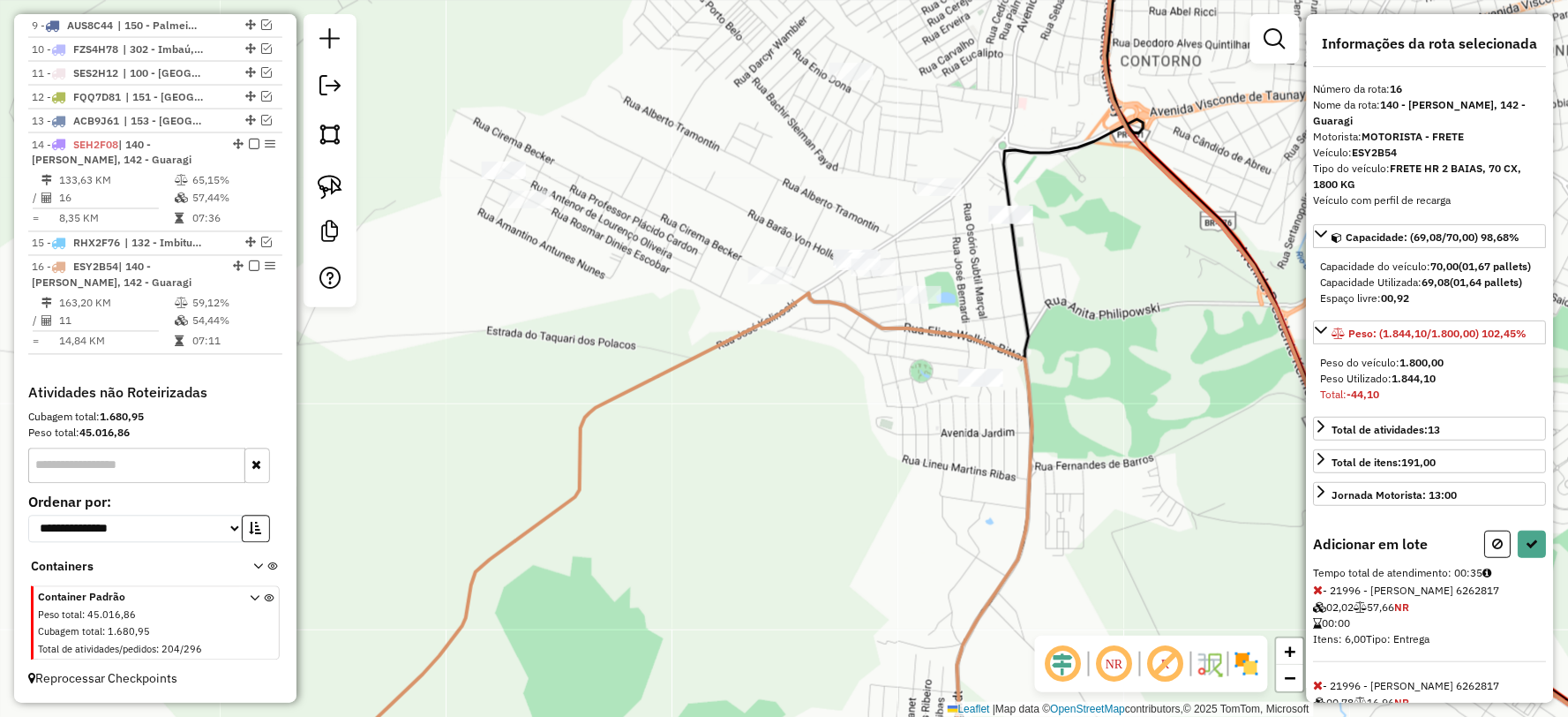
select select "**********"
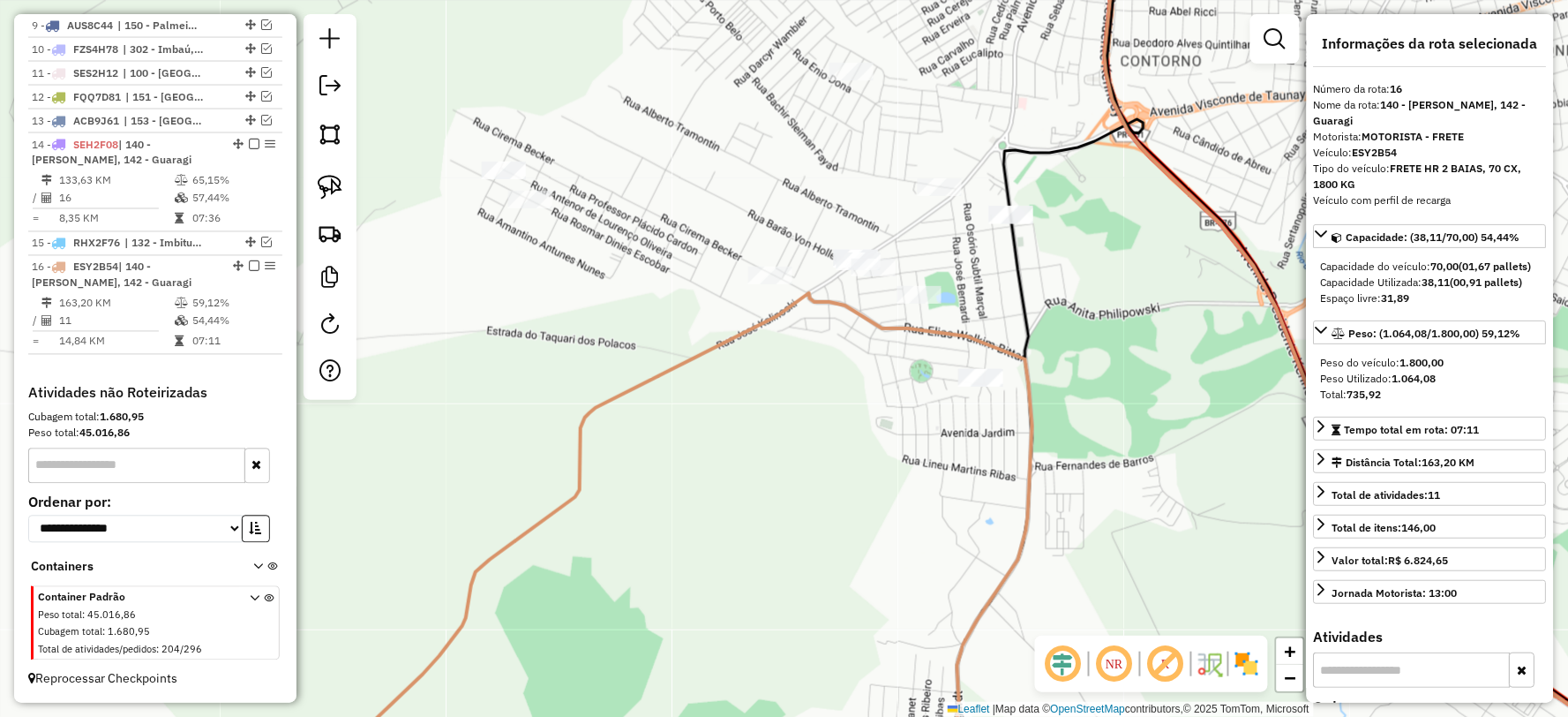
click at [1028, 427] on icon at bounding box center [734, 541] width 860 height 496
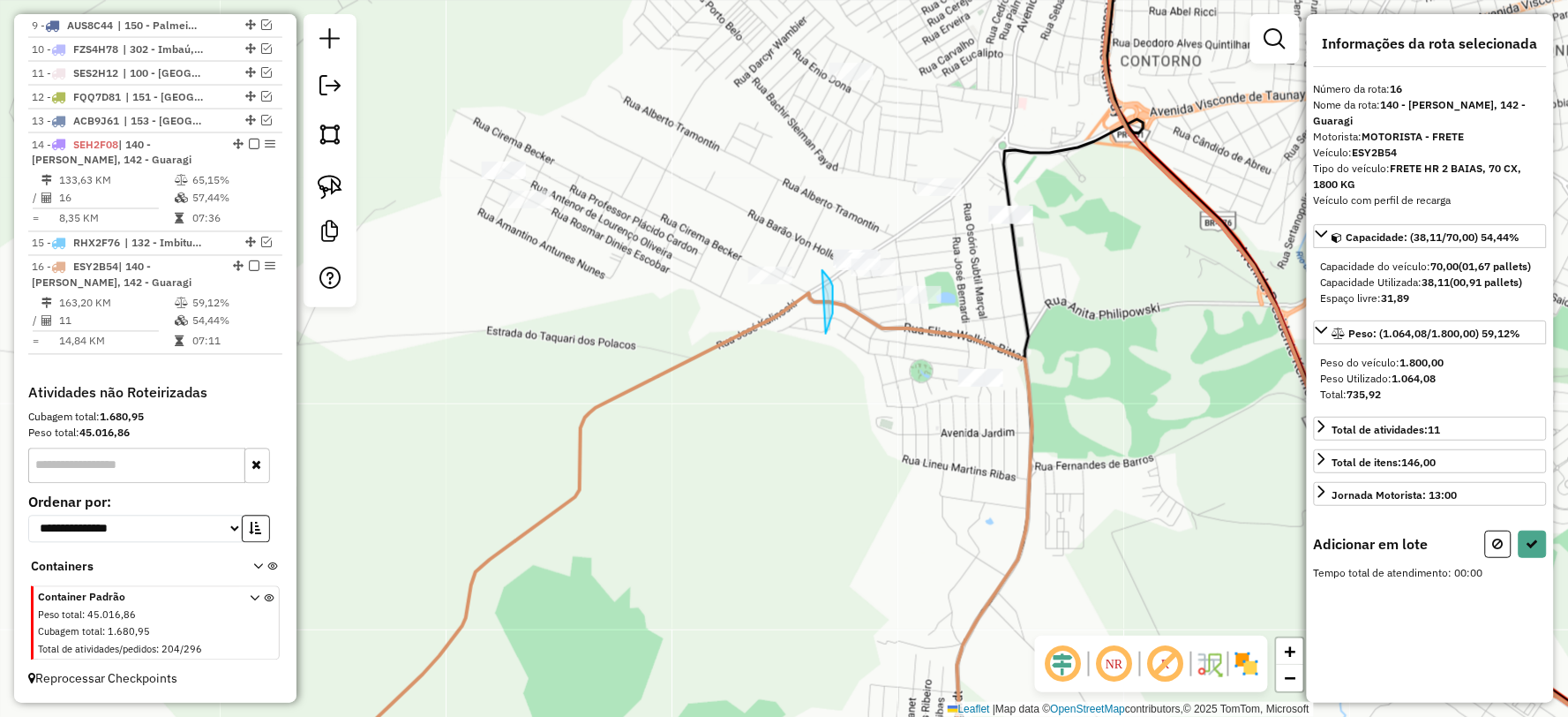
drag, startPoint x: 827, startPoint y: 330, endPoint x: 720, endPoint y: 341, distance: 107.6
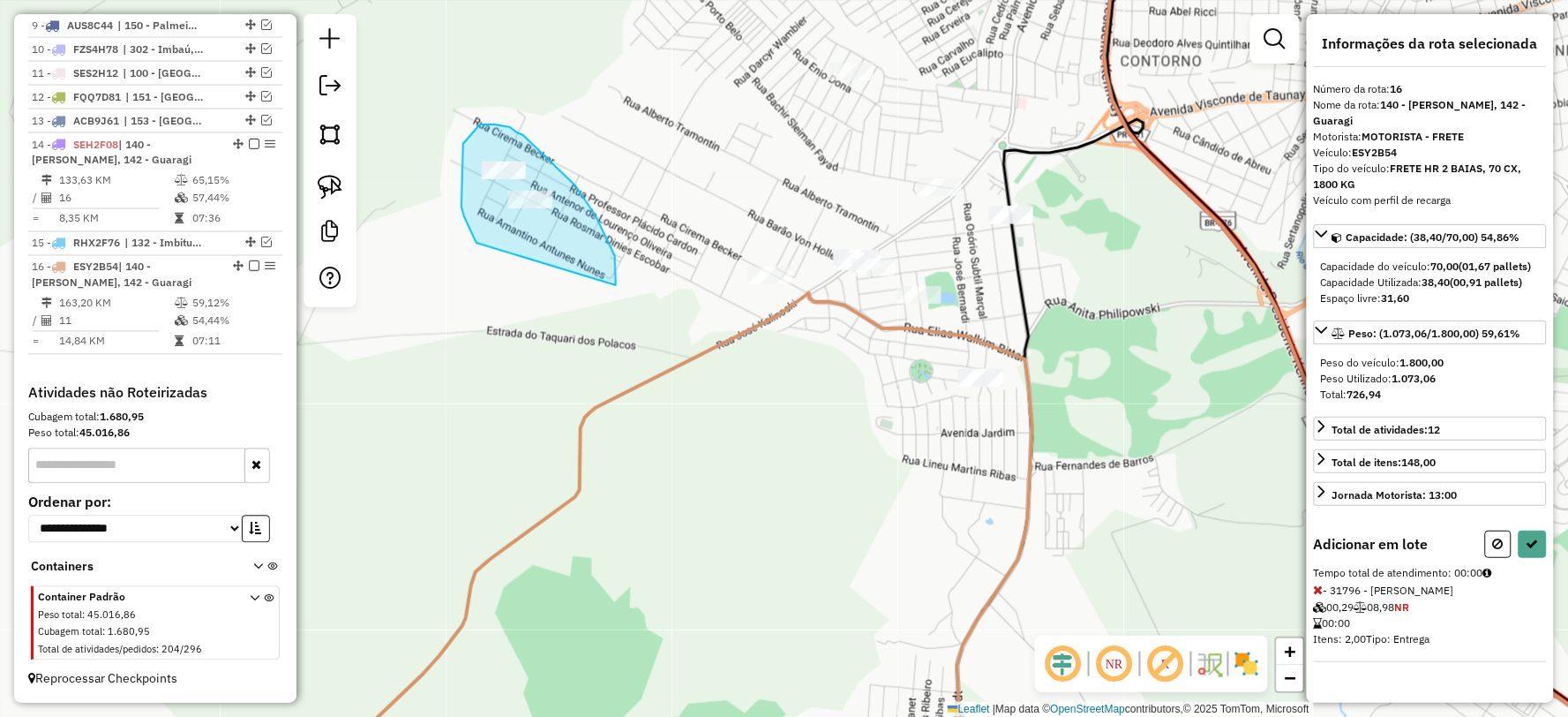
drag, startPoint x: 575, startPoint y: 185, endPoint x: 477, endPoint y: 245, distance: 114.9
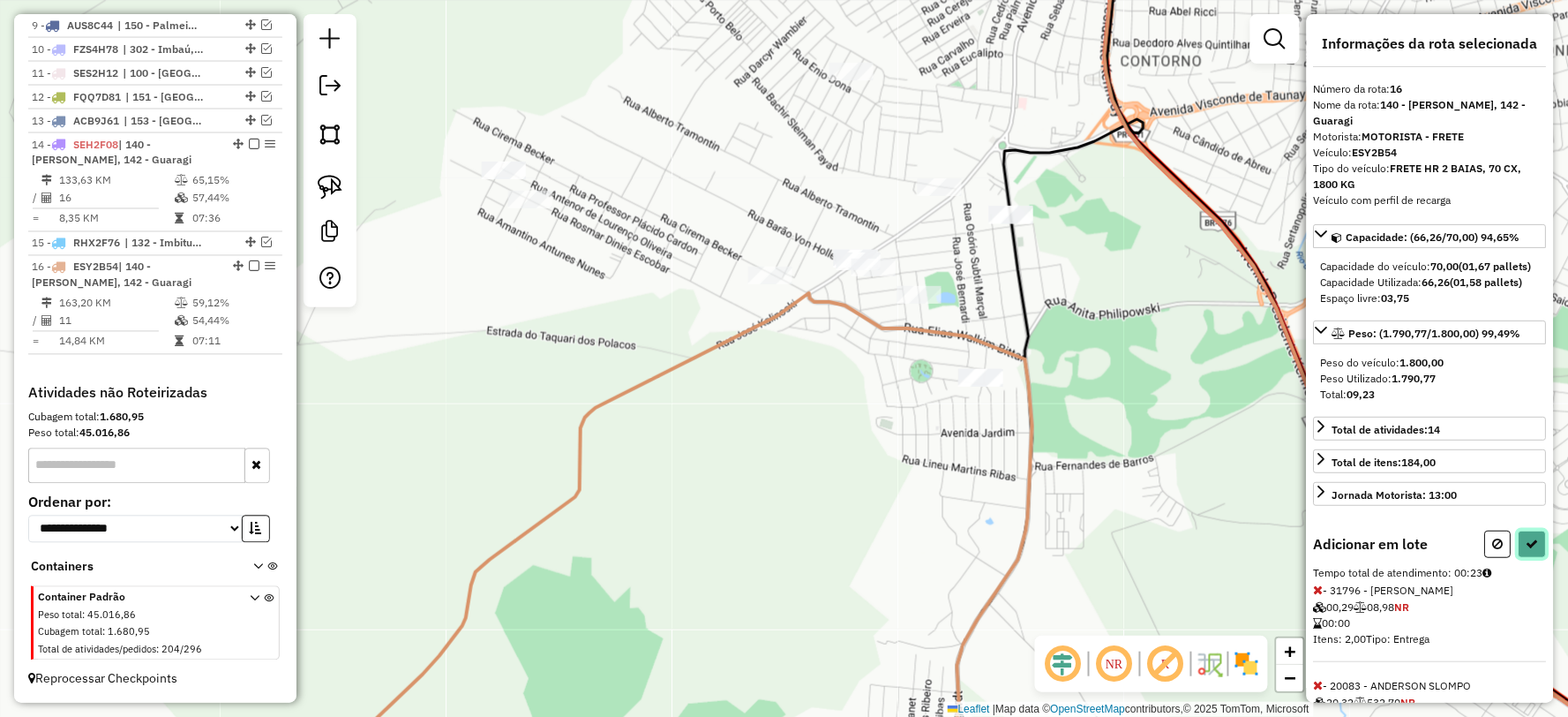
click at [1527, 550] on icon at bounding box center [1533, 544] width 13 height 13
select select "**********"
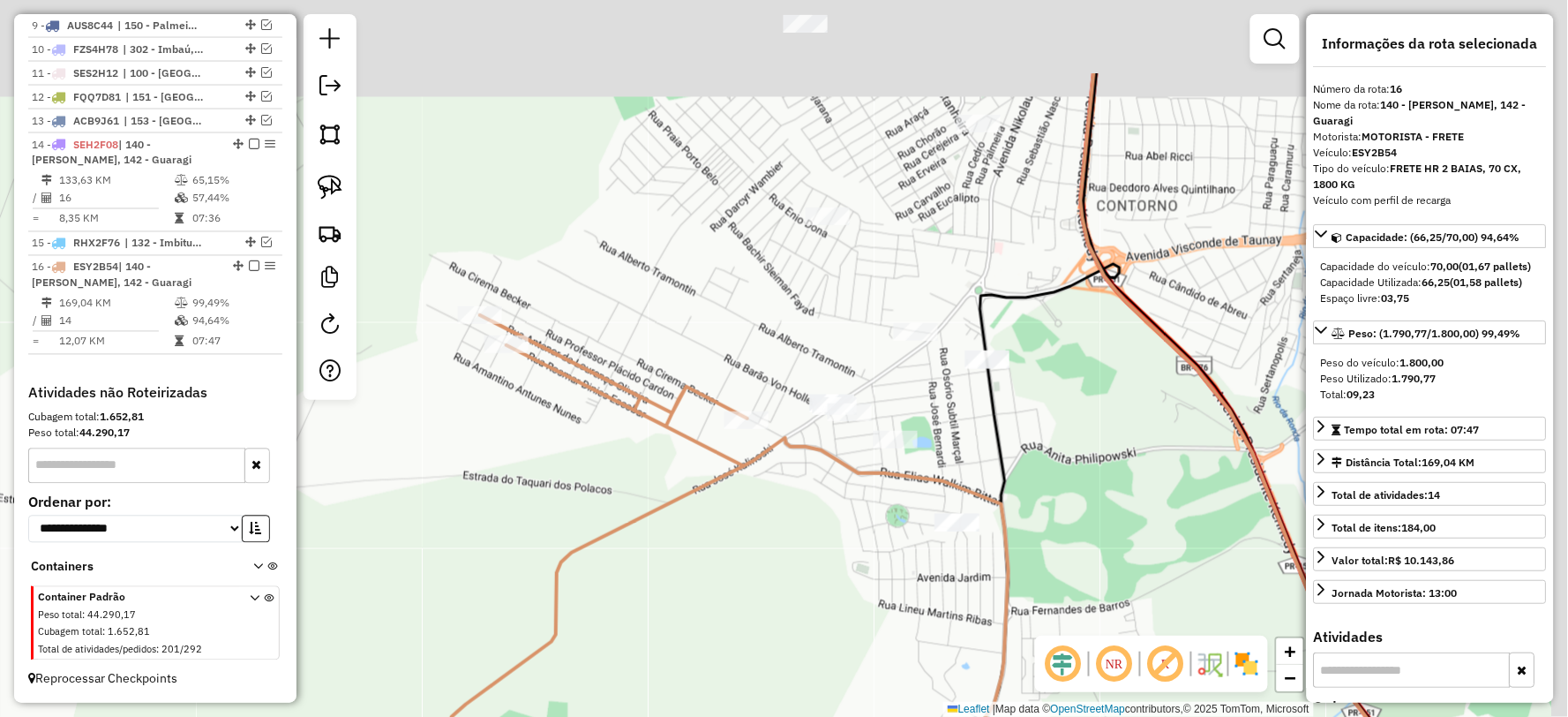
drag, startPoint x: 716, startPoint y: 330, endPoint x: 691, endPoint y: 472, distance: 144.2
click at [691, 472] on div "Janela de atendimento Grade de atendimento Capacidade Transportadoras Veículos …" at bounding box center [784, 358] width 1568 height 717
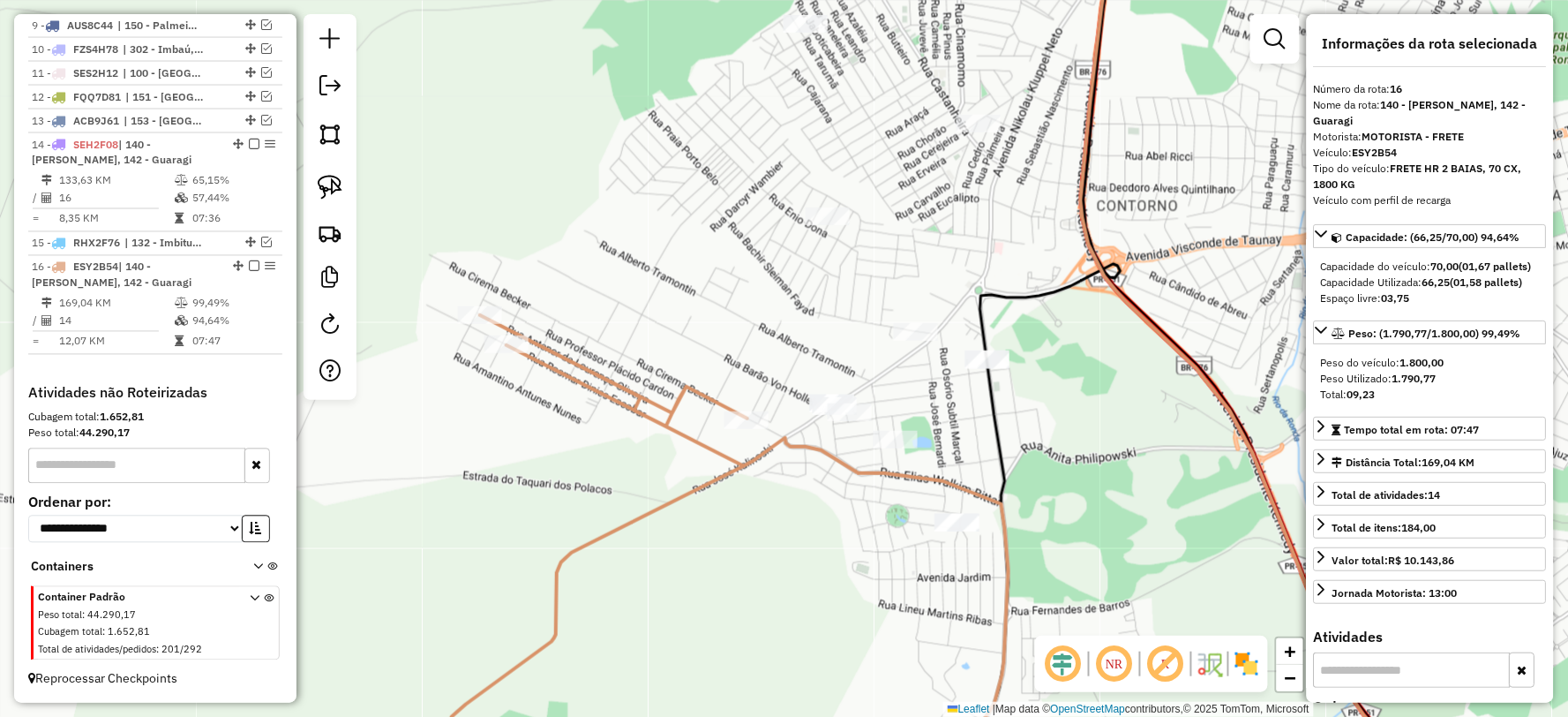
click at [731, 454] on icon at bounding box center [717, 551] width 584 height 473
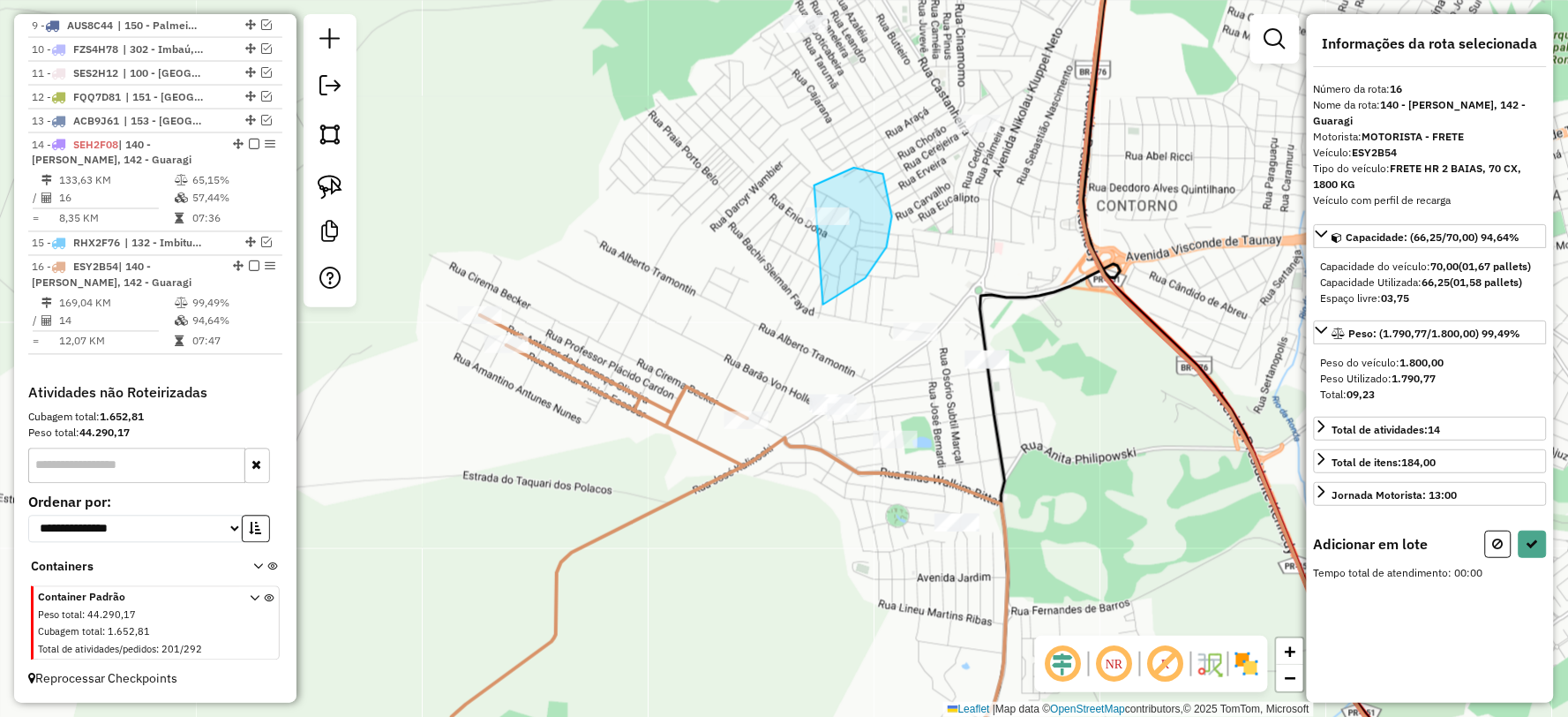
drag, startPoint x: 824, startPoint y: 305, endPoint x: 761, endPoint y: 232, distance: 96.4
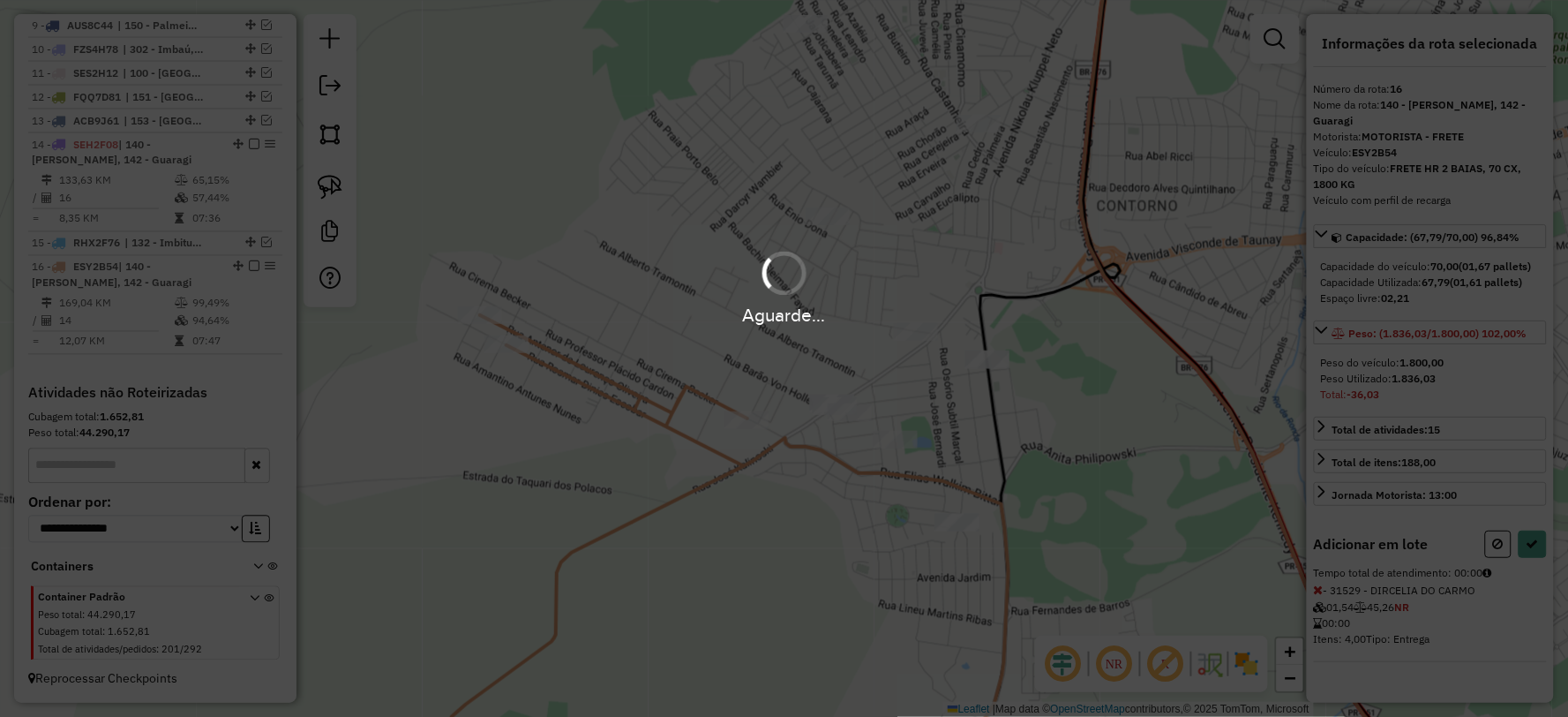
select select "**********"
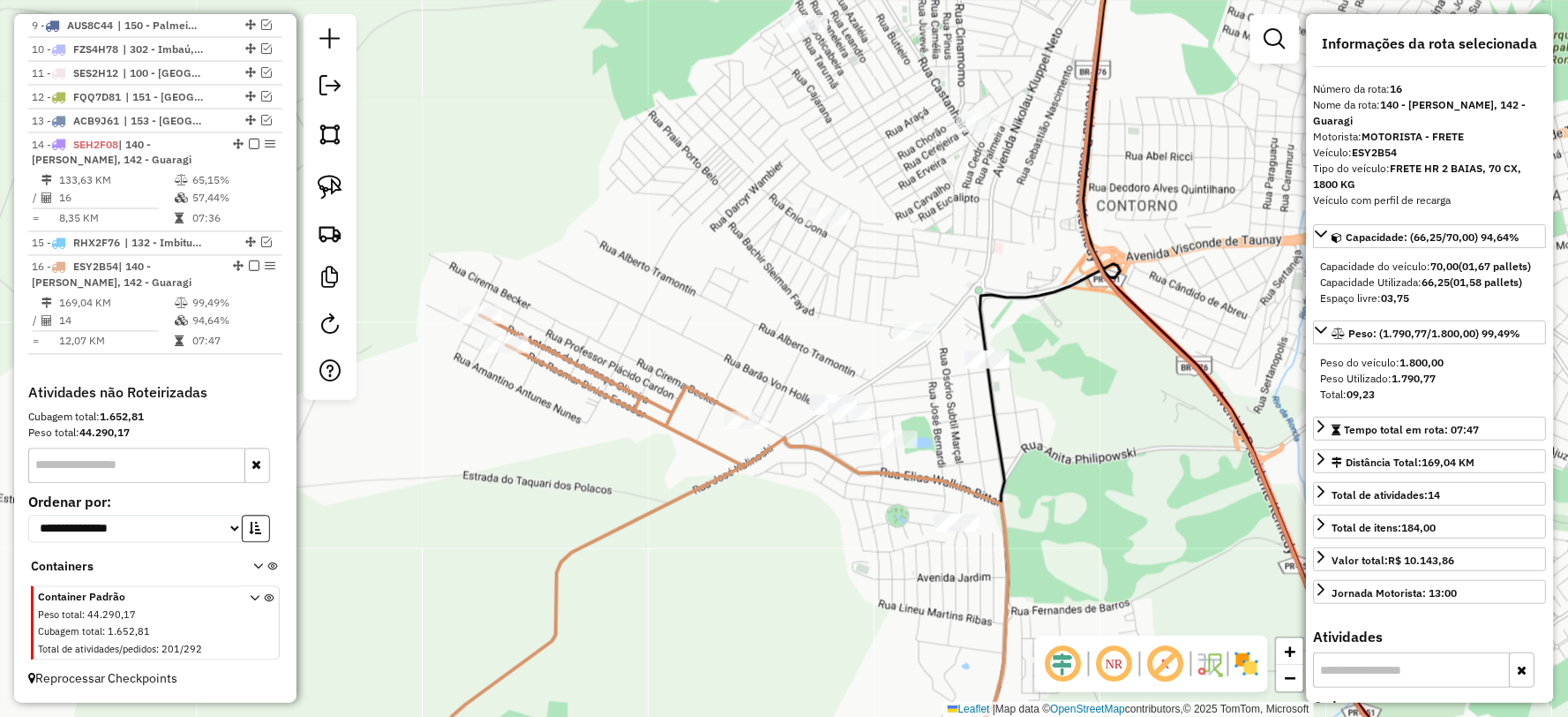
click at [729, 457] on icon at bounding box center [717, 551] width 584 height 473
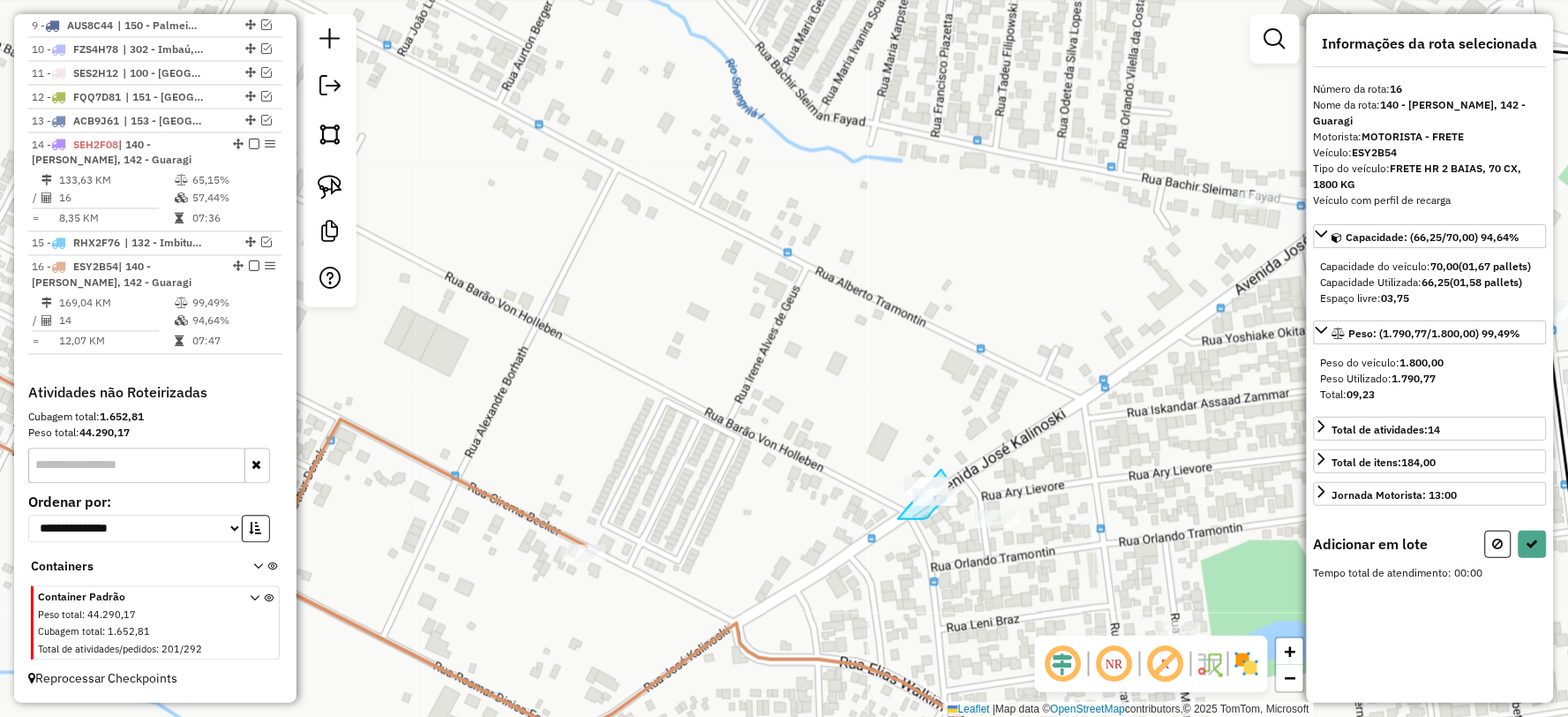
drag, startPoint x: 915, startPoint y: 519, endPoint x: 886, endPoint y: 460, distance: 65.7
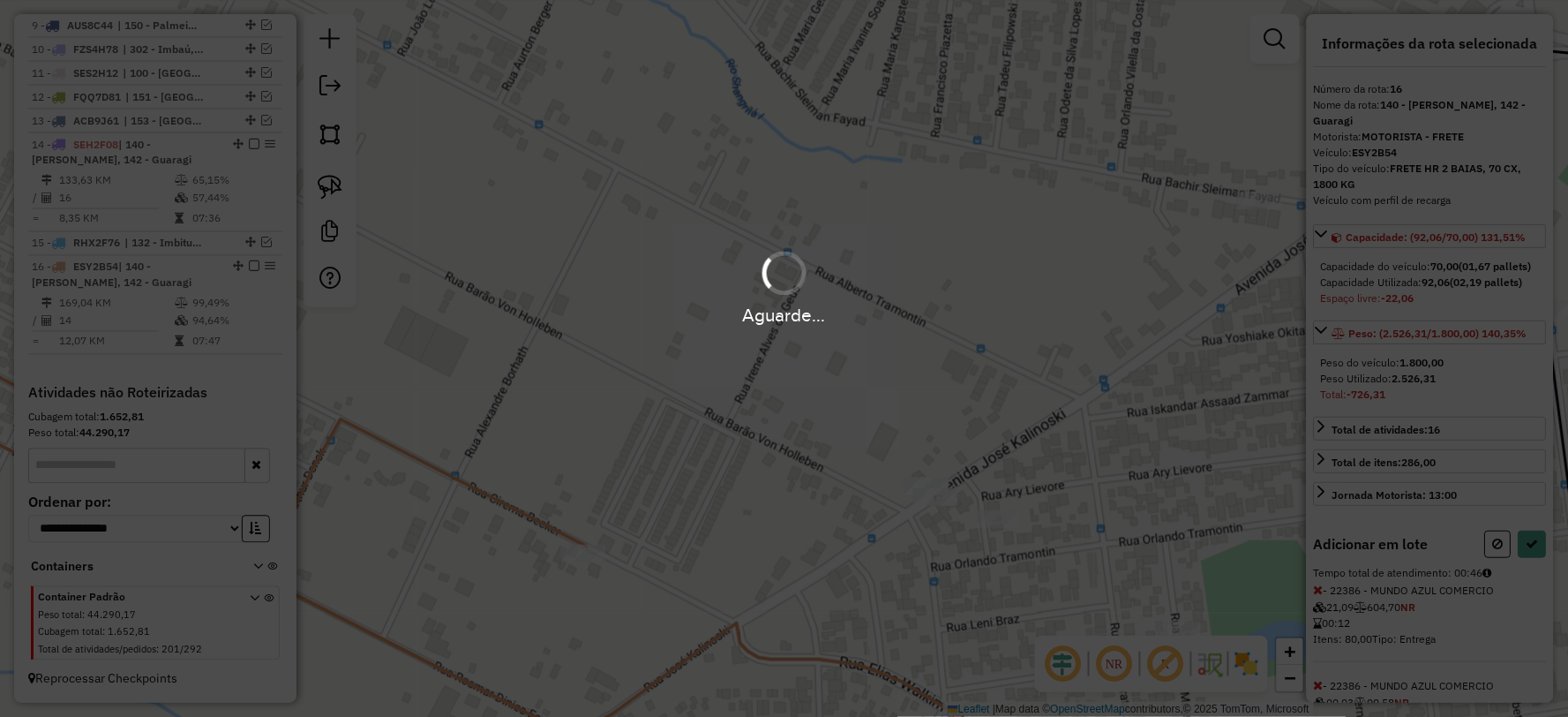
select select "**********"
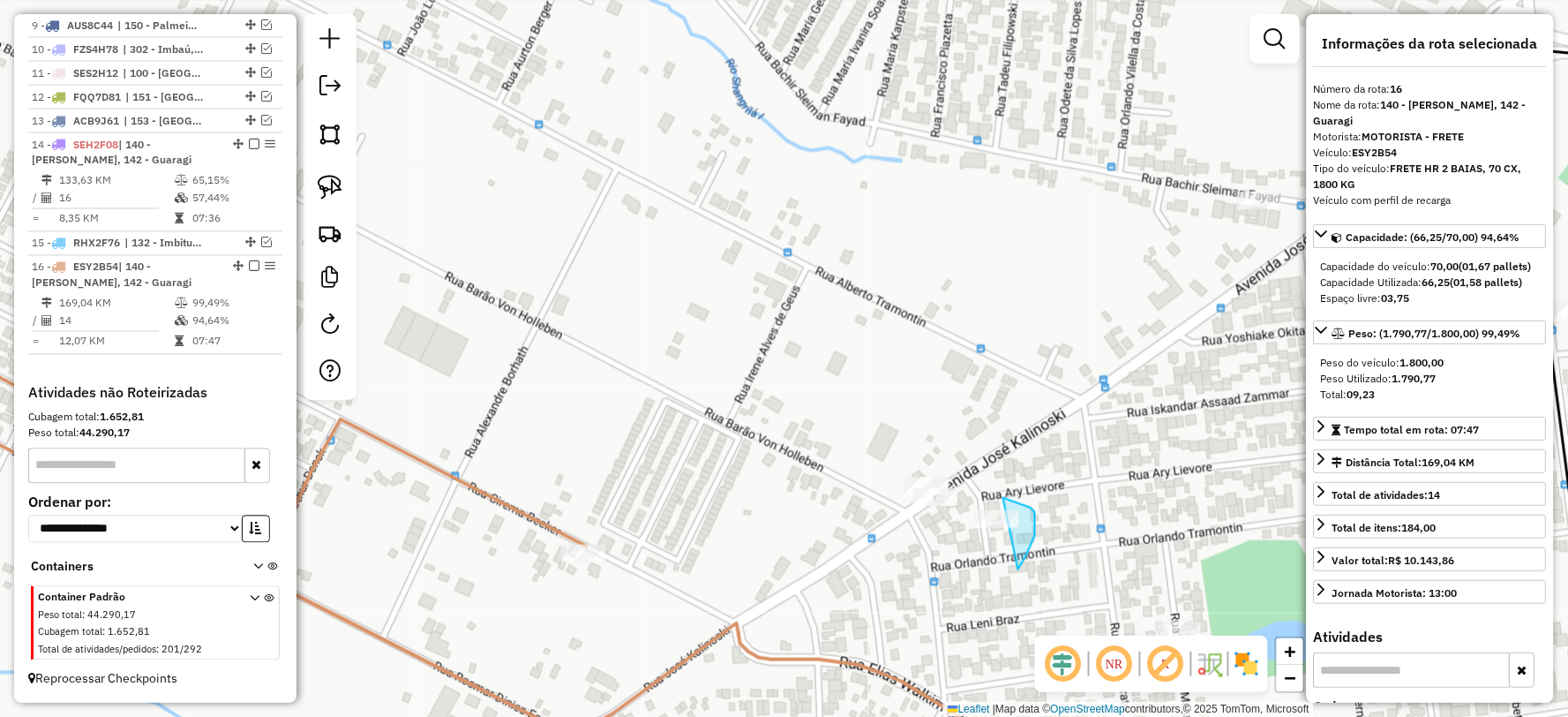
drag, startPoint x: 1025, startPoint y: 558, endPoint x: 963, endPoint y: 550, distance: 62.5
click at [557, 519] on icon at bounding box center [575, 542] width 1466 height 492
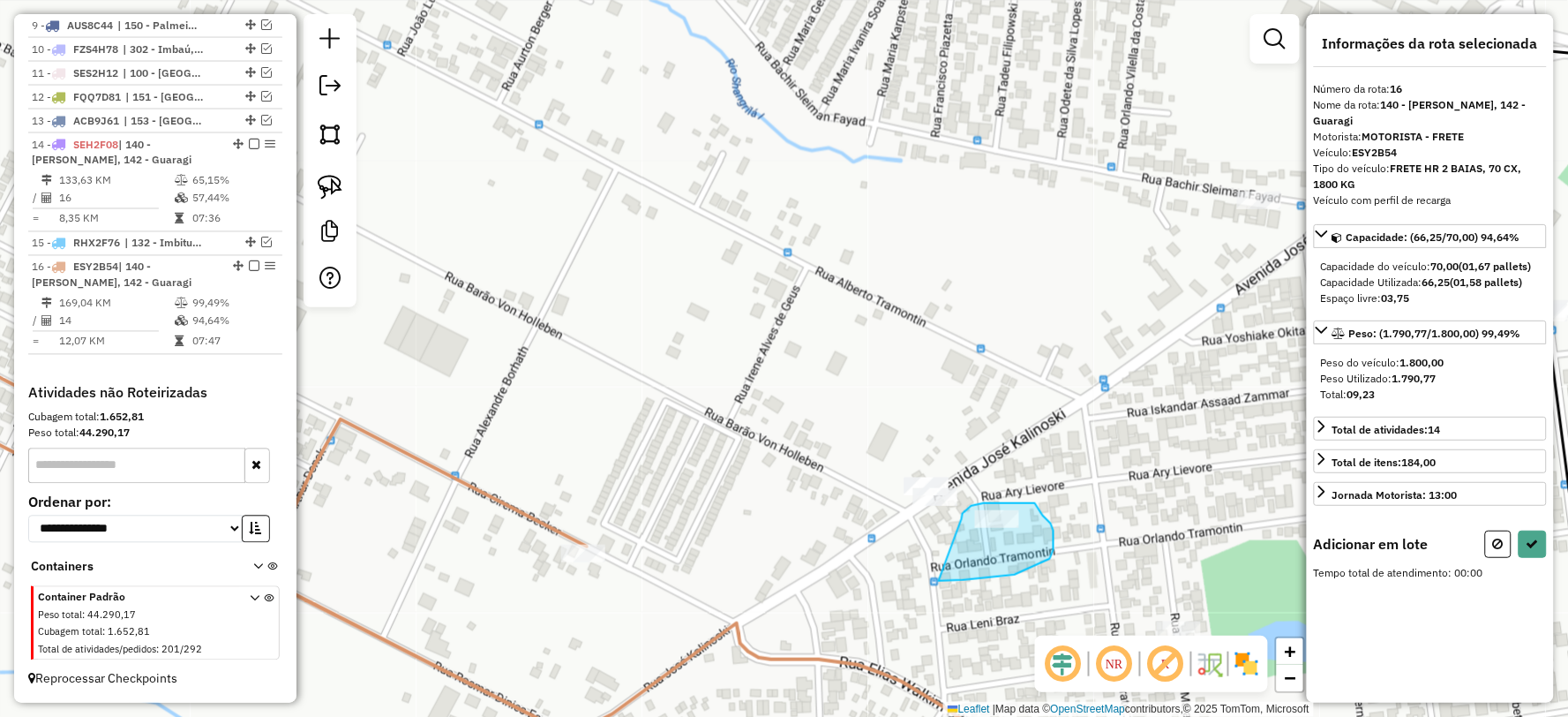
drag, startPoint x: 1015, startPoint y: 575, endPoint x: 962, endPoint y: 519, distance: 77.1
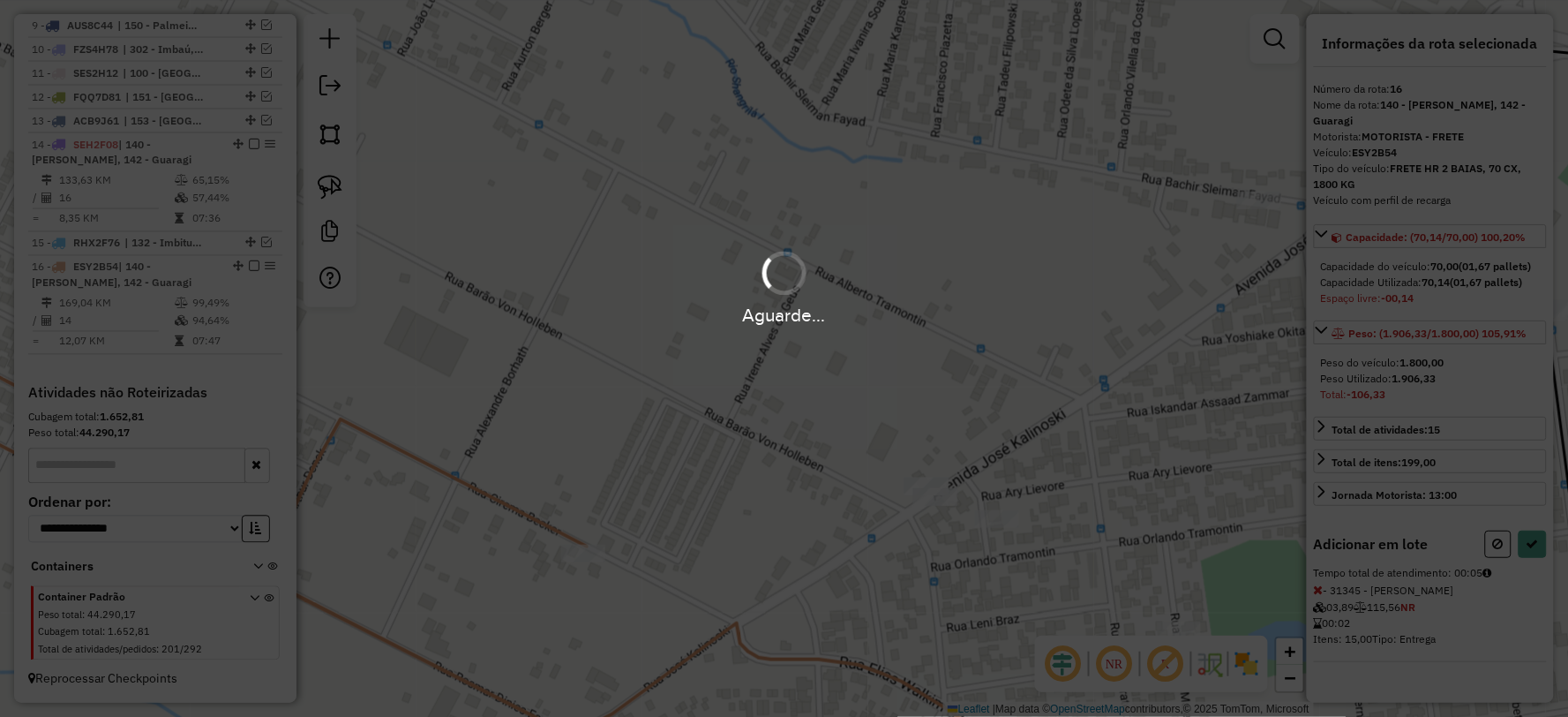
select select "**********"
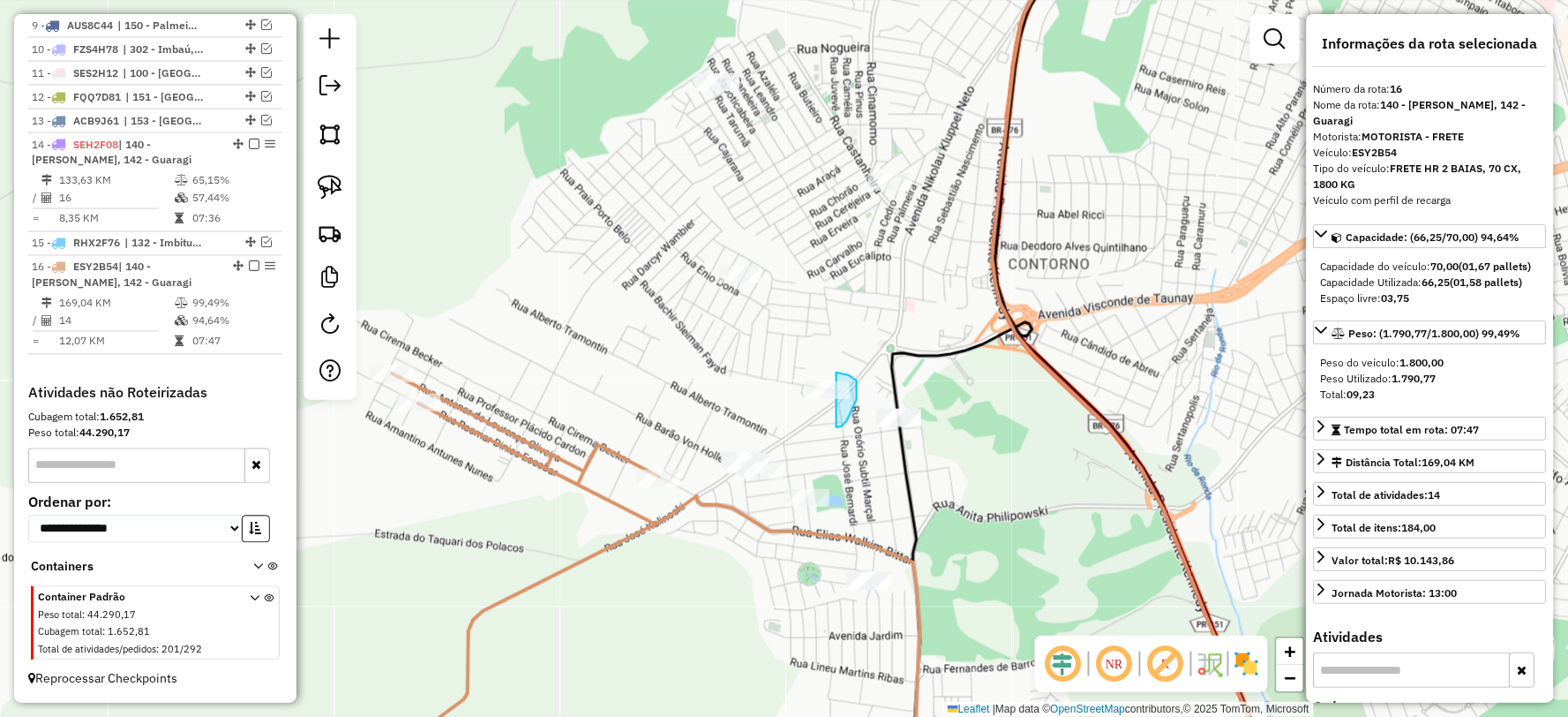
drag, startPoint x: 836, startPoint y: 427, endPoint x: 765, endPoint y: 389, distance: 80.5
drag, startPoint x: 931, startPoint y: 444, endPoint x: 871, endPoint y: 437, distance: 60.4
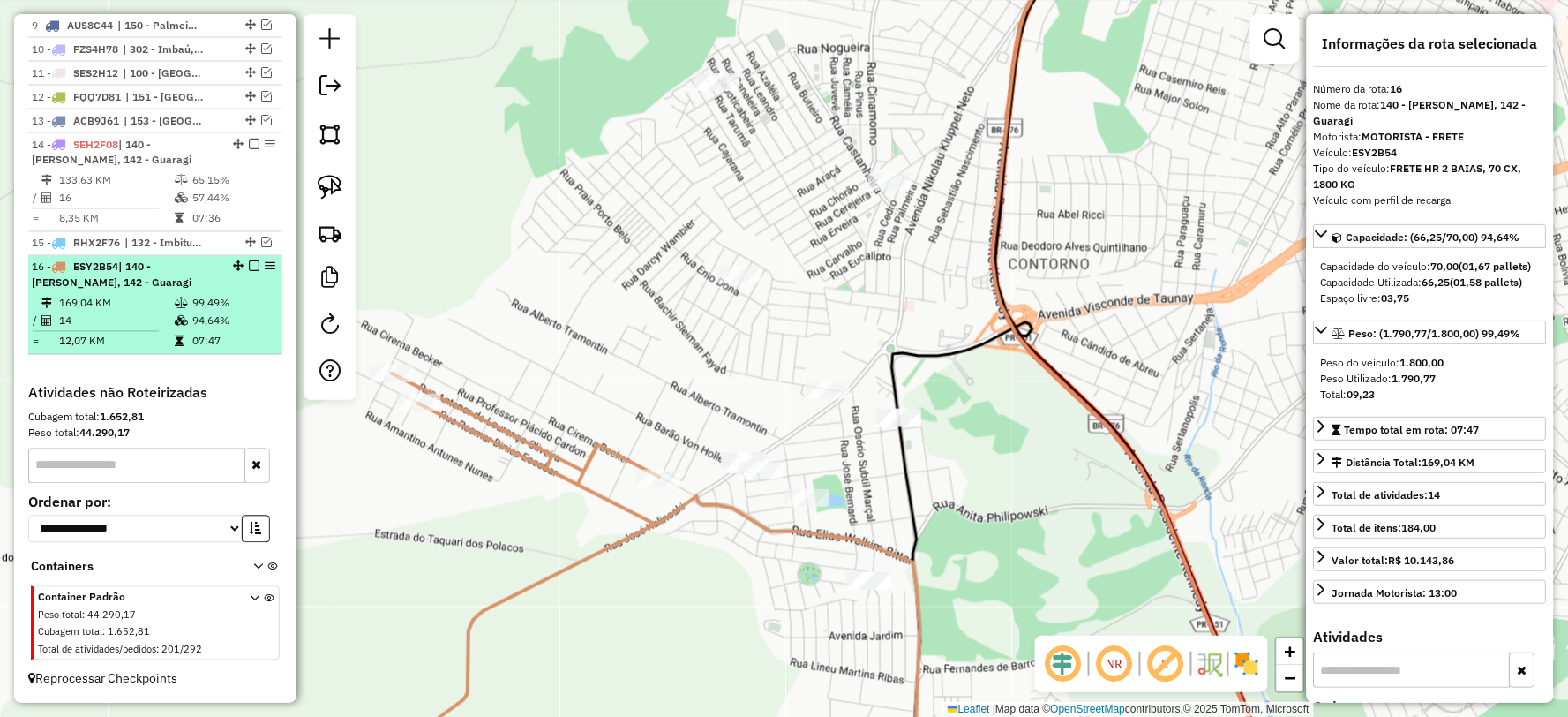
click at [249, 263] on em at bounding box center [254, 266] width 11 height 11
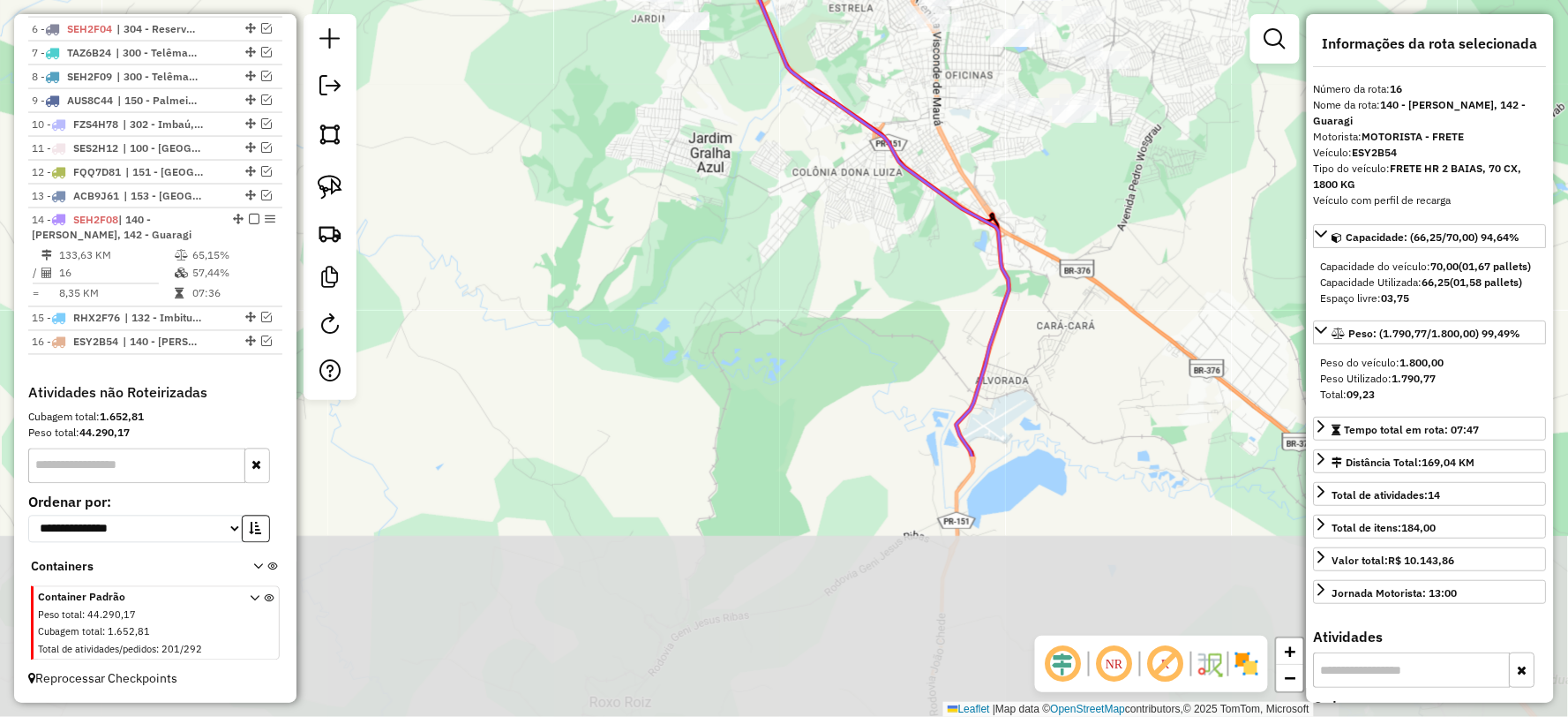
drag, startPoint x: 644, startPoint y: 558, endPoint x: 619, endPoint y: 199, distance: 359.9
click at [620, 203] on div "Janela de atendimento Grade de atendimento Capacidade Transportadoras Veículos …" at bounding box center [784, 358] width 1568 height 717
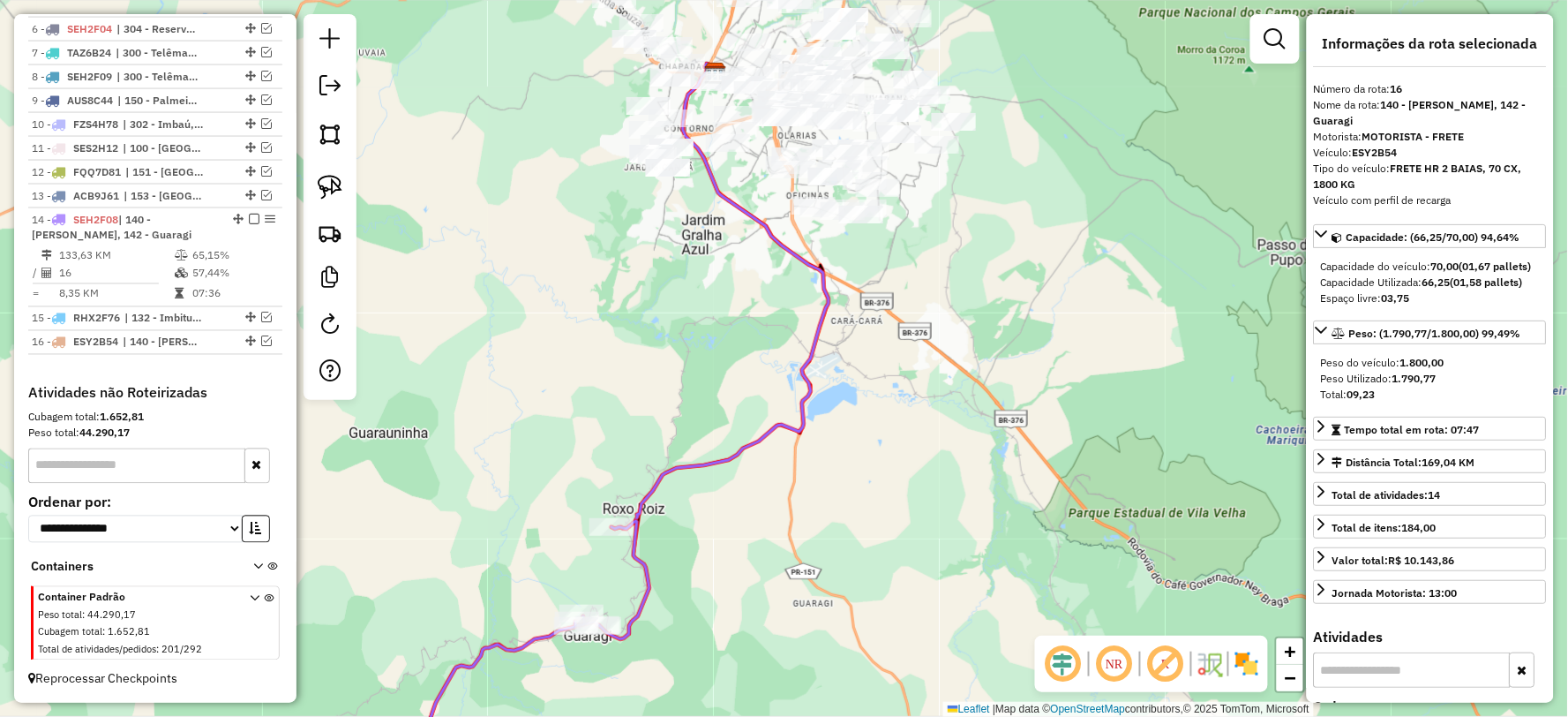
click at [688, 469] on icon at bounding box center [719, 296] width 217 height 465
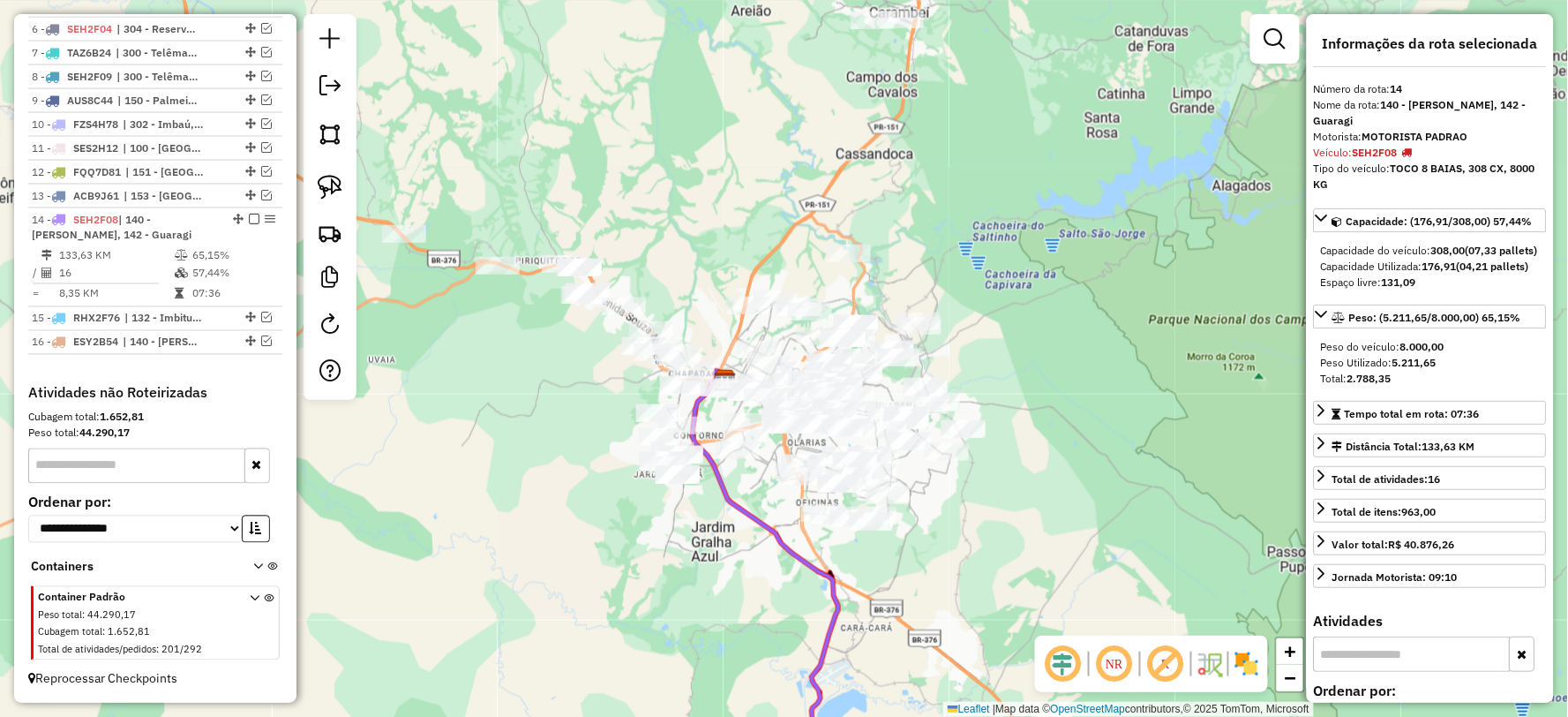
drag, startPoint x: 754, startPoint y: 247, endPoint x: 764, endPoint y: 554, distance: 307.2
click at [764, 554] on div "Janela de atendimento Grade de atendimento Capacidade Transportadoras Veículos …" at bounding box center [784, 358] width 1568 height 717
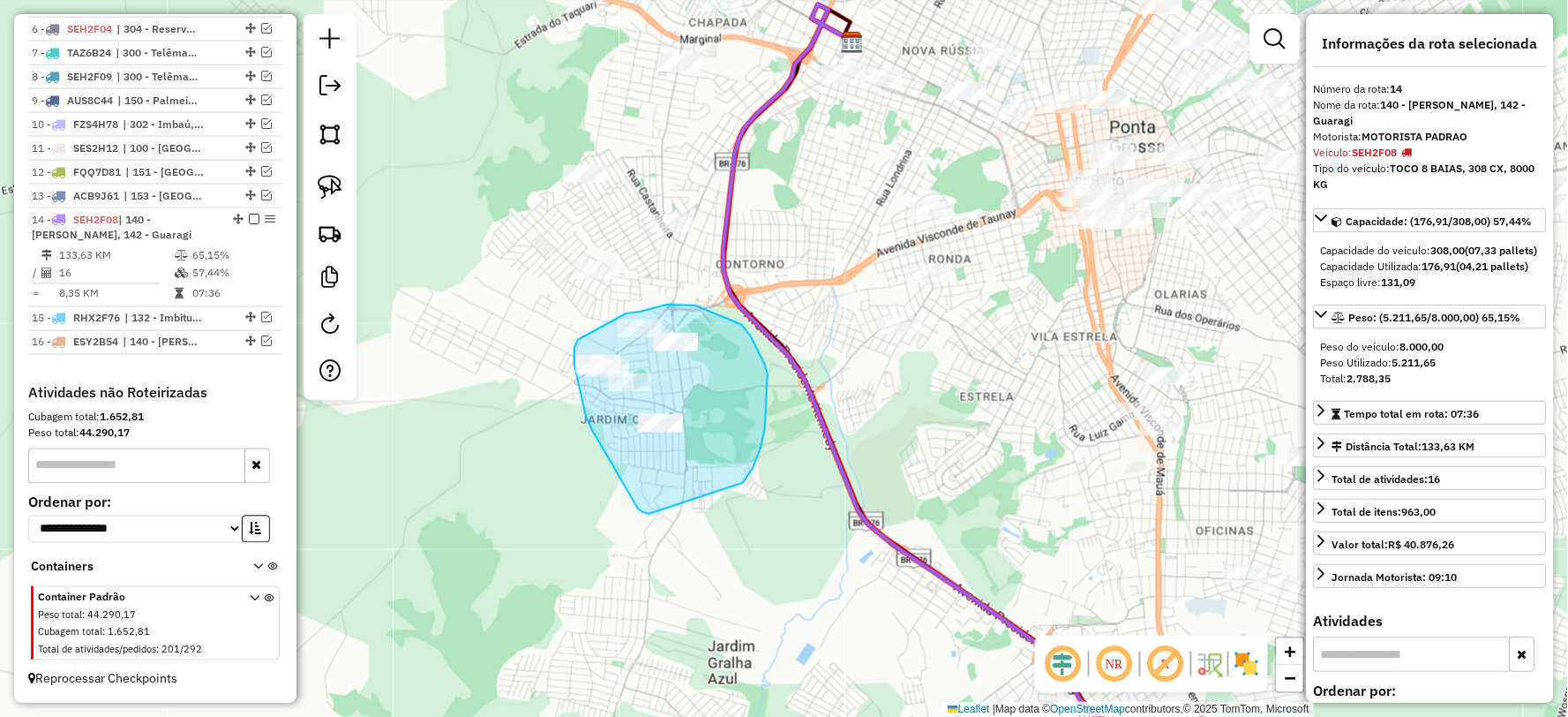
drag, startPoint x: 743, startPoint y: 483, endPoint x: 653, endPoint y: 515, distance: 95.5
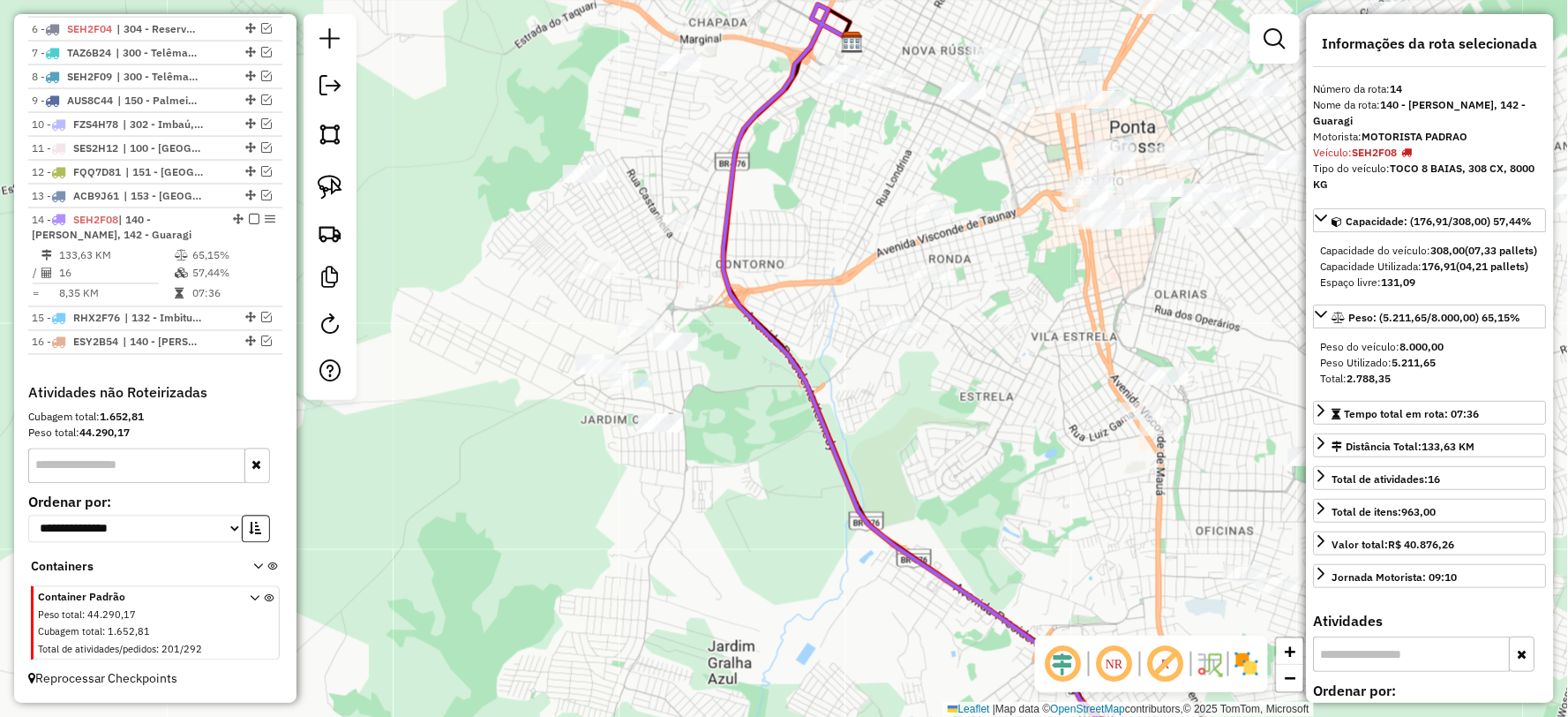
click at [833, 447] on icon at bounding box center [960, 396] width 473 height 784
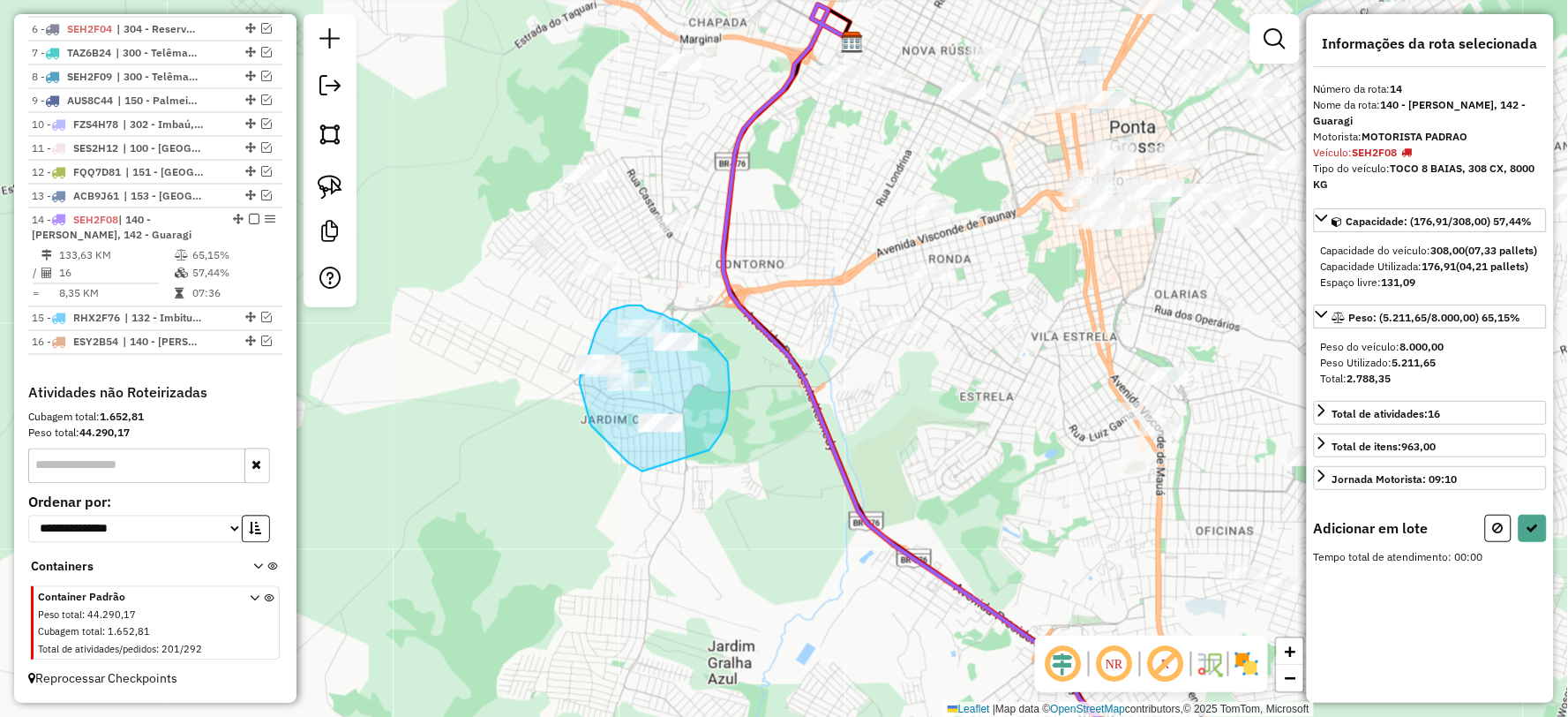
drag, startPoint x: 727, startPoint y: 419, endPoint x: 642, endPoint y: 471, distance: 99.6
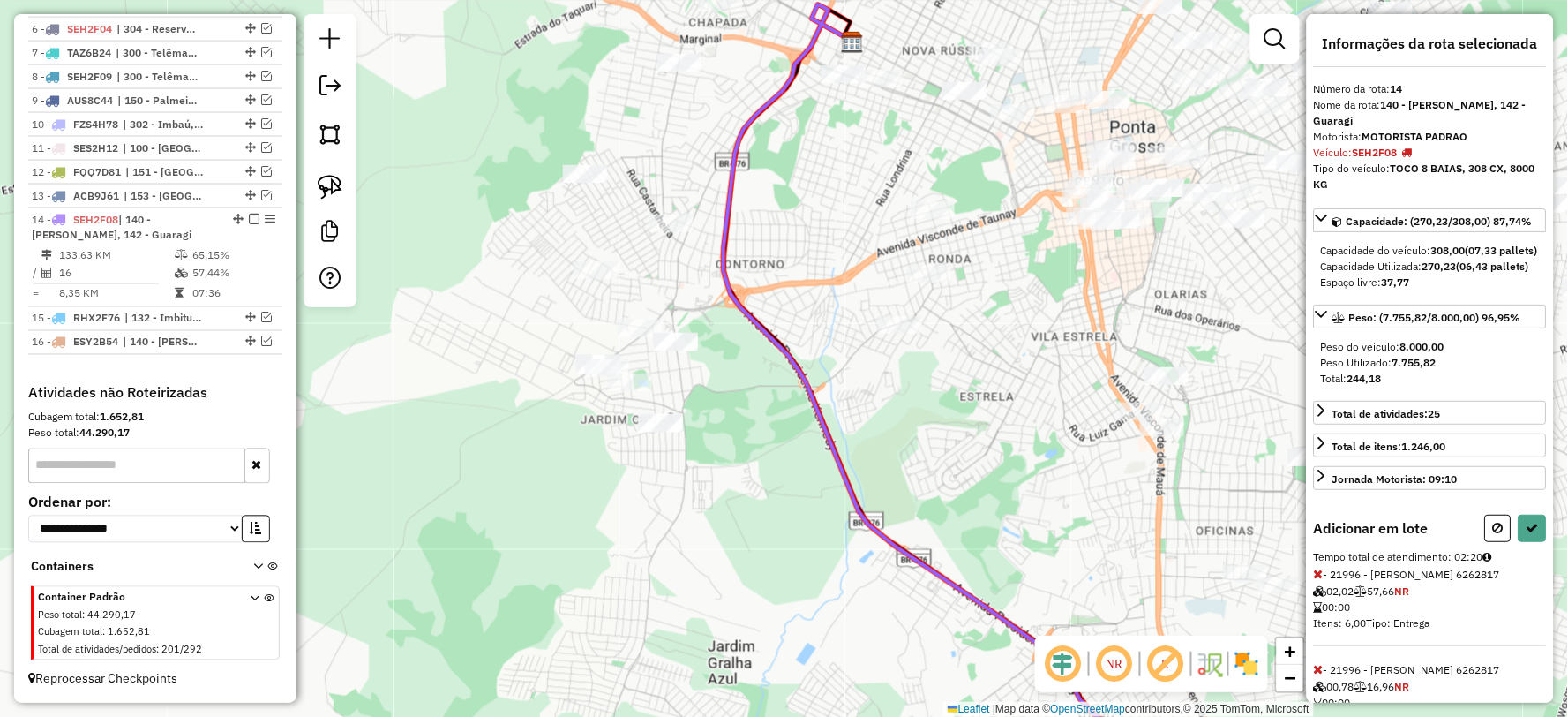
select select "**********"
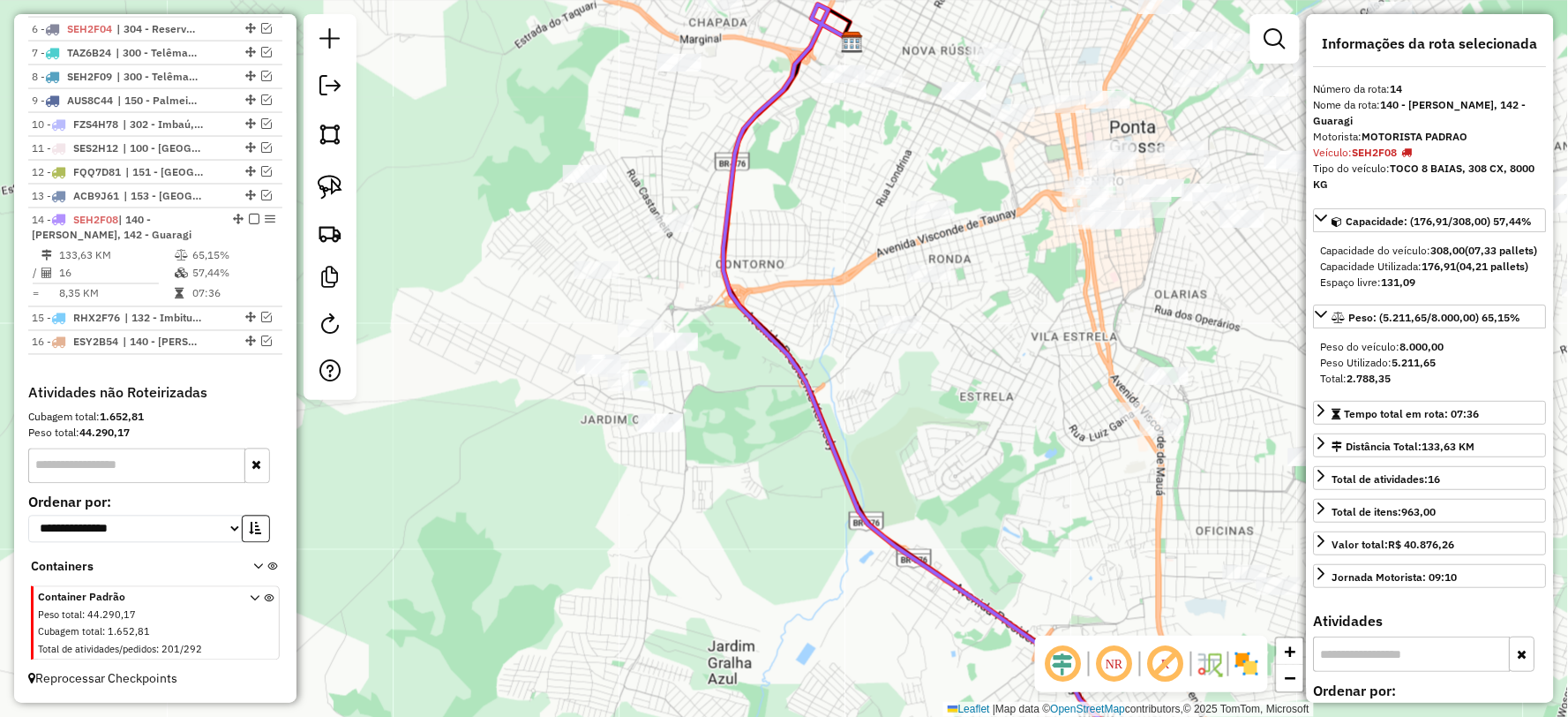
click at [796, 360] on icon at bounding box center [960, 396] width 473 height 784
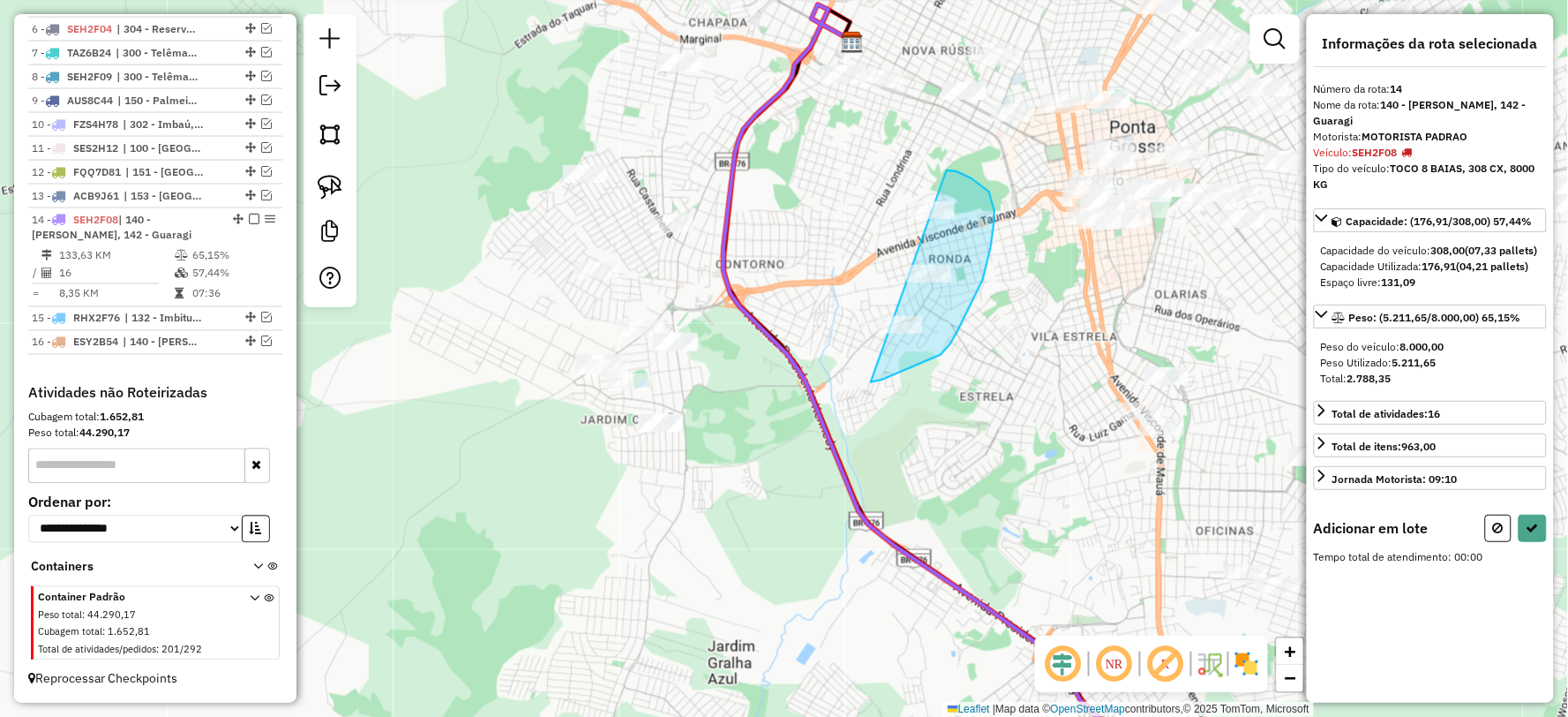
drag, startPoint x: 871, startPoint y: 382, endPoint x: 819, endPoint y: 231, distance: 159.7
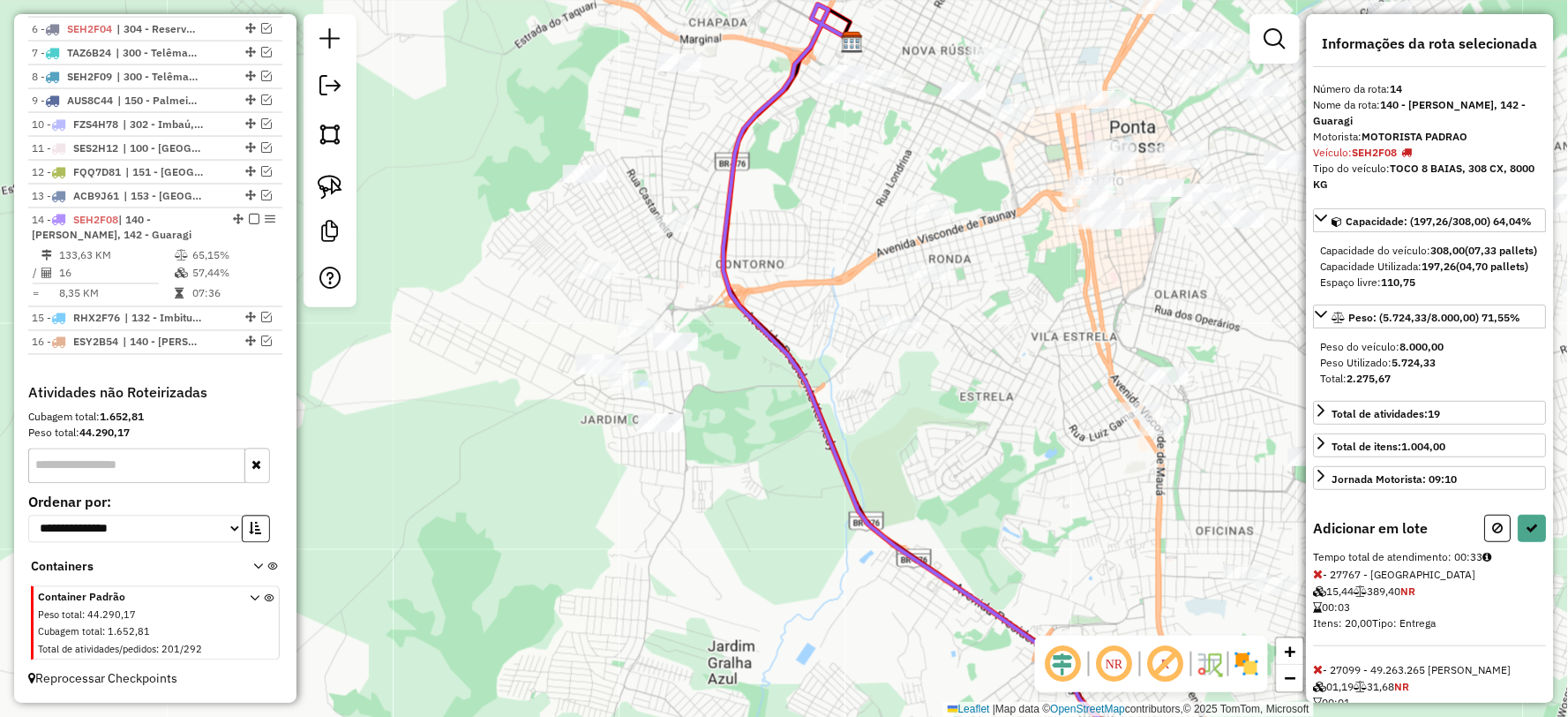
select select "**********"
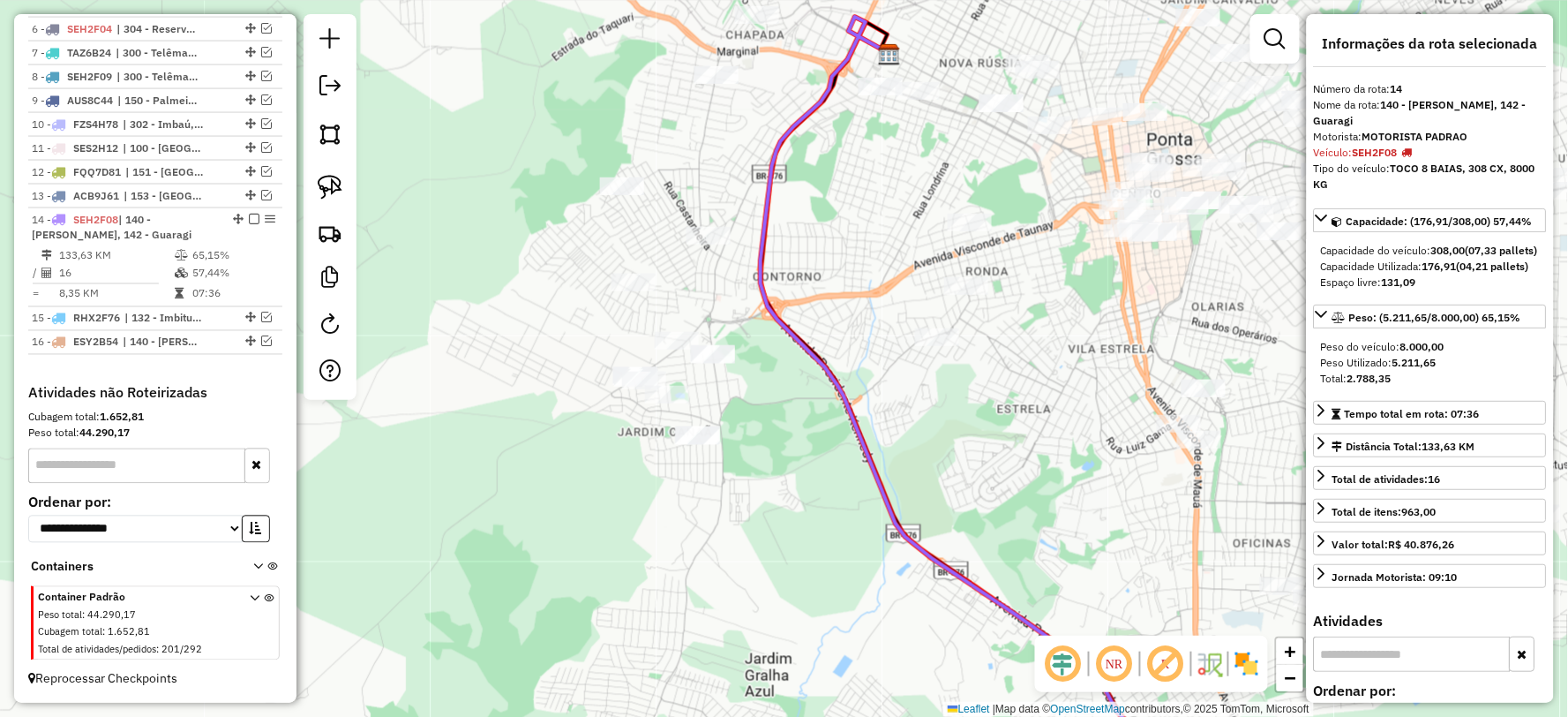
click at [832, 366] on icon at bounding box center [988, 403] width 455 height 772
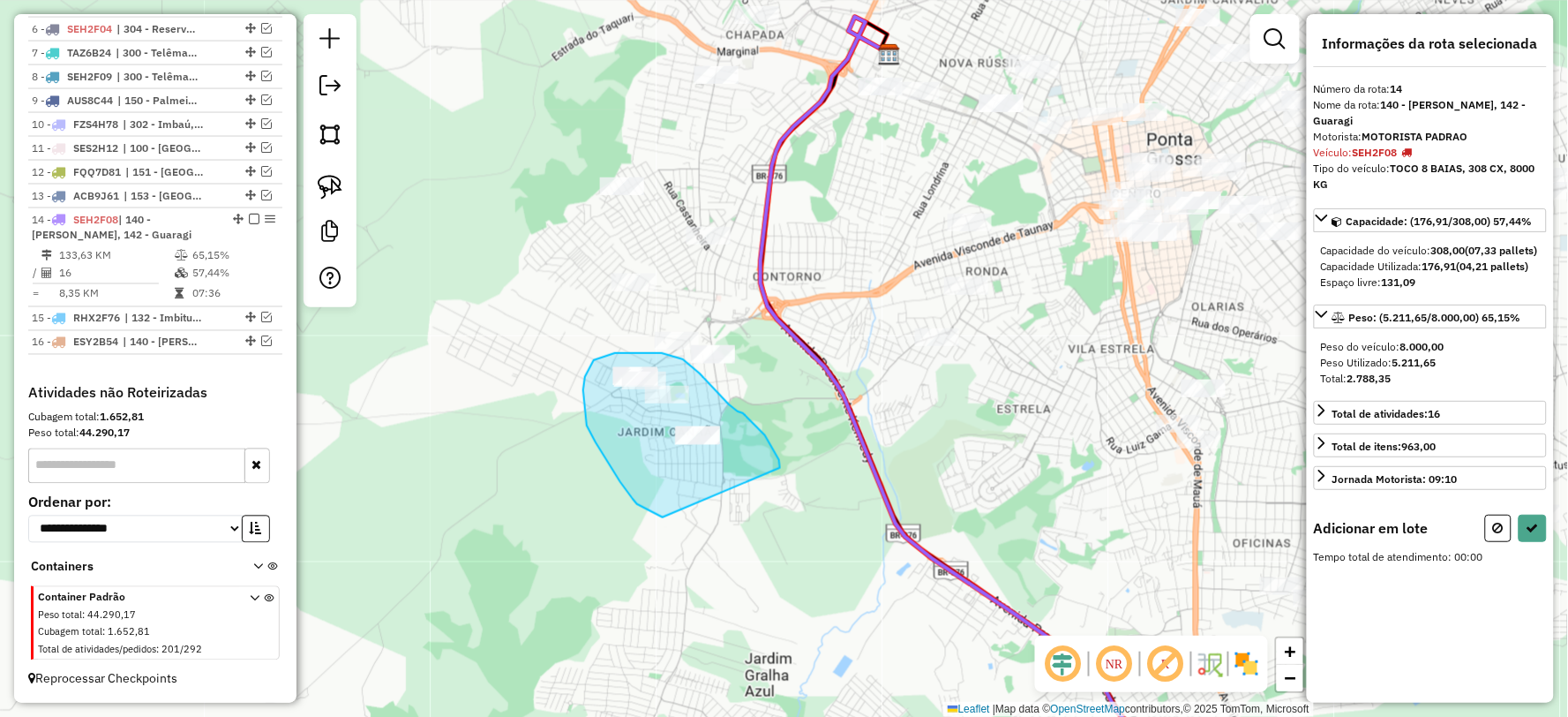
drag, startPoint x: 743, startPoint y: 413, endPoint x: 663, endPoint y: 517, distance: 131.2
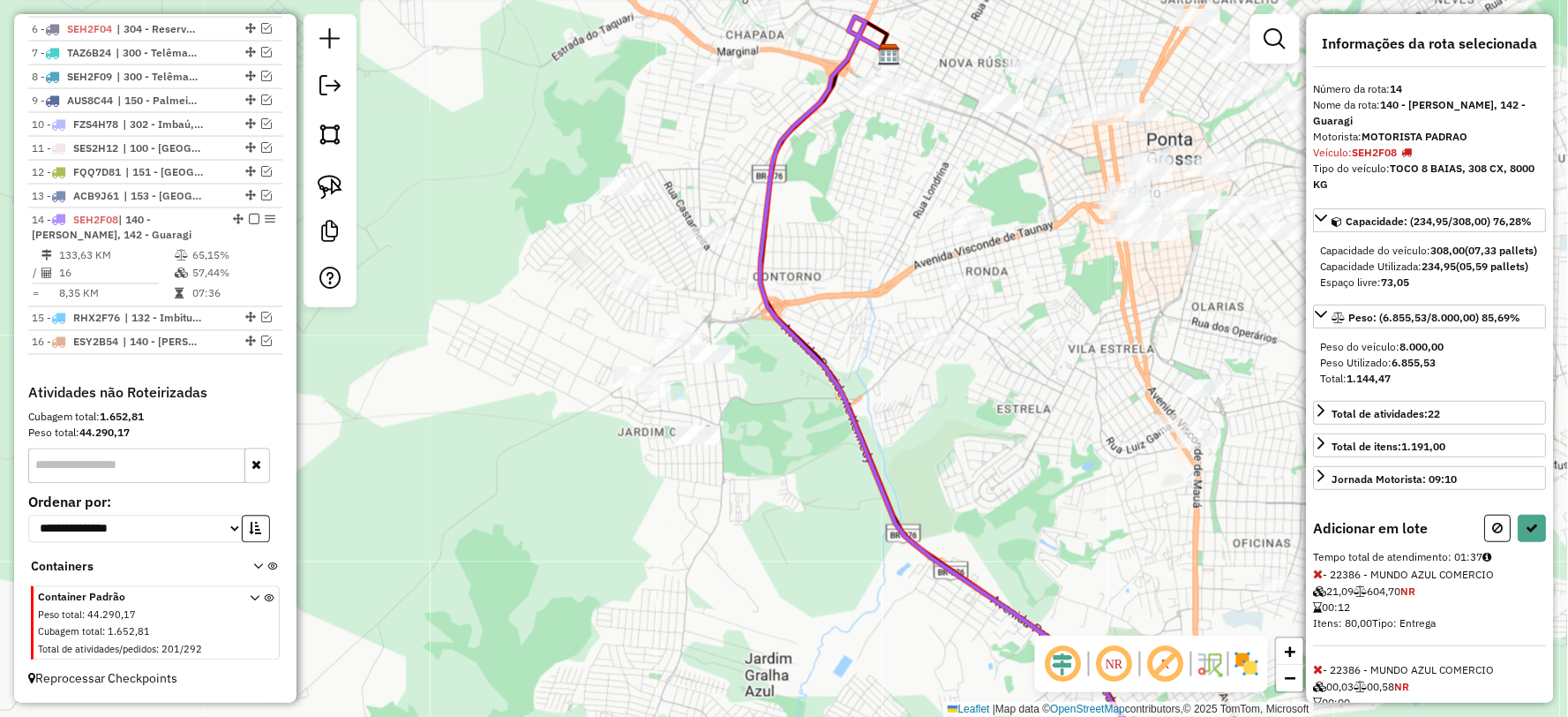
select select "**********"
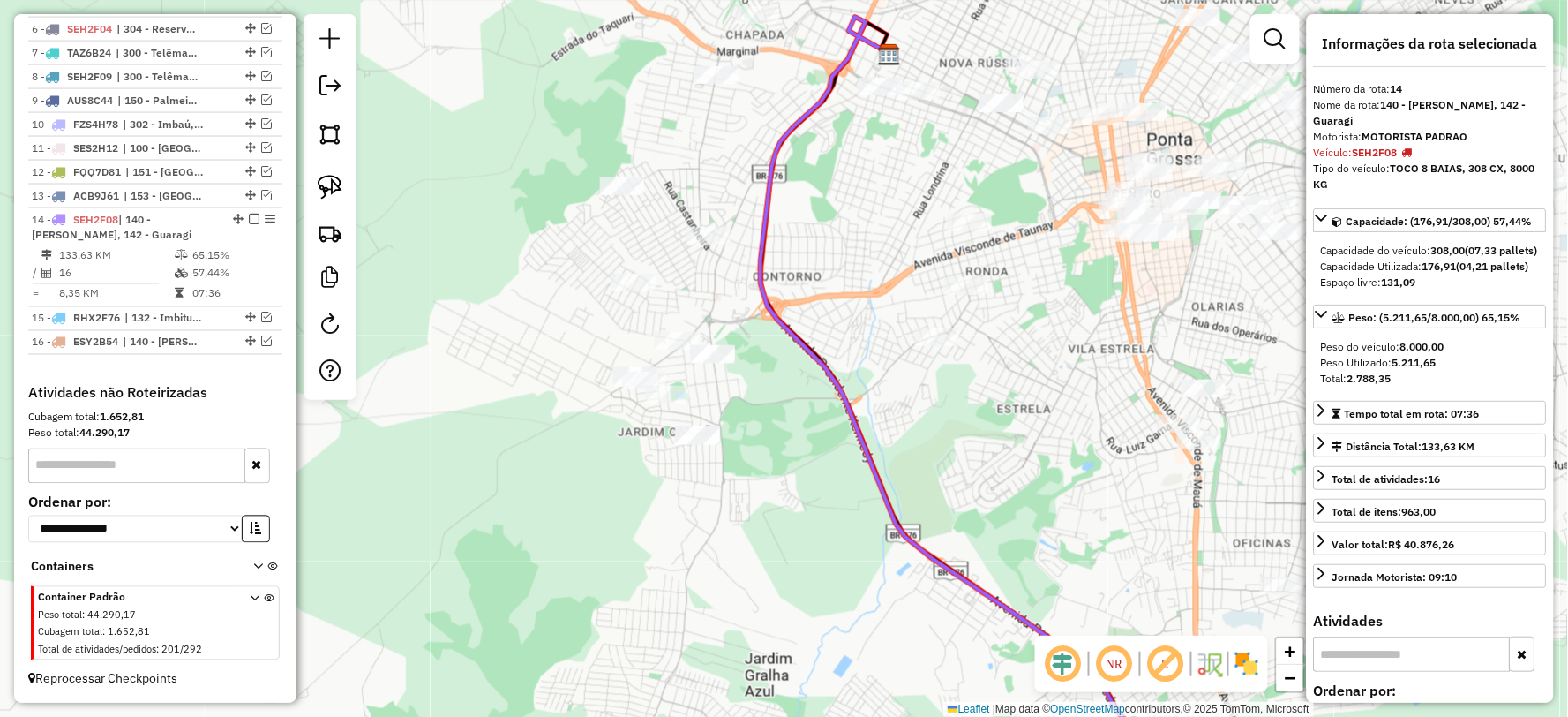
click at [843, 408] on icon at bounding box center [988, 403] width 455 height 772
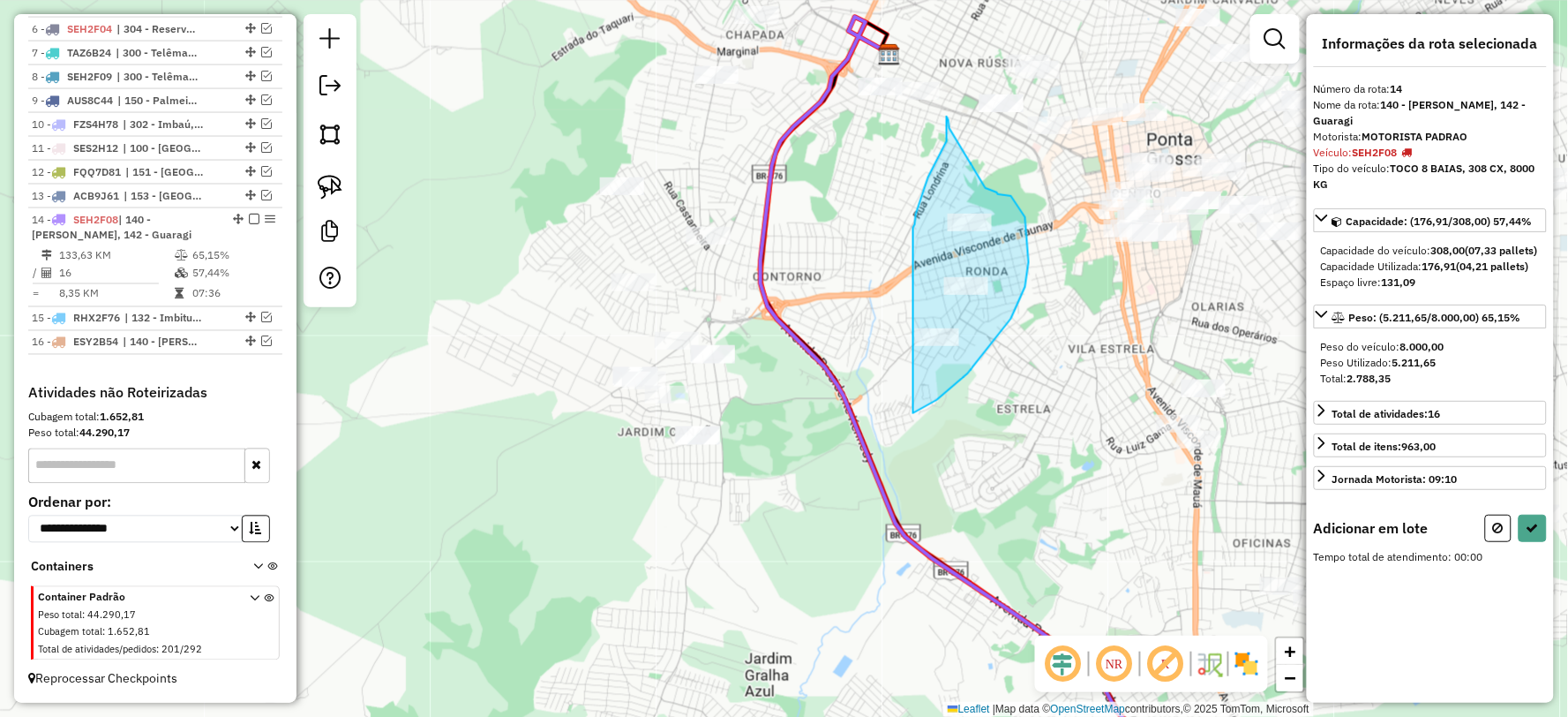
drag, startPoint x: 937, startPoint y: 400, endPoint x: 913, endPoint y: 228, distance: 173.7
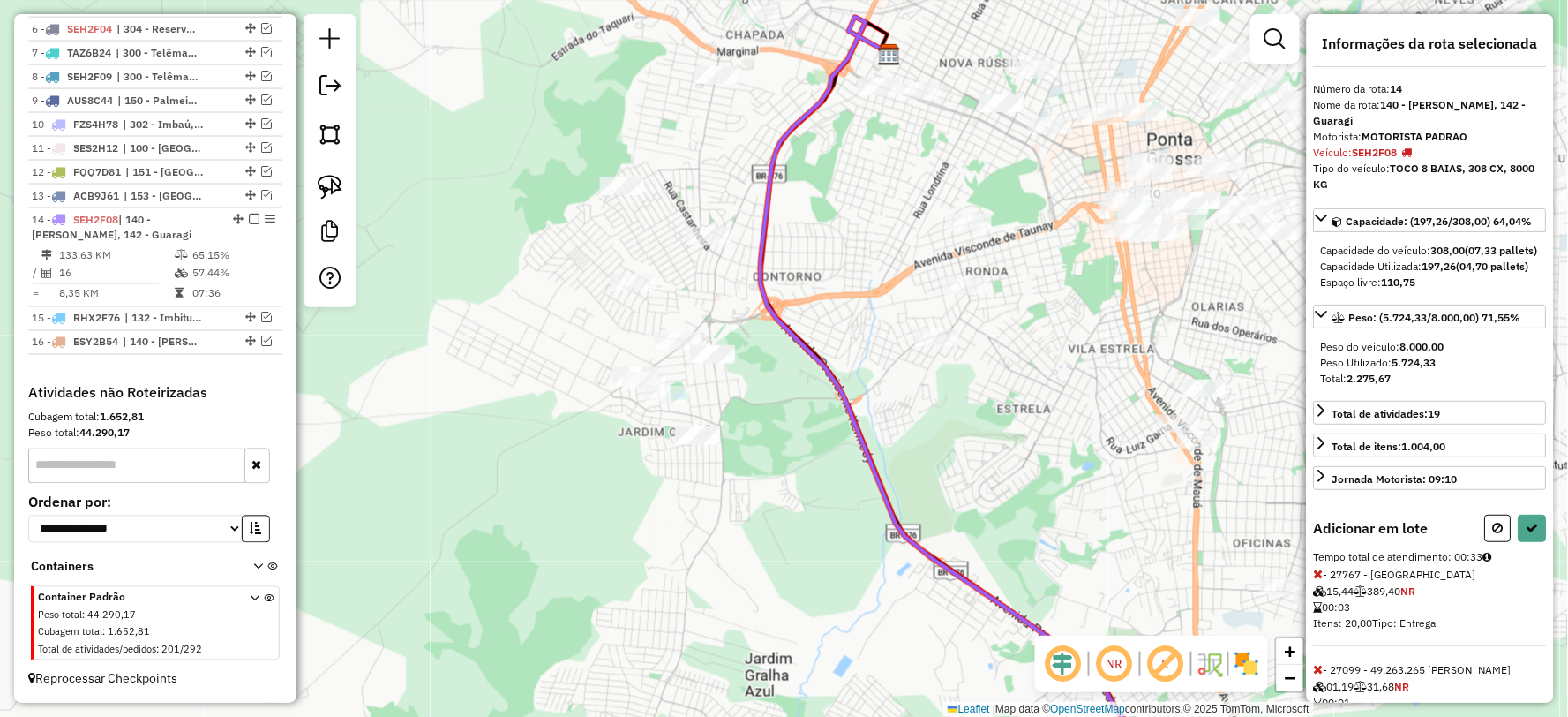
select select "**********"
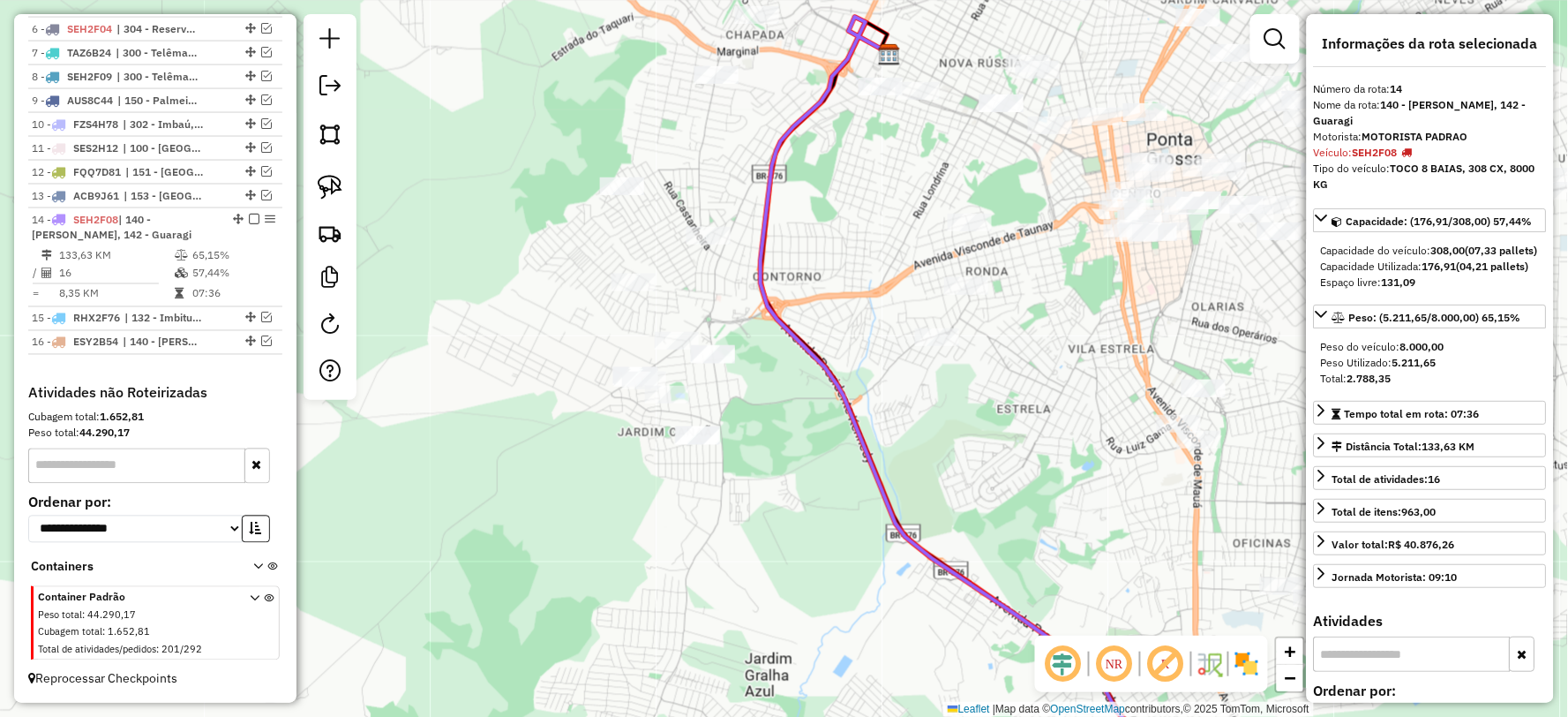
click at [828, 367] on icon at bounding box center [988, 403] width 455 height 772
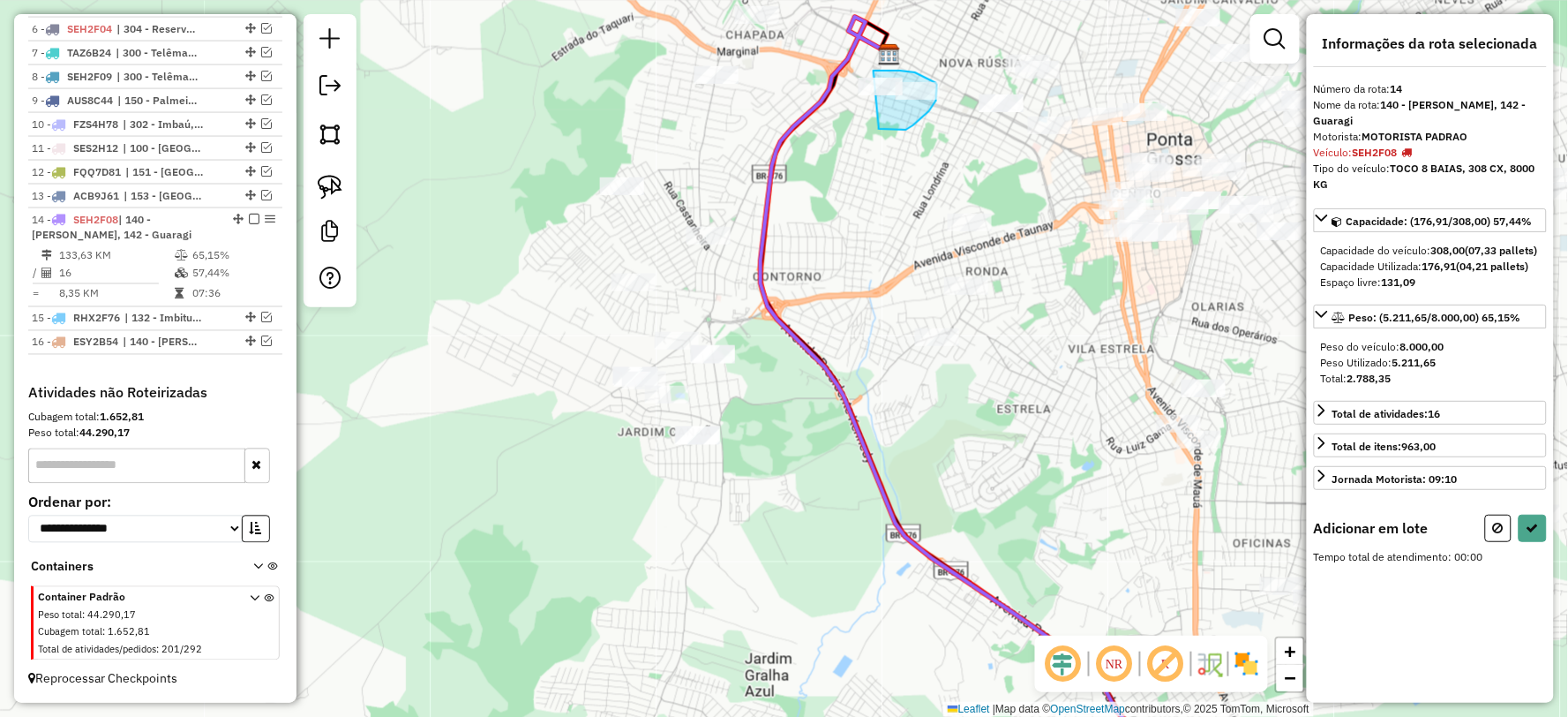
drag, startPoint x: 878, startPoint y: 127, endPoint x: 818, endPoint y: 111, distance: 62.1
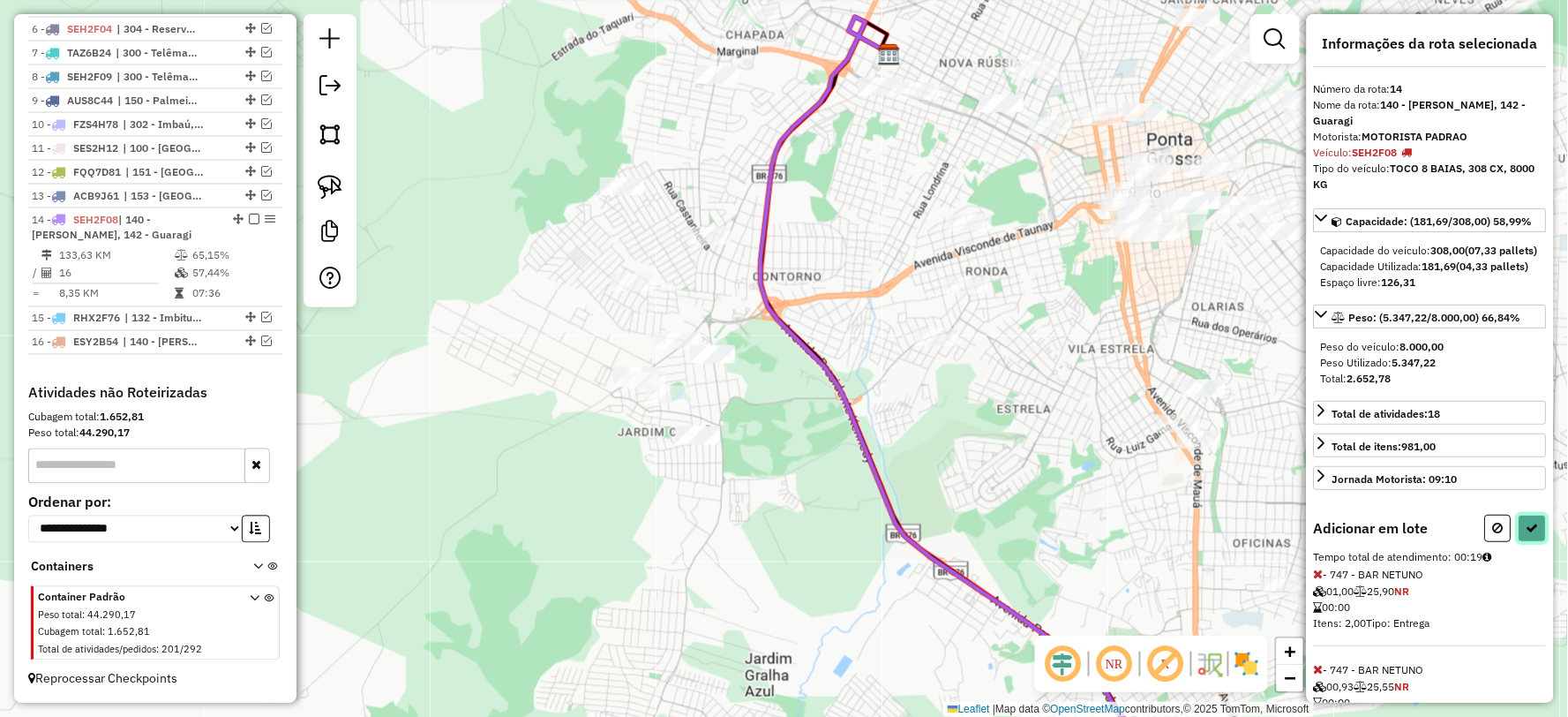
click at [1528, 534] on icon at bounding box center [1533, 528] width 13 height 13
select select "**********"
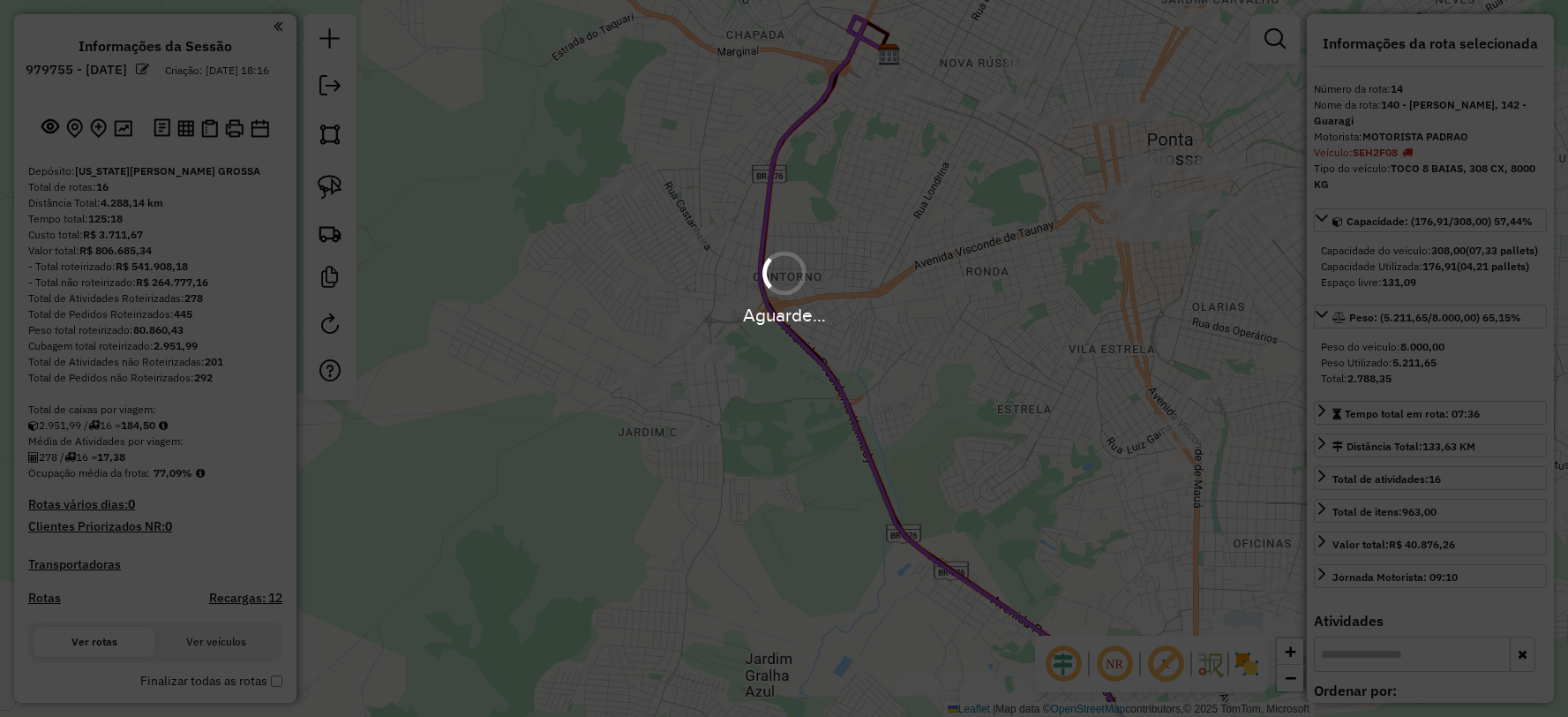
select select "**********"
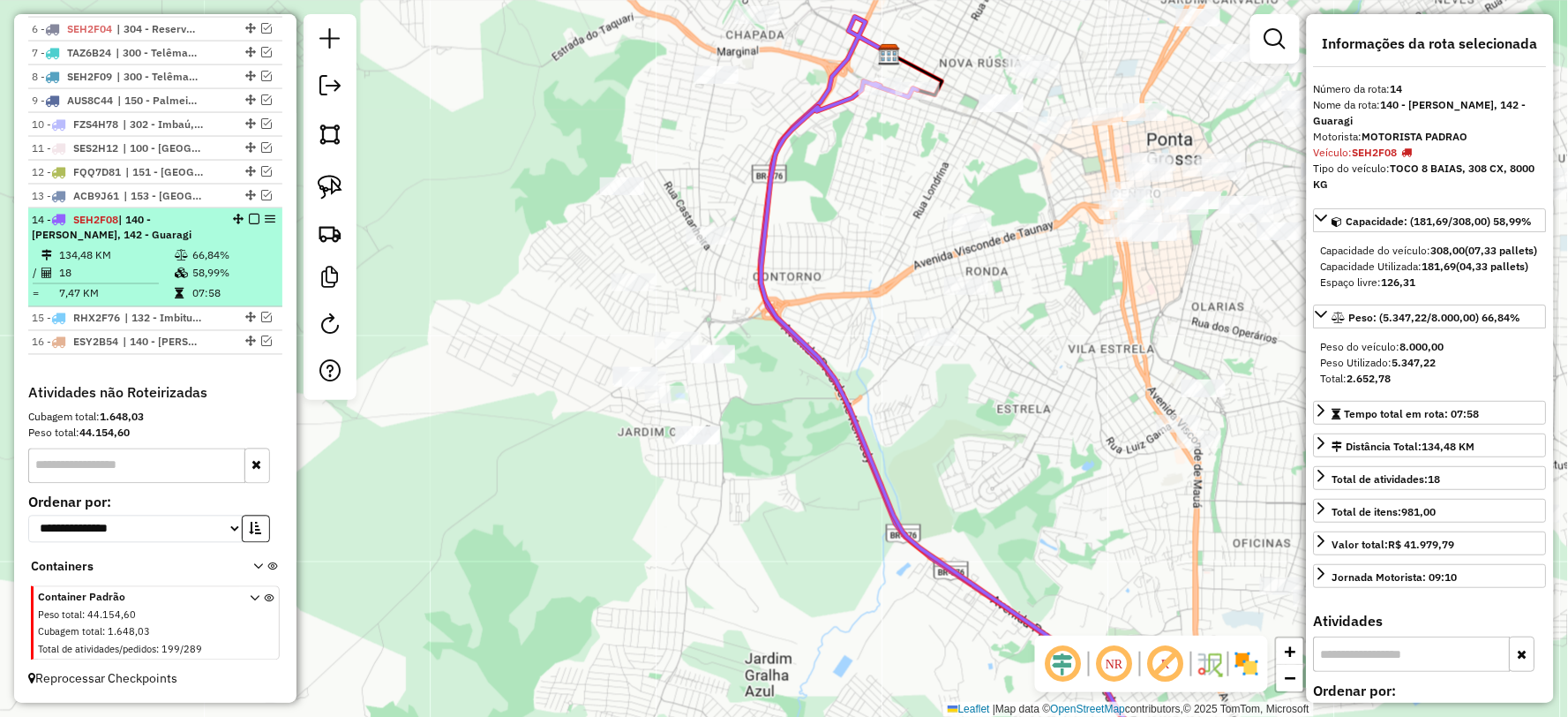
click at [252, 218] on em at bounding box center [254, 219] width 11 height 11
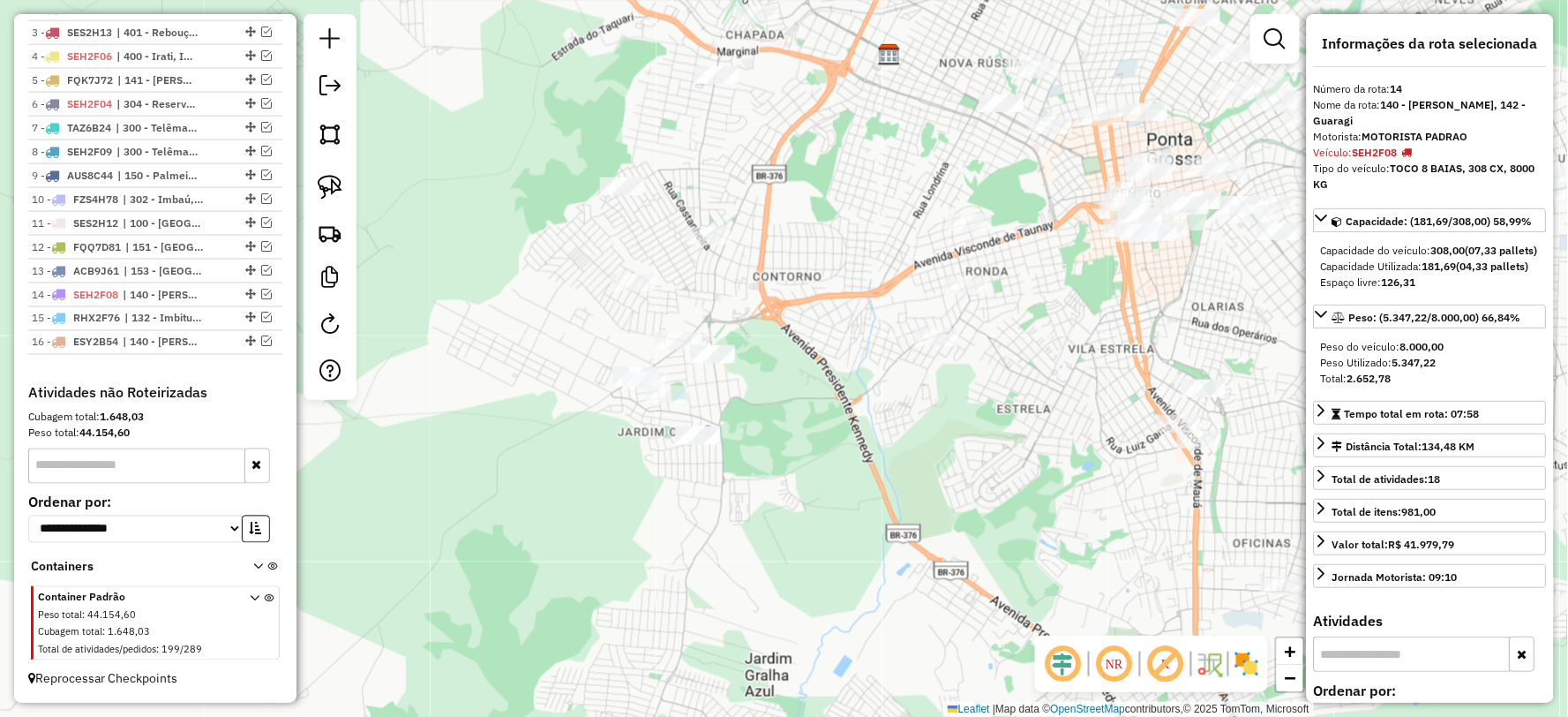
scroll to position [739, 0]
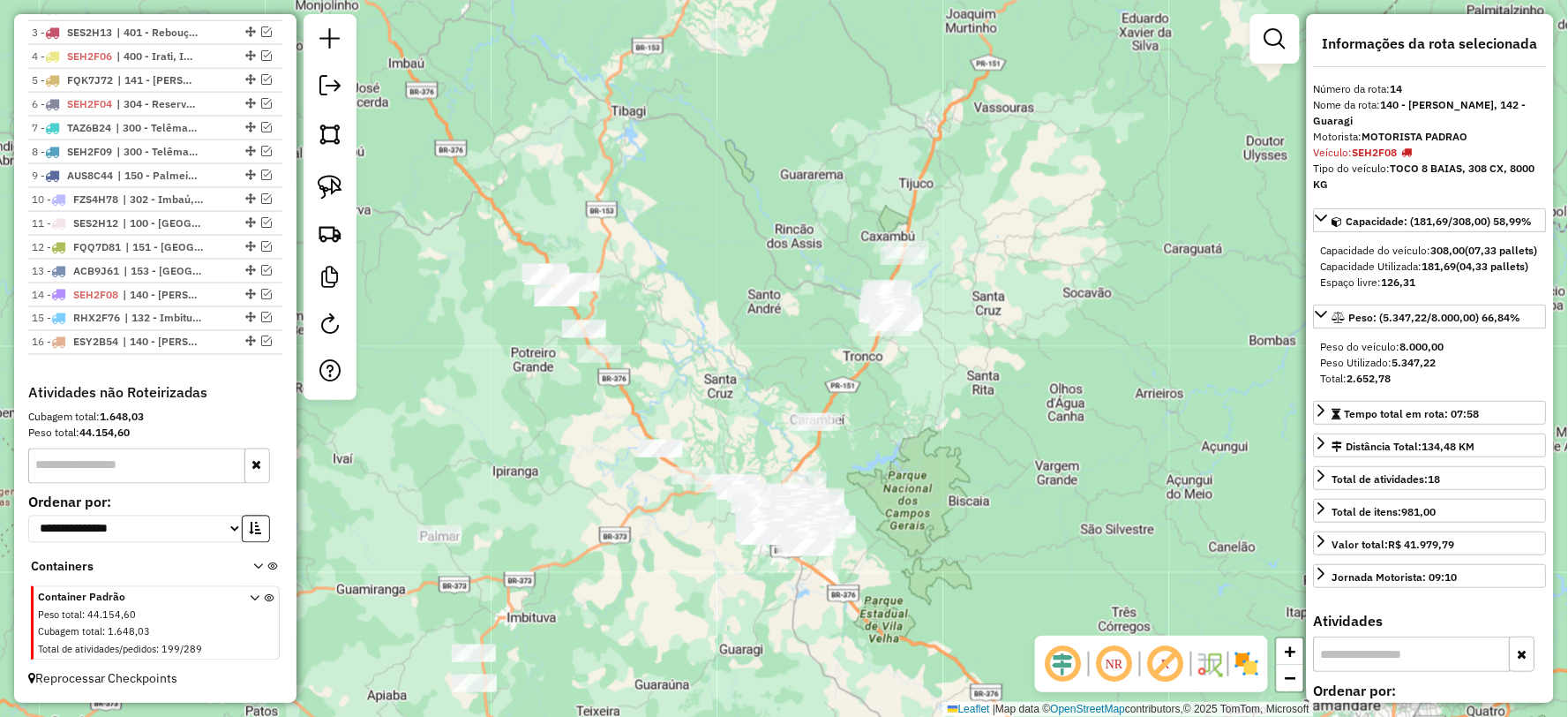
drag, startPoint x: 764, startPoint y: 447, endPoint x: 684, endPoint y: 625, distance: 195.2
click at [684, 625] on div "Janela de atendimento Grade de atendimento Capacidade Transportadoras Veículos …" at bounding box center [784, 358] width 1568 height 717
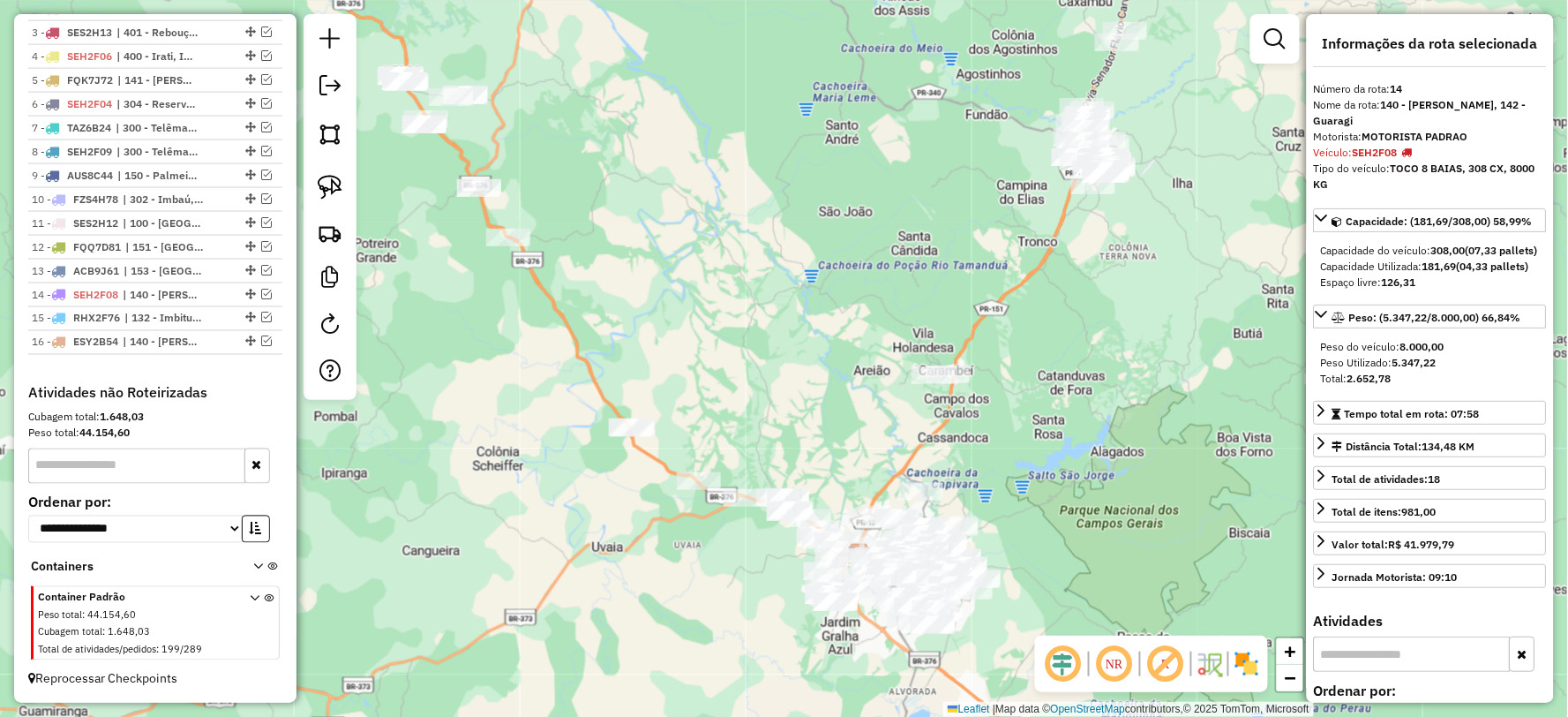
drag, startPoint x: 734, startPoint y: 336, endPoint x: 848, endPoint y: 316, distance: 115.7
click at [847, 316] on div "Janela de atendimento Grade de atendimento Capacidade Transportadoras Veículos …" at bounding box center [784, 358] width 1568 height 717
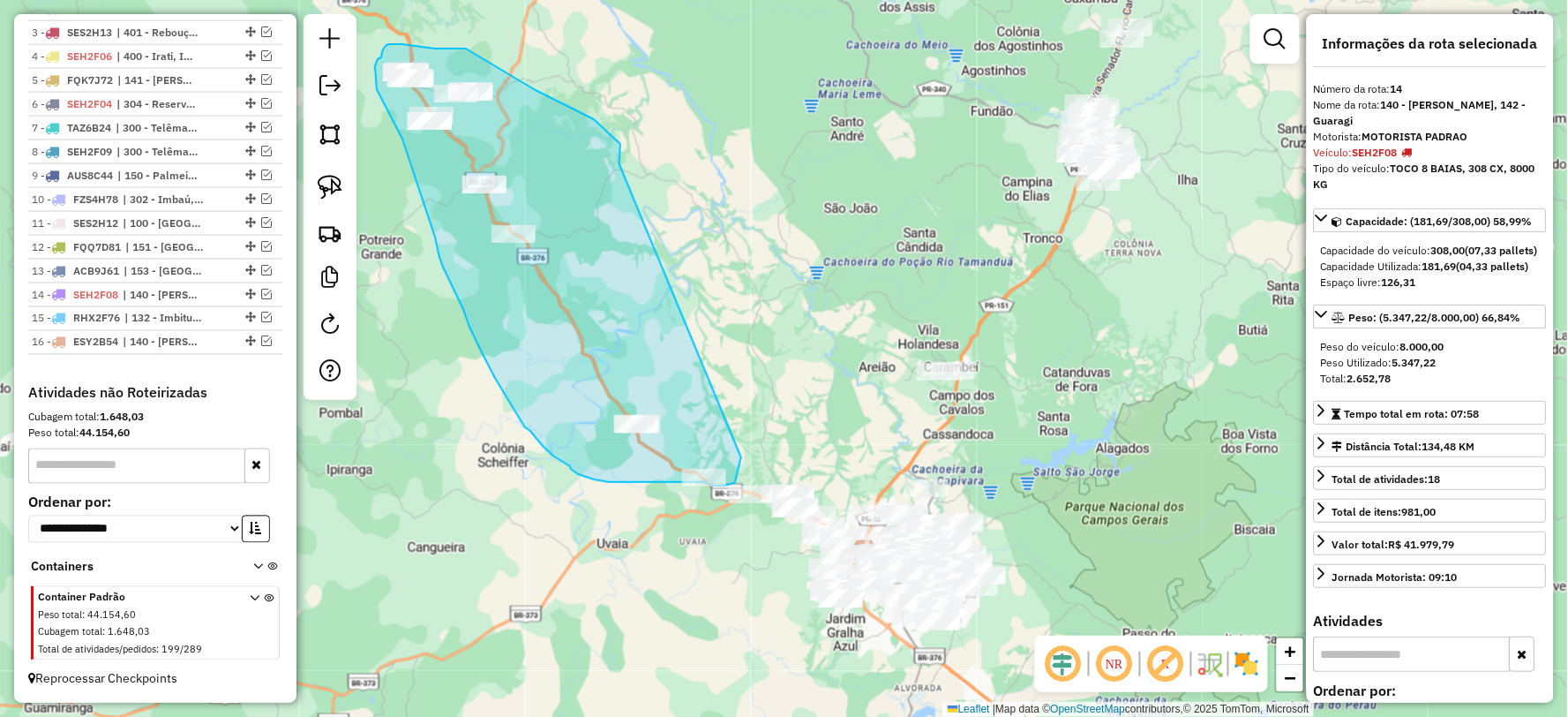
drag, startPoint x: 585, startPoint y: 116, endPoint x: 738, endPoint y: 437, distance: 355.6
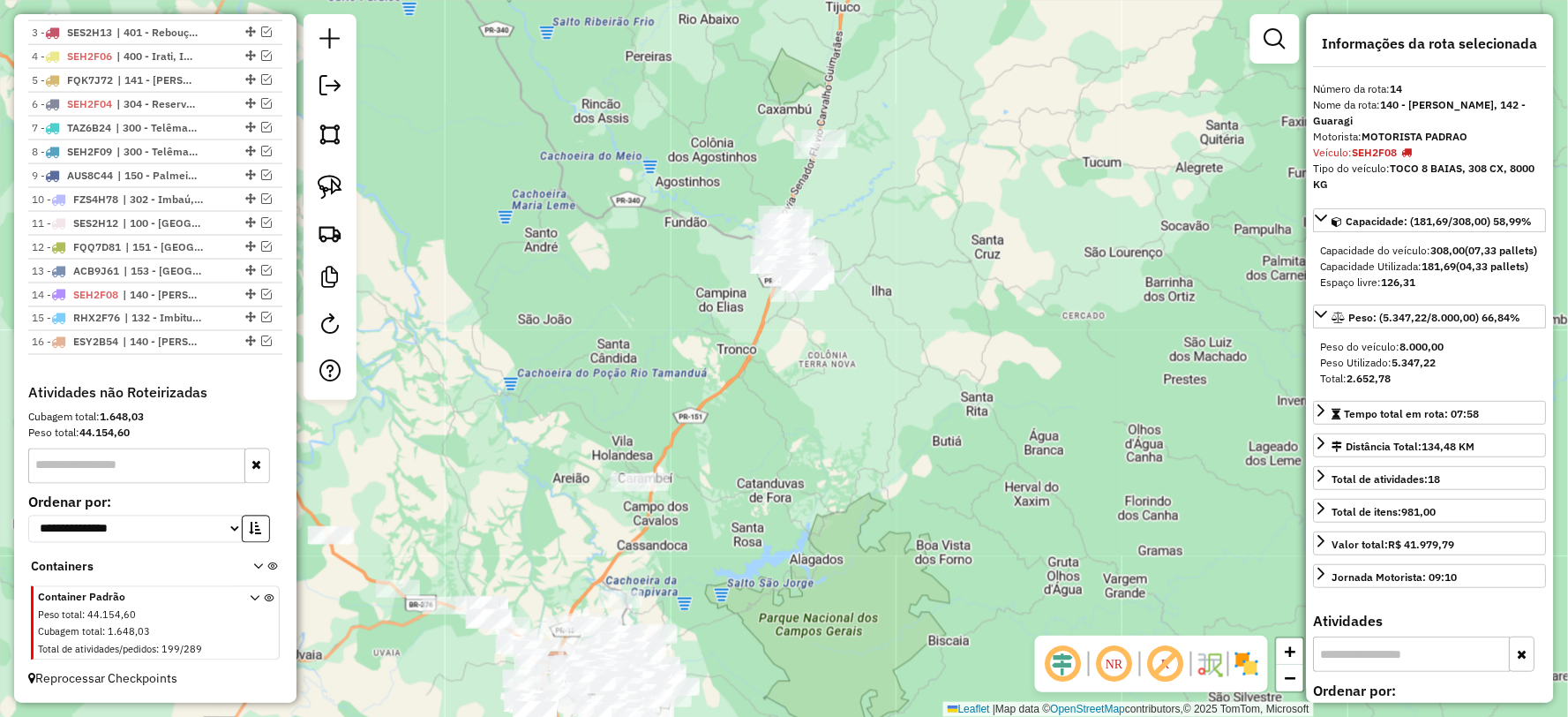
drag, startPoint x: 949, startPoint y: 373, endPoint x: 773, endPoint y: 486, distance: 209.2
click at [773, 486] on div "Janela de atendimento Grade de atendimento Capacidade Transportadoras Veículos …" at bounding box center [784, 358] width 1568 height 717
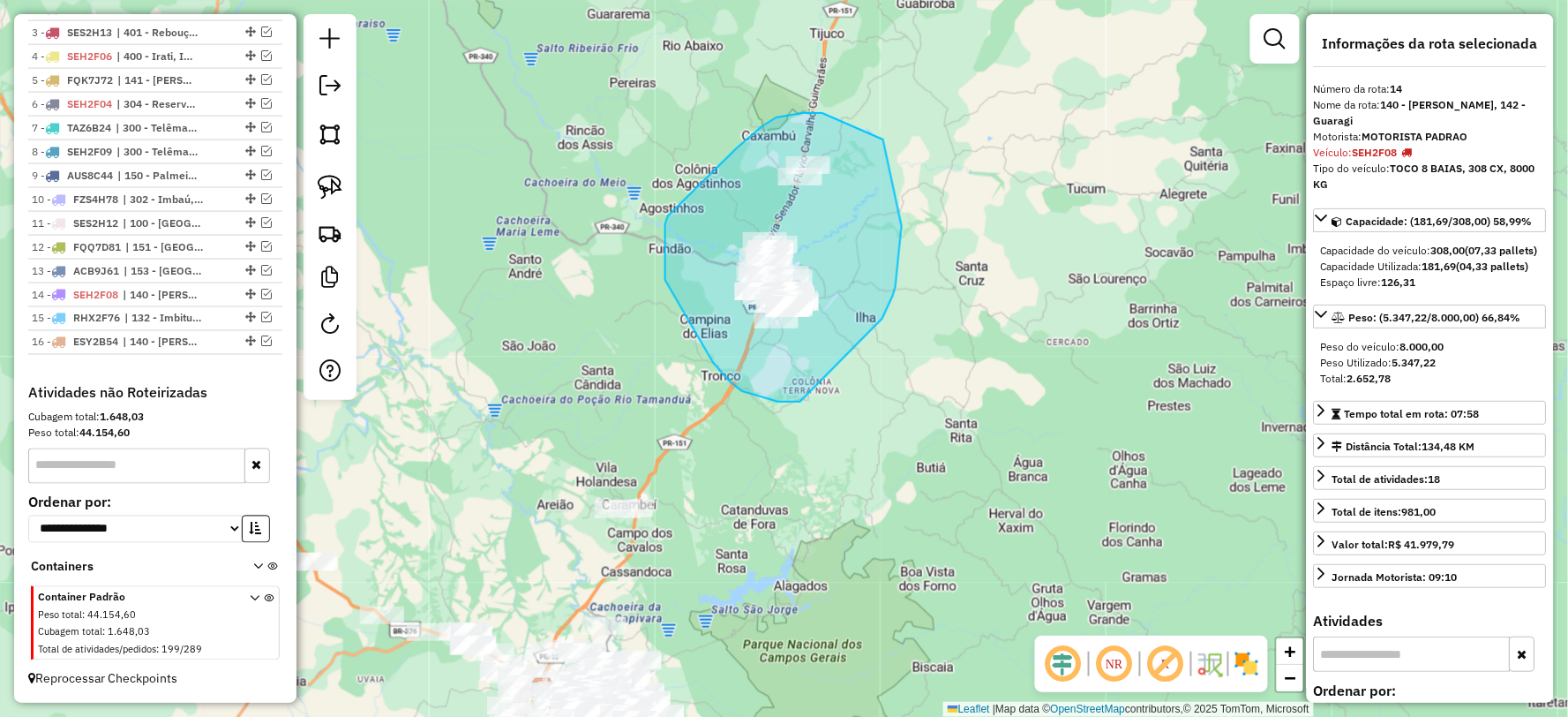
drag, startPoint x: 883, startPoint y: 139, endPoint x: 824, endPoint y: 402, distance: 269.5
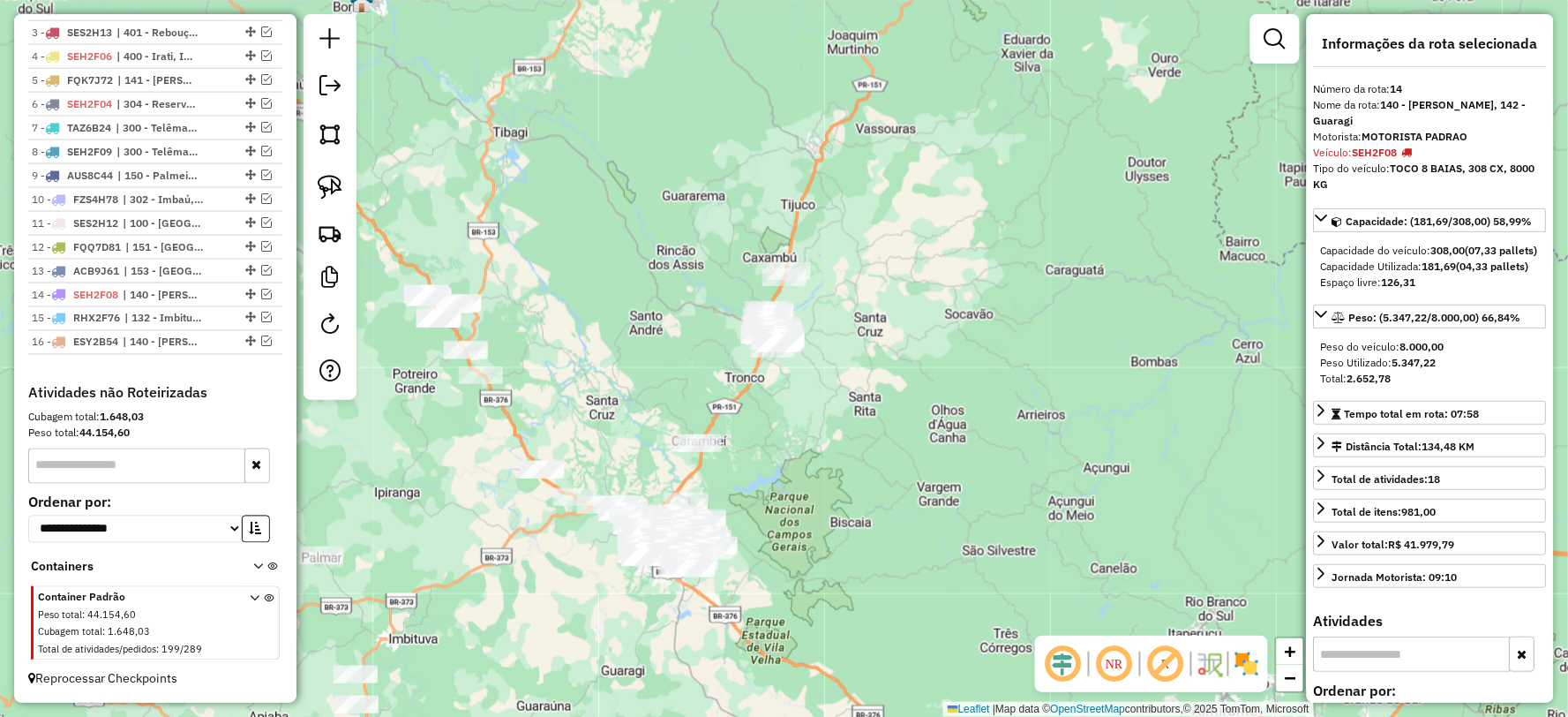
drag, startPoint x: 898, startPoint y: 332, endPoint x: 1065, endPoint y: 258, distance: 182.7
click at [896, 327] on div "Janela de atendimento Grade de atendimento Capacidade Transportadoras Veículos …" at bounding box center [784, 358] width 1568 height 717
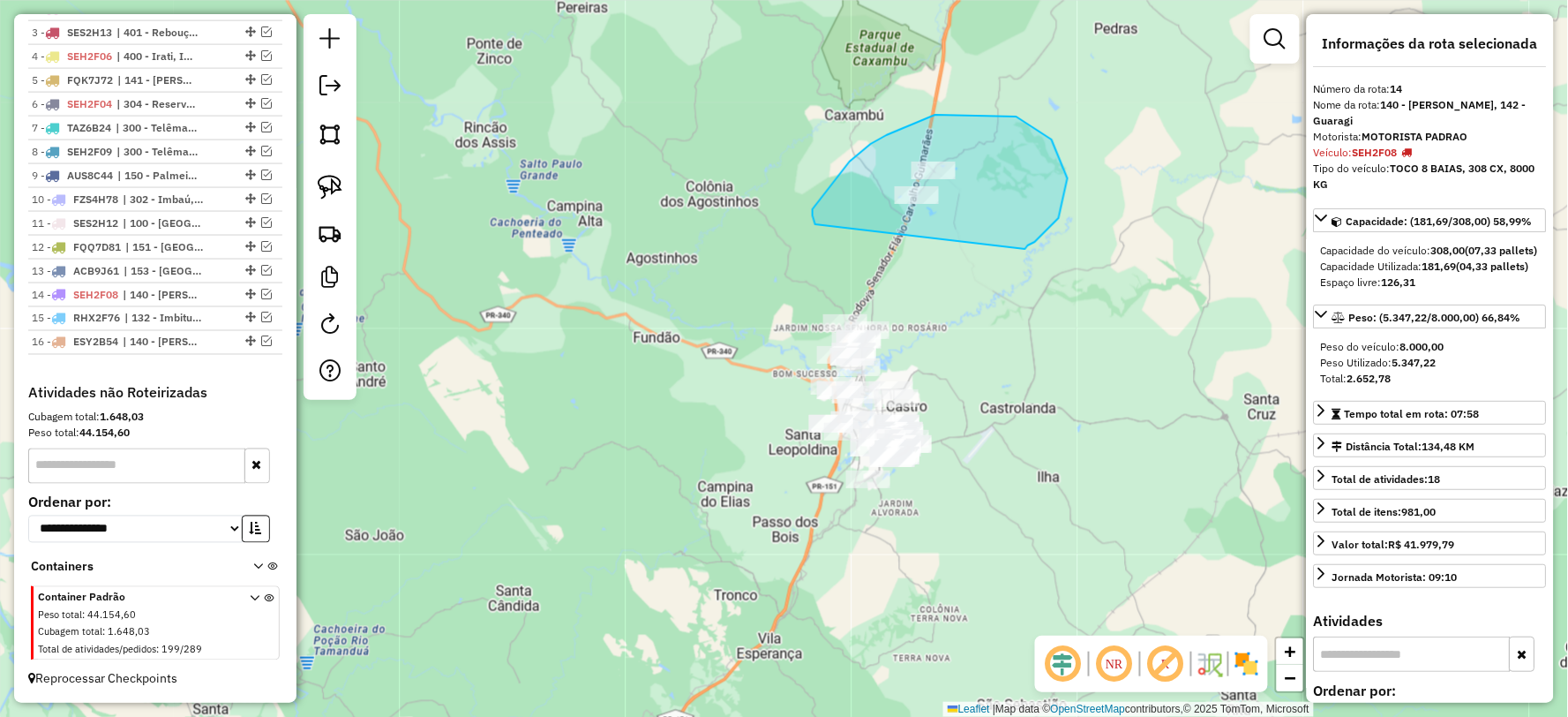
drag, startPoint x: 1067, startPoint y: 178, endPoint x: 904, endPoint y: 273, distance: 188.7
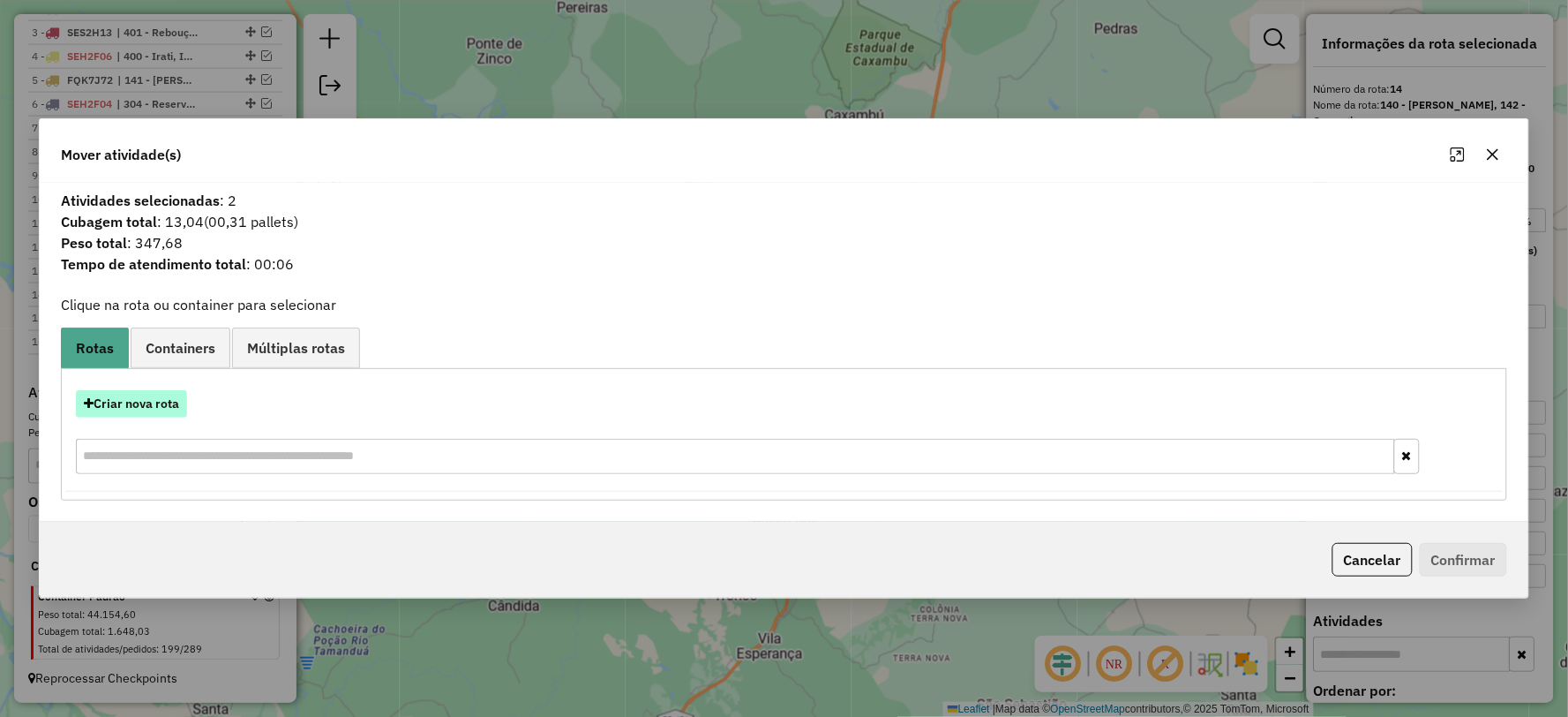
click at [113, 398] on button "Criar nova rota" at bounding box center [131, 404] width 111 height 27
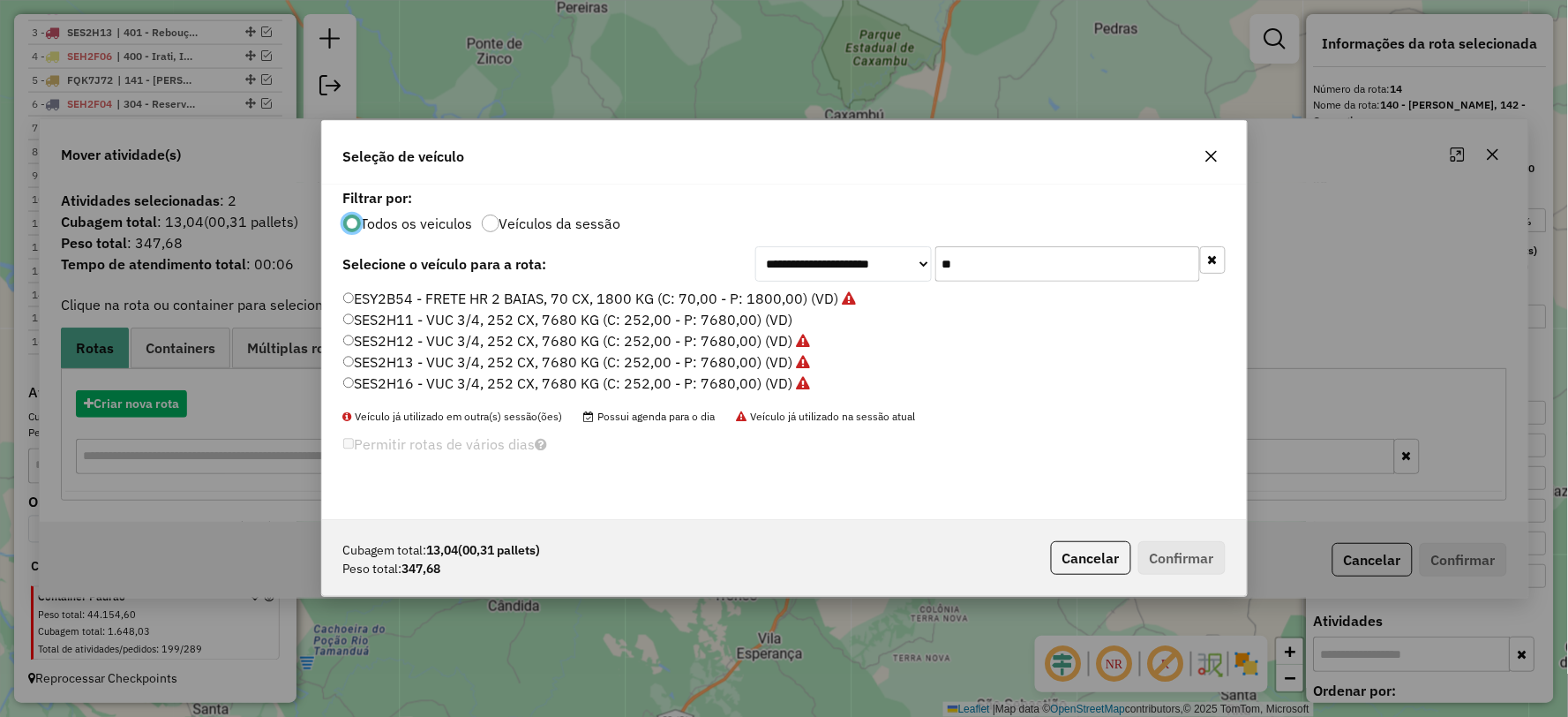
scroll to position [10, 4]
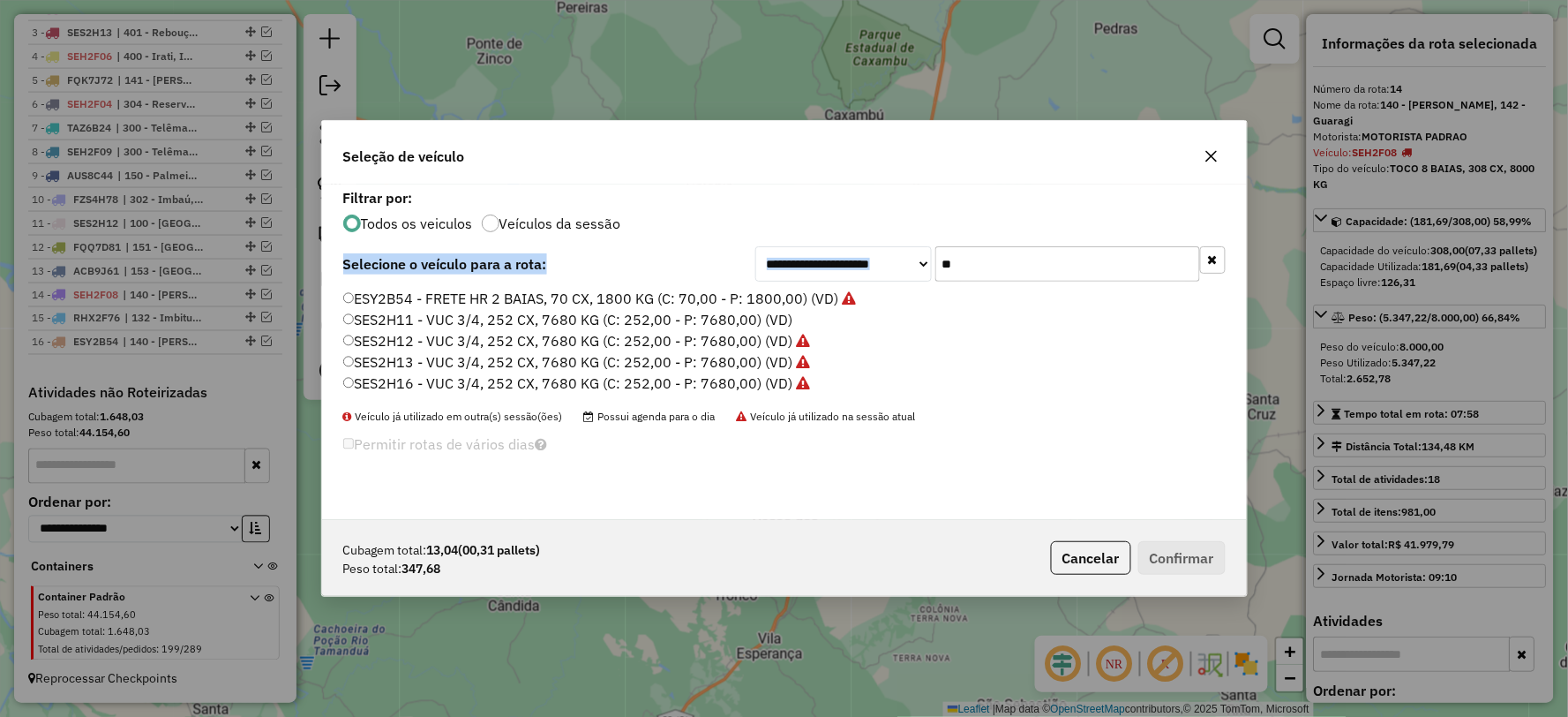
drag, startPoint x: 1043, startPoint y: 236, endPoint x: 1017, endPoint y: 253, distance: 31.1
click at [1018, 252] on div "**********" at bounding box center [784, 352] width 924 height 336
drag, startPoint x: 1055, startPoint y: 263, endPoint x: 922, endPoint y: 282, distance: 134.4
click at [922, 282] on div "**********" at bounding box center [784, 352] width 924 height 336
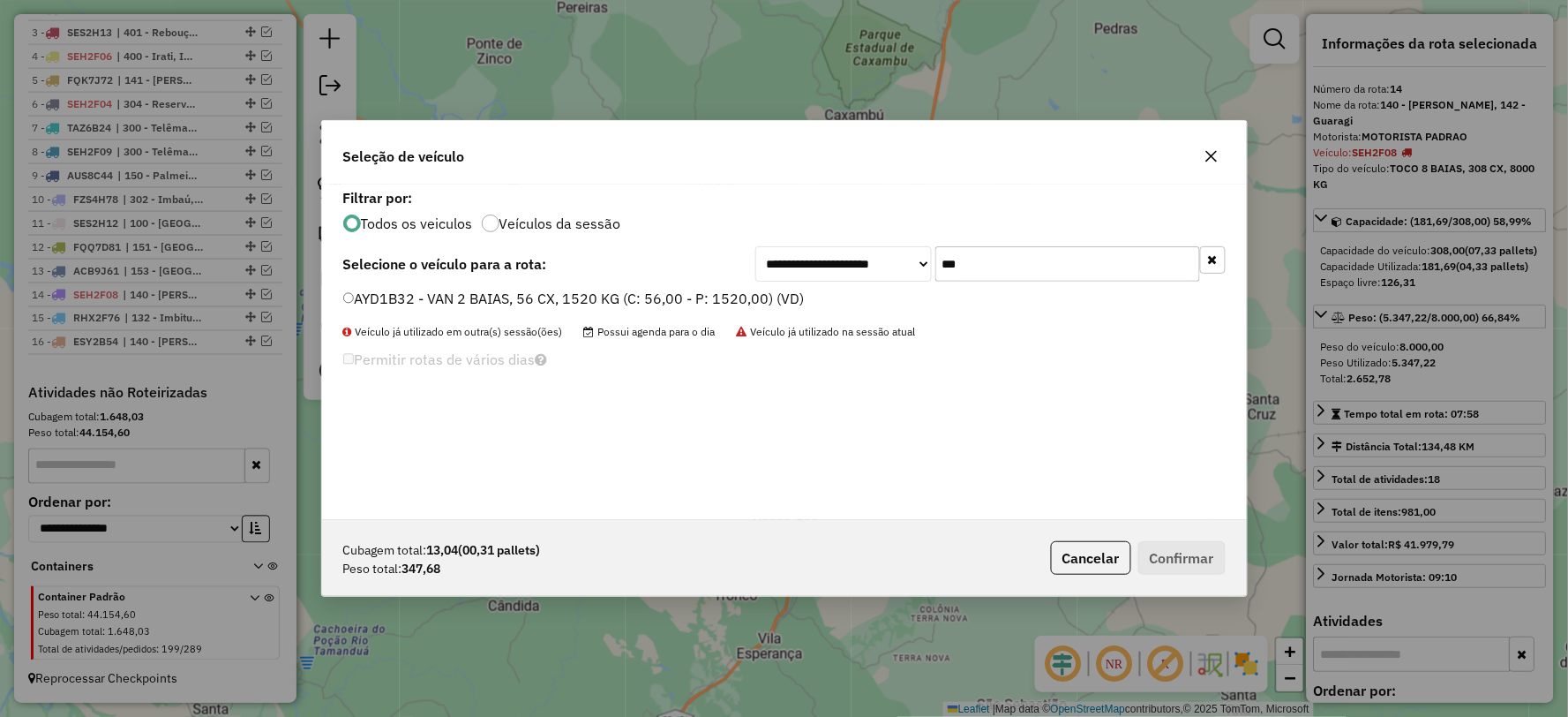
type input "***"
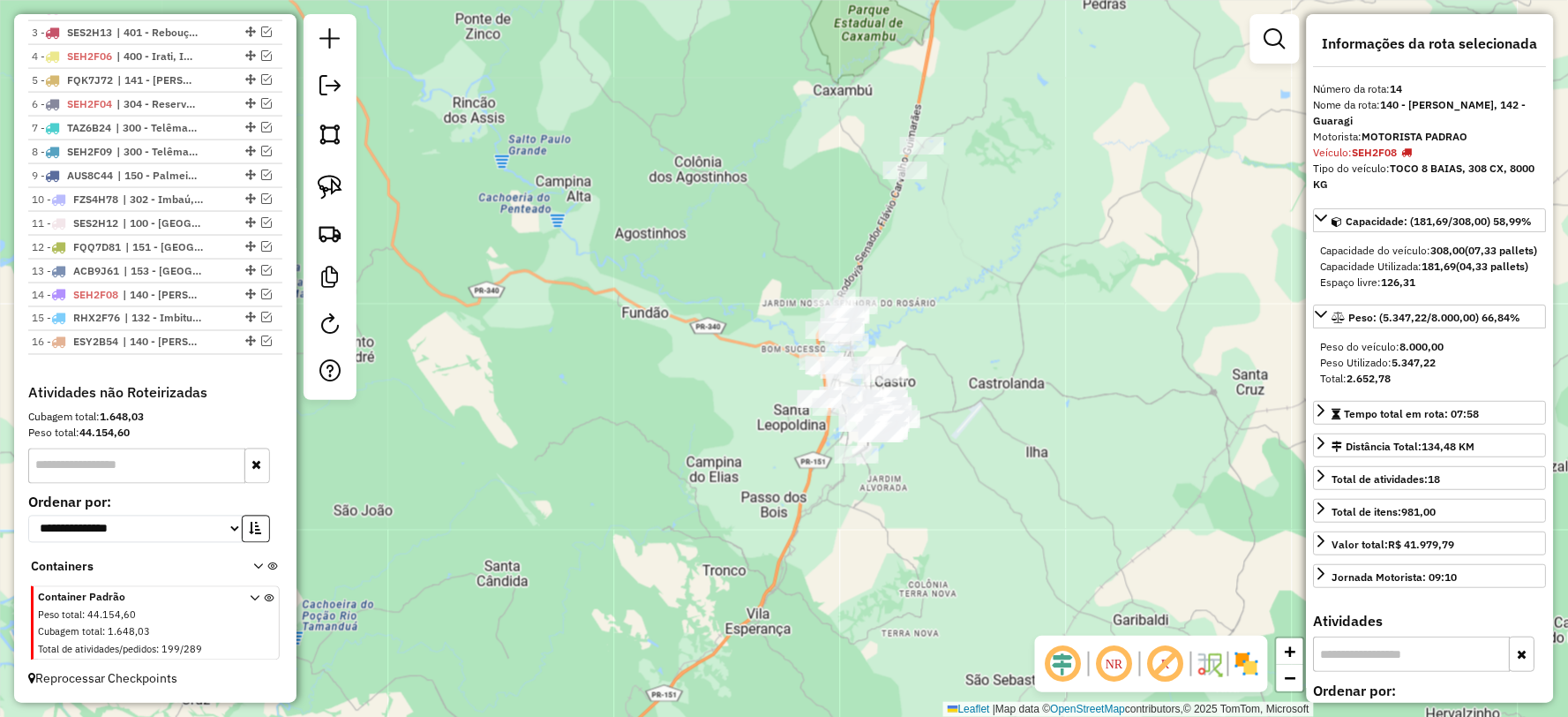
drag, startPoint x: 1047, startPoint y: 260, endPoint x: 1029, endPoint y: 281, distance: 27.7
click at [1029, 281] on div "Janela de atendimento Grade de atendimento Capacidade Transportadoras Veículos …" at bounding box center [784, 358] width 1568 height 717
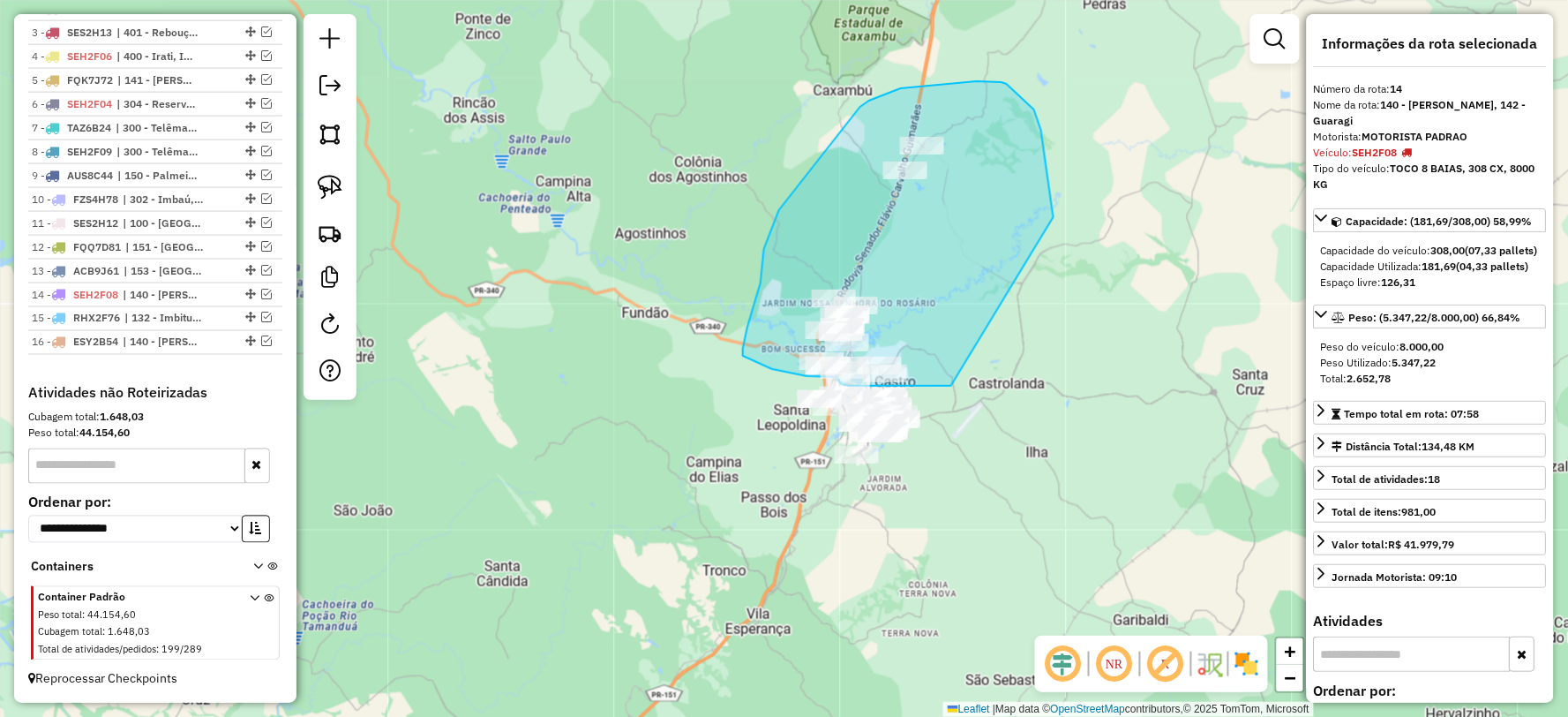
drag, startPoint x: 1051, startPoint y: 200, endPoint x: 951, endPoint y: 386, distance: 211.2
click at [951, 386] on div "Janela de atendimento Grade de atendimento Capacidade Transportadoras Veículos …" at bounding box center [784, 358] width 1568 height 717
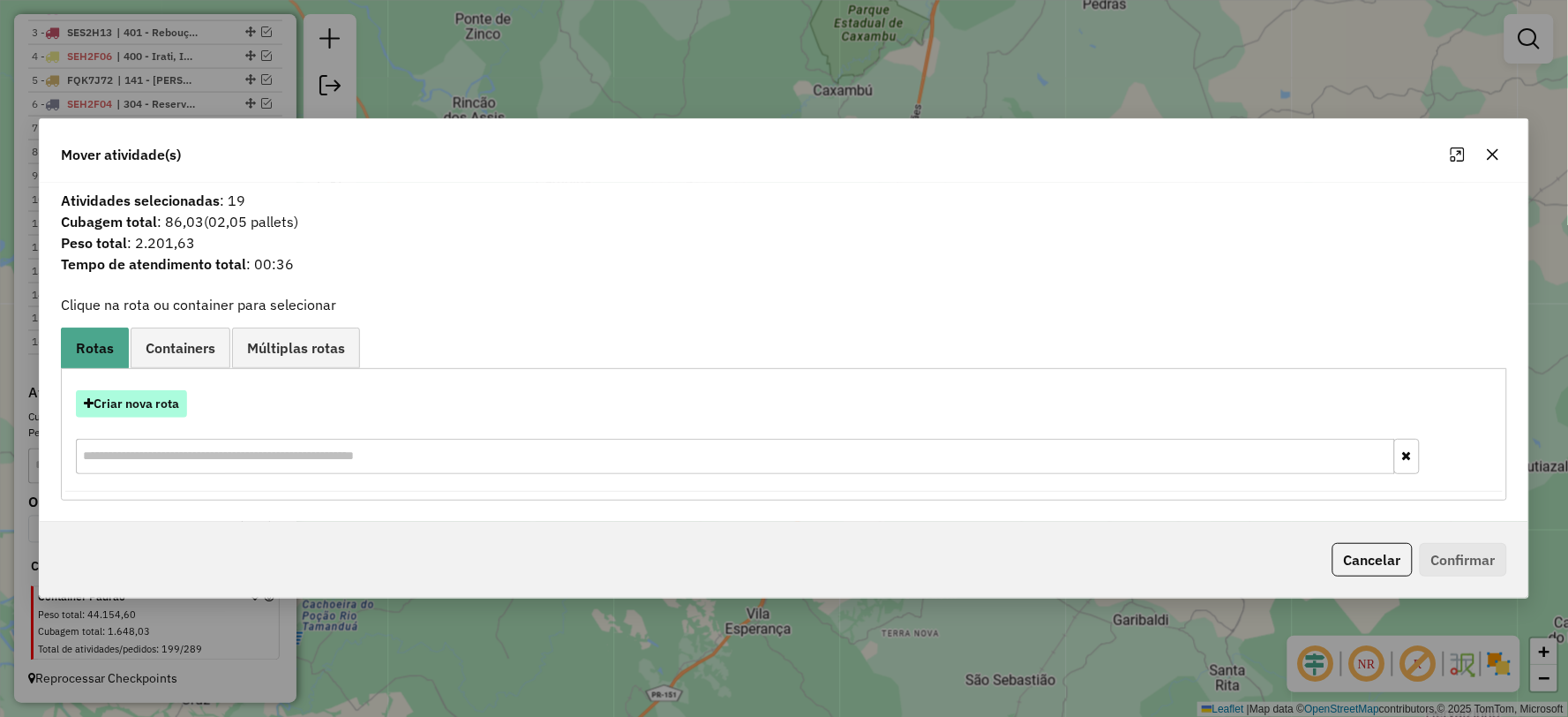
click at [138, 403] on button "Criar nova rota" at bounding box center [131, 404] width 111 height 27
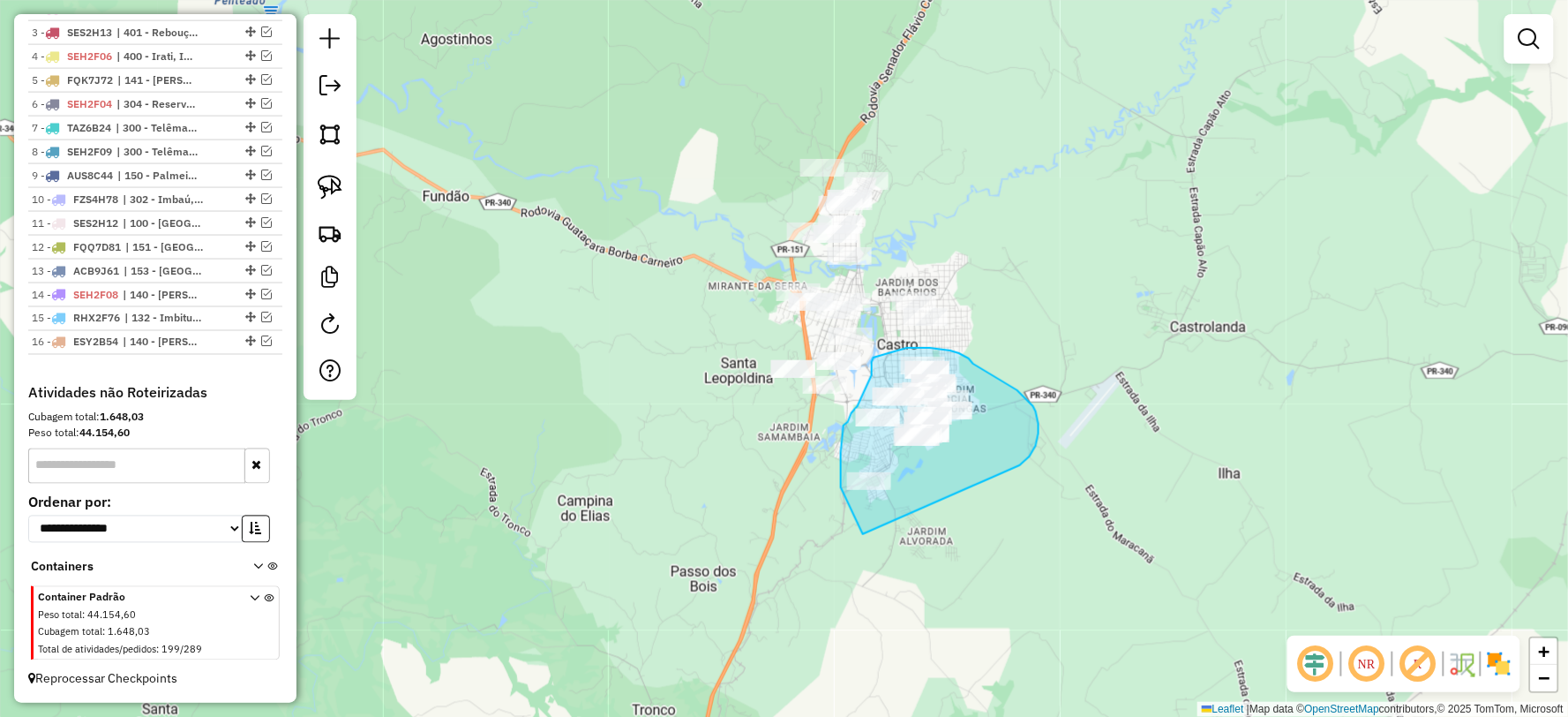
drag, startPoint x: 1017, startPoint y: 390, endPoint x: 893, endPoint y: 544, distance: 197.7
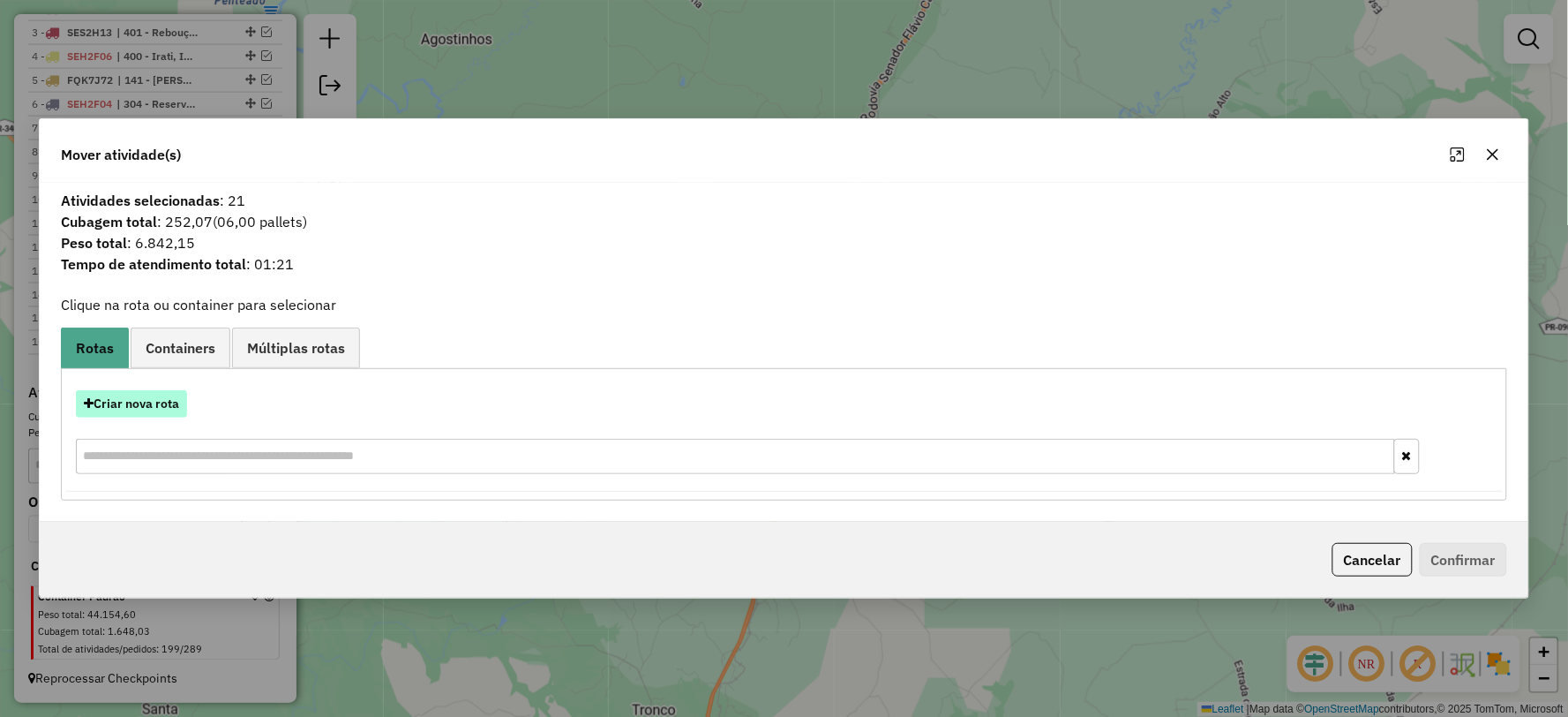
click at [137, 409] on button "Criar nova rota" at bounding box center [131, 404] width 111 height 27
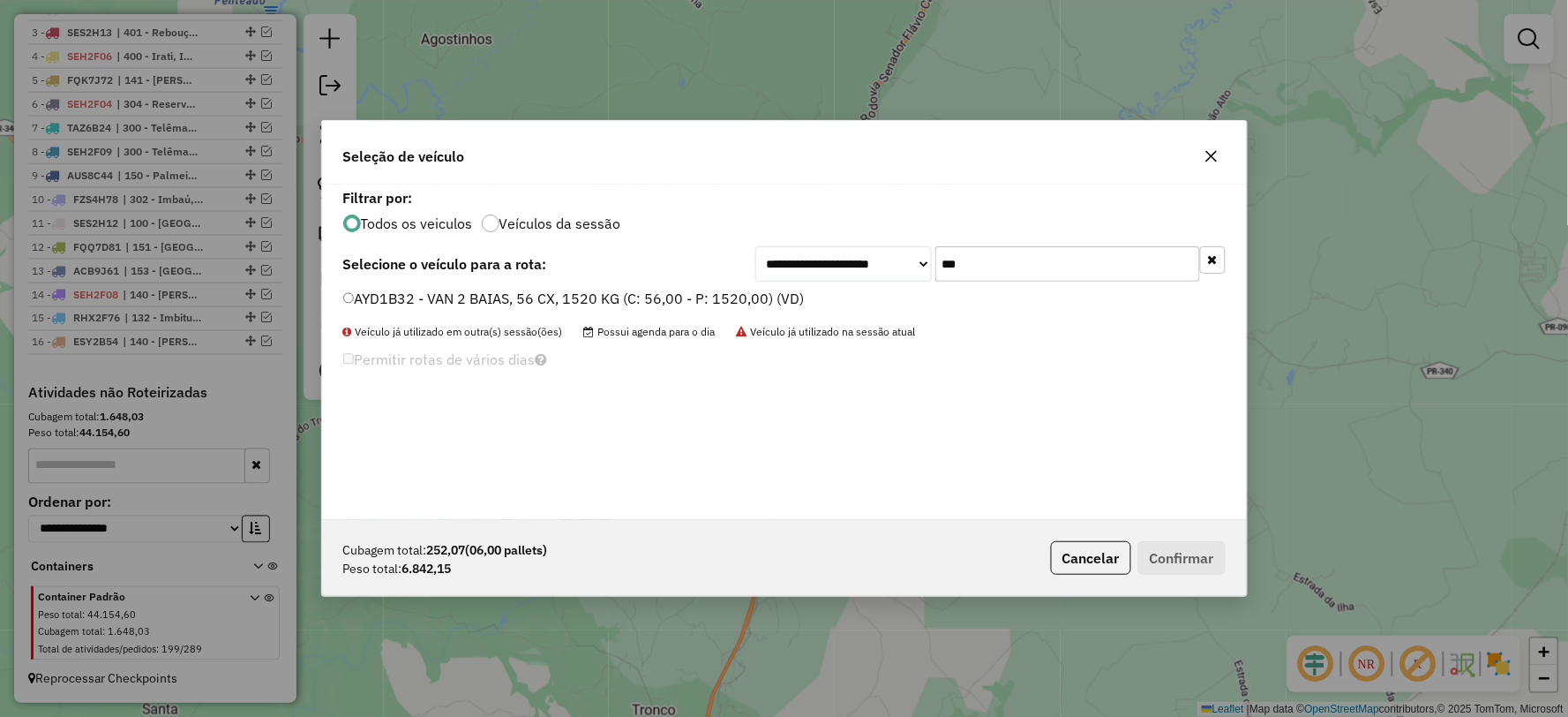
drag, startPoint x: 1048, startPoint y: 255, endPoint x: 847, endPoint y: 258, distance: 201.0
click at [847, 258] on div "**********" at bounding box center [990, 264] width 470 height 35
type input "***"
click at [367, 302] on label "SEH2F12 - TOCO 8 BAIAS, 308 CX, 8270 KG (C: 308,00 - P: 8270,00) (VD)" at bounding box center [587, 299] width 488 height 22
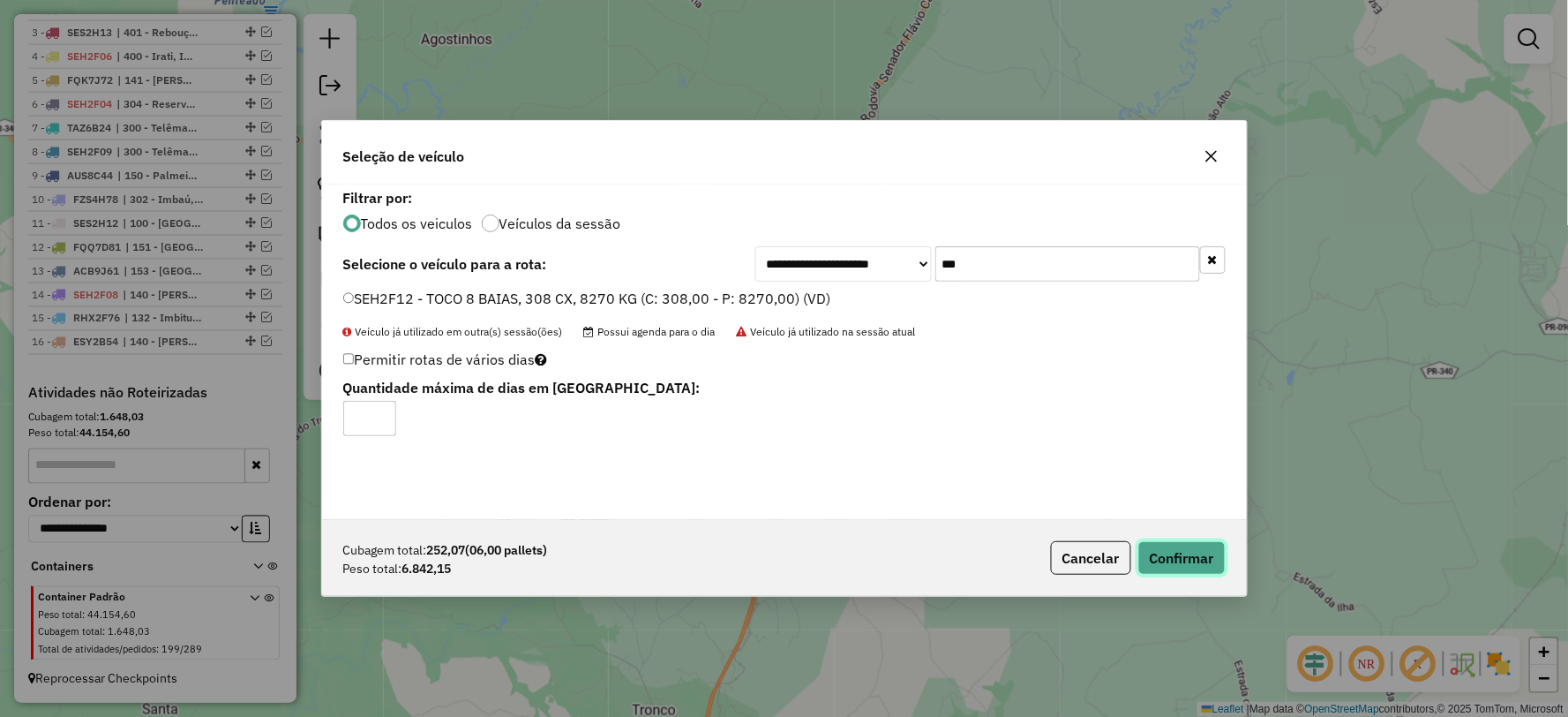
click at [1189, 560] on button "Confirmar" at bounding box center [1181, 558] width 87 height 33
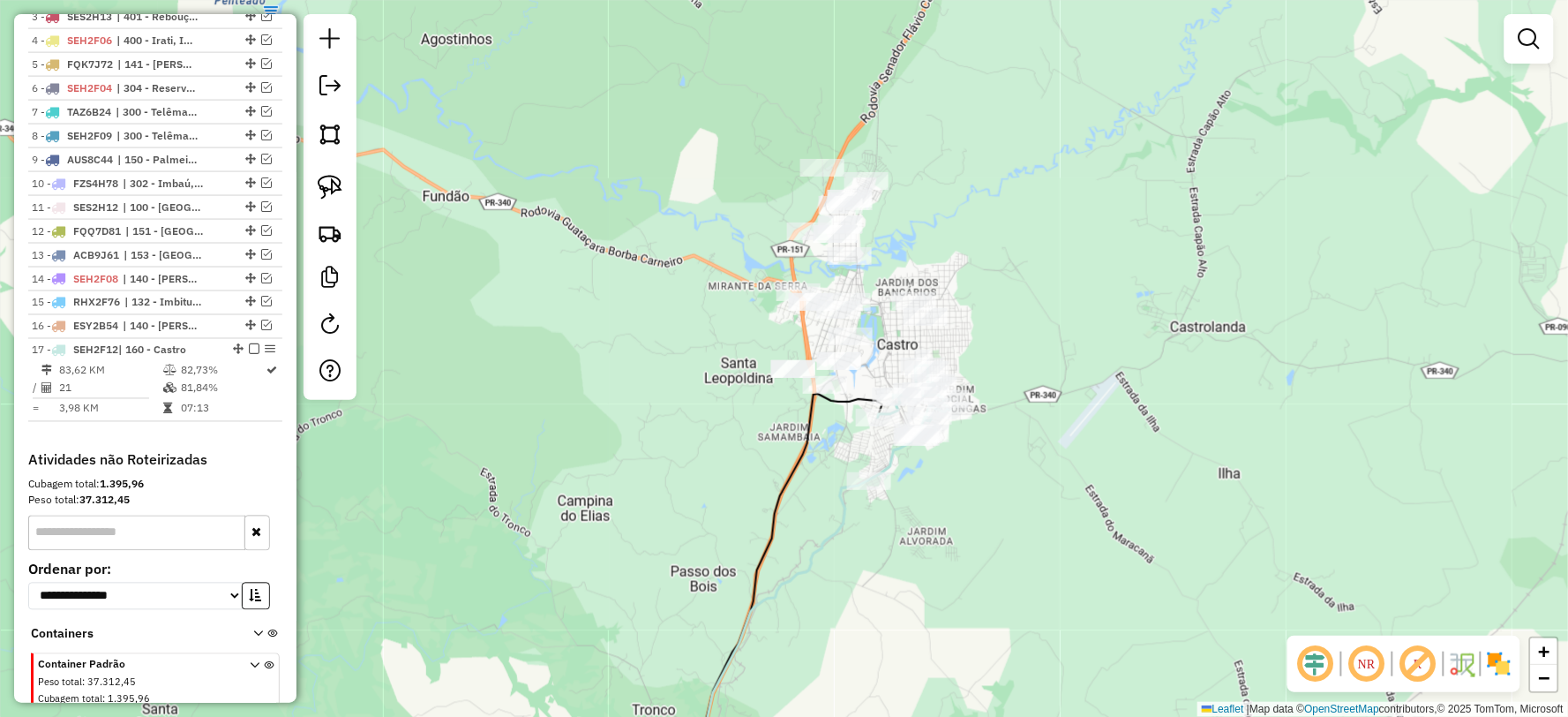
scroll to position [823, 0]
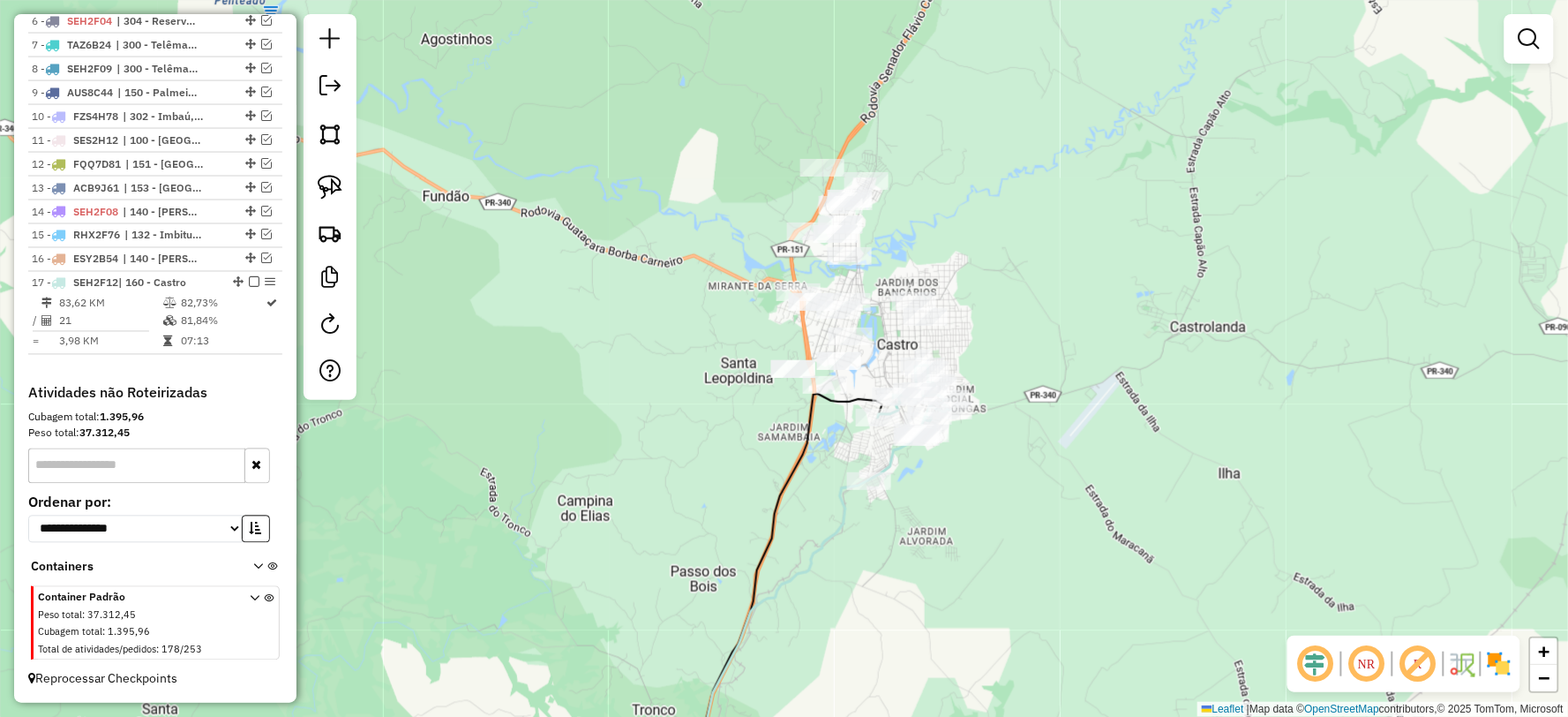
click at [888, 462] on icon at bounding box center [909, 423] width 82 height 115
select select "**********"
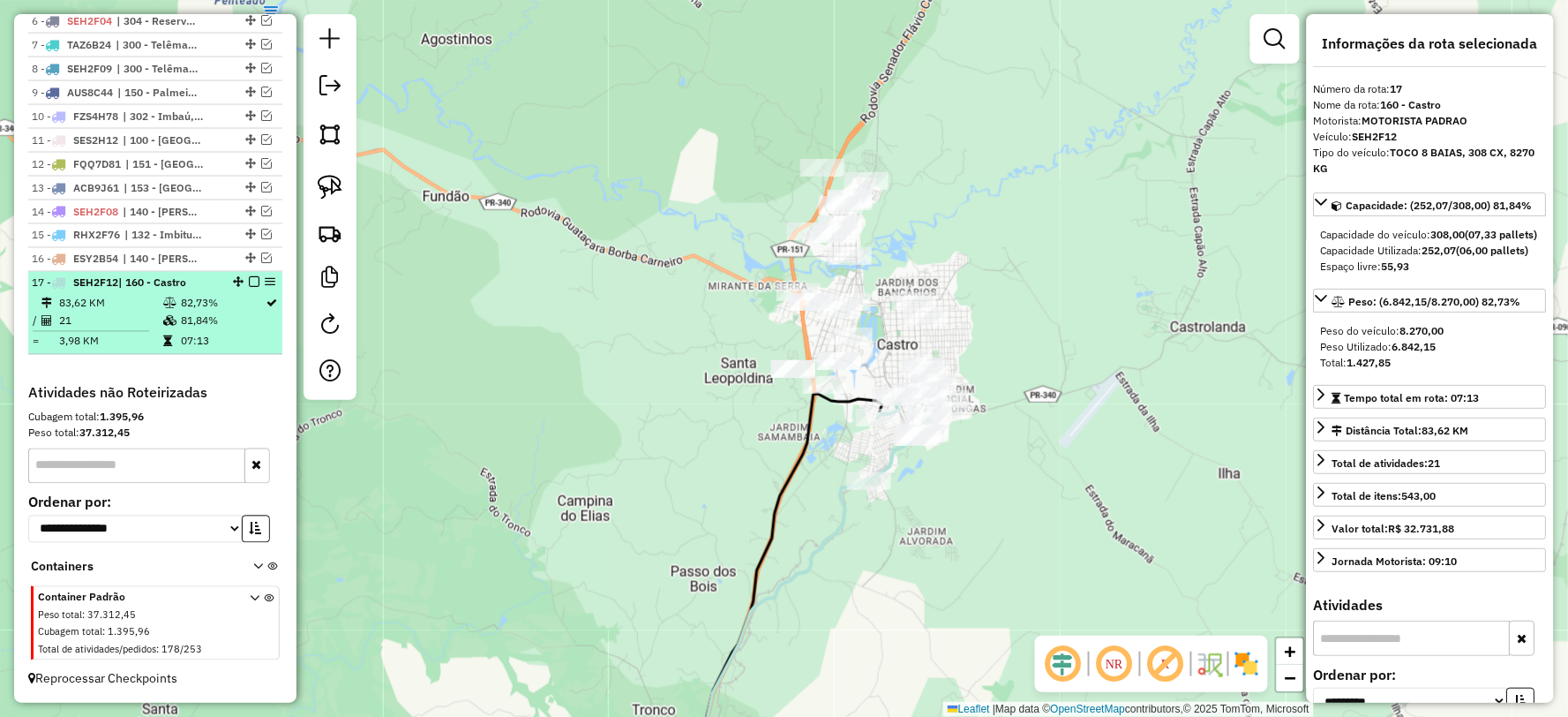
click at [249, 279] on em at bounding box center [254, 282] width 11 height 11
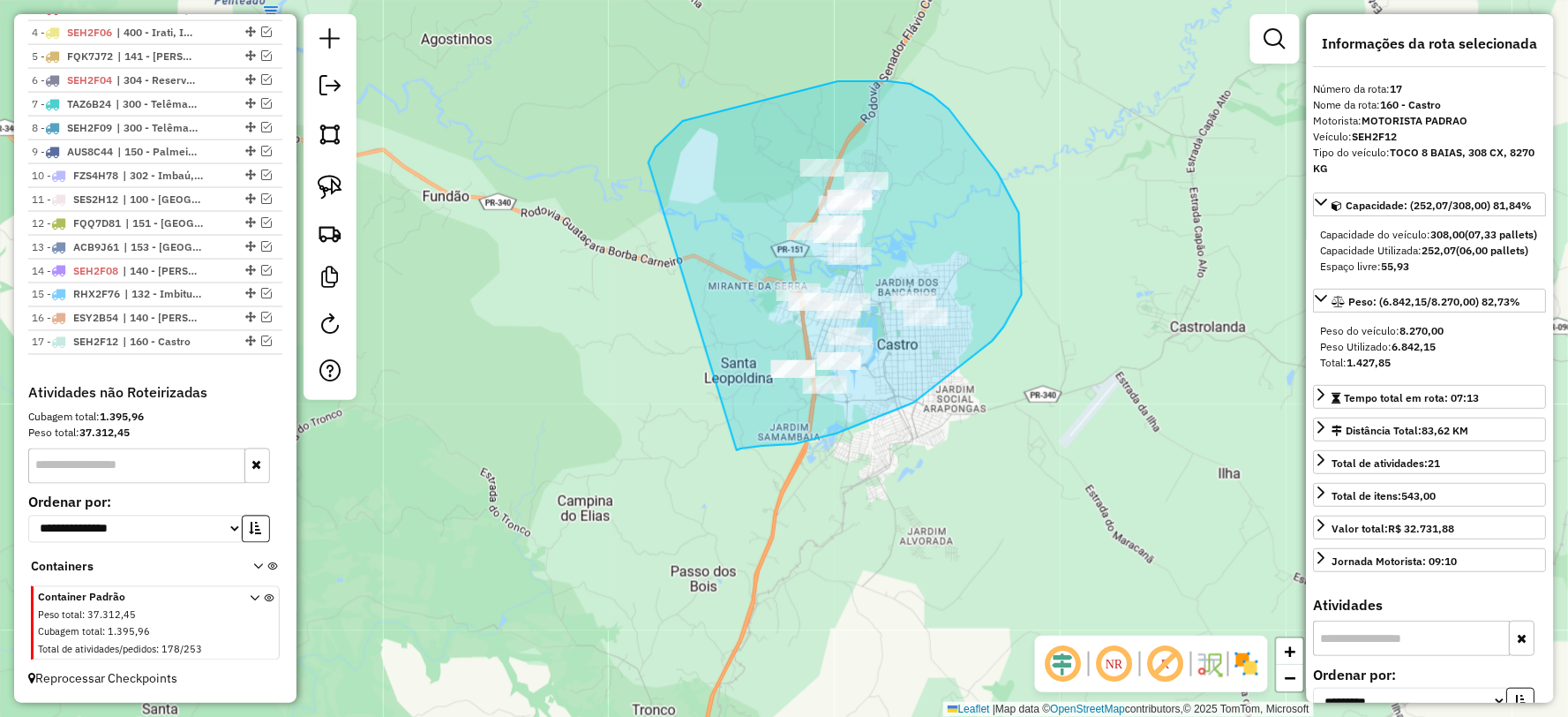
drag, startPoint x: 741, startPoint y: 449, endPoint x: 647, endPoint y: 185, distance: 280.2
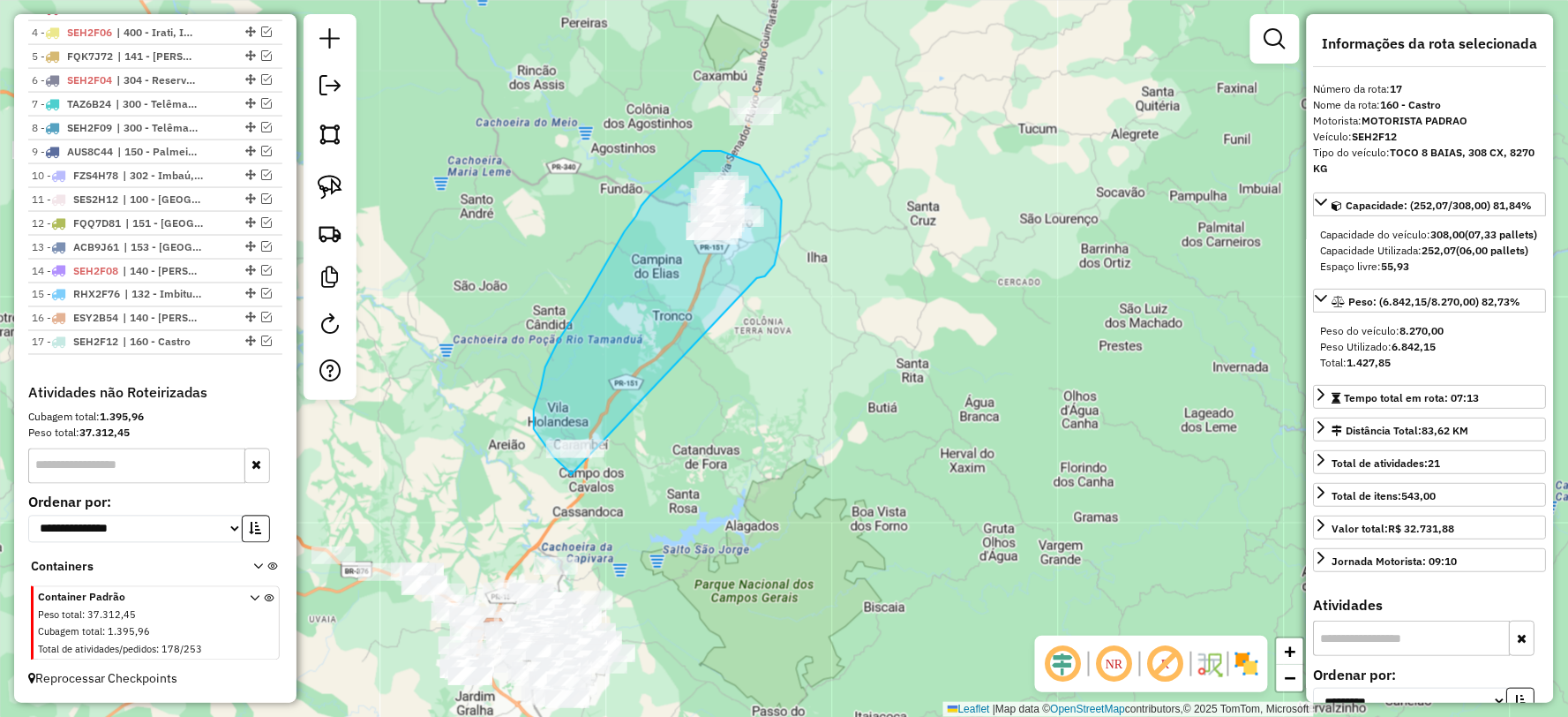
drag, startPoint x: 757, startPoint y: 278, endPoint x: 663, endPoint y: 497, distance: 238.3
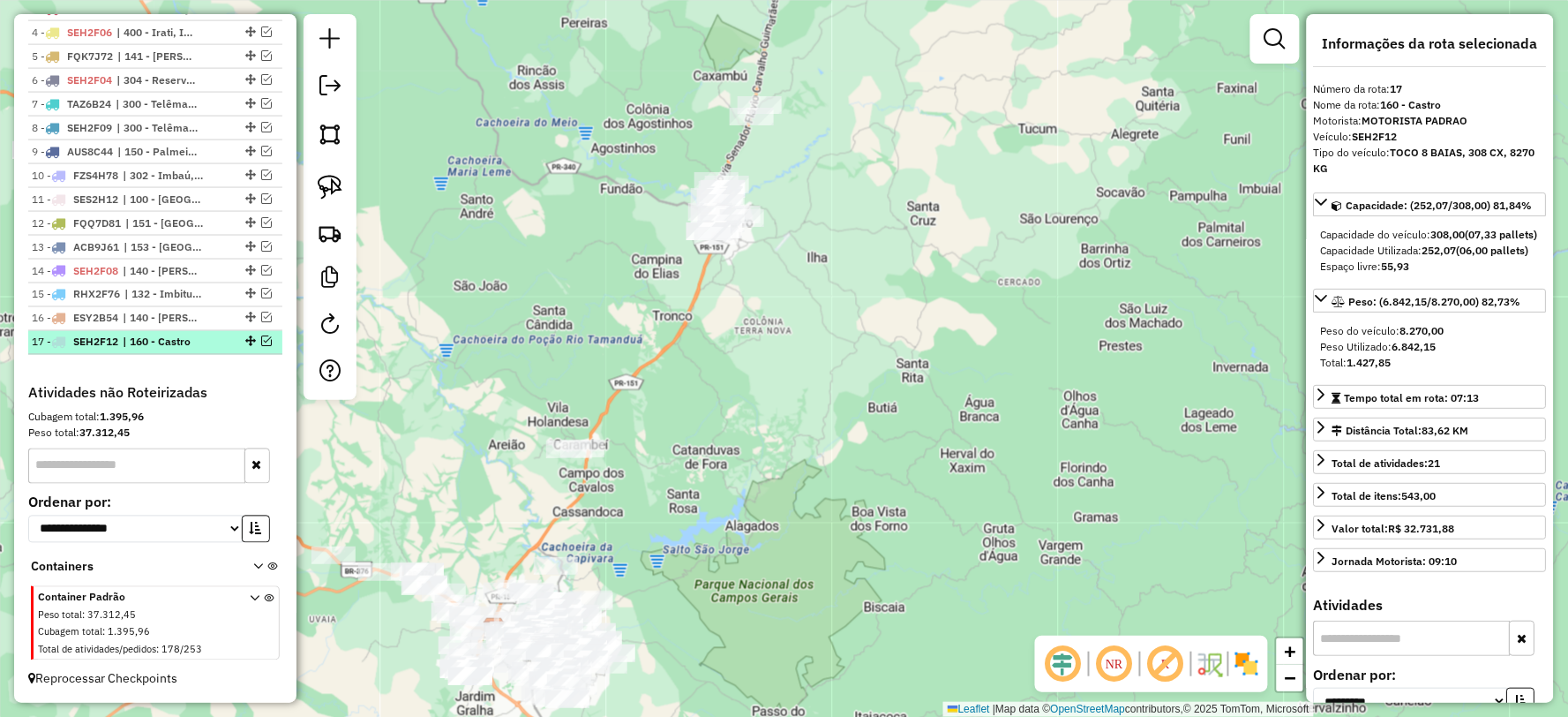
click at [261, 343] on em at bounding box center [266, 342] width 11 height 11
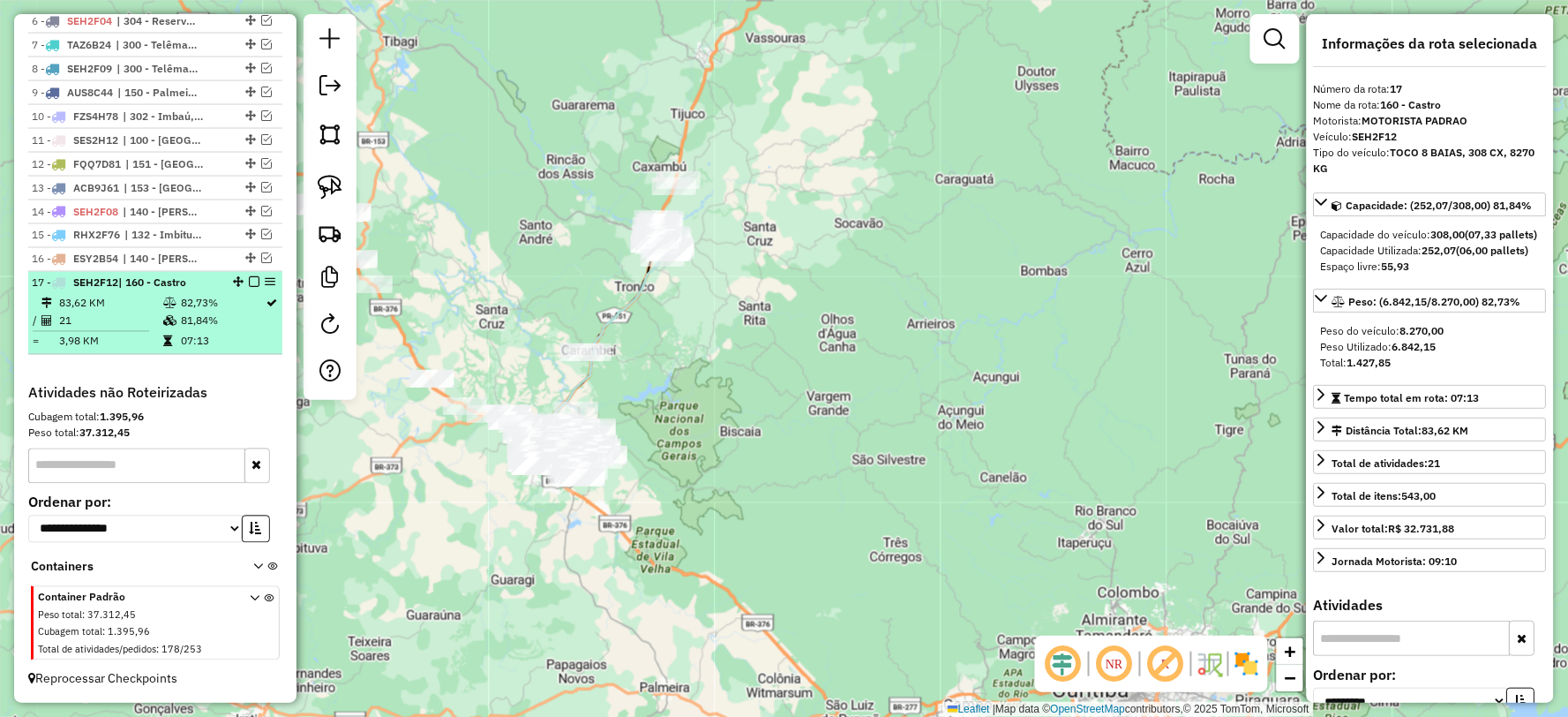
click at [249, 284] on em at bounding box center [254, 282] width 11 height 11
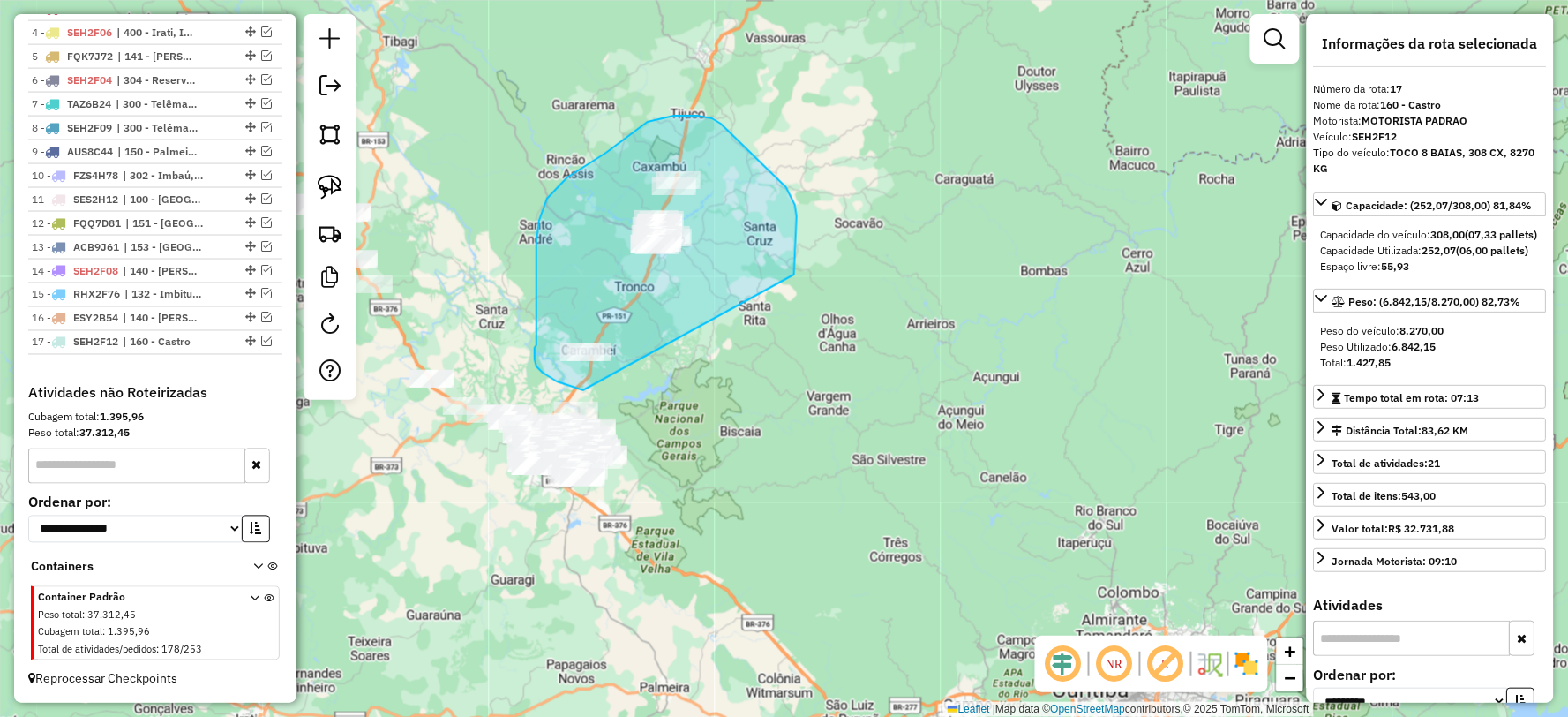
drag, startPoint x: 797, startPoint y: 216, endPoint x: 620, endPoint y: 392, distance: 249.6
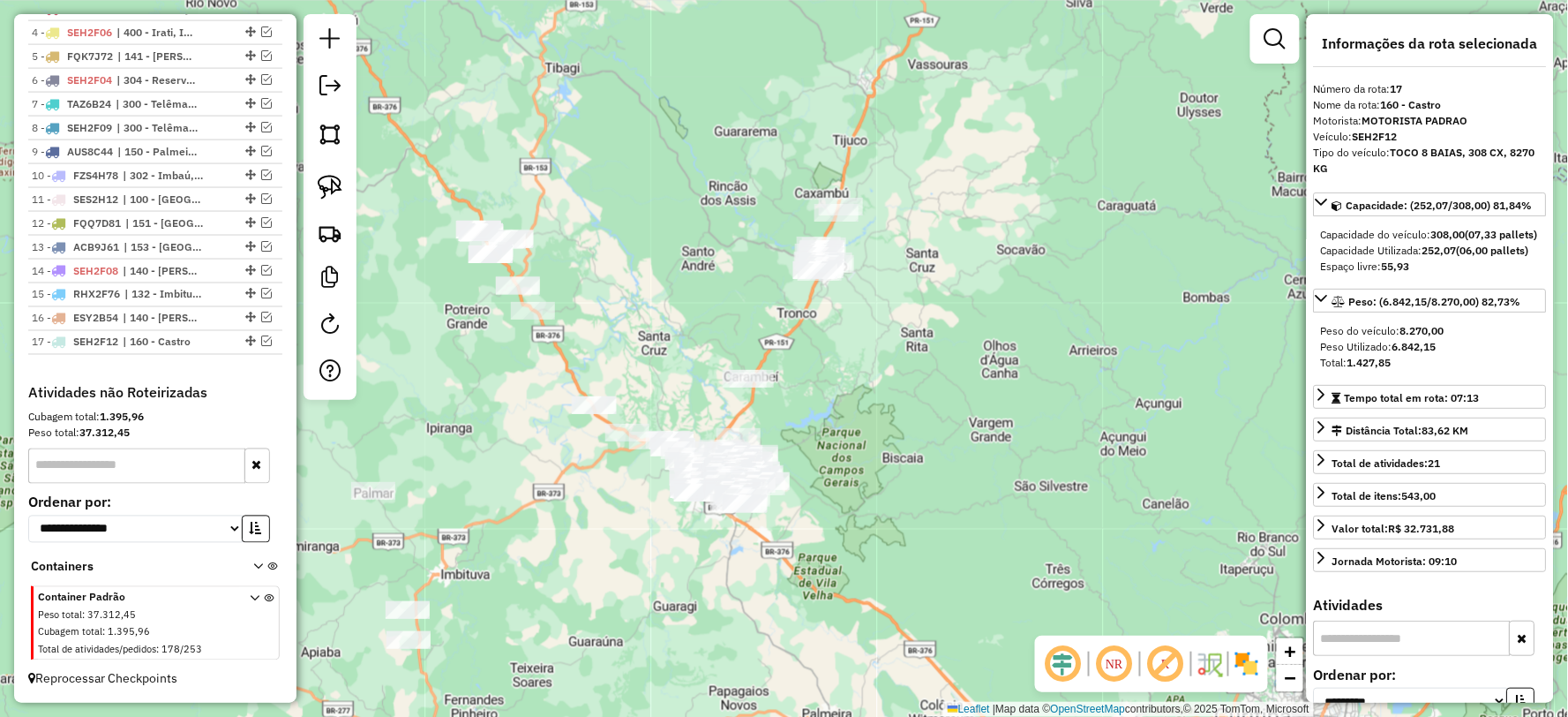
drag, startPoint x: 708, startPoint y: 592, endPoint x: 871, endPoint y: 619, distance: 165.2
click at [871, 619] on div "Janela de atendimento Grade de atendimento Capacidade Transportadoras Veículos …" at bounding box center [784, 358] width 1568 height 717
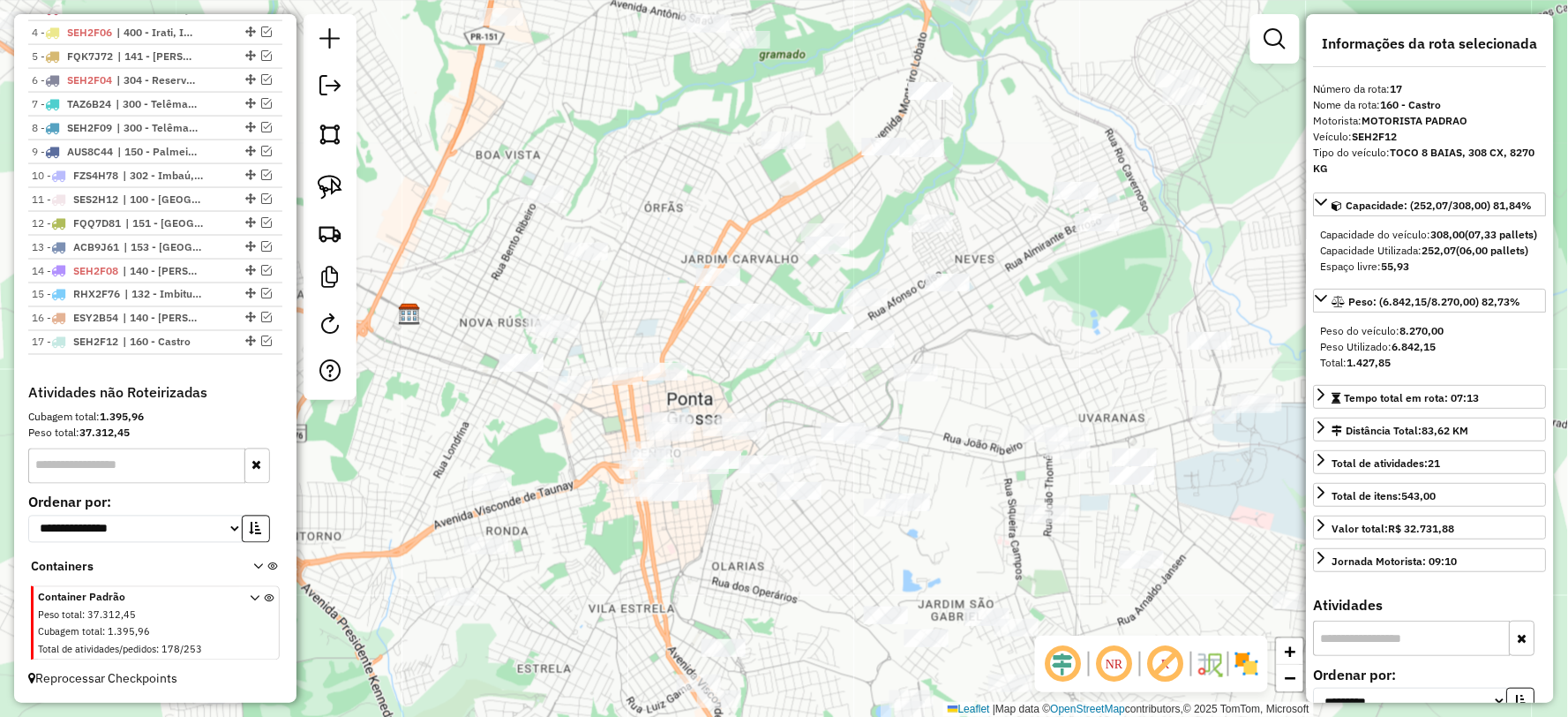
click at [1247, 659] on img at bounding box center [1246, 663] width 28 height 28
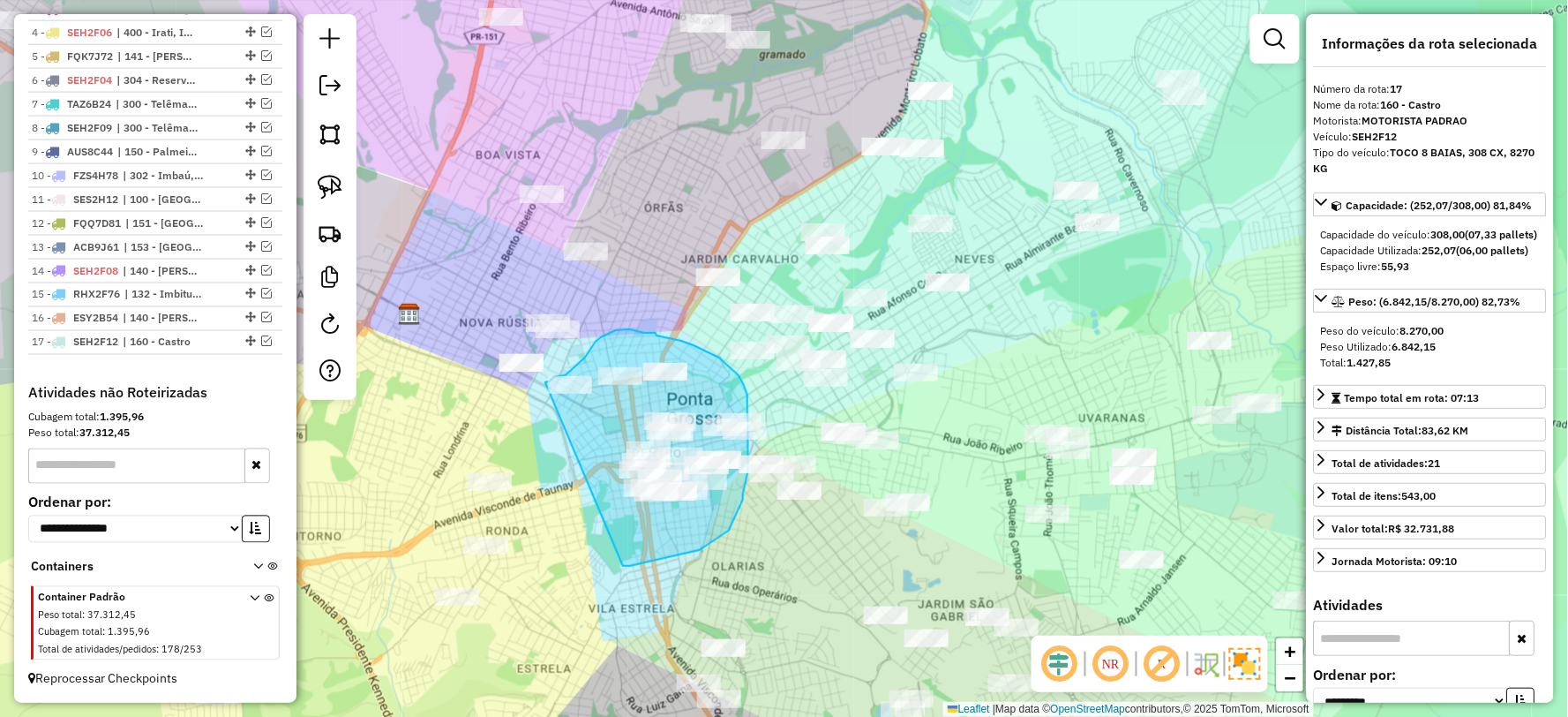
drag, startPoint x: 630, startPoint y: 566, endPoint x: 527, endPoint y: 404, distance: 192.0
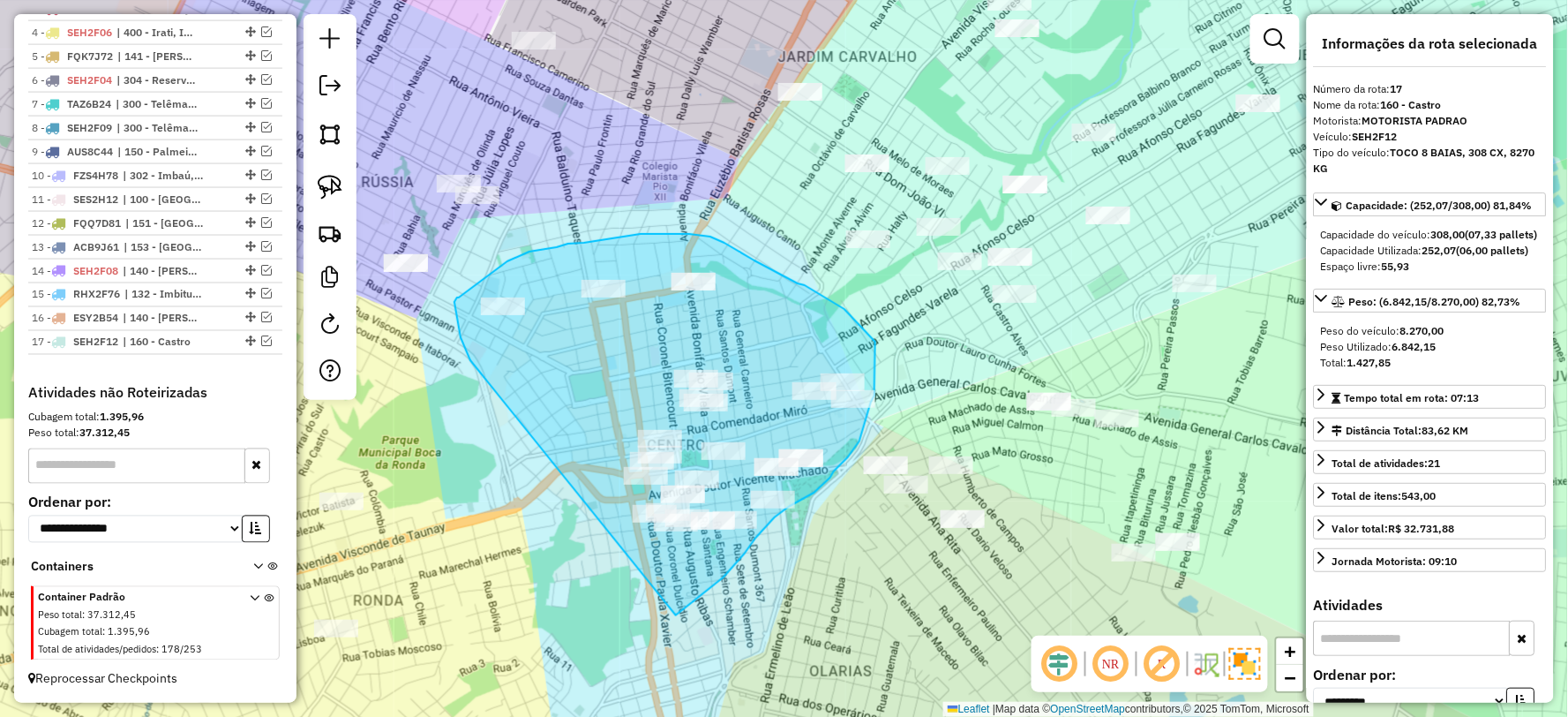
drag, startPoint x: 676, startPoint y: 615, endPoint x: 470, endPoint y: 360, distance: 327.8
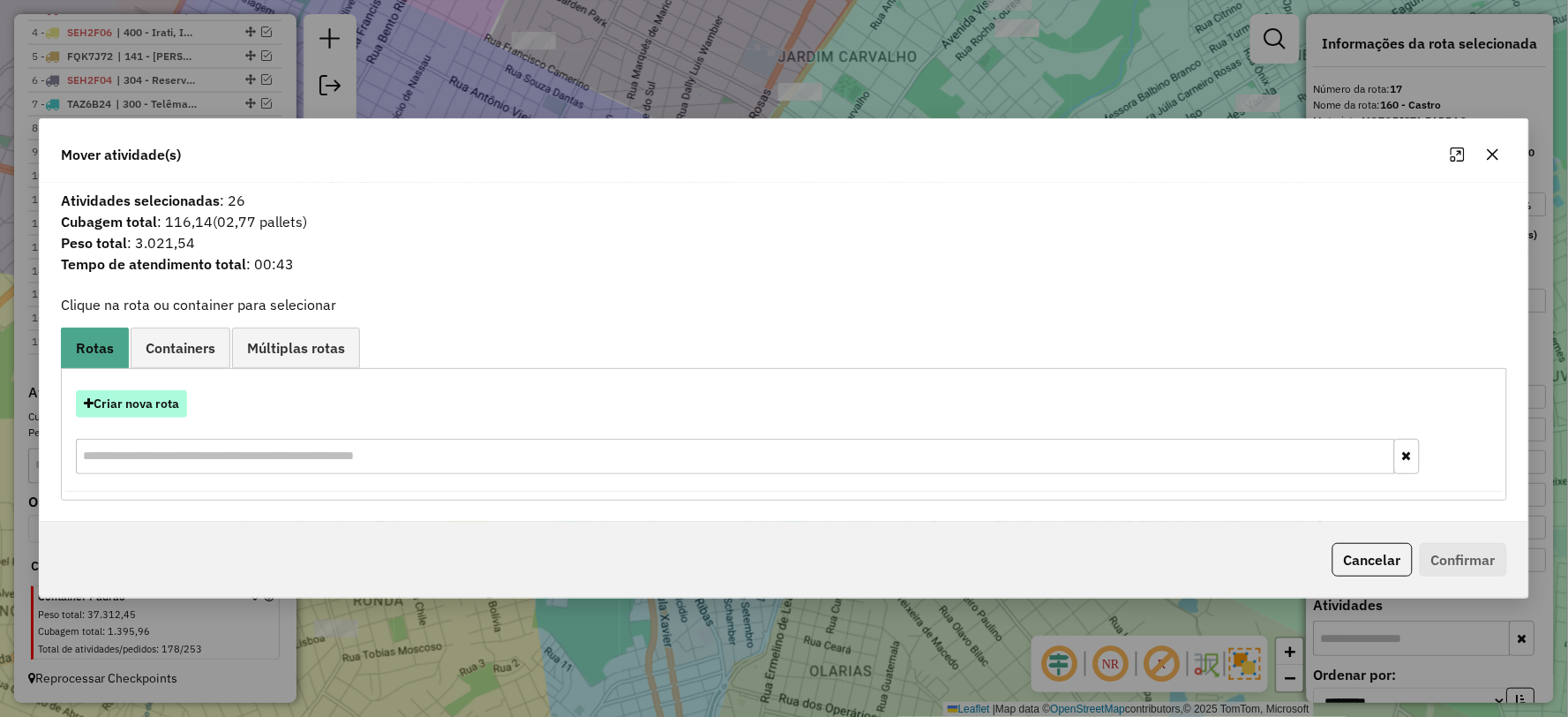
click at [147, 401] on button "Criar nova rota" at bounding box center [131, 404] width 111 height 27
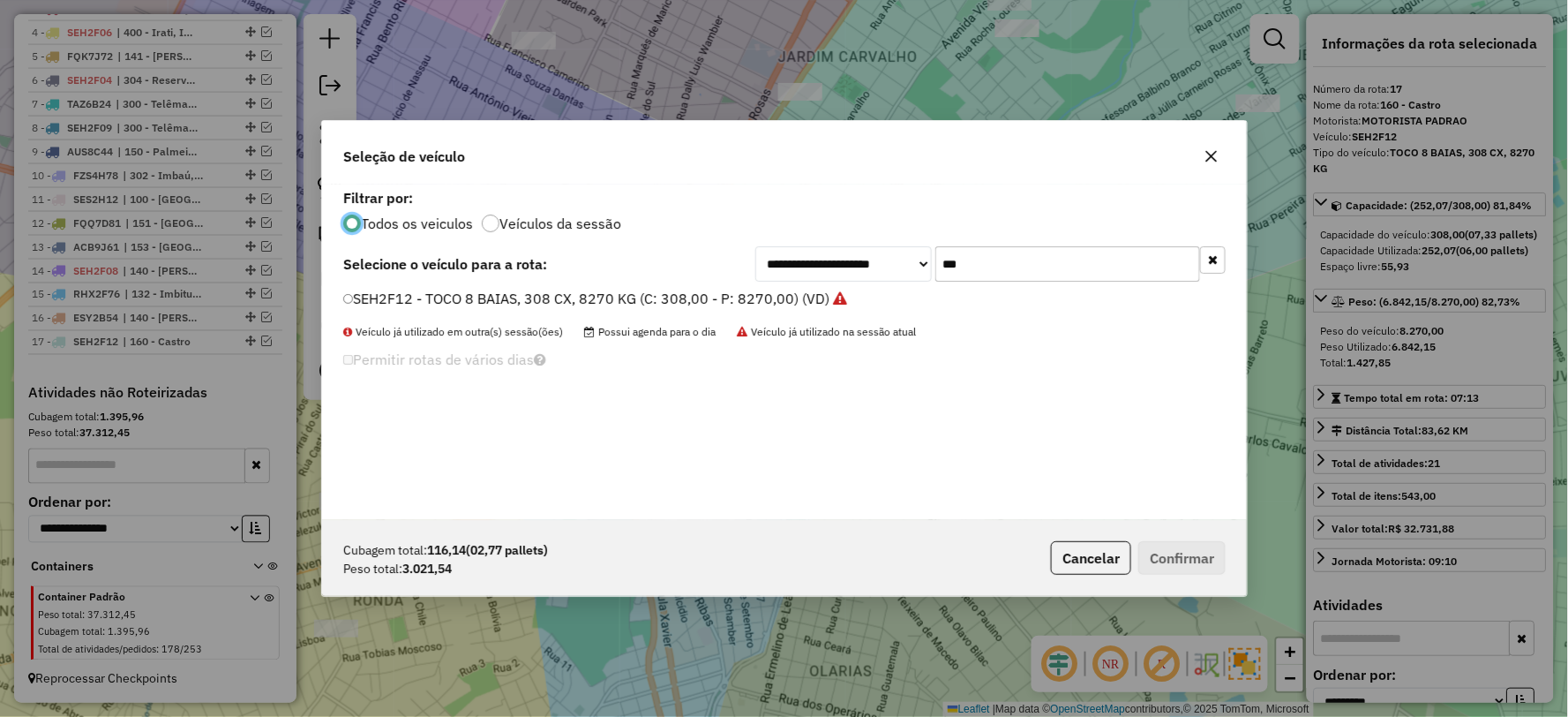
scroll to position [10, 4]
drag, startPoint x: 913, startPoint y: 260, endPoint x: 854, endPoint y: 260, distance: 59.0
click at [854, 260] on div "**********" at bounding box center [990, 264] width 470 height 35
type input "**"
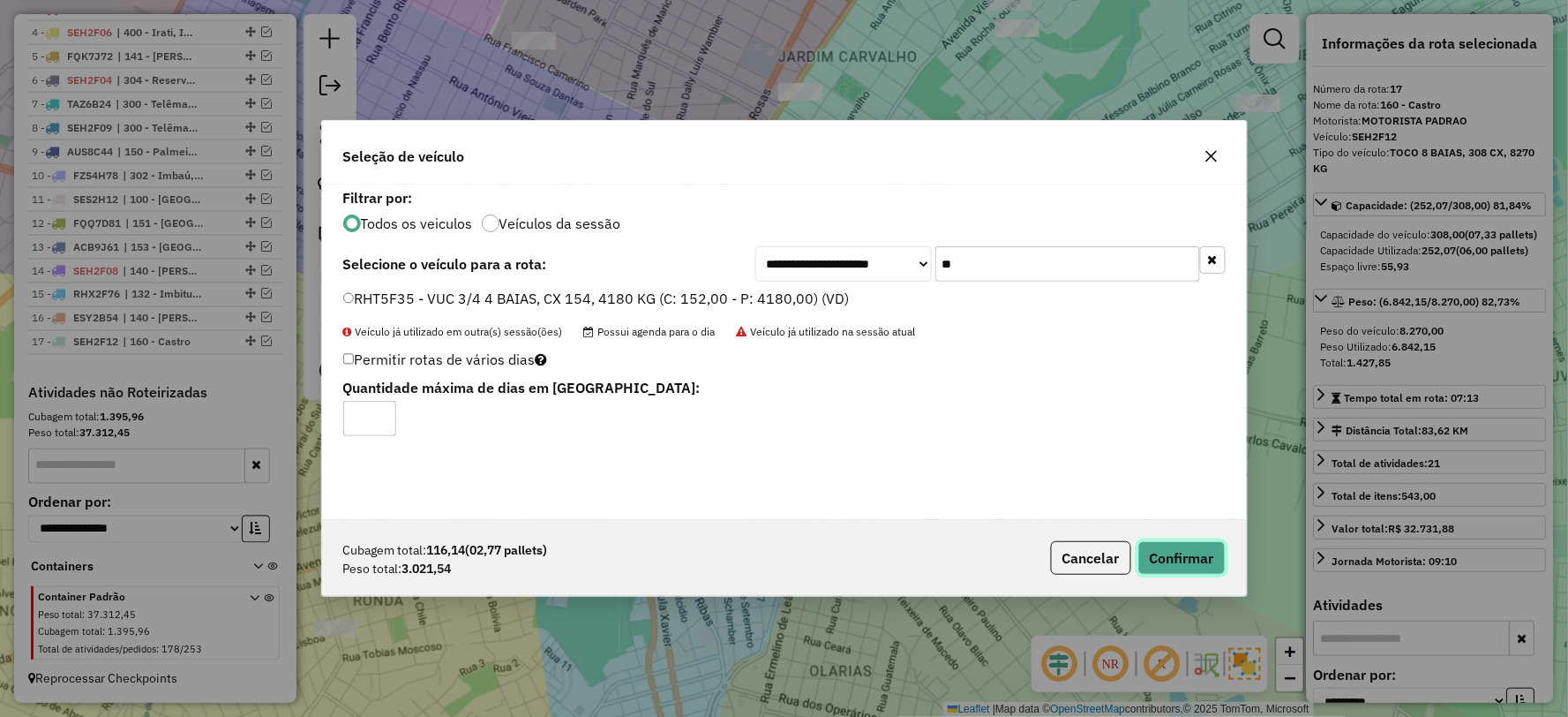
click at [1192, 553] on button "Confirmar" at bounding box center [1181, 558] width 87 height 33
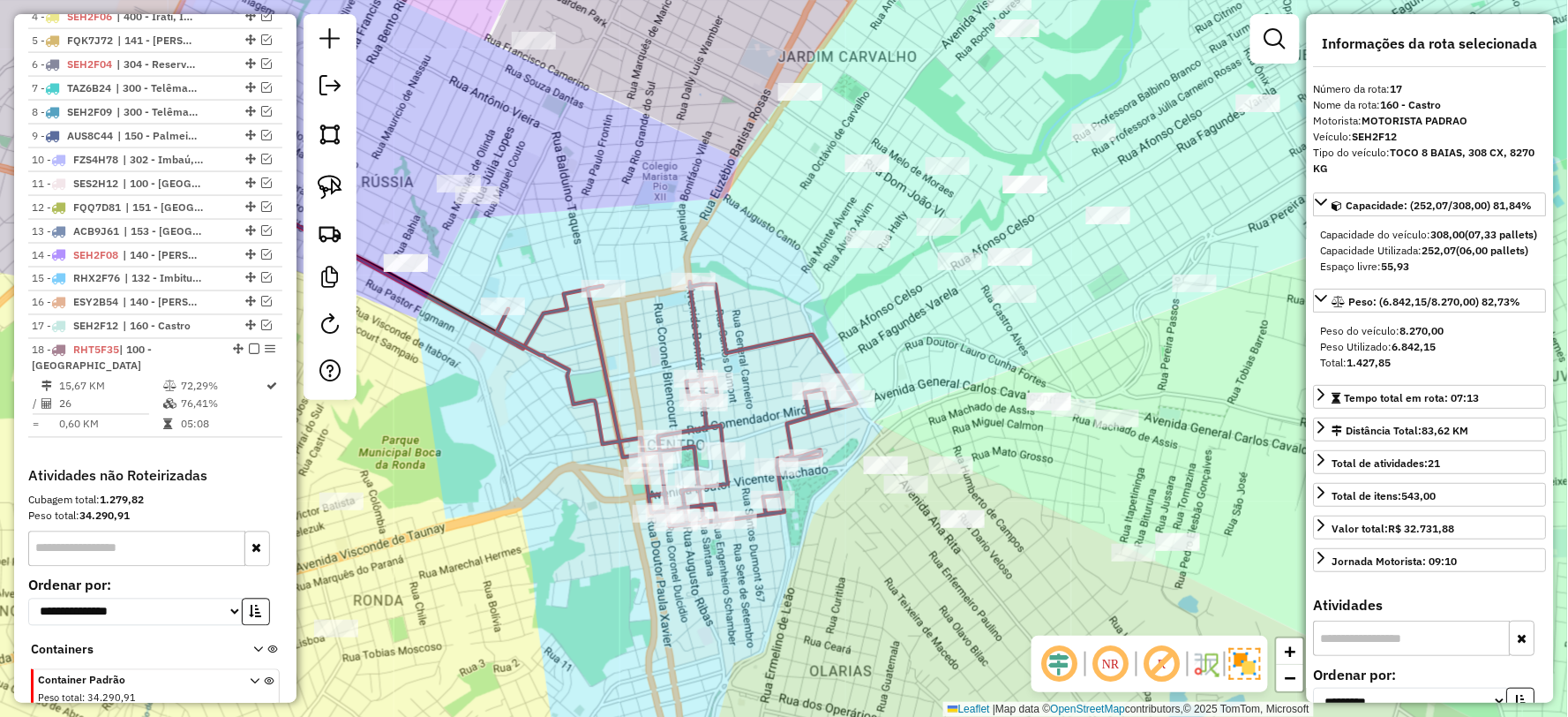
scroll to position [863, 0]
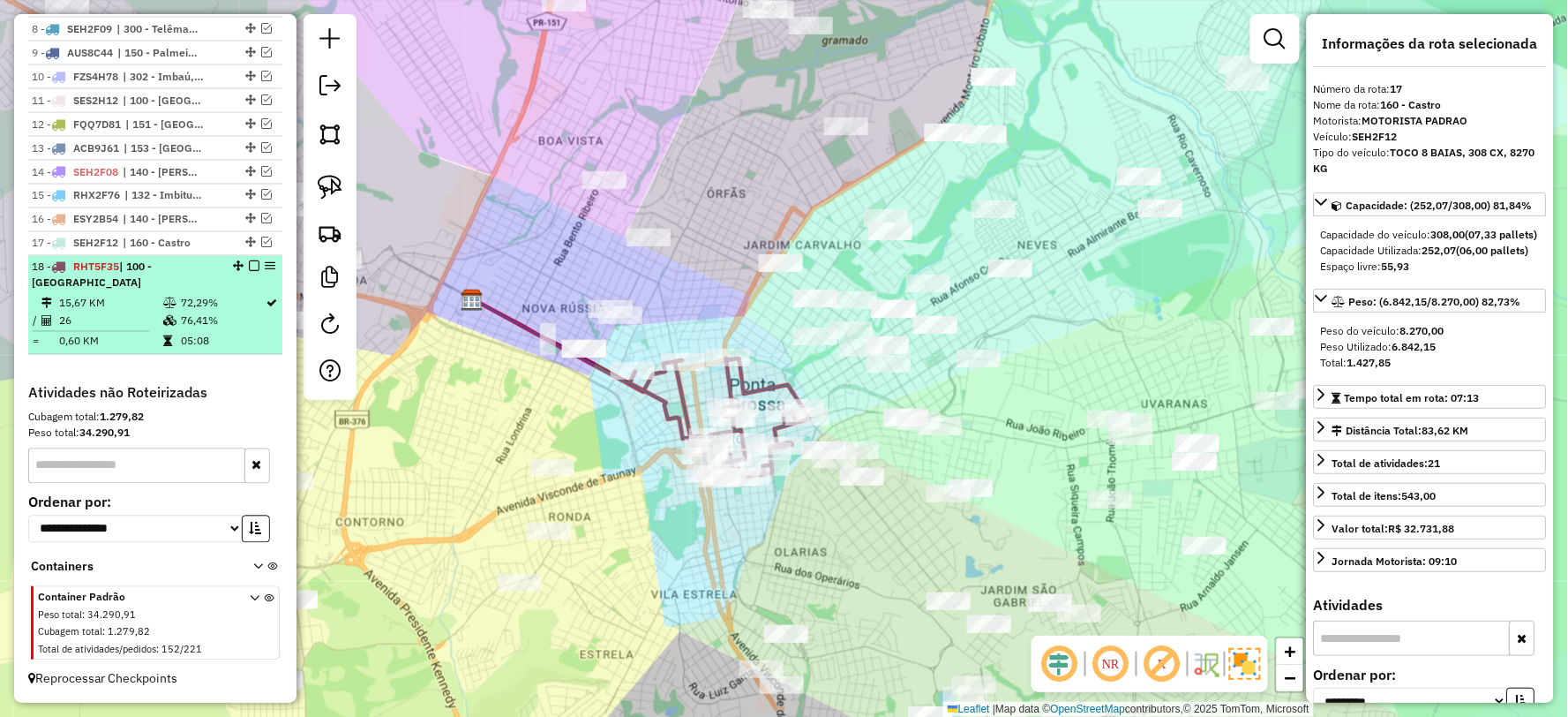
click at [249, 265] on em at bounding box center [254, 266] width 11 height 11
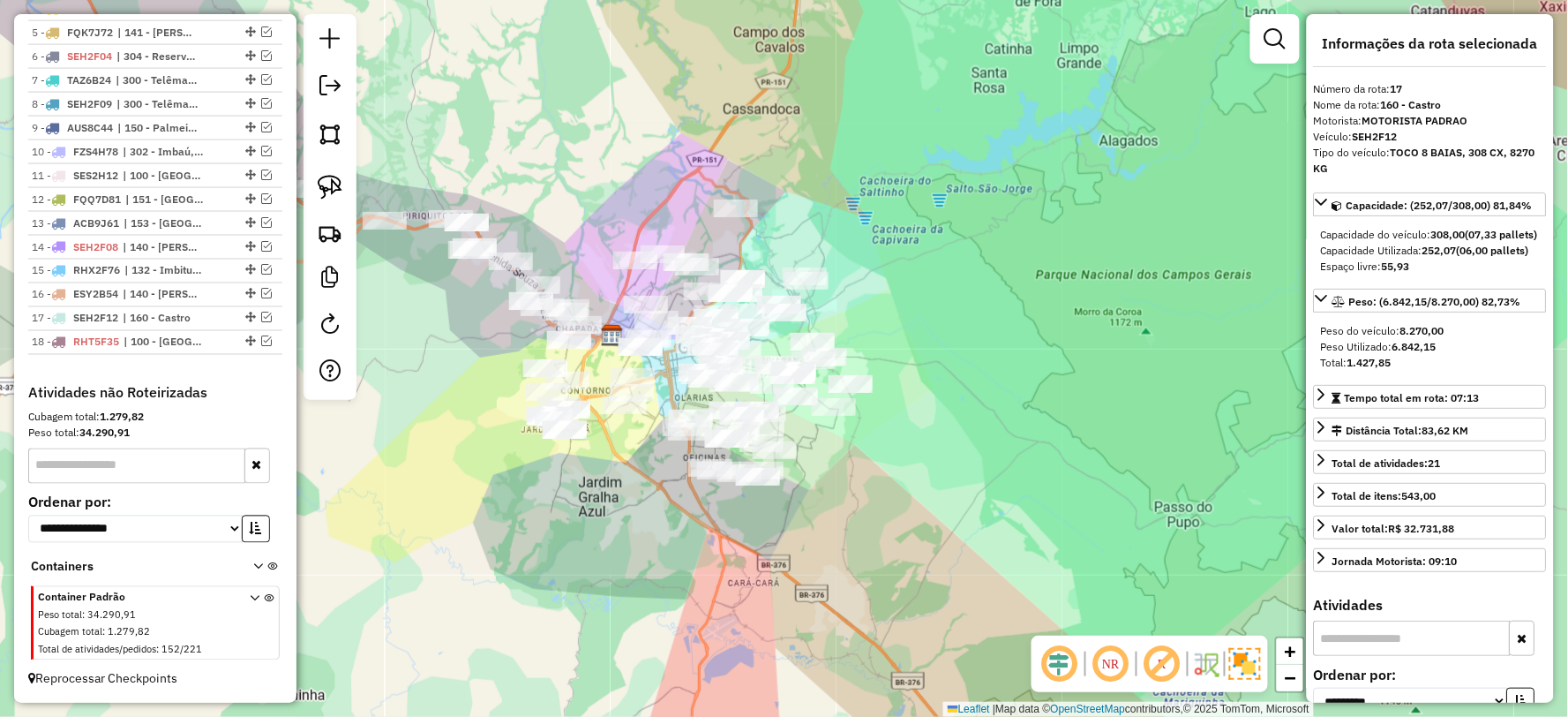
click at [601, 487] on div "Janela de atendimento Grade de atendimento Capacidade Transportadoras Veículos …" at bounding box center [784, 358] width 1568 height 717
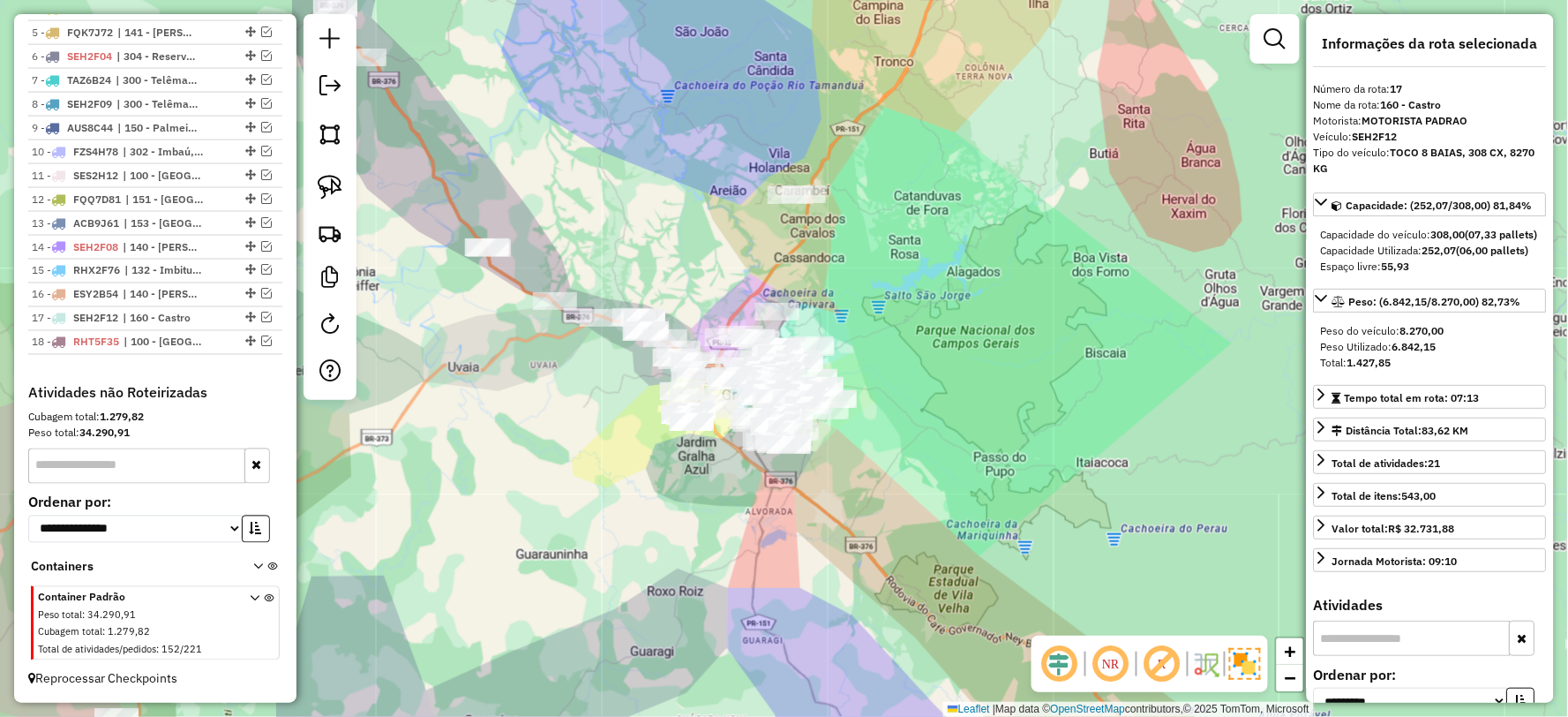
drag, startPoint x: 610, startPoint y: 553, endPoint x: 713, endPoint y: 509, distance: 112.0
click at [713, 509] on div "Janela de atendimento Grade de atendimento Capacidade Transportadoras Veículos …" at bounding box center [784, 358] width 1568 height 717
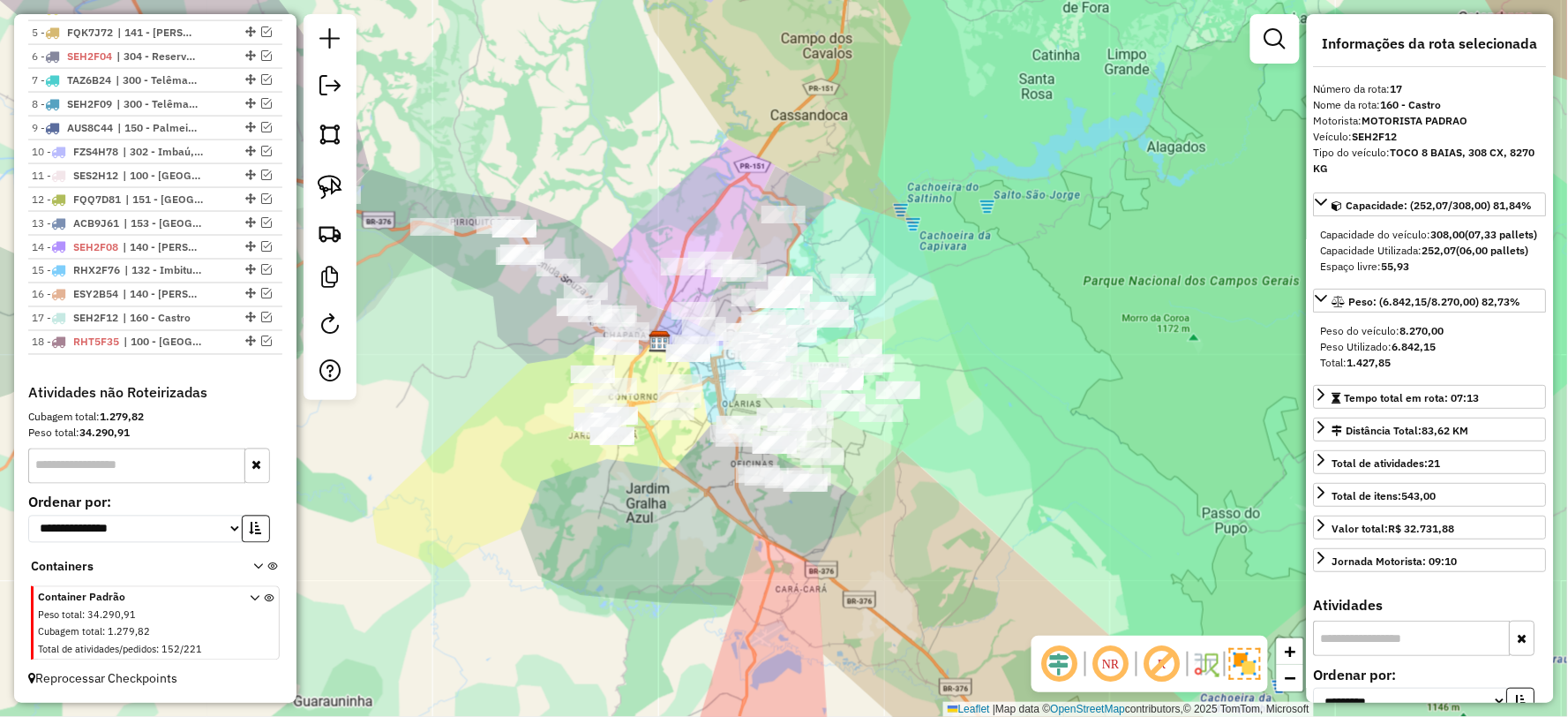
drag, startPoint x: 904, startPoint y: 513, endPoint x: 931, endPoint y: 503, distance: 28.8
click at [931, 503] on div "Janela de atendimento Grade de atendimento Capacidade Transportadoras Veículos …" at bounding box center [784, 358] width 1568 height 717
click at [1277, 41] on em at bounding box center [1275, 39] width 22 height 22
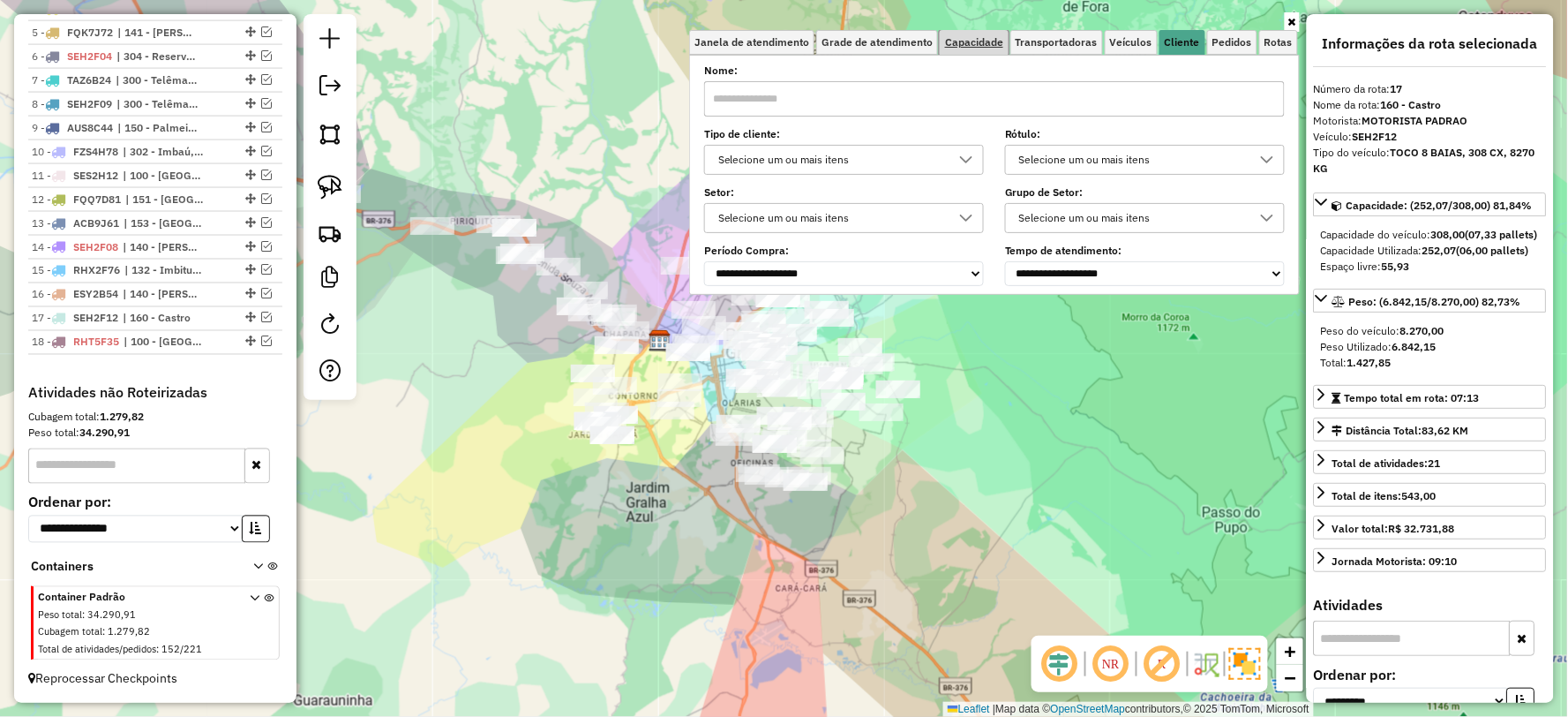
click at [971, 41] on span "Capacidade" at bounding box center [974, 42] width 58 height 11
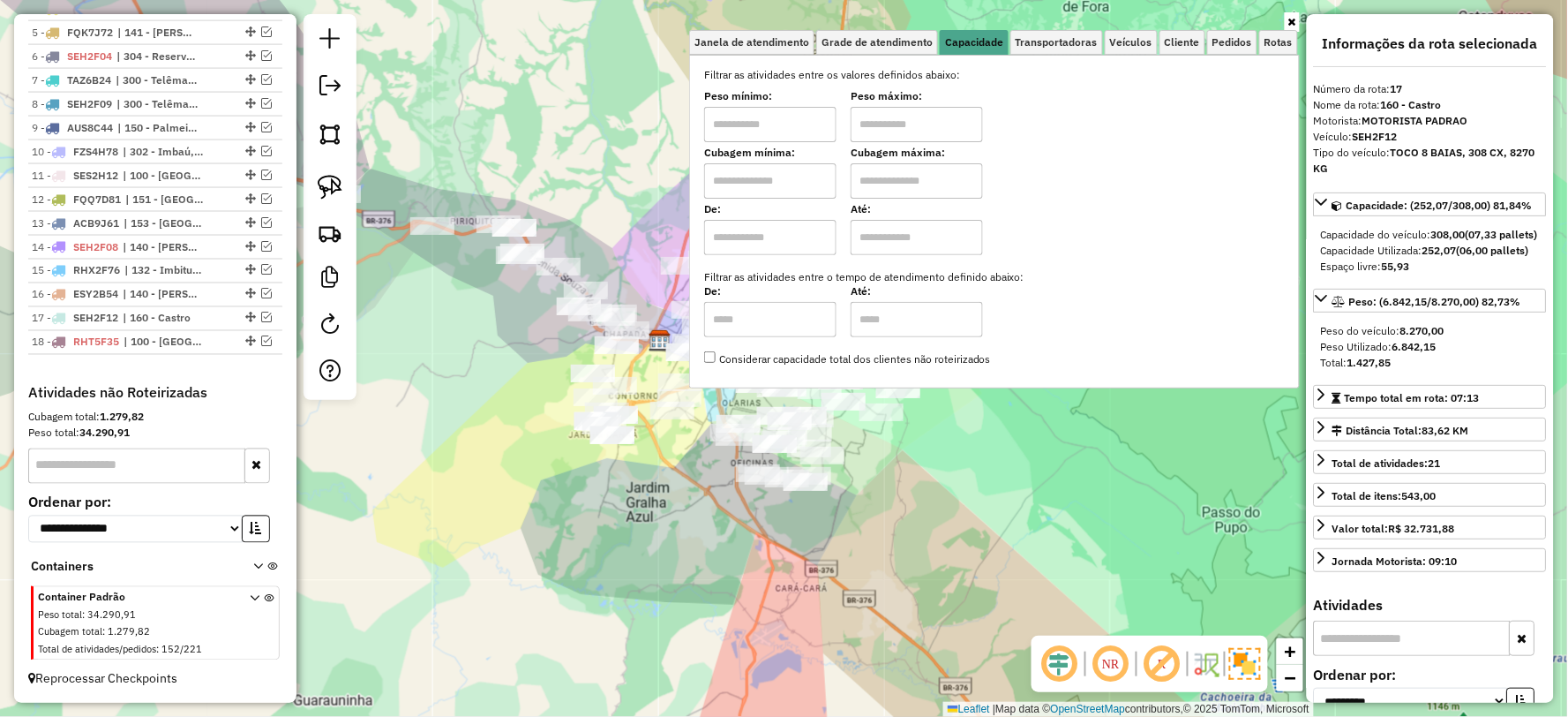
click at [780, 109] on input "text" at bounding box center [770, 124] width 132 height 35
type input "****"
click at [878, 121] on input "text" at bounding box center [916, 124] width 132 height 35
type input "*****"
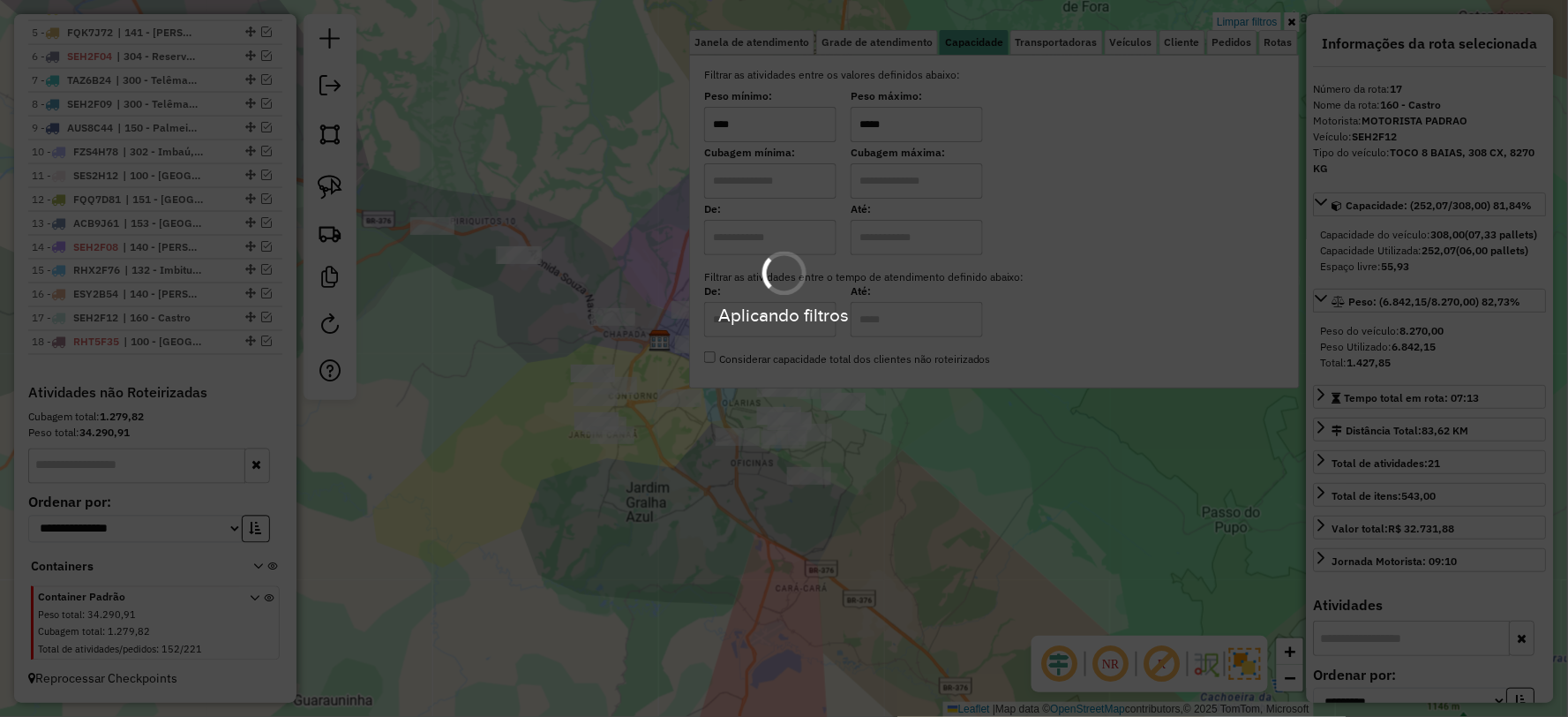
click at [676, 541] on hb-app "Aplicando filtros Pop-up bloqueado! Seu navegador bloqueou automáticamente a ab…" at bounding box center [784, 358] width 1568 height 717
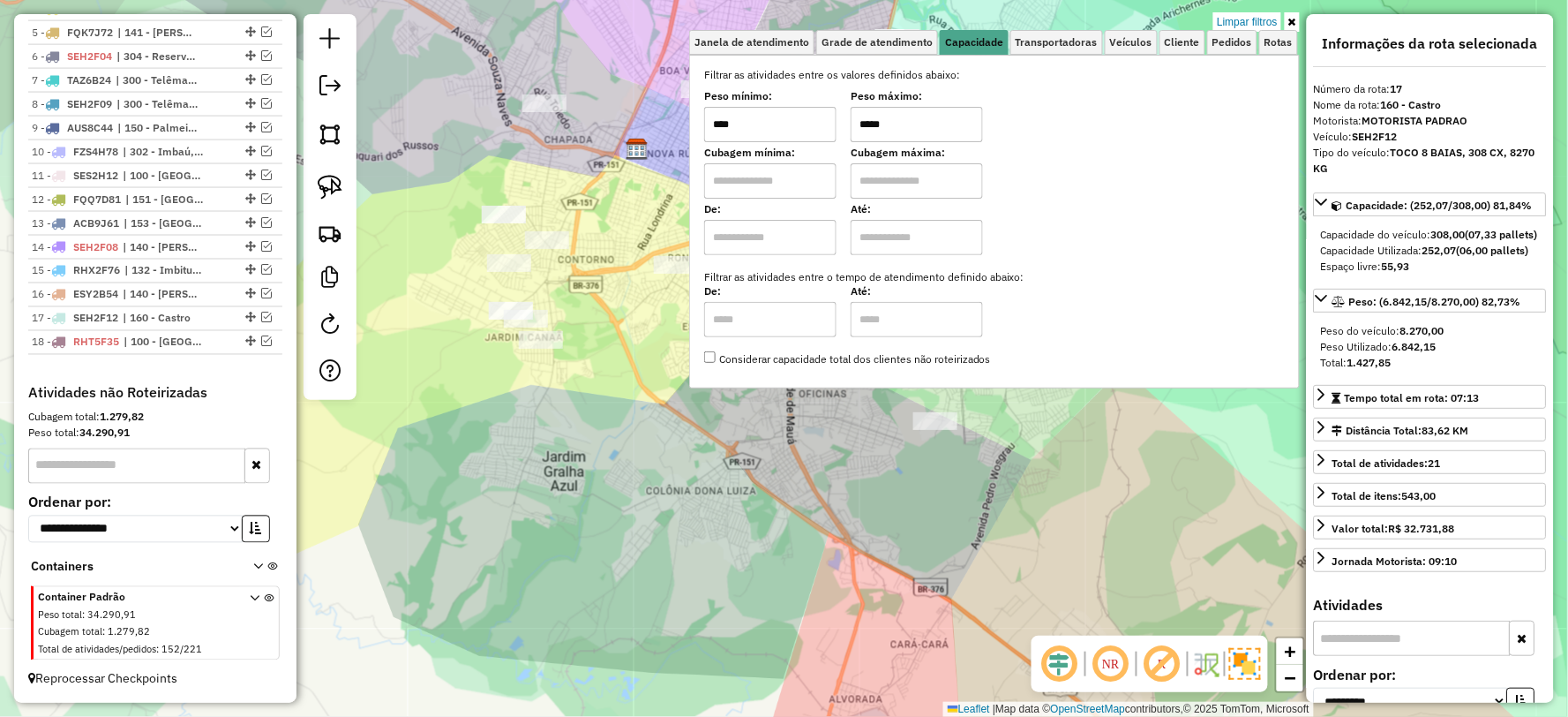
click at [683, 532] on div "Limpar filtros Janela de atendimento Grade de atendimento Capacidade Transporta…" at bounding box center [784, 358] width 1568 height 717
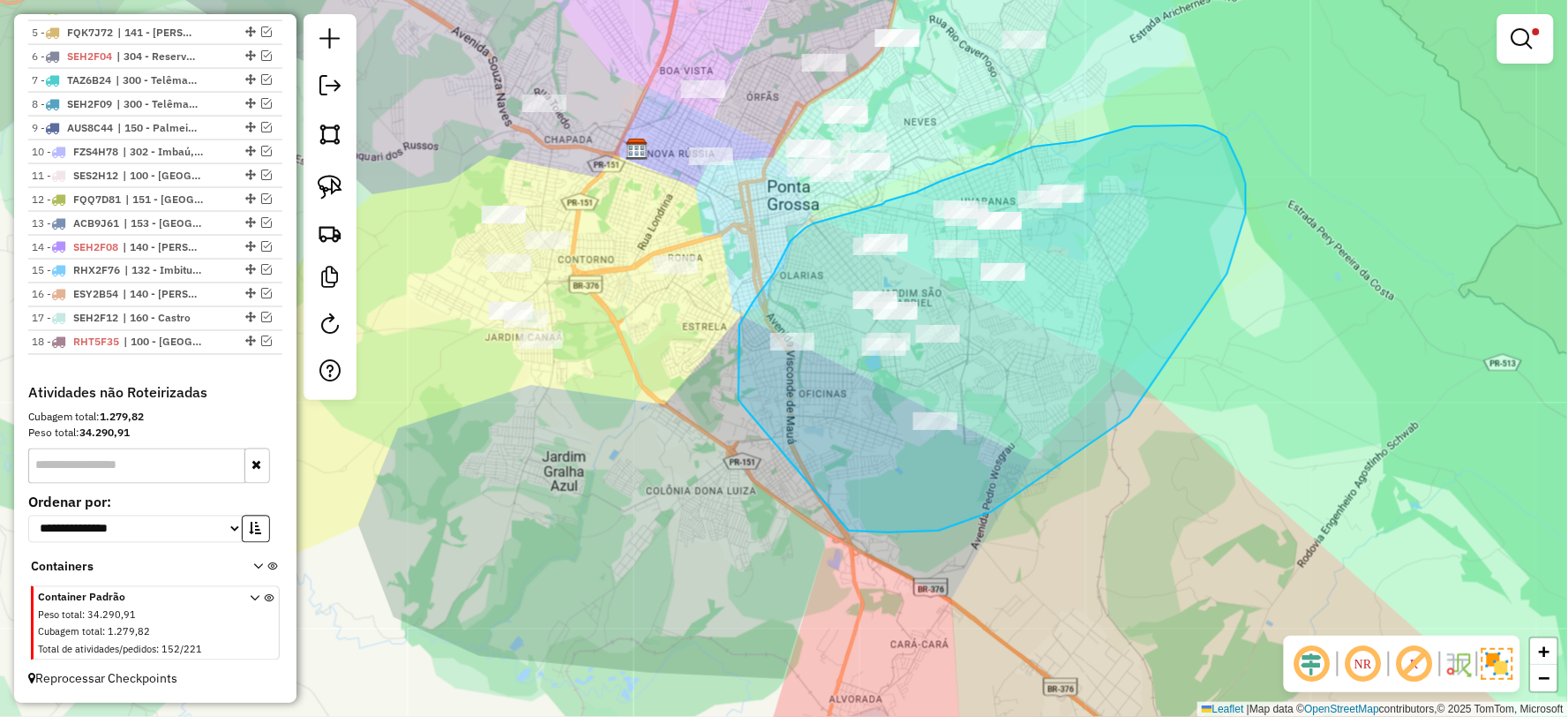
drag, startPoint x: 939, startPoint y: 531, endPoint x: 742, endPoint y: 404, distance: 234.4
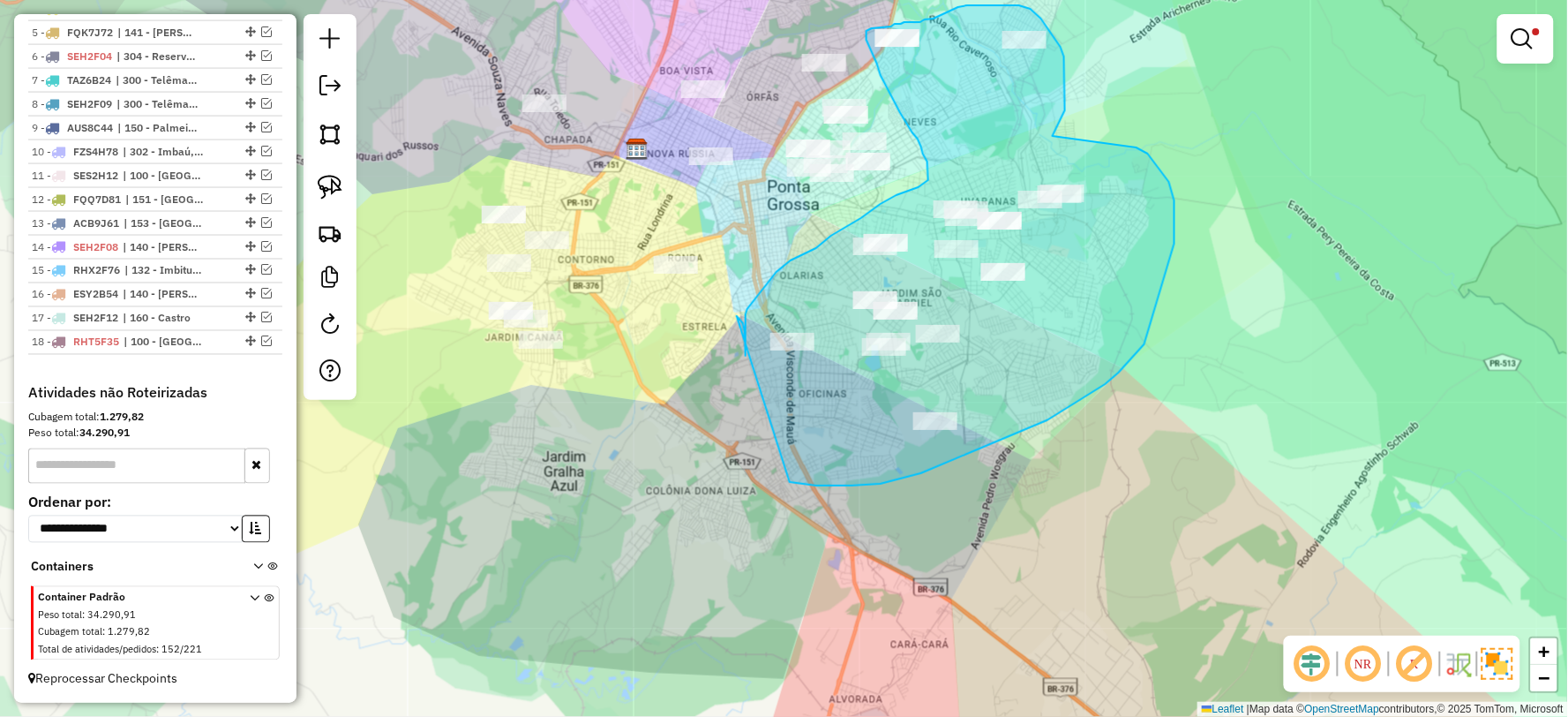
drag, startPoint x: 922, startPoint y: 473, endPoint x: 736, endPoint y: 316, distance: 243.4
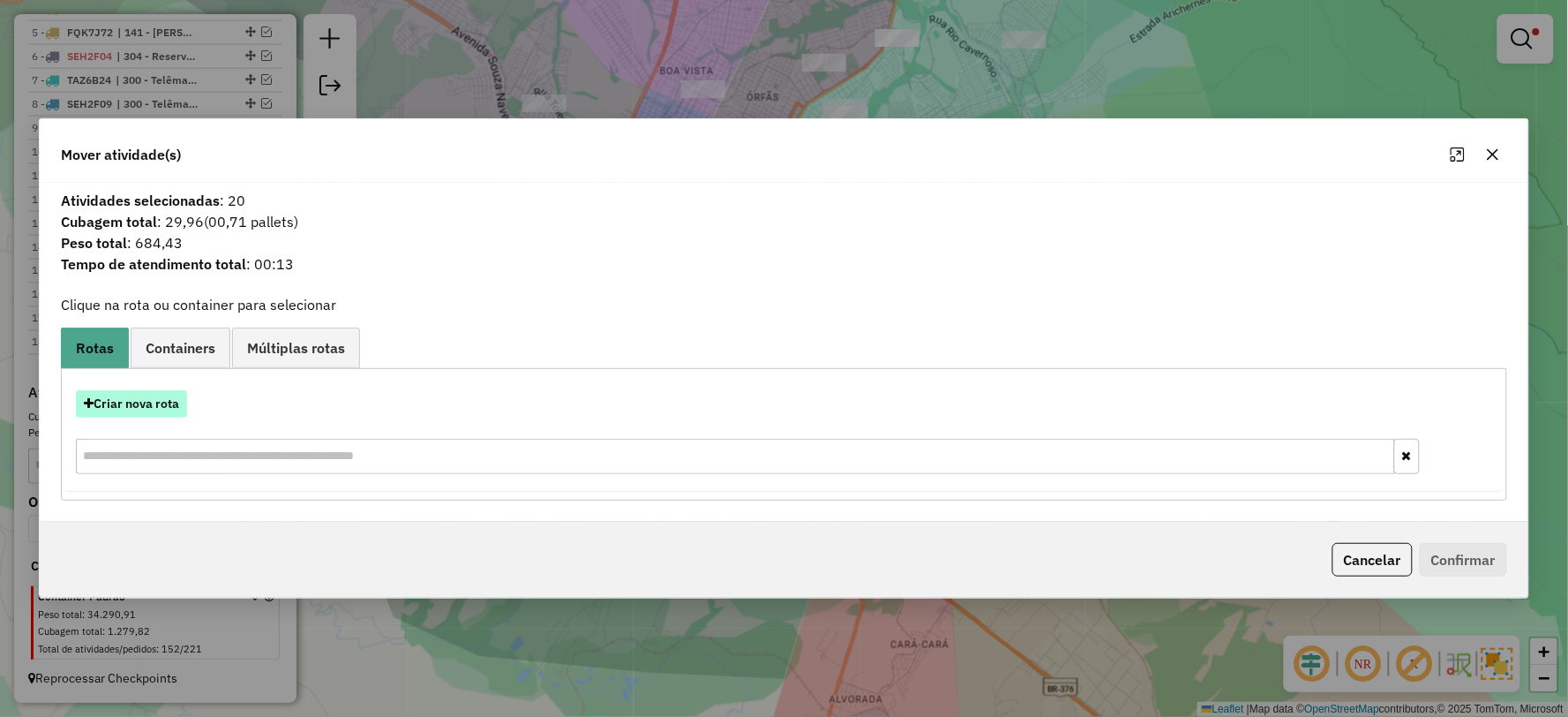
click at [124, 406] on button "Criar nova rota" at bounding box center [131, 404] width 111 height 27
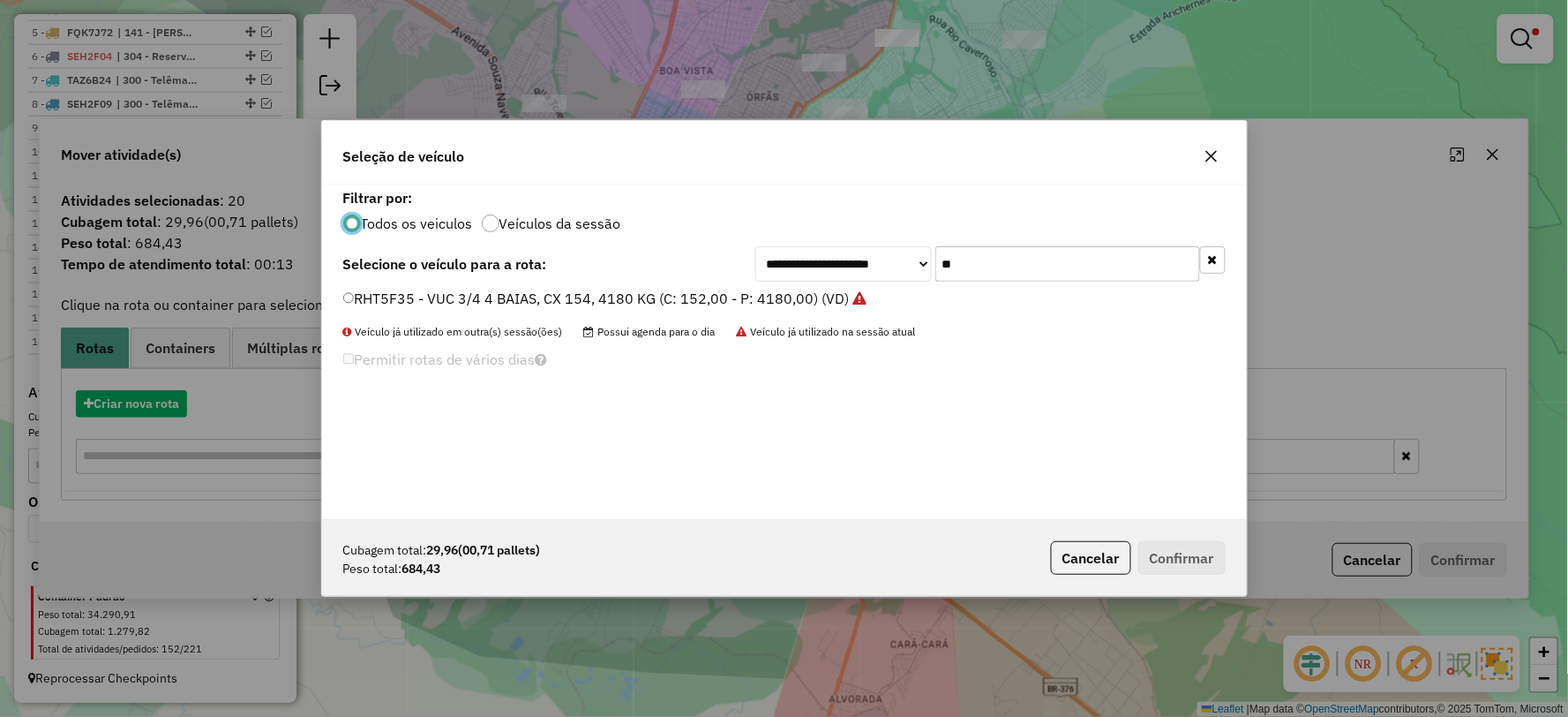
scroll to position [10, 4]
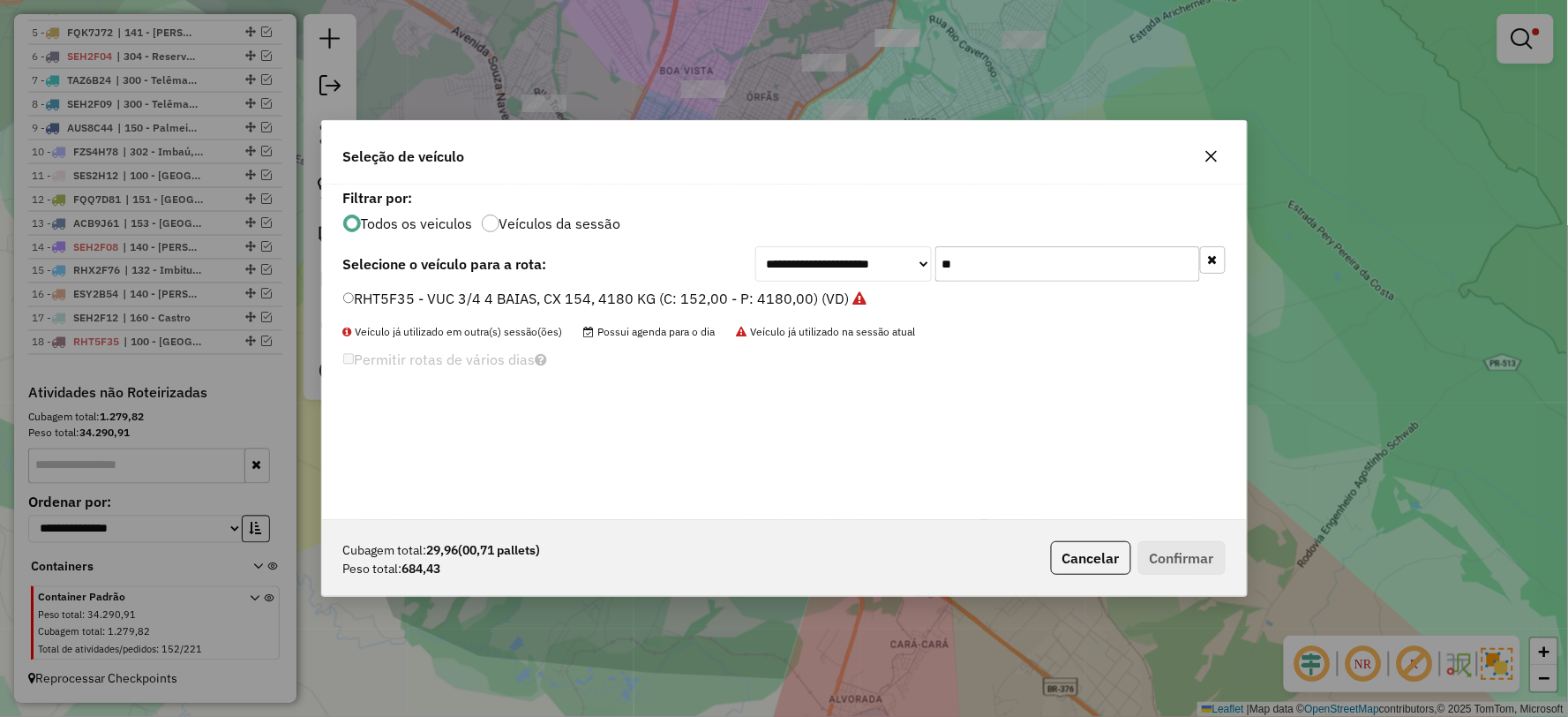
drag, startPoint x: 1034, startPoint y: 266, endPoint x: 827, endPoint y: 281, distance: 207.5
click at [827, 281] on div "**********" at bounding box center [990, 264] width 470 height 35
type input "***"
click at [370, 300] on label "BBJ1365 - FIORINO 1 BAIA, 28 CX, 800 KG (C: 28,00 - P: 800,00) (VD)" at bounding box center [575, 299] width 465 height 22
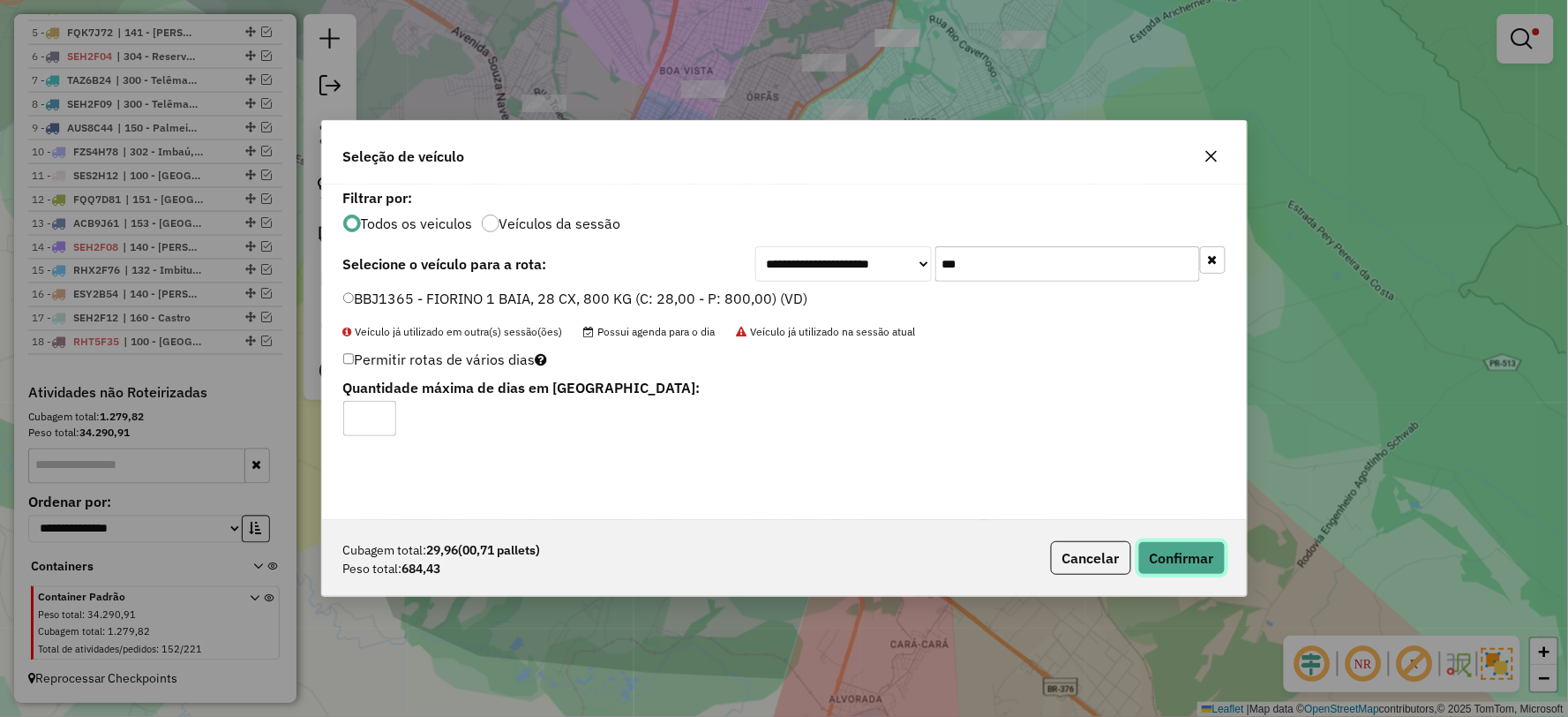
click at [1197, 558] on button "Confirmar" at bounding box center [1181, 558] width 87 height 33
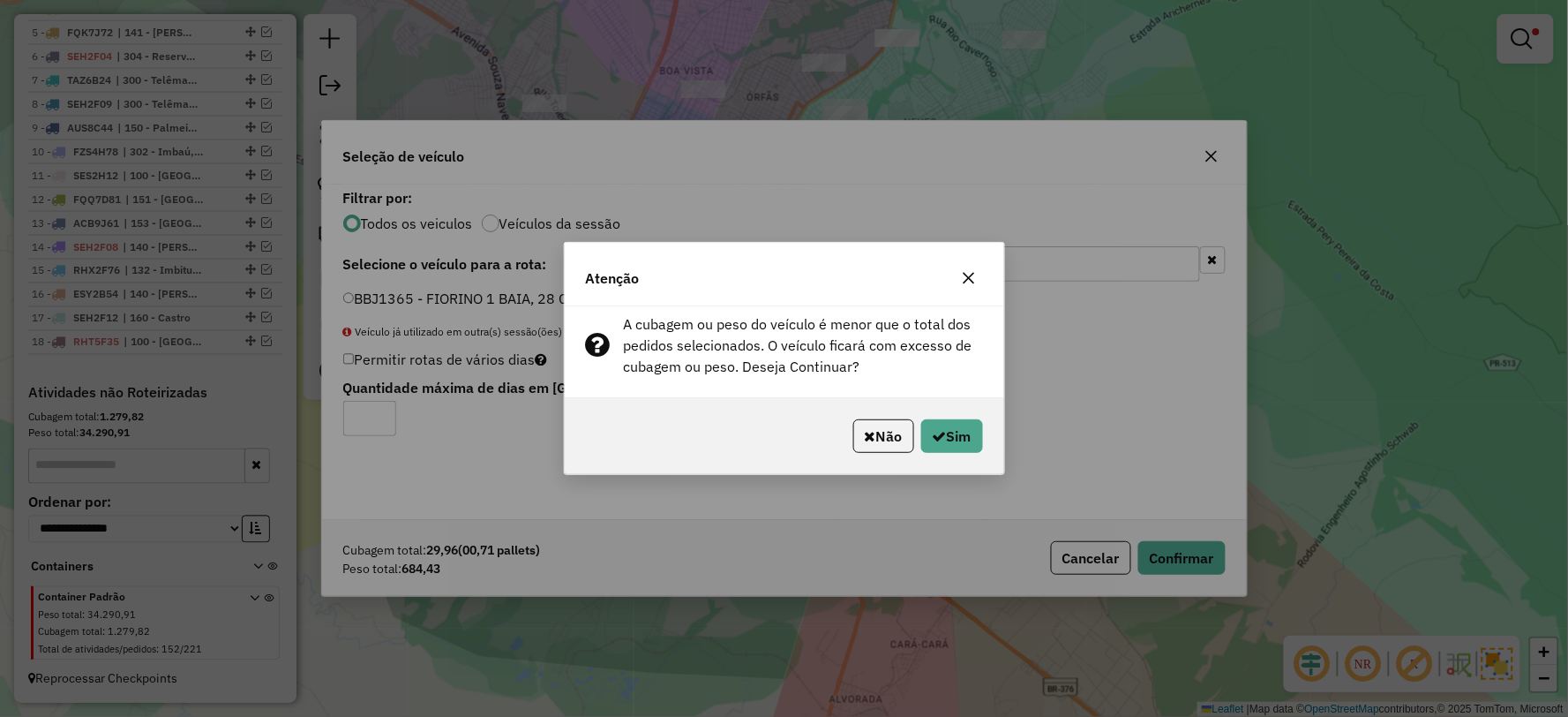
click at [863, 446] on button "Não" at bounding box center [884, 435] width 61 height 33
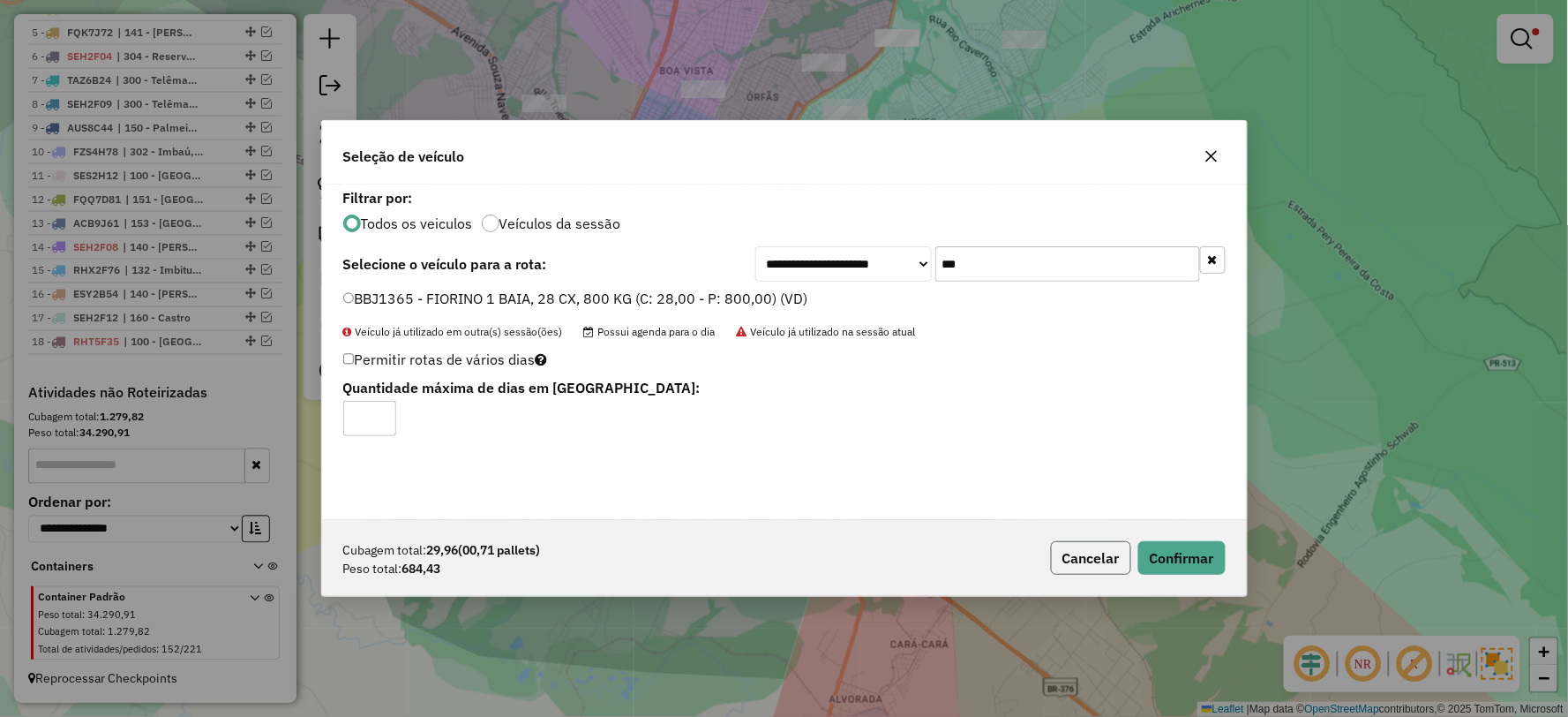
click at [1091, 560] on button "Cancelar" at bounding box center [1091, 558] width 80 height 33
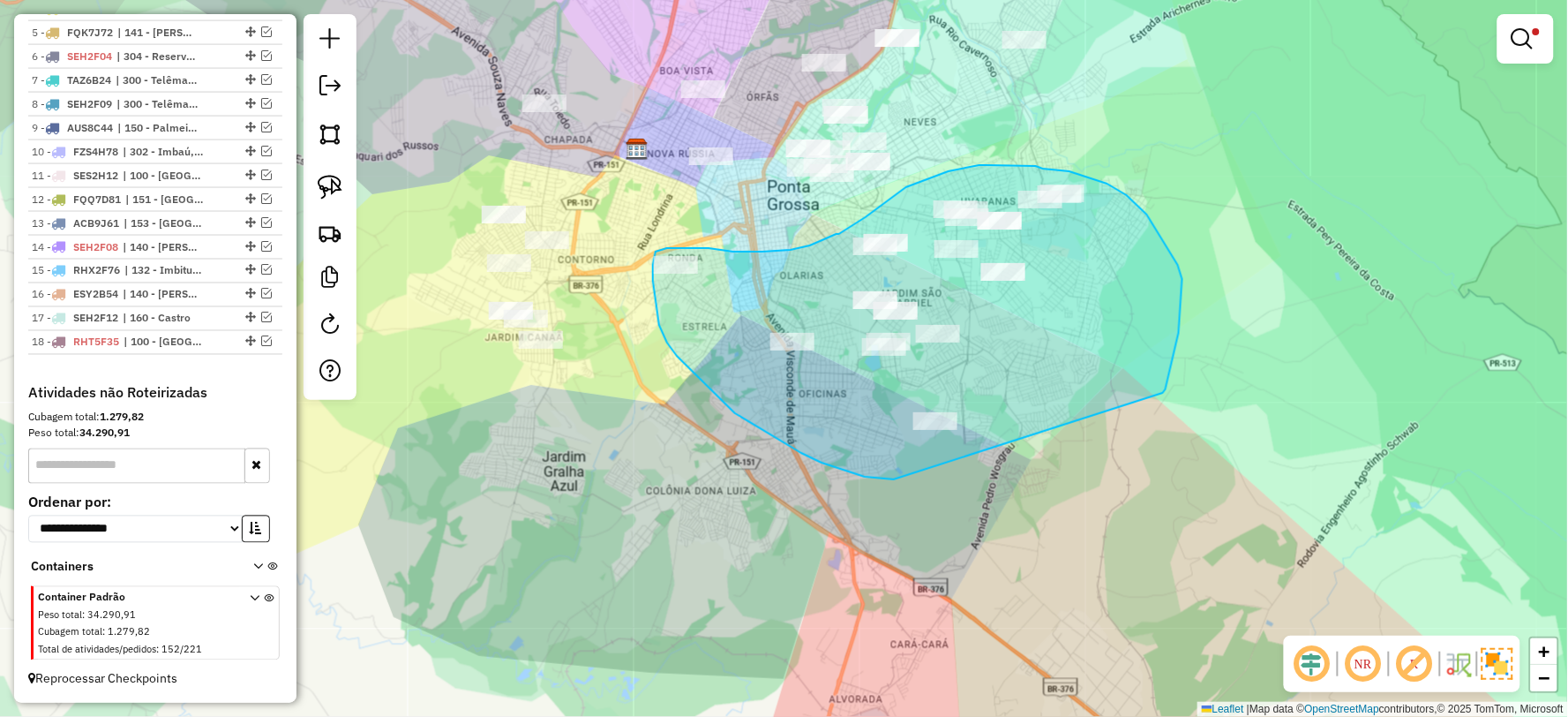
drag, startPoint x: 1178, startPoint y: 264, endPoint x: 894, endPoint y: 479, distance: 356.2
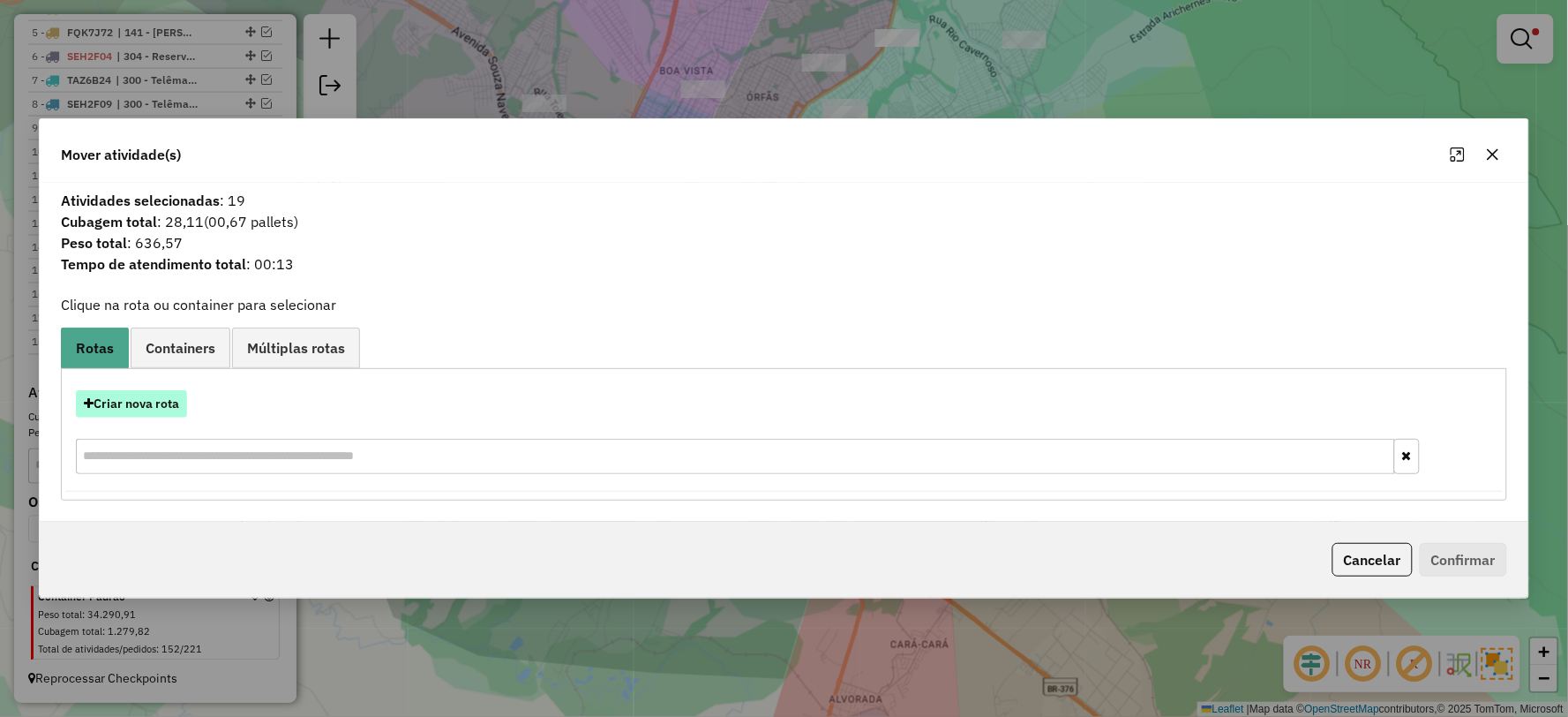
click at [147, 394] on button "Criar nova rota" at bounding box center [131, 404] width 111 height 27
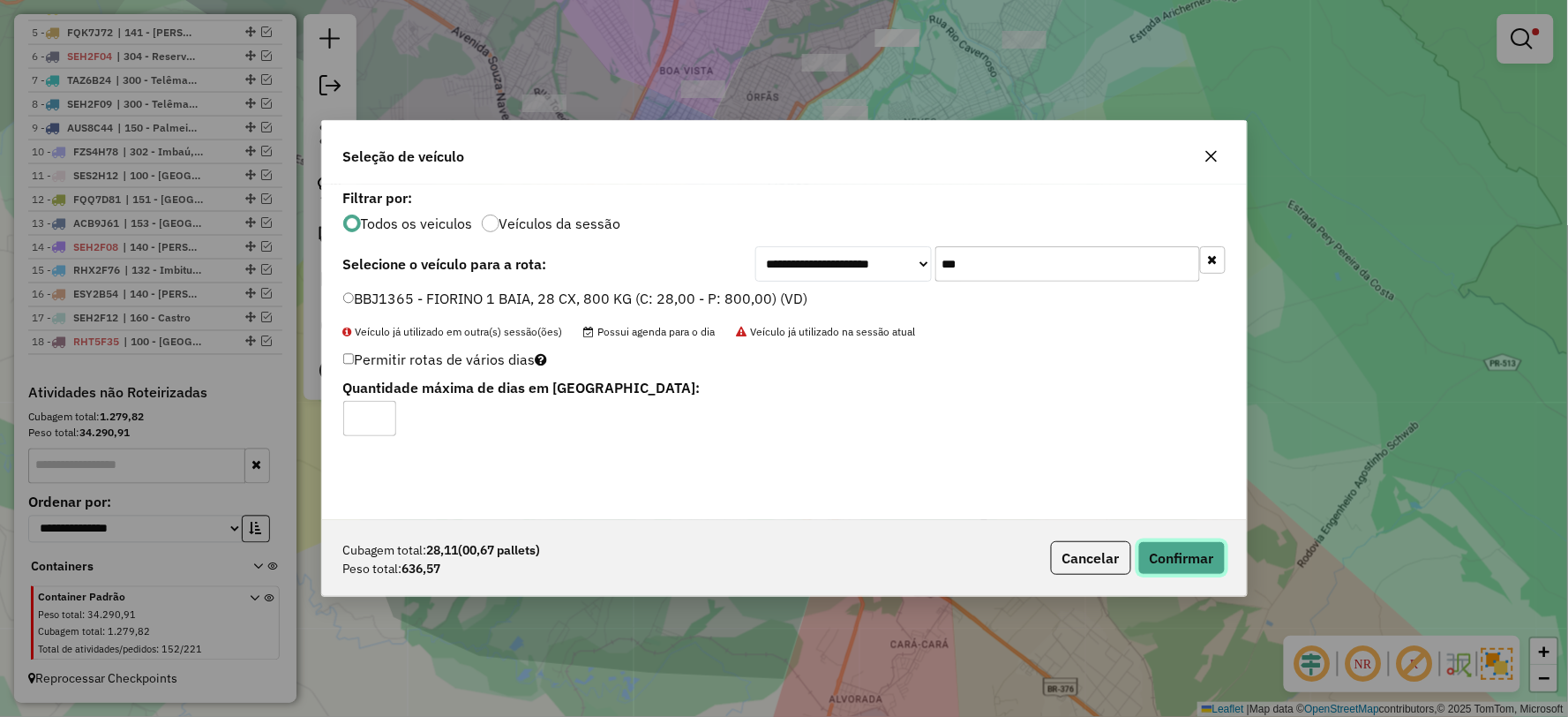
click at [1180, 542] on button "Confirmar" at bounding box center [1181, 558] width 87 height 33
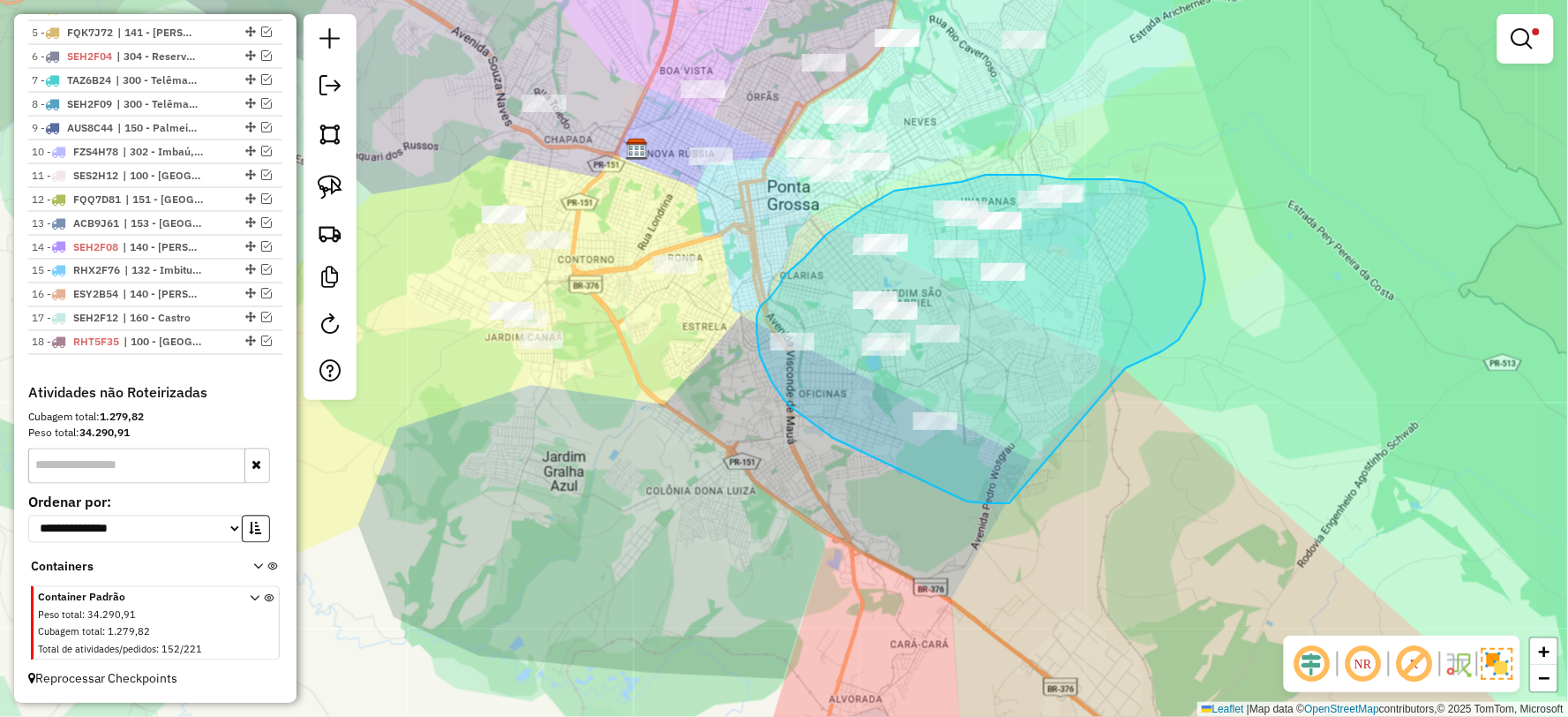
drag, startPoint x: 1162, startPoint y: 352, endPoint x: 1023, endPoint y: 503, distance: 205.2
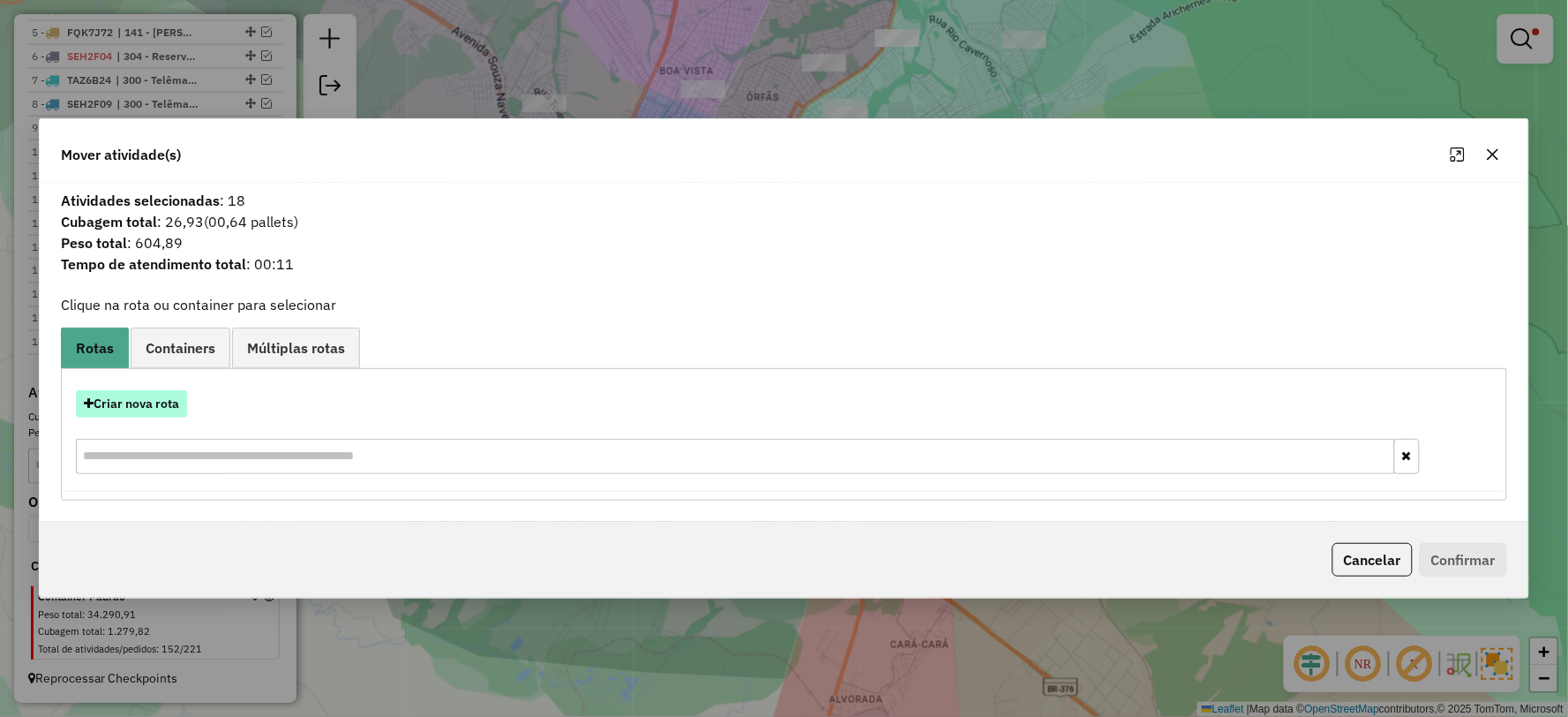
click at [138, 406] on button "Criar nova rota" at bounding box center [131, 404] width 111 height 27
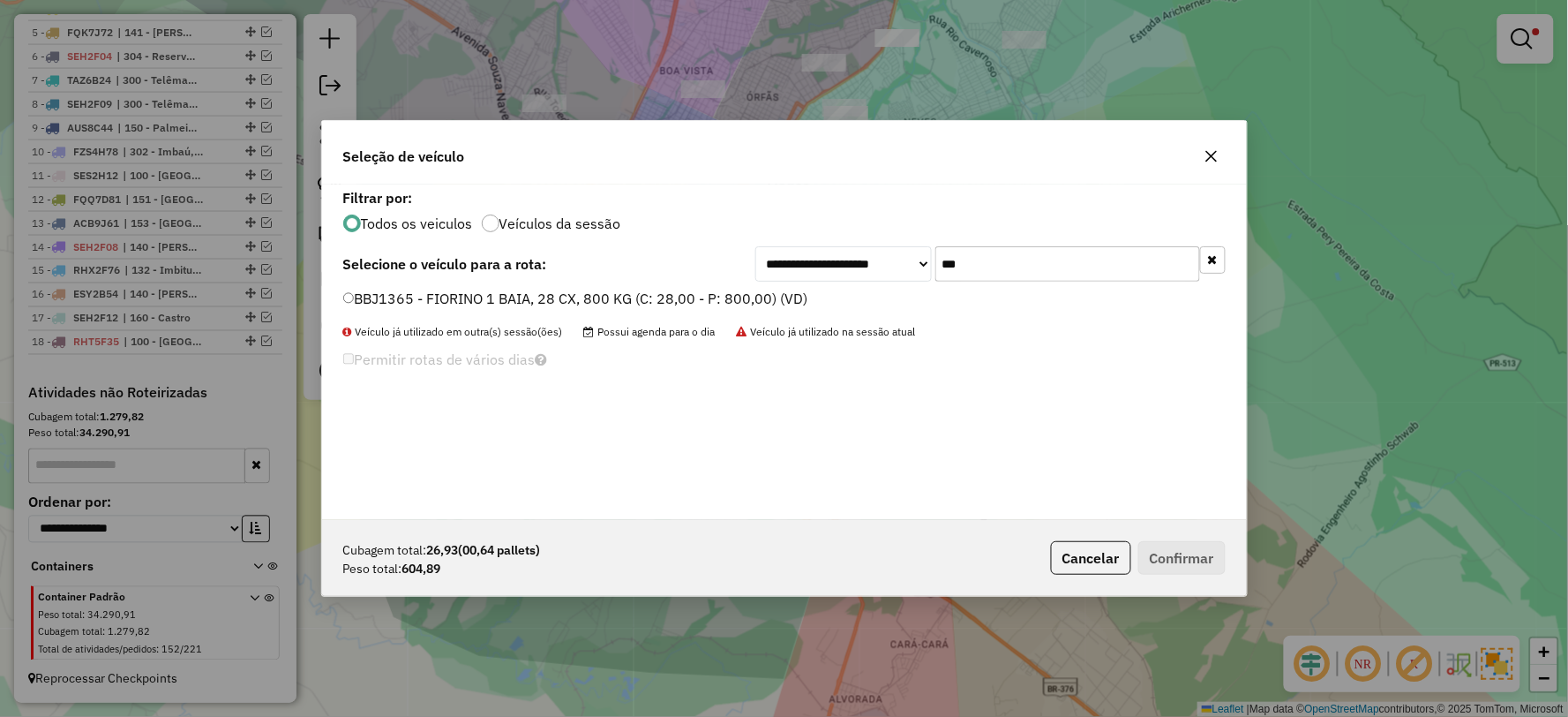
click at [427, 296] on label "BBJ1365 - FIORINO 1 BAIA, 28 CX, 800 KG (C: 28,00 - P: 800,00) (VD)" at bounding box center [575, 299] width 465 height 22
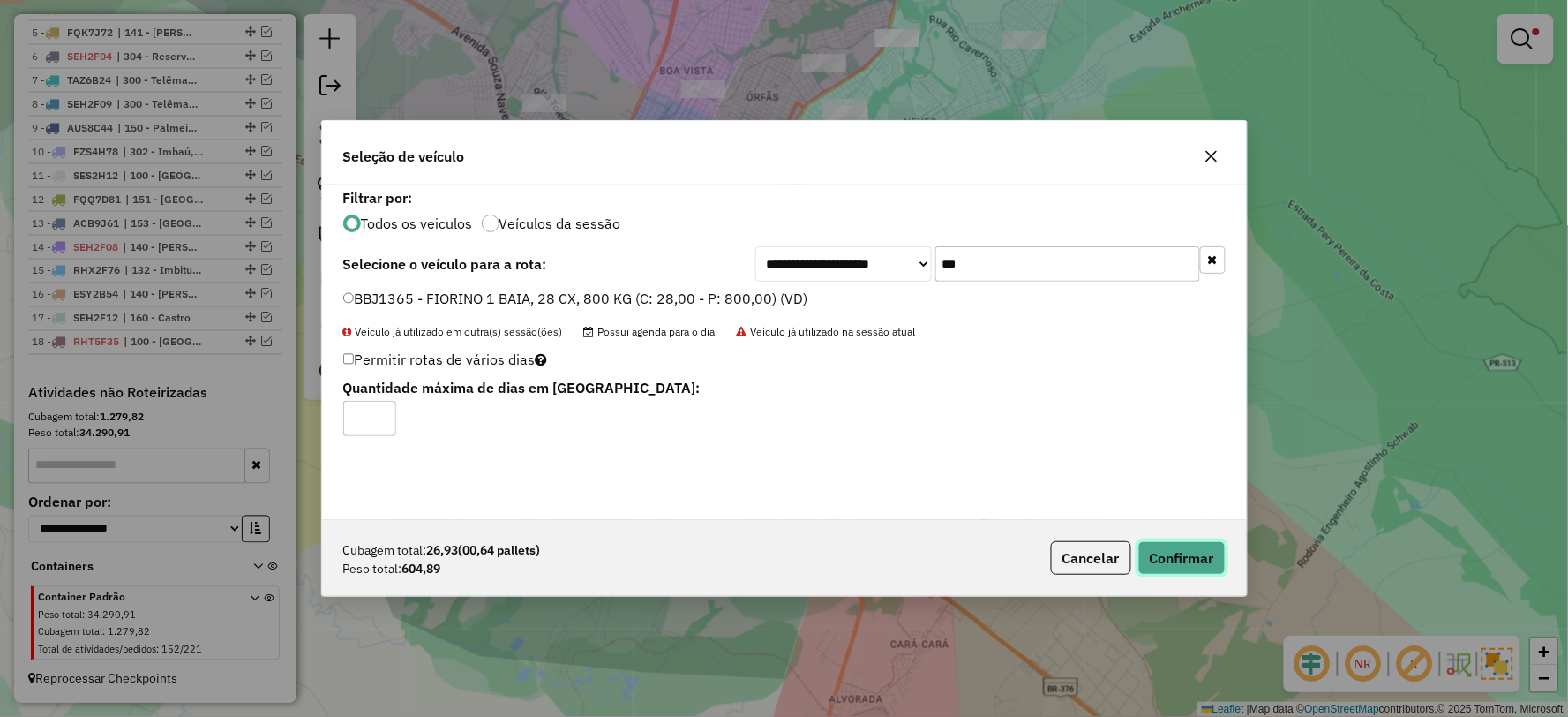
click at [1175, 560] on button "Confirmar" at bounding box center [1181, 558] width 87 height 33
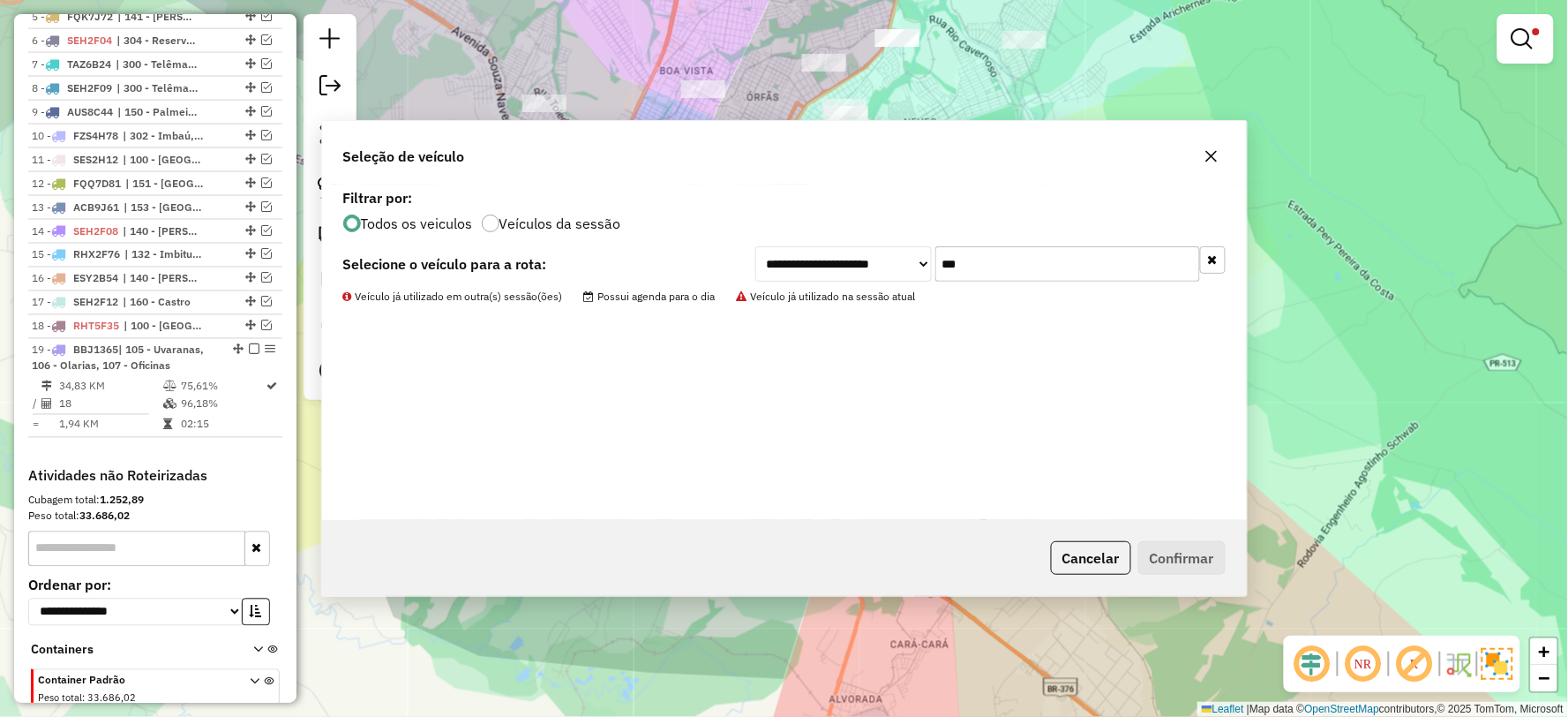
scroll to position [886, 0]
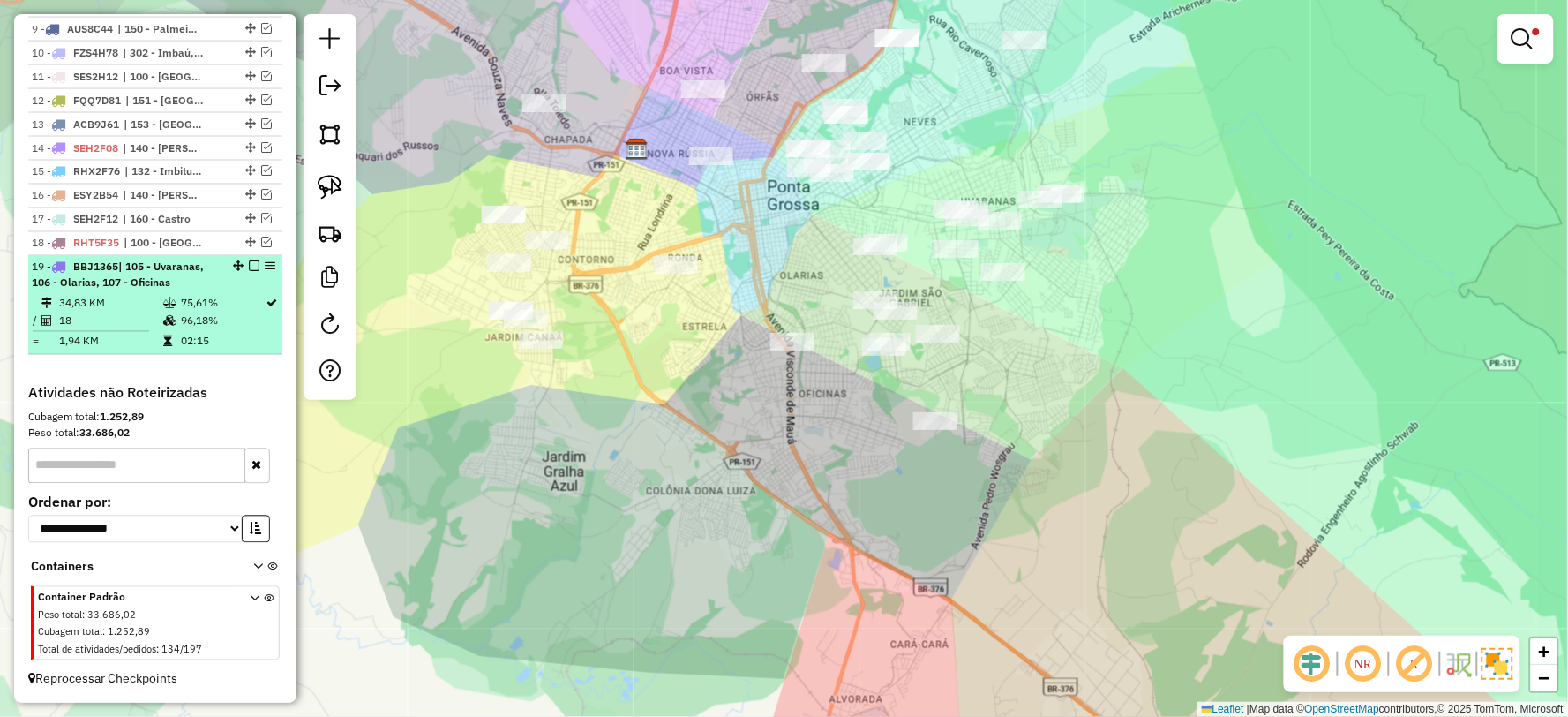
click at [253, 266] on em at bounding box center [254, 266] width 11 height 11
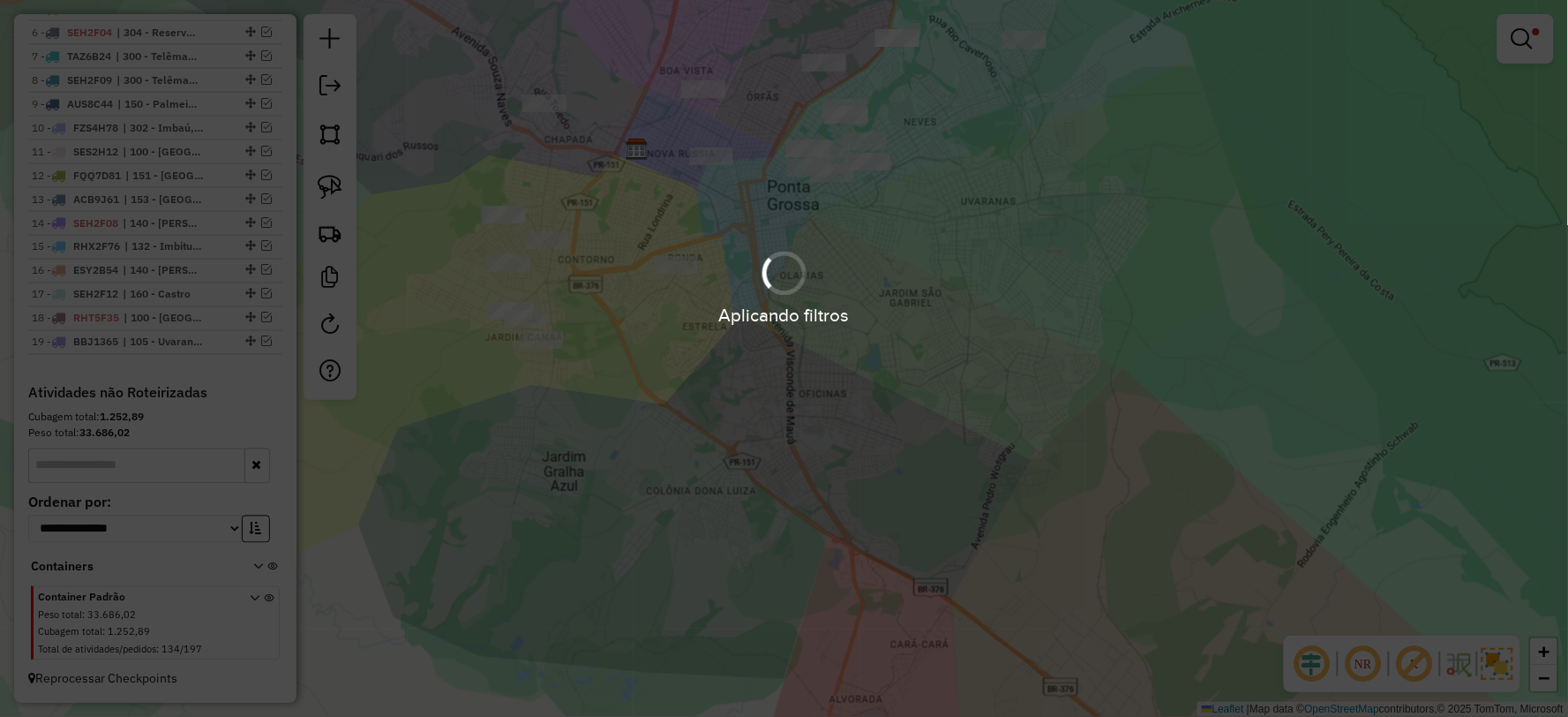
scroll to position [812, 0]
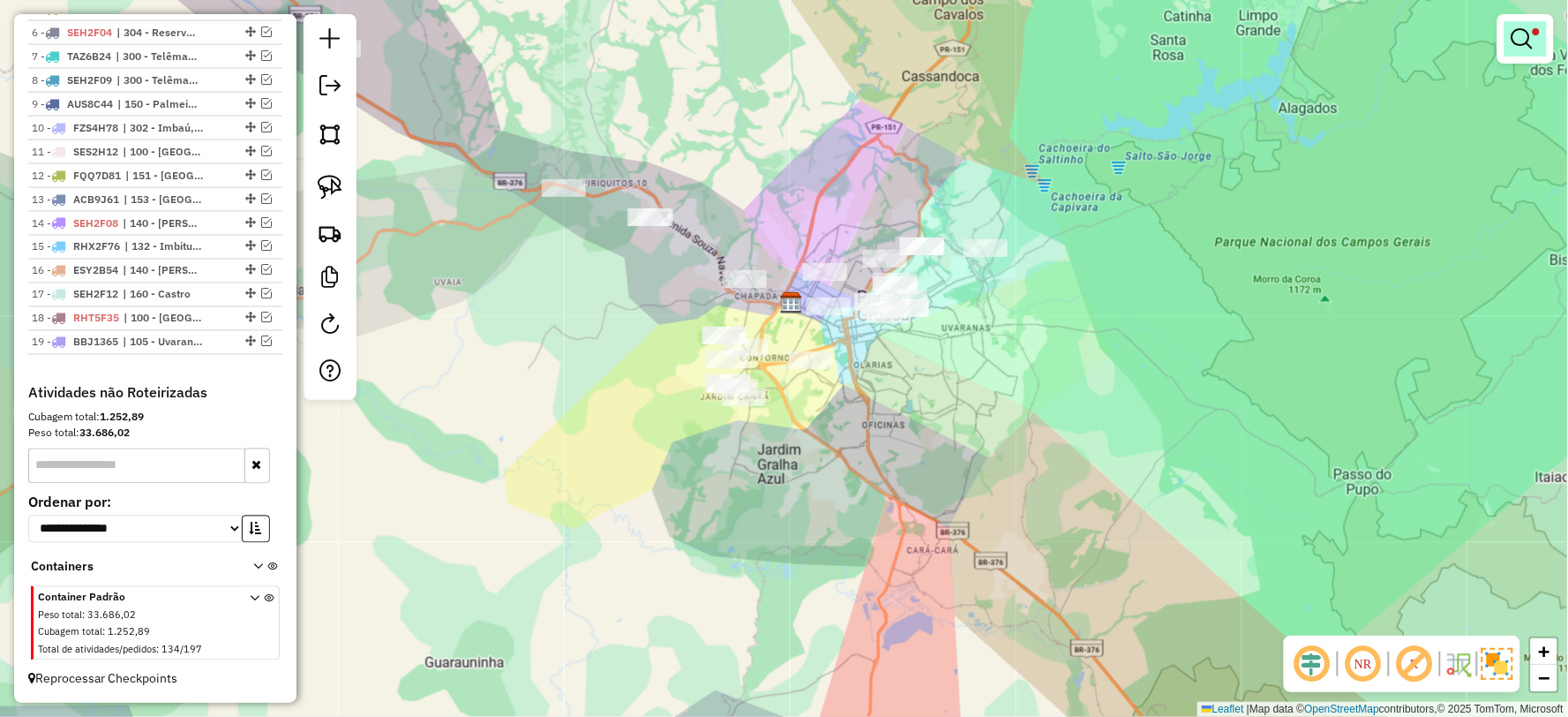
click at [1523, 40] on em at bounding box center [1522, 39] width 22 height 22
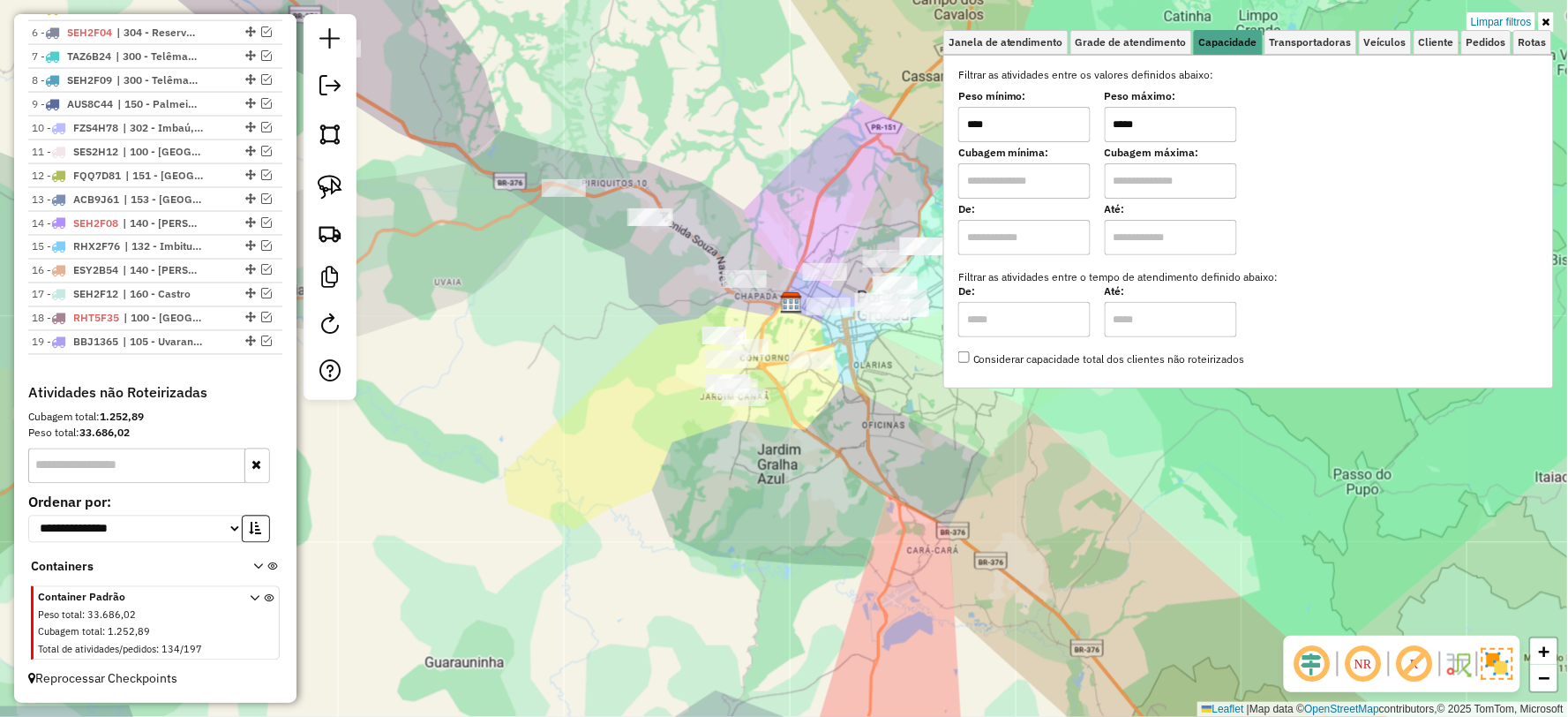
drag, startPoint x: 1211, startPoint y: 124, endPoint x: 1051, endPoint y: 138, distance: 160.6
click at [1051, 138] on div "Peso mínimo: **** Peso máximo: *****" at bounding box center [1249, 117] width 581 height 49
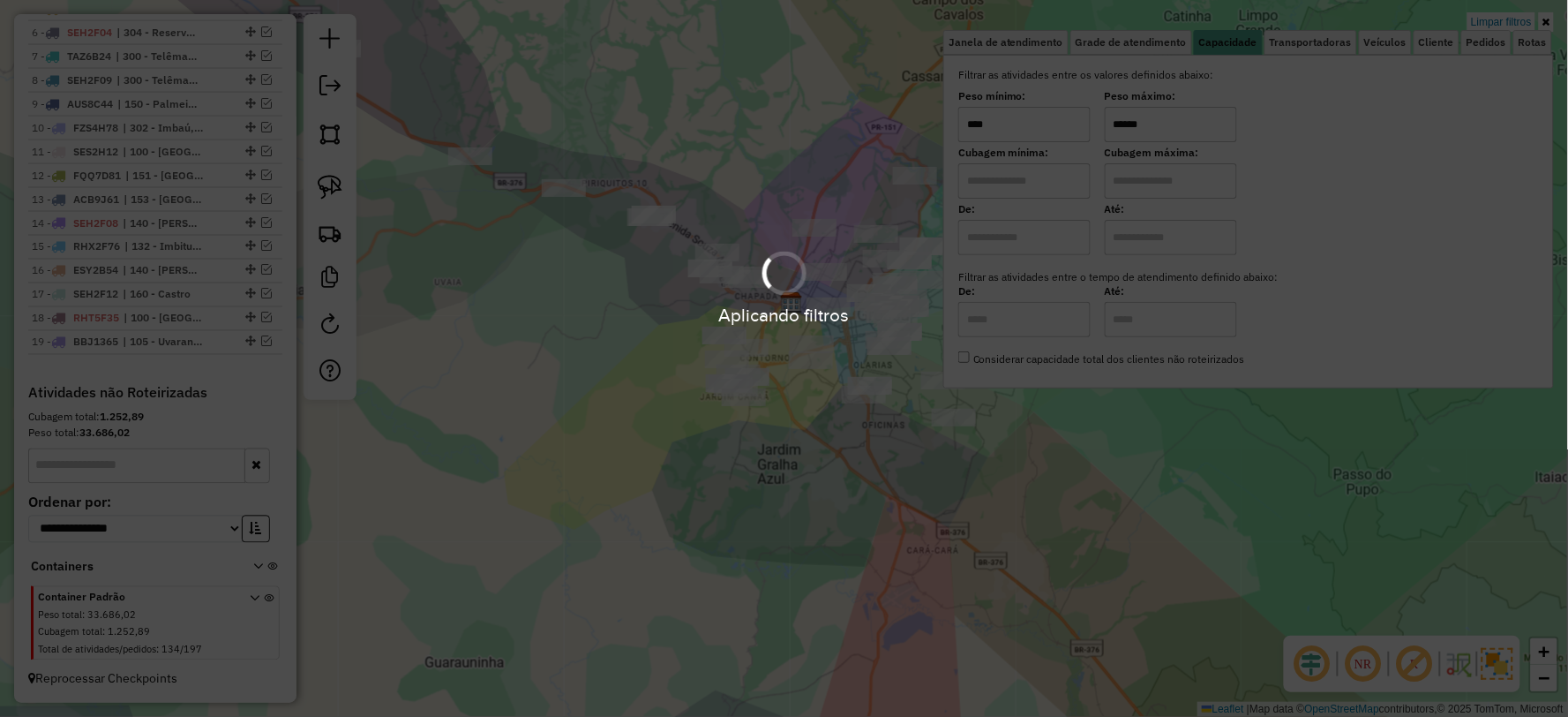
type input "******"
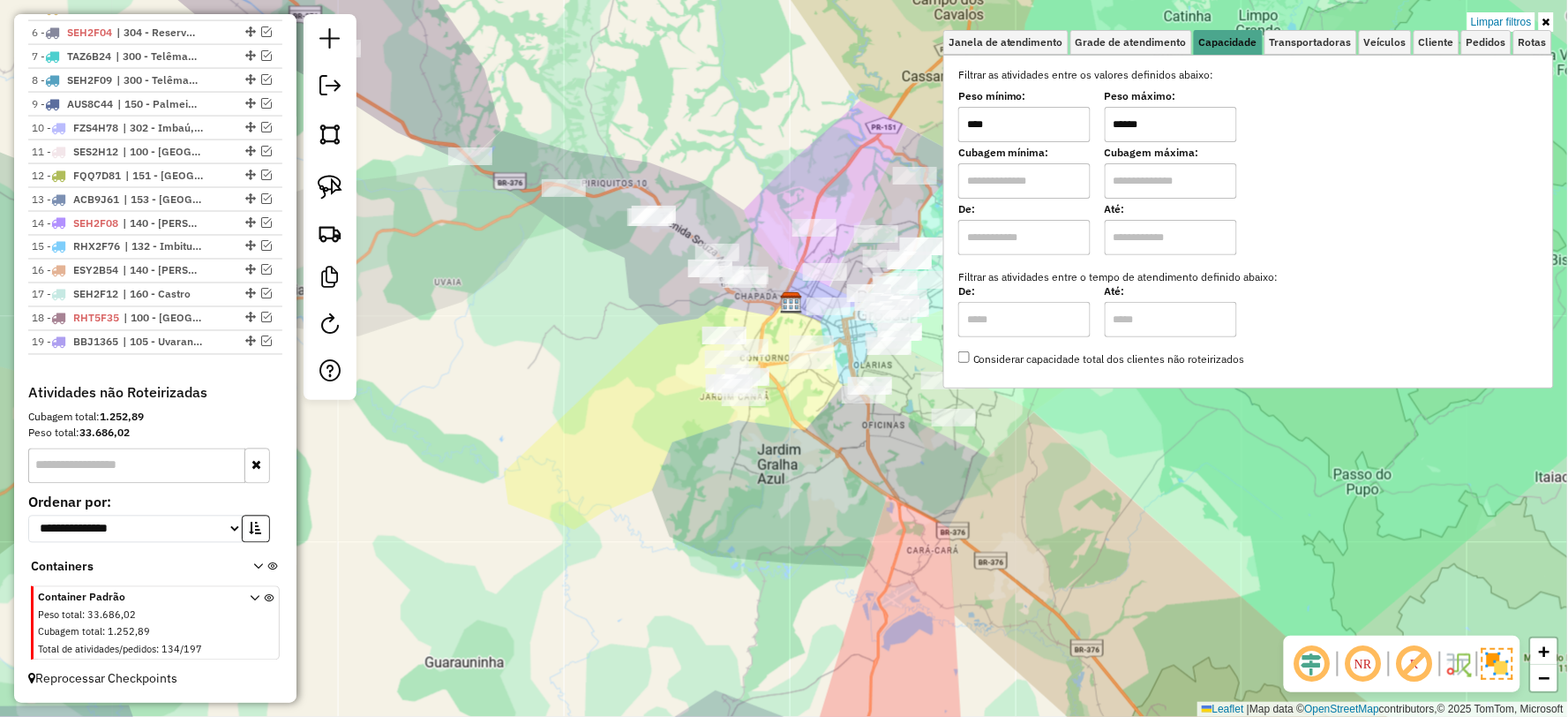
click at [765, 446] on div "Limpar filtros Janela de atendimento Grade de atendimento Capacidade Transporta…" at bounding box center [784, 358] width 1568 height 717
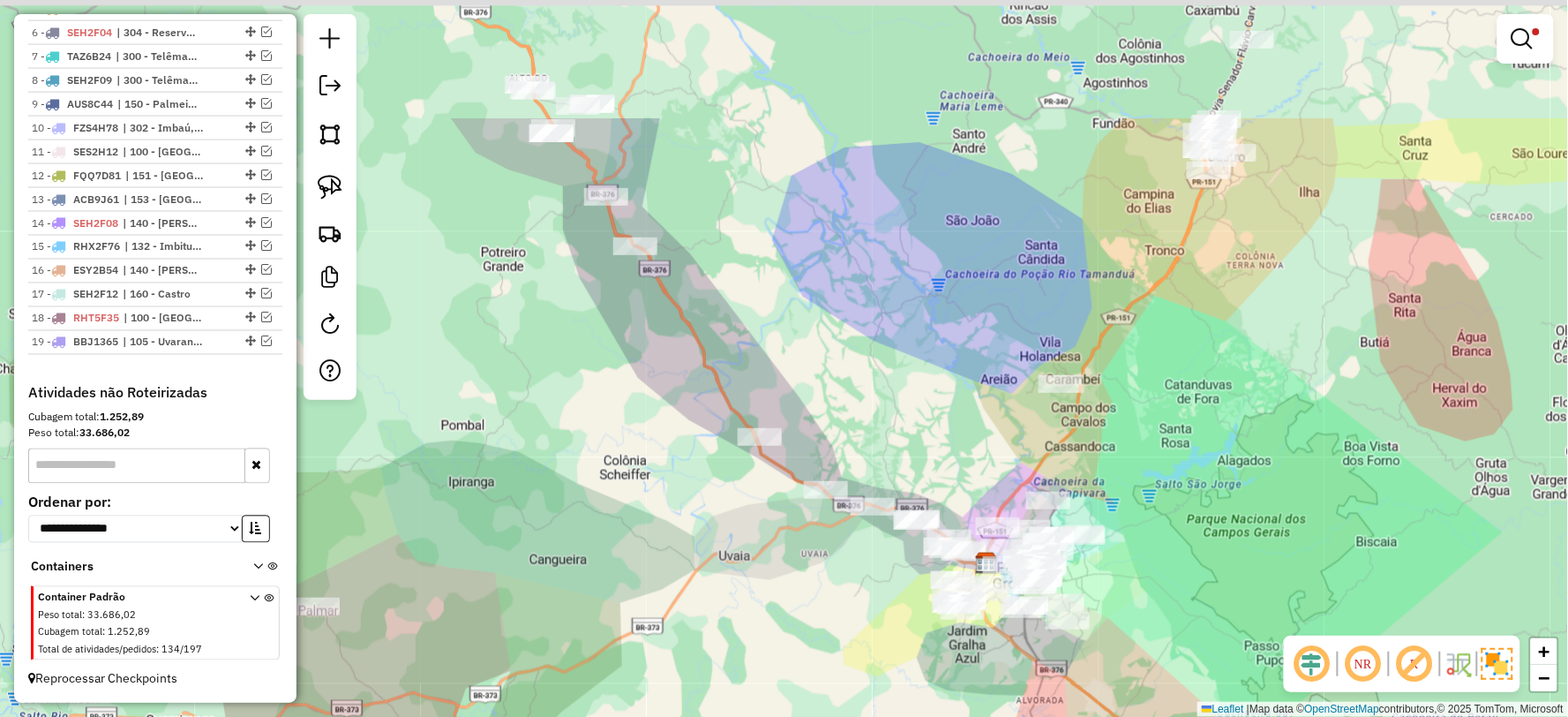
drag, startPoint x: 721, startPoint y: 283, endPoint x: 816, endPoint y: 390, distance: 143.1
click at [816, 390] on div "Limpar filtros Janela de atendimento Grade de atendimento Capacidade Transporta…" at bounding box center [784, 358] width 1568 height 717
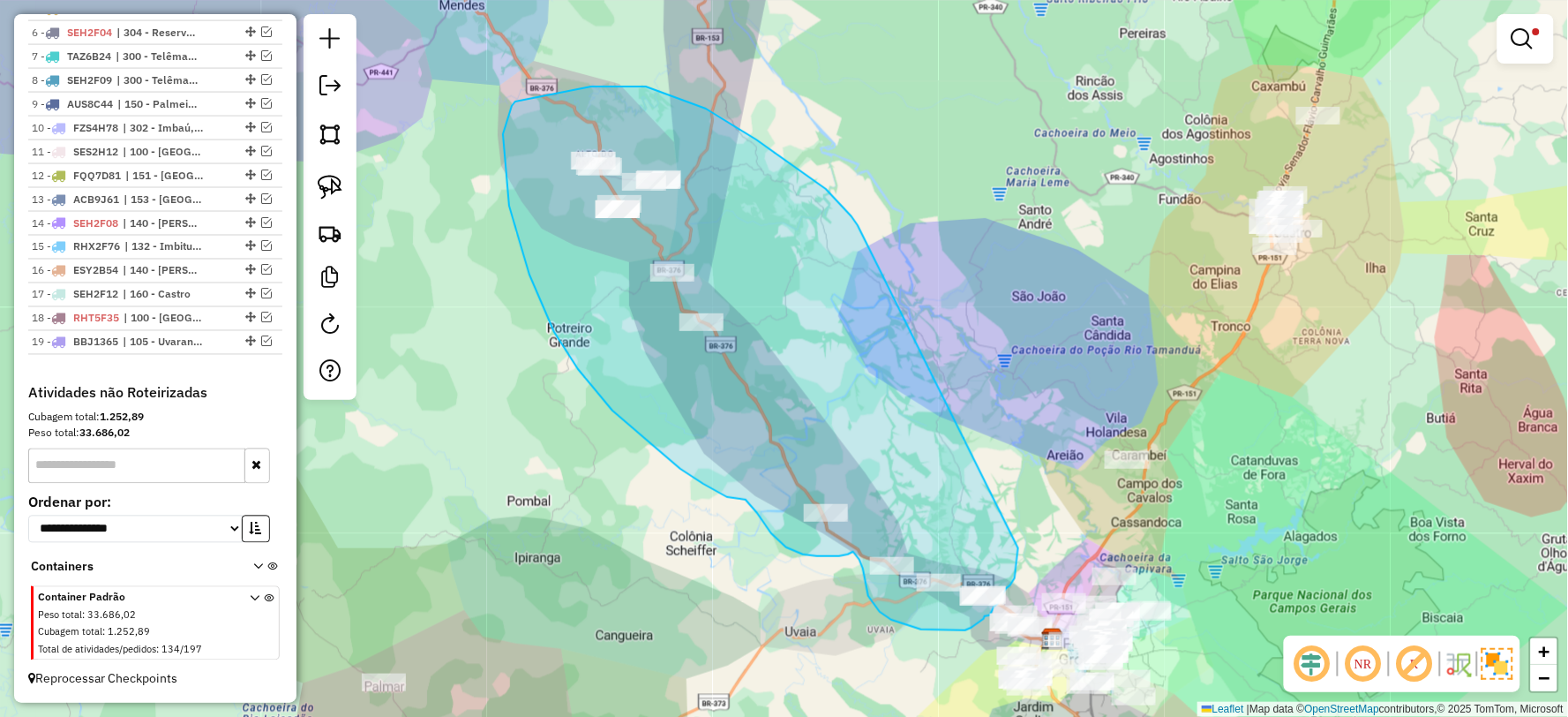
drag, startPoint x: 826, startPoint y: 189, endPoint x: 1018, endPoint y: 548, distance: 407.1
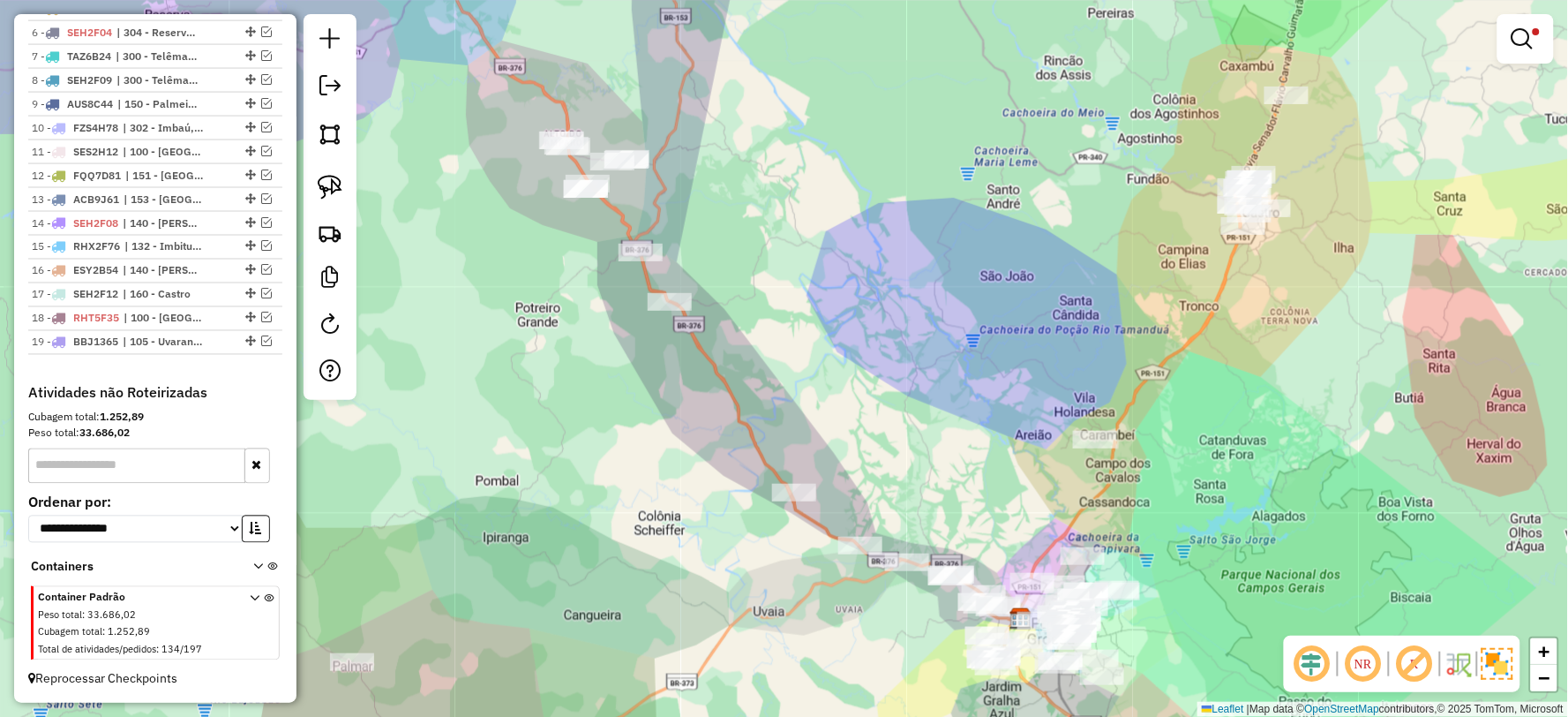
drag, startPoint x: 974, startPoint y: 509, endPoint x: 936, endPoint y: 479, distance: 48.4
click at [936, 479] on div "Limpar filtros Janela de atendimento Grade de atendimento Capacidade Transporta…" at bounding box center [784, 358] width 1568 height 717
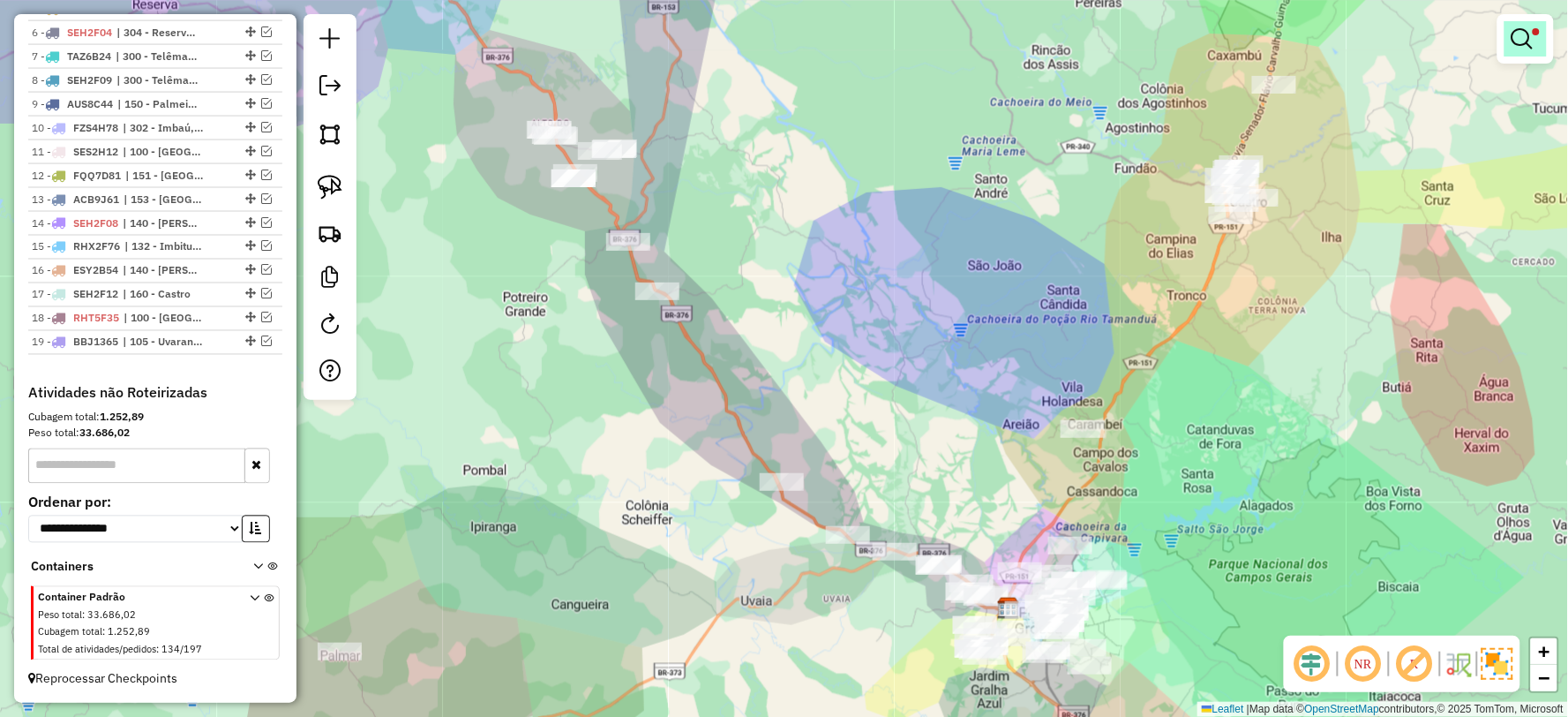
click at [1515, 47] on em at bounding box center [1522, 39] width 22 height 22
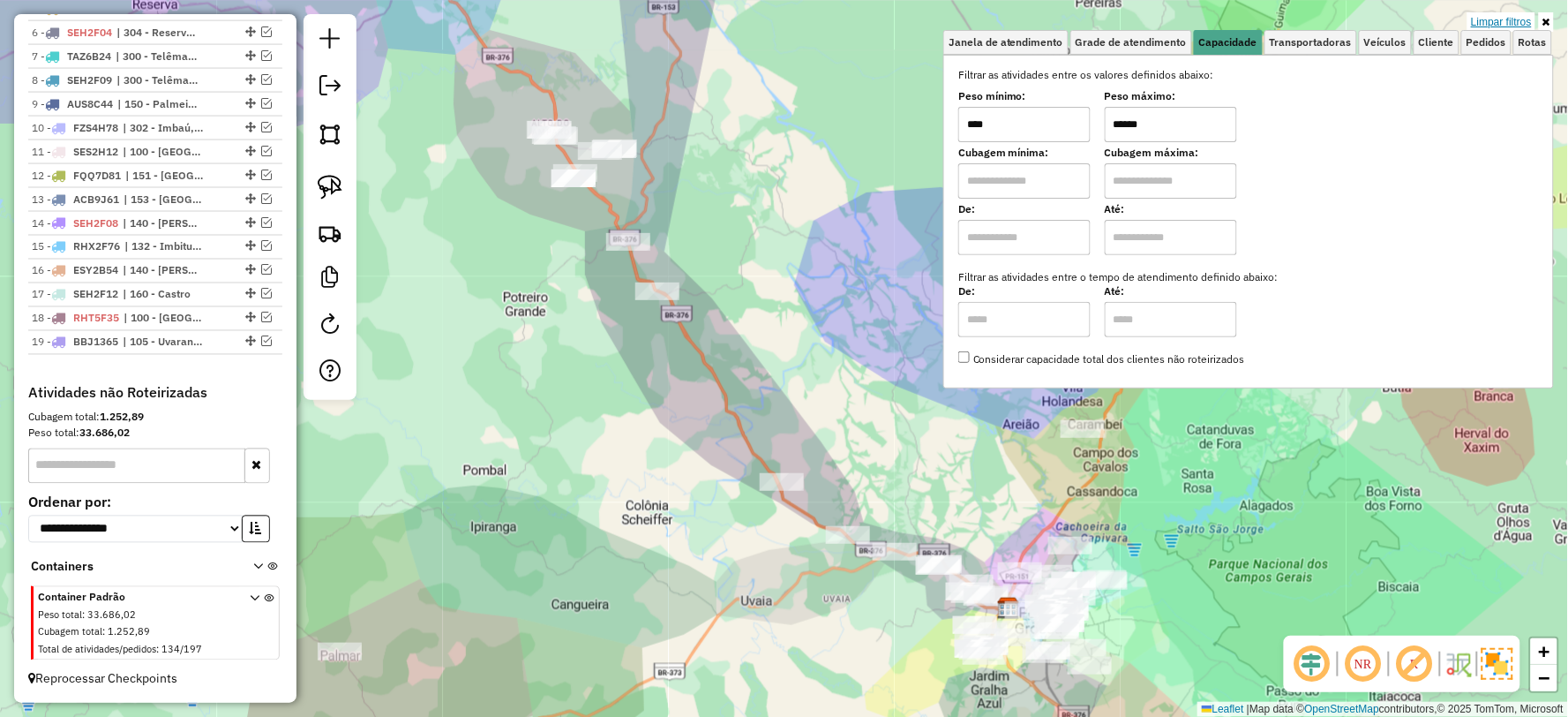
click at [1498, 26] on link "Limpar filtros" at bounding box center [1501, 22] width 68 height 20
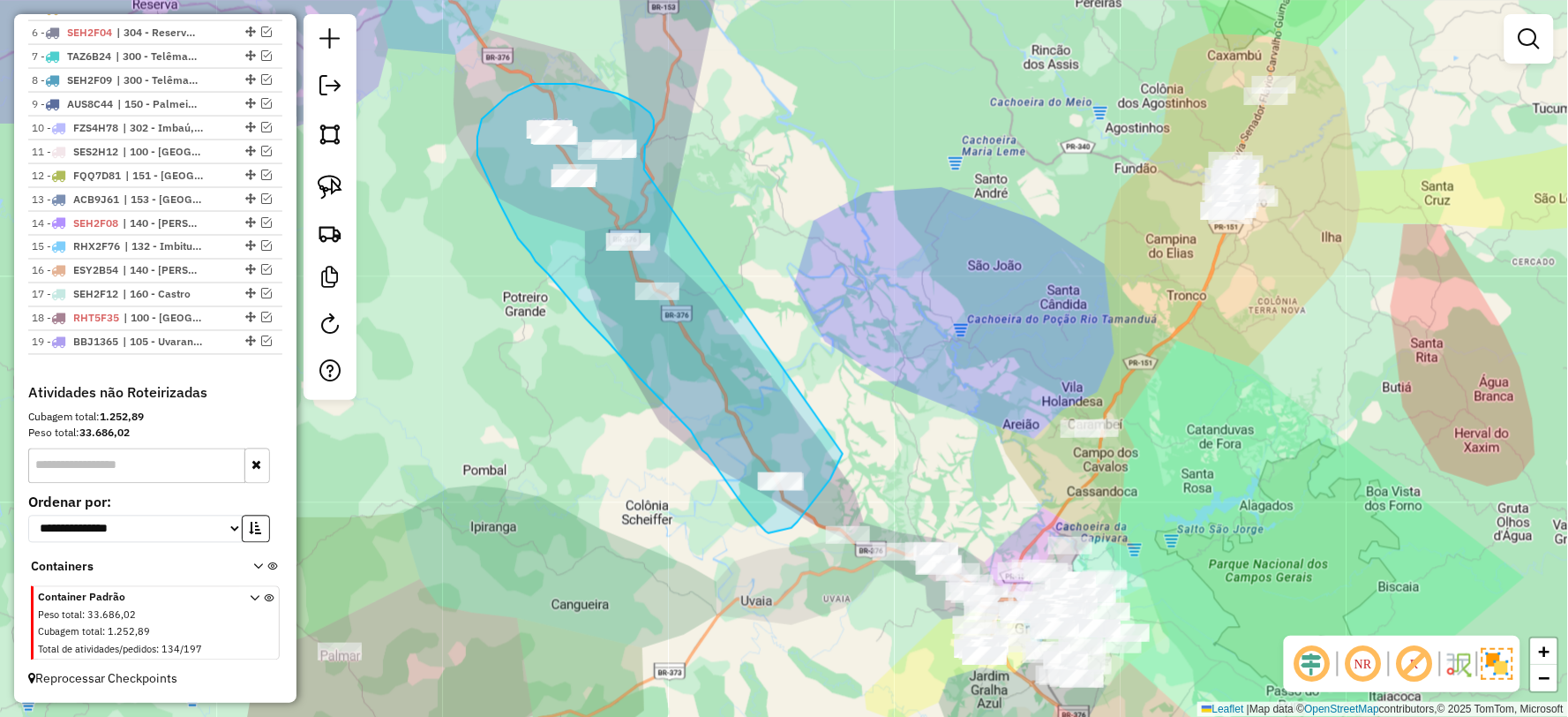
drag, startPoint x: 646, startPoint y: 144, endPoint x: 842, endPoint y: 453, distance: 365.9
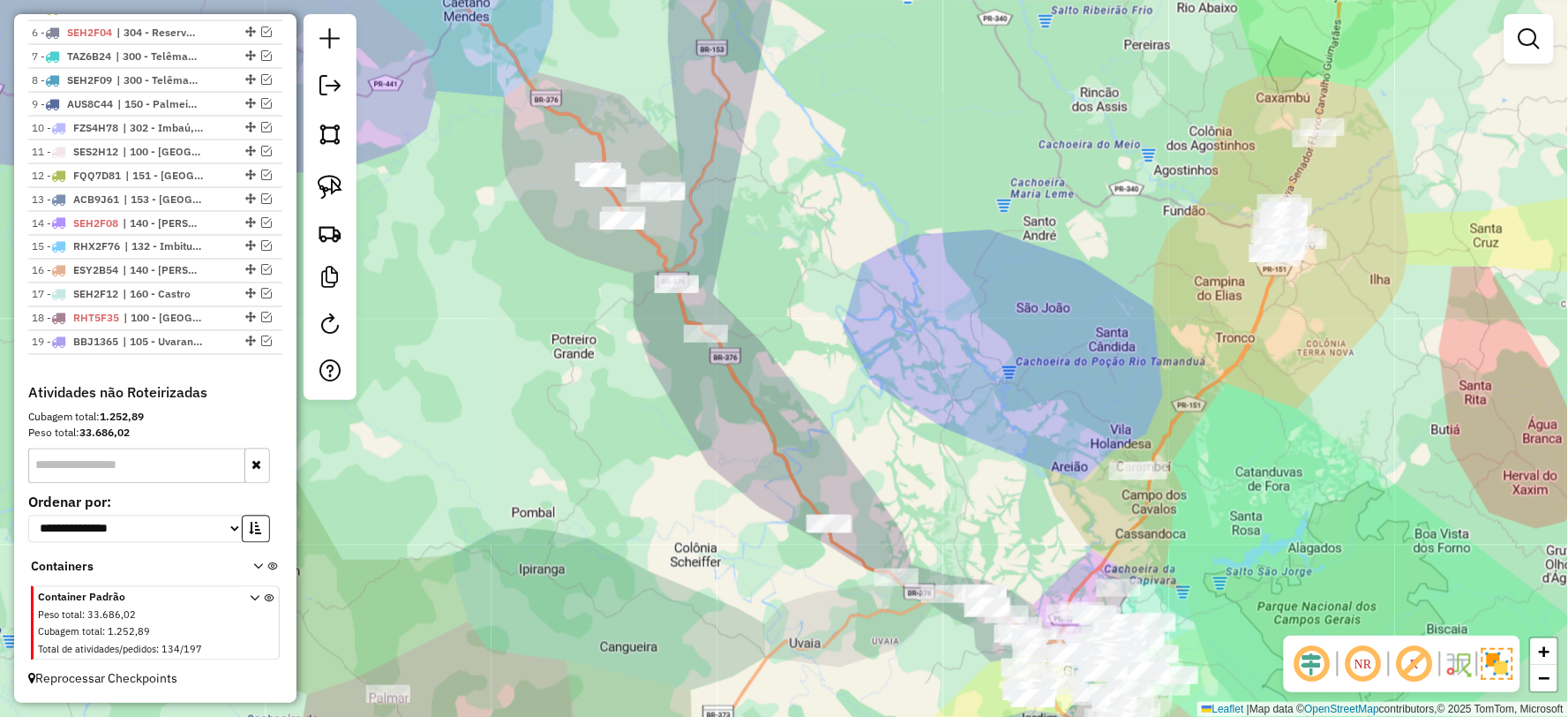
drag, startPoint x: 796, startPoint y: 332, endPoint x: 1059, endPoint y: 478, distance: 300.8
click at [1059, 478] on div "Janela de atendimento Grade de atendimento Capacidade Transportadoras Veículos …" at bounding box center [784, 358] width 1568 height 717
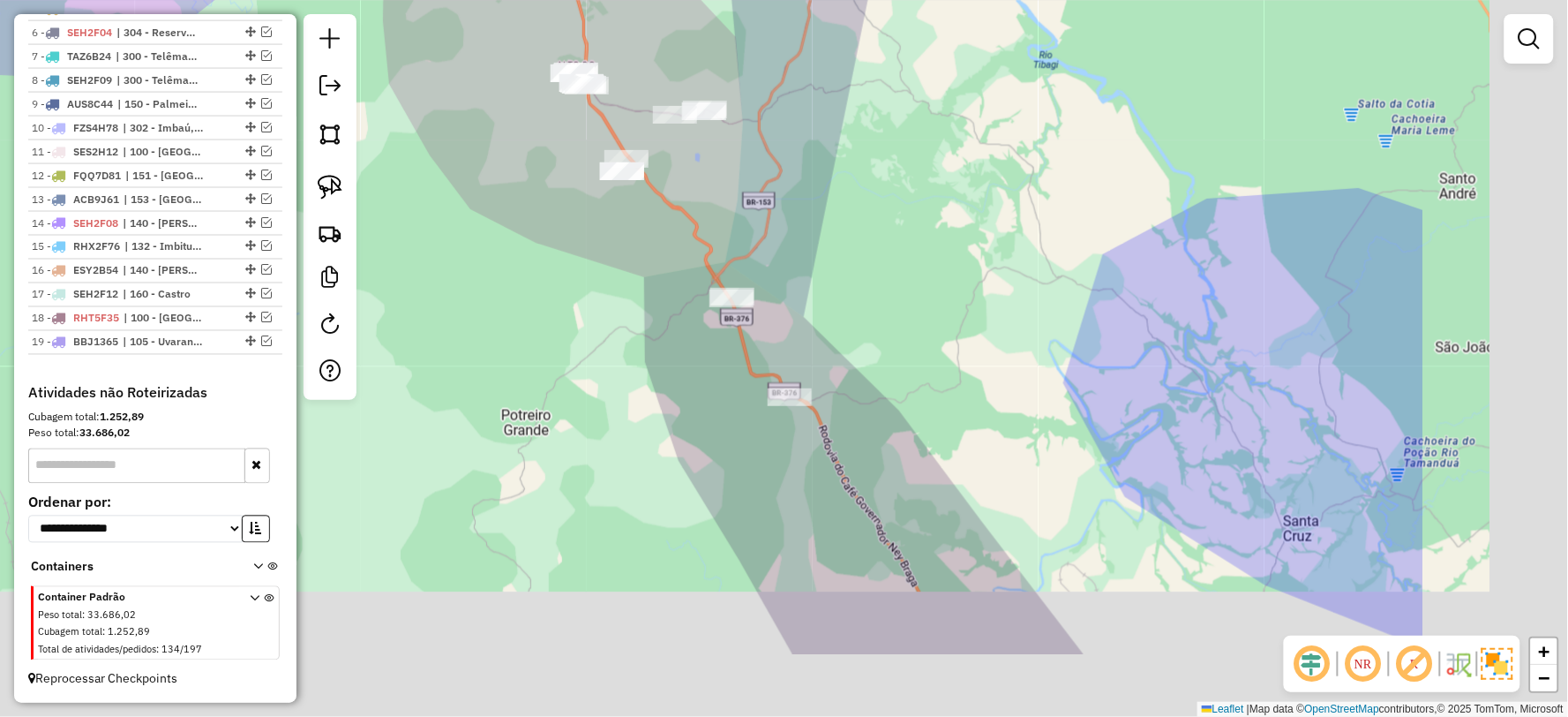
drag, startPoint x: 1127, startPoint y: 477, endPoint x: 825, endPoint y: 343, distance: 330.4
click at [825, 343] on div "Janela de atendimento Grade de atendimento Capacidade Transportadoras Veículos …" at bounding box center [784, 358] width 1568 height 717
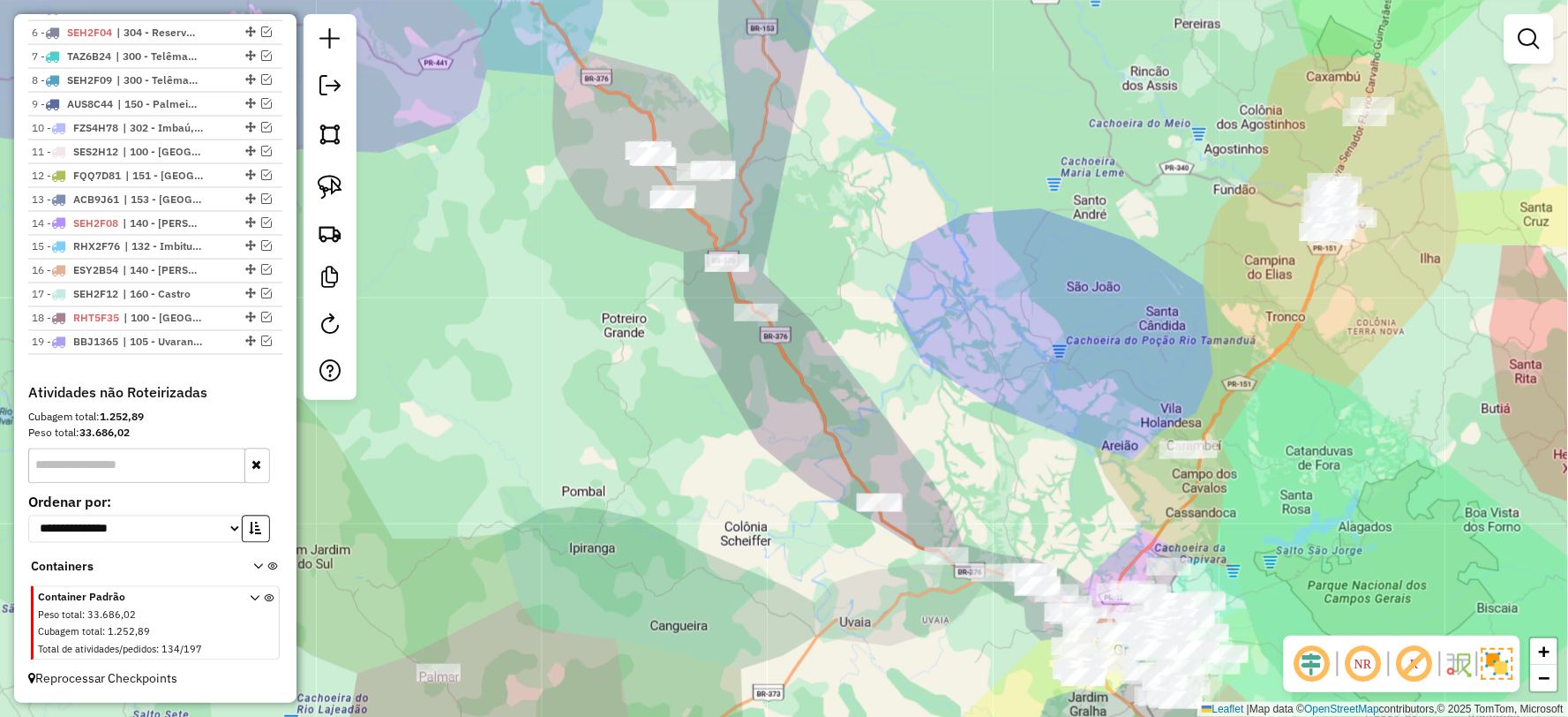
drag, startPoint x: 1030, startPoint y: 504, endPoint x: 986, endPoint y: 442, distance: 76.0
click at [986, 442] on div "Janela de atendimento Grade de atendimento Capacidade Transportadoras Veículos …" at bounding box center [784, 358] width 1568 height 717
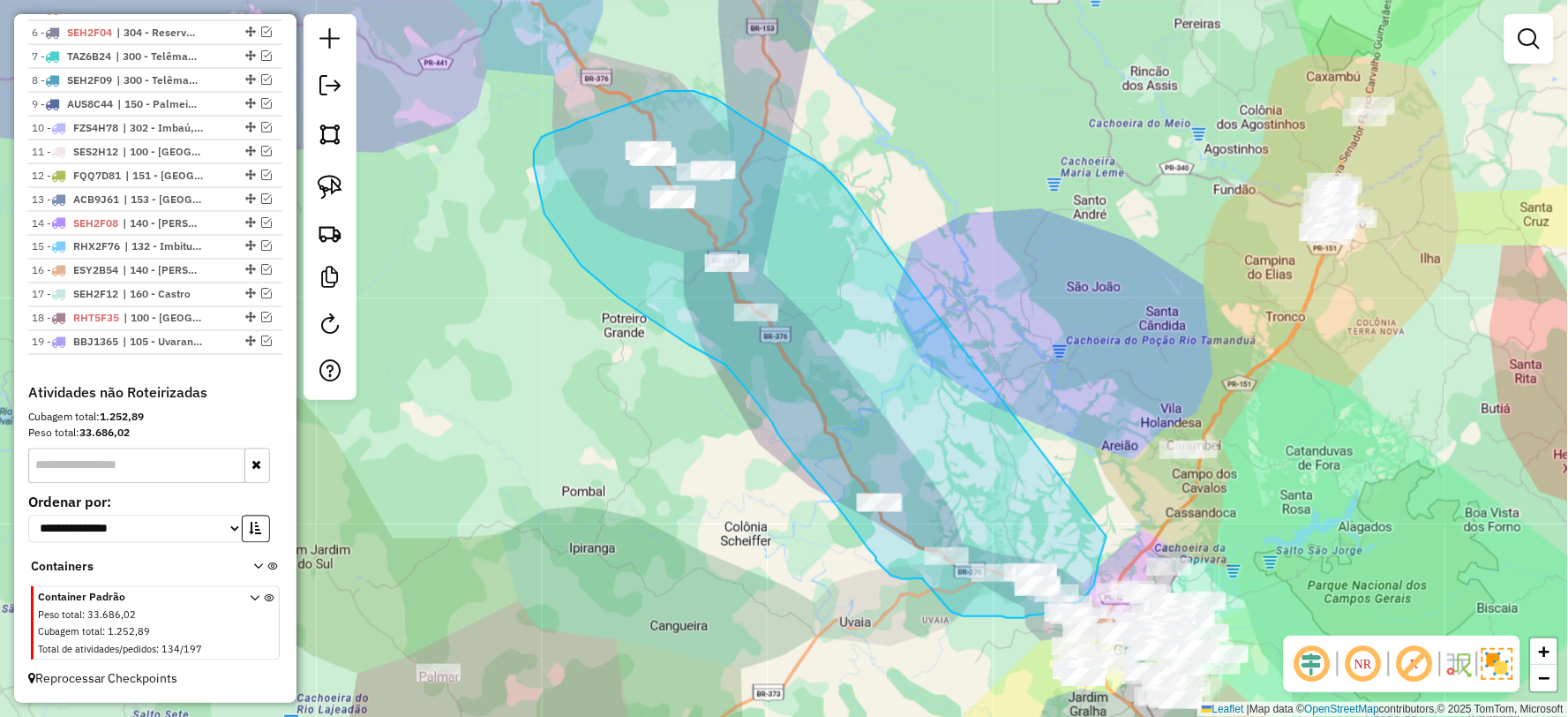
drag, startPoint x: 823, startPoint y: 166, endPoint x: 1108, endPoint y: 524, distance: 457.6
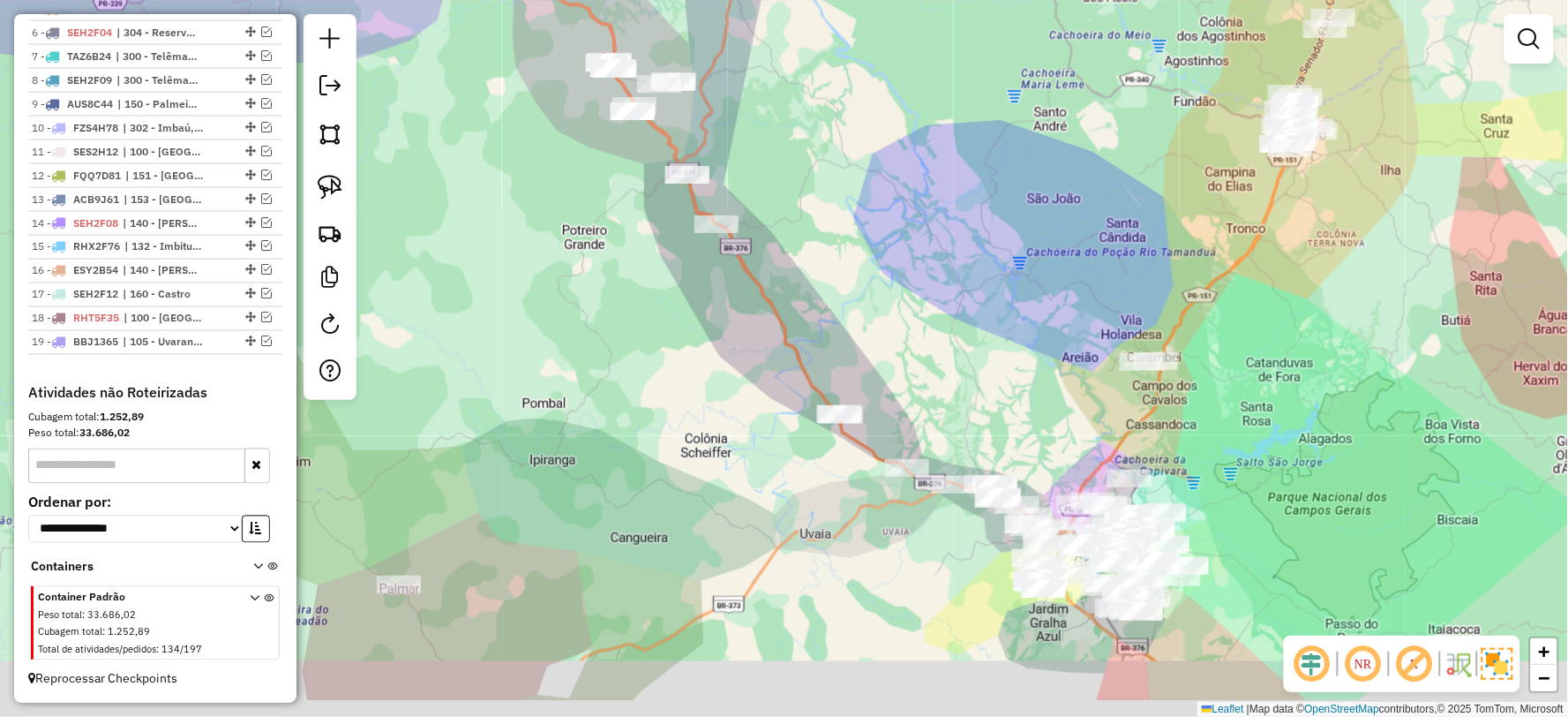
drag, startPoint x: 788, startPoint y: 542, endPoint x: 755, endPoint y: 462, distance: 86.5
click at [755, 462] on div "Janela de atendimento Grade de atendimento Capacidade Transportadoras Veículos …" at bounding box center [784, 358] width 1568 height 717
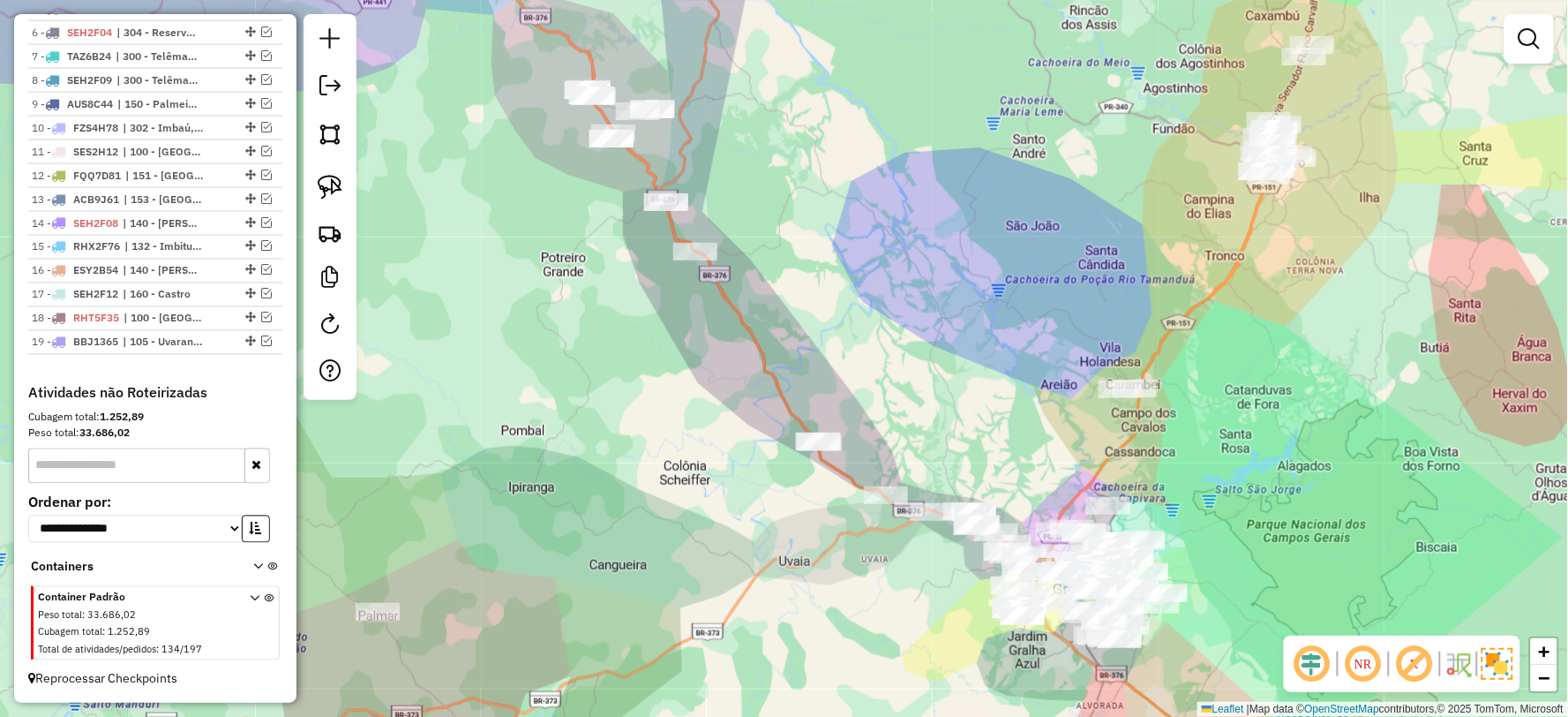
drag, startPoint x: 957, startPoint y: 276, endPoint x: 930, endPoint y: 313, distance: 45.8
click at [930, 318] on div "Janela de atendimento Grade de atendimento Capacidade Transportadoras Veículos …" at bounding box center [784, 358] width 1568 height 717
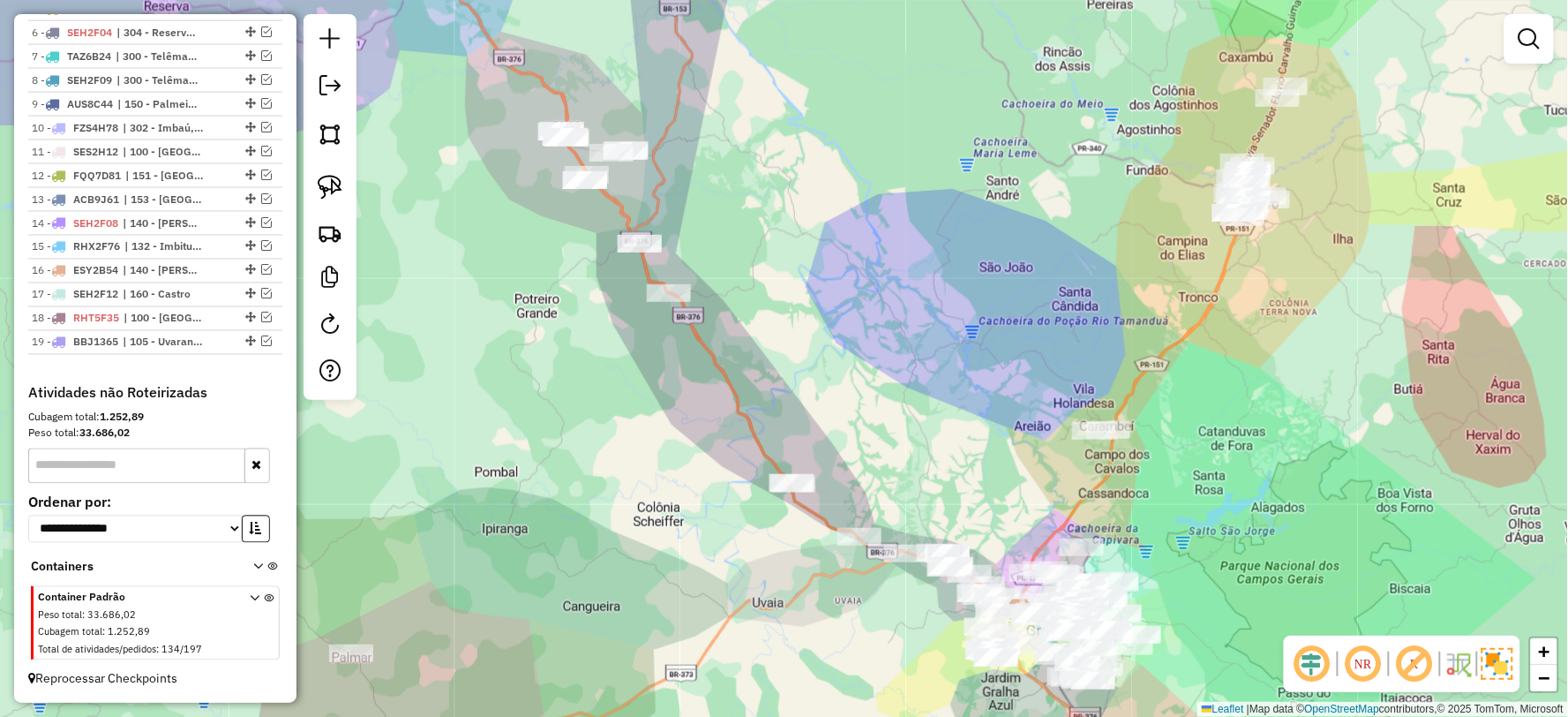
click at [1504, 662] on img at bounding box center [1497, 663] width 31 height 31
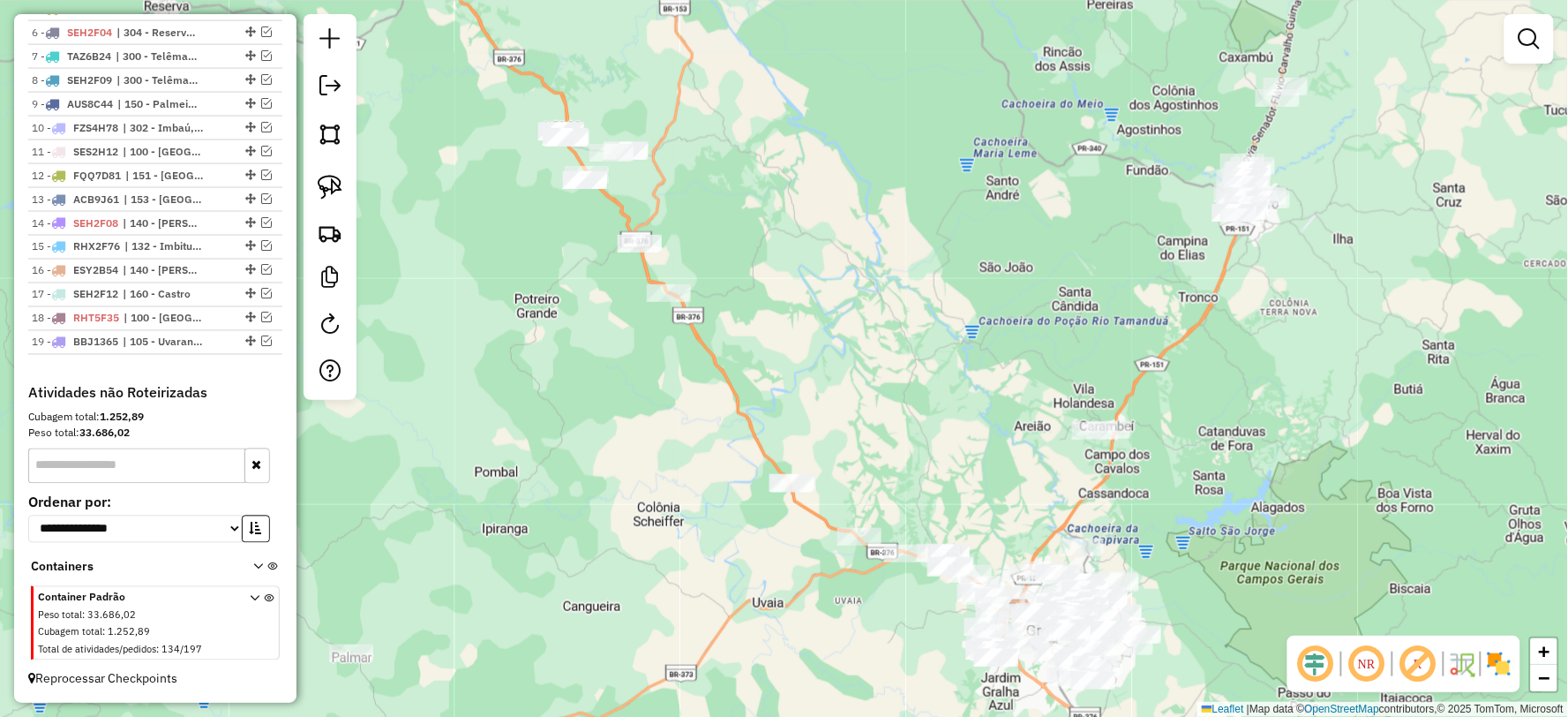
click at [1545, 67] on div "Janela de atendimento Grade de atendimento Capacidade Transportadoras Veículos …" at bounding box center [1528, 47] width 49 height 66
click at [1539, 40] on em at bounding box center [1529, 39] width 22 height 22
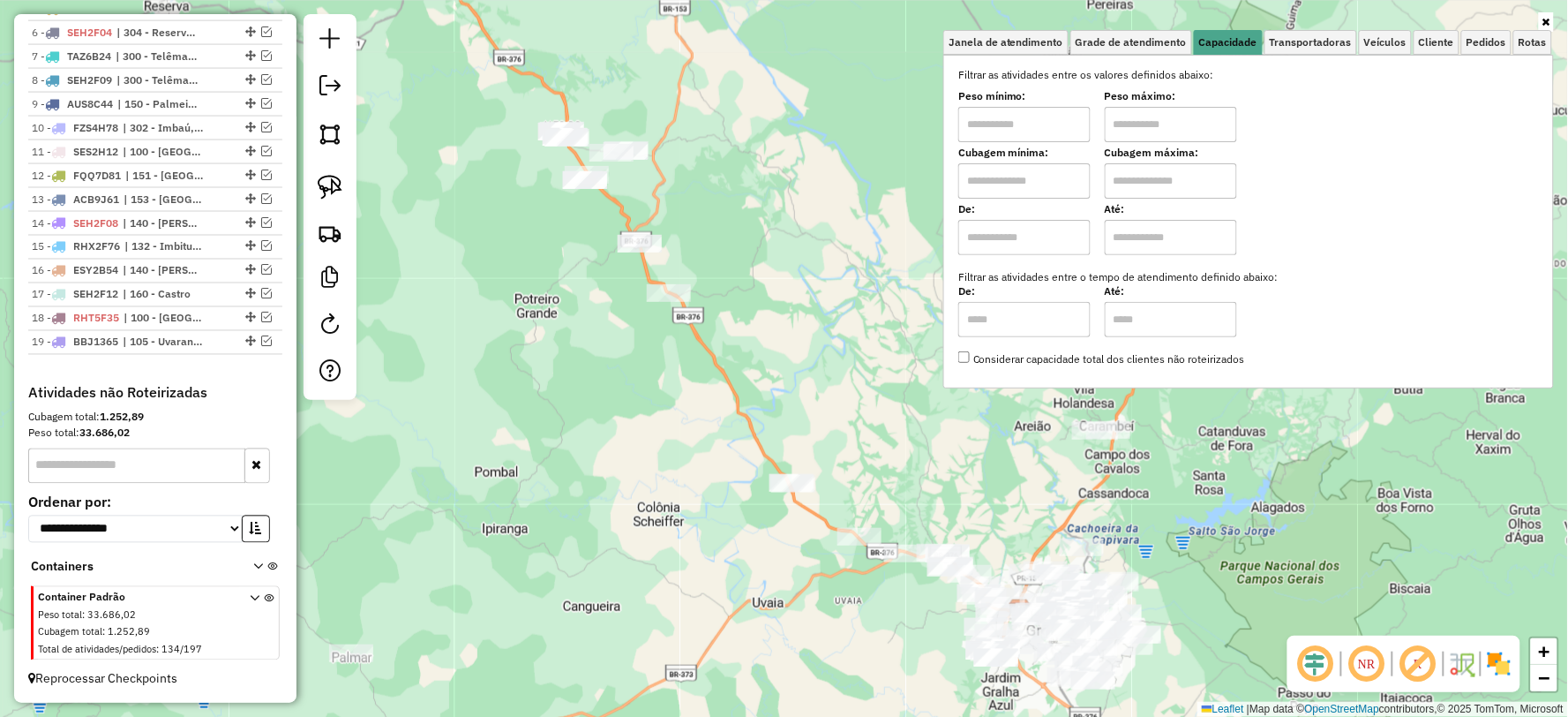
click at [1027, 118] on input "text" at bounding box center [1024, 124] width 132 height 35
type input "****"
click at [1151, 119] on input "text" at bounding box center [1171, 124] width 132 height 35
type input "******"
click at [624, 484] on div "Limpar filtros Janela de atendimento Grade de atendimento Capacidade Transporta…" at bounding box center [784, 358] width 1568 height 717
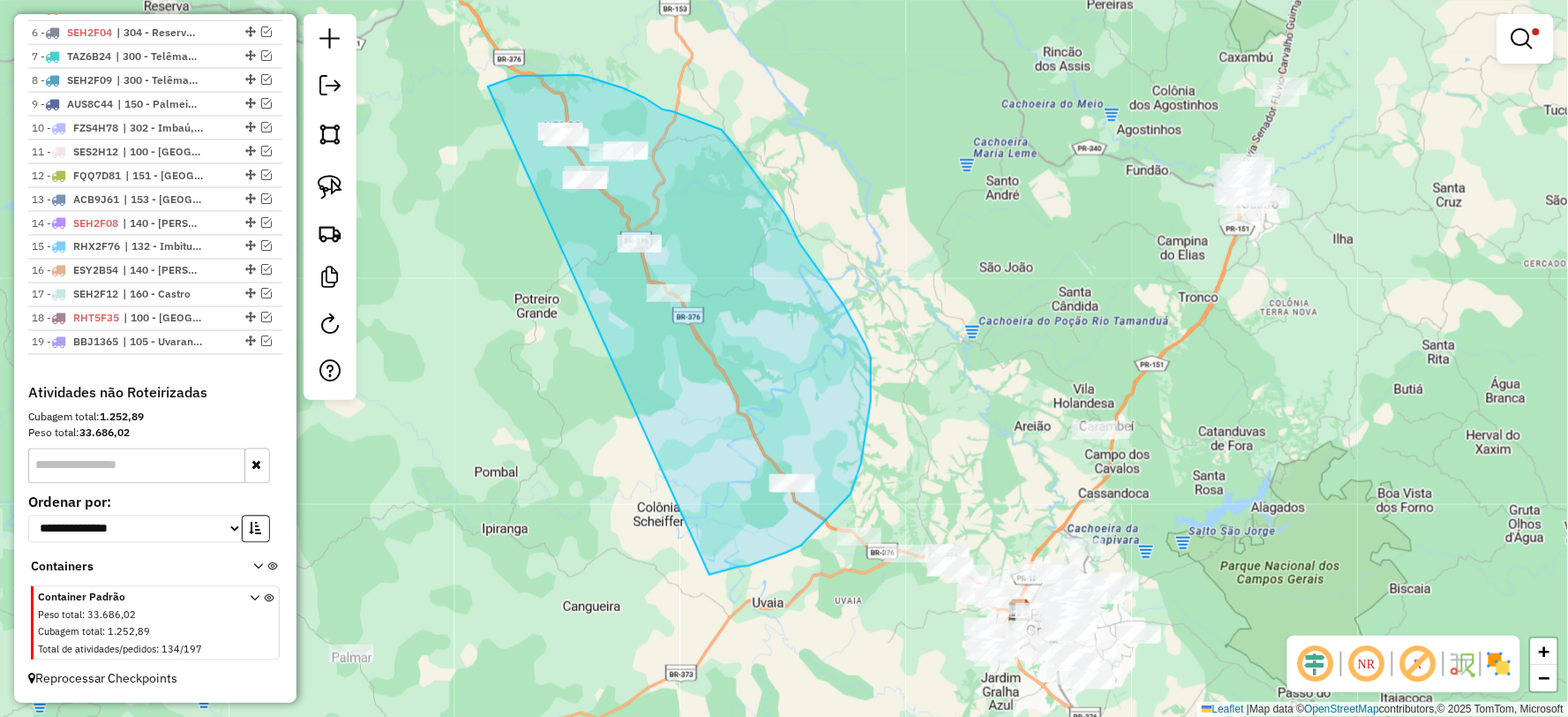
drag, startPoint x: 709, startPoint y: 575, endPoint x: 456, endPoint y: 113, distance: 526.7
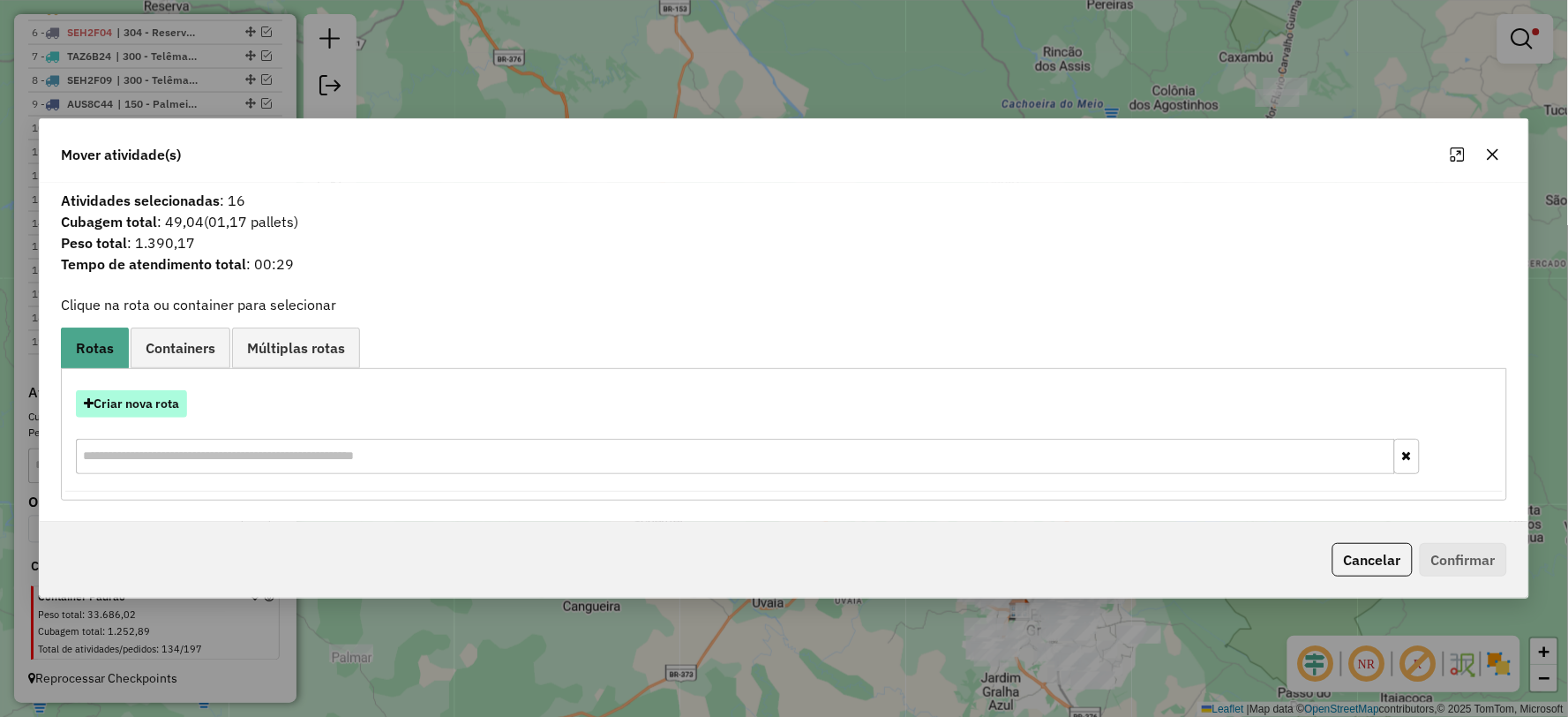
click at [153, 400] on button "Criar nova rota" at bounding box center [131, 404] width 111 height 27
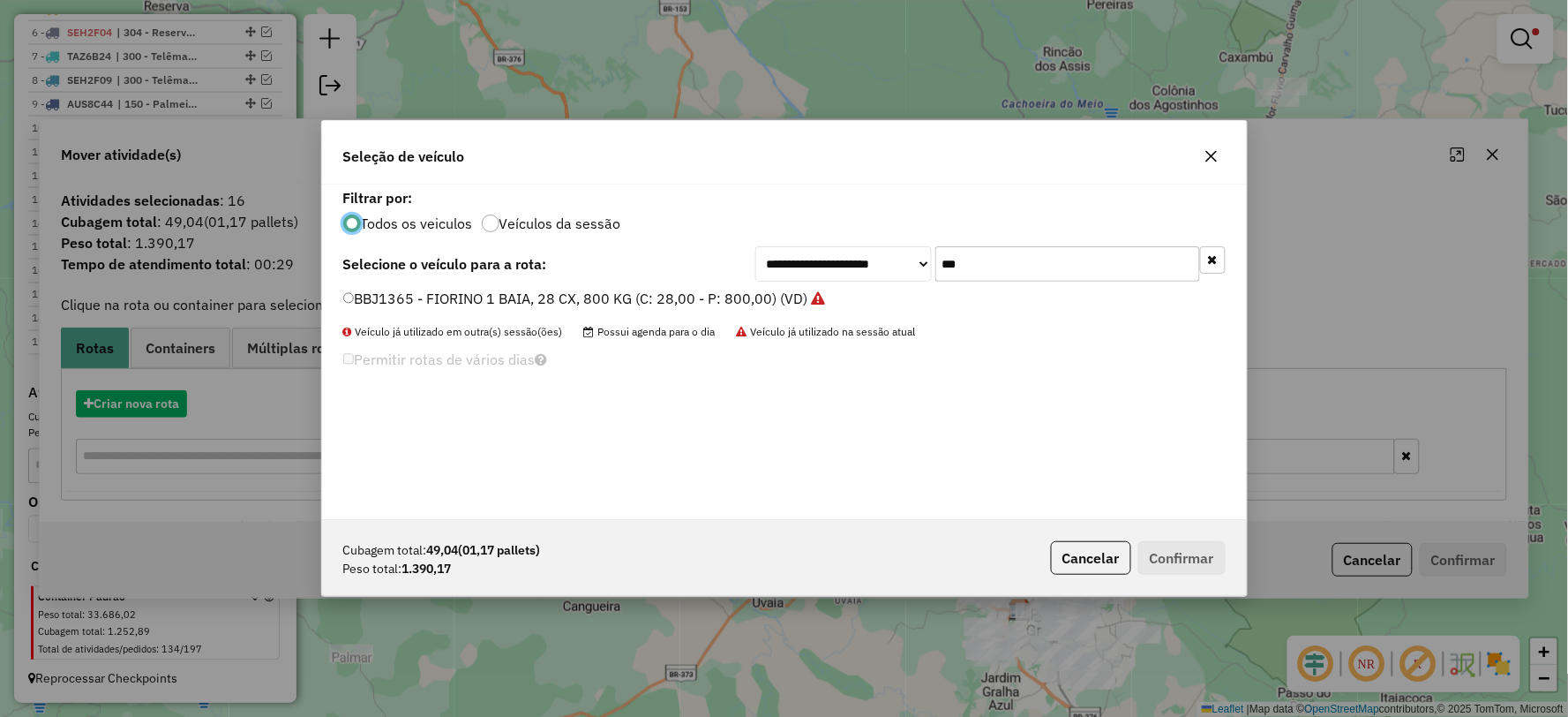
scroll to position [10, 4]
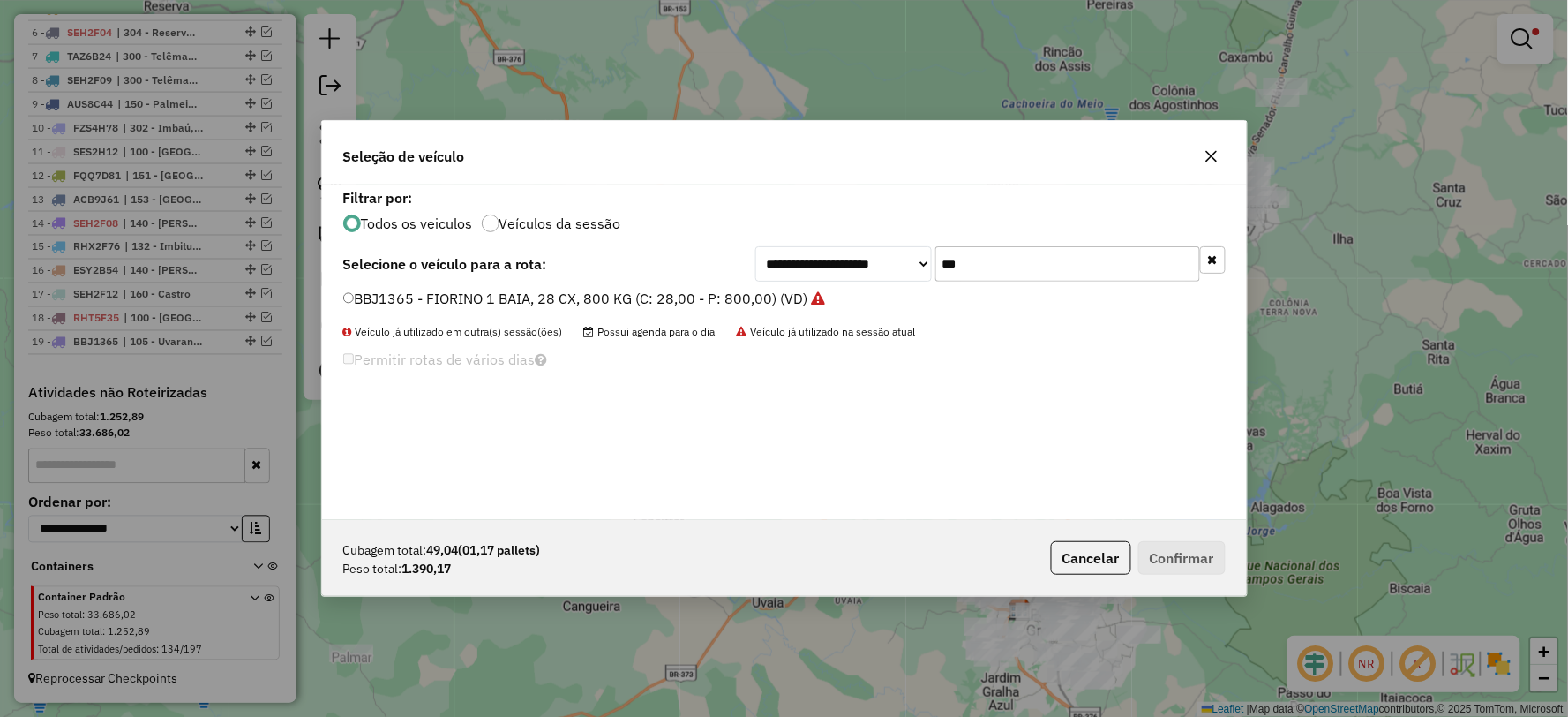
drag, startPoint x: 1007, startPoint y: 266, endPoint x: 919, endPoint y: 267, distance: 88.0
click at [919, 267] on div "**********" at bounding box center [990, 264] width 470 height 35
type input "***"
click at [341, 291] on div "AYD1B32 - VAN 2 BAIAS, 56 CX, 1520 KG (C: 56,00 - P: 1520,00) (VD)" at bounding box center [784, 306] width 904 height 35
click at [377, 300] on label "AYD1B32 - VAN 2 BAIAS, 56 CX, 1520 KG (C: 56,00 - P: 1520,00) (VD)" at bounding box center [574, 299] width 461 height 22
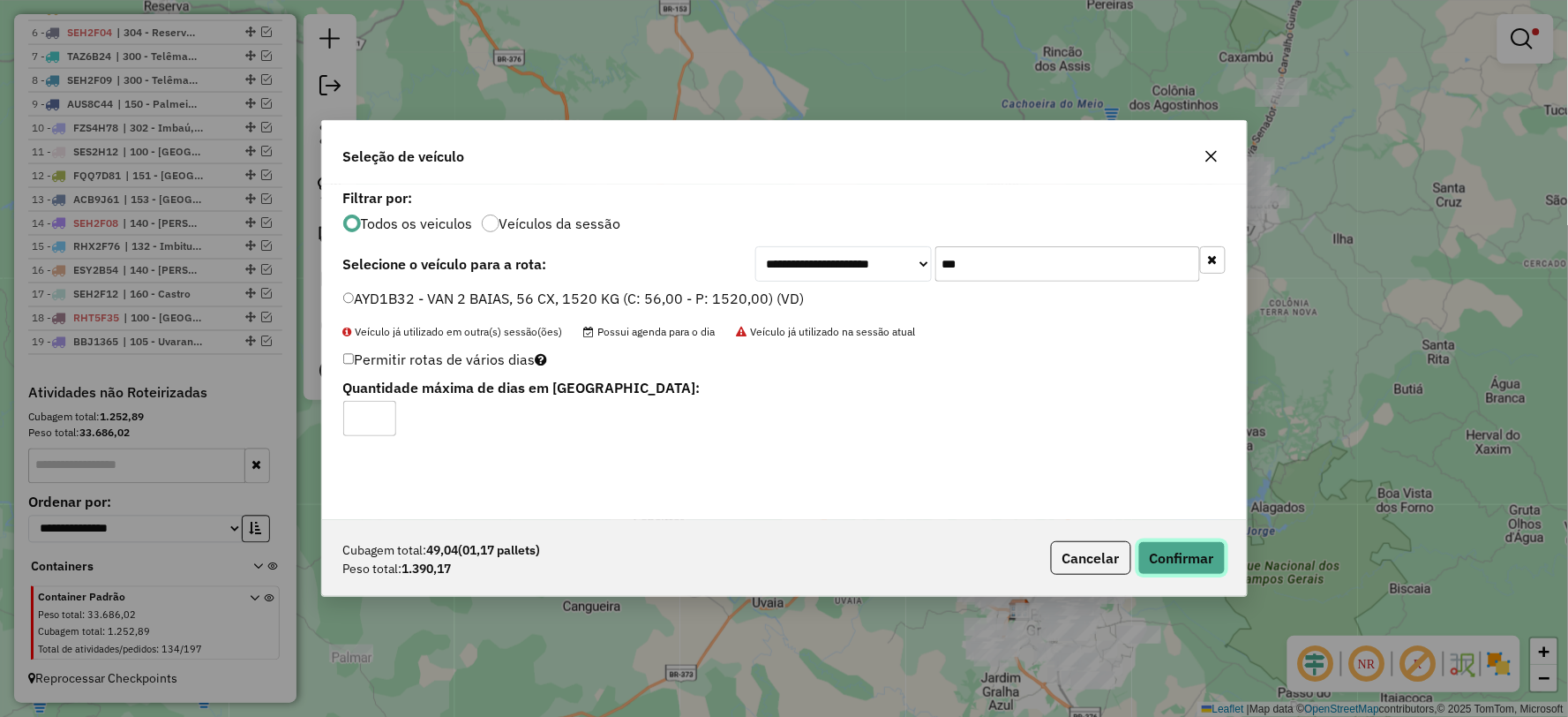
click at [1207, 547] on button "Confirmar" at bounding box center [1181, 558] width 87 height 33
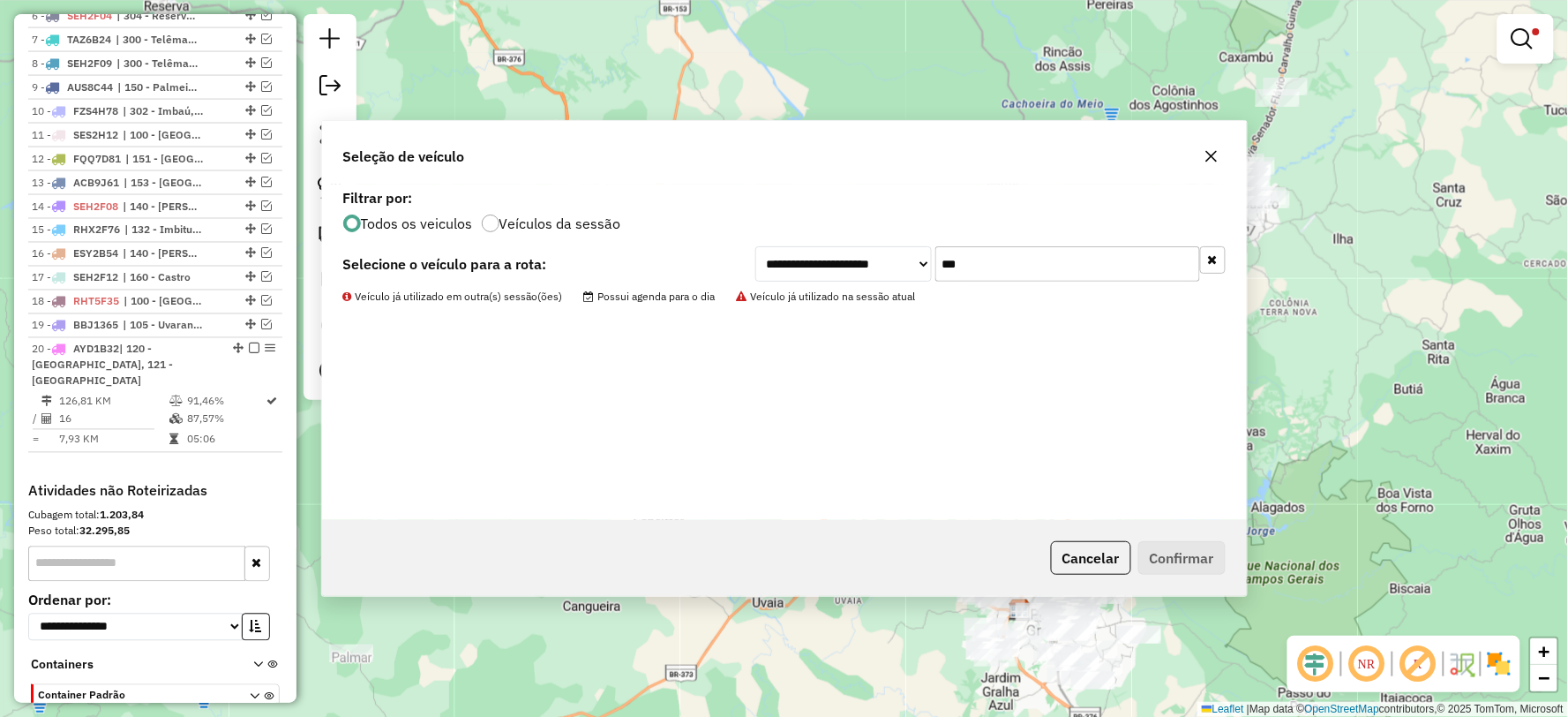
scroll to position [889, 0]
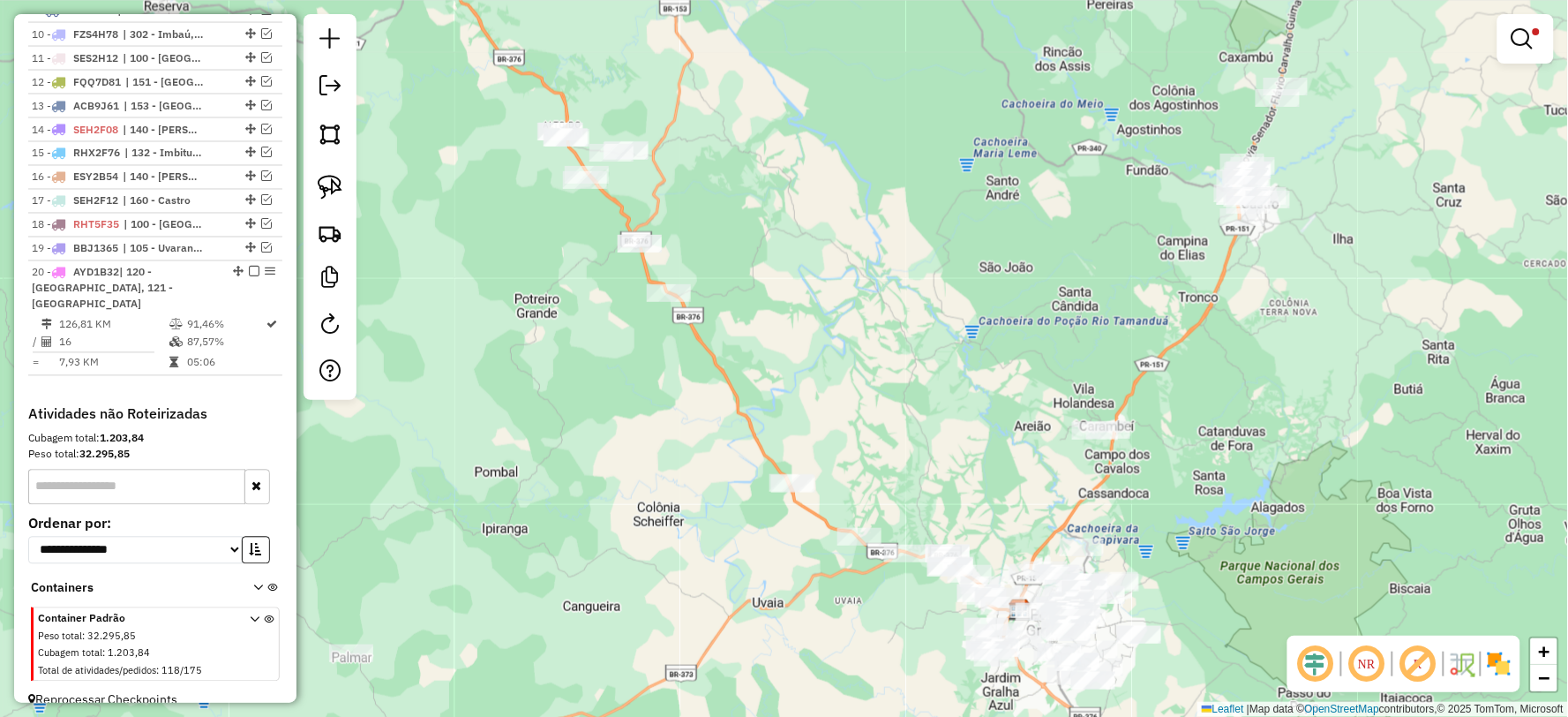
click at [1502, 49] on div at bounding box center [1525, 39] width 57 height 49
click at [1540, 45] on link at bounding box center [1525, 39] width 42 height 35
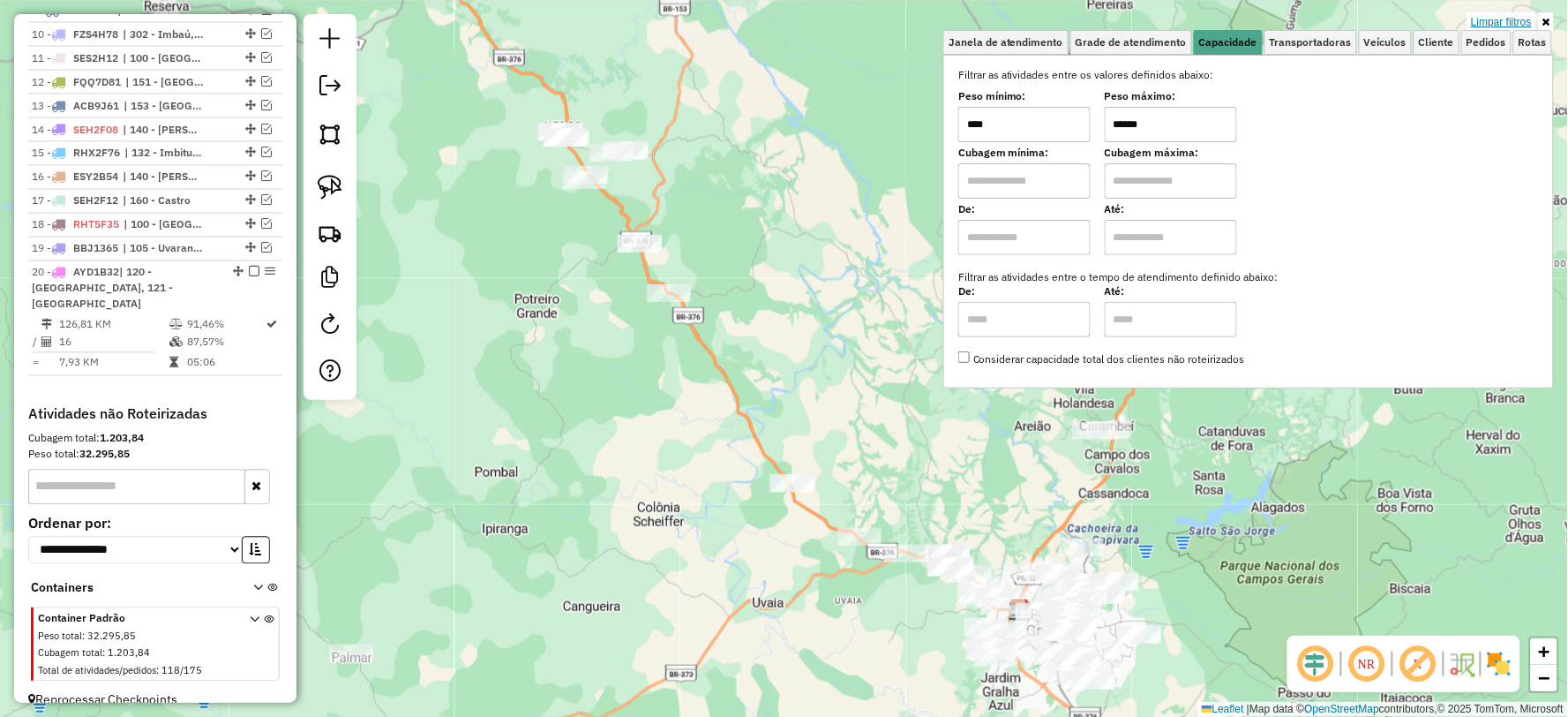
click at [1505, 21] on link "Limpar filtros" at bounding box center [1501, 22] width 68 height 20
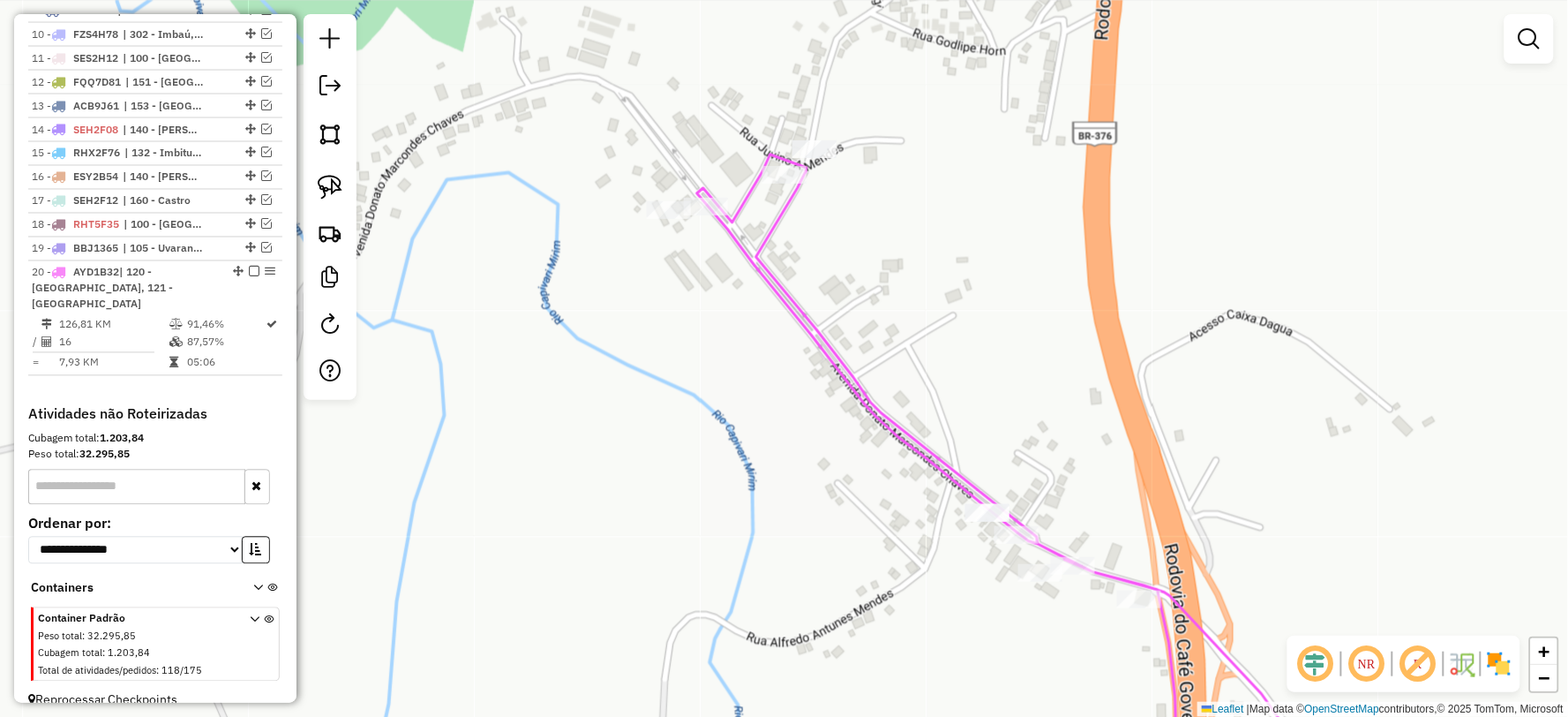
click at [770, 235] on icon at bounding box center [1009, 471] width 625 height 634
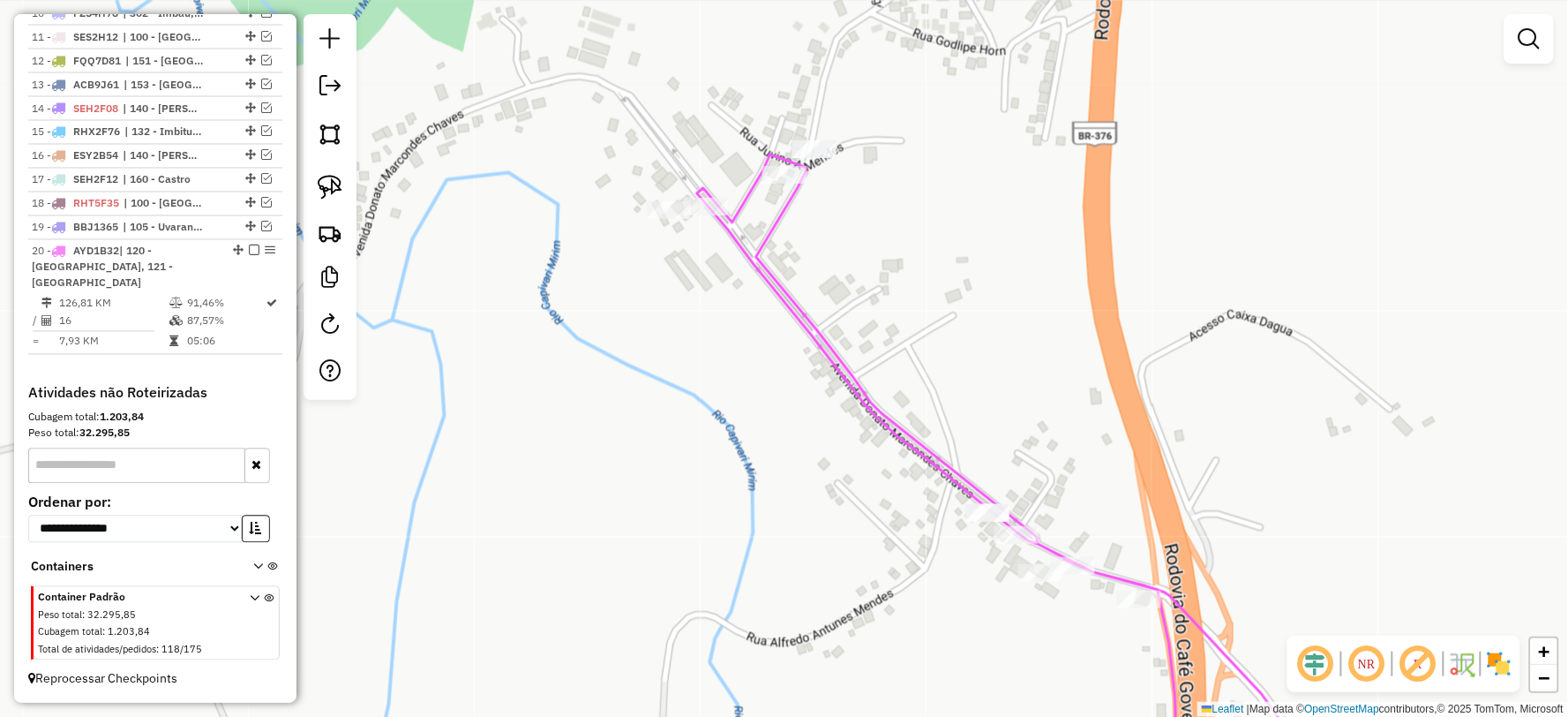
select select "**********"
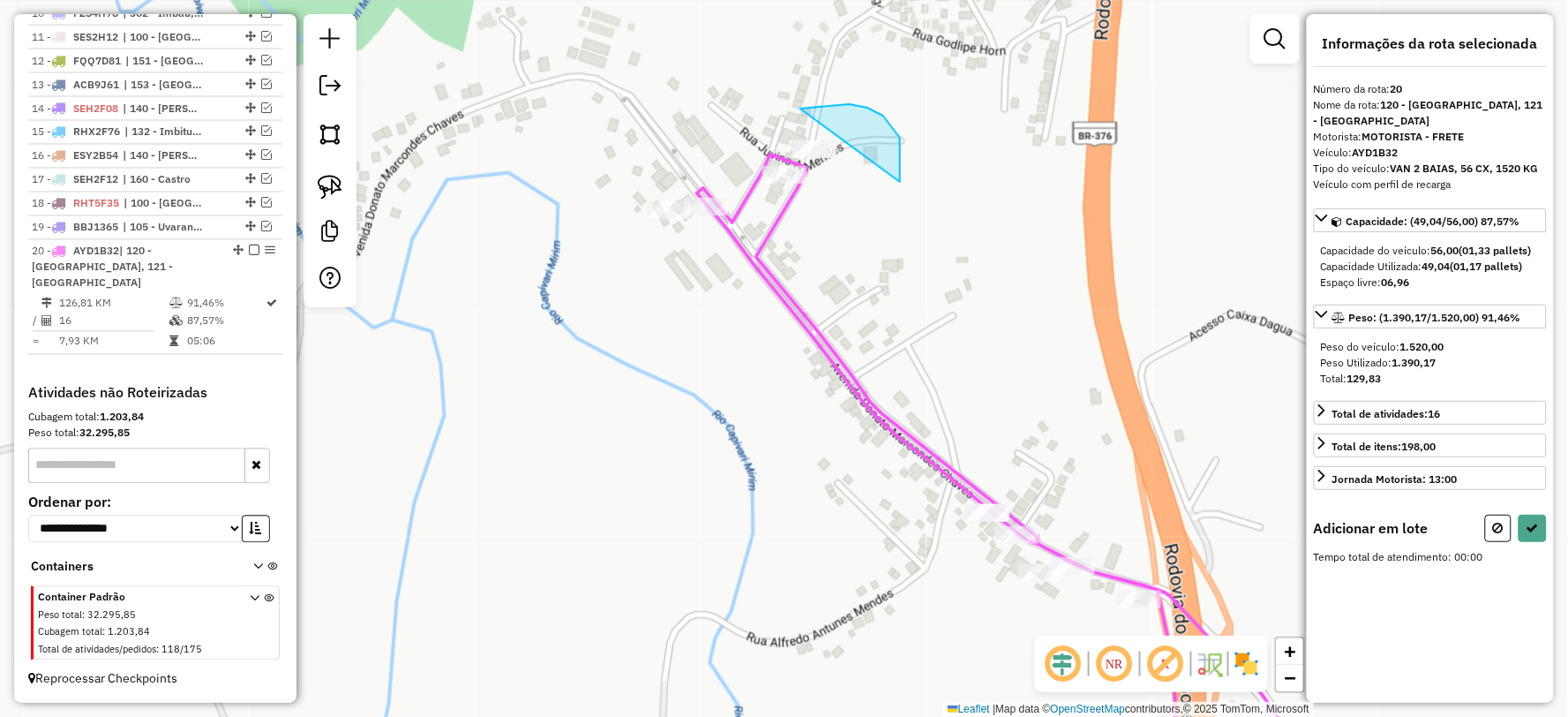
drag, startPoint x: 900, startPoint y: 182, endPoint x: 771, endPoint y: 221, distance: 134.8
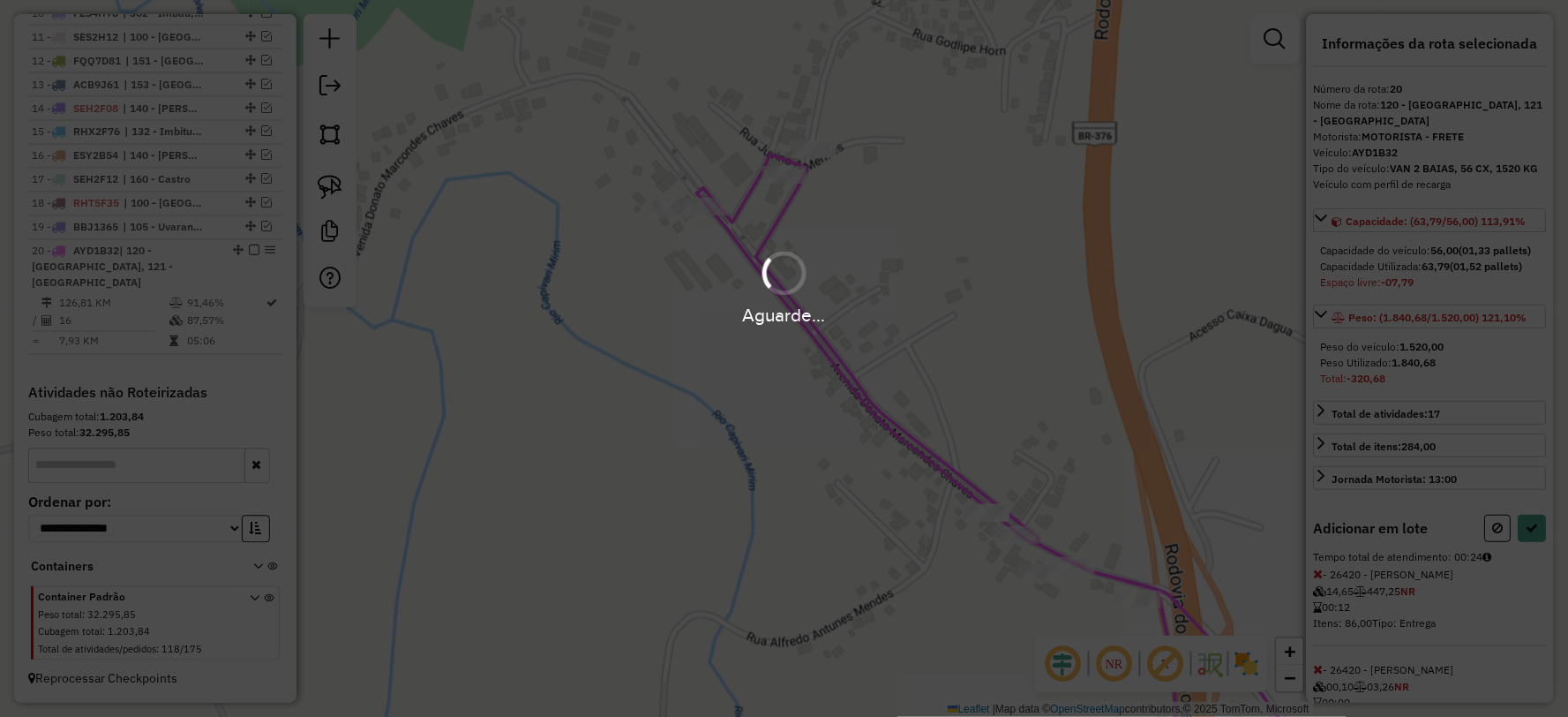
select select "**********"
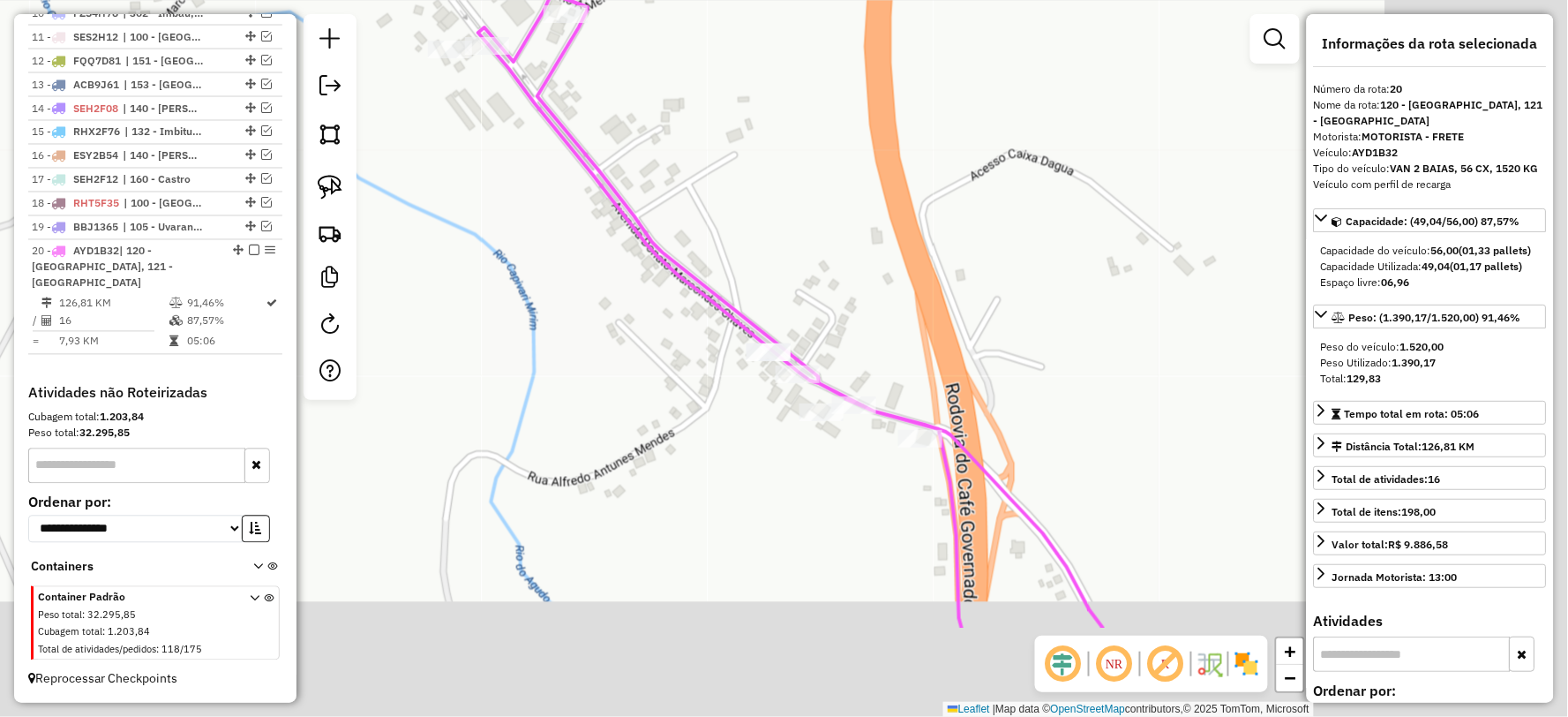
drag, startPoint x: 931, startPoint y: 568, endPoint x: 717, endPoint y: 411, distance: 265.4
click at [717, 411] on div "Janela de atendimento Grade de atendimento Capacidade Transportadoras Veículos …" at bounding box center [784, 358] width 1568 height 717
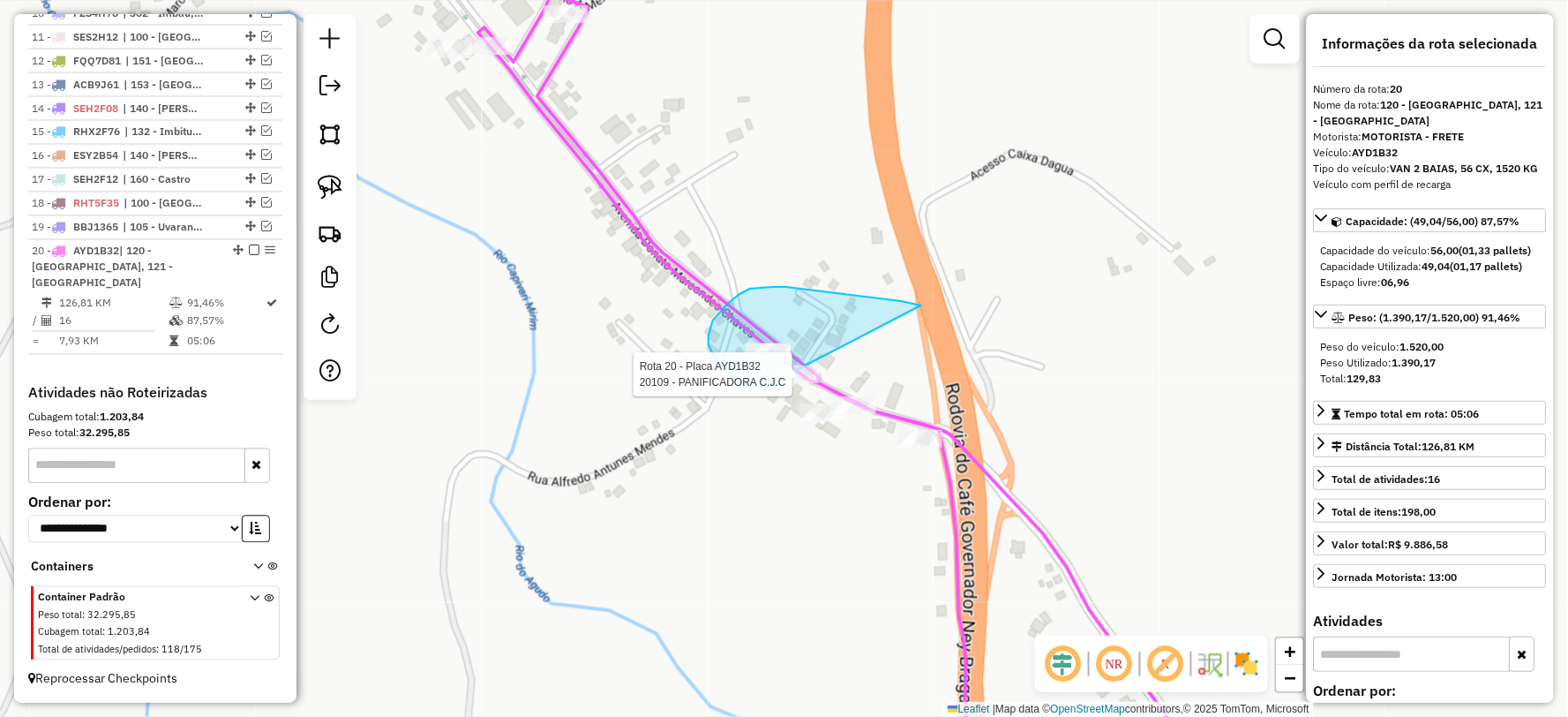
click at [798, 369] on div "Rota 20 - Placa AYD1B32 20109 - PANIFICADORA C.J.C Janela de atendimento Grade …" at bounding box center [784, 358] width 1568 height 717
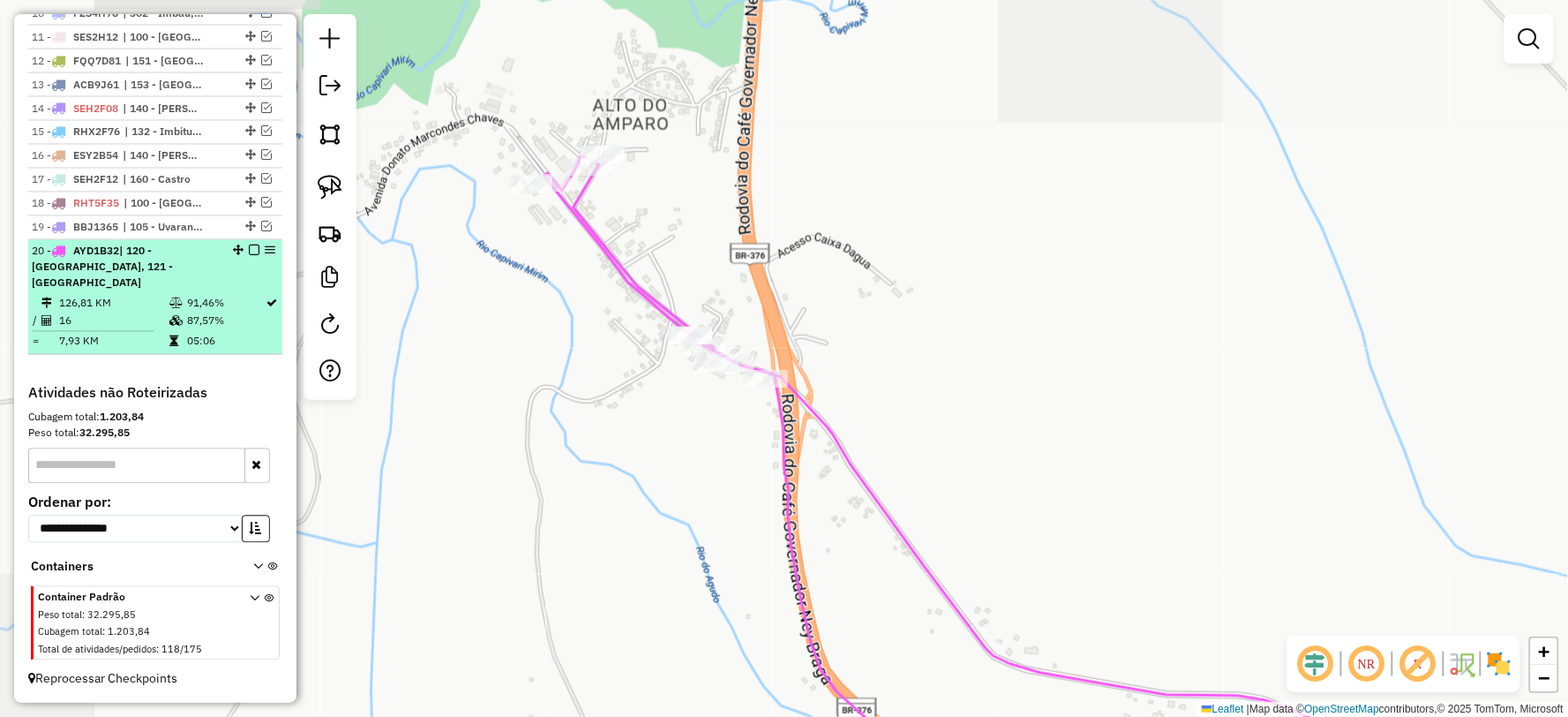
click at [200, 321] on td "87,57%" at bounding box center [226, 321] width 79 height 18
select select "**********"
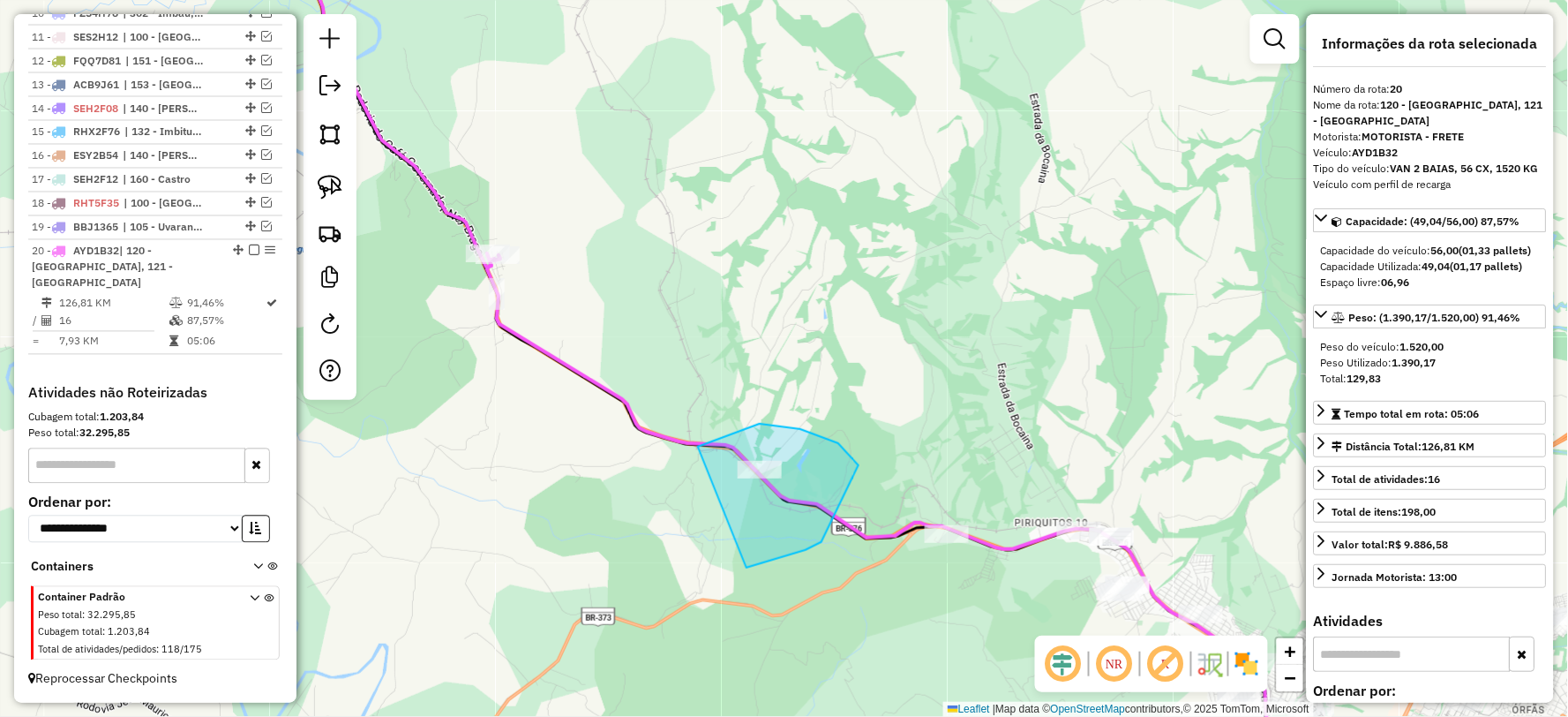
drag, startPoint x: 746, startPoint y: 568, endPoint x: 654, endPoint y: 515, distance: 106.2
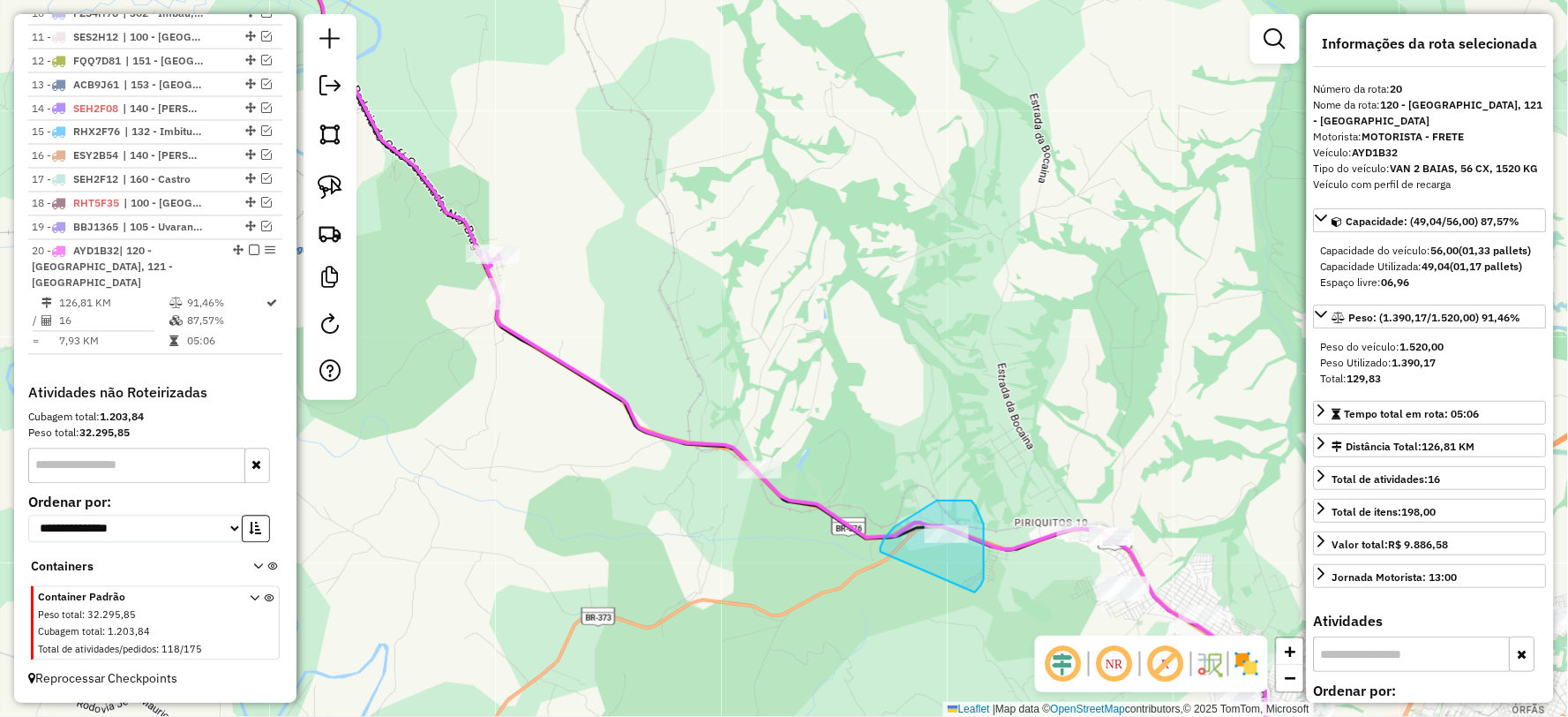
drag, startPoint x: 975, startPoint y: 592, endPoint x: 880, endPoint y: 556, distance: 101.6
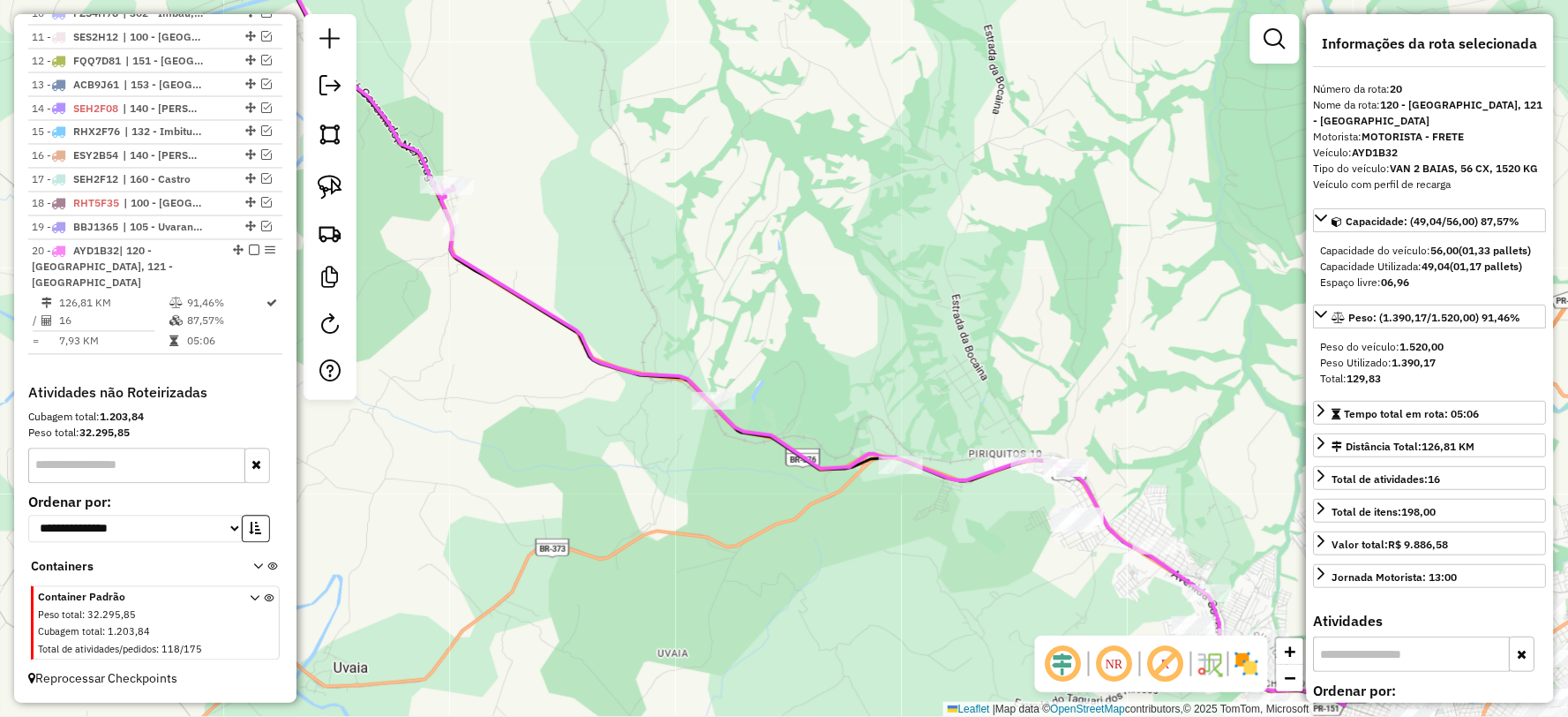
drag, startPoint x: 836, startPoint y: 524, endPoint x: 783, endPoint y: 439, distance: 100.2
click at [783, 443] on icon at bounding box center [899, 445] width 916 height 519
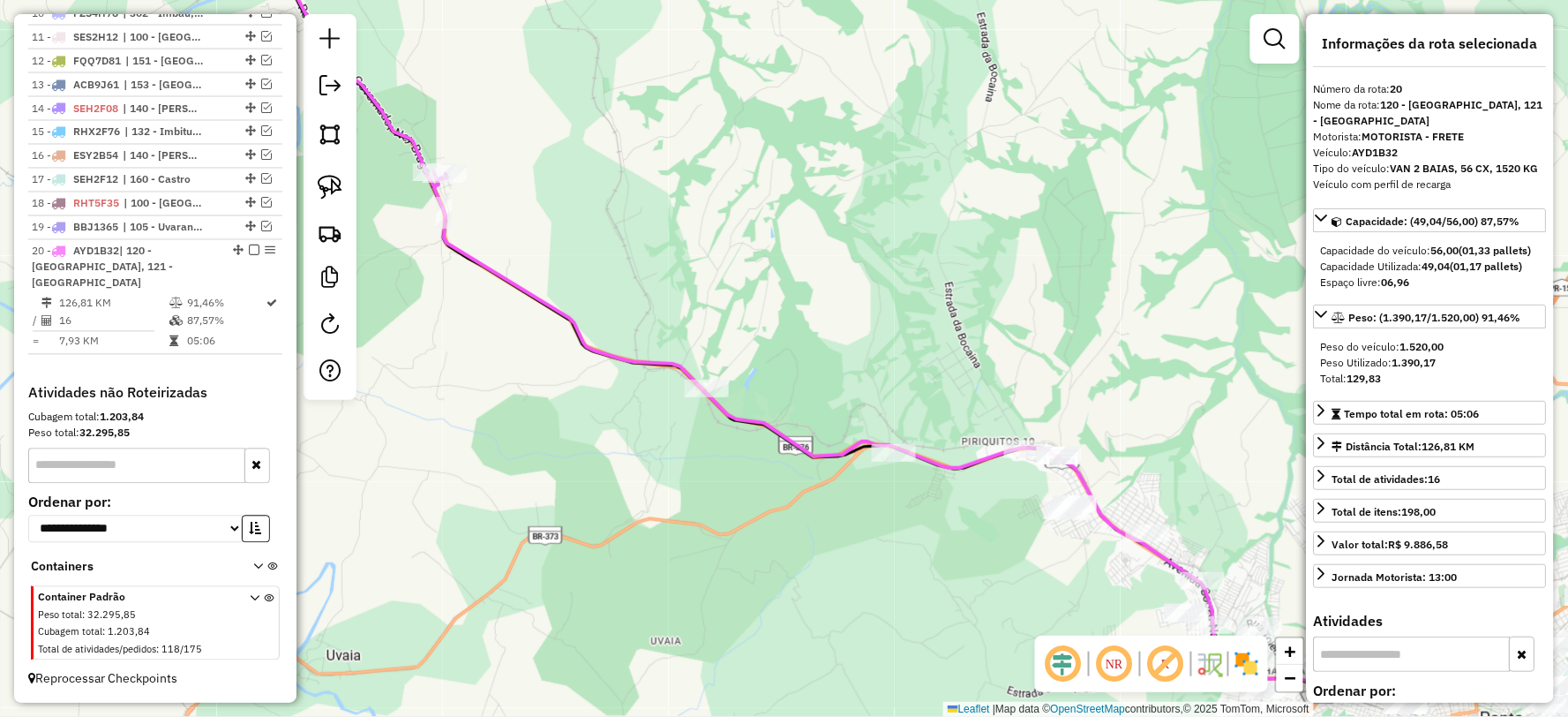
click at [795, 434] on icon at bounding box center [892, 433] width 916 height 519
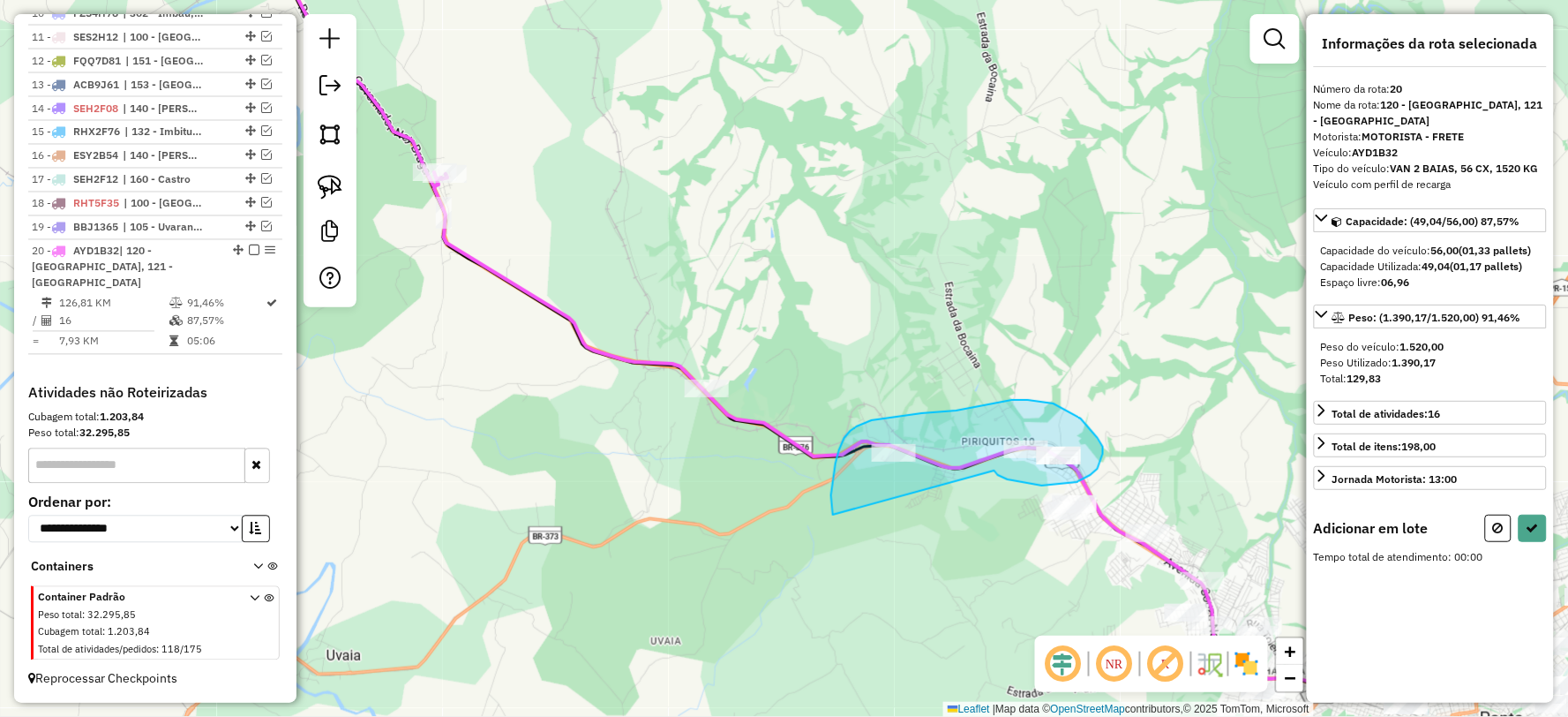
drag, startPoint x: 1008, startPoint y: 479, endPoint x: 839, endPoint y: 521, distance: 174.1
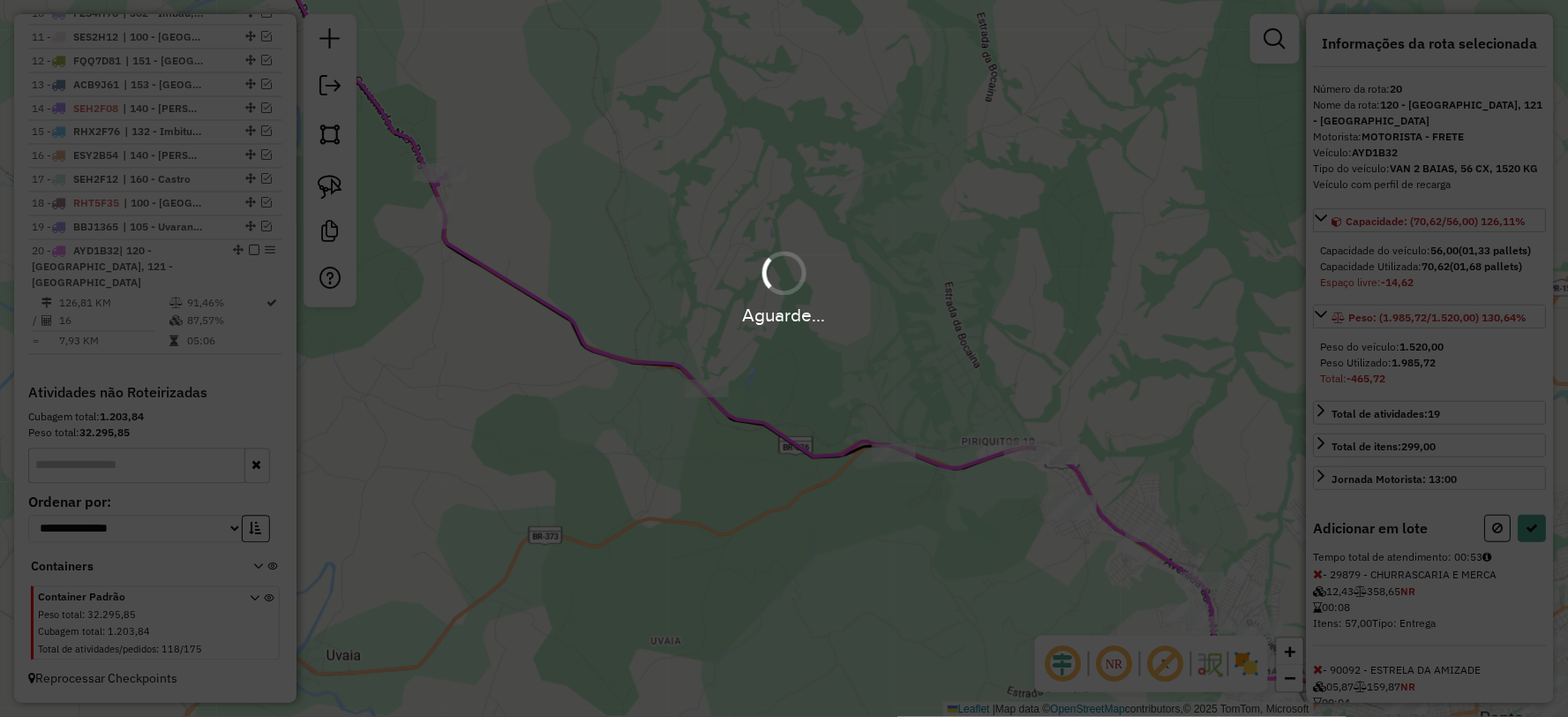
select select "**********"
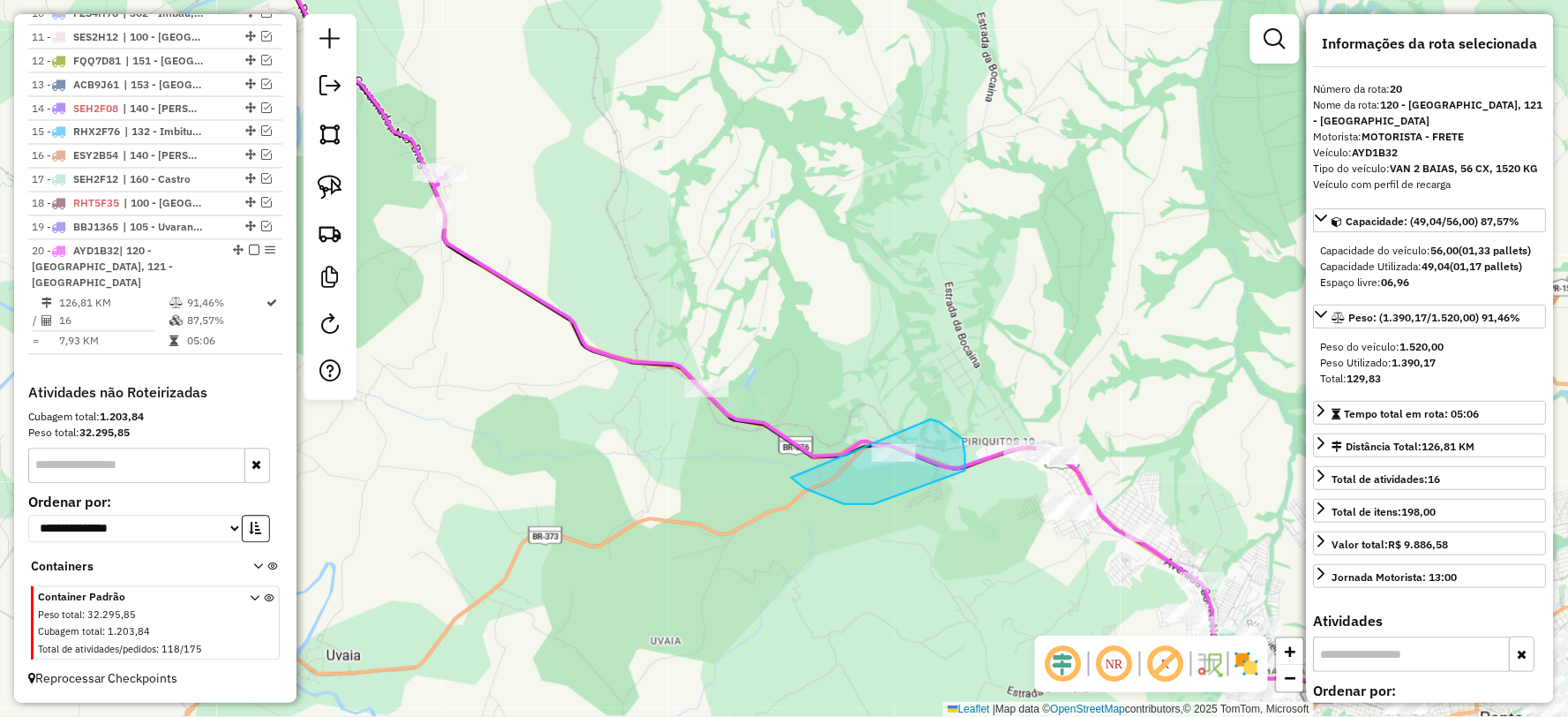
drag, startPoint x: 874, startPoint y: 504, endPoint x: 806, endPoint y: 468, distance: 76.9
click at [822, 452] on icon at bounding box center [892, 433] width 916 height 519
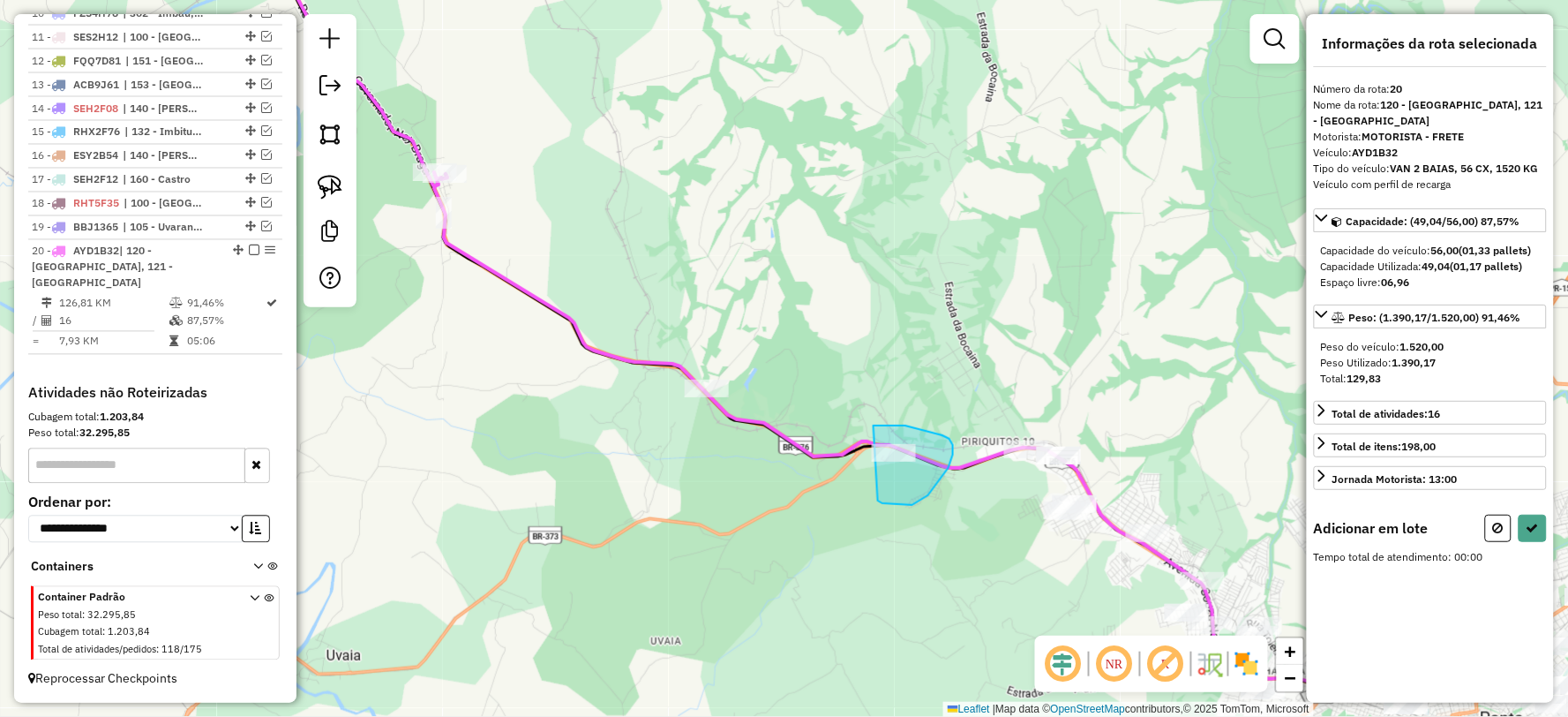
drag, startPoint x: 928, startPoint y: 496, endPoint x: 833, endPoint y: 482, distance: 96.0
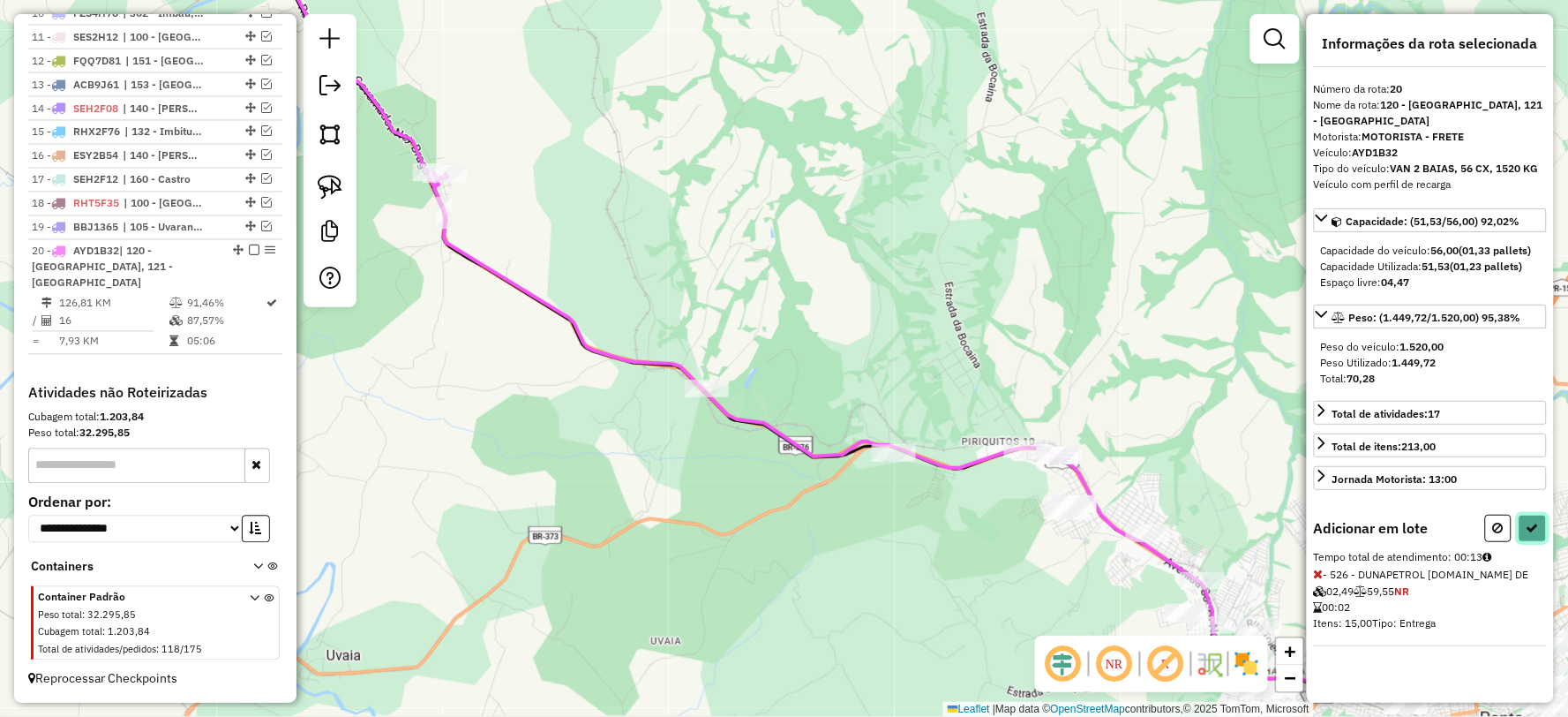
click at [1532, 530] on icon at bounding box center [1533, 528] width 13 height 13
select select "**********"
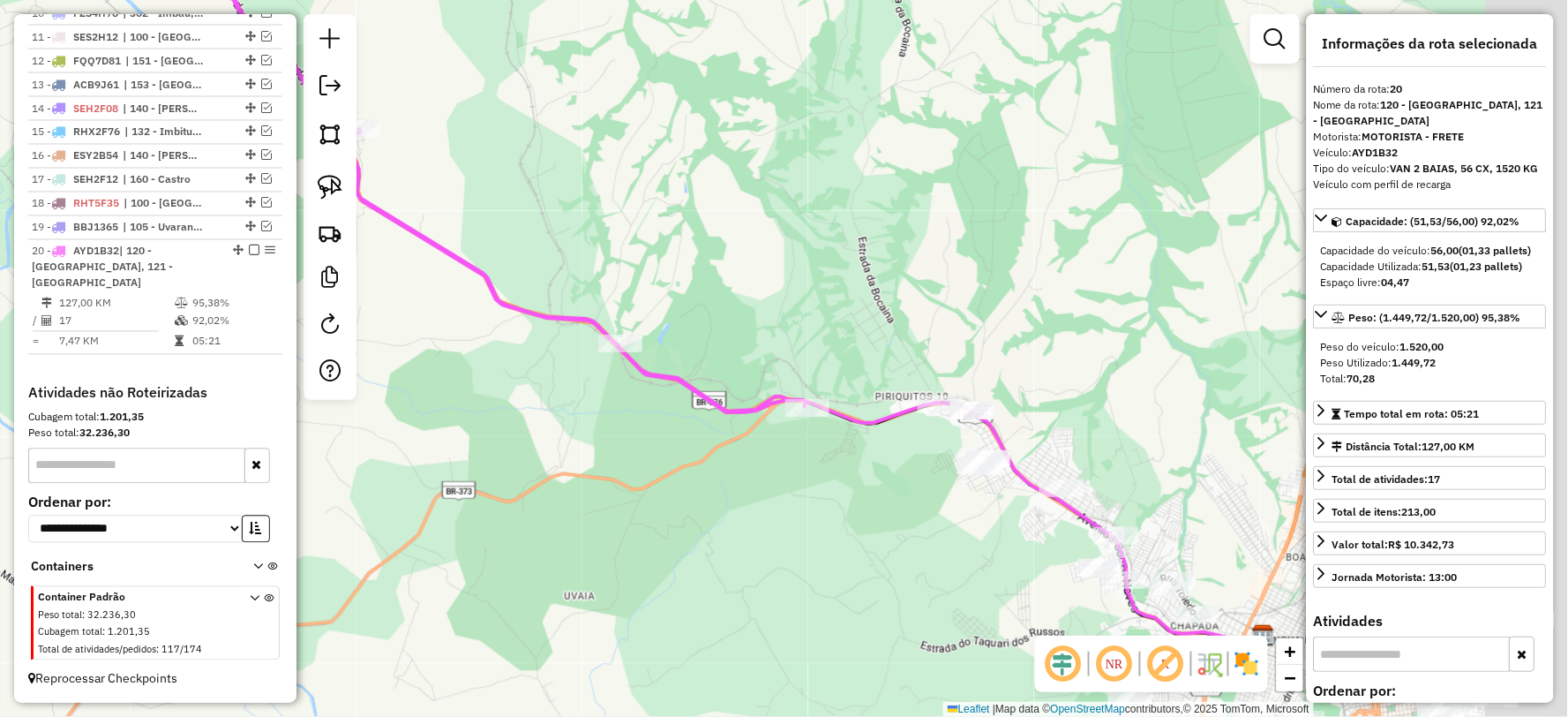
drag, startPoint x: 962, startPoint y: 588, endPoint x: 893, endPoint y: 557, distance: 75.6
click at [893, 557] on div "Janela de atendimento Grade de atendimento Capacidade Transportadoras Veículos …" at bounding box center [784, 358] width 1568 height 717
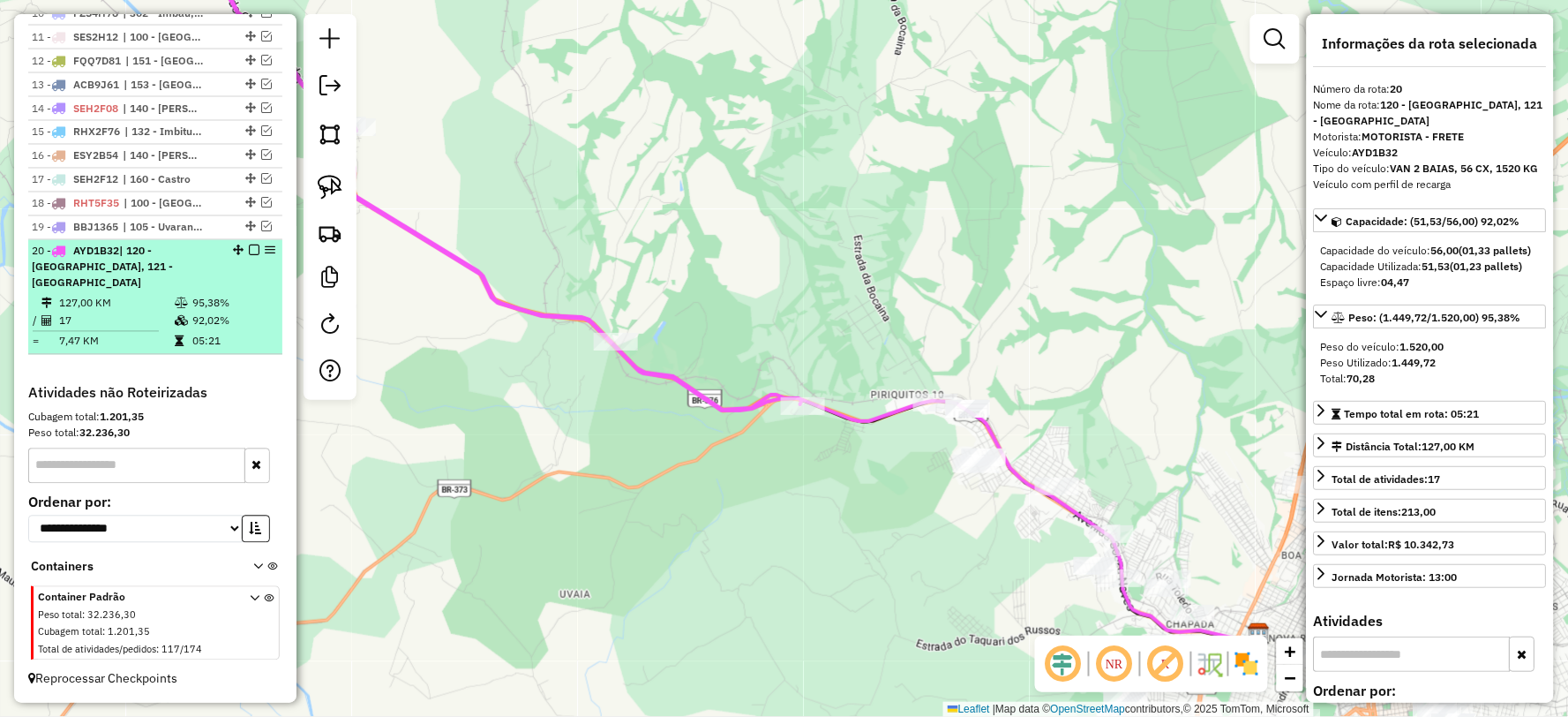
click at [254, 256] on em at bounding box center [254, 251] width 11 height 11
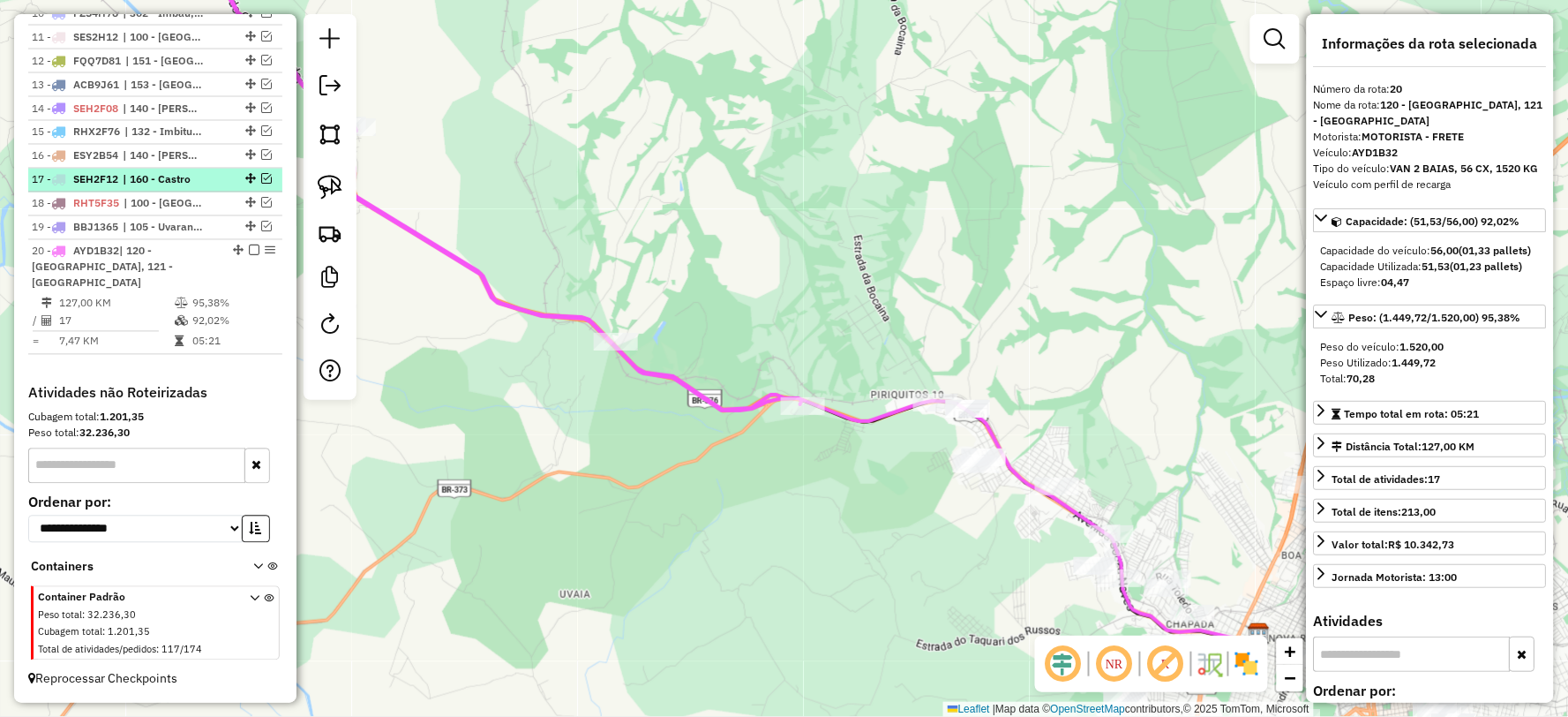
scroll to position [835, 0]
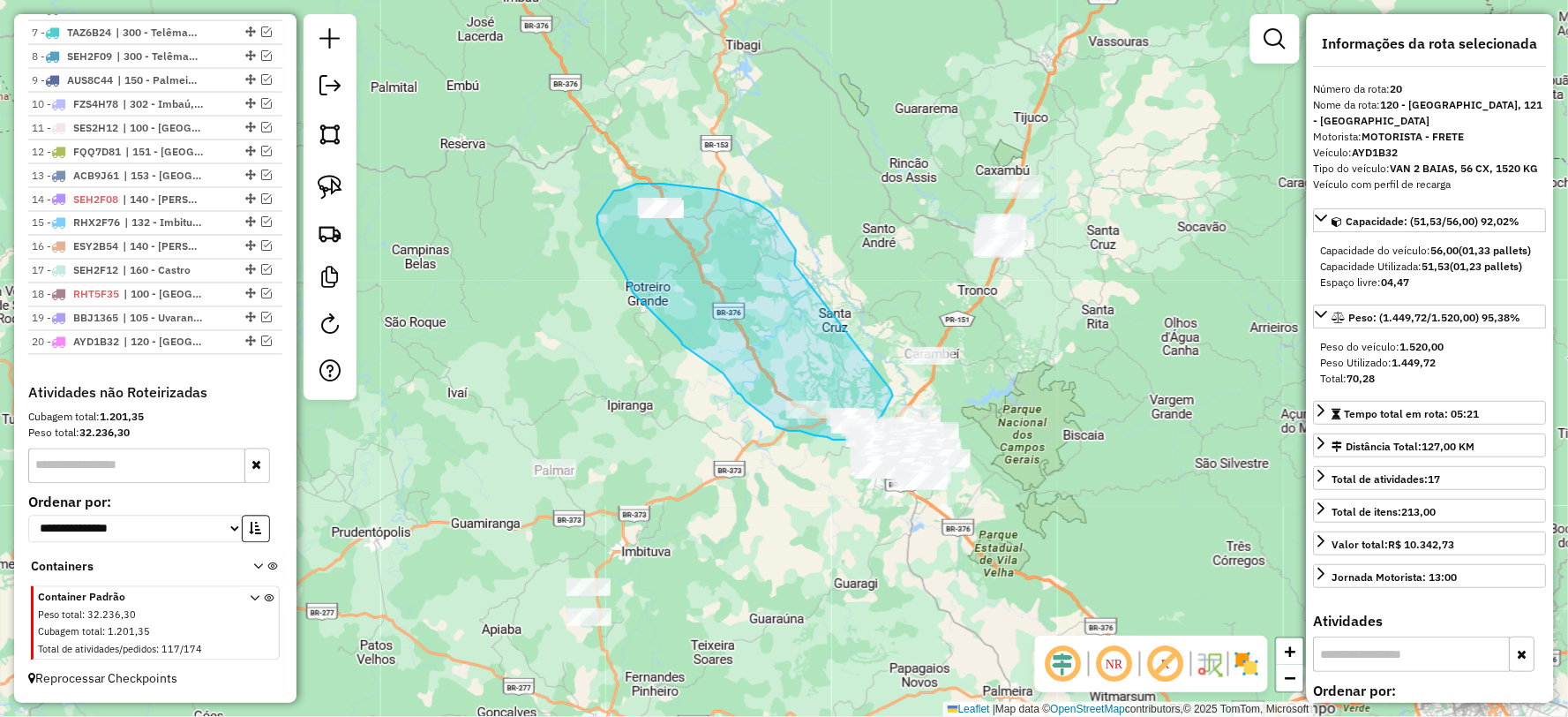
drag, startPoint x: 795, startPoint y: 264, endPoint x: 891, endPoint y: 390, distance: 158.4
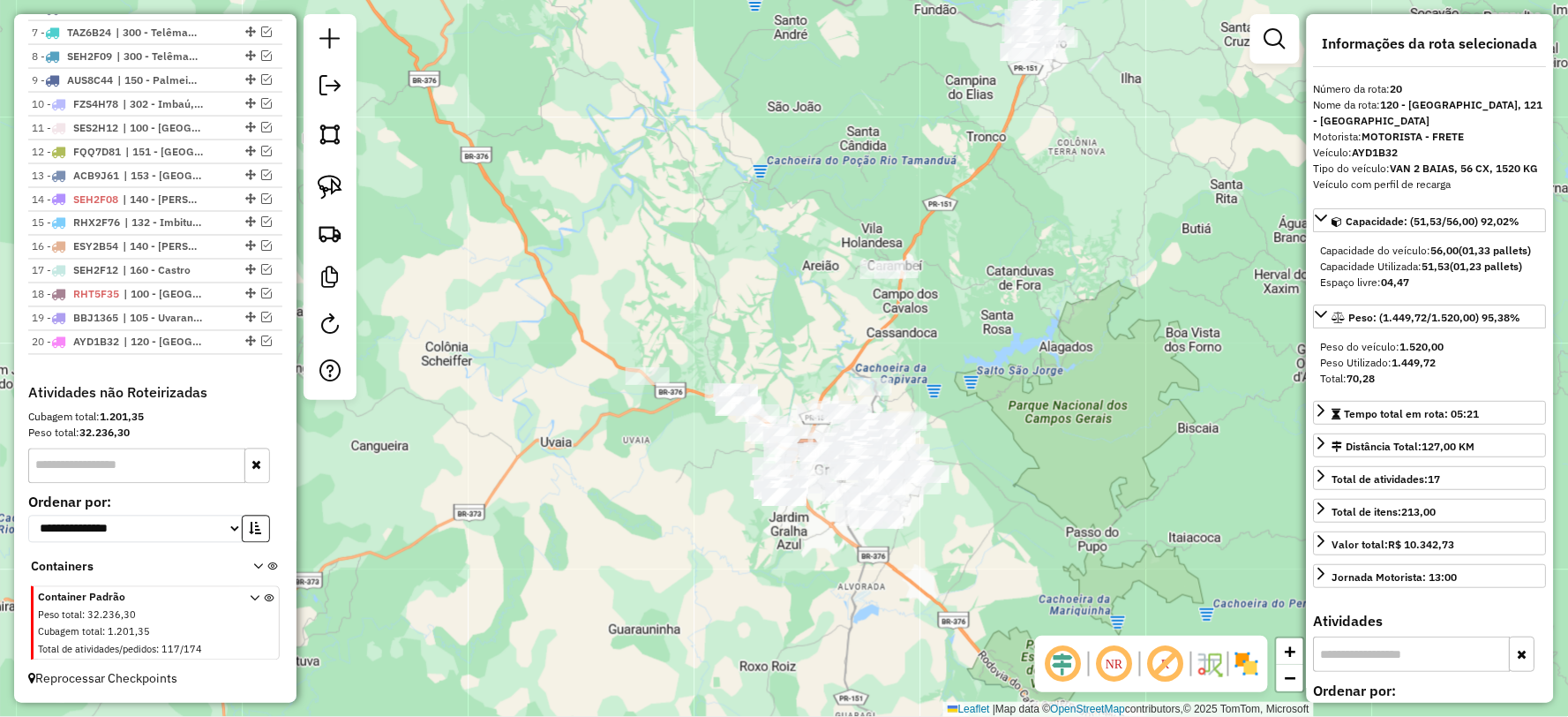
drag, startPoint x: 1147, startPoint y: 544, endPoint x: 1036, endPoint y: 495, distance: 121.3
click at [1036, 495] on div "Janela de atendimento Grade de atendimento Capacidade Transportadoras Veículos …" at bounding box center [784, 358] width 1568 height 717
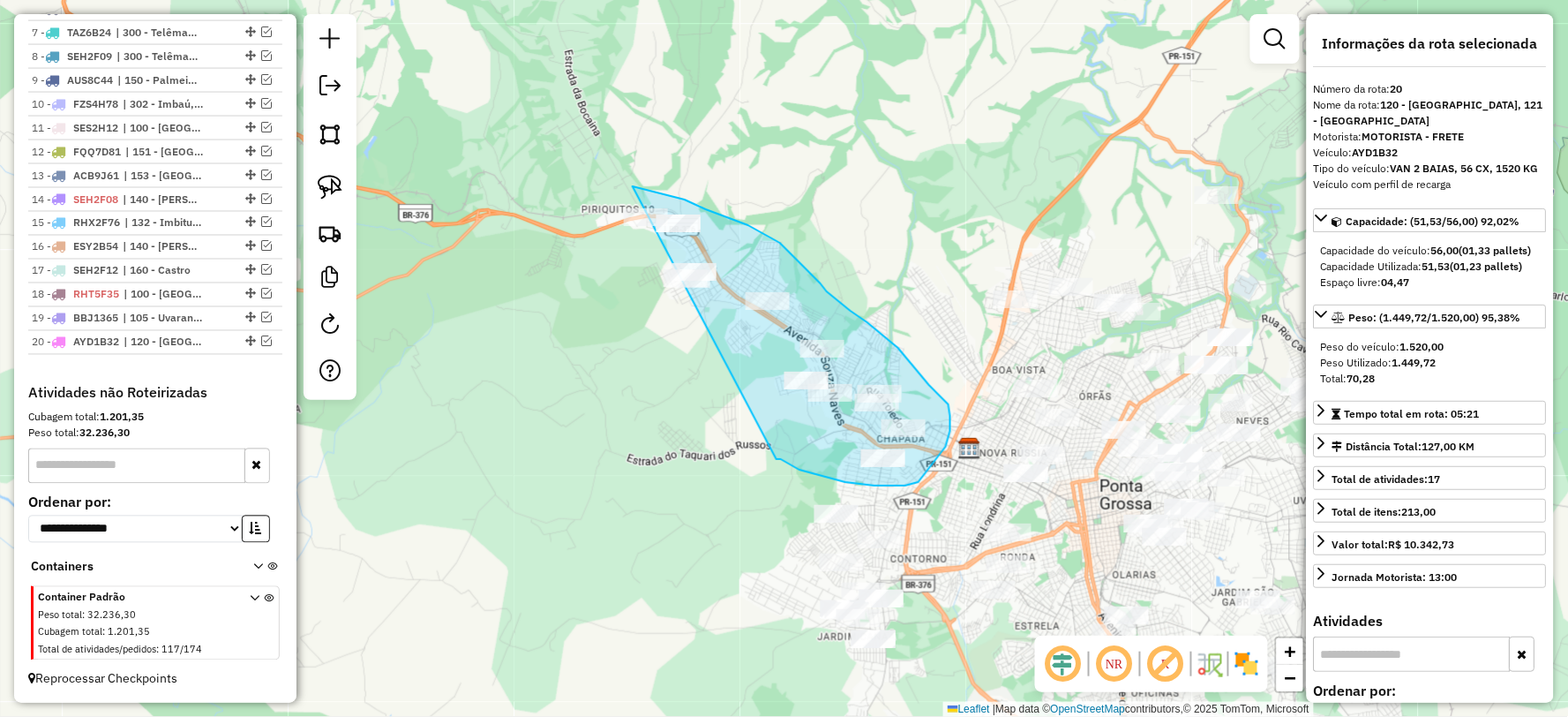
drag, startPoint x: 779, startPoint y: 459, endPoint x: 528, endPoint y: 264, distance: 317.8
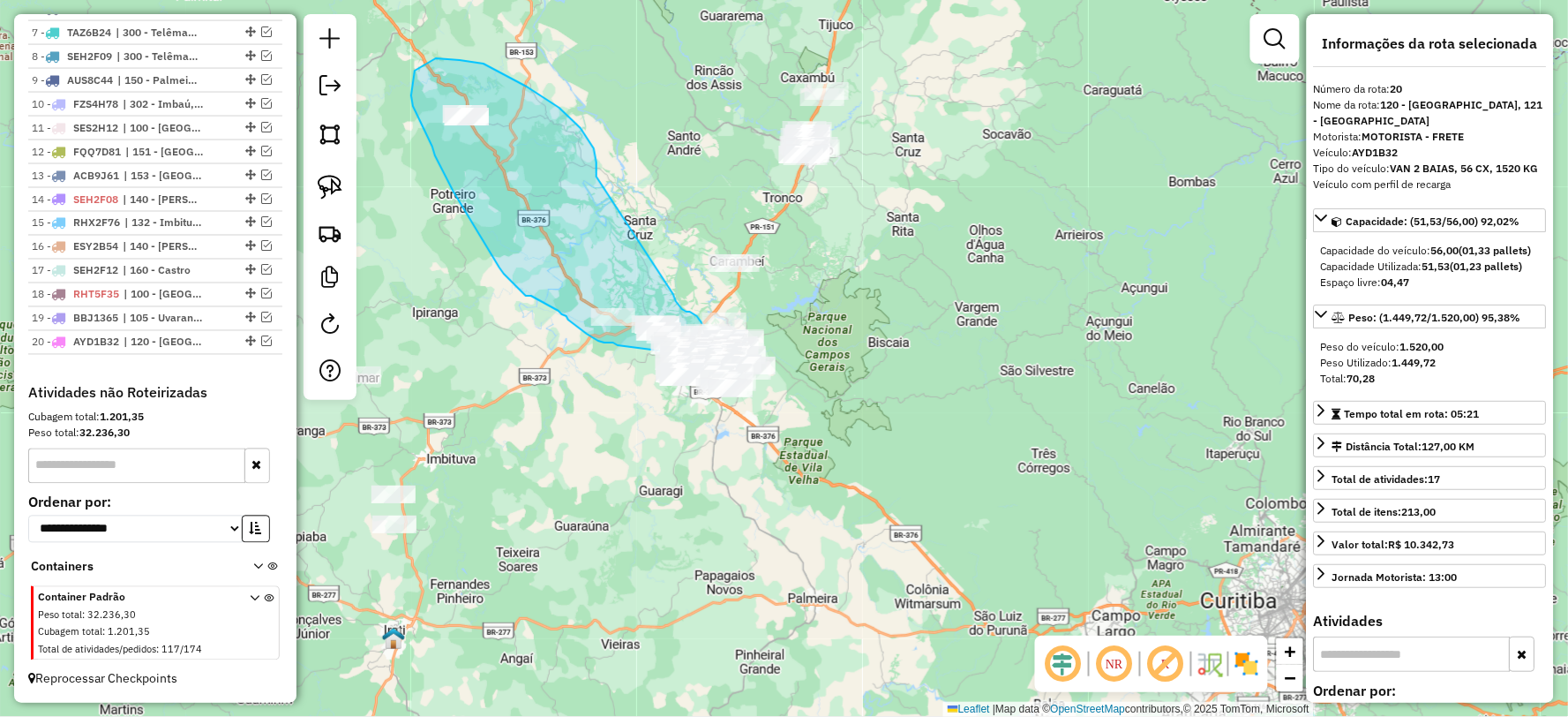
drag, startPoint x: 581, startPoint y: 128, endPoint x: 673, endPoint y: 294, distance: 189.8
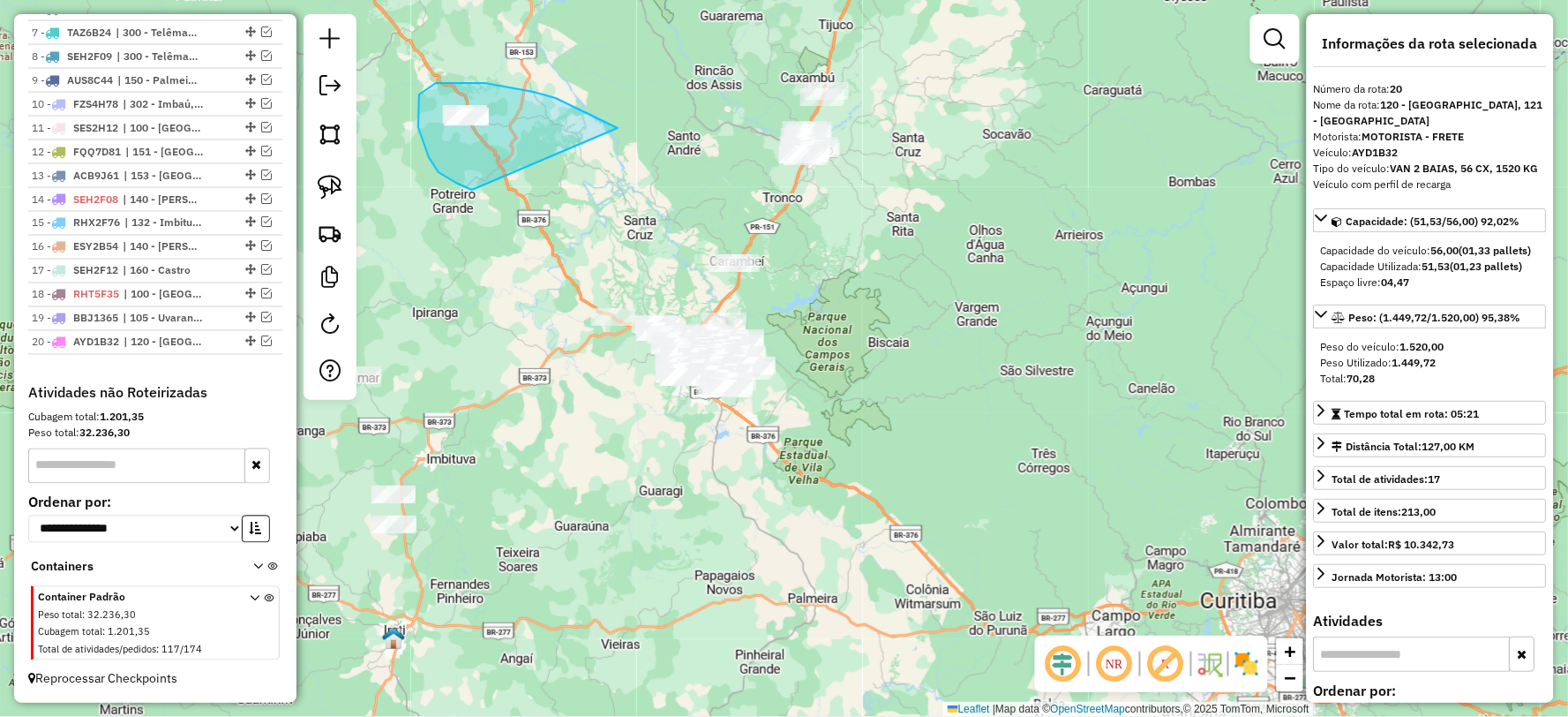
drag, startPoint x: 618, startPoint y: 128, endPoint x: 498, endPoint y: 201, distance: 140.5
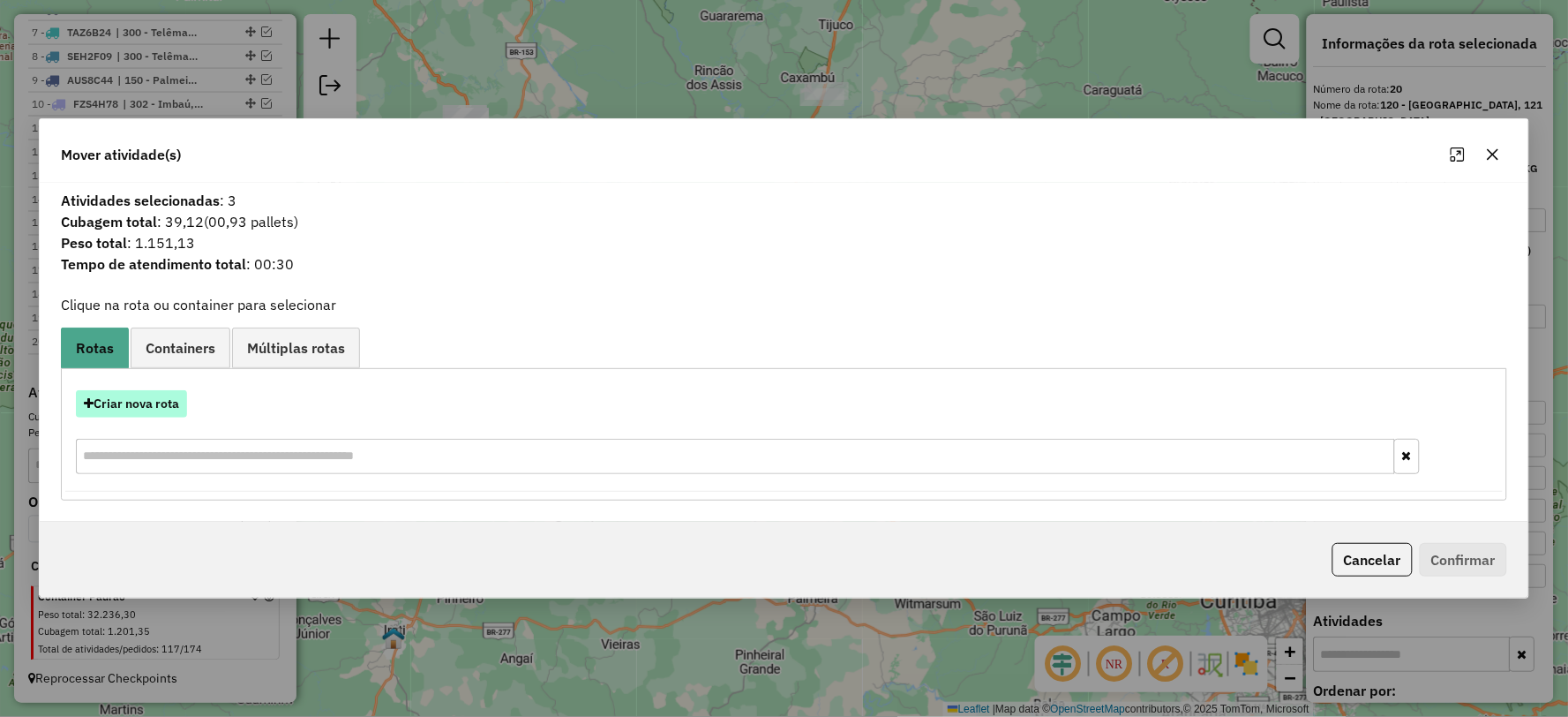
click at [120, 401] on button "Criar nova rota" at bounding box center [131, 404] width 111 height 27
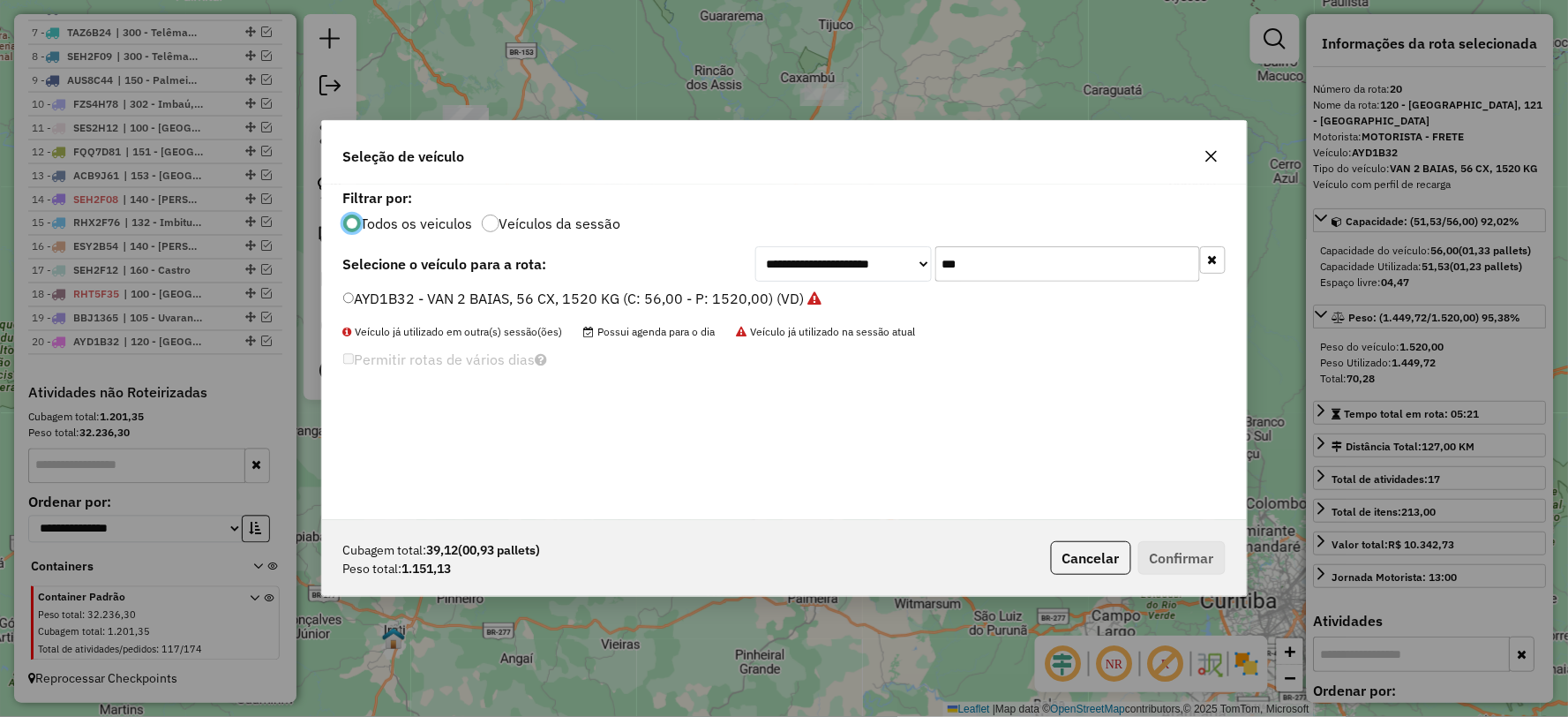
scroll to position [10, 4]
drag, startPoint x: 906, startPoint y: 279, endPoint x: 896, endPoint y: 281, distance: 10.2
click at [896, 281] on div "**********" at bounding box center [990, 264] width 470 height 35
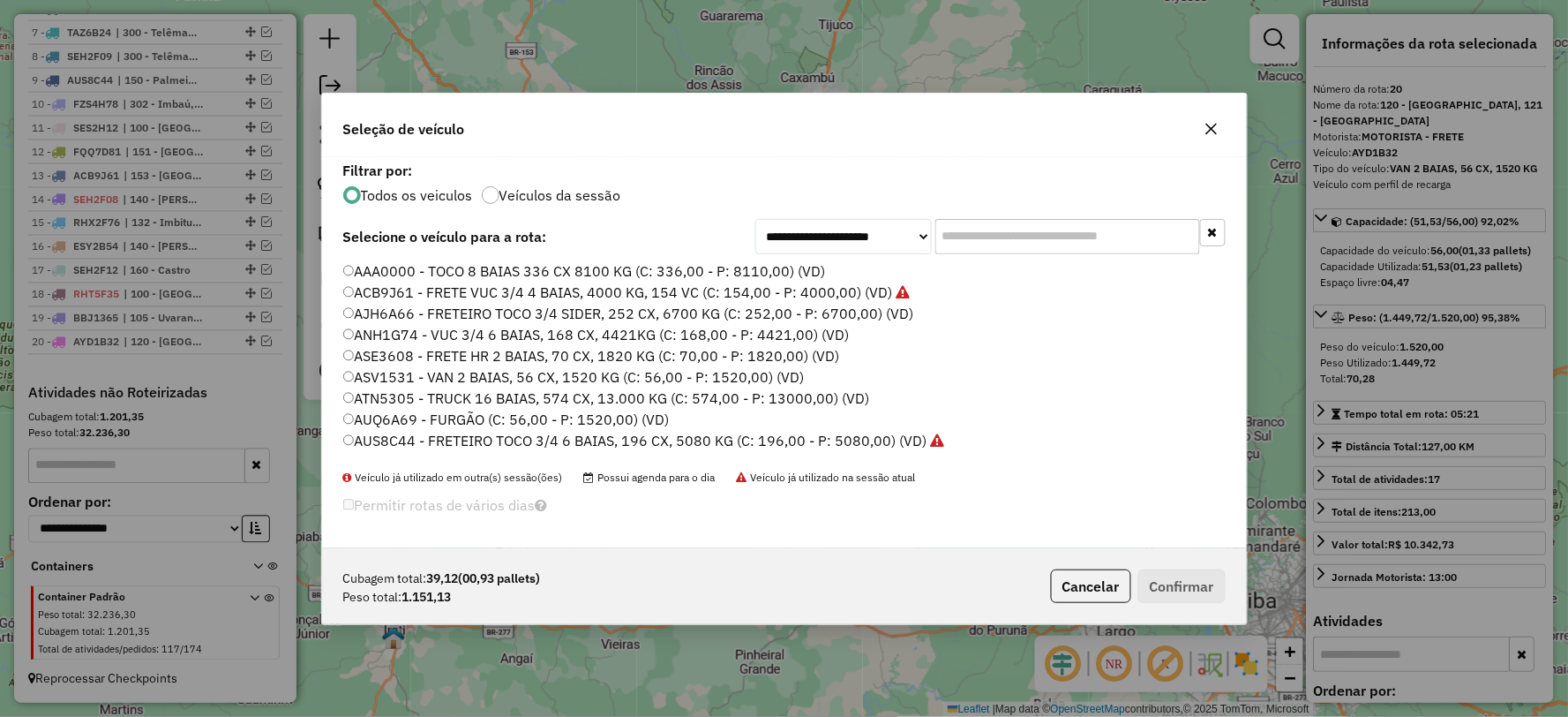
click at [1004, 228] on input "text" at bounding box center [1067, 236] width 264 height 35
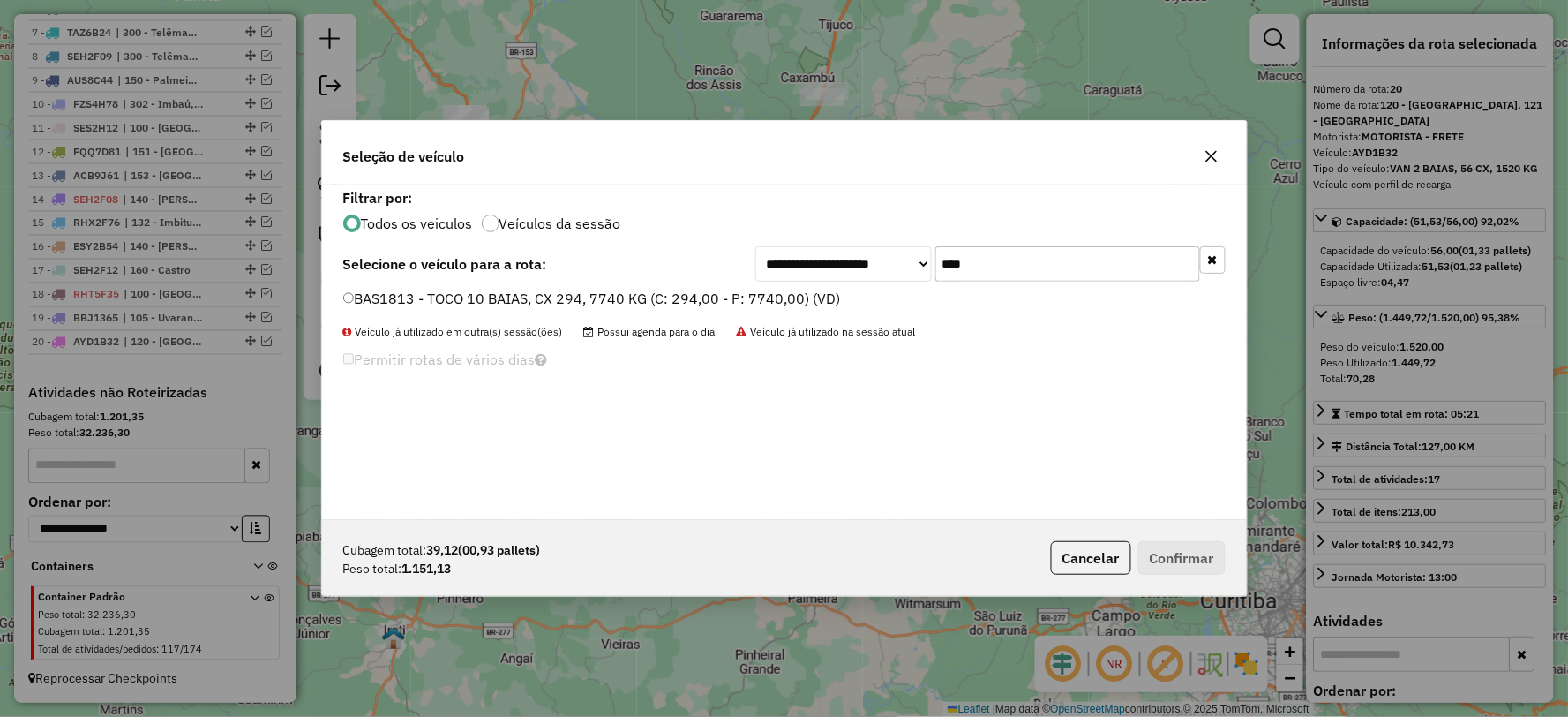
type input "****"
click at [354, 300] on label "BAS1813 - TOCO 10 BAIAS, CX 294, 7740 KG (C: 294,00 - P: 7740,00) (VD)" at bounding box center [592, 299] width 497 height 22
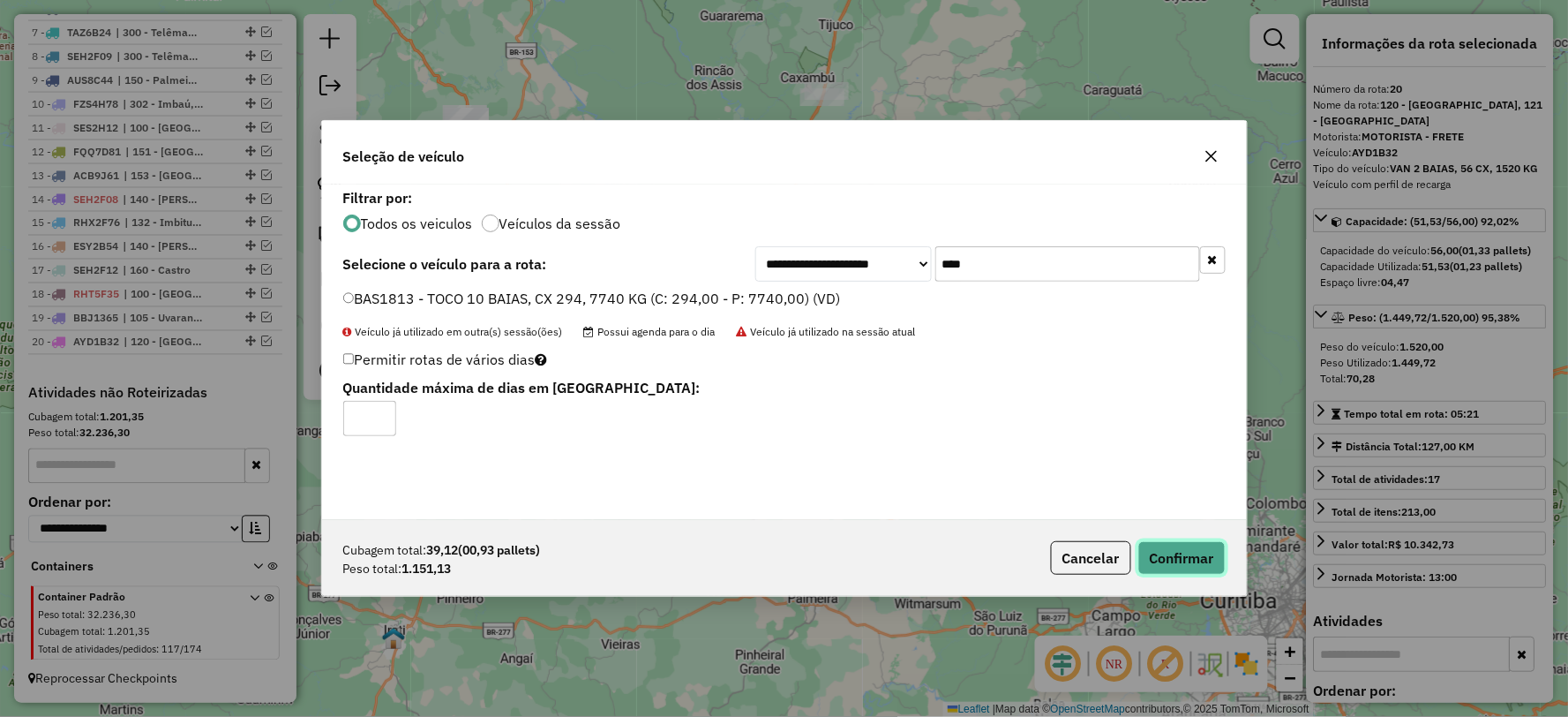
click at [1178, 549] on button "Confirmar" at bounding box center [1181, 558] width 87 height 33
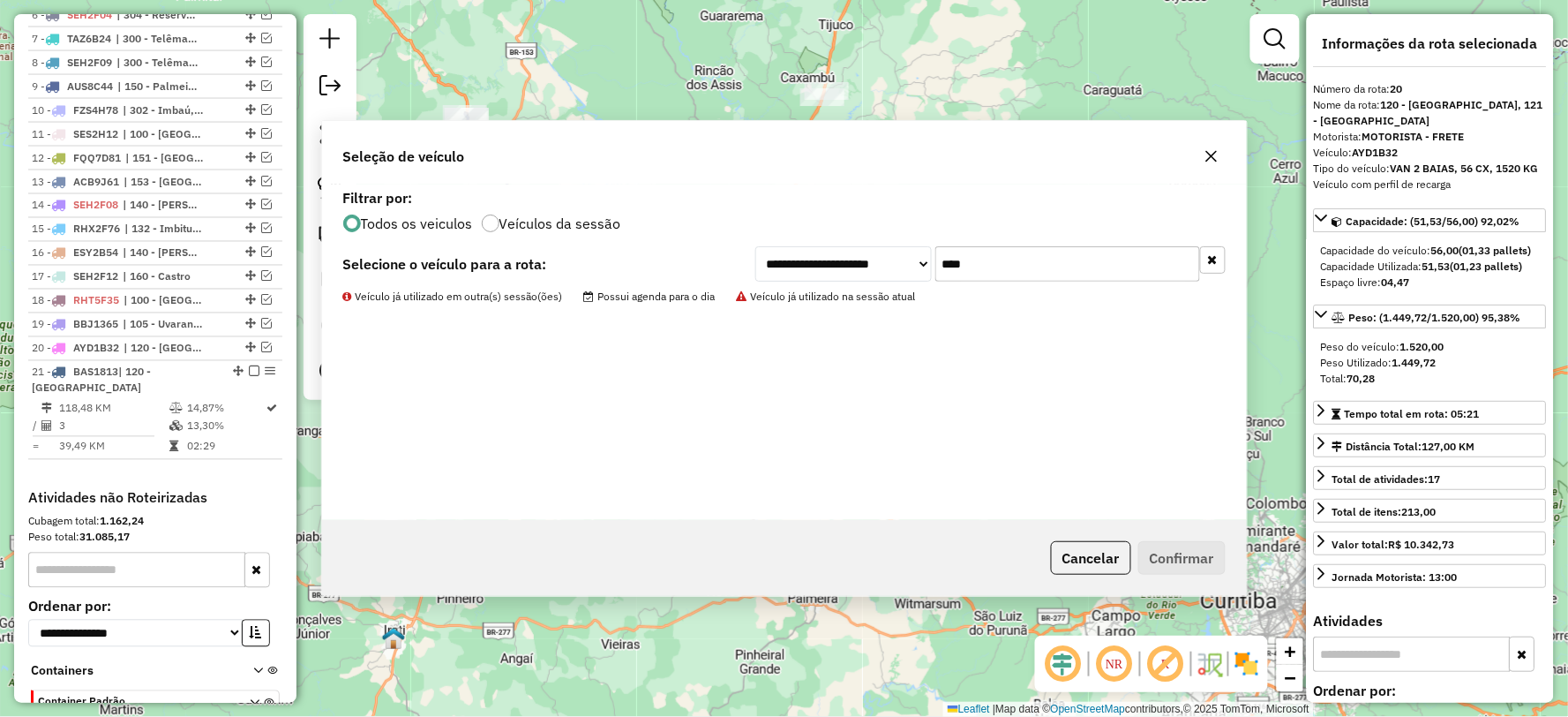
scroll to position [956, 0]
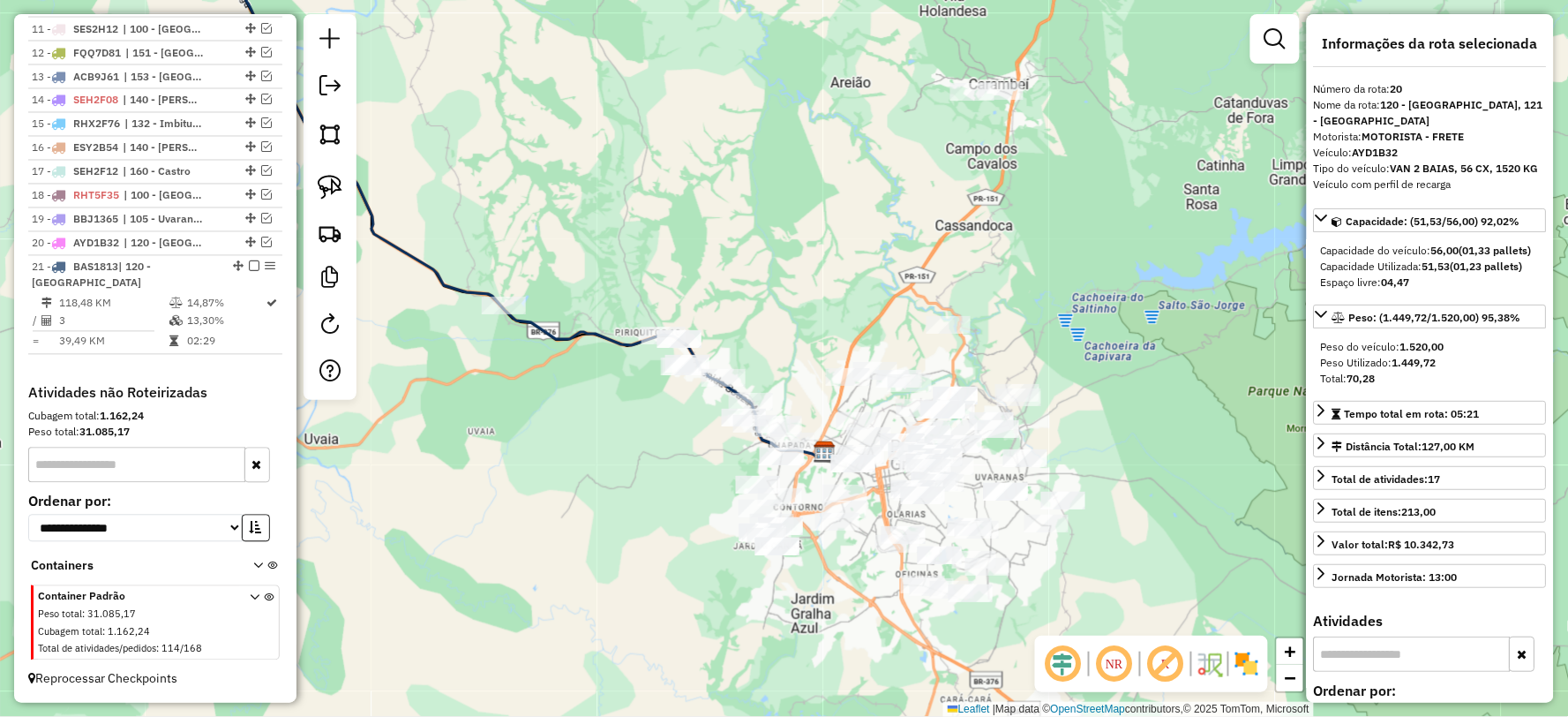
click at [441, 282] on icon at bounding box center [512, 193] width 626 height 529
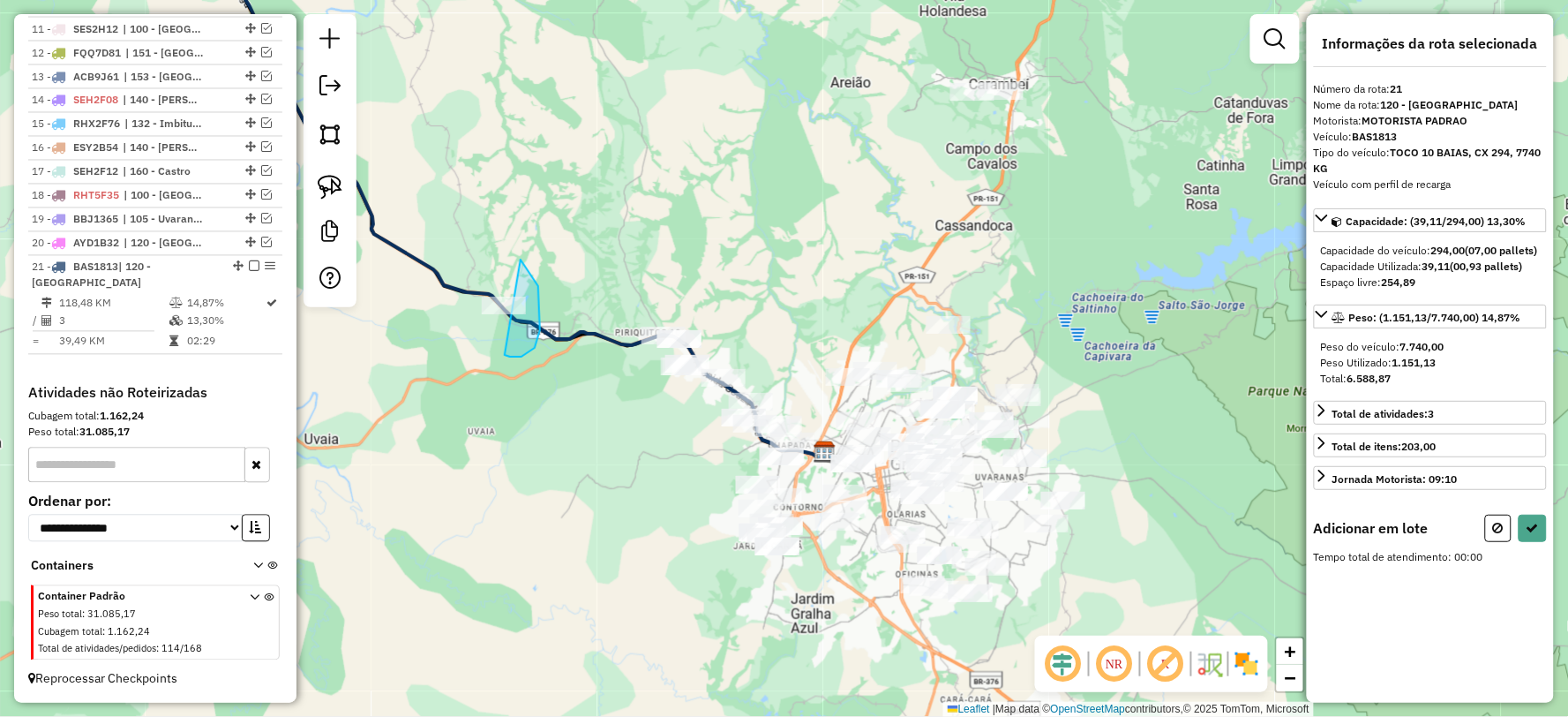
drag, startPoint x: 539, startPoint y: 286, endPoint x: 432, endPoint y: 302, distance: 108.2
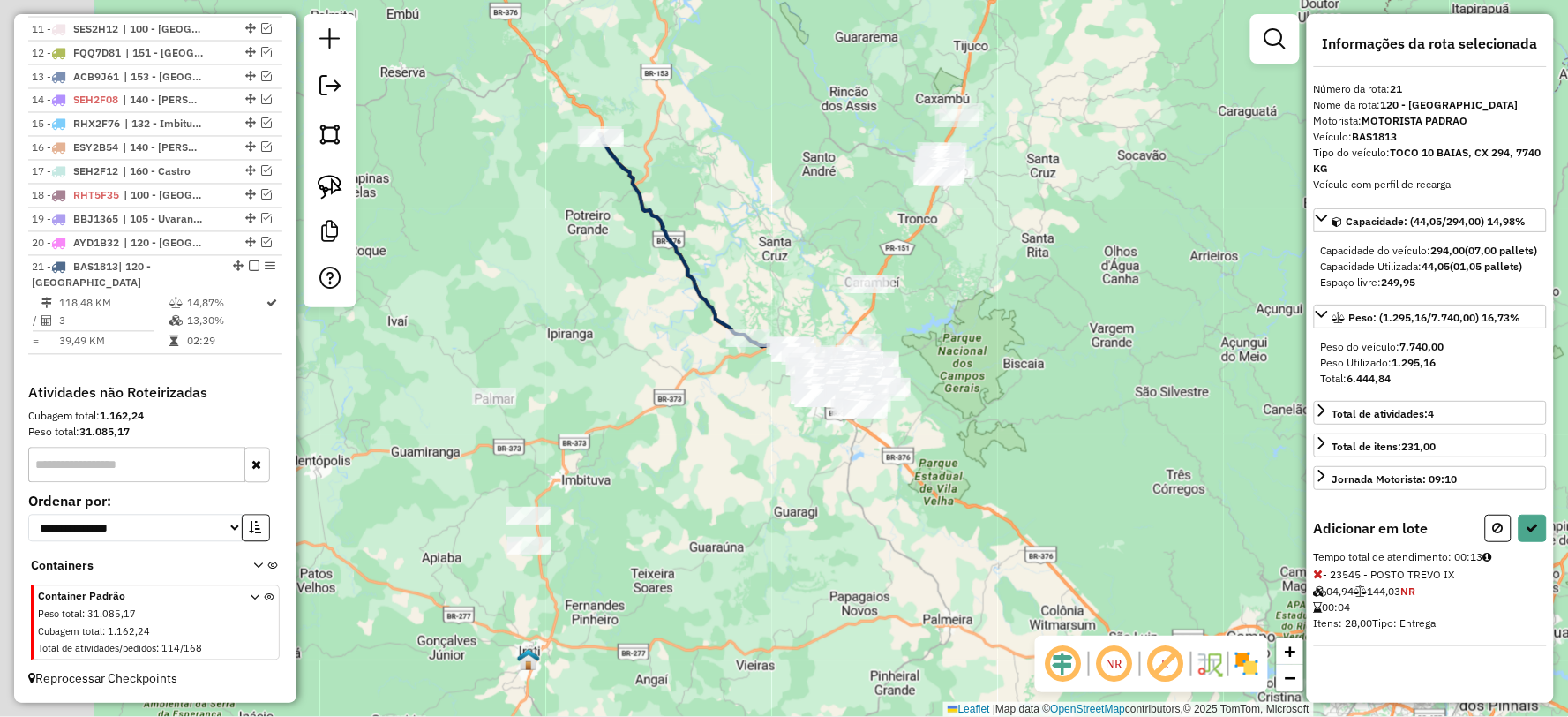
drag, startPoint x: 438, startPoint y: 459, endPoint x: 671, endPoint y: 425, distance: 235.5
click at [671, 426] on div "Janela de atendimento Grade de atendimento Capacidade Transportadoras Veículos …" at bounding box center [784, 358] width 1568 height 717
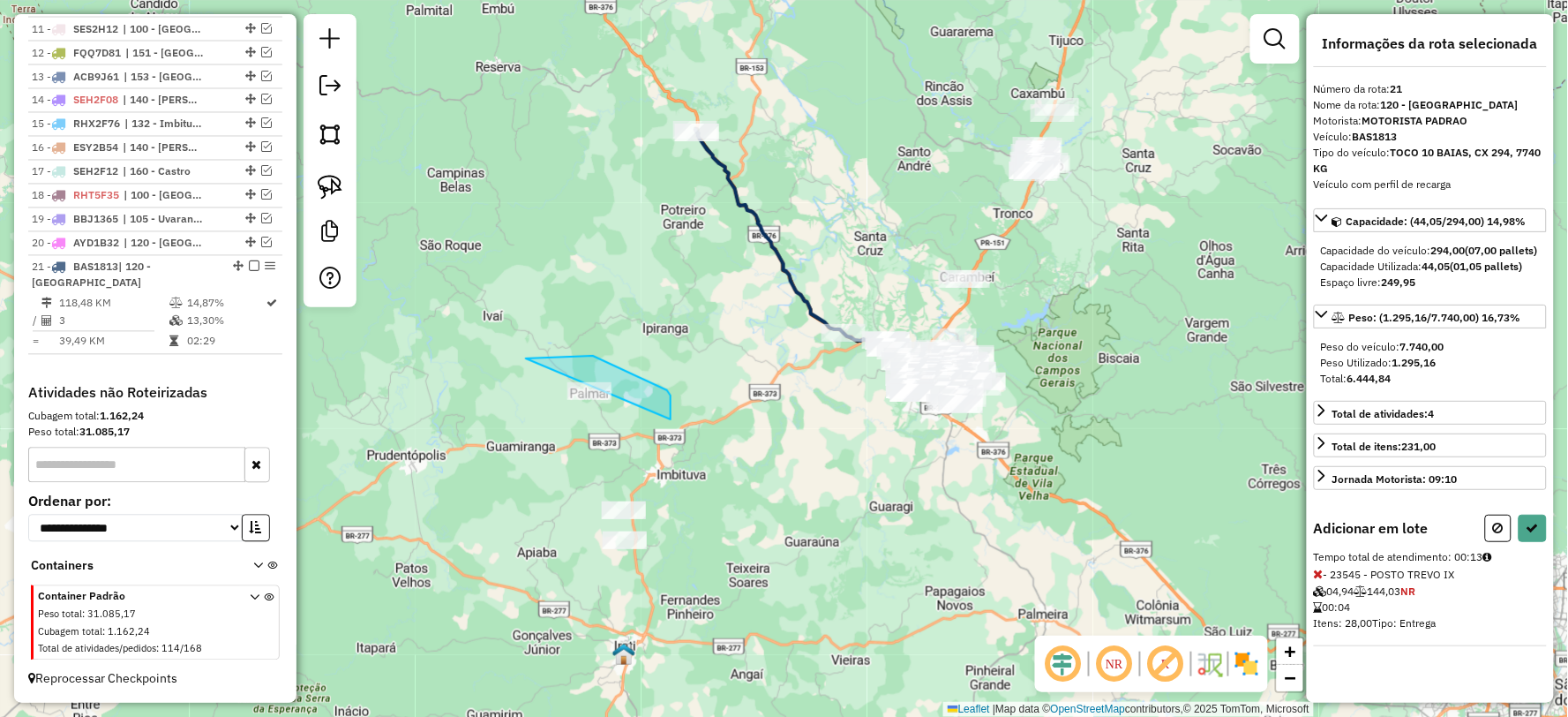
drag, startPoint x: 671, startPoint y: 403, endPoint x: 506, endPoint y: 447, distance: 170.8
select select "**********"
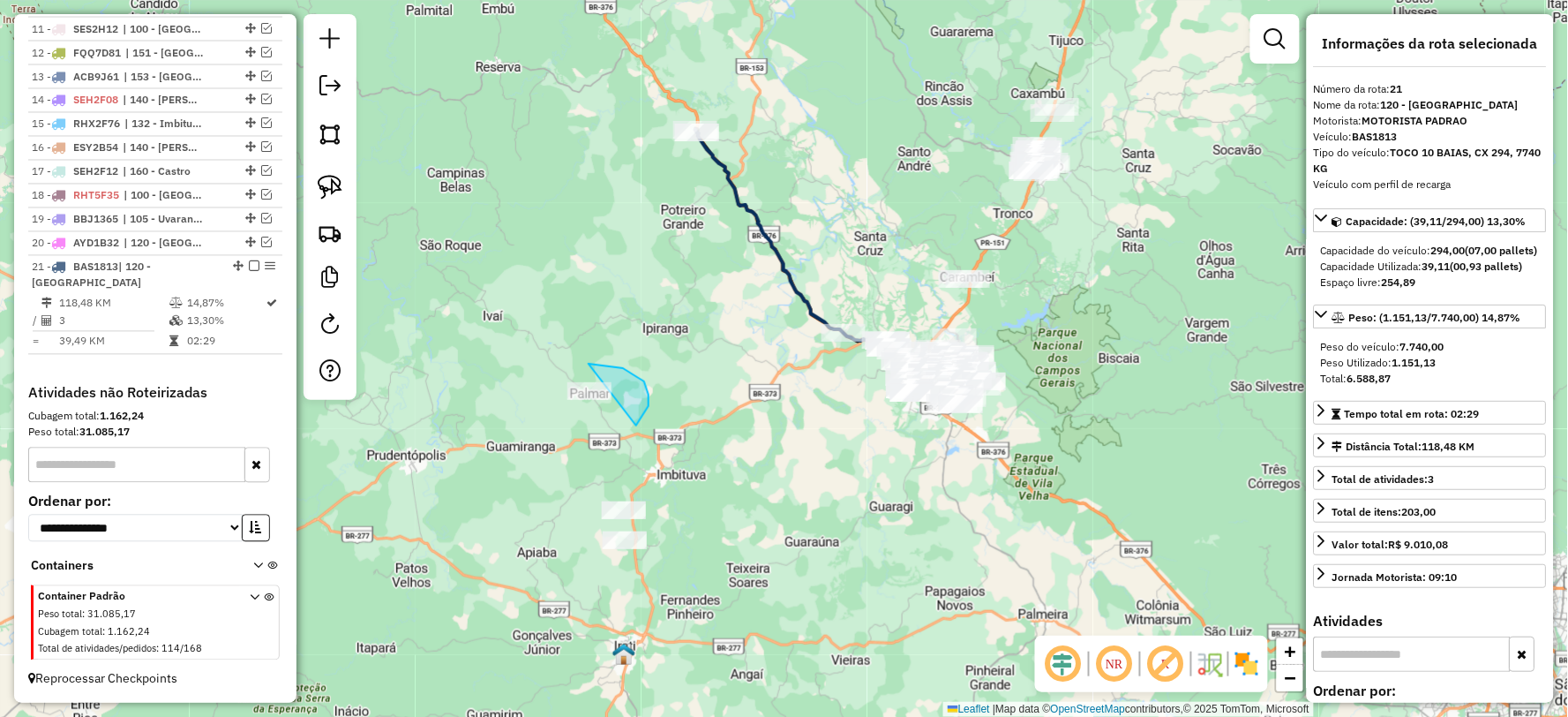
drag, startPoint x: 648, startPoint y: 395, endPoint x: 516, endPoint y: 408, distance: 132.6
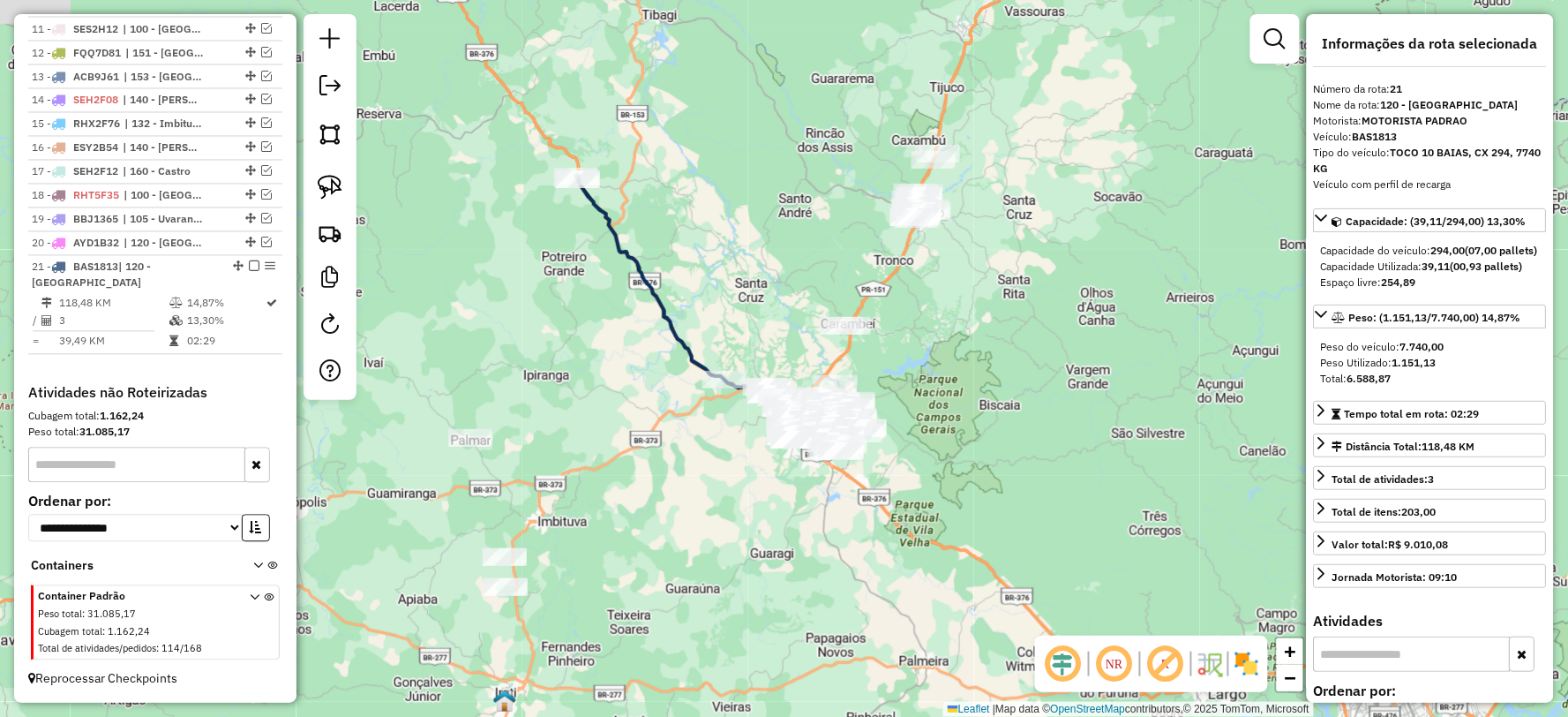
drag, startPoint x: 806, startPoint y: 480, endPoint x: 764, endPoint y: 497, distance: 45.3
click at [771, 497] on div "Janela de atendimento Grade de atendimento Capacidade Transportadoras Veículos …" at bounding box center [784, 358] width 1568 height 717
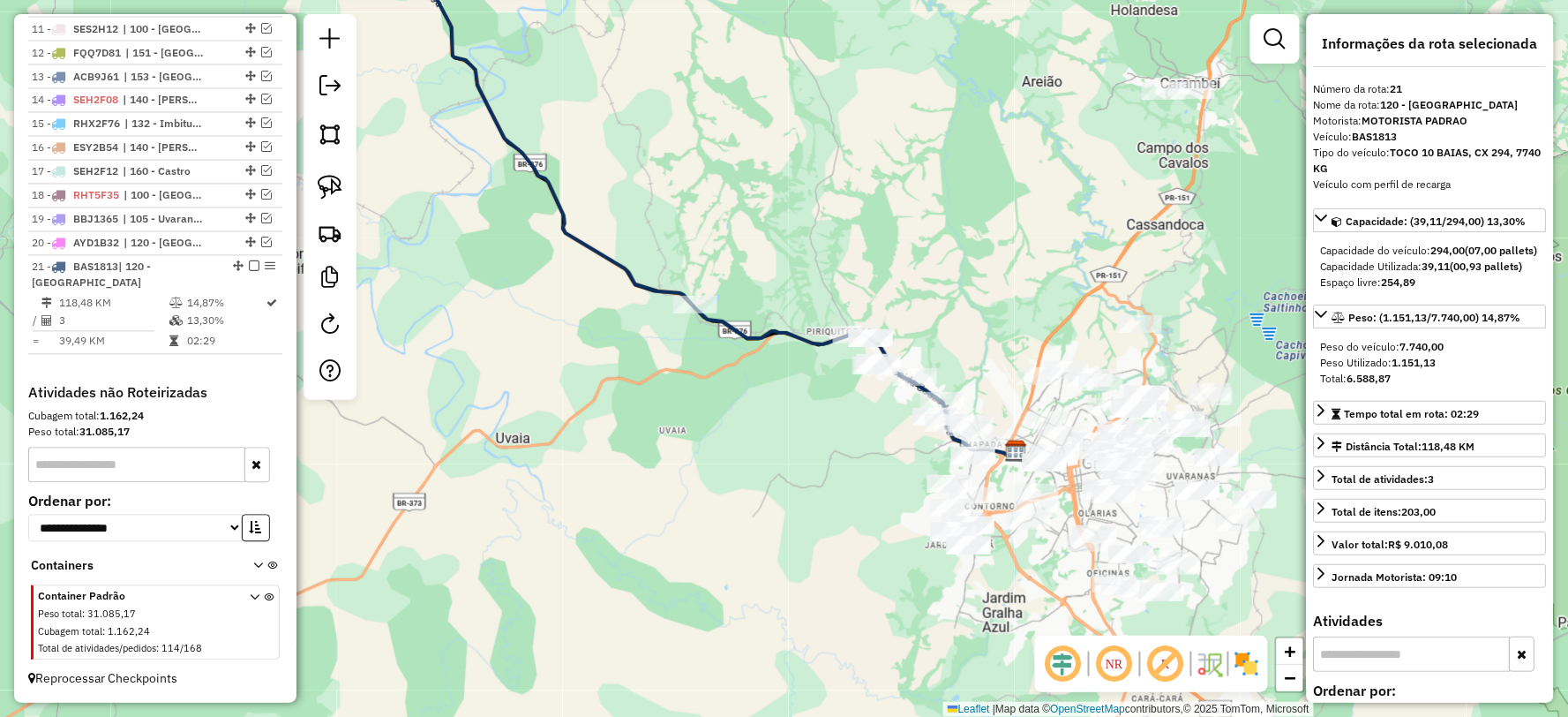
click at [797, 331] on icon at bounding box center [704, 193] width 625 height 528
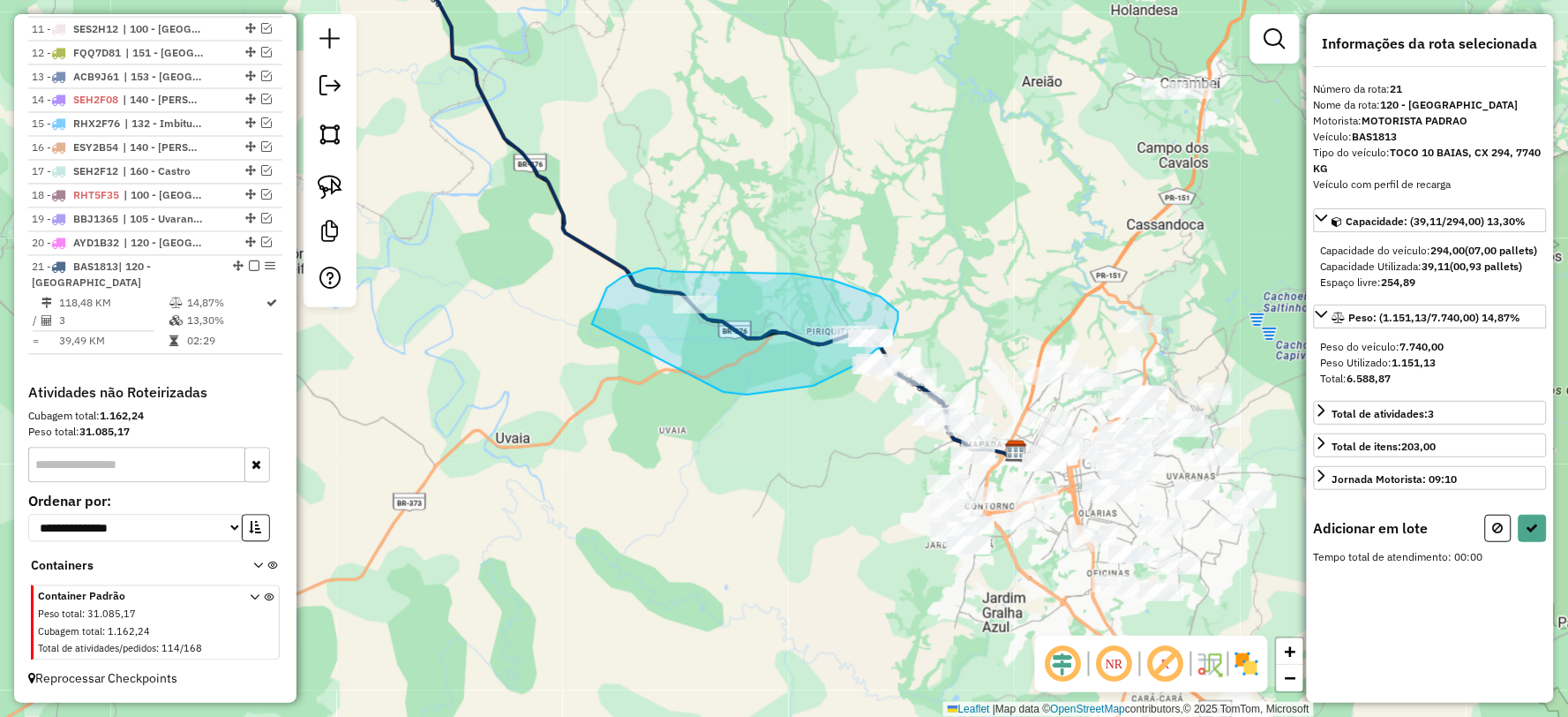
drag, startPoint x: 814, startPoint y: 386, endPoint x: 592, endPoint y: 331, distance: 228.7
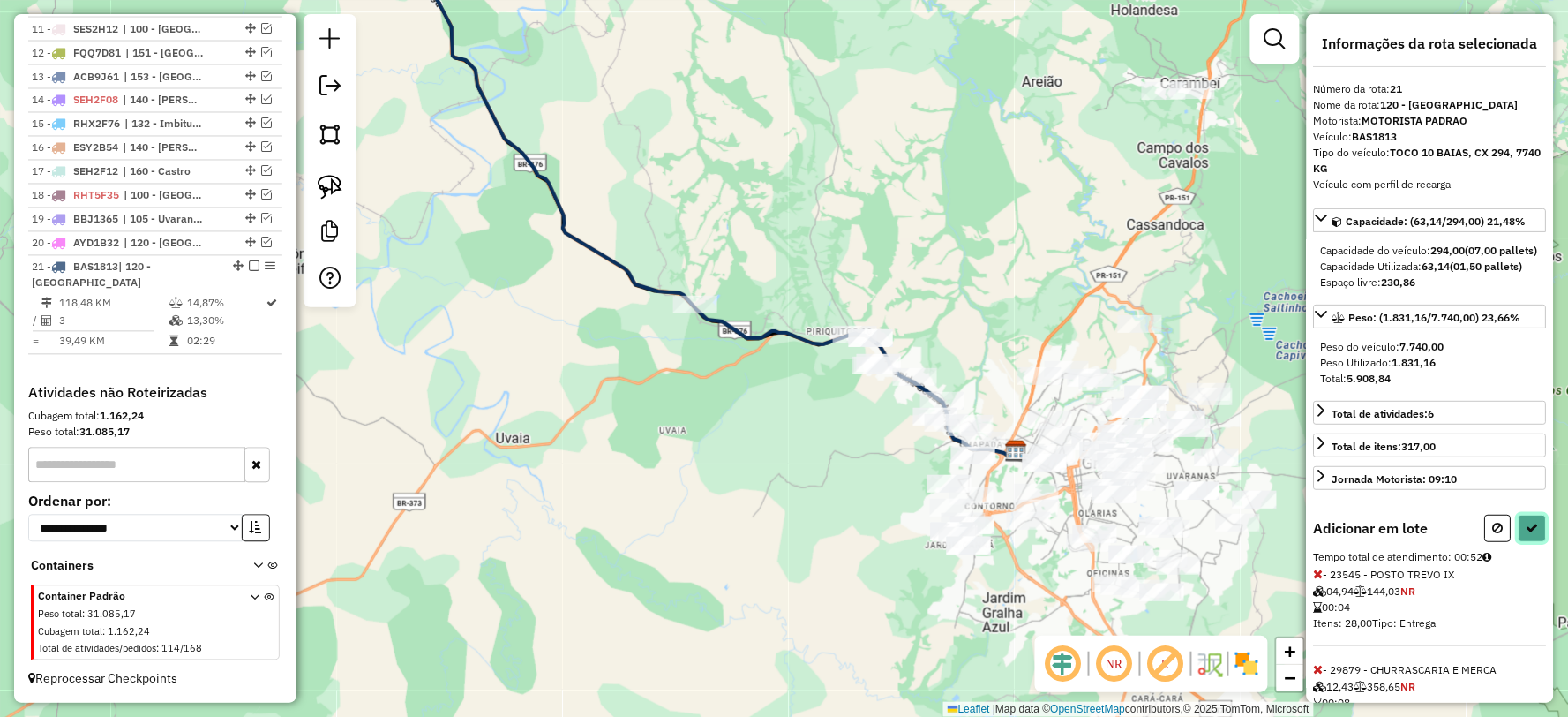
click at [1539, 542] on button at bounding box center [1532, 528] width 28 height 27
select select "**********"
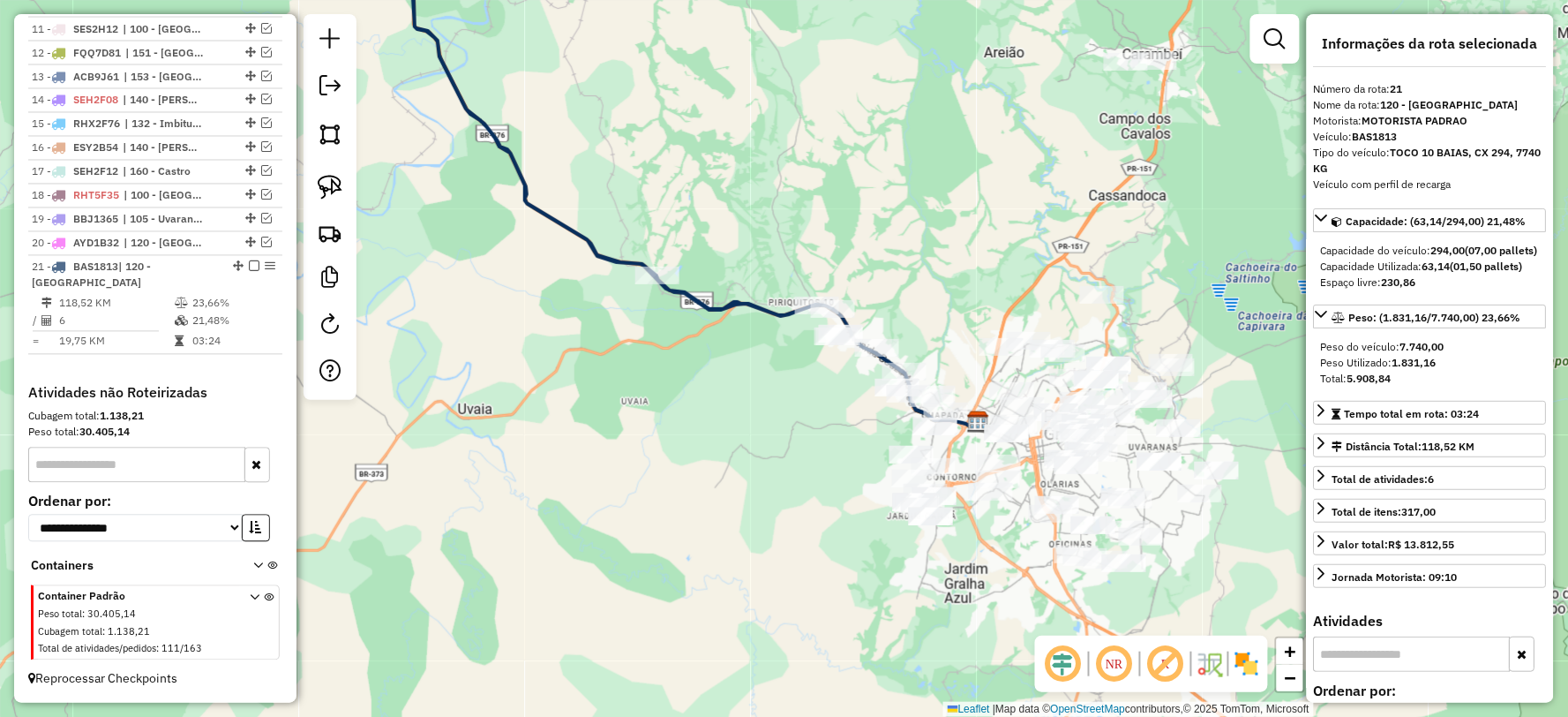
drag, startPoint x: 788, startPoint y: 560, endPoint x: 692, endPoint y: 515, distance: 106.0
click at [692, 515] on div "Janela de atendimento Grade de atendimento Capacidade Transportadoras Veículos …" at bounding box center [784, 358] width 1568 height 717
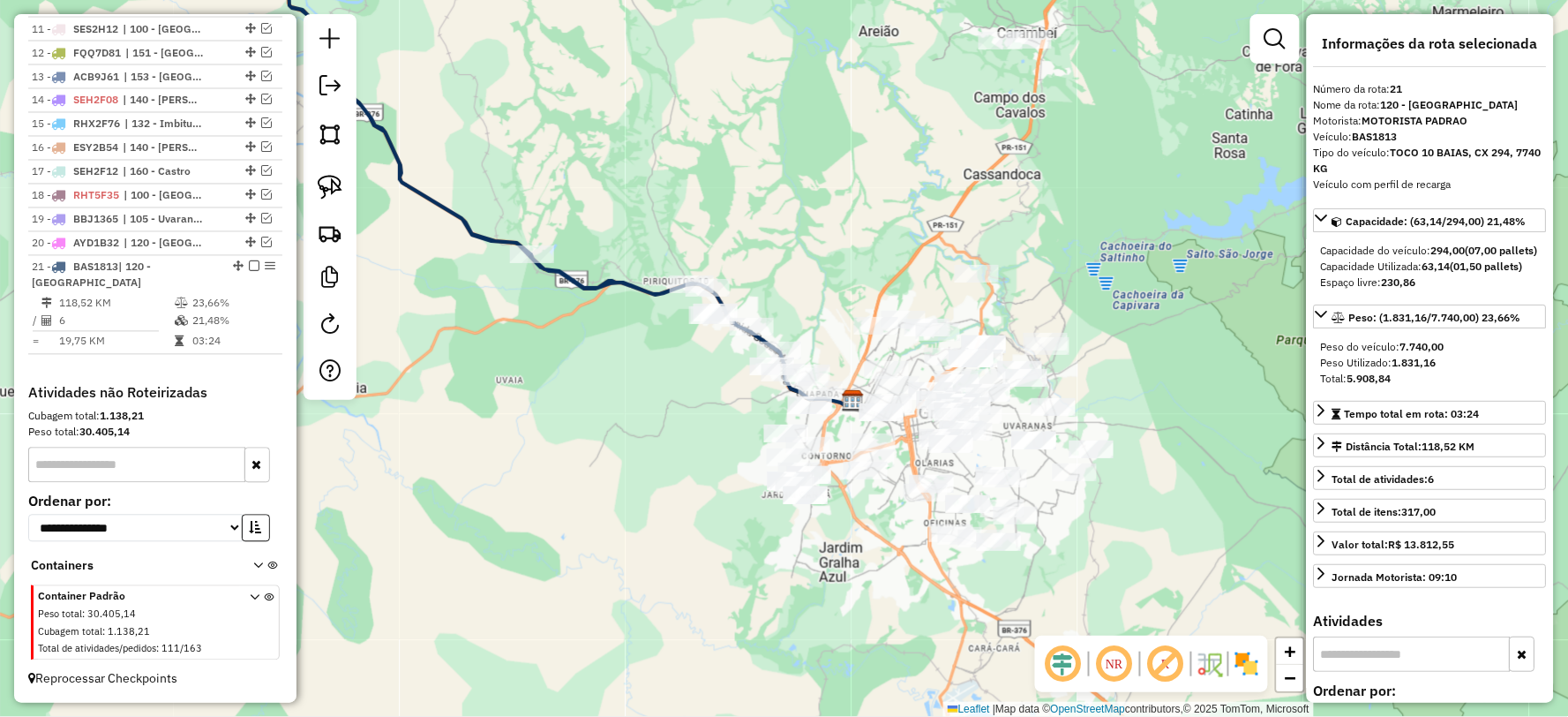
click at [1283, 45] on em at bounding box center [1275, 39] width 22 height 22
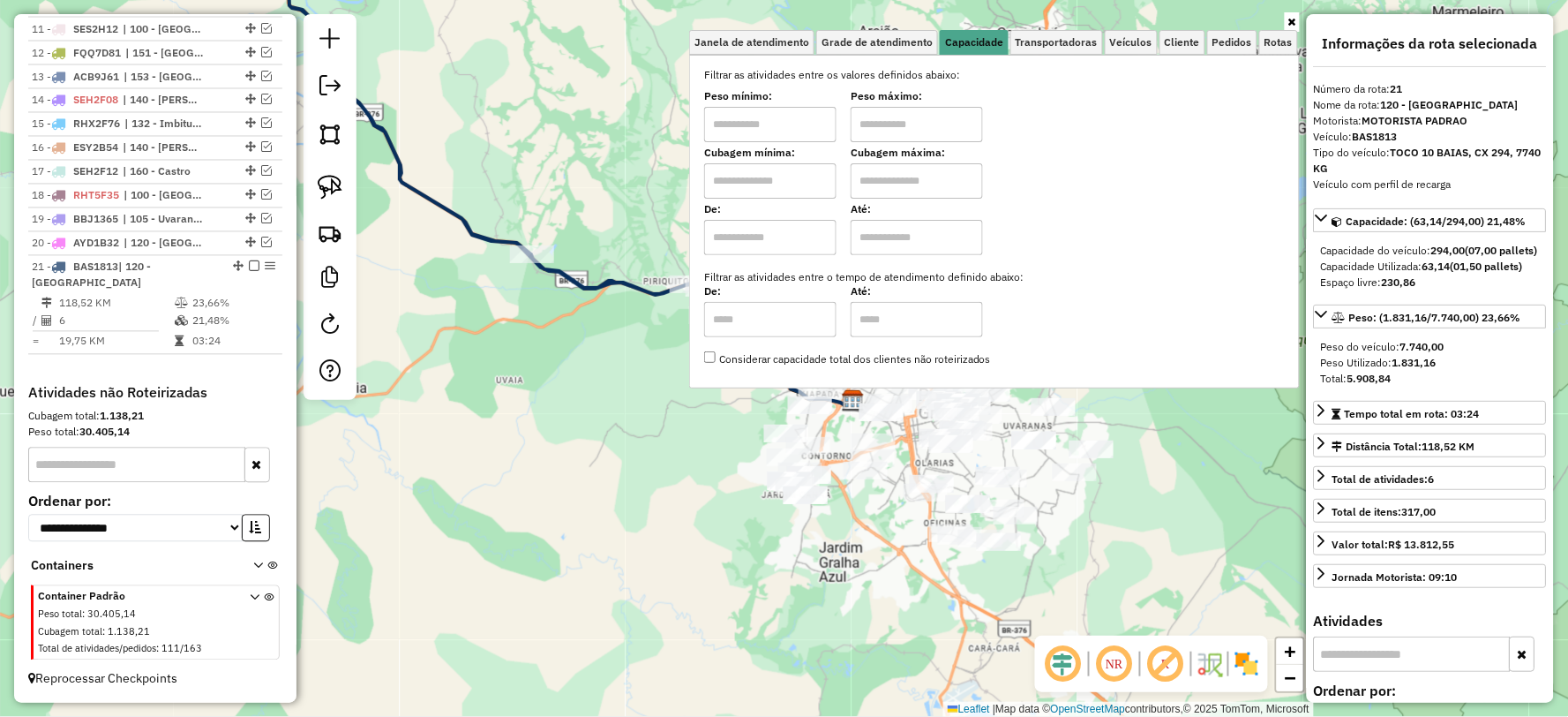
click at [804, 121] on input "text" at bounding box center [770, 124] width 132 height 35
type input "******"
click at [931, 121] on input "text" at bounding box center [916, 124] width 132 height 35
type input "**********"
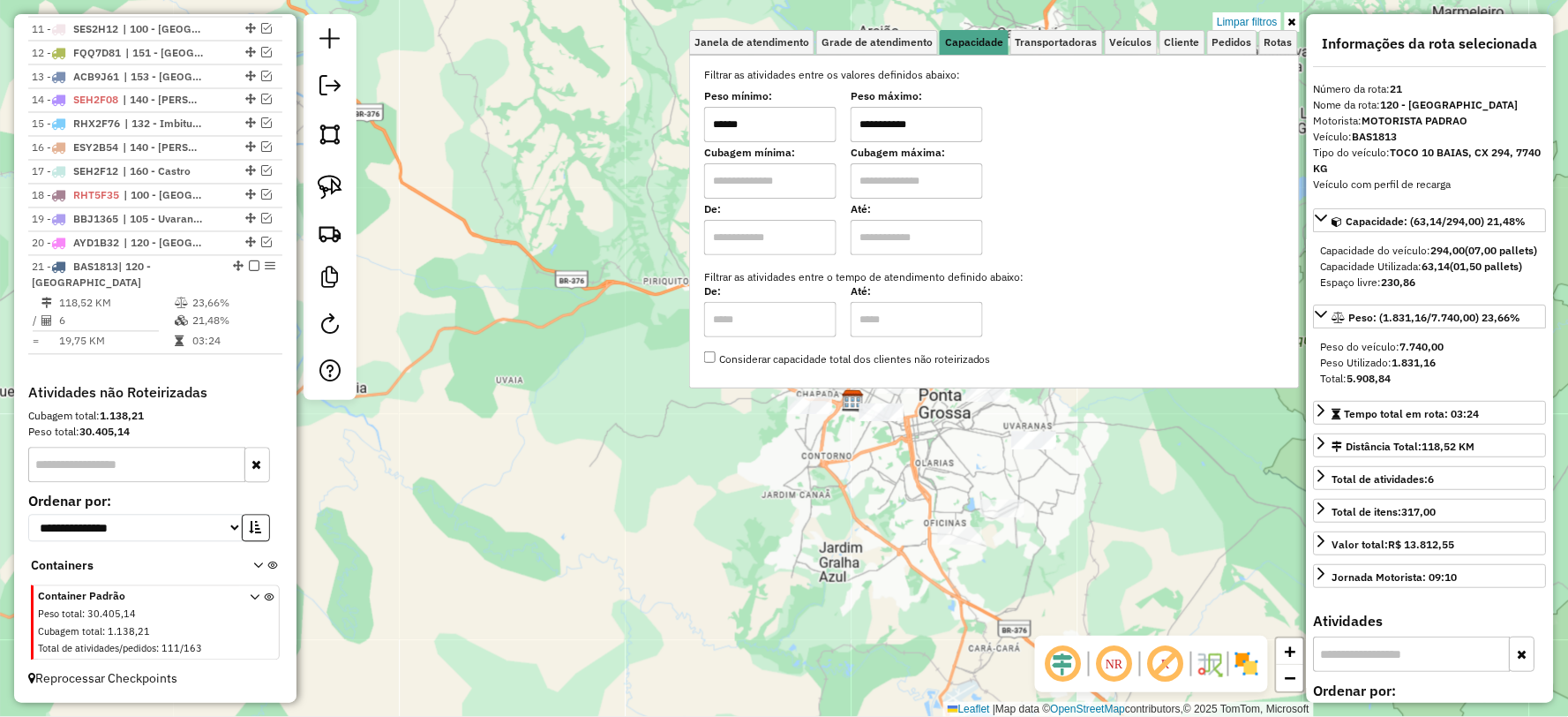
click at [634, 470] on div "**********" at bounding box center [784, 358] width 1568 height 717
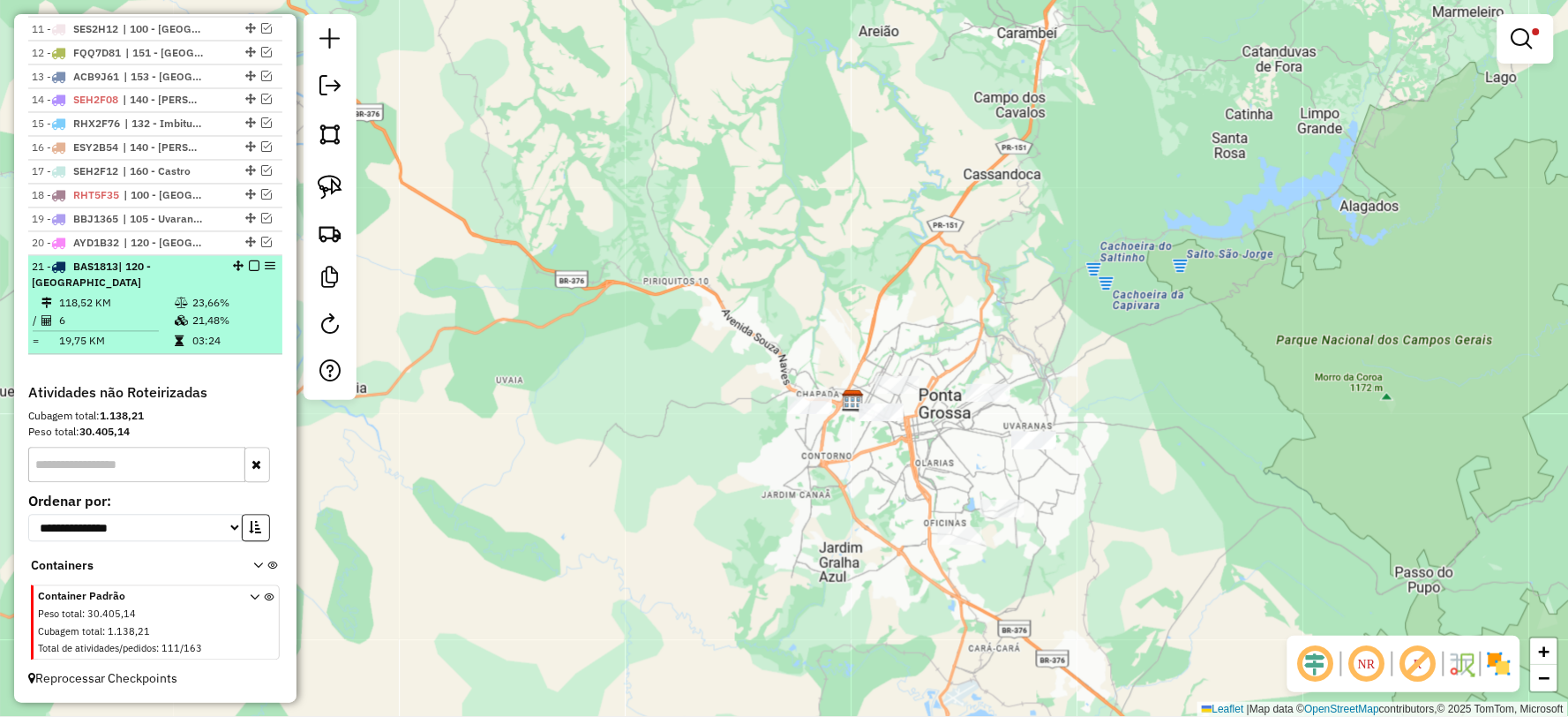
click at [230, 307] on td "23,66%" at bounding box center [233, 304] width 84 height 18
select select "**********"
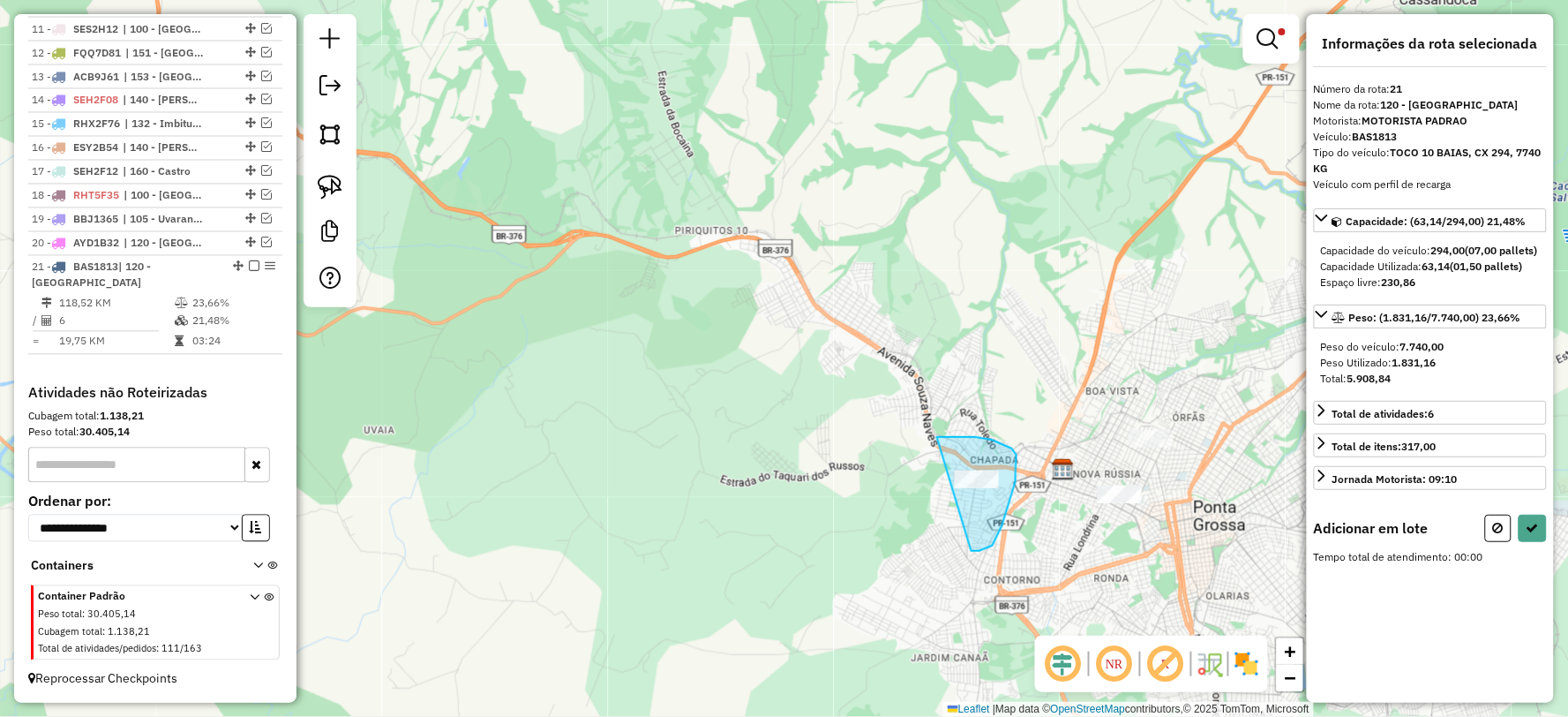
drag, startPoint x: 979, startPoint y: 551, endPoint x: 893, endPoint y: 512, distance: 94.4
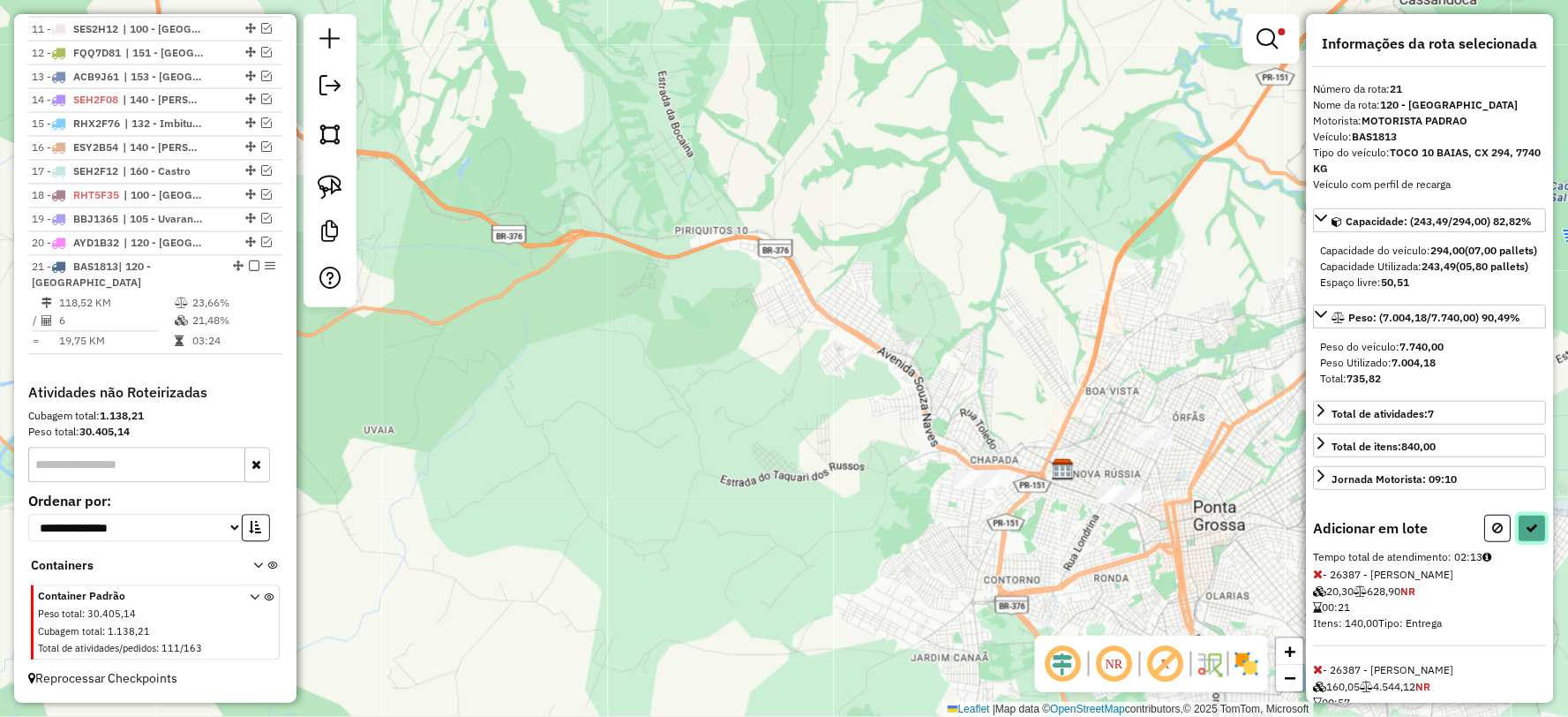
click at [1527, 534] on icon at bounding box center [1533, 528] width 13 height 13
select select "**********"
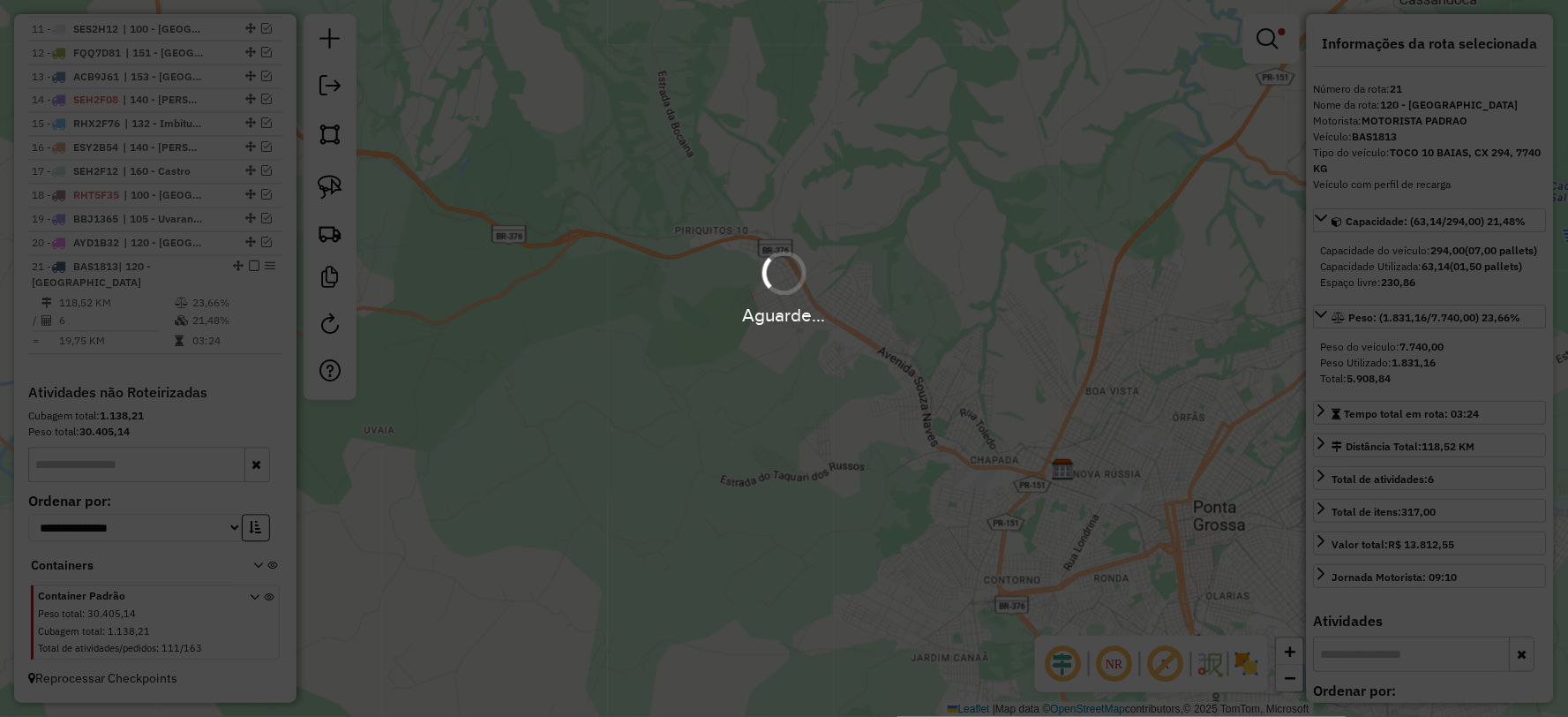
scroll to position [934, 0]
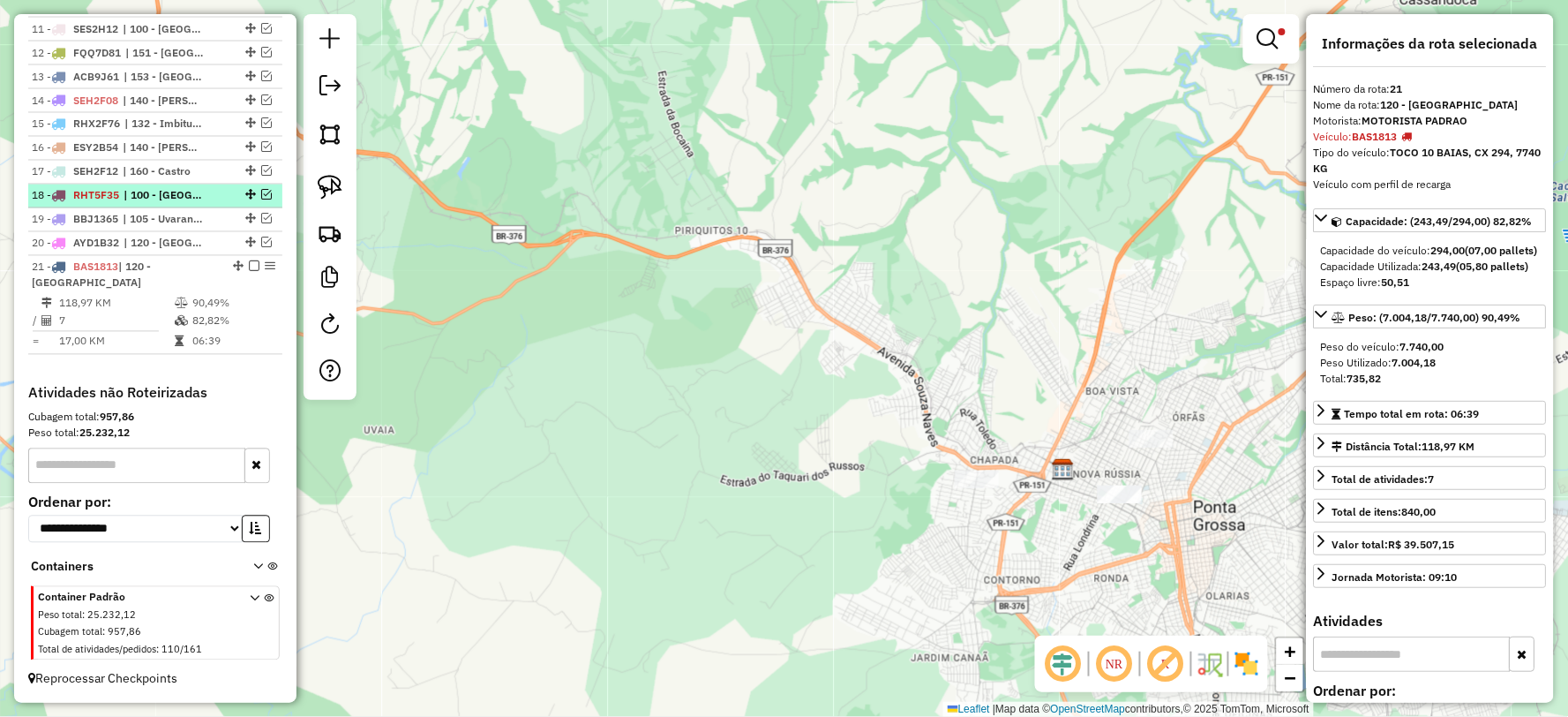
click at [249, 267] on em at bounding box center [254, 266] width 11 height 11
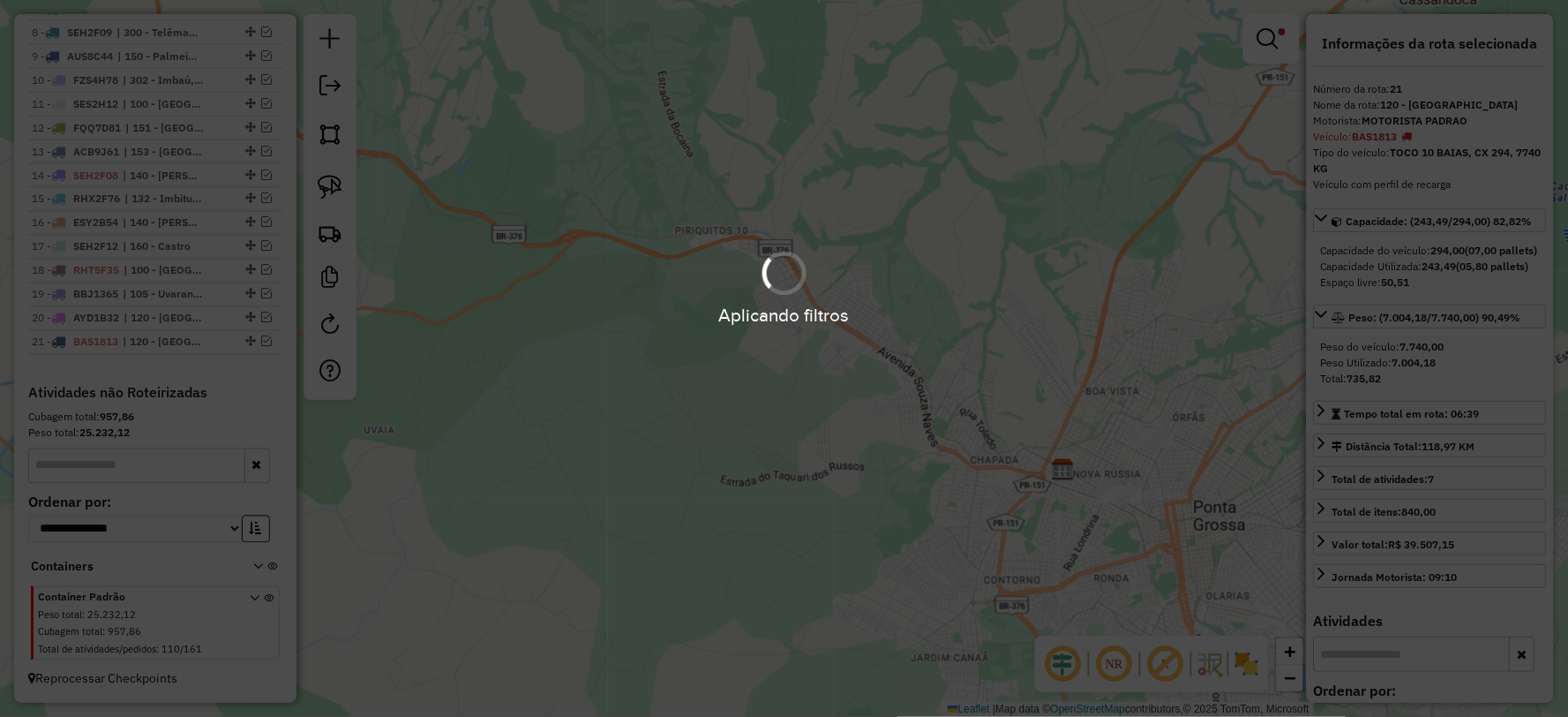
scroll to position [860, 0]
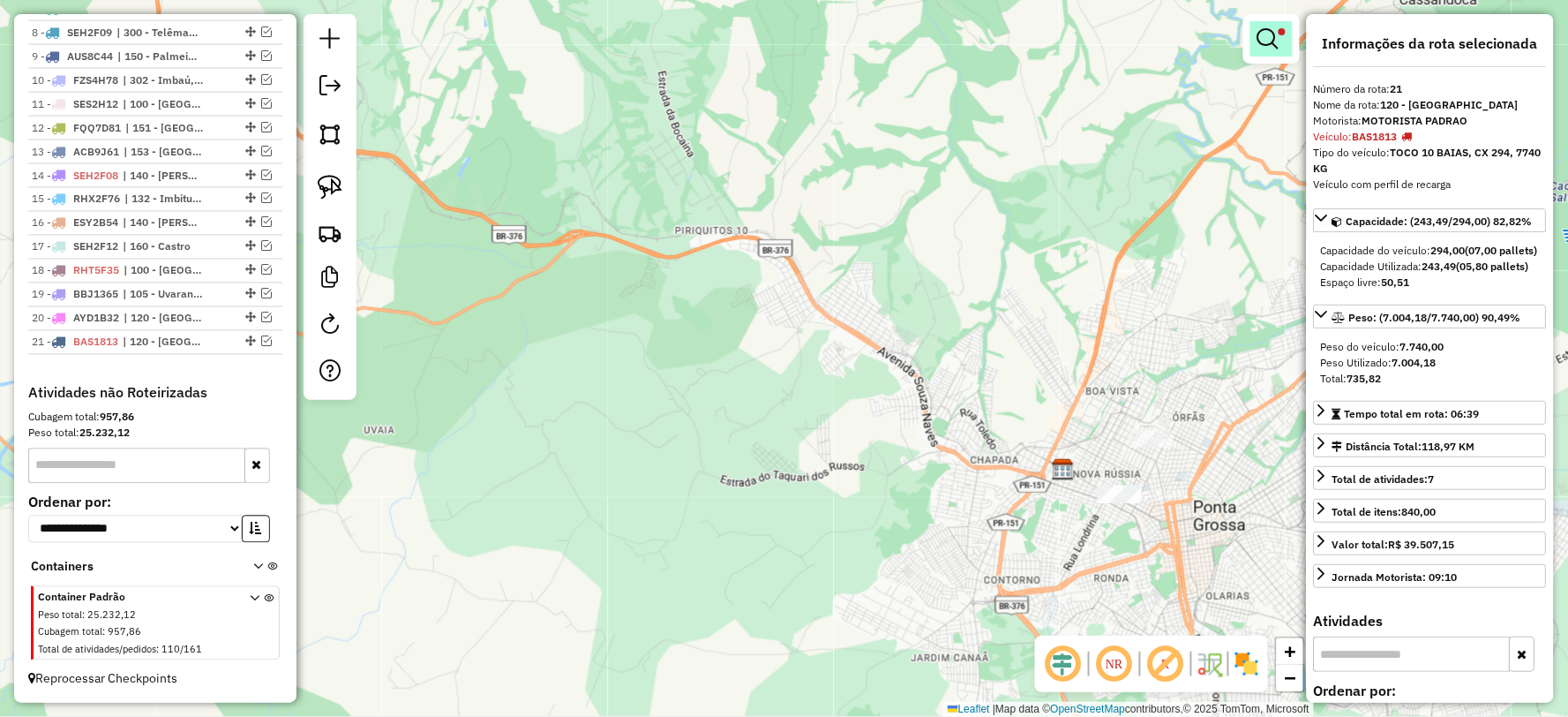
click at [1266, 40] on em at bounding box center [1268, 39] width 22 height 22
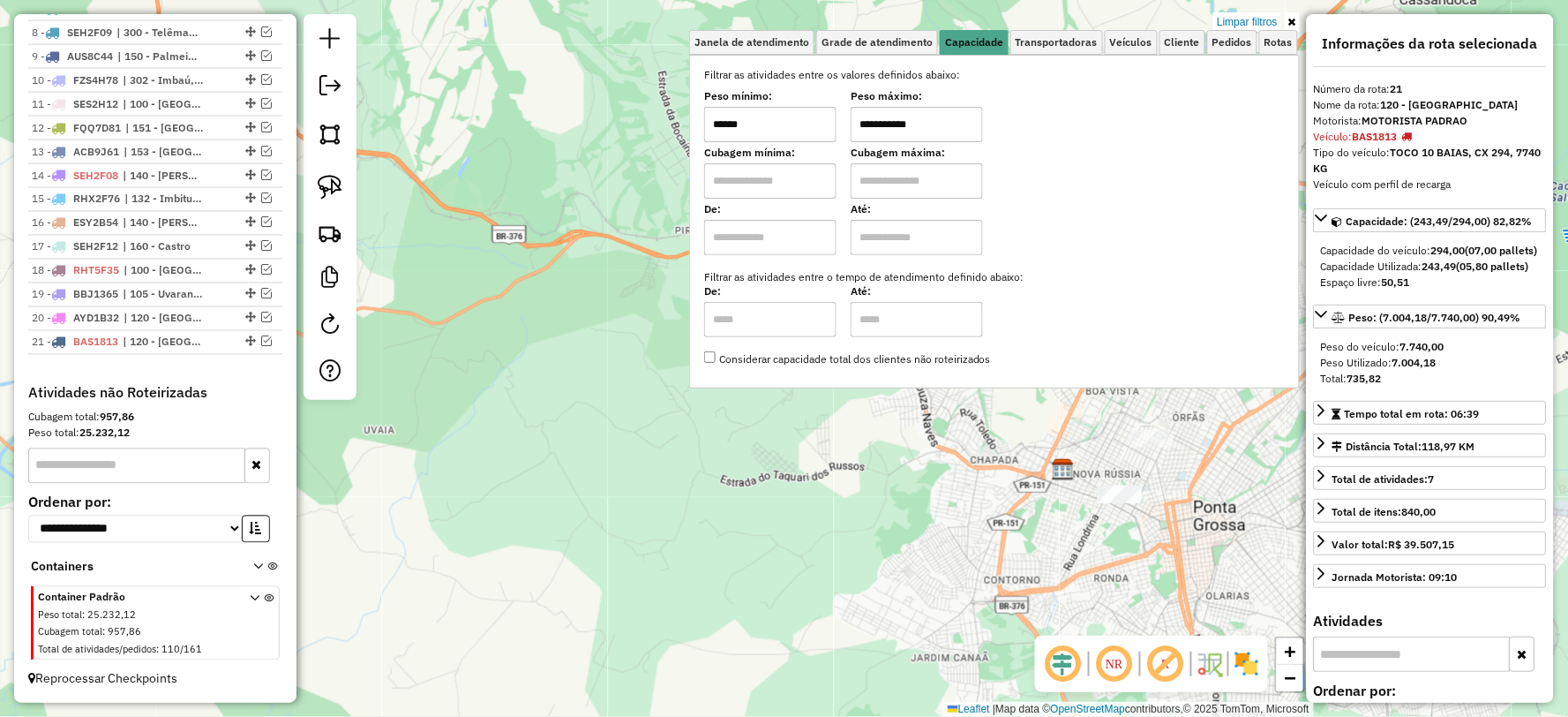
click at [1254, 28] on link "Limpar filtros" at bounding box center [1247, 22] width 68 height 20
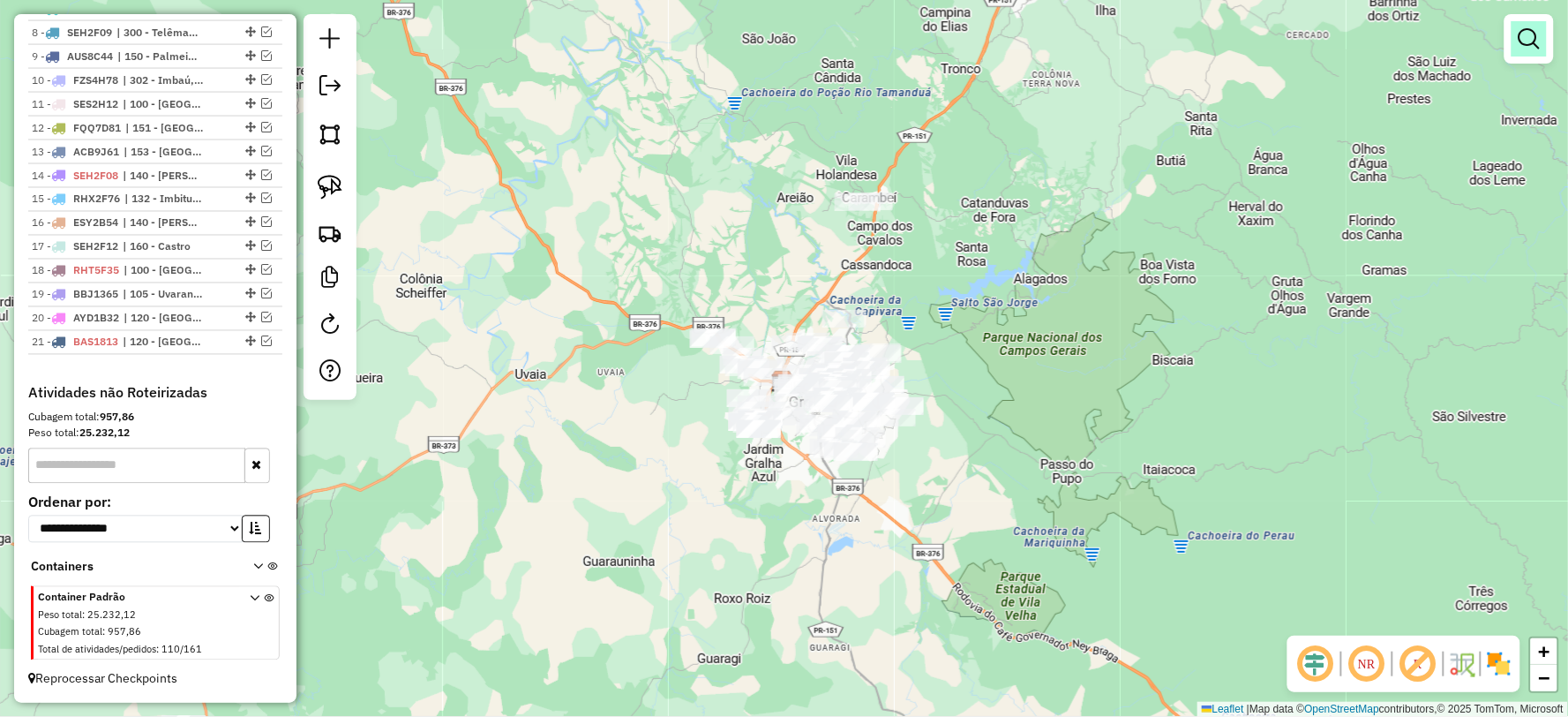
click at [1542, 37] on link at bounding box center [1528, 39] width 35 height 35
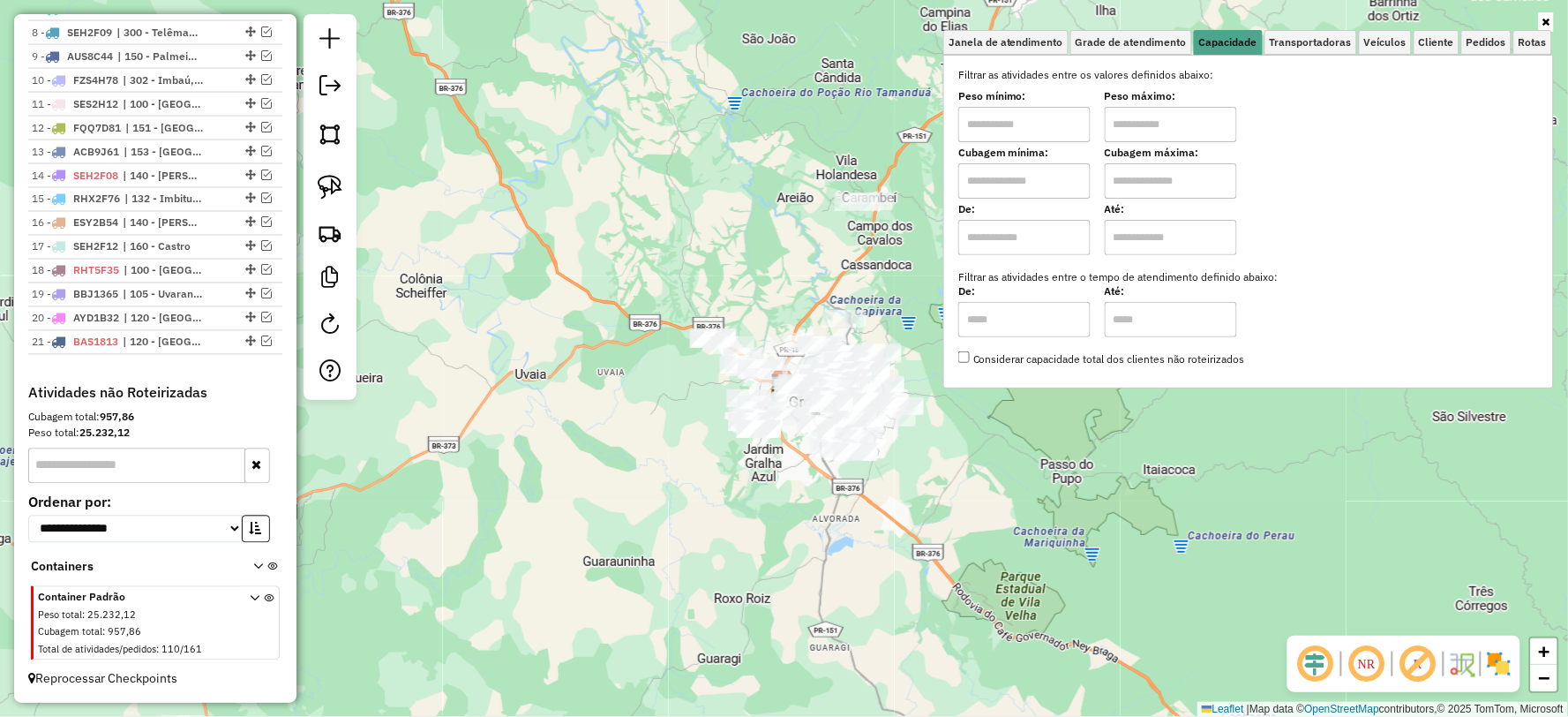
click at [1047, 119] on input "text" at bounding box center [1024, 124] width 132 height 35
type input "******"
click at [1163, 121] on input "text" at bounding box center [1171, 124] width 132 height 35
type input "**********"
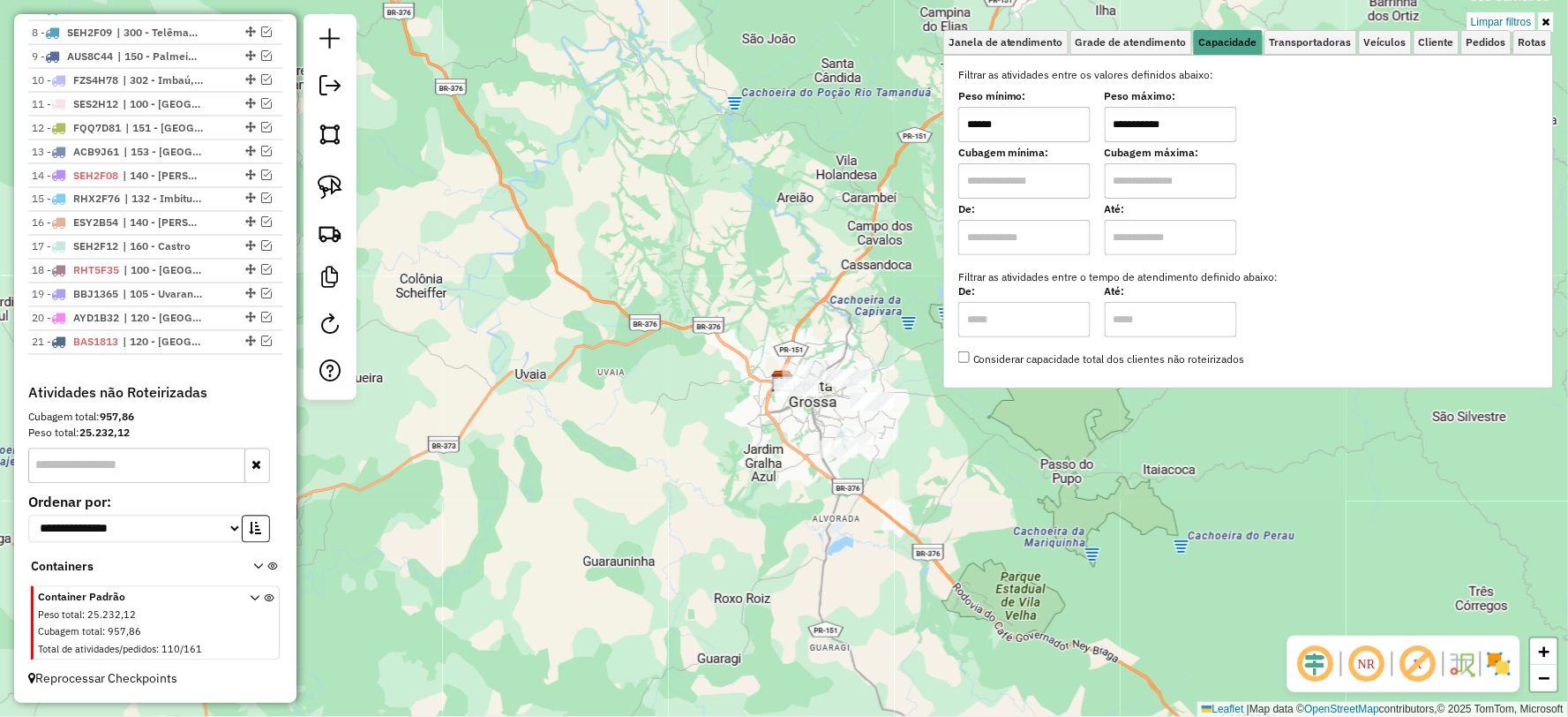
click at [979, 510] on div "**********" at bounding box center [784, 358] width 1568 height 717
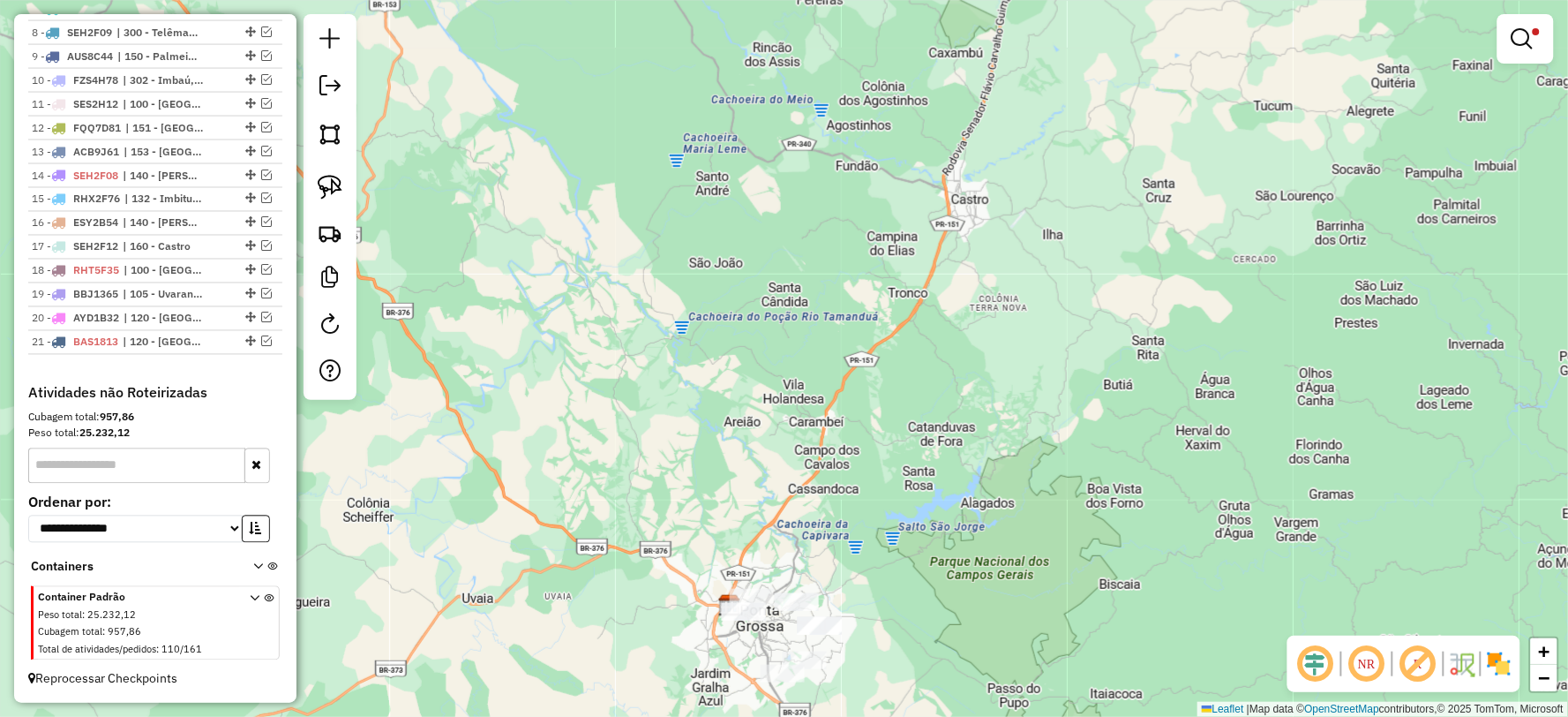
drag, startPoint x: 1029, startPoint y: 306, endPoint x: 1062, endPoint y: 339, distance: 46.7
click at [1065, 336] on div "**********" at bounding box center [784, 358] width 1568 height 717
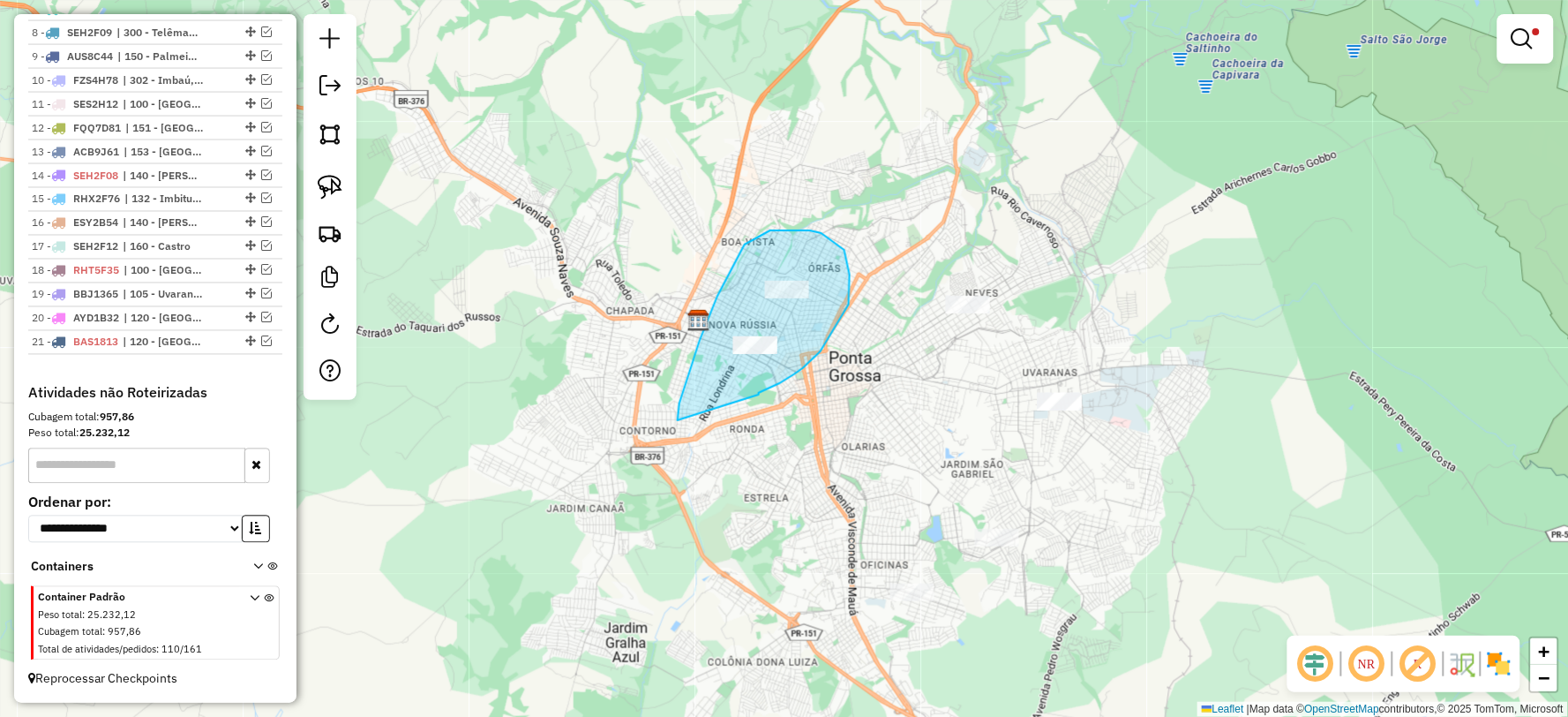
drag, startPoint x: 759, startPoint y: 395, endPoint x: 678, endPoint y: 420, distance: 84.8
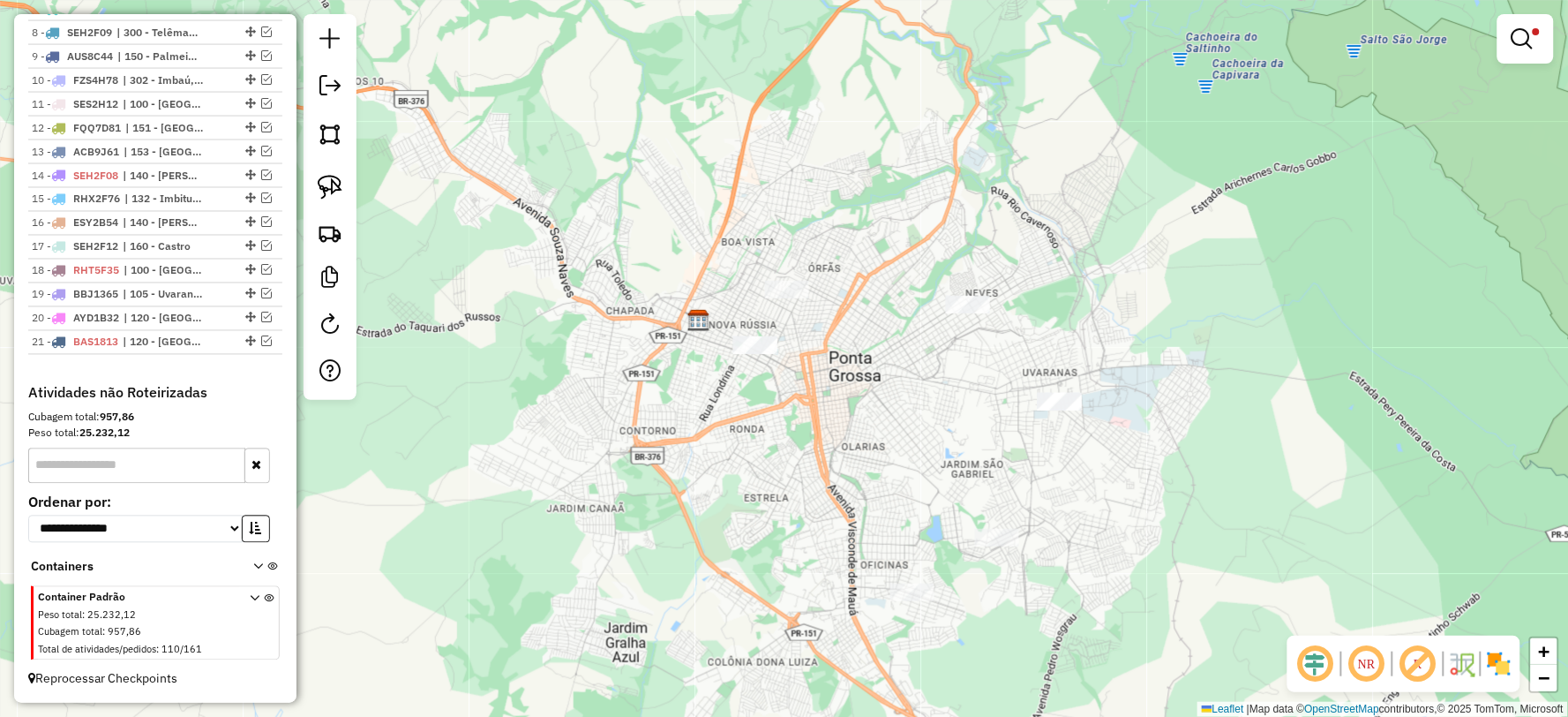
click at [648, 408] on div "**********" at bounding box center [784, 358] width 1568 height 717
drag, startPoint x: 779, startPoint y: 373, endPoint x: 685, endPoint y: 363, distance: 94.5
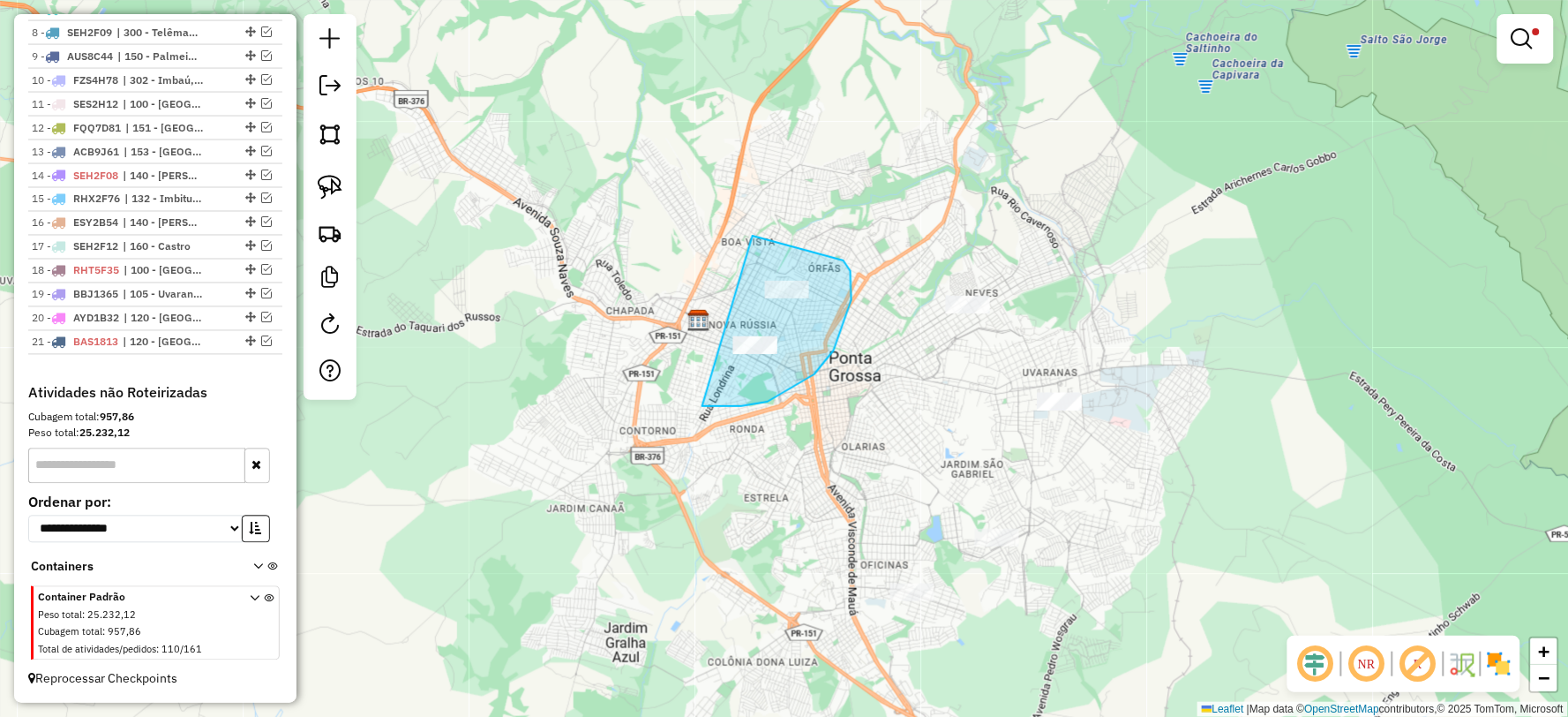
drag, startPoint x: 712, startPoint y: 406, endPoint x: 621, endPoint y: 408, distance: 91.0
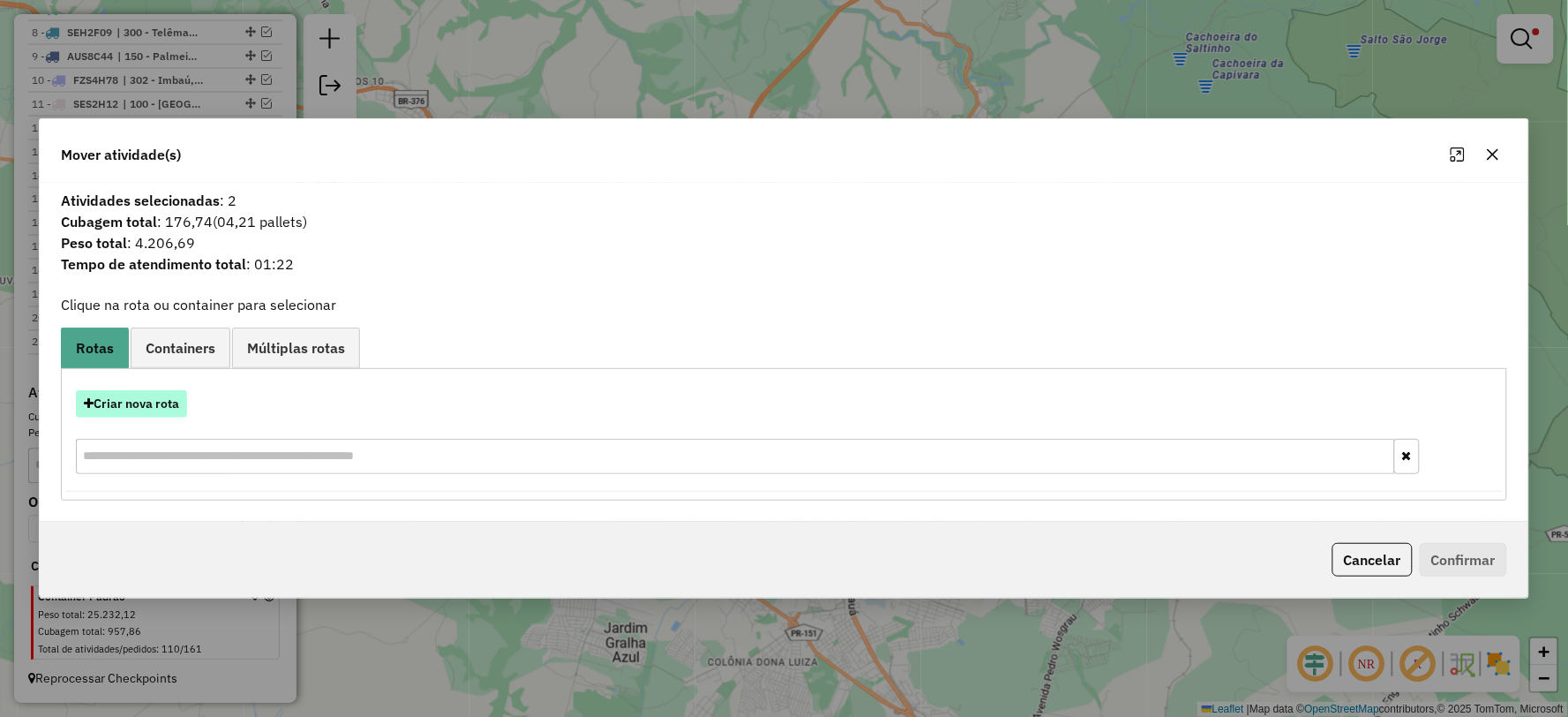
click at [133, 402] on button "Criar nova rota" at bounding box center [131, 404] width 111 height 27
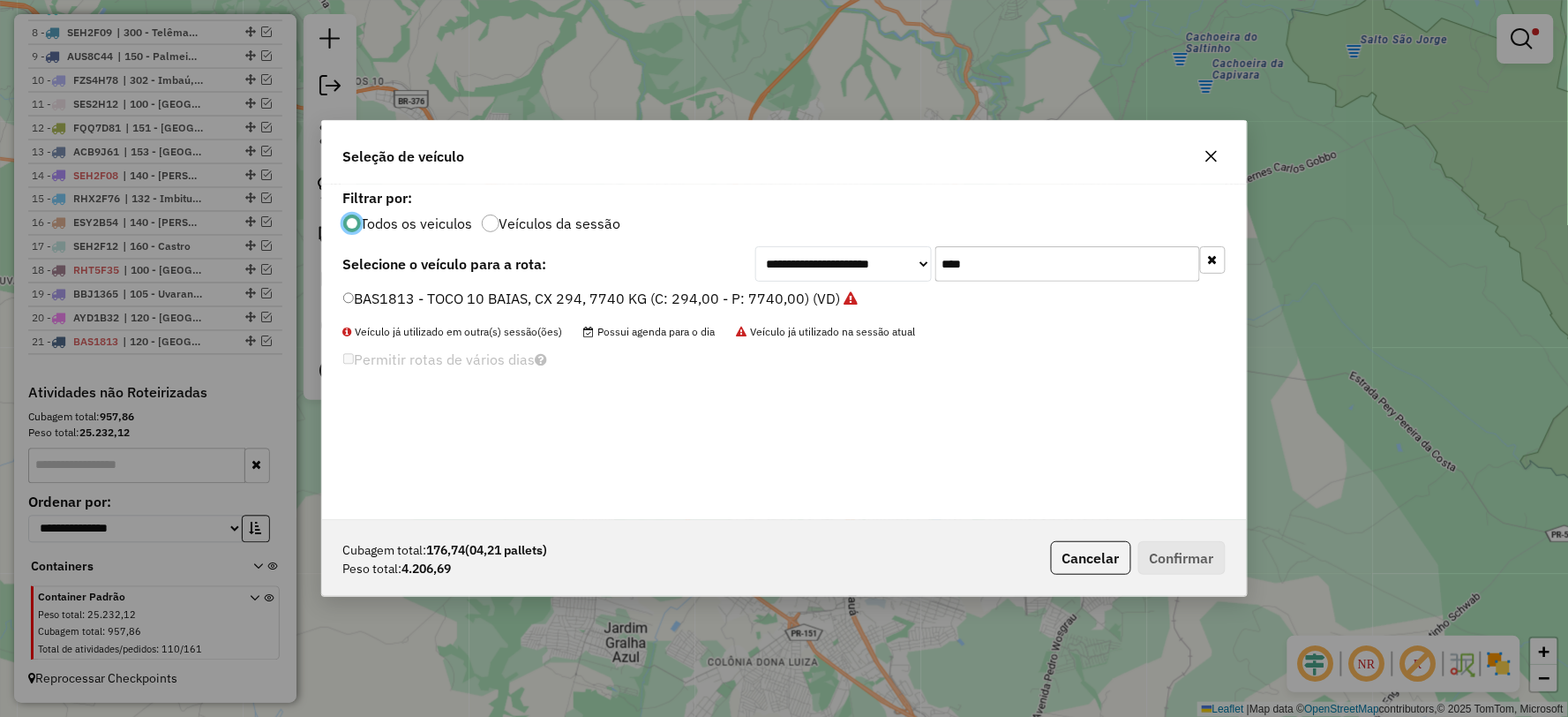
scroll to position [10, 4]
drag, startPoint x: 1029, startPoint y: 271, endPoint x: 847, endPoint y: 269, distance: 182.0
click at [847, 269] on div "**********" at bounding box center [990, 264] width 470 height 35
type input "***"
click at [384, 295] on label "TAZ6B25 - TOCO 8 BAIAS, 322 CX, 8530 KG (C: 322,00 - P: 8530,00) (VD)" at bounding box center [587, 299] width 487 height 22
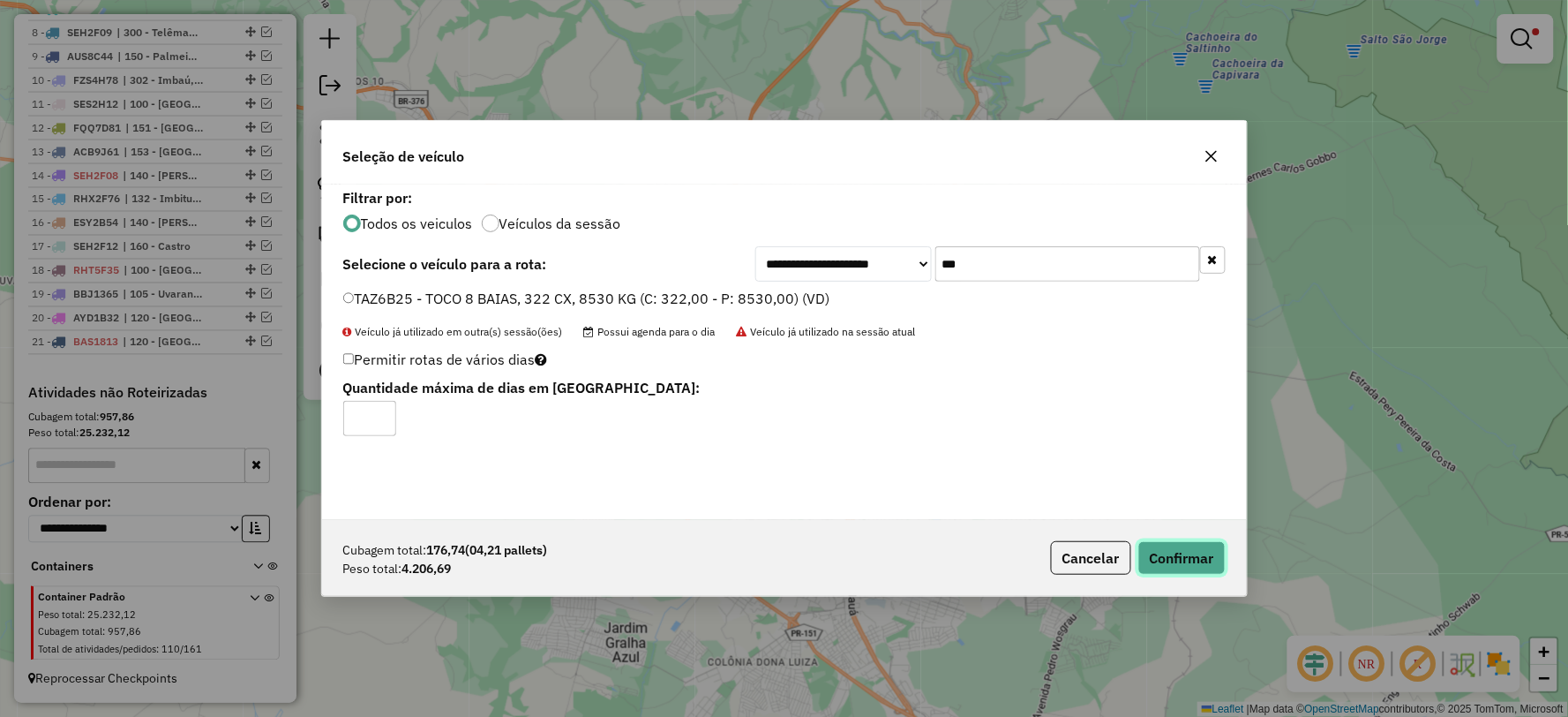
click at [1188, 554] on button "Confirmar" at bounding box center [1181, 558] width 87 height 33
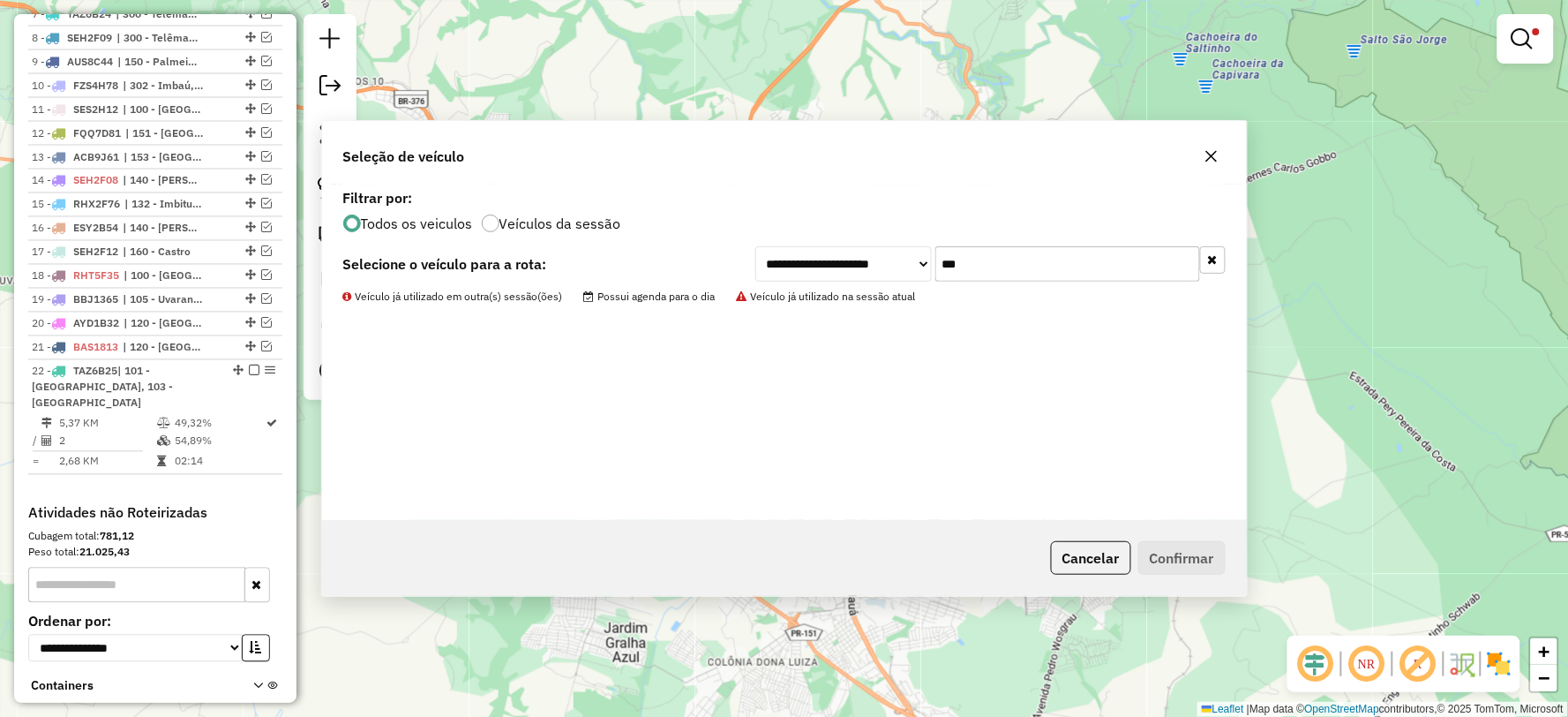
scroll to position [956, 0]
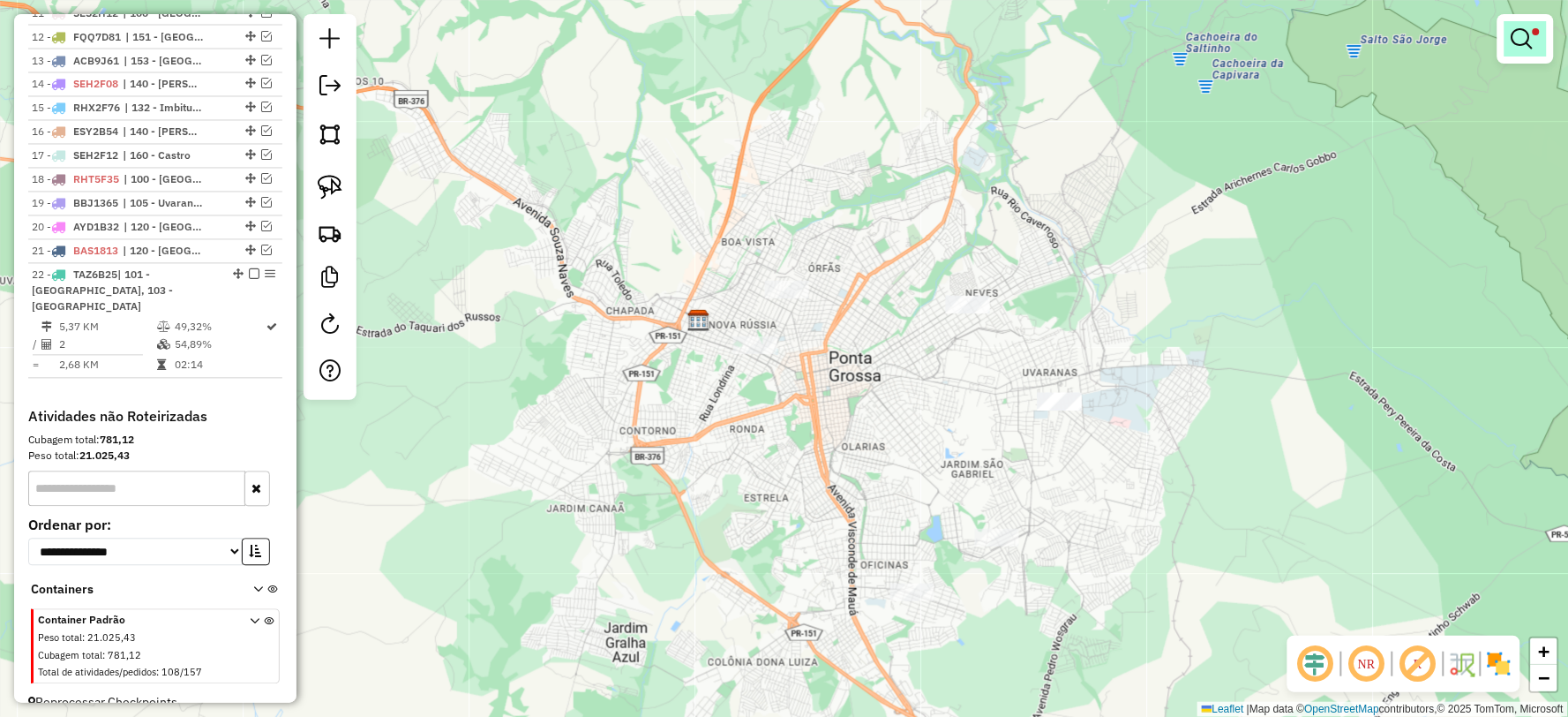
drag, startPoint x: 1519, startPoint y: 13, endPoint x: 1521, endPoint y: 28, distance: 15.1
click at [1520, 26] on div at bounding box center [1525, 39] width 57 height 49
click at [1523, 31] on em at bounding box center [1522, 39] width 22 height 22
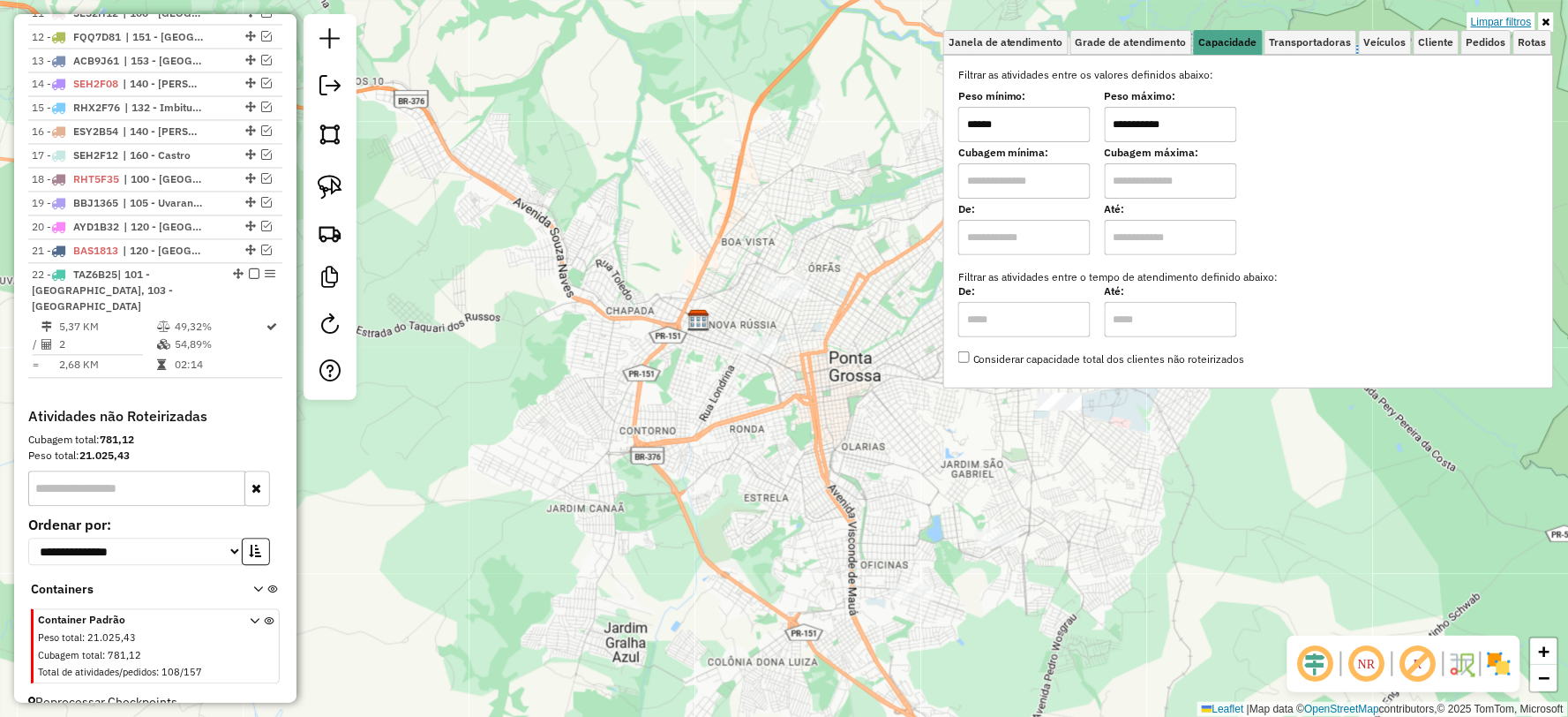
click at [1497, 21] on link "Limpar filtros" at bounding box center [1501, 22] width 68 height 20
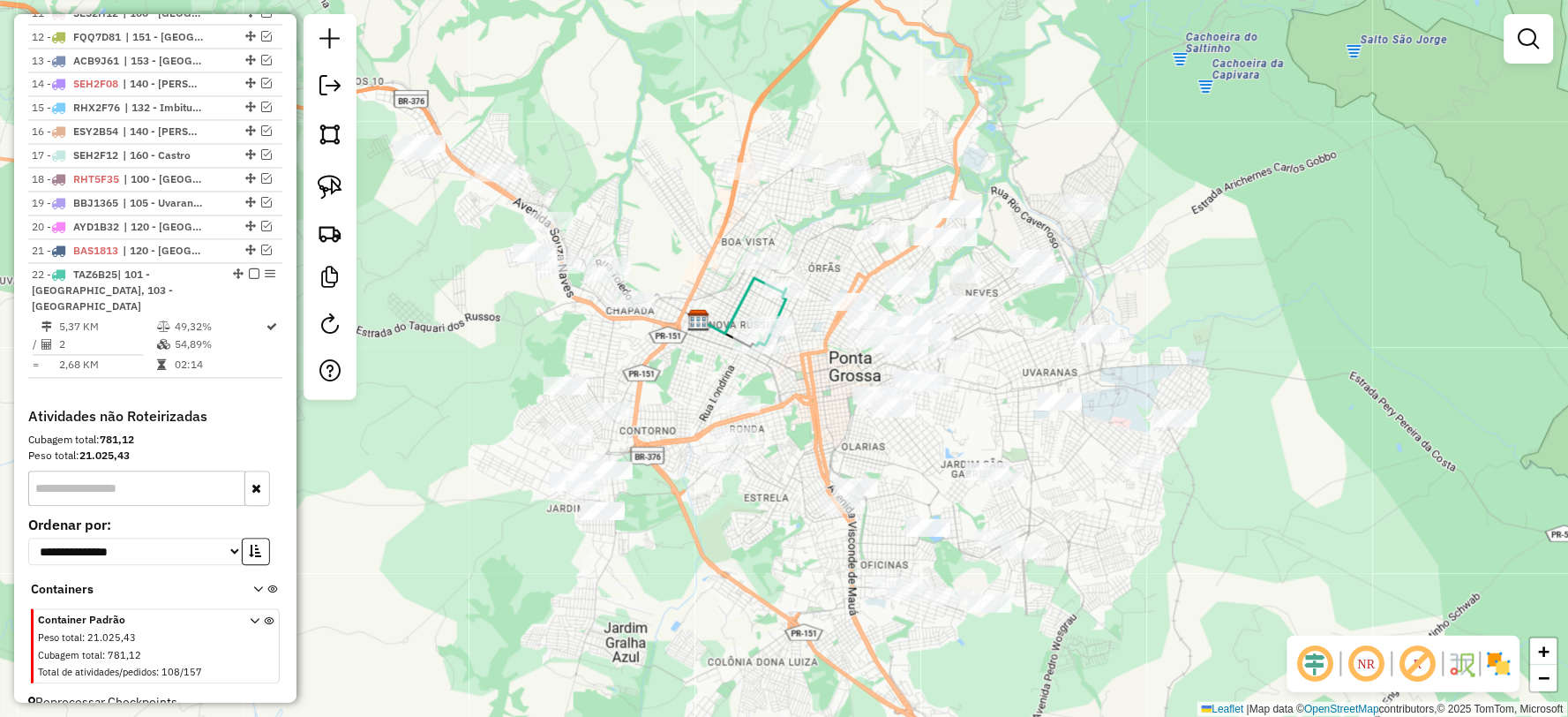
click at [781, 304] on icon at bounding box center [771, 318] width 31 height 58
select select "**********"
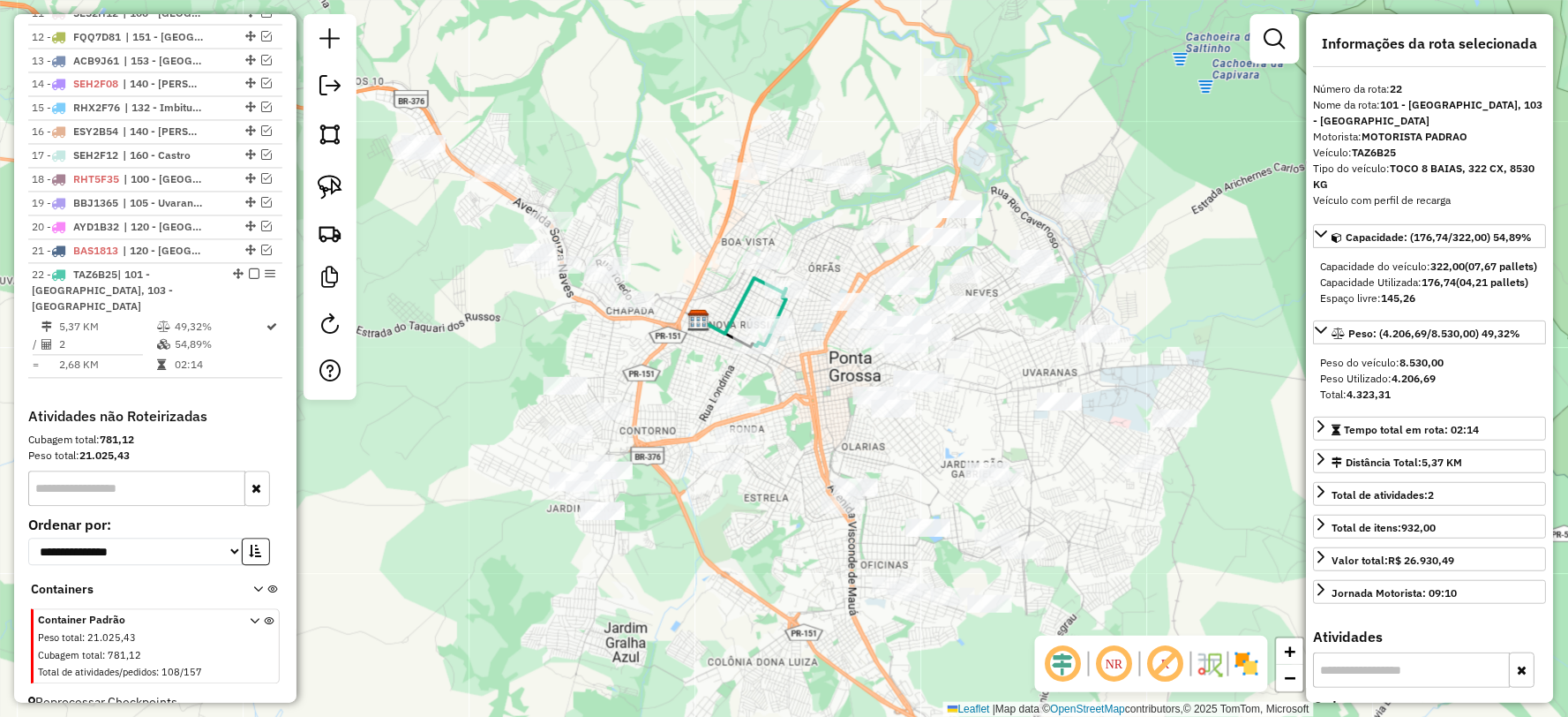
scroll to position [981, 0]
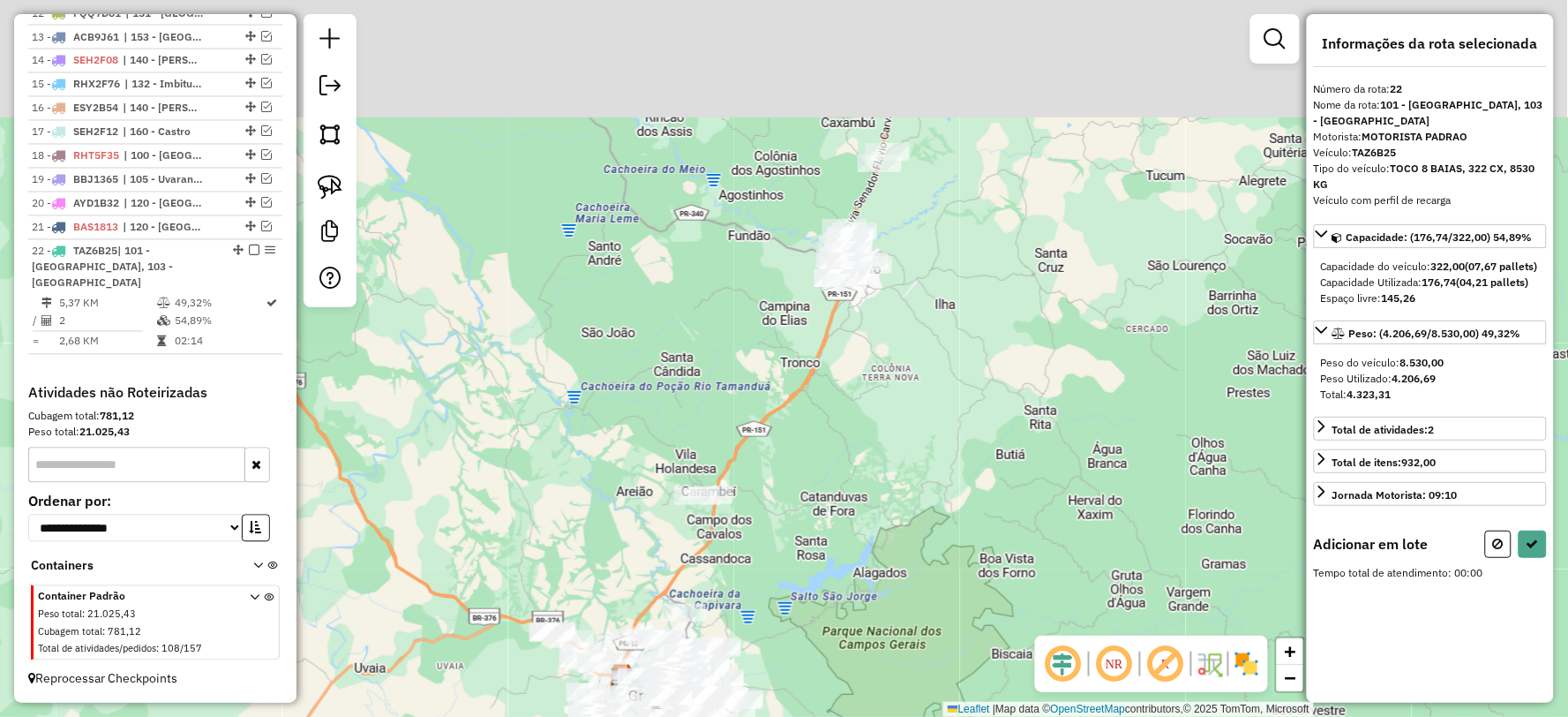
drag, startPoint x: 1001, startPoint y: 207, endPoint x: 993, endPoint y: 349, distance: 142.2
click at [997, 351] on div "Janela de atendimento Grade de atendimento Capacidade Transportadoras Veículos …" at bounding box center [784, 358] width 1568 height 717
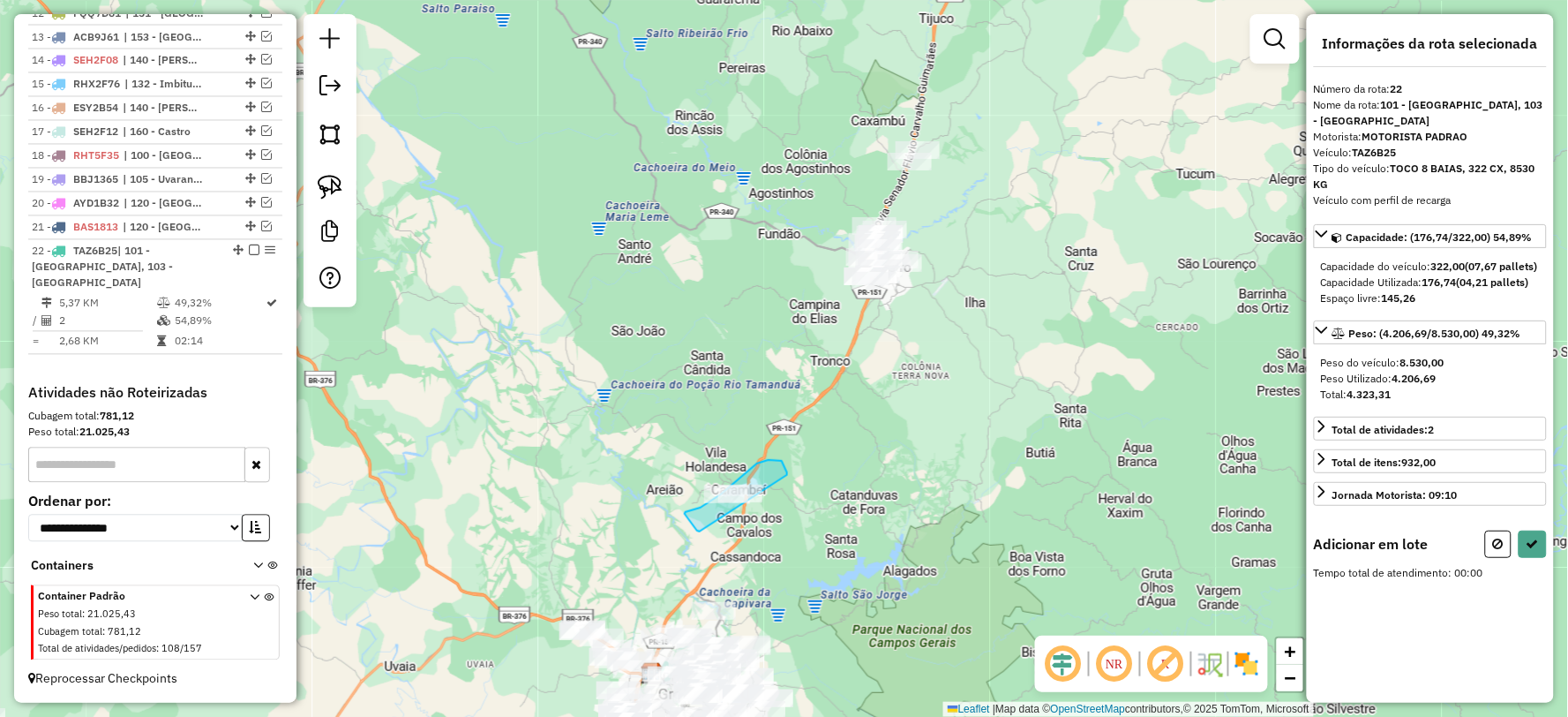
drag, startPoint x: 787, startPoint y: 472, endPoint x: 870, endPoint y: 506, distance: 89.7
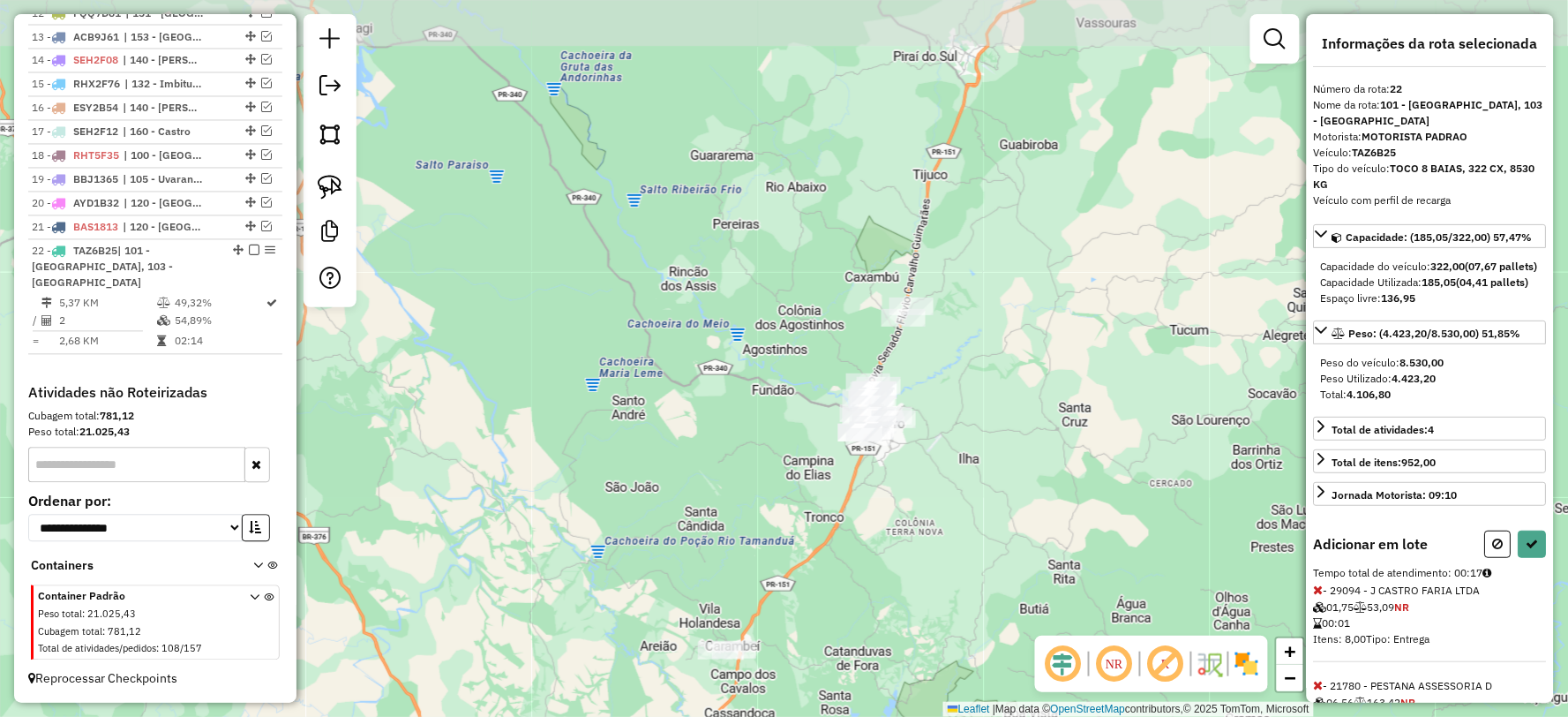
drag, startPoint x: 979, startPoint y: 318, endPoint x: 973, endPoint y: 475, distance: 157.1
click at [973, 475] on div "Janela de atendimento Grade de atendimento Capacidade Transportadoras Veículos …" at bounding box center [784, 358] width 1568 height 717
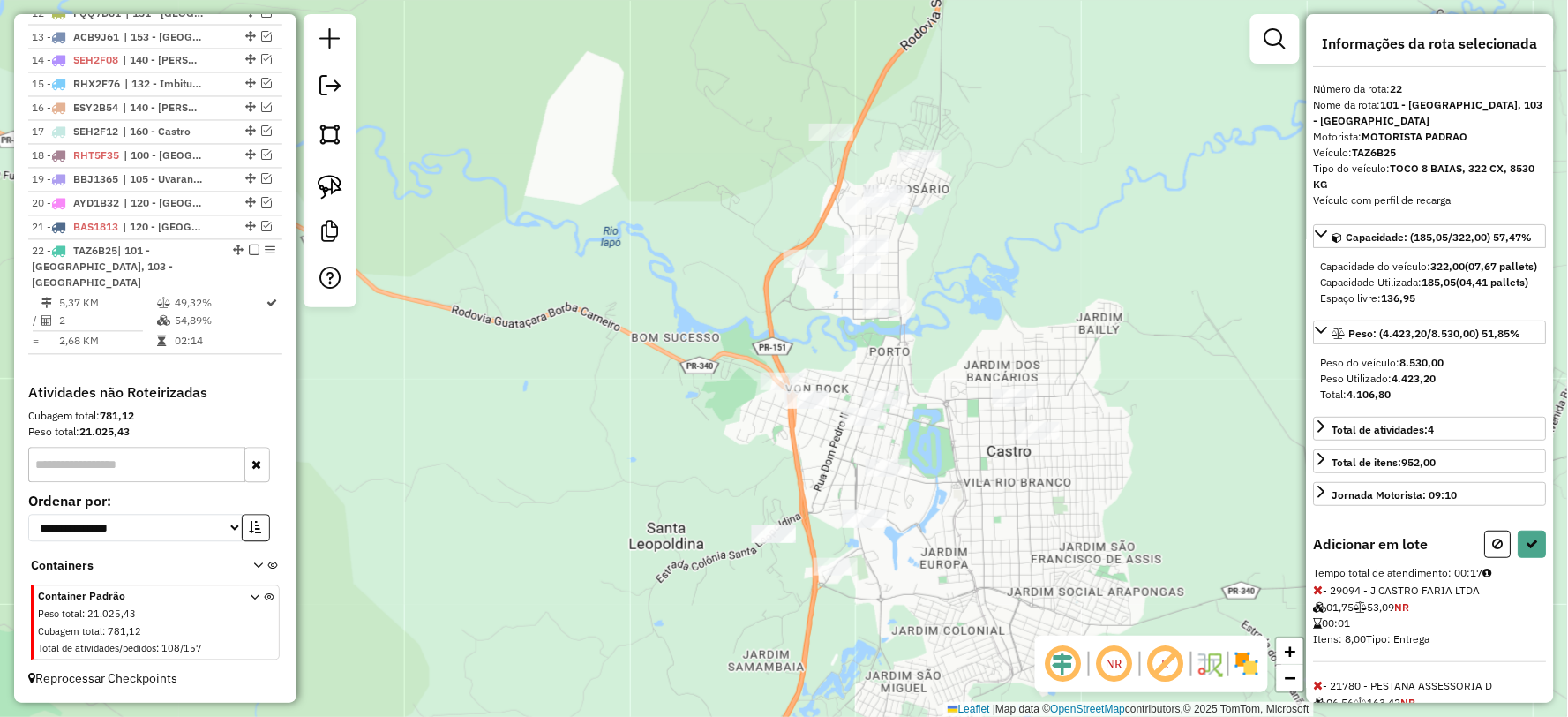
drag, startPoint x: 935, startPoint y: 453, endPoint x: 954, endPoint y: 597, distance: 145.2
click at [954, 597] on div "Janela de atendimento Grade de atendimento Capacidade Transportadoras Veículos …" at bounding box center [784, 358] width 1568 height 717
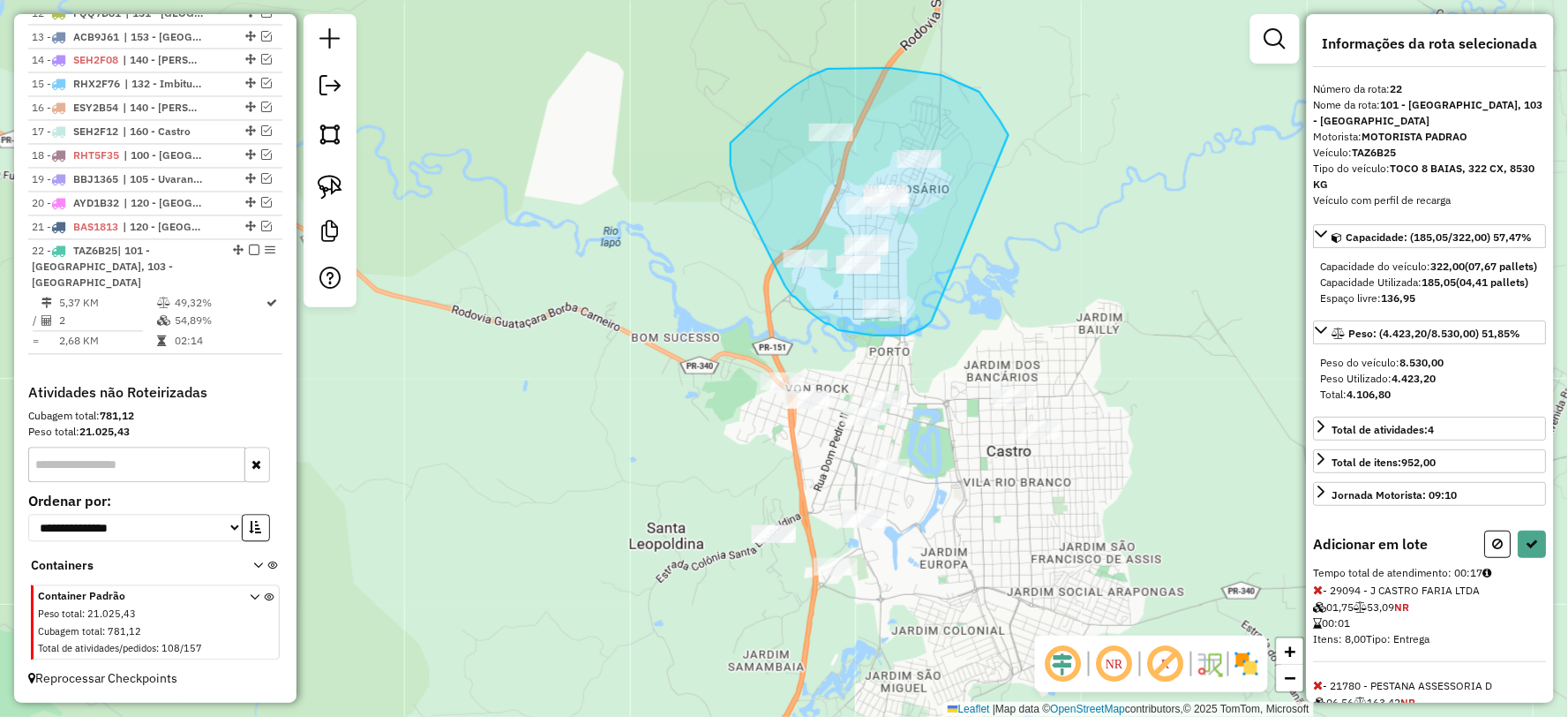
drag, startPoint x: 1000, startPoint y: 120, endPoint x: 939, endPoint y: 318, distance: 207.2
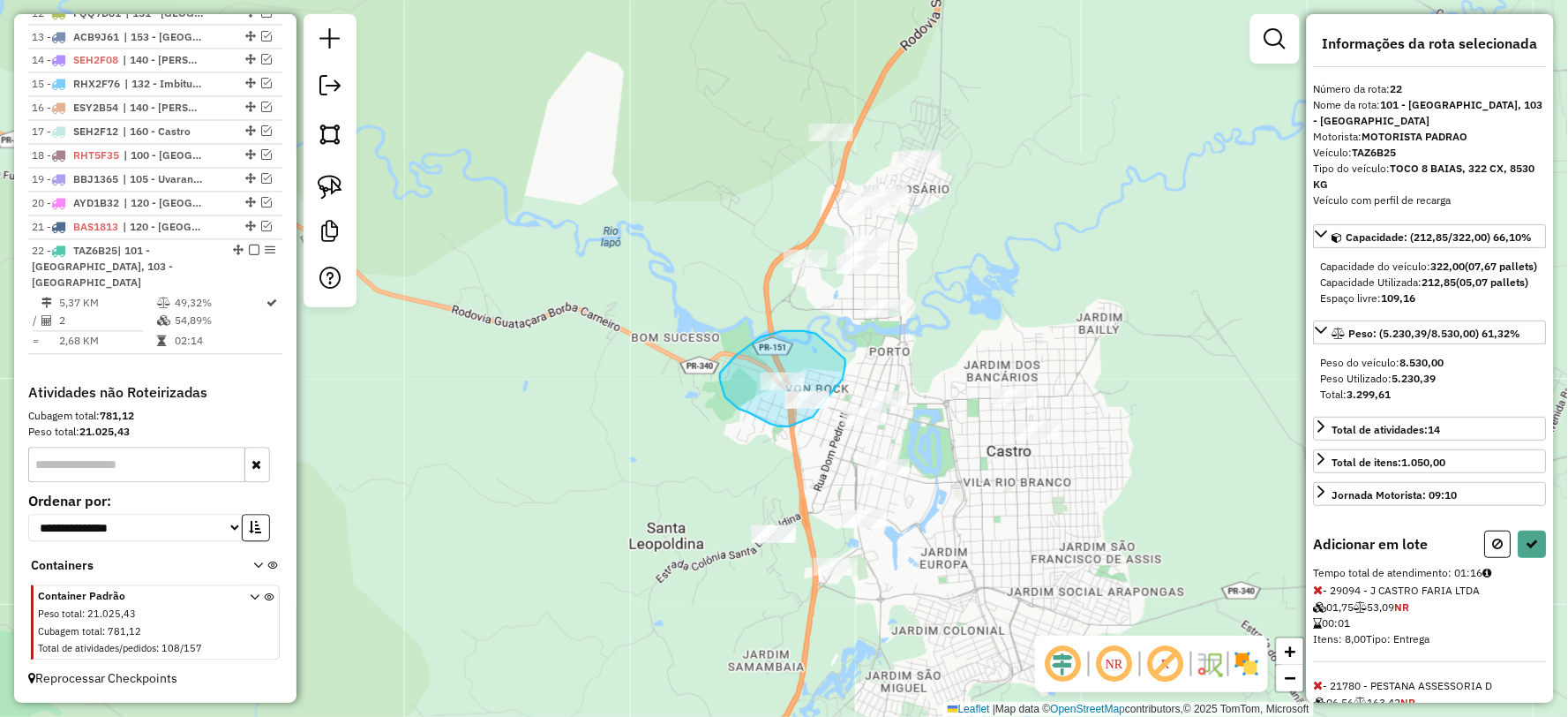
drag, startPoint x: 782, startPoint y: 331, endPoint x: 838, endPoint y: 340, distance: 56.7
click at [1531, 550] on icon at bounding box center [1533, 544] width 13 height 13
select select "**********"
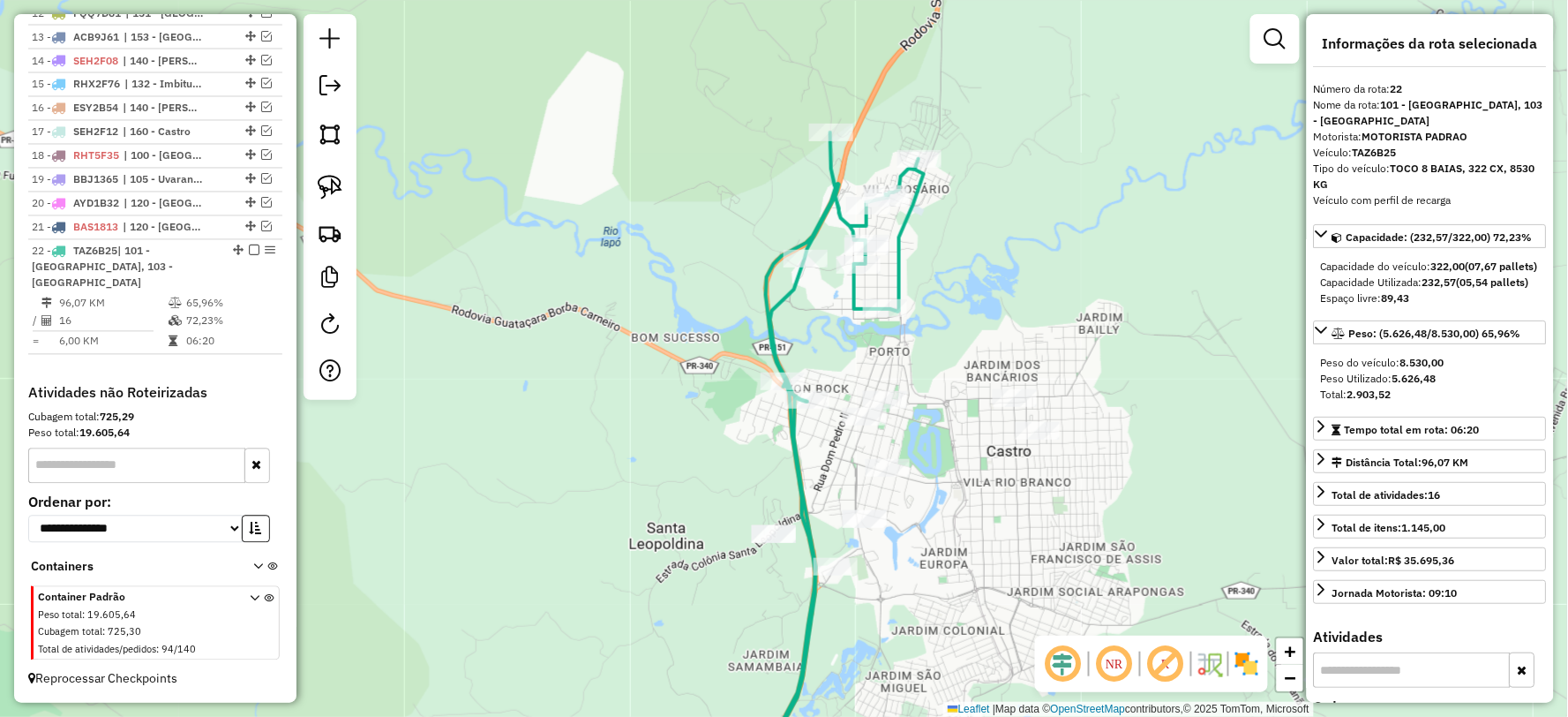
scroll to position [958, 0]
click at [769, 334] on icon at bounding box center [835, 460] width 176 height 656
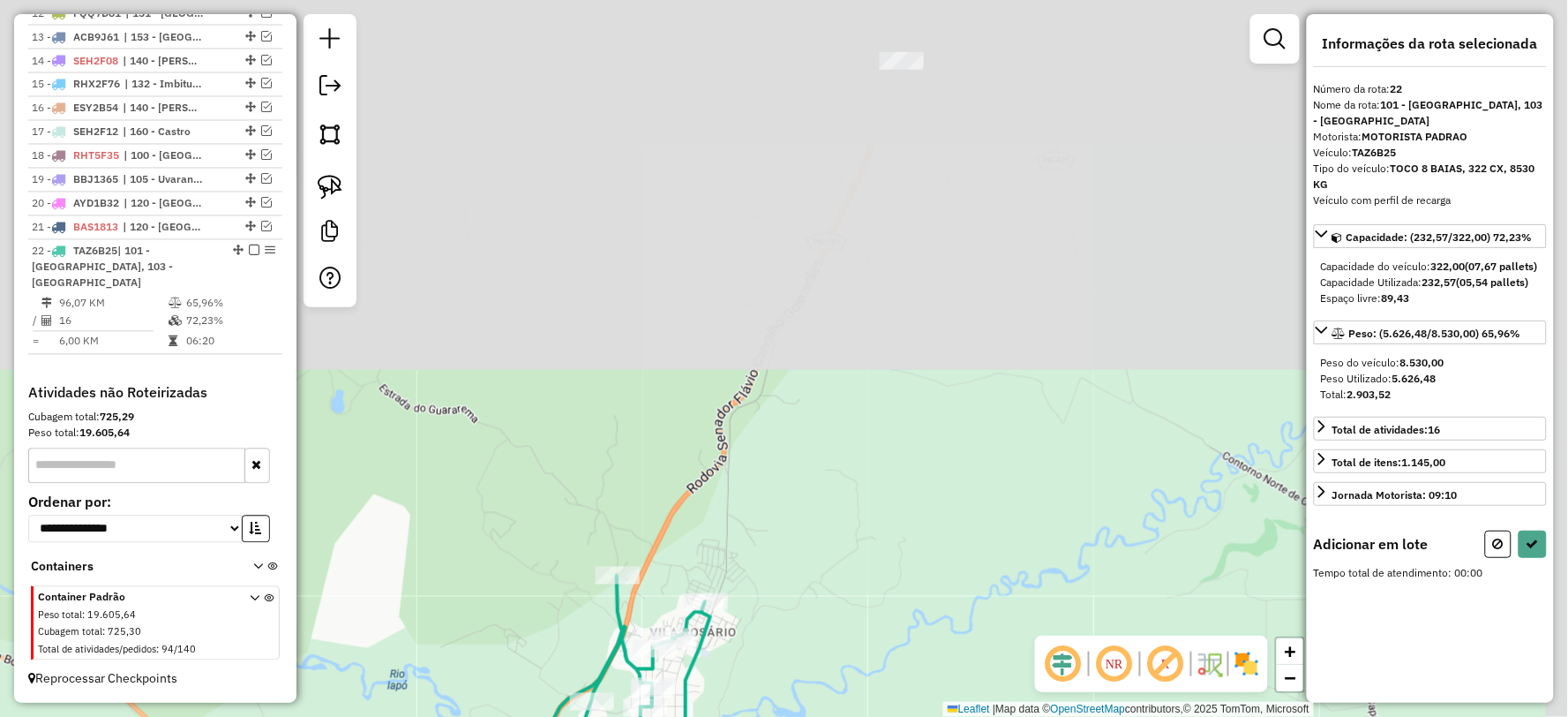
drag, startPoint x: 1097, startPoint y: 100, endPoint x: 883, endPoint y: 543, distance: 492.0
click at [883, 543] on div "Janela de atendimento Grade de atendimento Capacidade Transportadoras Veículos …" at bounding box center [784, 358] width 1568 height 717
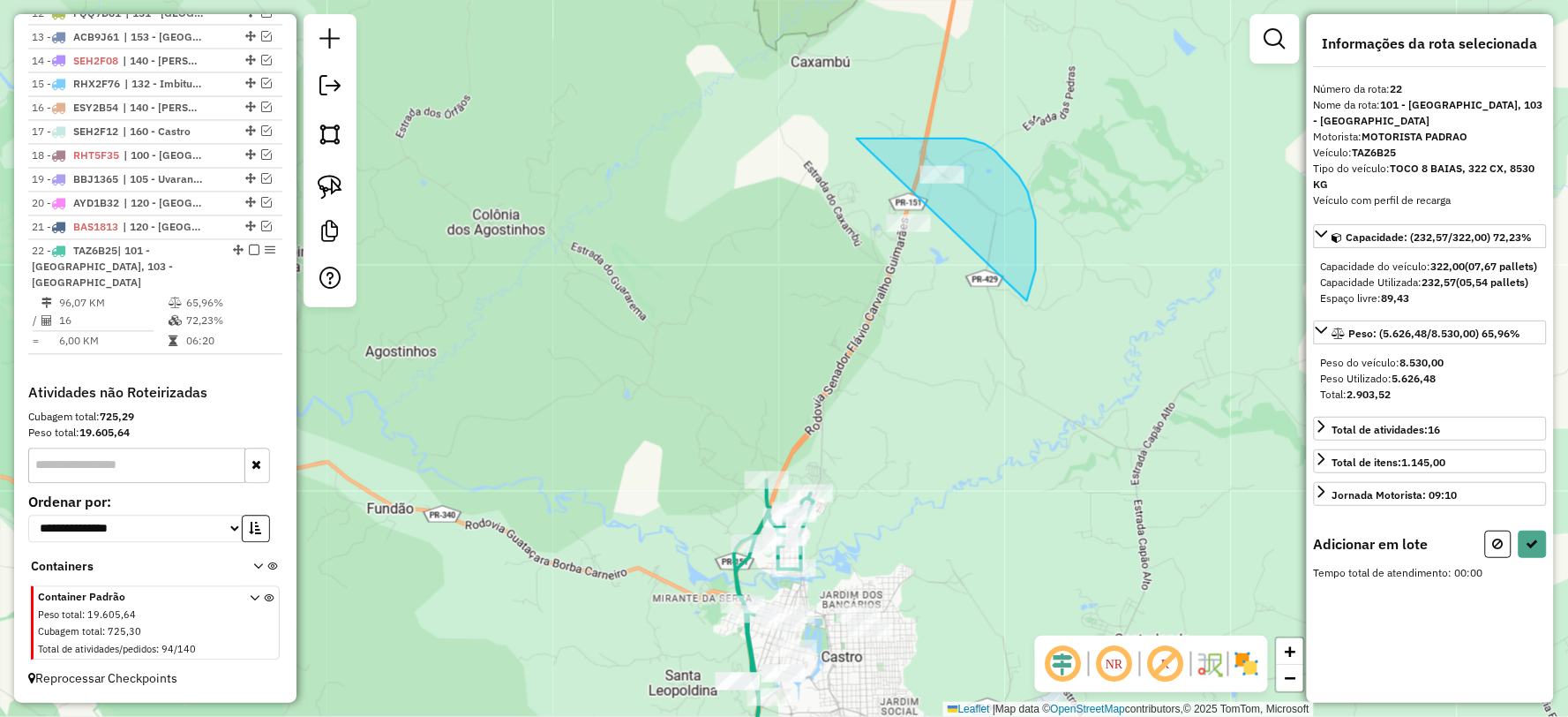
drag, startPoint x: 1027, startPoint y: 301, endPoint x: 823, endPoint y: 288, distance: 204.4
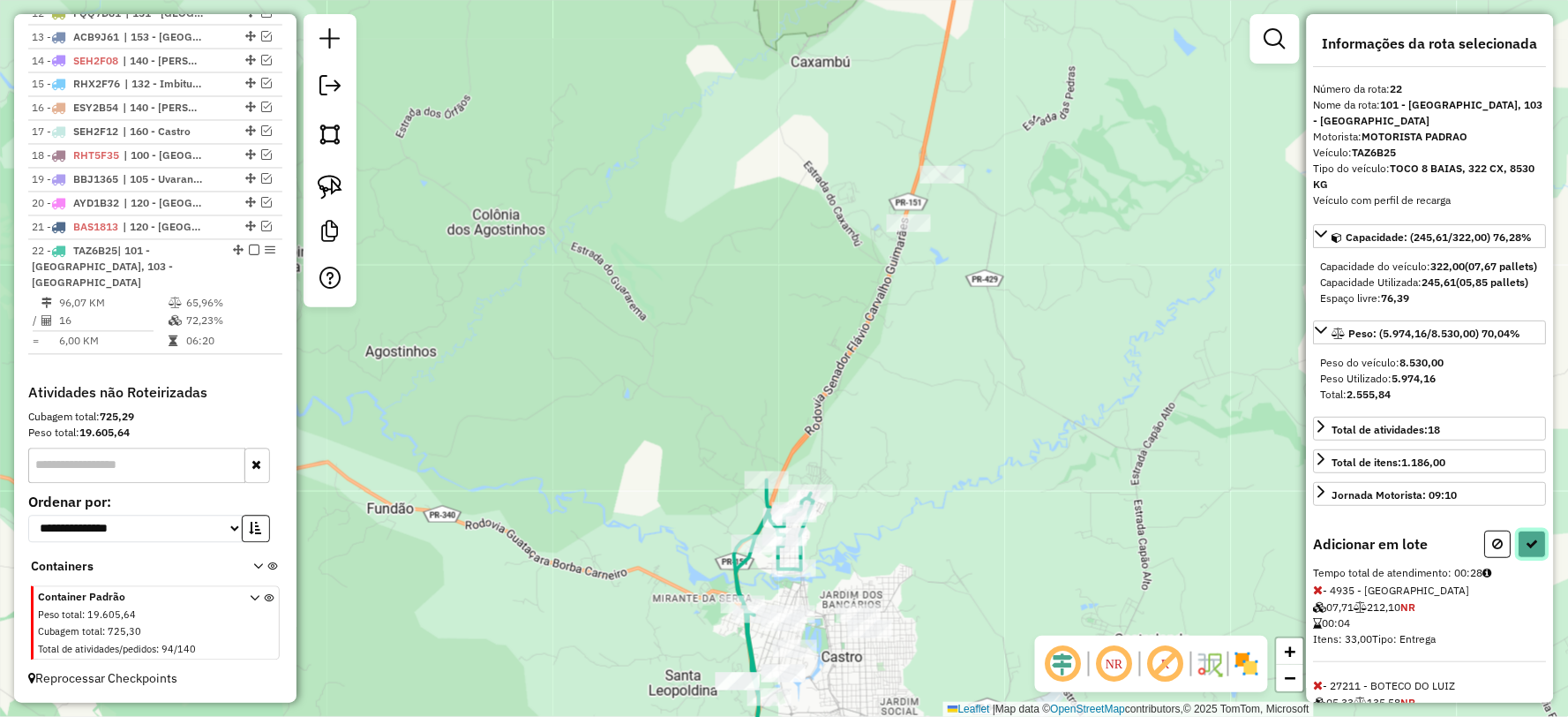
click at [1537, 558] on button at bounding box center [1532, 544] width 28 height 27
select select "**********"
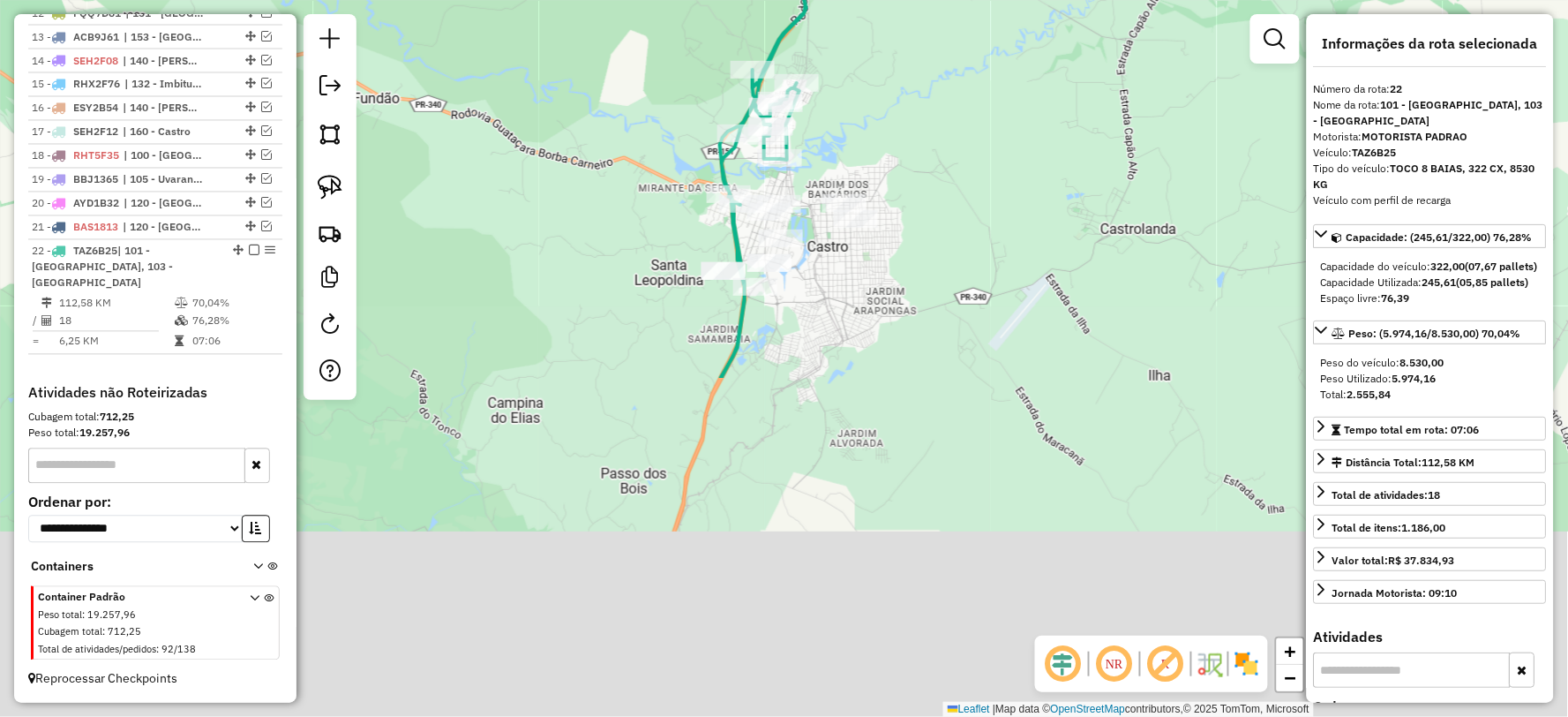
drag, startPoint x: 993, startPoint y: 614, endPoint x: 981, endPoint y: 216, distance: 398.2
click at [981, 216] on div "Janela de atendimento Grade de atendimento Capacidade Transportadoras Veículos …" at bounding box center [784, 358] width 1568 height 717
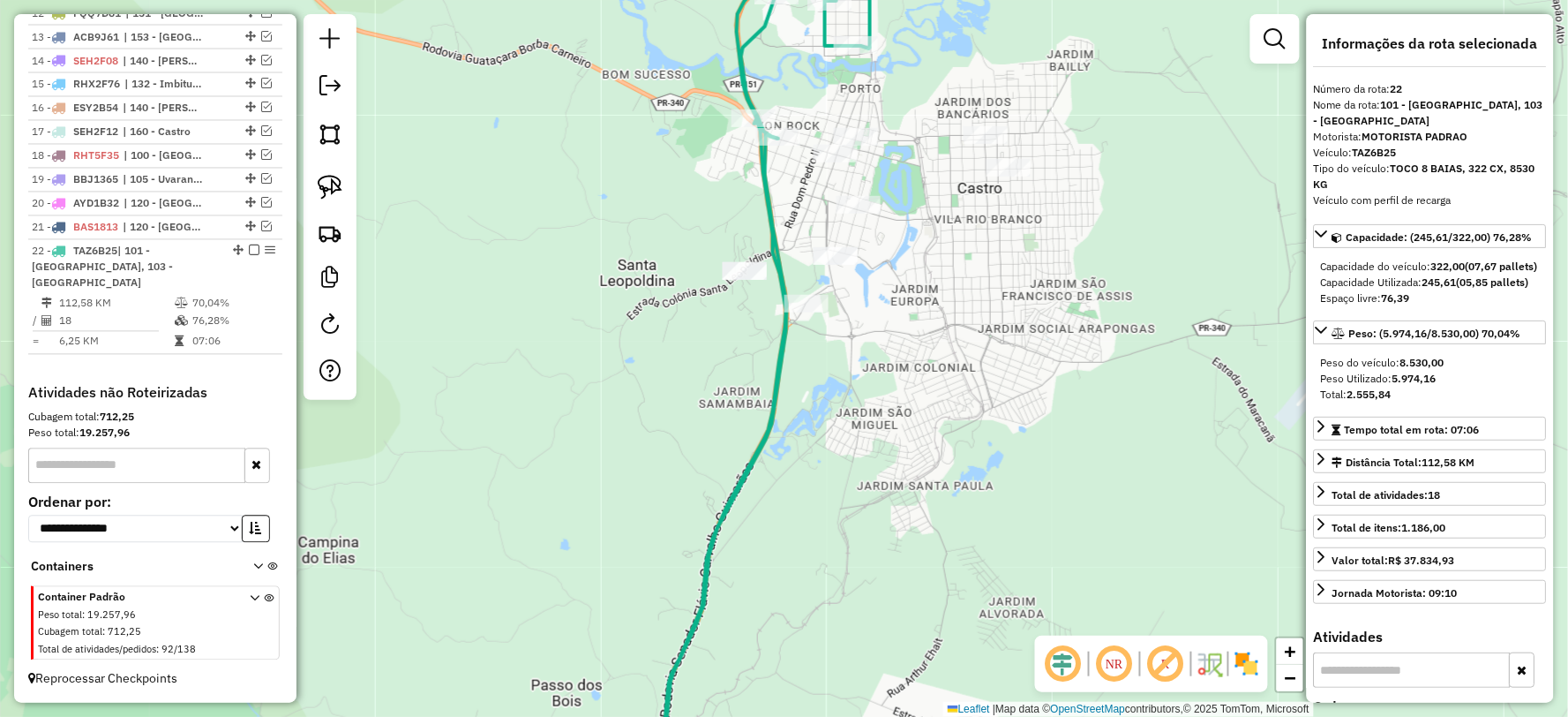
click at [766, 202] on icon at bounding box center [767, 359] width 242 height 860
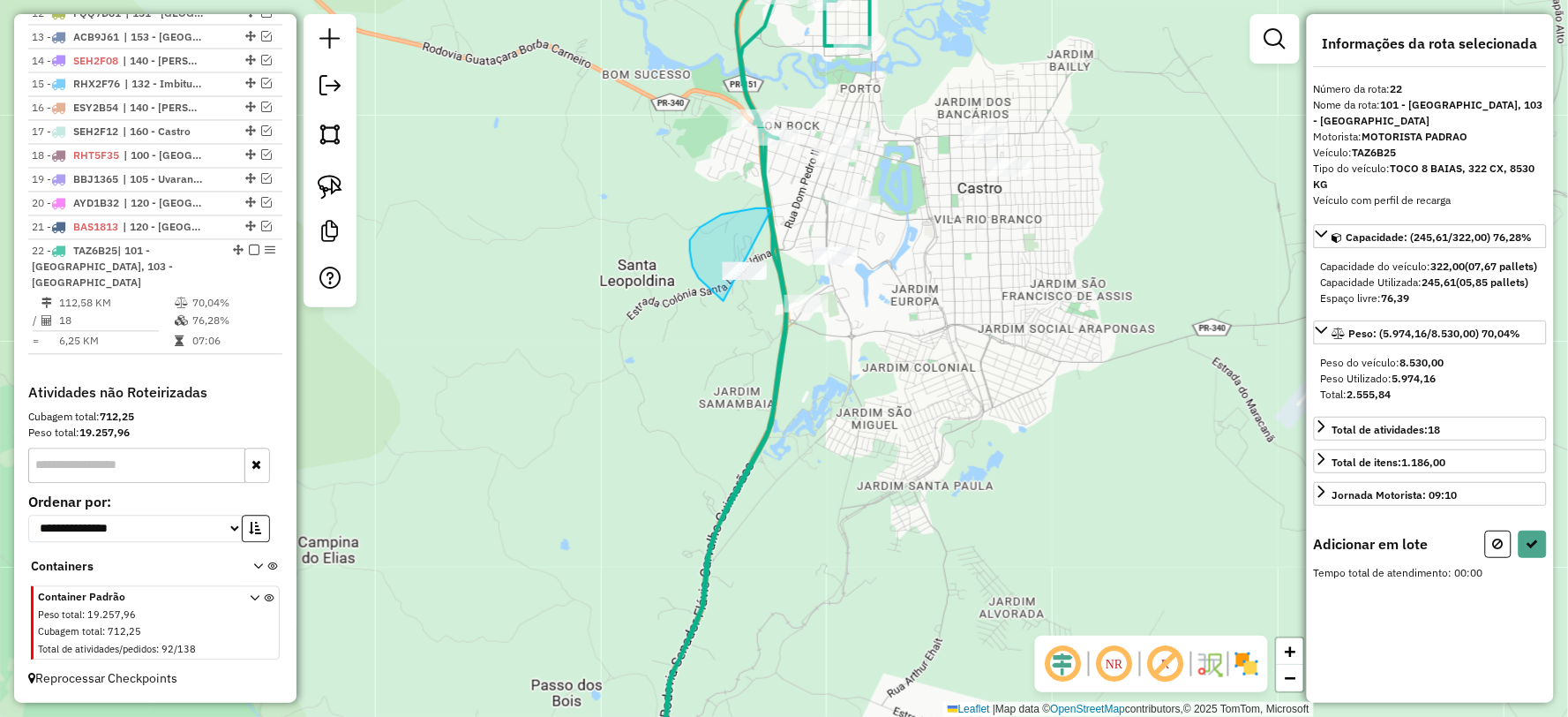
drag, startPoint x: 771, startPoint y: 211, endPoint x: 782, endPoint y: 274, distance: 64.0
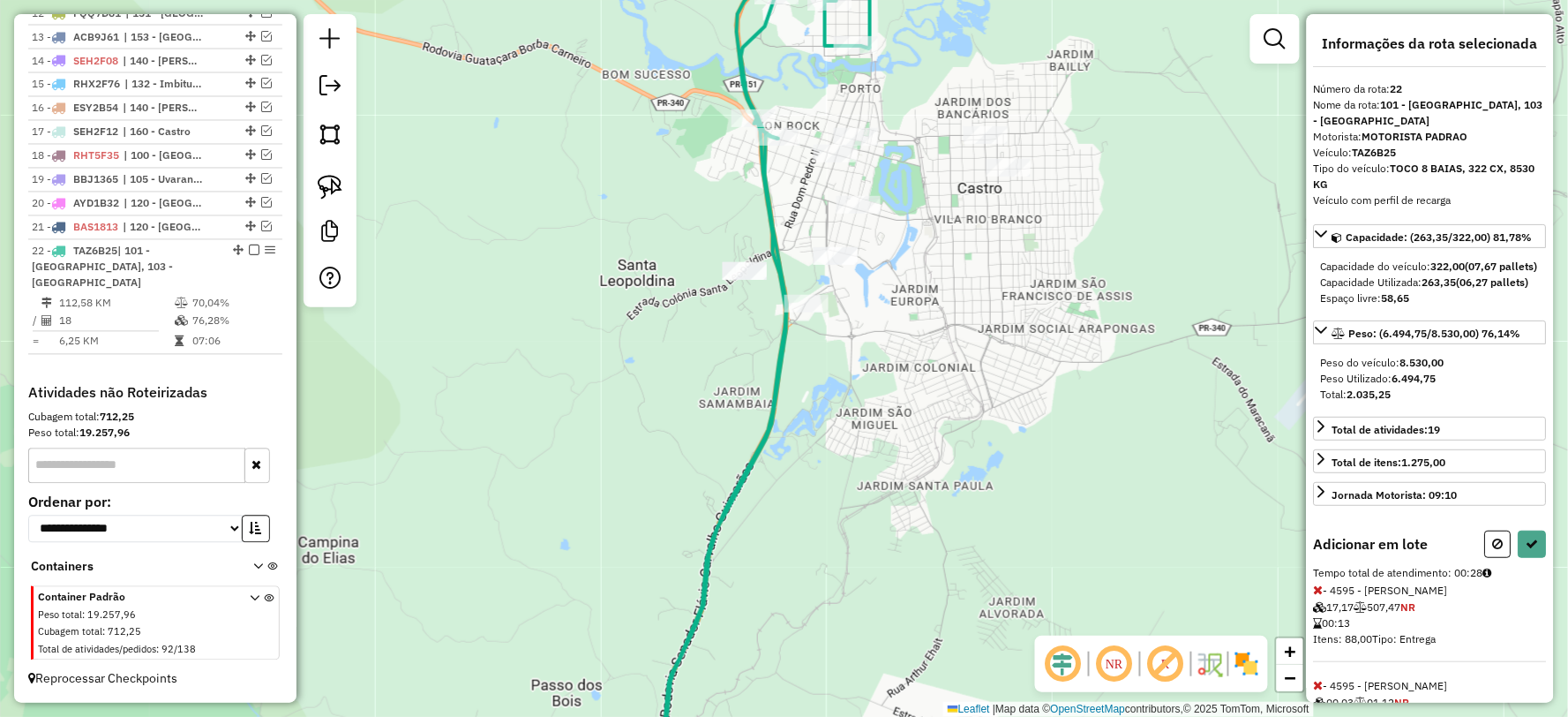
click at [1531, 542] on div "Informações da rota selecionada Número da rota: 22 Nome da rota: 101 - Nova Rús…" at bounding box center [1430, 358] width 247 height 688
click at [1531, 548] on button at bounding box center [1532, 544] width 28 height 27
select select "**********"
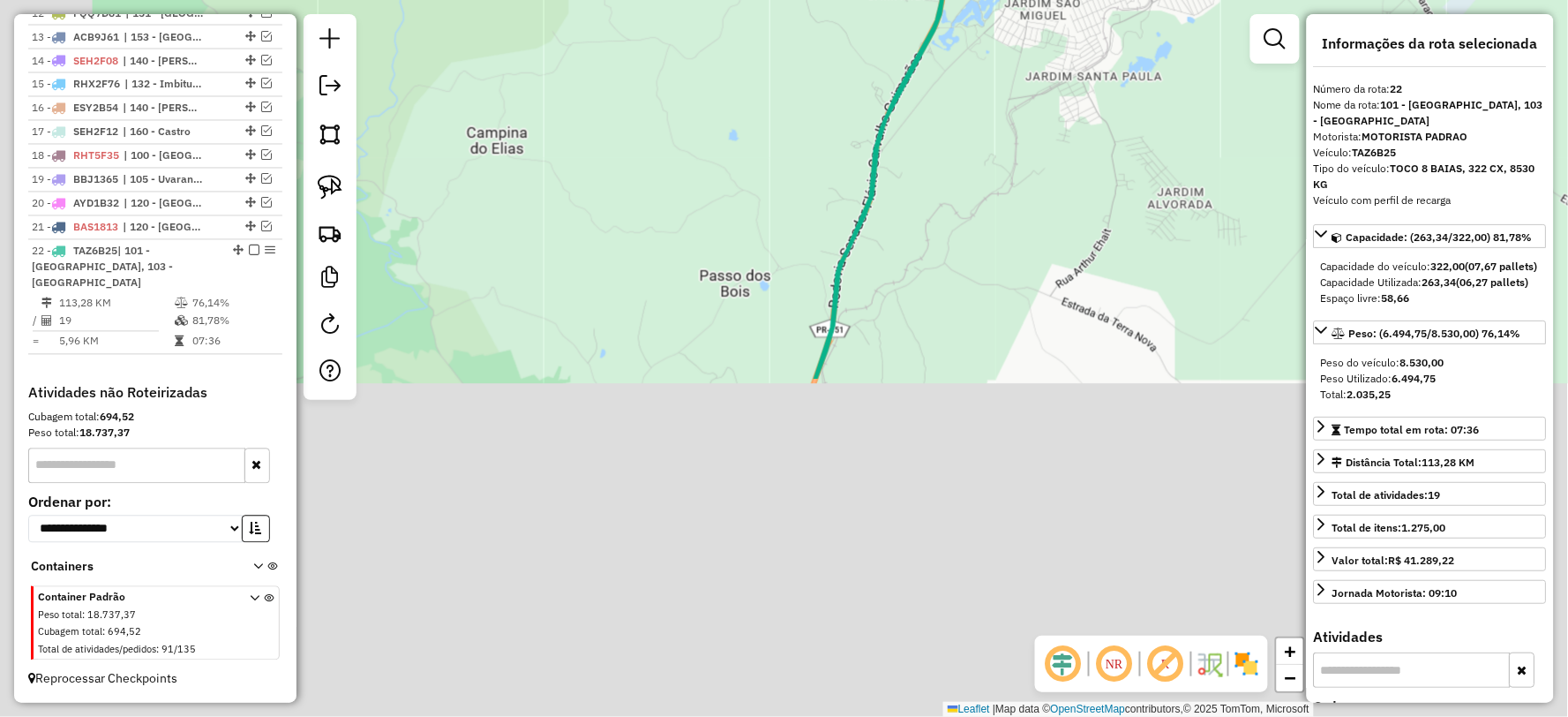
drag, startPoint x: 898, startPoint y: 316, endPoint x: 1042, endPoint y: 75, distance: 280.7
click at [1033, 94] on div "Janela de atendimento Grade de atendimento Capacidade Transportadoras Veículos …" at bounding box center [784, 358] width 1568 height 717
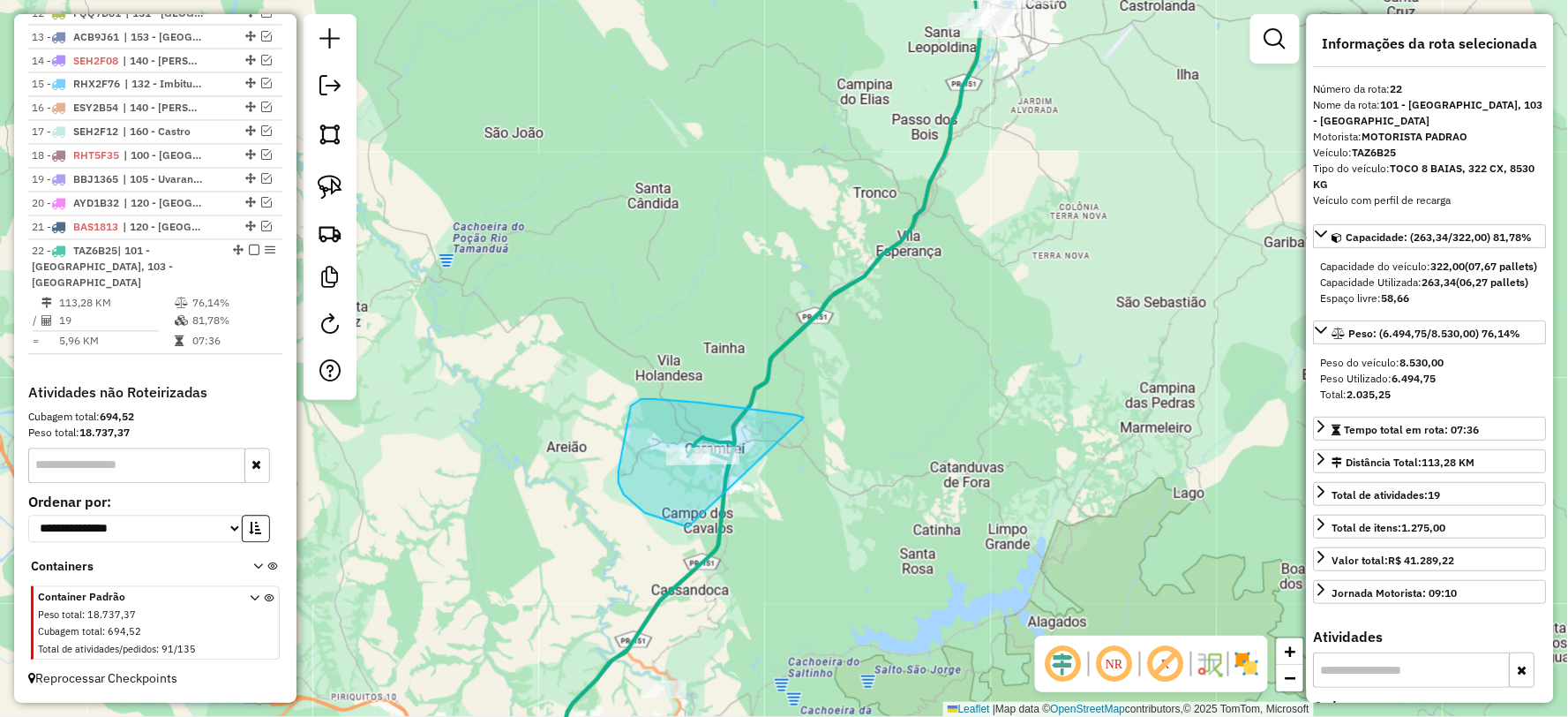
drag, startPoint x: 796, startPoint y: 415, endPoint x: 858, endPoint y: 514, distance: 116.8
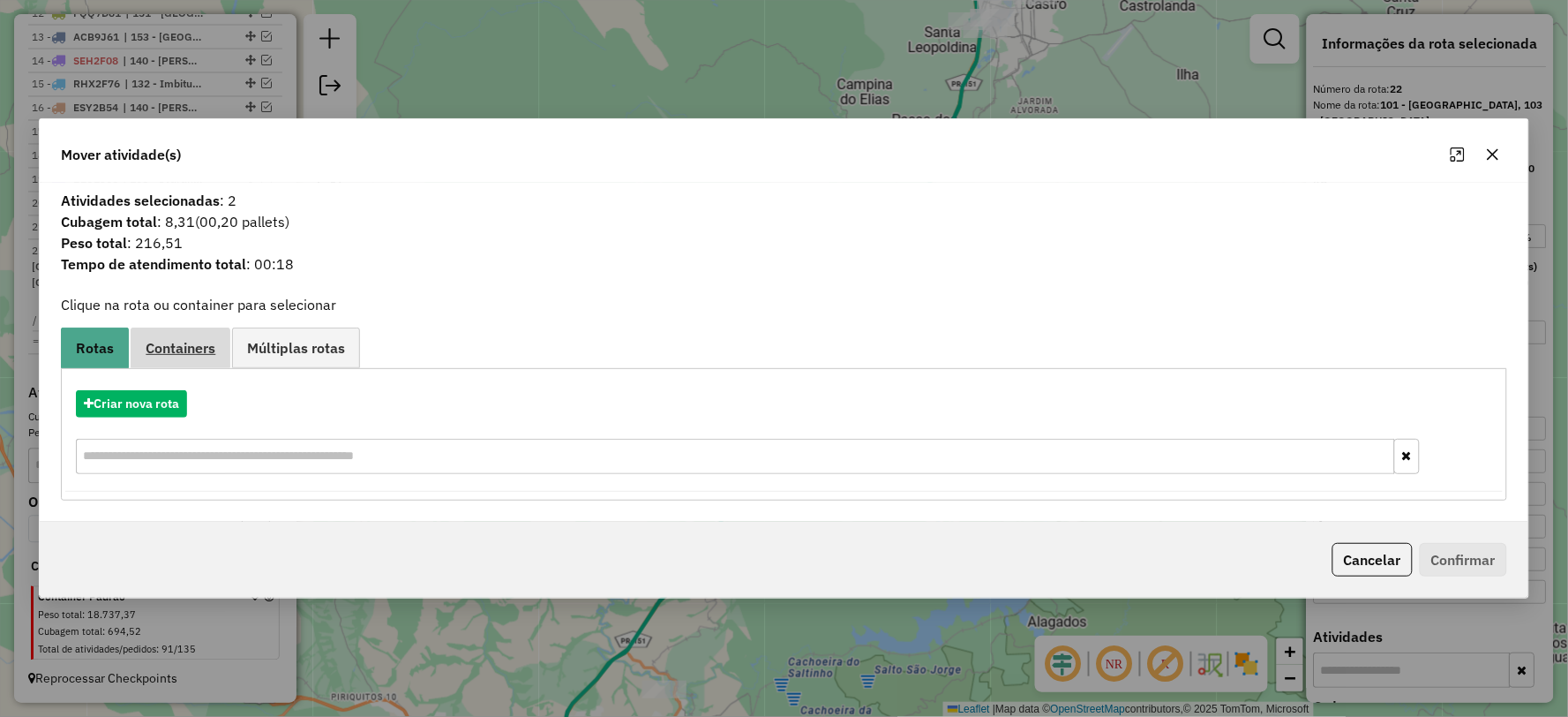
click at [191, 354] on span "Containers" at bounding box center [181, 348] width 70 height 14
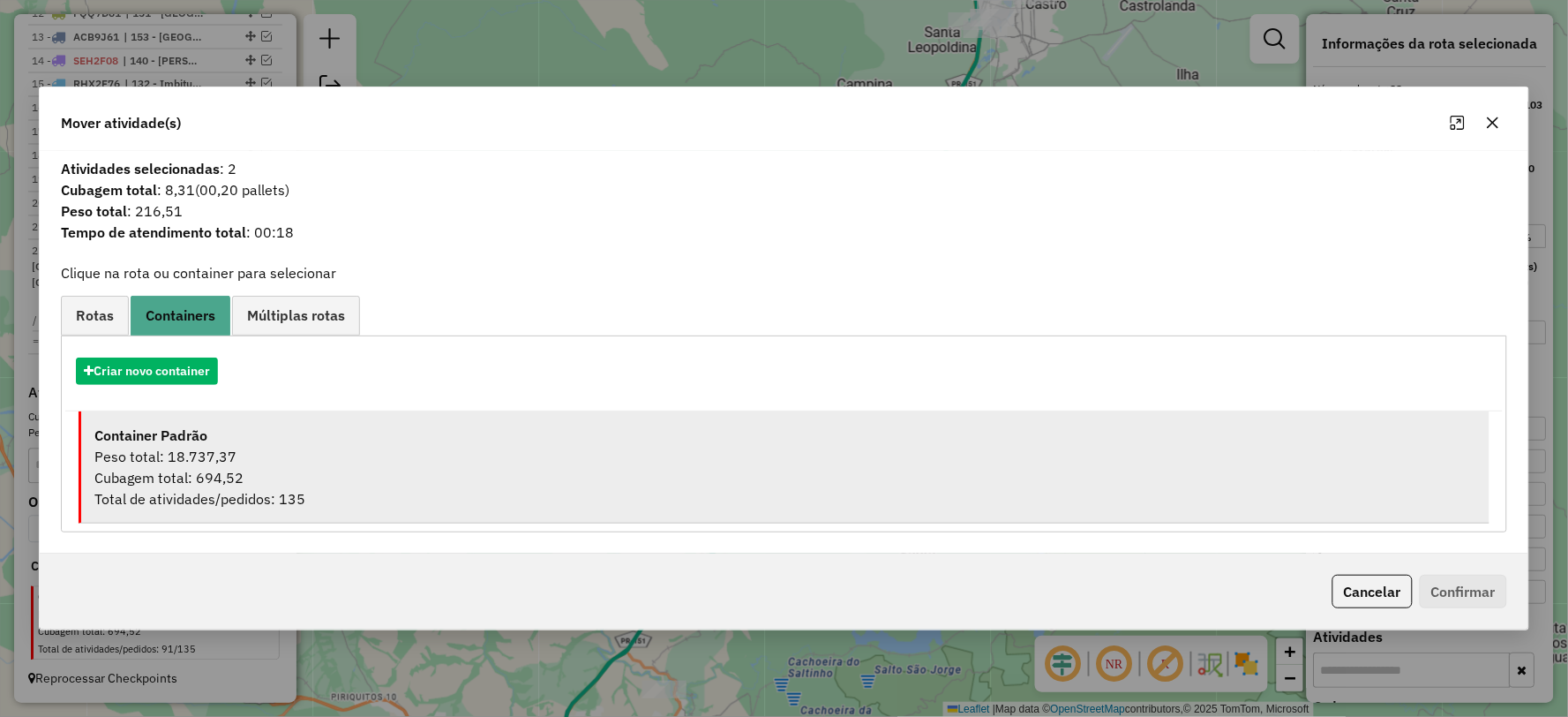
click at [241, 462] on div "Peso total: 18.737,37" at bounding box center [785, 457] width 1381 height 22
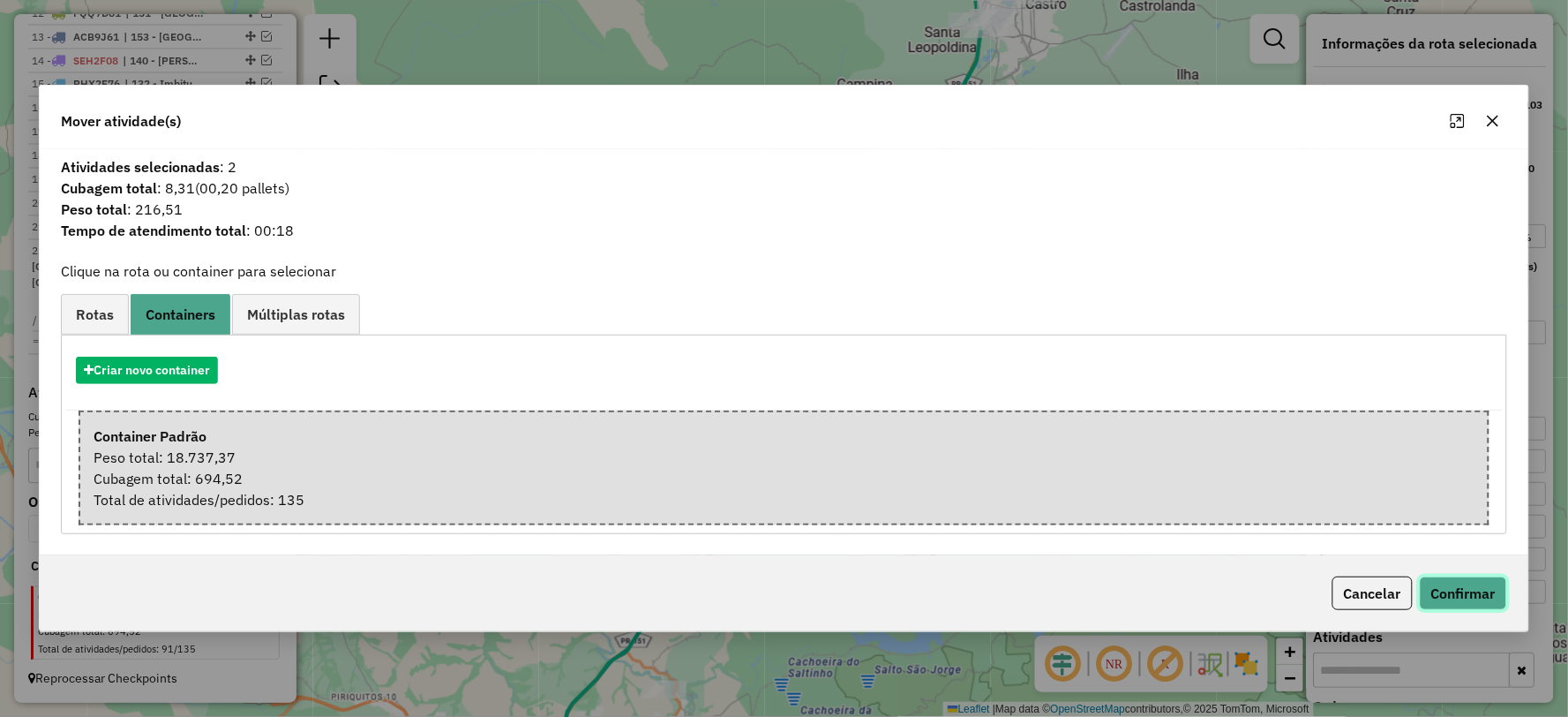
click at [1462, 598] on button "Confirmar" at bounding box center [1463, 593] width 87 height 33
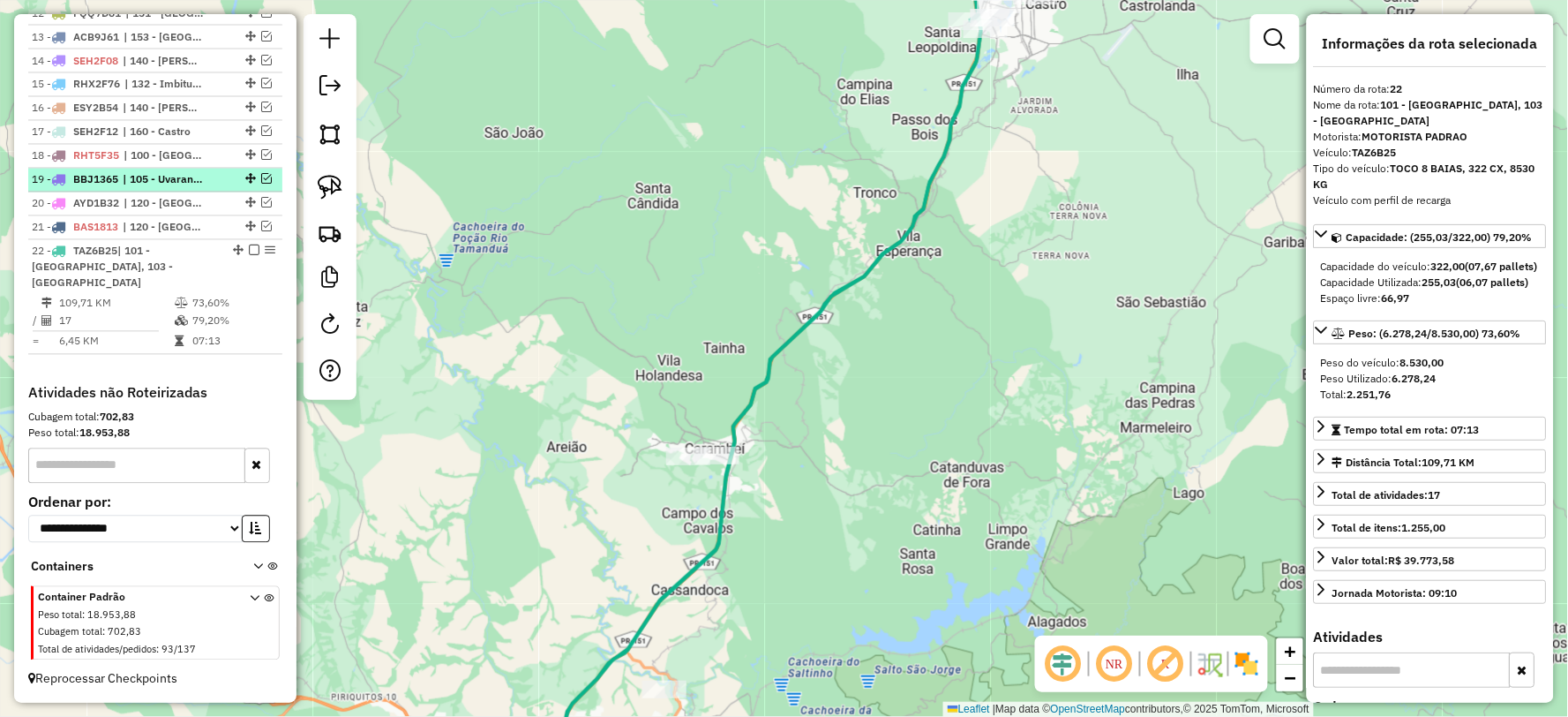
drag, startPoint x: 249, startPoint y: 266, endPoint x: 234, endPoint y: 266, distance: 15.0
click at [249, 256] on em at bounding box center [254, 251] width 11 height 11
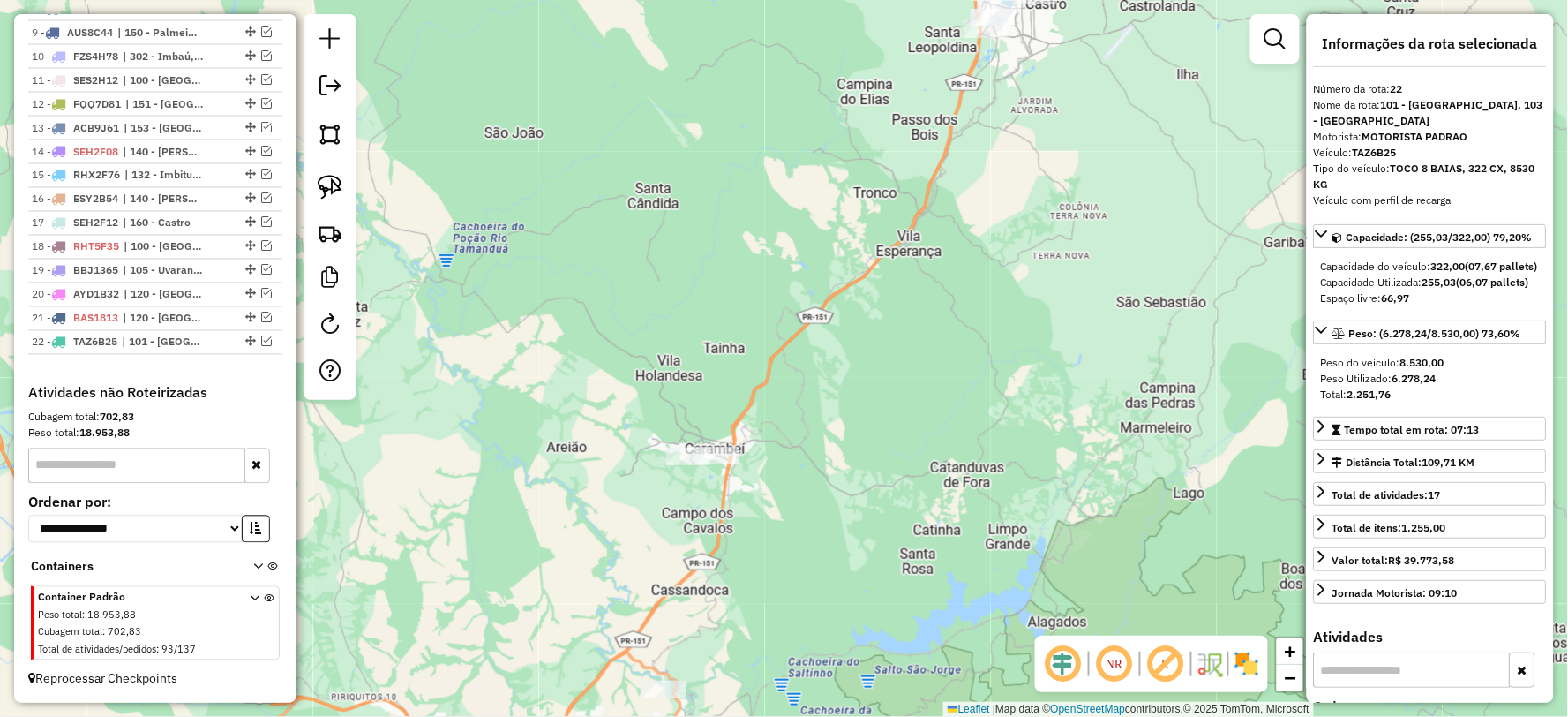
scroll to position [883, 0]
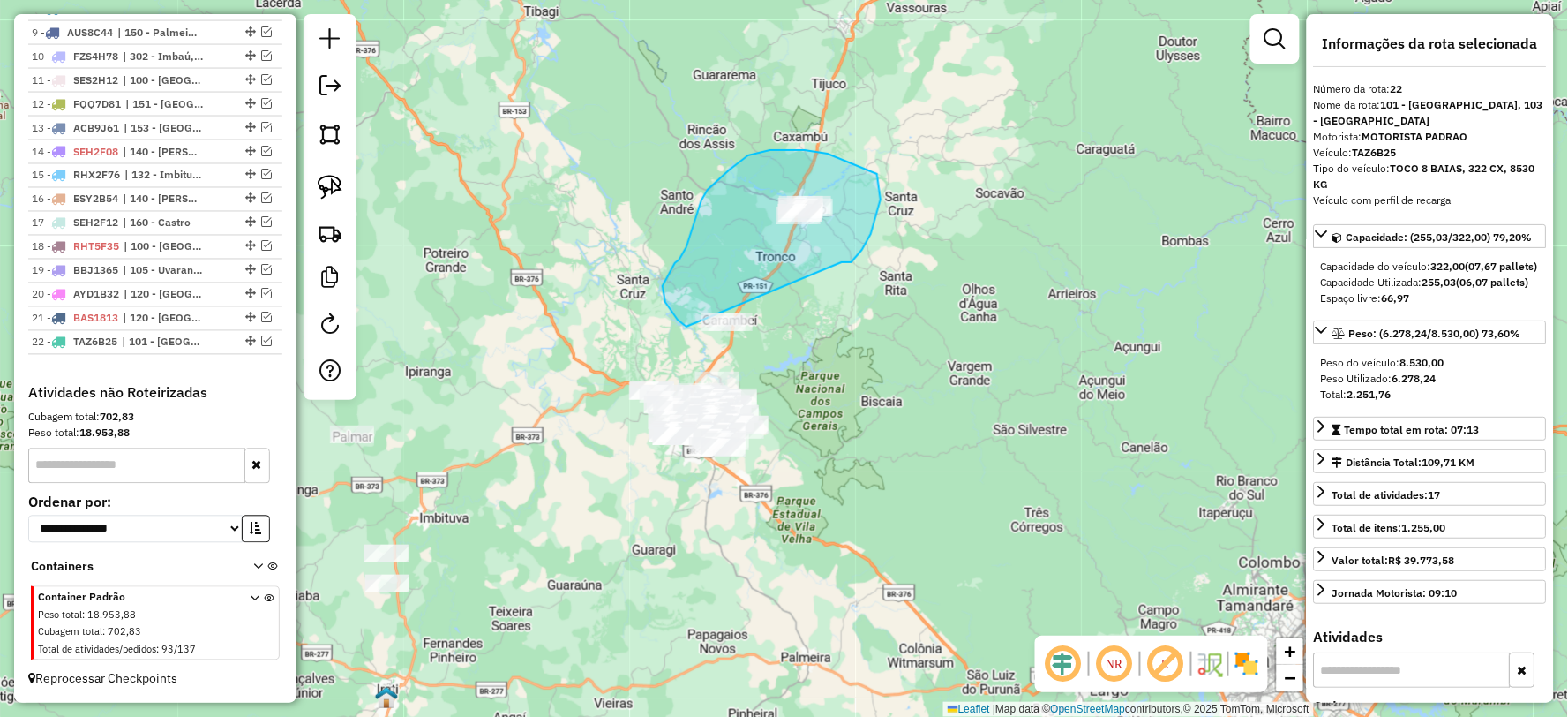
drag, startPoint x: 843, startPoint y: 262, endPoint x: 848, endPoint y: 340, distance: 78.2
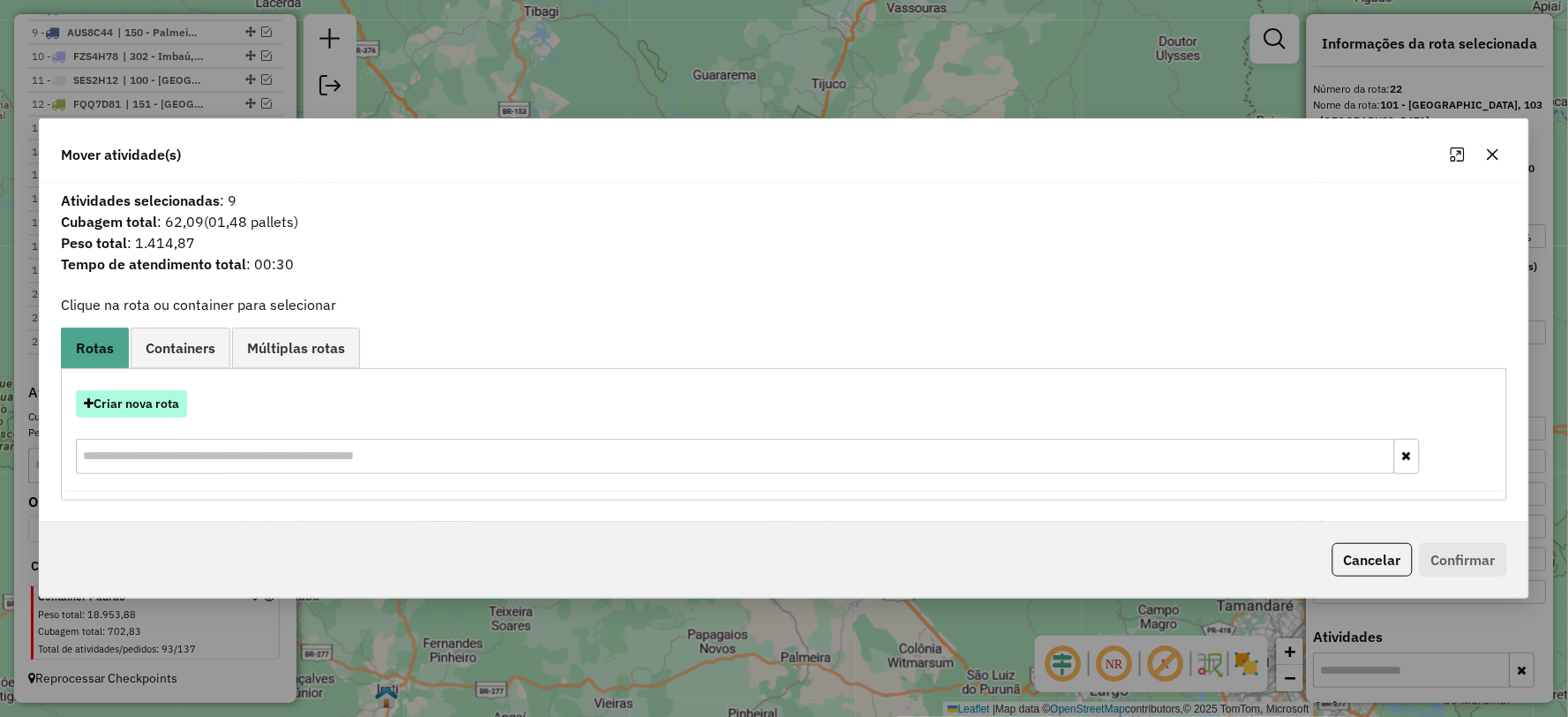
click at [129, 402] on button "Criar nova rota" at bounding box center [131, 404] width 111 height 27
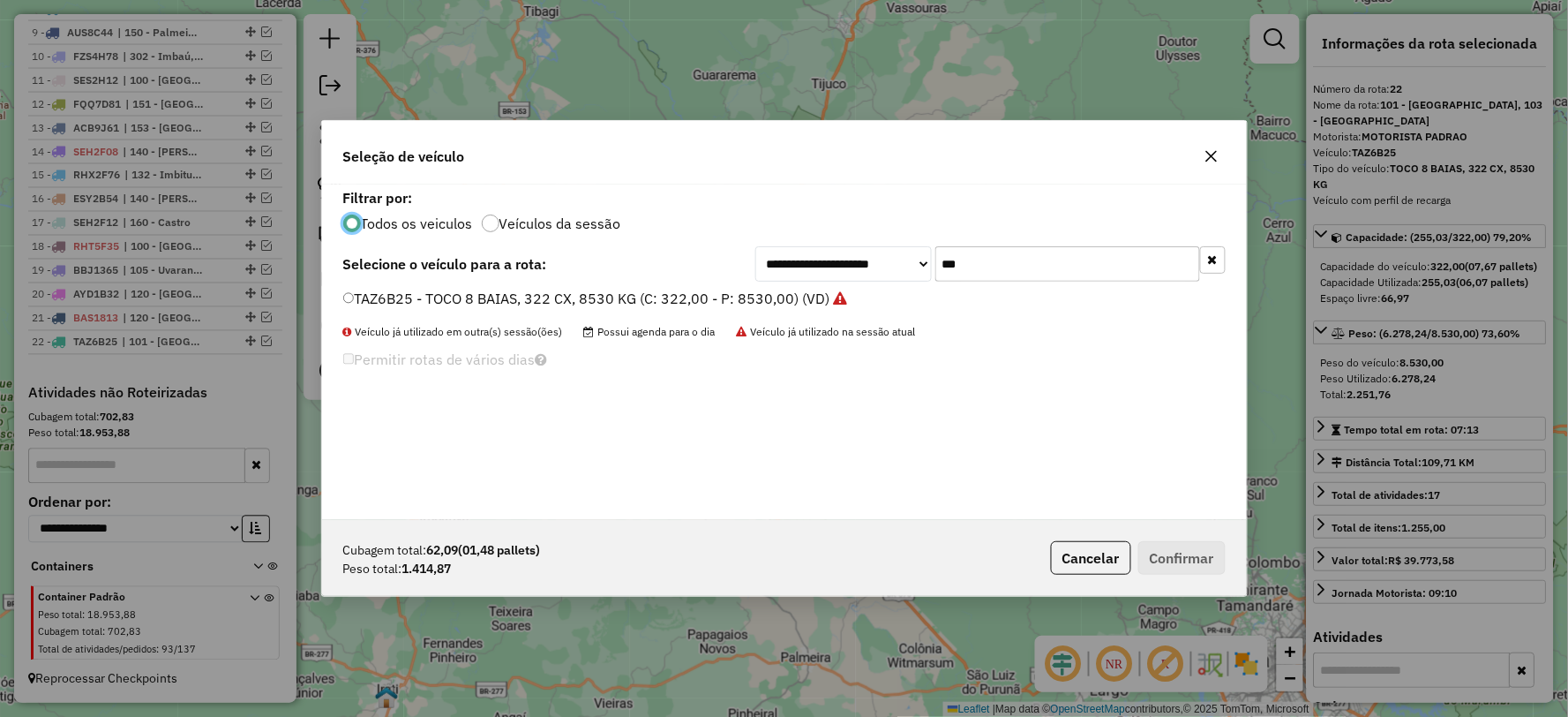
scroll to position [10, 4]
drag, startPoint x: 993, startPoint y: 269, endPoint x: 858, endPoint y: 269, distance: 135.0
click at [858, 269] on div "**********" at bounding box center [990, 264] width 470 height 35
type input "***"
click at [408, 294] on label "MKU9J92 - TOCO 8 BAIAS, 308 CX, 8290 KG (C: 308,00 - P: 8290,00) (VD)" at bounding box center [589, 299] width 492 height 22
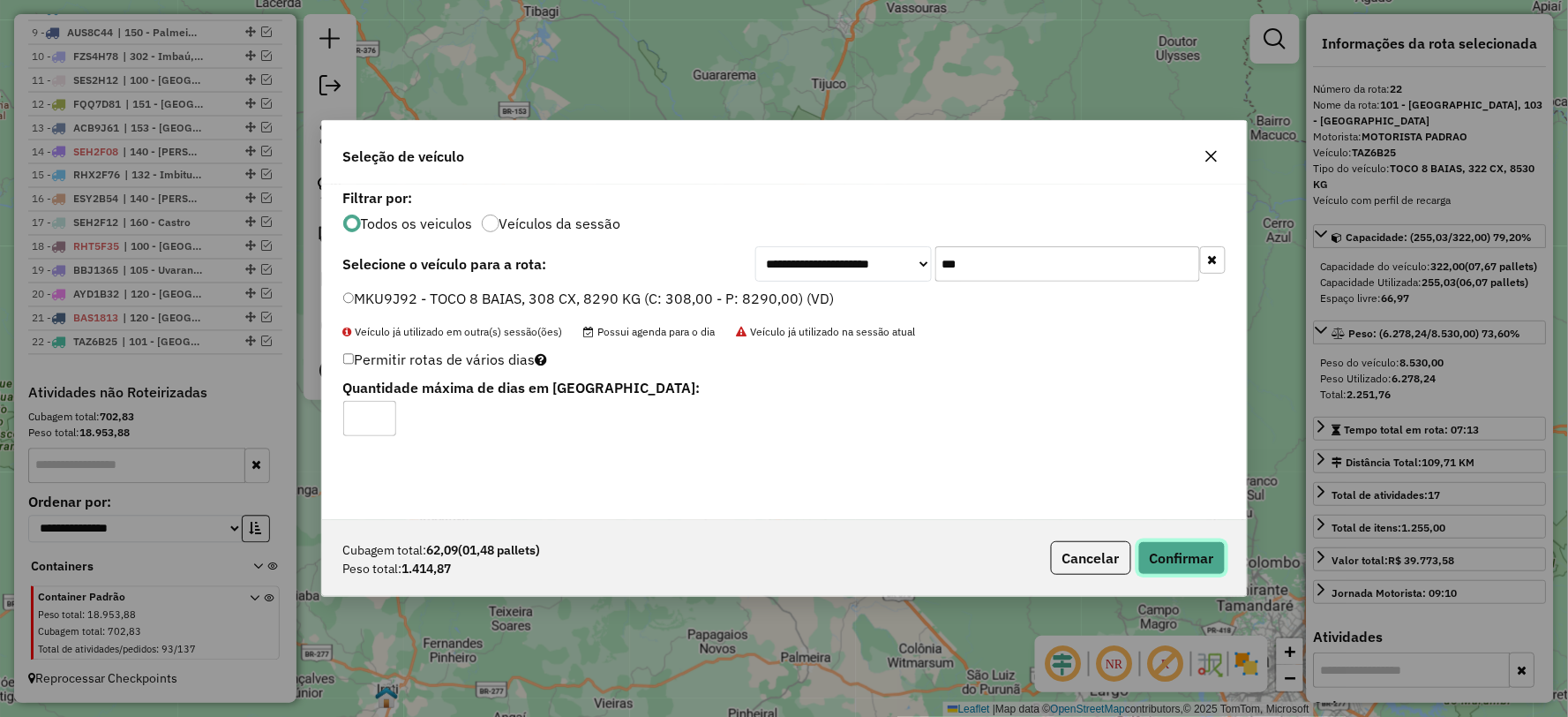
click at [1180, 560] on button "Confirmar" at bounding box center [1181, 558] width 87 height 33
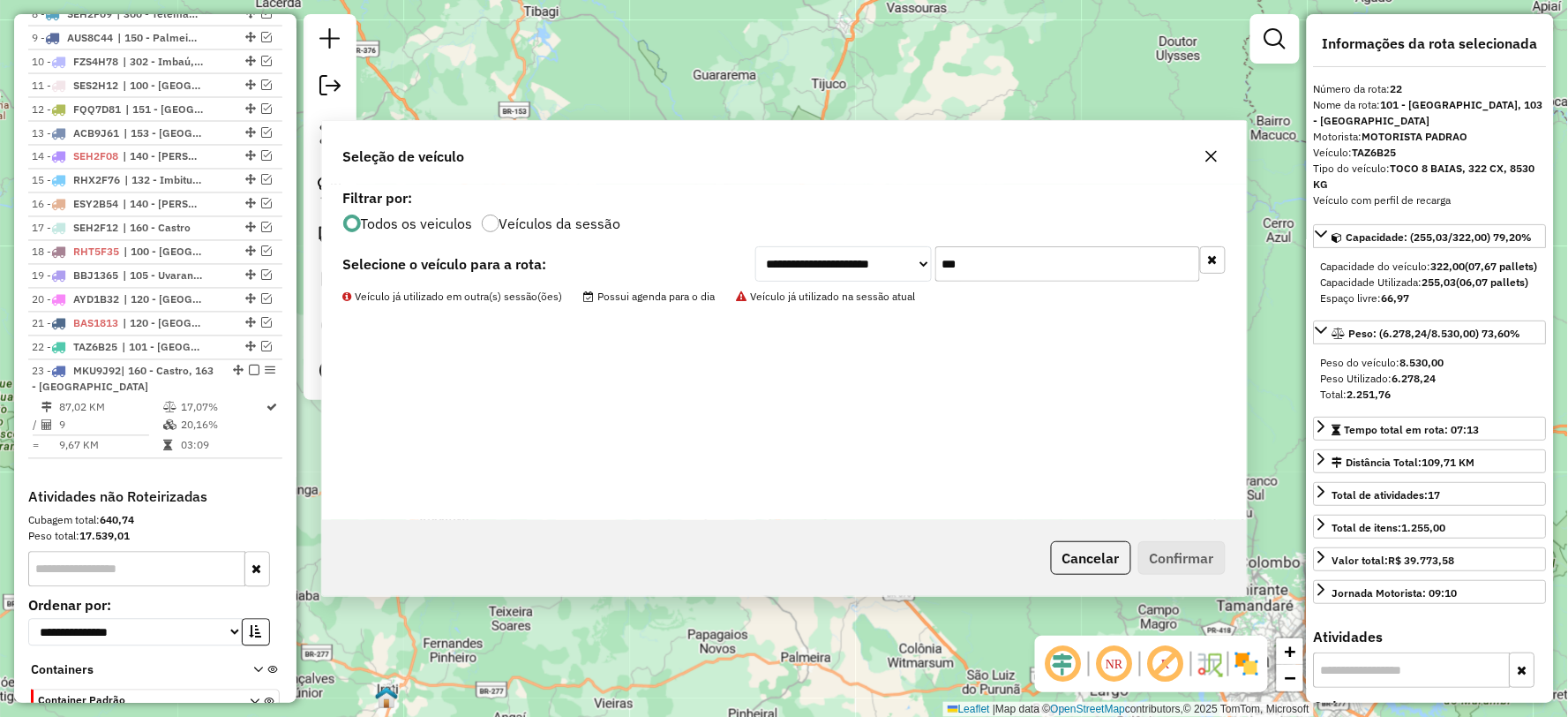
scroll to position [1004, 0]
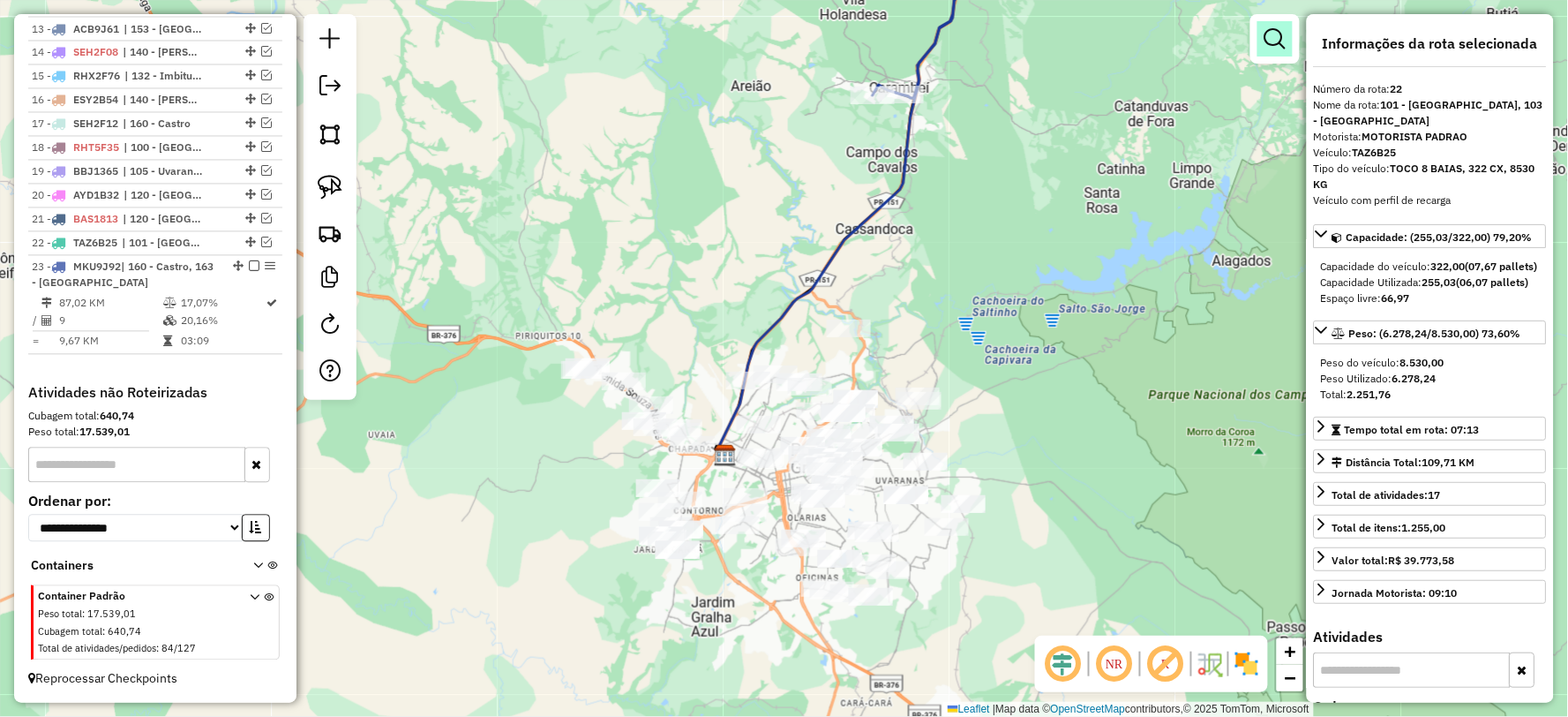
click at [1270, 38] on em at bounding box center [1275, 39] width 22 height 22
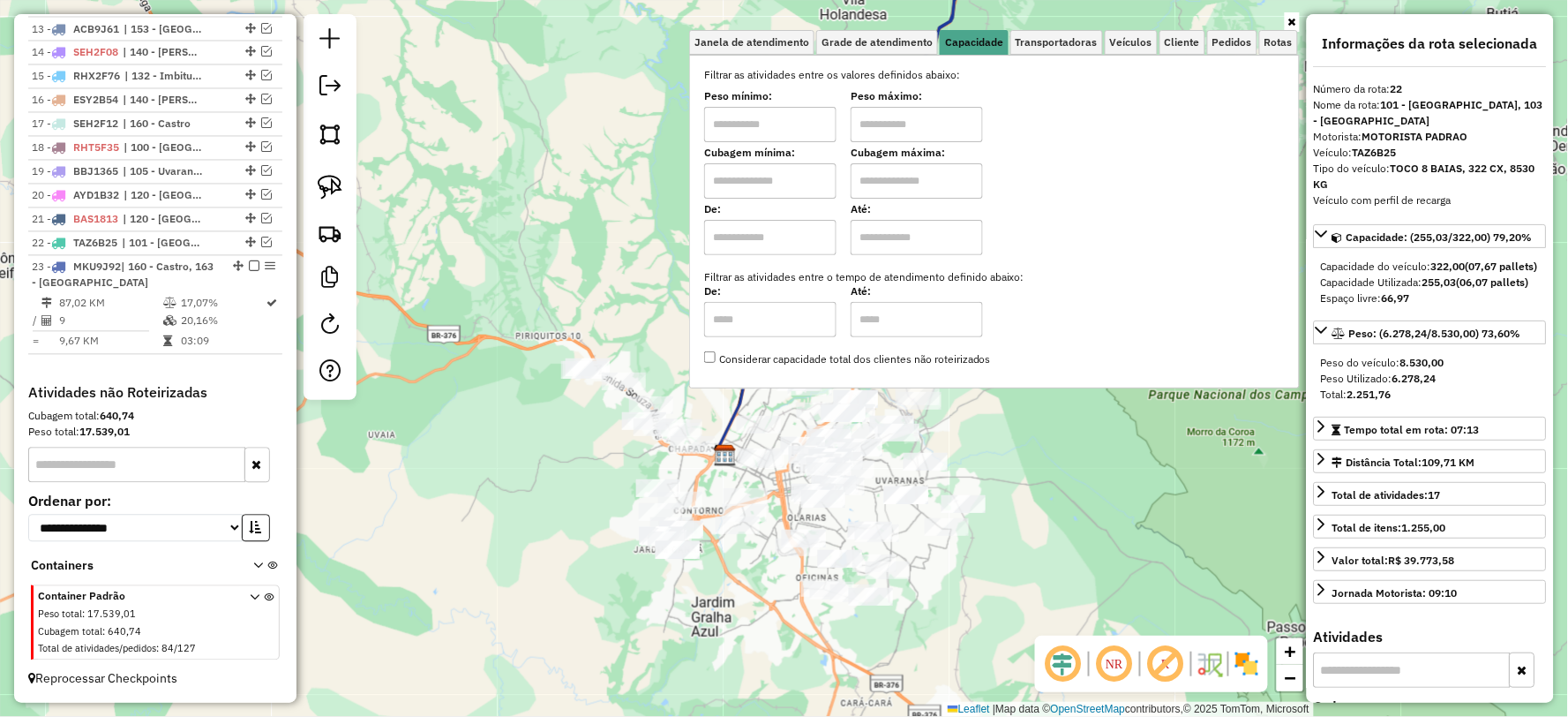
click at [787, 127] on input "text" at bounding box center [770, 124] width 132 height 35
type input "******"
click at [903, 124] on input "text" at bounding box center [916, 124] width 132 height 35
type input "**********"
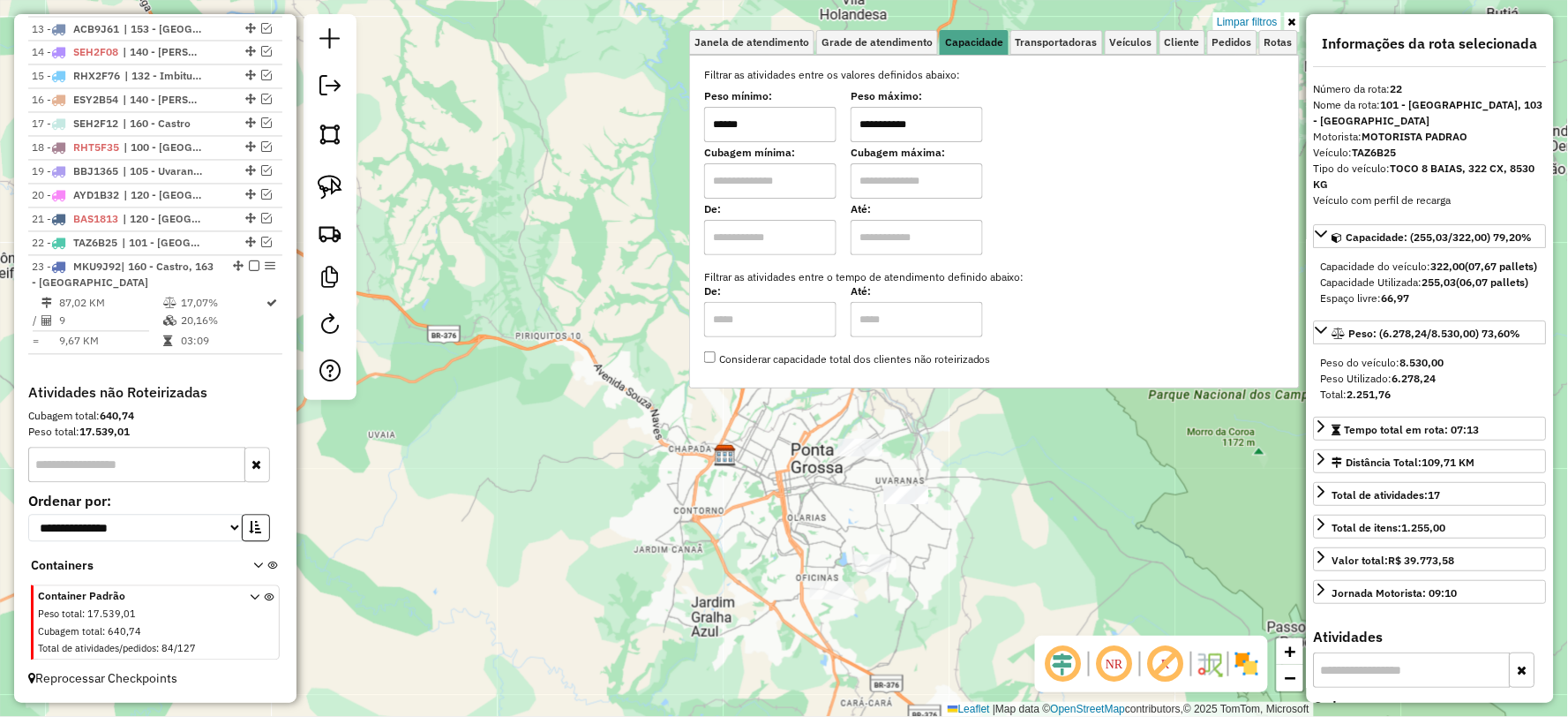
click at [728, 614] on div "**********" at bounding box center [784, 358] width 1568 height 717
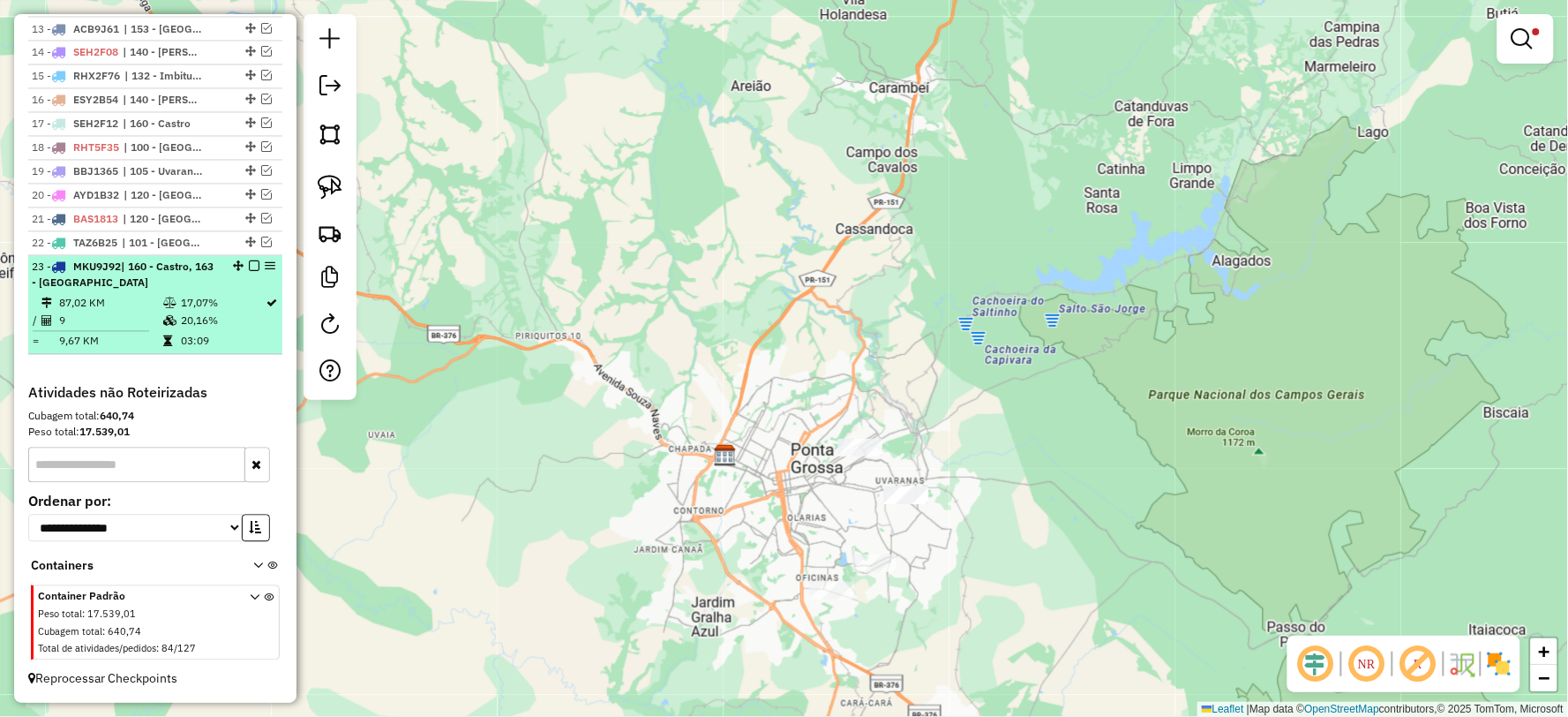
click at [151, 309] on td "87,02 KM" at bounding box center [111, 304] width 104 height 18
select select "**********"
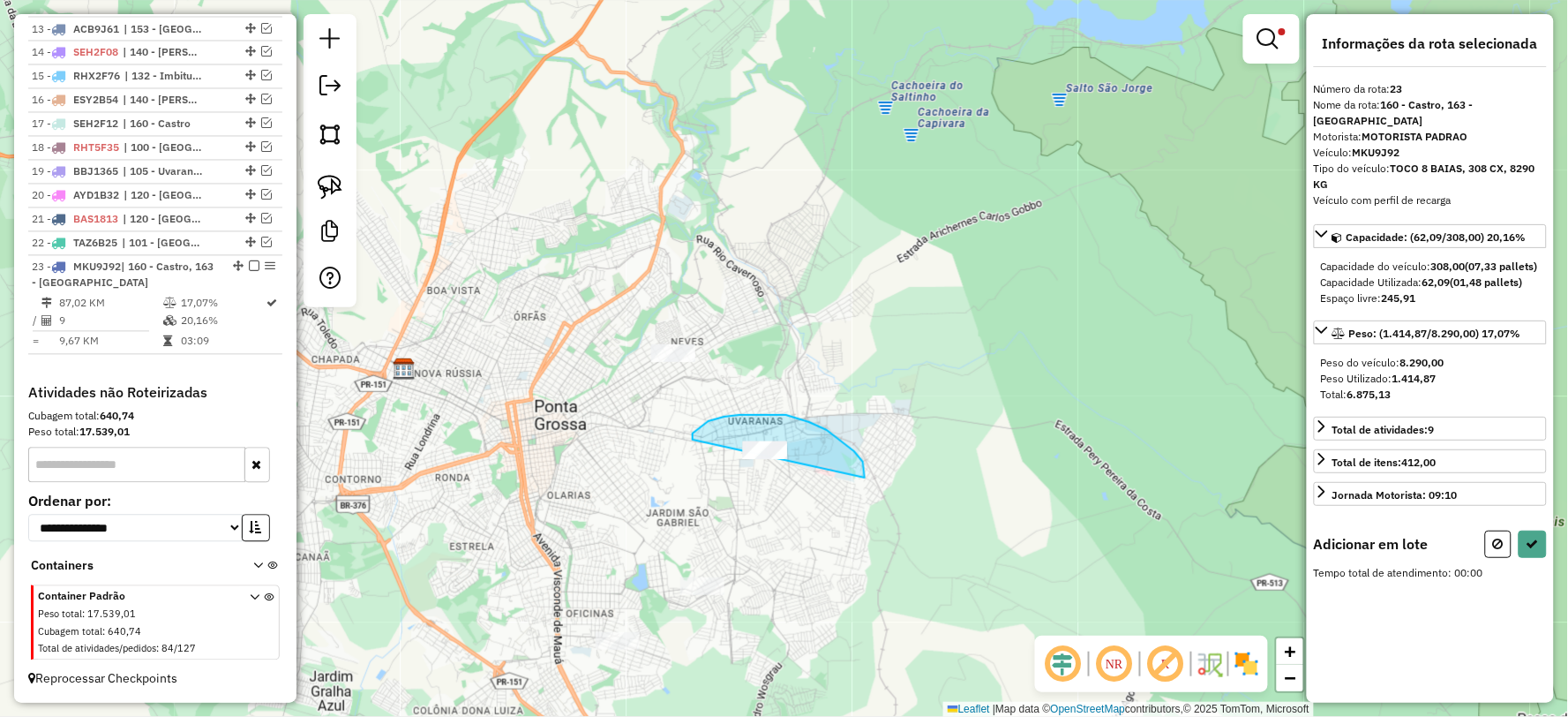
drag, startPoint x: 827, startPoint y: 430, endPoint x: 768, endPoint y: 498, distance: 90.0
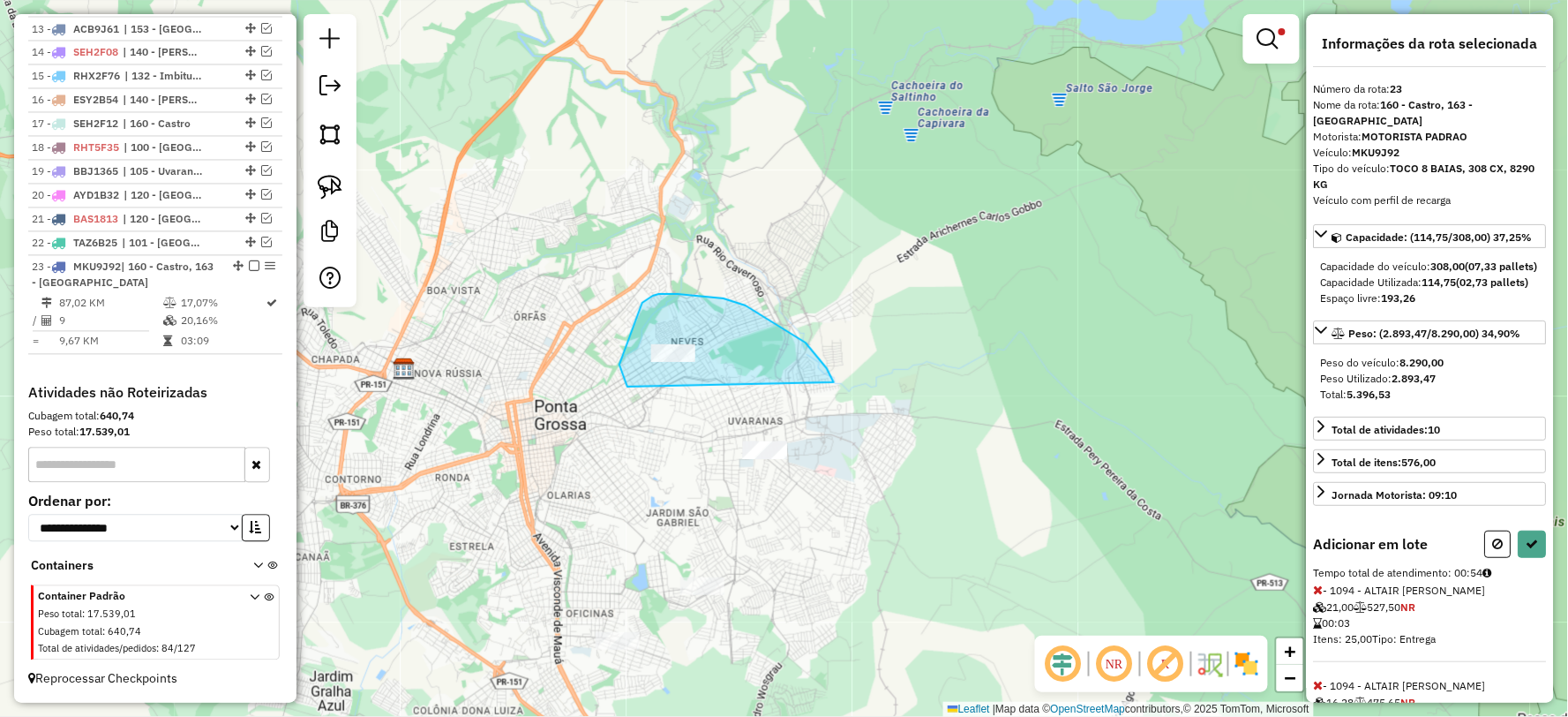
drag, startPoint x: 806, startPoint y: 343, endPoint x: 632, endPoint y: 393, distance: 181.0
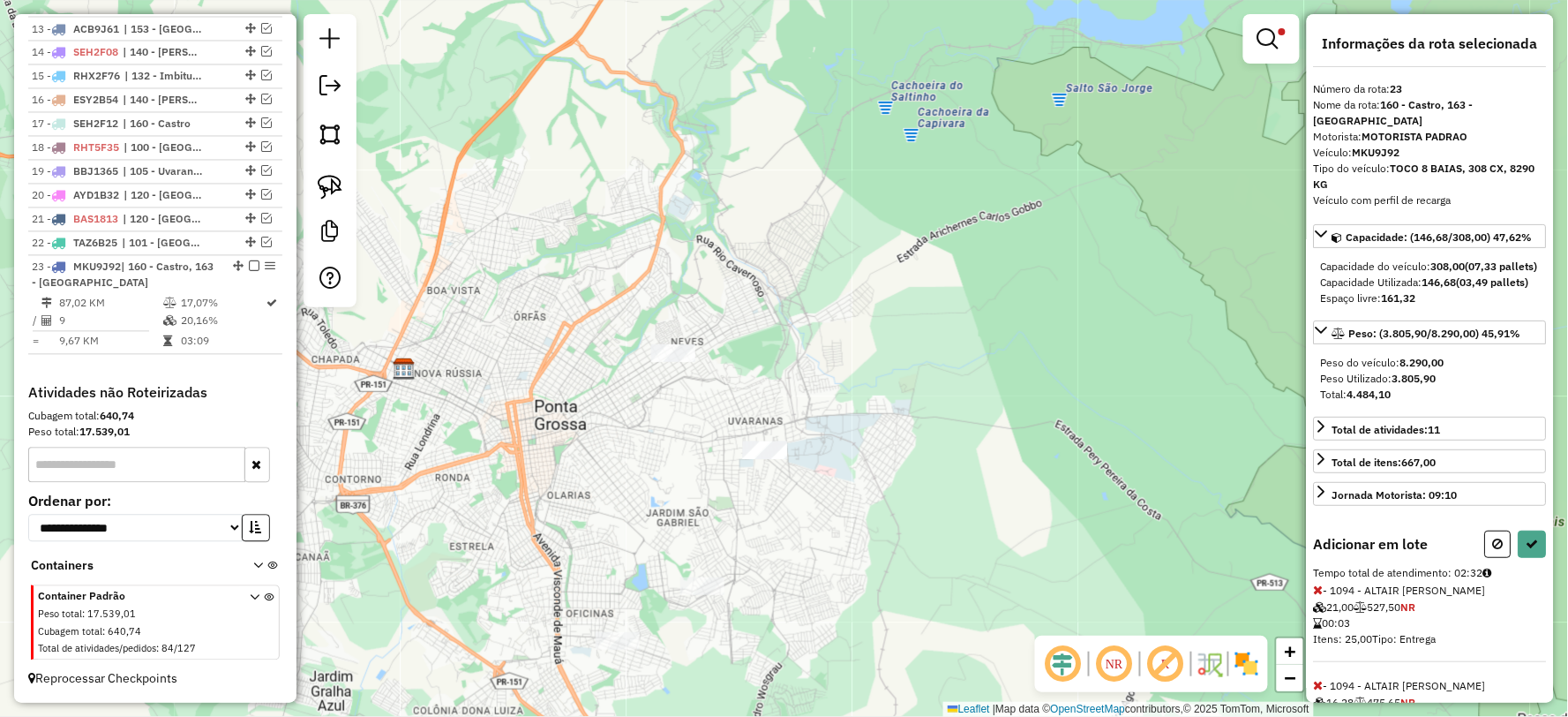
select select "**********"
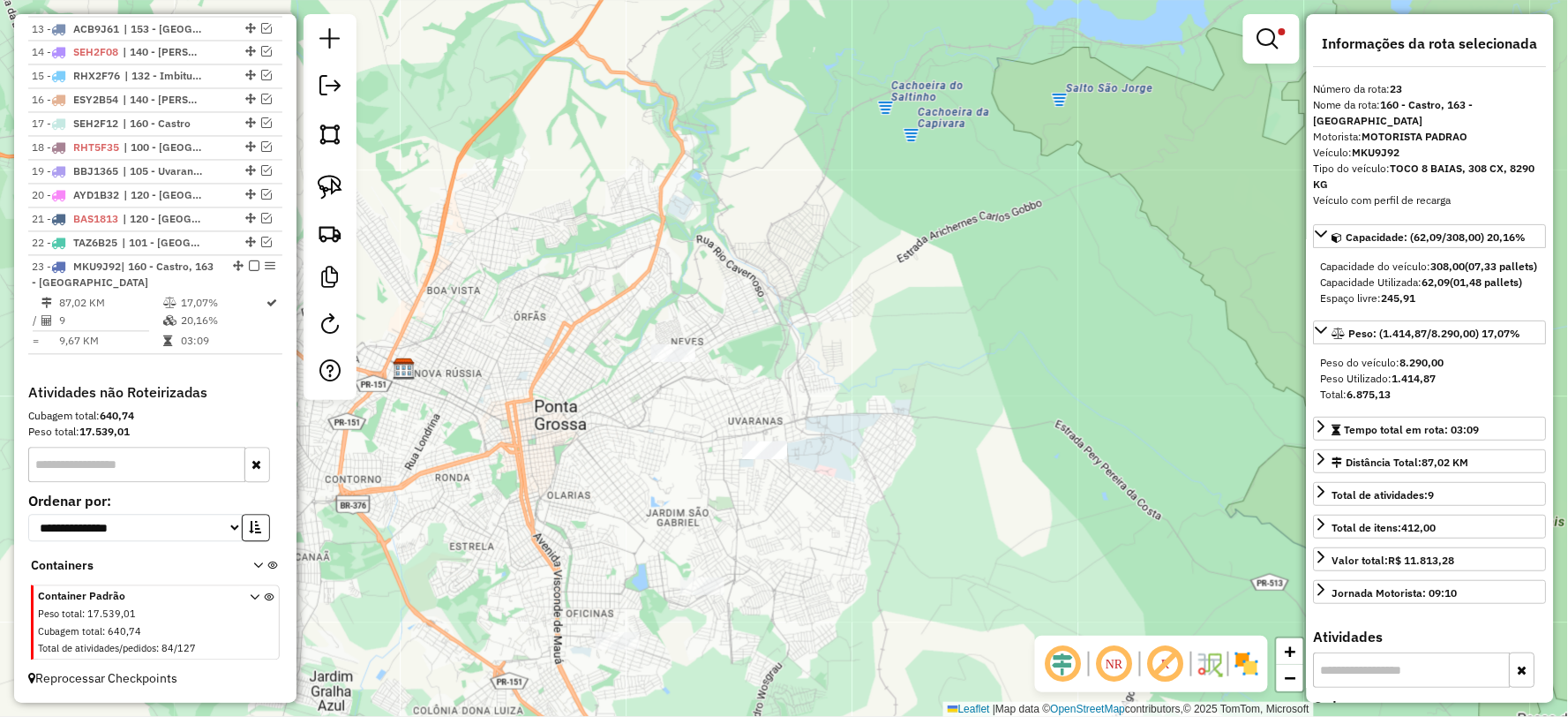
drag, startPoint x: 851, startPoint y: 460, endPoint x: 862, endPoint y: 452, distance: 13.6
click at [860, 452] on div "**********" at bounding box center [784, 358] width 1568 height 717
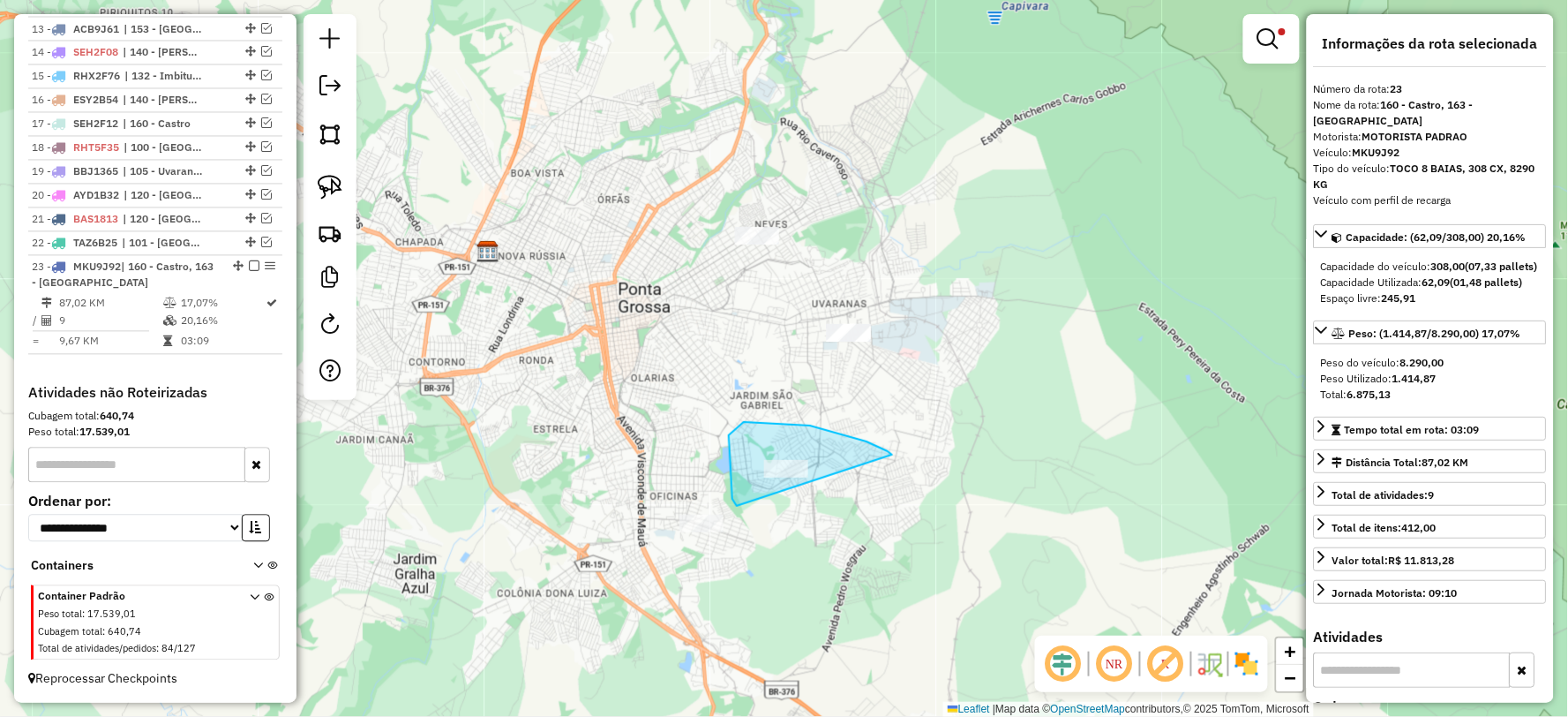
drag, startPoint x: 887, startPoint y: 451, endPoint x: 838, endPoint y: 526, distance: 89.6
drag, startPoint x: 753, startPoint y: 553, endPoint x: 641, endPoint y: 581, distance: 115.4
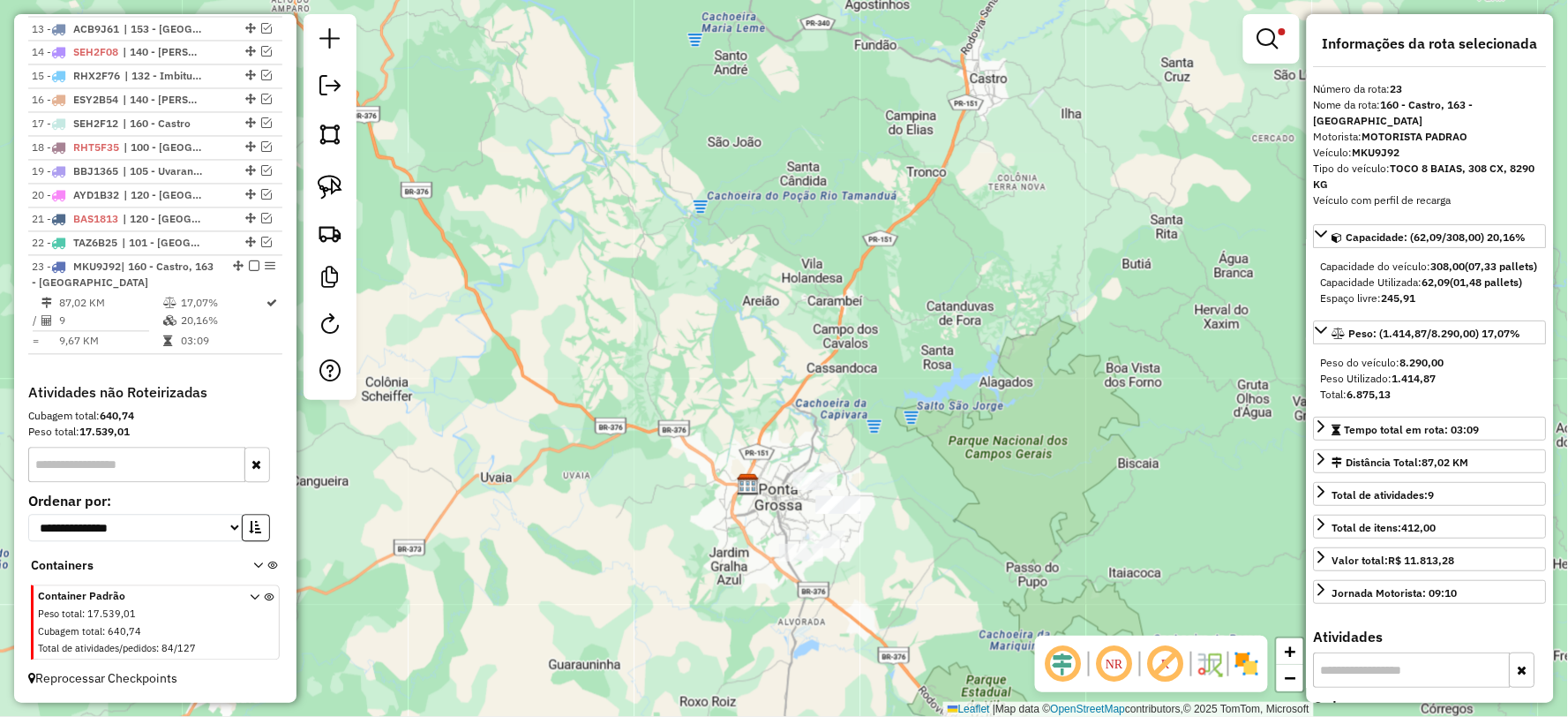
click at [1275, 58] on div at bounding box center [1271, 39] width 57 height 49
click at [1274, 40] on em at bounding box center [1268, 39] width 22 height 22
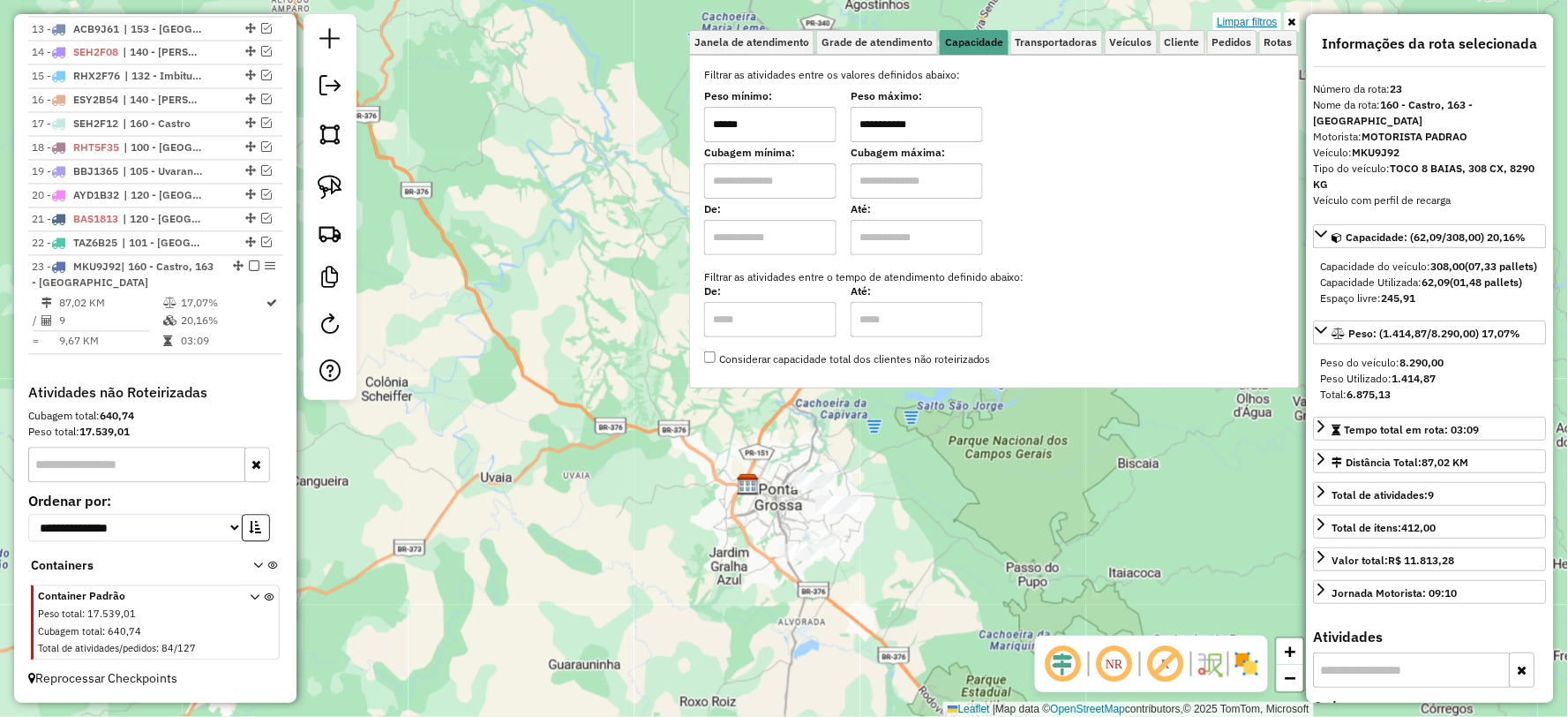
click at [1274, 23] on link "Limpar filtros" at bounding box center [1247, 22] width 68 height 20
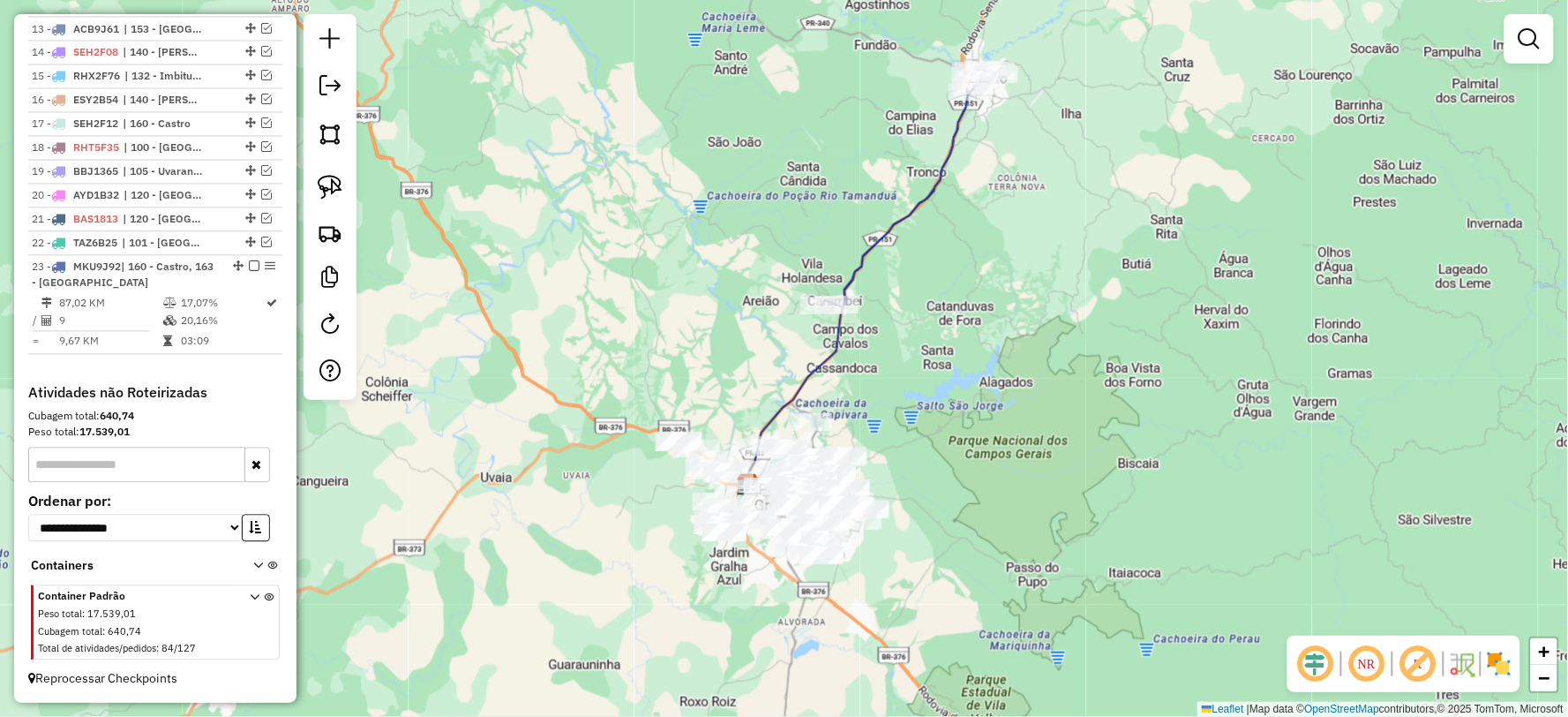
click at [876, 234] on icon at bounding box center [909, 189] width 174 height 237
select select "**********"
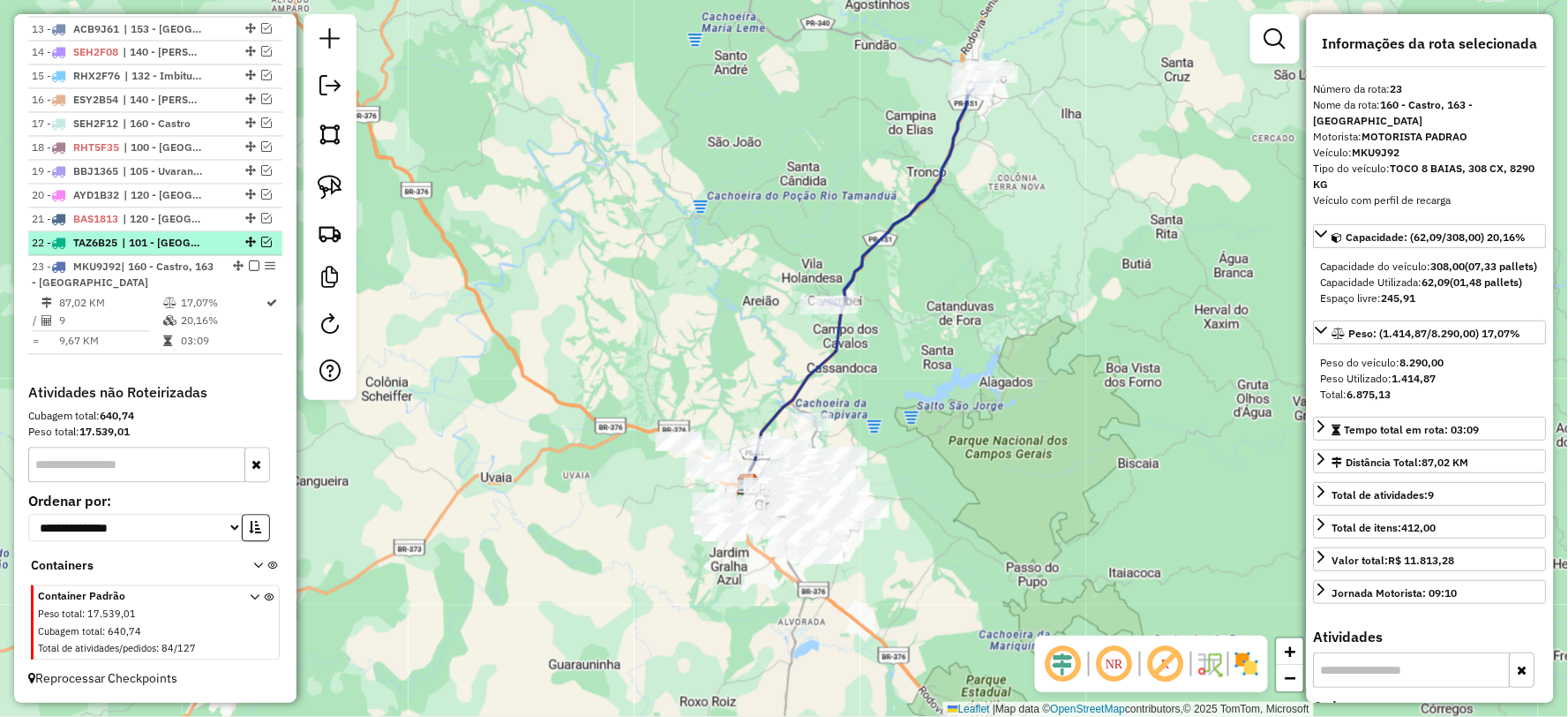
click at [261, 238] on em at bounding box center [266, 243] width 11 height 11
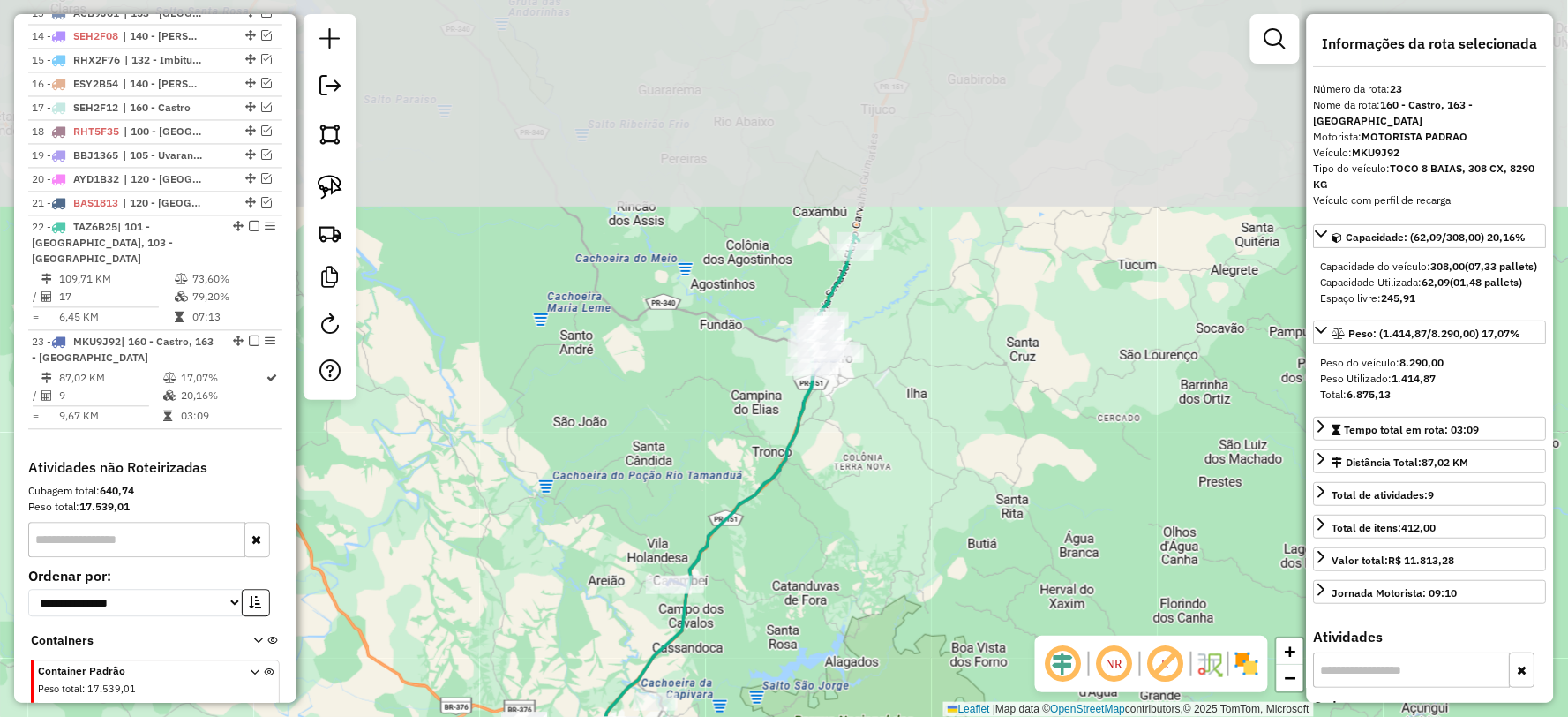
drag, startPoint x: 940, startPoint y: 172, endPoint x: 756, endPoint y: 518, distance: 391.9
click at [756, 518] on icon at bounding box center [728, 503] width 261 height 536
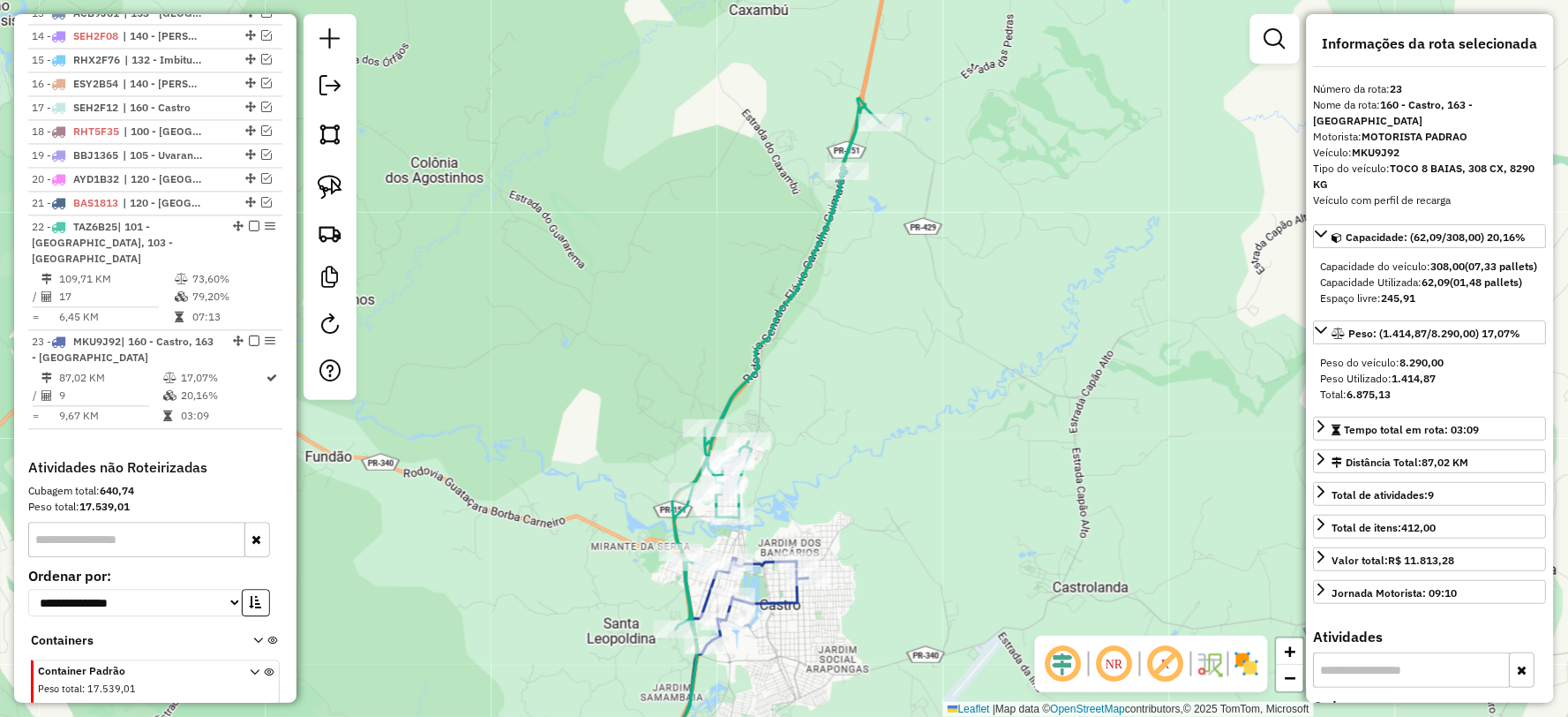
click at [764, 560] on icon at bounding box center [732, 673] width 152 height 230
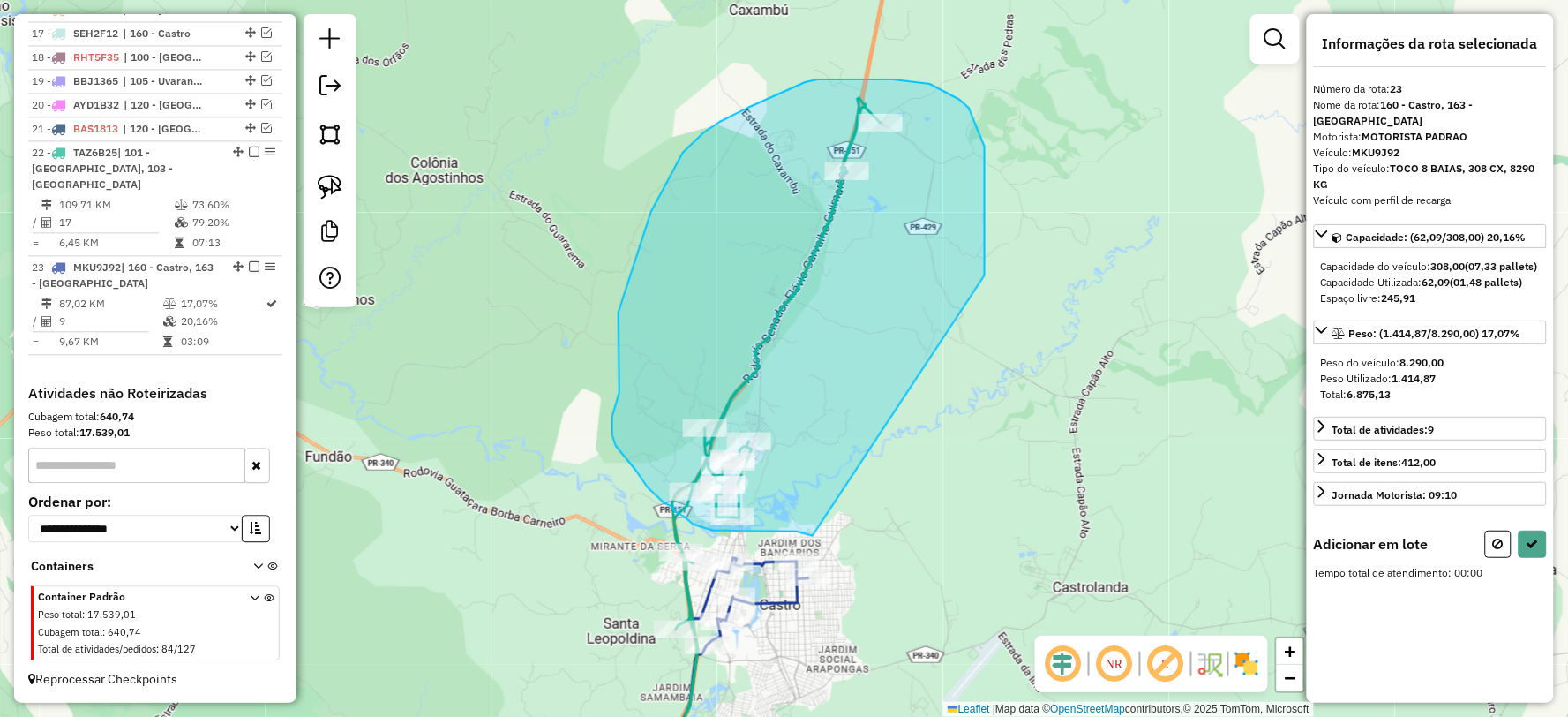
drag, startPoint x: 984, startPoint y: 269, endPoint x: 824, endPoint y: 537, distance: 312.1
click at [824, 537] on div "Janela de atendimento Grade de atendimento Capacidade Transportadoras Veículos …" at bounding box center [784, 358] width 1568 height 717
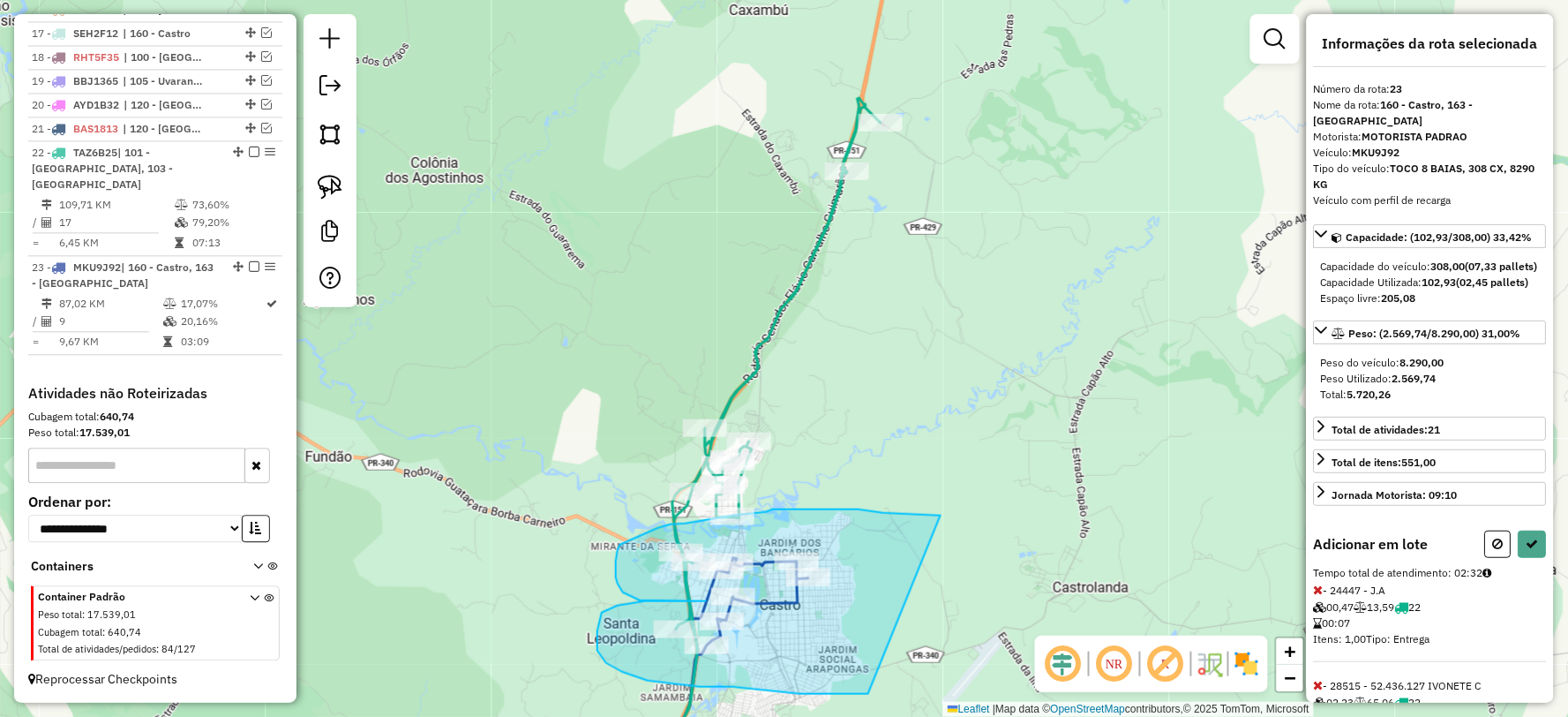
drag, startPoint x: 931, startPoint y: 515, endPoint x: 871, endPoint y: 686, distance: 181.2
click at [871, 686] on div "Janela de atendimento Grade de atendimento Capacidade Transportadoras Veículos …" at bounding box center [784, 358] width 1568 height 717
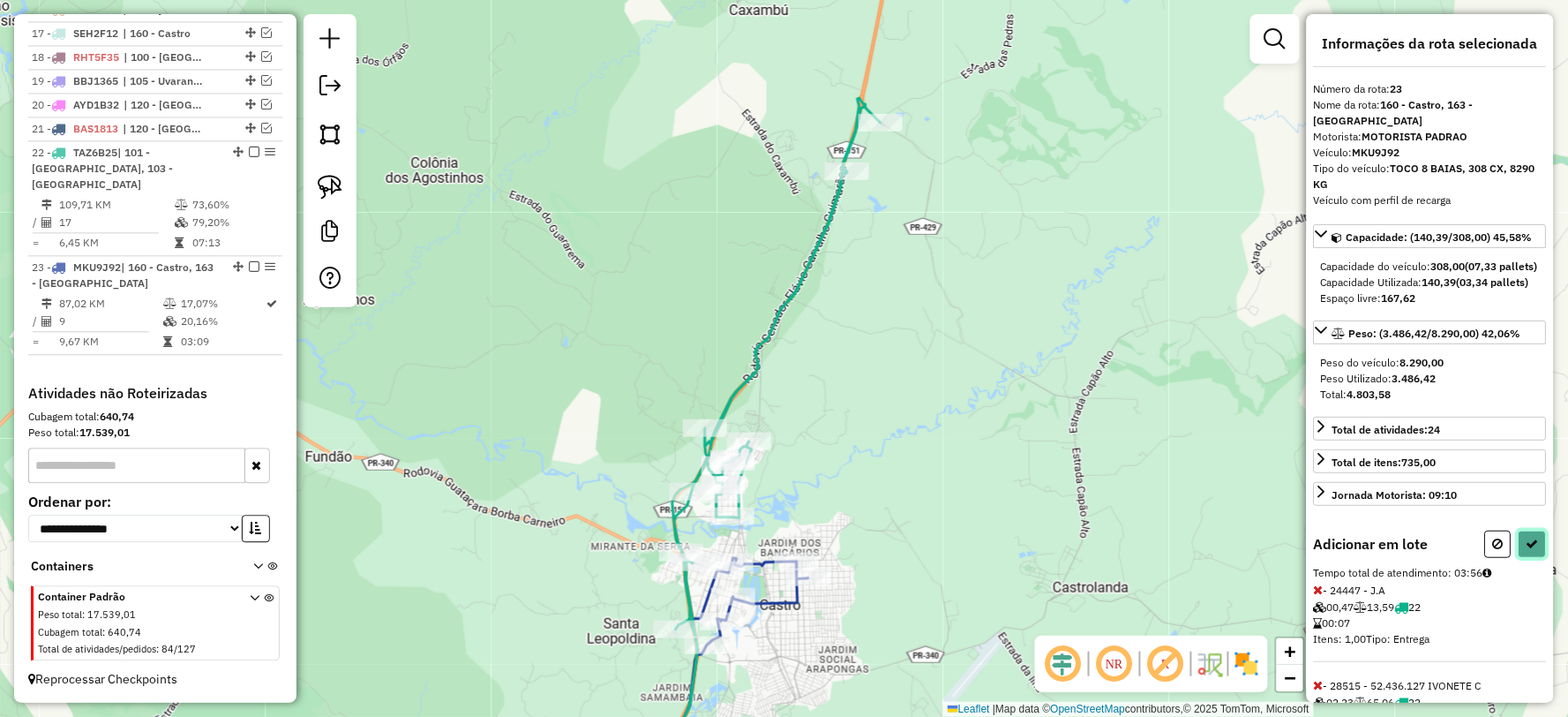
click at [1534, 550] on icon at bounding box center [1533, 544] width 13 height 13
select select "**********"
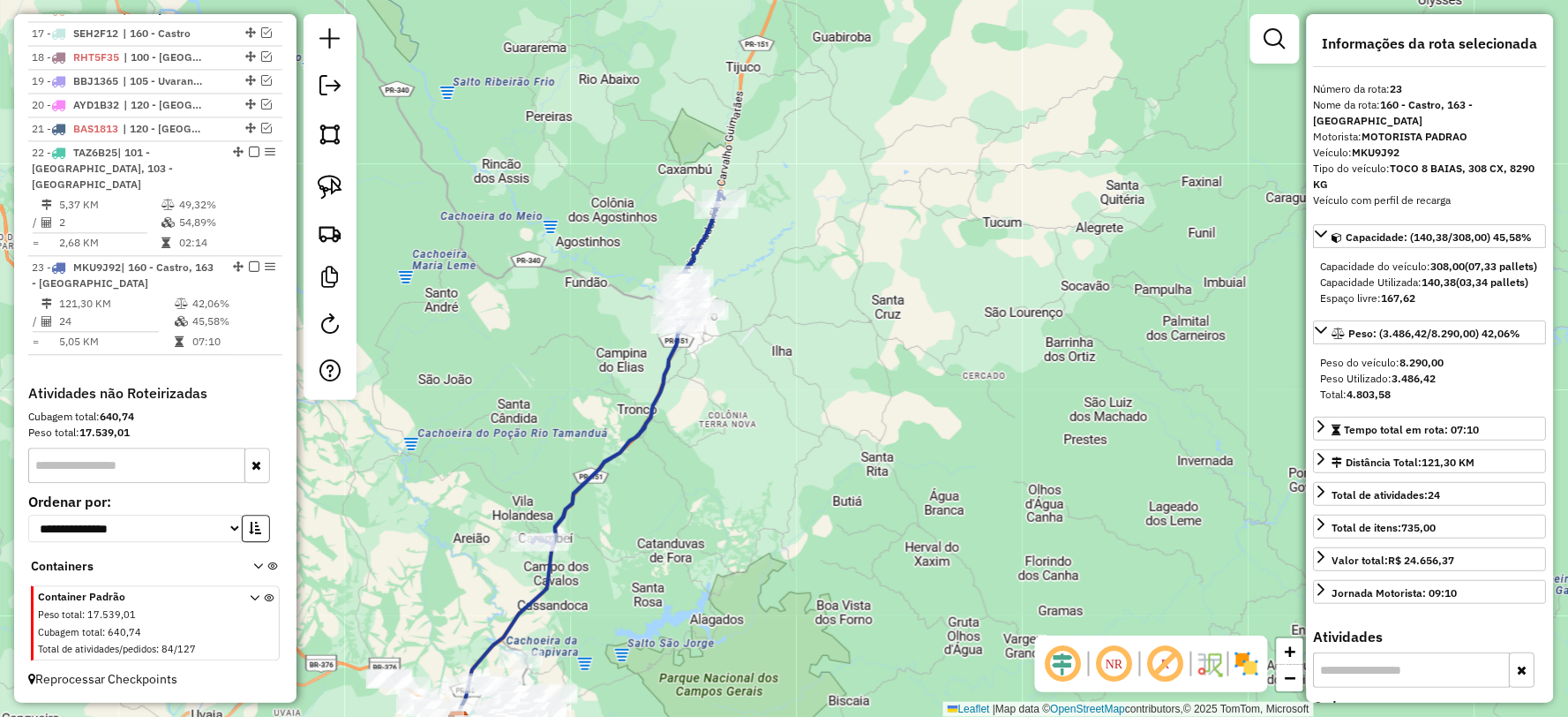
drag, startPoint x: 717, startPoint y: 471, endPoint x: 904, endPoint y: 169, distance: 355.2
click at [904, 169] on div "Janela de atendimento Grade de atendimento Capacidade Transportadoras Veículos …" at bounding box center [784, 358] width 1568 height 717
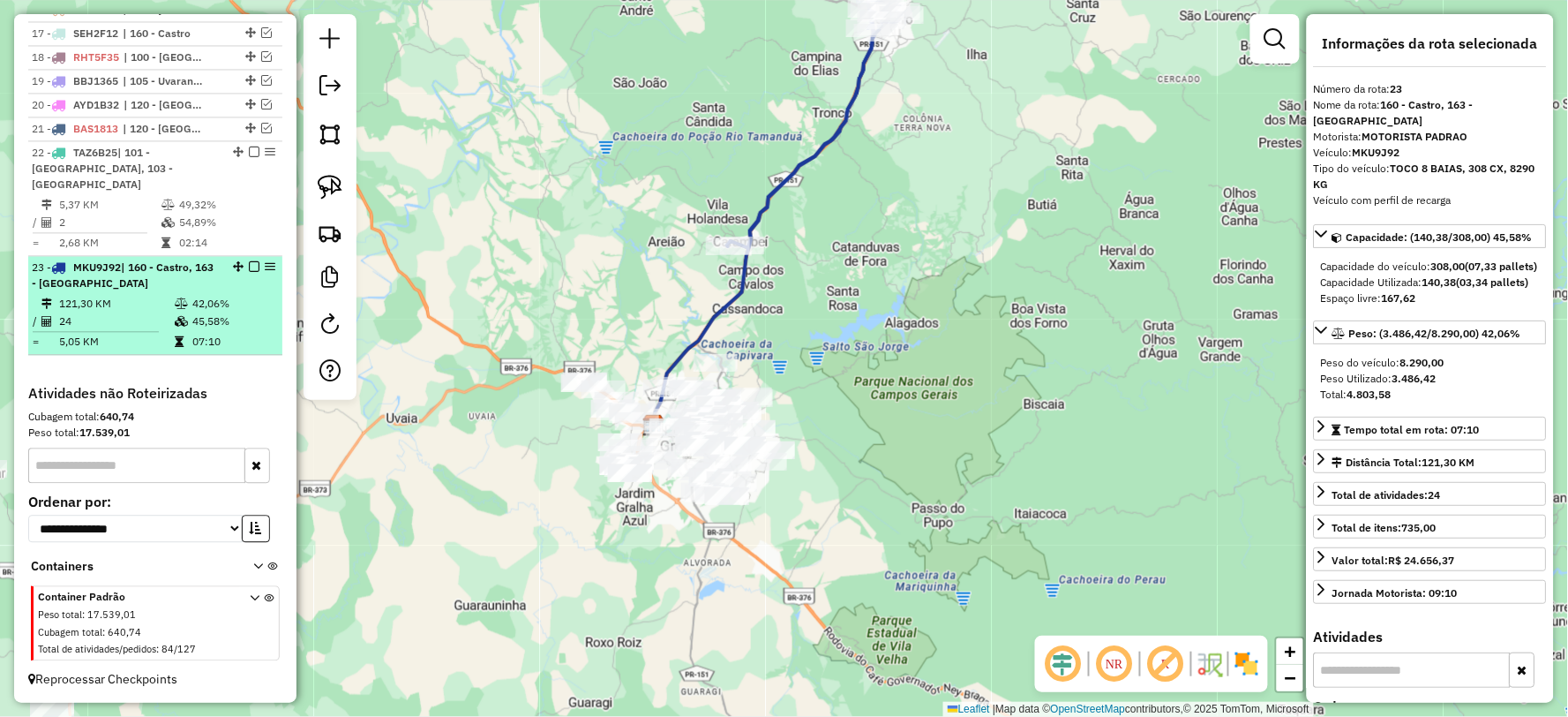
click at [249, 264] on em at bounding box center [254, 266] width 11 height 11
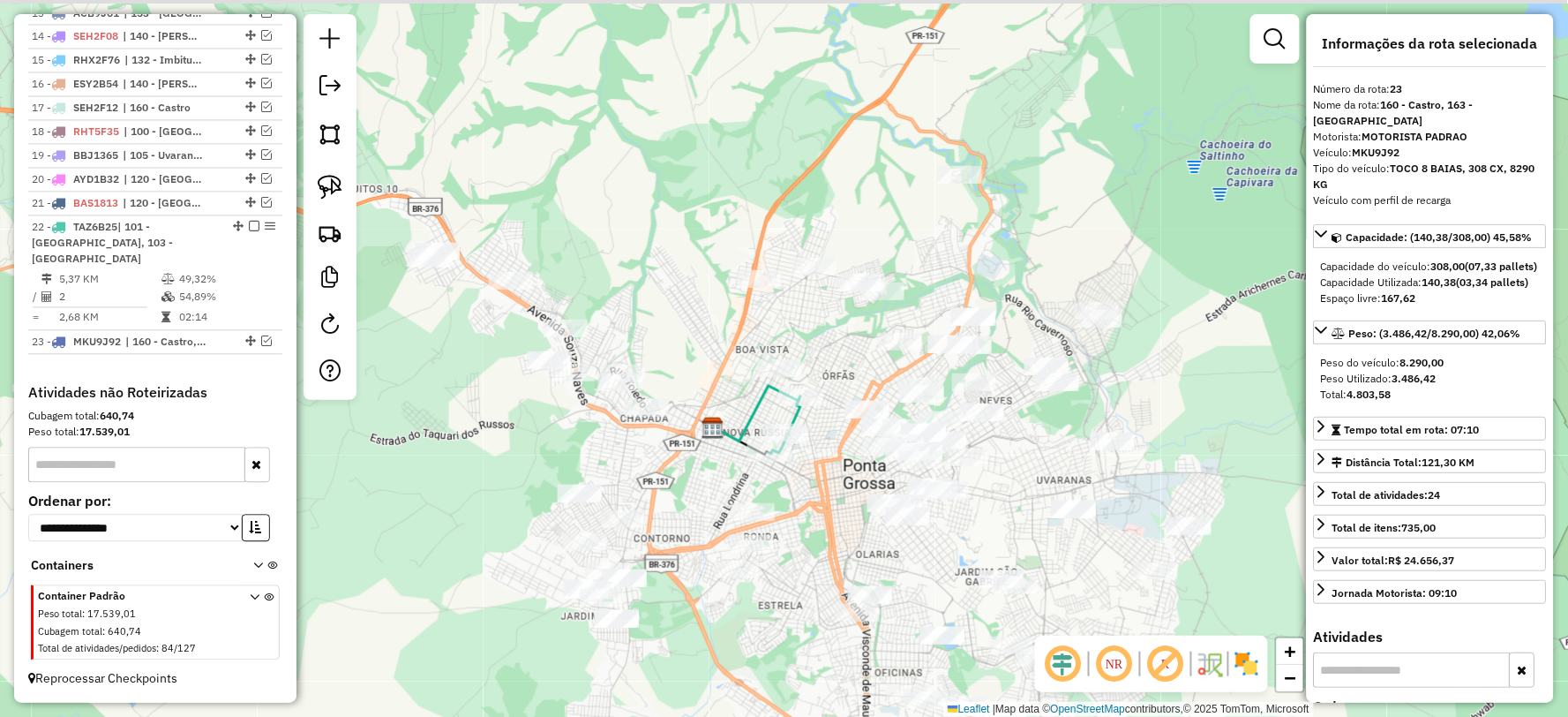
drag, startPoint x: 717, startPoint y: 336, endPoint x: 676, endPoint y: 484, distance: 153.6
click at [676, 484] on div "Janela de atendimento Grade de atendimento Capacidade Transportadoras Veículos …" at bounding box center [784, 358] width 1568 height 717
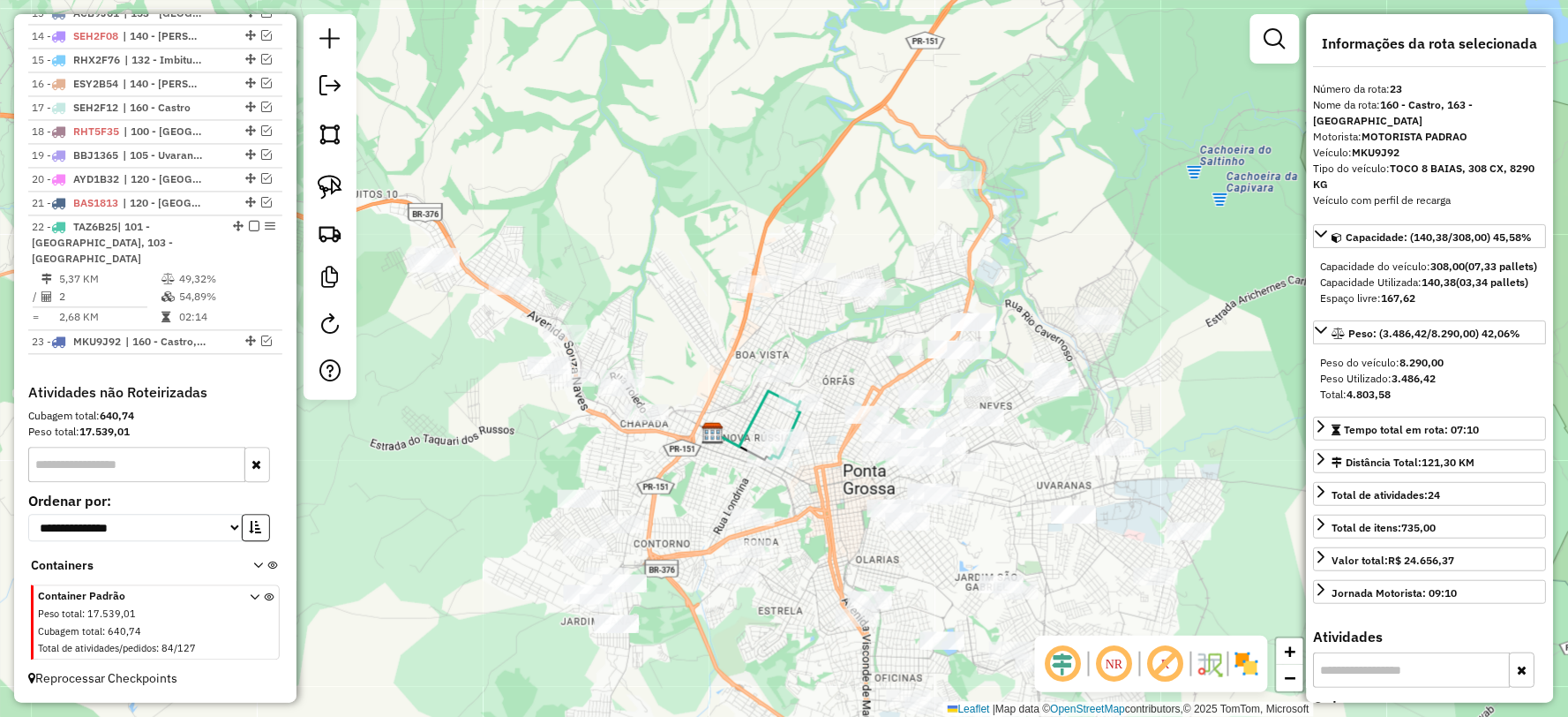
click at [733, 437] on icon at bounding box center [756, 419] width 87 height 56
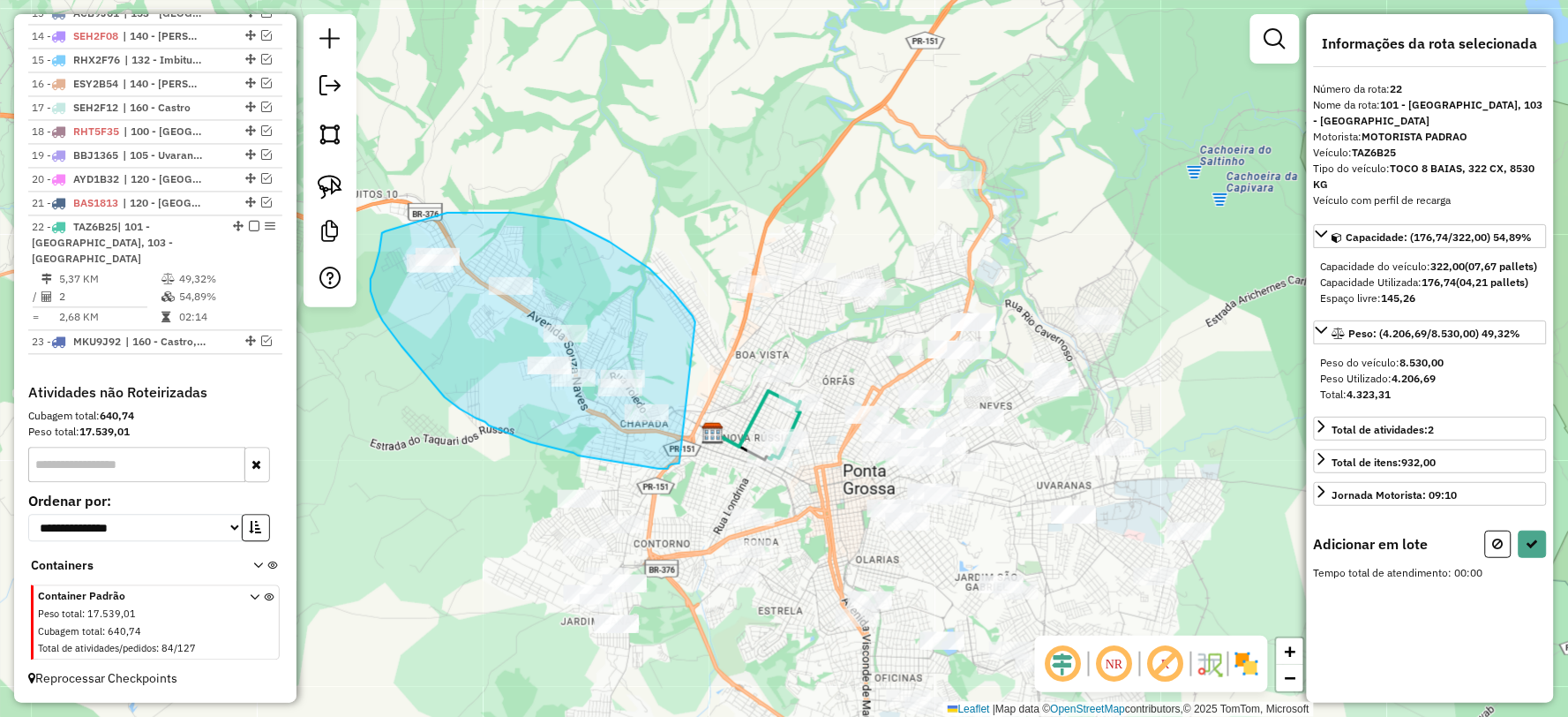
drag, startPoint x: 681, startPoint y: 302, endPoint x: 685, endPoint y: 463, distance: 161.0
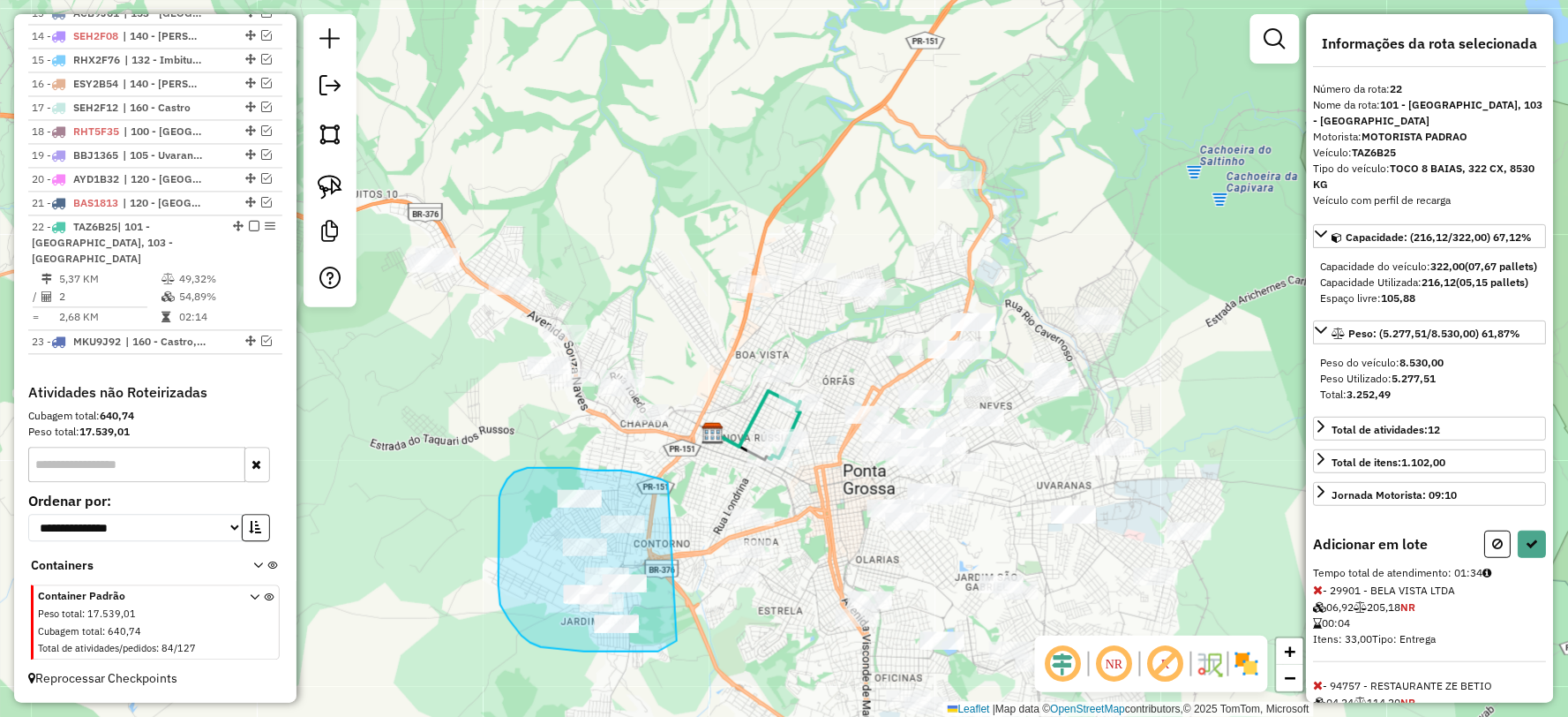
drag, startPoint x: 629, startPoint y: 471, endPoint x: 676, endPoint y: 636, distance: 171.6
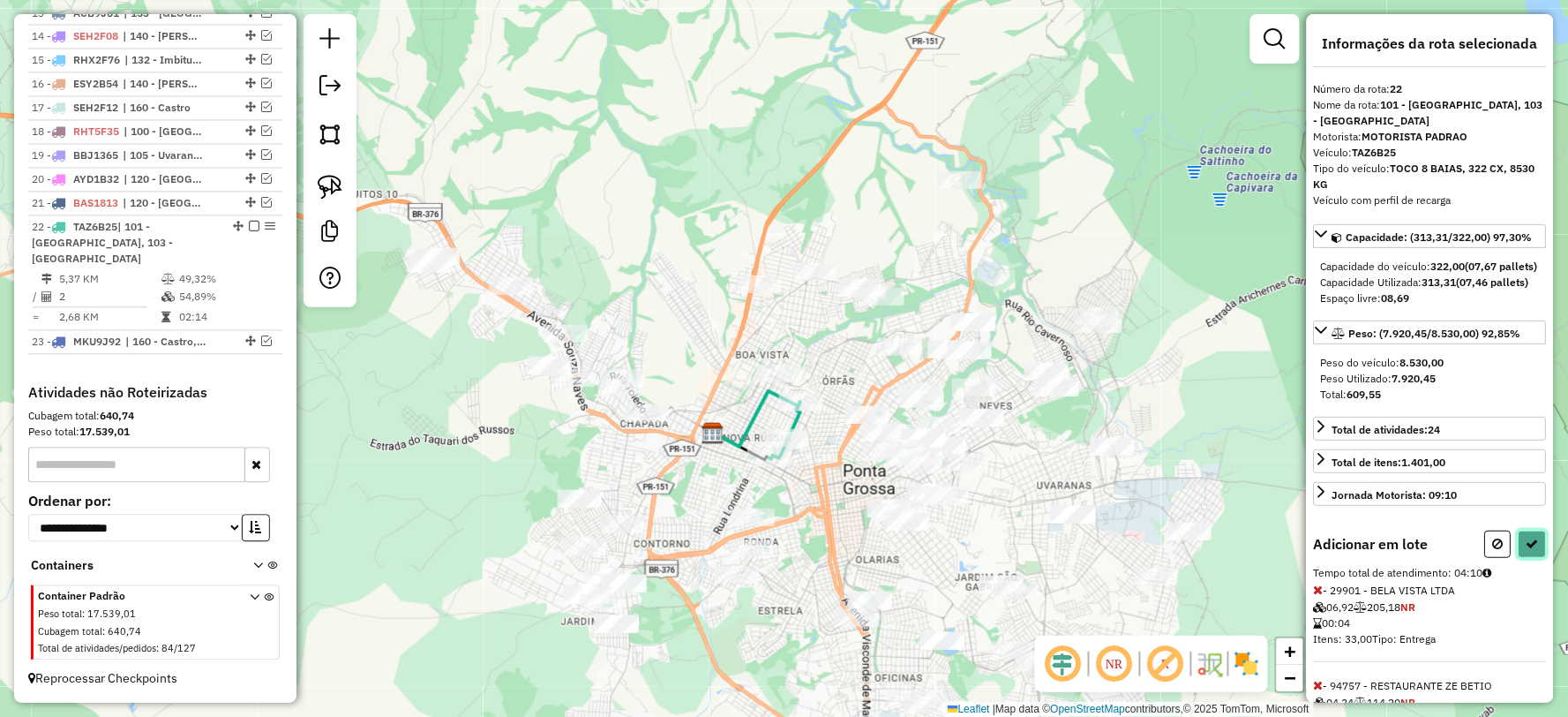
click at [1529, 550] on icon at bounding box center [1533, 544] width 13 height 13
select select "**********"
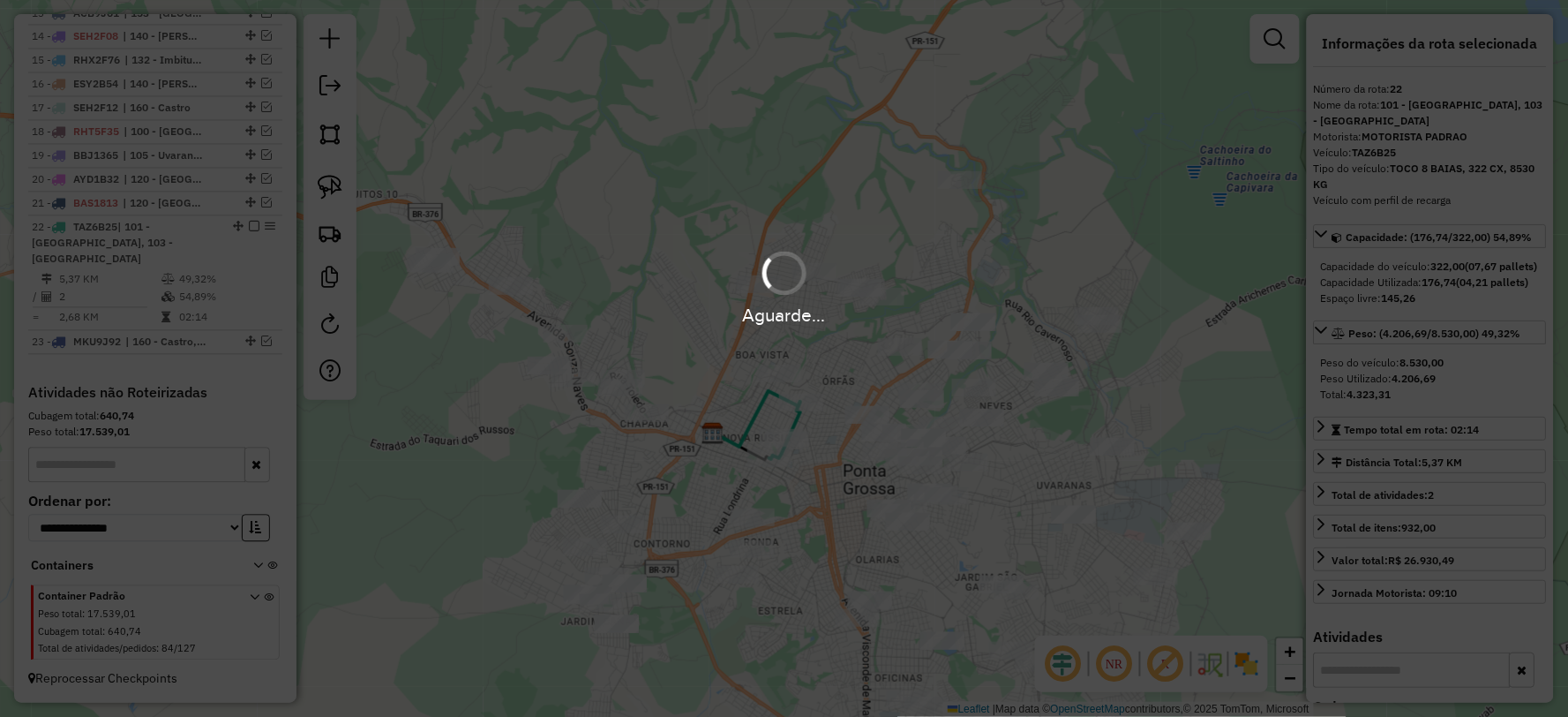
scroll to position [982, 0]
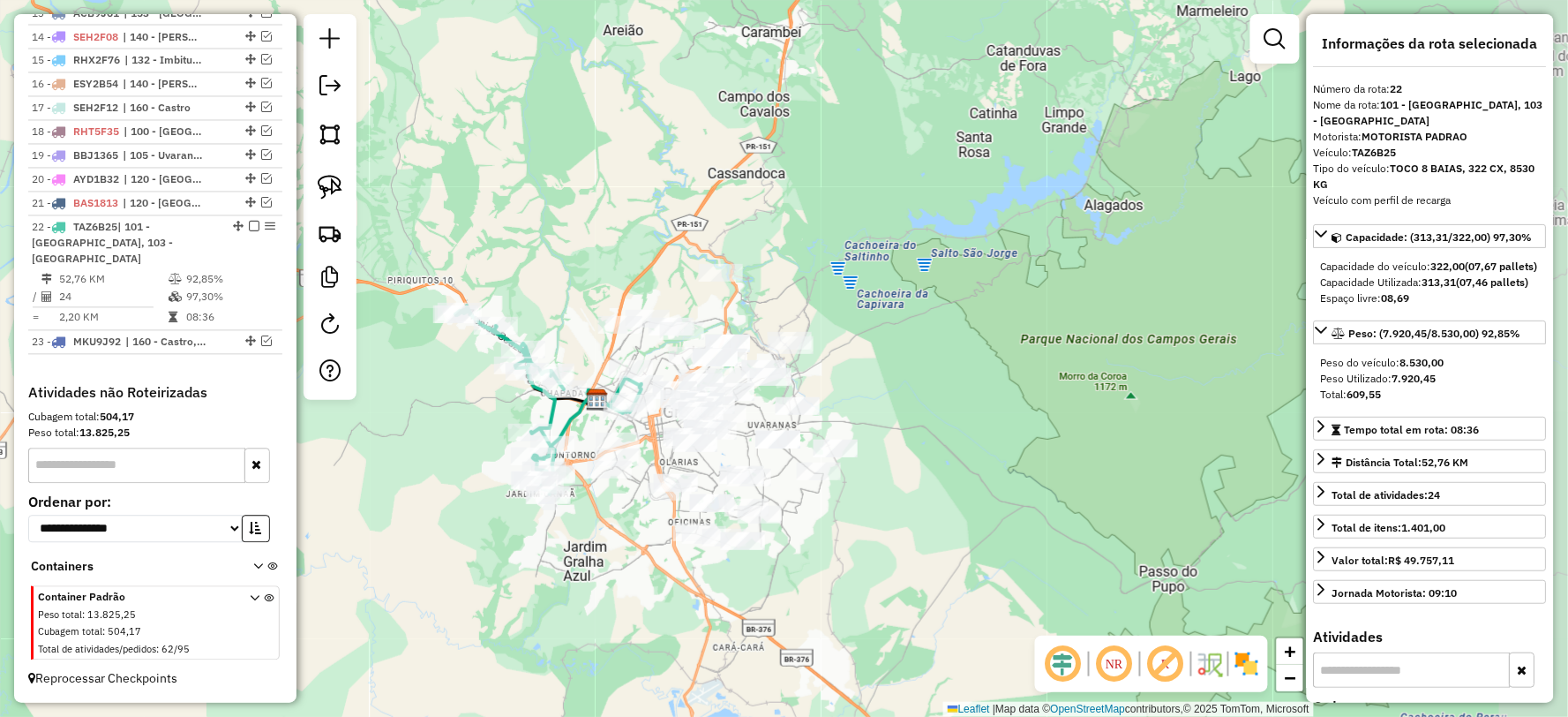
drag, startPoint x: 669, startPoint y: 605, endPoint x: 577, endPoint y: 543, distance: 110.9
click at [577, 543] on div "Janela de atendimento Grade de atendimento Capacidade Transportadoras Veículos …" at bounding box center [784, 358] width 1568 height 717
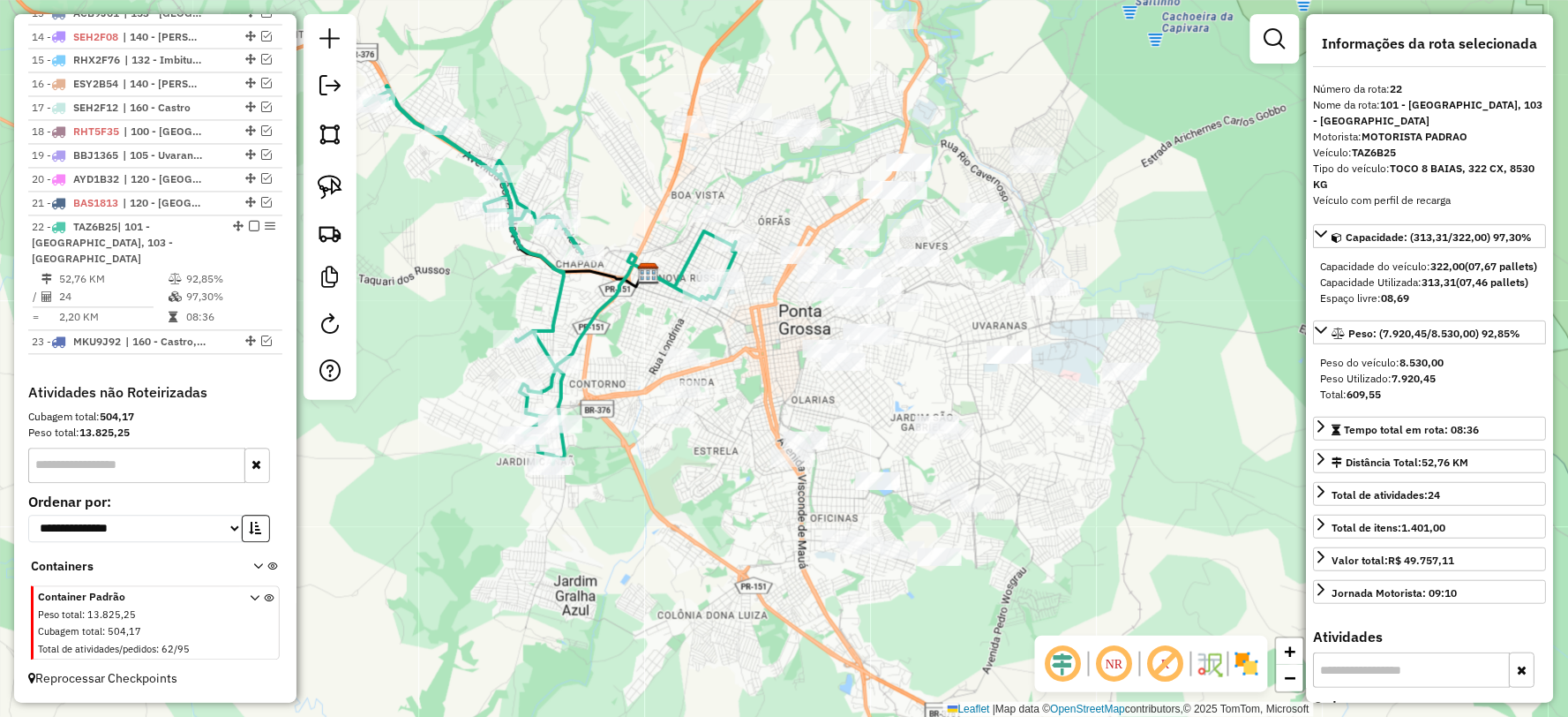
drag, startPoint x: 646, startPoint y: 575, endPoint x: 690, endPoint y: 551, distance: 50.1
click at [685, 552] on div "Janela de atendimento Grade de atendimento Capacidade Transportadoras Veículos …" at bounding box center [784, 358] width 1568 height 717
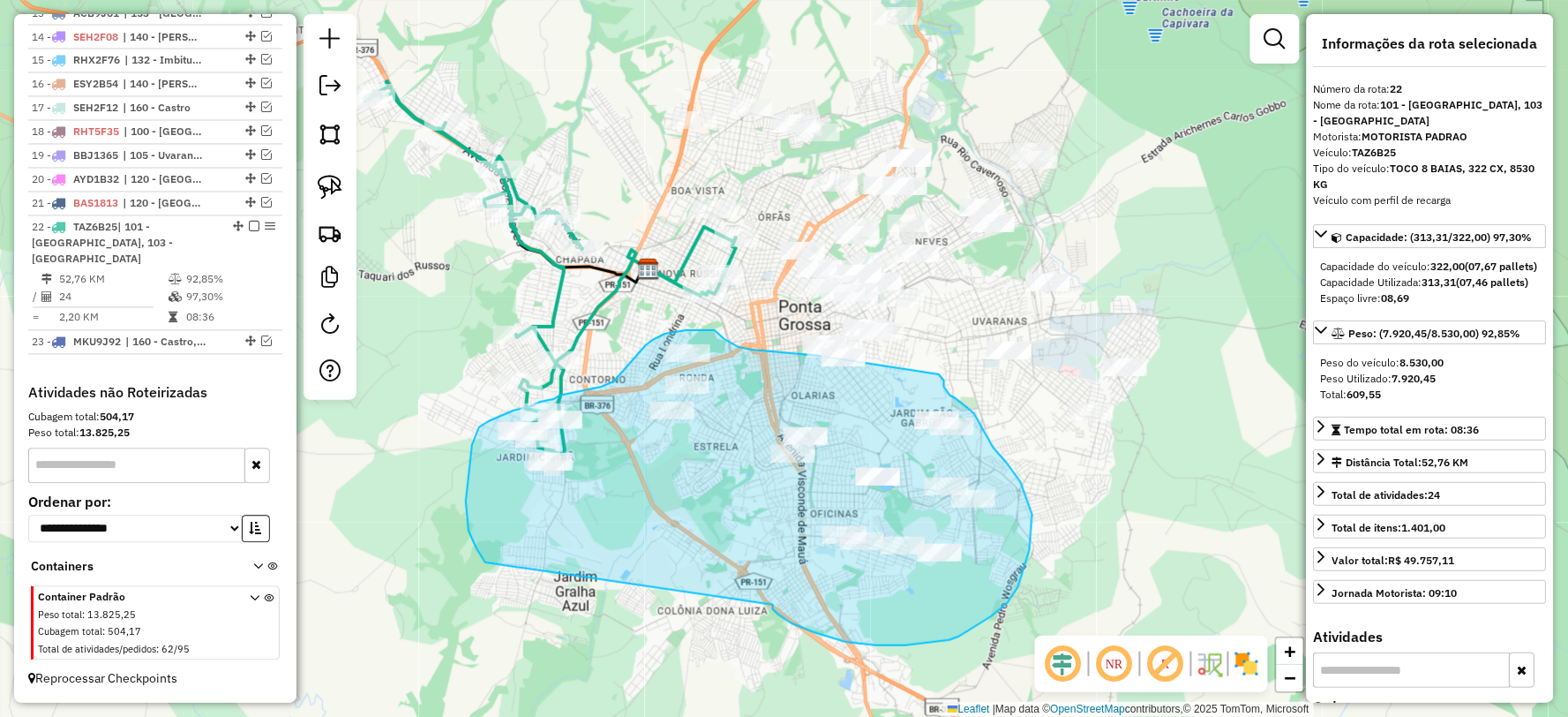
drag, startPoint x: 814, startPoint y: 632, endPoint x: 490, endPoint y: 569, distance: 330.1
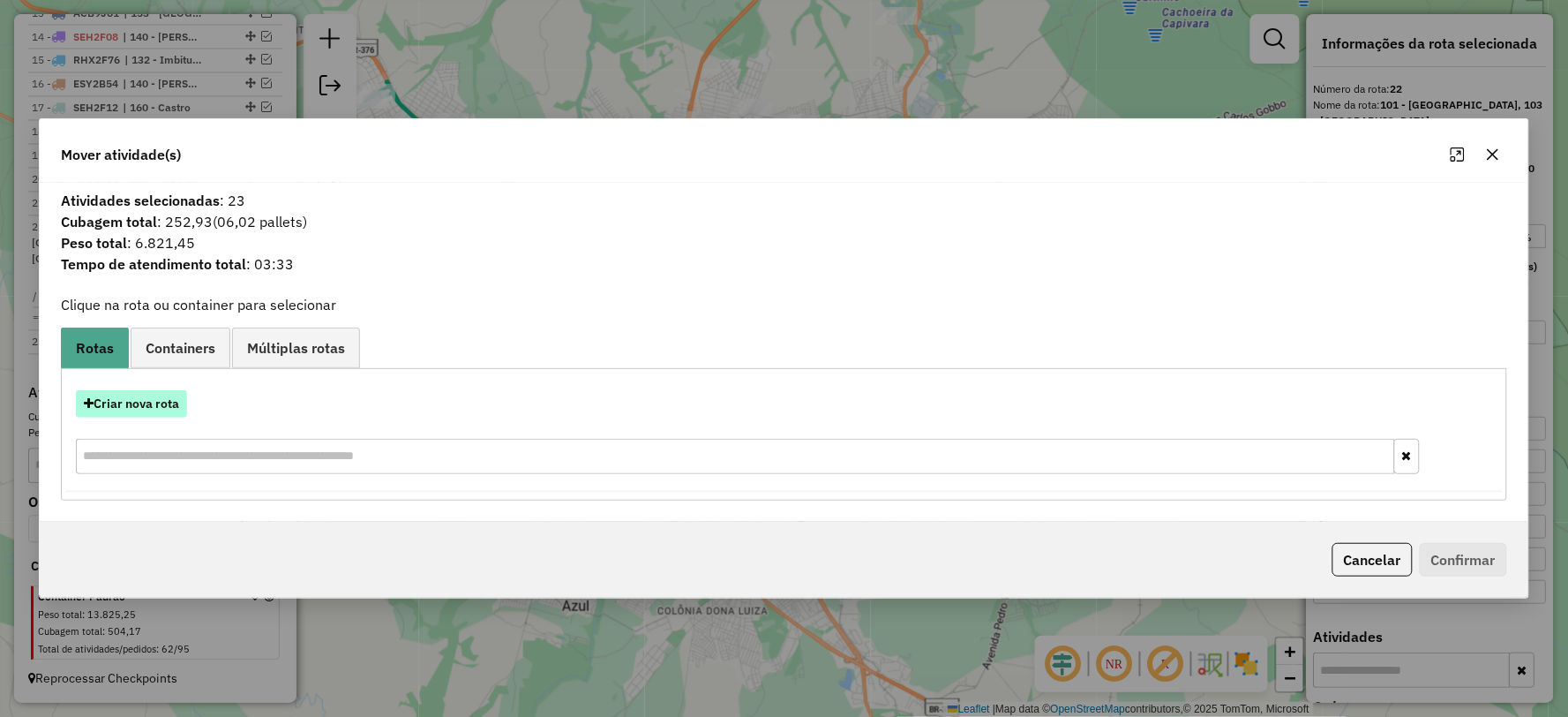
click at [152, 402] on button "Criar nova rota" at bounding box center [131, 404] width 111 height 27
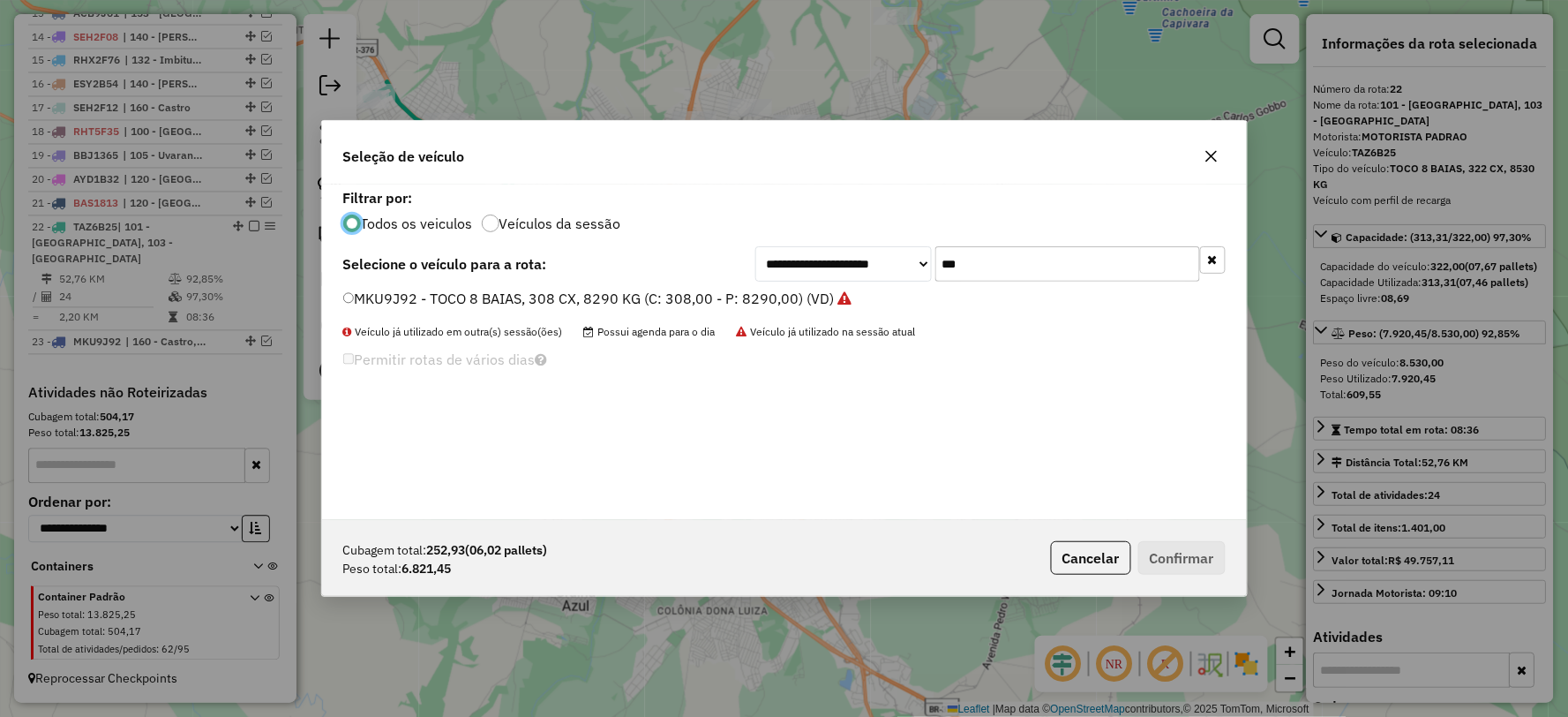
scroll to position [10, 4]
drag, startPoint x: 980, startPoint y: 251, endPoint x: 901, endPoint y: 260, distance: 79.5
click at [901, 260] on div "**********" at bounding box center [990, 264] width 470 height 35
type input "***"
click at [398, 290] on label "RHE4B10 - TOCO 8 BAIAS, 308 CX, 8600 KG (C: 308,00 - P: 8600,00) (VD)" at bounding box center [588, 299] width 490 height 22
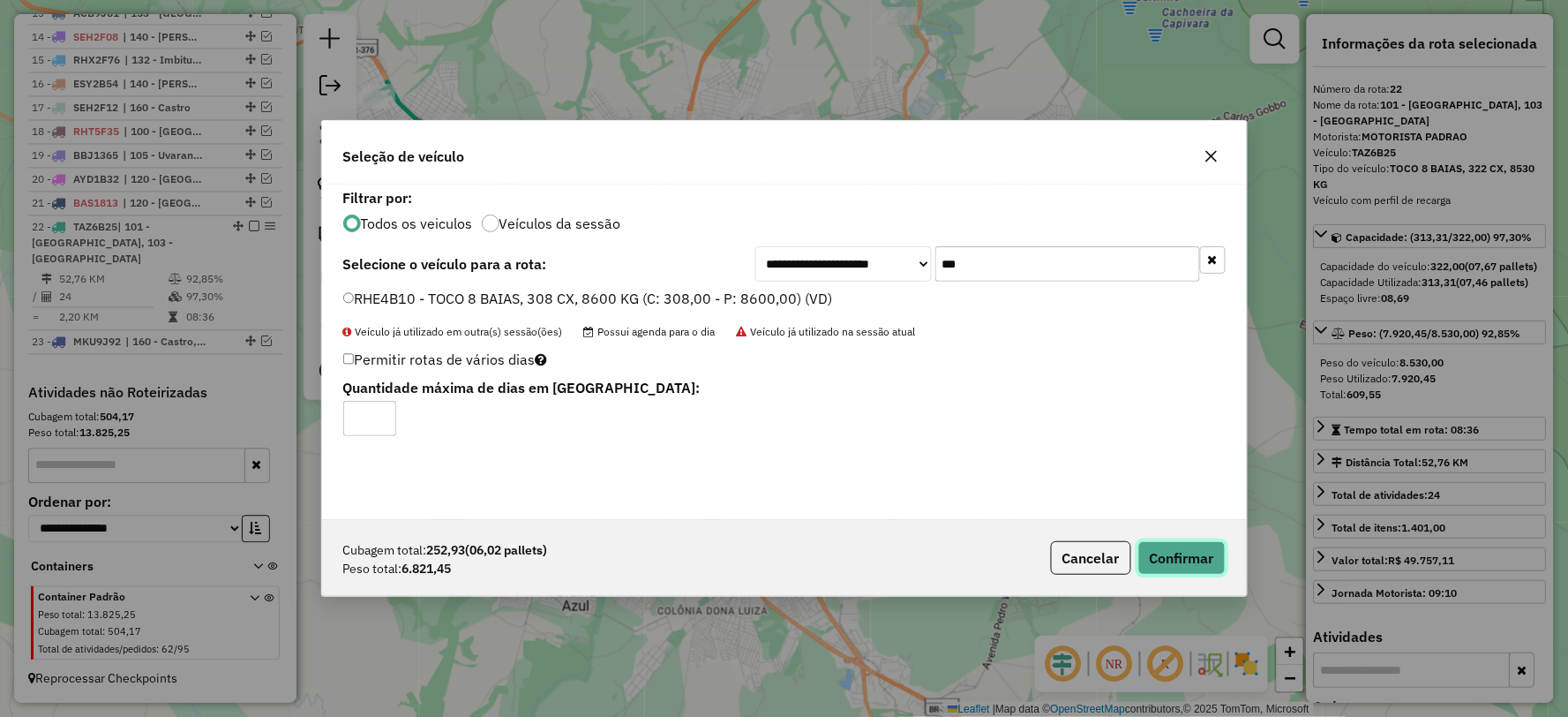
click at [1158, 550] on button "Confirmar" at bounding box center [1181, 558] width 87 height 33
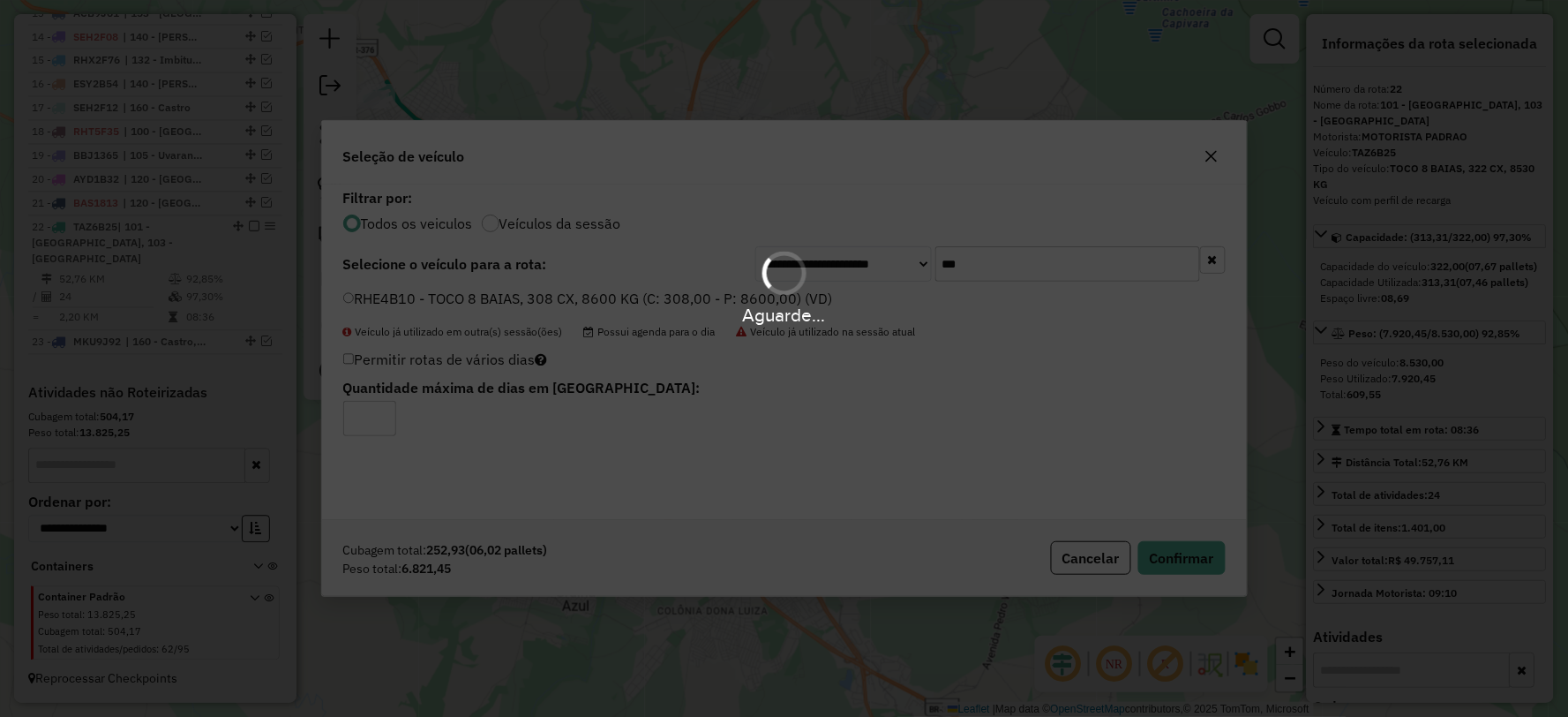
scroll to position [1080, 0]
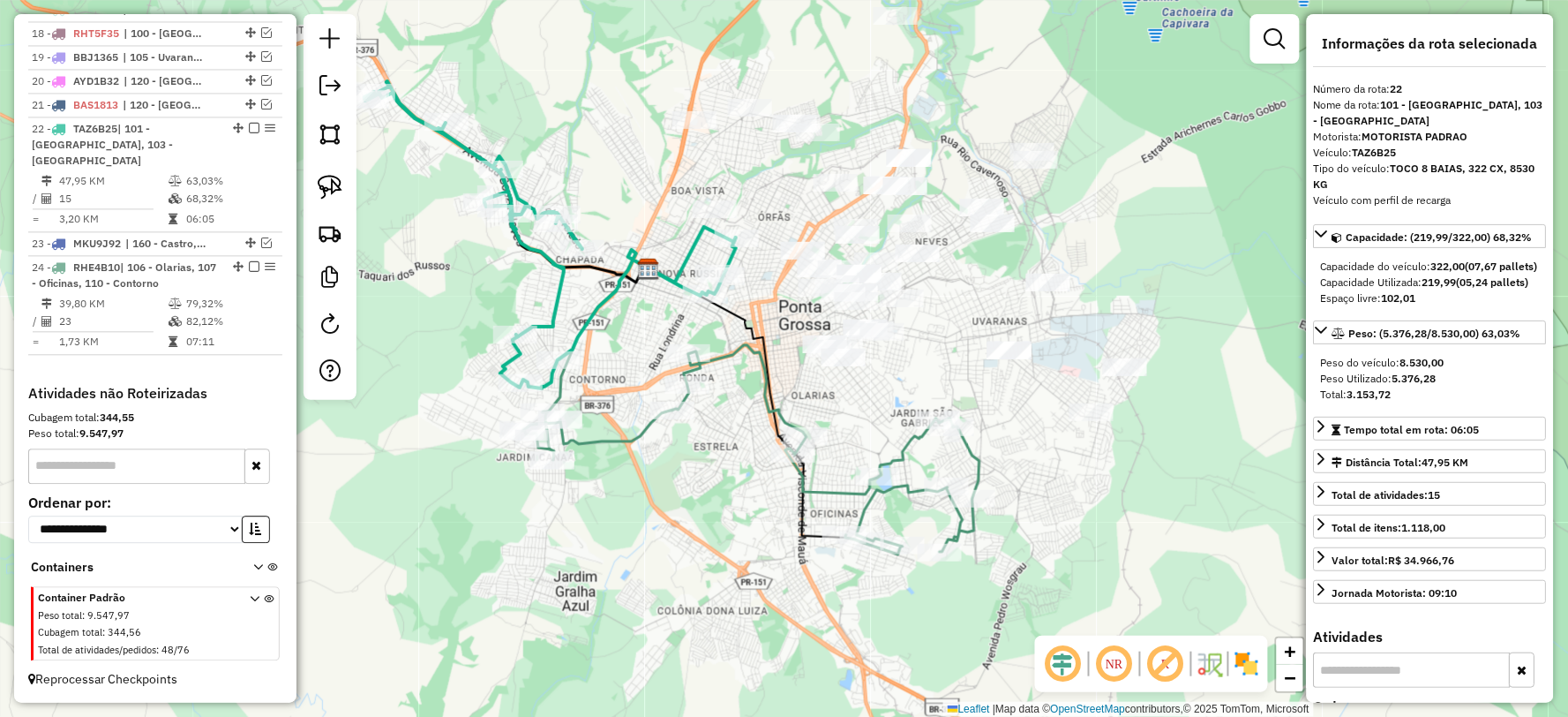
click at [907, 483] on icon at bounding box center [751, 450] width 457 height 210
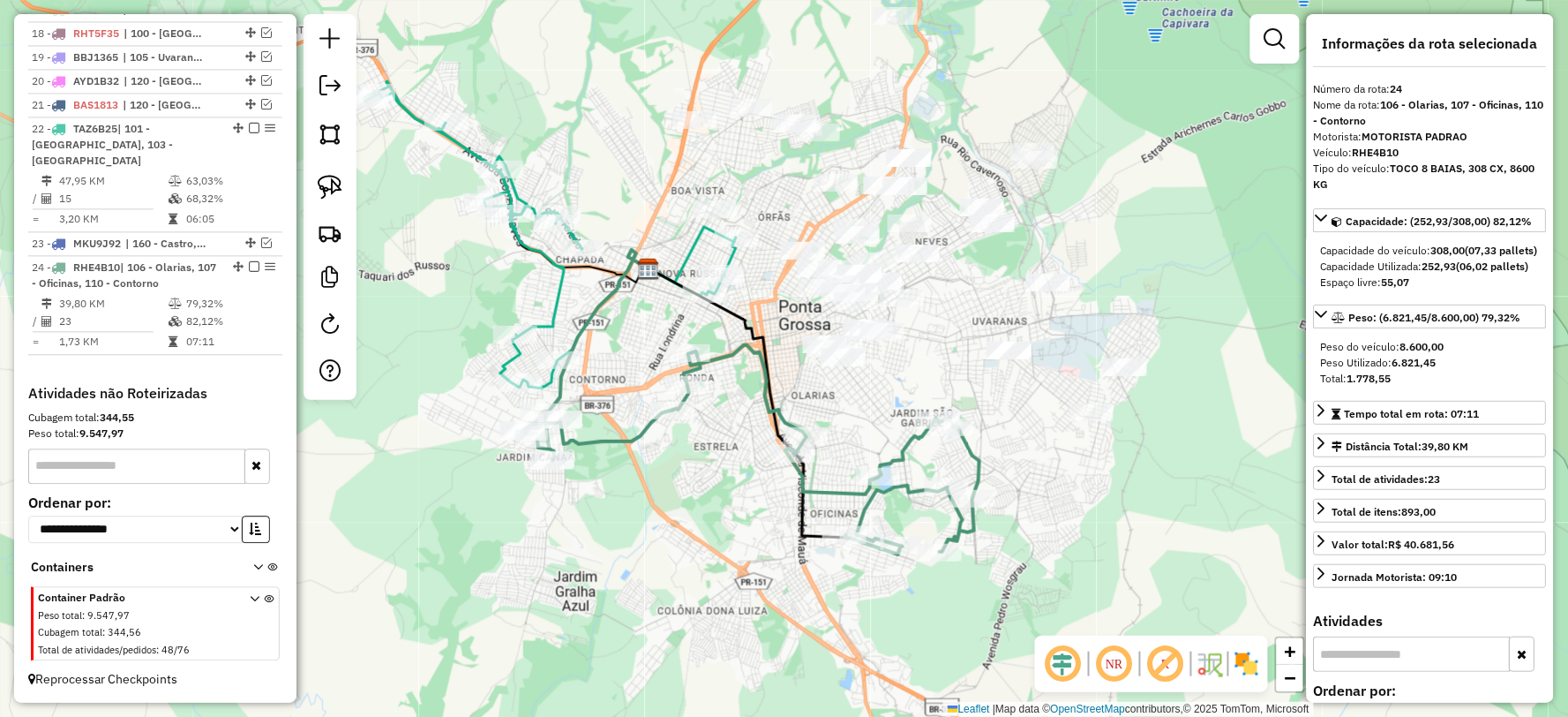
click at [558, 282] on icon at bounding box center [549, 235] width 371 height 308
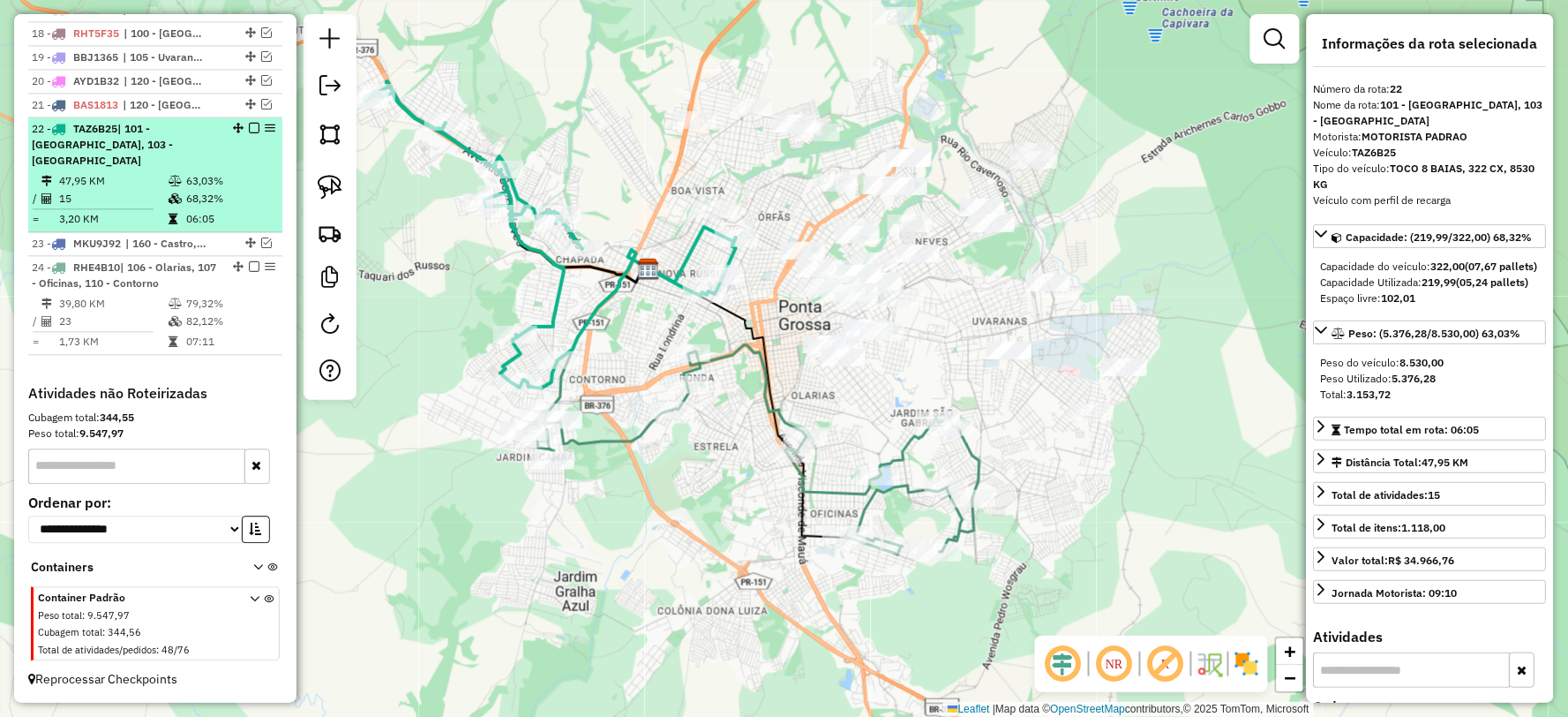
click at [249, 133] on em at bounding box center [254, 128] width 11 height 11
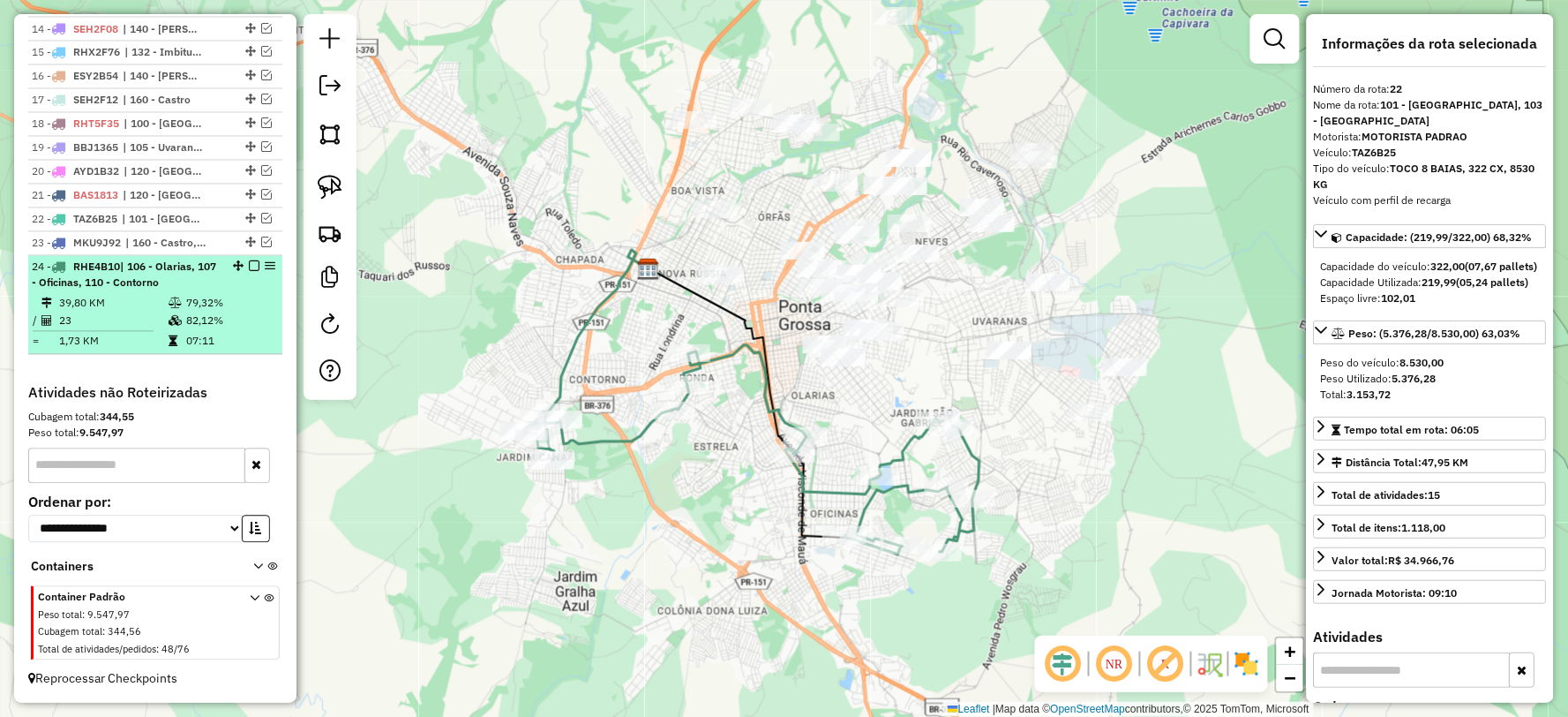
click at [249, 263] on em at bounding box center [254, 266] width 11 height 11
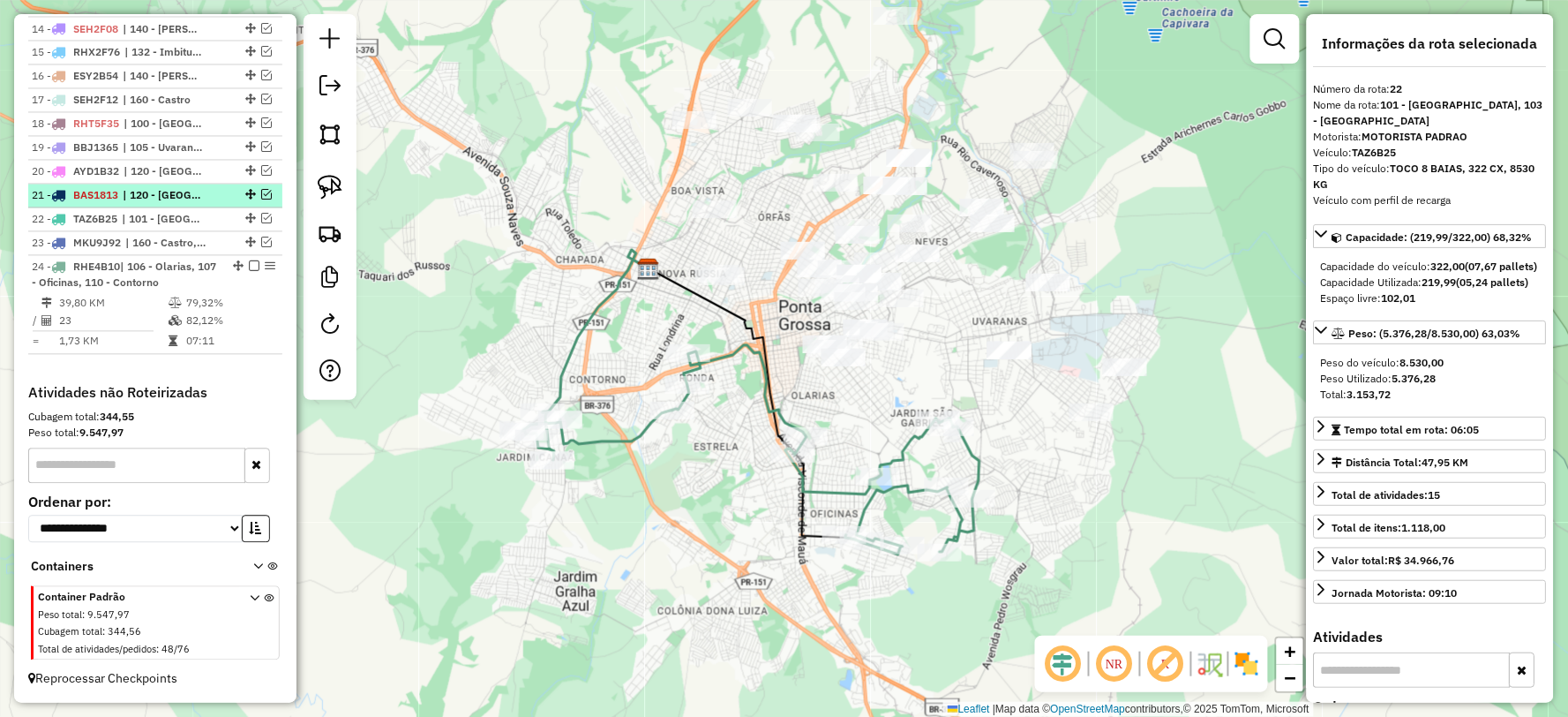
scroll to position [931, 0]
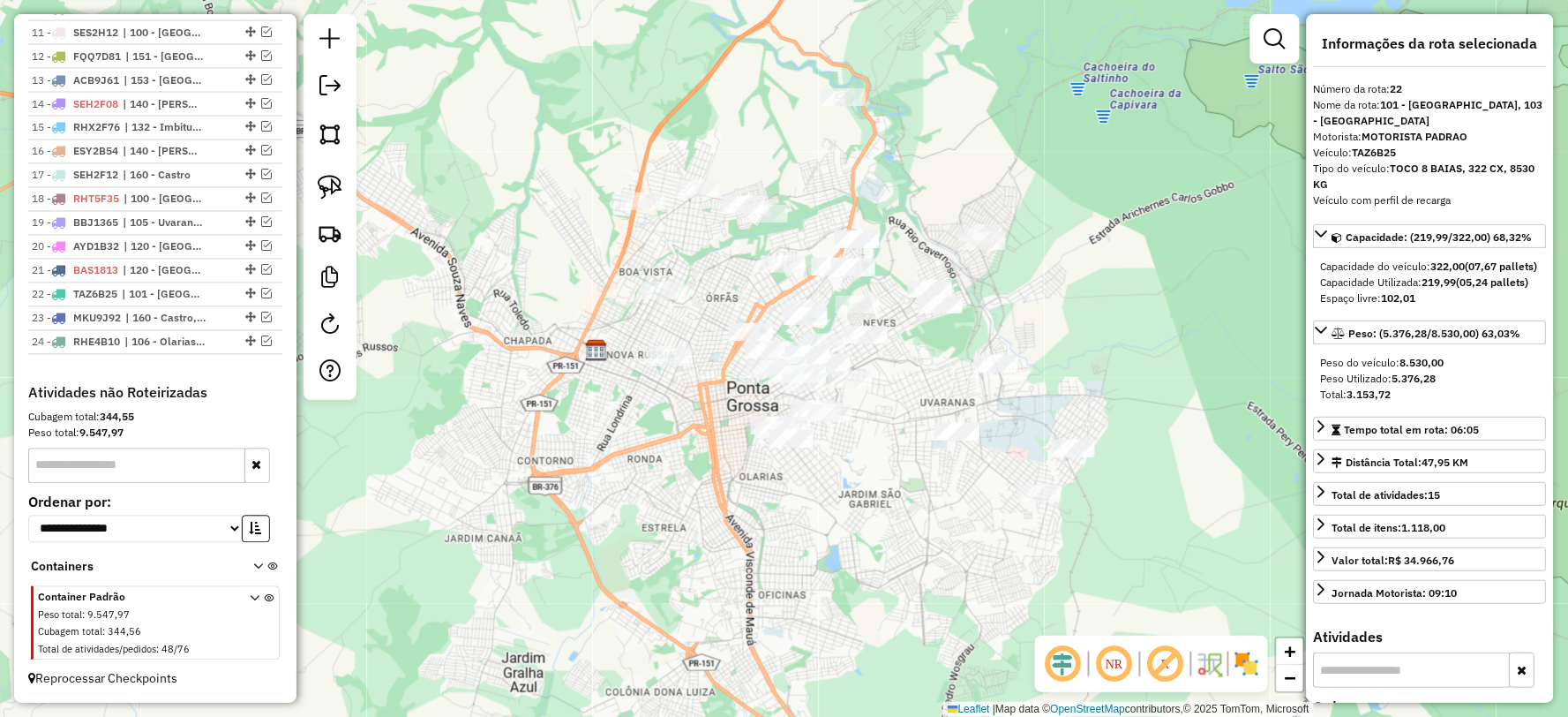
drag, startPoint x: 860, startPoint y: 425, endPoint x: 807, endPoint y: 507, distance: 97.6
click at [807, 506] on div "Janela de atendimento Grade de atendimento Capacidade Transportadoras Veículos …" at bounding box center [784, 358] width 1568 height 717
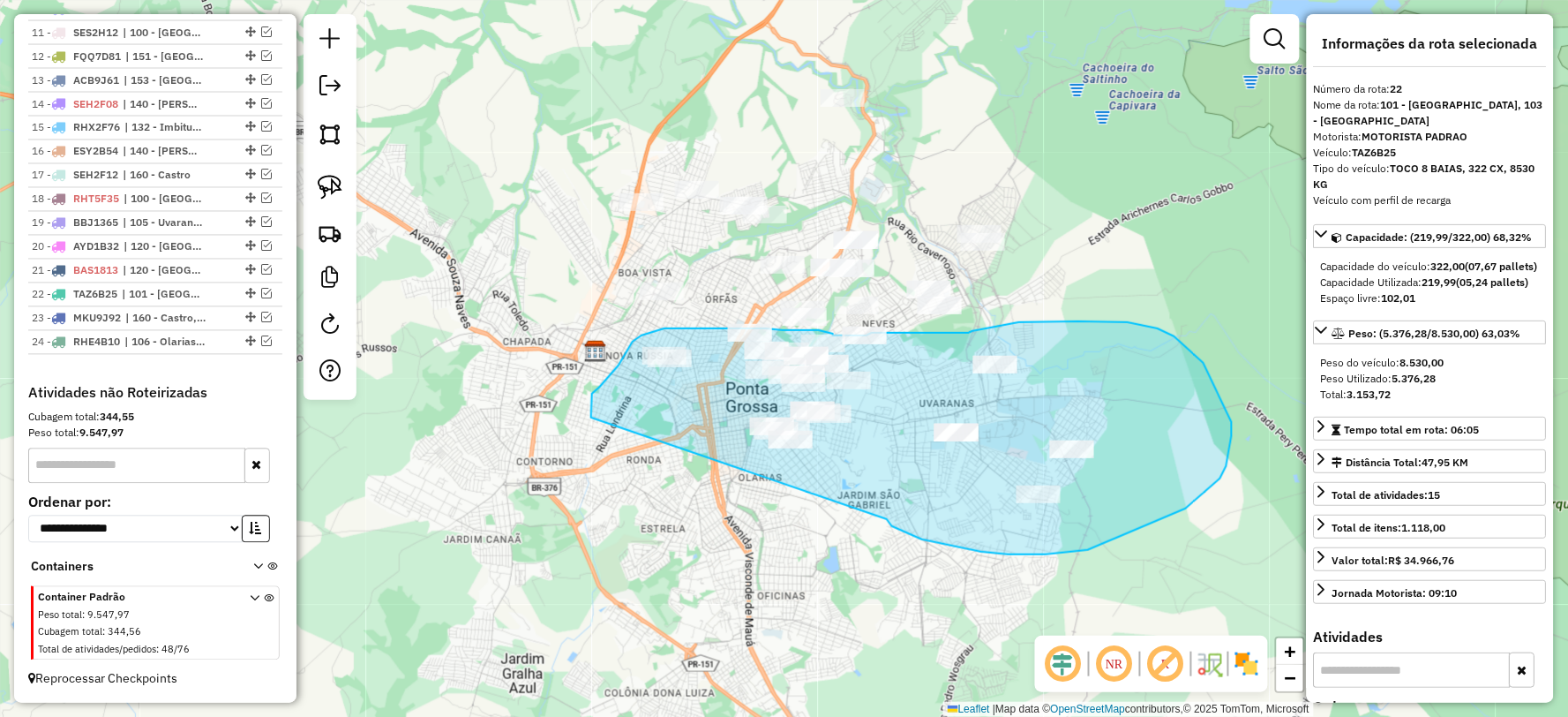
drag, startPoint x: 922, startPoint y: 540, endPoint x: 592, endPoint y: 418, distance: 351.8
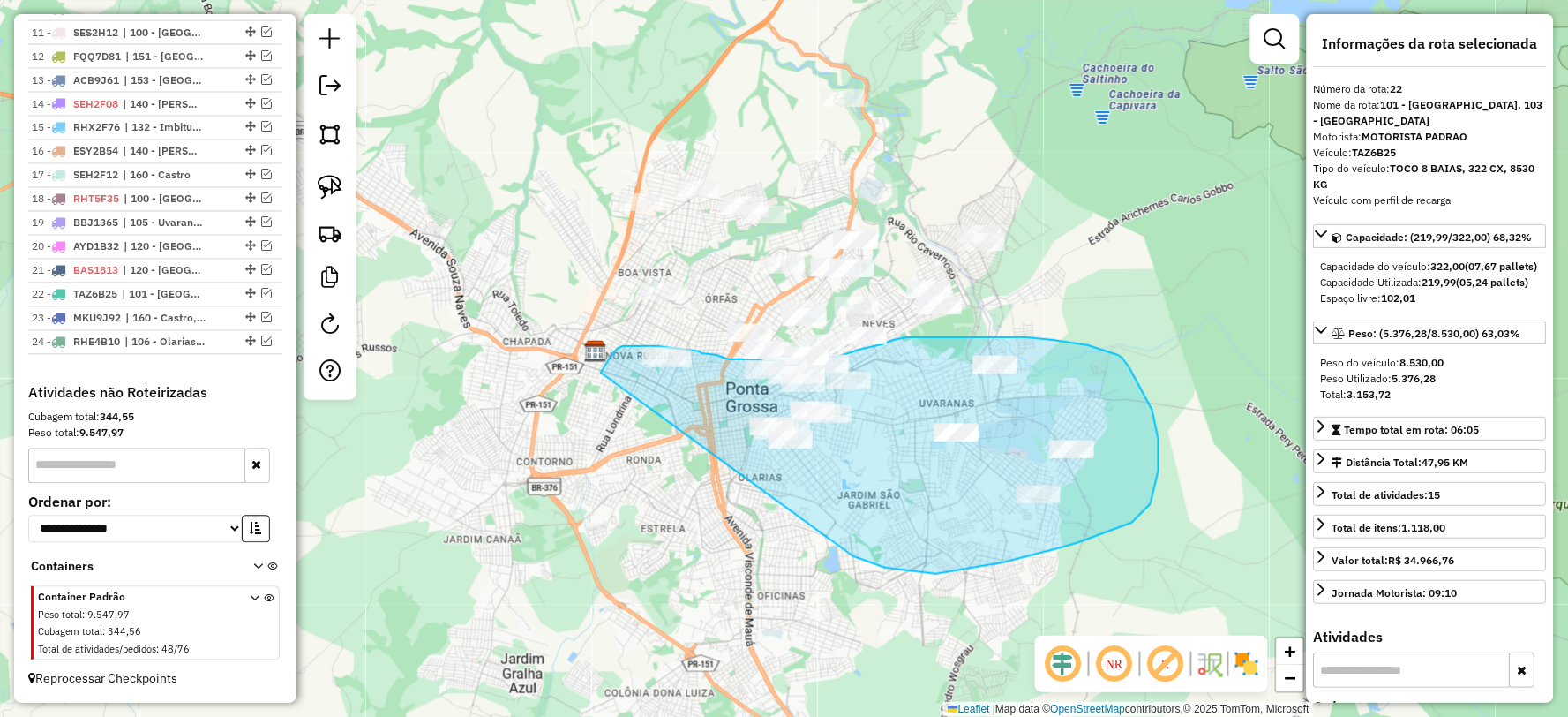
drag, startPoint x: 865, startPoint y: 560, endPoint x: 601, endPoint y: 372, distance: 324.1
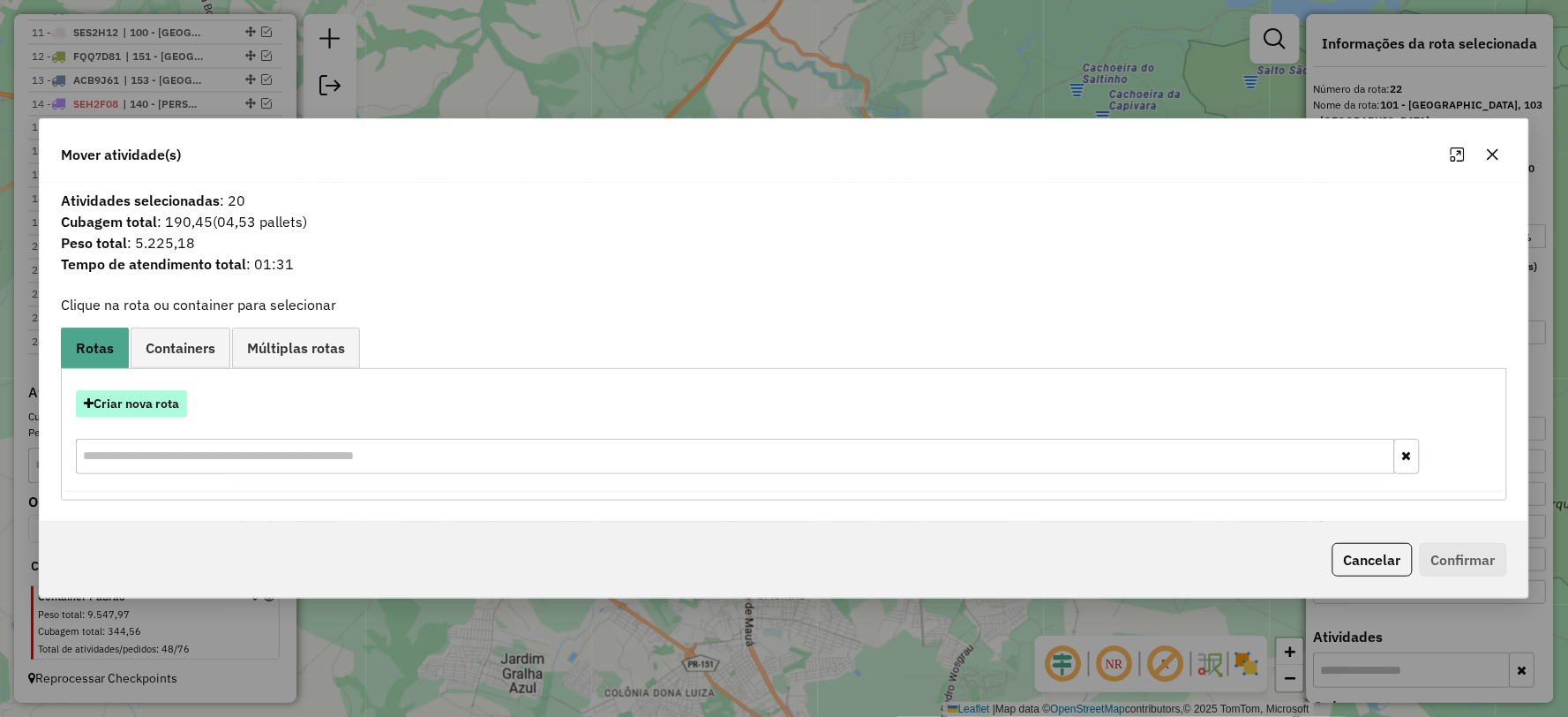
click at [153, 398] on button "Criar nova rota" at bounding box center [131, 404] width 111 height 27
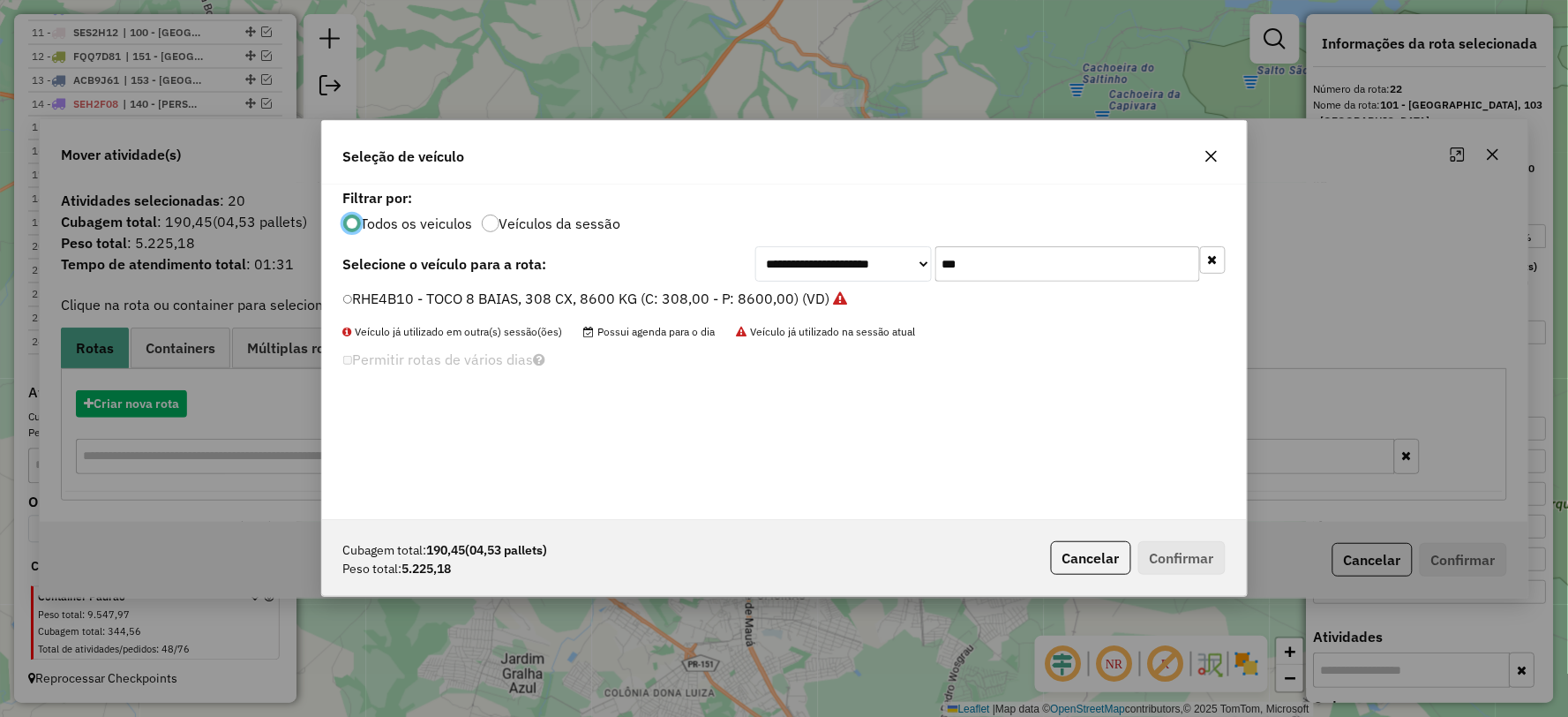
scroll to position [10, 4]
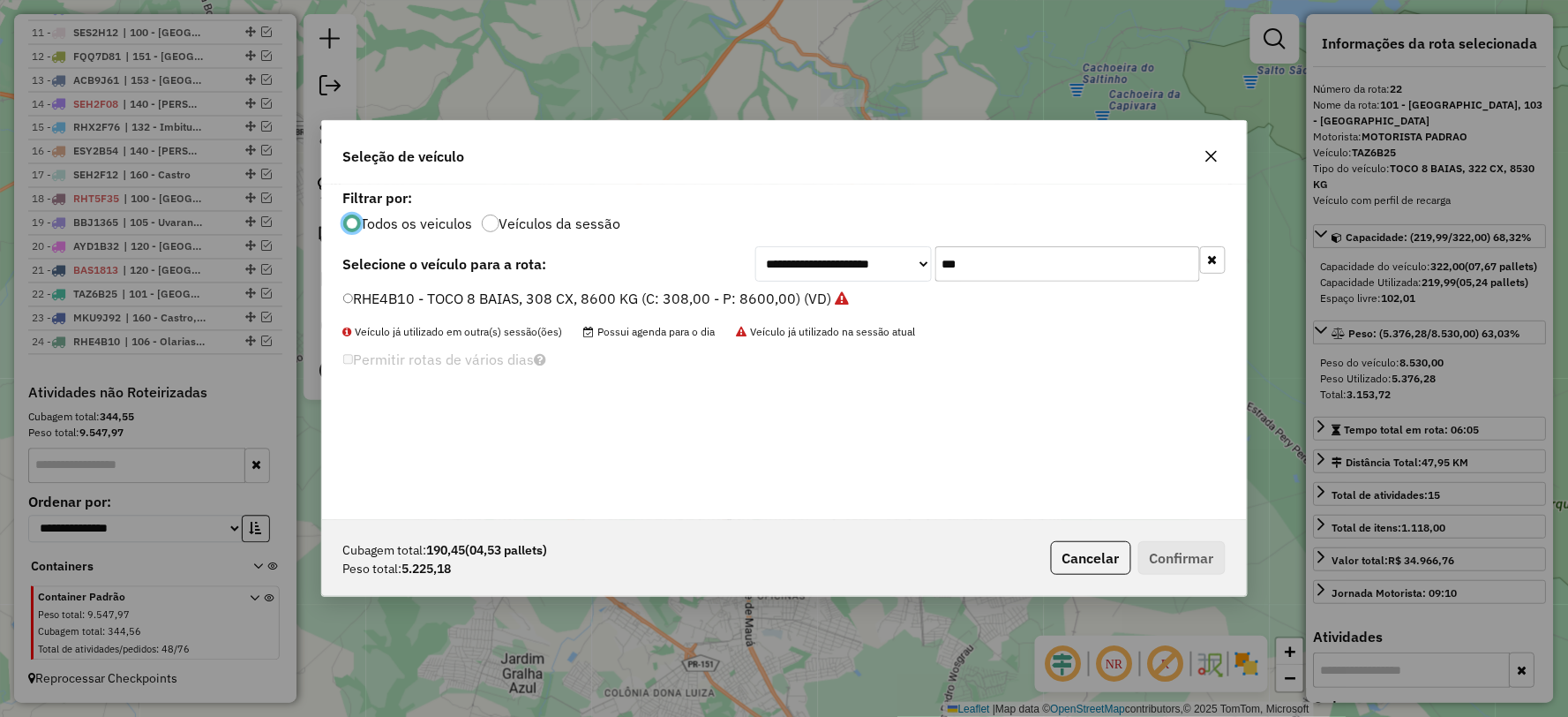
drag, startPoint x: 1025, startPoint y: 255, endPoint x: 783, endPoint y: 280, distance: 243.3
click at [781, 279] on div "**********" at bounding box center [990, 264] width 470 height 35
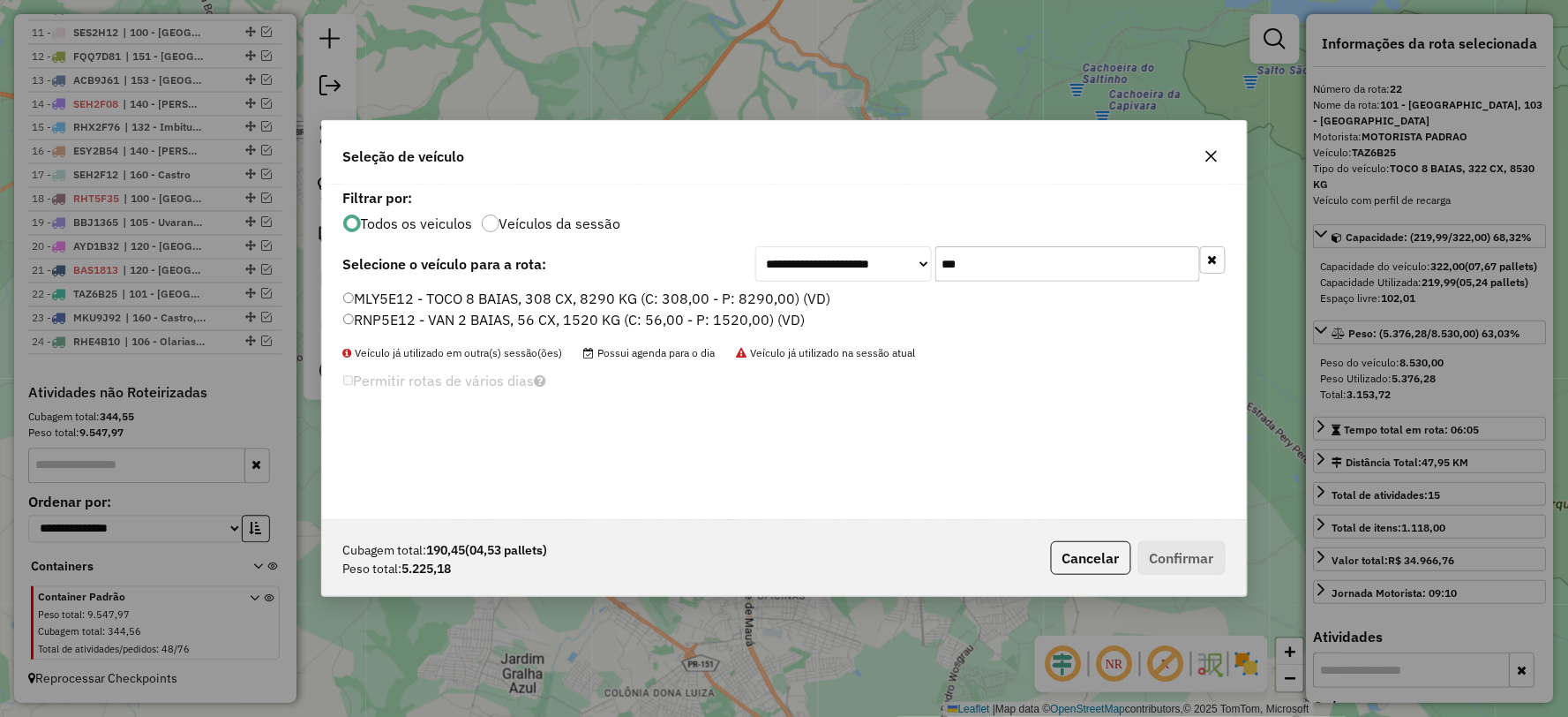
type input "***"
click at [399, 294] on label "MLY5E12 - TOCO 8 BAIAS, 308 CX, 8290 KG (C: 308,00 - P: 8290,00) (VD)" at bounding box center [587, 299] width 488 height 22
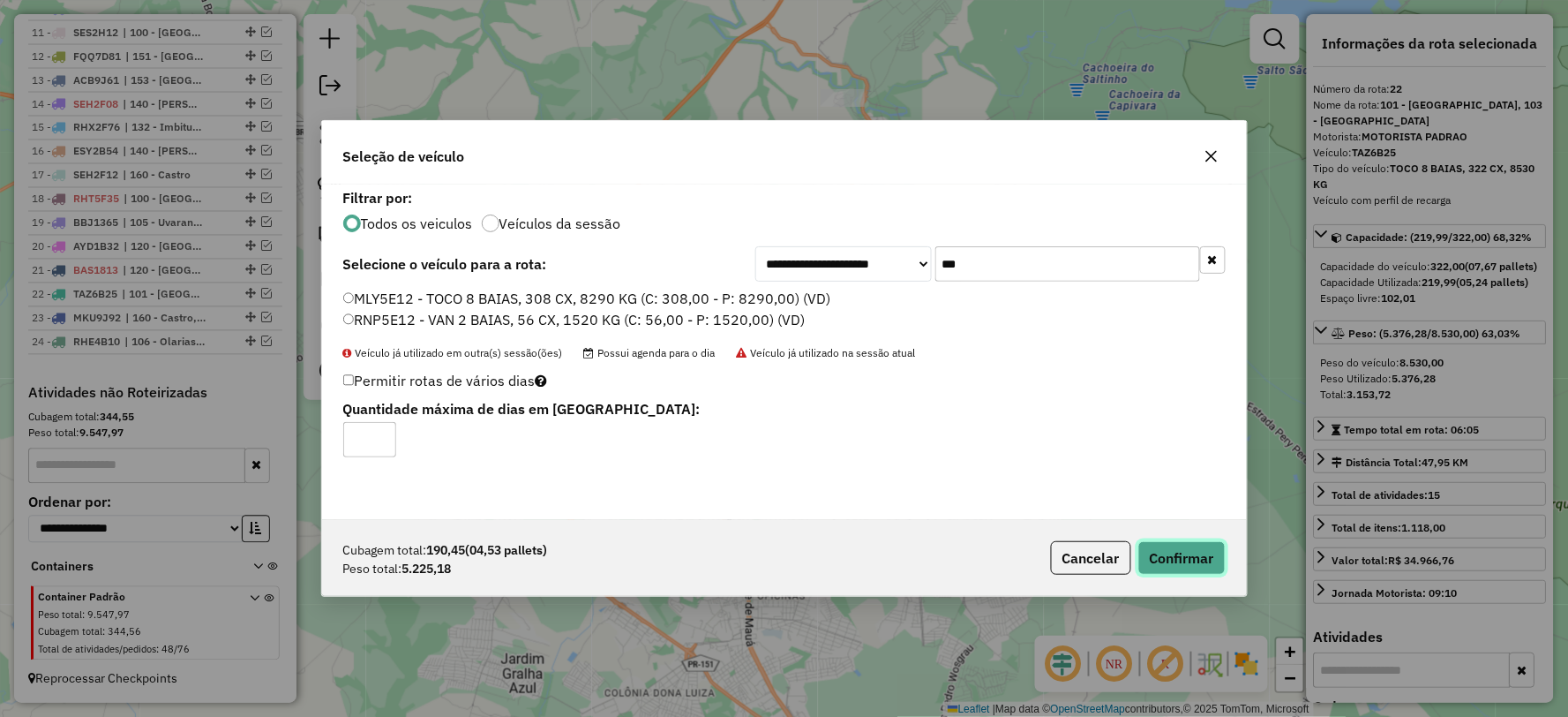
click at [1184, 556] on button "Confirmar" at bounding box center [1181, 558] width 87 height 33
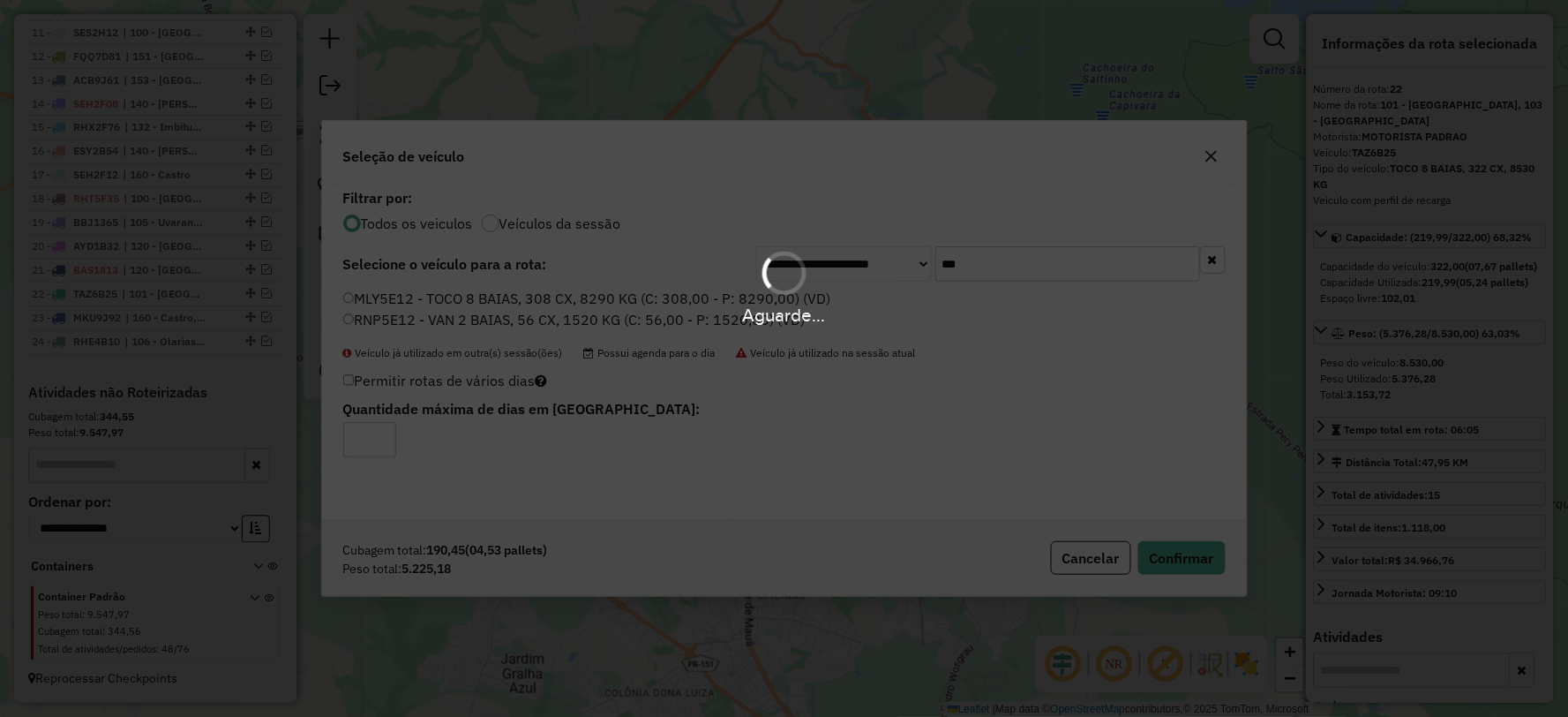
scroll to position [1046, 0]
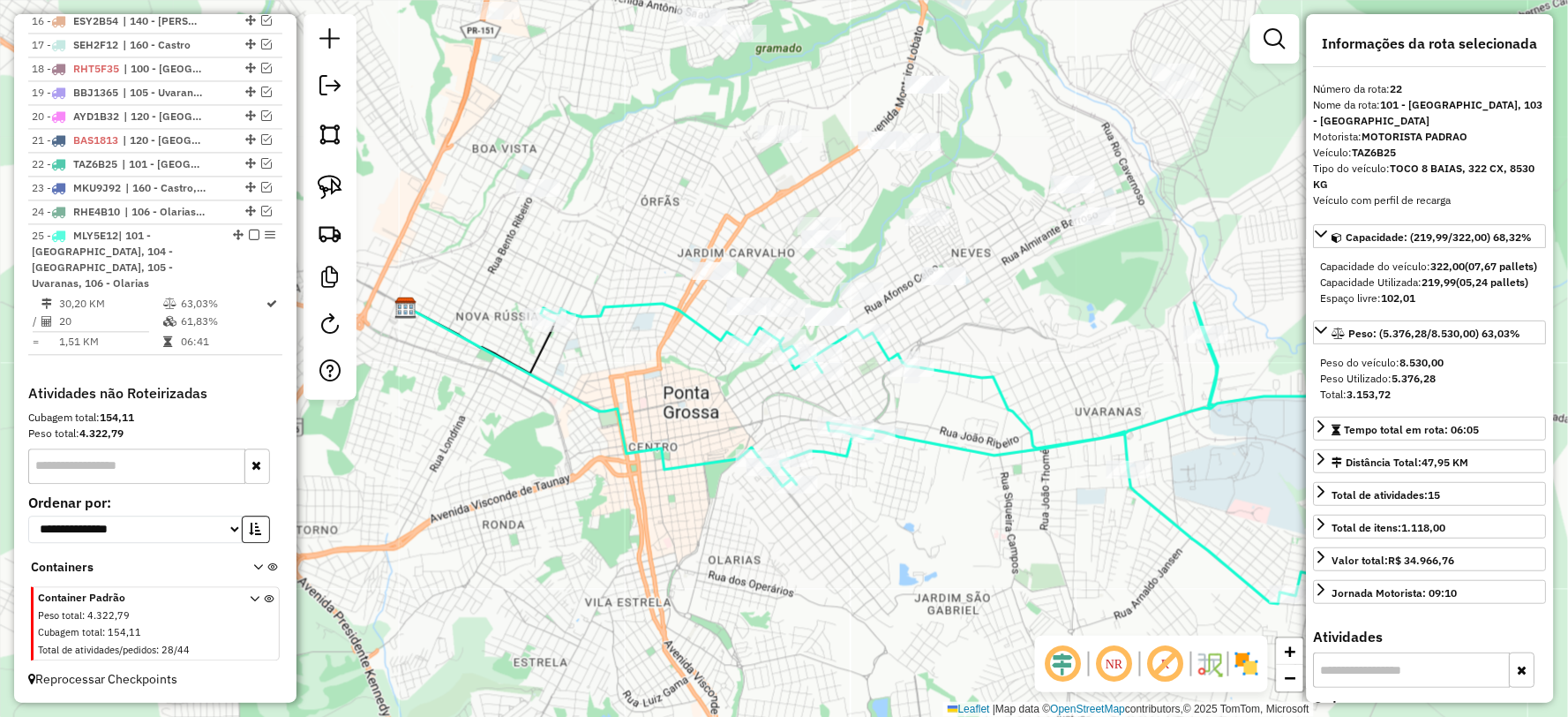
click at [981, 381] on icon at bounding box center [967, 453] width 851 height 301
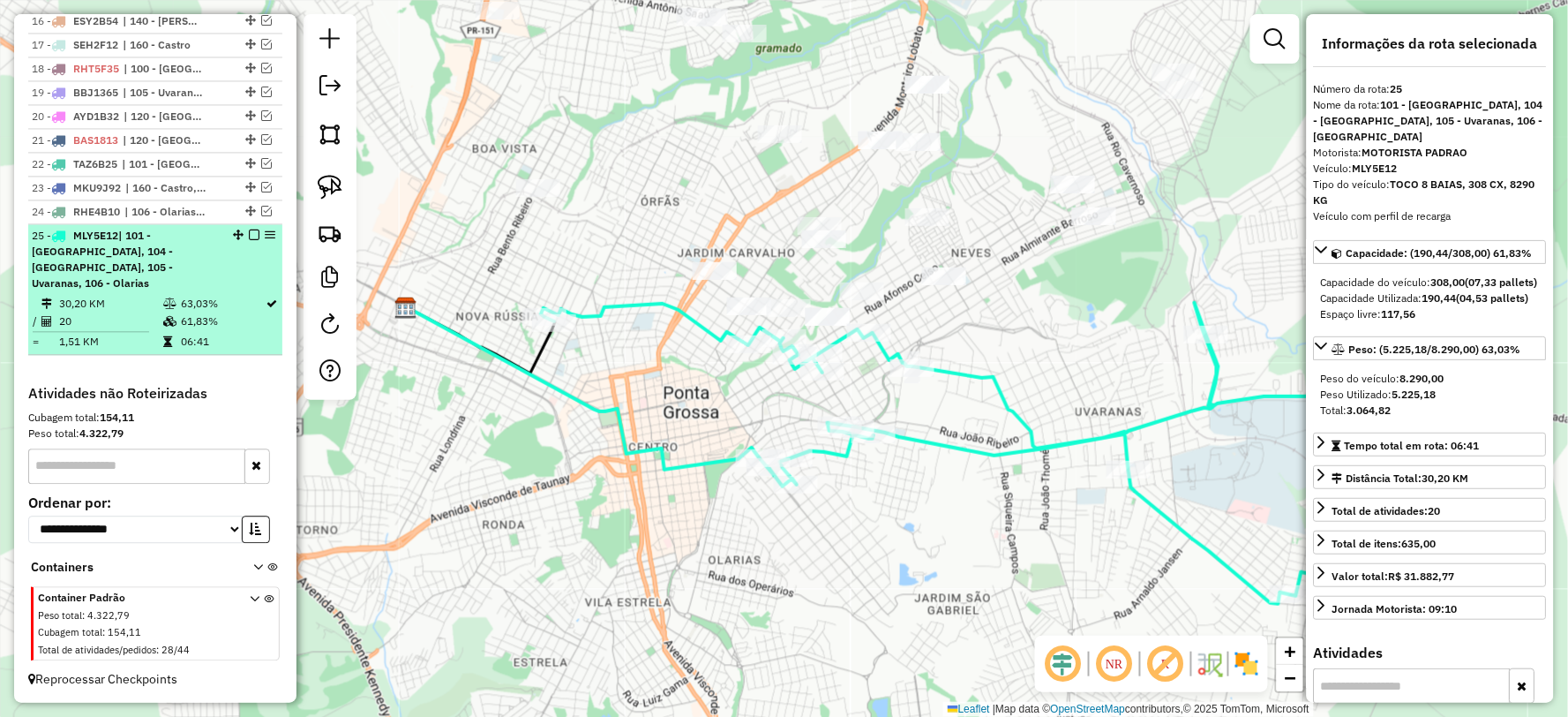
click at [252, 240] on em at bounding box center [254, 235] width 11 height 11
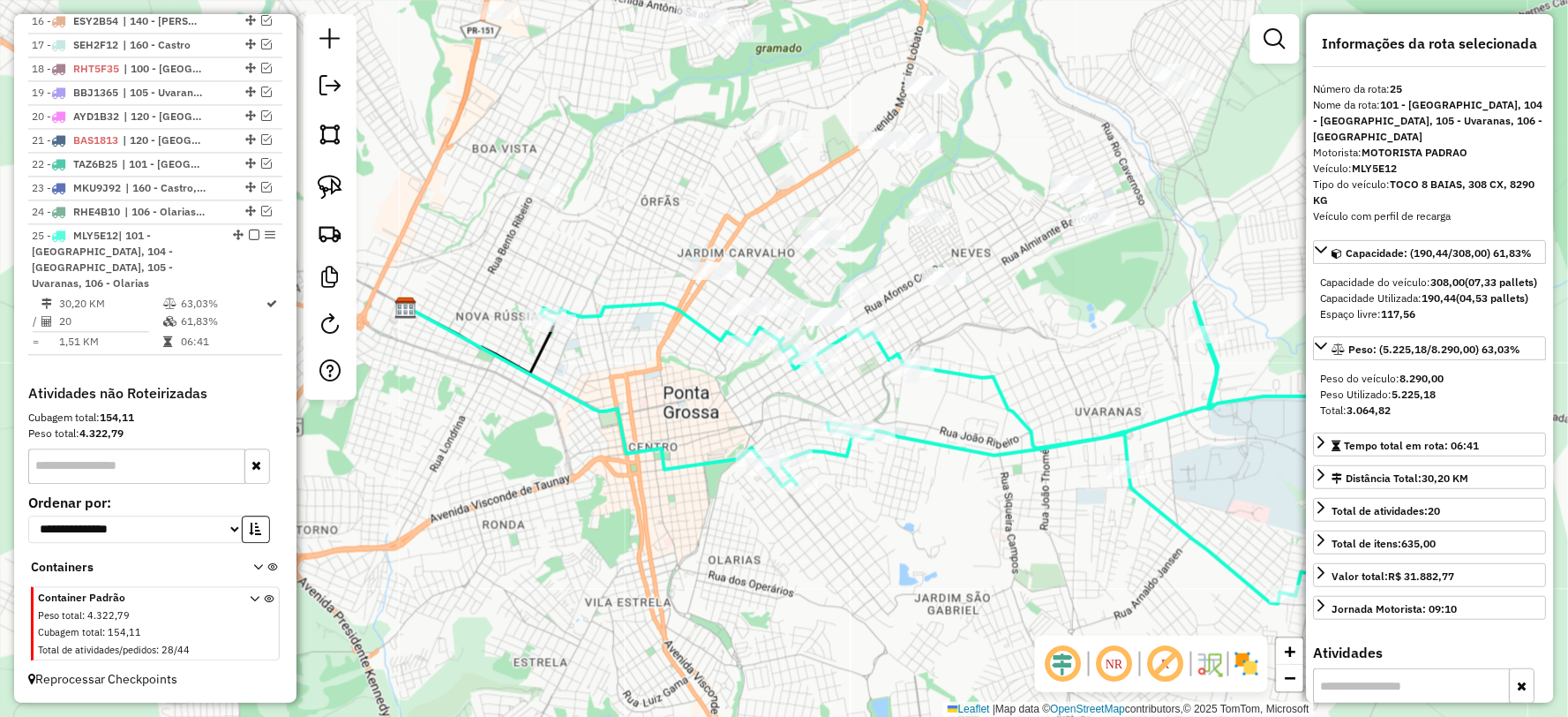
scroll to position [955, 0]
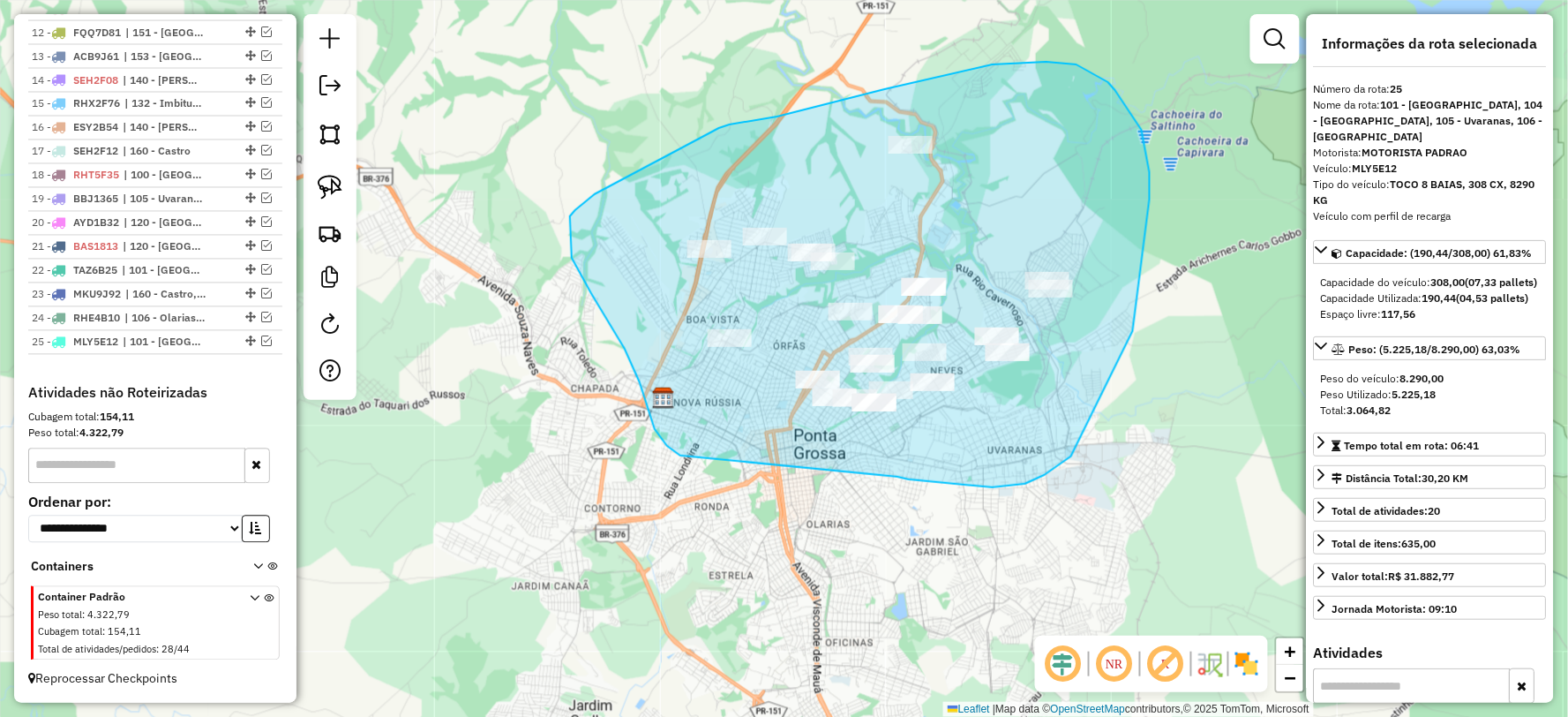
drag, startPoint x: 1025, startPoint y: 484, endPoint x: 681, endPoint y: 455, distance: 345.2
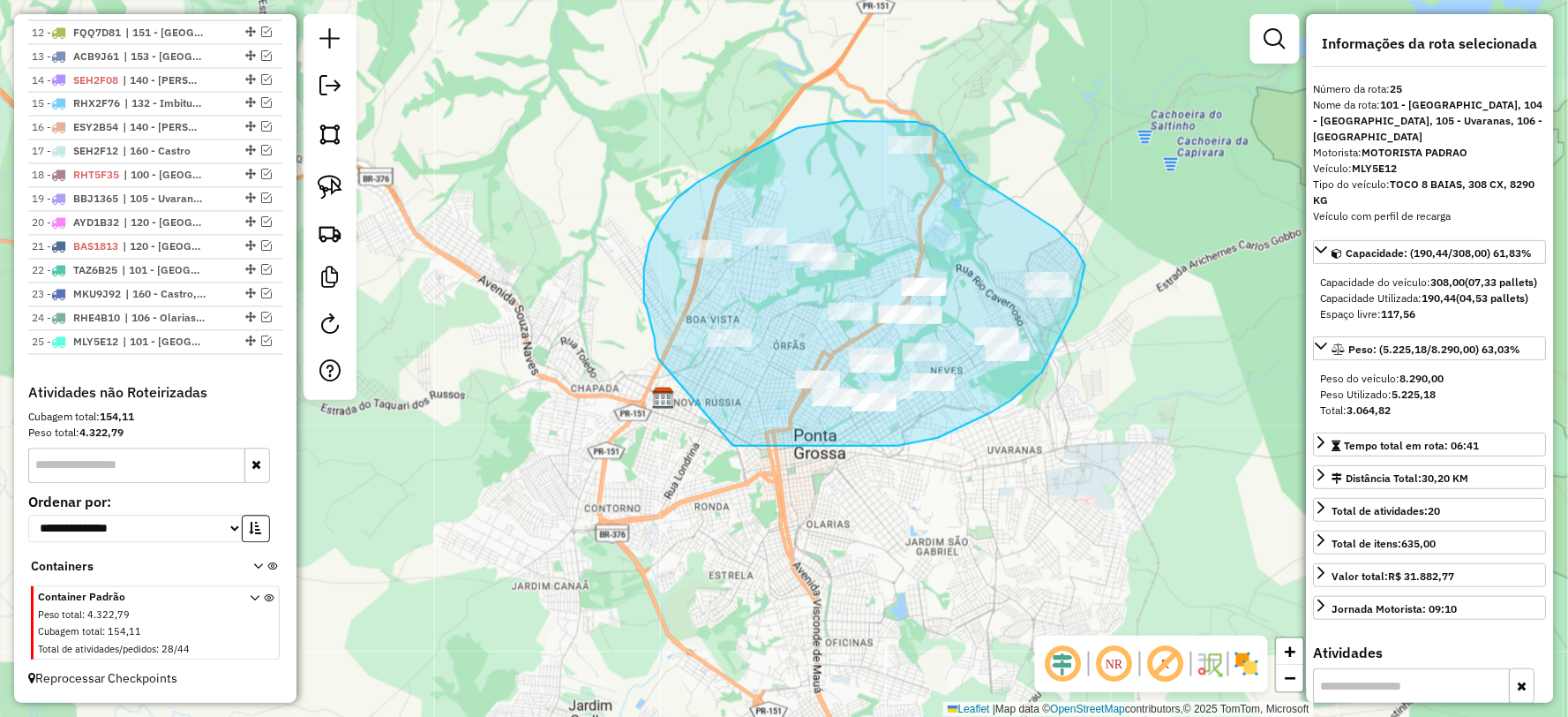
drag, startPoint x: 850, startPoint y: 446, endPoint x: 658, endPoint y: 358, distance: 211.2
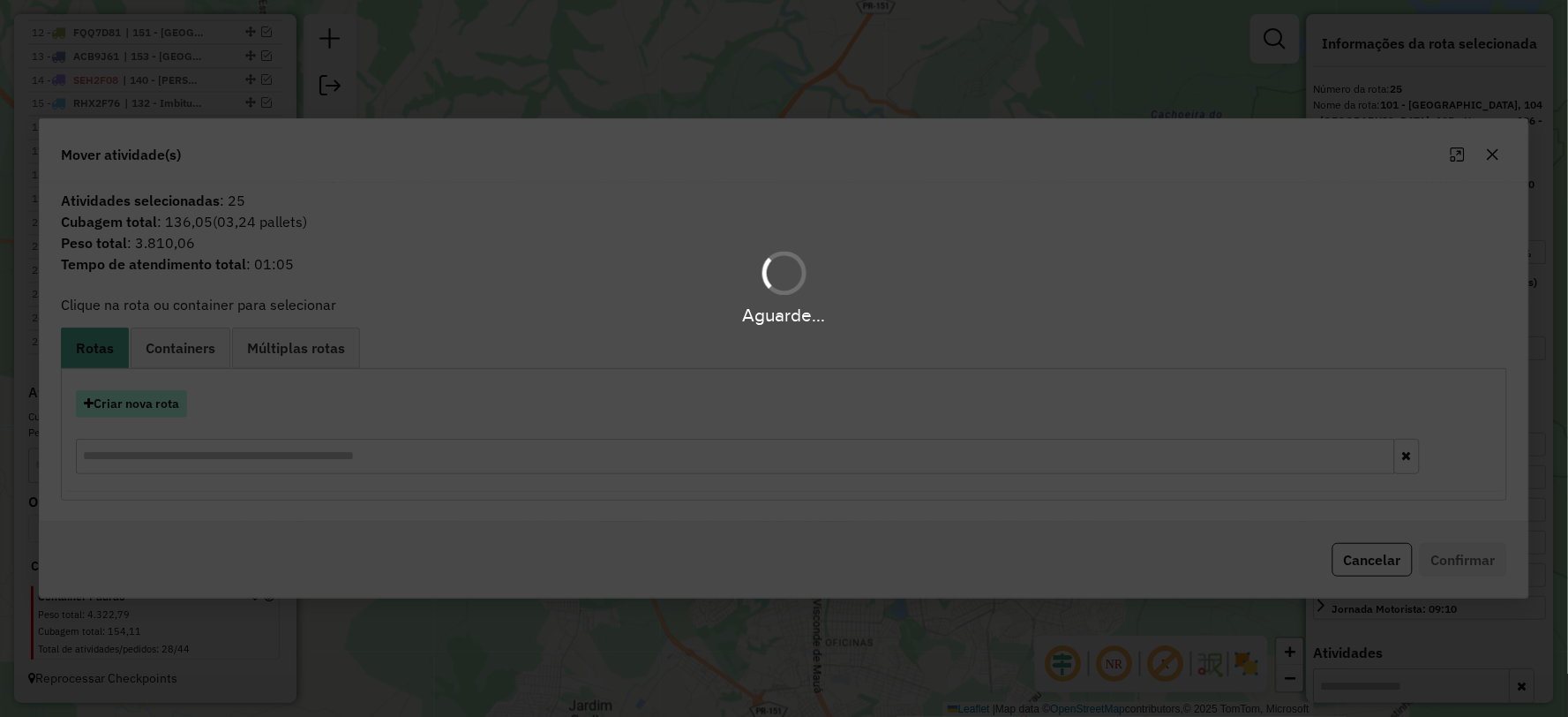
click at [125, 394] on button "Criar nova rota" at bounding box center [131, 404] width 111 height 27
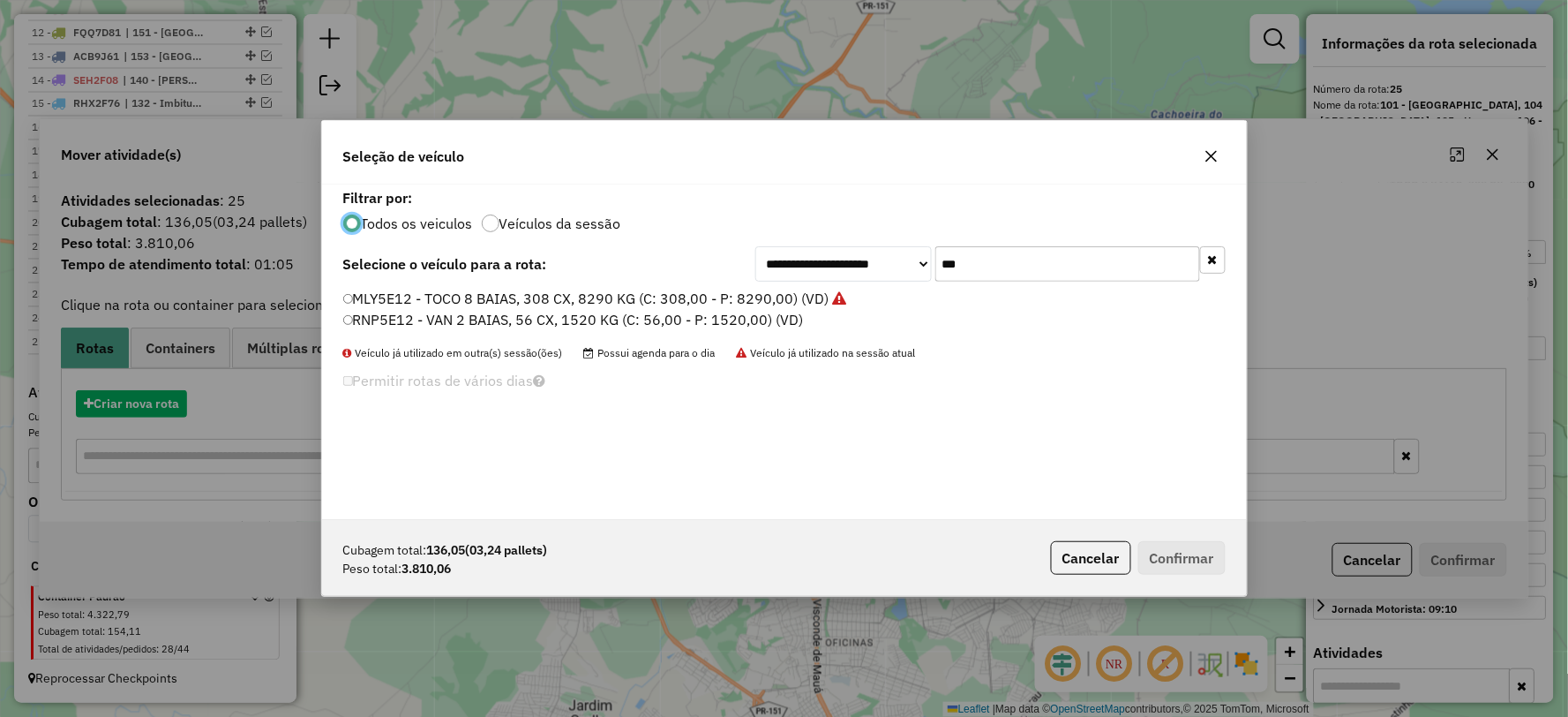
scroll to position [10, 4]
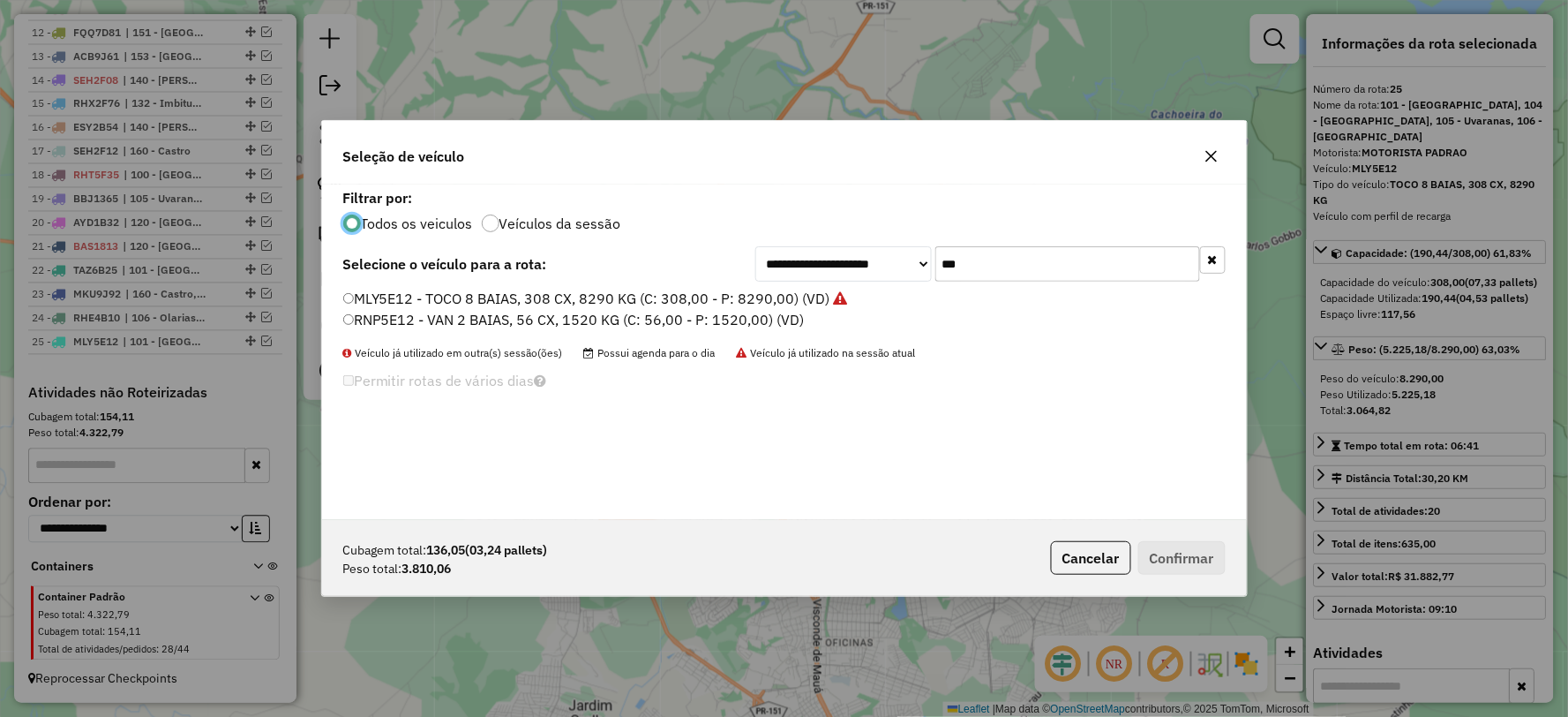
drag, startPoint x: 1008, startPoint y: 266, endPoint x: 858, endPoint y: 277, distance: 150.4
click at [858, 277] on div "**********" at bounding box center [990, 264] width 470 height 35
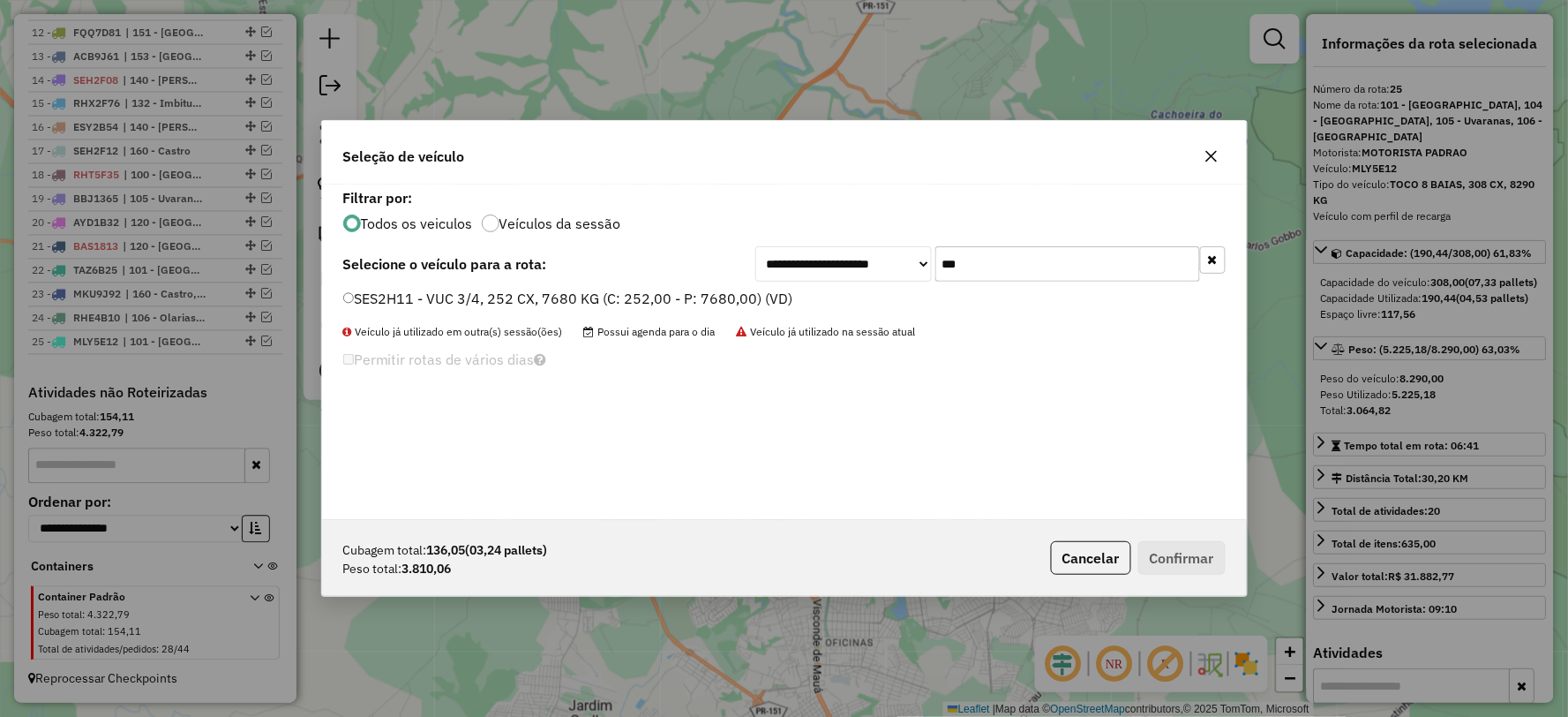
type input "***"
click at [373, 302] on label "SES2H11 - VUC 3/4, 252 CX, 7680 KG (C: 252,00 - P: 7680,00) (VD)" at bounding box center [568, 299] width 450 height 22
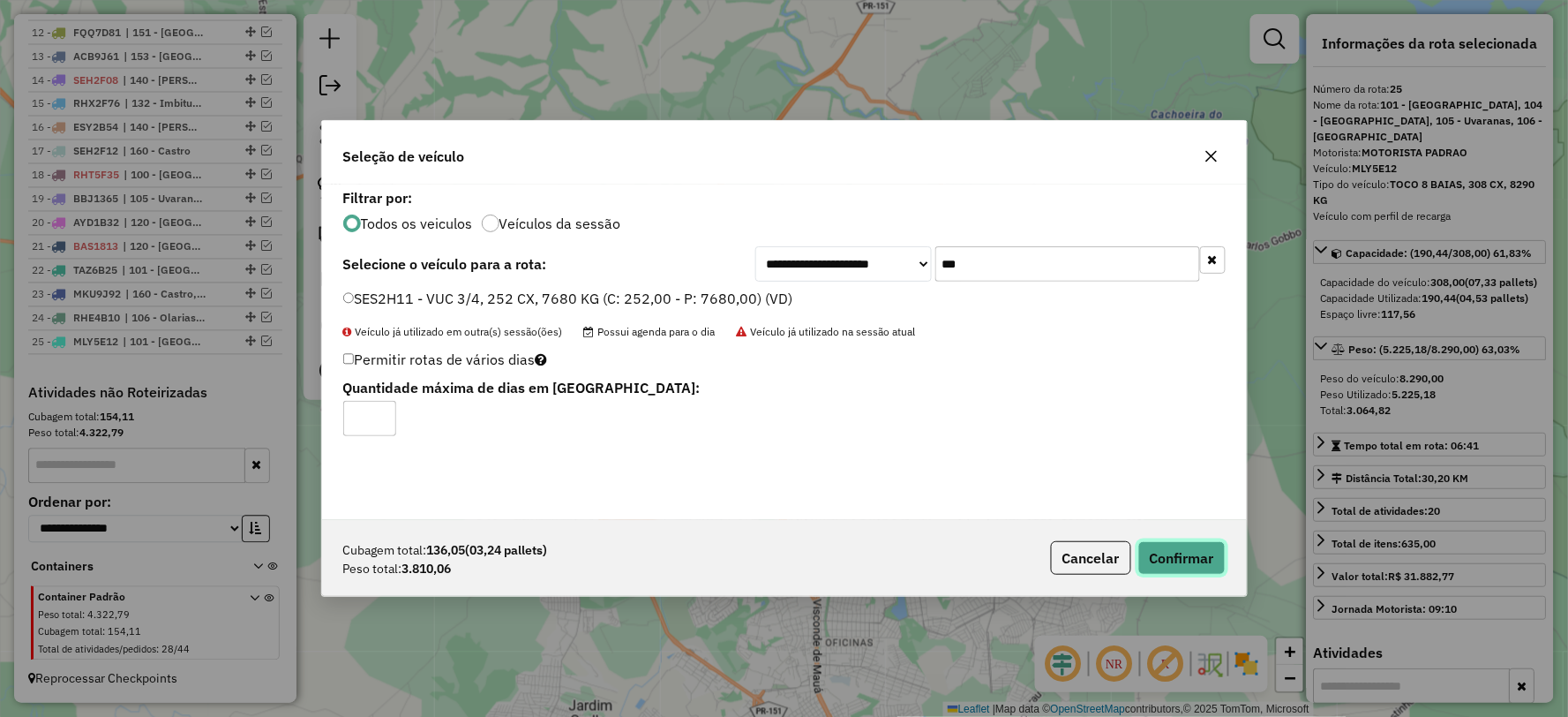
click at [1180, 556] on button "Confirmar" at bounding box center [1181, 558] width 87 height 33
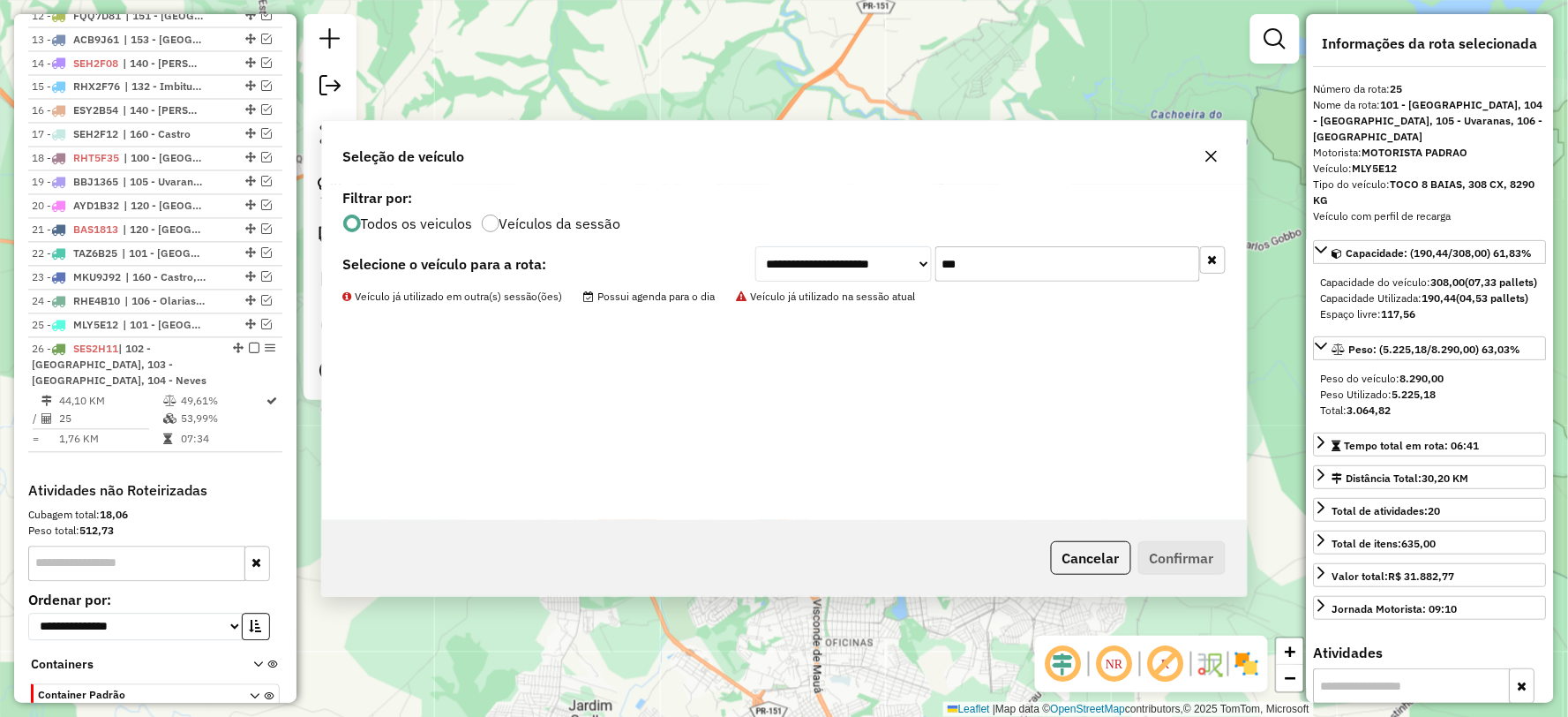
scroll to position [1054, 0]
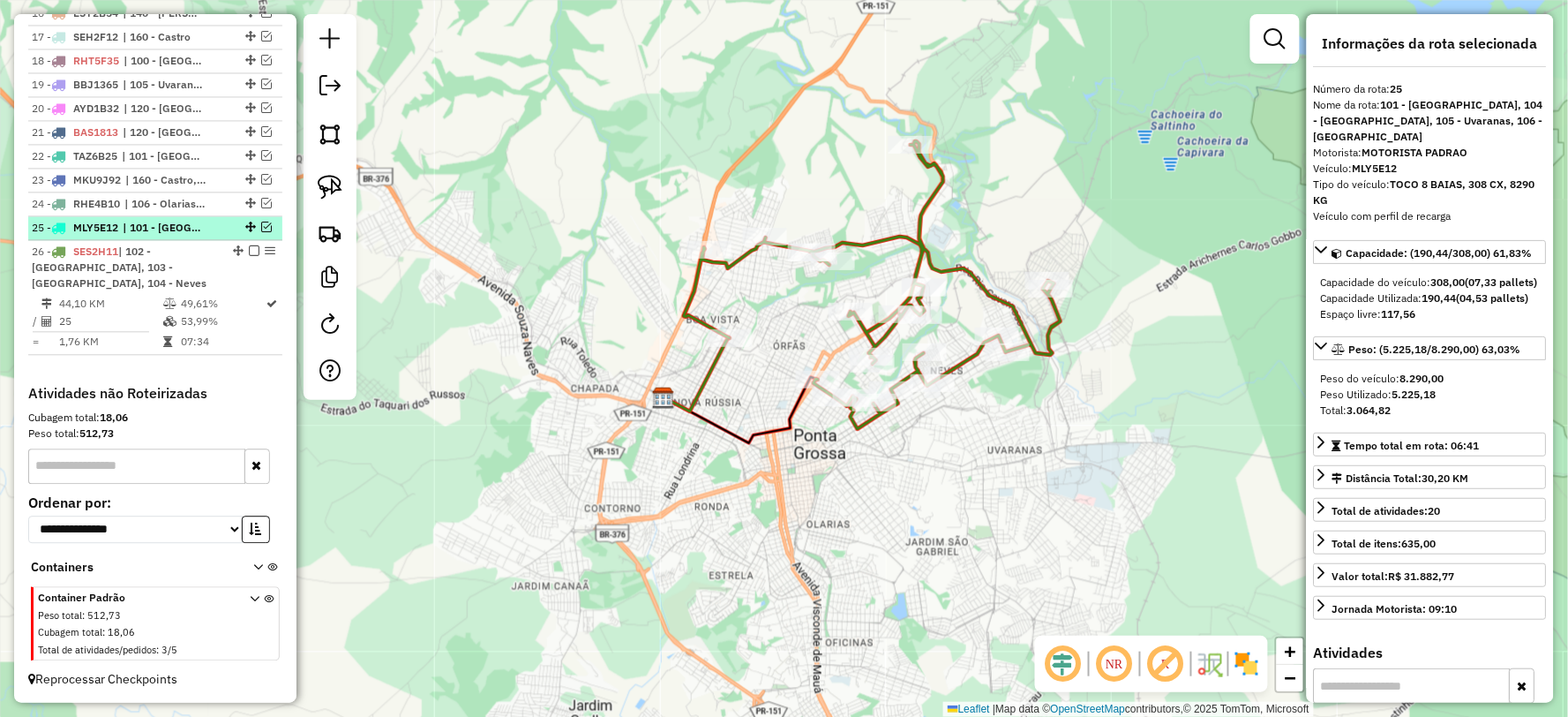
click at [266, 232] on em at bounding box center [266, 227] width 11 height 11
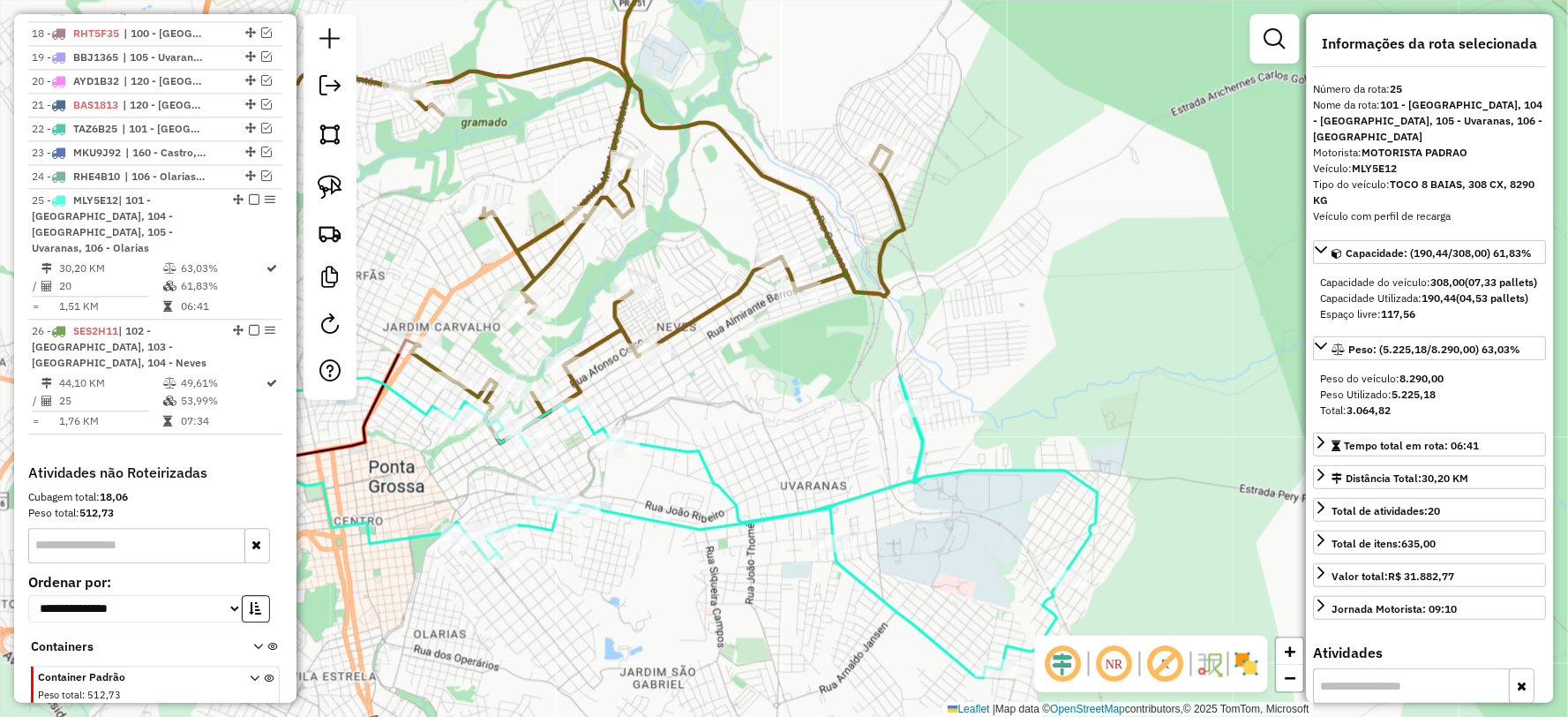
click at [879, 482] on icon at bounding box center [672, 527] width 851 height 301
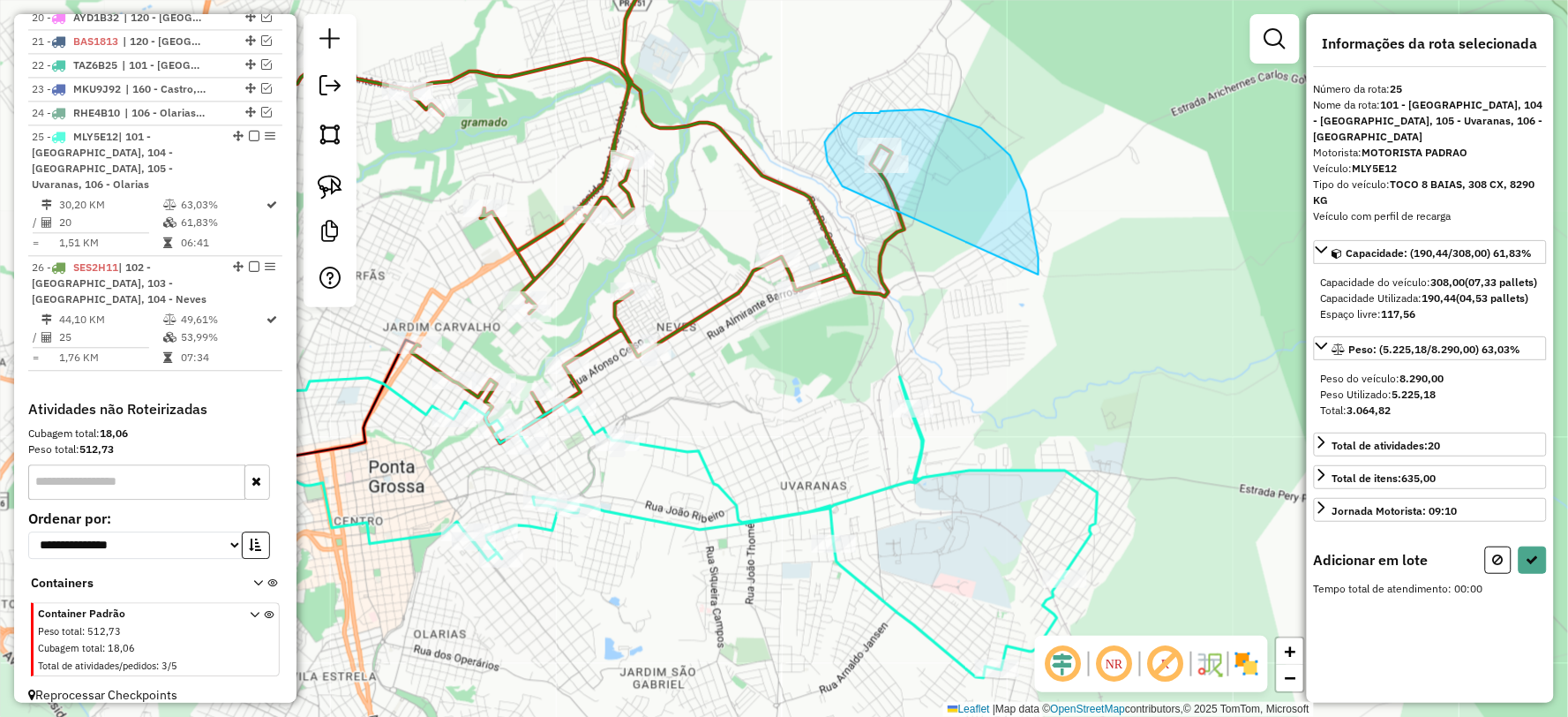
drag, startPoint x: 1038, startPoint y: 257, endPoint x: 883, endPoint y: 269, distance: 155.5
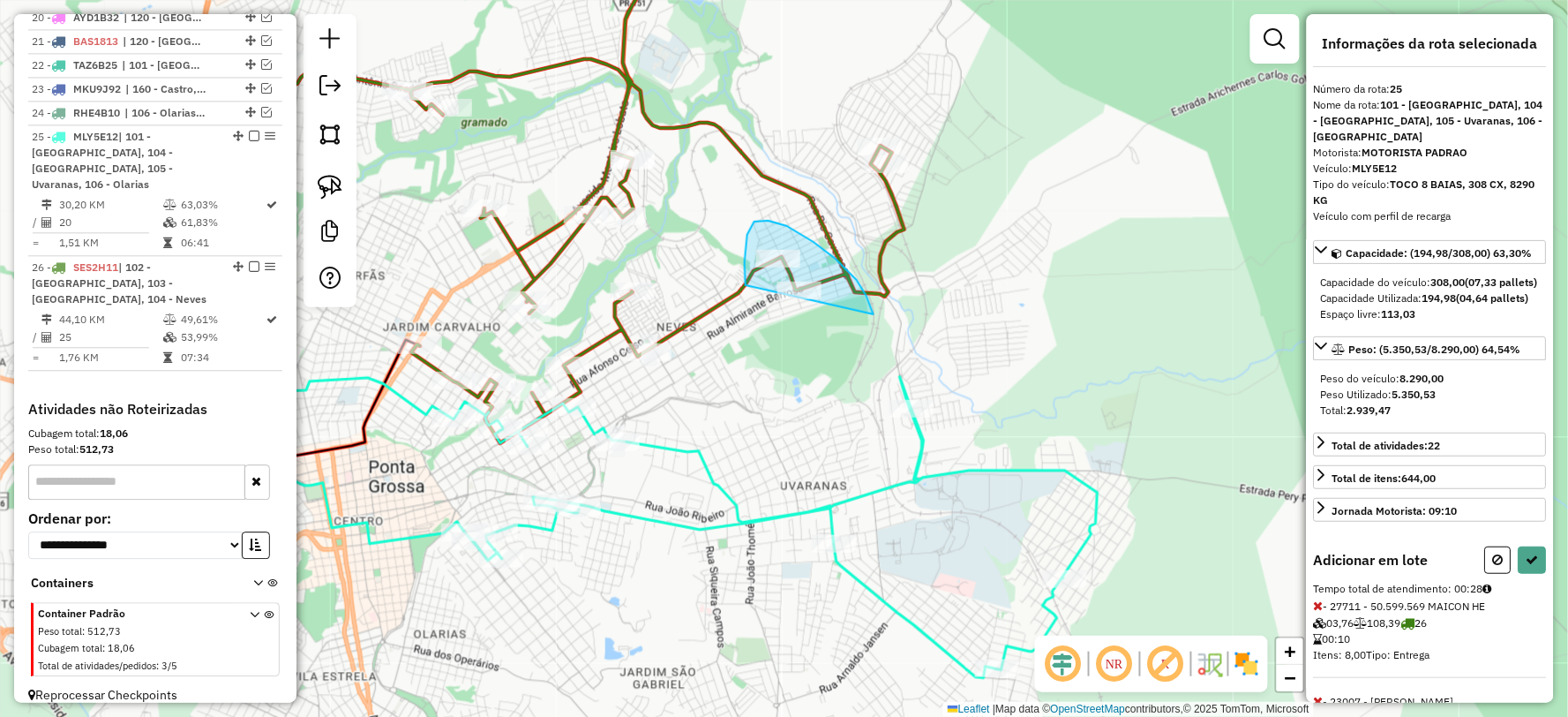
drag, startPoint x: 869, startPoint y: 302, endPoint x: 780, endPoint y: 355, distance: 103.6
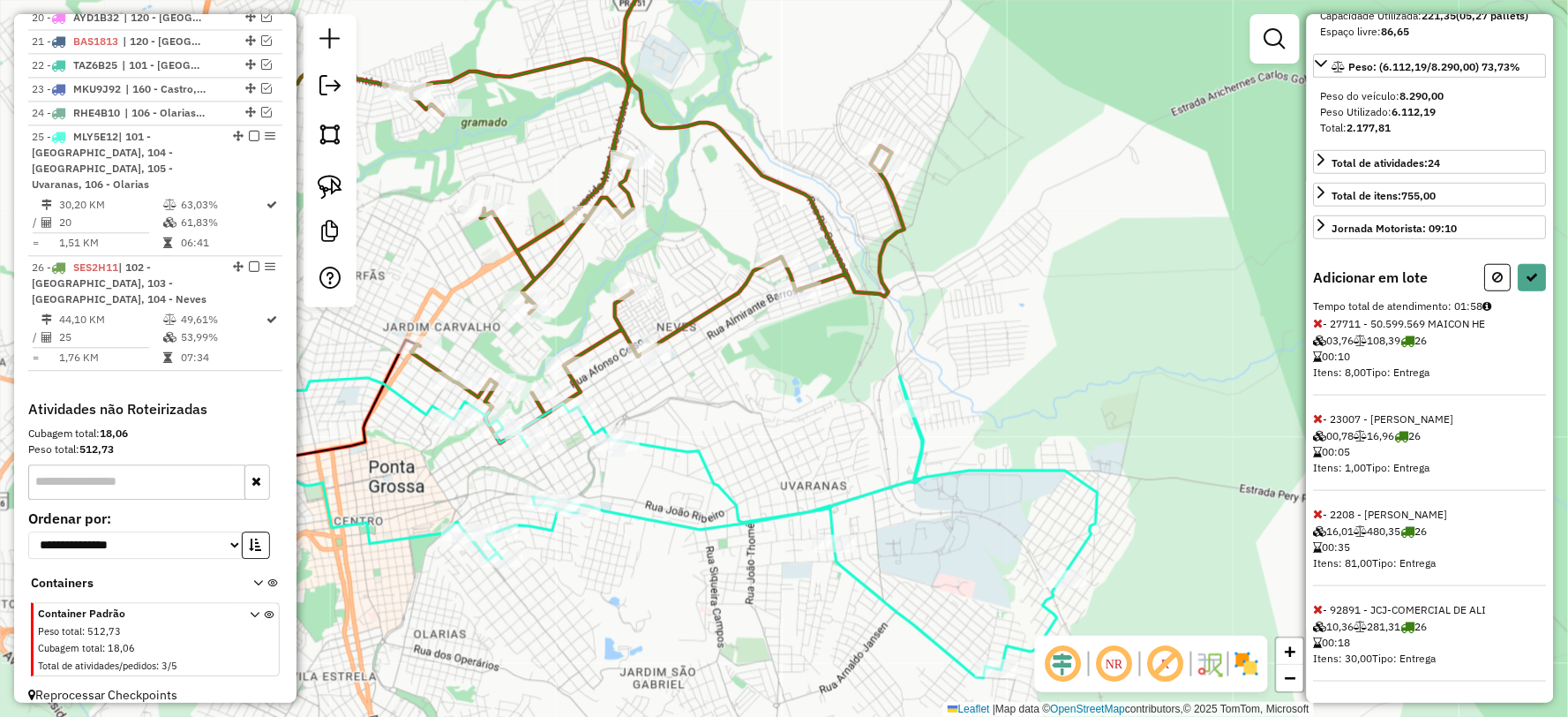
scroll to position [297, 0]
click at [1527, 279] on icon at bounding box center [1533, 277] width 13 height 13
select select "**********"
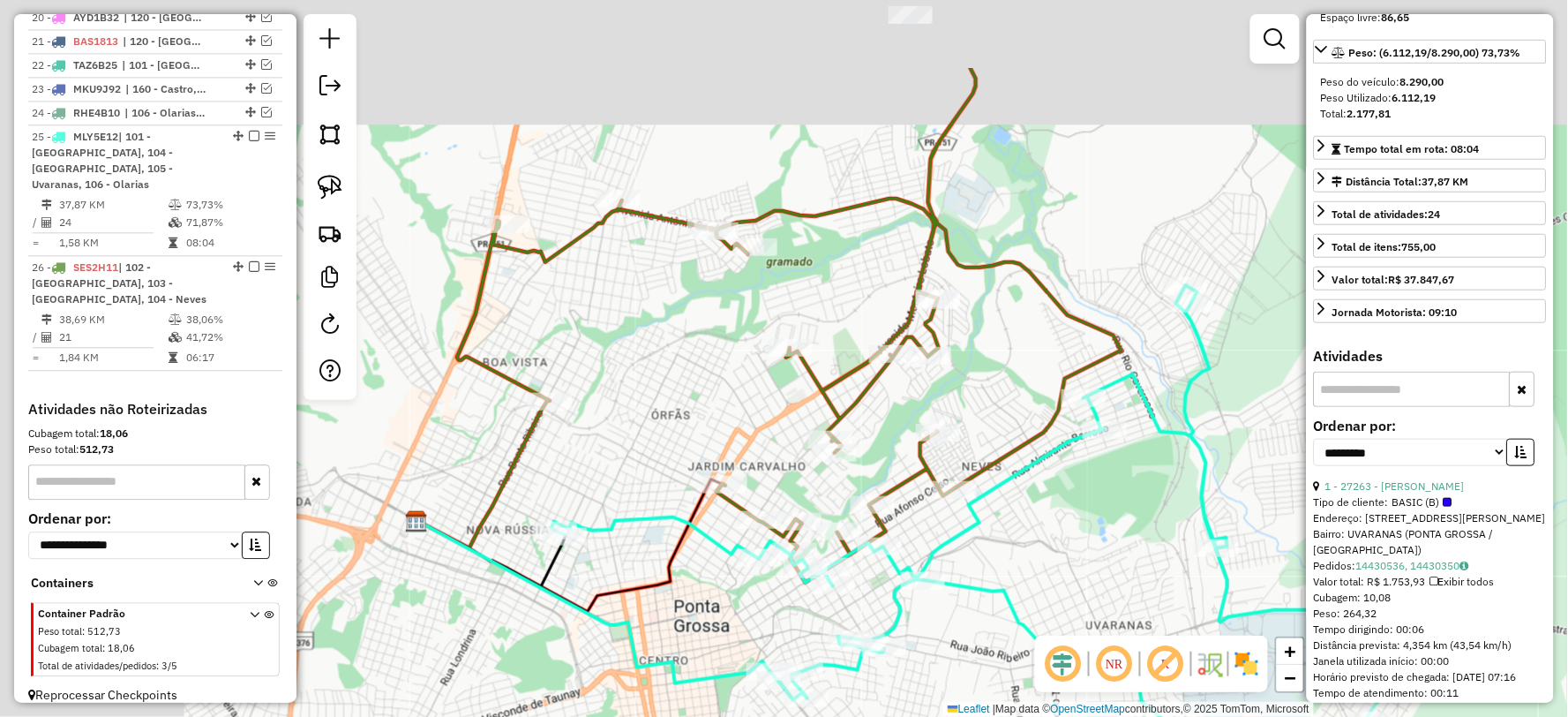
drag, startPoint x: 702, startPoint y: 481, endPoint x: 1016, endPoint y: 628, distance: 346.7
click at [1015, 627] on icon at bounding box center [976, 551] width 851 height 533
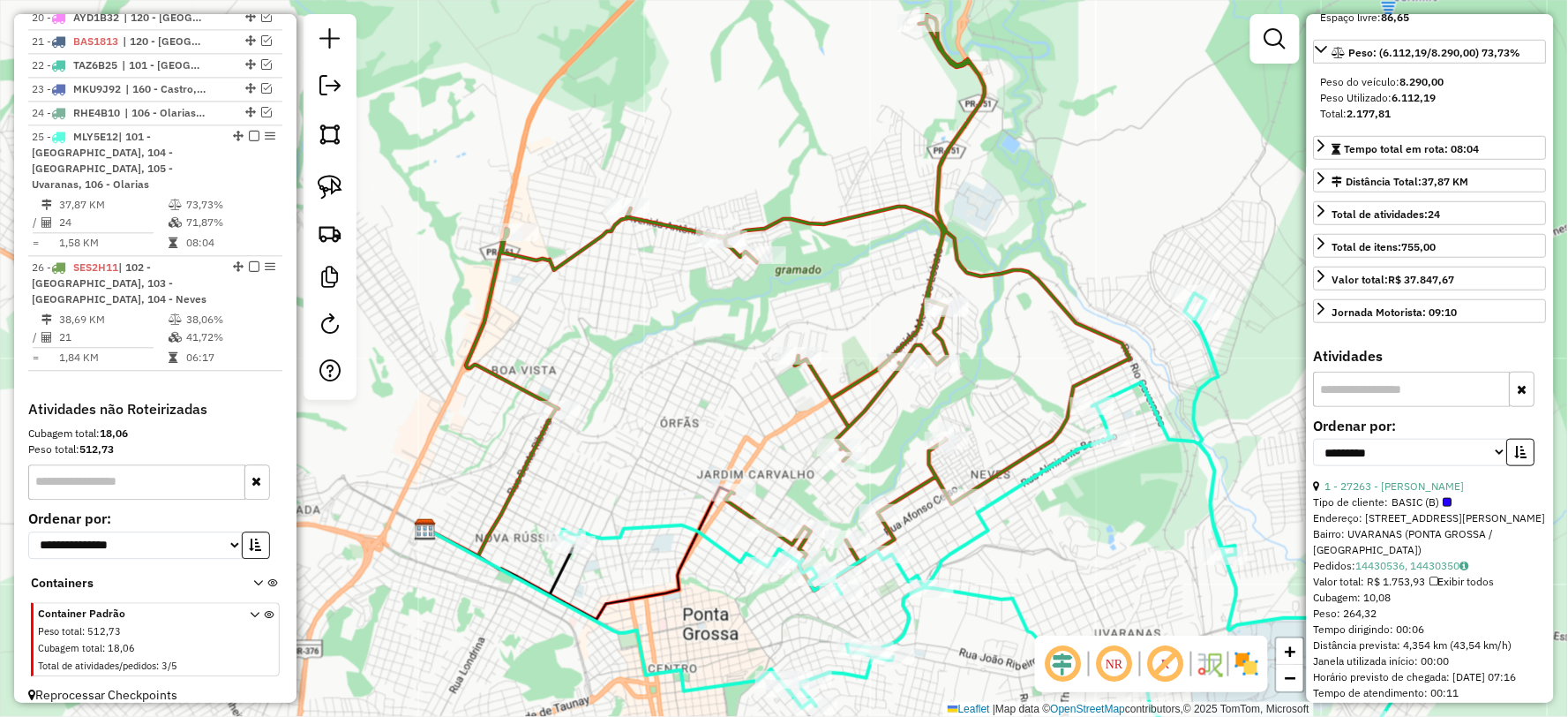
click at [848, 218] on icon at bounding box center [797, 303] width 664 height 576
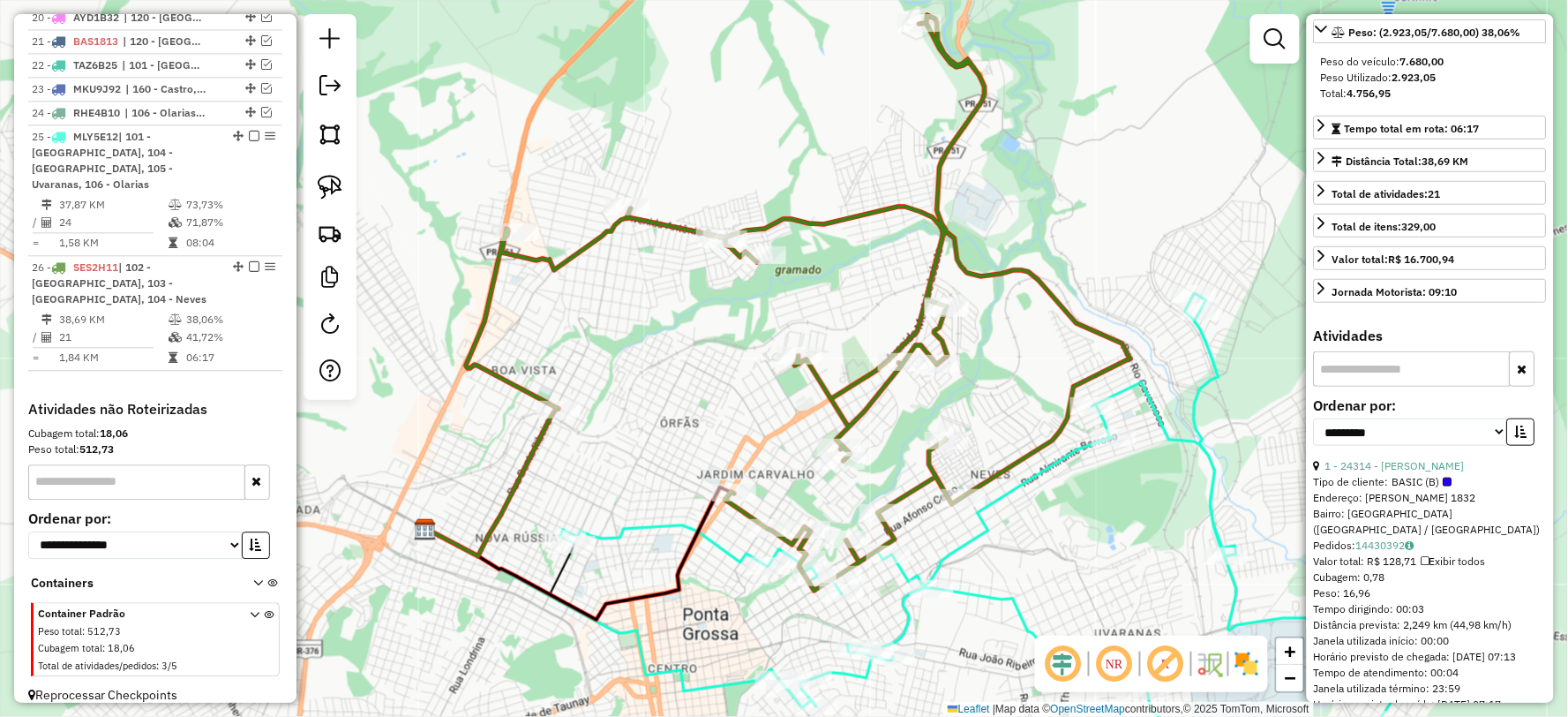
scroll to position [294, 0]
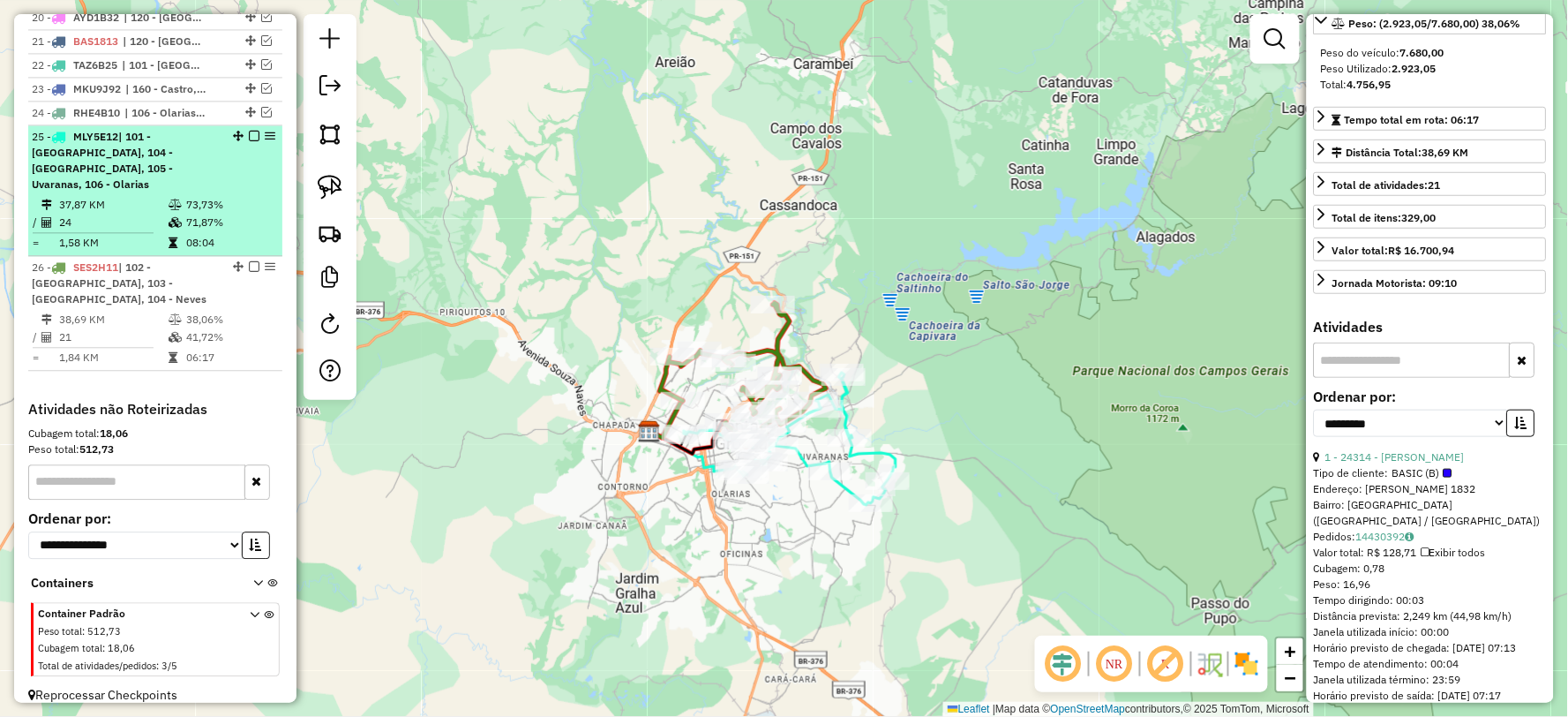
click at [249, 141] on em at bounding box center [254, 136] width 11 height 11
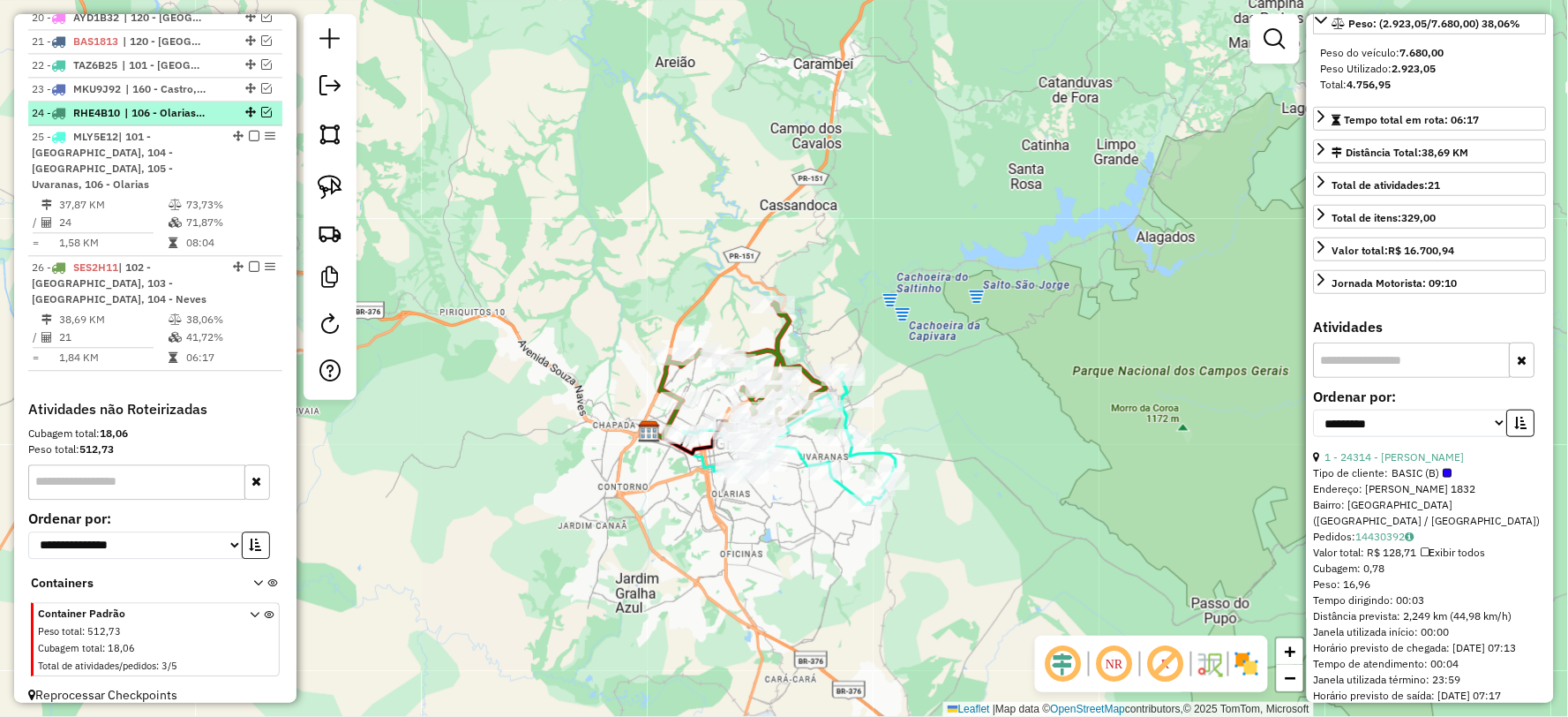
scroll to position [1054, 0]
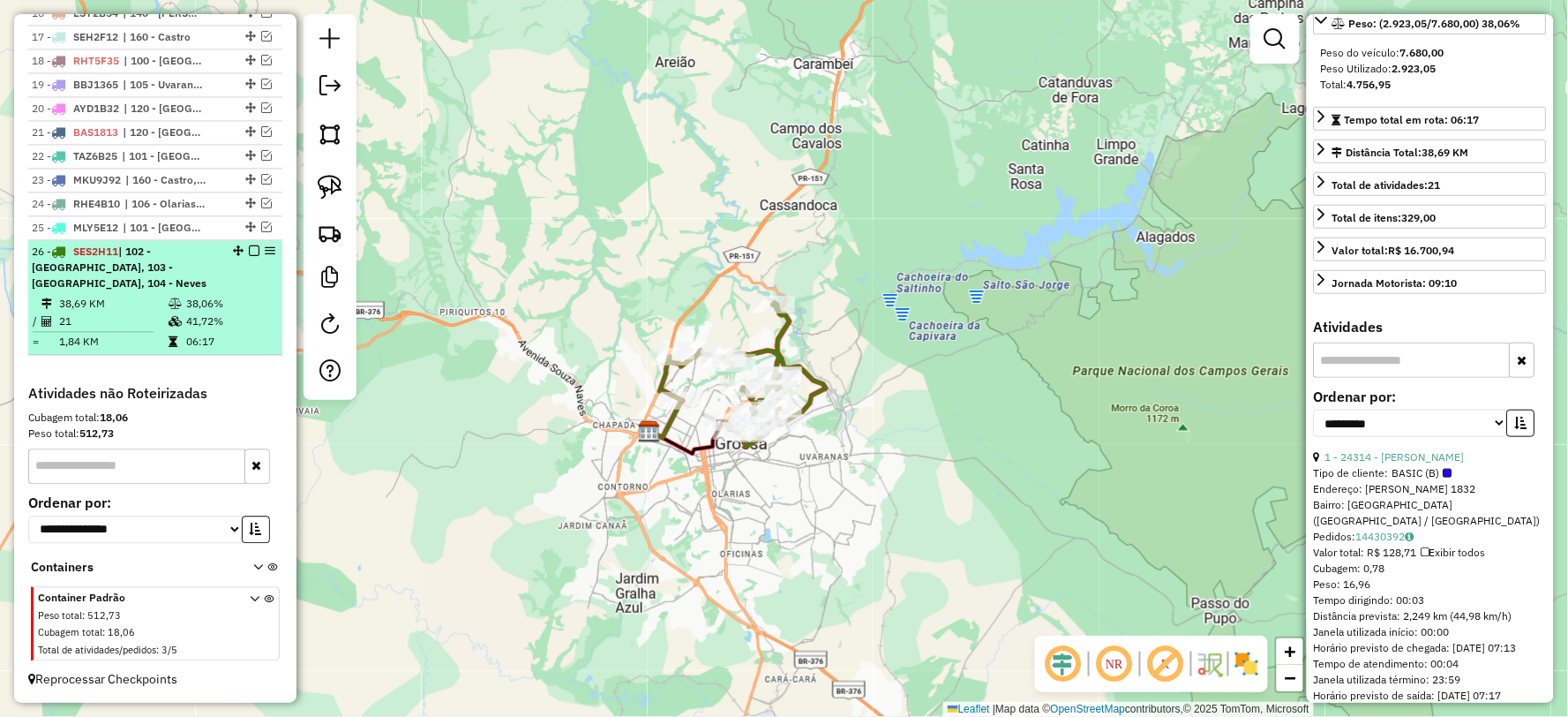
click at [249, 256] on em at bounding box center [254, 251] width 11 height 11
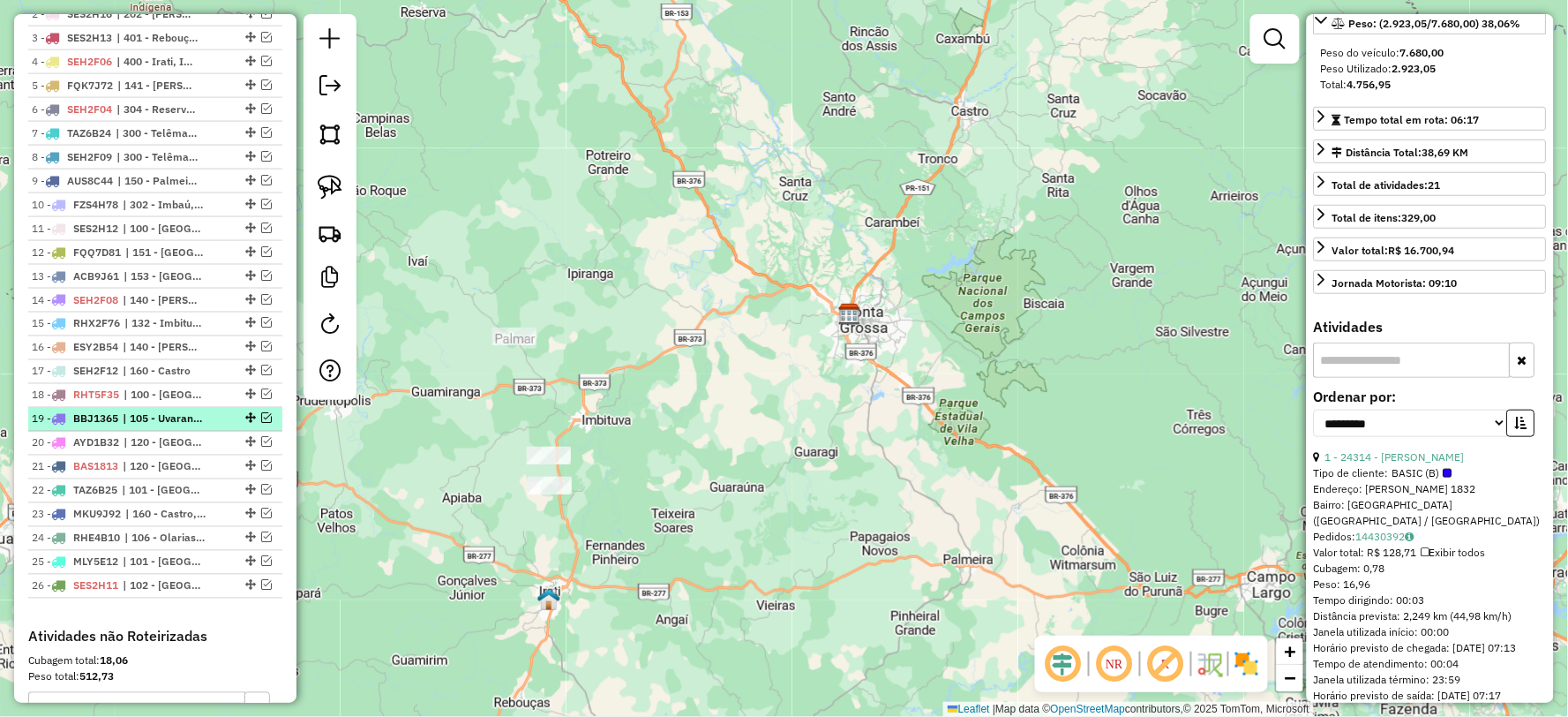
scroll to position [685, 0]
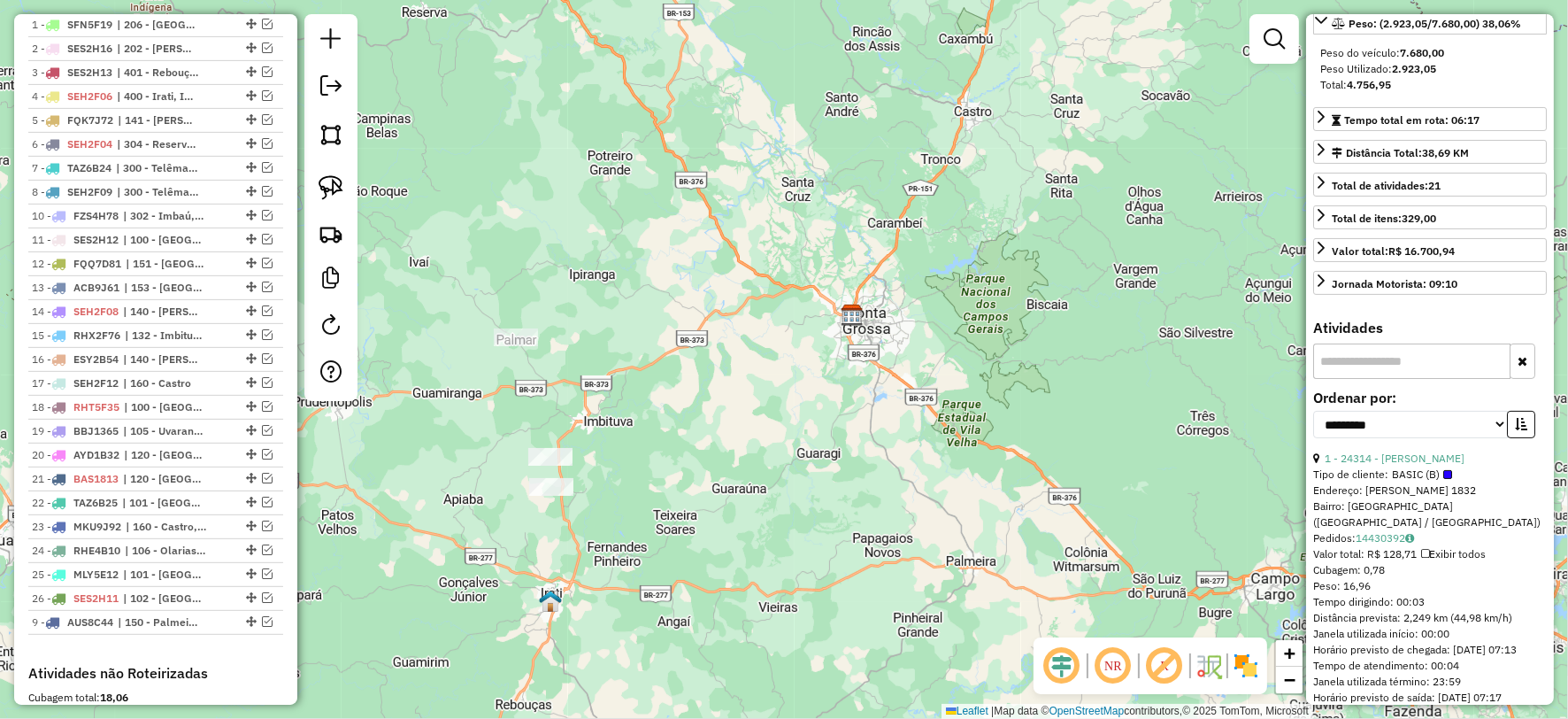
drag, startPoint x: 246, startPoint y: 226, endPoint x: 225, endPoint y: 679, distance: 453.5
drag, startPoint x: 248, startPoint y: 299, endPoint x: 242, endPoint y: 765, distance: 466.0
drag, startPoint x: 245, startPoint y: 275, endPoint x: 266, endPoint y: 740, distance: 465.5
drag, startPoint x: 243, startPoint y: 299, endPoint x: 224, endPoint y: 730, distance: 431.4
drag, startPoint x: 245, startPoint y: 300, endPoint x: 245, endPoint y: 741, distance: 441.0
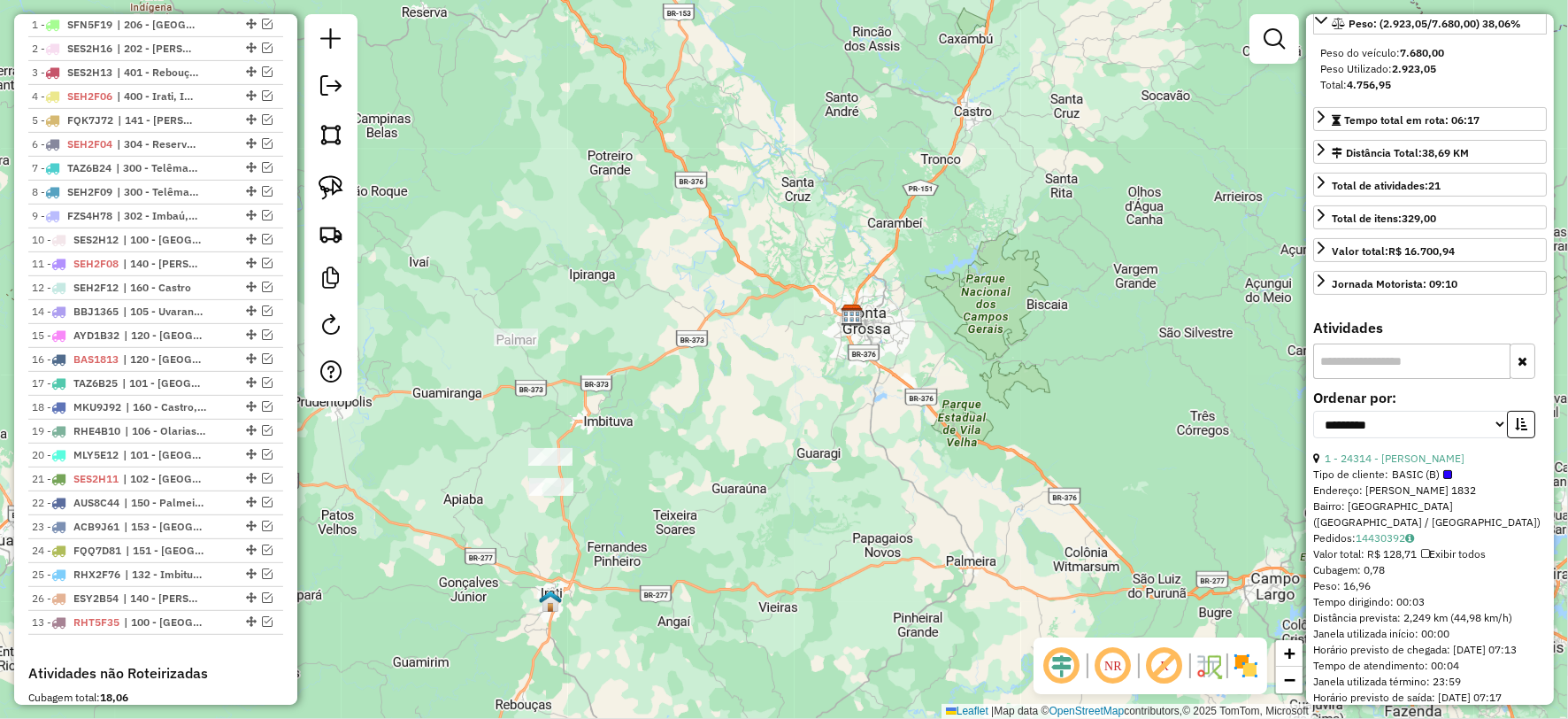
drag, startPoint x: 244, startPoint y: 323, endPoint x: 226, endPoint y: 724, distance: 401.4
drag, startPoint x: 245, startPoint y: 381, endPoint x: 242, endPoint y: 733, distance: 352.0
drag, startPoint x: 246, startPoint y: 326, endPoint x: 243, endPoint y: 692, distance: 366.0
drag, startPoint x: 245, startPoint y: 226, endPoint x: 235, endPoint y: 701, distance: 475.1
drag, startPoint x: 245, startPoint y: 226, endPoint x: 234, endPoint y: 667, distance: 441.1
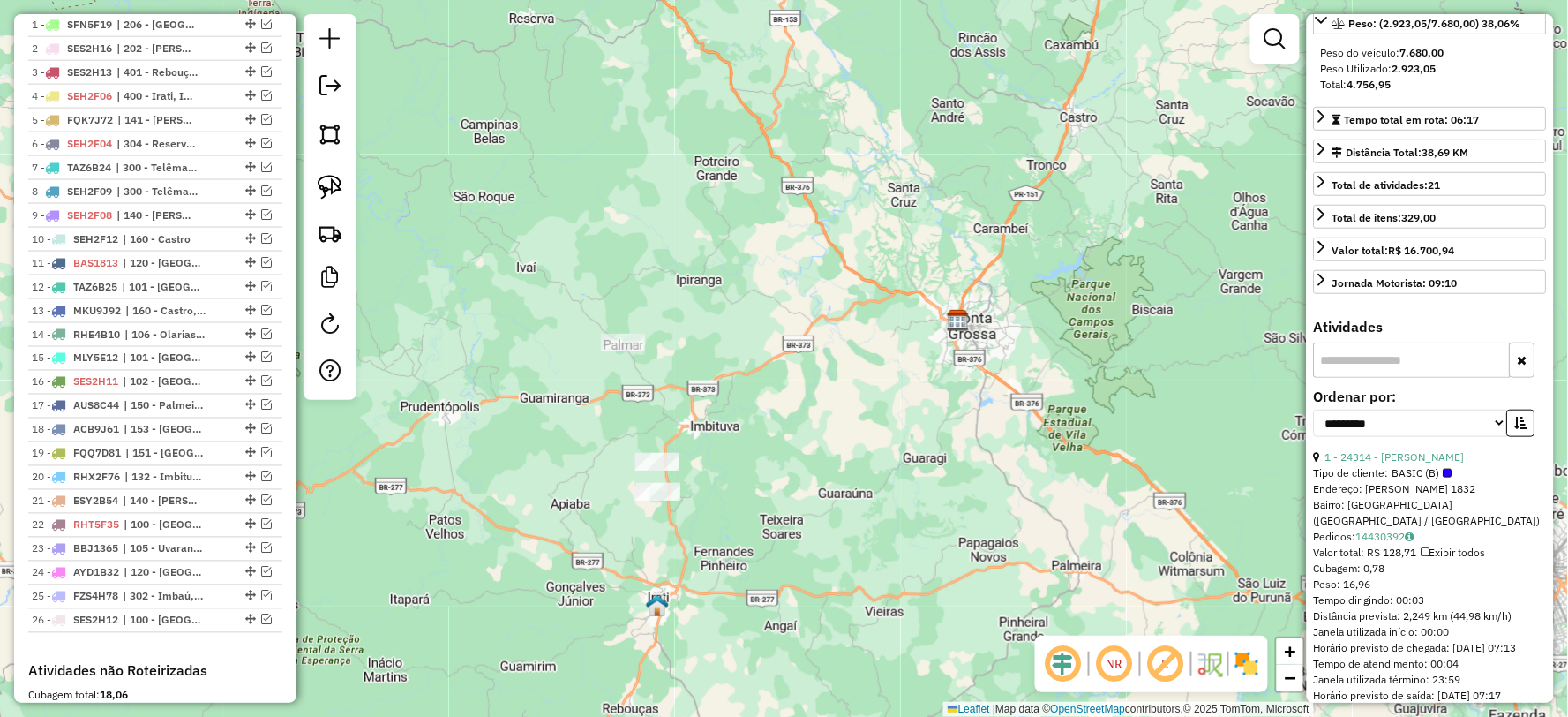
drag, startPoint x: 581, startPoint y: 373, endPoint x: 699, endPoint y: 377, distance: 118.1
click at [699, 377] on div "Janela de atendimento Grade de atendimento Capacidade Transportadoras Veículos …" at bounding box center [784, 358] width 1568 height 717
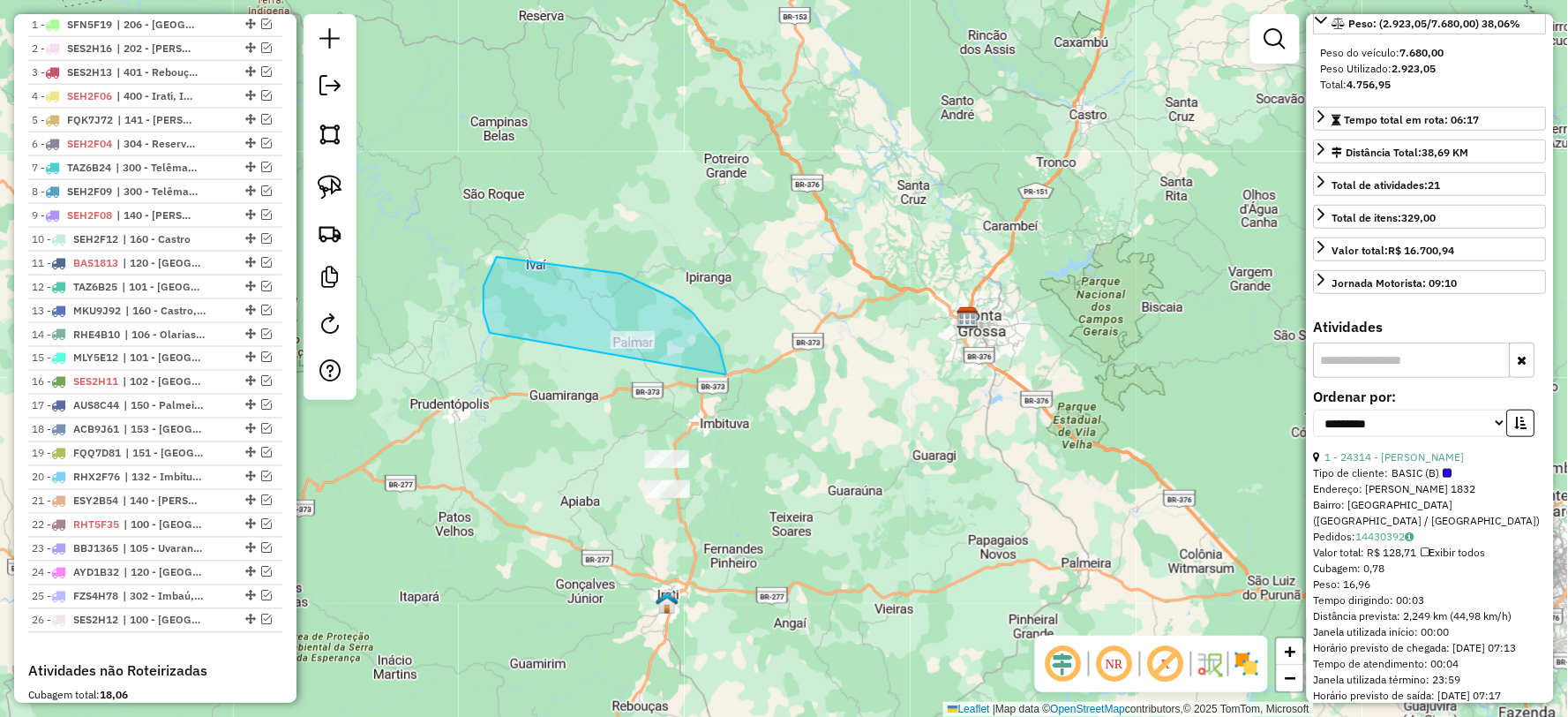
drag, startPoint x: 726, startPoint y: 374, endPoint x: 528, endPoint y: 372, distance: 198.0
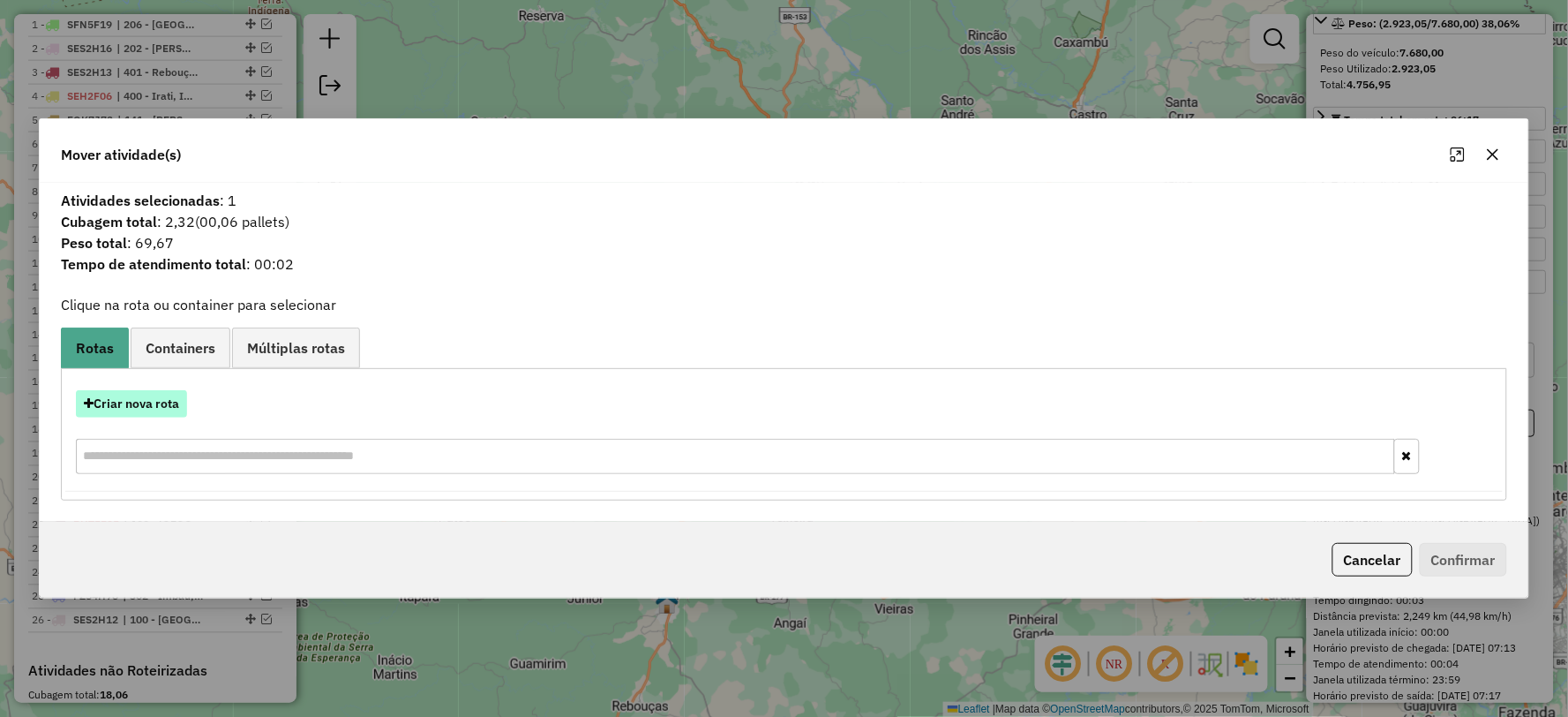
click at [137, 402] on button "Criar nova rota" at bounding box center [131, 404] width 111 height 27
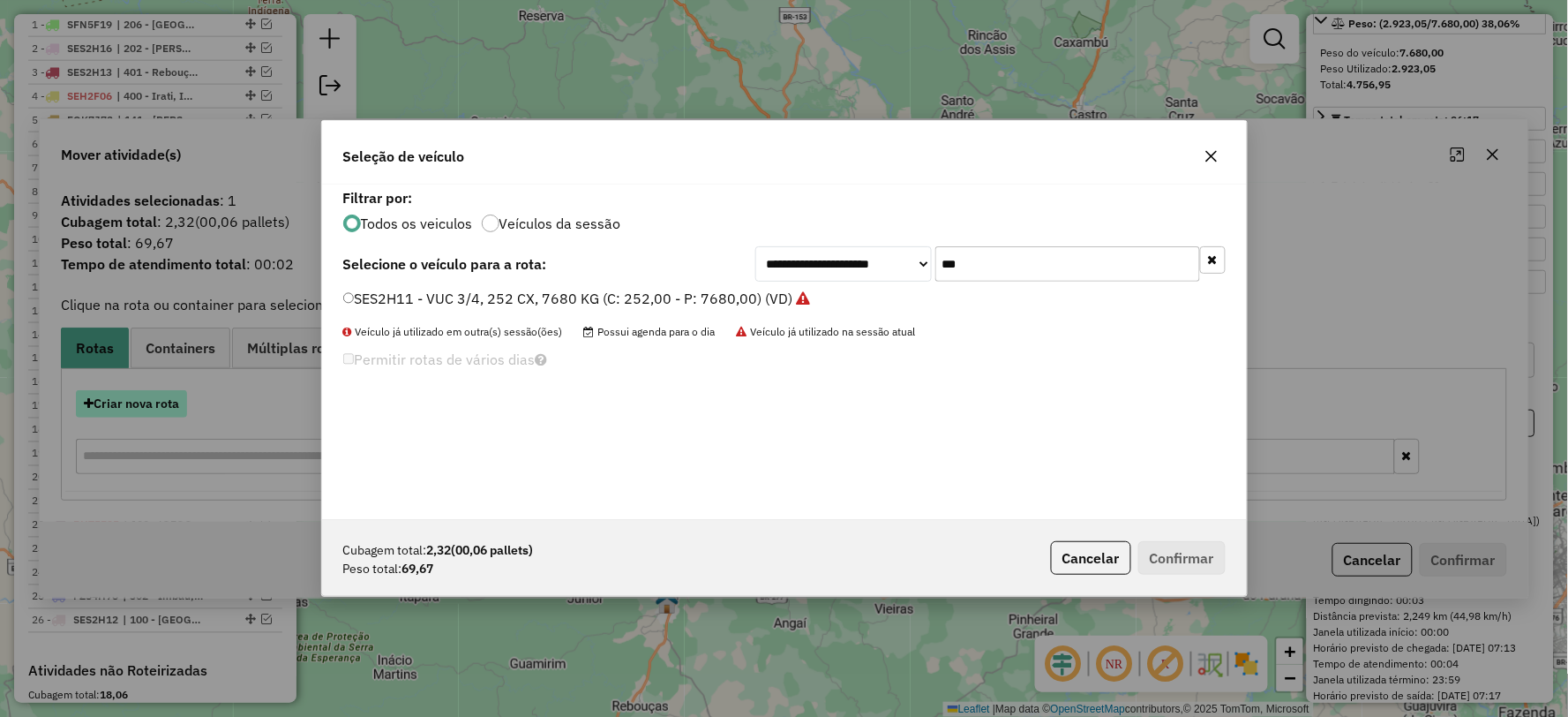
scroll to position [10, 4]
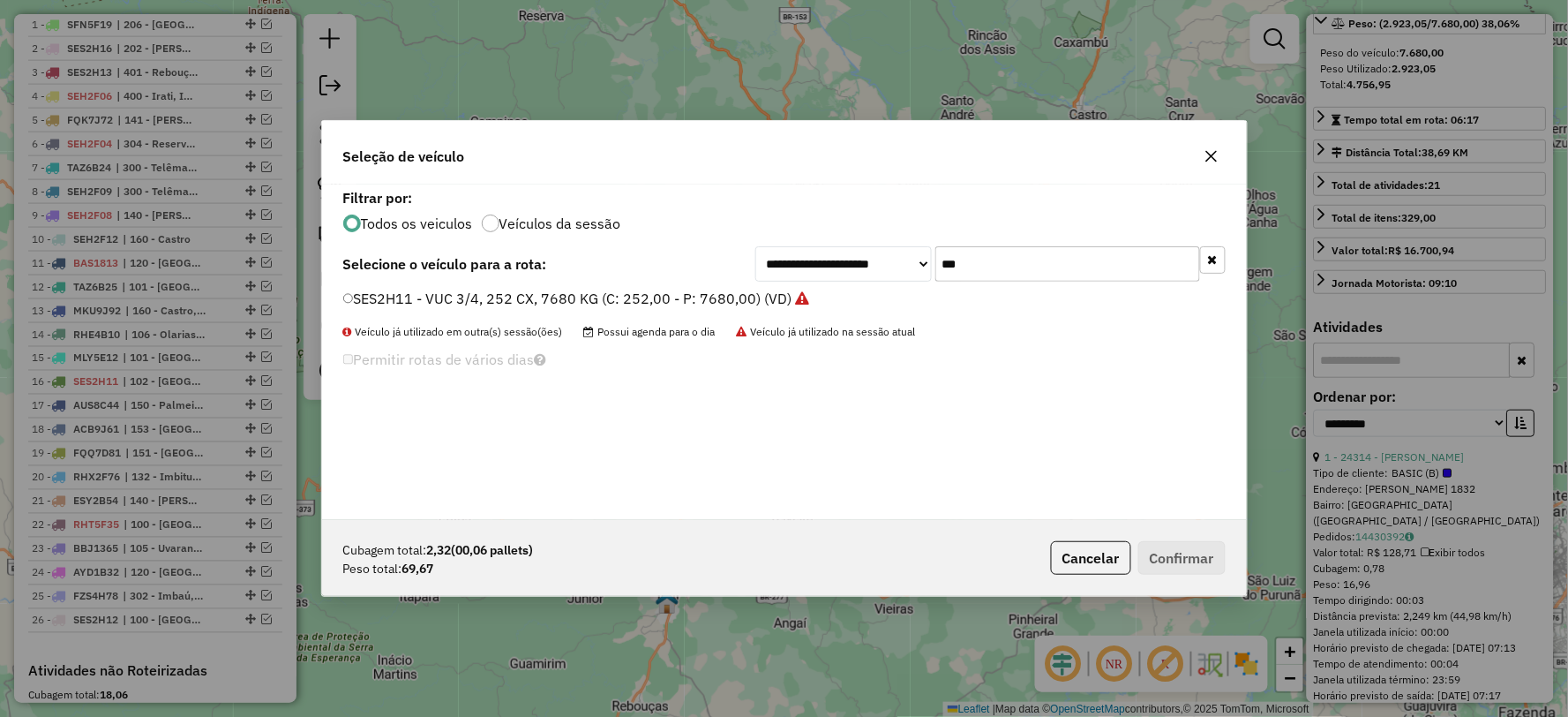
drag, startPoint x: 989, startPoint y: 248, endPoint x: 999, endPoint y: 260, distance: 15.6
click at [922, 261] on div "**********" at bounding box center [784, 352] width 924 height 336
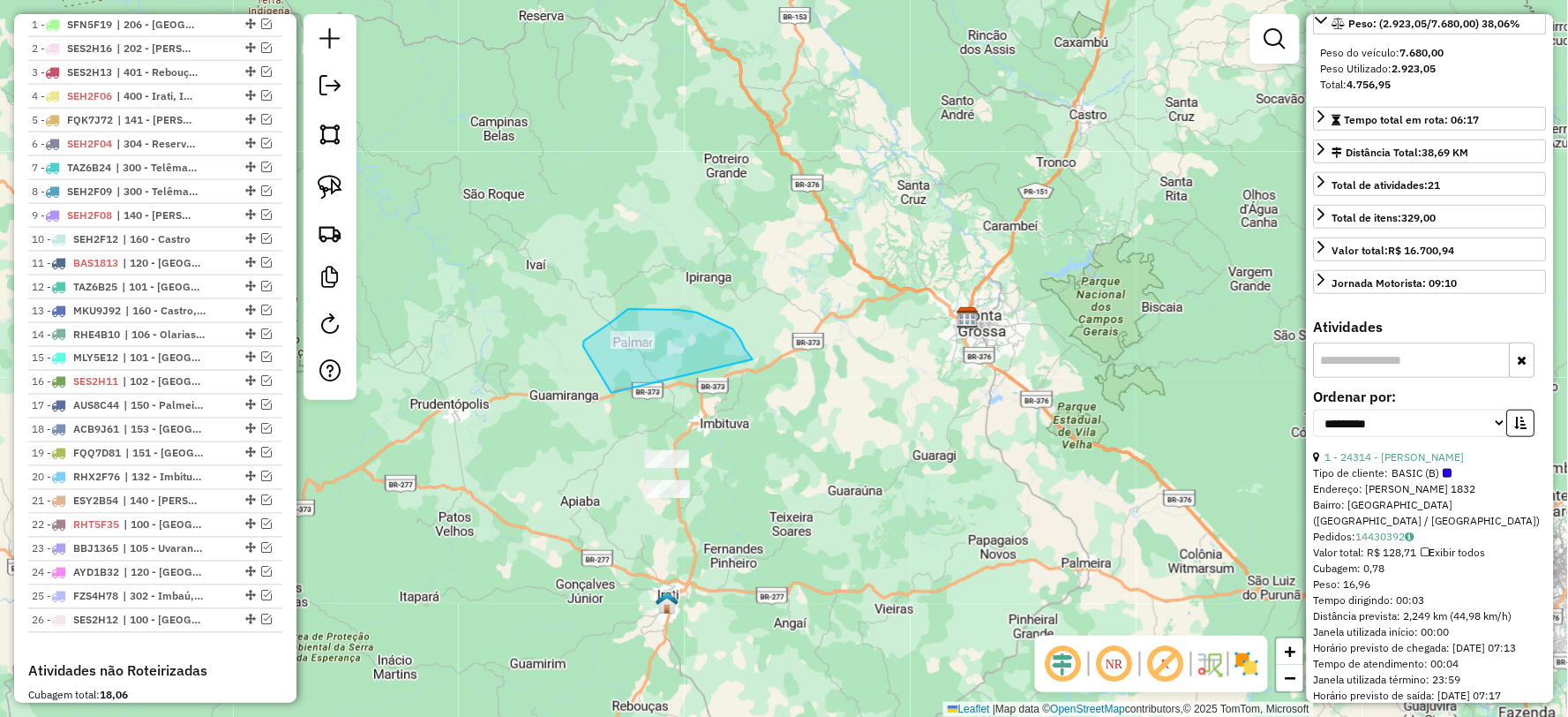
drag, startPoint x: 753, startPoint y: 359, endPoint x: 633, endPoint y: 400, distance: 126.8
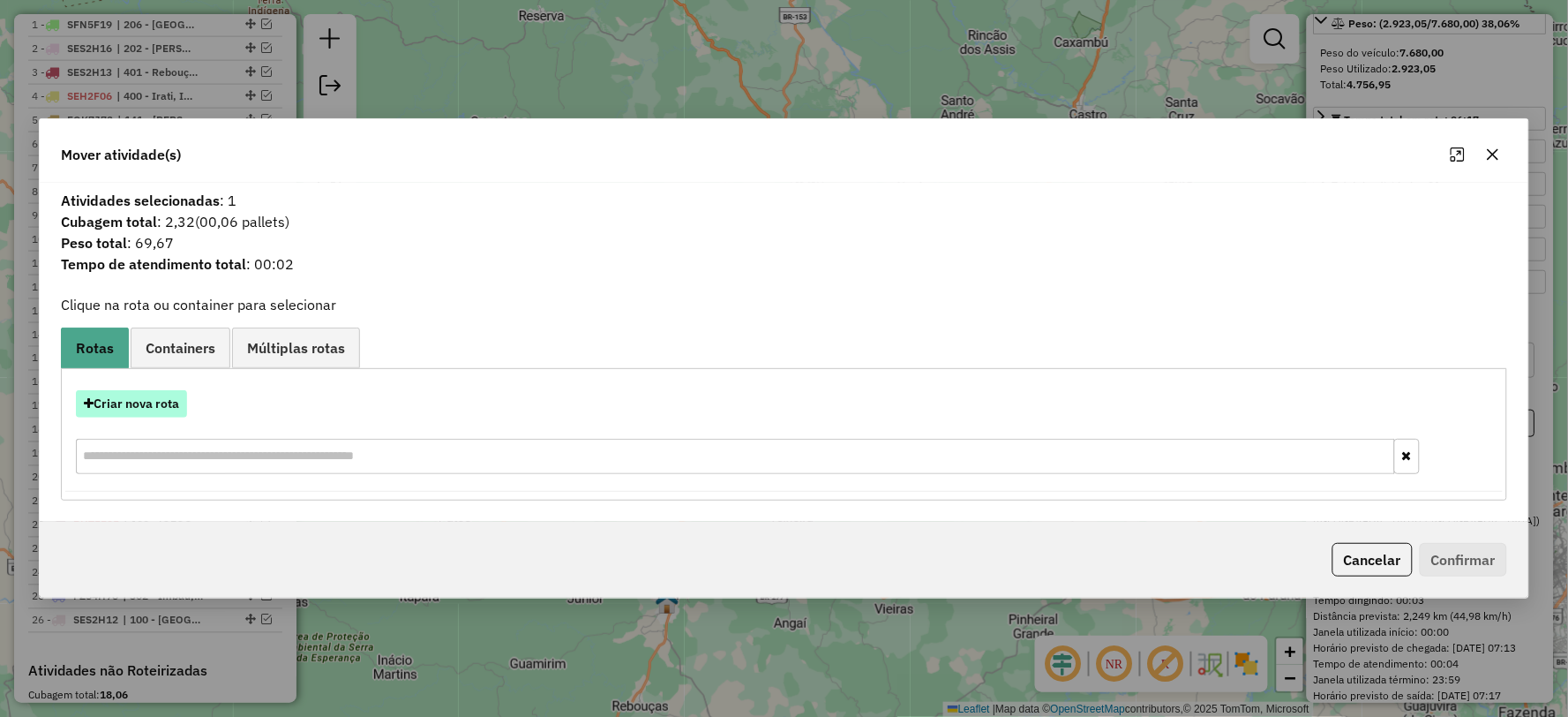
click at [145, 393] on button "Criar nova rota" at bounding box center [131, 404] width 111 height 27
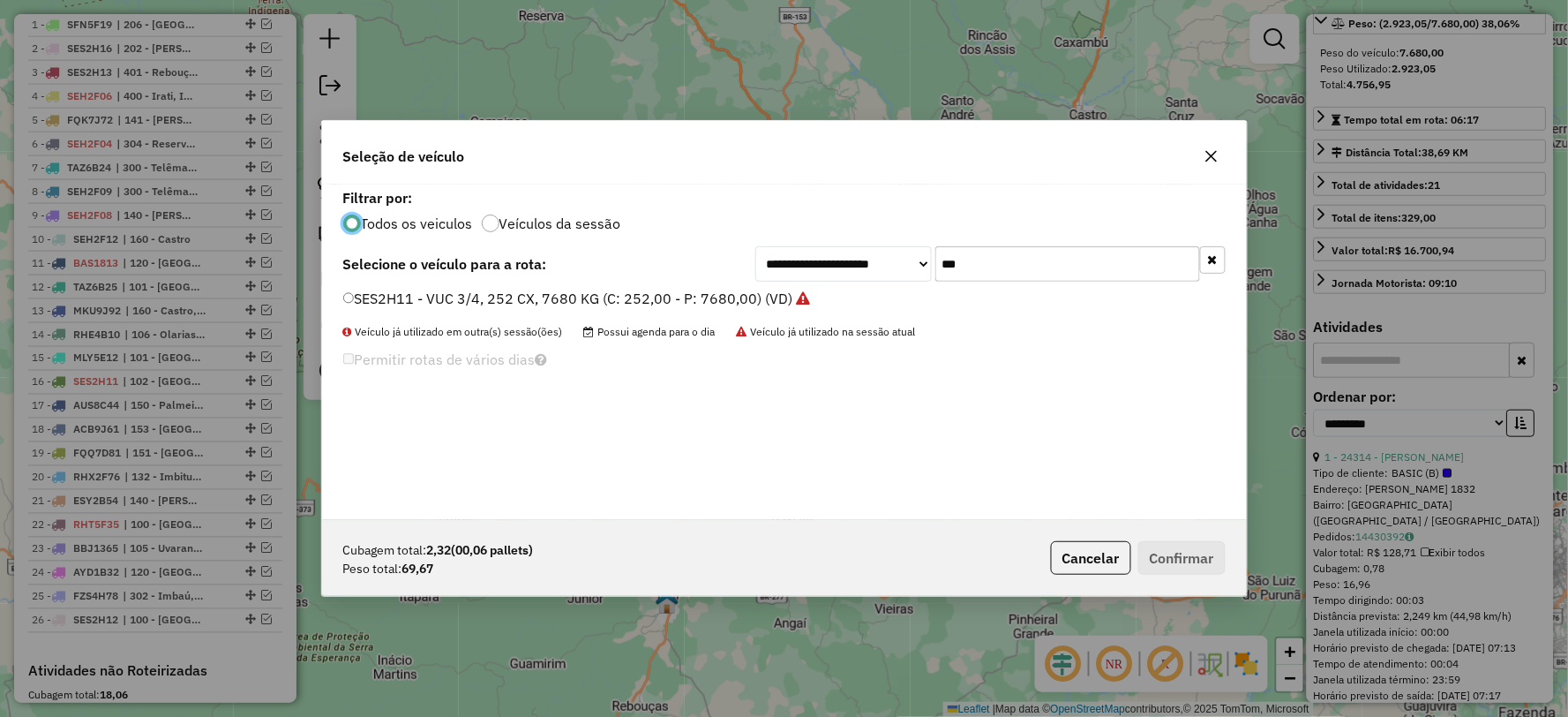
click at [993, 264] on input "***" at bounding box center [1067, 264] width 264 height 35
type input "*"
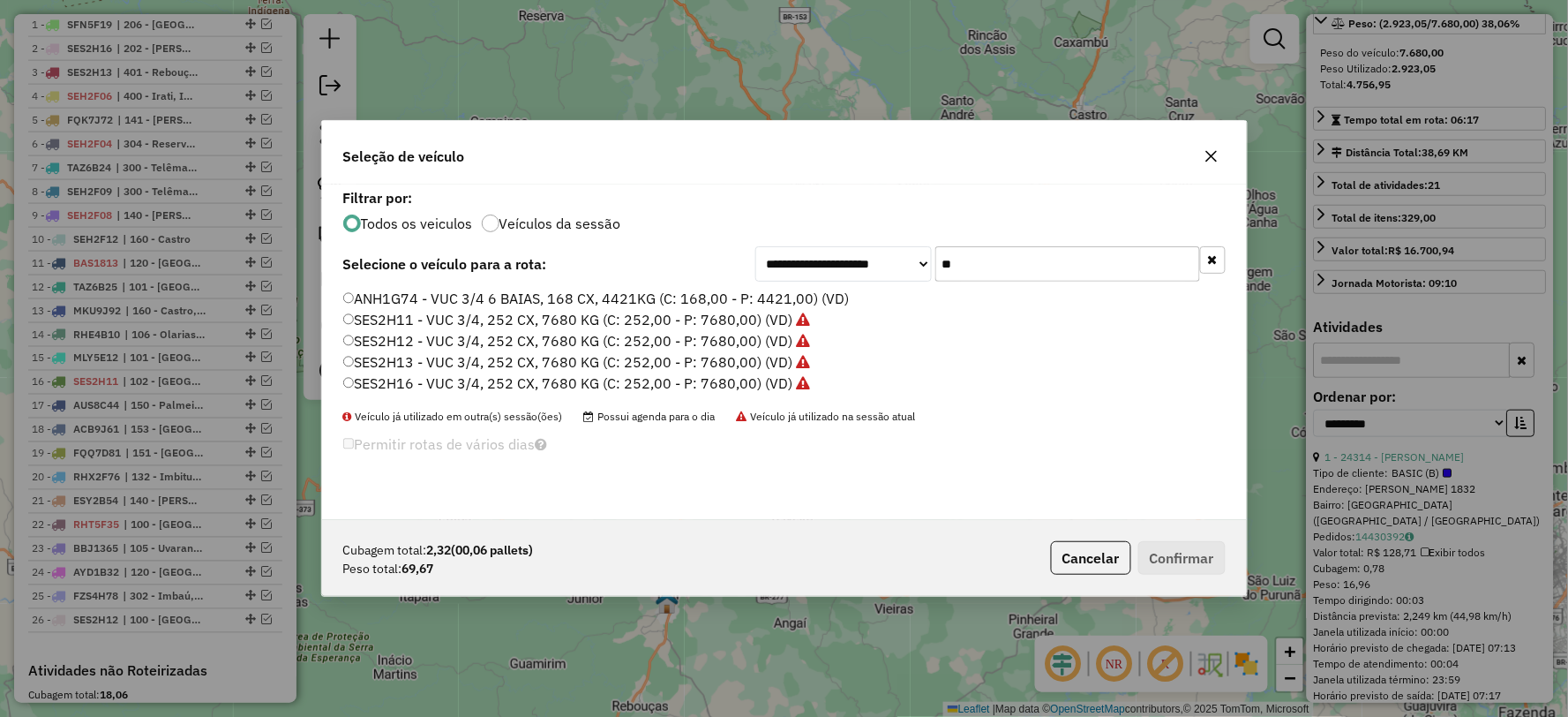
type input "*"
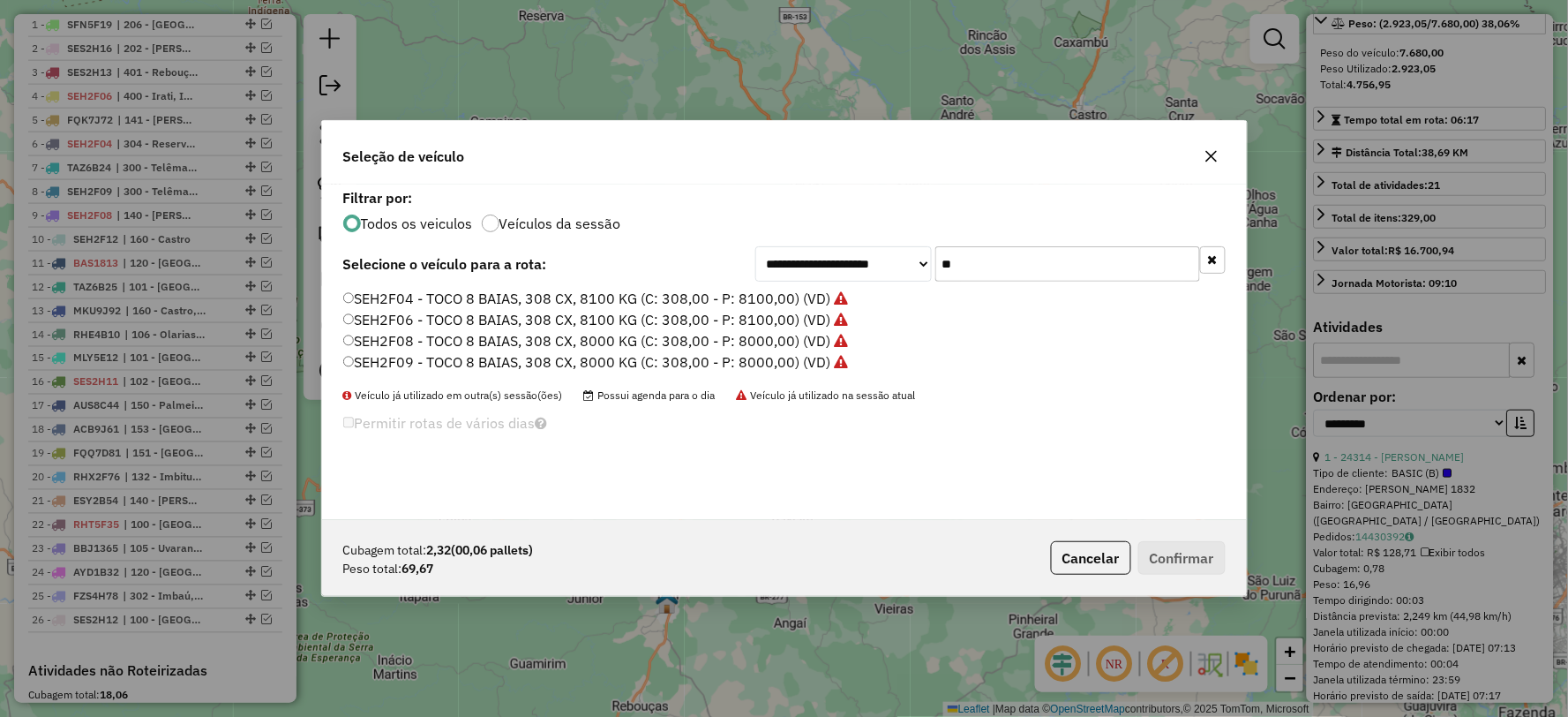
type input "*"
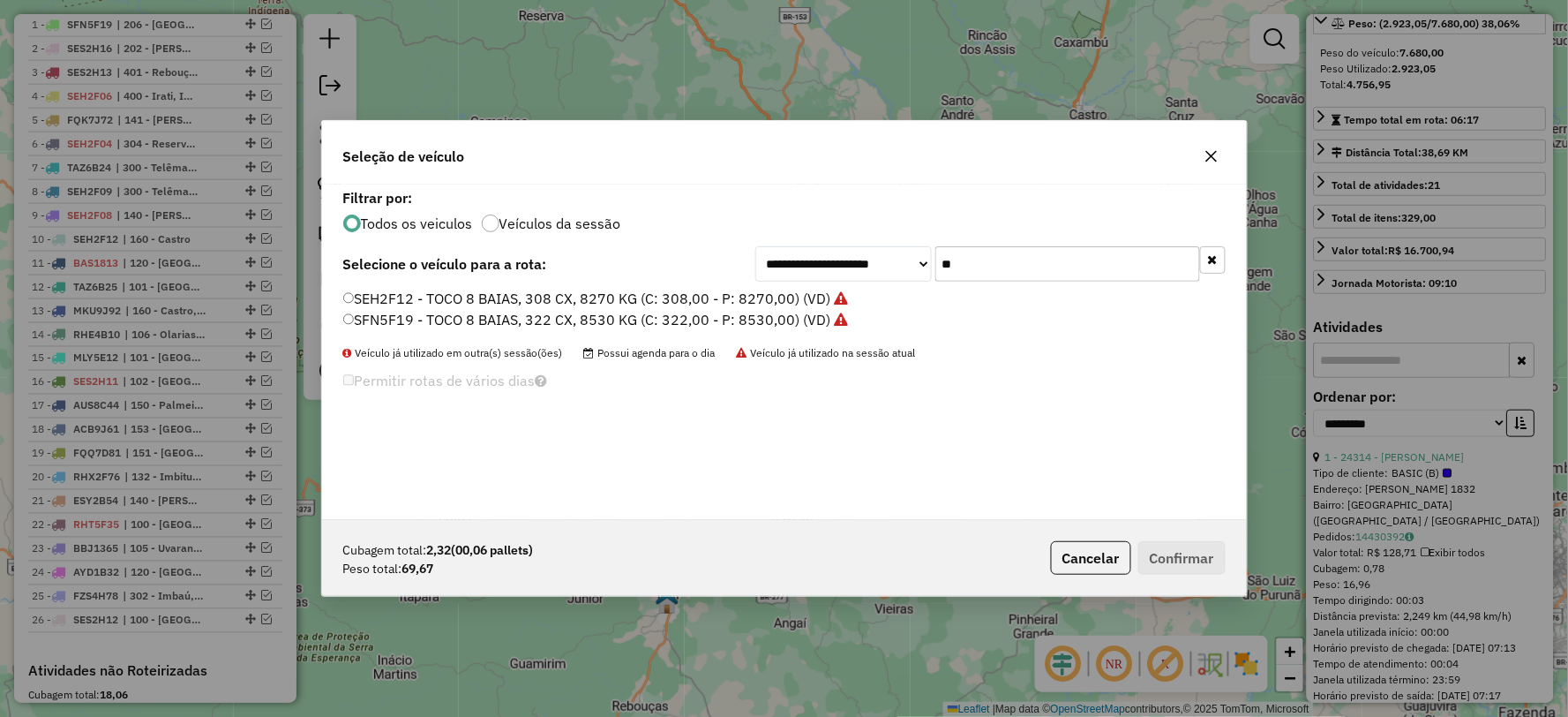
type input "*"
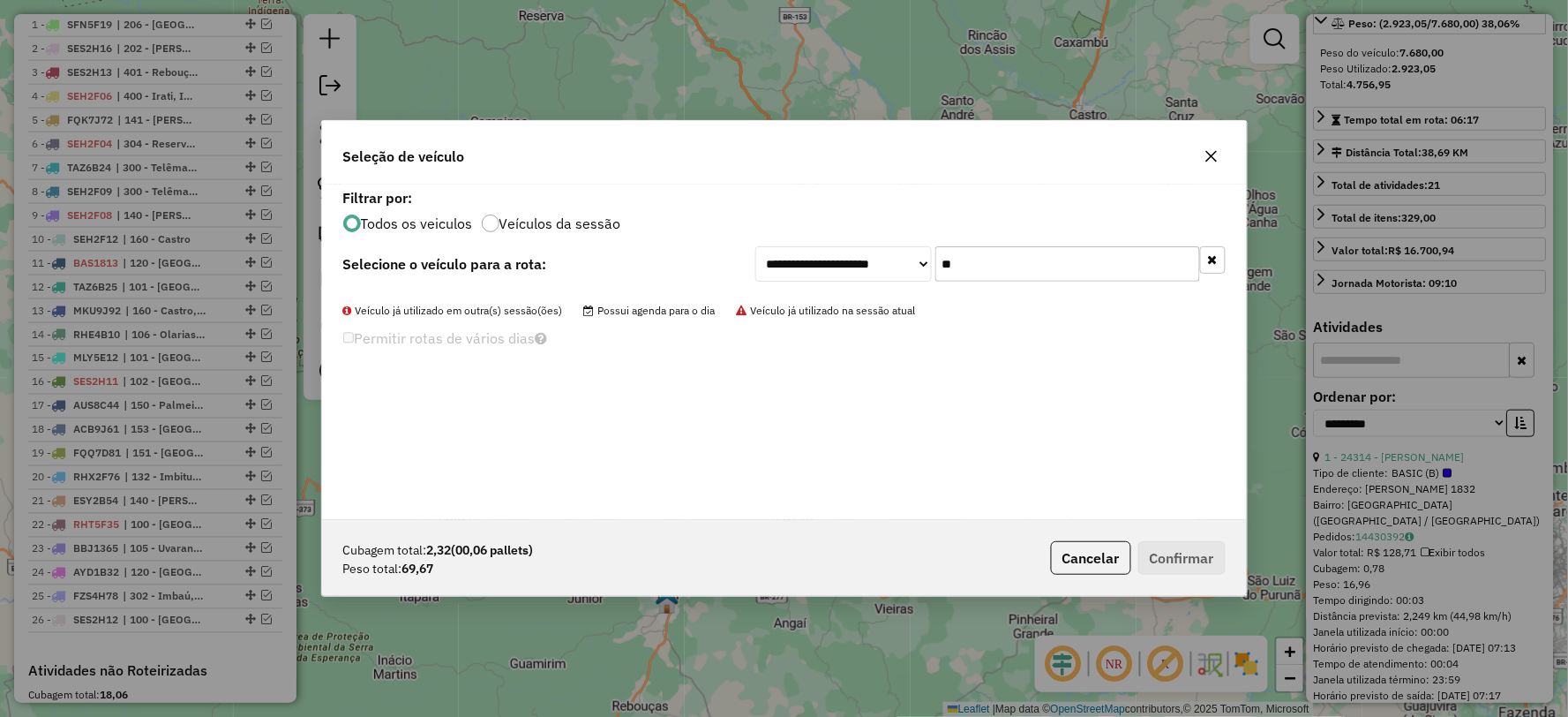
type input "*"
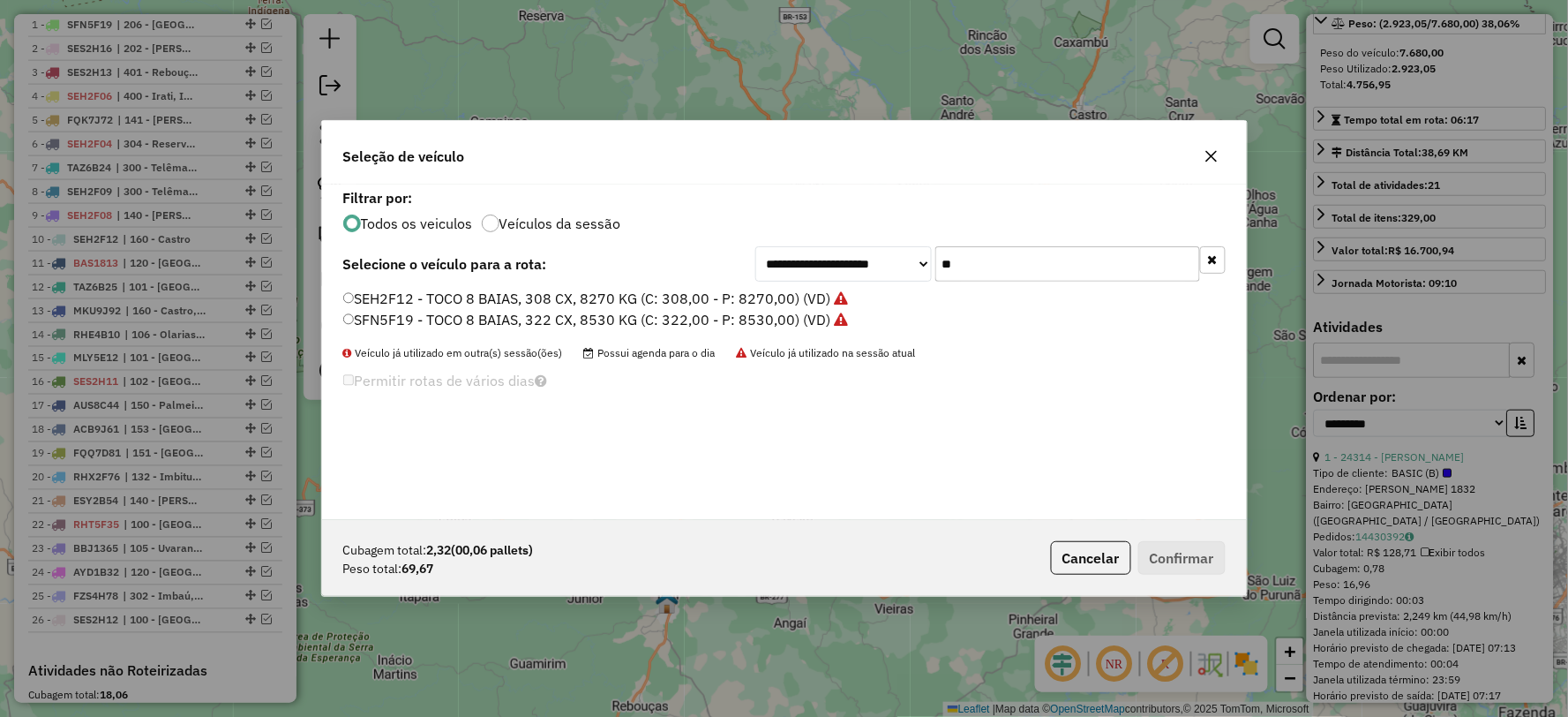
type input "*"
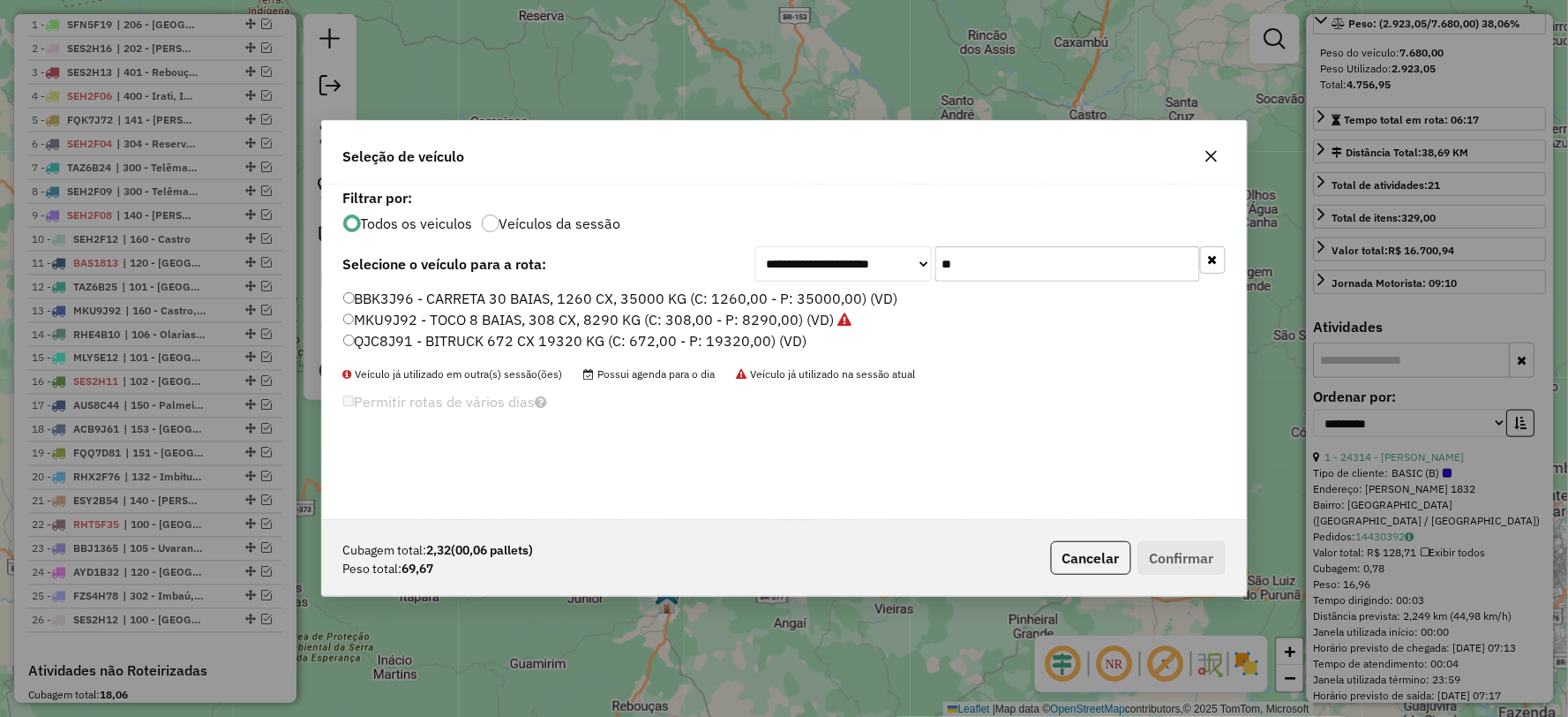
type input "*"
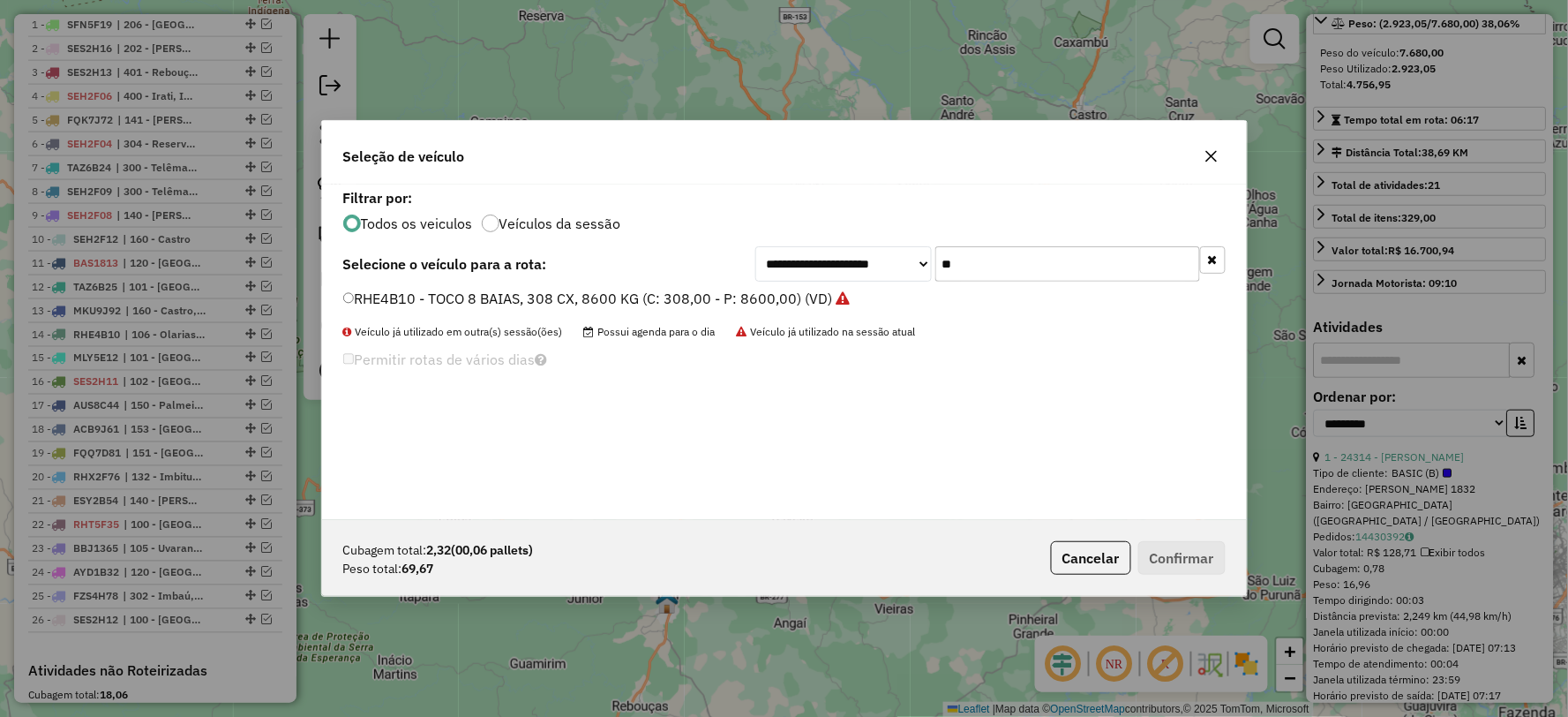
type input "*"
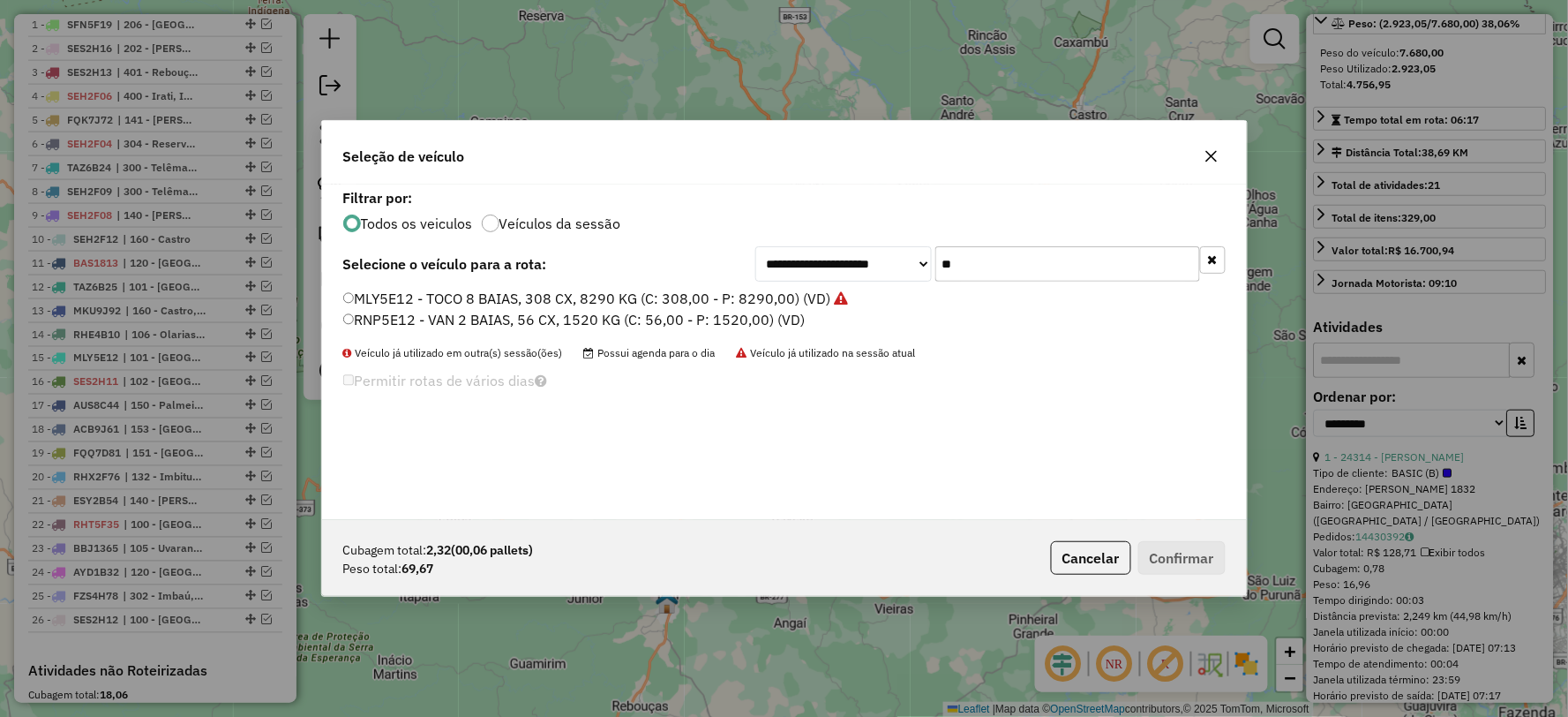
type input "***"
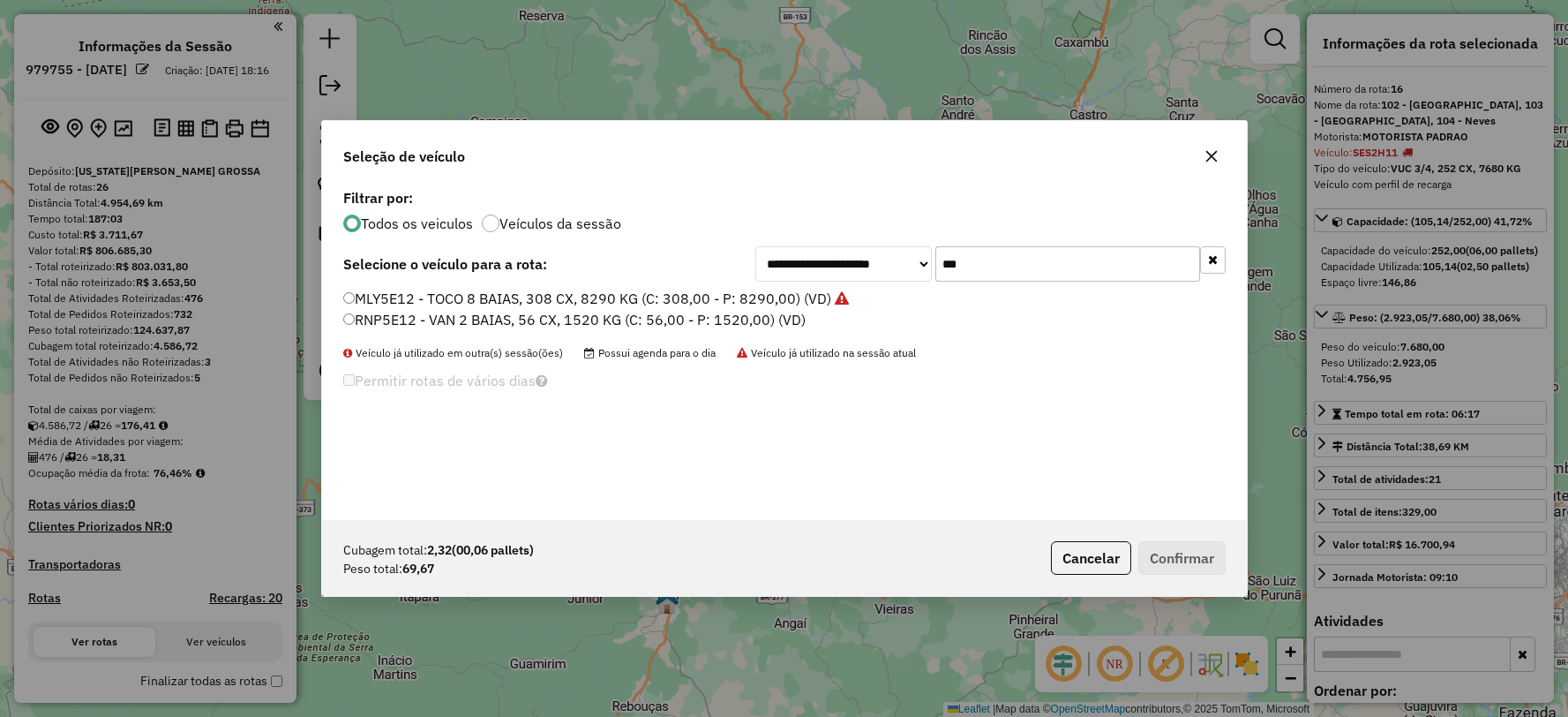
select select "**********"
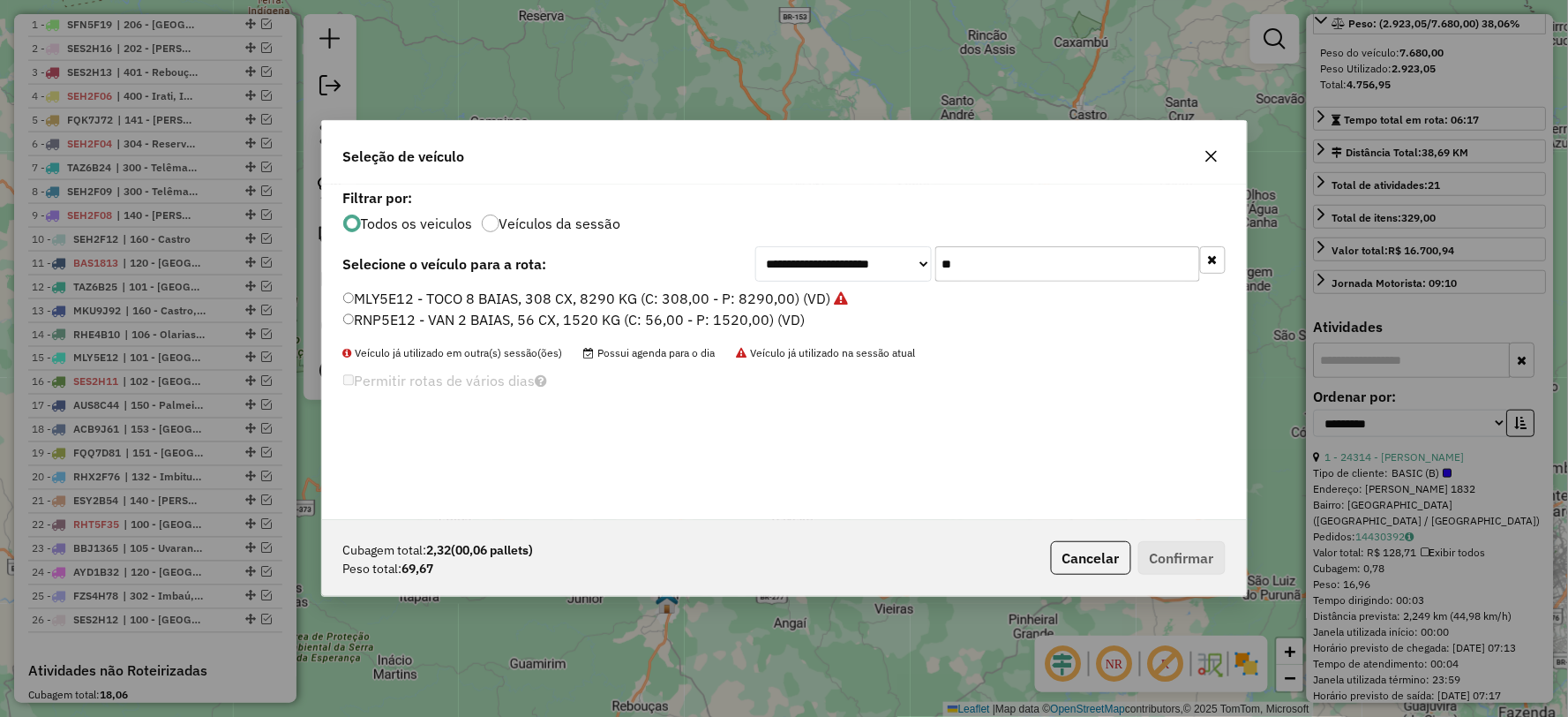
type input "*"
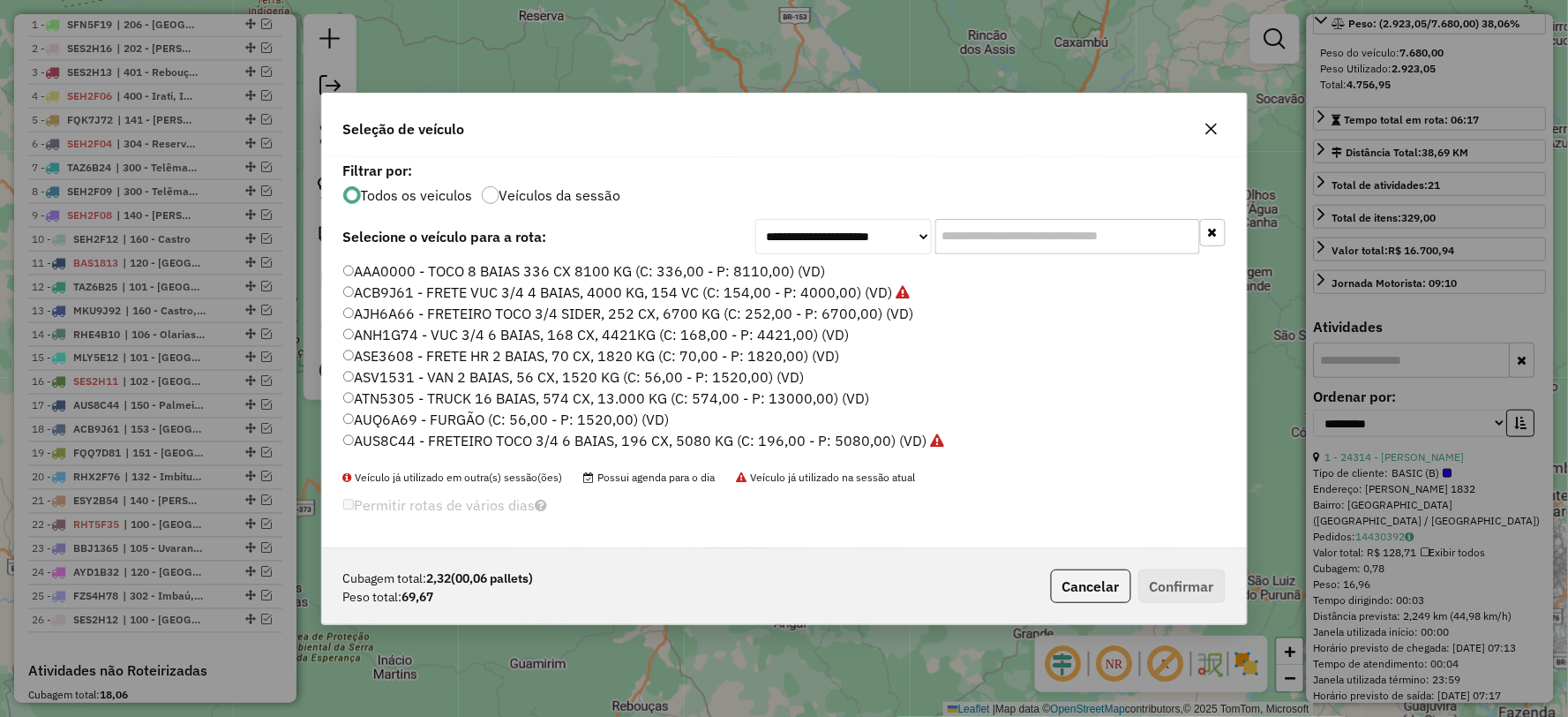
type input "*"
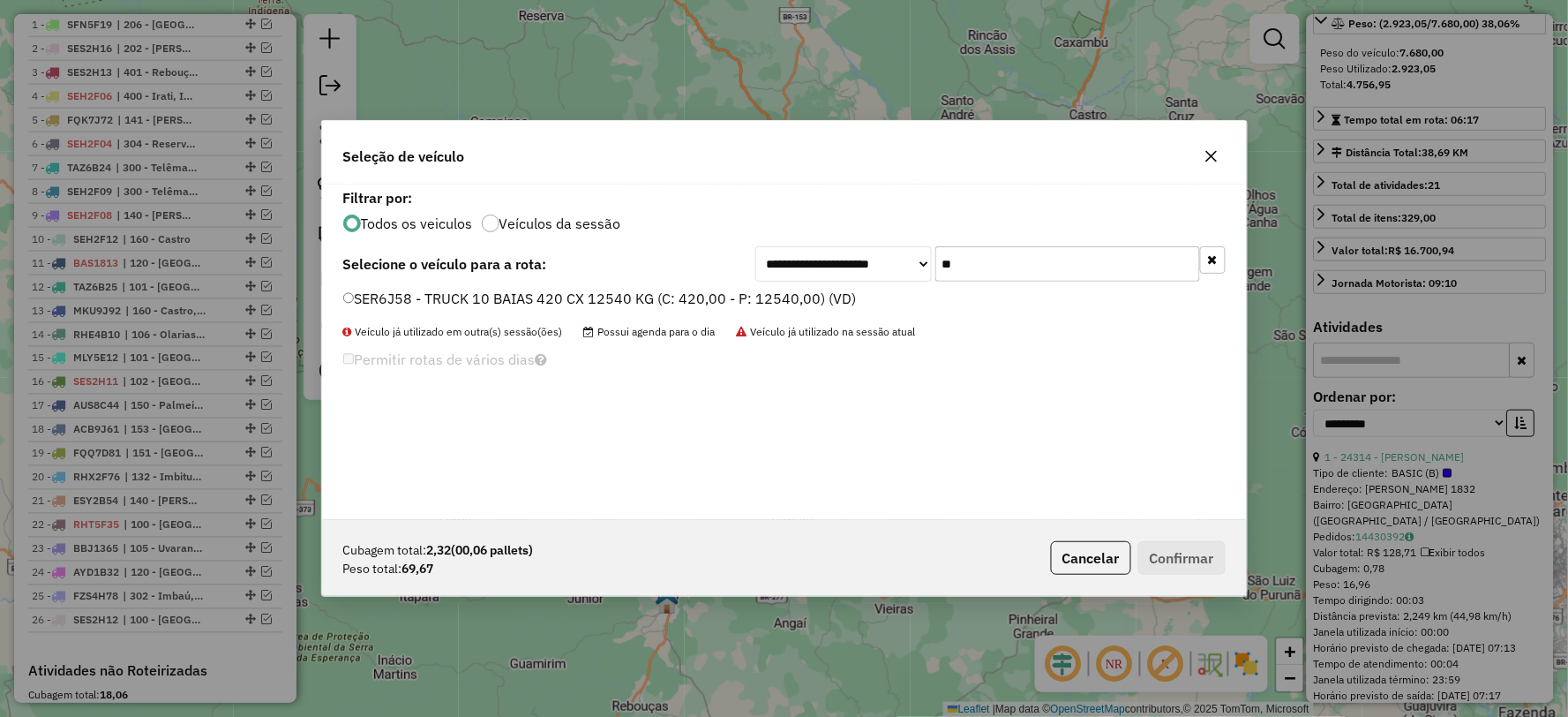
type input "*"
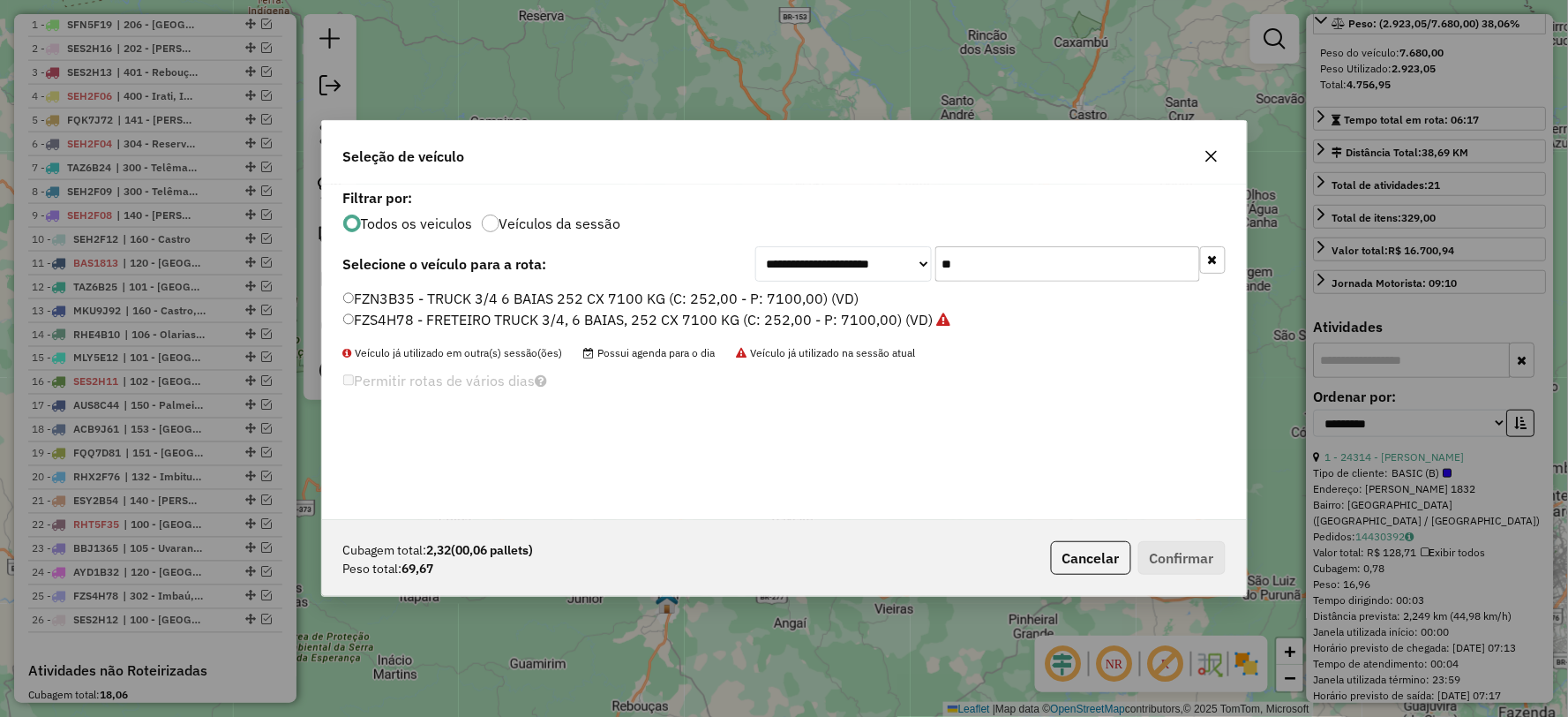
type input "*"
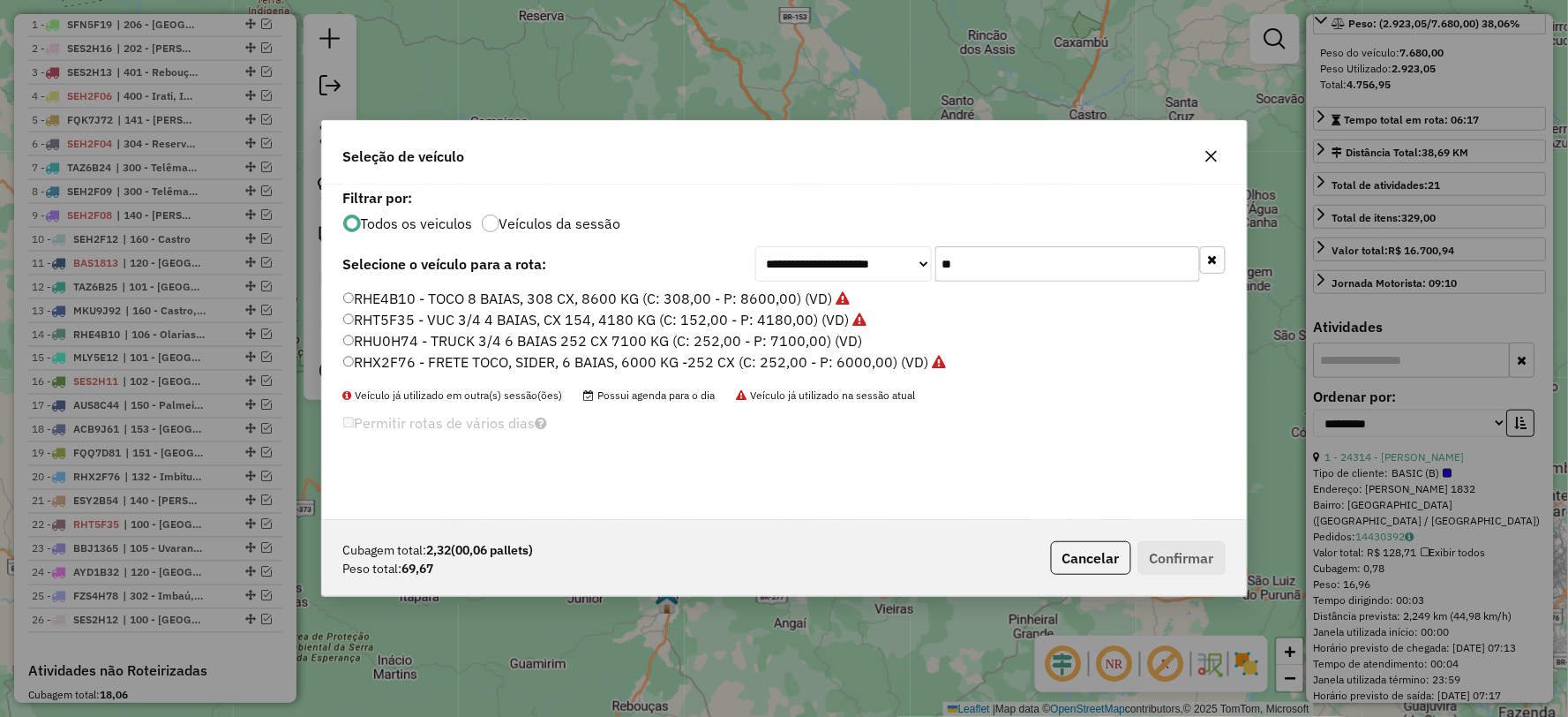
type input "*"
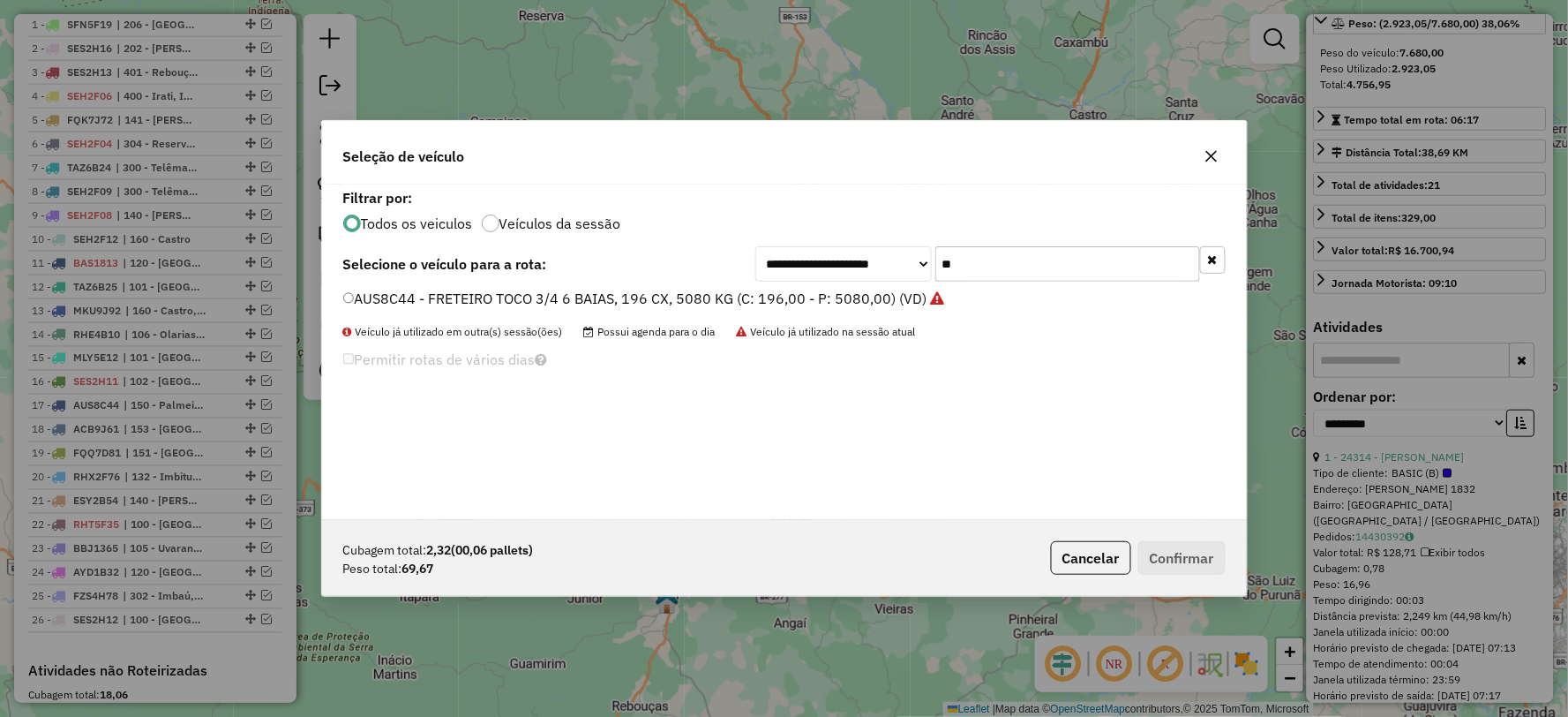
type input "*"
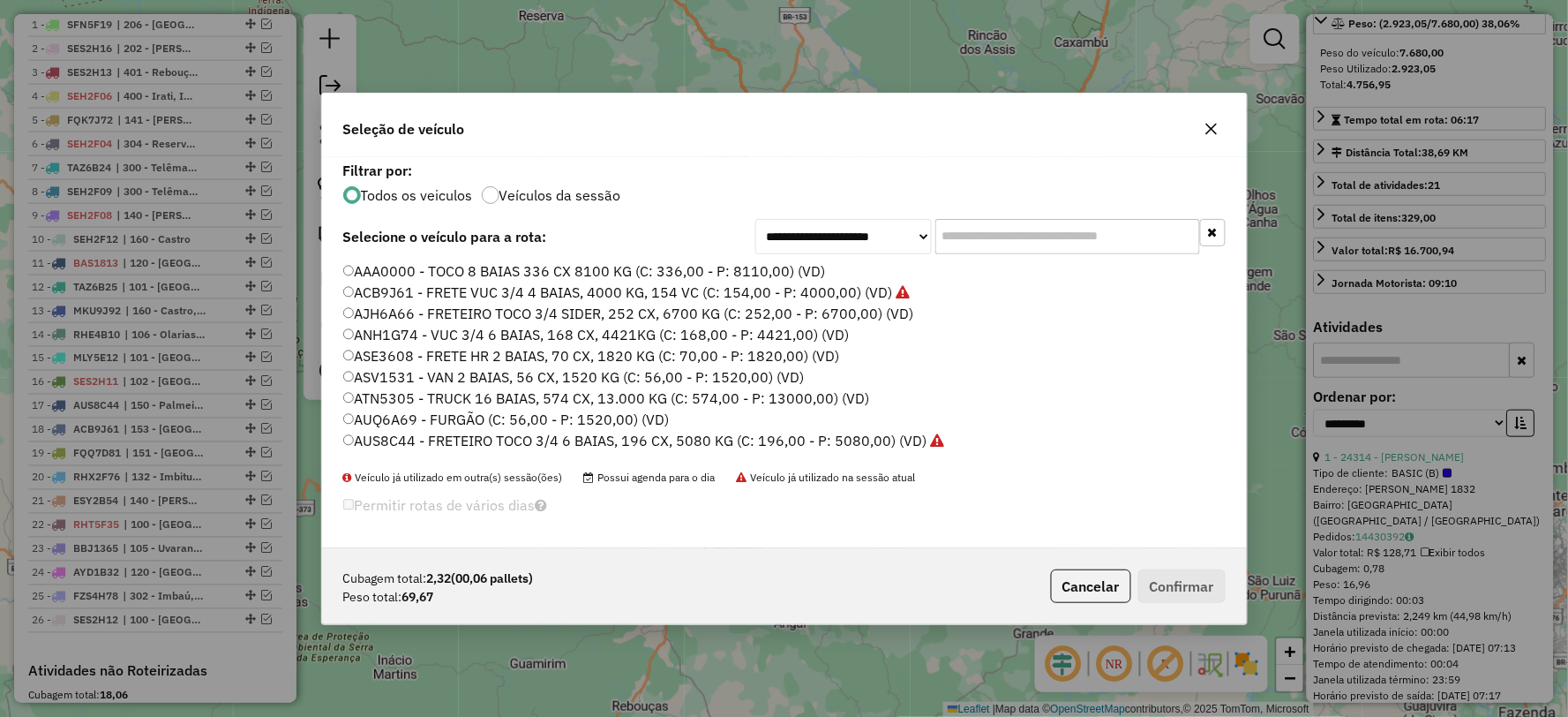
click at [1025, 230] on input "text" at bounding box center [1067, 236] width 264 height 35
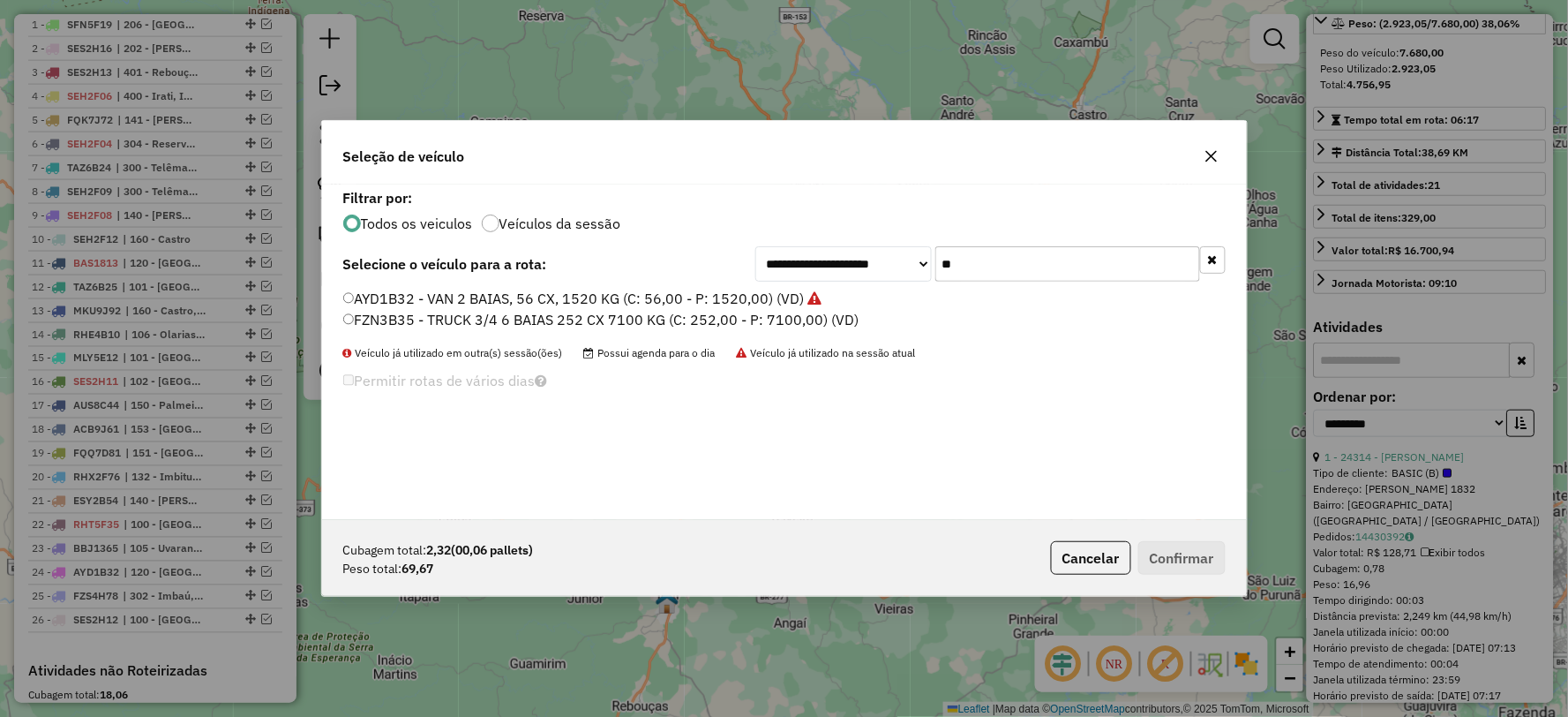
type input "*"
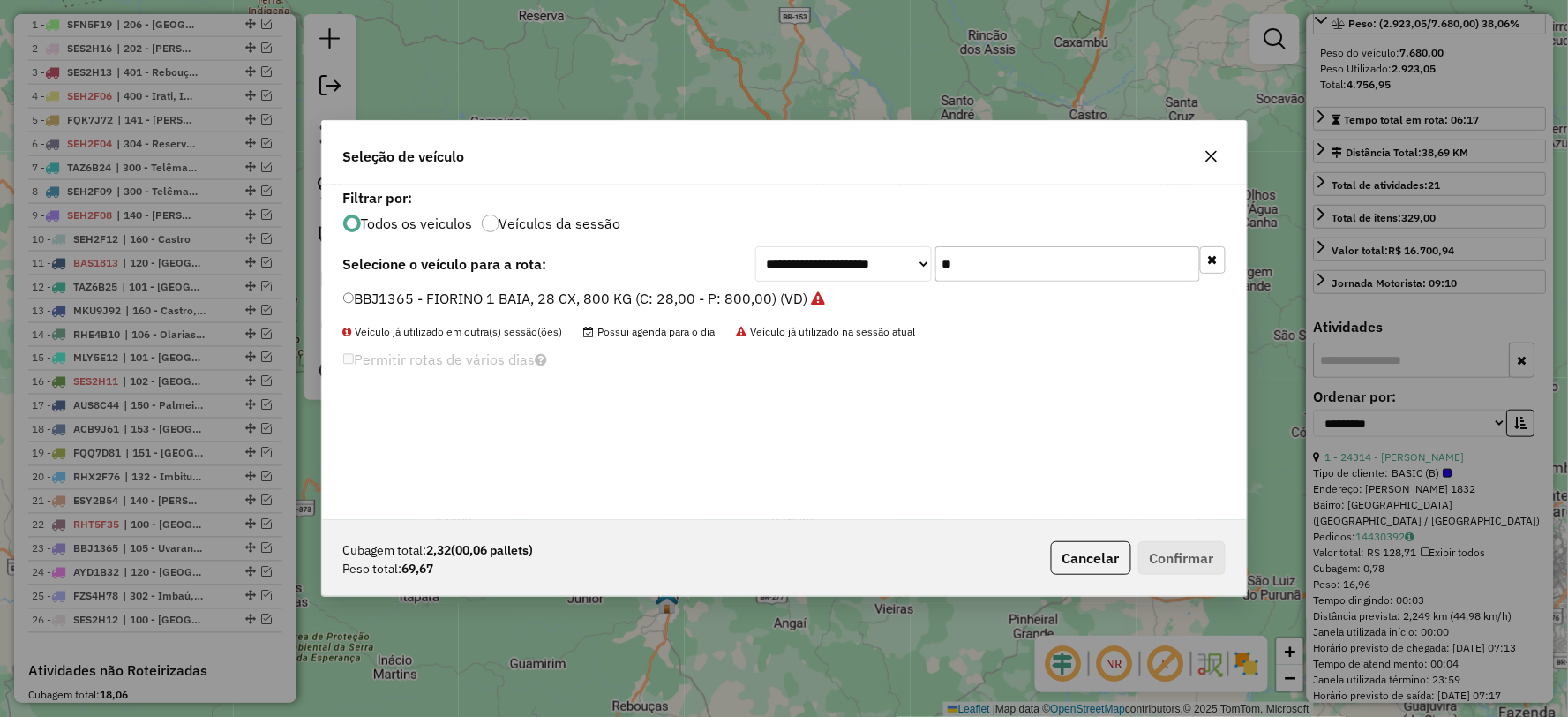
type input "*"
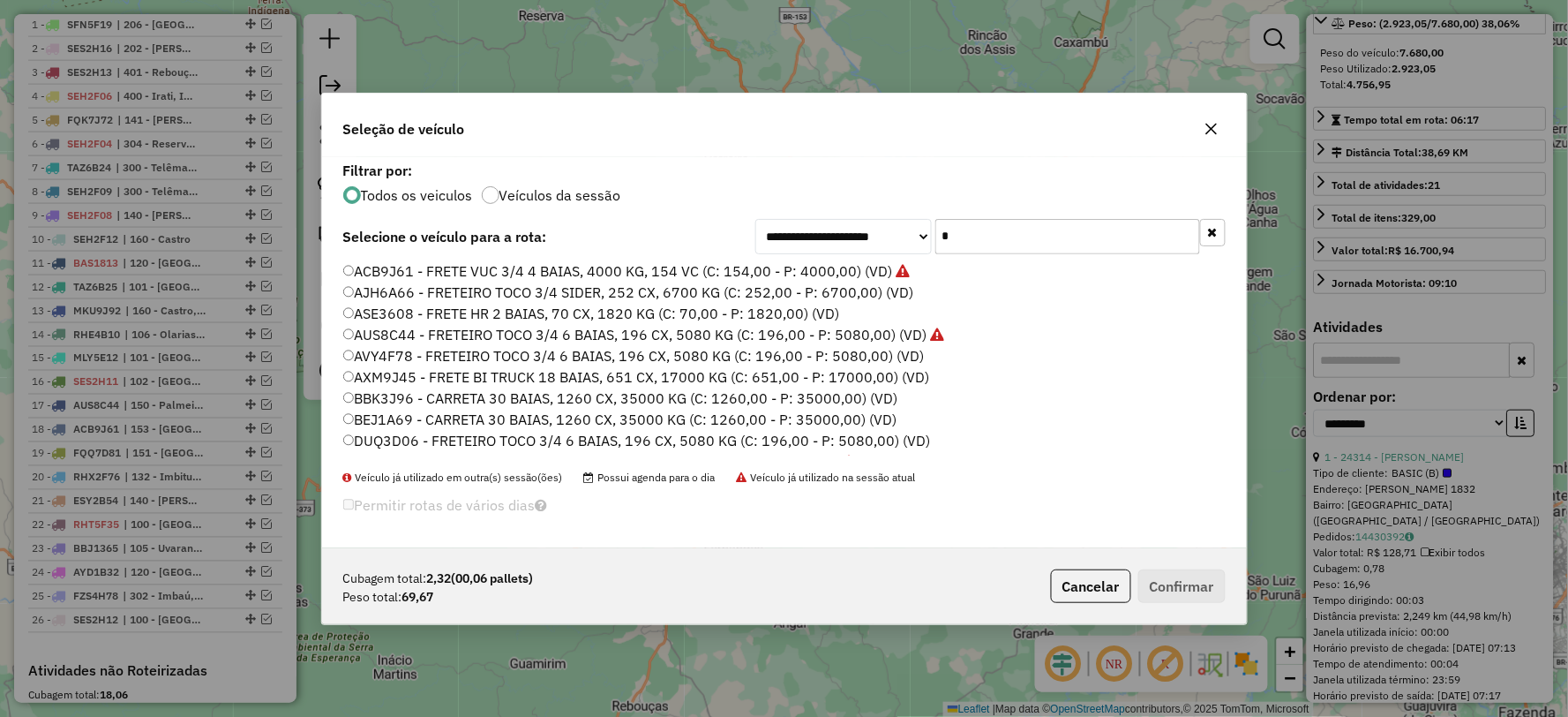
type input "*"
click at [1211, 135] on icon "button" at bounding box center [1212, 129] width 14 height 14
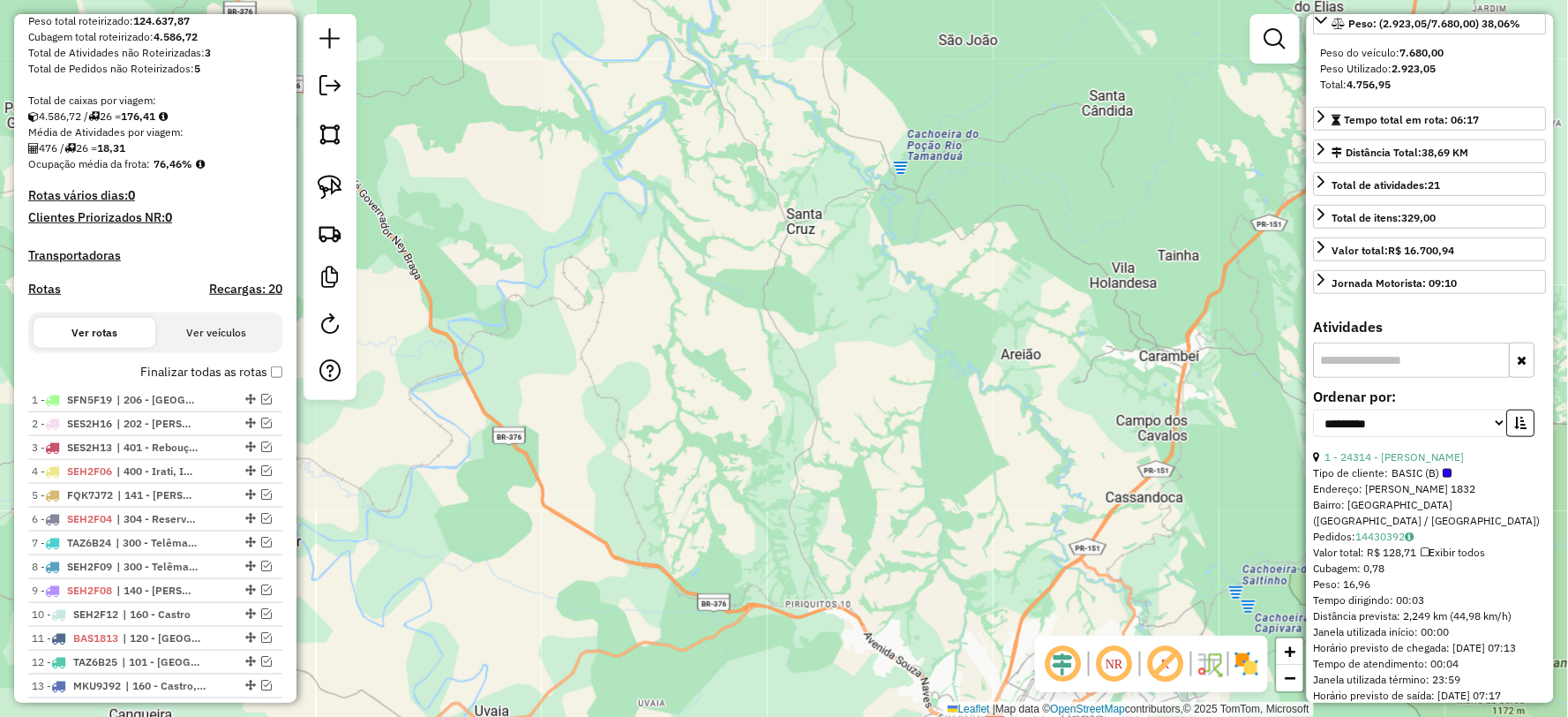
scroll to position [292, 0]
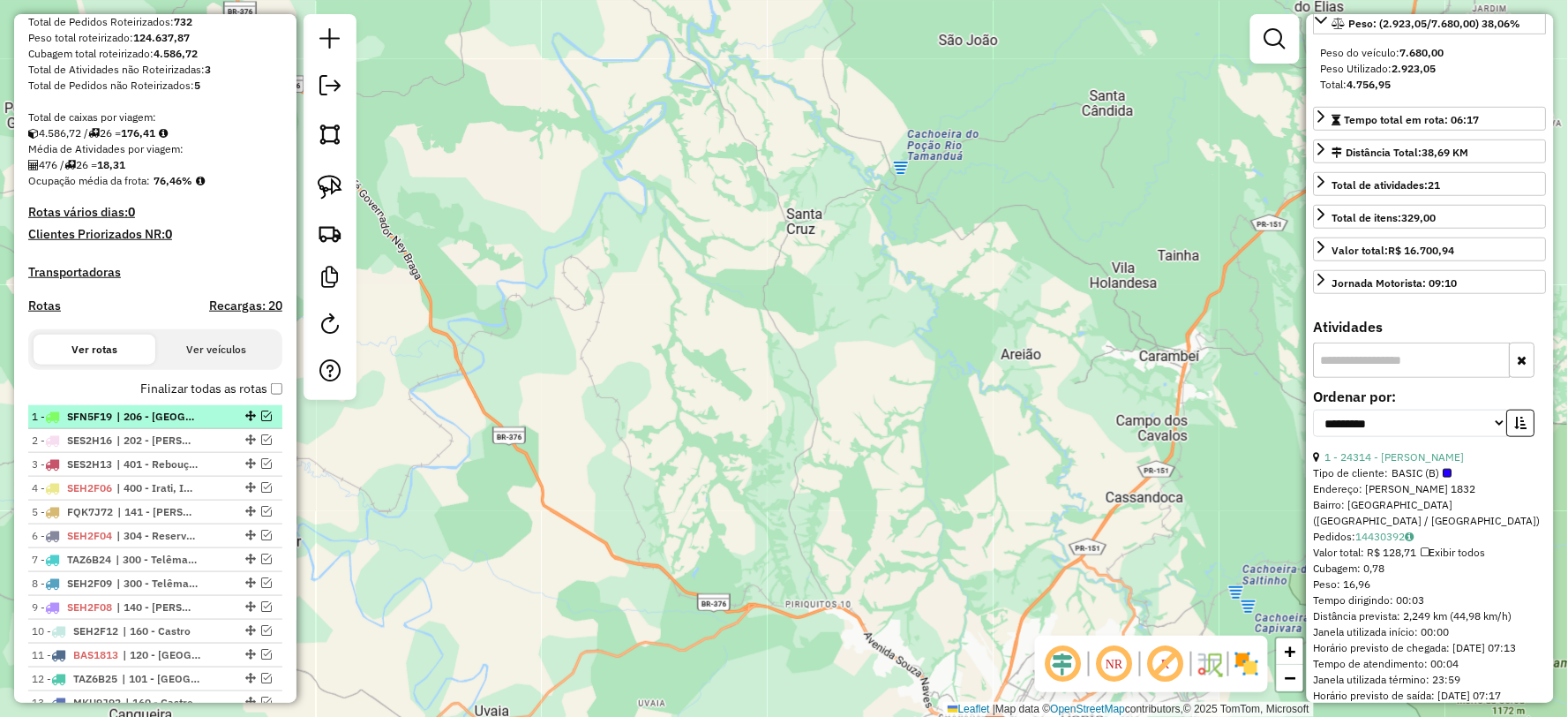
click at [261, 421] on em at bounding box center [266, 416] width 11 height 11
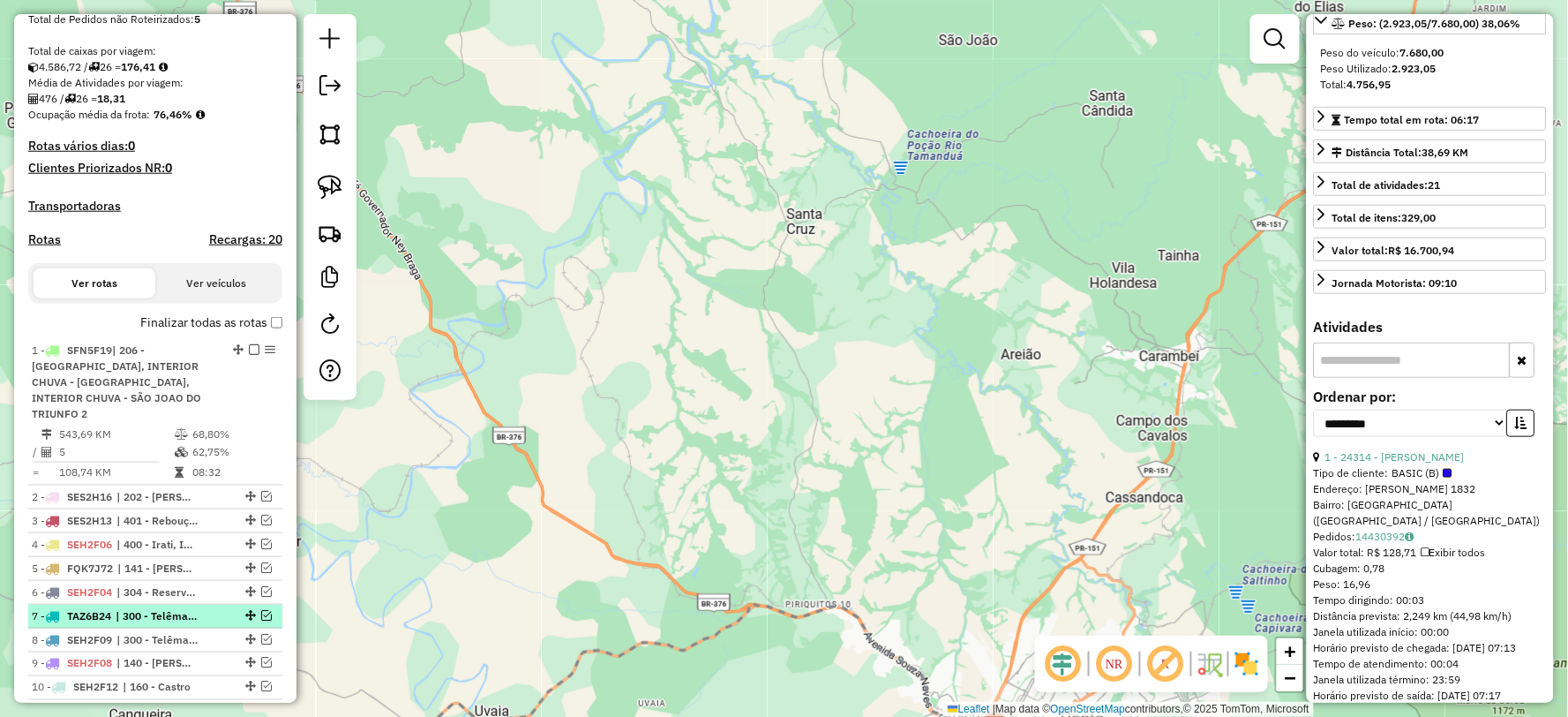
scroll to position [390, 0]
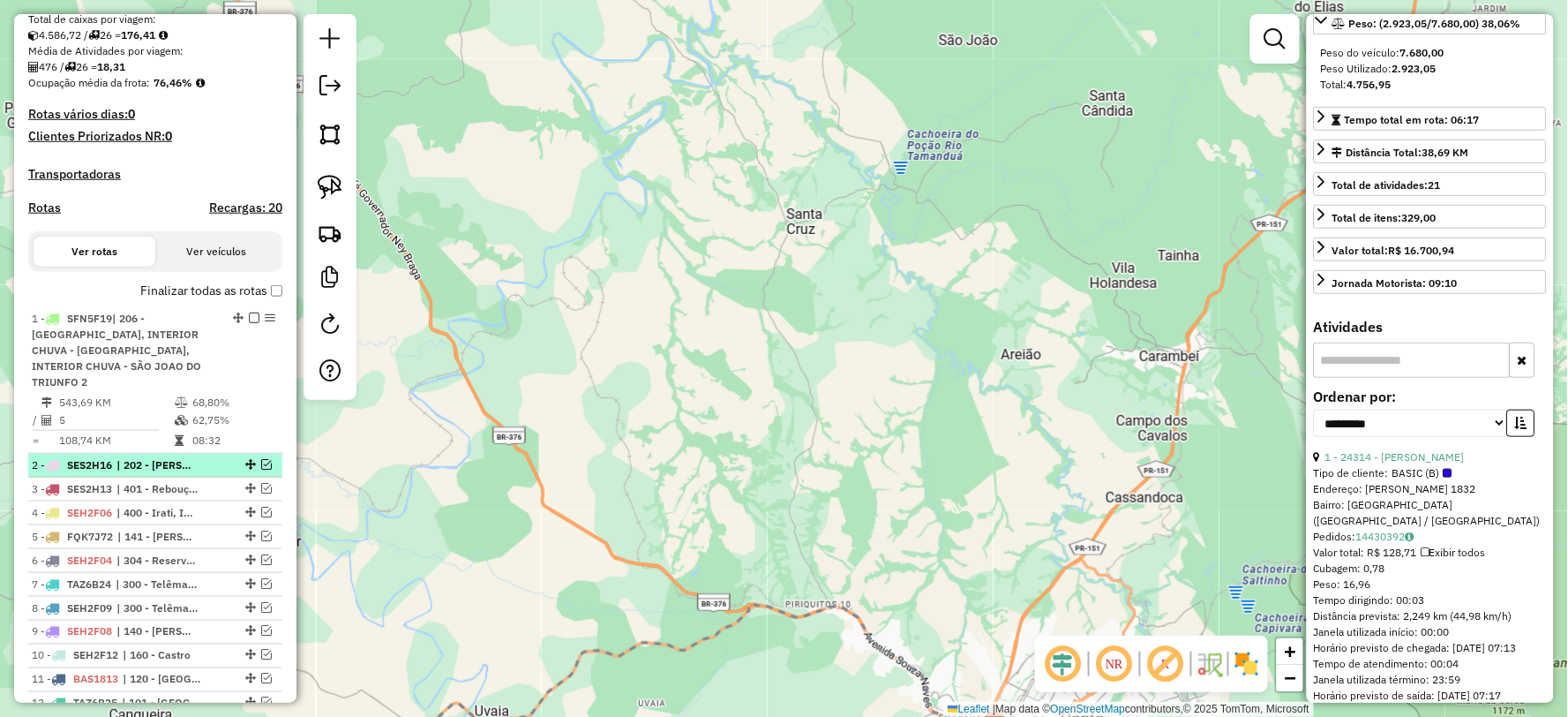
click at [261, 462] on em at bounding box center [266, 464] width 11 height 11
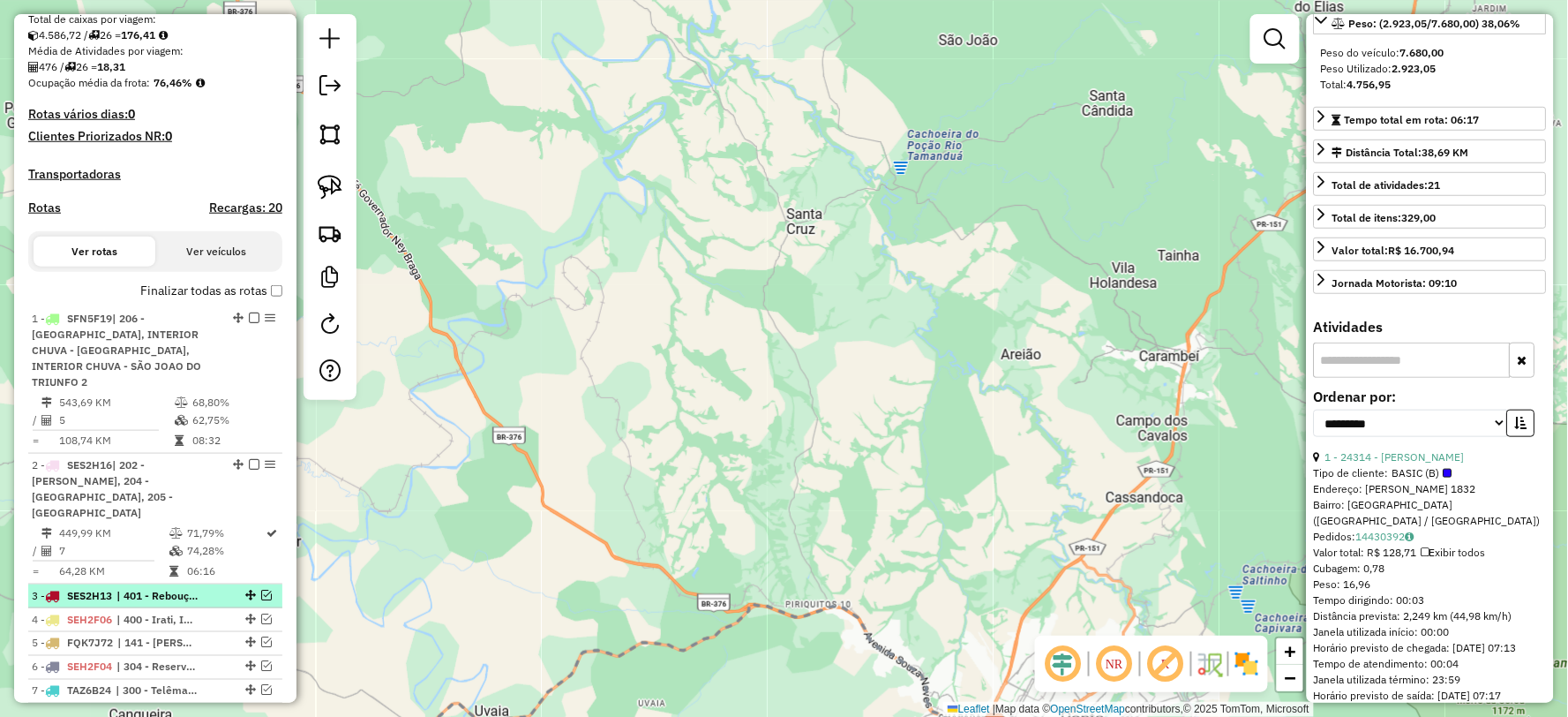
drag, startPoint x: 260, startPoint y: 578, endPoint x: 227, endPoint y: 535, distance: 54.2
click at [261, 590] on em at bounding box center [266, 596] width 11 height 11
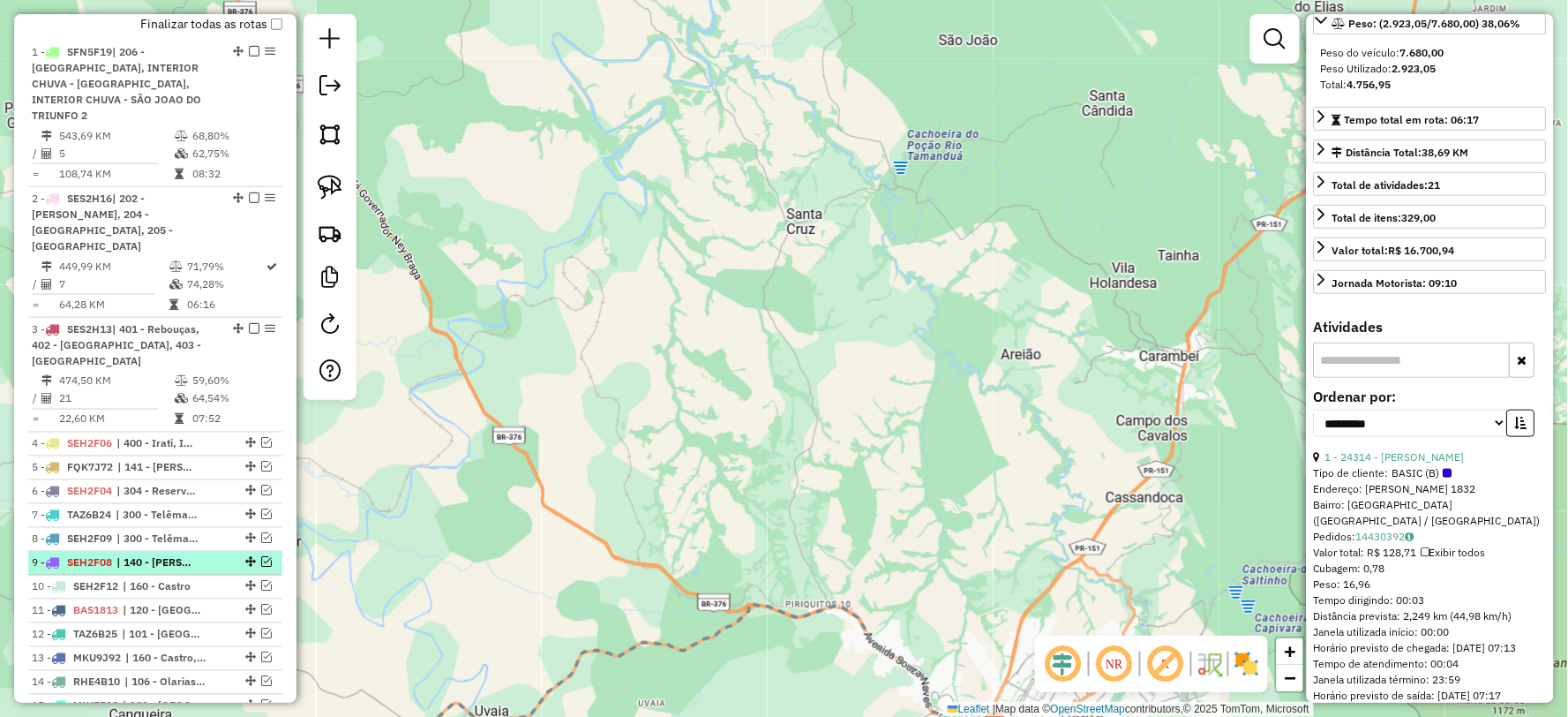
scroll to position [685, 0]
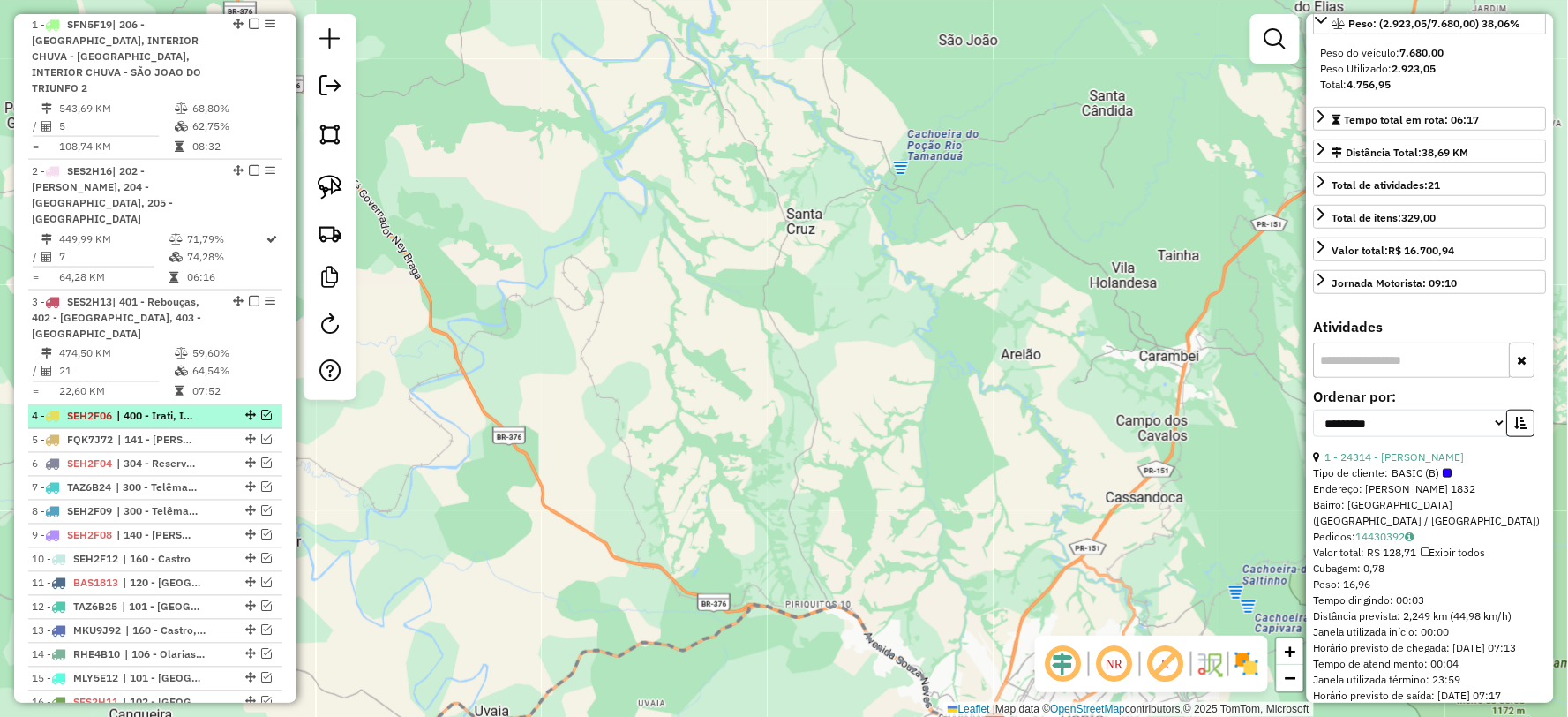
click at [261, 410] on em at bounding box center [266, 416] width 11 height 11
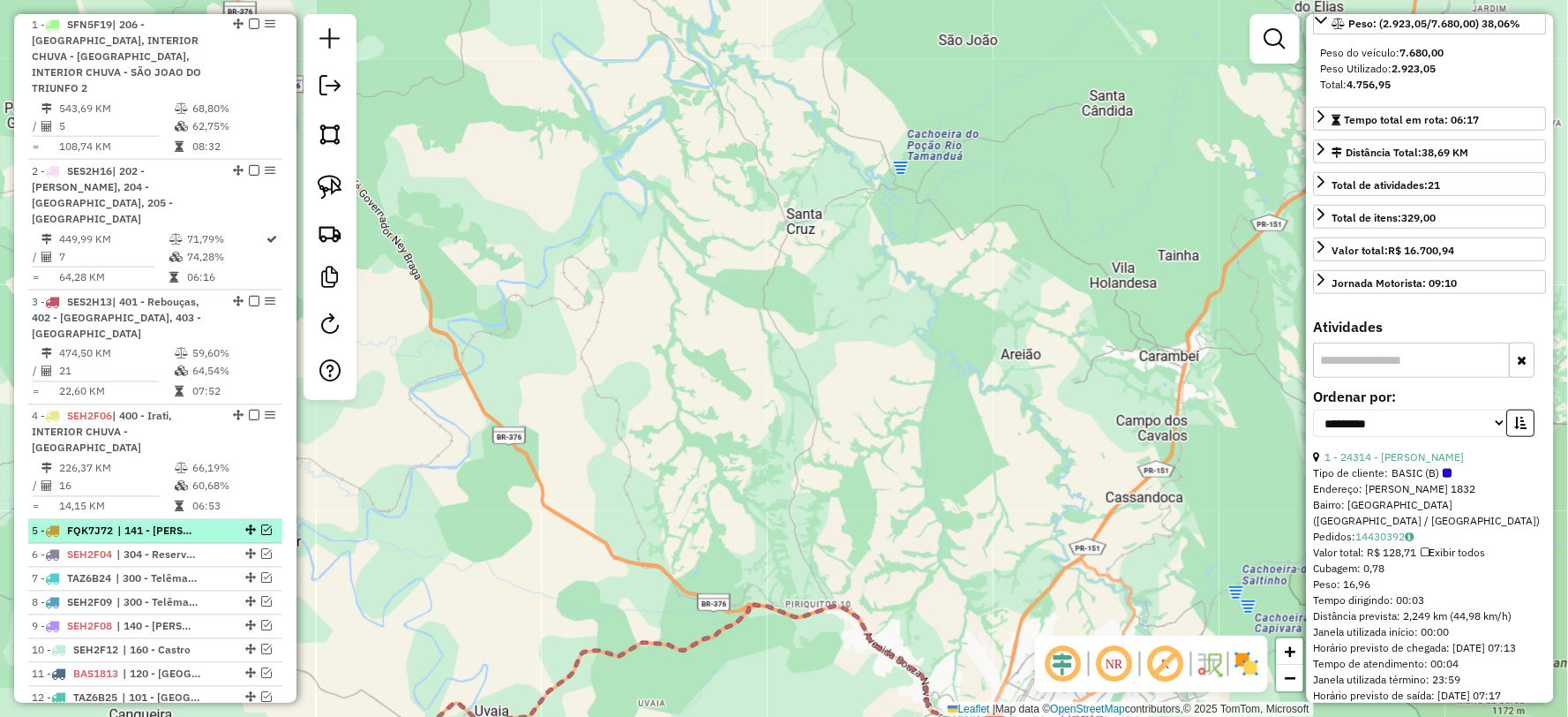
click at [262, 525] on em at bounding box center [266, 531] width 11 height 11
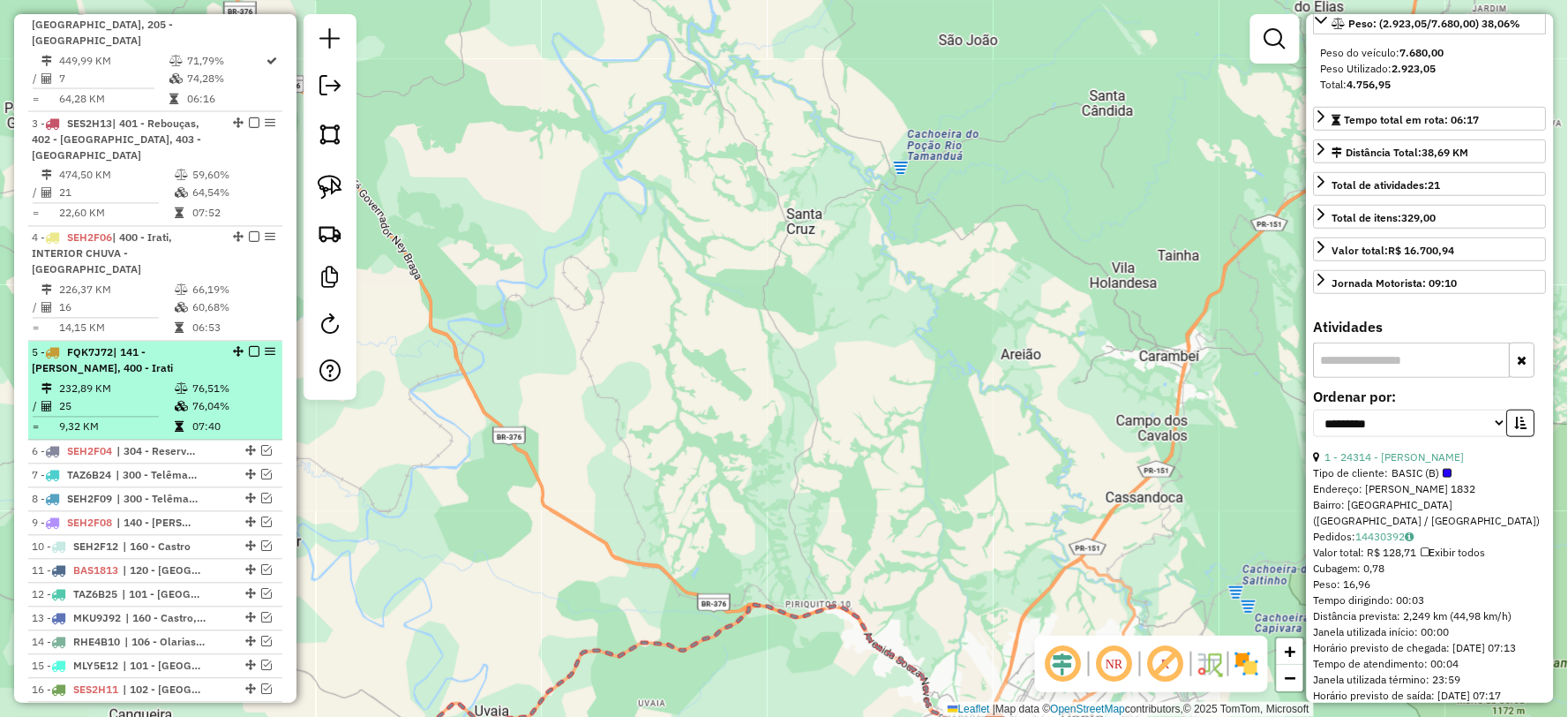
scroll to position [880, 0]
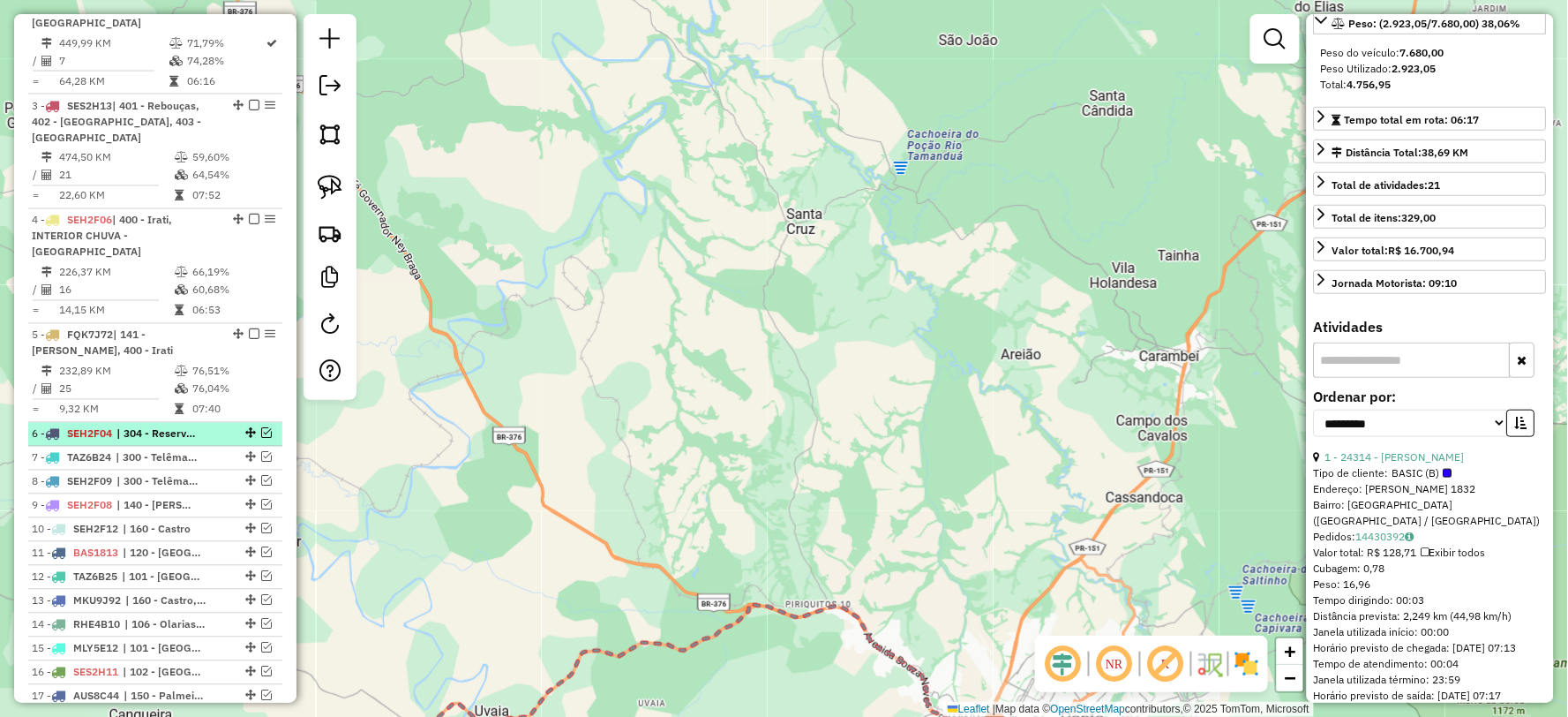
click at [261, 428] on em at bounding box center [266, 434] width 11 height 11
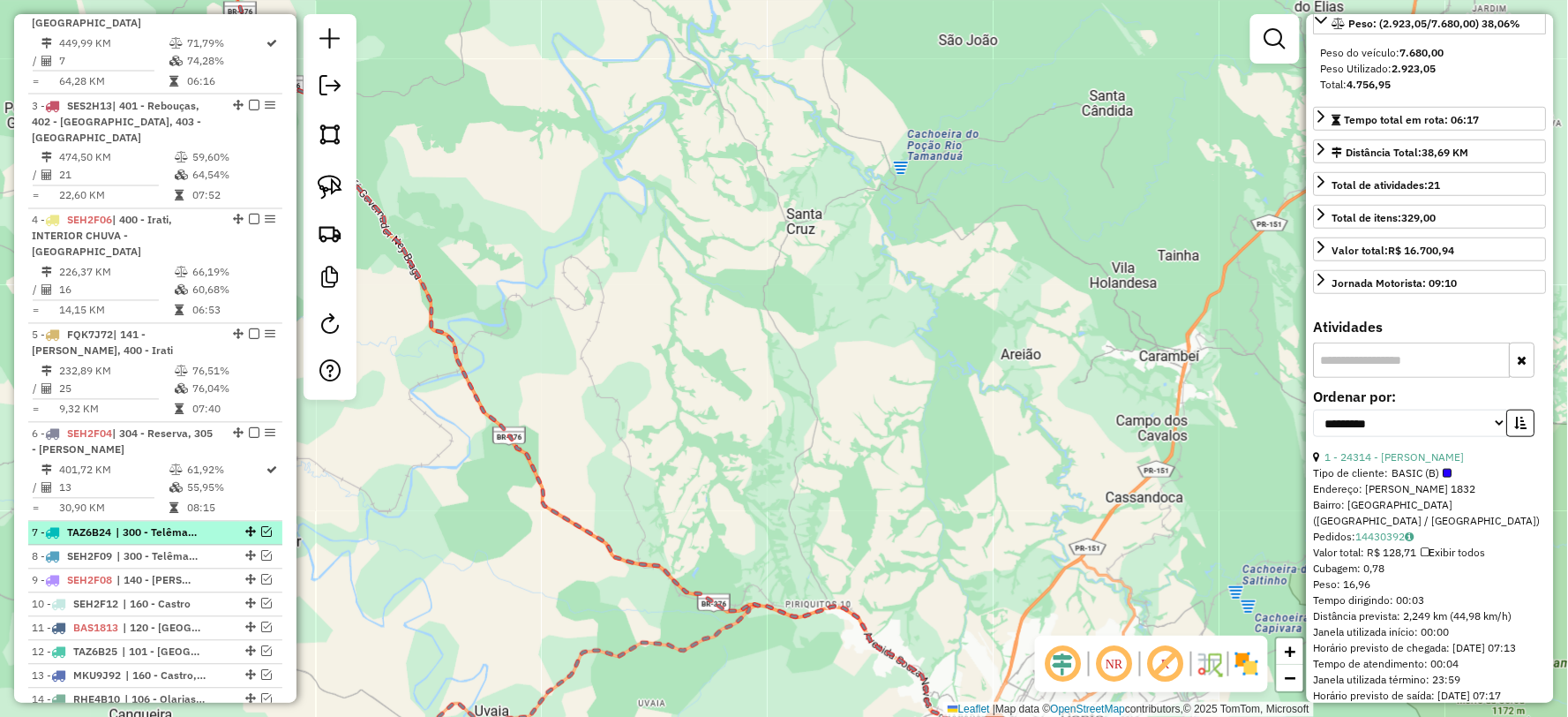
click at [264, 527] on em at bounding box center [266, 533] width 11 height 11
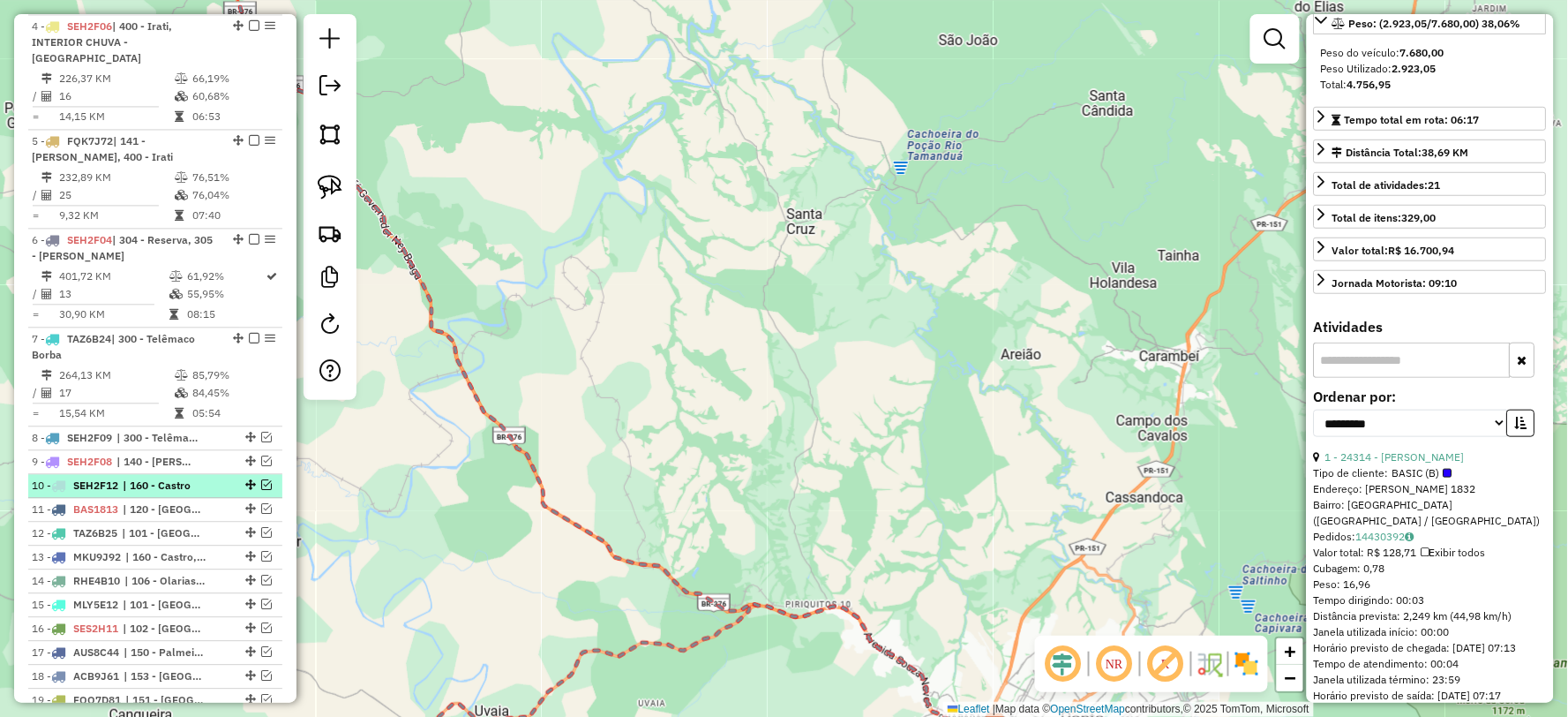
scroll to position [1077, 0]
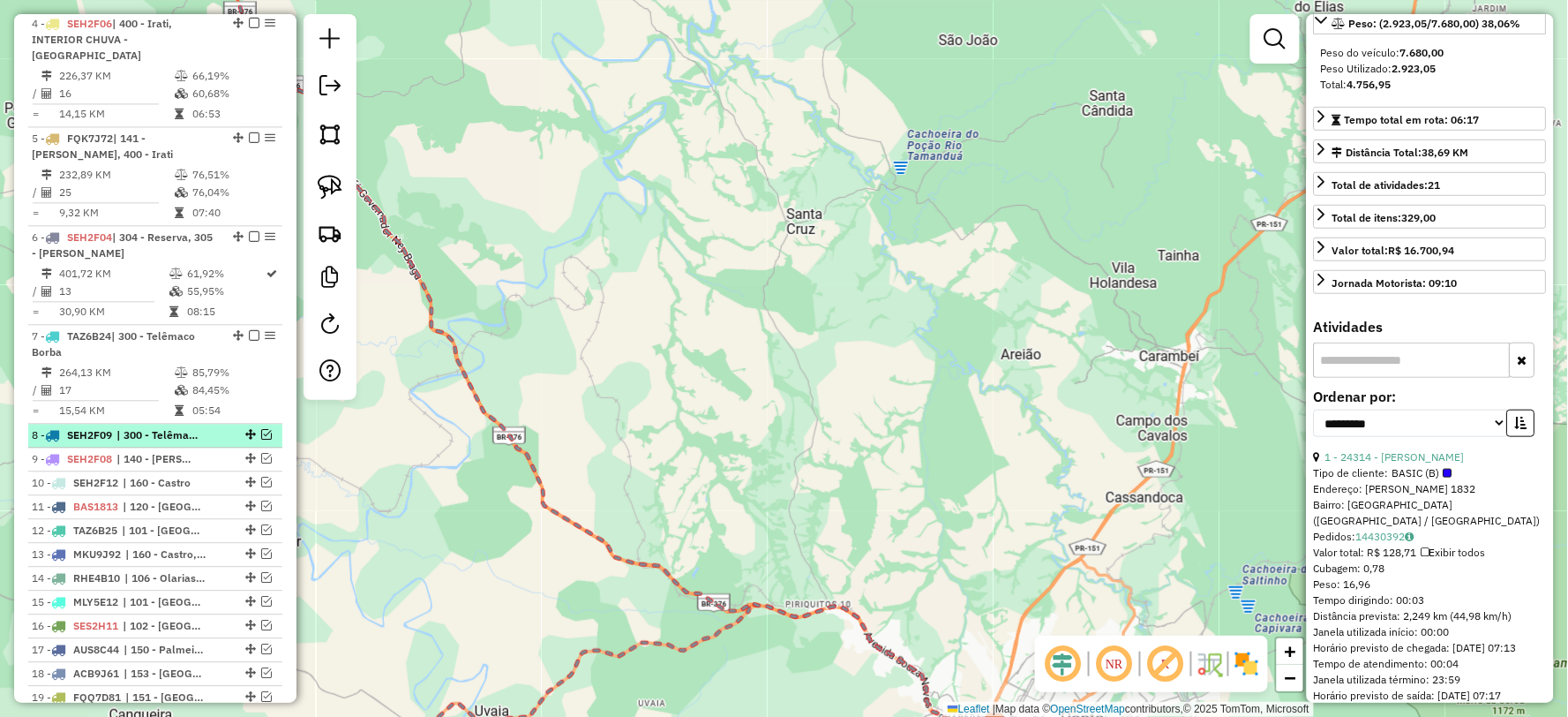
click at [261, 429] on em at bounding box center [266, 435] width 11 height 11
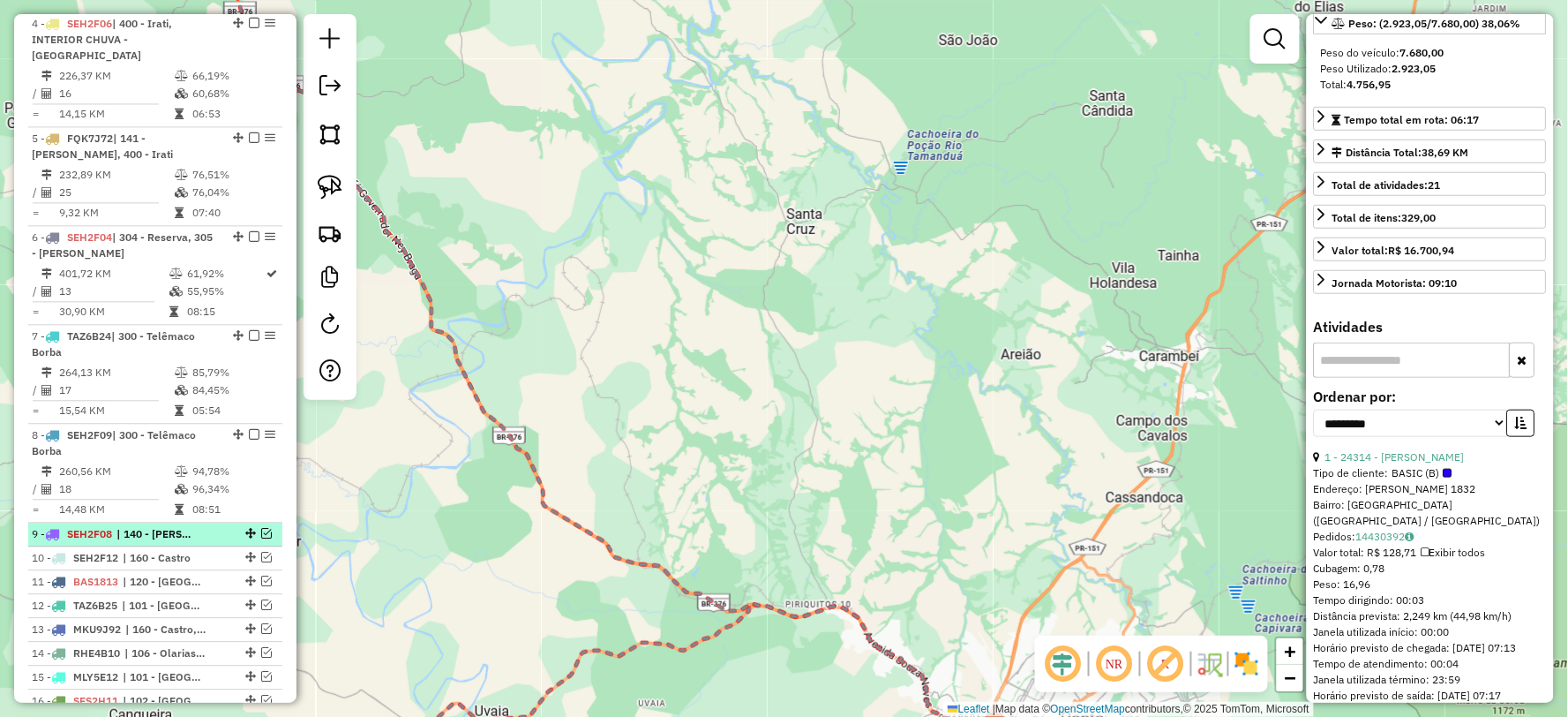
click at [265, 528] on em at bounding box center [266, 533] width 11 height 11
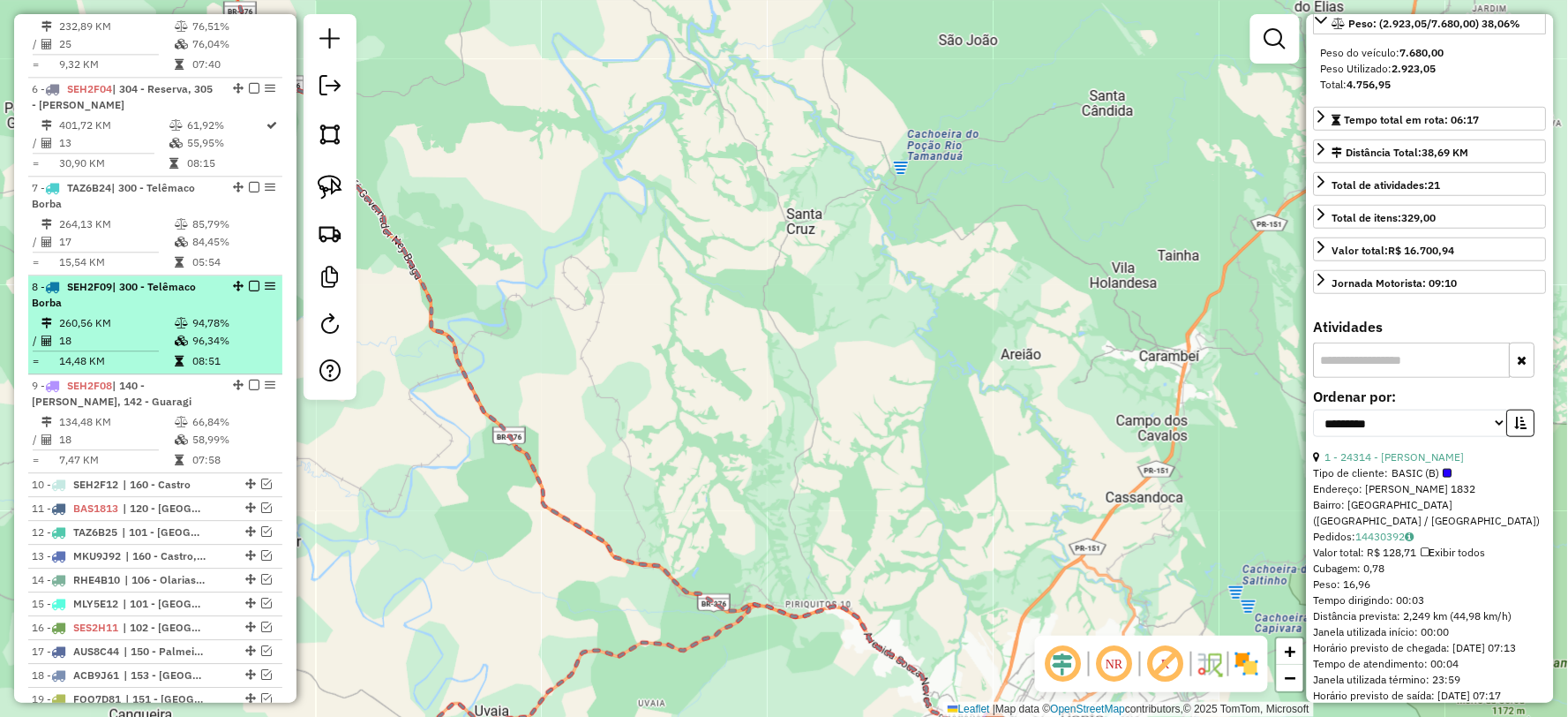
scroll to position [1273, 0]
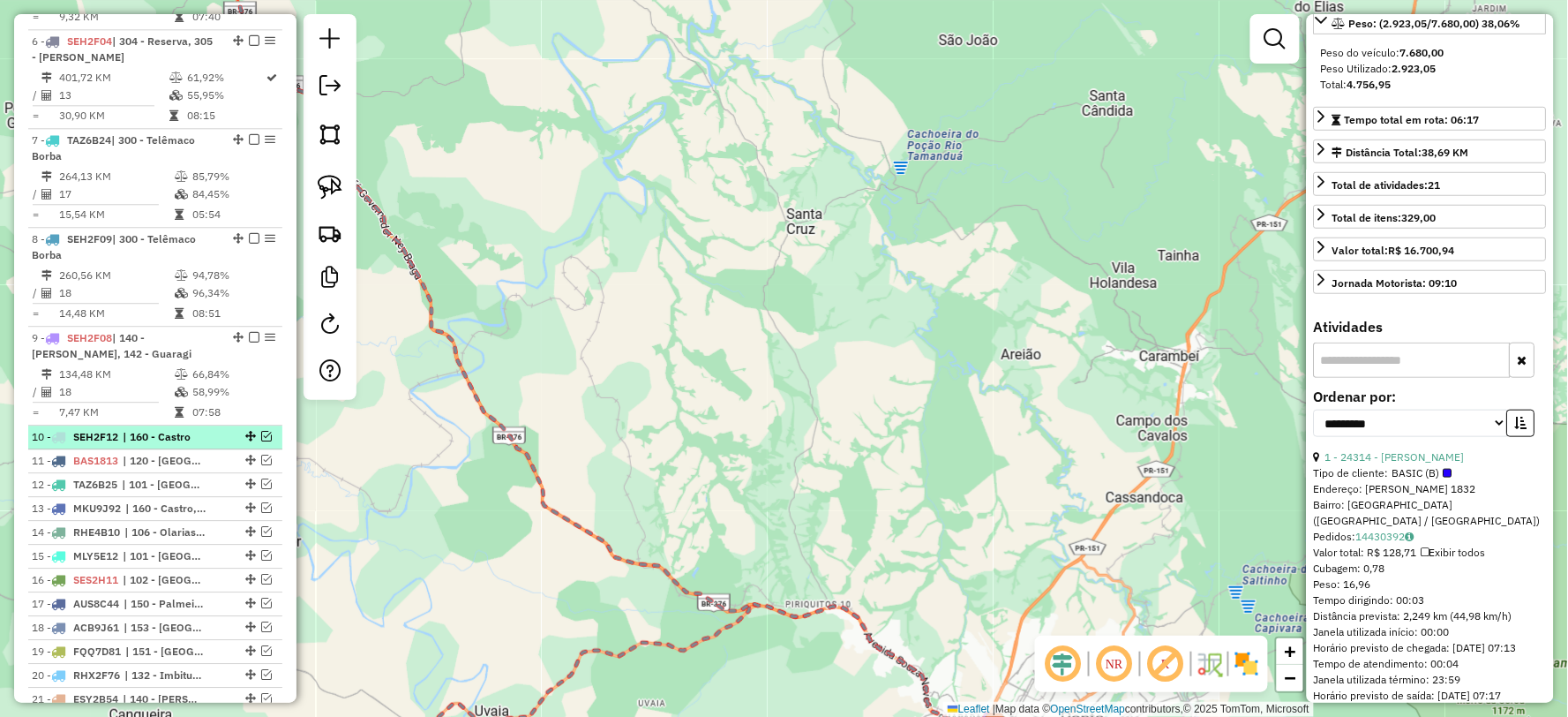
click at [264, 431] on em at bounding box center [266, 436] width 11 height 11
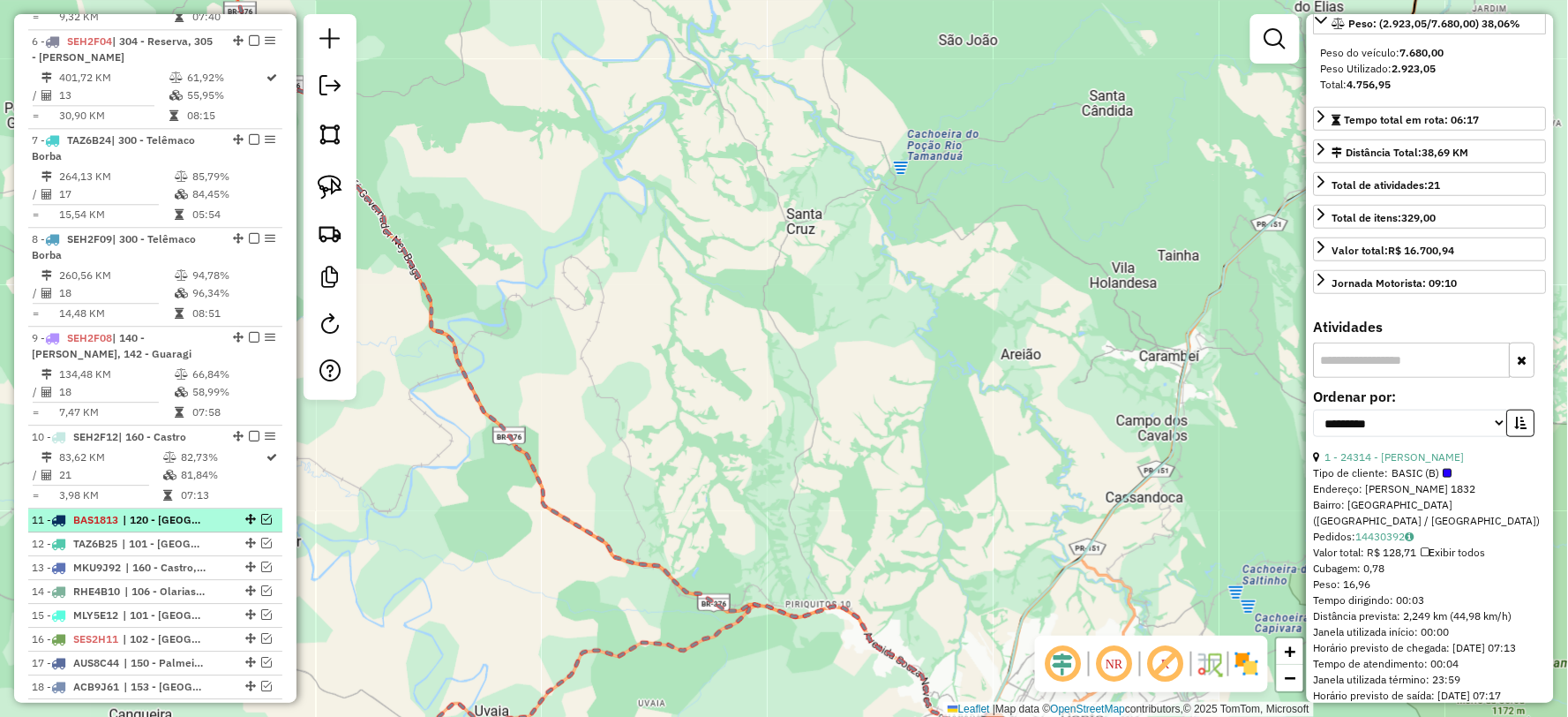
click at [263, 514] on em at bounding box center [266, 519] width 11 height 11
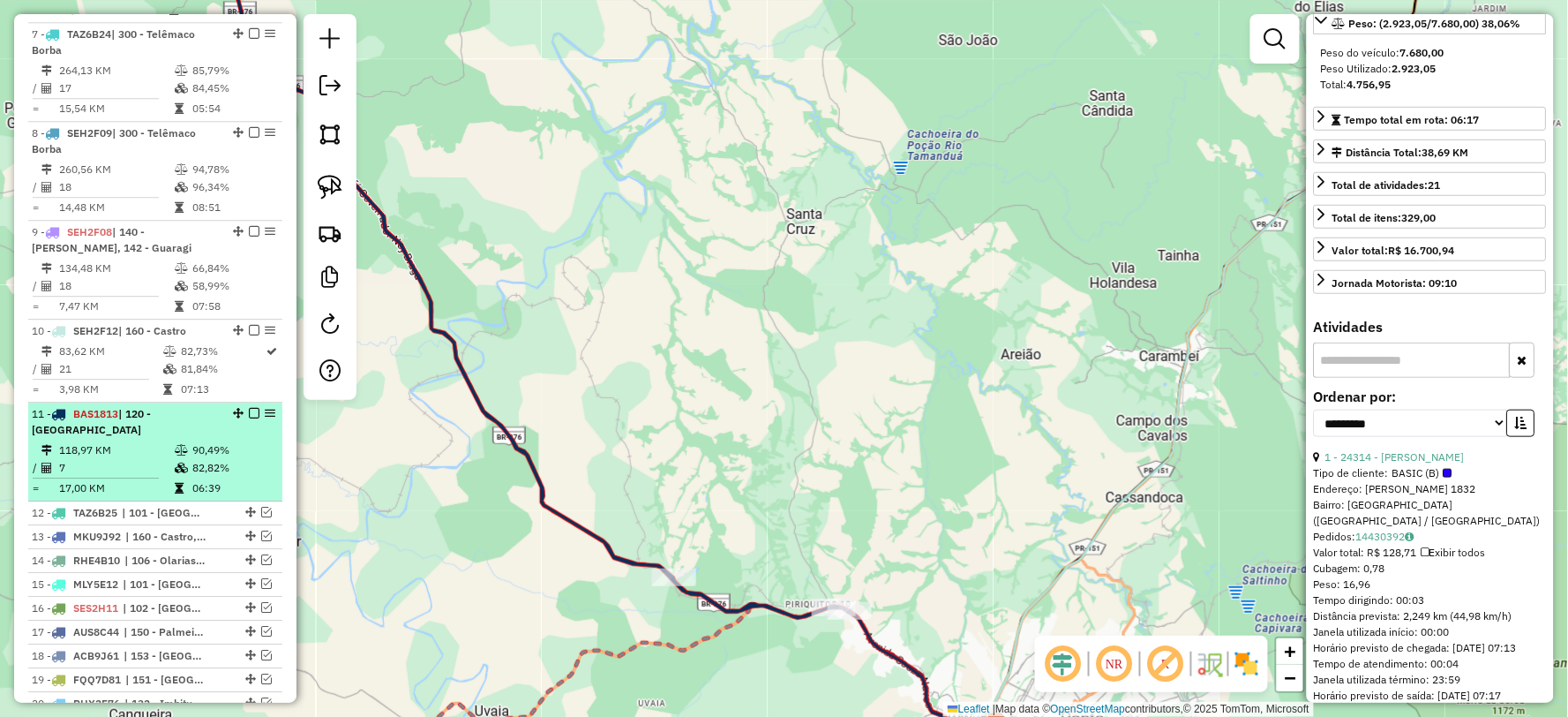
scroll to position [1567, 0]
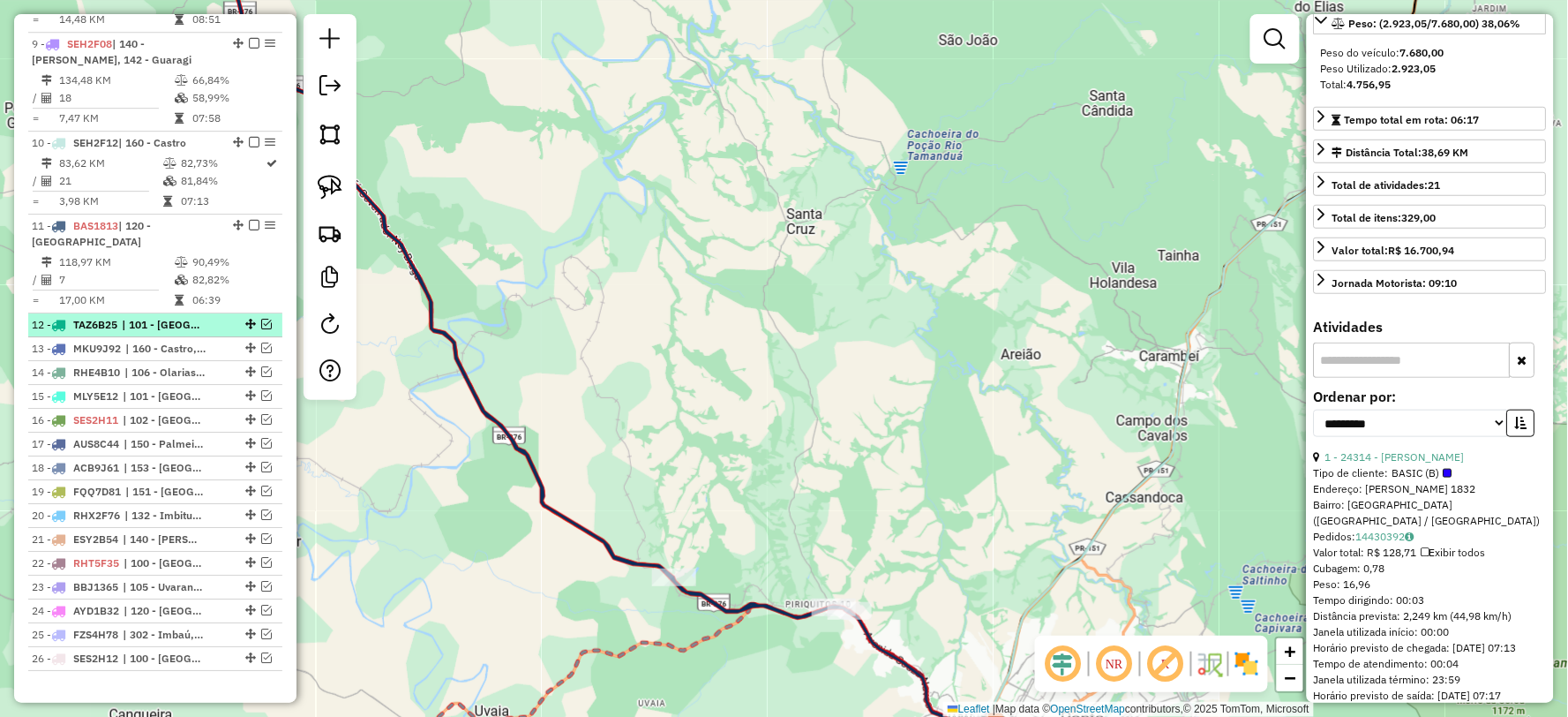
click at [261, 318] on em at bounding box center [266, 324] width 11 height 11
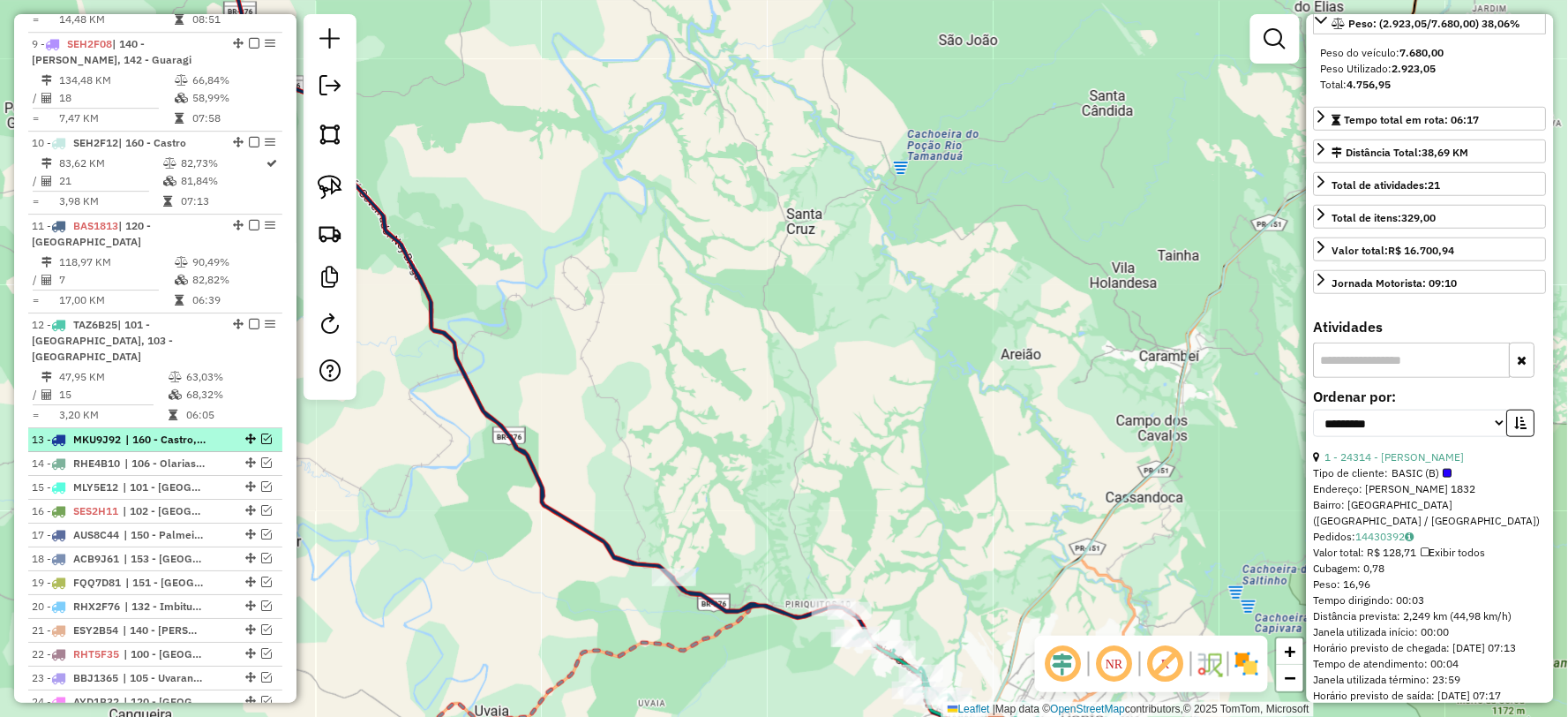
click at [263, 434] on em at bounding box center [266, 439] width 11 height 11
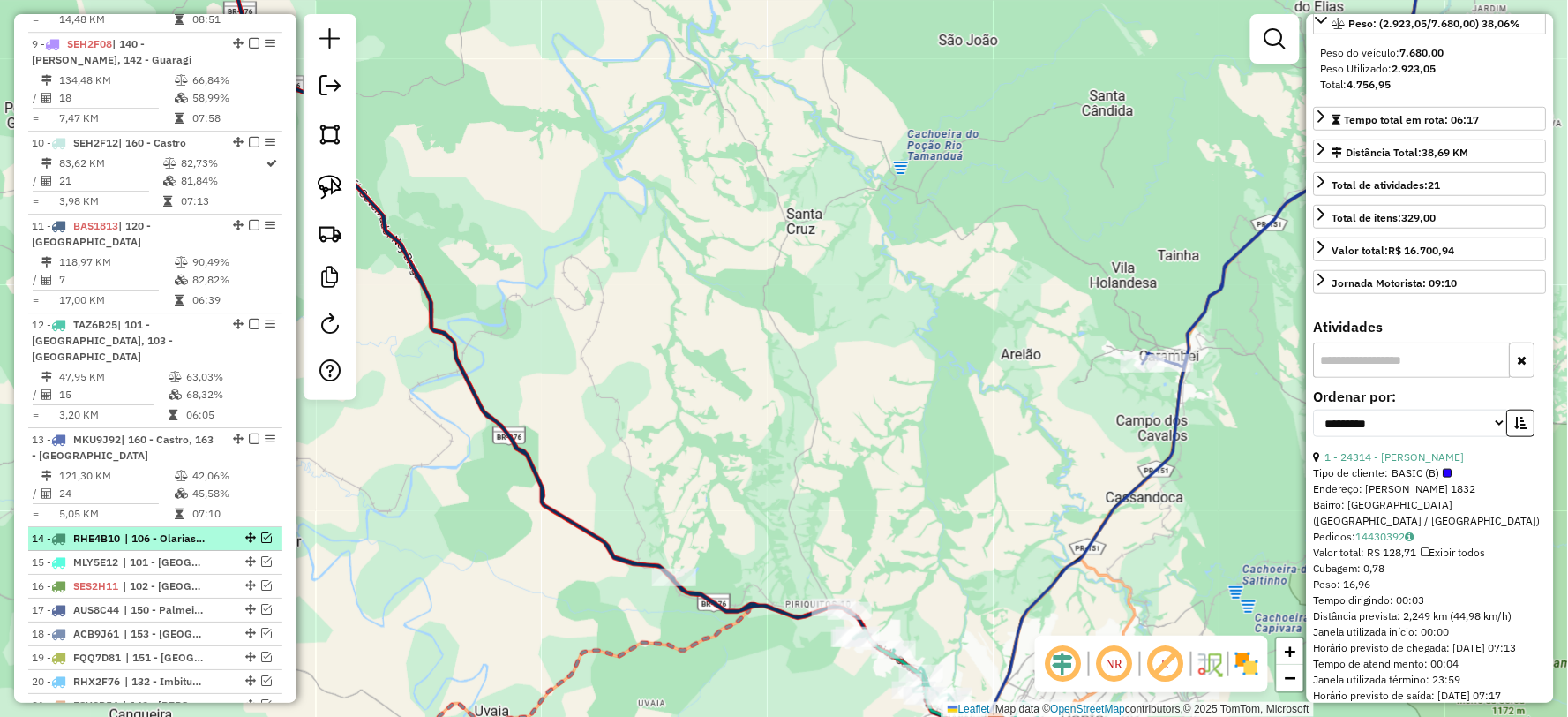
click at [266, 533] on em at bounding box center [266, 538] width 11 height 11
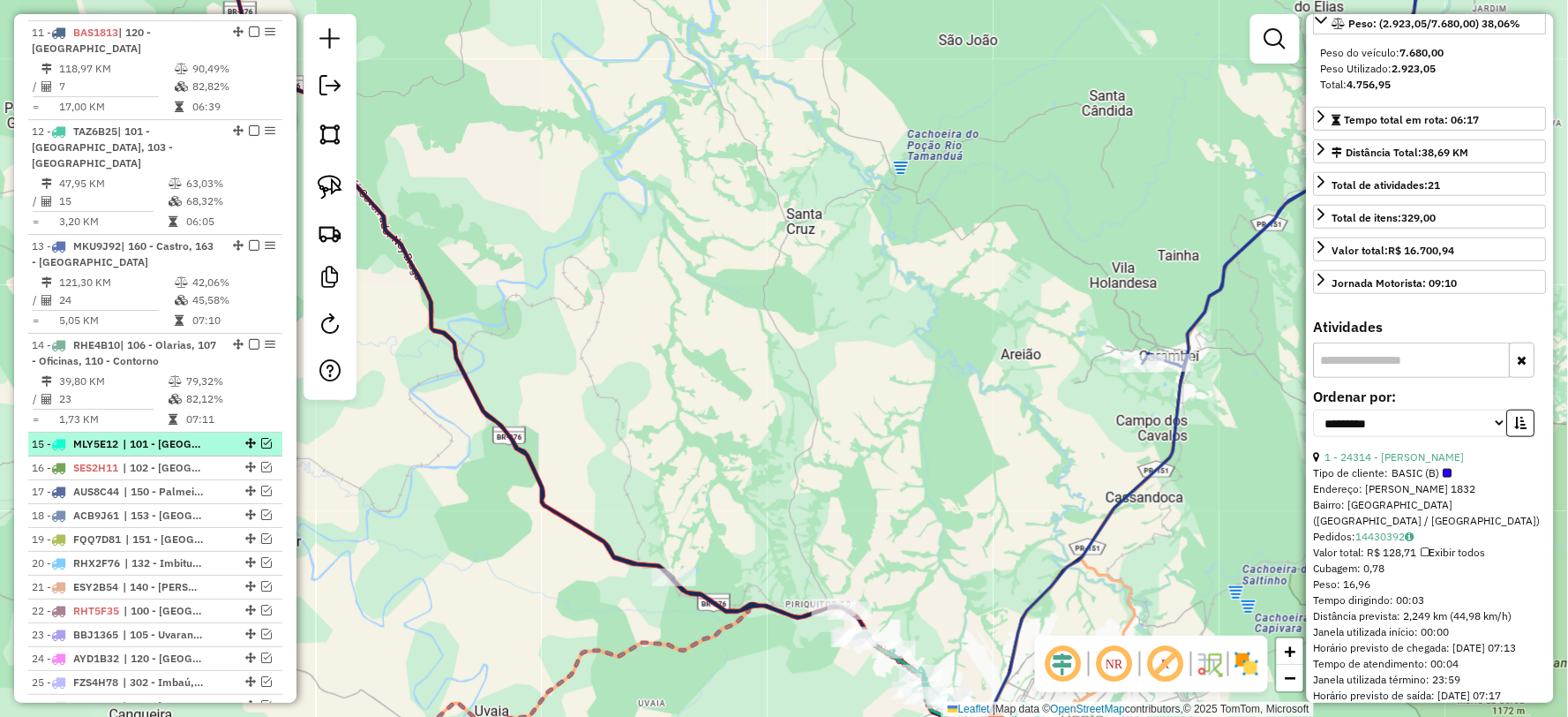
scroll to position [1763, 0]
click at [261, 435] on em at bounding box center [266, 441] width 11 height 11
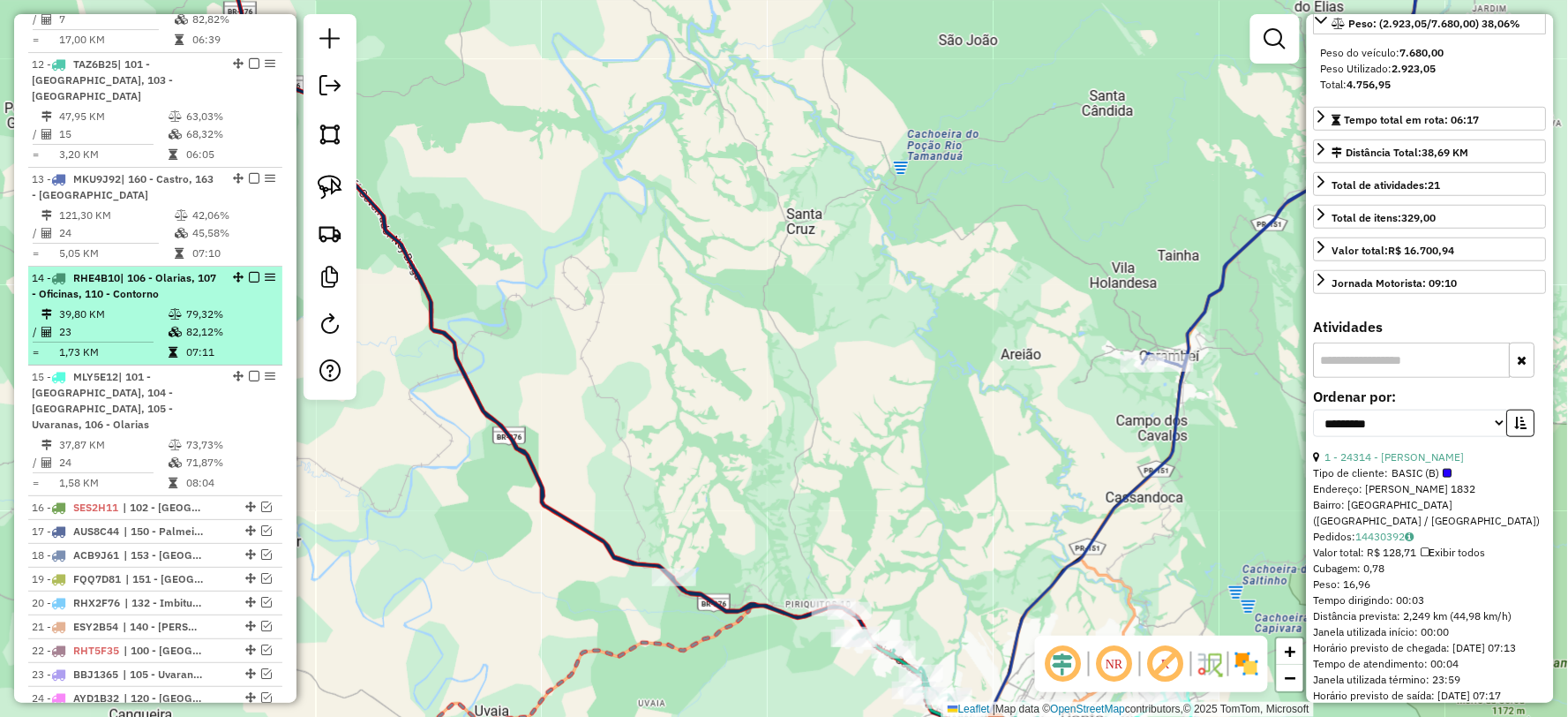
scroll to position [1861, 0]
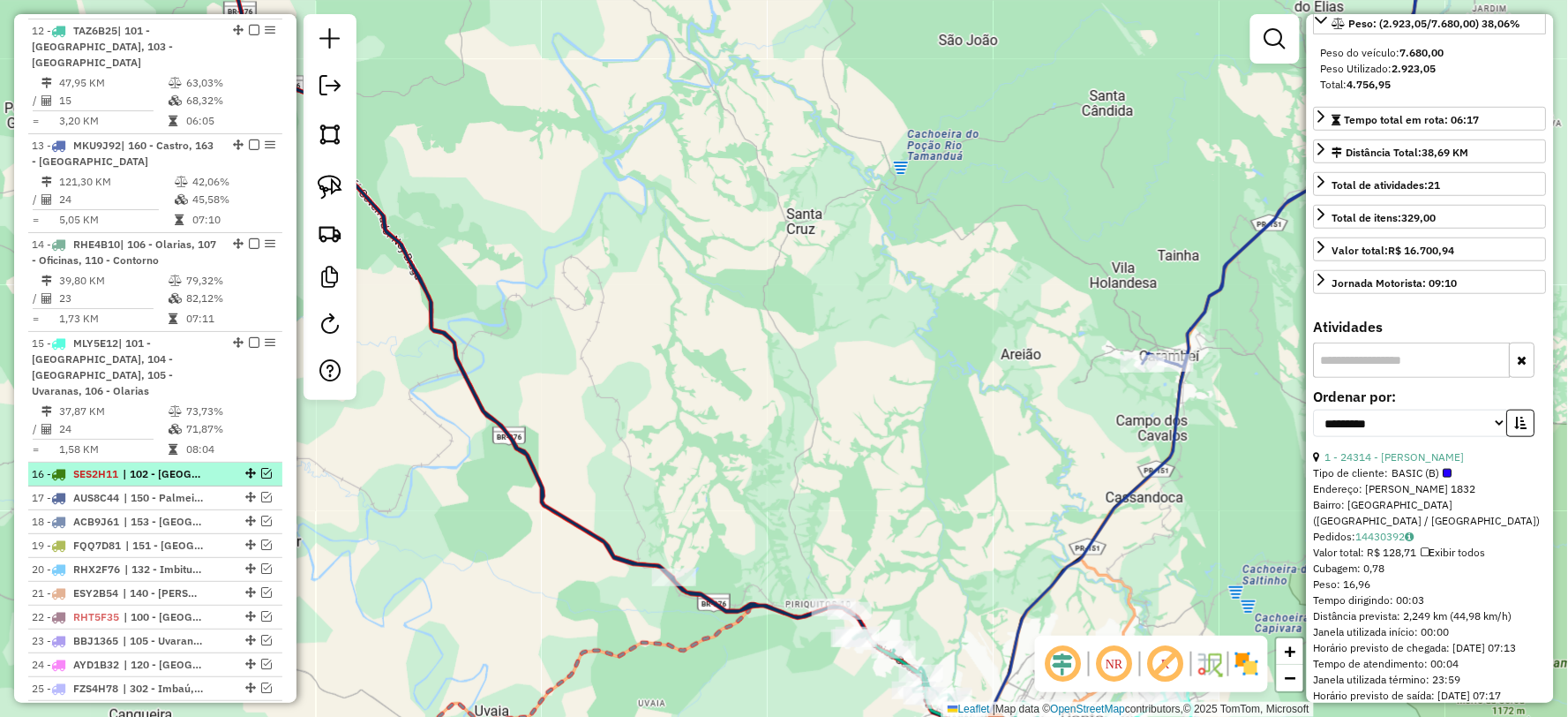
click at [261, 468] on em at bounding box center [266, 473] width 11 height 11
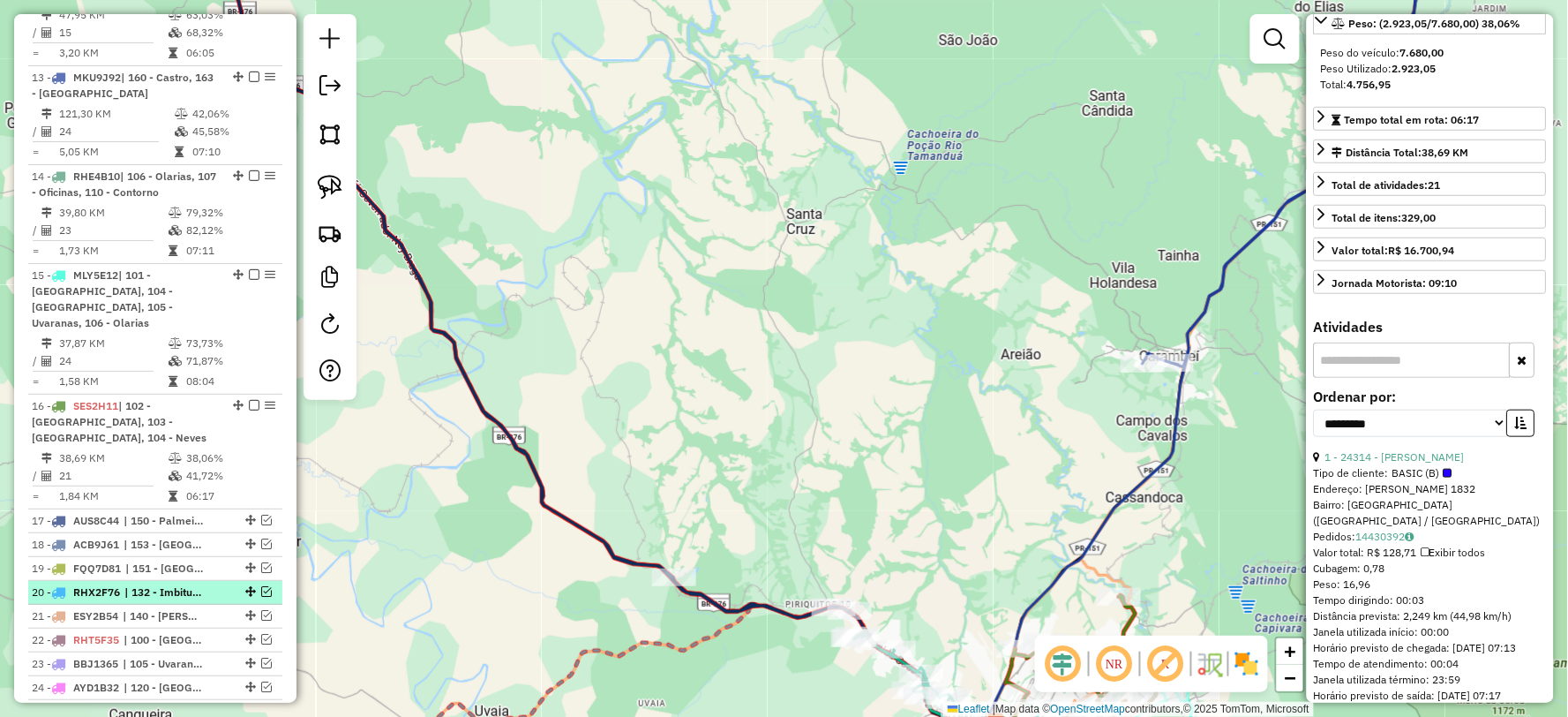
scroll to position [1960, 0]
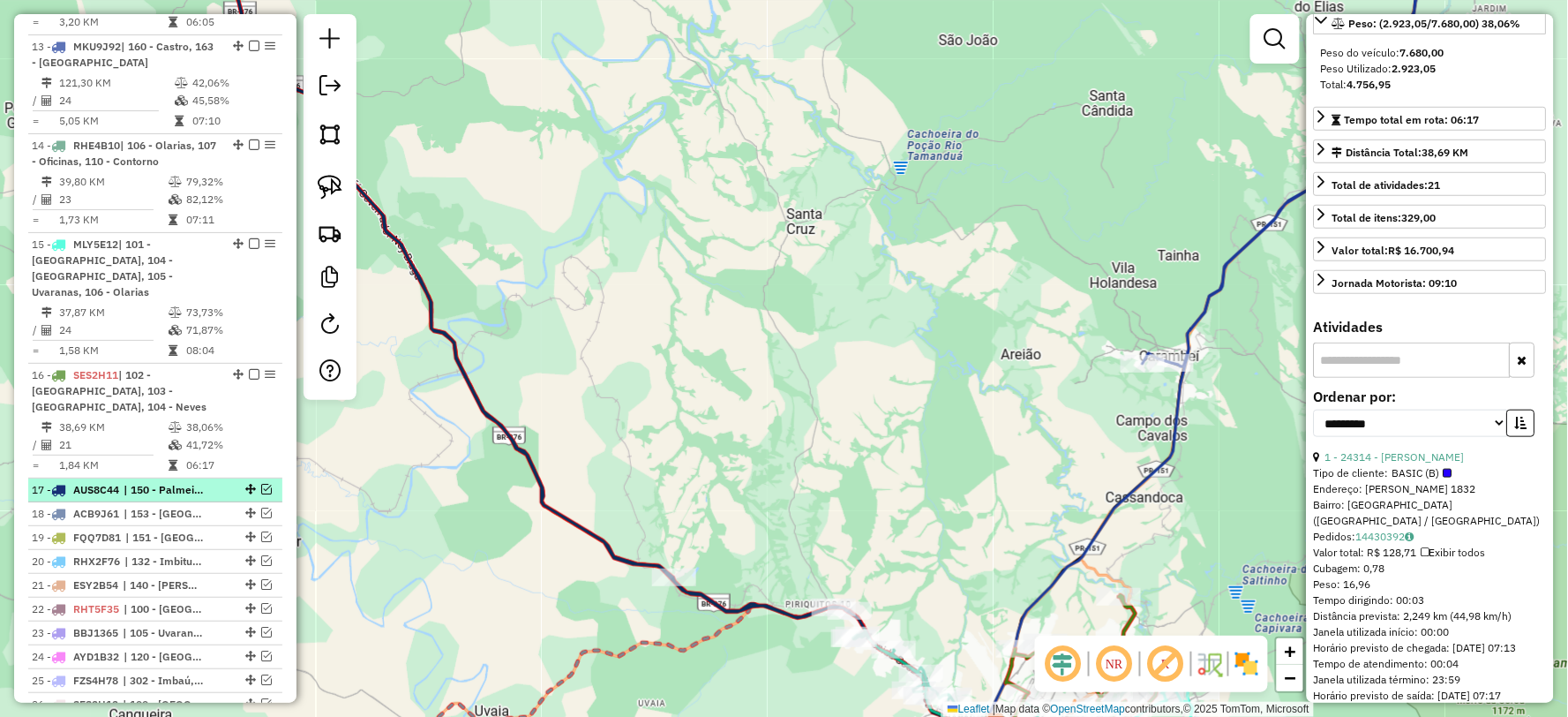
click at [264, 484] on em at bounding box center [266, 489] width 11 height 11
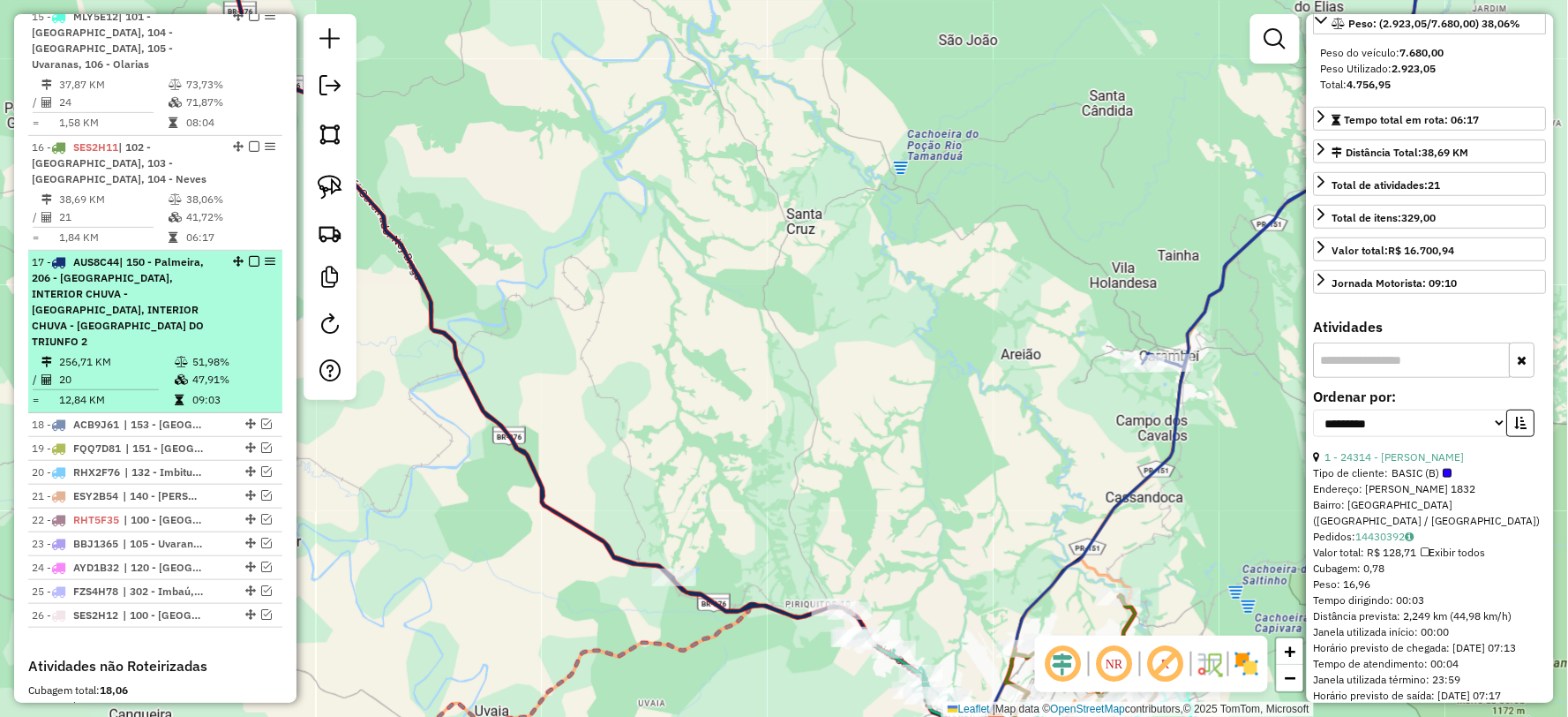
scroll to position [2254, 0]
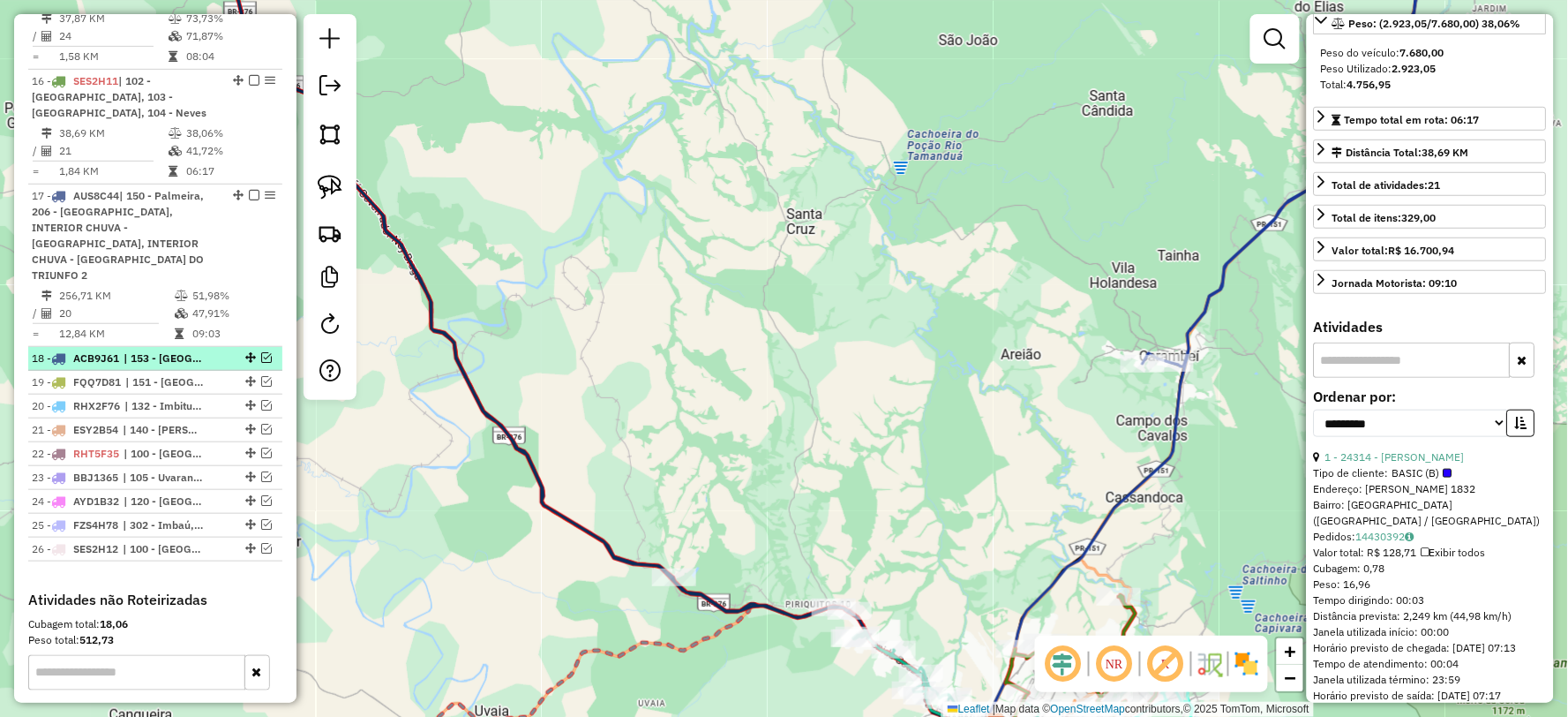
click at [266, 353] on em at bounding box center [266, 358] width 11 height 11
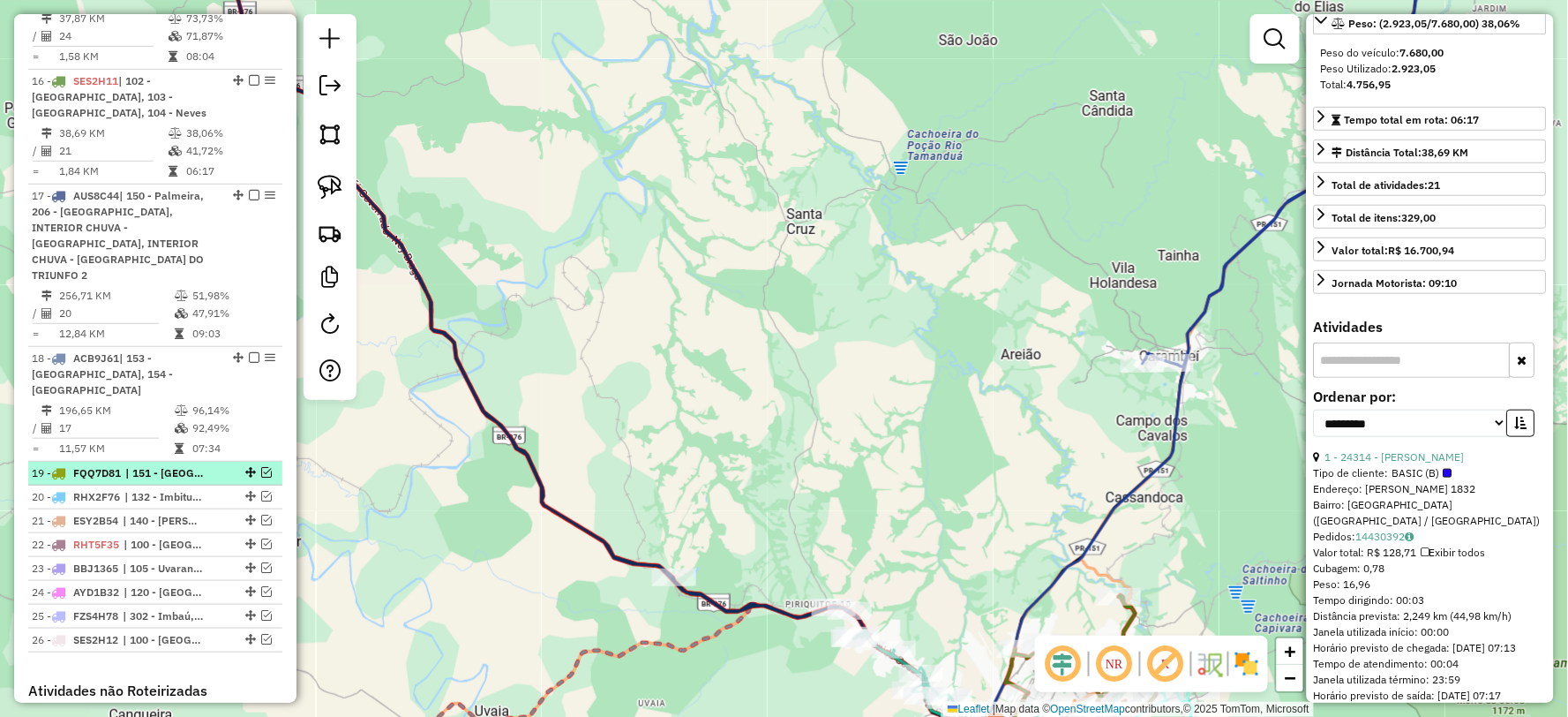
click at [265, 467] on em at bounding box center [266, 472] width 11 height 11
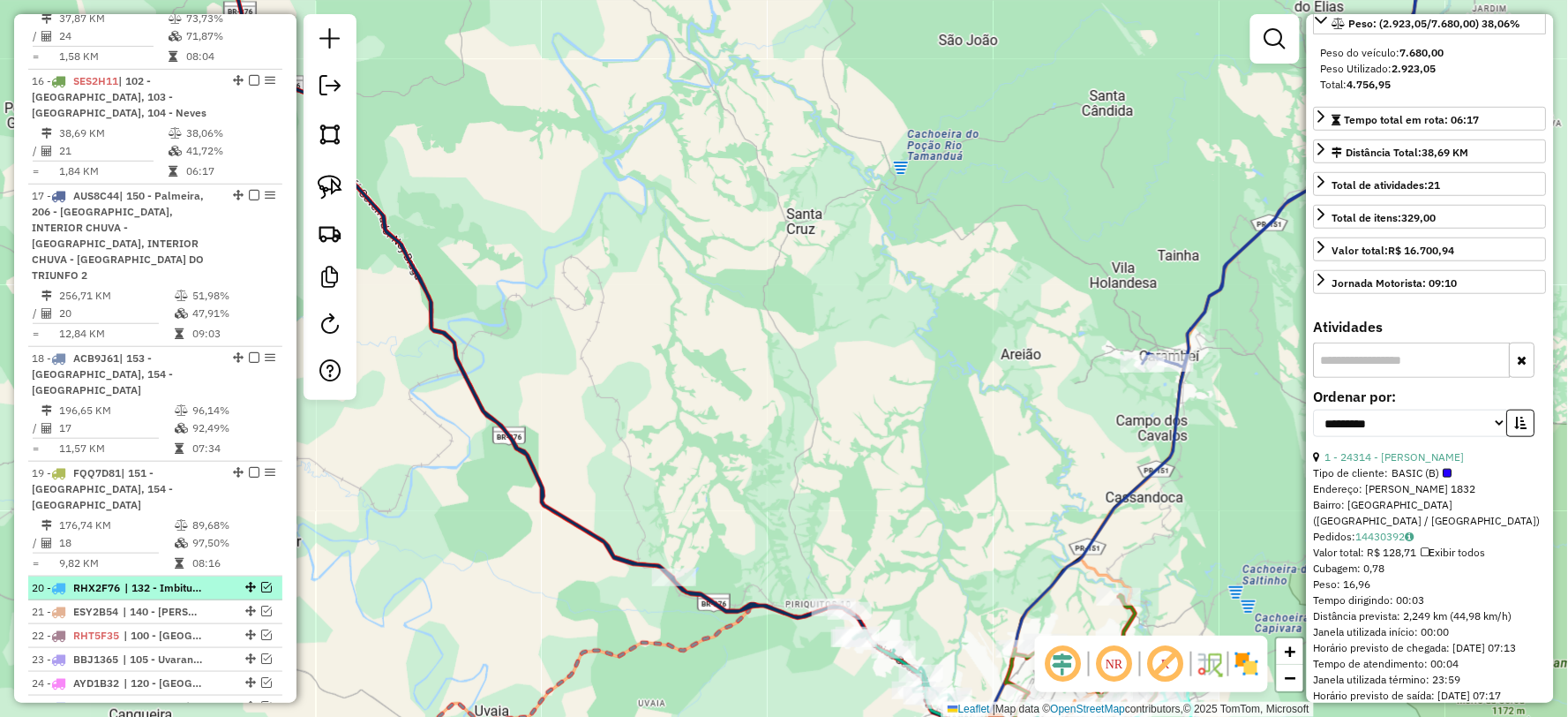
click at [261, 582] on em at bounding box center [266, 587] width 11 height 11
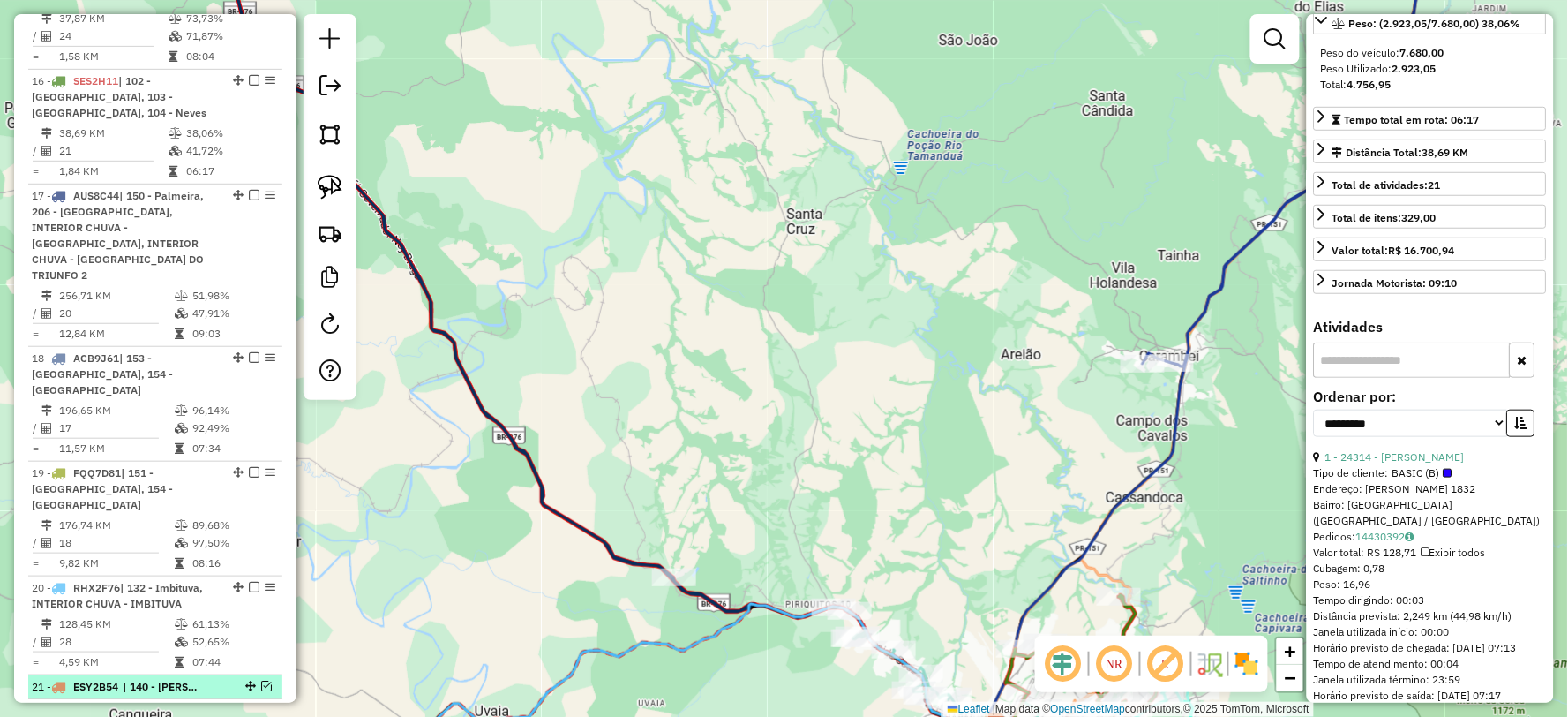
click at [261, 681] on em at bounding box center [266, 686] width 11 height 11
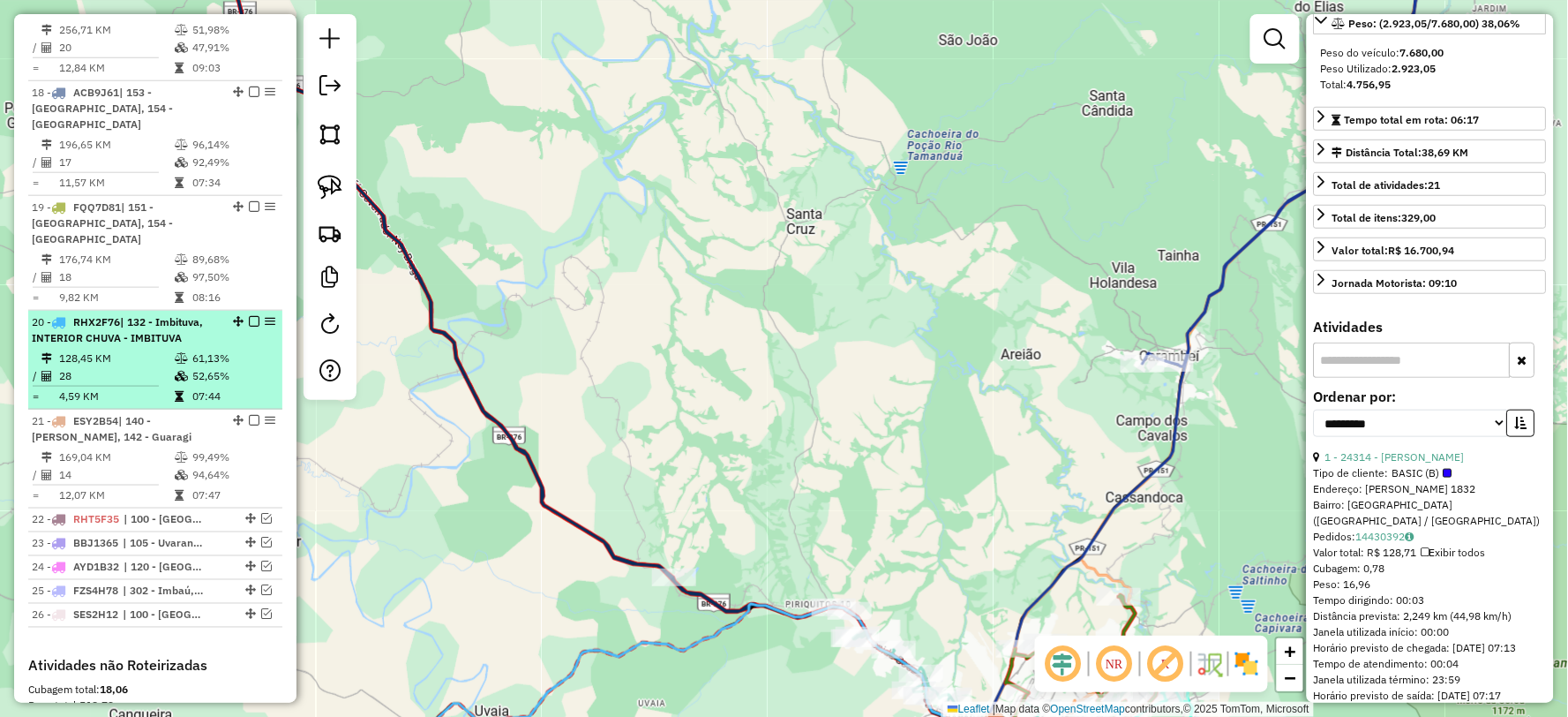
scroll to position [2548, 0]
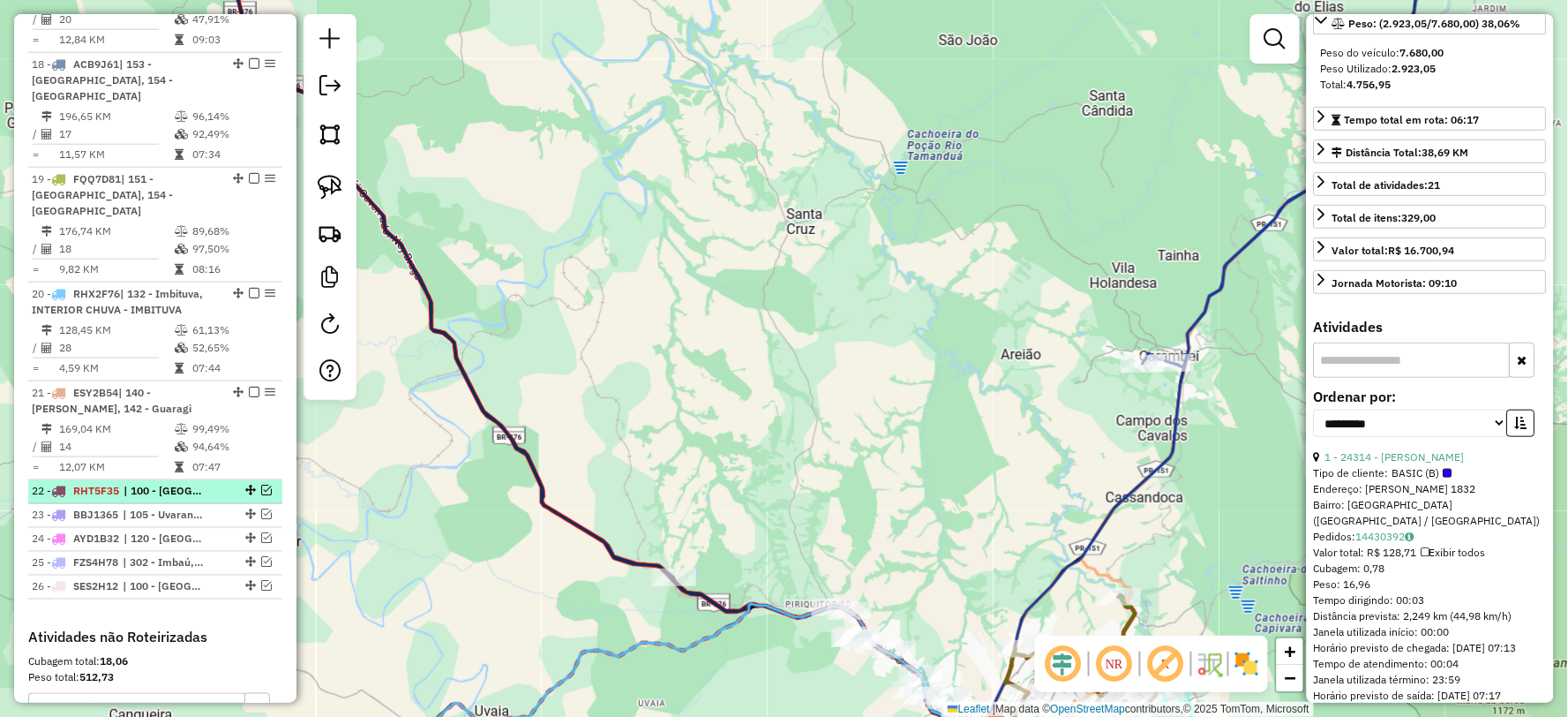
click at [261, 486] on em at bounding box center [266, 491] width 11 height 11
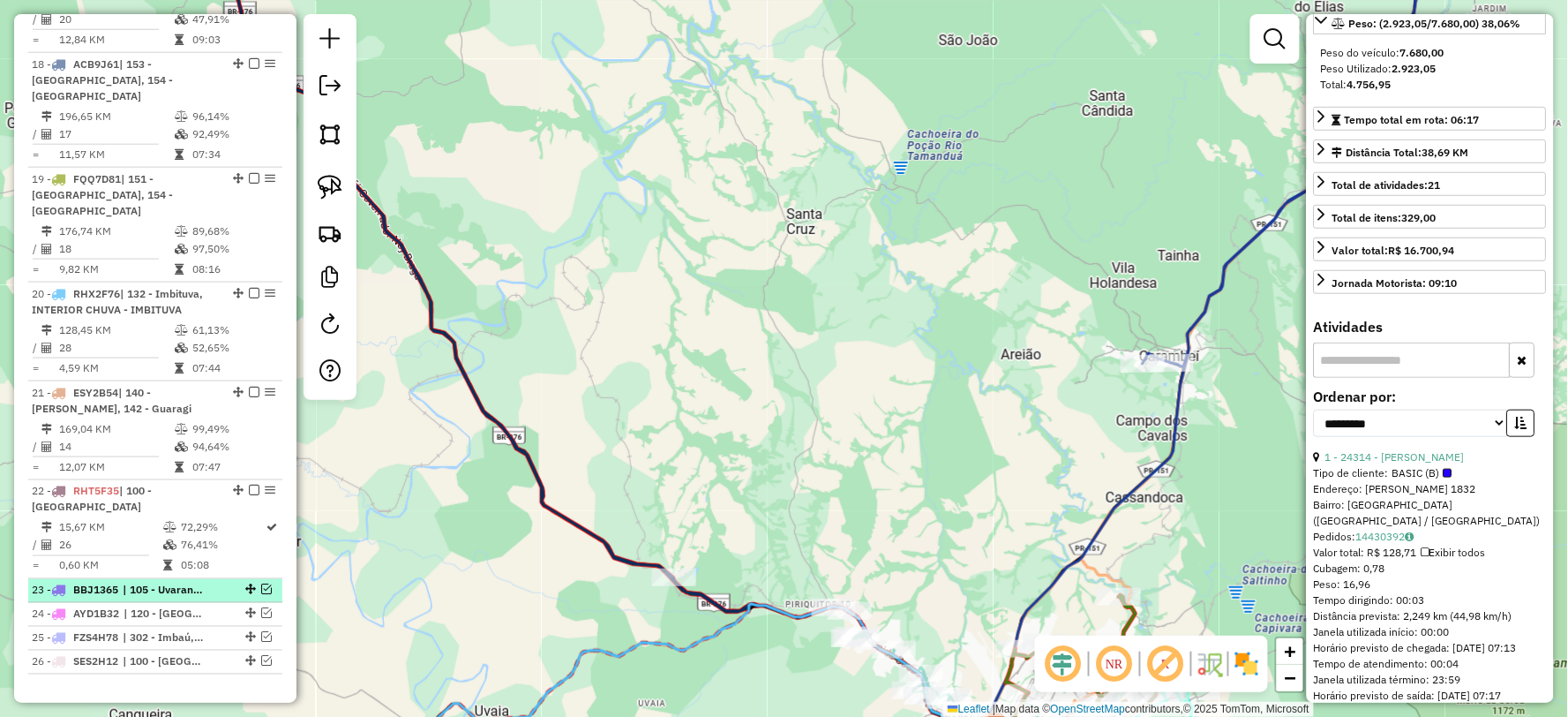
click at [261, 585] on em at bounding box center [266, 590] width 11 height 11
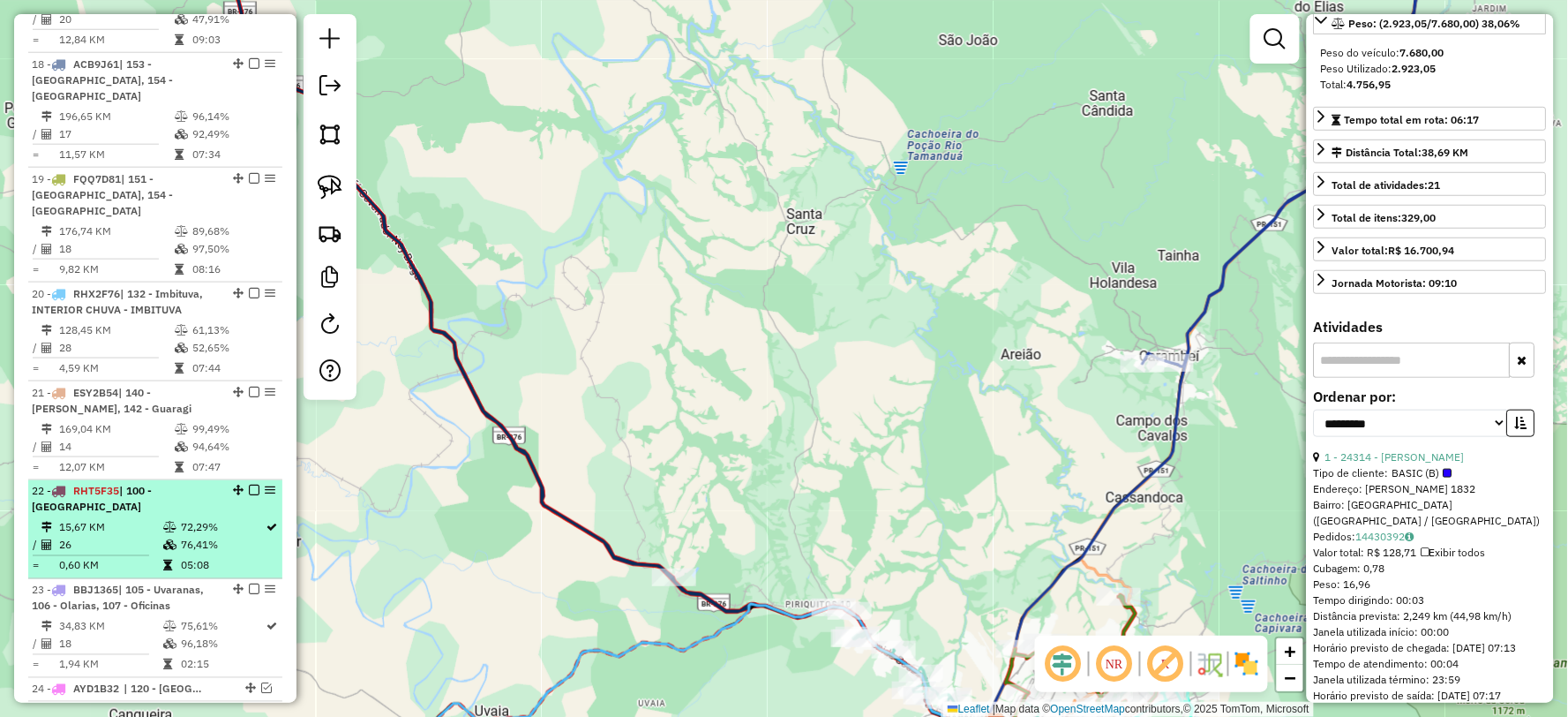
scroll to position [2744, 0]
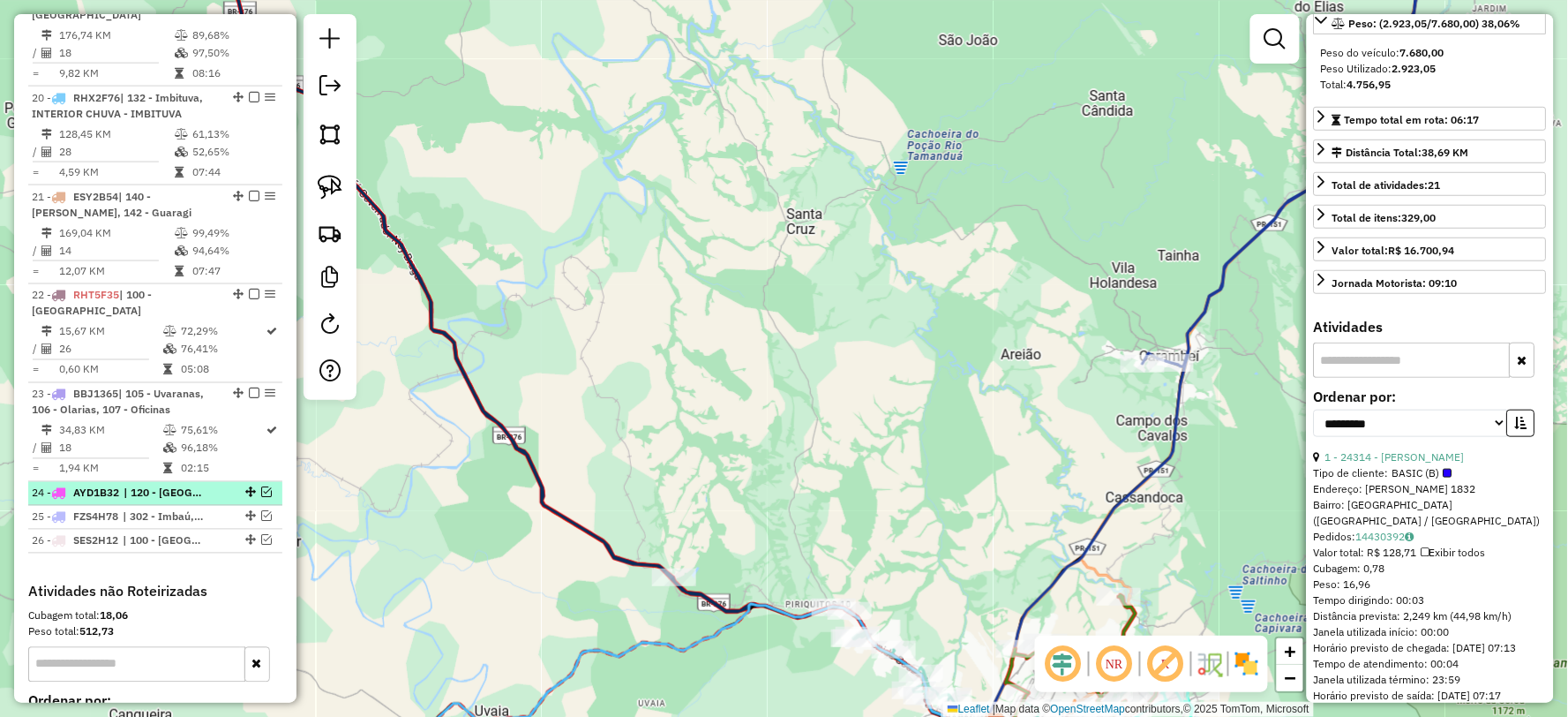
click at [261, 488] on em at bounding box center [266, 493] width 11 height 11
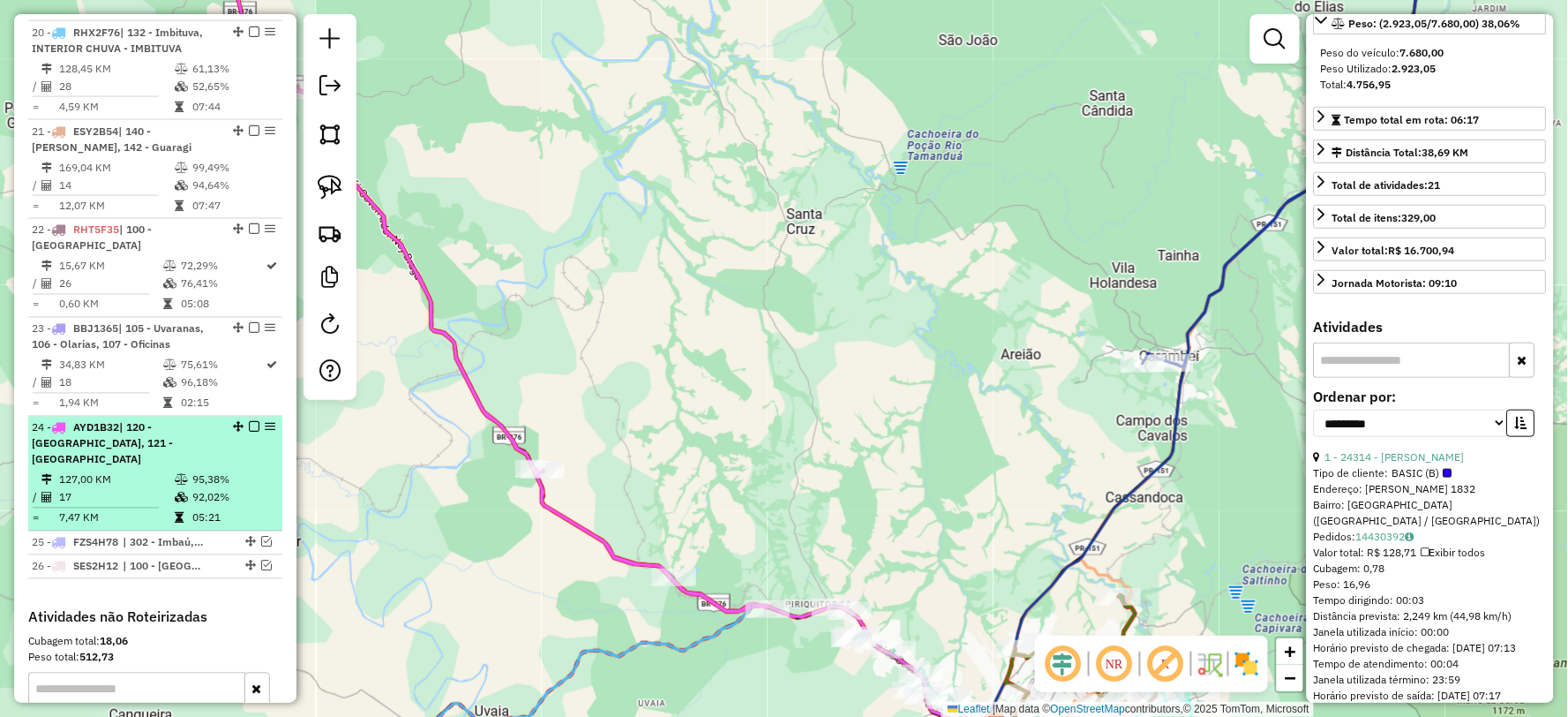
scroll to position [2843, 0]
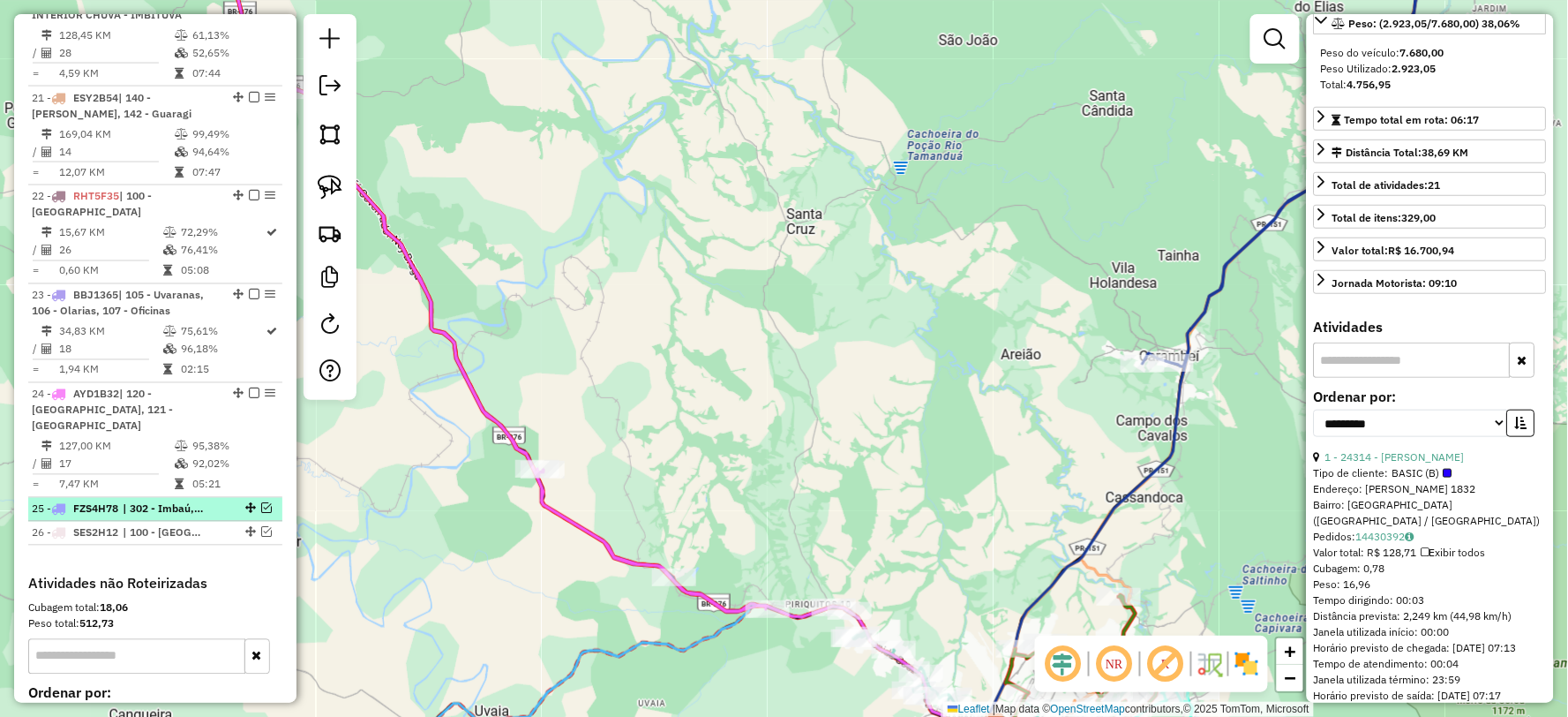
click at [262, 503] on em at bounding box center [266, 508] width 11 height 11
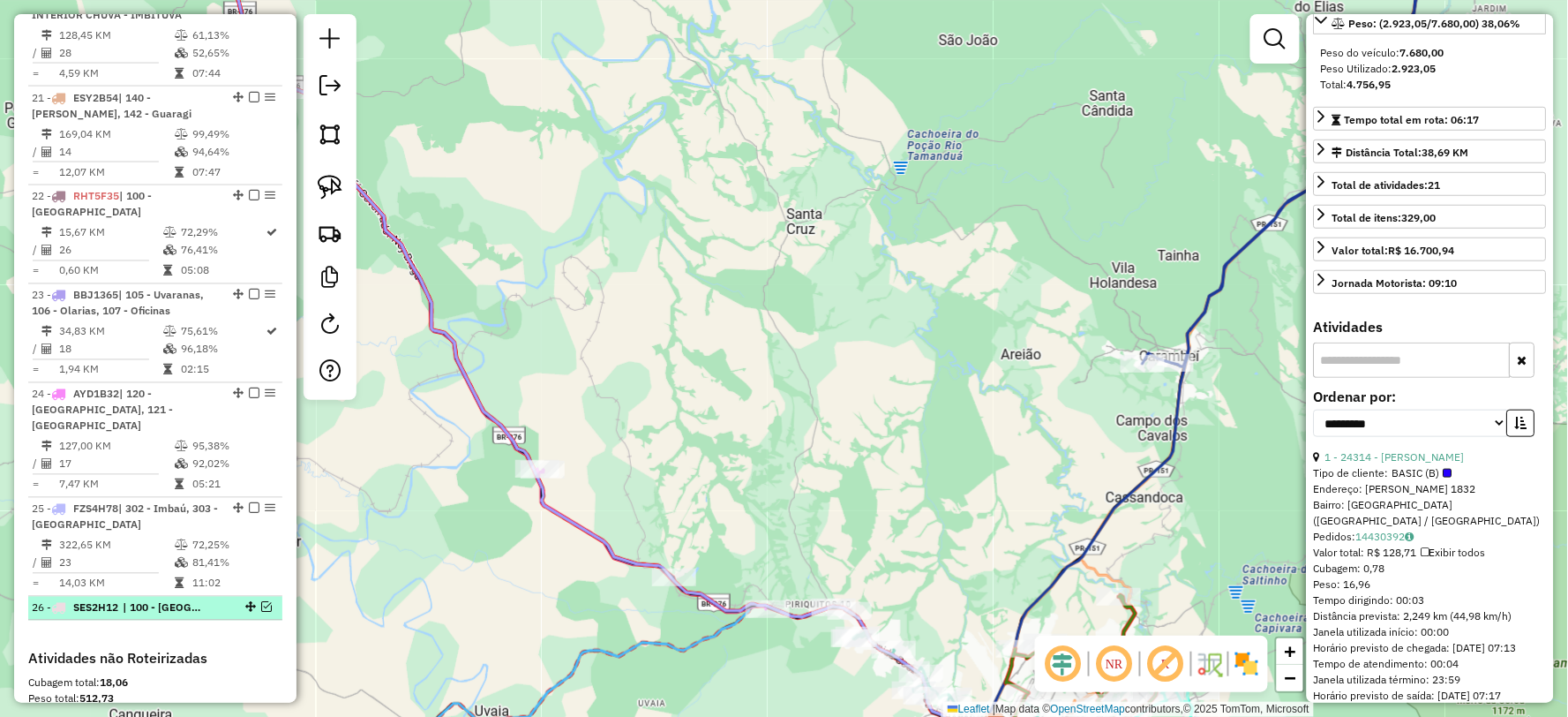
click at [261, 602] on em at bounding box center [266, 607] width 11 height 11
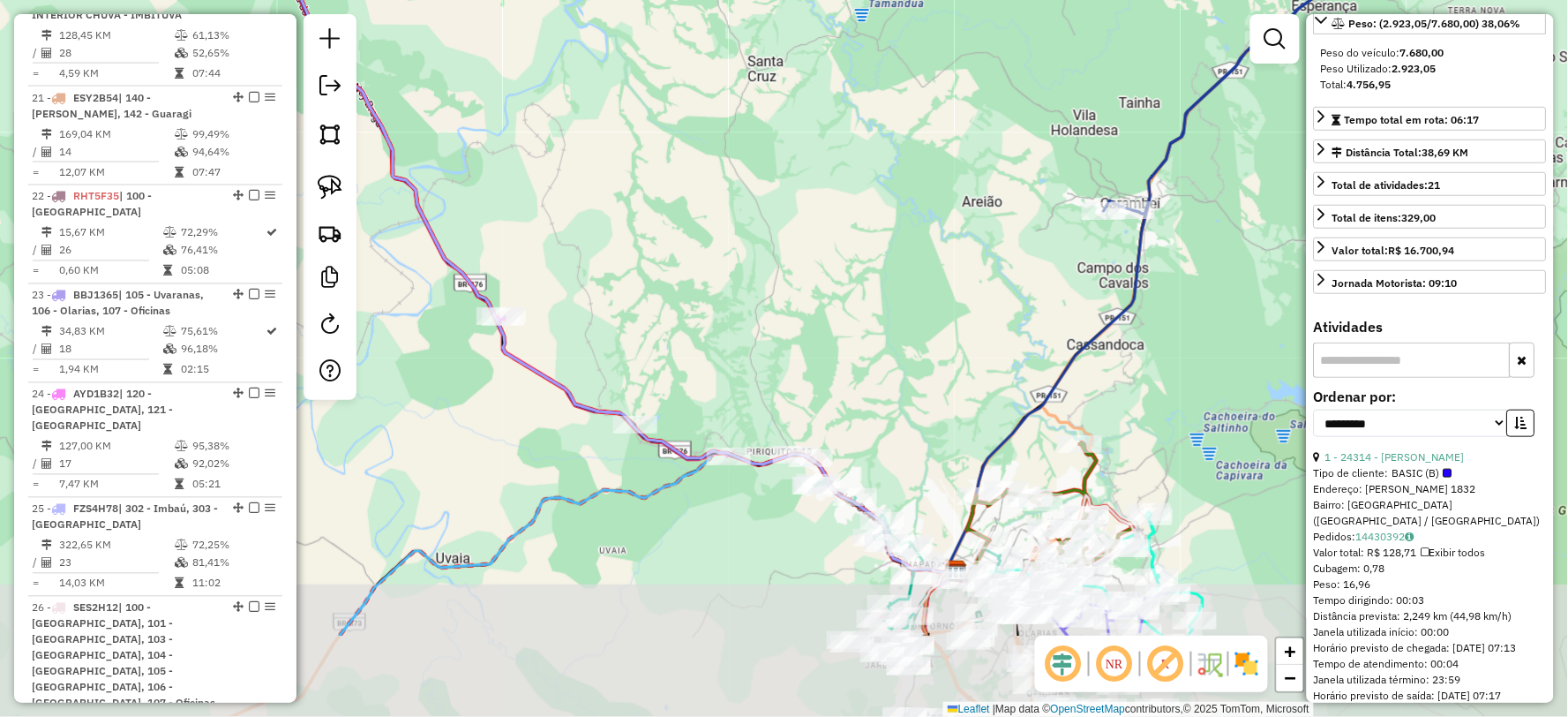
drag, startPoint x: 877, startPoint y: 408, endPoint x: 866, endPoint y: 331, distance: 77.8
click at [866, 331] on div "Janela de atendimento Grade de atendimento Capacidade Transportadoras Veículos …" at bounding box center [784, 358] width 1568 height 717
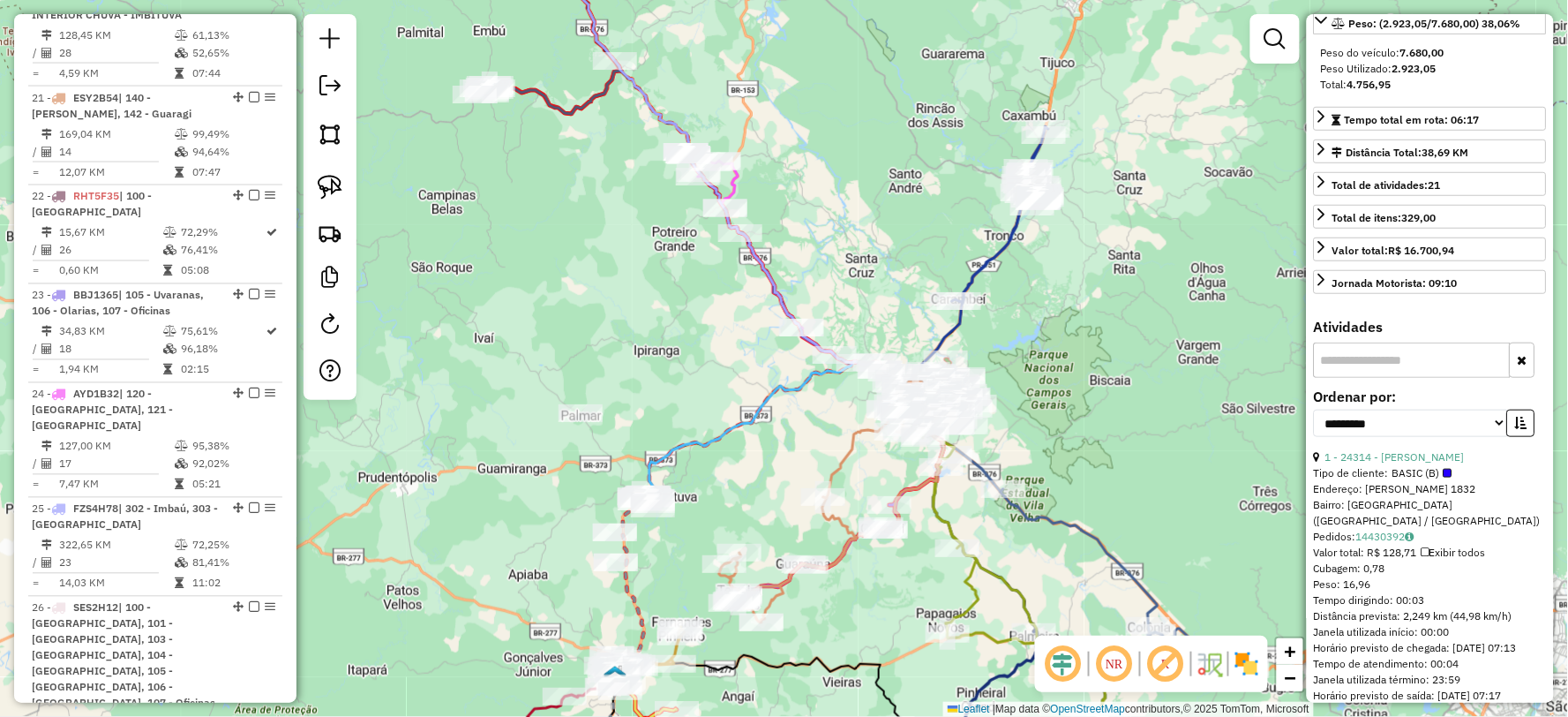
click at [662, 420] on div "Janela de atendimento Grade de atendimento Capacidade Transportadoras Veículos …" at bounding box center [784, 358] width 1568 height 717
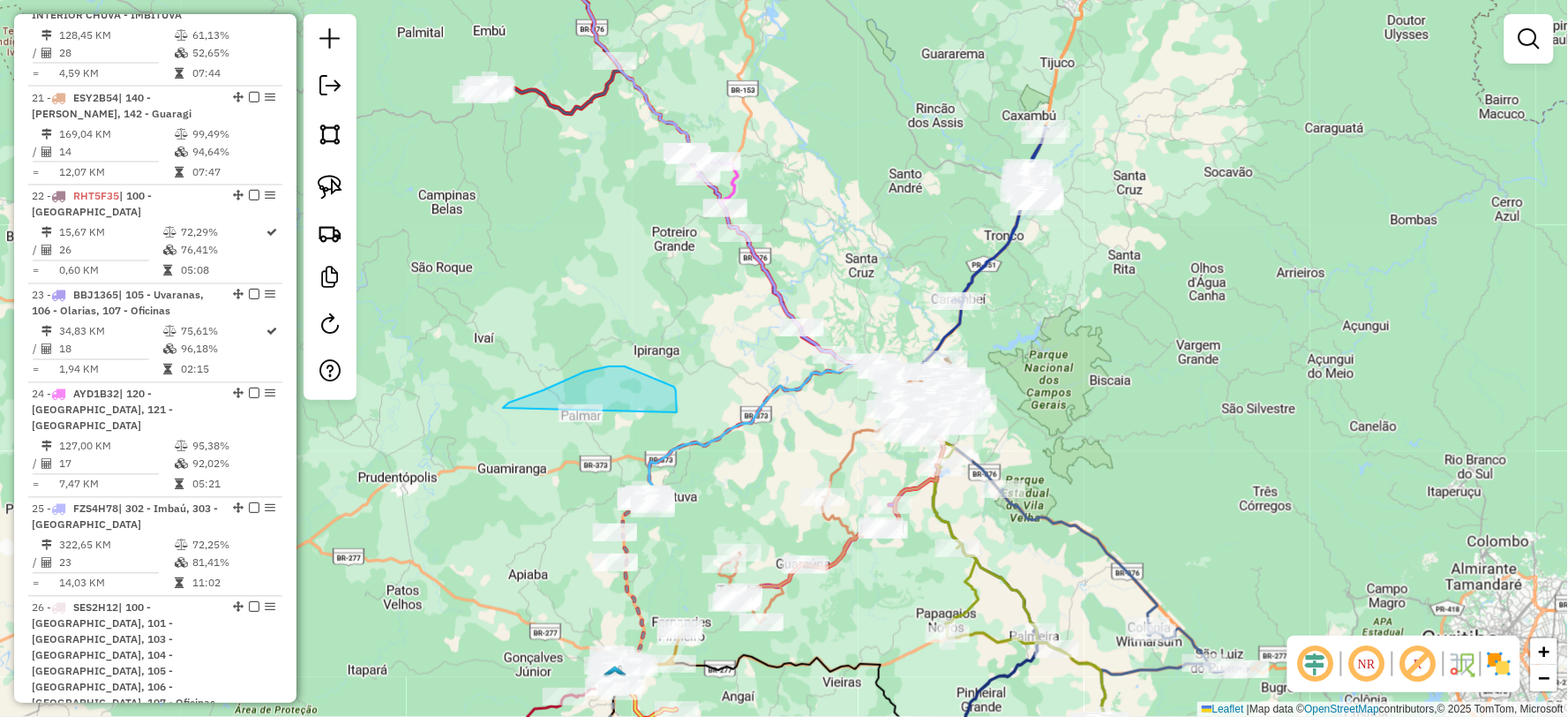
drag, startPoint x: 677, startPoint y: 407, endPoint x: 559, endPoint y: 468, distance: 132.8
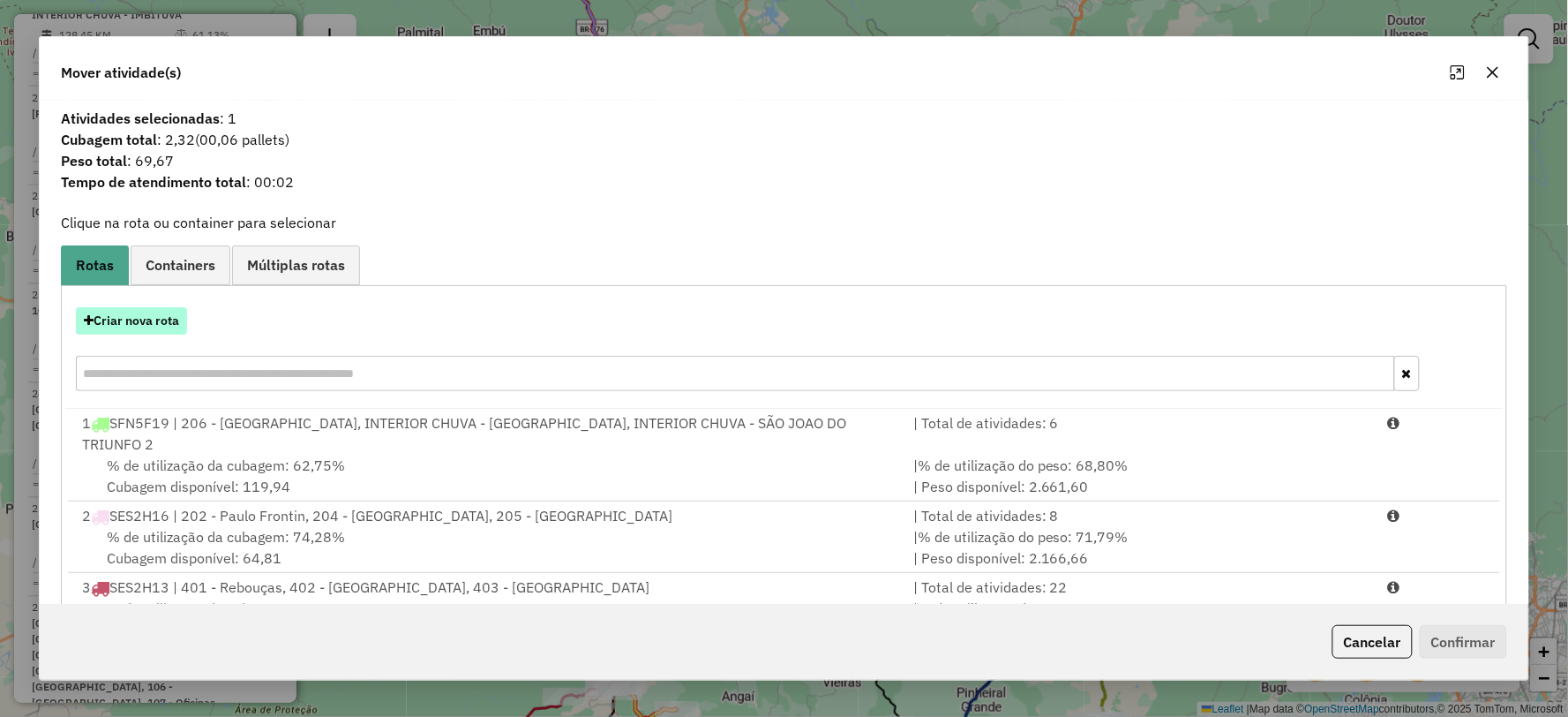
click at [132, 321] on button "Criar nova rota" at bounding box center [131, 321] width 111 height 27
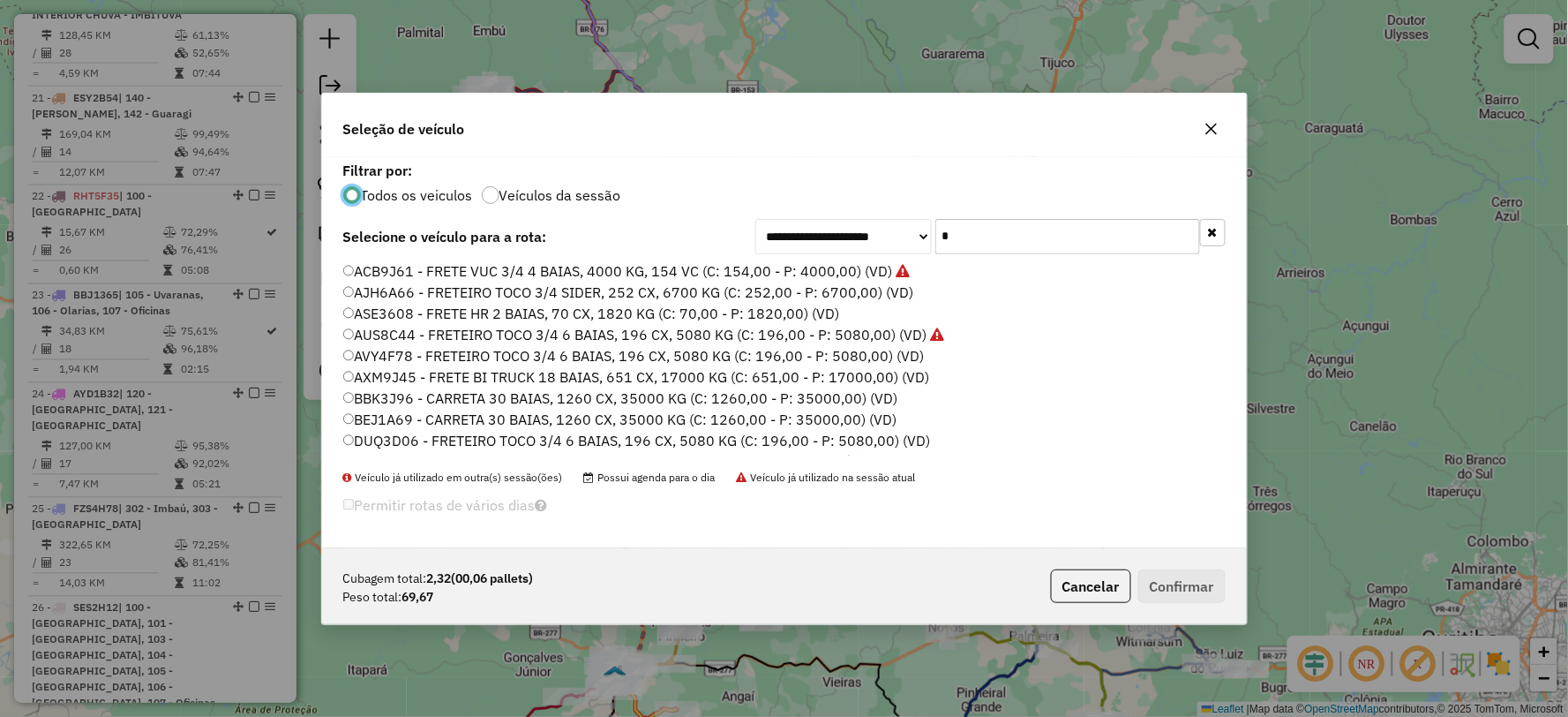
scroll to position [10, 4]
drag, startPoint x: 922, startPoint y: 235, endPoint x: 900, endPoint y: 234, distance: 22.0
click at [895, 235] on div "**********" at bounding box center [990, 236] width 470 height 35
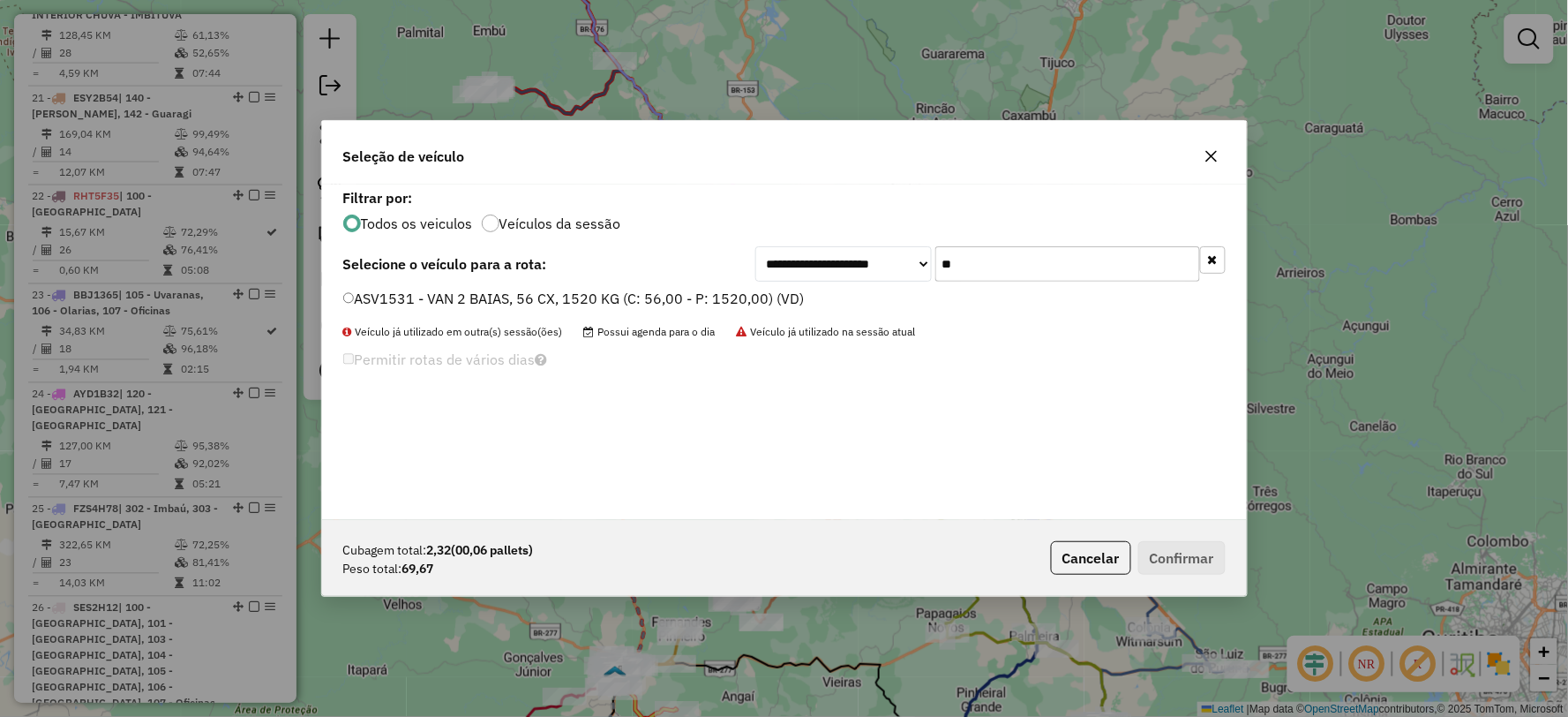
type input "*"
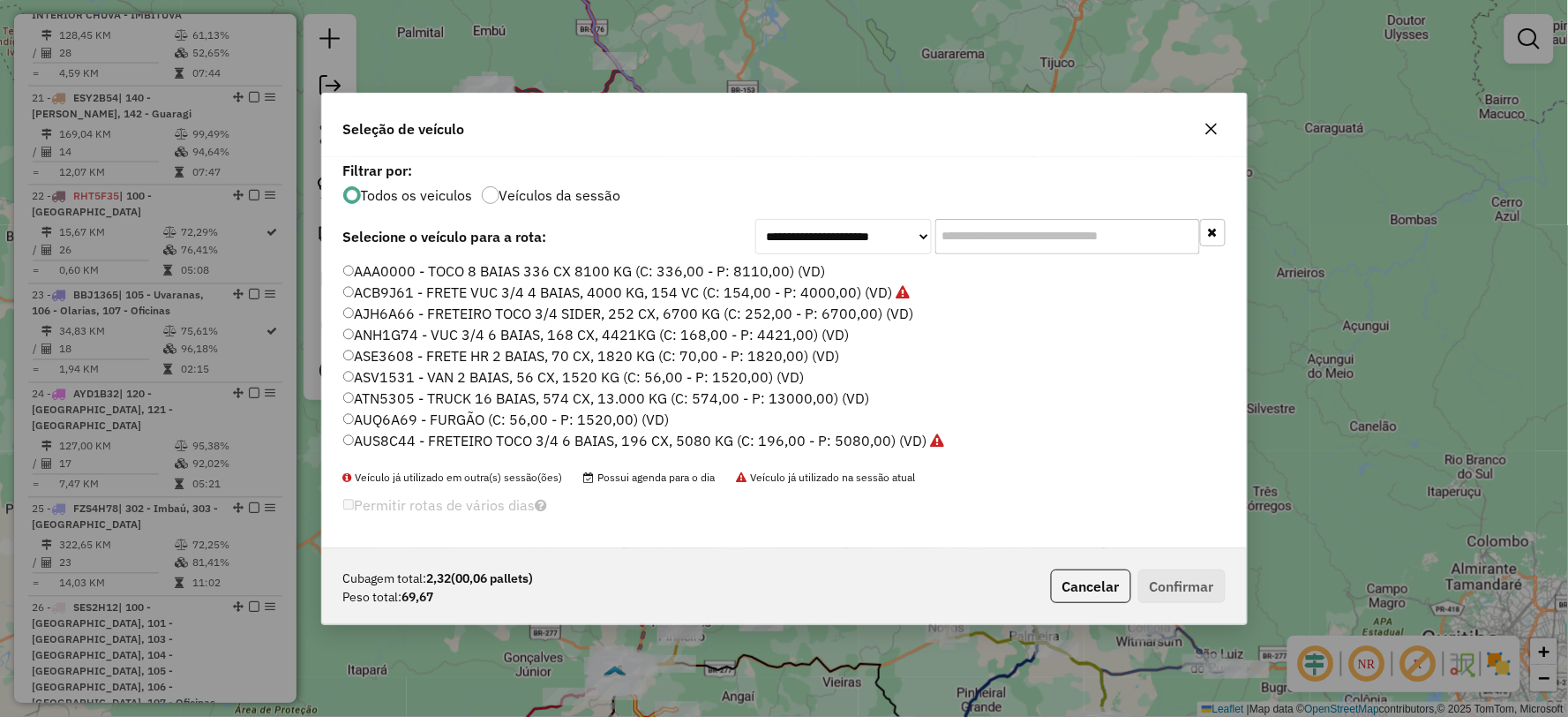
click at [1212, 130] on icon "button" at bounding box center [1212, 129] width 14 height 14
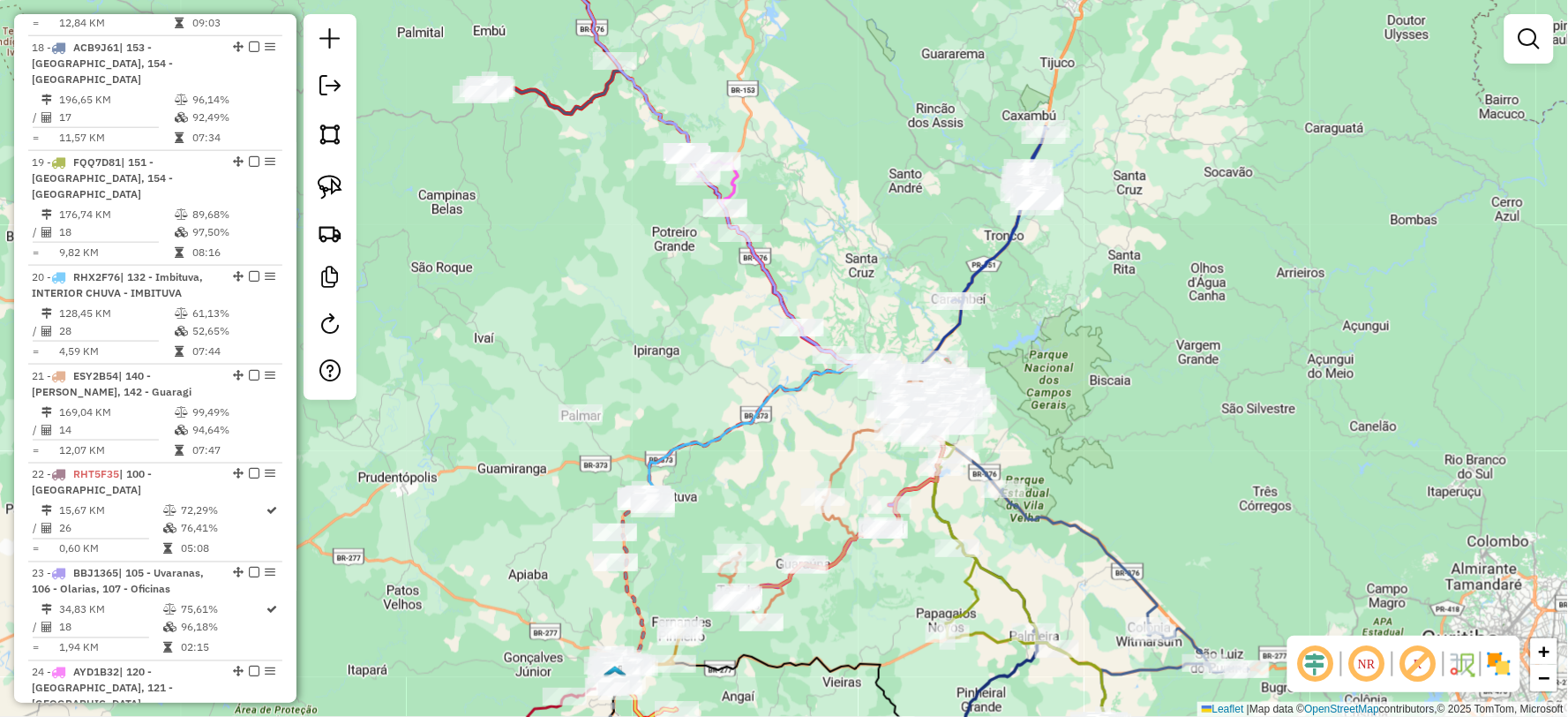
scroll to position [2548, 0]
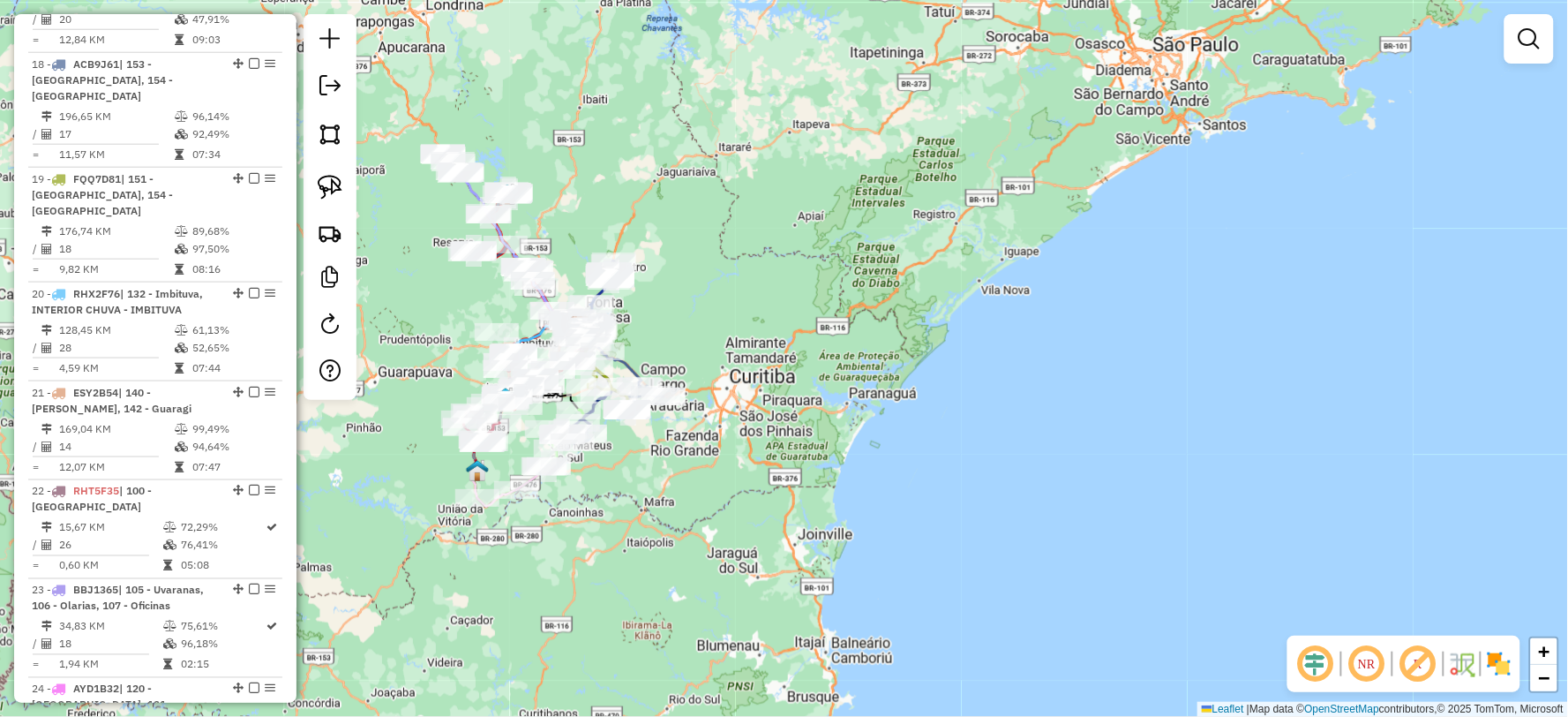
drag, startPoint x: 632, startPoint y: 560, endPoint x: 751, endPoint y: 542, distance: 120.4
click at [753, 547] on div "Janela de atendimento Grade de atendimento Capacidade Transportadoras Veículos …" at bounding box center [784, 358] width 1568 height 717
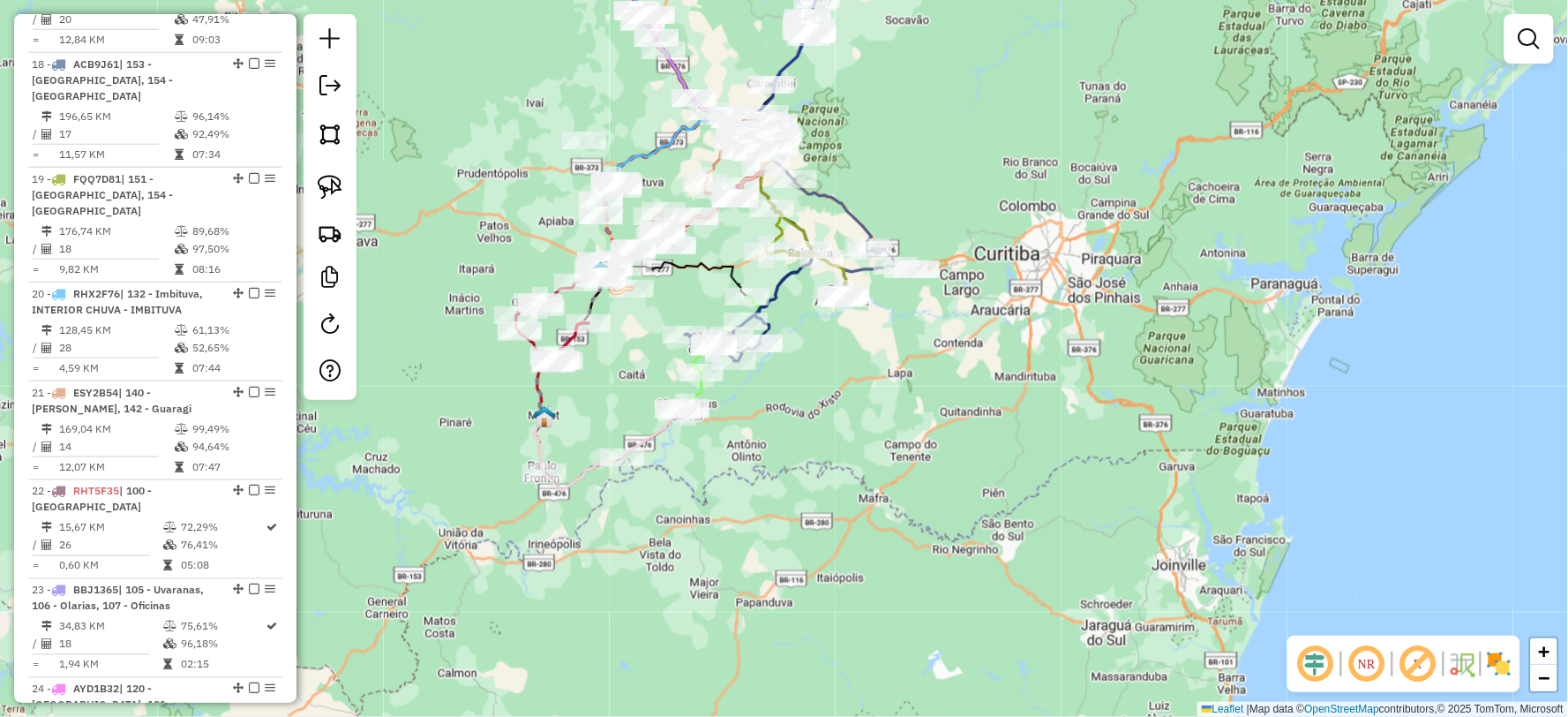
click at [787, 493] on div "Janela de atendimento Grade de atendimento Capacidade Transportadoras Veículos …" at bounding box center [784, 358] width 1568 height 717
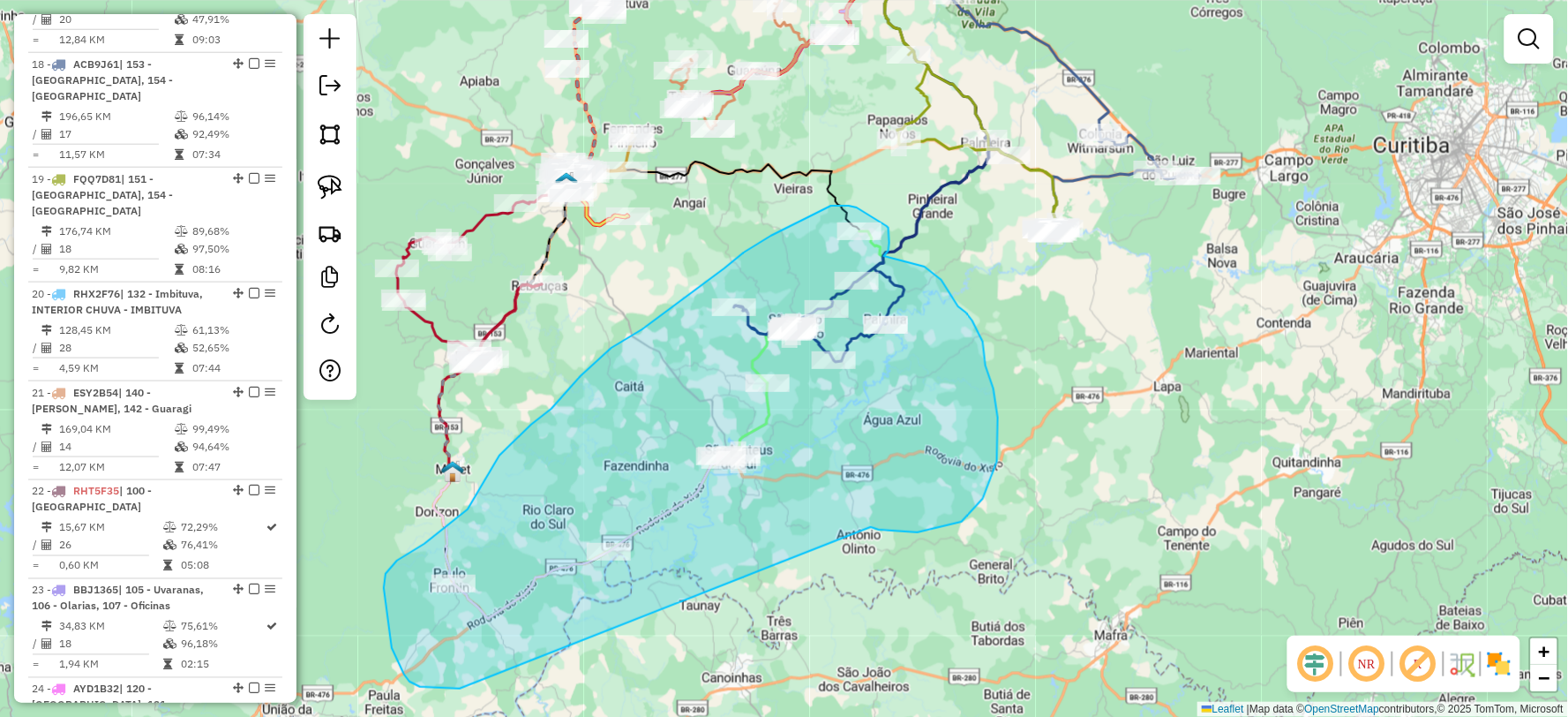
drag, startPoint x: 918, startPoint y: 533, endPoint x: 459, endPoint y: 688, distance: 484.5
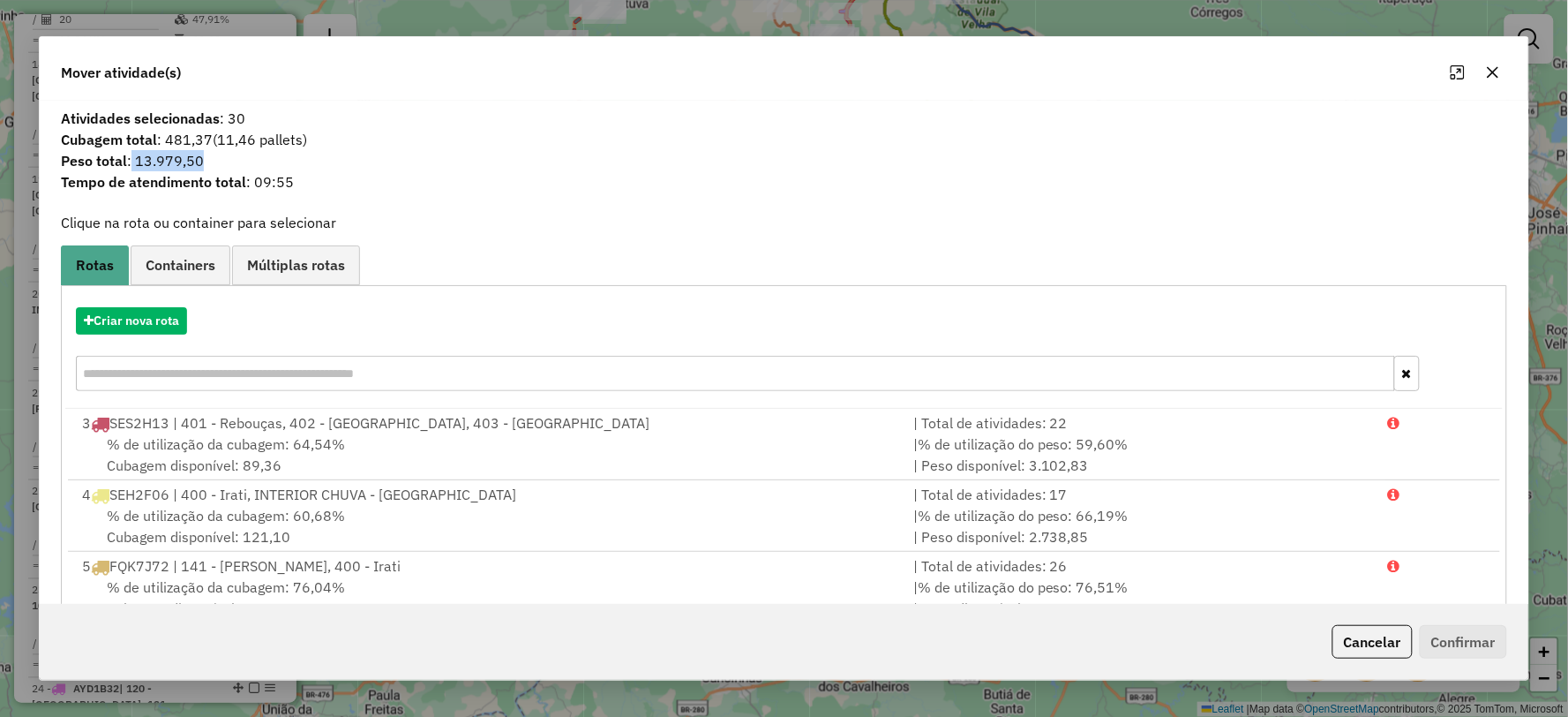
drag, startPoint x: 142, startPoint y: 159, endPoint x: 172, endPoint y: 155, distance: 30.3
click at [307, 155] on span "Peso total : 13.979,50" at bounding box center [783, 161] width 1466 height 22
copy span "13.979,50"
click at [1492, 80] on button "button" at bounding box center [1492, 72] width 28 height 28
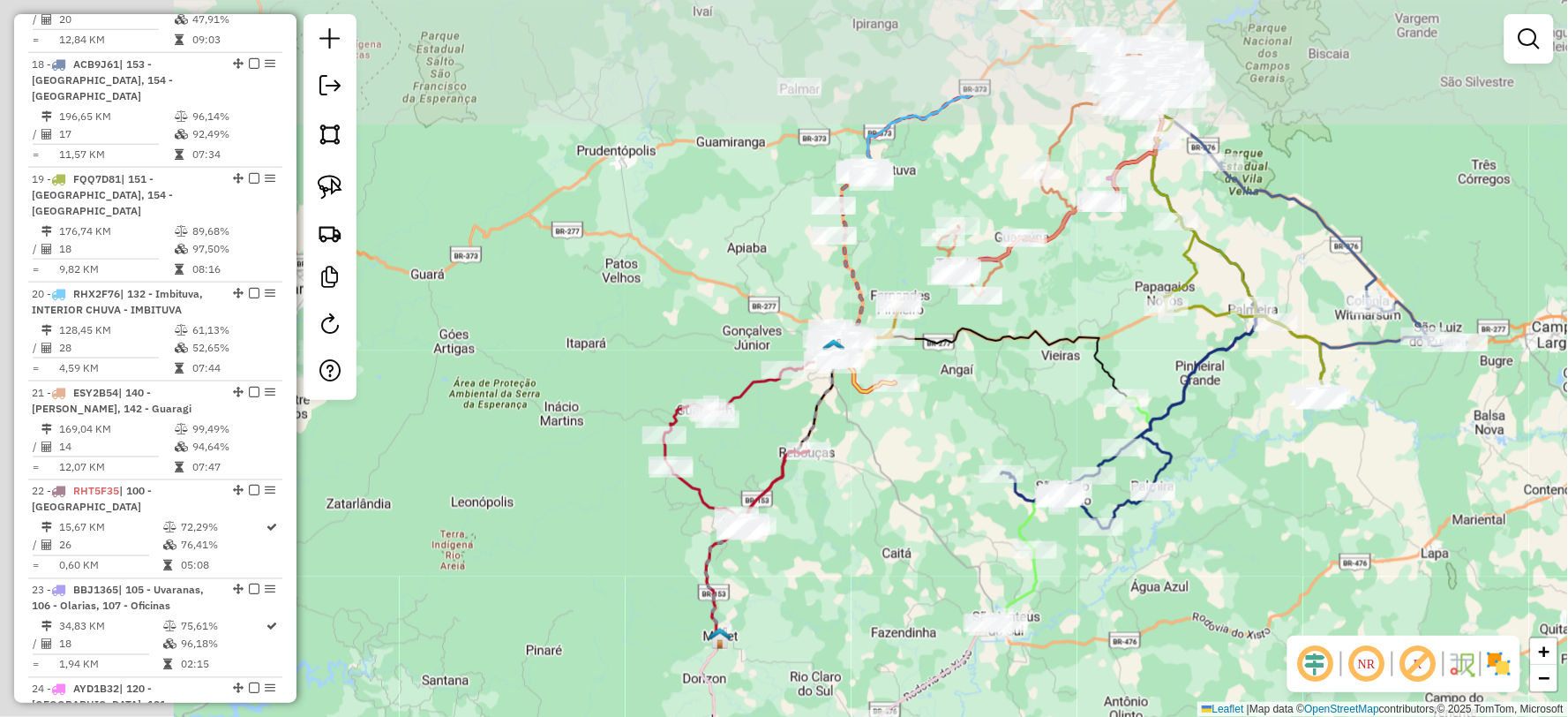
drag, startPoint x: 992, startPoint y: 376, endPoint x: 1244, endPoint y: 504, distance: 282.6
click at [1244, 504] on div "Janela de atendimento Grade de atendimento Capacidade Transportadoras Veículos …" at bounding box center [784, 358] width 1568 height 717
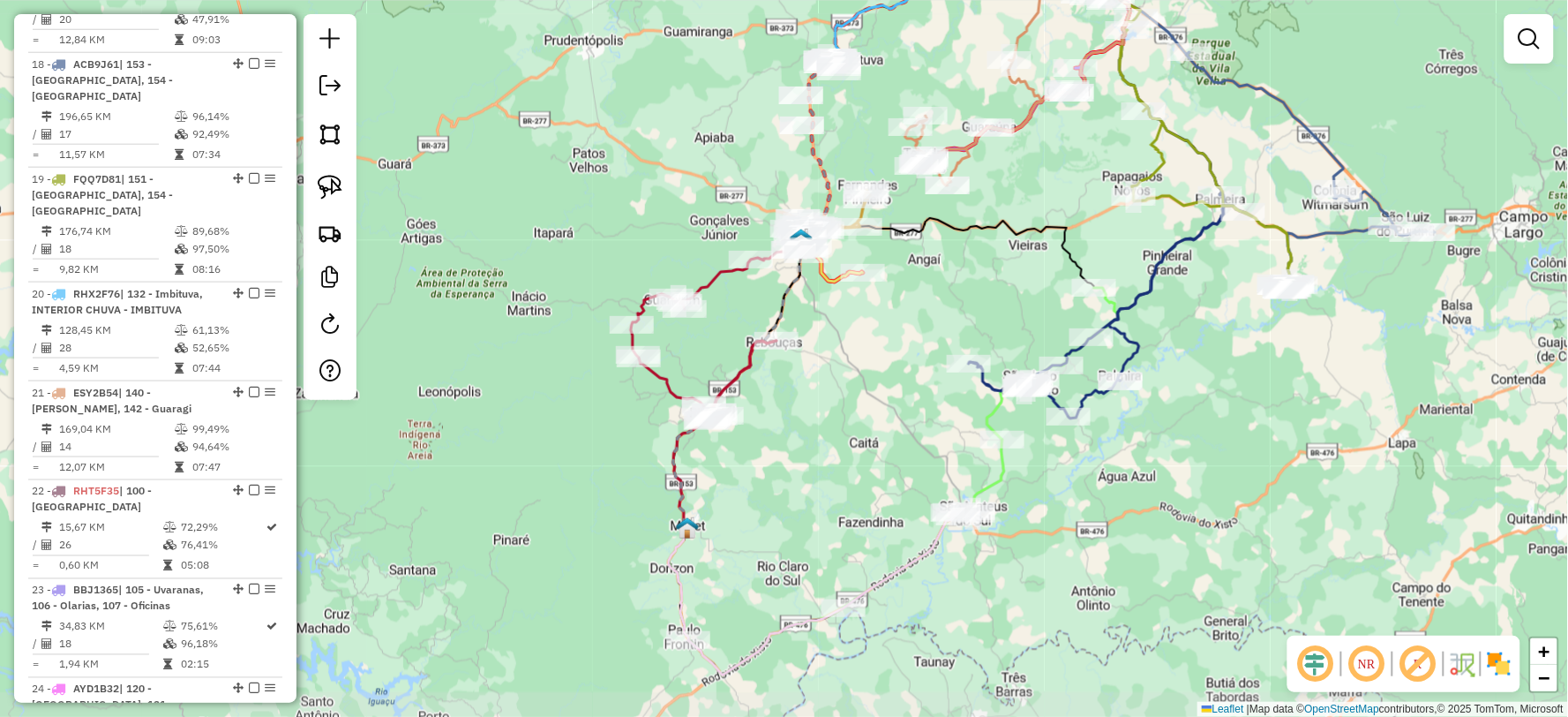
drag, startPoint x: 828, startPoint y: 451, endPoint x: 824, endPoint y: 415, distance: 36.2
click at [824, 415] on div "Janela de atendimento Grade de atendimento Capacidade Transportadoras Veículos …" at bounding box center [784, 358] width 1568 height 717
click at [1020, 607] on div "Janela de atendimento Grade de atendimento Capacidade Transportadoras Veículos …" at bounding box center [784, 358] width 1568 height 717
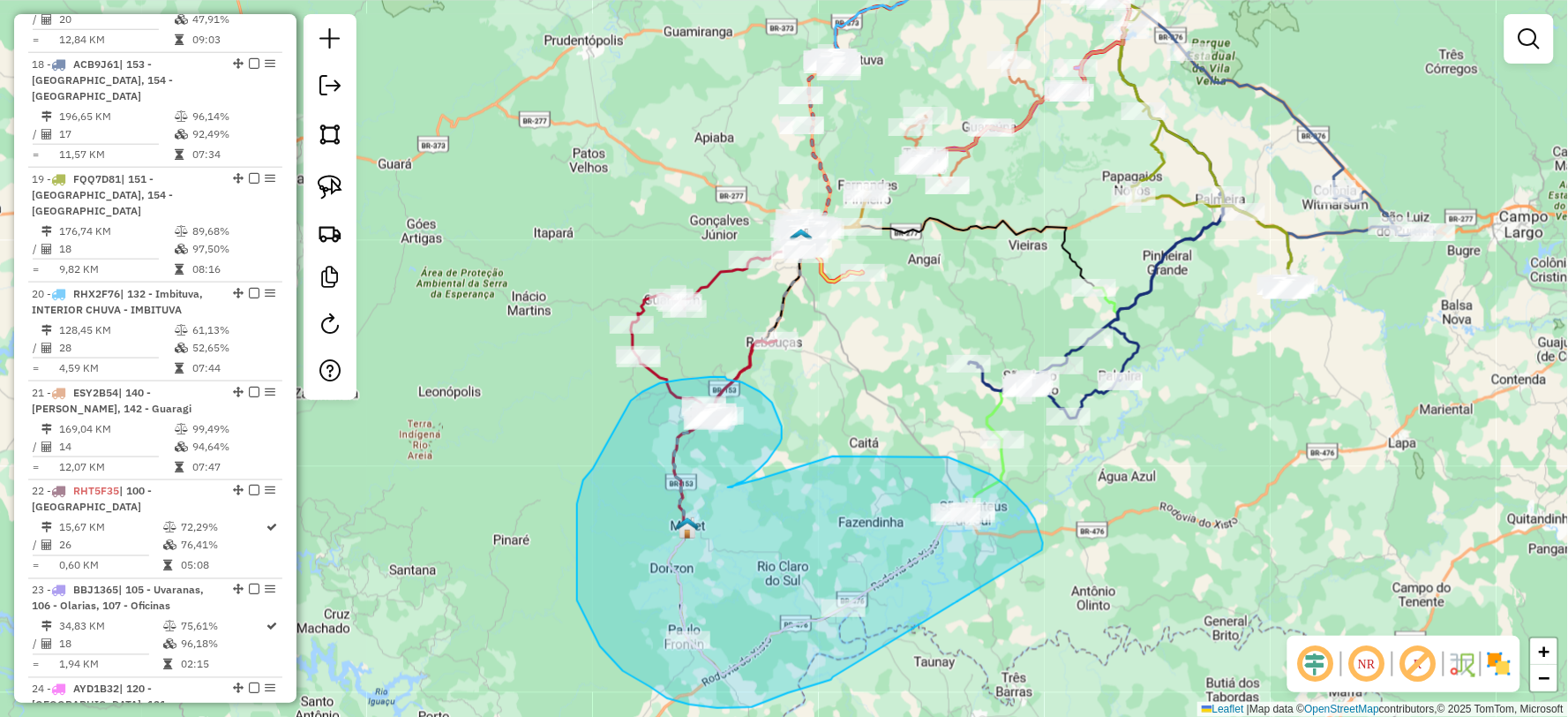
drag, startPoint x: 1042, startPoint y: 550, endPoint x: 833, endPoint y: 677, distance: 244.6
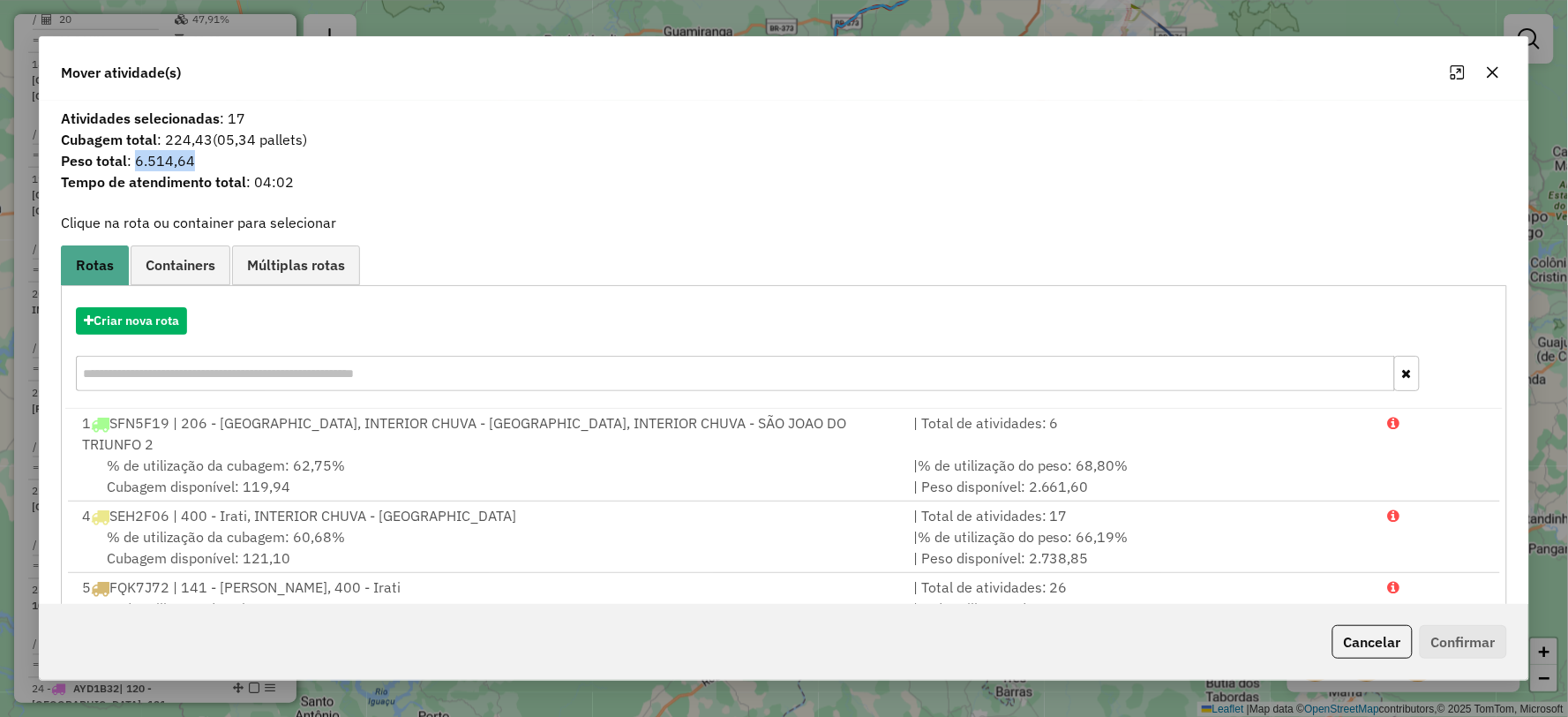
drag, startPoint x: 203, startPoint y: 160, endPoint x: 215, endPoint y: 162, distance: 12.2
click at [221, 162] on span "Peso total : 6.514,64" at bounding box center [783, 161] width 1466 height 22
copy span "6.514,64"
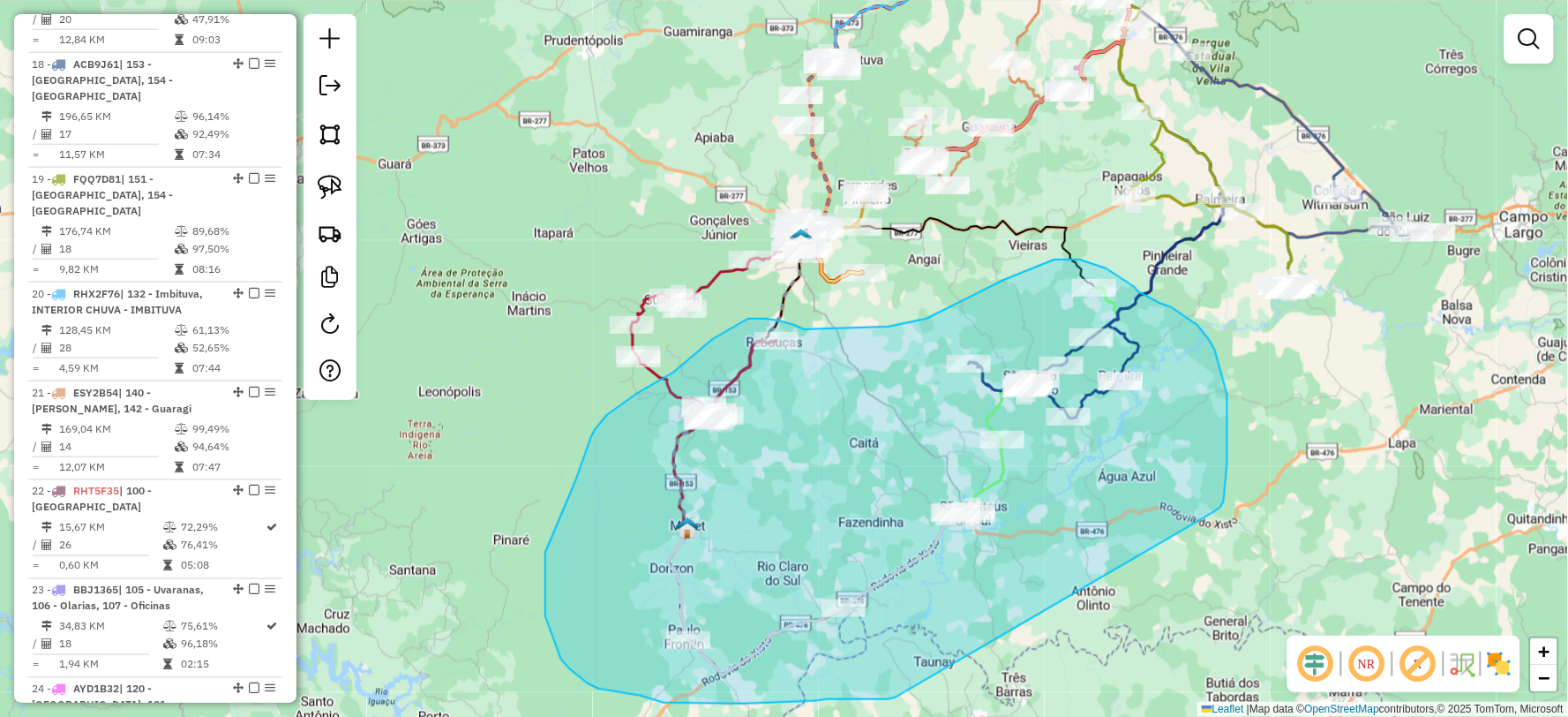
drag, startPoint x: 1227, startPoint y: 395, endPoint x: 900, endPoint y: 695, distance: 443.8
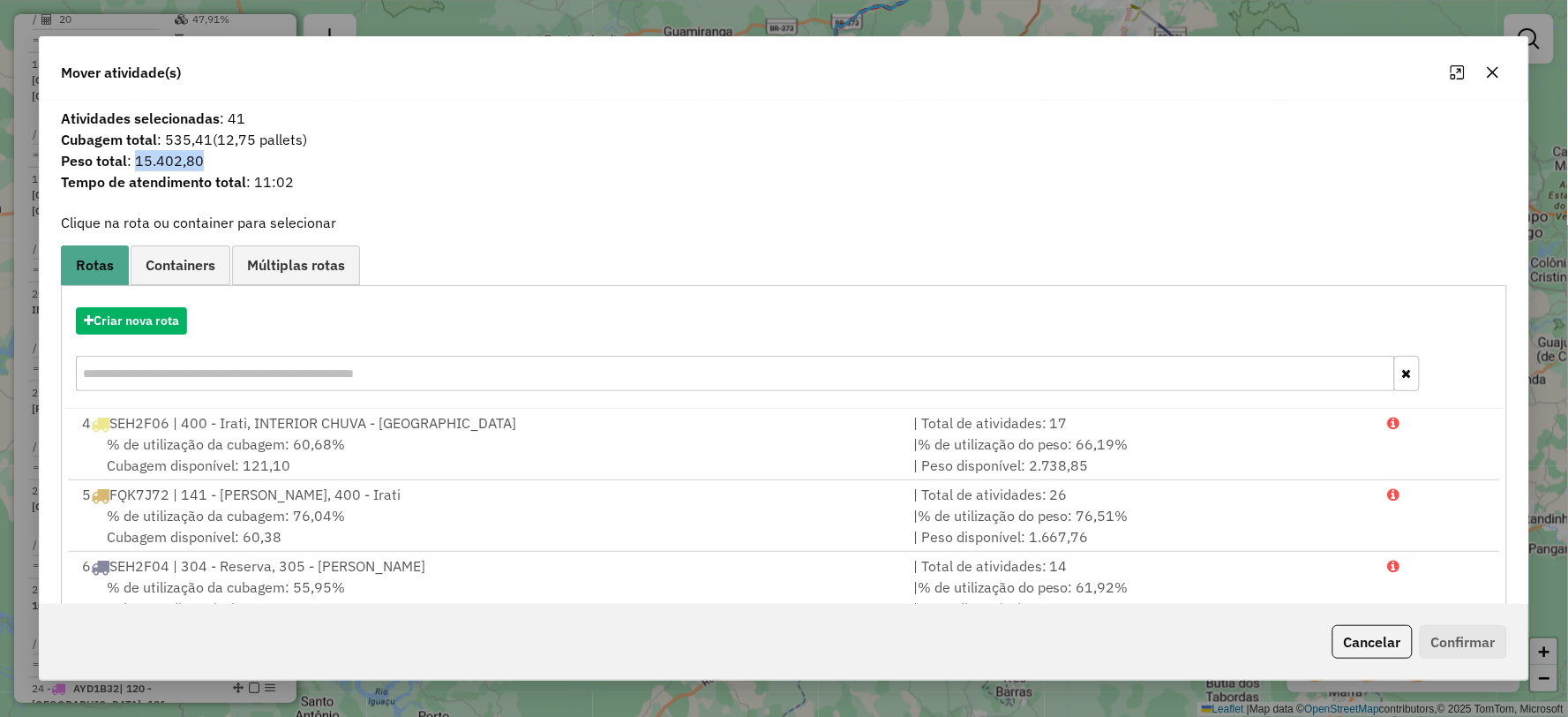
drag, startPoint x: 138, startPoint y: 160, endPoint x: 159, endPoint y: 155, distance: 21.6
click at [327, 159] on span "Peso total : 15.402,80" at bounding box center [783, 161] width 1466 height 22
copy span "15.402,80"
drag, startPoint x: 1492, startPoint y: 71, endPoint x: 1533, endPoint y: 24, distance: 62.4
click at [1492, 71] on icon "button" at bounding box center [1492, 72] width 12 height 12
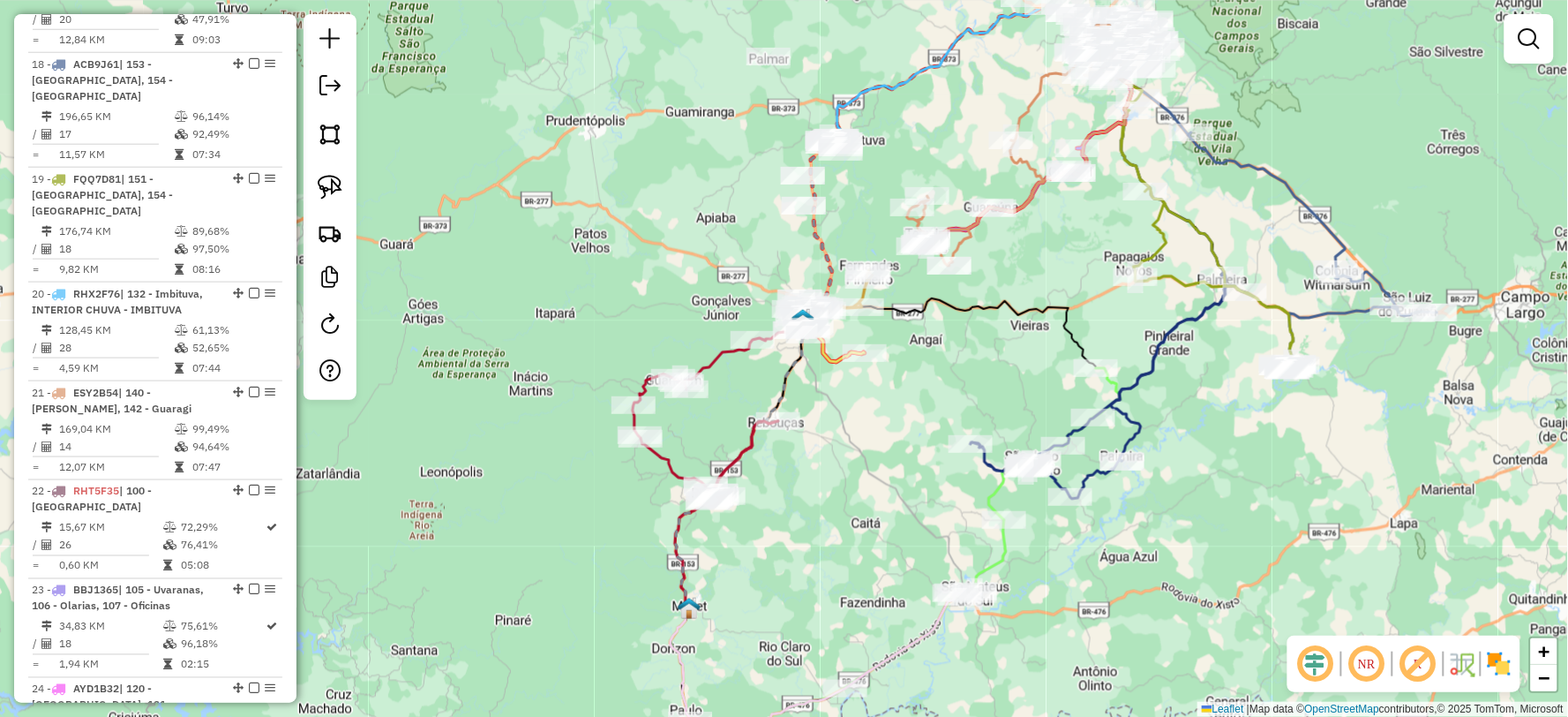
drag, startPoint x: 849, startPoint y: 307, endPoint x: 851, endPoint y: 387, distance: 80.0
click at [851, 387] on div "Janela de atendimento Grade de atendimento Capacidade Transportadoras Veículos …" at bounding box center [784, 358] width 1568 height 717
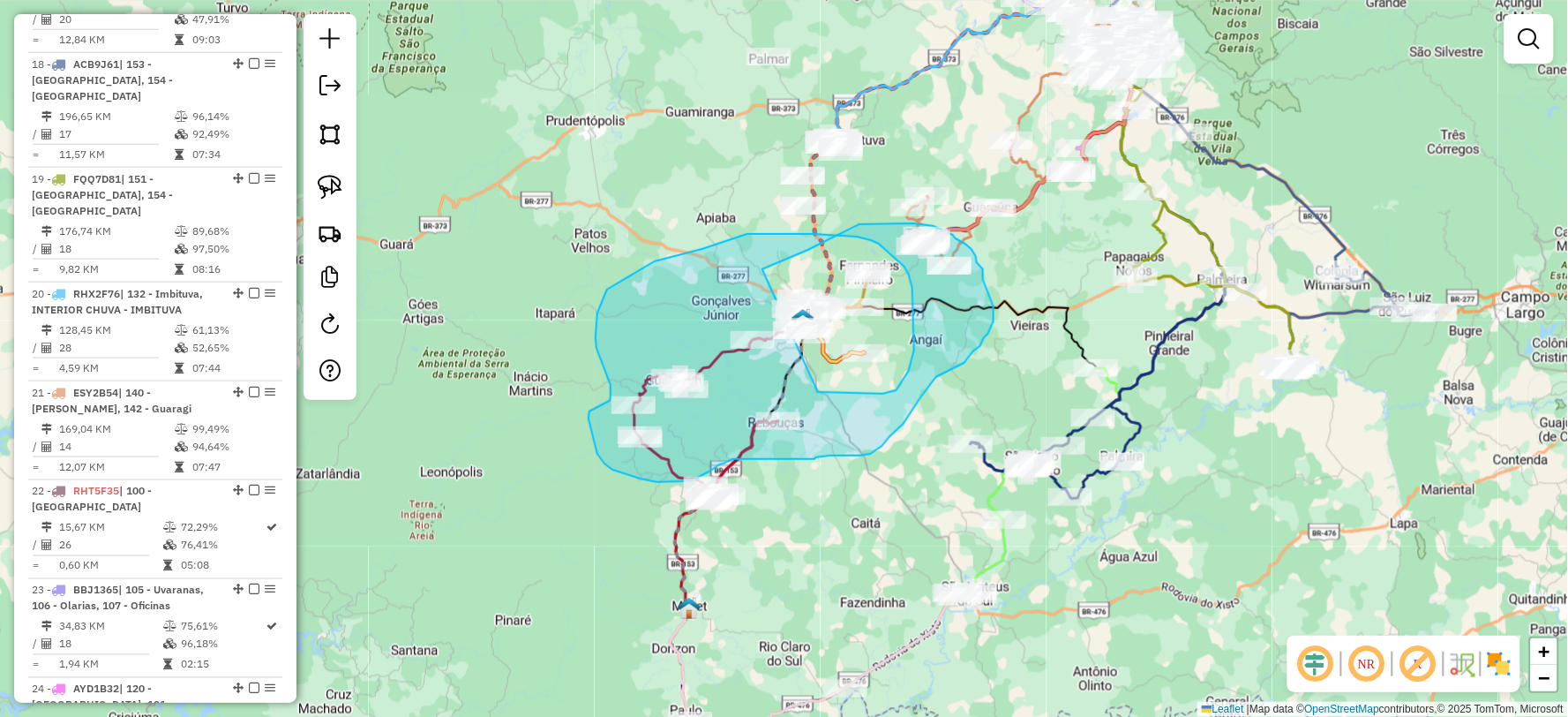
drag, startPoint x: 818, startPoint y: 392, endPoint x: 762, endPoint y: 269, distance: 135.1
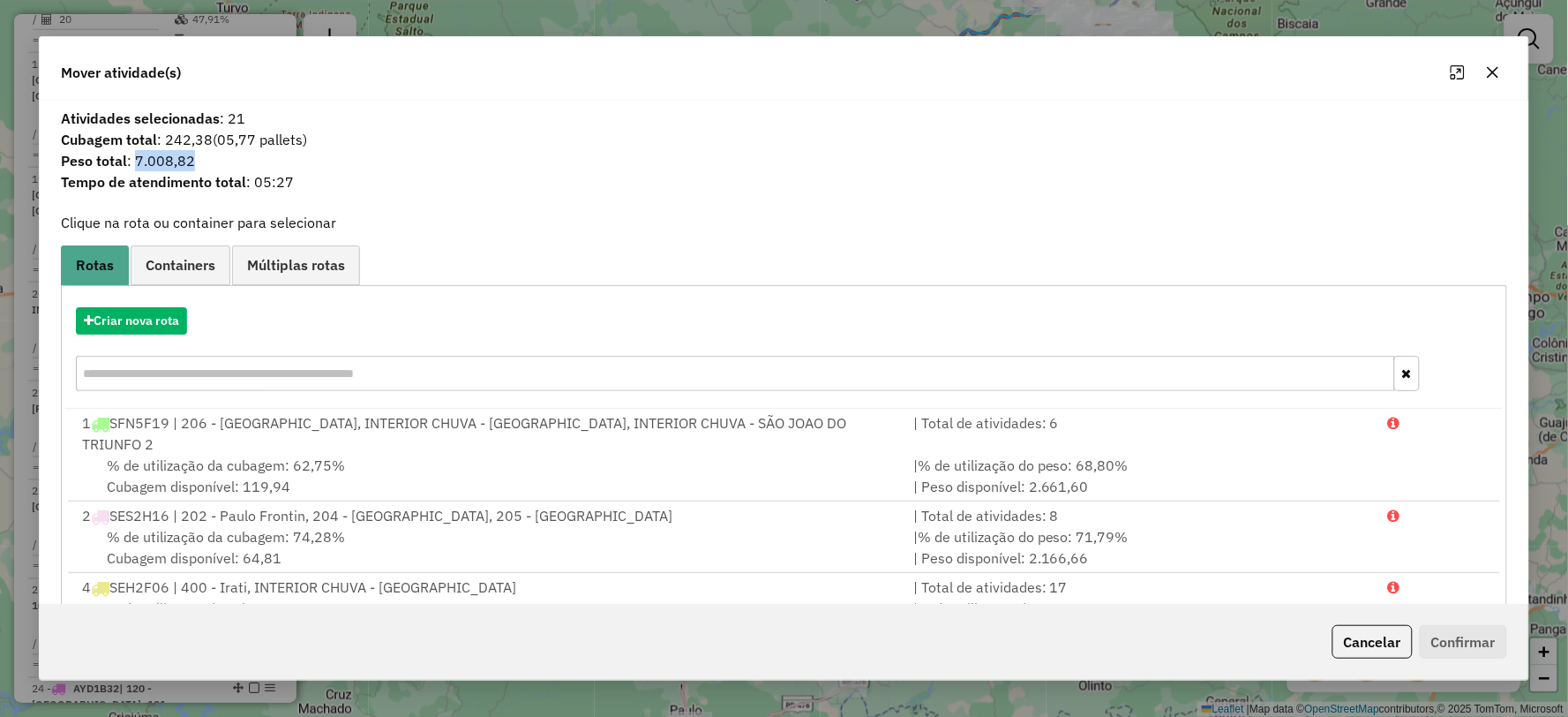
drag, startPoint x: 134, startPoint y: 160, endPoint x: 278, endPoint y: 157, distance: 144.0
click at [278, 157] on span "Peso total : 7.008,82" at bounding box center [783, 161] width 1466 height 22
copy span "7.008,82"
click at [1491, 75] on icon "button" at bounding box center [1493, 73] width 14 height 14
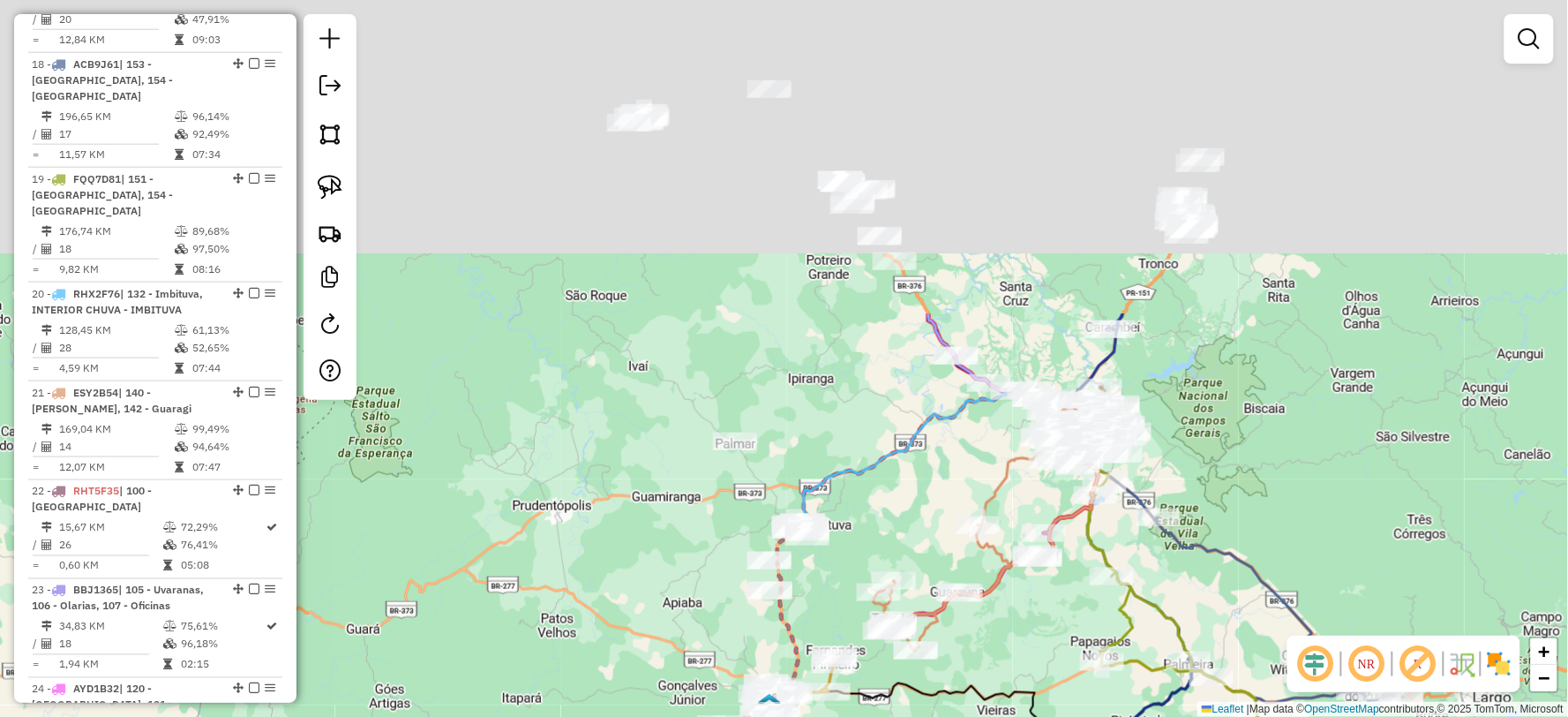
drag, startPoint x: 927, startPoint y: 165, endPoint x: 903, endPoint y: 721, distance: 556.5
click at [903, 716] on html "Aguarde... Pop-up bloqueado! Seu navegador bloqueou automáticamente a abertura …" at bounding box center [784, 358] width 1568 height 717
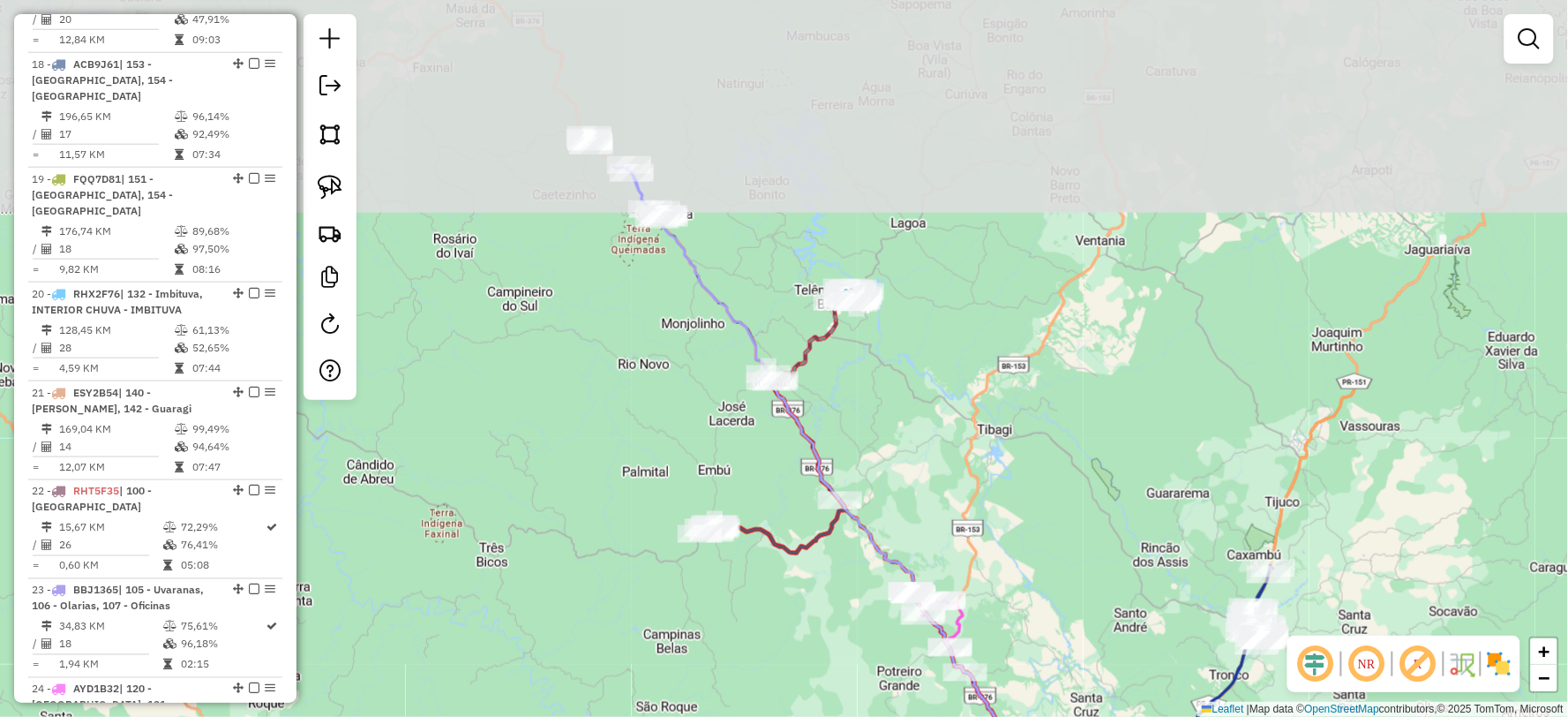
drag, startPoint x: 646, startPoint y: 316, endPoint x: 709, endPoint y: 556, distance: 248.1
click at [709, 556] on div "Rota 21 - Placa ESY2B54 31708 - ADaO VAZ DE OLIVEIR Rota 21 - Placa ESY2B54 297…" at bounding box center [784, 358] width 1568 height 717
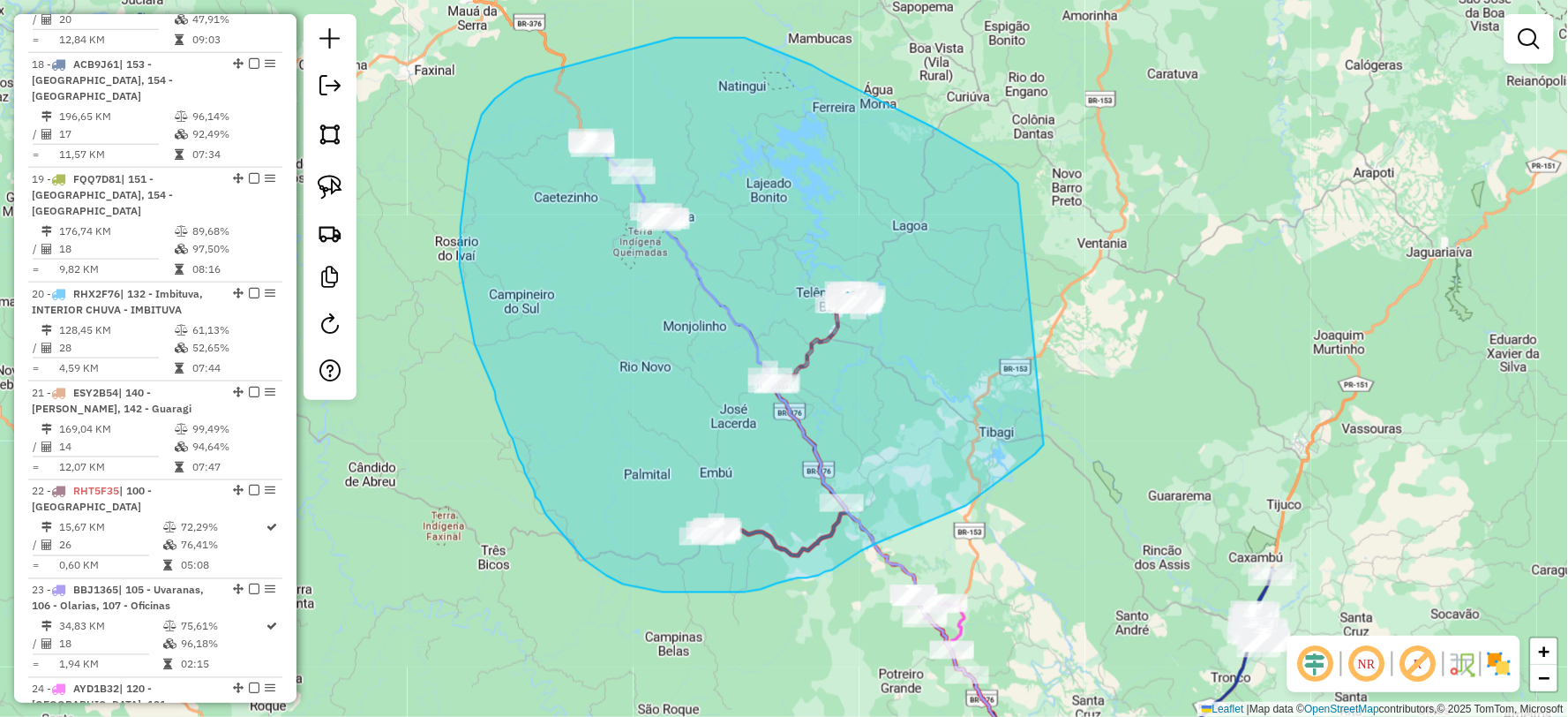
drag, startPoint x: 1017, startPoint y: 182, endPoint x: 1047, endPoint y: 444, distance: 263.7
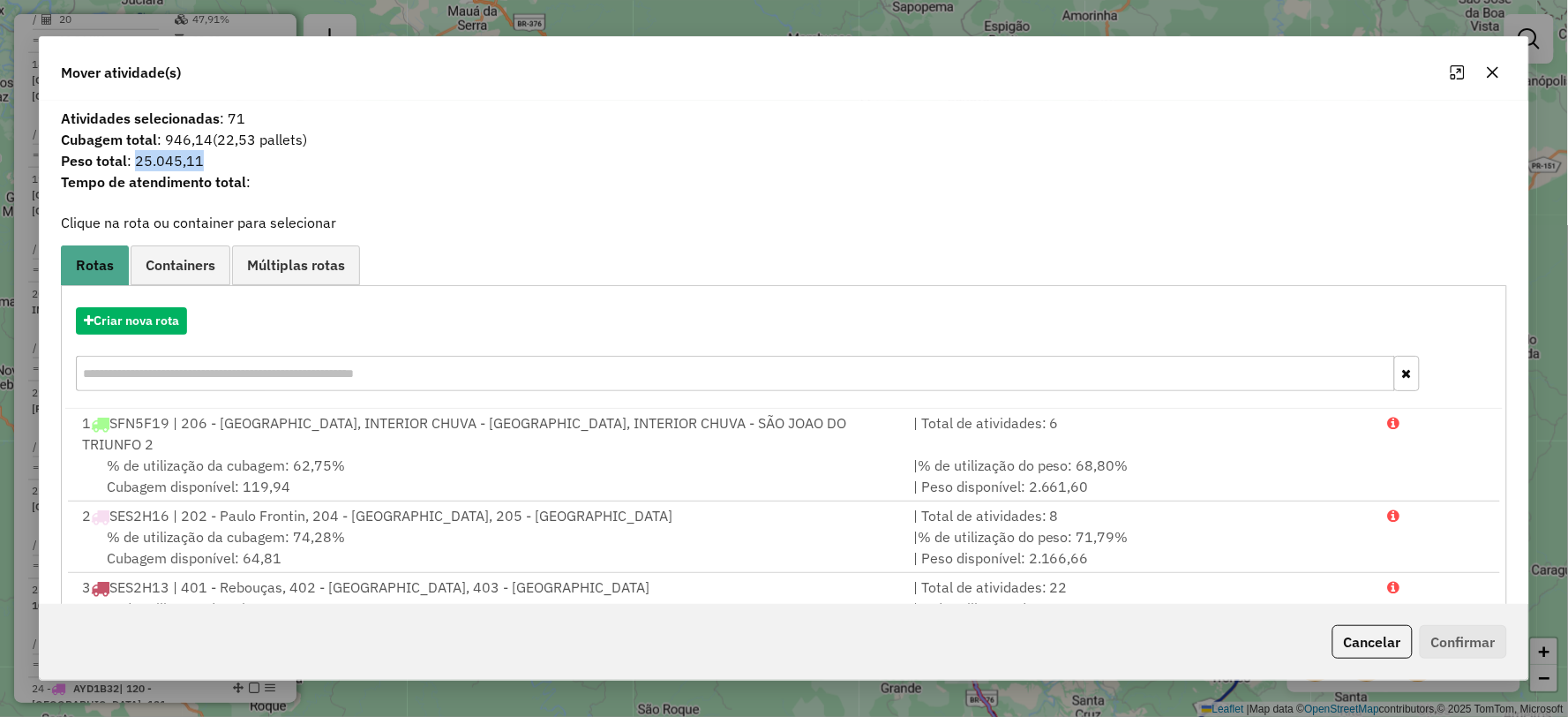
drag, startPoint x: 133, startPoint y: 157, endPoint x: 312, endPoint y: 154, distance: 179.0
click at [397, 156] on span "Peso total : 25.045,11" at bounding box center [783, 161] width 1466 height 22
copy span "25.045,11"
click at [1490, 62] on button "button" at bounding box center [1492, 72] width 28 height 28
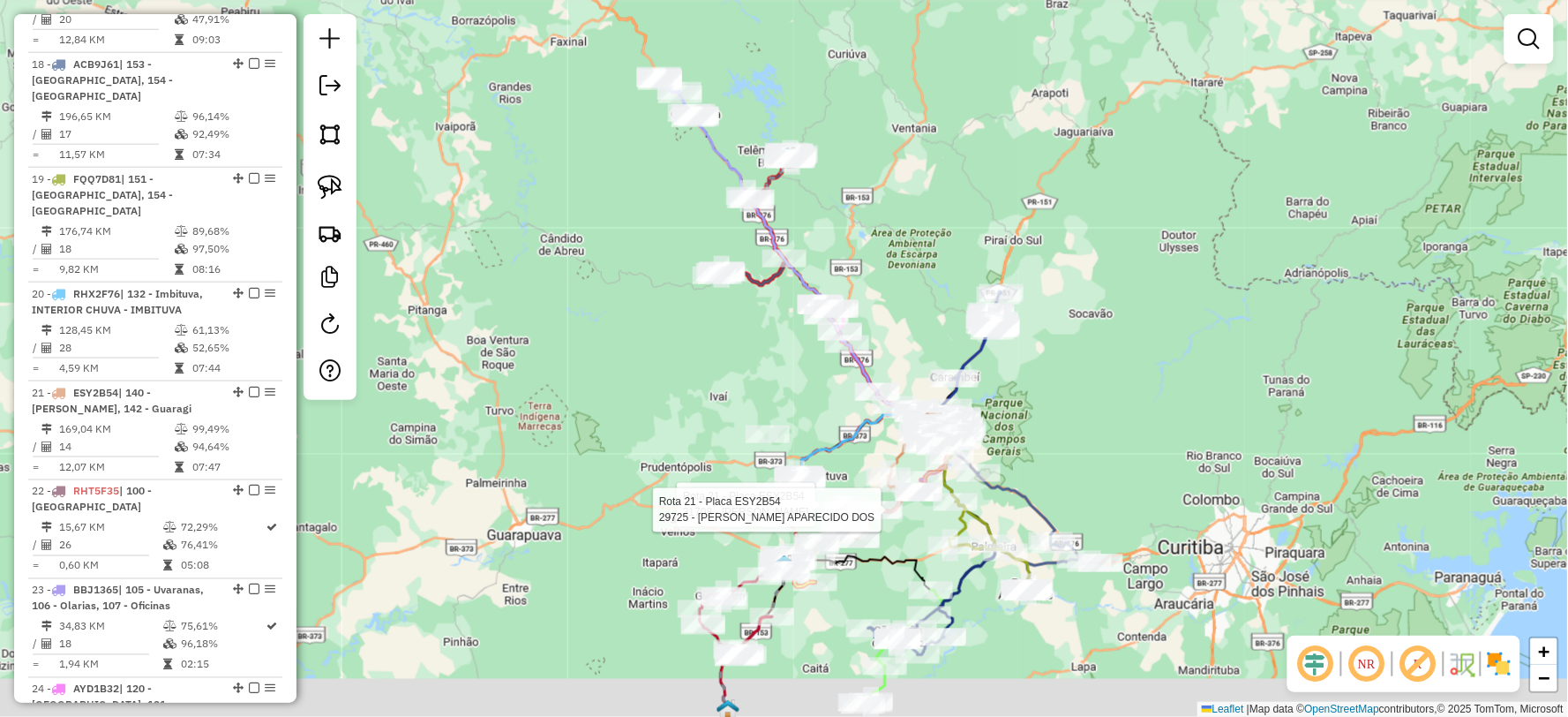
drag, startPoint x: 1099, startPoint y: 364, endPoint x: 1032, endPoint y: 224, distance: 155.2
click at [1035, 227] on div "Rota 21 - Placa ESY2B54 31708 - ADaO VAZ DE OLIVEIR Rota 21 - Placa ESY2B54 297…" at bounding box center [784, 358] width 1568 height 717
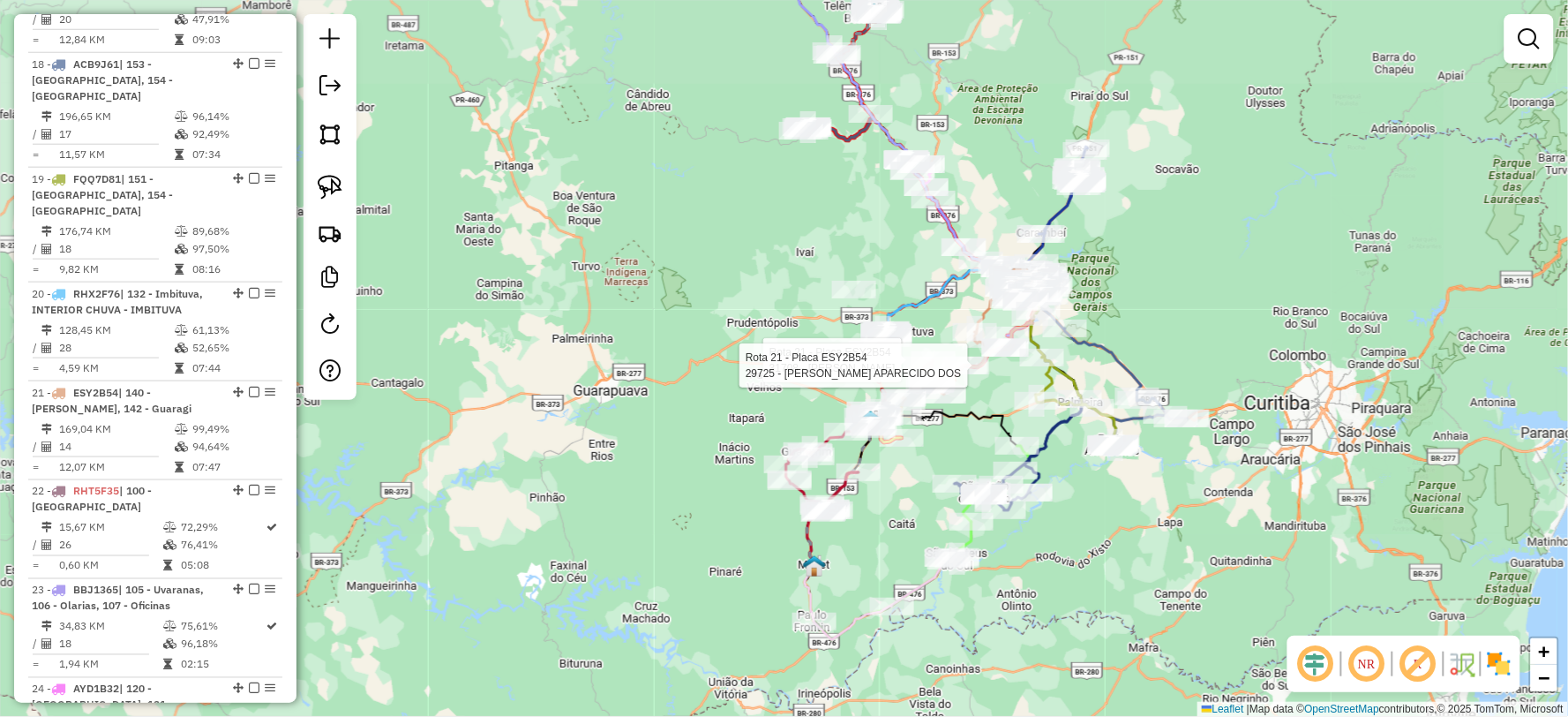
drag, startPoint x: 1302, startPoint y: 259, endPoint x: 1254, endPoint y: 269, distance: 49.0
click at [1249, 271] on div "Rota 21 - Placa ESY2B54 31708 - ADaO VAZ DE OLIVEIR Rota 21 - Placa ESY2B54 297…" at bounding box center [784, 358] width 1568 height 717
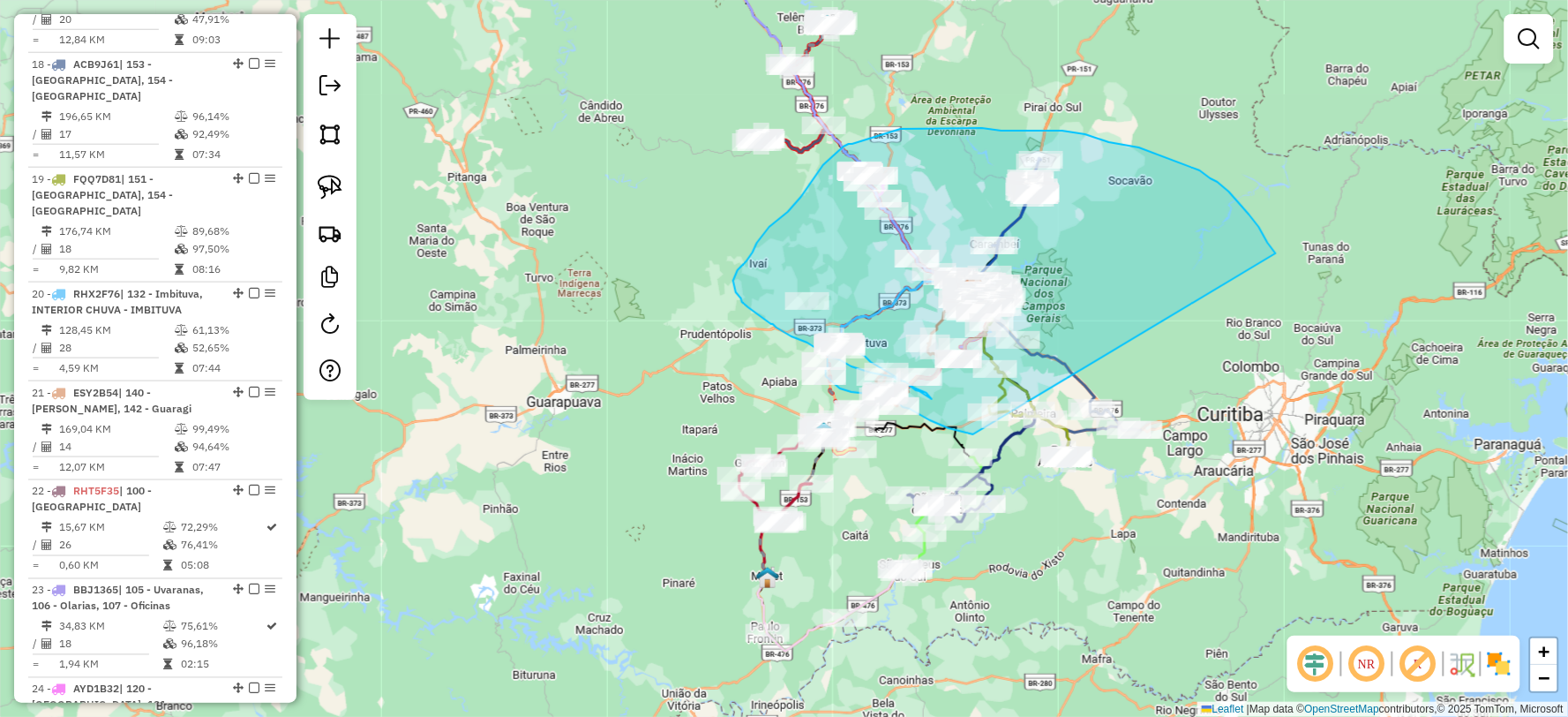
drag, startPoint x: 1274, startPoint y: 251, endPoint x: 973, endPoint y: 435, distance: 352.8
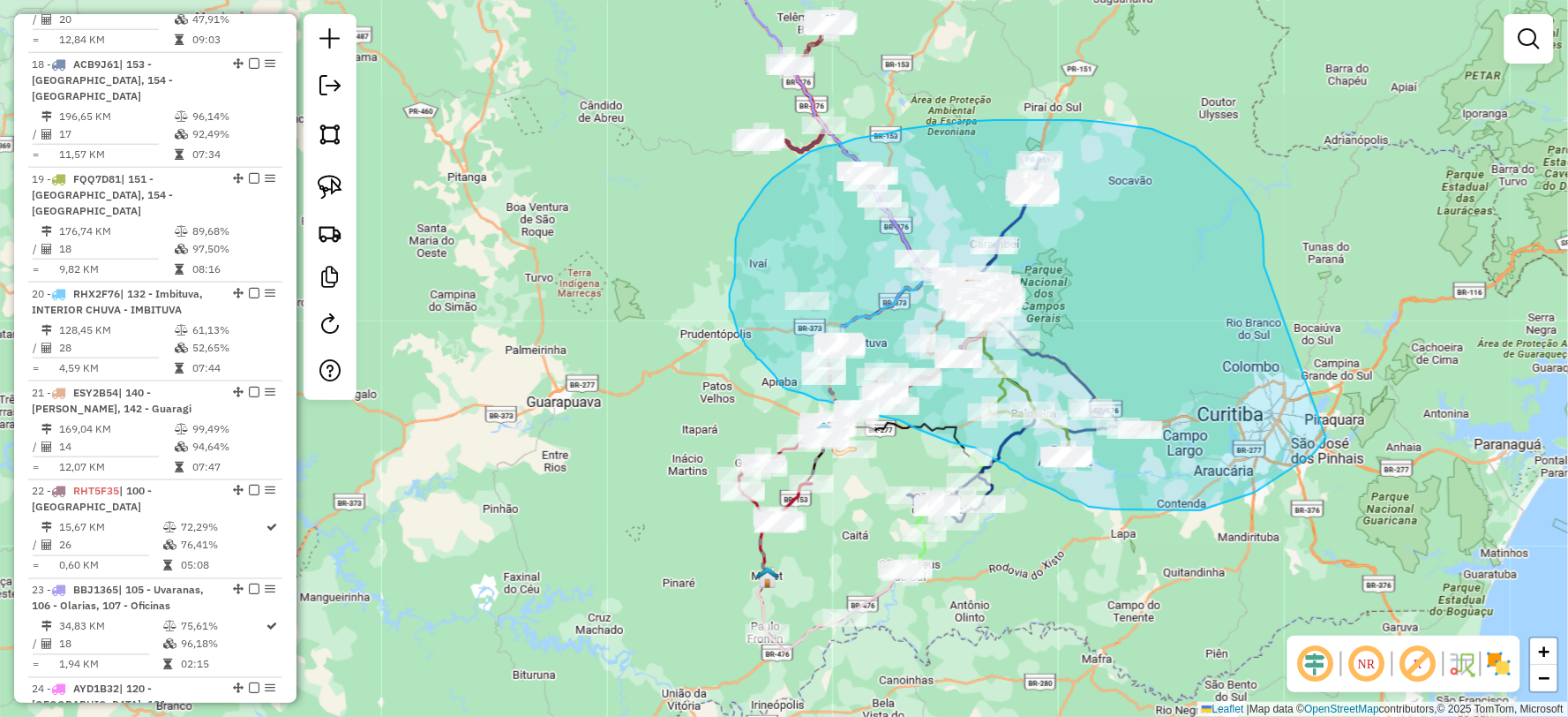
drag, startPoint x: 1259, startPoint y: 213, endPoint x: 1326, endPoint y: 437, distance: 233.8
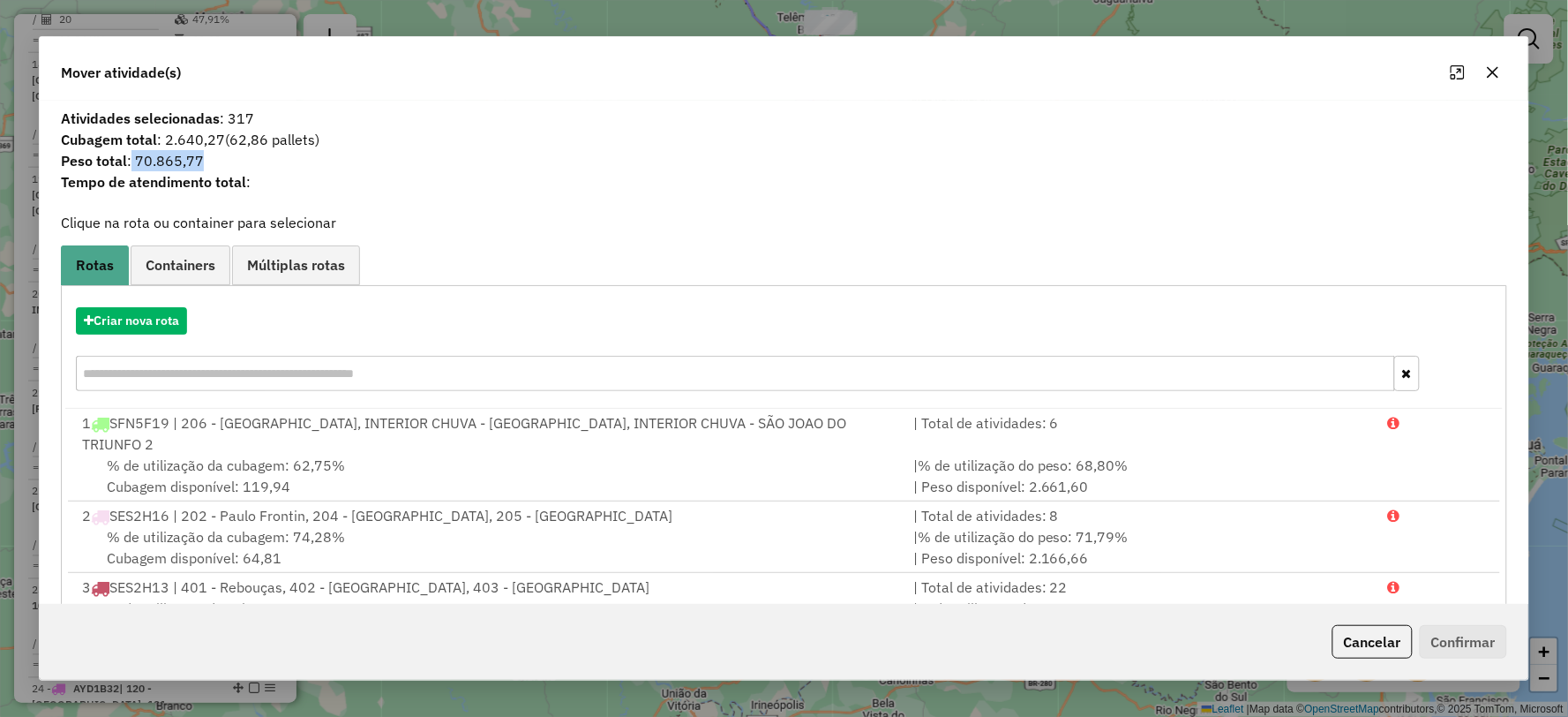
drag, startPoint x: 130, startPoint y: 159, endPoint x: 319, endPoint y: 164, distance: 189.1
click at [353, 164] on span "Peso total : 70.865,77" at bounding box center [783, 161] width 1466 height 22
copy span "70.865,77"
click at [1496, 68] on icon "button" at bounding box center [1492, 72] width 12 height 12
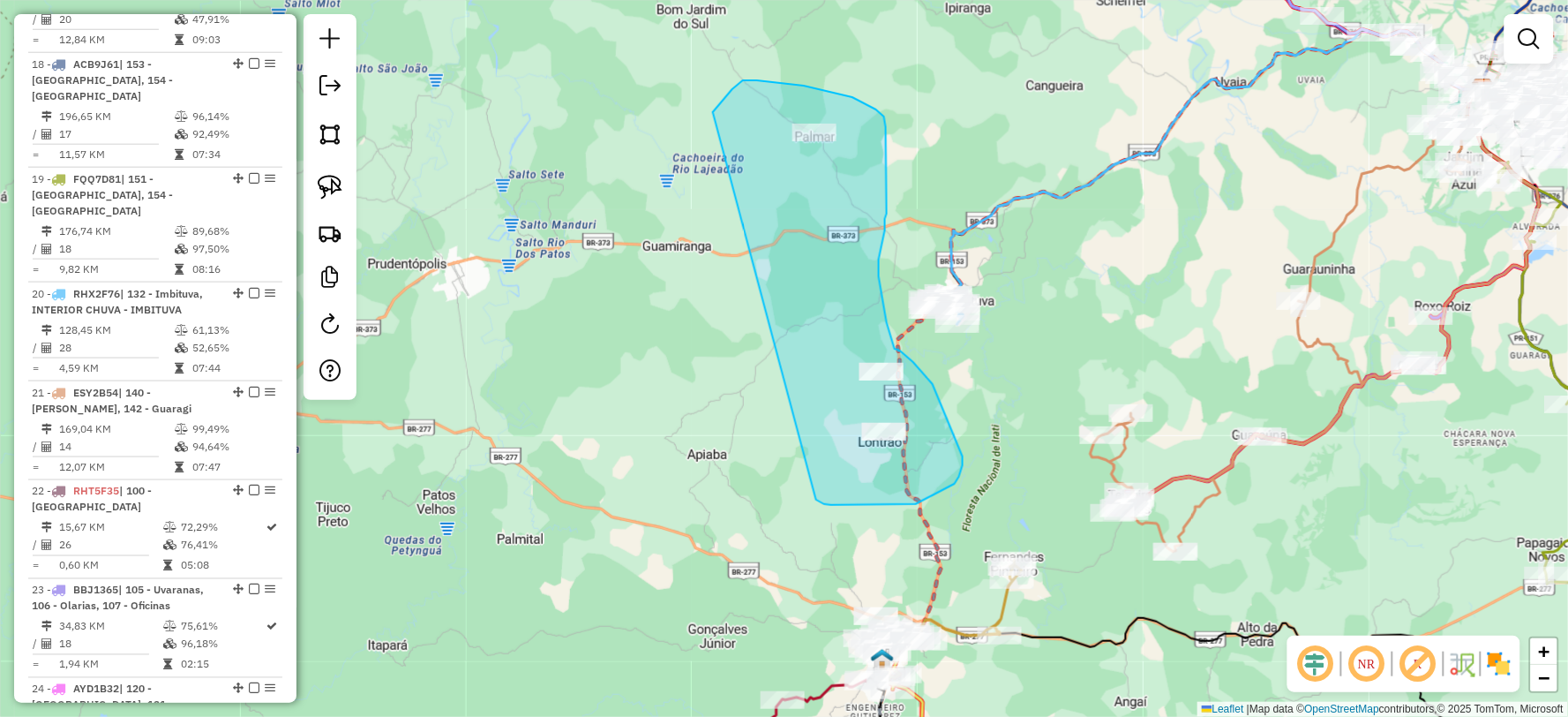
drag, startPoint x: 816, startPoint y: 499, endPoint x: 711, endPoint y: 113, distance: 400.0
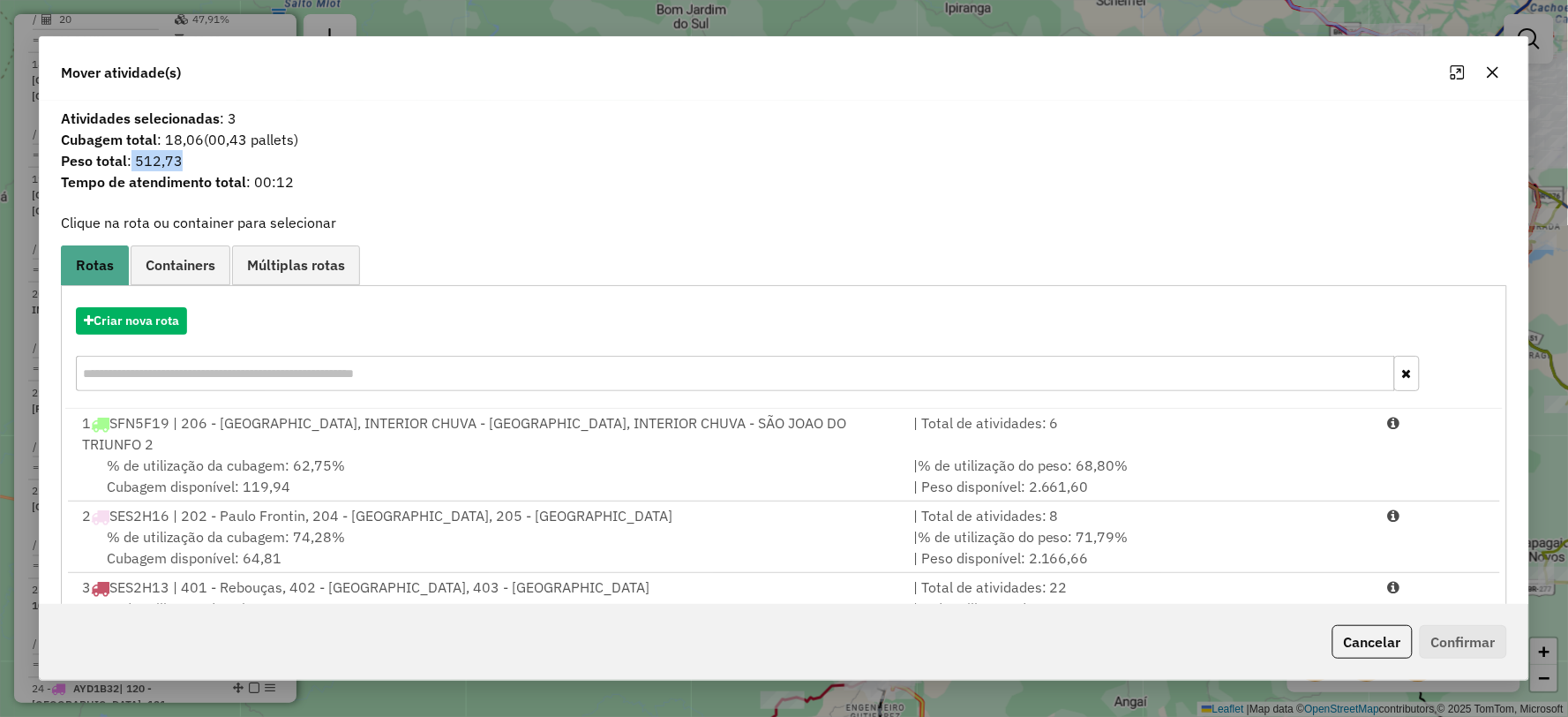
drag, startPoint x: 130, startPoint y: 160, endPoint x: 174, endPoint y: 164, distance: 44.2
click at [254, 160] on span "Peso total : 512,73" at bounding box center [783, 161] width 1466 height 22
copy span "512,73"
click at [1492, 76] on icon "button" at bounding box center [1493, 73] width 14 height 14
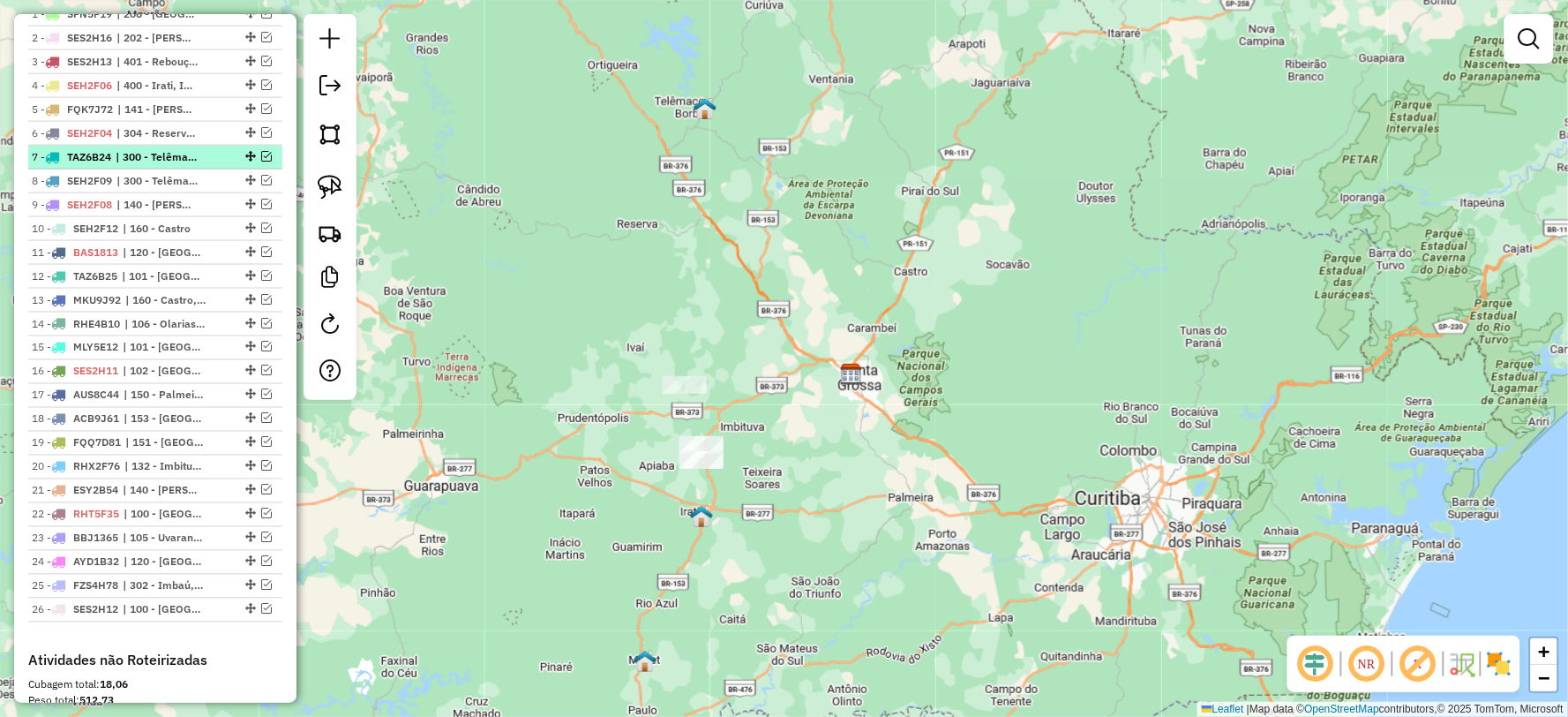
scroll to position [978, 0]
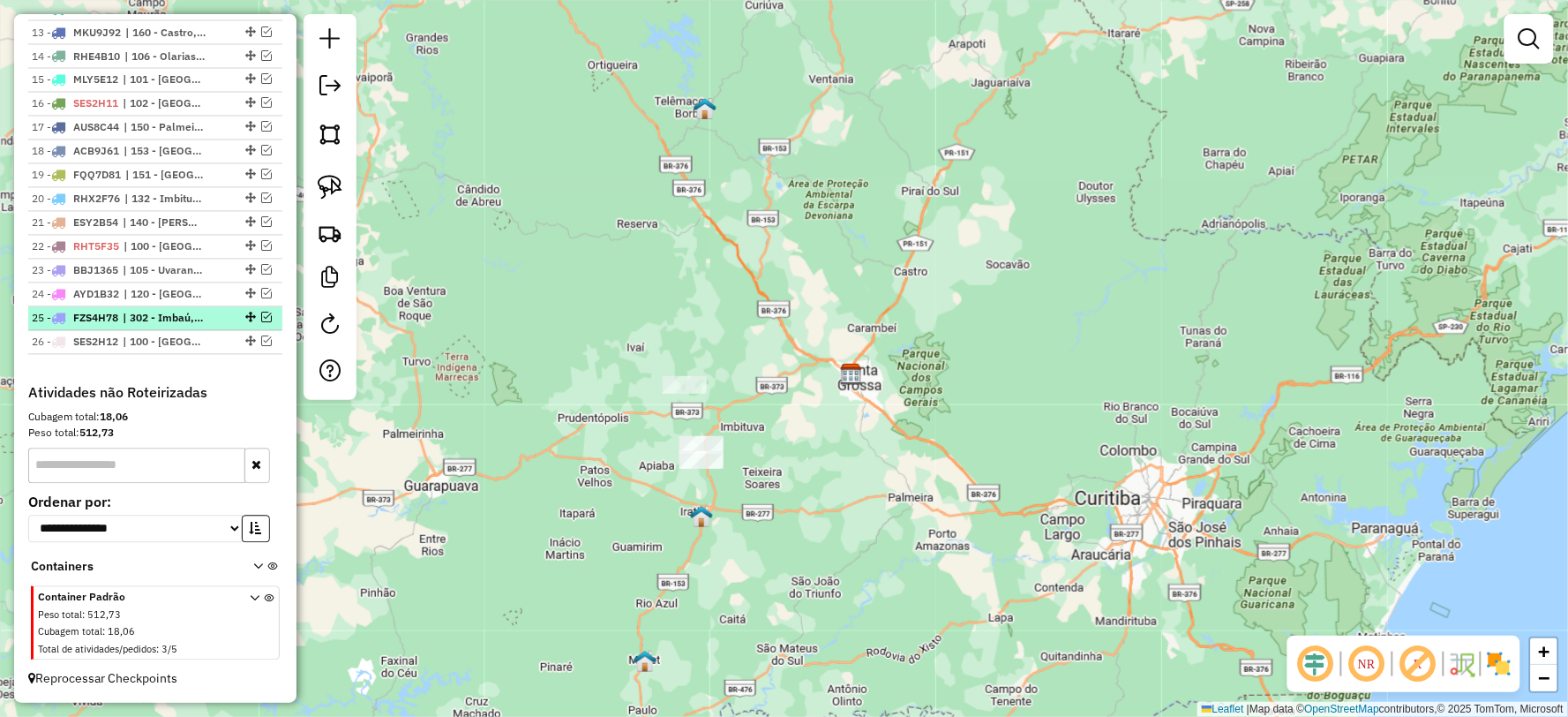
click at [261, 316] on em at bounding box center [266, 318] width 11 height 11
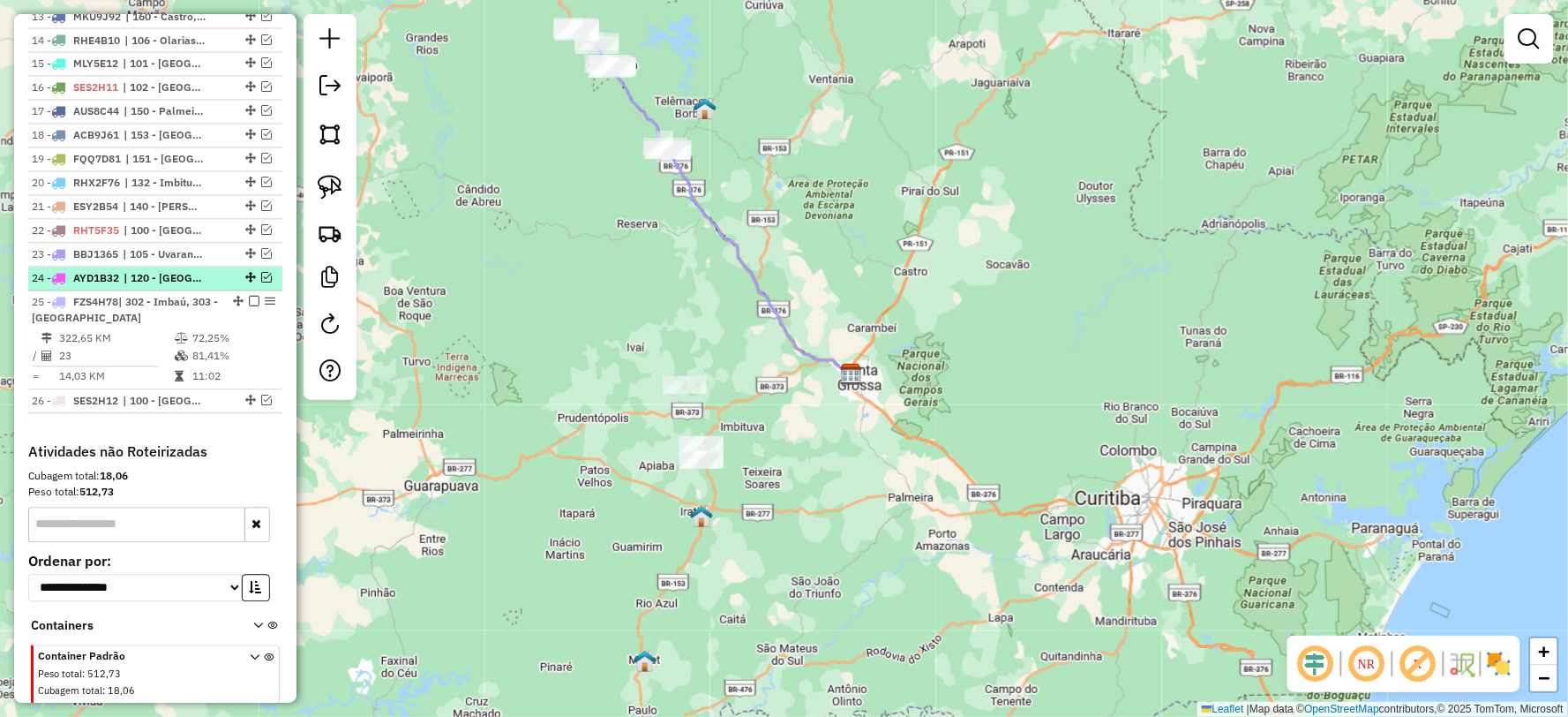
click at [261, 283] on em at bounding box center [266, 278] width 11 height 11
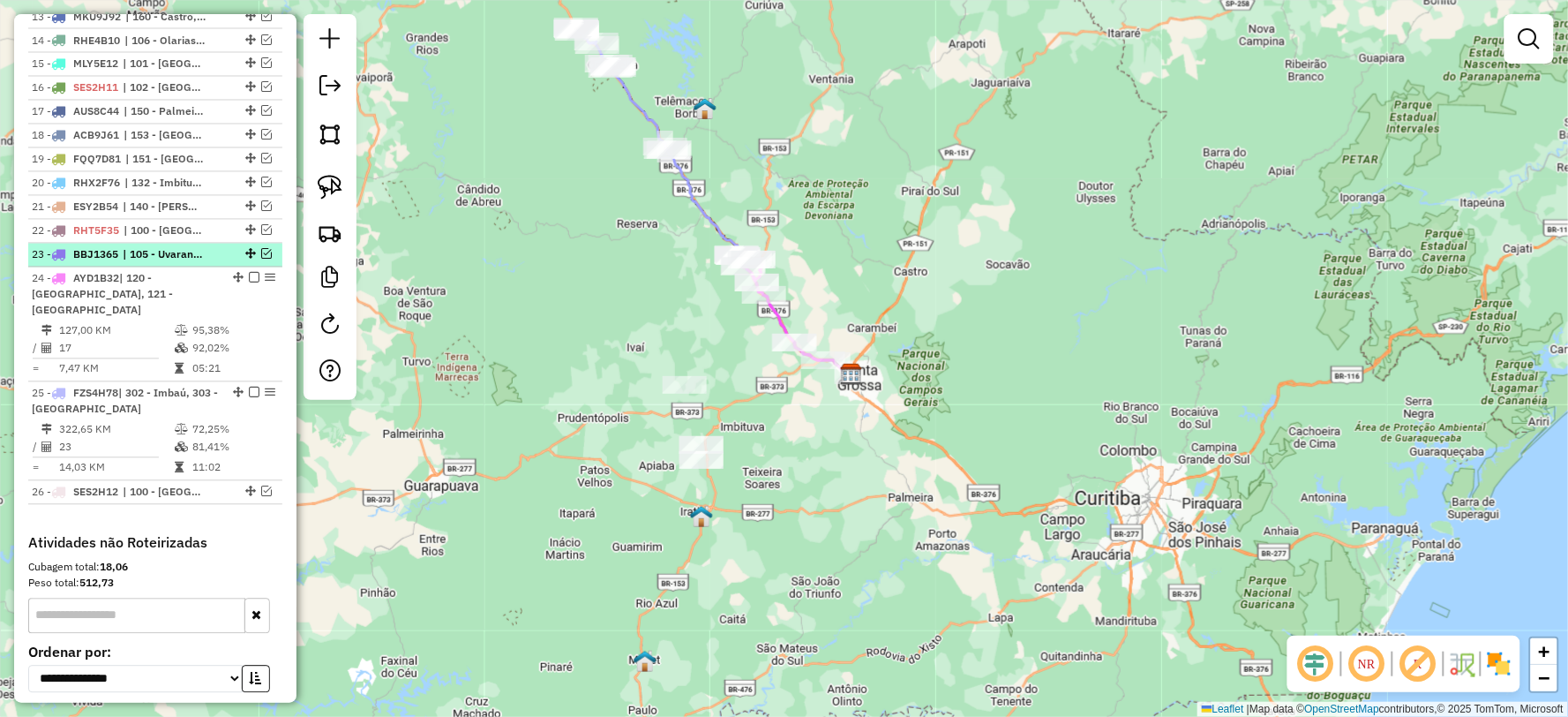
click at [264, 260] on em at bounding box center [266, 255] width 11 height 11
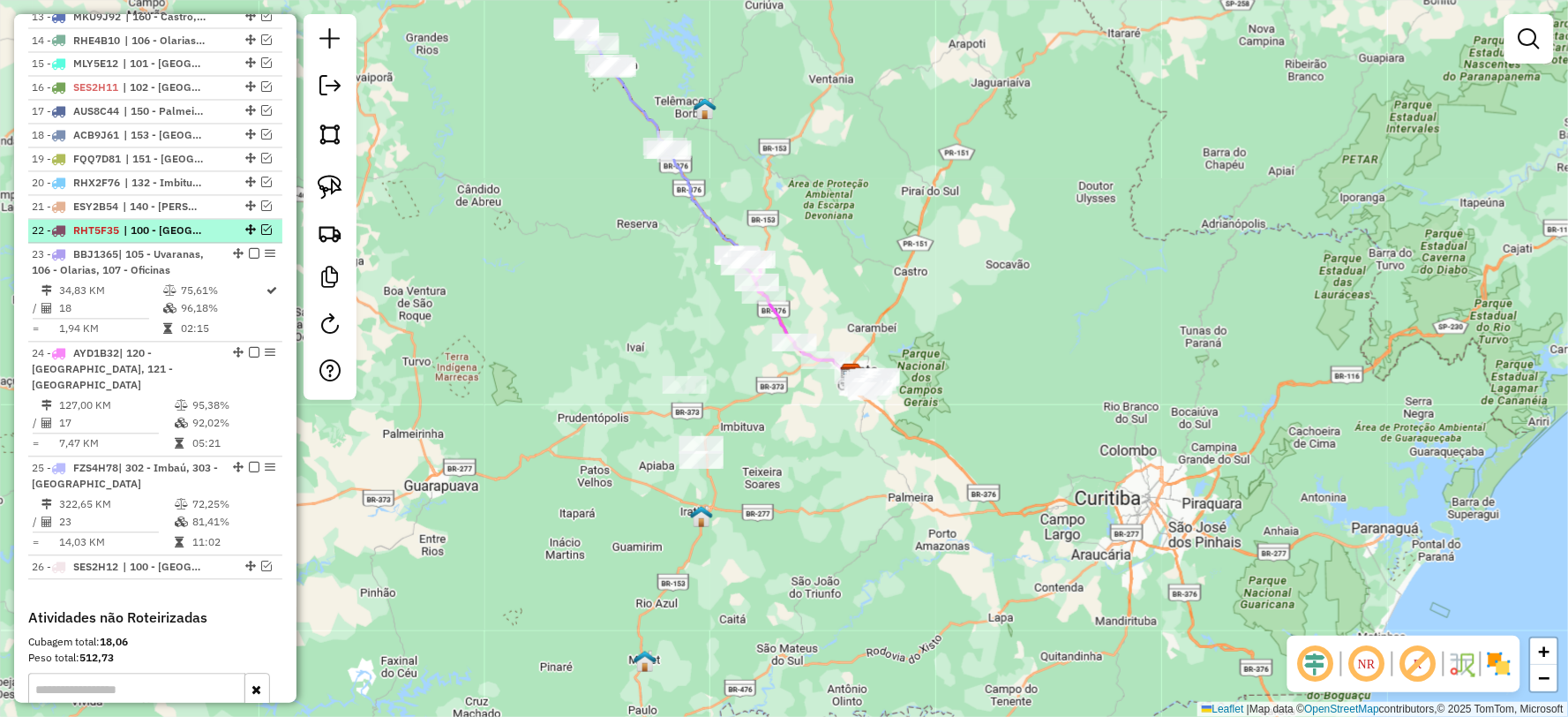
click at [261, 236] on em at bounding box center [266, 230] width 11 height 11
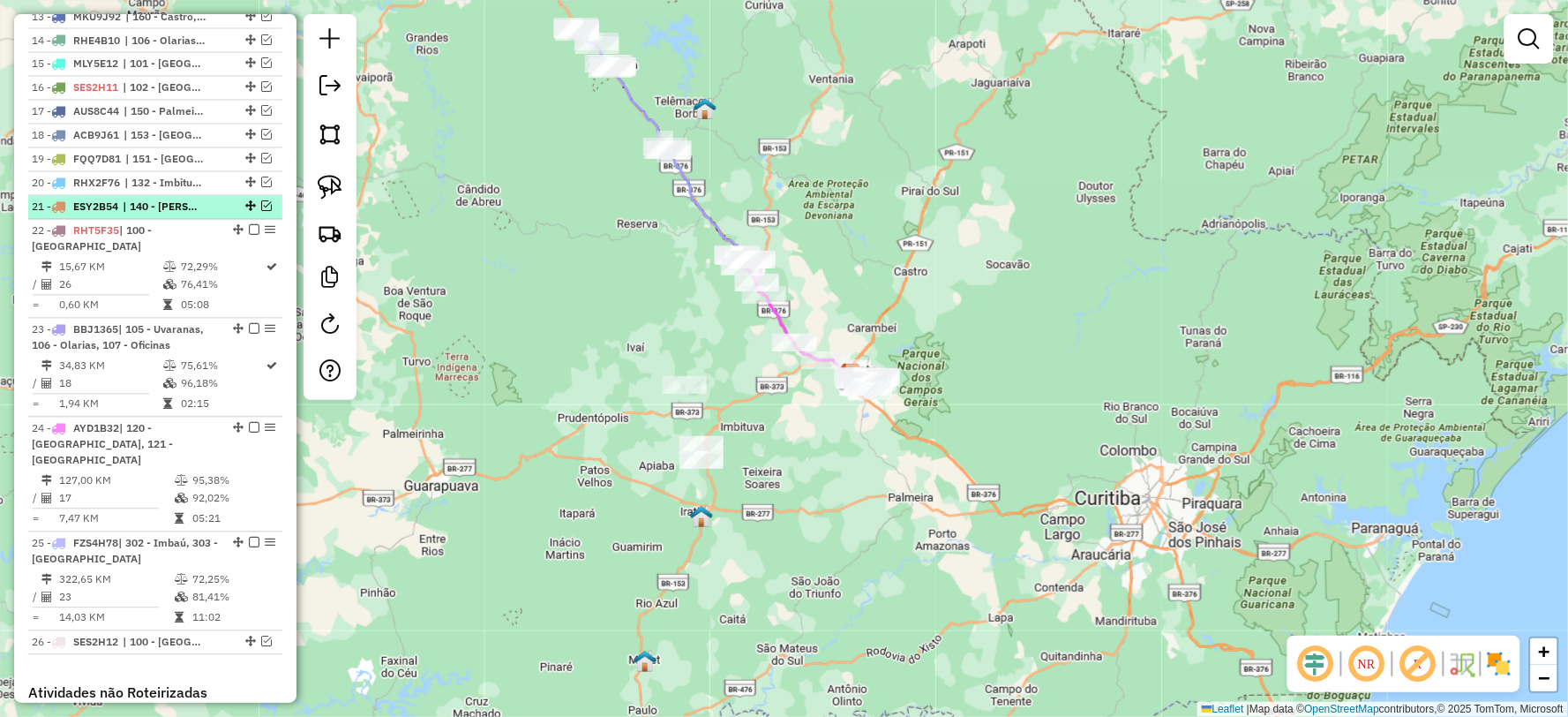
click at [262, 212] on em at bounding box center [266, 207] width 11 height 11
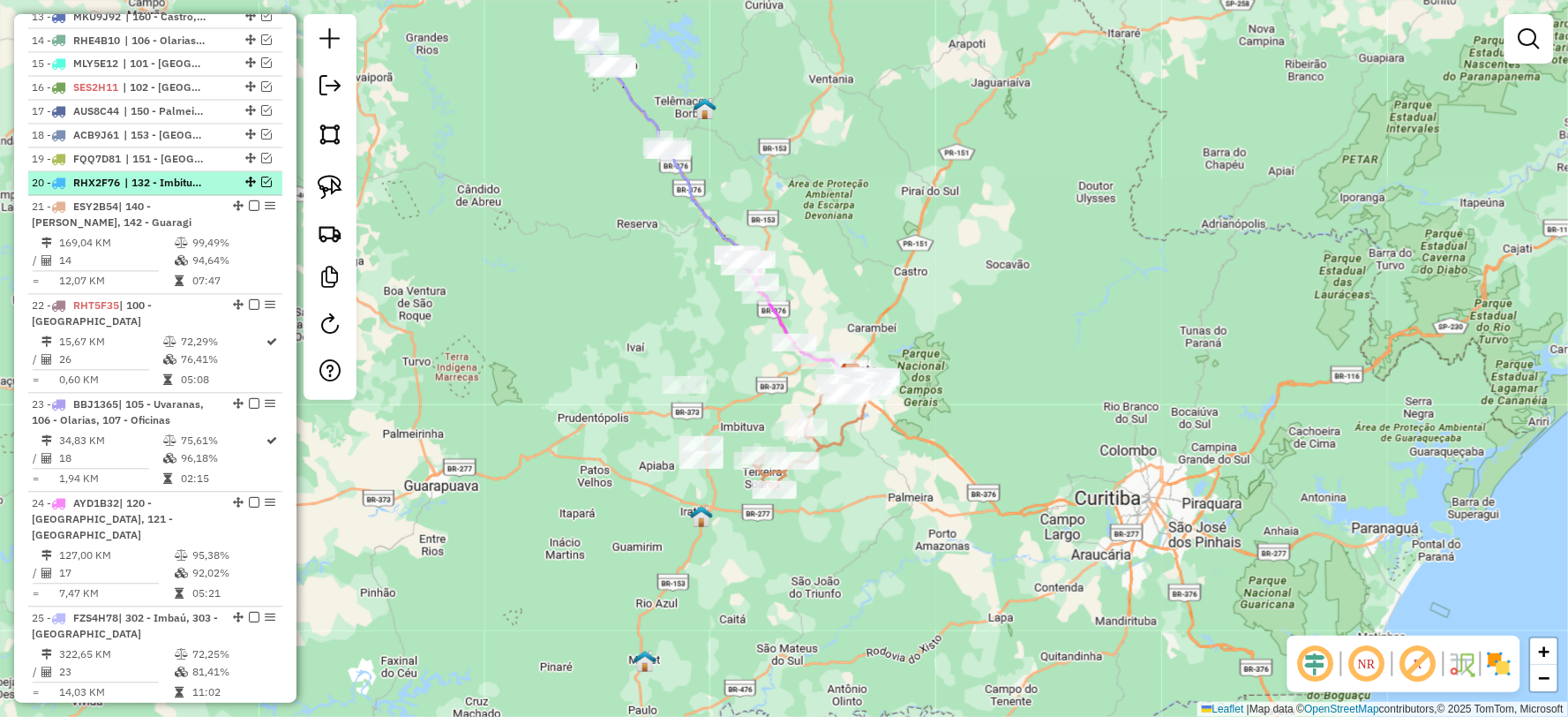
click at [263, 188] on em at bounding box center [266, 183] width 11 height 11
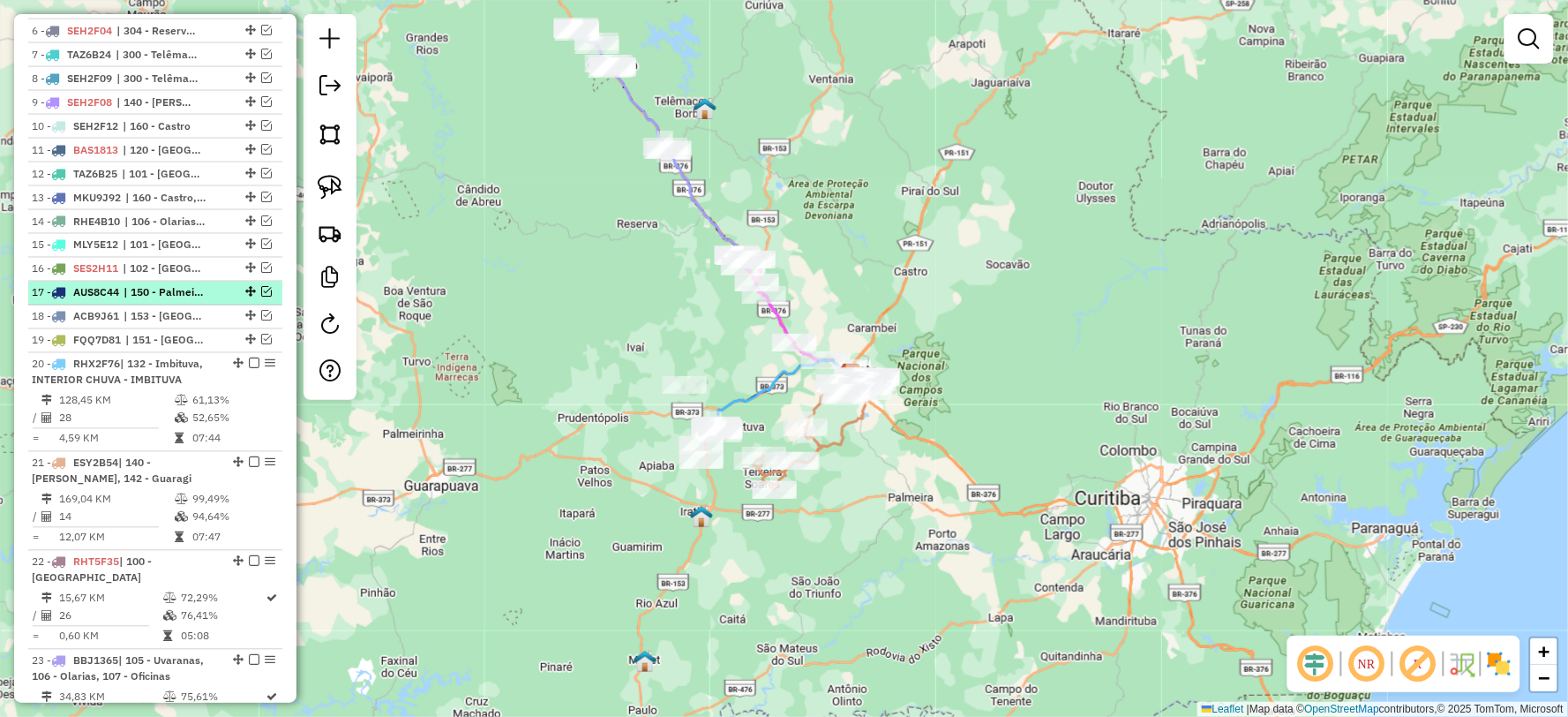
scroll to position [782, 0]
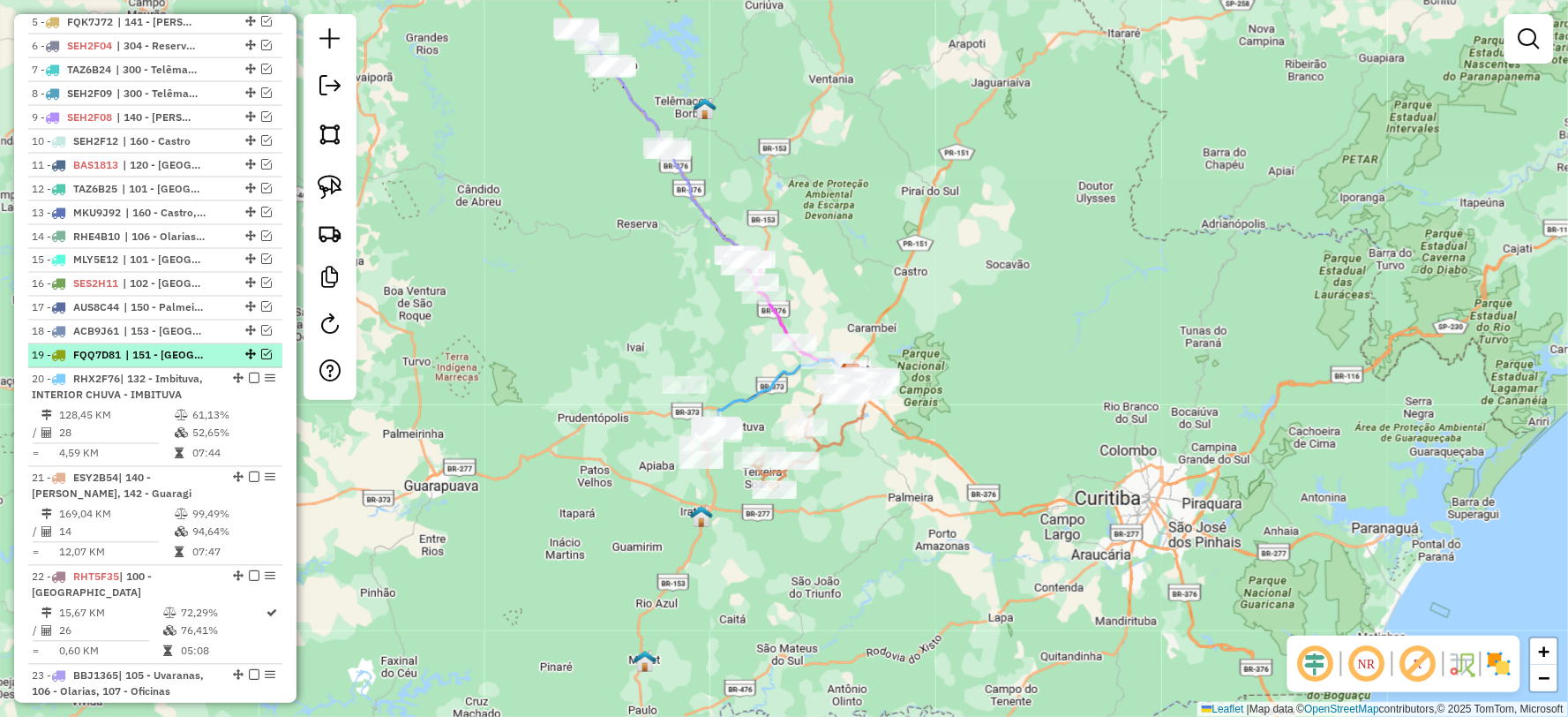
click at [261, 360] on em at bounding box center [266, 355] width 11 height 11
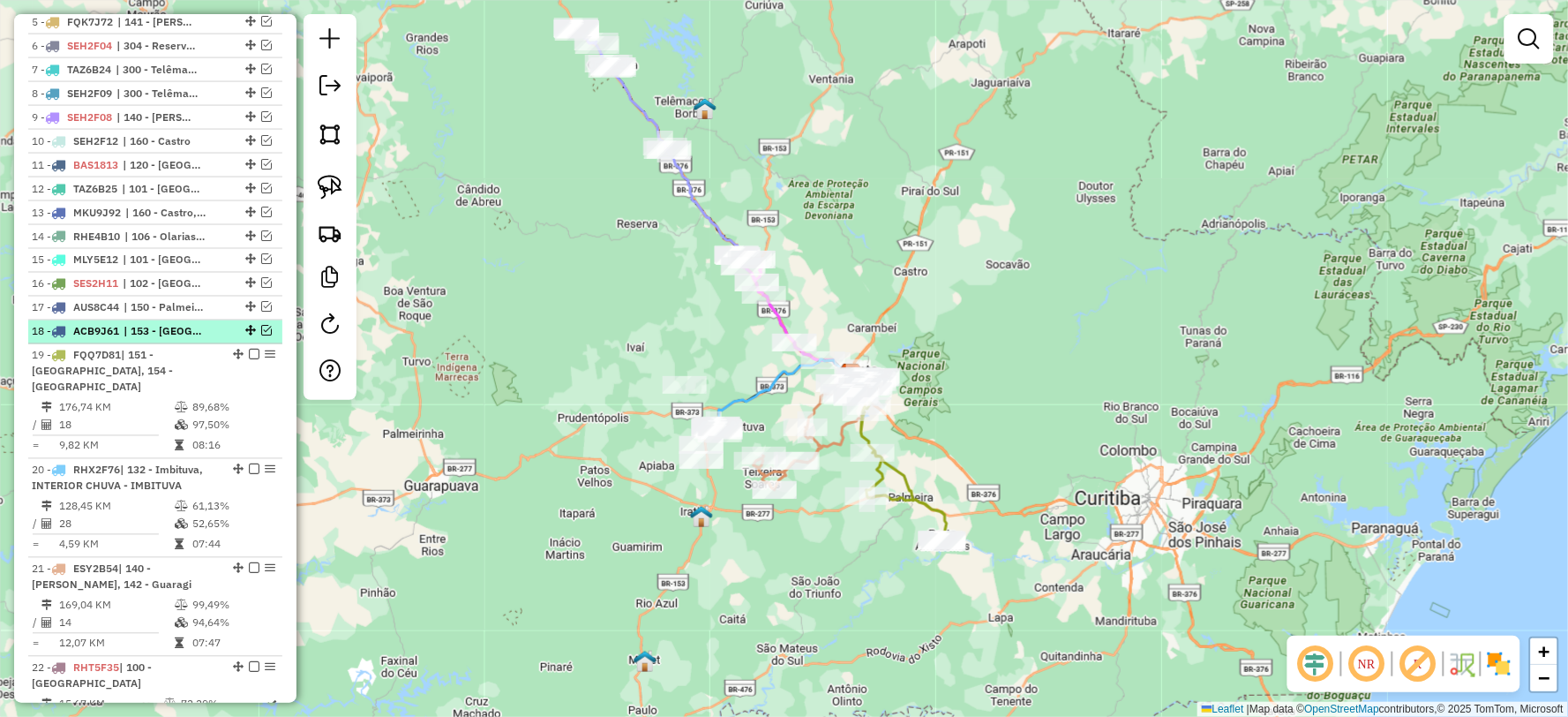
click at [262, 336] on em at bounding box center [266, 331] width 11 height 11
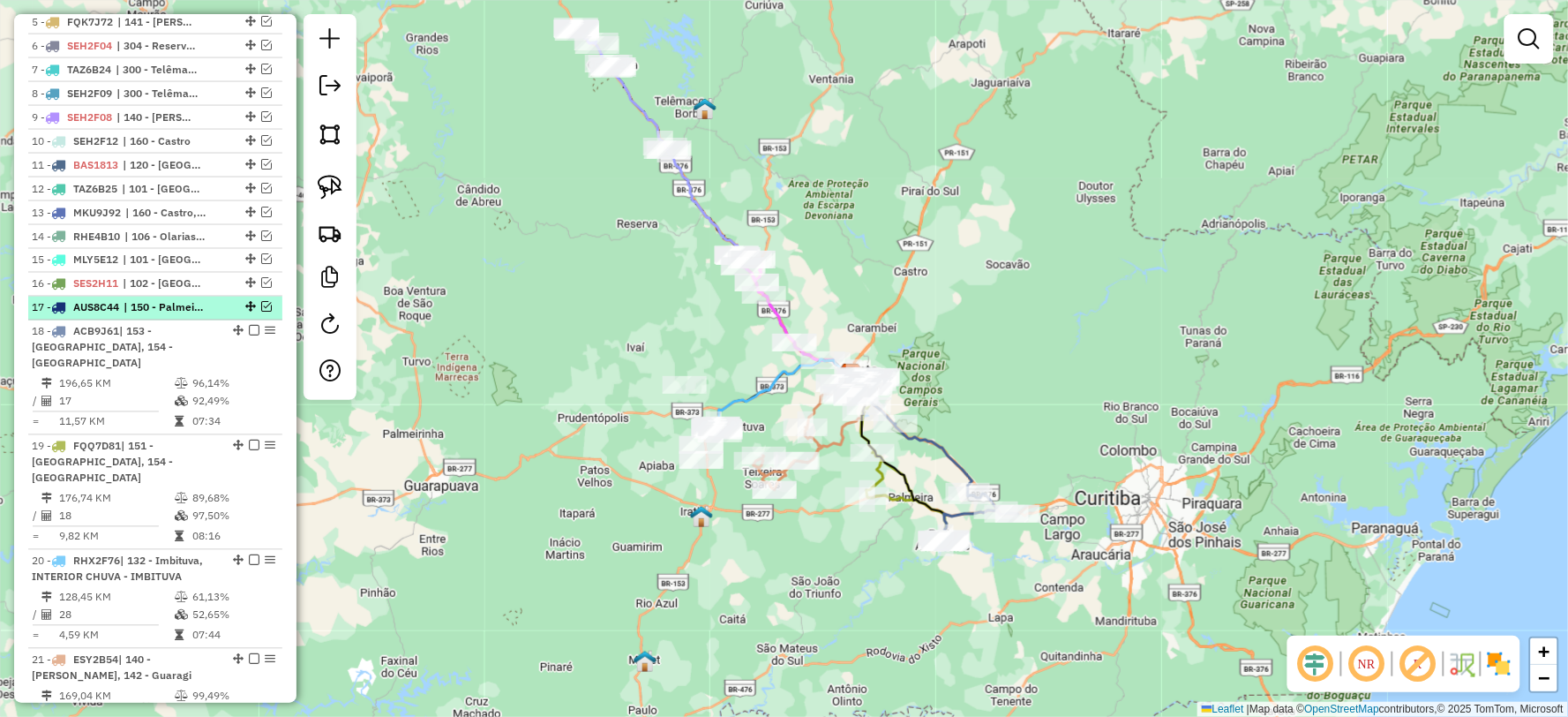
click at [262, 312] on em at bounding box center [266, 308] width 11 height 11
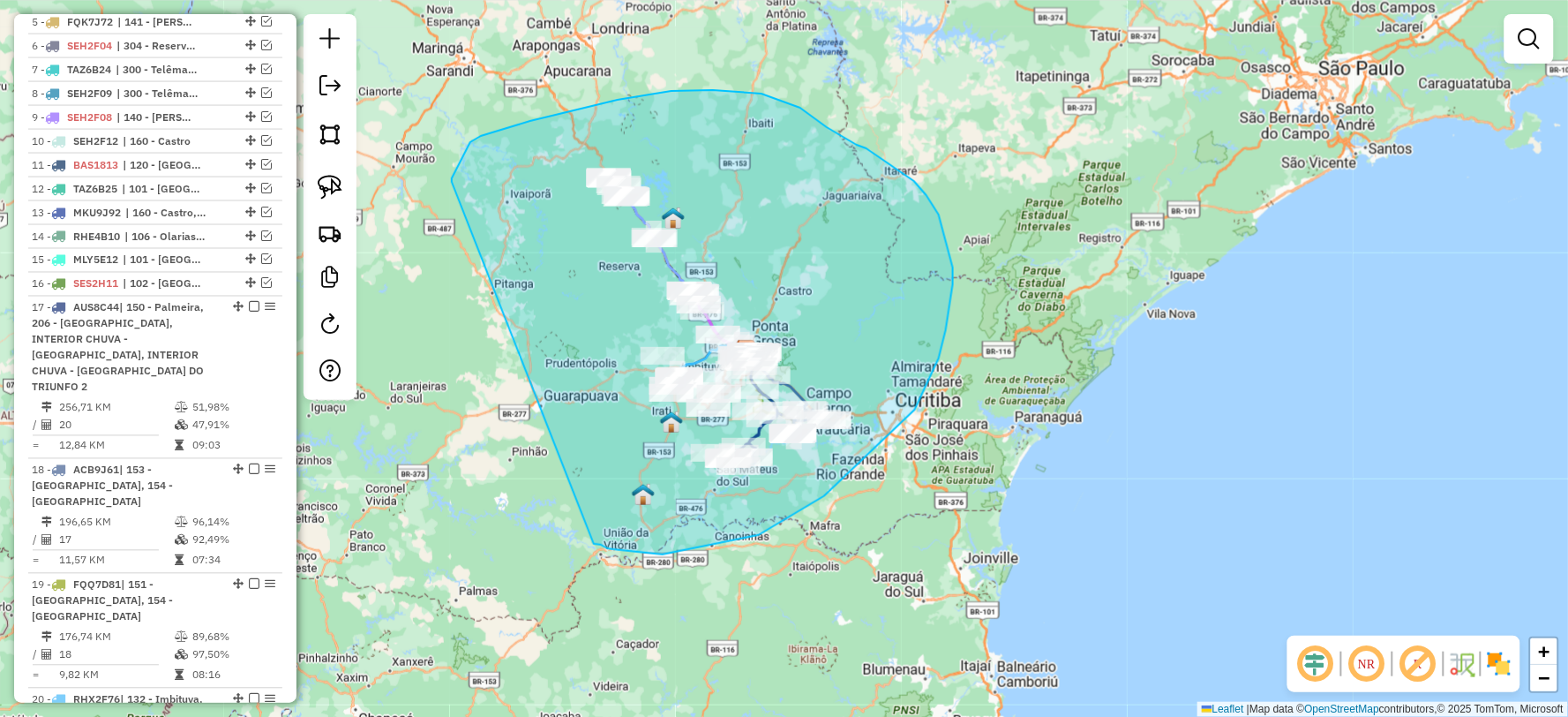
drag, startPoint x: 611, startPoint y: 549, endPoint x: 451, endPoint y: 190, distance: 393.0
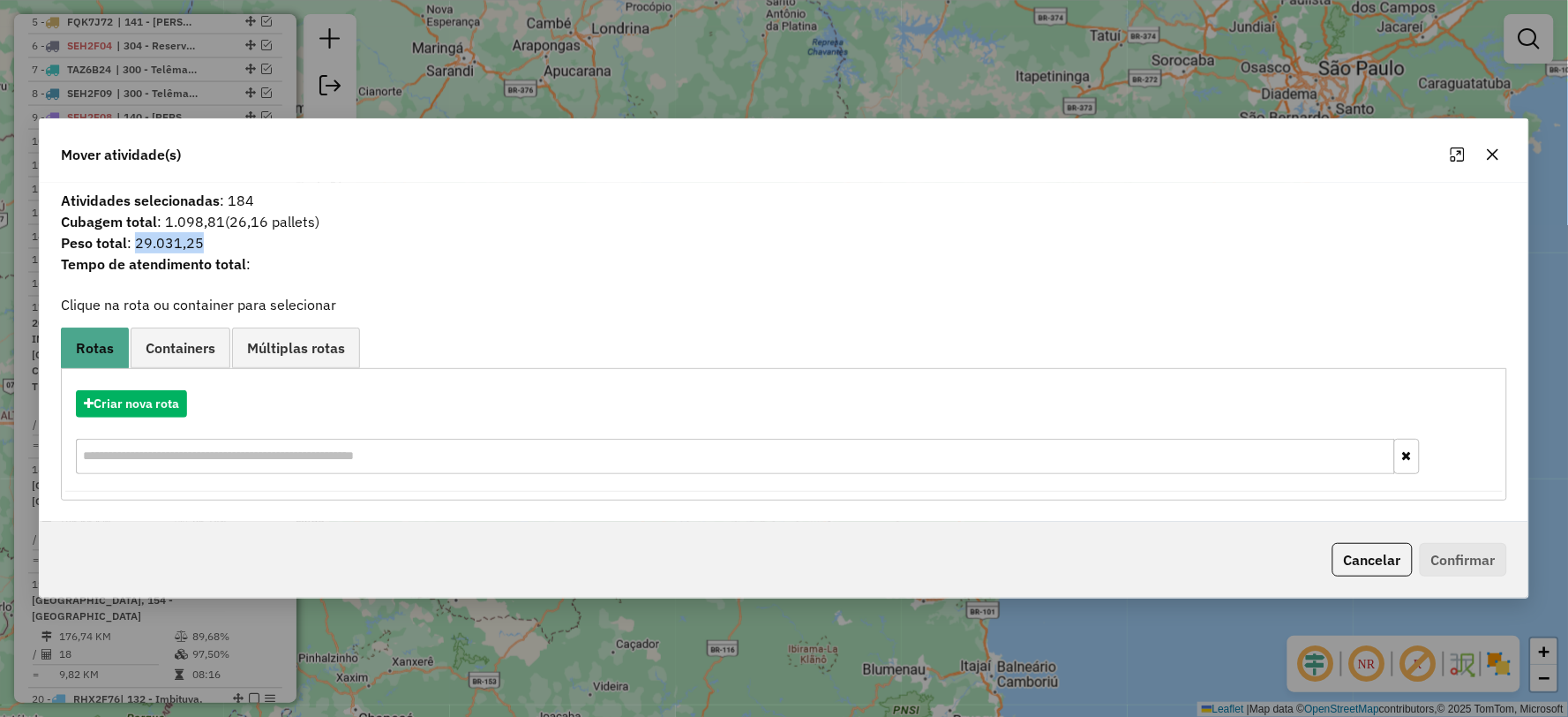
drag, startPoint x: 135, startPoint y: 246, endPoint x: 176, endPoint y: 242, distance: 41.2
click at [295, 242] on span "Peso total : 29.031,25" at bounding box center [783, 243] width 1466 height 22
copy span "29.031,25"
click at [1487, 157] on icon "button" at bounding box center [1493, 155] width 14 height 14
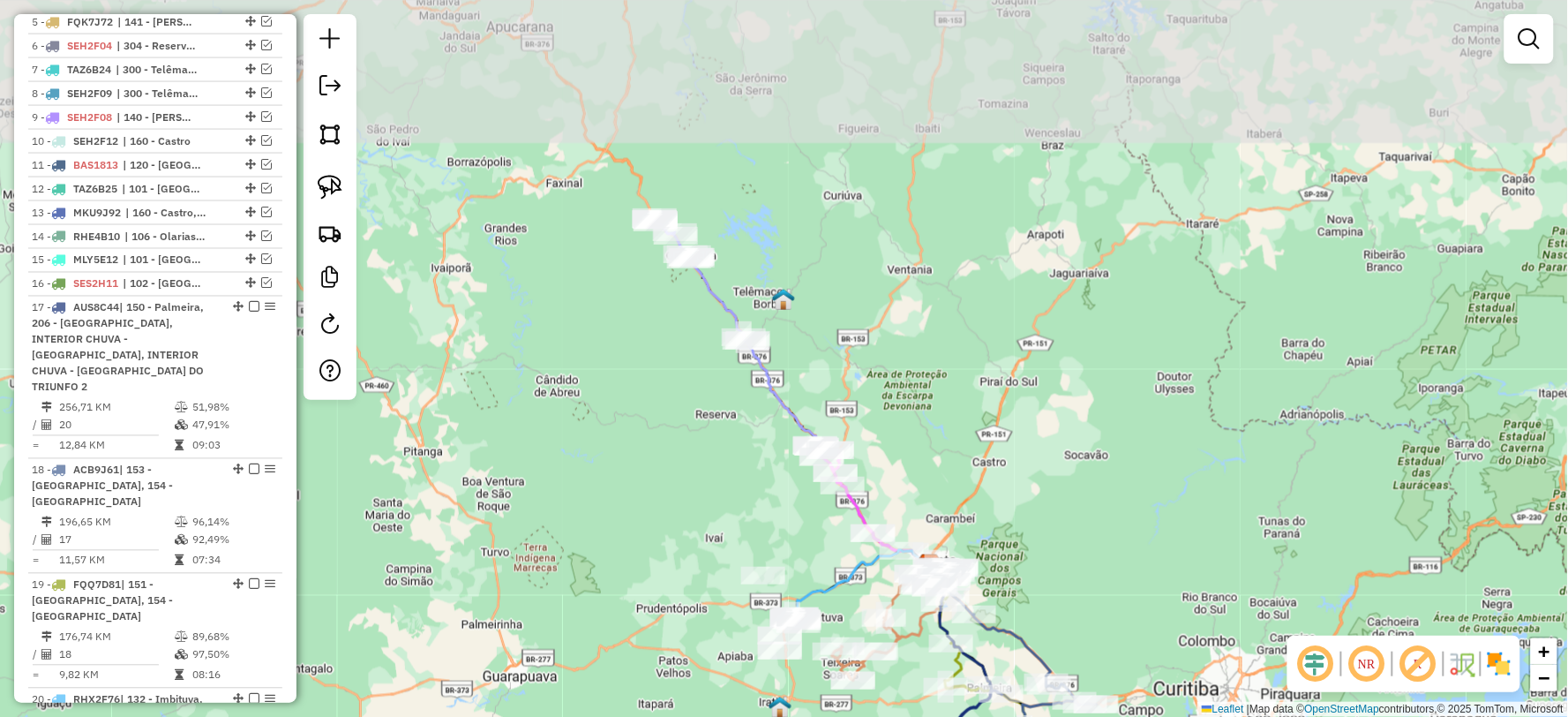
drag, startPoint x: 699, startPoint y: 143, endPoint x: 762, endPoint y: 306, distance: 174.8
click at [814, 311] on div "Janela de atendimento Grade de atendimento Capacidade Transportadoras Veículos …" at bounding box center [784, 358] width 1568 height 717
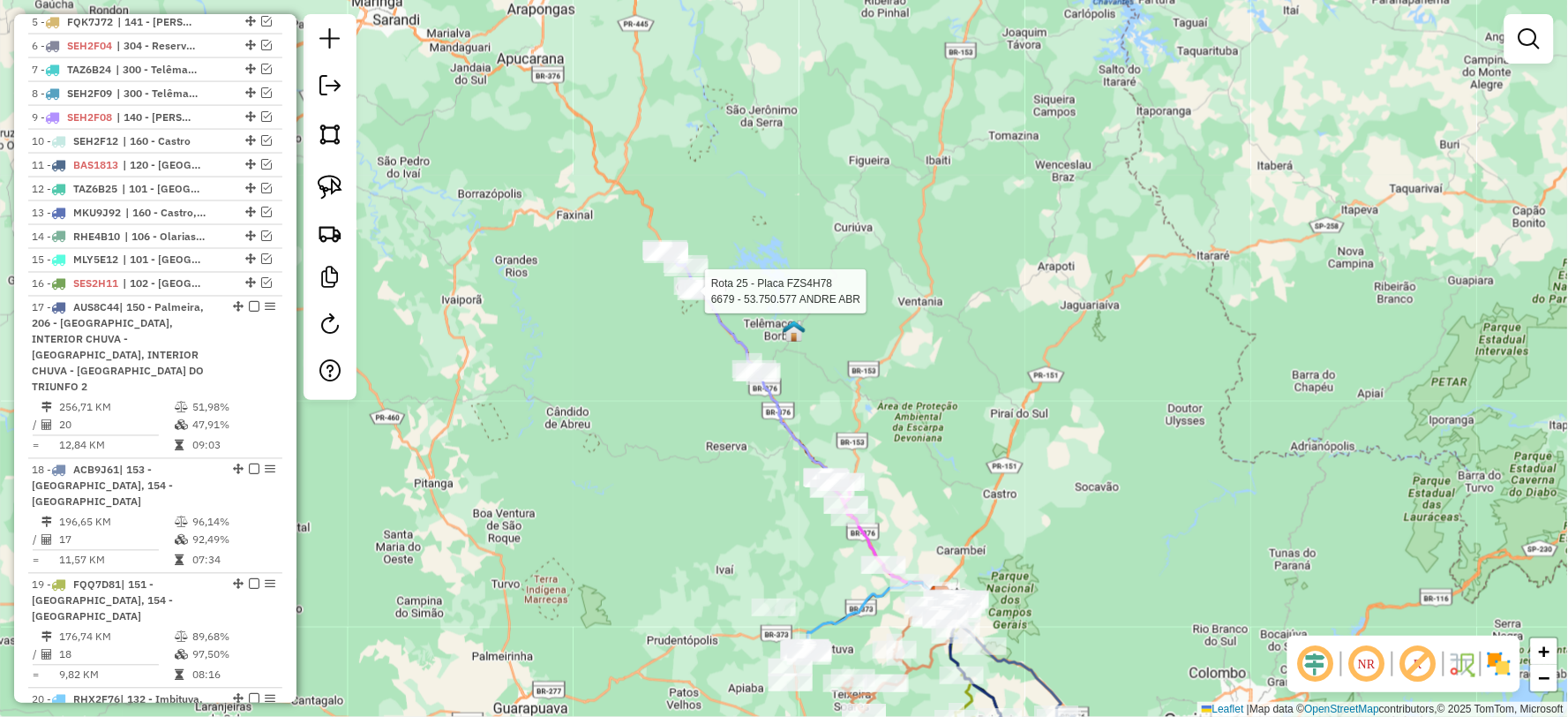
select select "**********"
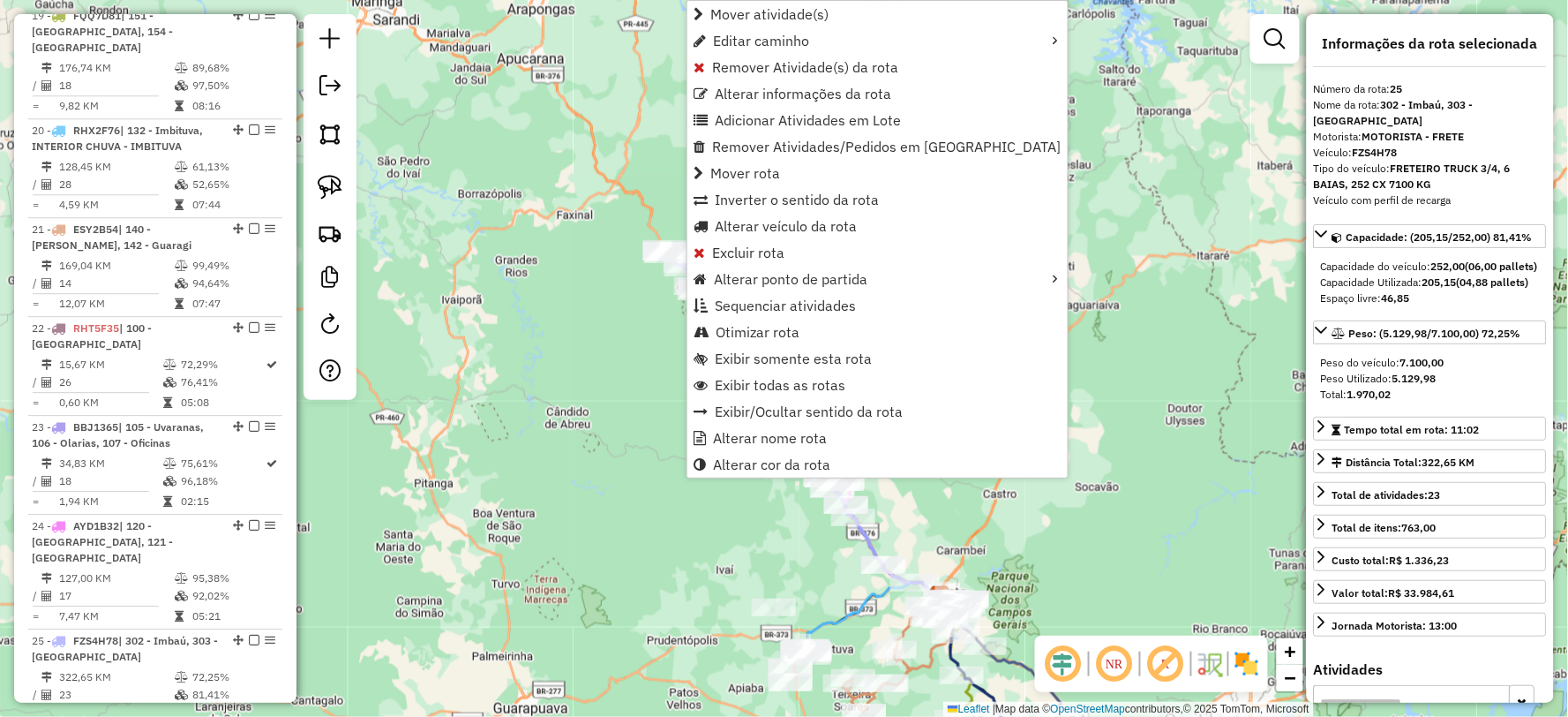
scroll to position [1700, 0]
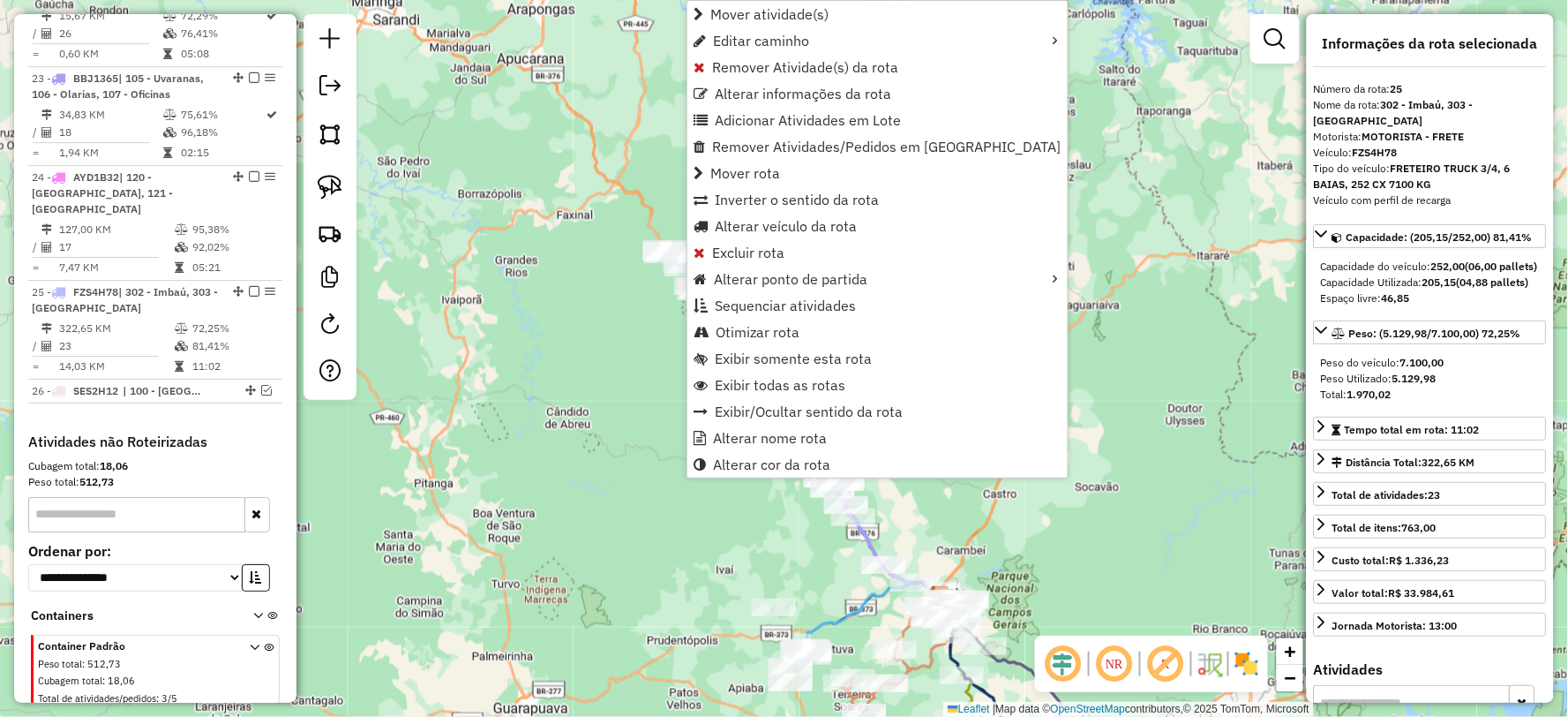
click at [592, 295] on div "Janela de atendimento Grade de atendimento Capacidade Transportadoras Veículos …" at bounding box center [784, 358] width 1568 height 717
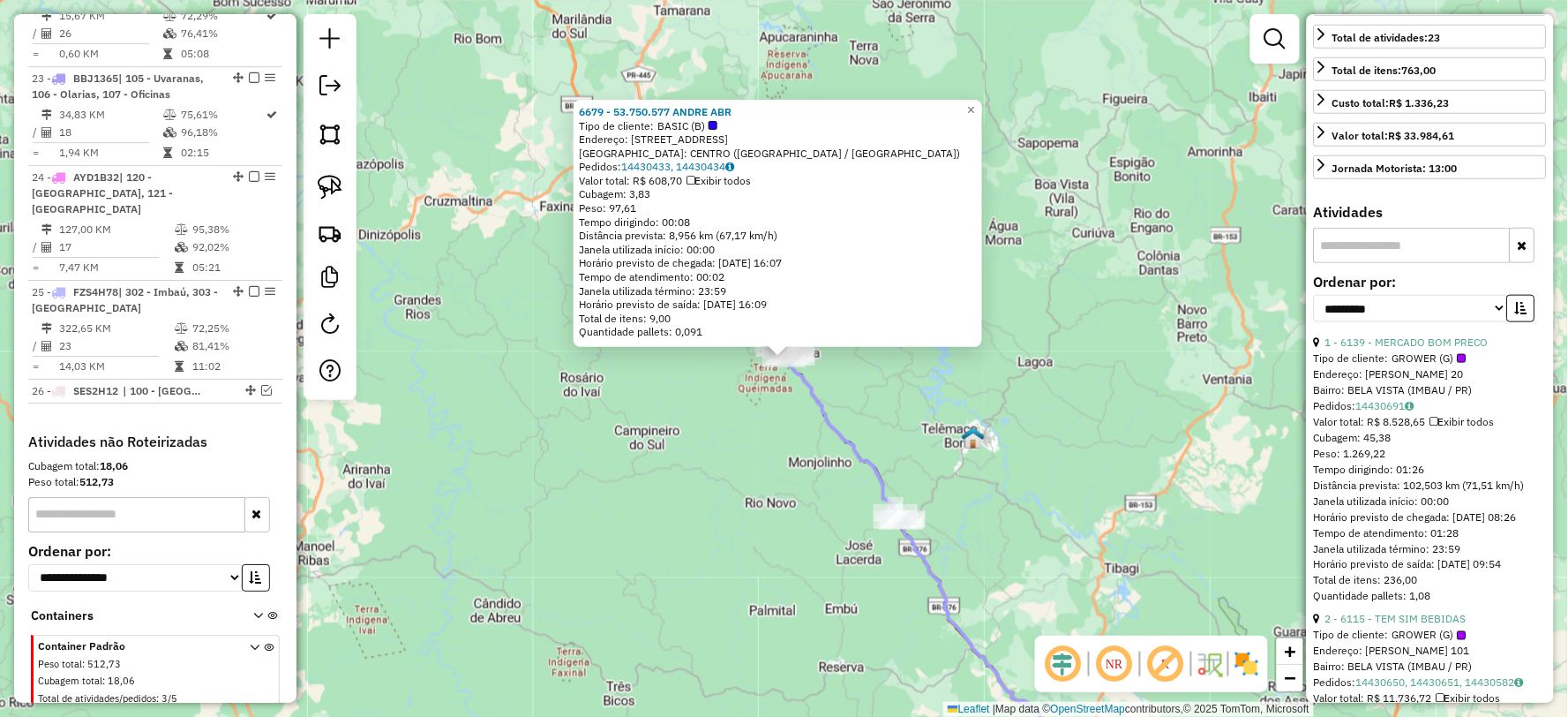
scroll to position [490, 0]
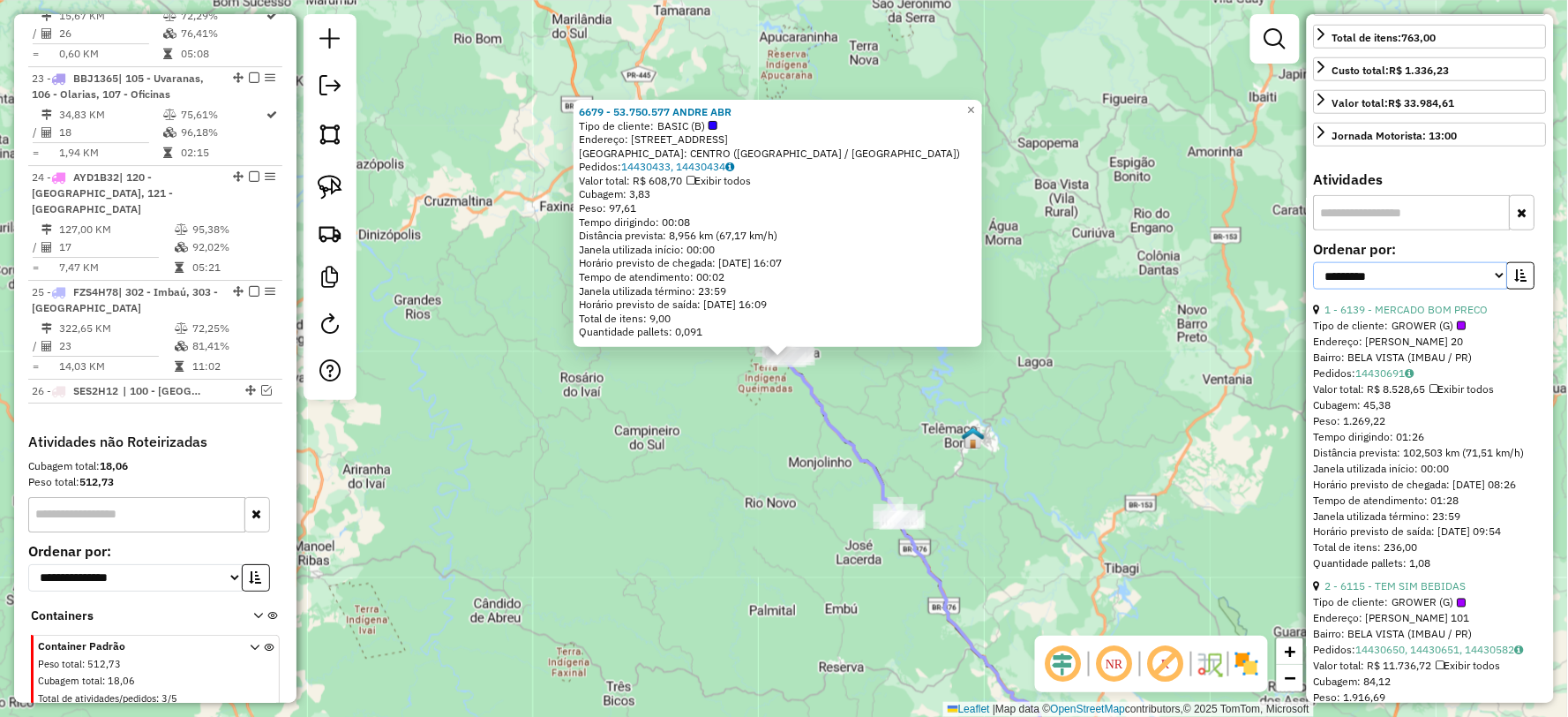
click at [1494, 289] on select "**********" at bounding box center [1411, 275] width 194 height 27
select select "*********"
click at [1314, 276] on select "**********" at bounding box center [1411, 275] width 194 height 27
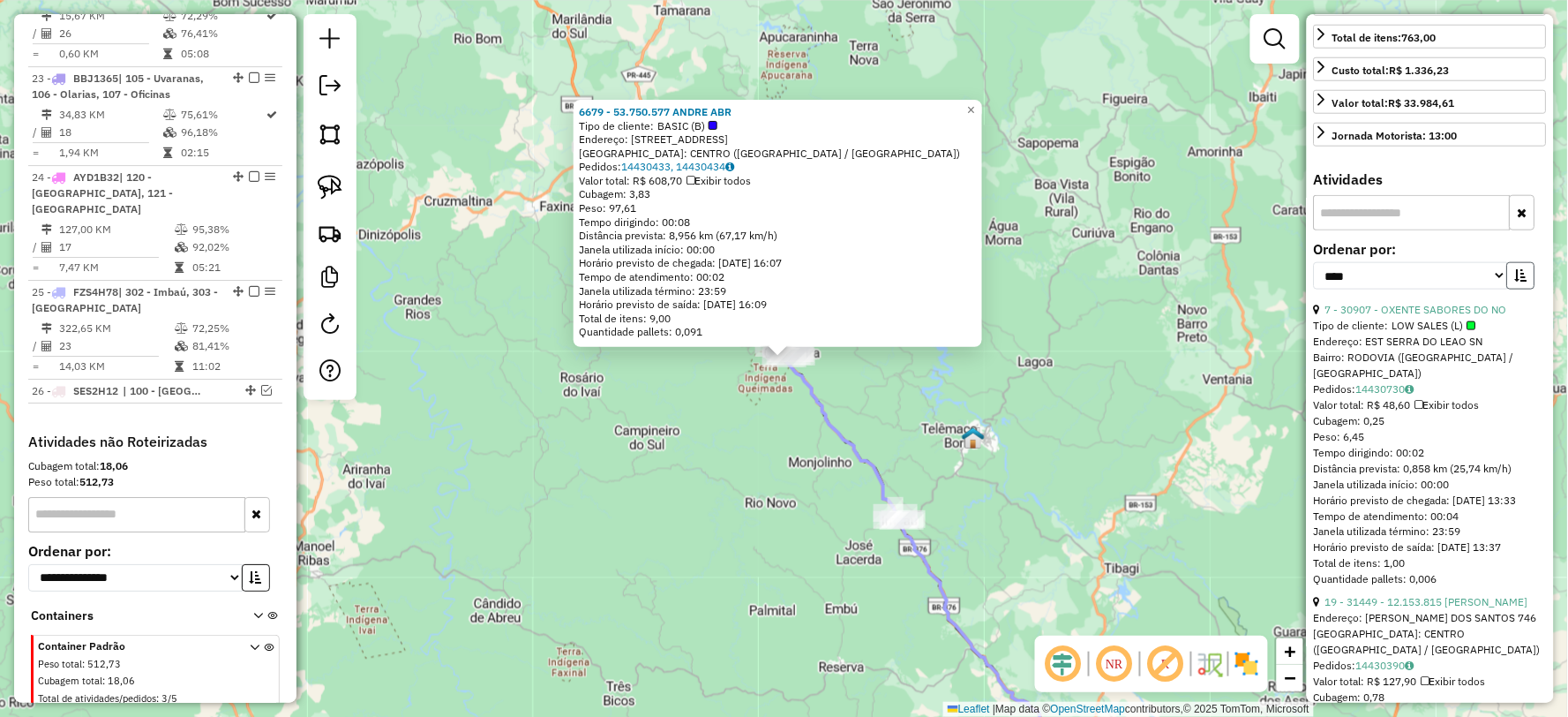
click at [1528, 279] on button "button" at bounding box center [1520, 275] width 28 height 27
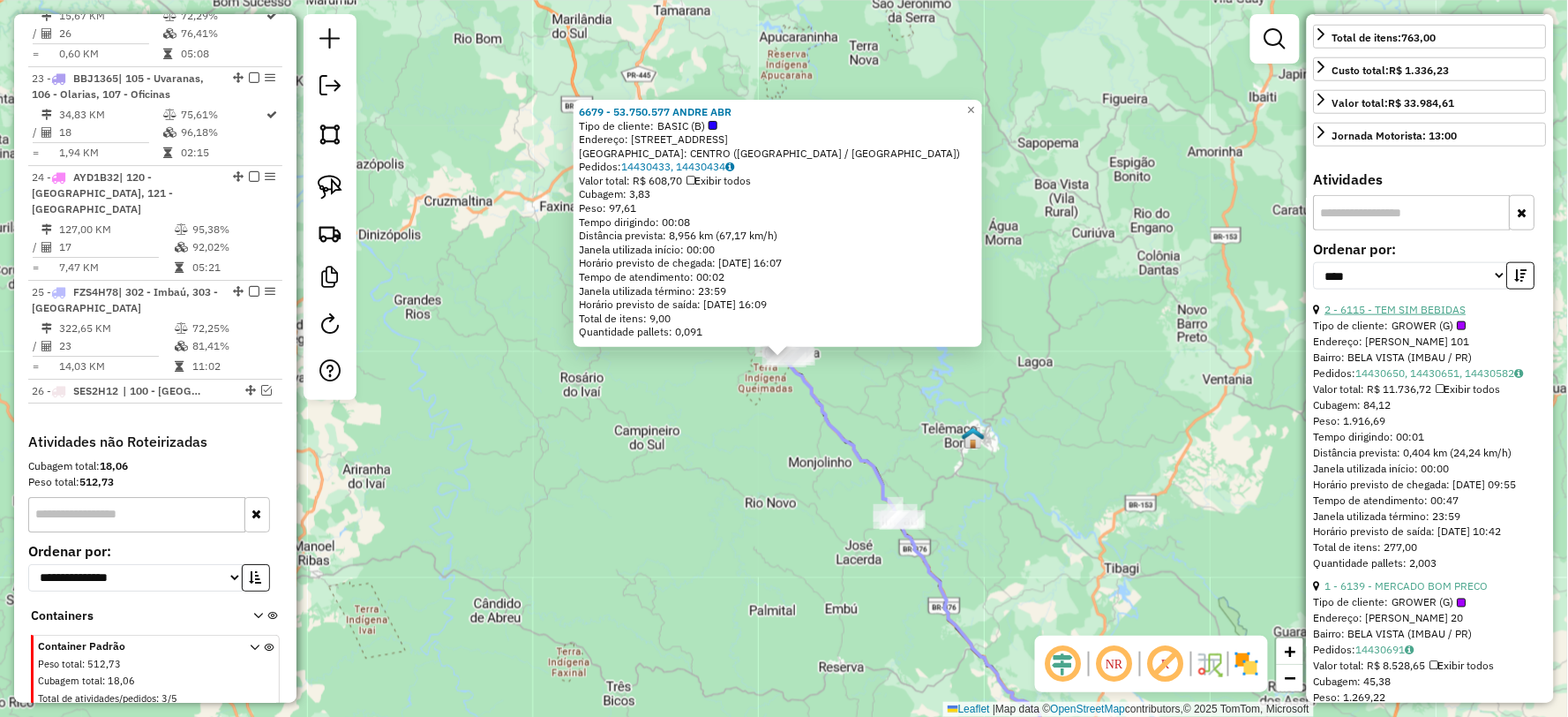
click at [1385, 316] on link "2 - 6115 - TEM SIM BEBIDAS" at bounding box center [1395, 309] width 141 height 13
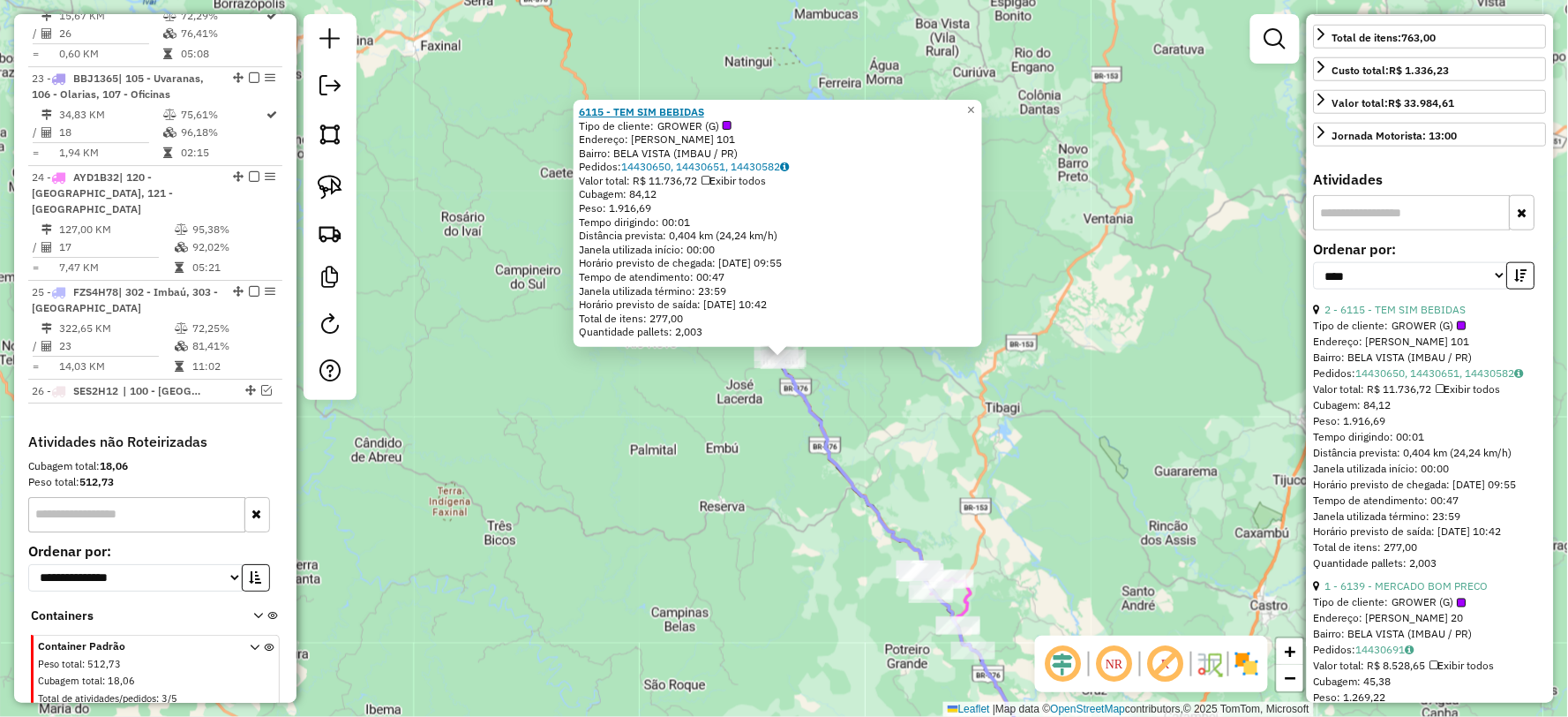
click at [660, 110] on strong "6115 - TEM SIM BEBIDAS" at bounding box center [641, 112] width 125 height 13
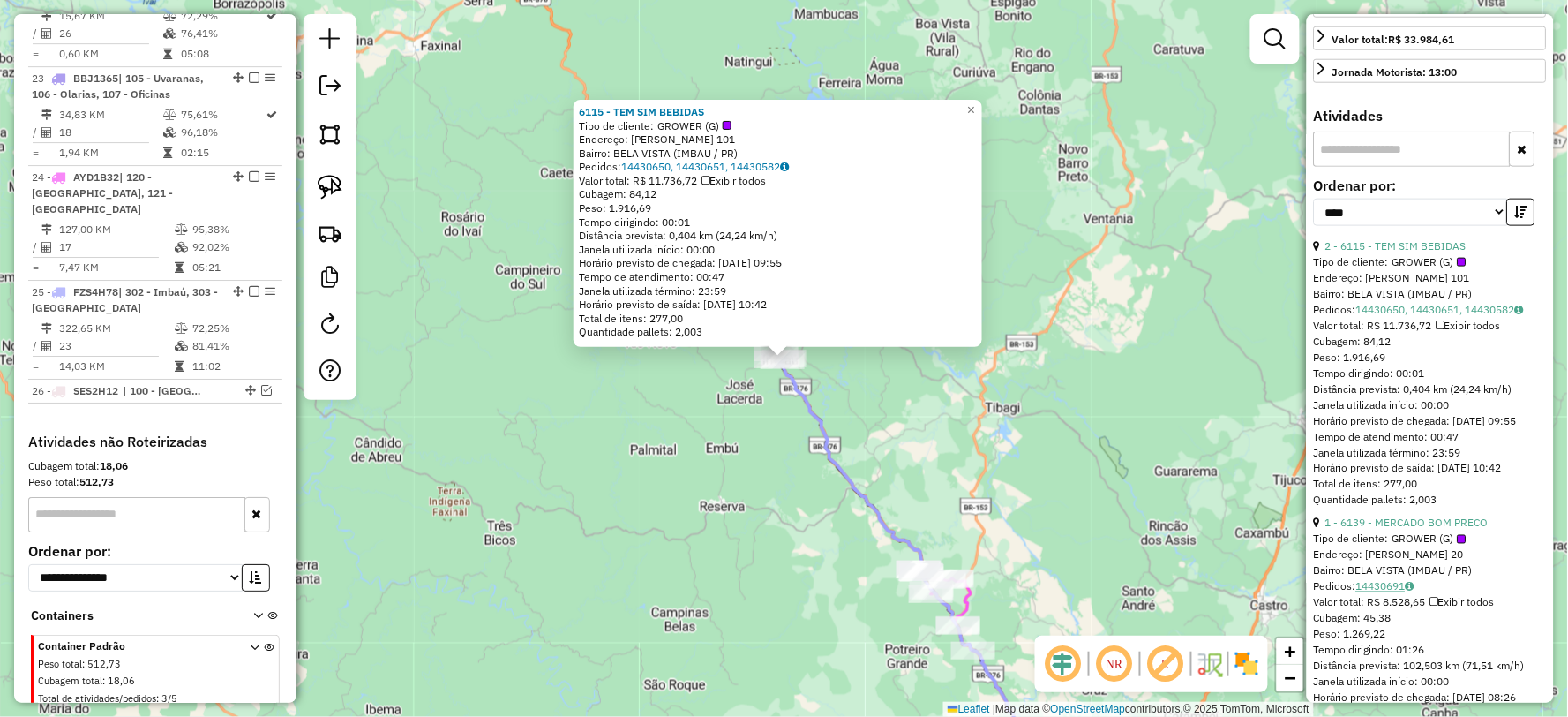
scroll to position [588, 0]
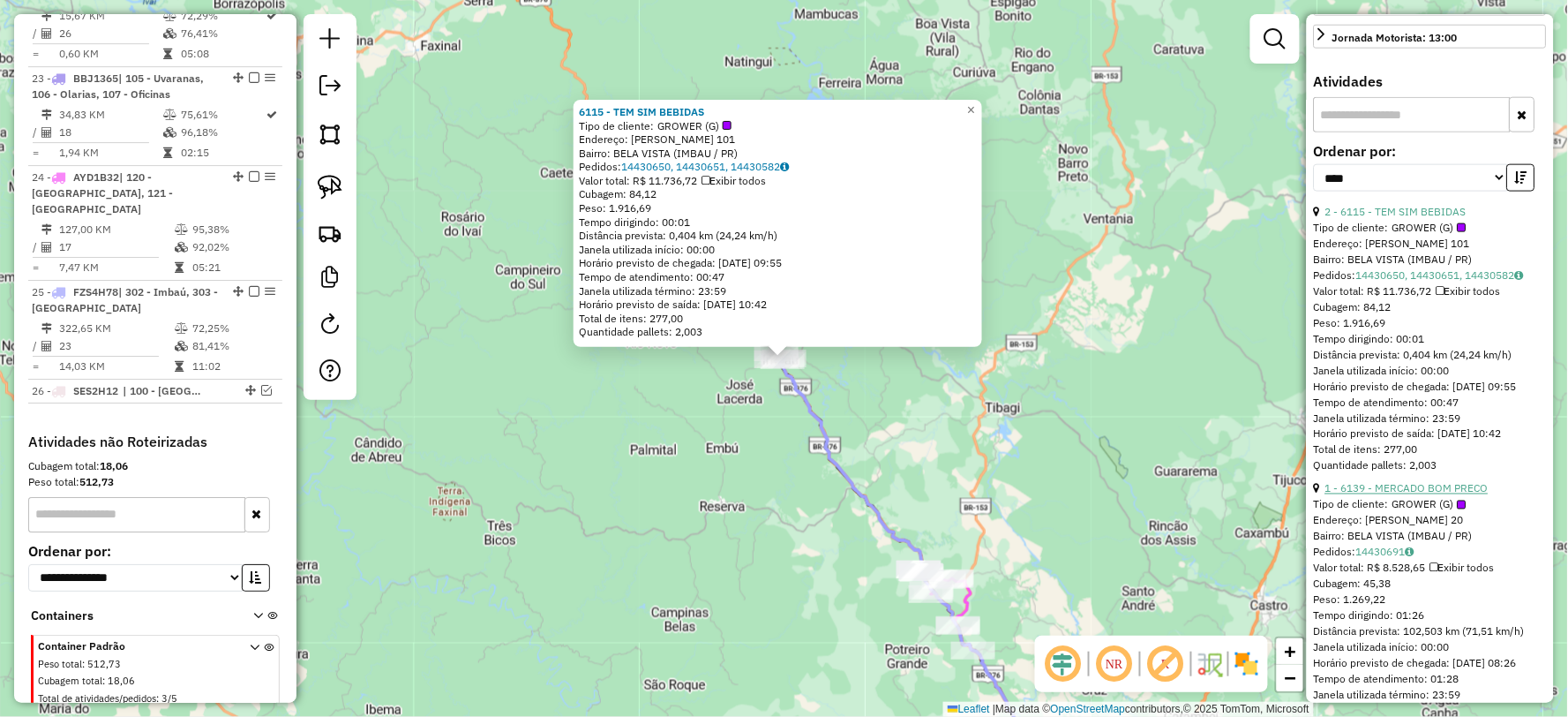
click at [1414, 496] on link "1 - 6139 - MERCADO BOM PRECO" at bounding box center [1407, 488] width 164 height 13
click at [634, 112] on strong "6139 - MERCADO BOM PRECO" at bounding box center [654, 112] width 150 height 13
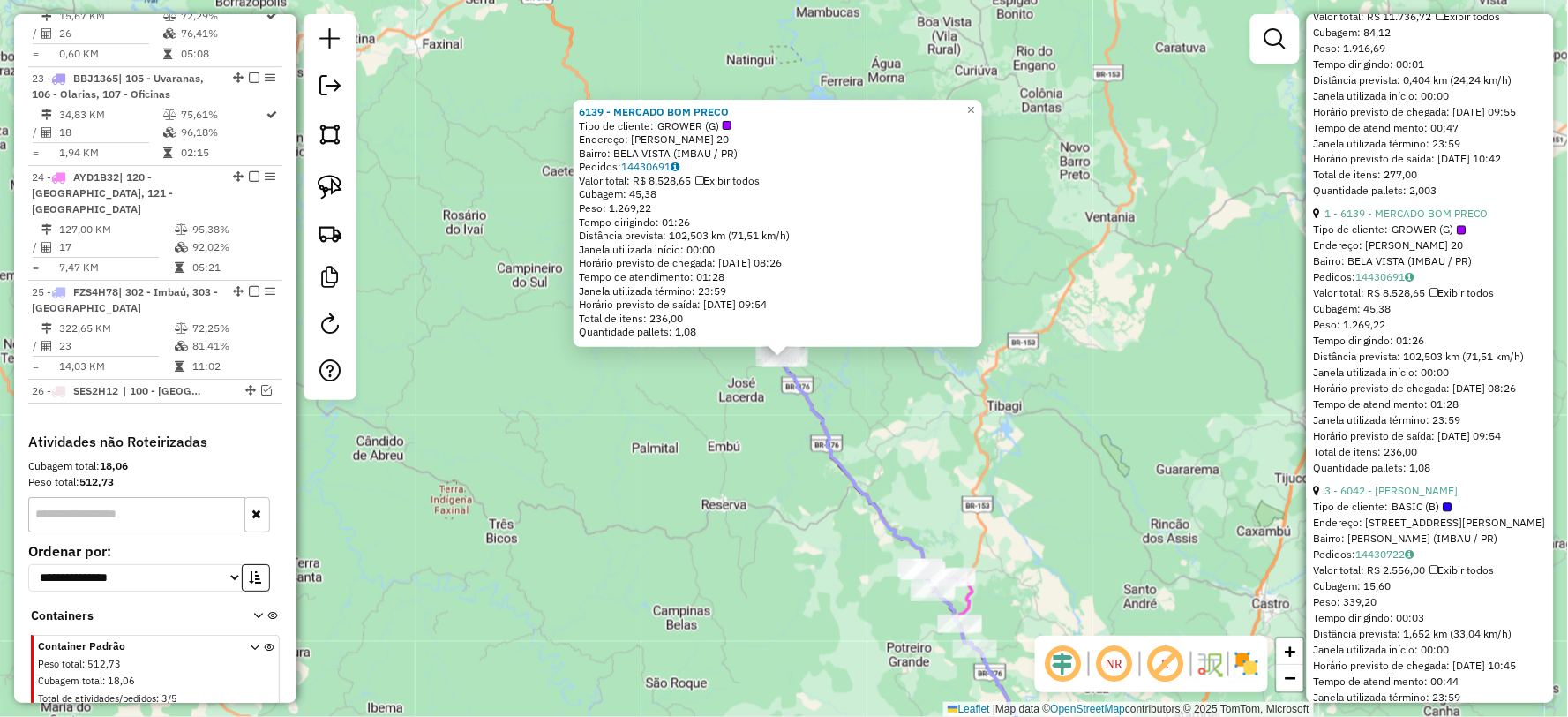
scroll to position [883, 0]
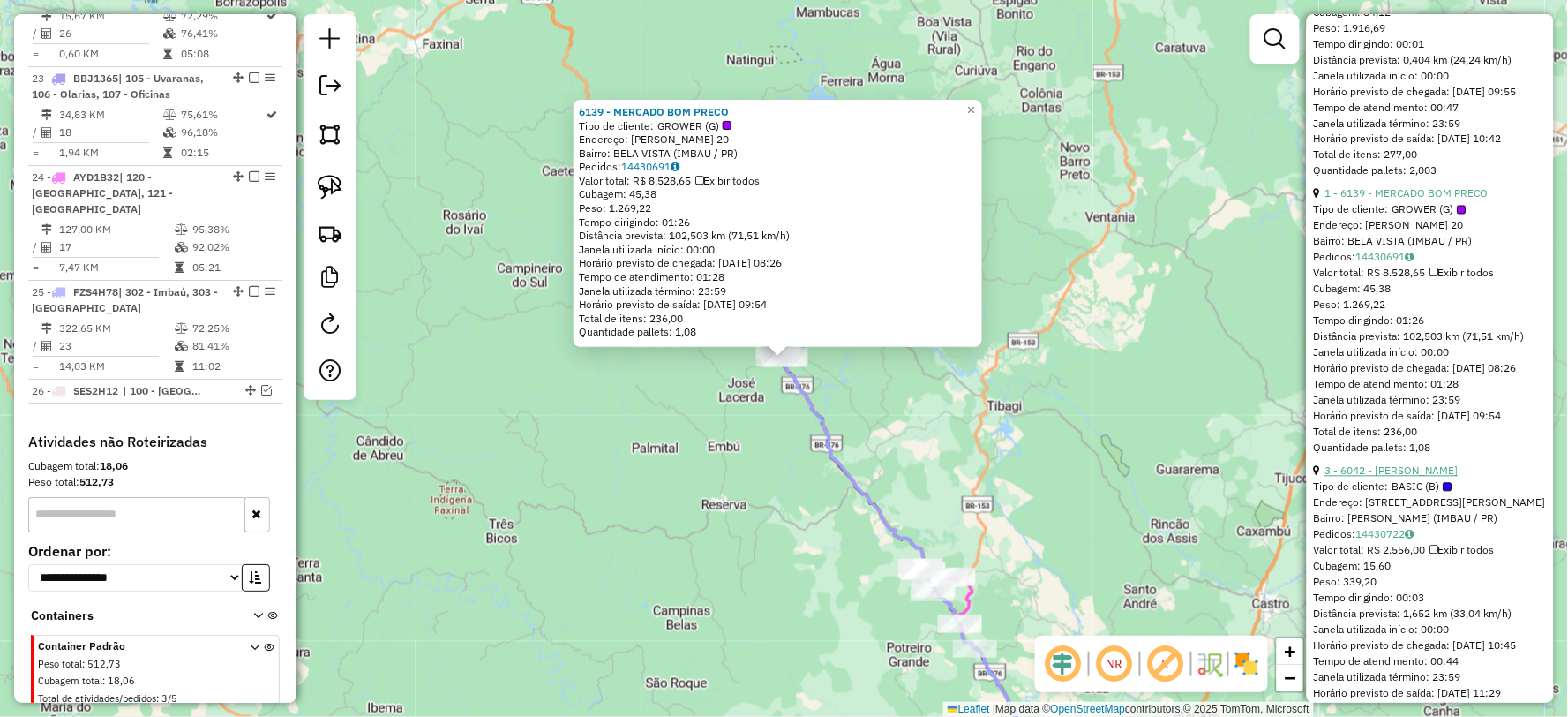
click at [1401, 478] on link "3 - 6042 - VALDECI RIBEIRO" at bounding box center [1392, 471] width 133 height 13
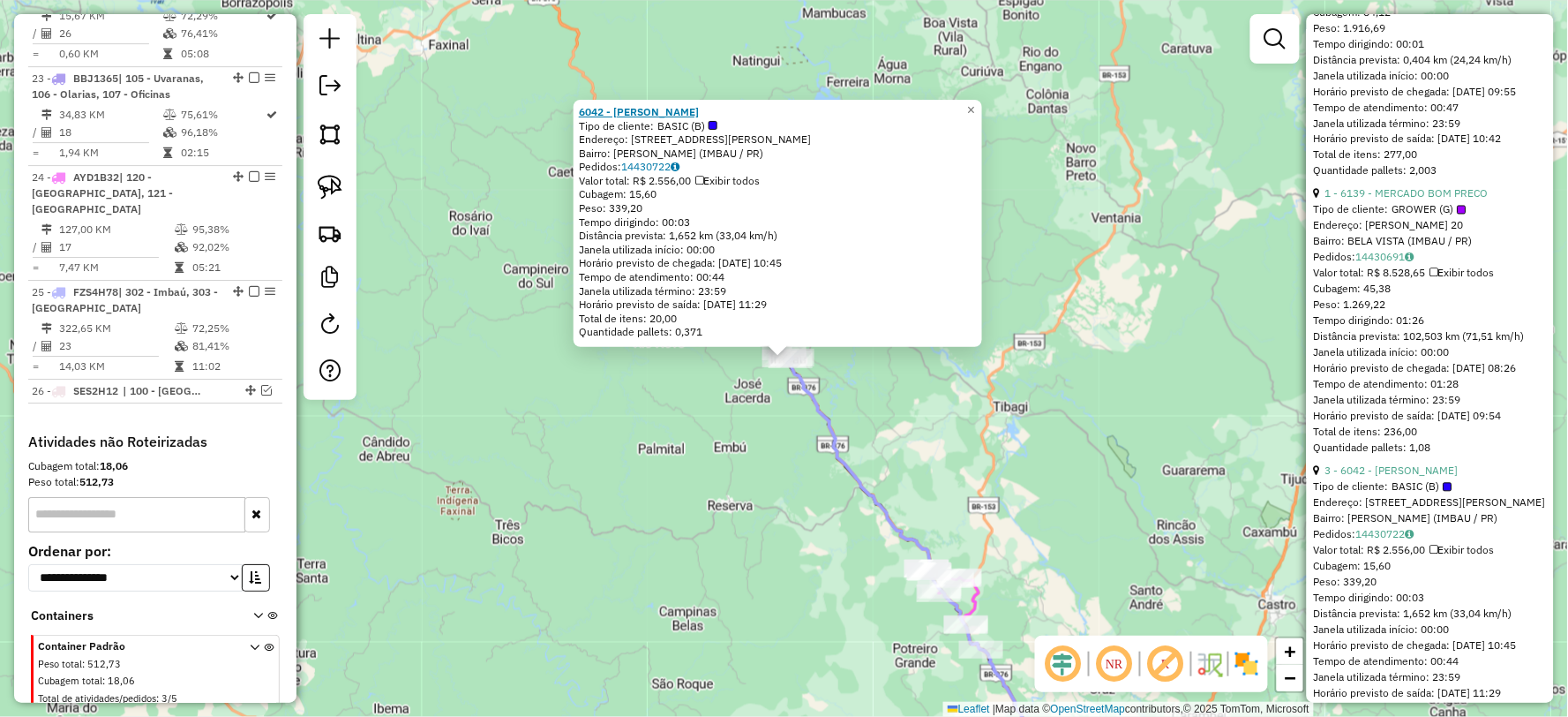
click at [655, 106] on strong "6042 - VALDECI RIBEIRO" at bounding box center [638, 112] width 120 height 13
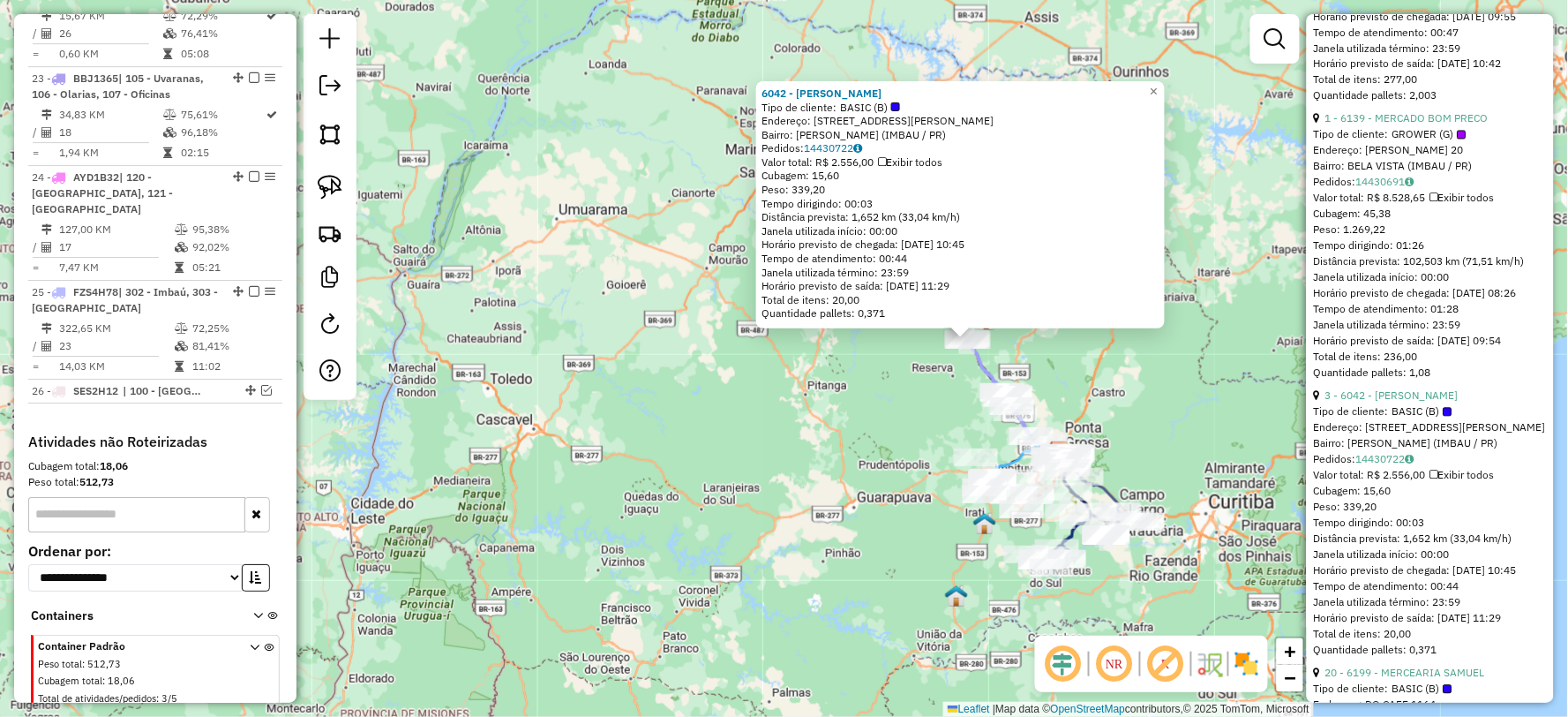
scroll to position [1079, 0]
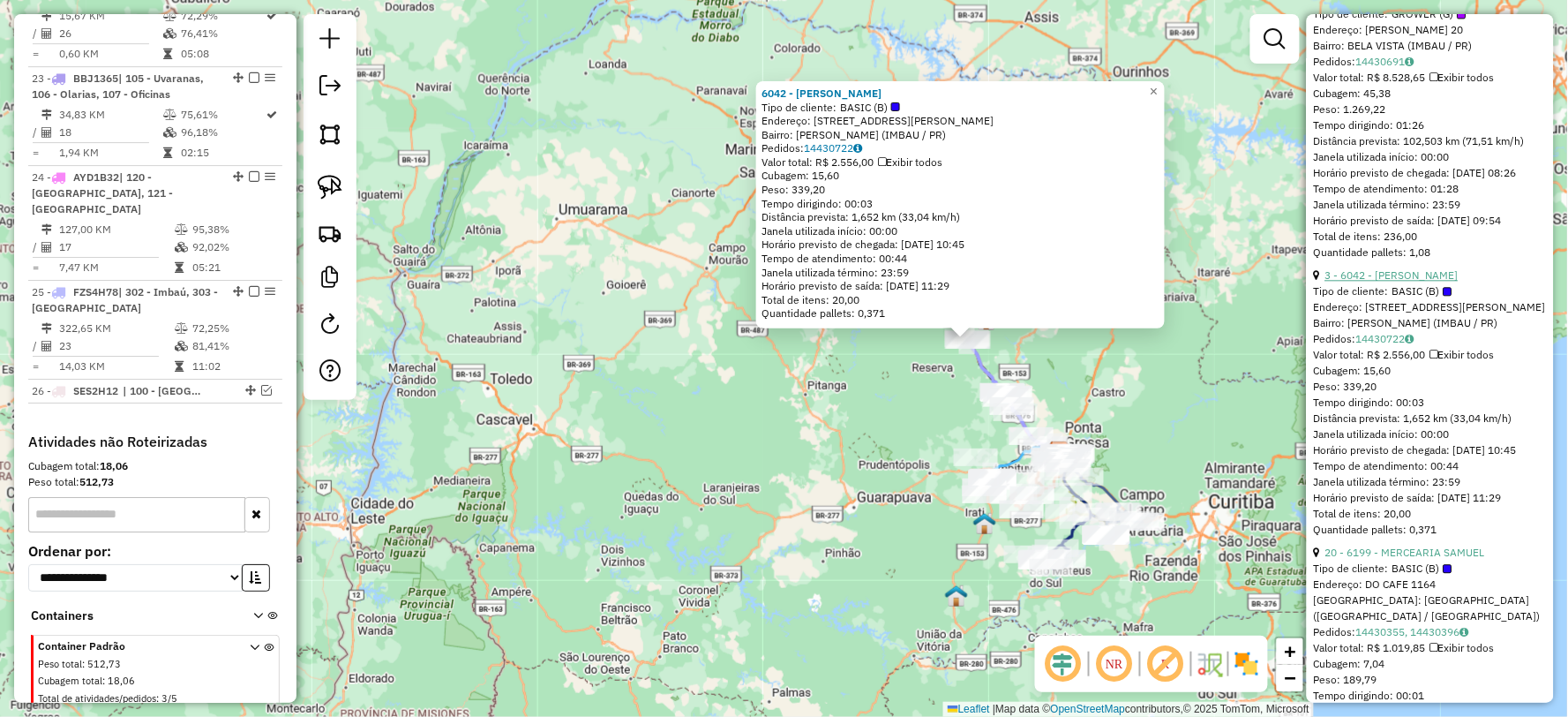
click at [1398, 282] on link "3 - 6042 - VALDECI RIBEIRO" at bounding box center [1392, 274] width 133 height 13
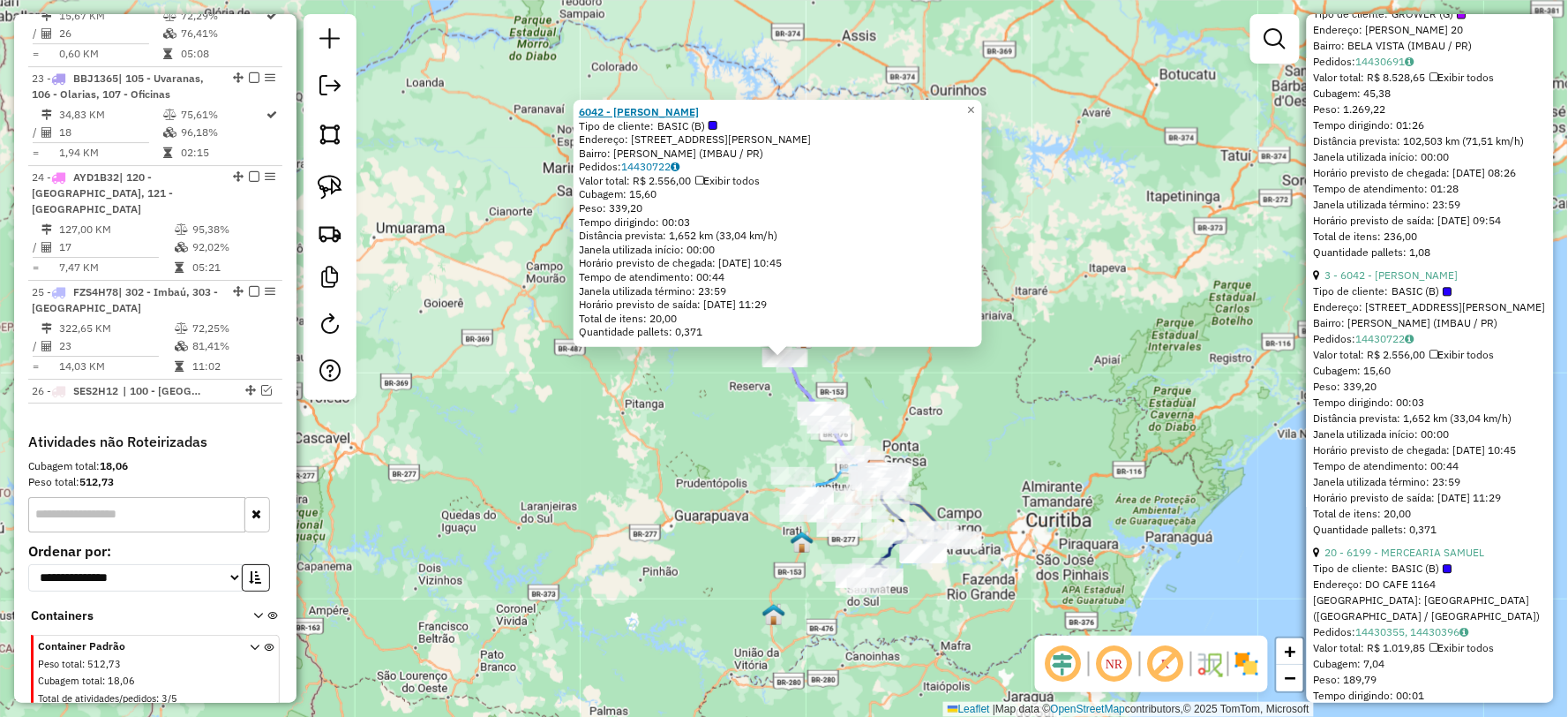
click at [647, 110] on strong "6042 - VALDECI RIBEIRO" at bounding box center [638, 112] width 120 height 13
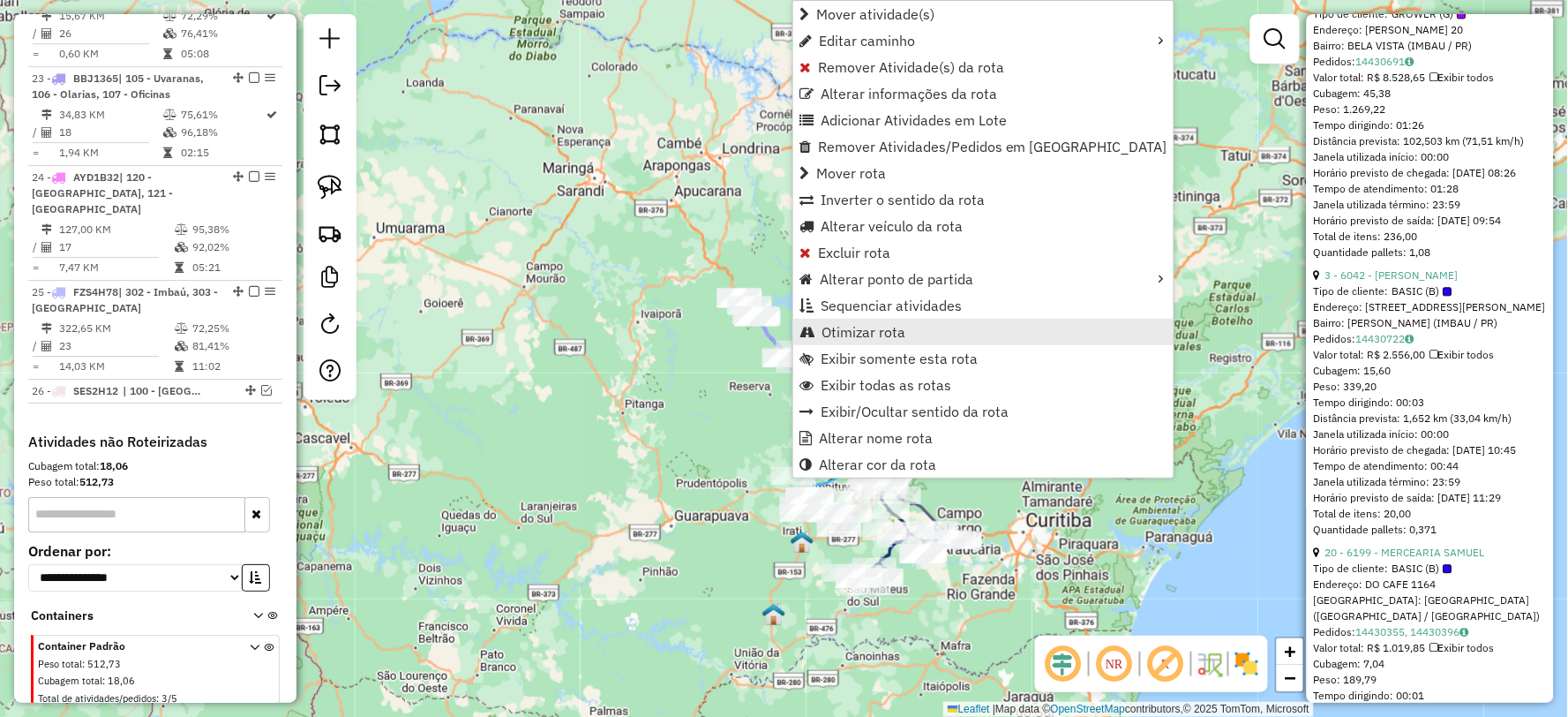
click at [856, 329] on span "Otimizar rota" at bounding box center [863, 332] width 84 height 14
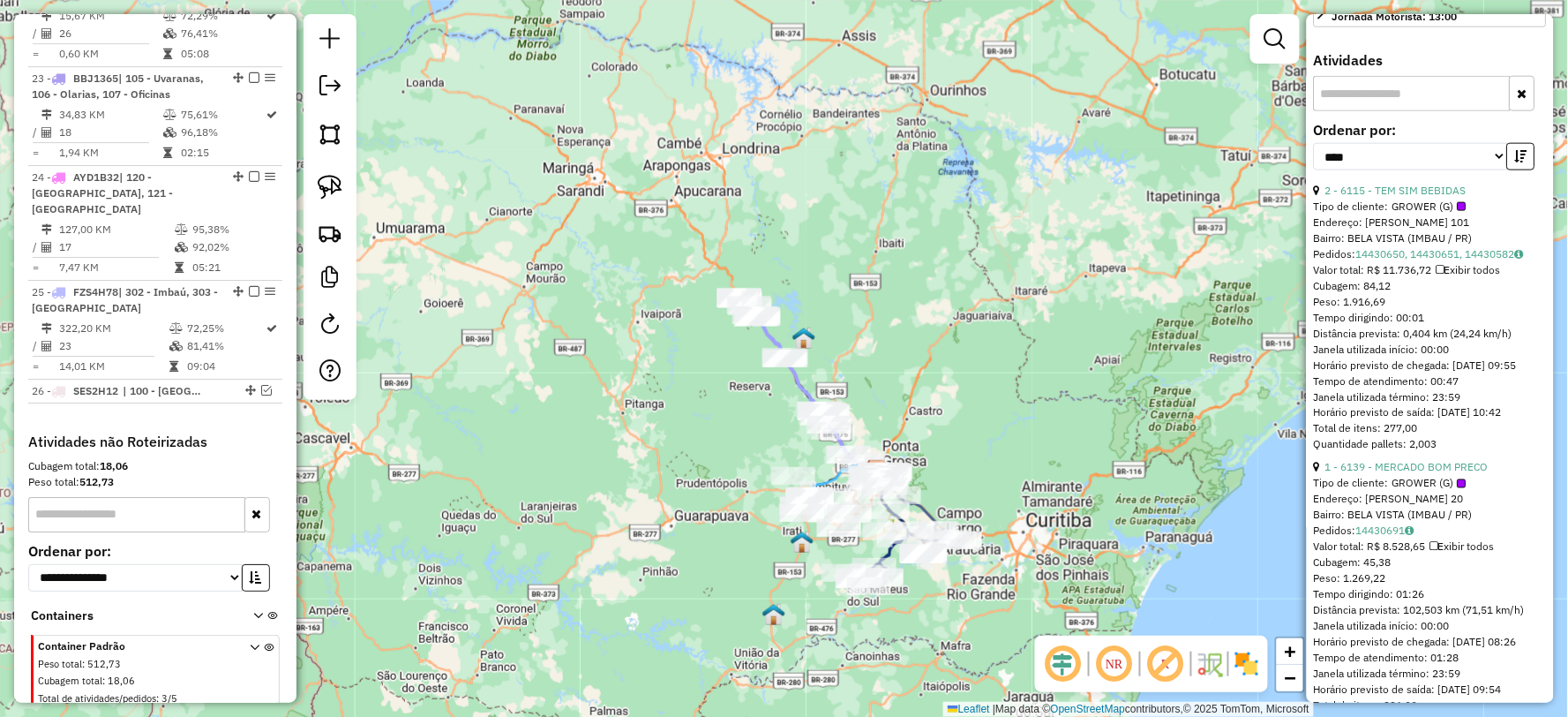
scroll to position [588, 0]
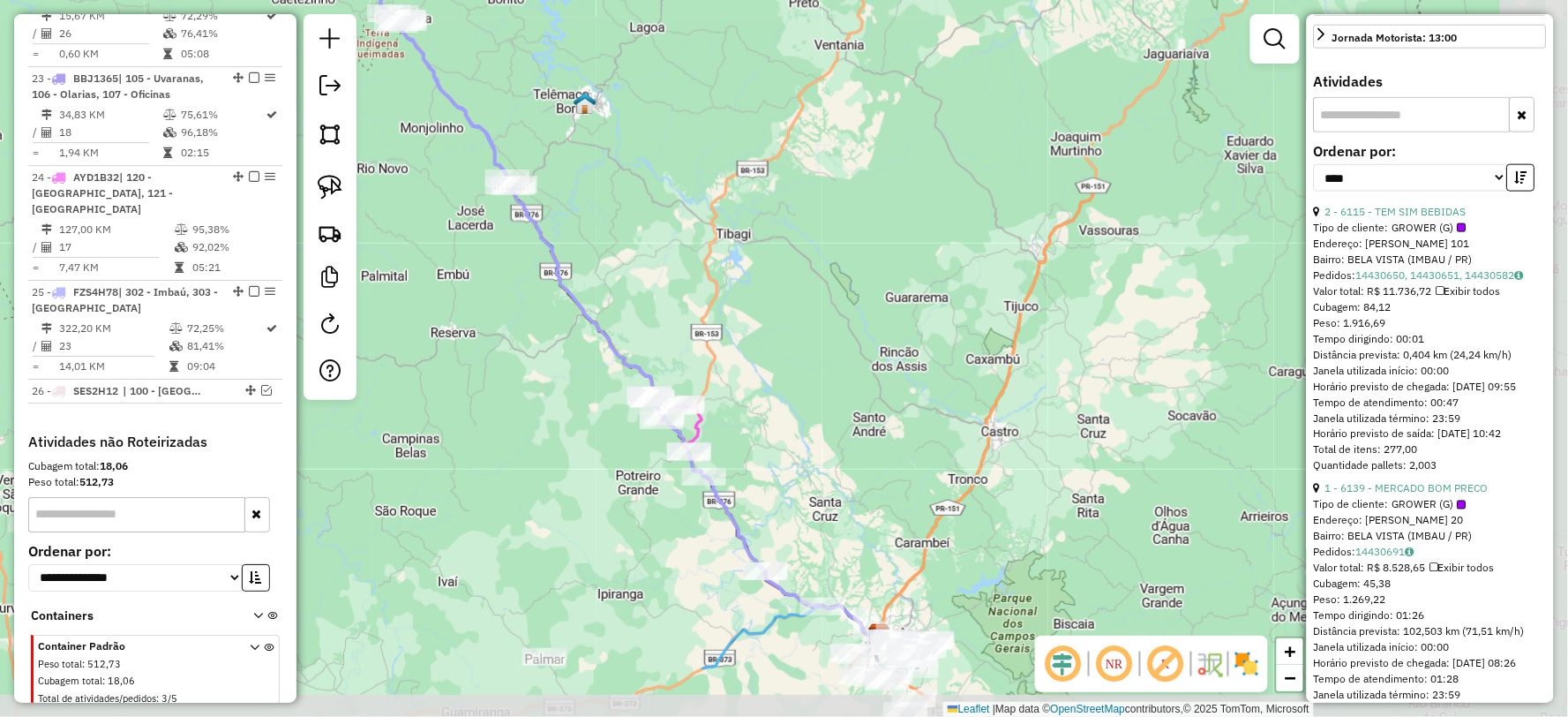
drag, startPoint x: 1002, startPoint y: 443, endPoint x: 771, endPoint y: 325, distance: 259.4
click at [771, 325] on div "Janela de atendimento Grade de atendimento Capacidade Transportadoras Veículos …" at bounding box center [784, 358] width 1568 height 717
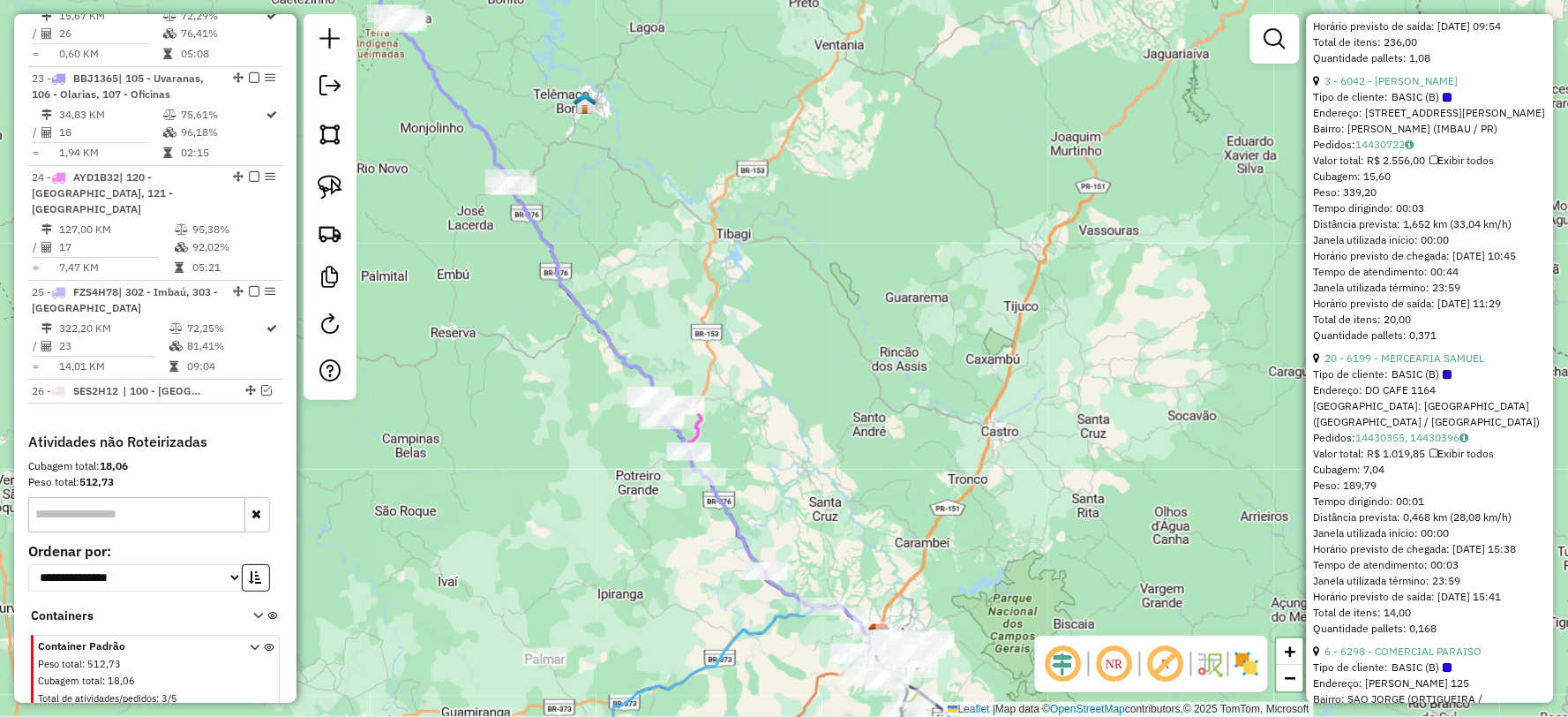
scroll to position [1275, 0]
click at [1392, 363] on link "20 - 6199 - MERCEARIA SAMUEL" at bounding box center [1405, 356] width 160 height 13
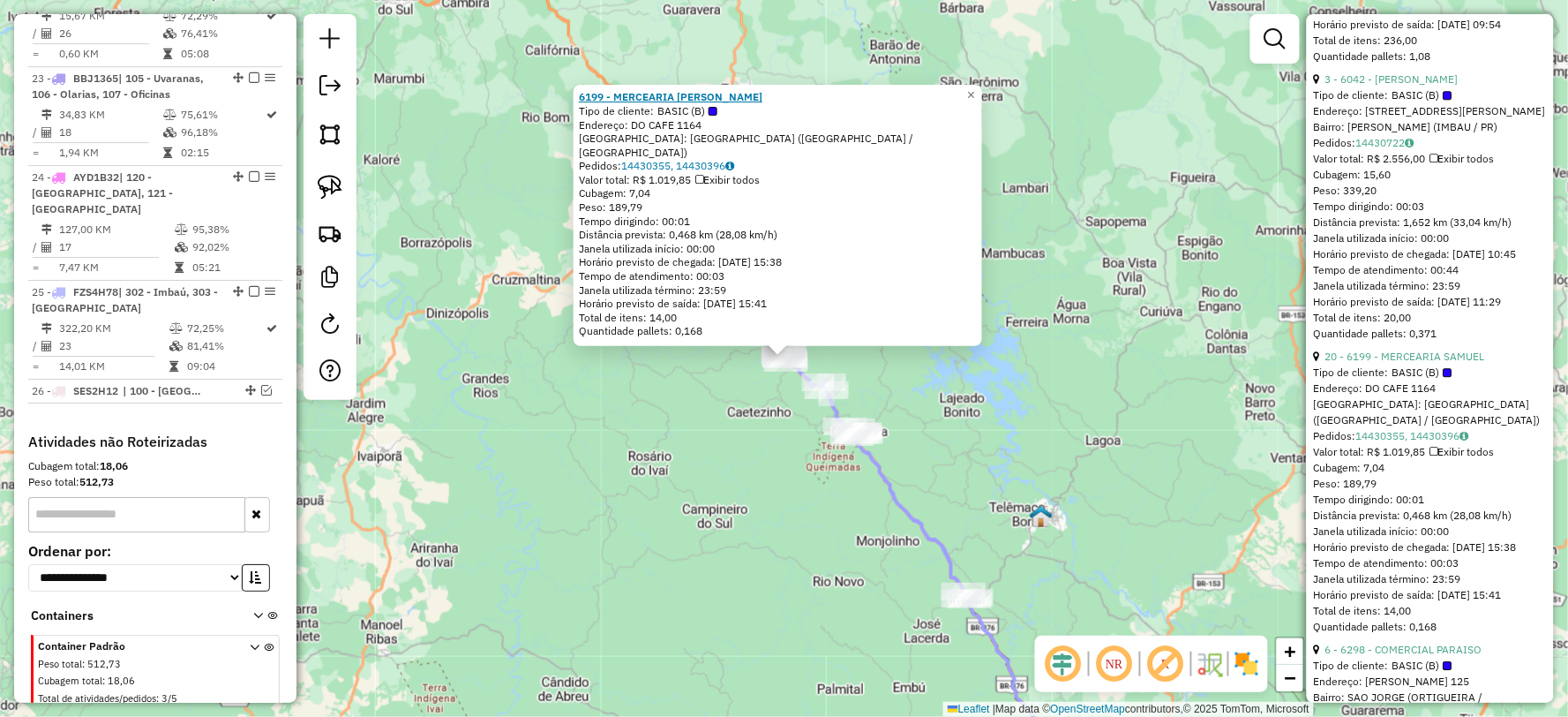
click at [655, 103] on strong "6199 - MERCEARIA SAMUEL" at bounding box center [671, 96] width 183 height 13
click at [975, 103] on span "×" at bounding box center [971, 94] width 8 height 15
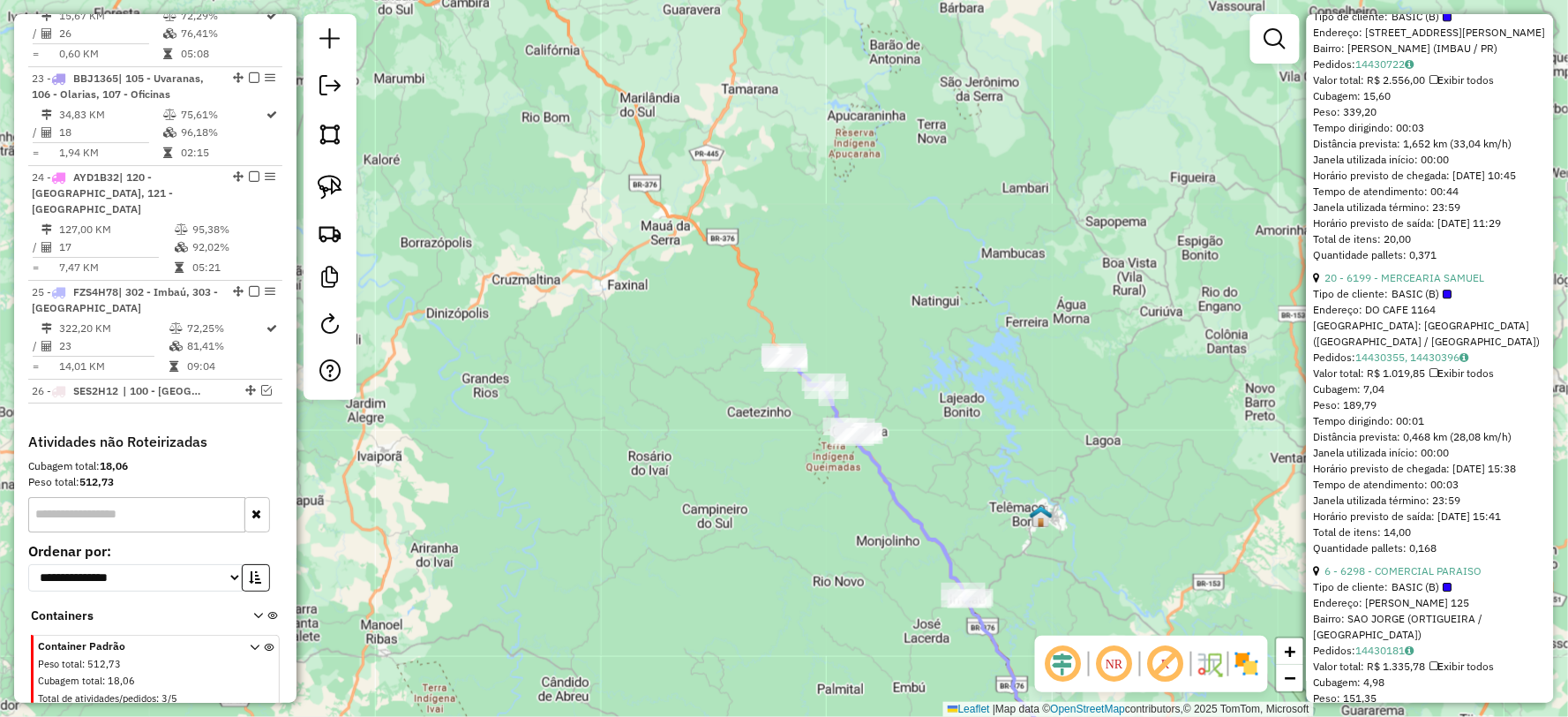
scroll to position [1471, 0]
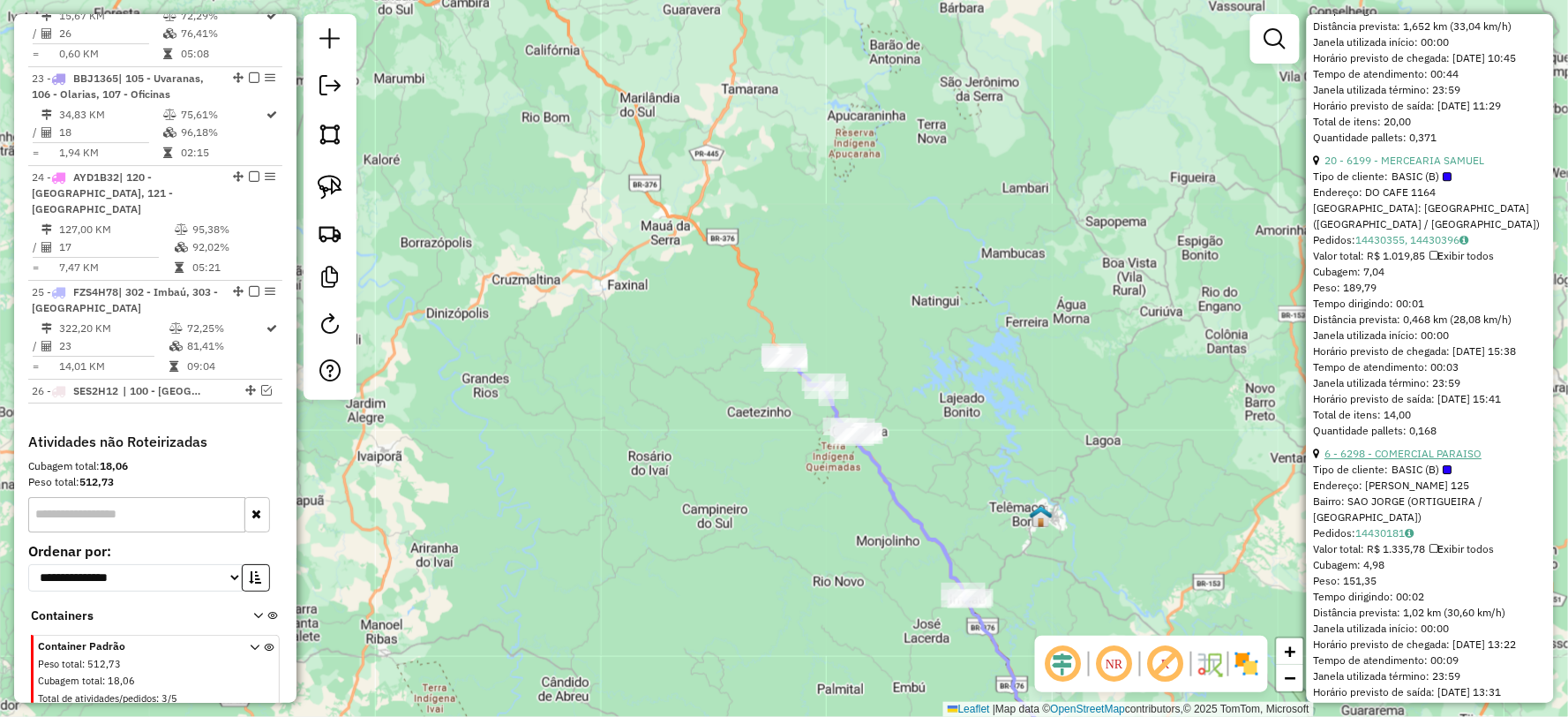
click at [1389, 460] on link "6 - 6298 - COMERCIAL PARAISO" at bounding box center [1403, 453] width 157 height 13
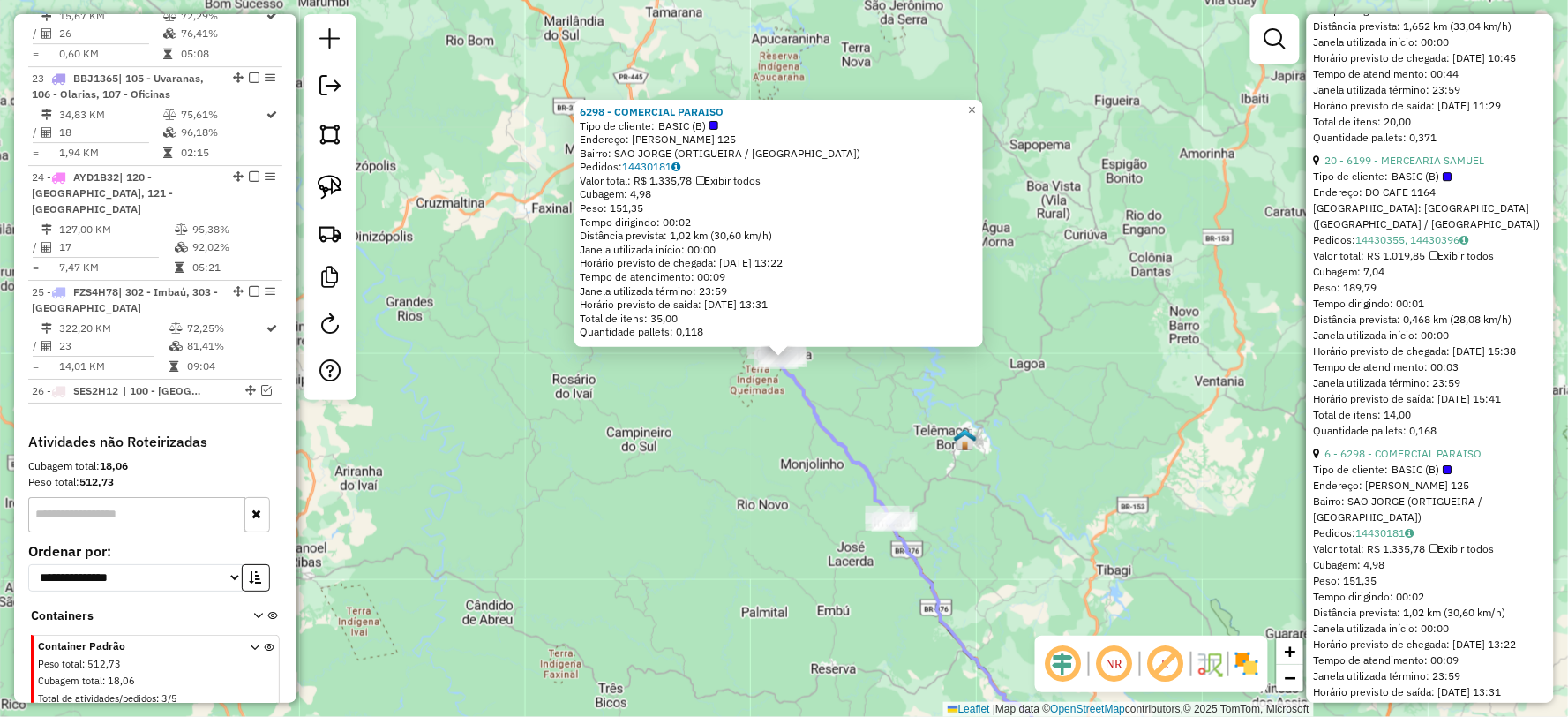
click at [664, 112] on strong "6298 - COMERCIAL PARAISO" at bounding box center [652, 112] width 144 height 13
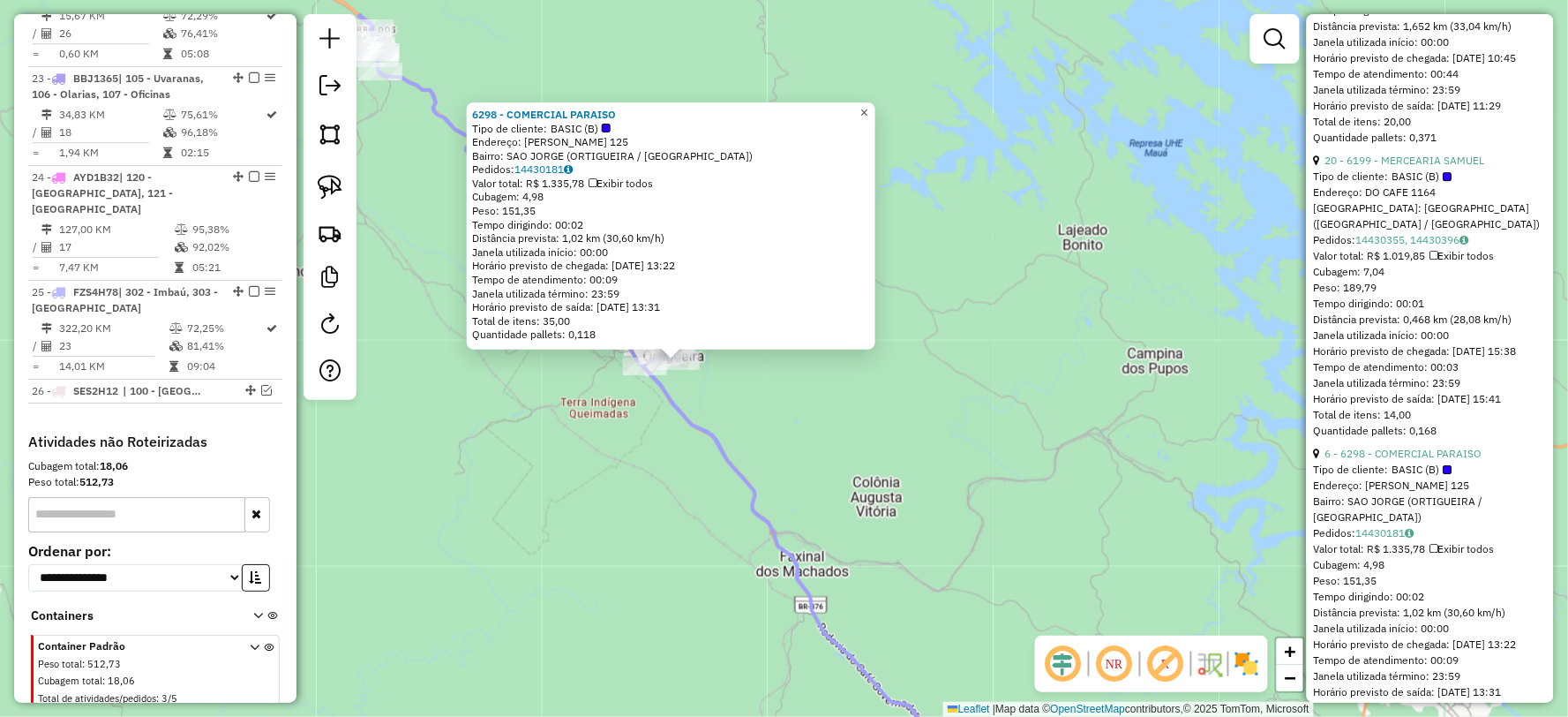
click at [869, 103] on link "×" at bounding box center [865, 113] width 22 height 22
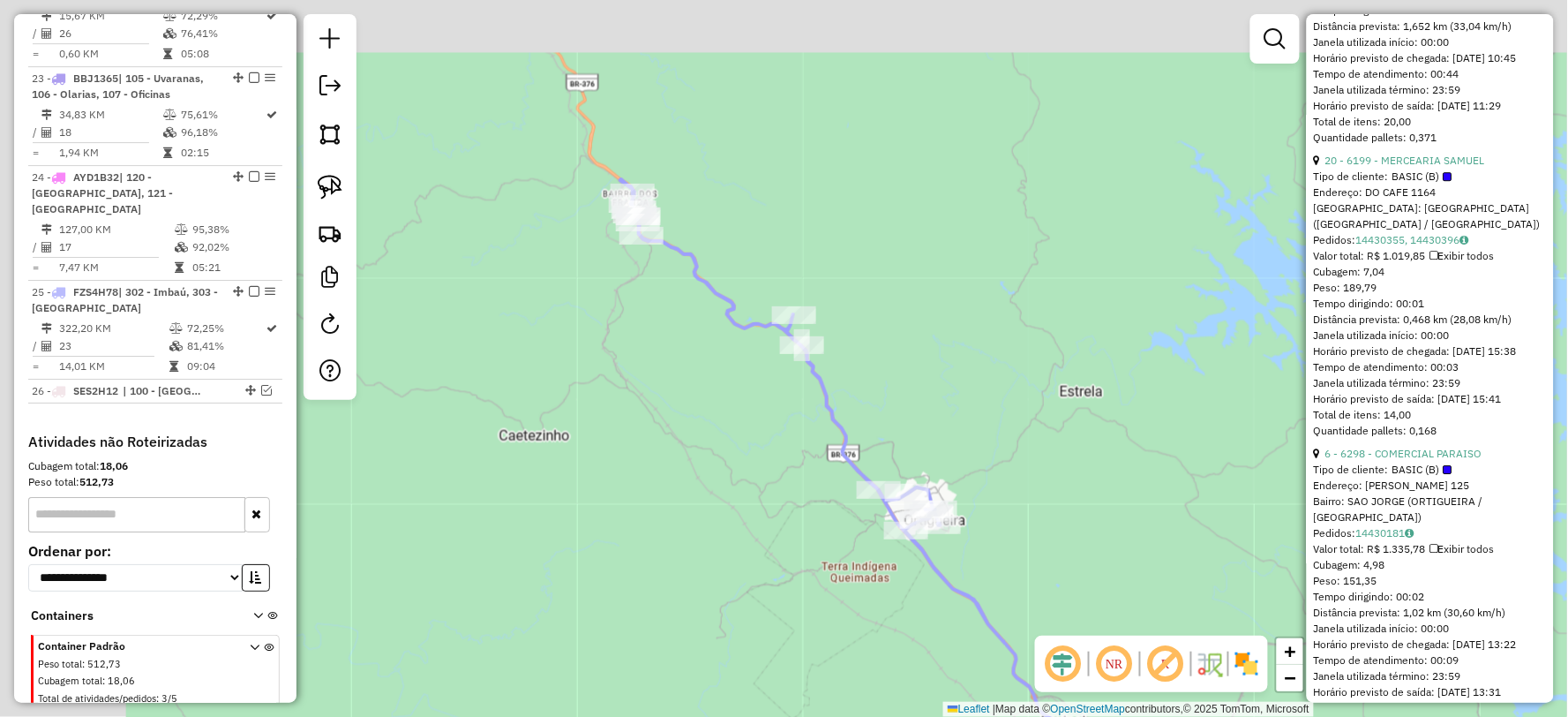
drag, startPoint x: 637, startPoint y: 92, endPoint x: 897, endPoint y: 256, distance: 307.4
click at [897, 256] on div "Janela de atendimento Grade de atendimento Capacidade Transportadoras Veículos …" at bounding box center [784, 358] width 1568 height 717
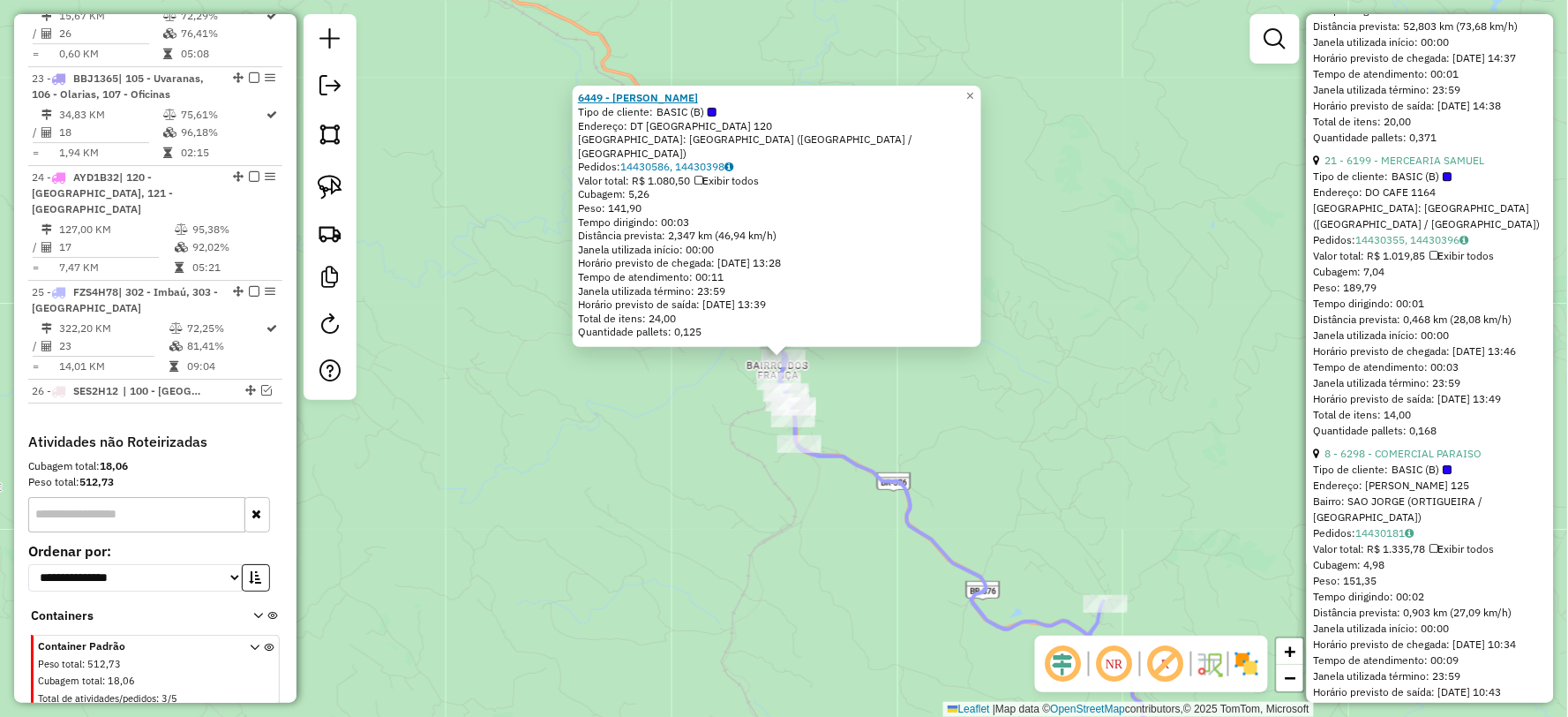
click at [650, 104] on strong "6449 - PATRICIA SILVEIRA" at bounding box center [637, 97] width 120 height 13
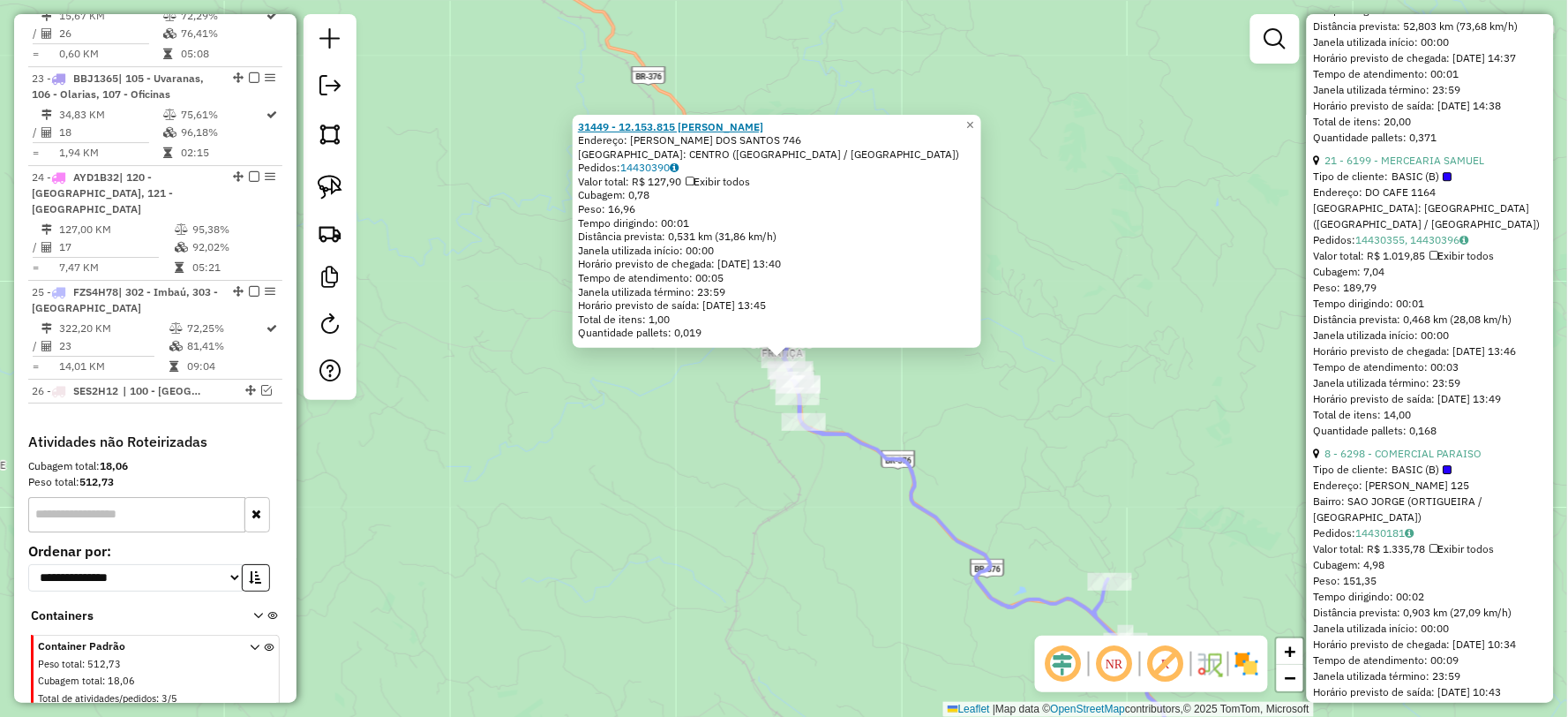
click at [674, 128] on strong "31449 - 12.153.815 VERA LUCI" at bounding box center [671, 125] width 185 height 13
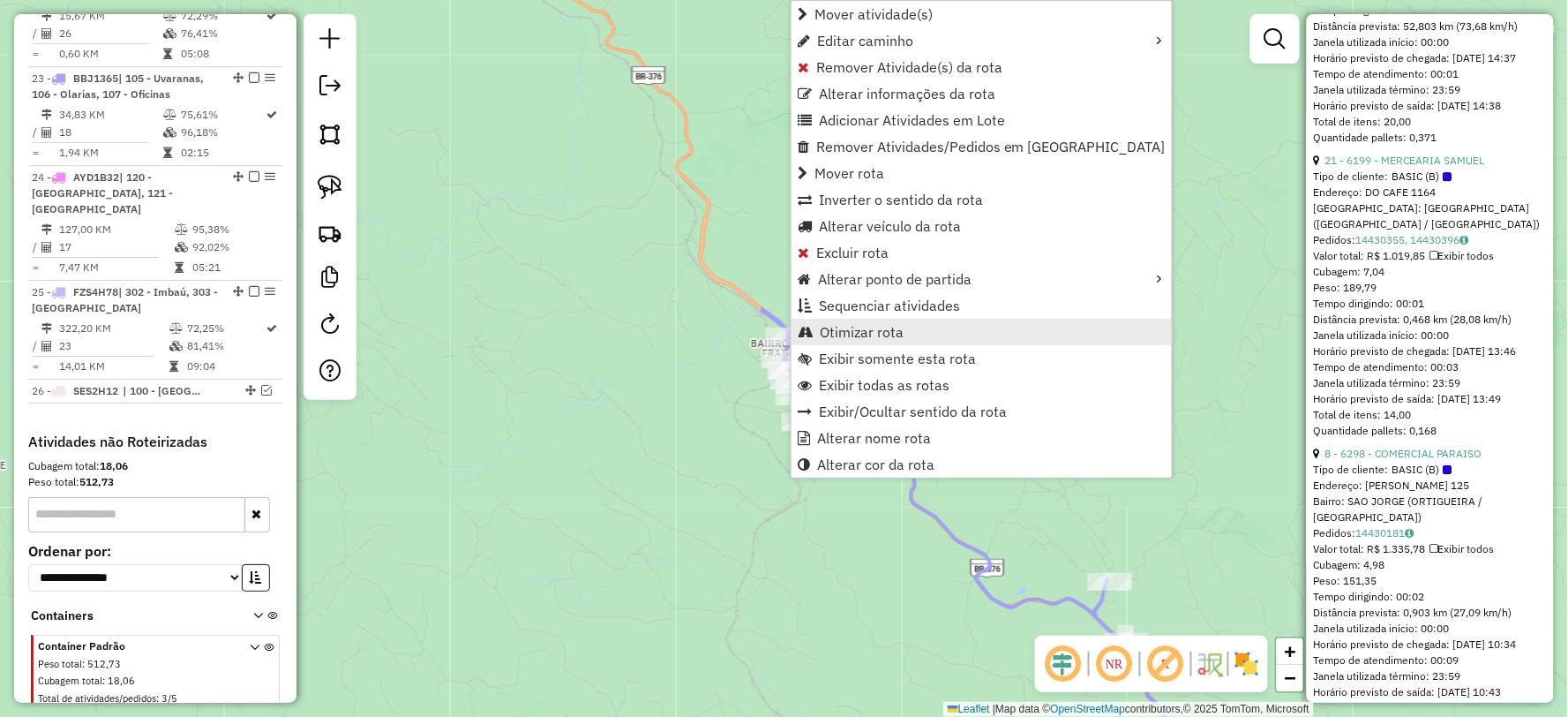
click at [824, 331] on span "Otimizar rota" at bounding box center [861, 332] width 84 height 14
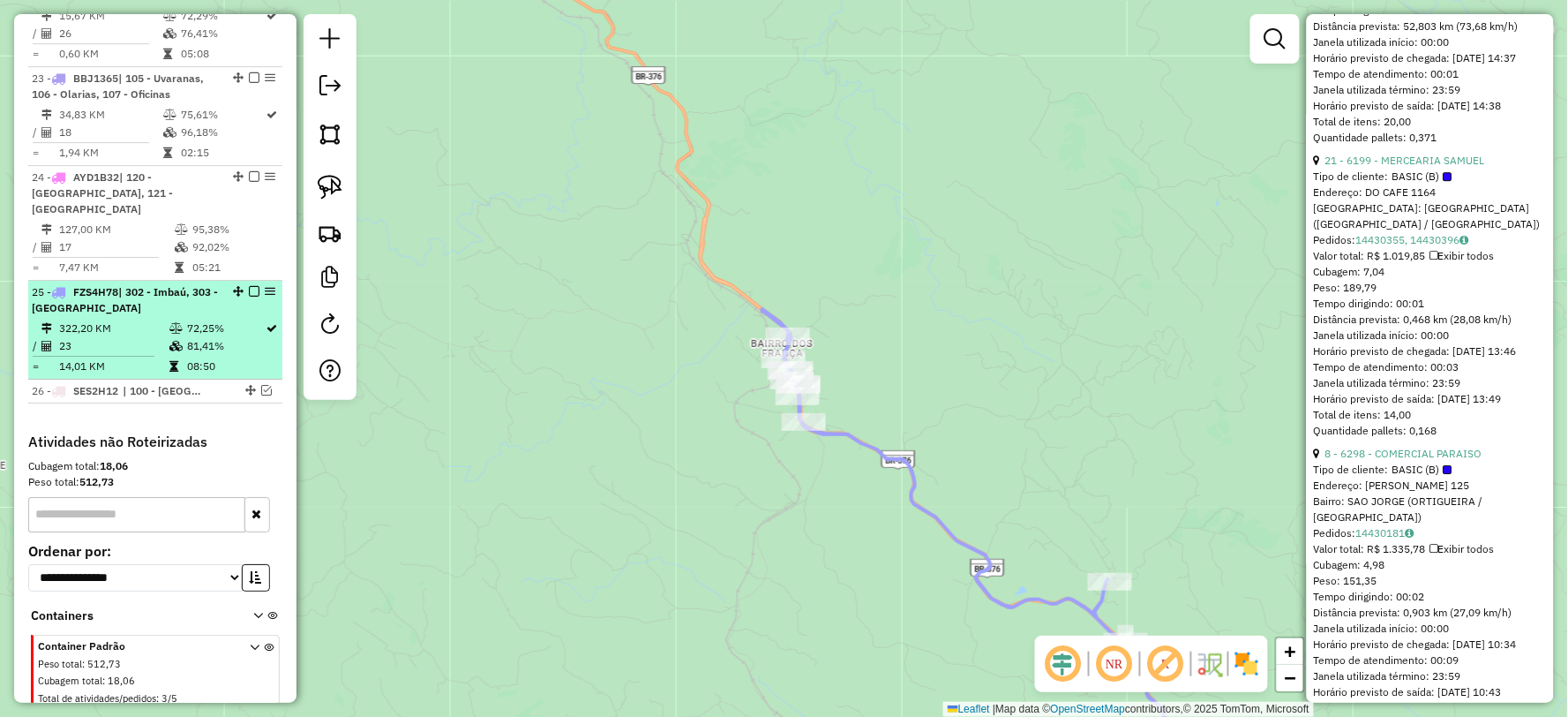
click at [249, 286] on em at bounding box center [254, 291] width 11 height 11
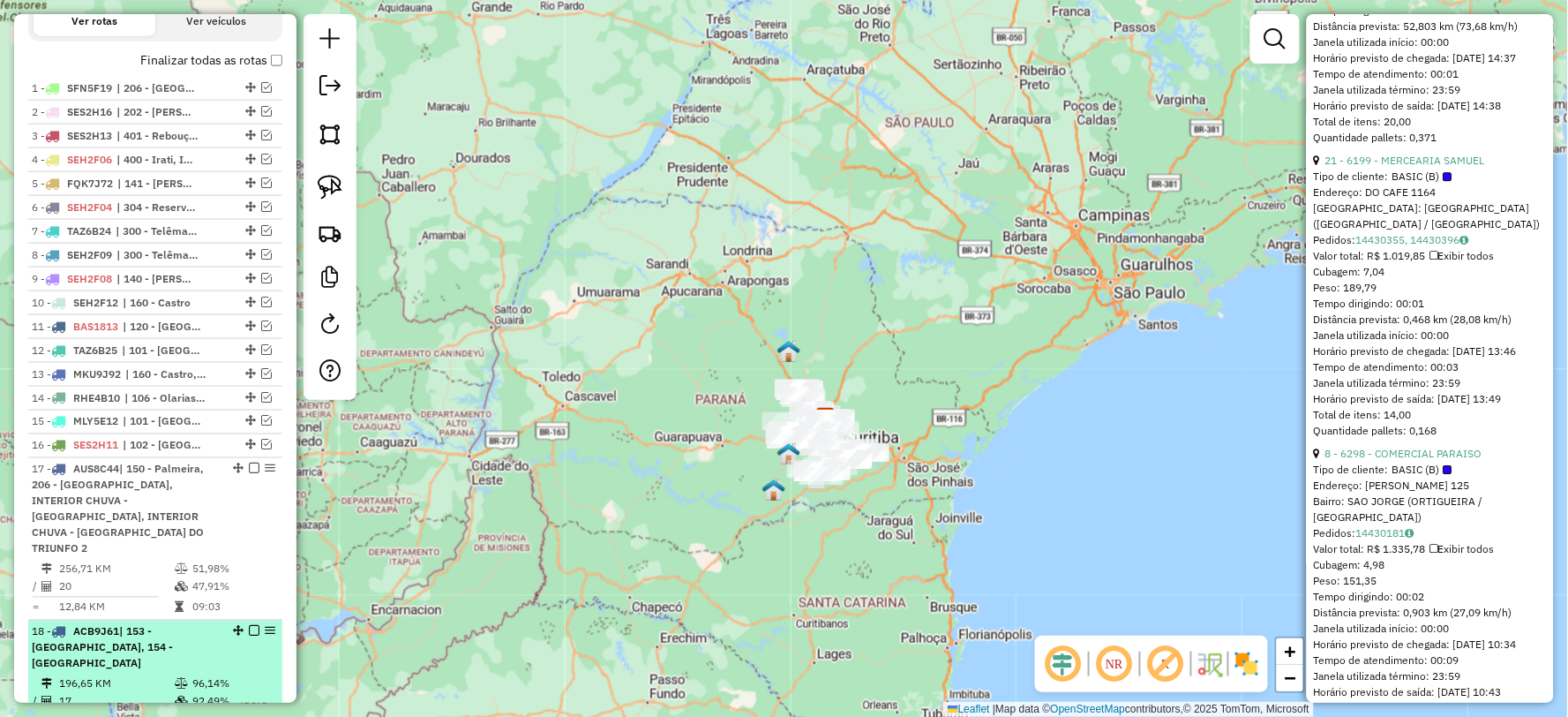
scroll to position [547, 0]
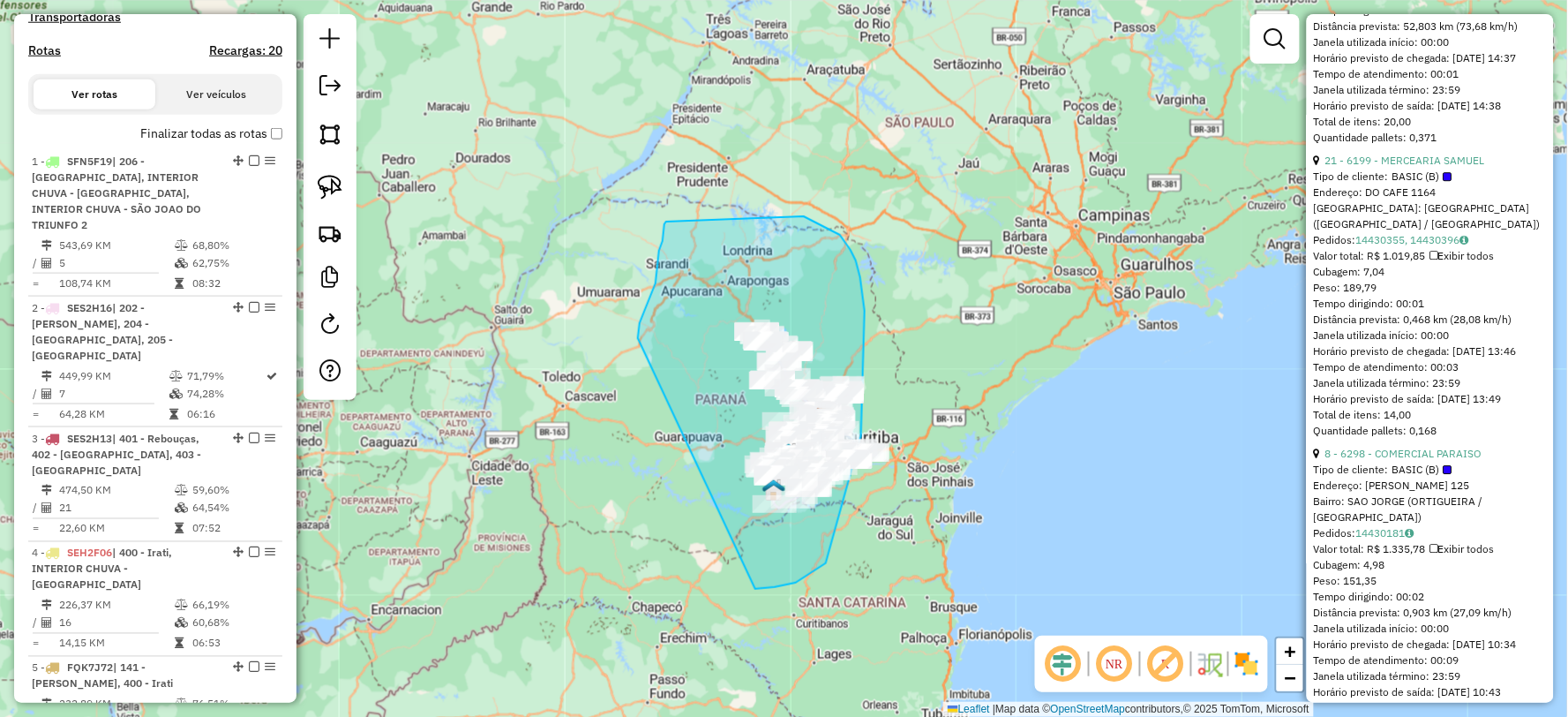
drag, startPoint x: 755, startPoint y: 589, endPoint x: 638, endPoint y: 338, distance: 276.9
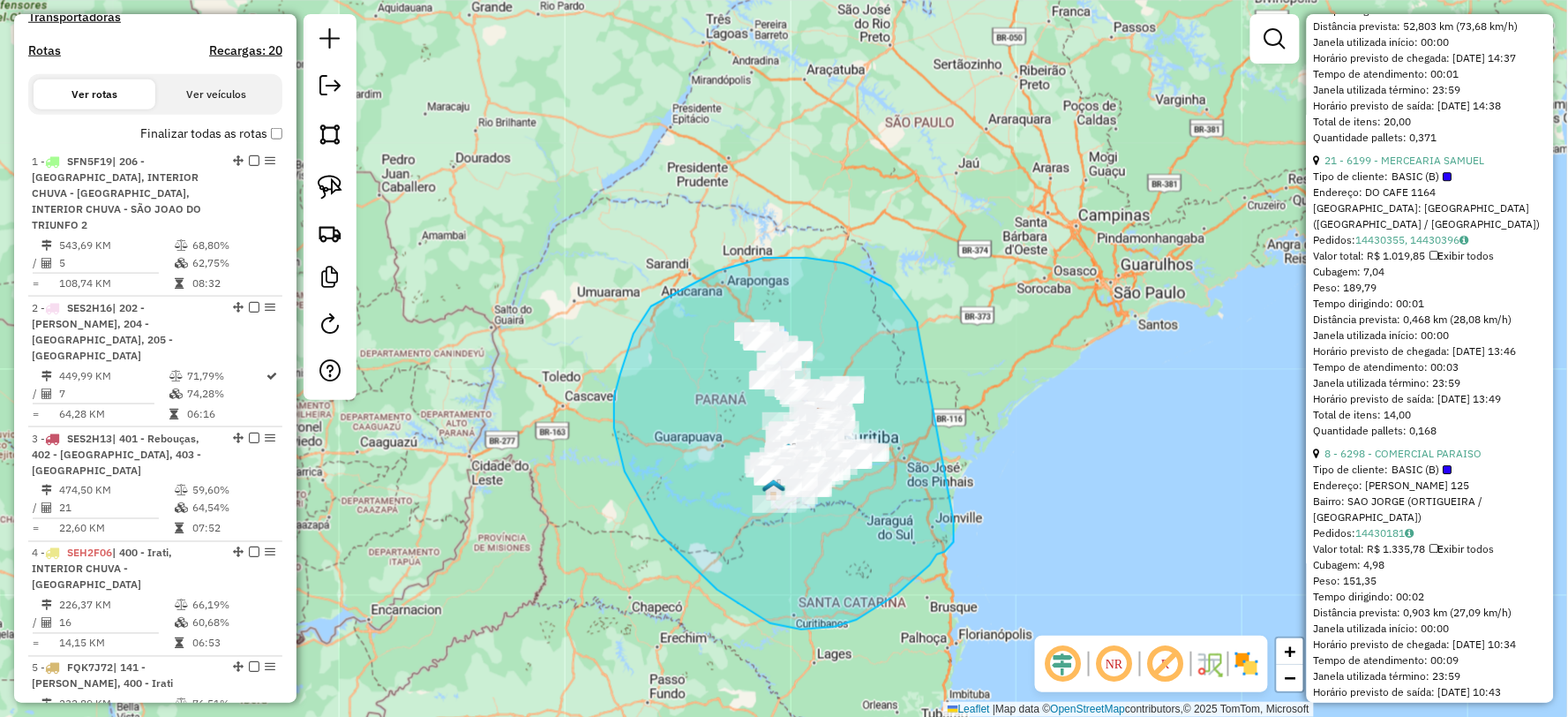
drag, startPoint x: 918, startPoint y: 325, endPoint x: 954, endPoint y: 521, distance: 199.3
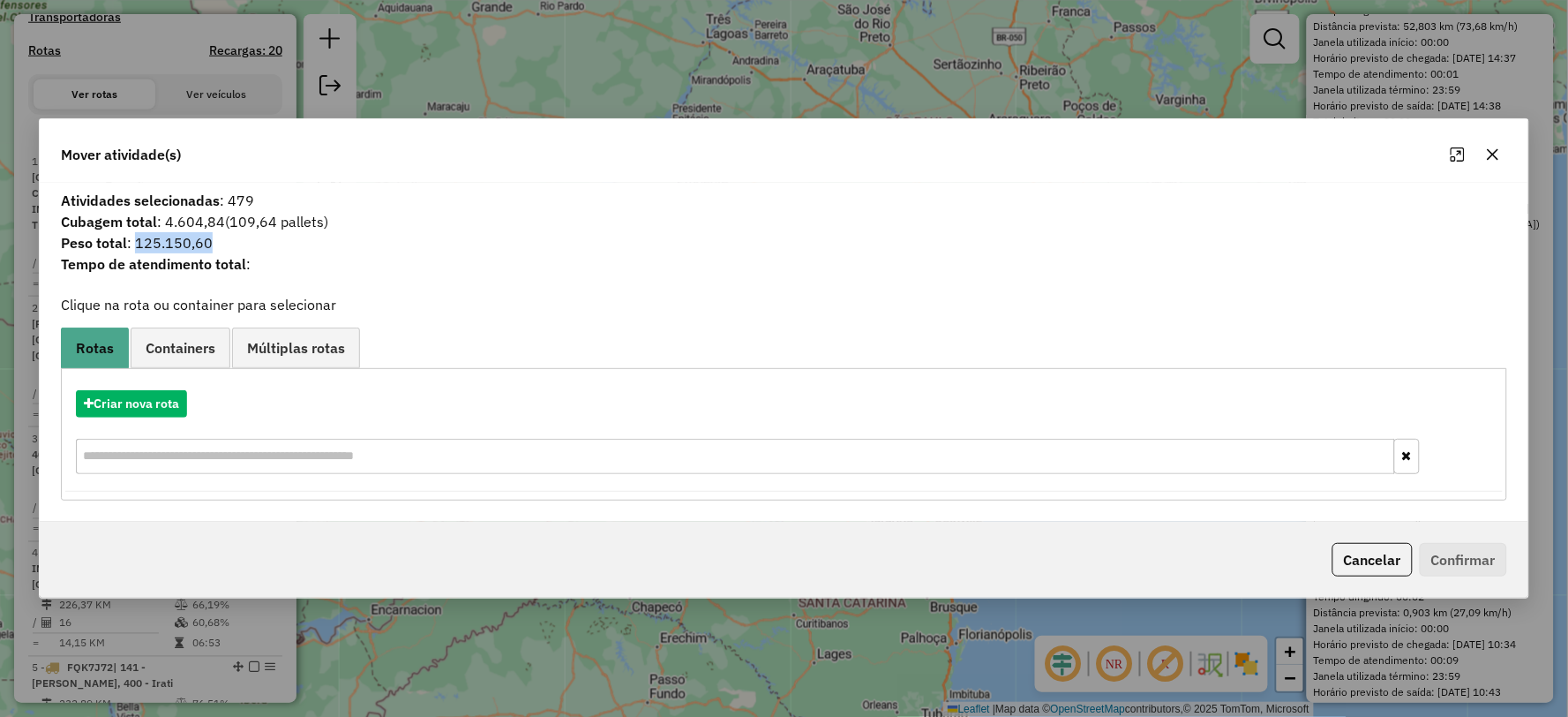
drag, startPoint x: 135, startPoint y: 240, endPoint x: 272, endPoint y: 241, distance: 137.0
click at [272, 241] on span "Peso total : 125.150,60" at bounding box center [783, 243] width 1466 height 22
copy span "125.150,60"
click at [1489, 155] on icon "button" at bounding box center [1493, 155] width 14 height 14
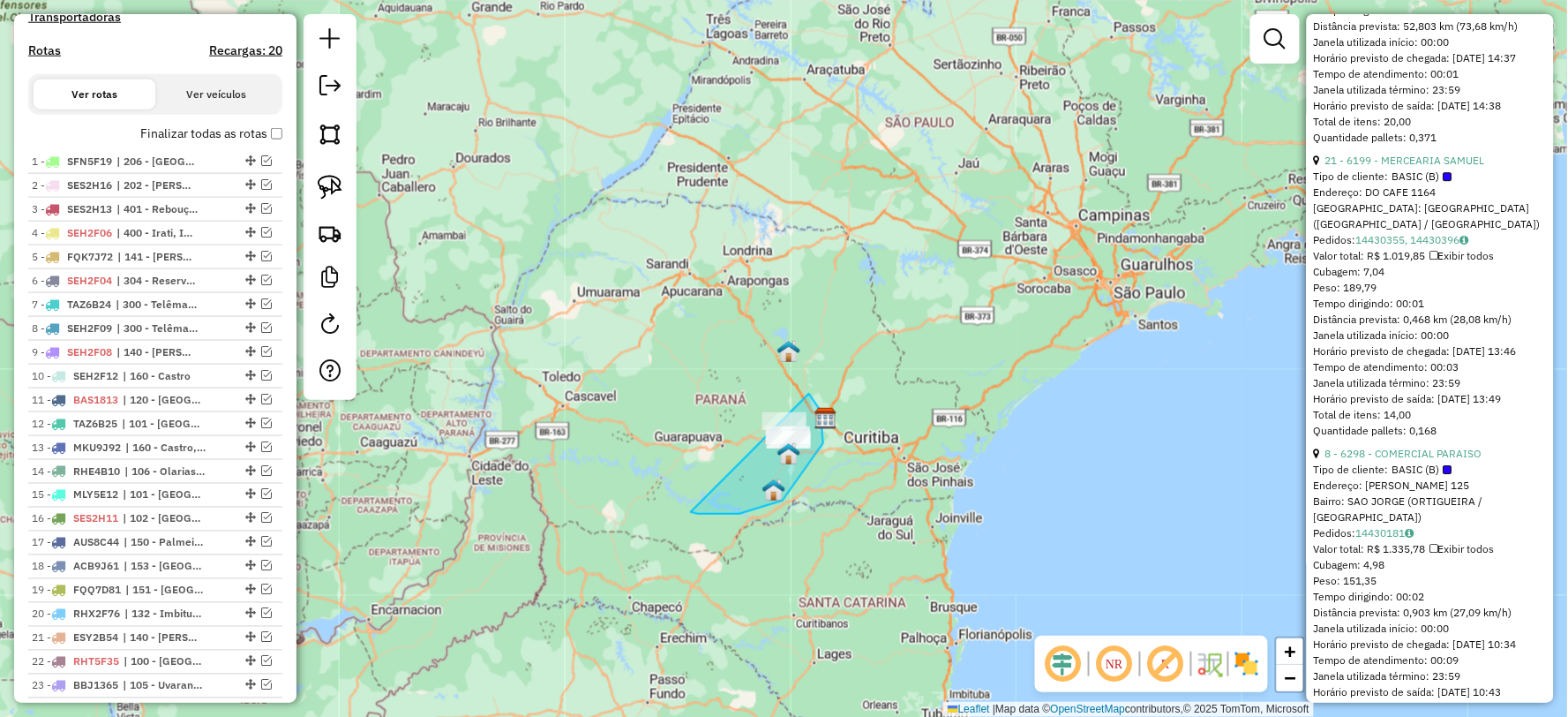
drag, startPoint x: 739, startPoint y: 514, endPoint x: 663, endPoint y: 375, distance: 158.4
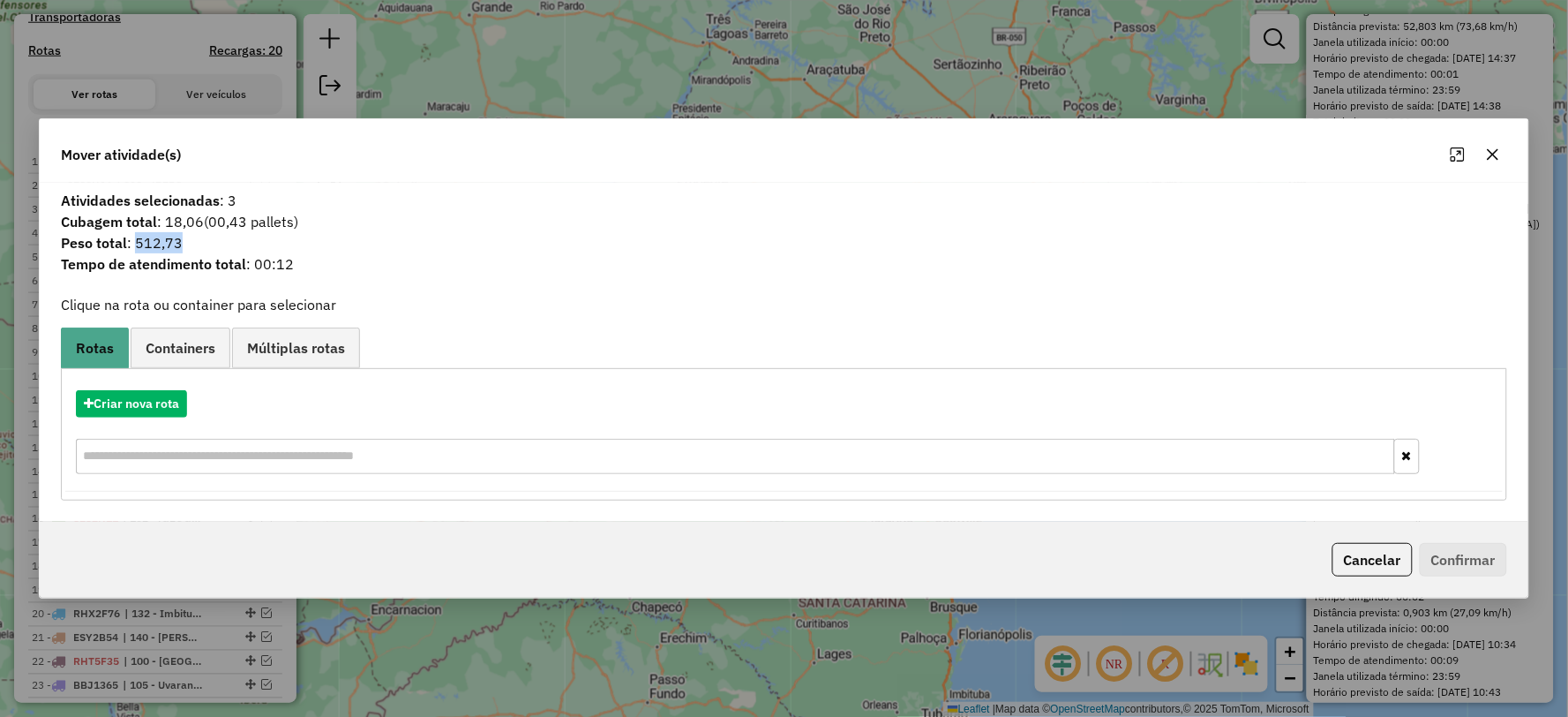
drag, startPoint x: 133, startPoint y: 240, endPoint x: 199, endPoint y: 237, distance: 66.1
click at [199, 237] on span "Peso total : 512,73" at bounding box center [783, 243] width 1466 height 22
click at [1492, 159] on icon "button" at bounding box center [1493, 155] width 14 height 14
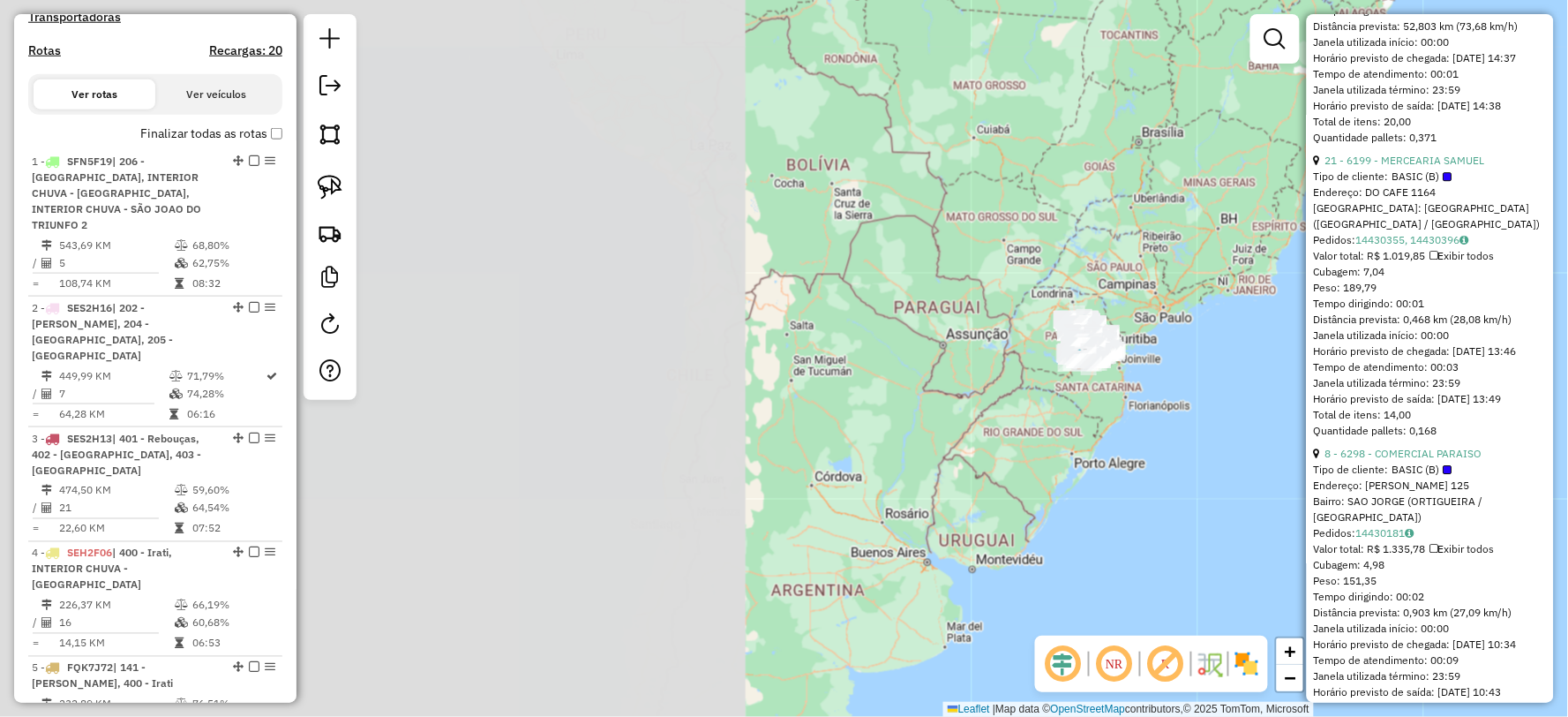
drag, startPoint x: 523, startPoint y: 466, endPoint x: 1408, endPoint y: 385, distance: 888.7
click at [1408, 385] on hb-router-mapa "Informações da Sessão 979755 - 15/08/2025 Criação: 14/08/2025 18:16 Depósito: V…" at bounding box center [784, 358] width 1568 height 717
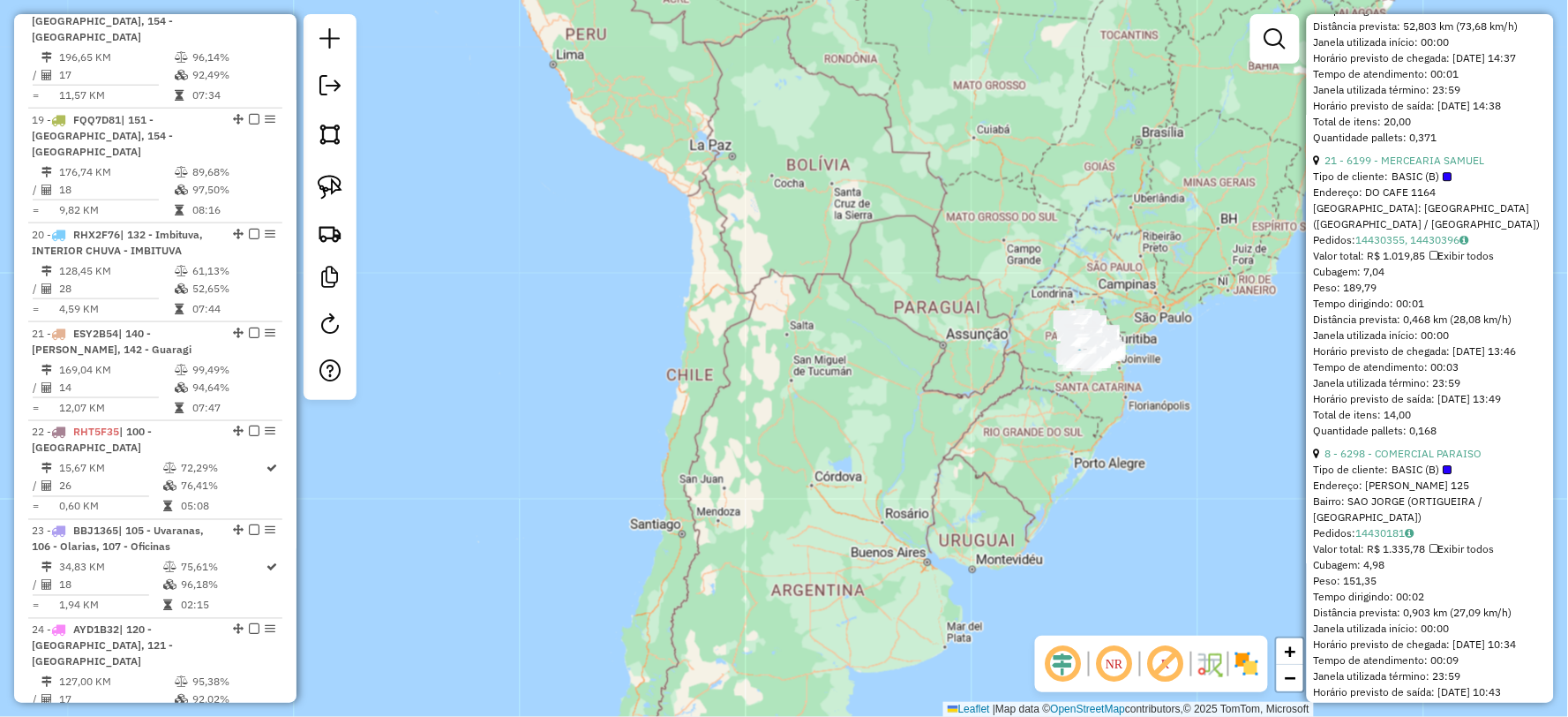
scroll to position [3085, 0]
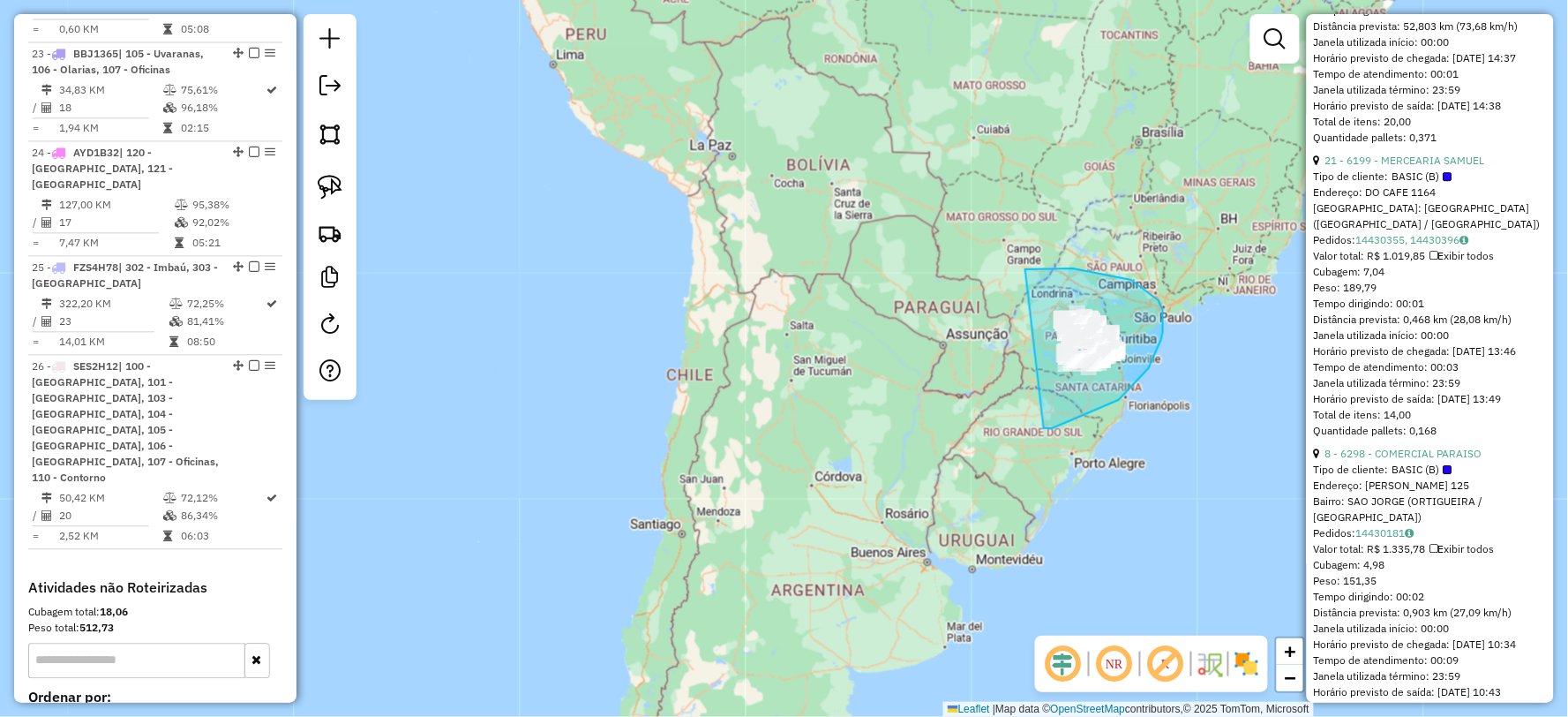
drag, startPoint x: 1044, startPoint y: 428, endPoint x: 969, endPoint y: 292, distance: 155.3
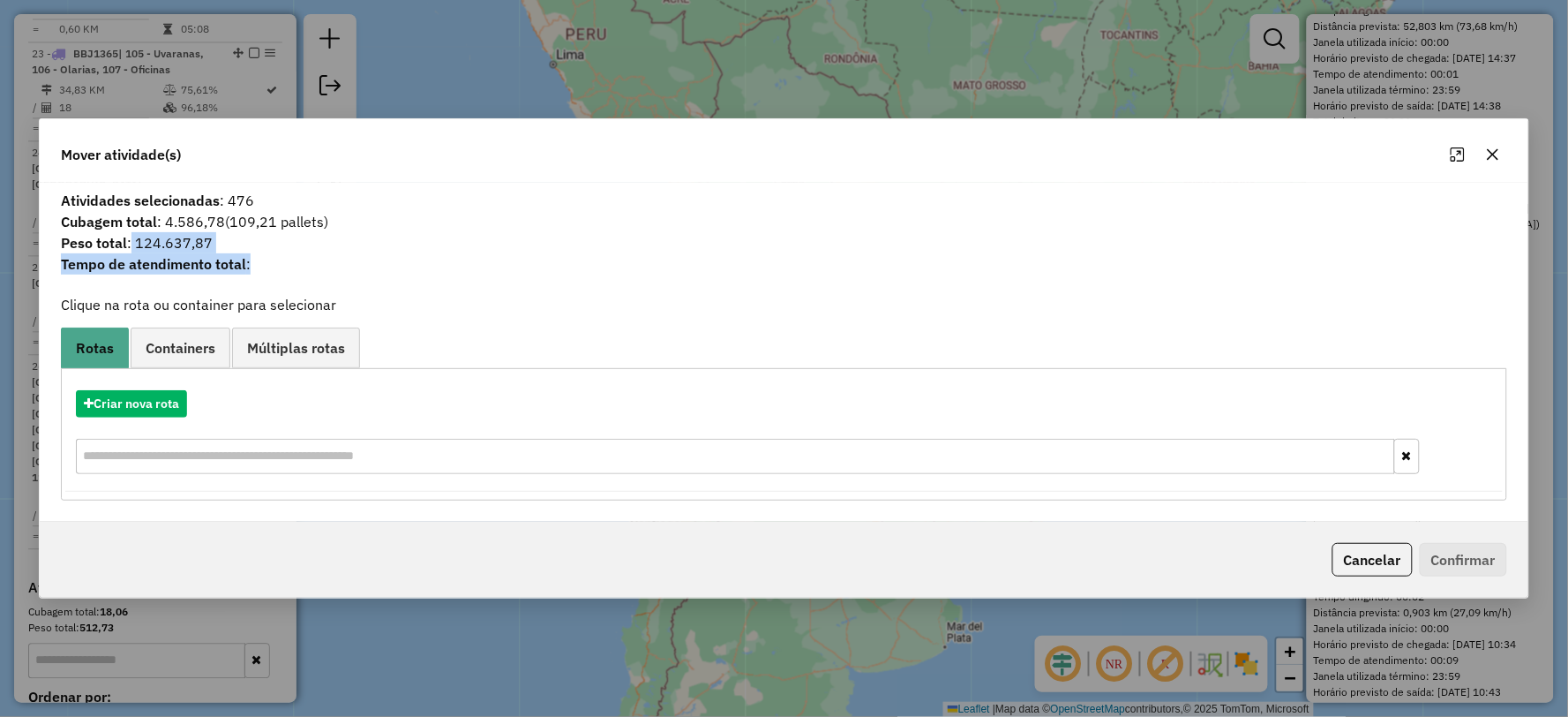
drag, startPoint x: 132, startPoint y: 237, endPoint x: 399, endPoint y: 252, distance: 267.4
click at [401, 252] on span "Peso total : 124.637,87" at bounding box center [783, 243] width 1466 height 22
click at [1500, 152] on icon "button" at bounding box center [1493, 155] width 14 height 14
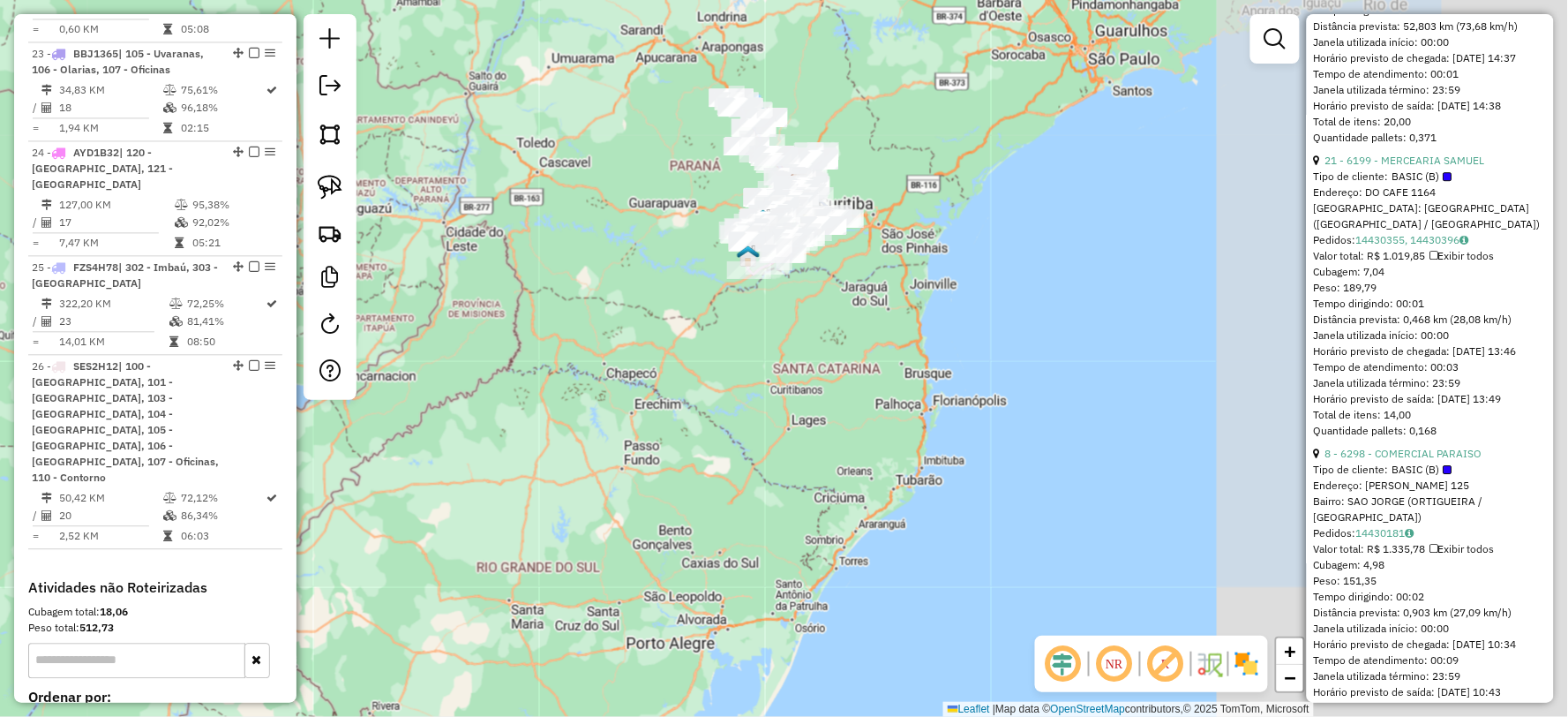
drag, startPoint x: 1144, startPoint y: 462, endPoint x: 559, endPoint y: 367, distance: 592.7
click at [559, 365] on div "Janela de atendimento Grade de atendimento Capacidade Transportadoras Veículos …" at bounding box center [784, 358] width 1568 height 717
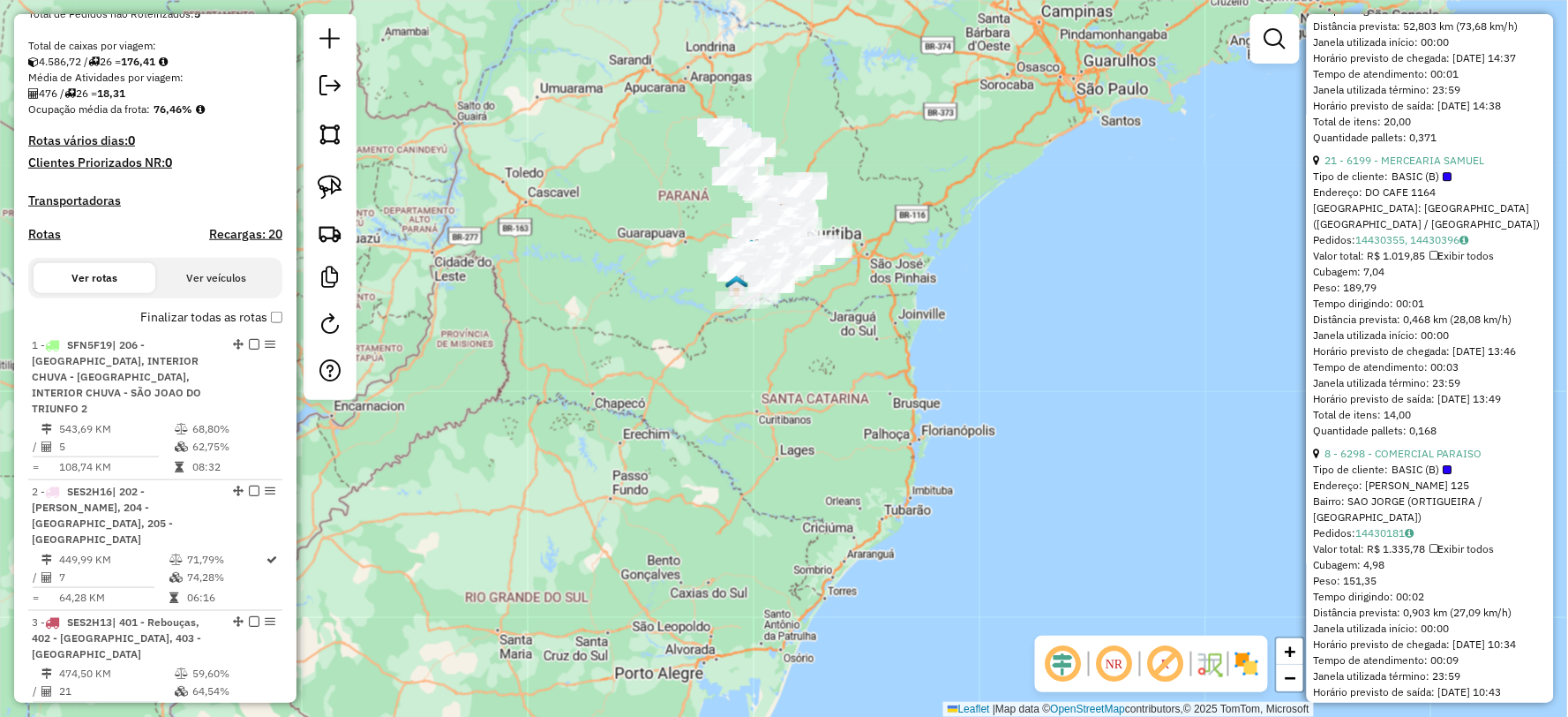
scroll to position [240, 0]
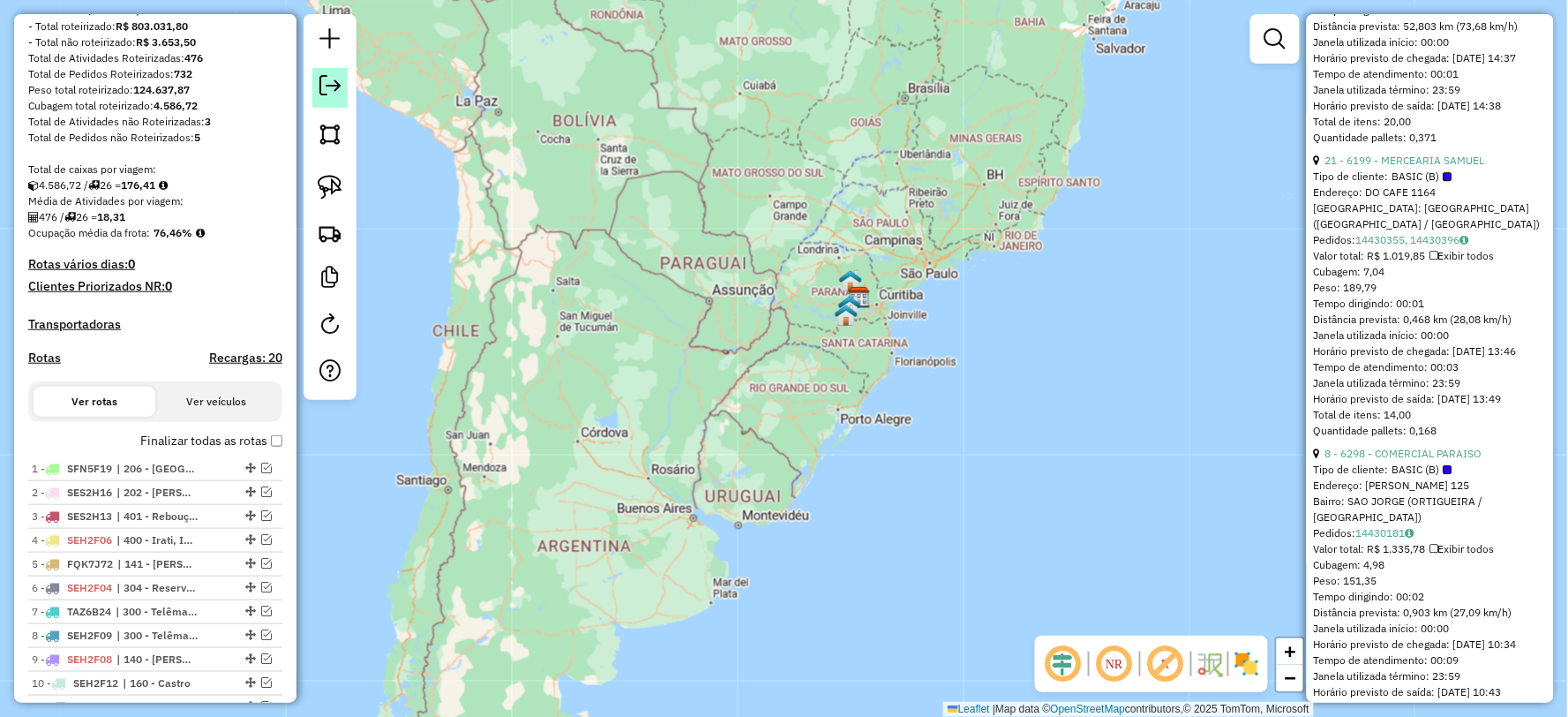
click at [331, 91] on em at bounding box center [330, 85] width 22 height 22
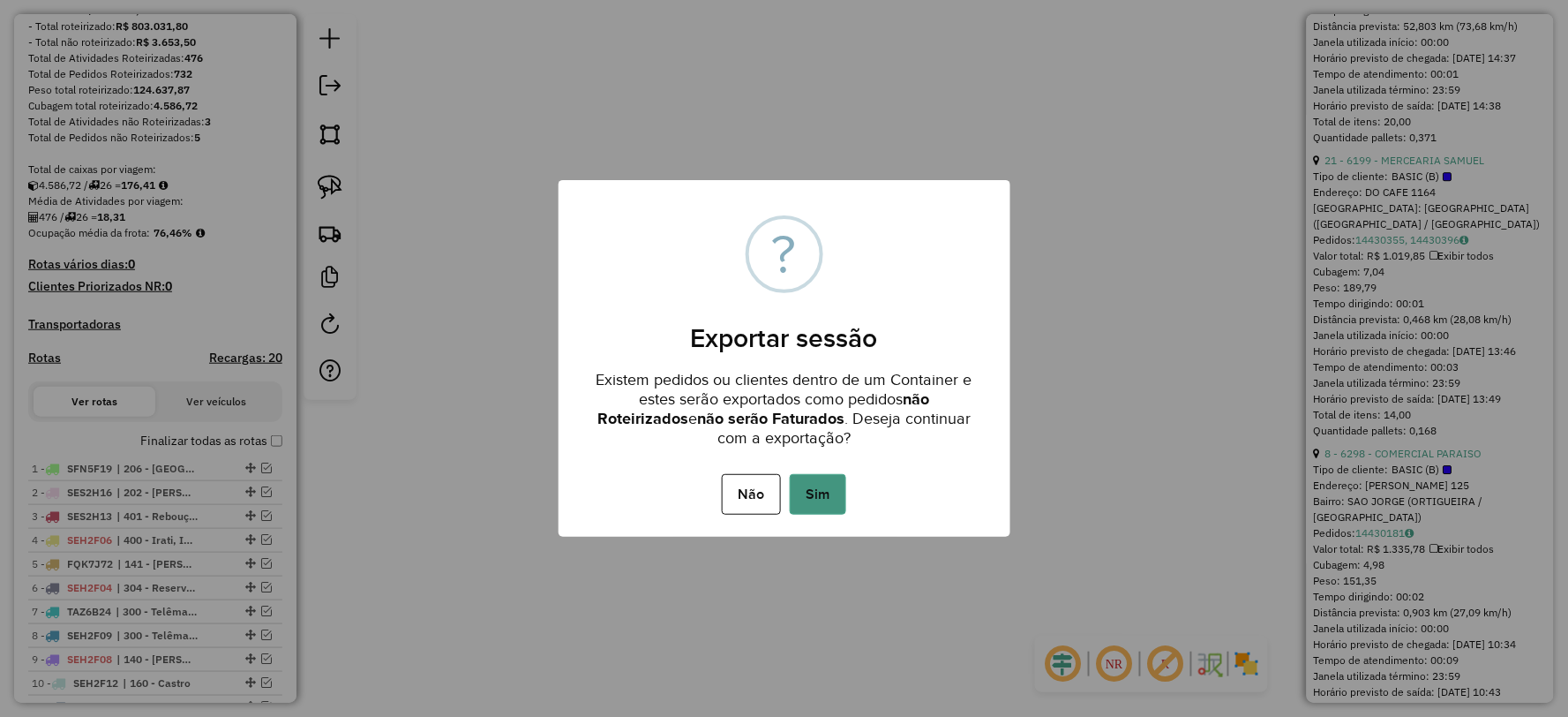
click at [805, 472] on div "Não No Sim" at bounding box center [784, 494] width 451 height 49
click at [807, 483] on button "Sim" at bounding box center [817, 494] width 57 height 40
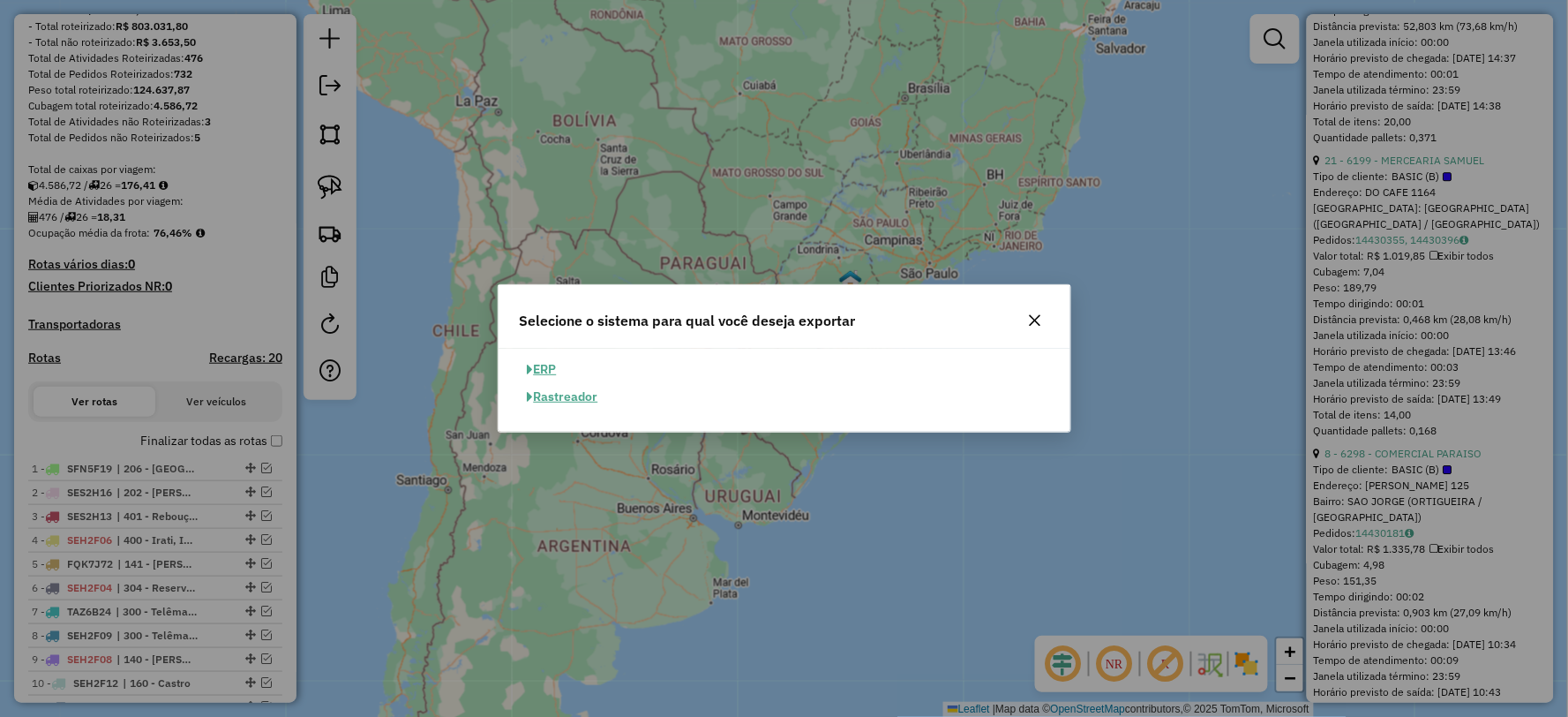
click at [547, 364] on button "ERP" at bounding box center [542, 369] width 45 height 27
select select "**"
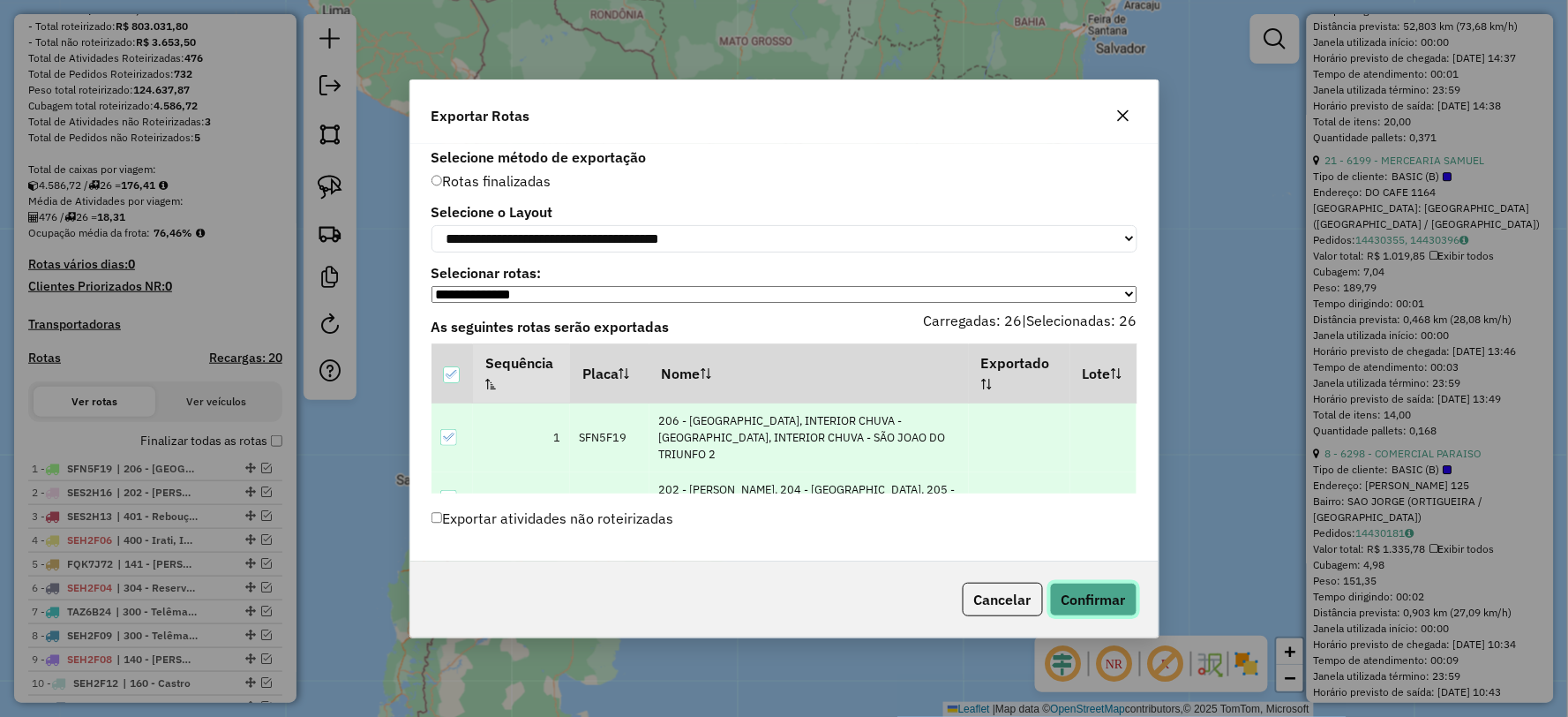
click at [1076, 604] on button "Confirmar" at bounding box center [1093, 599] width 87 height 33
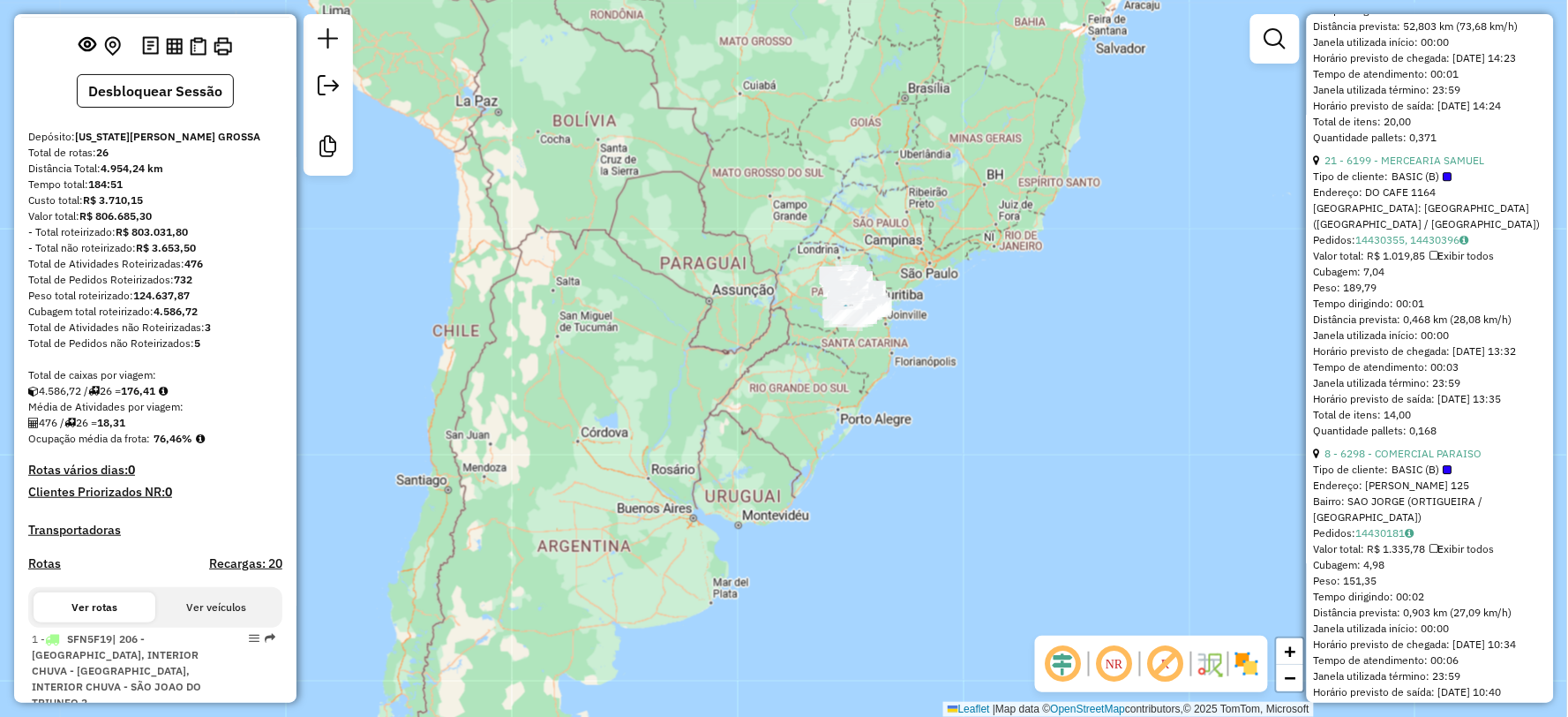
scroll to position [0, 0]
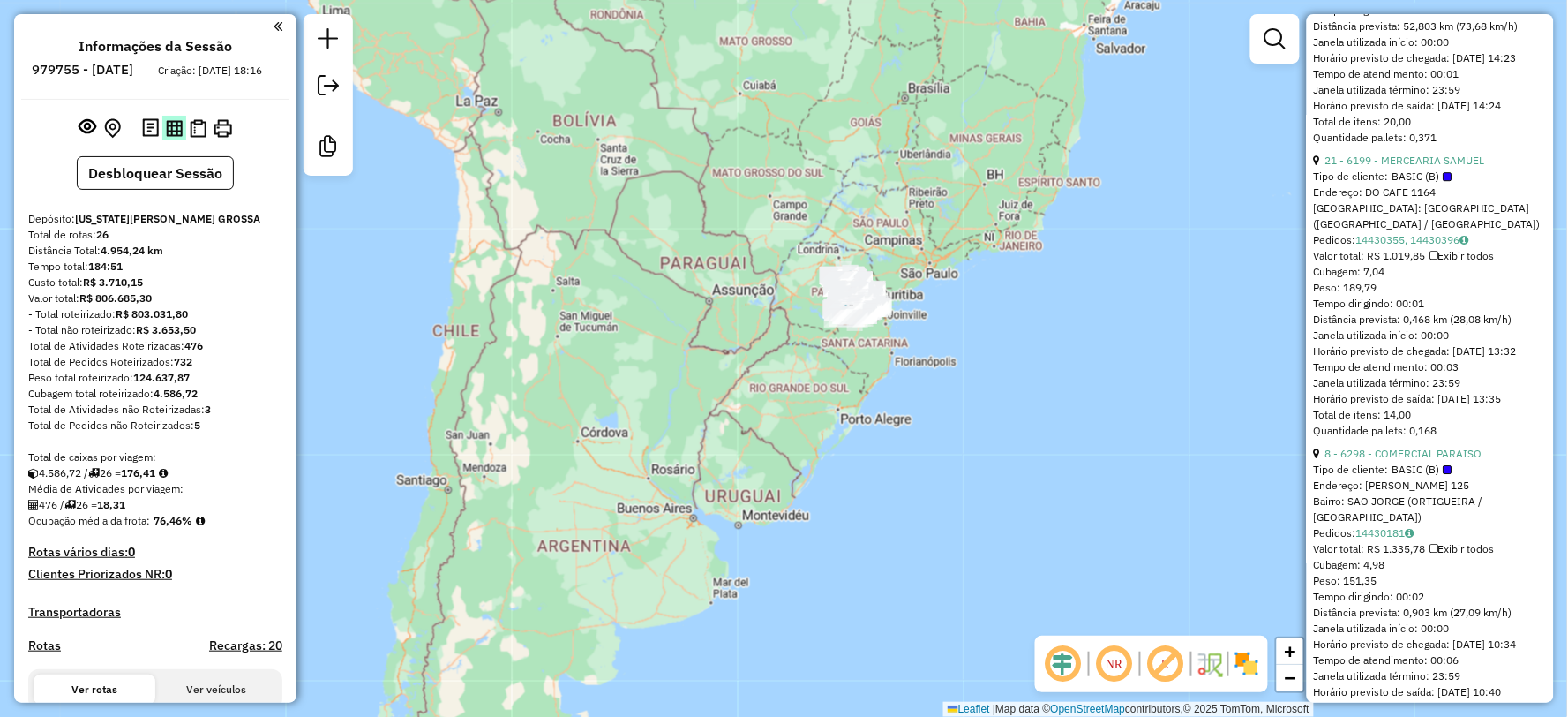
click at [171, 137] on img at bounding box center [174, 128] width 17 height 17
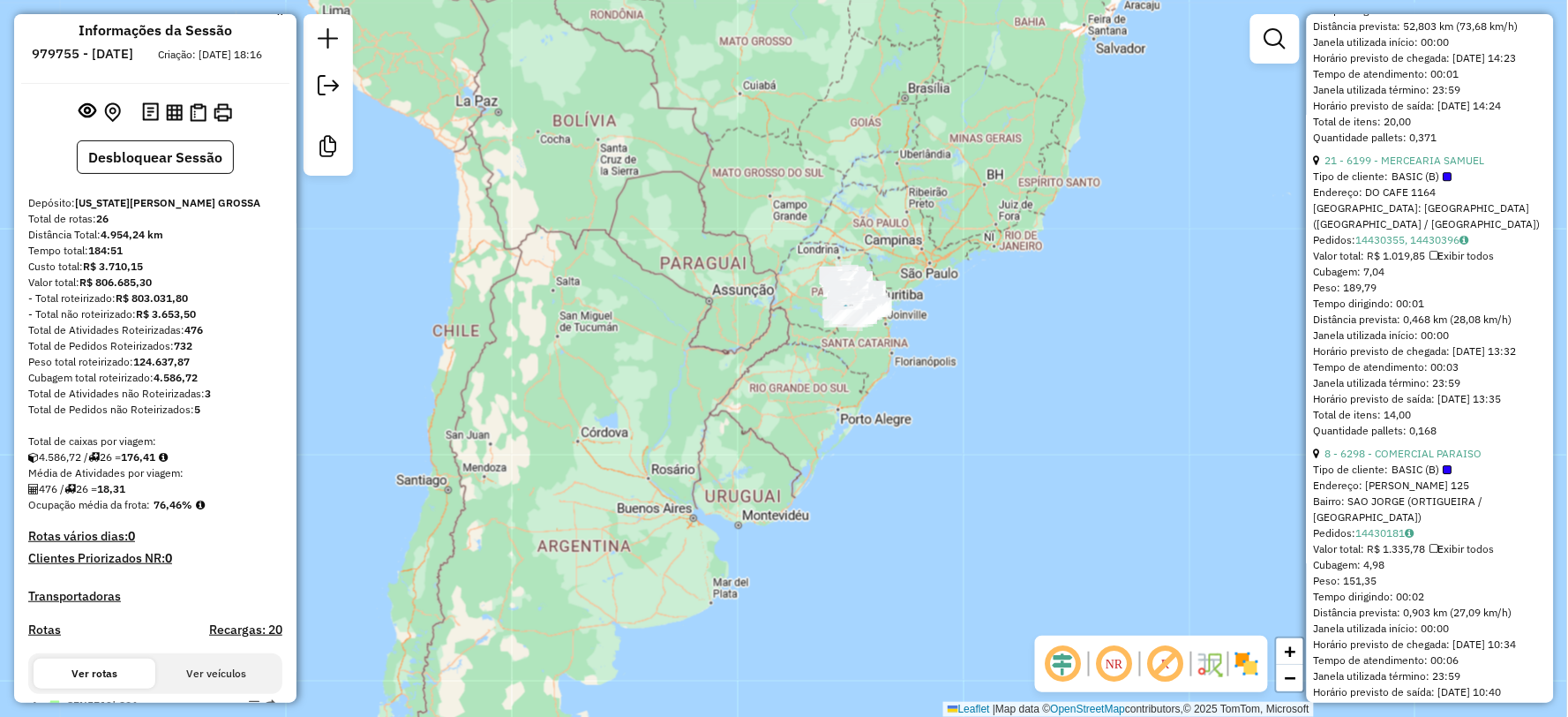
scroll to position [213, 0]
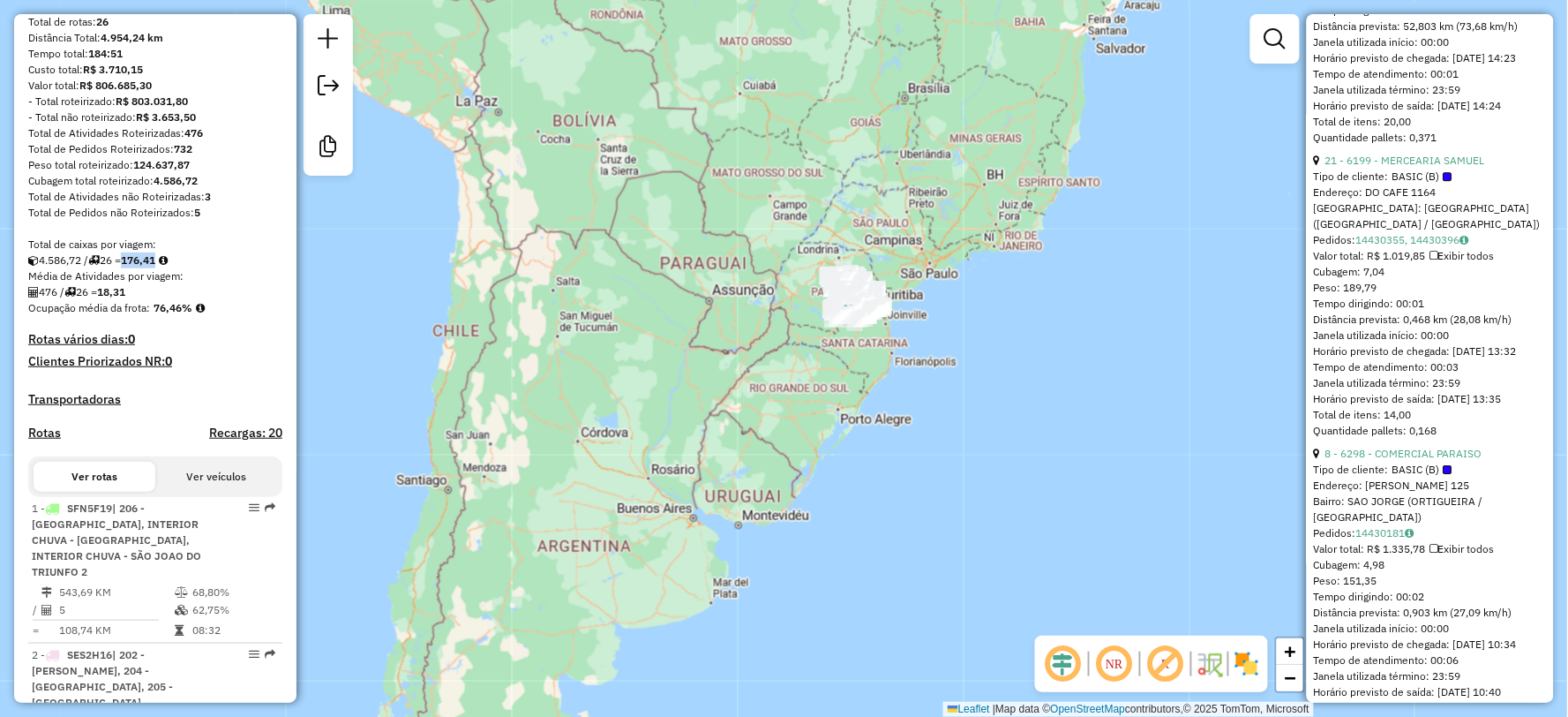
drag, startPoint x: 133, startPoint y: 272, endPoint x: 165, endPoint y: 272, distance: 32.0
click at [156, 266] on strong "176,41" at bounding box center [138, 260] width 34 height 13
drag, startPoint x: 155, startPoint y: 319, endPoint x: 192, endPoint y: 322, distance: 37.1
click at [192, 314] on strong "76,46%" at bounding box center [173, 308] width 39 height 13
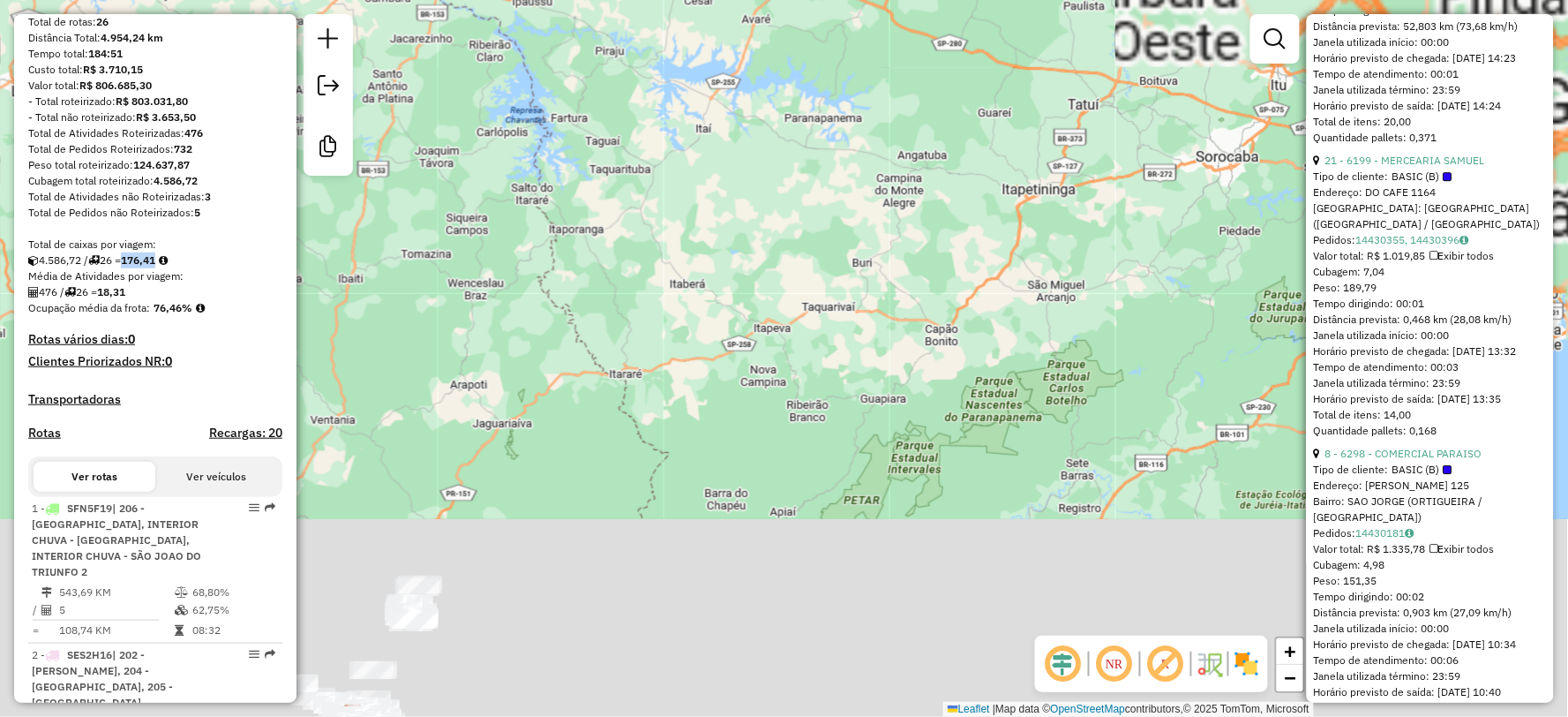
drag, startPoint x: 763, startPoint y: 298, endPoint x: 768, endPoint y: 146, distance: 152.1
click at [768, 148] on div "Janela de atendimento Grade de atendimento Capacidade Transportadoras Veículos …" at bounding box center [784, 358] width 1568 height 717
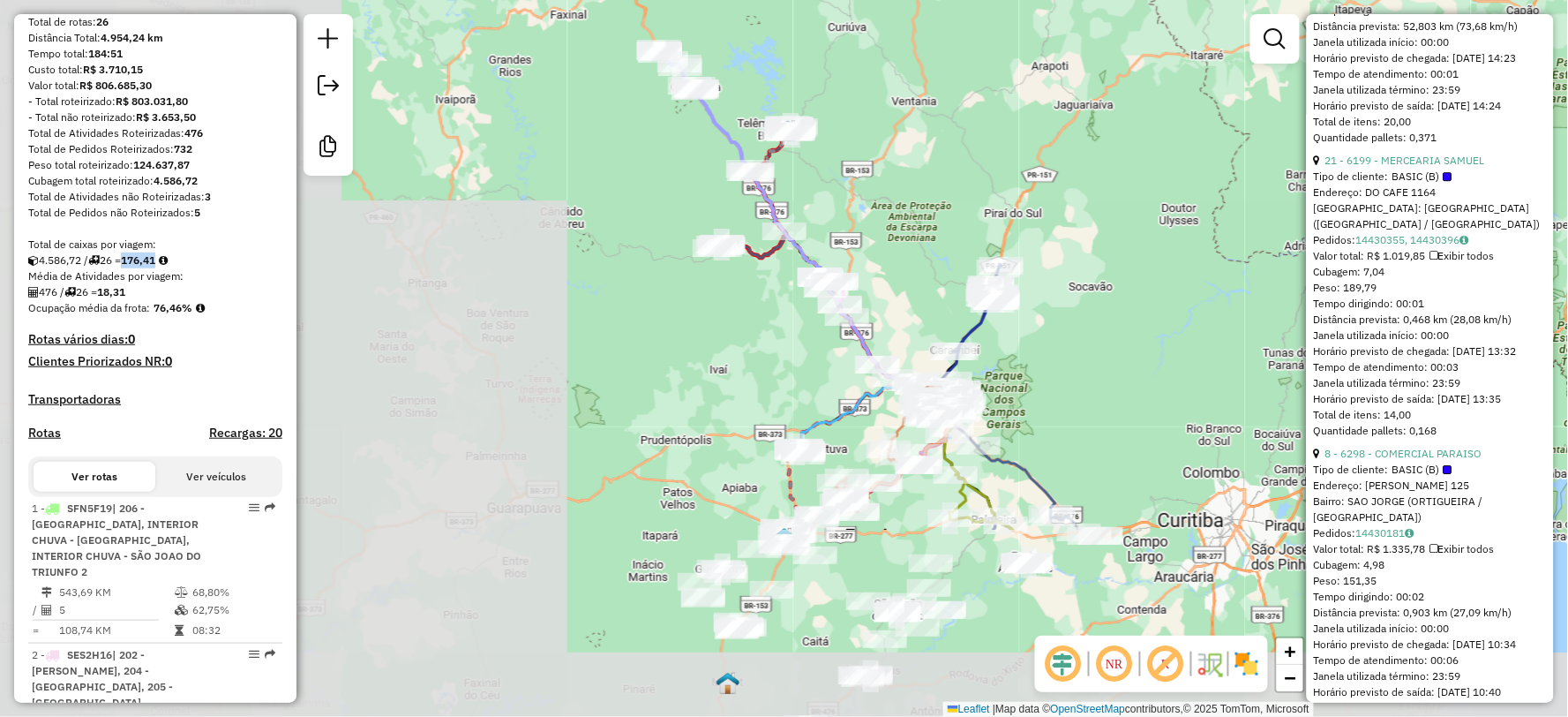
drag, startPoint x: 531, startPoint y: 462, endPoint x: 1018, endPoint y: 249, distance: 531.5
click at [1118, 200] on div "Janela de atendimento Grade de atendimento Capacidade Transportadoras Veículos …" at bounding box center [784, 358] width 1568 height 717
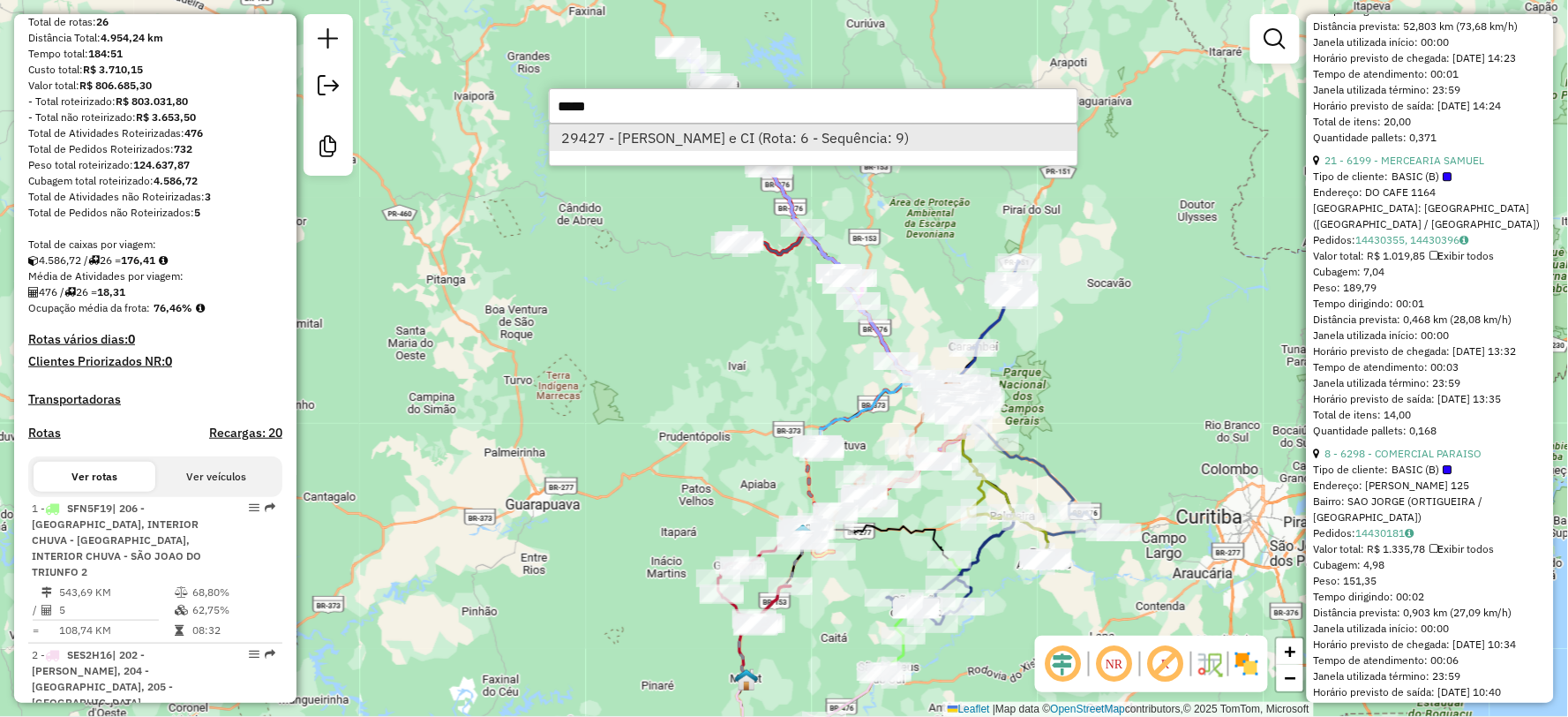
type input "*****"
click at [694, 130] on li "29427 - ANTONIO LOBASCZ e CI (Rota: 6 - Sequência: 9)" at bounding box center [813, 137] width 528 height 26
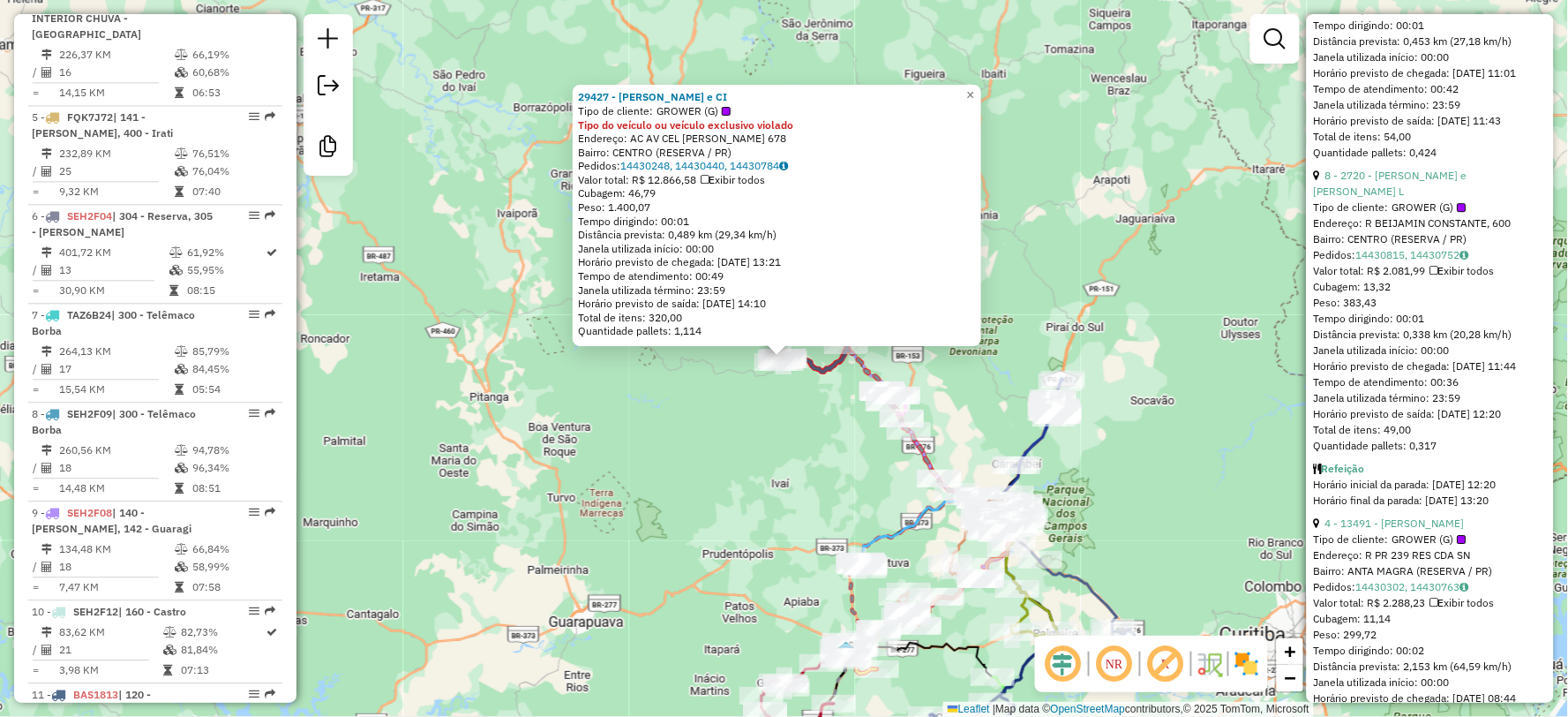
scroll to position [1268, 0]
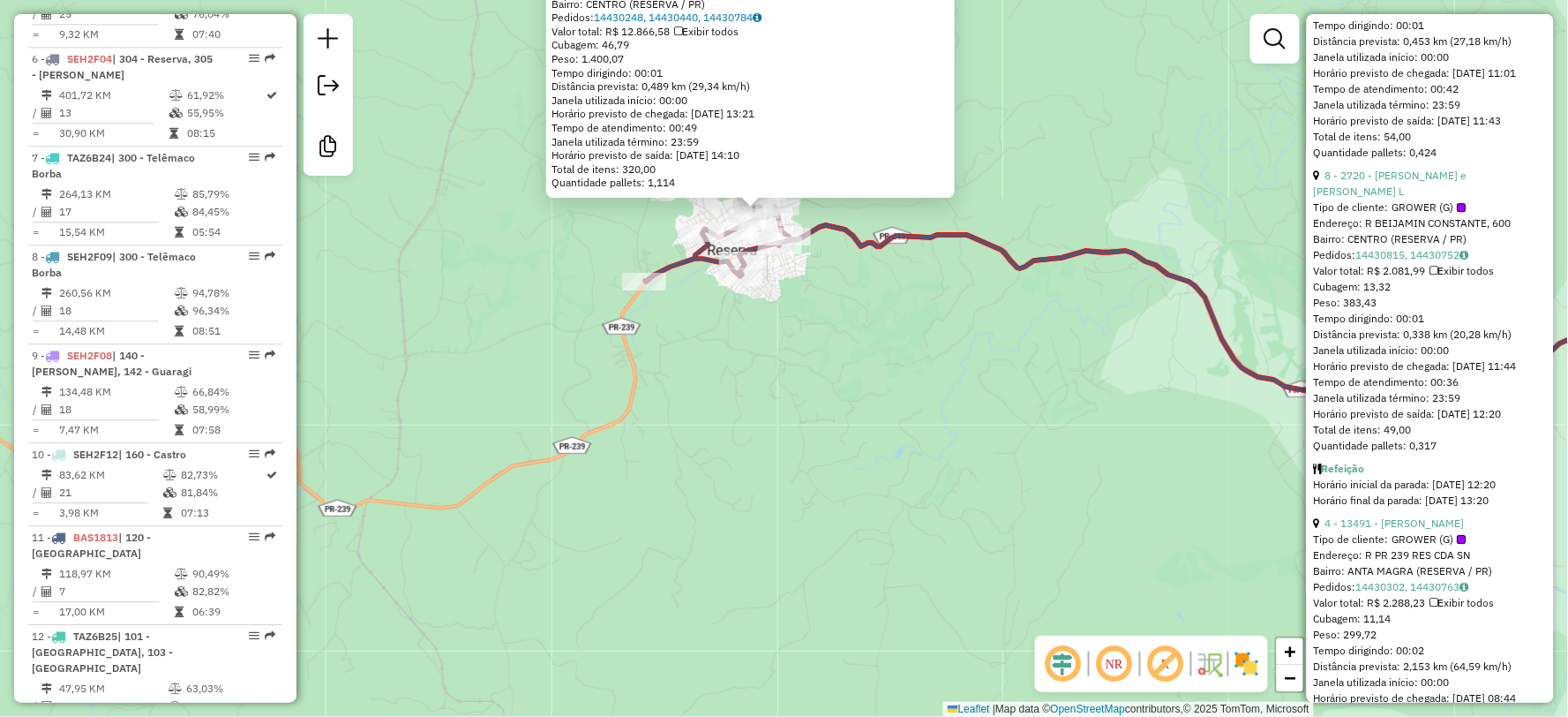
click at [843, 234] on icon at bounding box center [1185, 309] width 1081 height 261
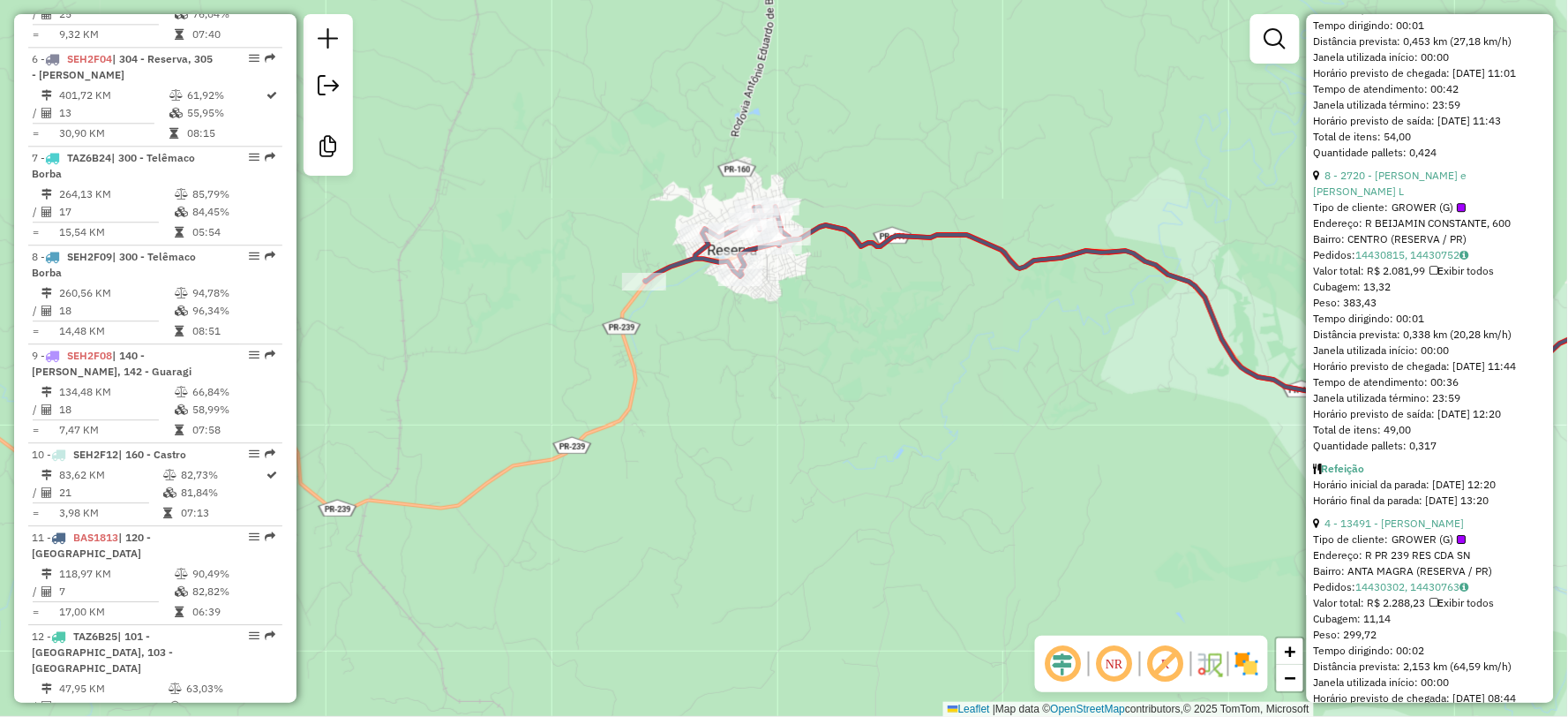
click at [847, 226] on icon at bounding box center [1185, 309] width 1081 height 261
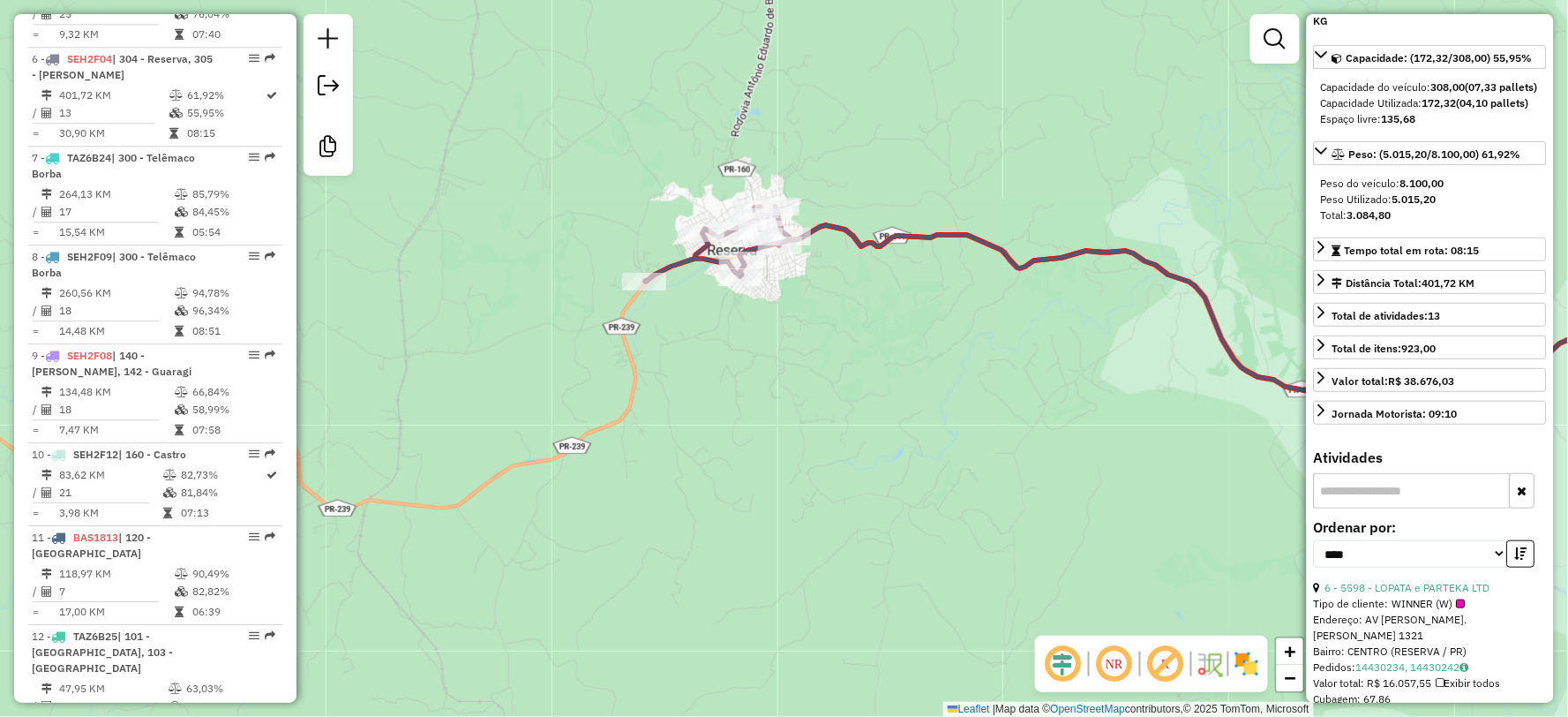
scroll to position [0, 0]
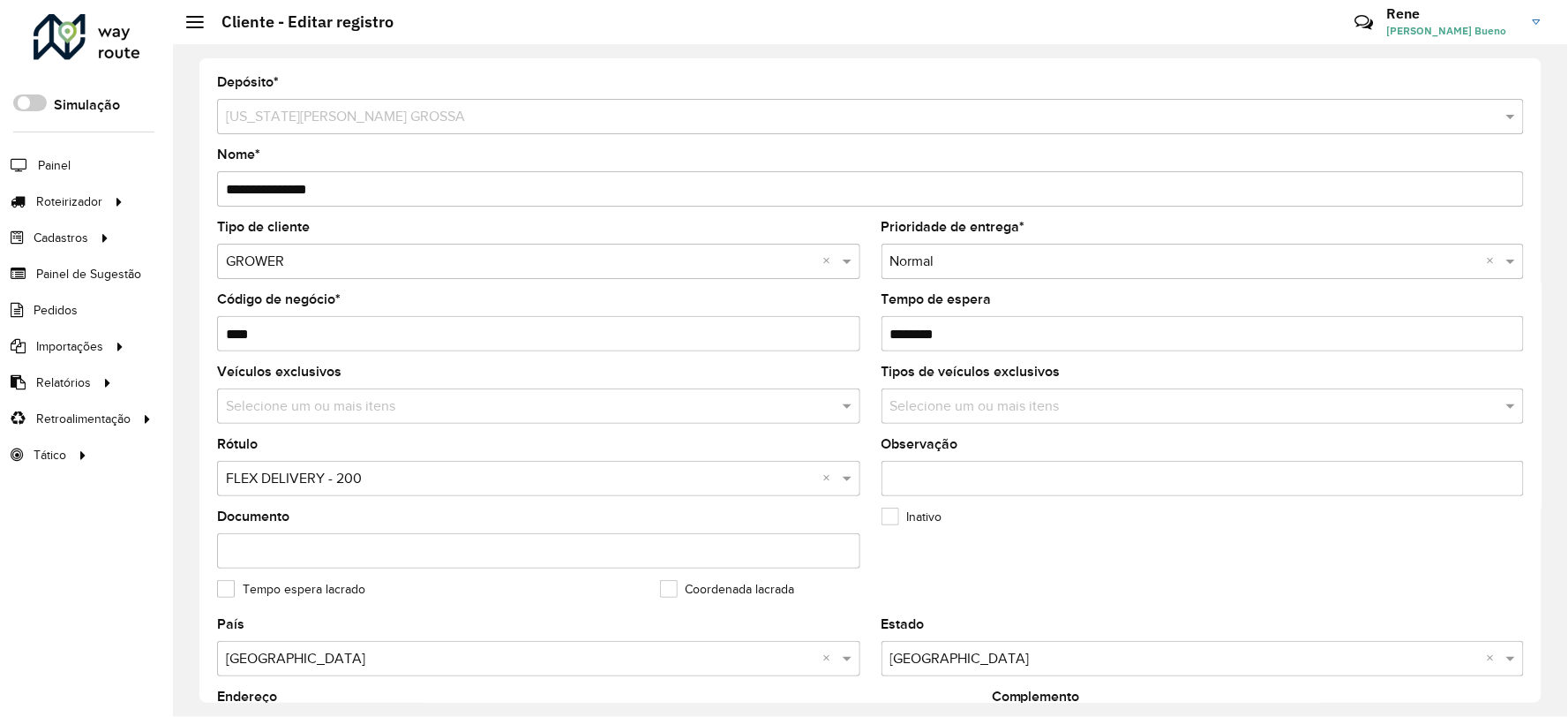
drag, startPoint x: 981, startPoint y: 332, endPoint x: 1009, endPoint y: 332, distance: 28.0
click at [1009, 332] on input "Tempo de espera" at bounding box center [1202, 333] width 643 height 35
type input "********"
drag, startPoint x: 911, startPoint y: 331, endPoint x: 1081, endPoint y: 331, distance: 170.0
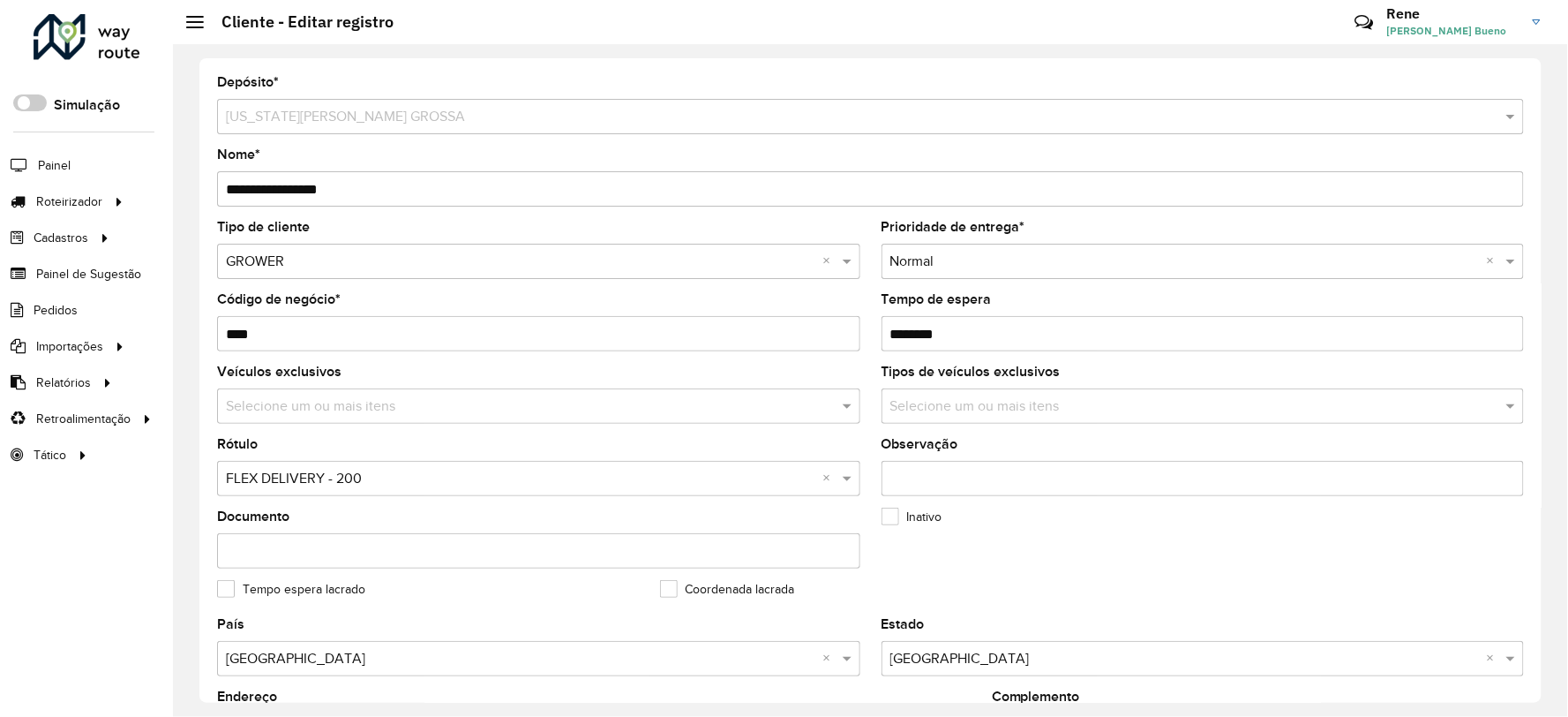
click at [1081, 331] on hb-app "Aguarde... Pop-up bloqueado! Seu navegador bloqueou automáticamente a abertura …" at bounding box center [784, 358] width 1568 height 717
type input "********"
drag, startPoint x: 910, startPoint y: 332, endPoint x: 1027, endPoint y: 341, distance: 117.3
click at [1027, 341] on input "Tempo de espera" at bounding box center [1202, 333] width 643 height 35
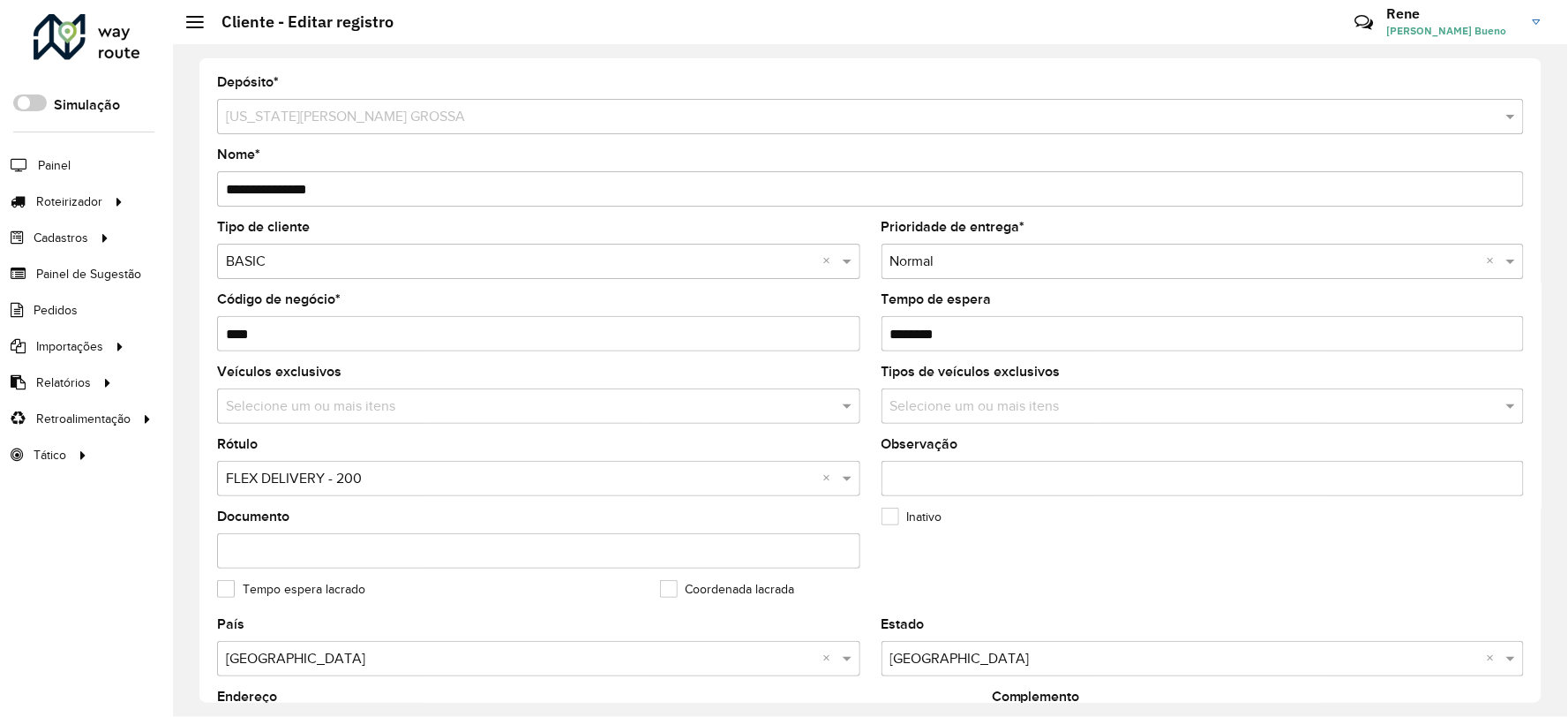
type input "********"
drag, startPoint x: 918, startPoint y: 333, endPoint x: 1026, endPoint y: 325, distance: 108.3
click at [1026, 325] on input "Tempo de espera" at bounding box center [1202, 333] width 643 height 35
type input "********"
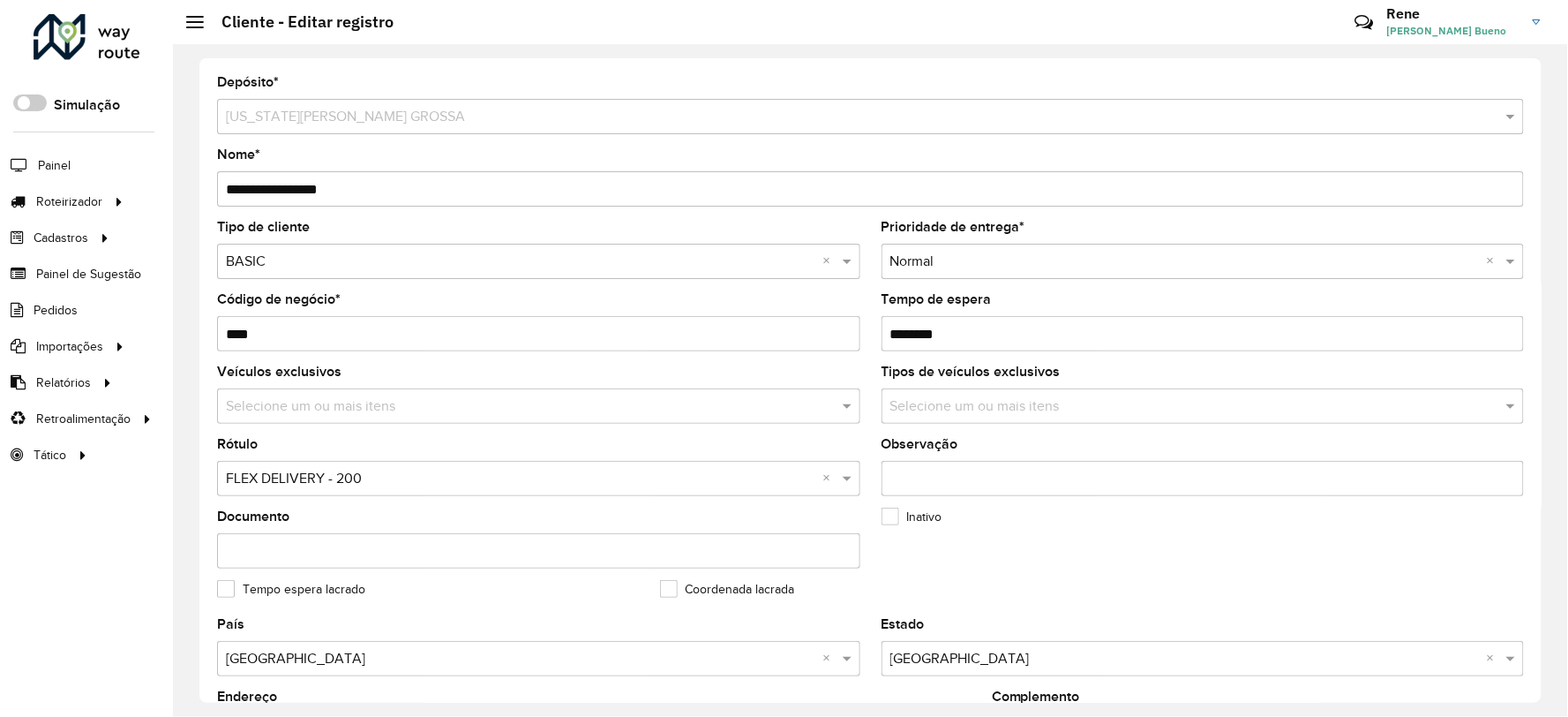
drag, startPoint x: 916, startPoint y: 327, endPoint x: 1020, endPoint y: 339, distance: 104.7
click at [1019, 339] on input "Tempo de espera" at bounding box center [1202, 333] width 643 height 35
type input "********"
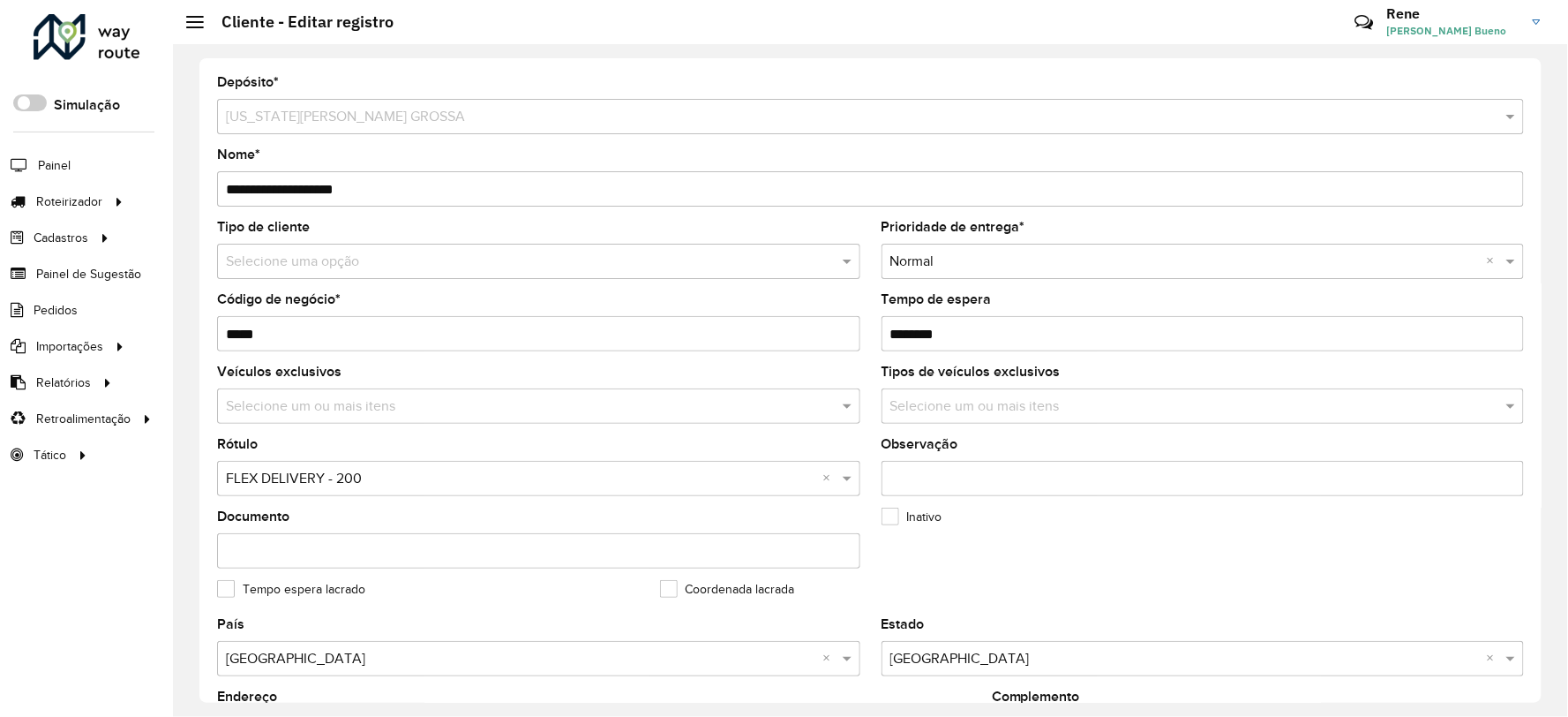
drag, startPoint x: 916, startPoint y: 332, endPoint x: 1065, endPoint y: 339, distance: 149.2
click at [1065, 339] on input "Tempo de espera" at bounding box center [1202, 333] width 643 height 35
type input "********"
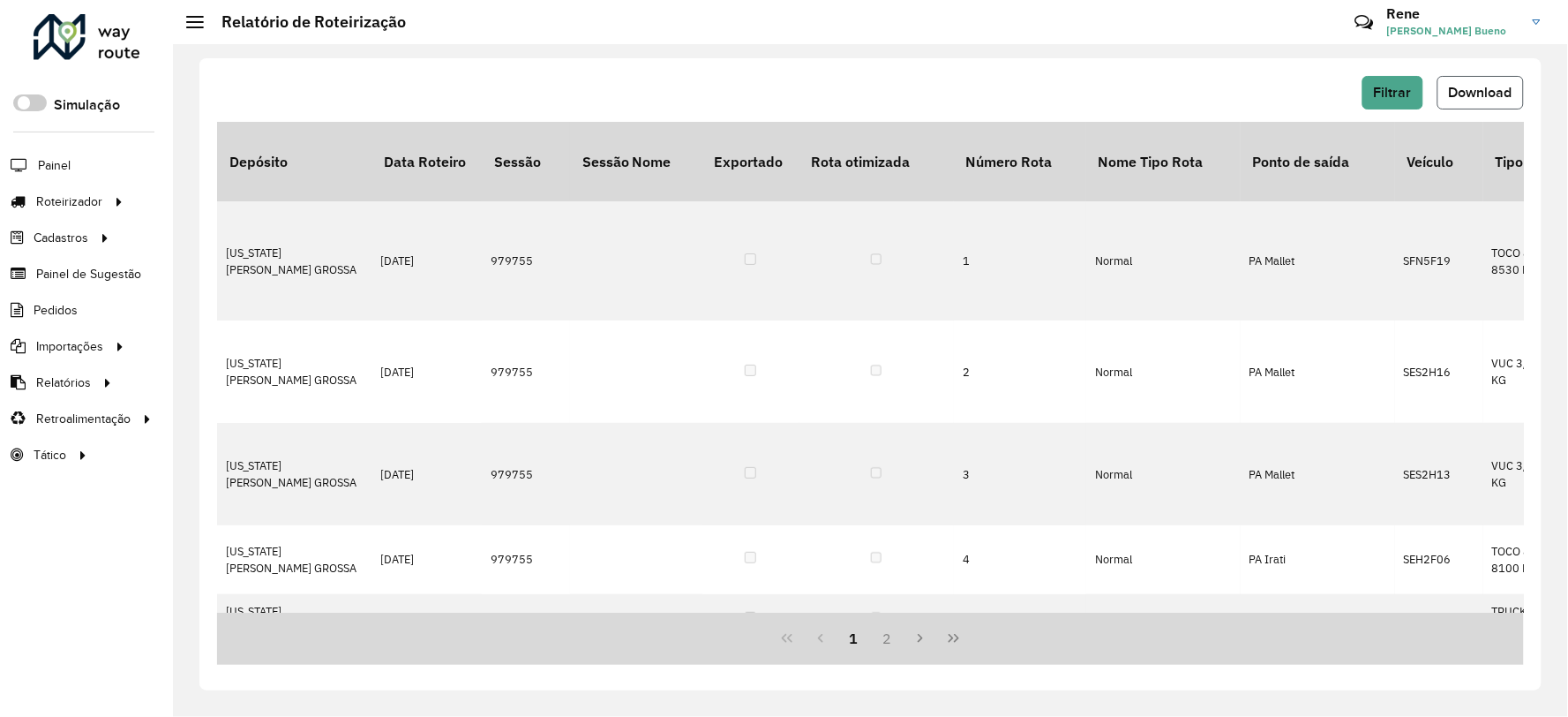
click at [1460, 93] on span "Download" at bounding box center [1480, 92] width 64 height 15
